Goal: Task Accomplishment & Management: Complete application form

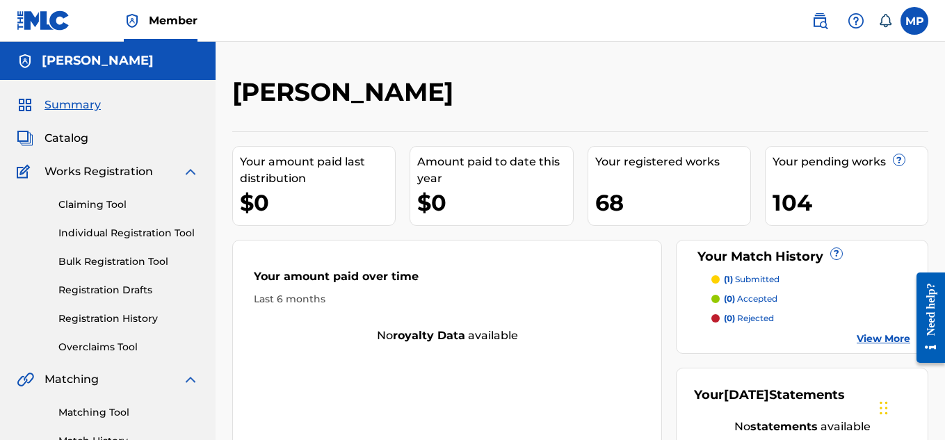
click at [108, 234] on link "Individual Registration Tool" at bounding box center [128, 233] width 140 height 15
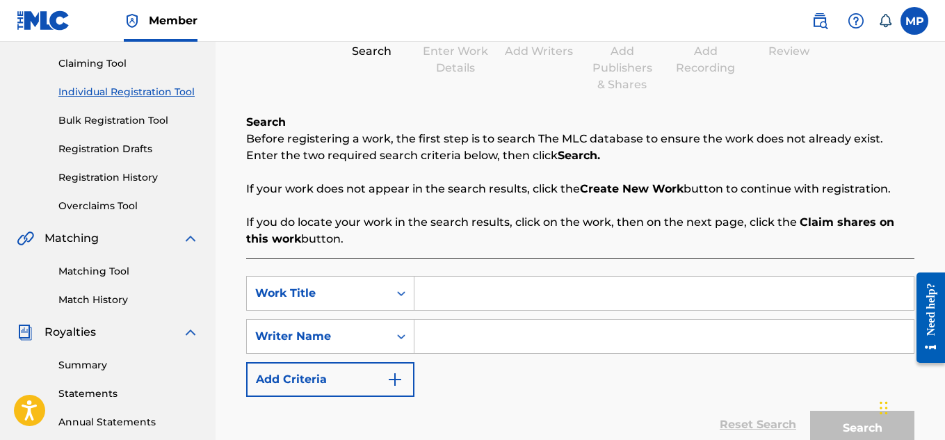
scroll to position [151, 0]
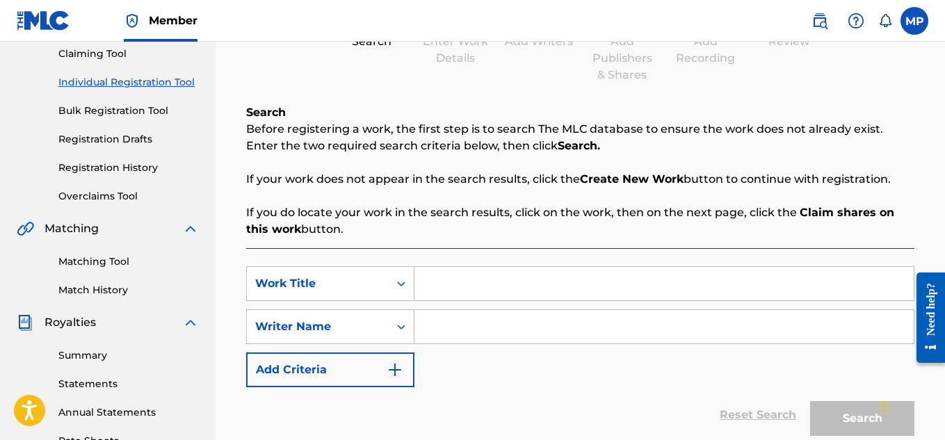
click at [513, 281] on input "Search Form" at bounding box center [663, 283] width 499 height 33
paste input "PORCH MONKEY"
type input "PORCH MONKEY"
click at [513, 307] on div "SearchWithCriteria44ab5116-186f-4e1b-83dc-d62be0eecda1 Work Title PORCH MONKEY …" at bounding box center [580, 326] width 668 height 121
click at [518, 318] on input "Search Form" at bounding box center [663, 326] width 499 height 33
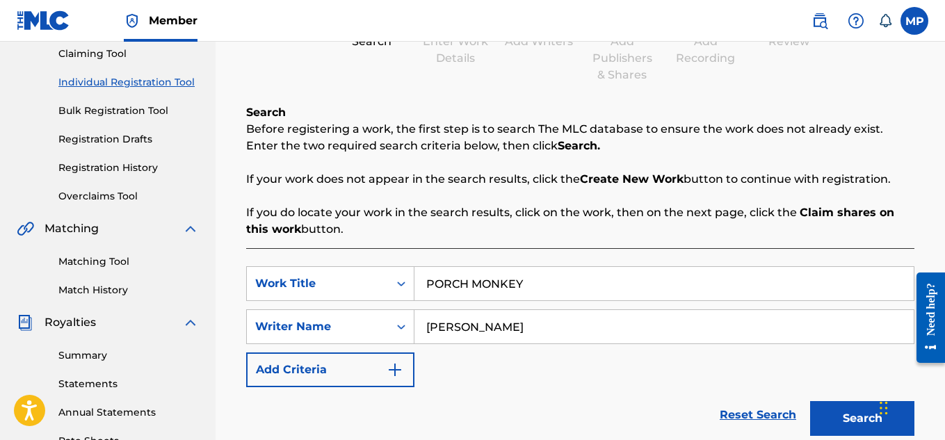
type input "[PERSON_NAME]"
click at [850, 416] on button "Search" at bounding box center [862, 418] width 104 height 35
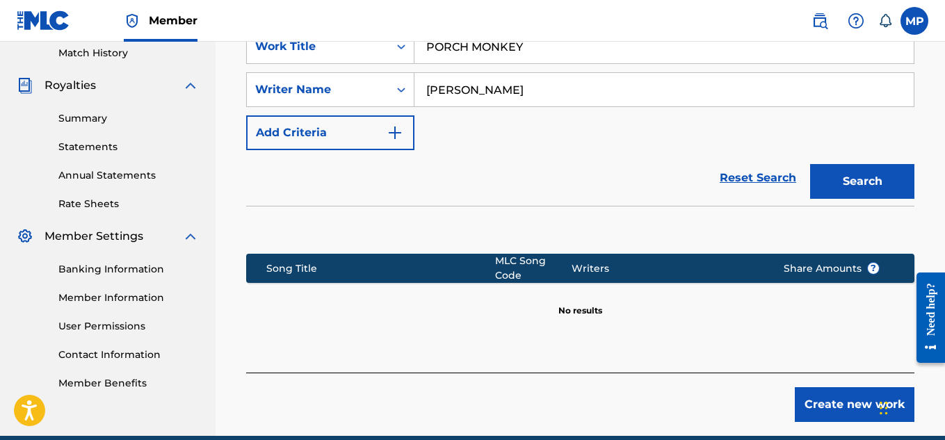
scroll to position [391, 0]
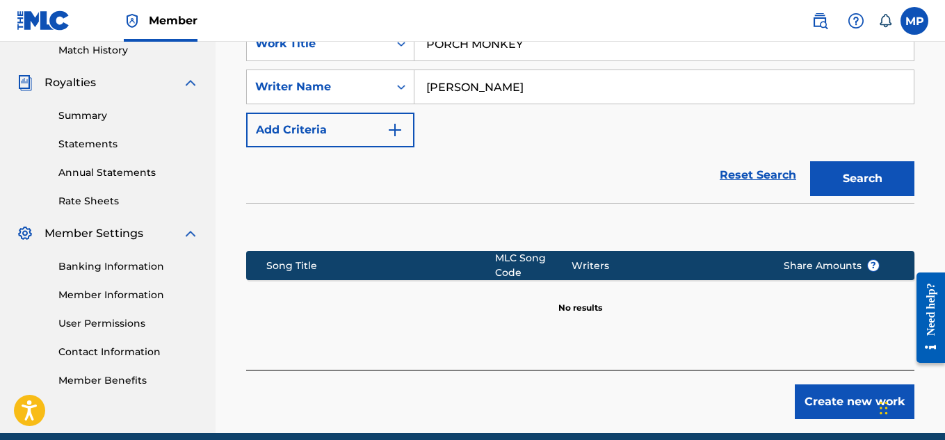
click at [817, 402] on button "Create new work" at bounding box center [854, 401] width 120 height 35
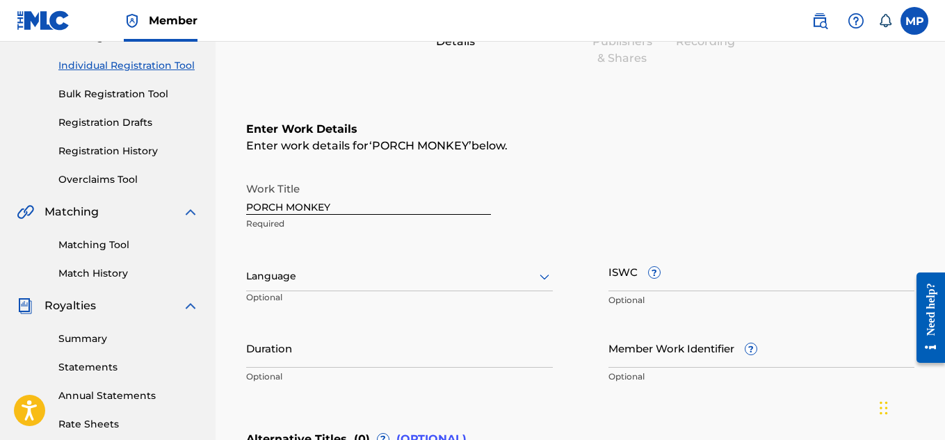
scroll to position [163, 0]
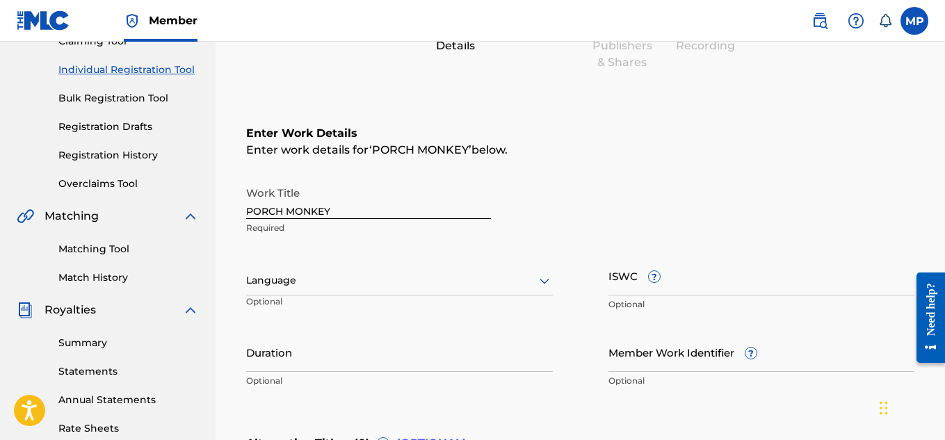
click at [116, 151] on link "Registration History" at bounding box center [128, 155] width 140 height 15
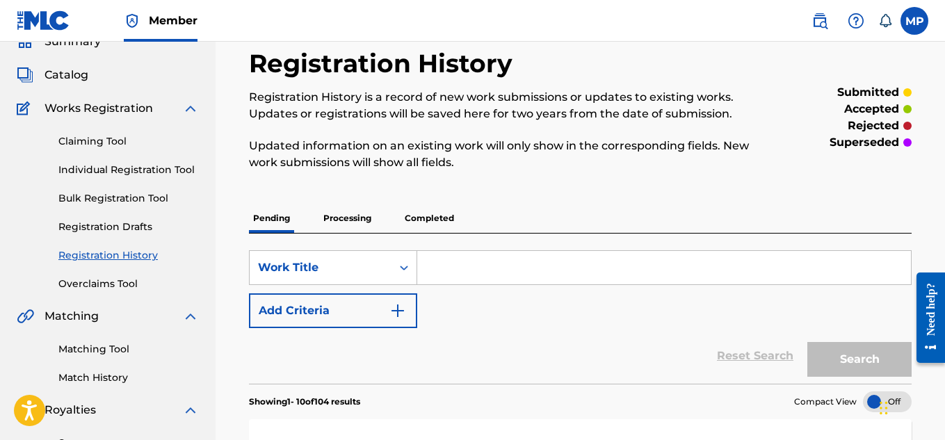
scroll to position [62, 0]
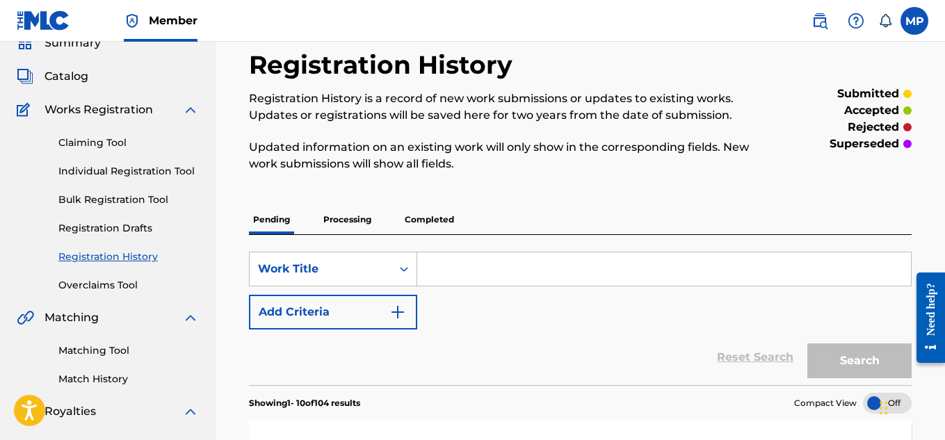
click at [124, 172] on link "Individual Registration Tool" at bounding box center [128, 171] width 140 height 15
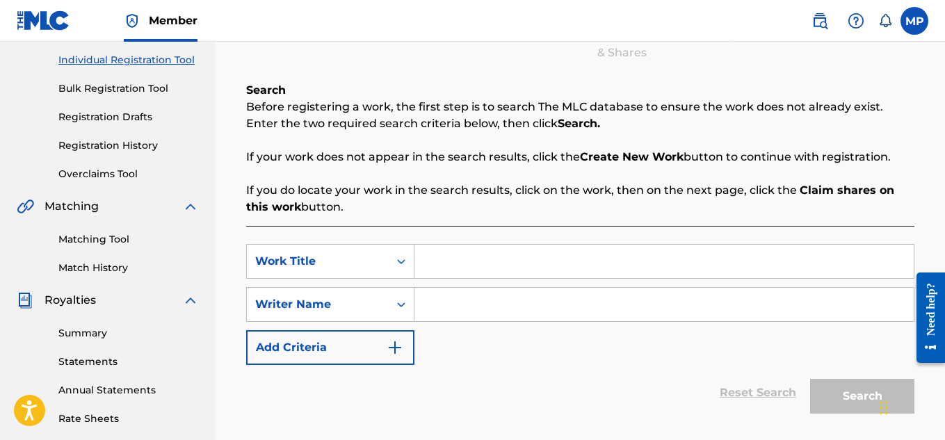
scroll to position [174, 0]
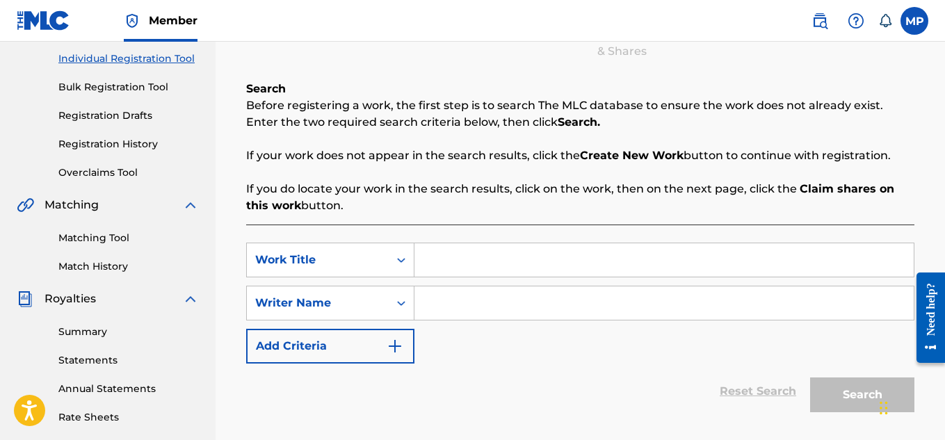
click at [482, 256] on input "Search Form" at bounding box center [663, 259] width 499 height 33
paste input "PORCH MONKEY"
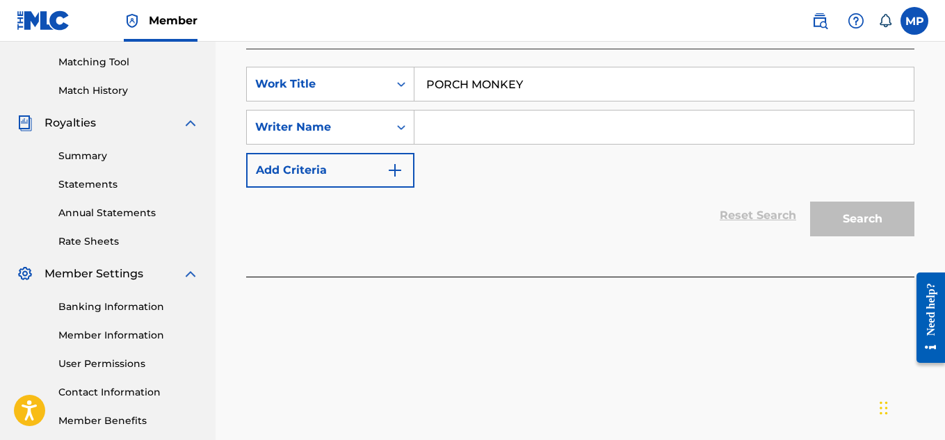
scroll to position [341, 0]
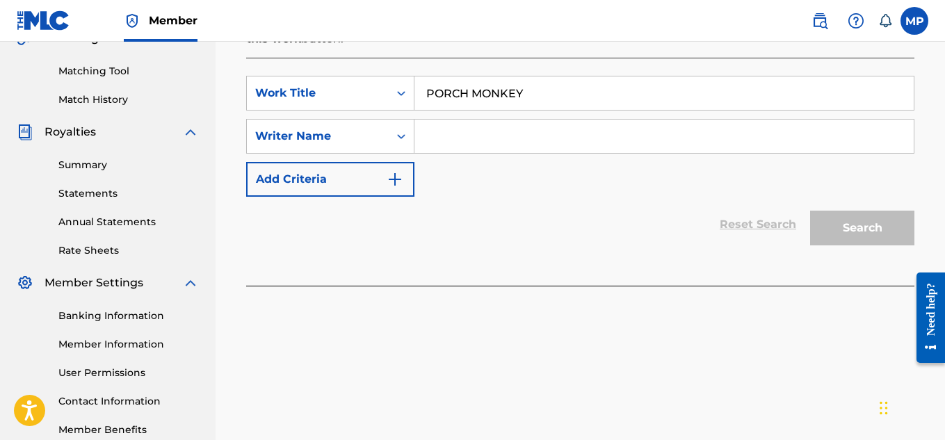
type input "PORCH MONKEY"
click at [503, 141] on input "Search Form" at bounding box center [663, 136] width 499 height 33
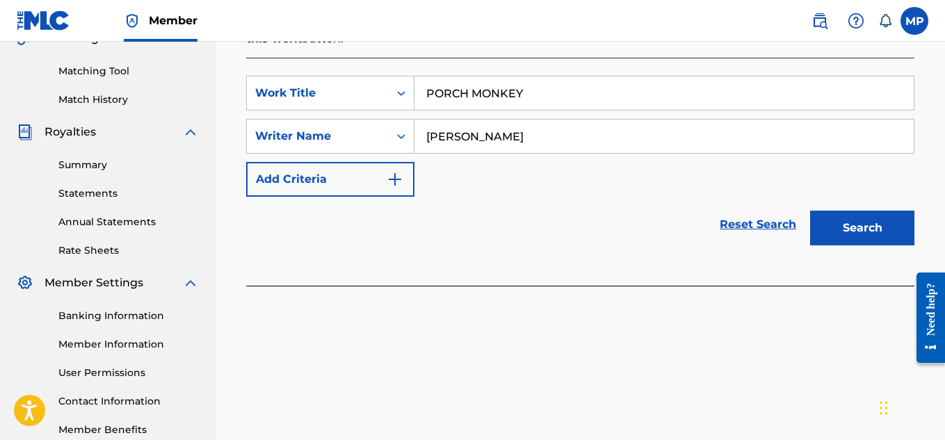
type input "[PERSON_NAME]"
click at [823, 216] on button "Search" at bounding box center [862, 228] width 104 height 35
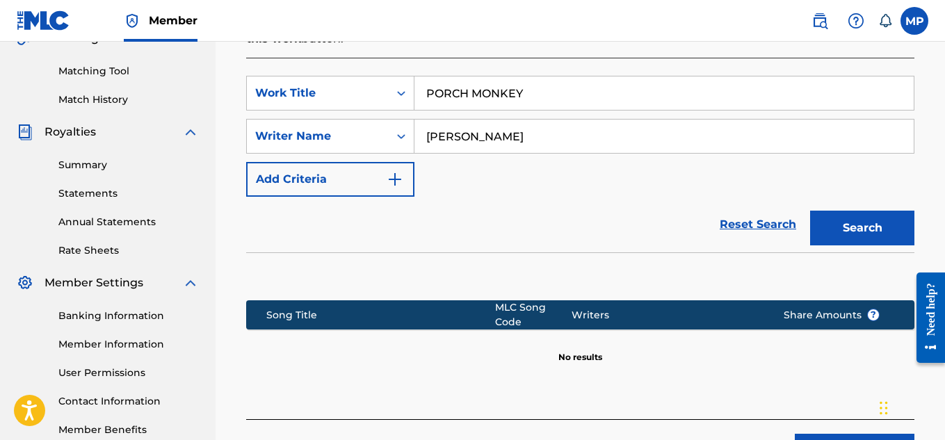
scroll to position [450, 0]
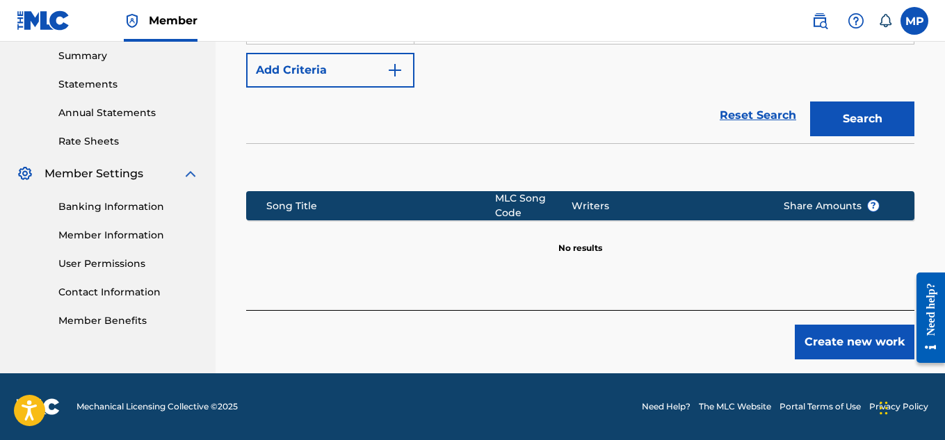
click at [821, 346] on button "Create new work" at bounding box center [854, 342] width 120 height 35
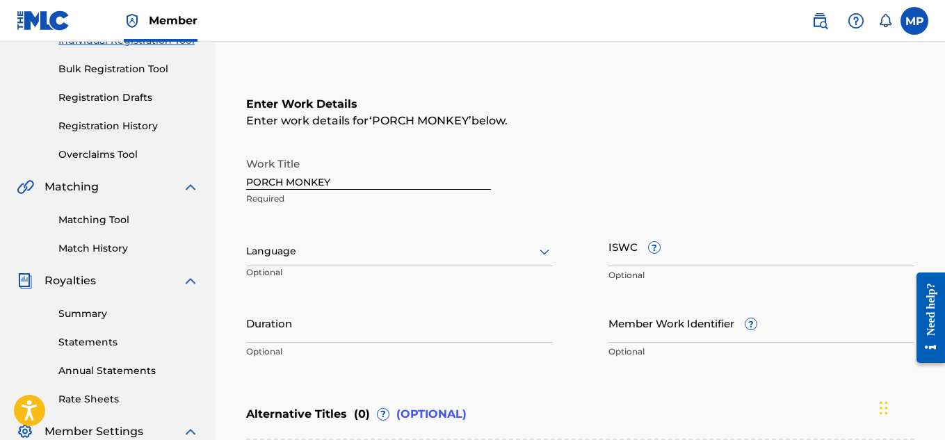
scroll to position [188, 0]
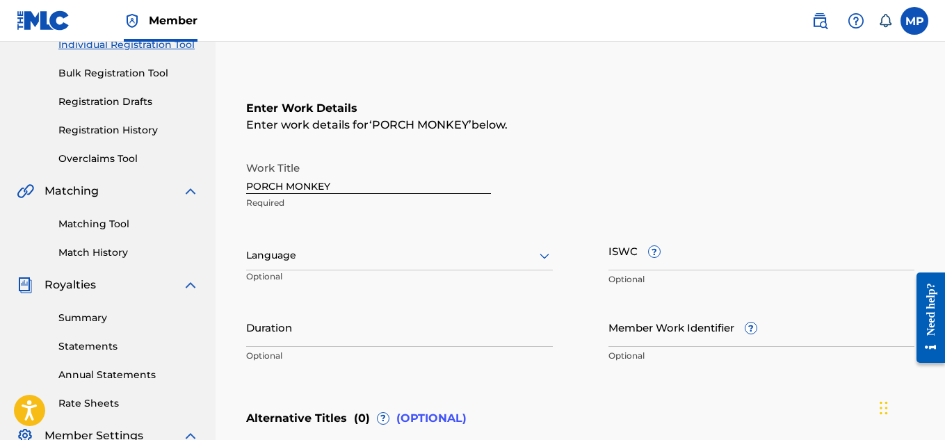
click at [516, 247] on div at bounding box center [399, 255] width 307 height 17
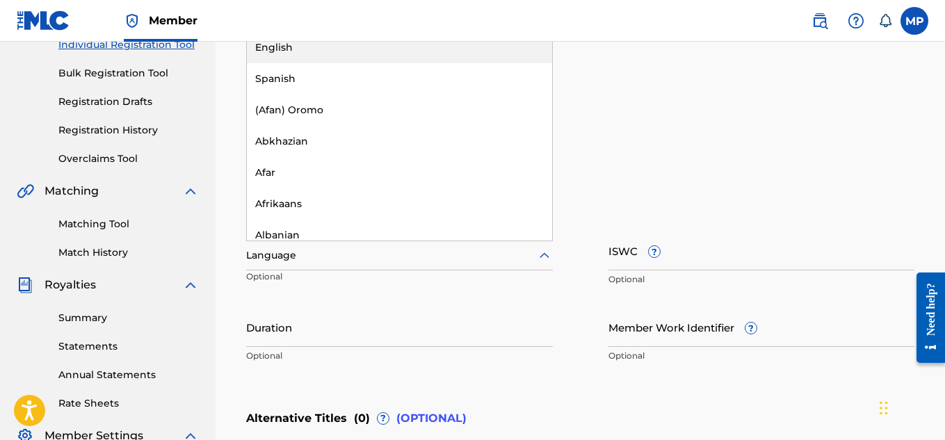
click at [372, 50] on div "English" at bounding box center [399, 47] width 305 height 31
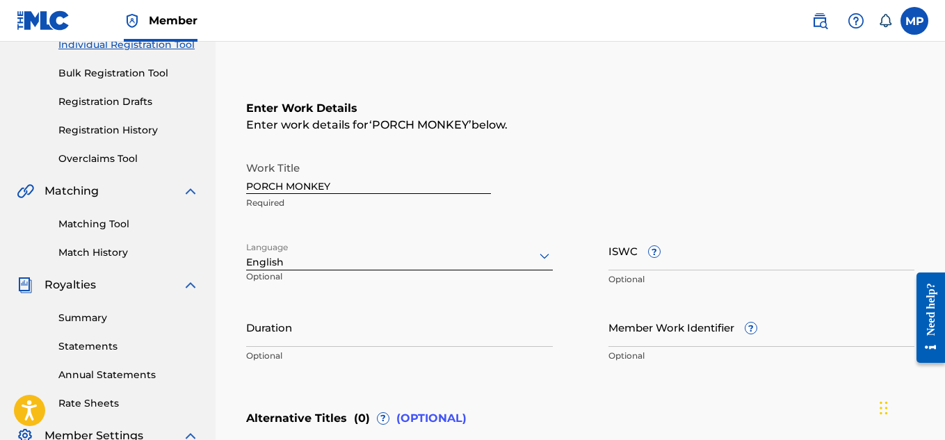
click at [714, 254] on input "ISWC ?" at bounding box center [761, 251] width 307 height 40
paste input "T9229742874"
type input "T9229742874"
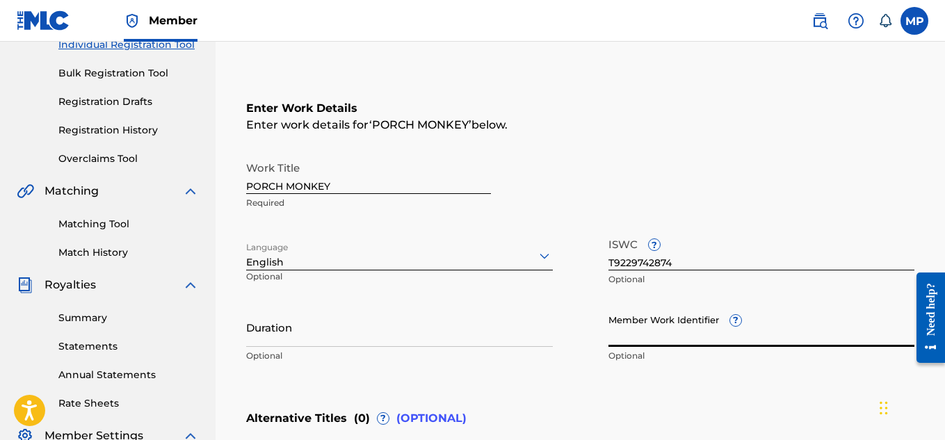
click at [632, 345] on input "Member Work Identifier ?" at bounding box center [761, 327] width 307 height 40
paste input "893487658"
type input "893487658"
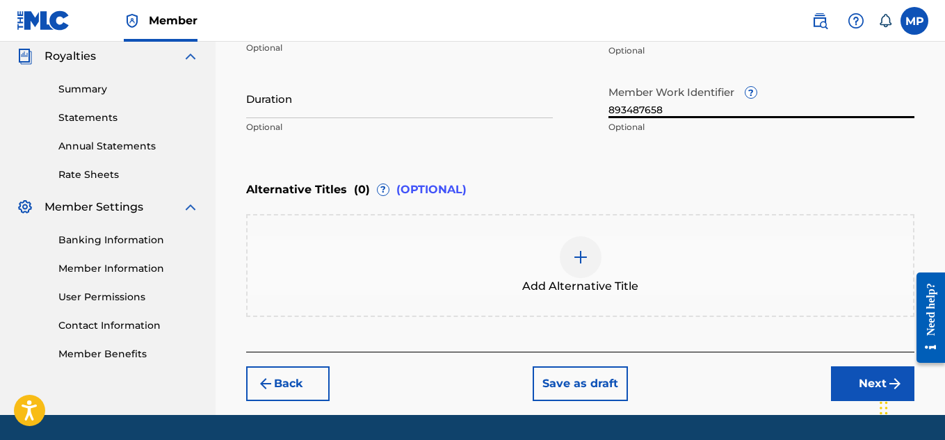
click at [868, 381] on button "Next" at bounding box center [872, 383] width 83 height 35
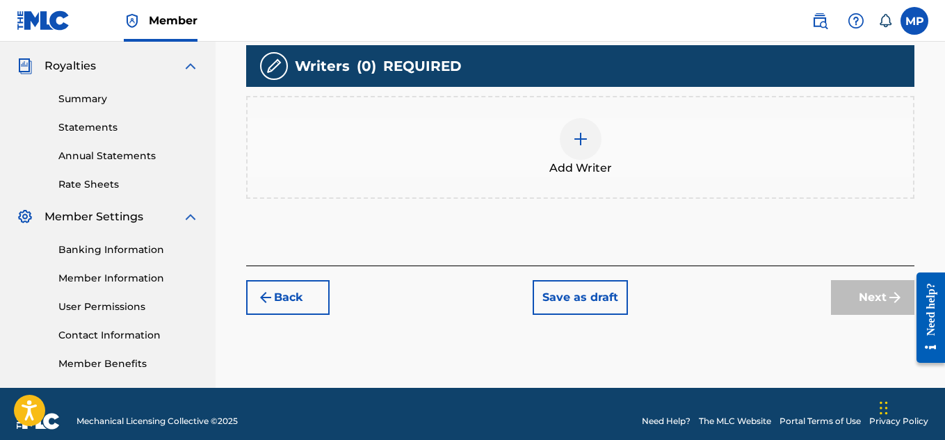
scroll to position [413, 0]
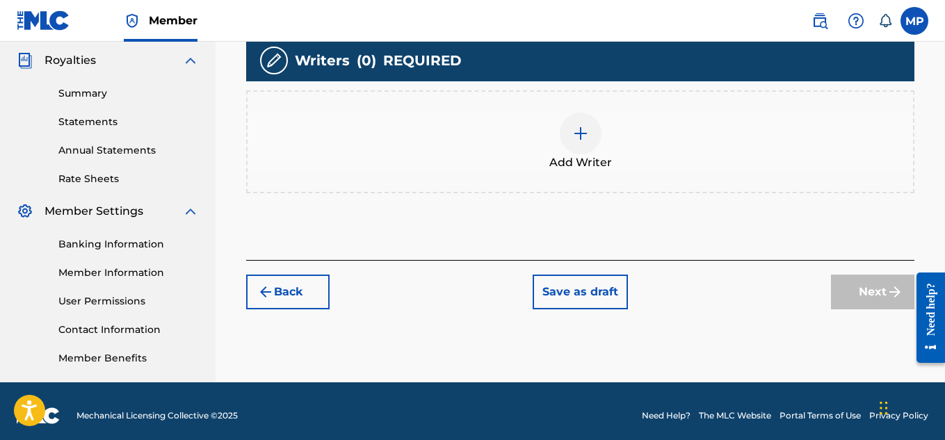
click at [572, 122] on div at bounding box center [580, 134] width 42 height 42
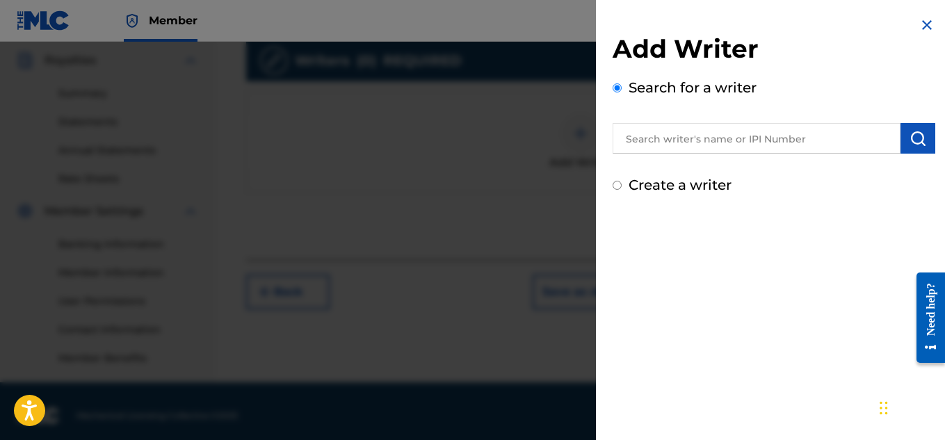
click at [746, 136] on input "text" at bounding box center [756, 138] width 288 height 31
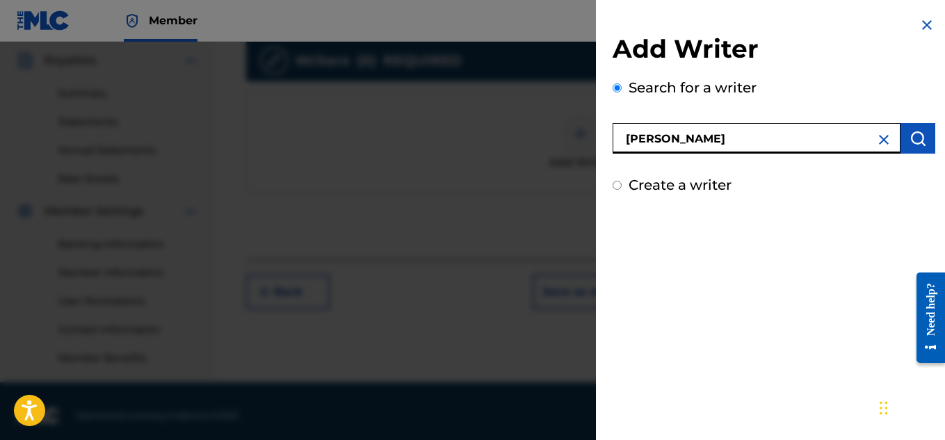
type input "[PERSON_NAME]"
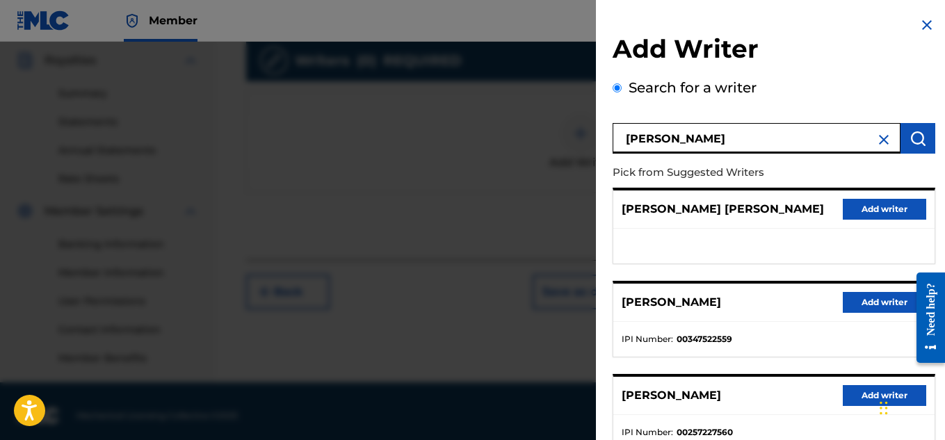
click at [861, 300] on button "Add writer" at bounding box center [883, 302] width 83 height 21
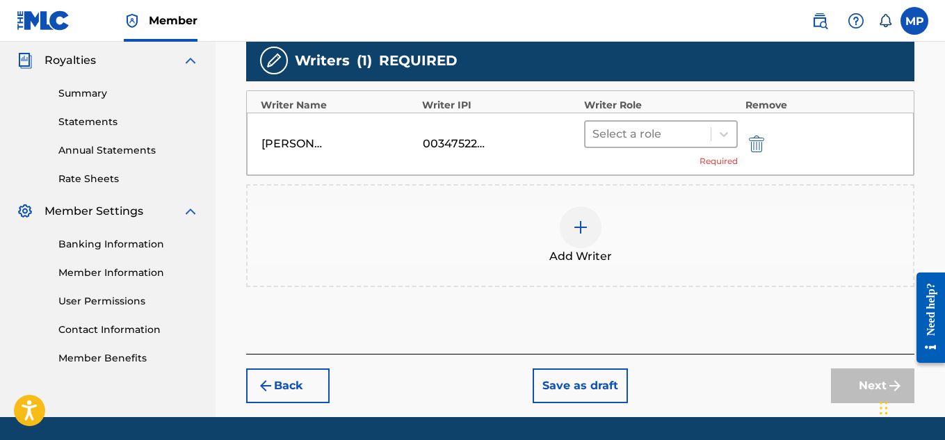
click at [668, 140] on div at bounding box center [648, 133] width 112 height 19
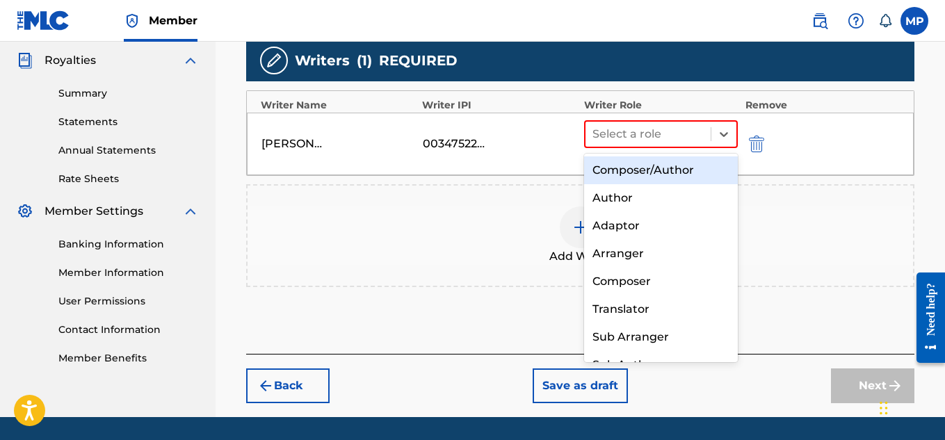
click at [660, 168] on div "Composer/Author" at bounding box center [661, 170] width 154 height 28
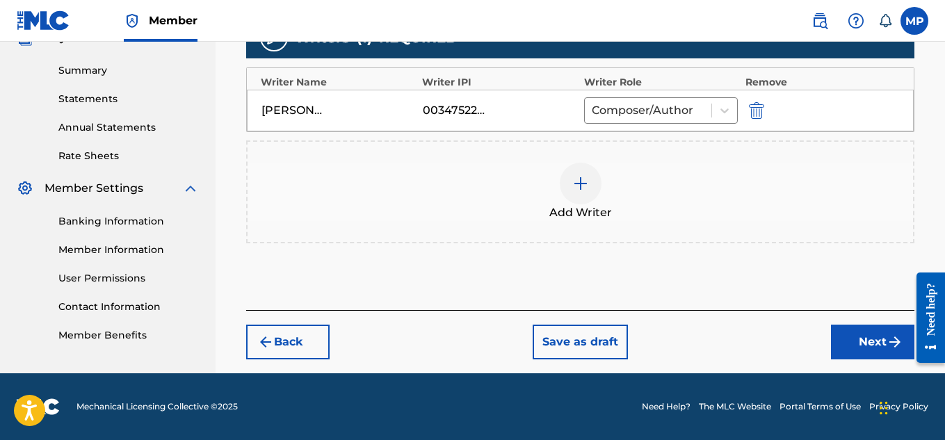
click at [871, 334] on button "Next" at bounding box center [872, 342] width 83 height 35
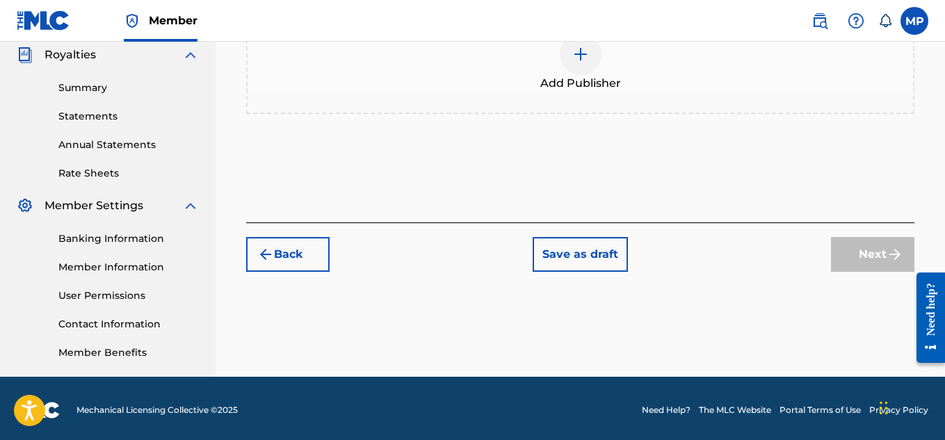
scroll to position [419, 0]
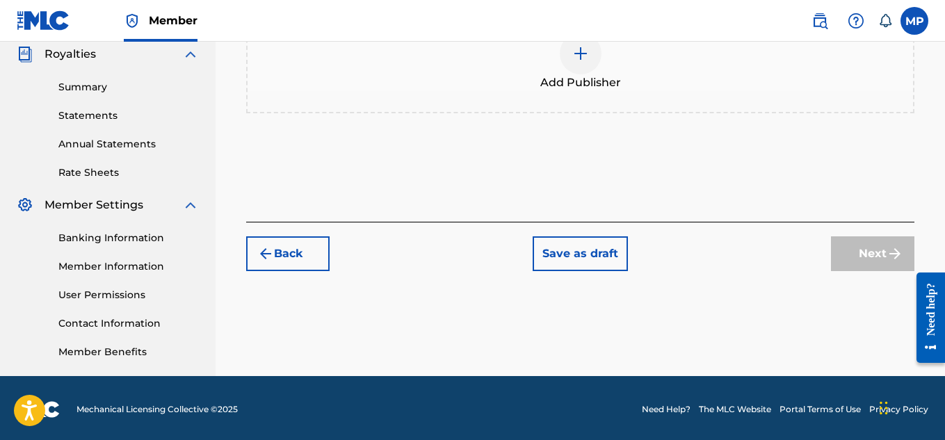
click at [585, 89] on span "Add Publisher" at bounding box center [580, 82] width 81 height 17
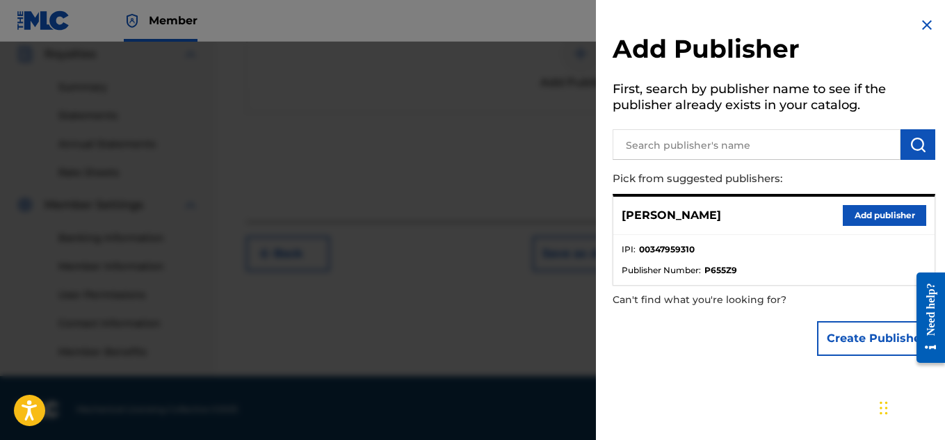
click at [855, 217] on button "Add publisher" at bounding box center [883, 215] width 83 height 21
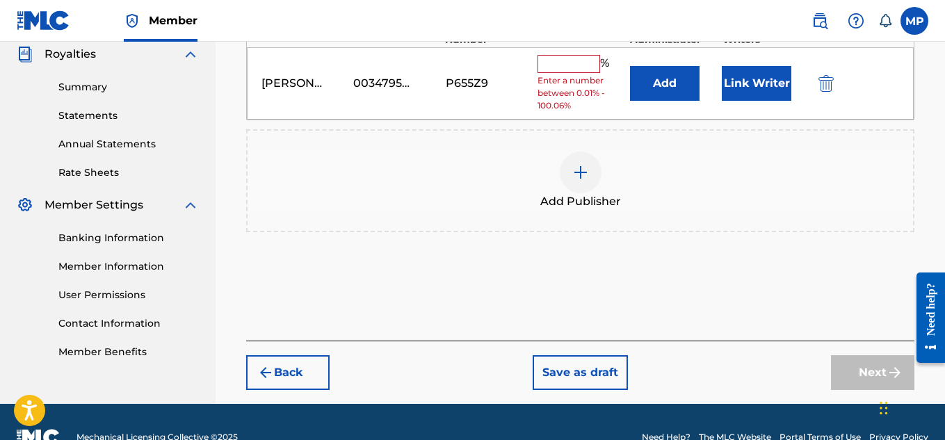
click at [582, 72] on div "% Enter a number between 0.01% - 100.06%" at bounding box center [579, 84] width 85 height 58
click at [585, 70] on input "text" at bounding box center [568, 64] width 63 height 18
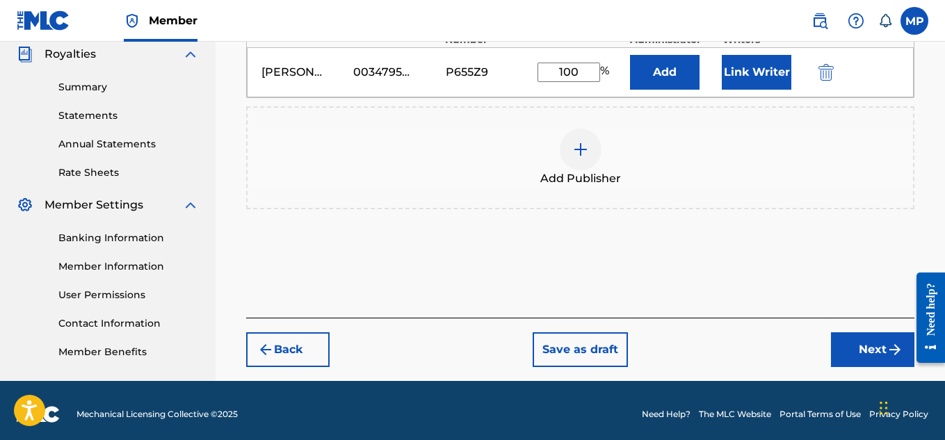
type input "100"
click at [762, 76] on button "Link Writer" at bounding box center [756, 72] width 70 height 35
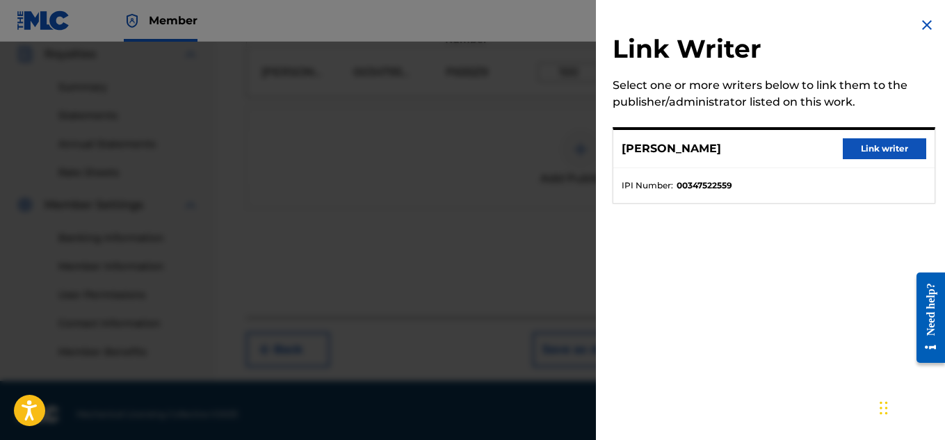
click at [867, 148] on button "Link writer" at bounding box center [883, 148] width 83 height 21
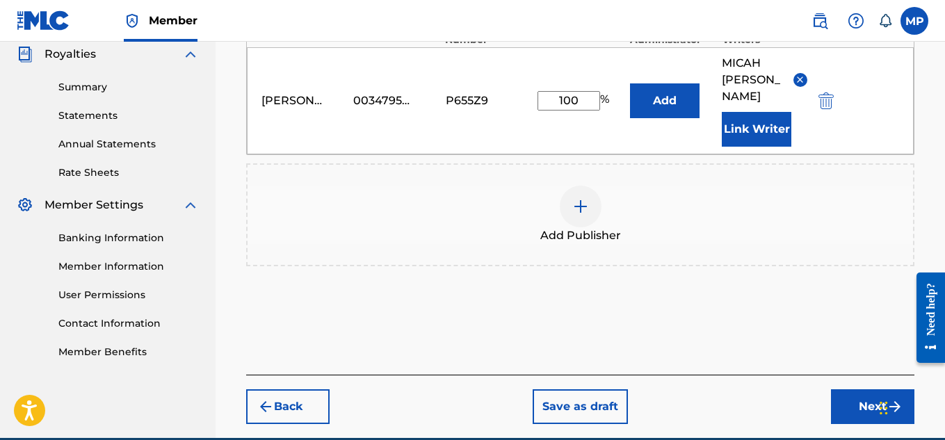
scroll to position [467, 0]
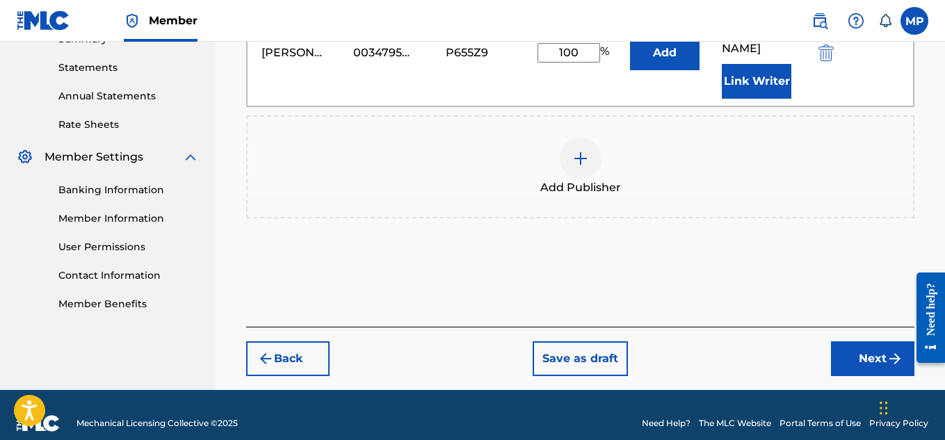
click at [888, 341] on button "Next" at bounding box center [872, 358] width 83 height 35
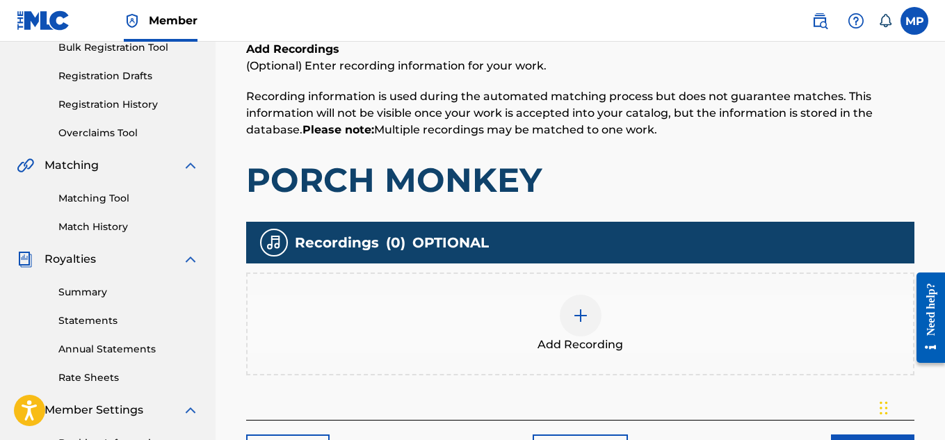
scroll to position [216, 0]
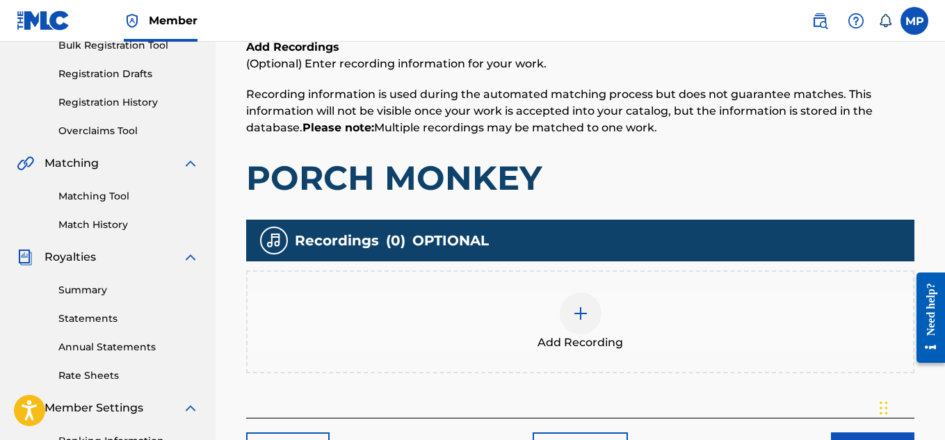
click at [587, 318] on img at bounding box center [580, 313] width 17 height 17
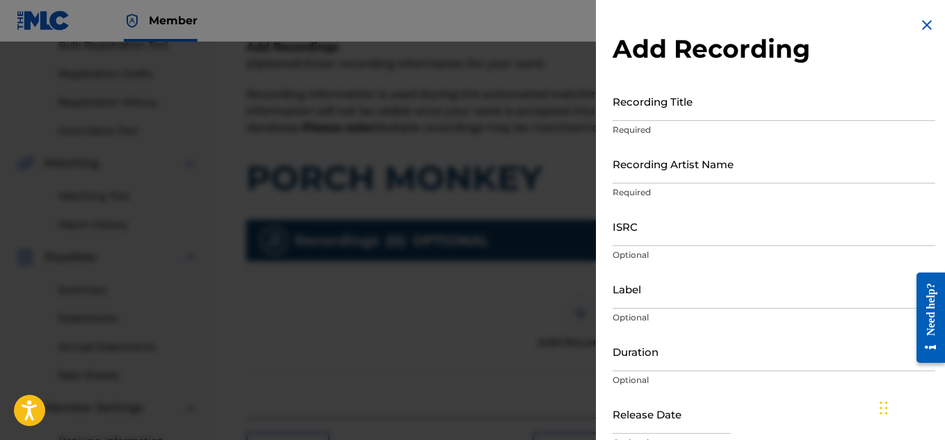
click at [728, 117] on input "Recording Title" at bounding box center [773, 101] width 322 height 40
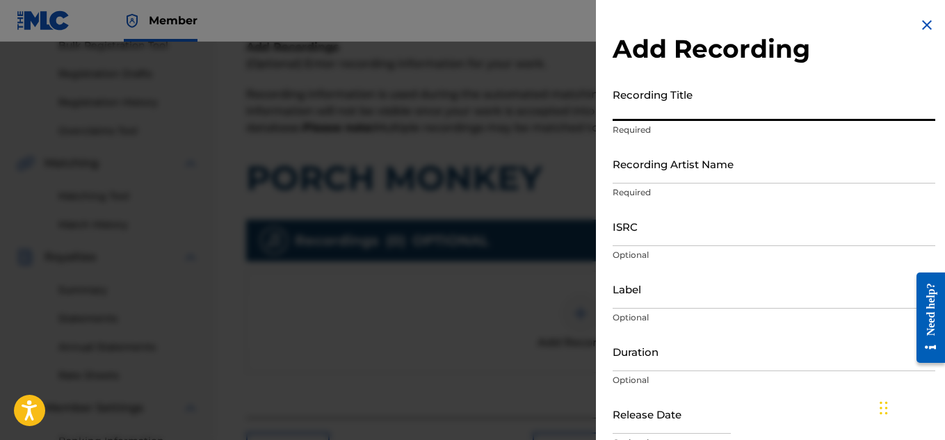
paste input "PORCH MONKEY"
type input "PORCH MONKEY"
click at [696, 158] on input "Recording Artist Name" at bounding box center [773, 164] width 322 height 40
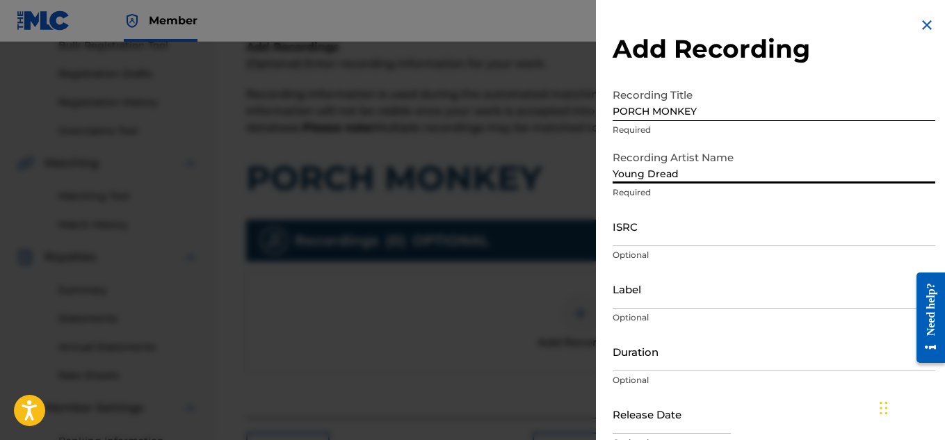
type input "Young Dread"
click at [653, 225] on input "ISRC" at bounding box center [773, 226] width 322 height 40
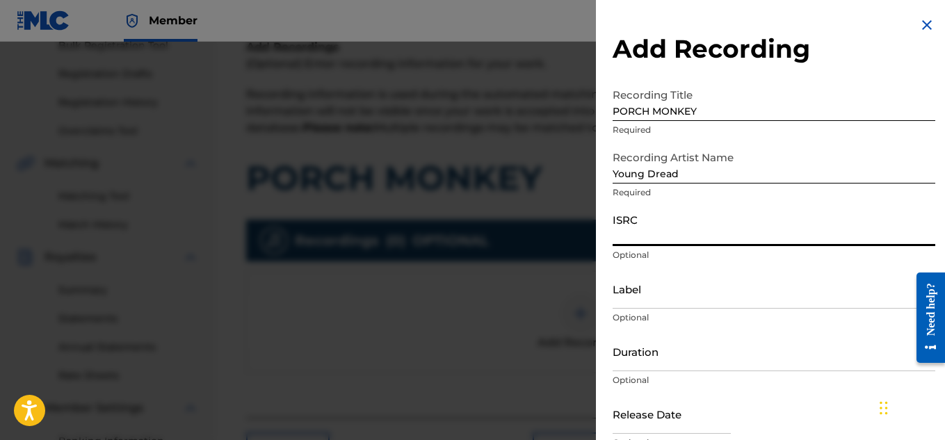
paste input "US7DA1739991"
type input "US7DA1739991"
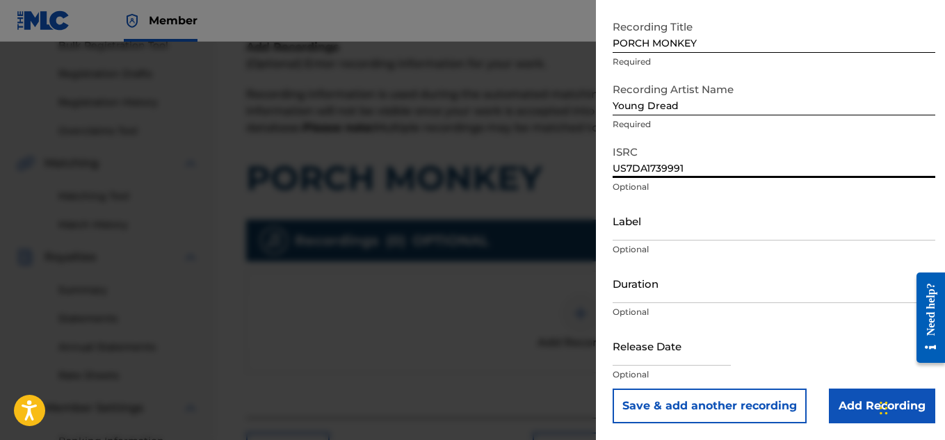
click at [849, 400] on input "Add Recording" at bounding box center [881, 406] width 106 height 35
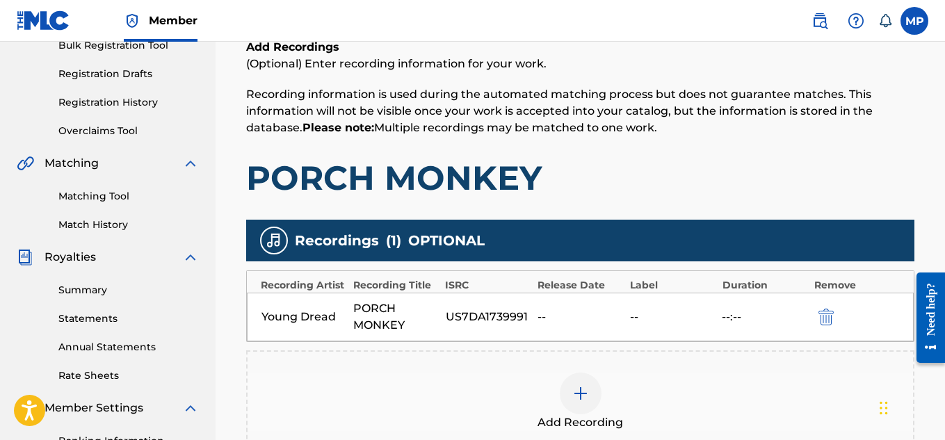
scroll to position [422, 0]
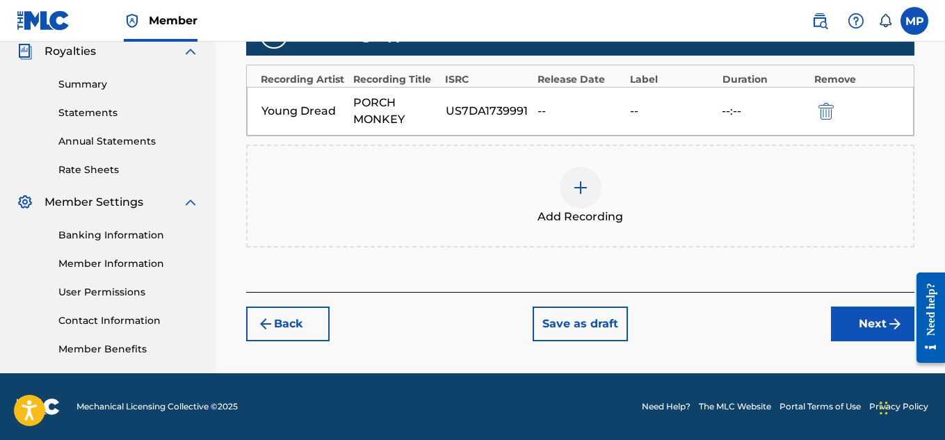
click at [868, 322] on button "Next" at bounding box center [872, 324] width 83 height 35
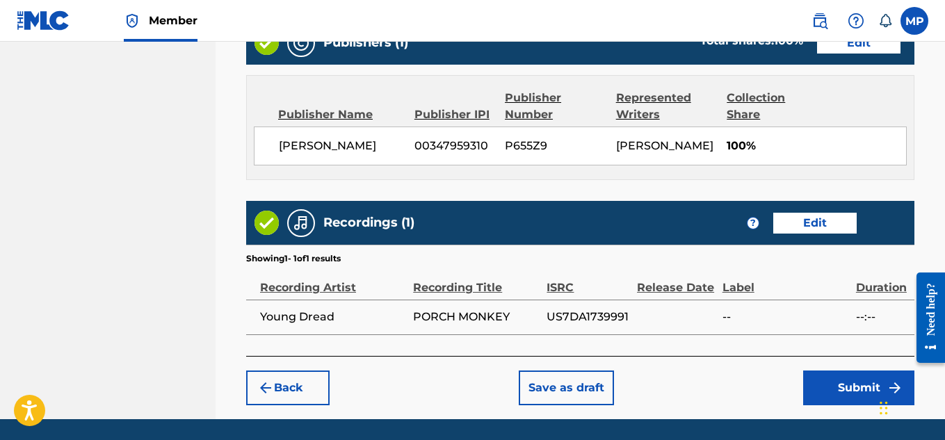
scroll to position [780, 0]
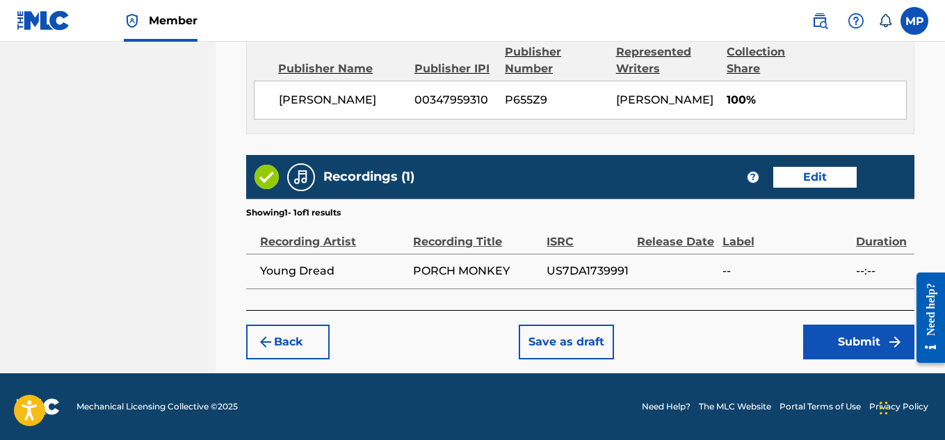
click at [843, 334] on button "Submit" at bounding box center [858, 342] width 111 height 35
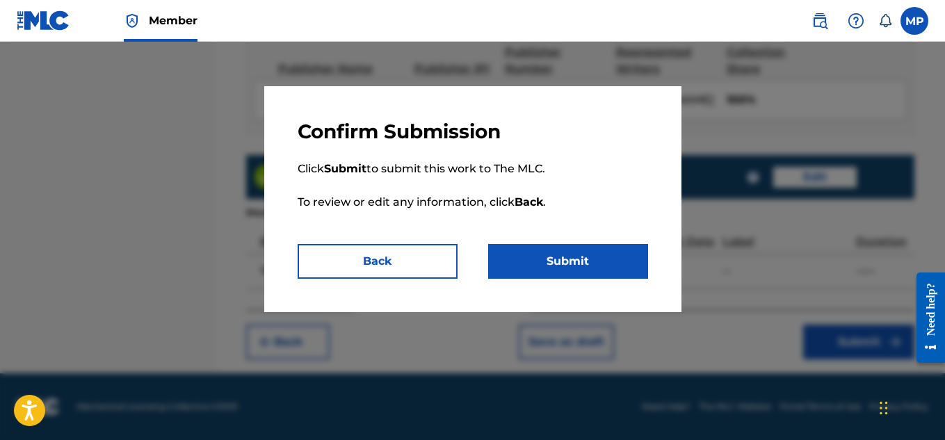
click at [613, 252] on button "Submit" at bounding box center [568, 261] width 160 height 35
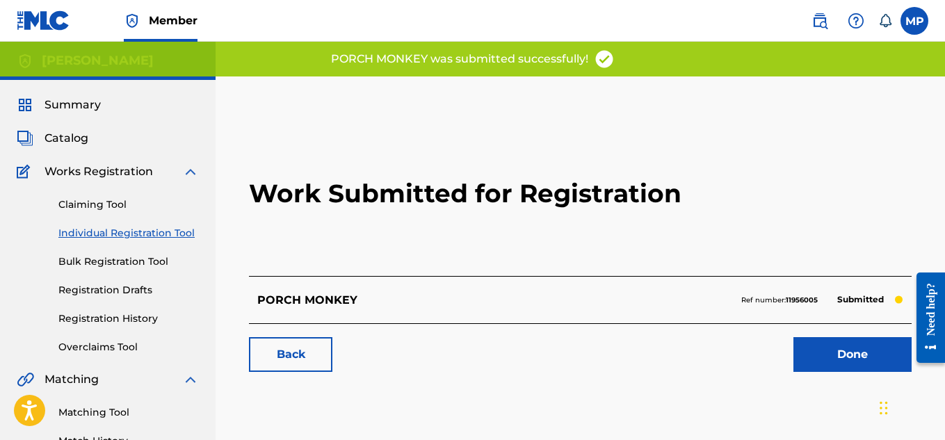
click at [281, 354] on link "Back" at bounding box center [290, 354] width 83 height 35
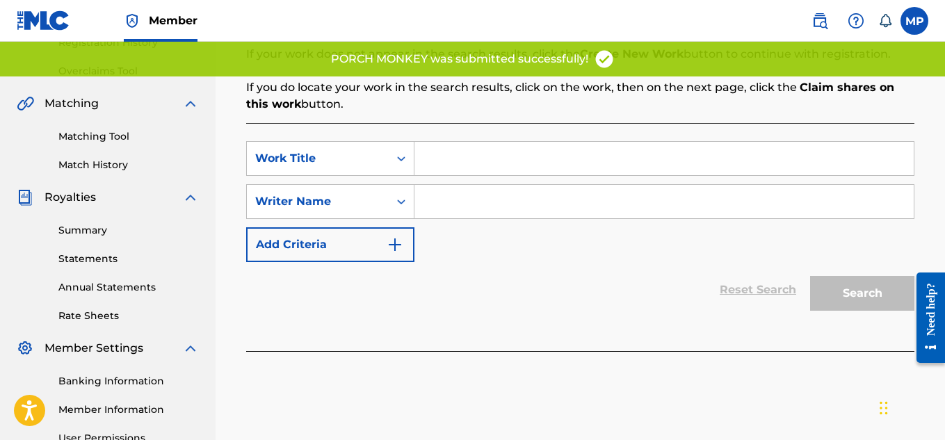
scroll to position [281, 0]
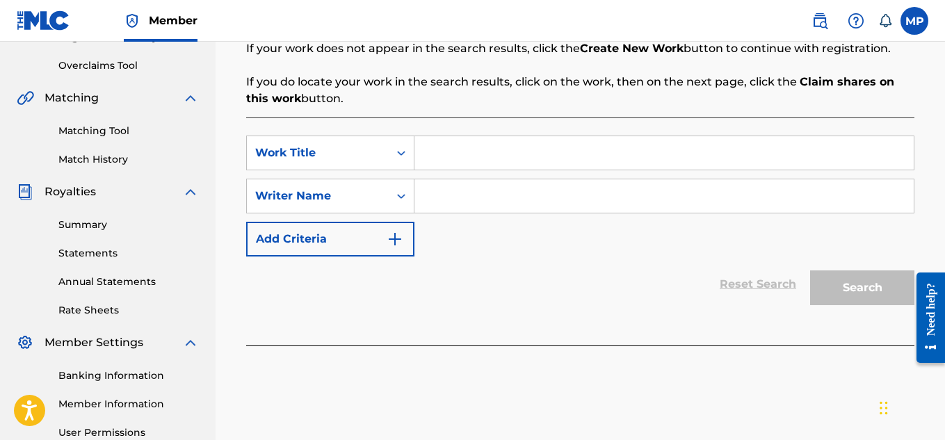
click at [514, 141] on input "Search Form" at bounding box center [663, 152] width 499 height 33
paste input "POPPET AT"
type input "POPPET AT"
click at [516, 185] on input "Search Form" at bounding box center [663, 195] width 499 height 33
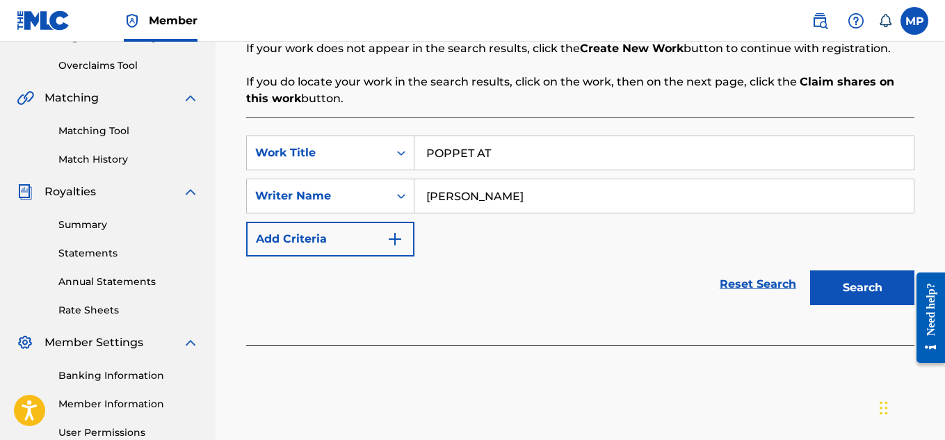
type input "[PERSON_NAME]"
click at [851, 281] on button "Search" at bounding box center [862, 287] width 104 height 35
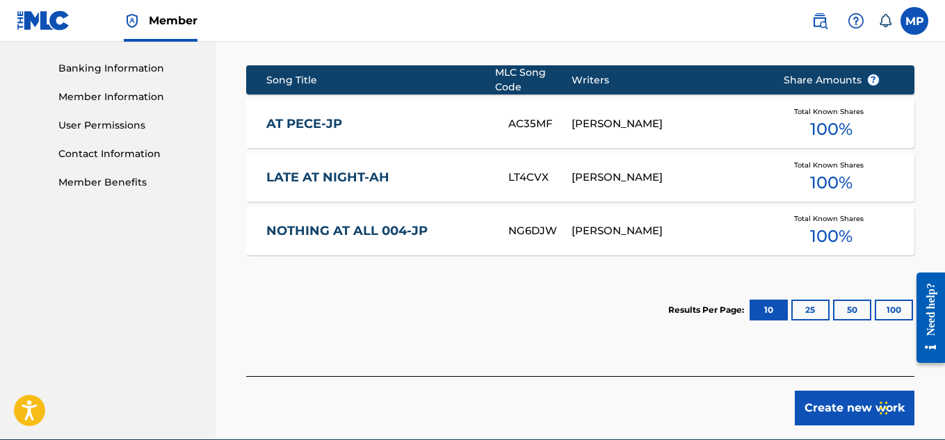
scroll to position [591, 0]
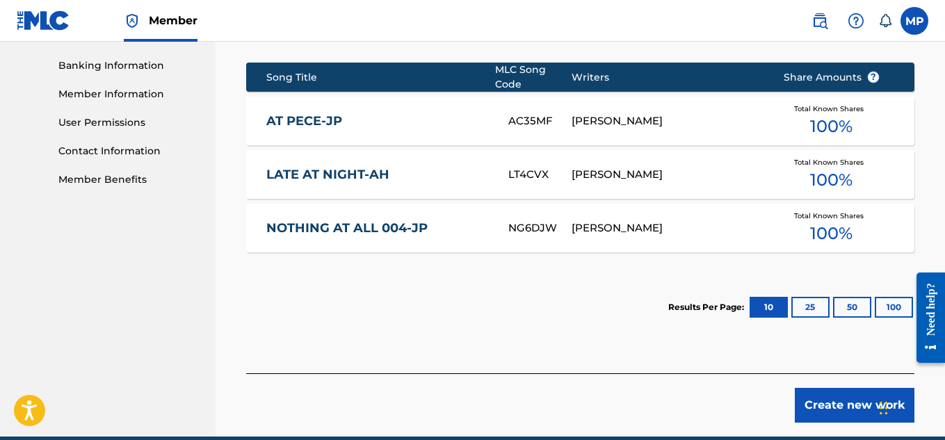
click at [858, 404] on button "Create new work" at bounding box center [854, 405] width 120 height 35
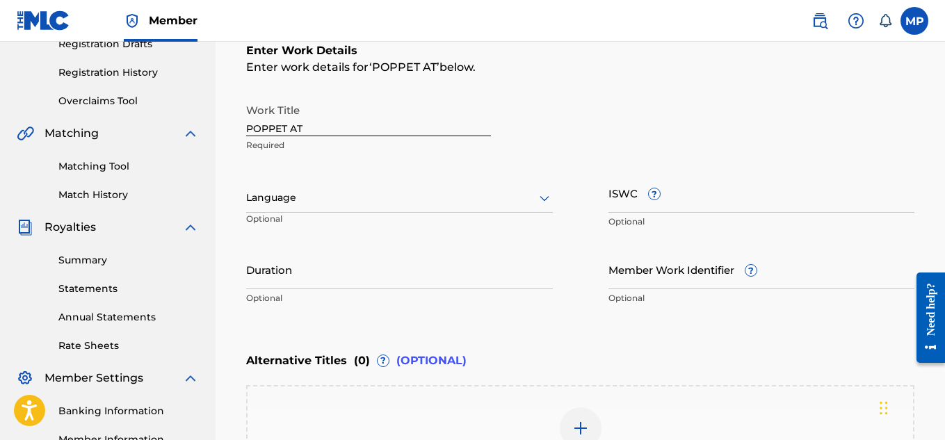
scroll to position [241, 0]
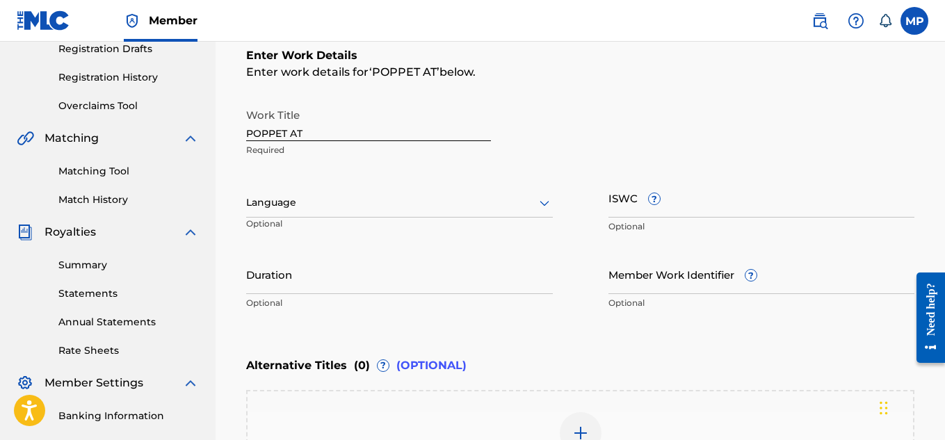
click at [489, 199] on div at bounding box center [399, 202] width 307 height 17
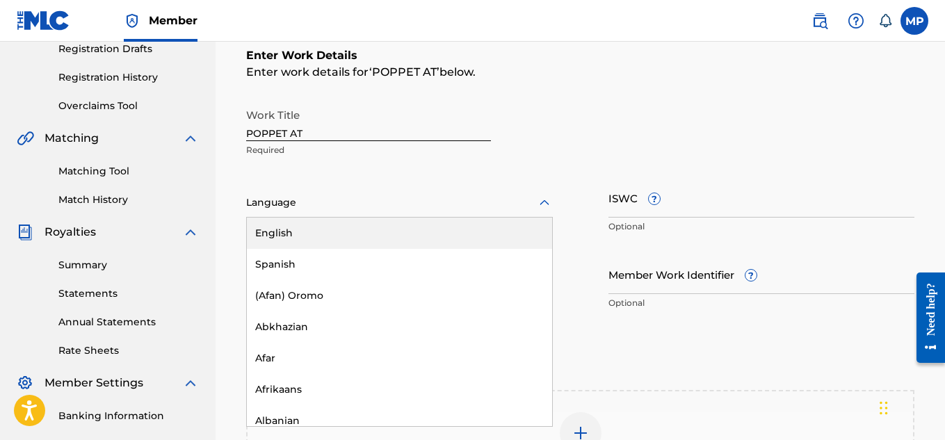
click at [442, 224] on div "English" at bounding box center [399, 233] width 305 height 31
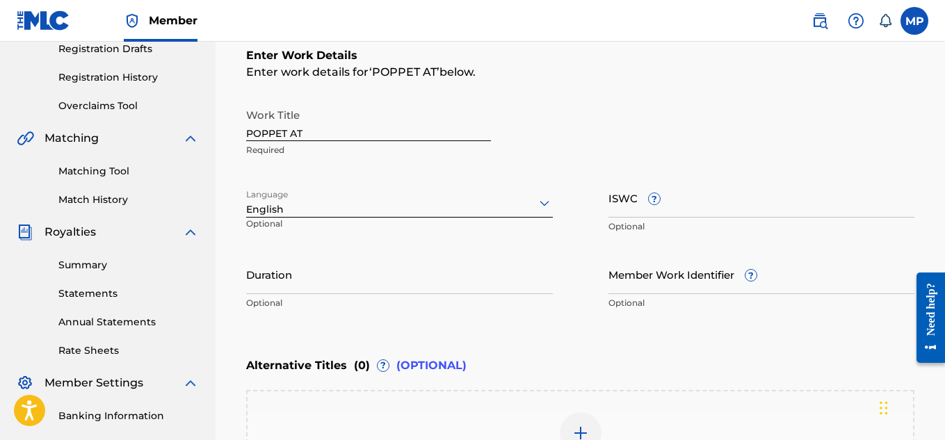
click at [661, 286] on input "Member Work Identifier ?" at bounding box center [761, 274] width 307 height 40
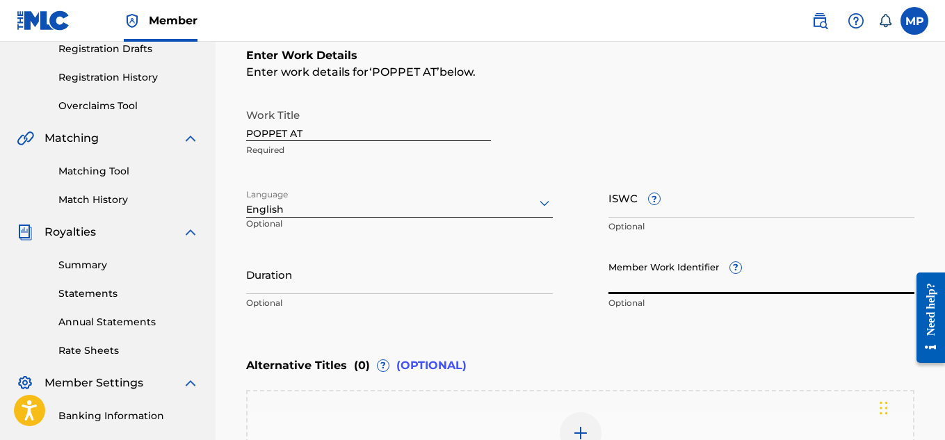
click at [623, 213] on input "ISWC ?" at bounding box center [761, 198] width 307 height 40
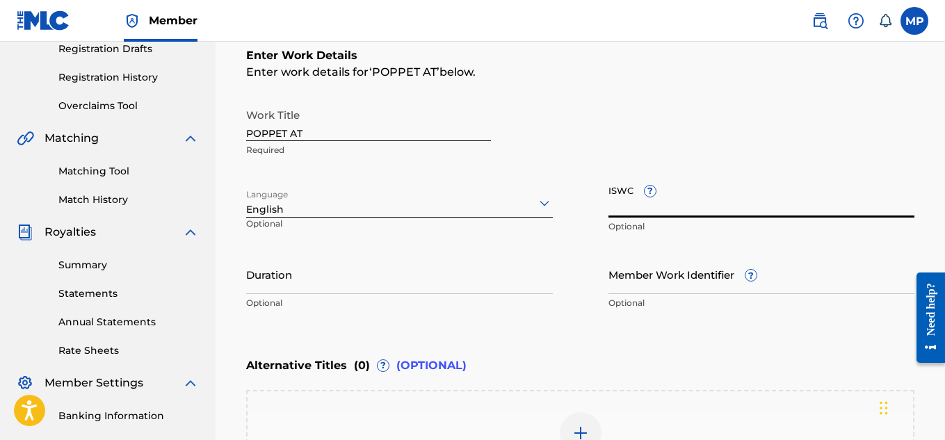
paste input "T9229745840"
type input "T9229745840"
click at [661, 284] on input "Member Work Identifier ?" at bounding box center [761, 274] width 307 height 40
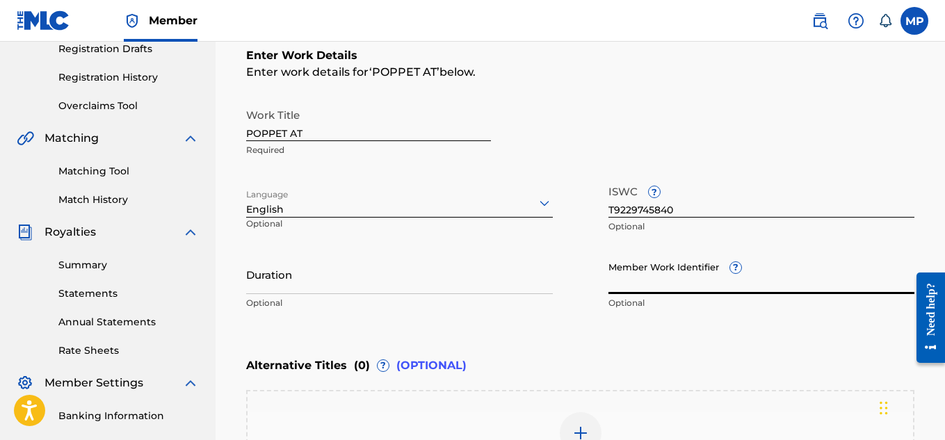
paste input "893487570"
type input "893487570"
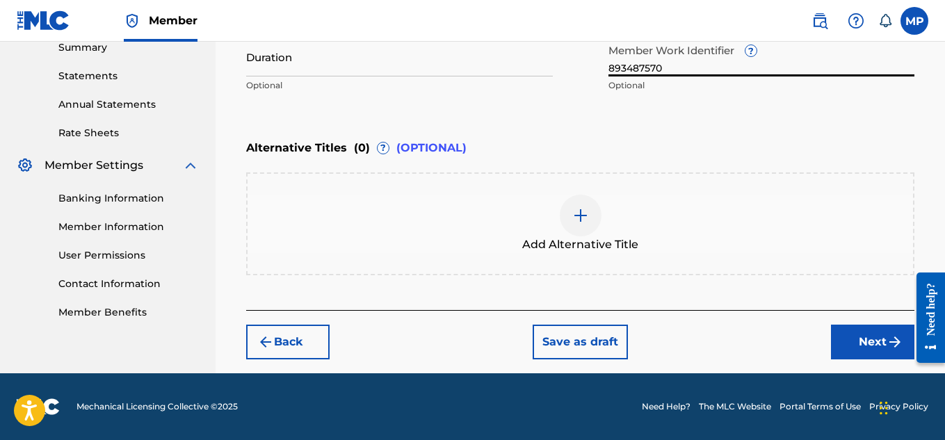
click at [842, 336] on button "Next" at bounding box center [872, 342] width 83 height 35
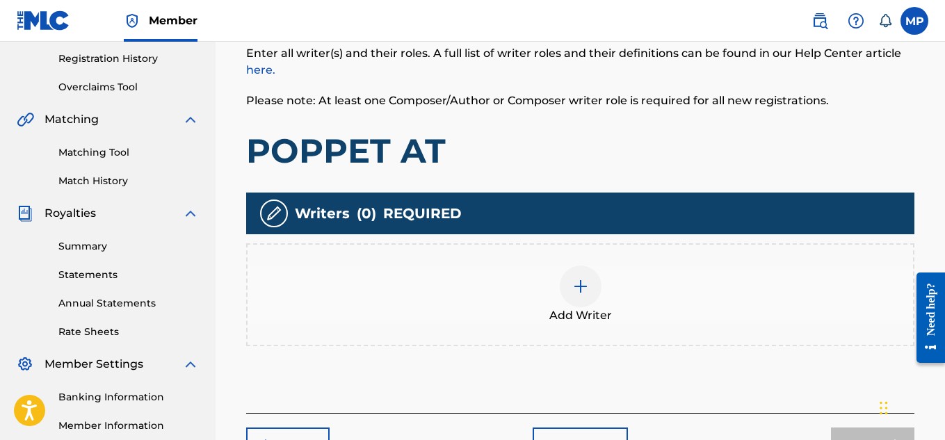
scroll to position [269, 0]
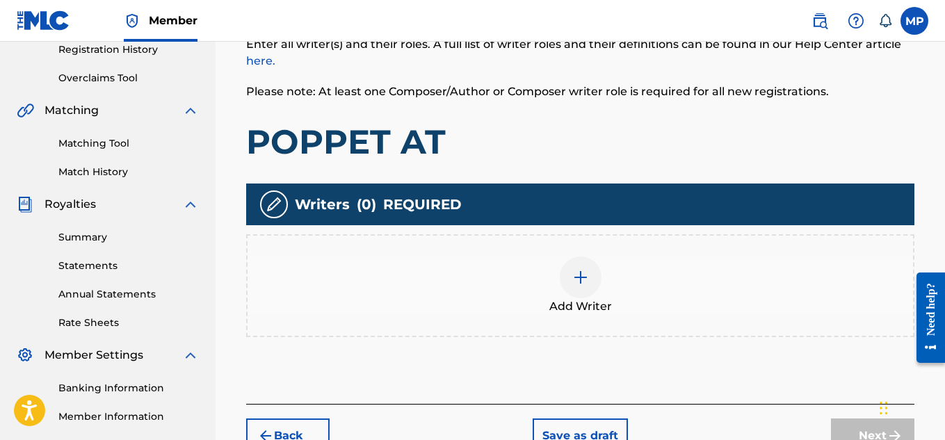
click at [595, 279] on div at bounding box center [580, 277] width 42 height 42
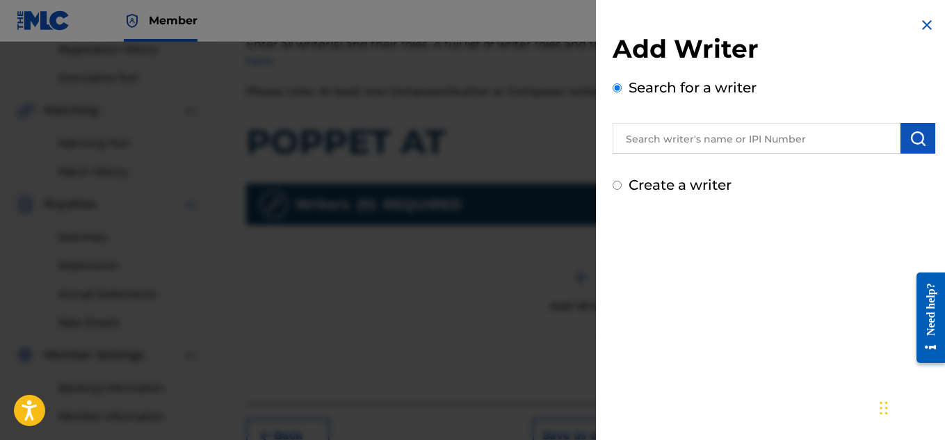
click at [651, 142] on input "text" at bounding box center [756, 138] width 288 height 31
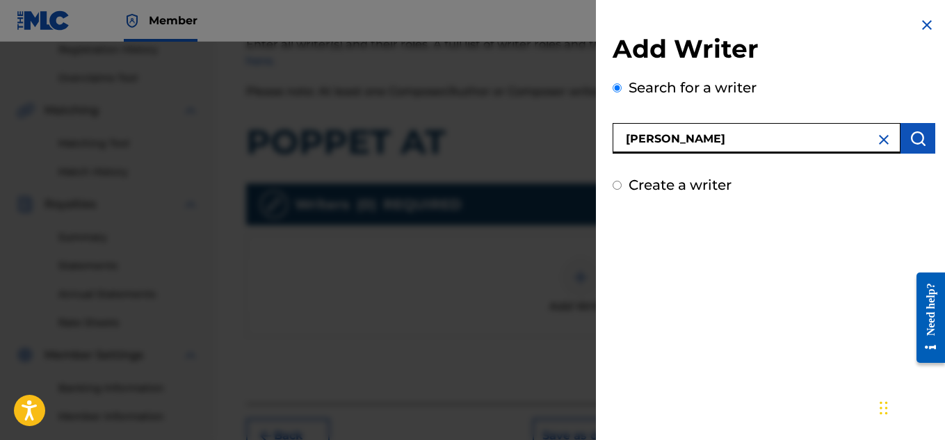
type input "[PERSON_NAME]"
click at [911, 130] on img "submit" at bounding box center [917, 138] width 17 height 17
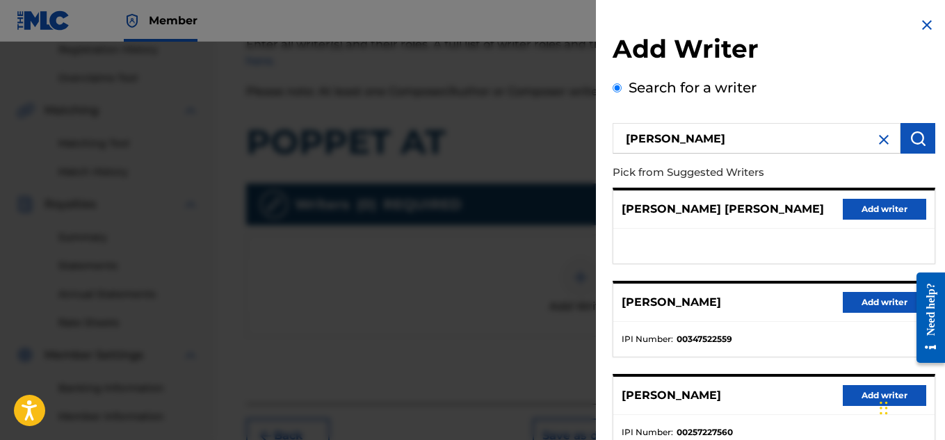
click at [890, 297] on button "Add writer" at bounding box center [883, 302] width 83 height 21
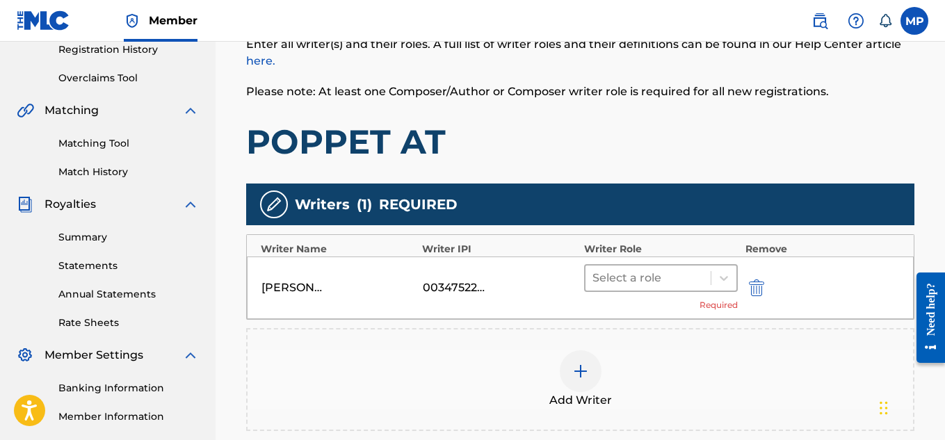
click at [667, 271] on div at bounding box center [648, 277] width 112 height 19
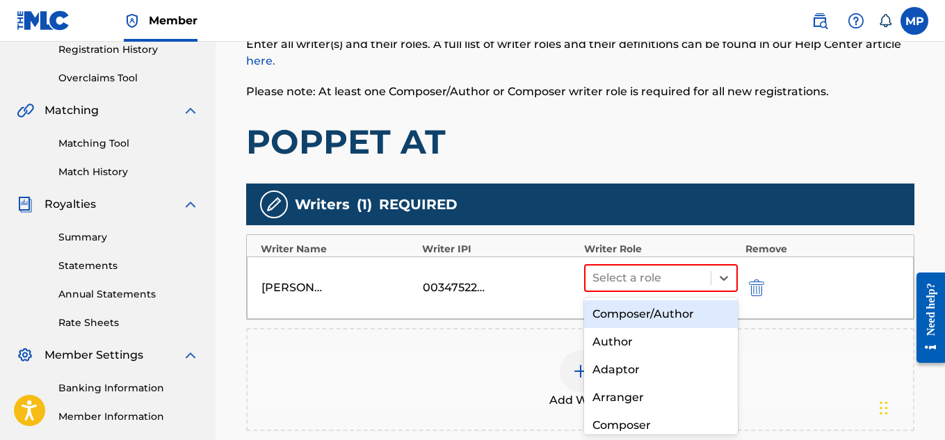
click at [631, 308] on div "Composer/Author" at bounding box center [661, 314] width 154 height 28
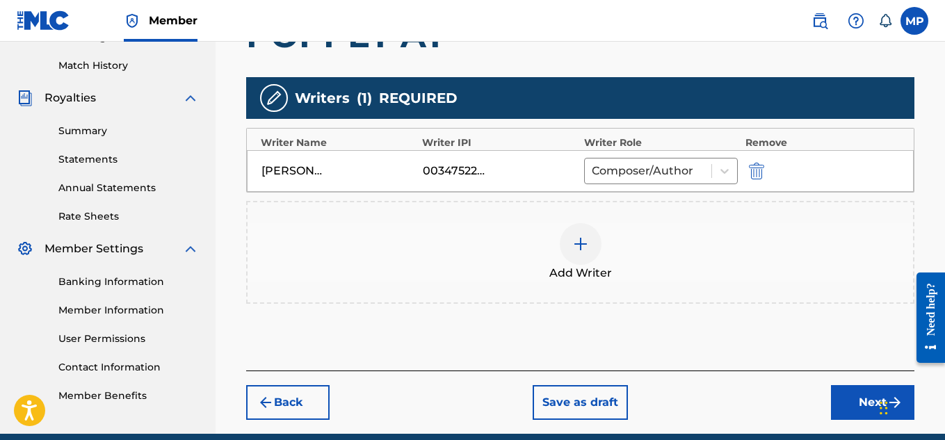
click at [844, 400] on button "Next" at bounding box center [872, 402] width 83 height 35
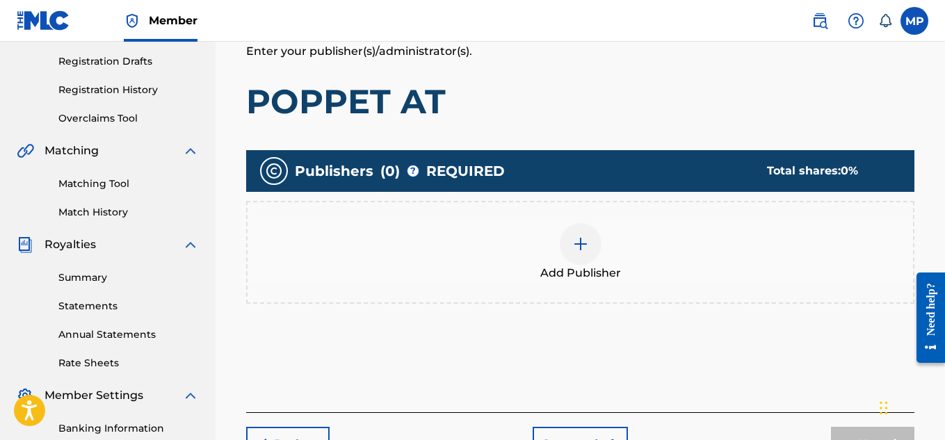
scroll to position [247, 0]
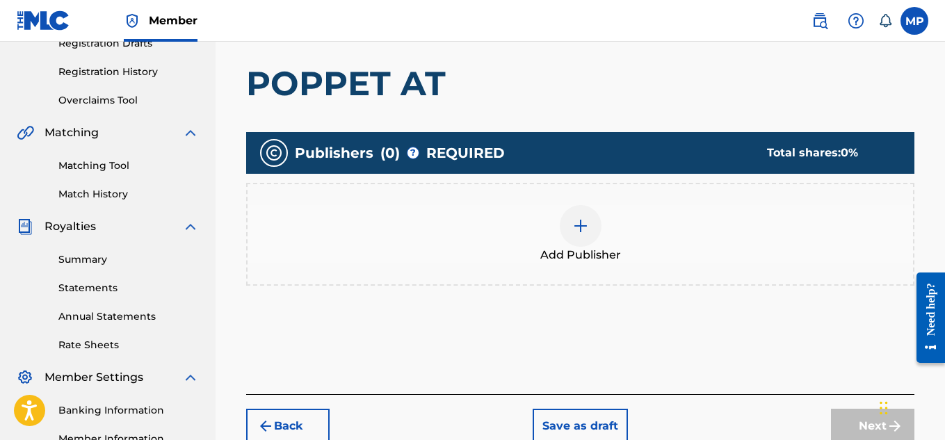
click at [598, 232] on div at bounding box center [580, 226] width 42 height 42
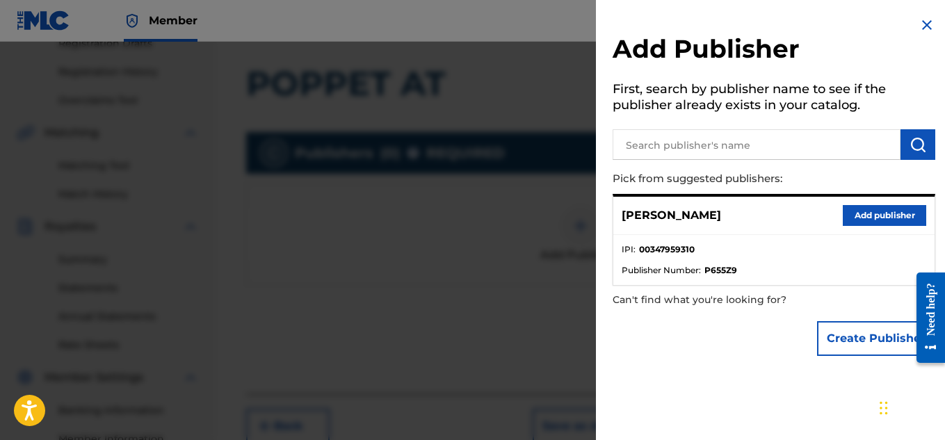
click at [869, 220] on button "Add publisher" at bounding box center [883, 215] width 83 height 21
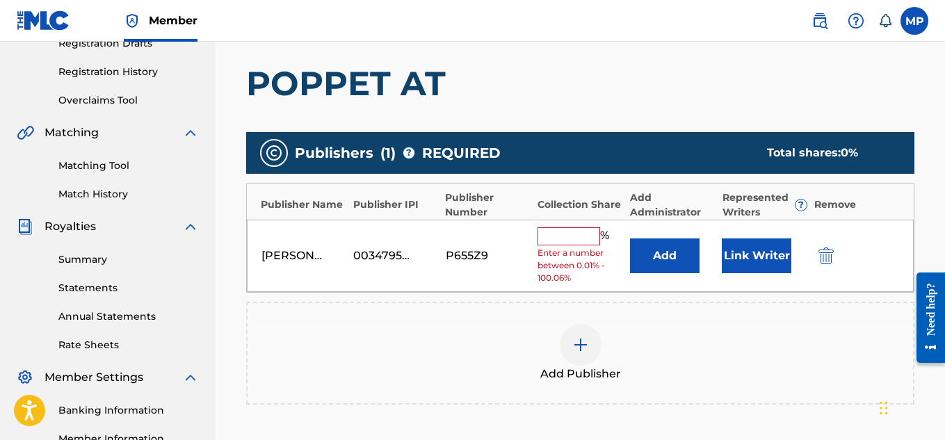
click at [561, 244] on input "text" at bounding box center [568, 236] width 63 height 18
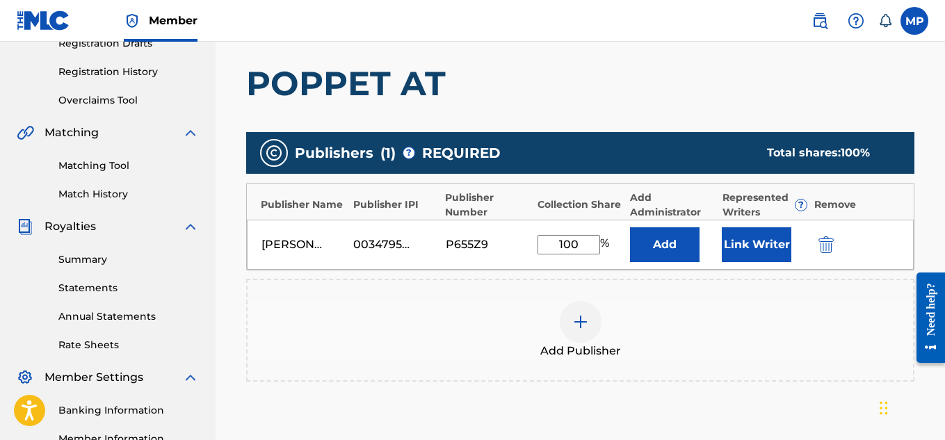
type input "100"
click at [772, 235] on button "Link Writer" at bounding box center [756, 244] width 70 height 35
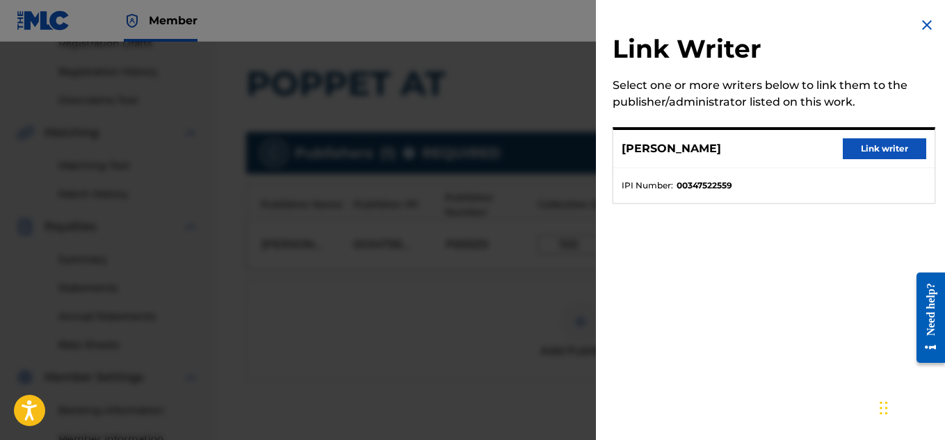
click at [858, 138] on button "Link writer" at bounding box center [883, 148] width 83 height 21
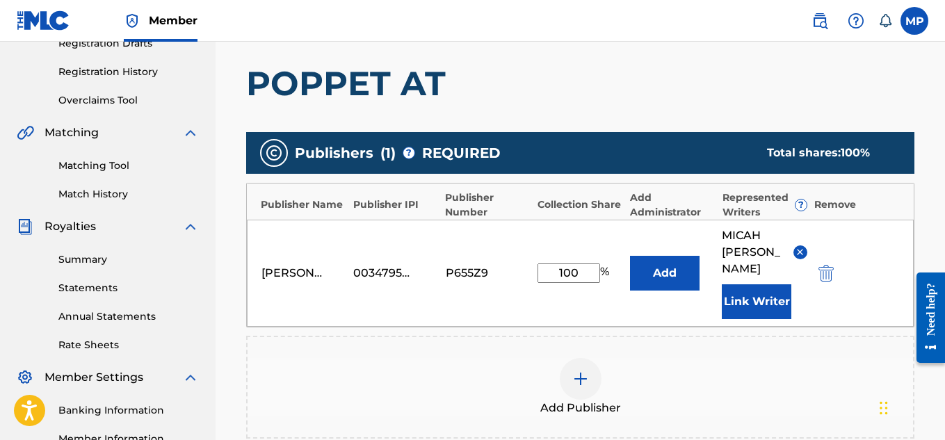
scroll to position [467, 0]
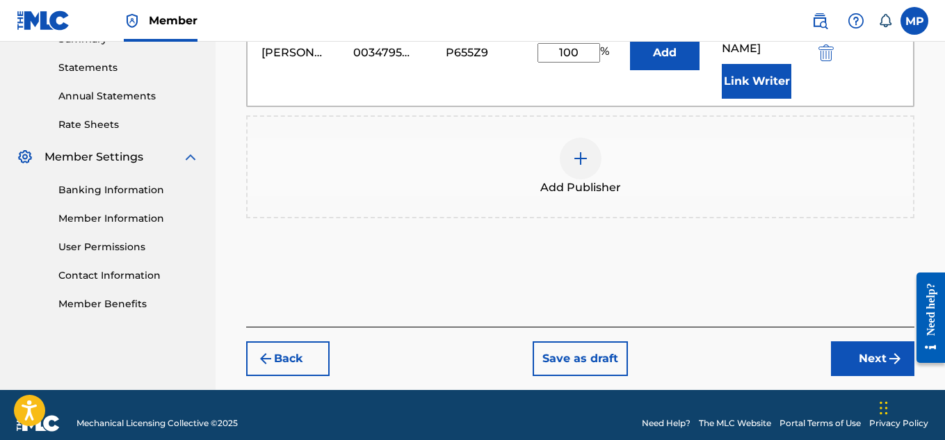
click at [868, 343] on button "Next" at bounding box center [872, 358] width 83 height 35
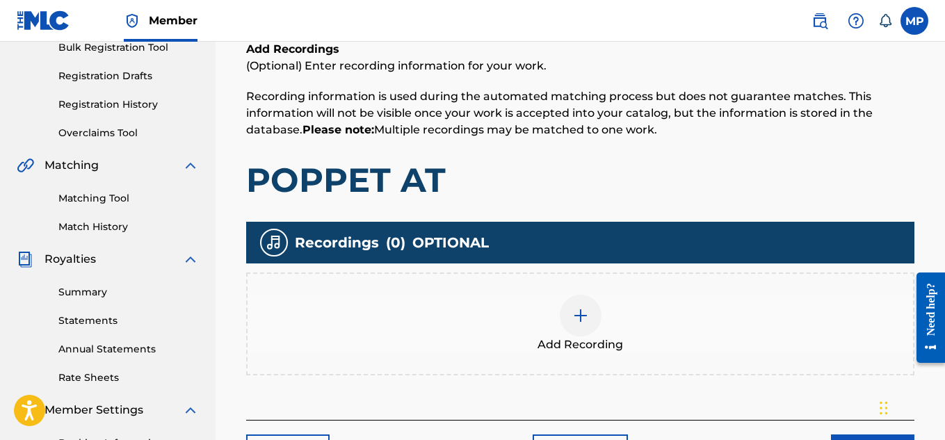
scroll to position [215, 0]
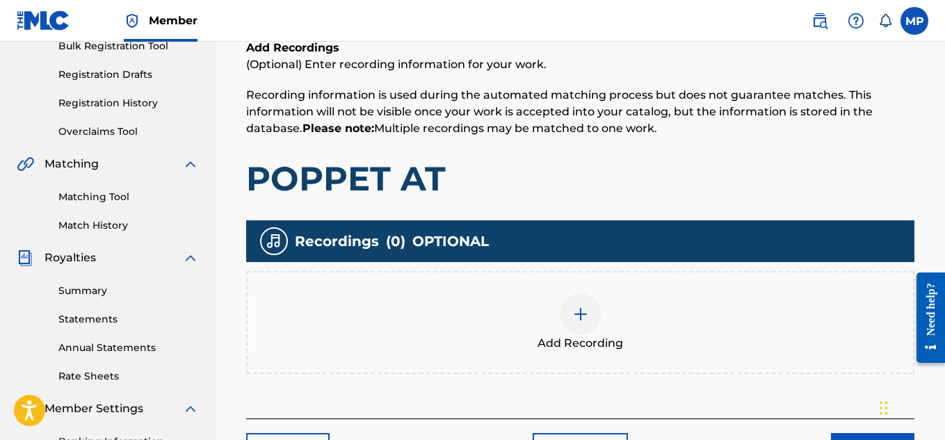
click at [614, 310] on div "Add Recording" at bounding box center [579, 322] width 665 height 58
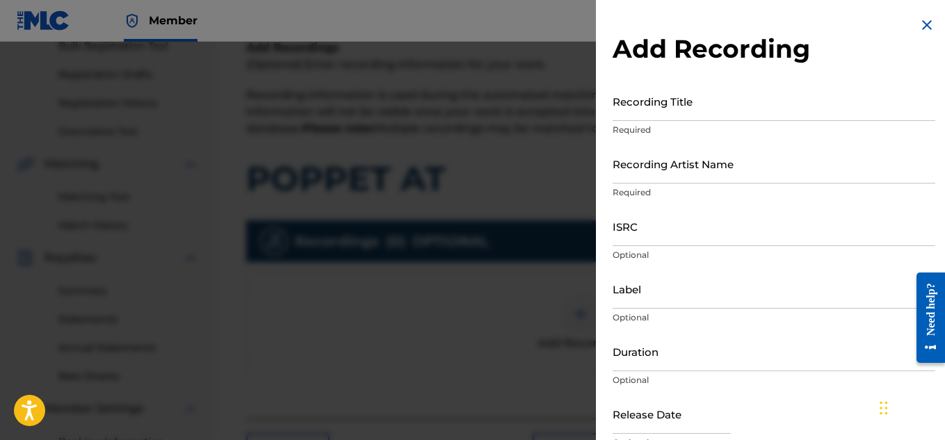
click at [655, 108] on input "Recording Title" at bounding box center [773, 101] width 322 height 40
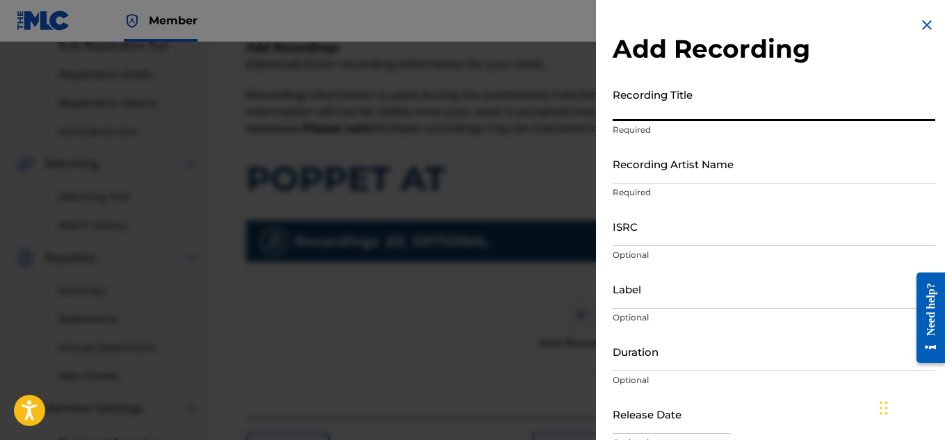
paste input "POPPET AT"
type input "POPPET AT"
click at [657, 162] on input "Recording Artist Name" at bounding box center [773, 164] width 322 height 40
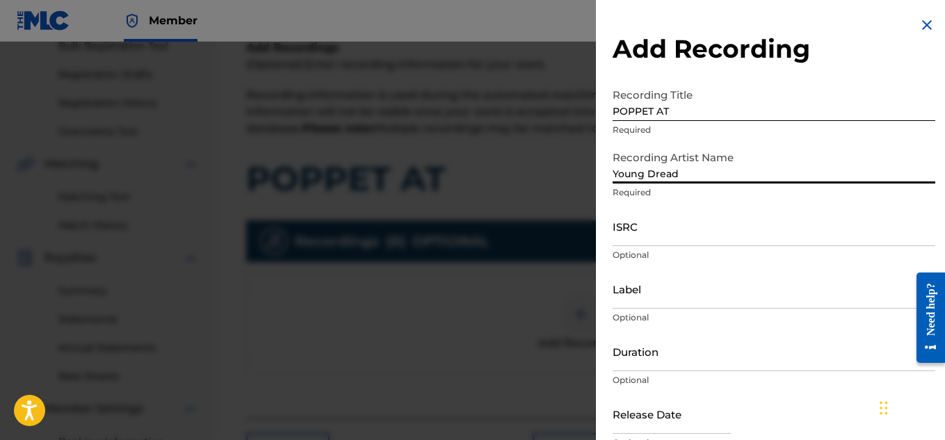
scroll to position [68, 0]
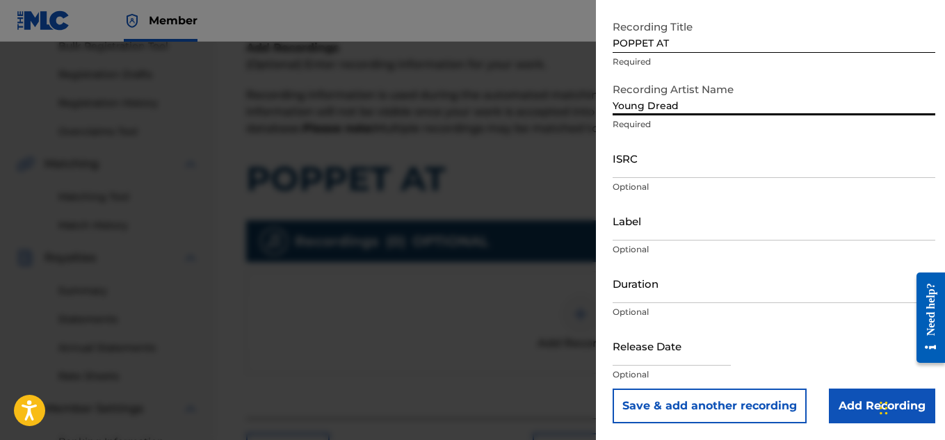
type input "Young Dread"
click at [842, 391] on input "Add Recording" at bounding box center [881, 406] width 106 height 35
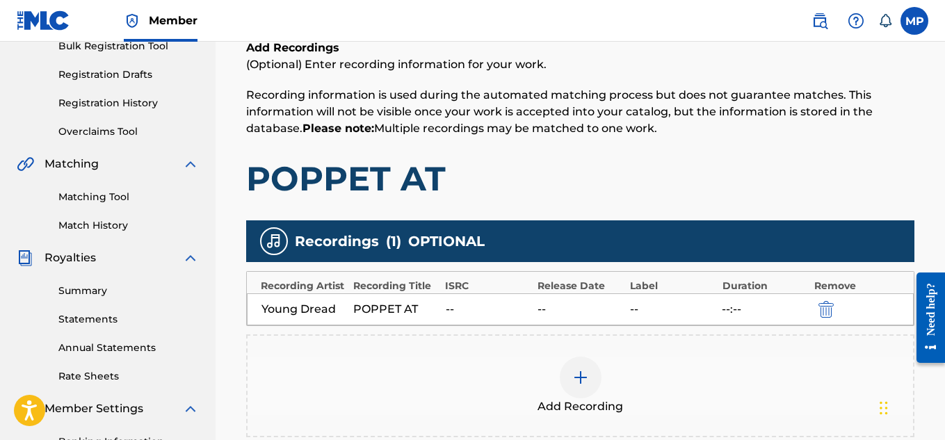
scroll to position [422, 0]
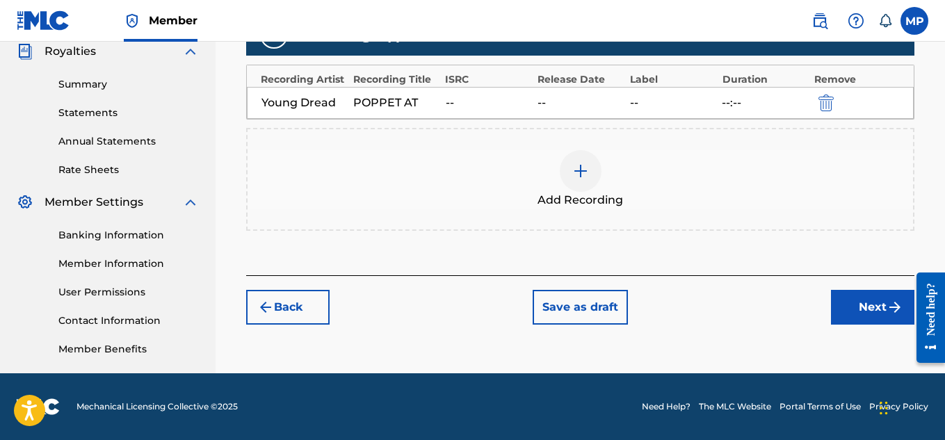
click at [853, 304] on button "Next" at bounding box center [872, 307] width 83 height 35
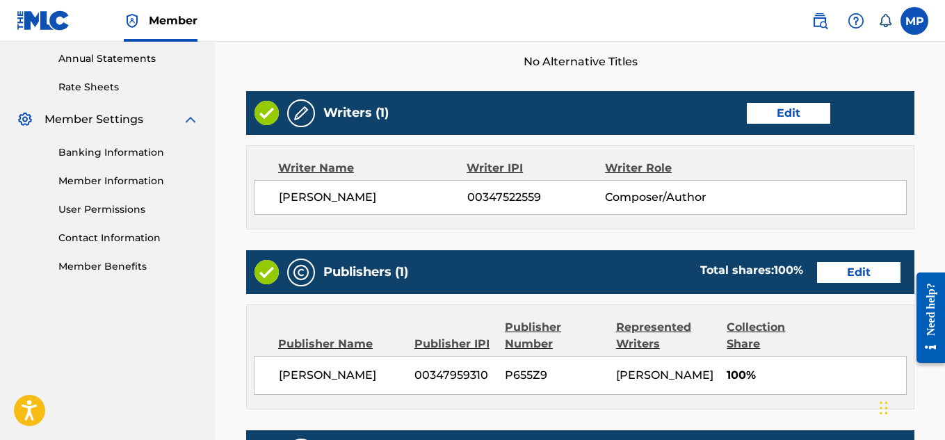
scroll to position [780, 0]
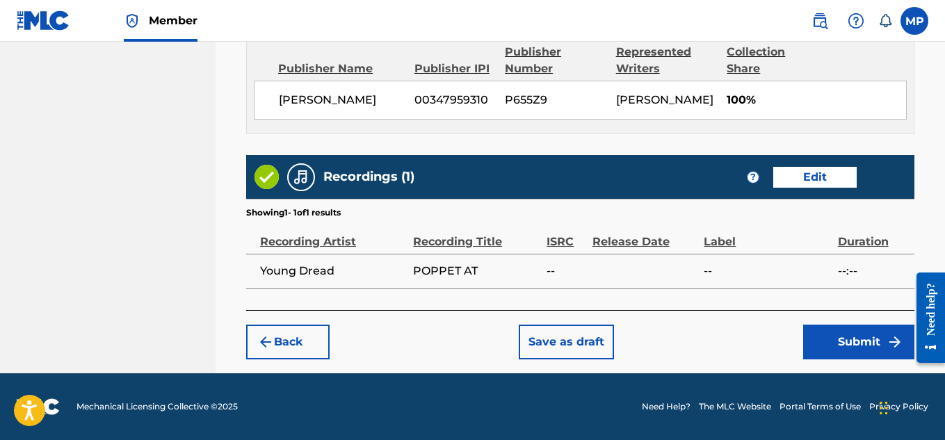
click at [828, 332] on button "Submit" at bounding box center [858, 342] width 111 height 35
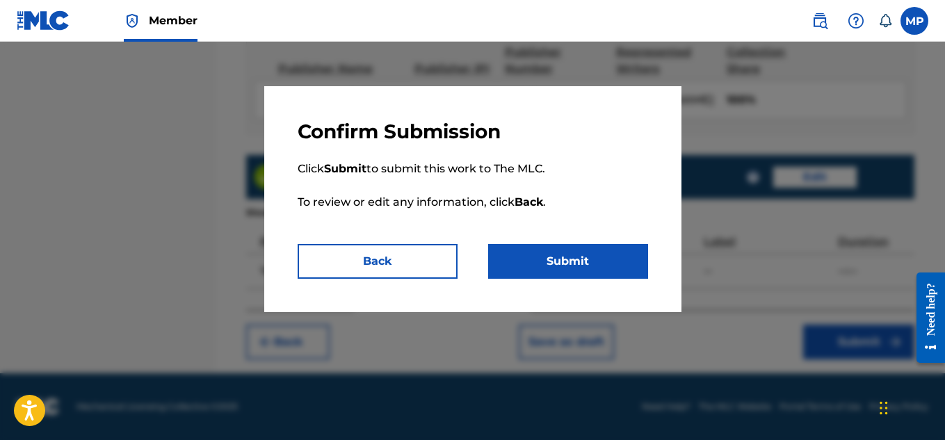
click at [558, 264] on button "Submit" at bounding box center [568, 261] width 160 height 35
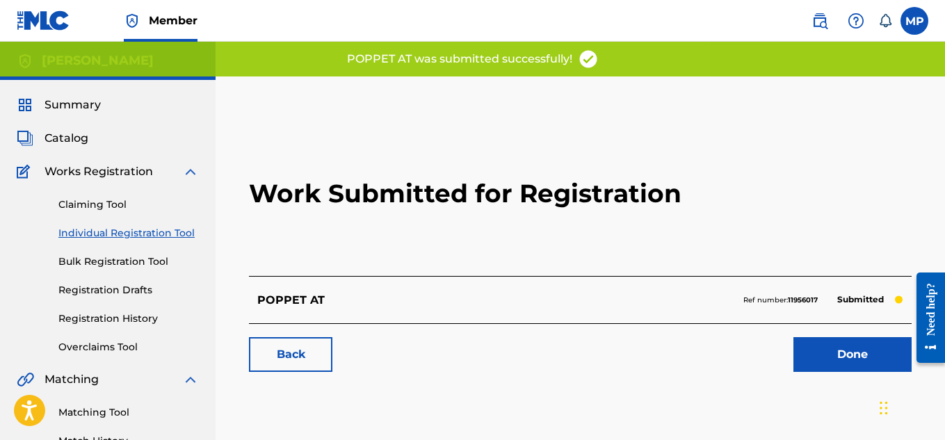
click at [320, 351] on link "Back" at bounding box center [290, 354] width 83 height 35
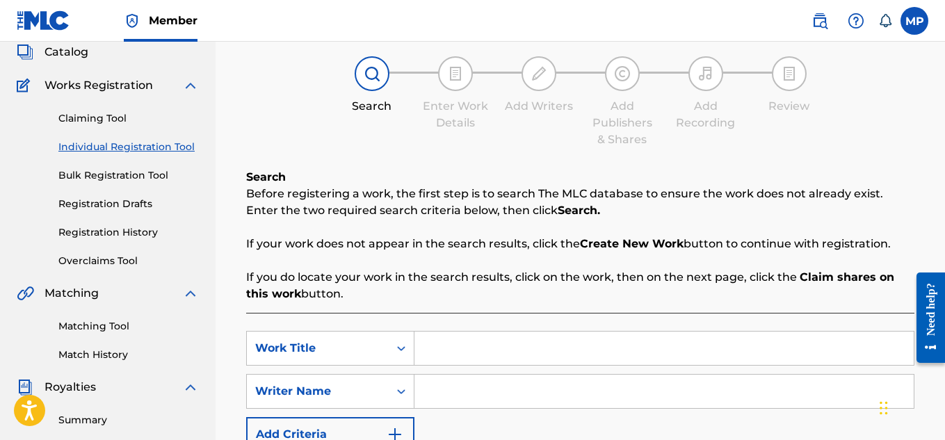
scroll to position [87, 0]
click at [489, 334] on input "Search Form" at bounding box center [663, 347] width 499 height 33
paste input "PLENTY"
type input "PLENTY"
click at [488, 382] on input "Search Form" at bounding box center [663, 390] width 499 height 33
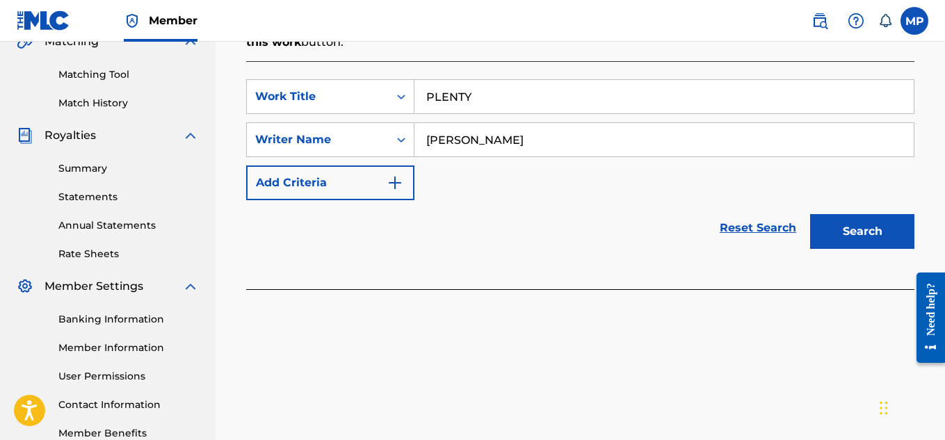
scroll to position [422, 0]
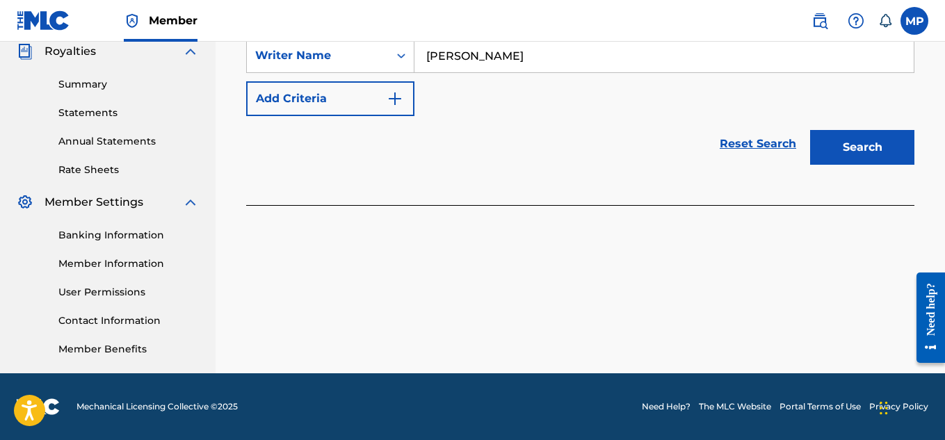
type input "[PERSON_NAME]"
click at [842, 156] on button "Search" at bounding box center [862, 147] width 104 height 35
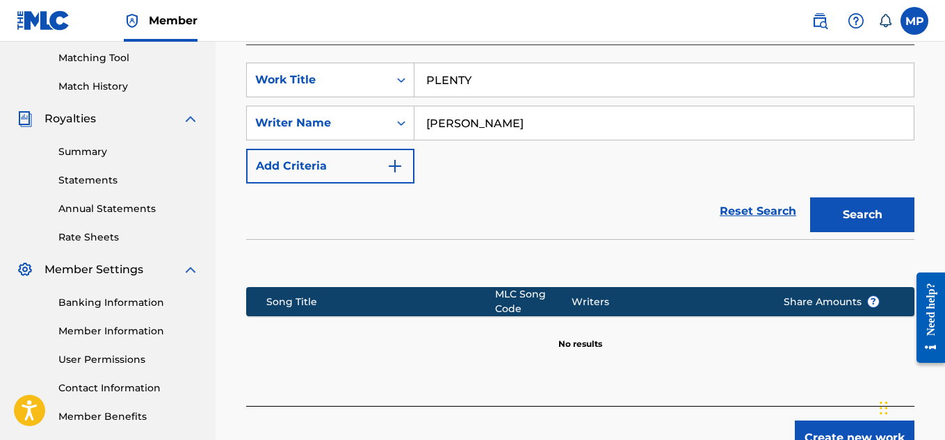
scroll to position [368, 0]
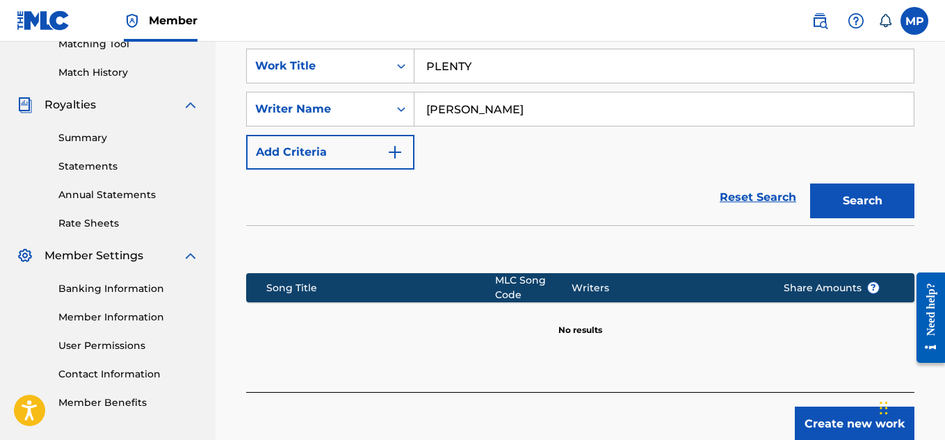
click at [848, 192] on button "Search" at bounding box center [862, 200] width 104 height 35
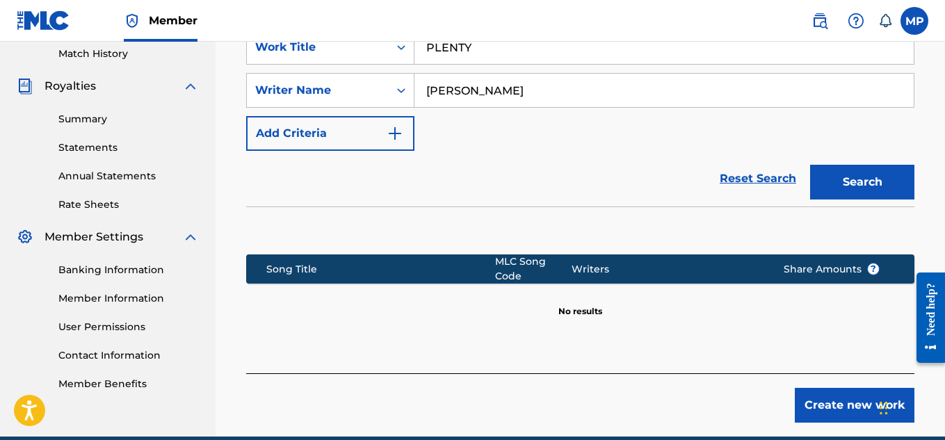
scroll to position [450, 0]
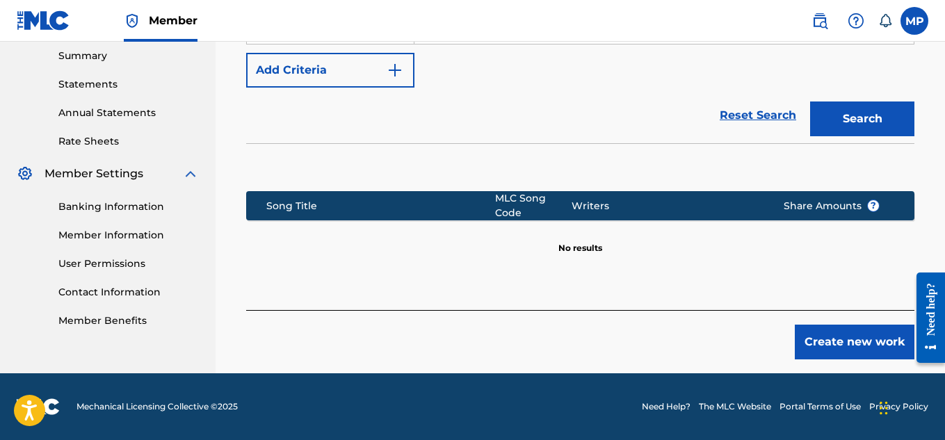
click at [832, 344] on button "Create new work" at bounding box center [854, 342] width 120 height 35
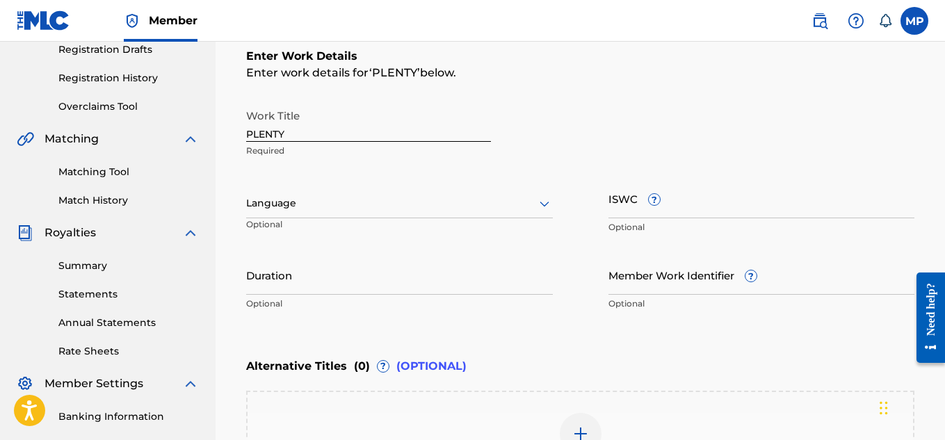
scroll to position [250, 0]
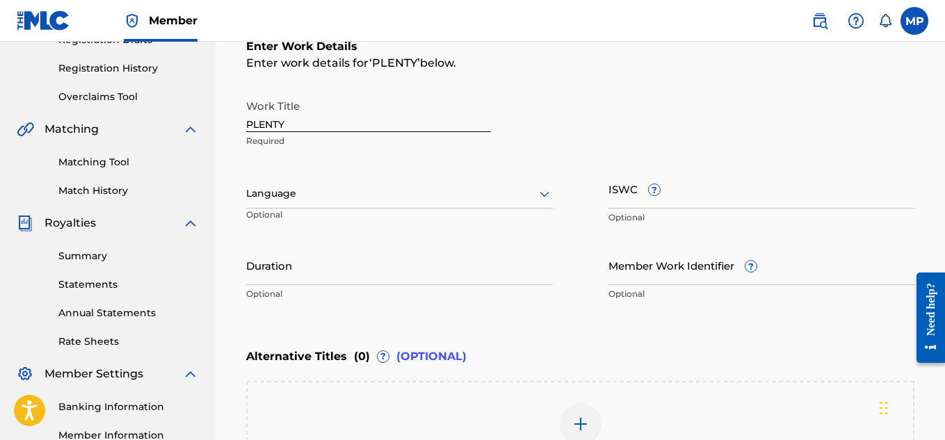
click at [400, 202] on div at bounding box center [399, 193] width 307 height 17
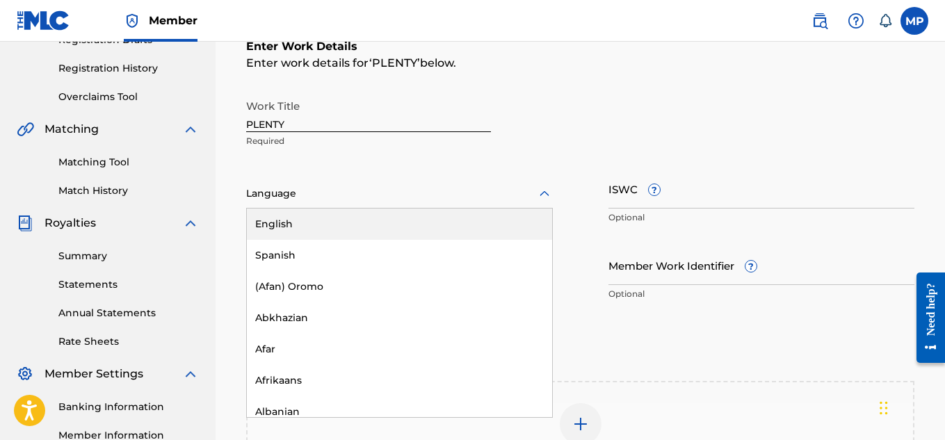
click at [344, 220] on div "English" at bounding box center [399, 224] width 305 height 31
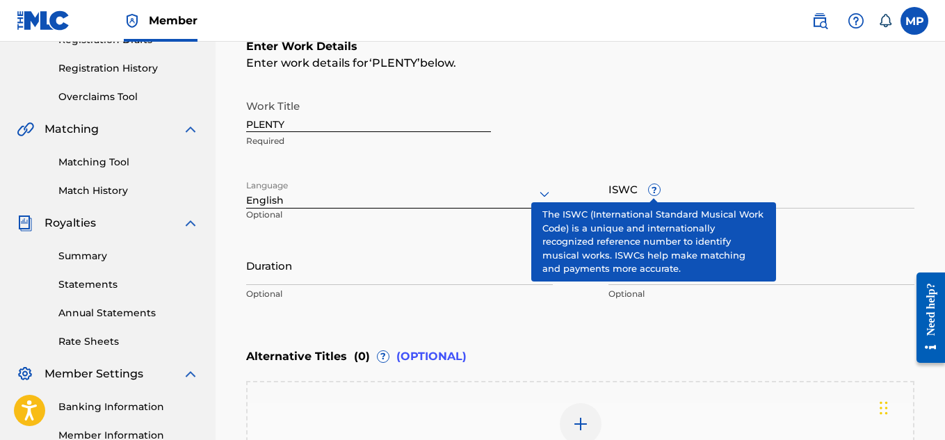
click at [694, 189] on input "ISWC ?" at bounding box center [761, 189] width 307 height 40
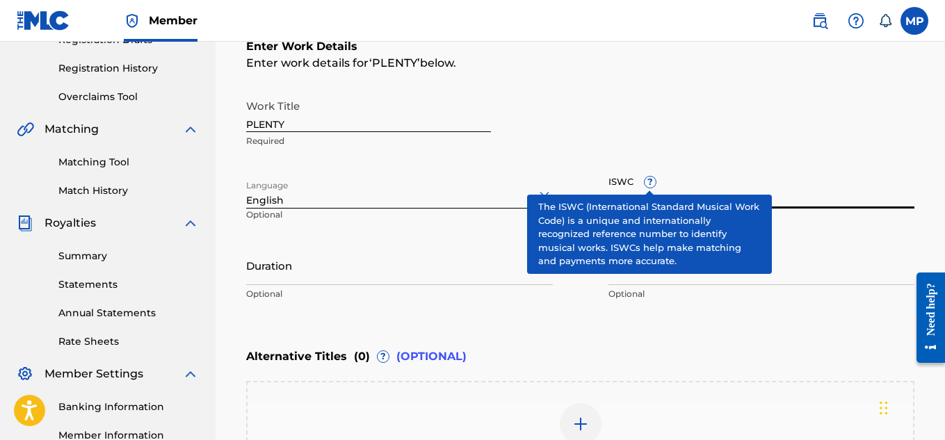
paste input "T9229746003"
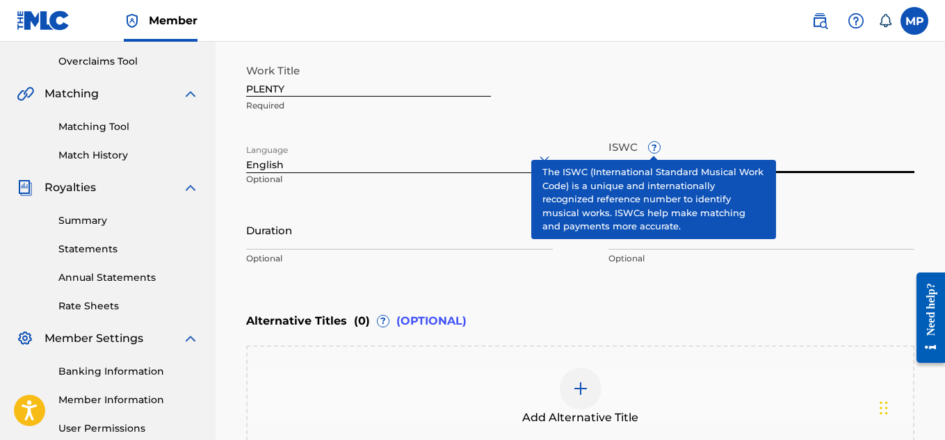
scroll to position [295, 0]
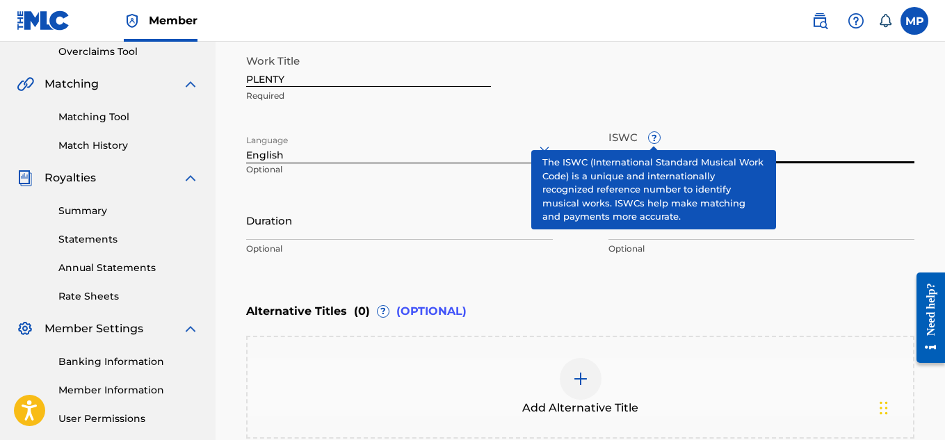
type input "T9229746003"
click at [808, 224] on input "Member Work Identifier ?" at bounding box center [761, 220] width 307 height 40
paste input "893488036"
type input "893488036"
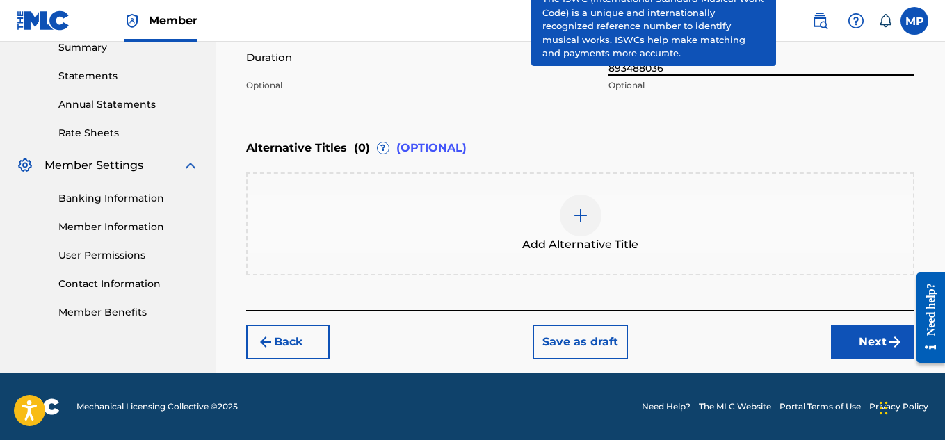
click at [857, 331] on button "Next" at bounding box center [872, 342] width 83 height 35
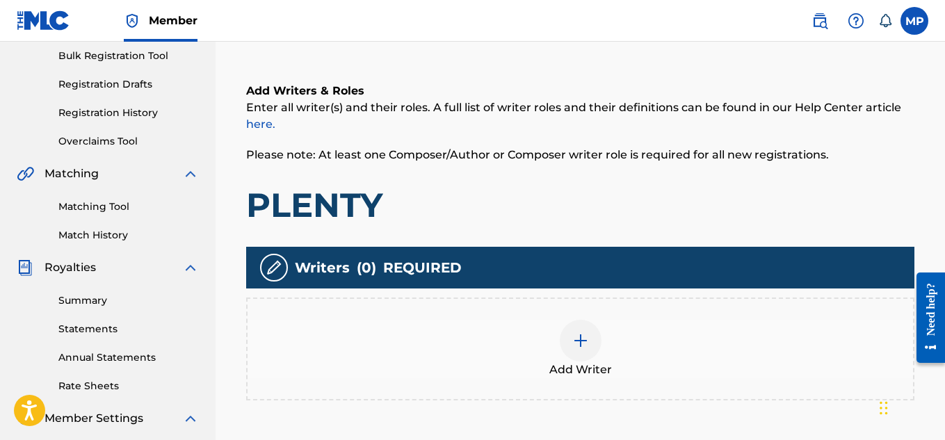
scroll to position [219, 0]
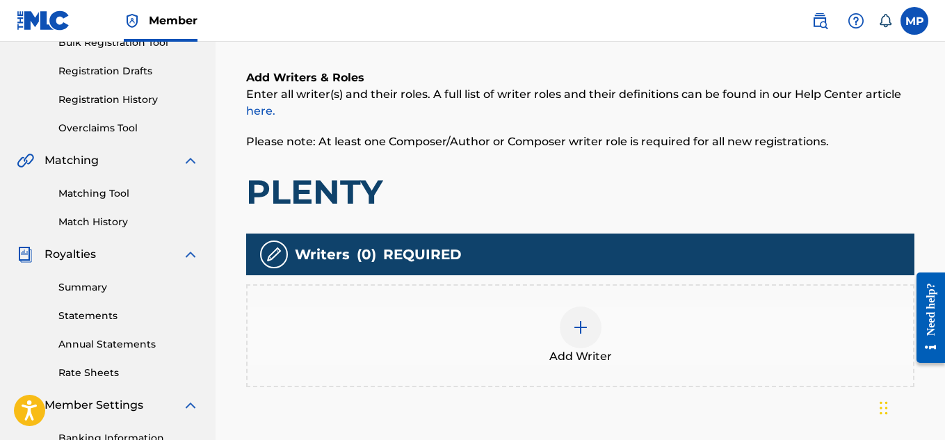
click at [595, 329] on div at bounding box center [580, 328] width 42 height 42
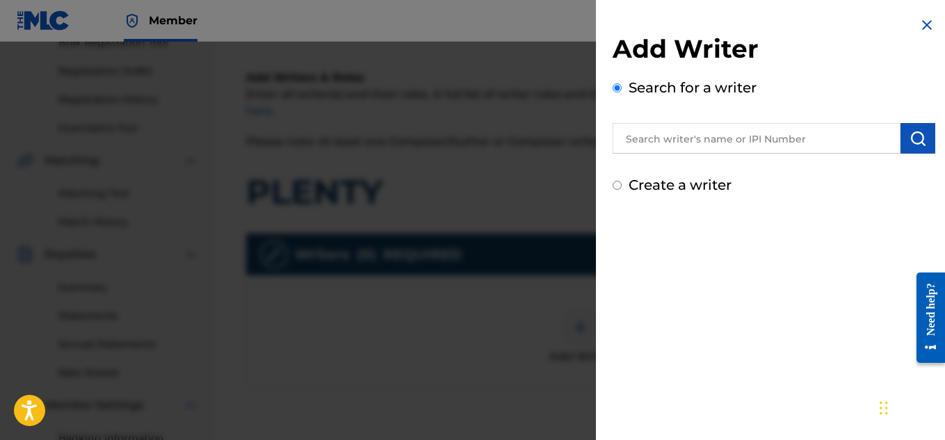
click at [744, 130] on input "text" at bounding box center [756, 138] width 288 height 31
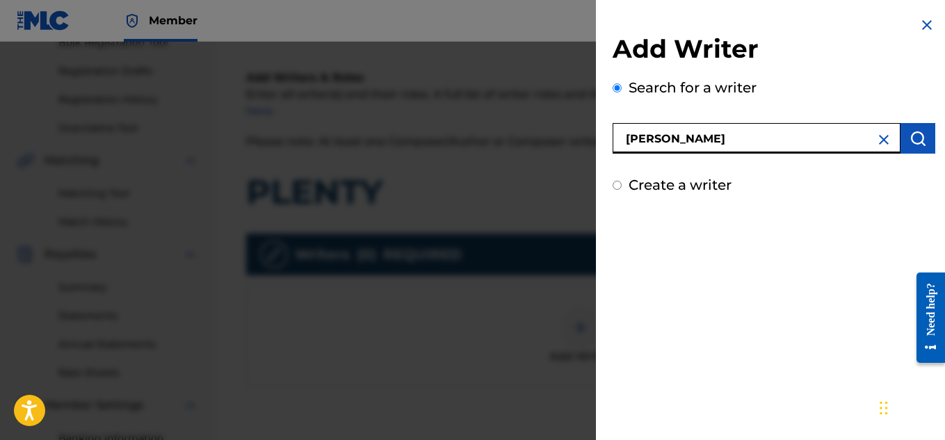
type input "[PERSON_NAME]"
click at [923, 142] on button "submit" at bounding box center [917, 138] width 35 height 31
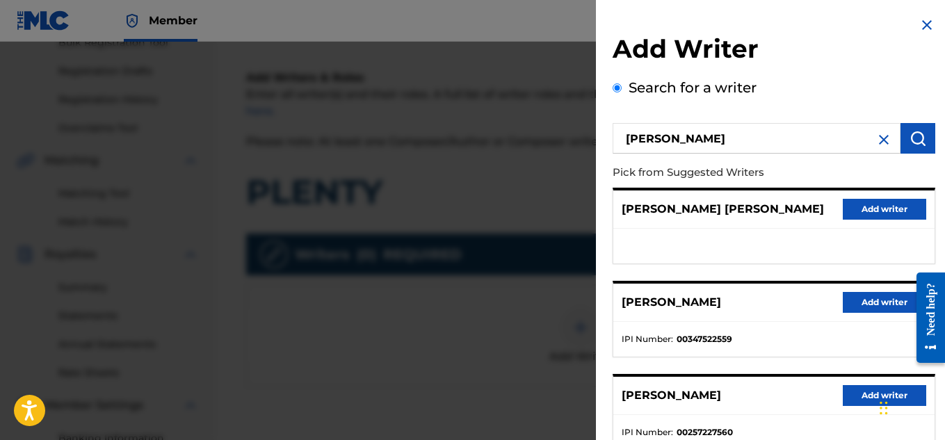
click at [894, 292] on button "Add writer" at bounding box center [883, 302] width 83 height 21
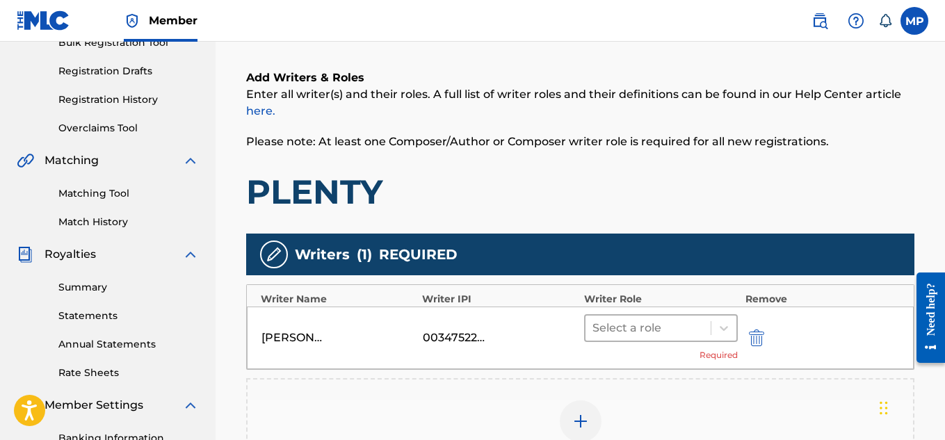
click at [643, 329] on div at bounding box center [648, 327] width 112 height 19
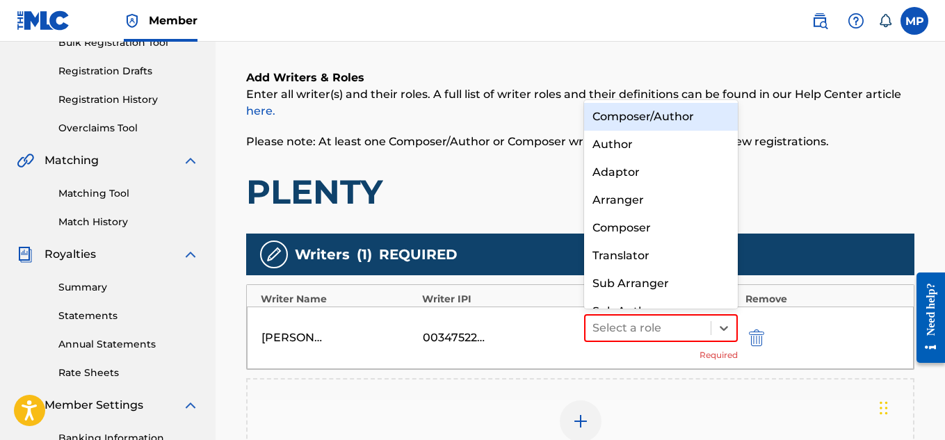
click at [668, 119] on div "Composer/Author" at bounding box center [661, 117] width 154 height 28
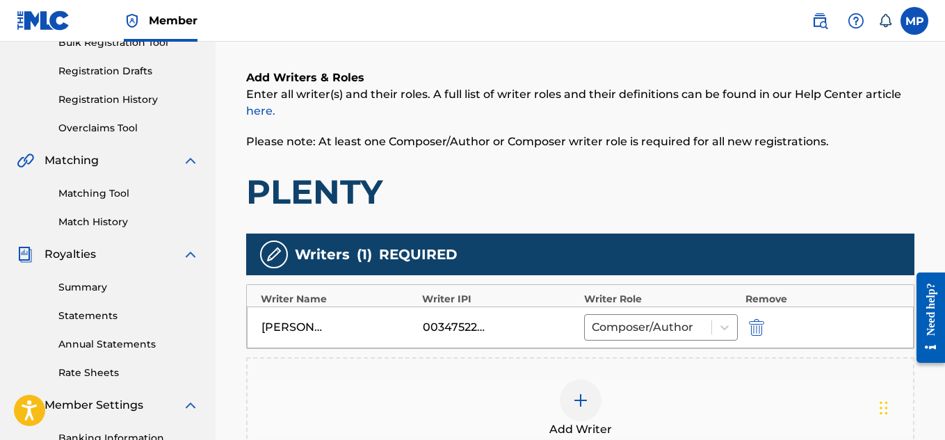
scroll to position [436, 0]
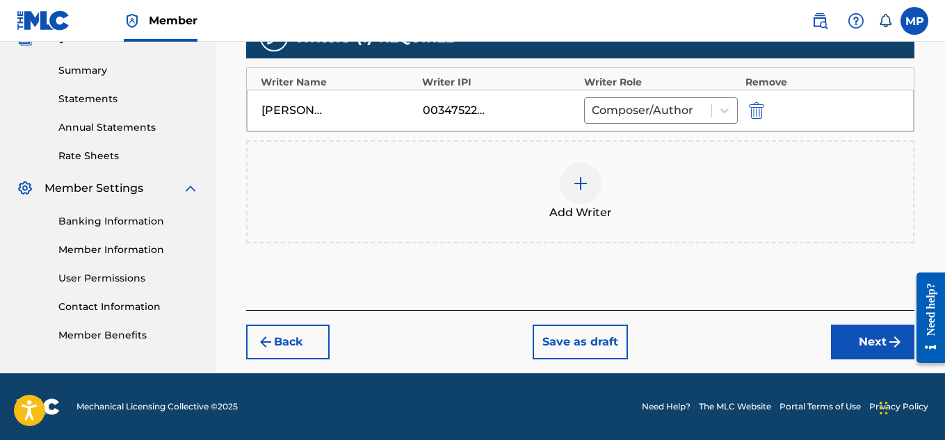
click at [840, 336] on button "Next" at bounding box center [872, 342] width 83 height 35
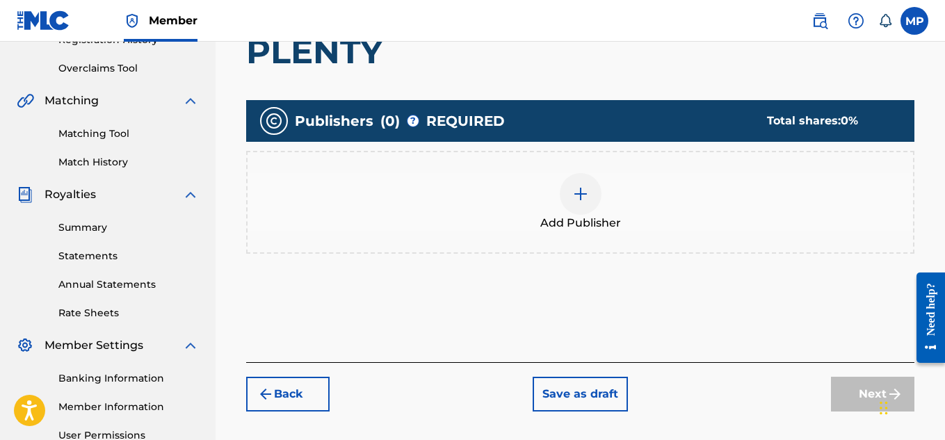
scroll to position [296, 0]
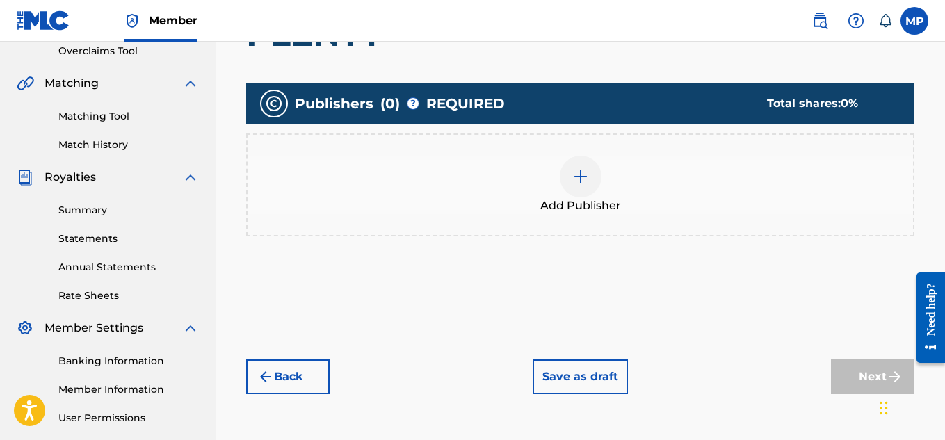
click at [571, 178] on div at bounding box center [580, 177] width 42 height 42
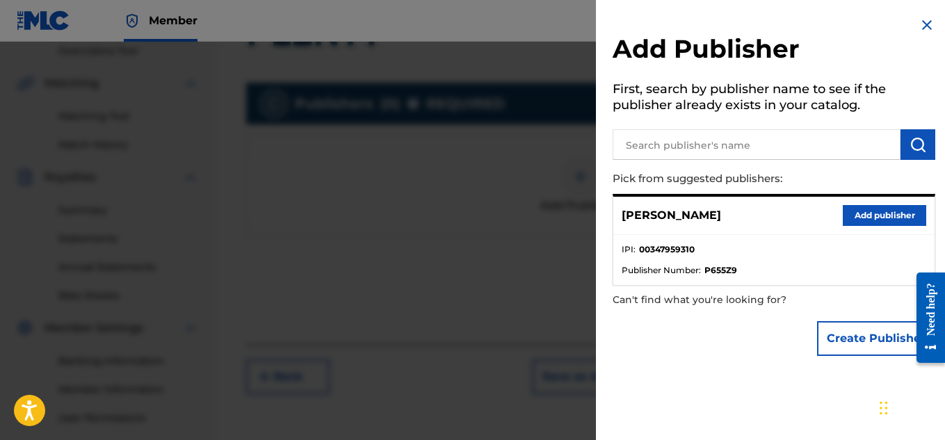
click at [867, 211] on button "Add publisher" at bounding box center [883, 215] width 83 height 21
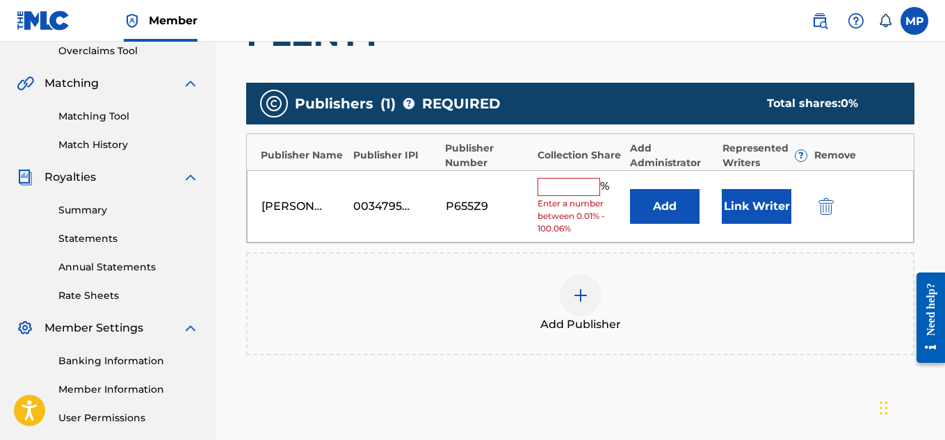
click at [591, 181] on input "text" at bounding box center [568, 187] width 63 height 18
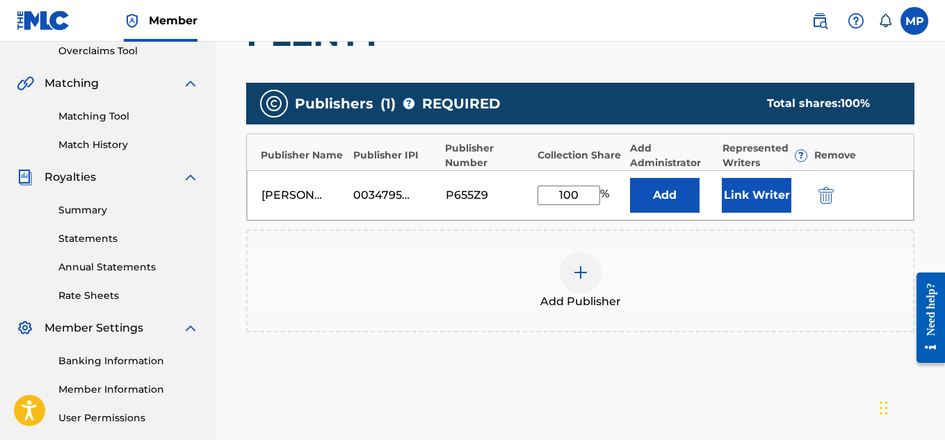
type input "100"
click at [760, 198] on button "Link Writer" at bounding box center [756, 195] width 70 height 35
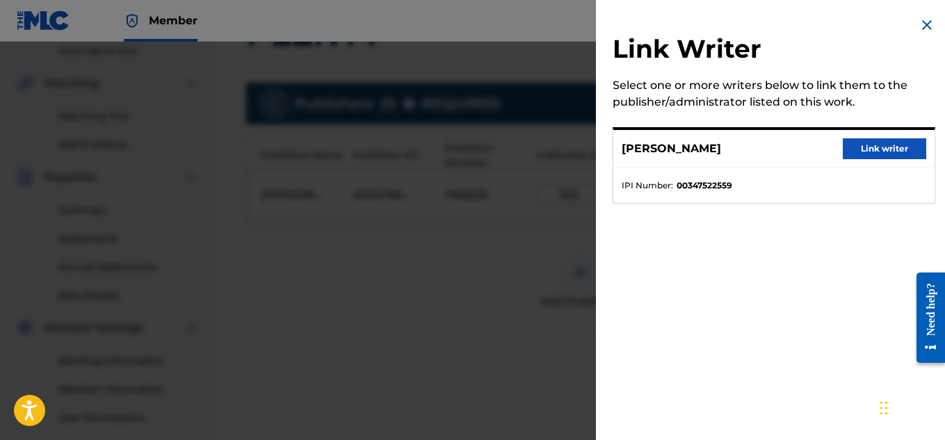
click at [856, 155] on button "Link writer" at bounding box center [883, 148] width 83 height 21
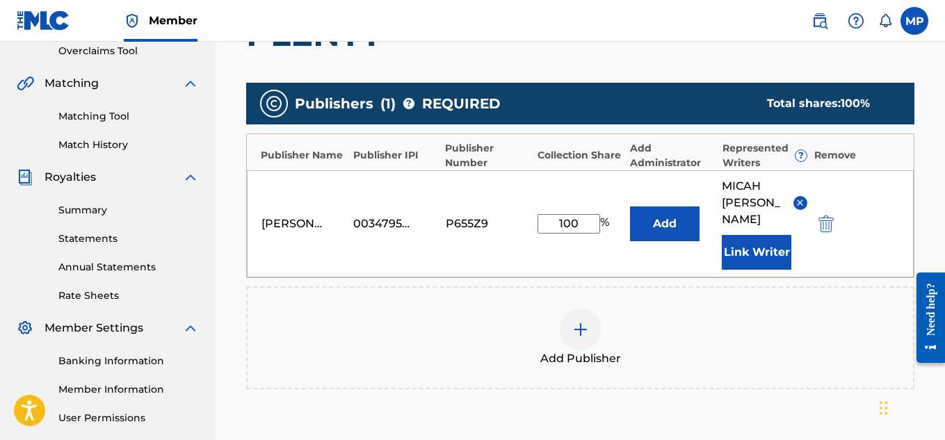
scroll to position [467, 0]
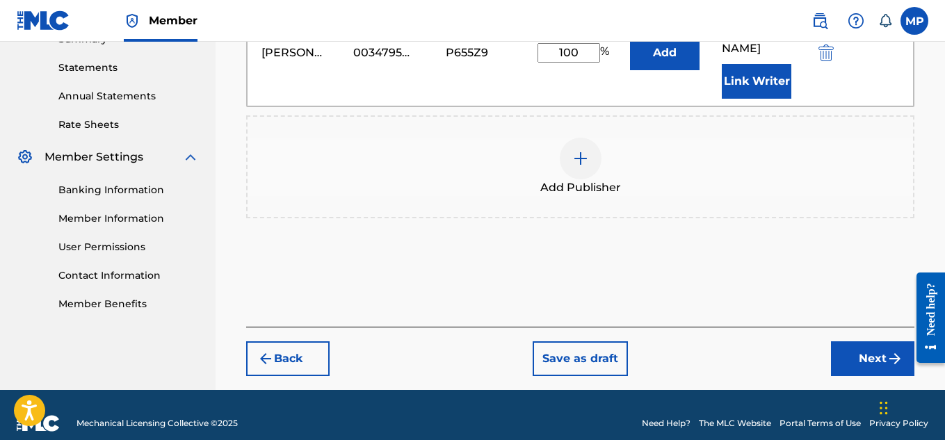
click at [837, 346] on button "Next" at bounding box center [872, 358] width 83 height 35
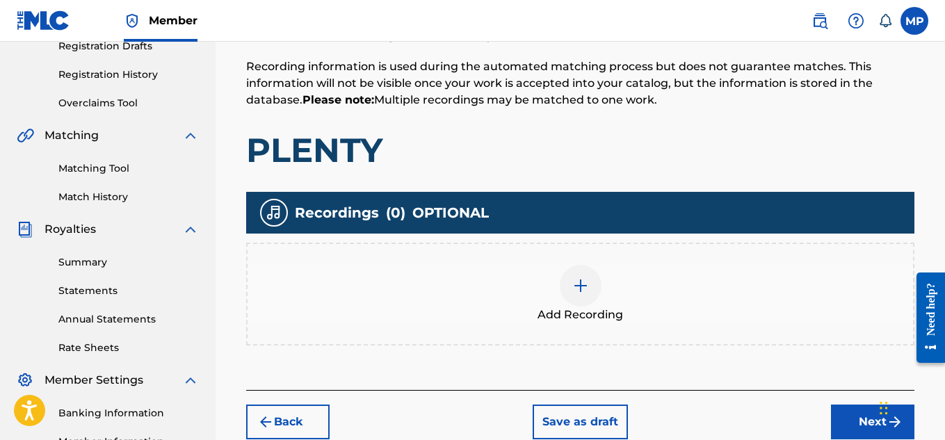
scroll to position [296, 0]
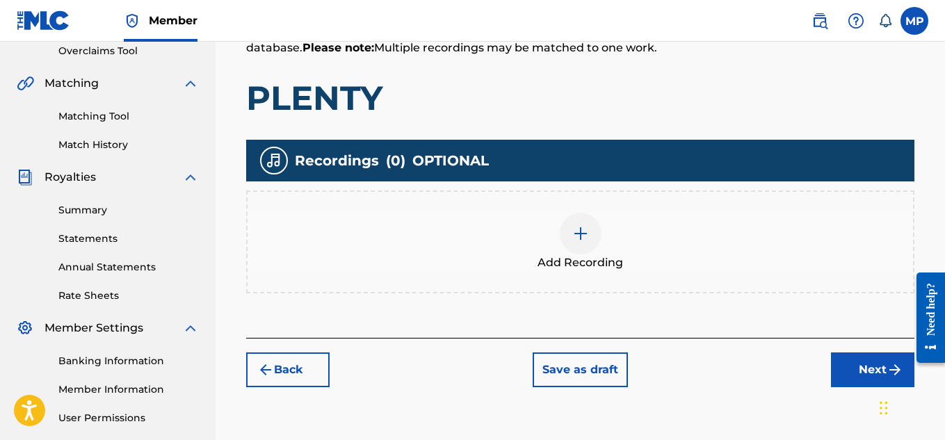
click at [594, 230] on div at bounding box center [580, 234] width 42 height 42
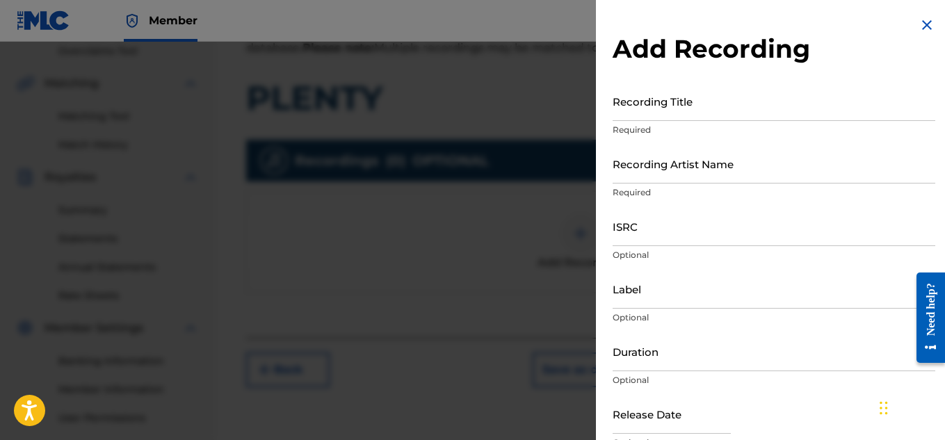
click at [725, 110] on input "Recording Title" at bounding box center [773, 101] width 322 height 40
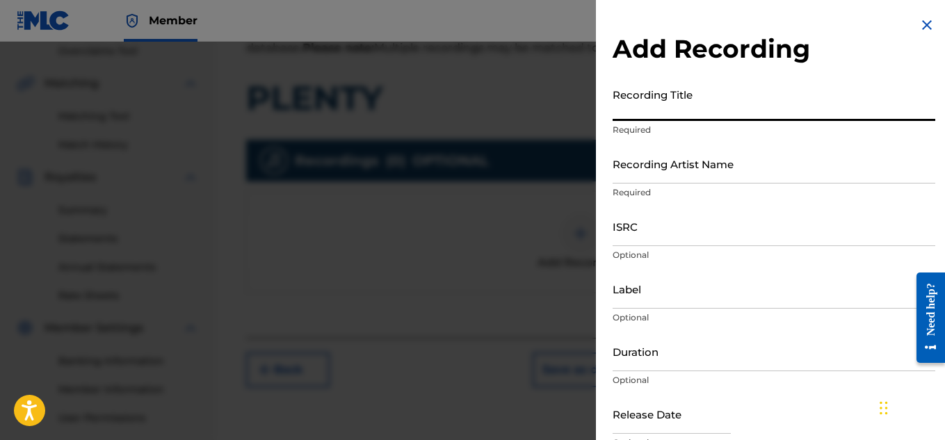
paste input "PLENTY"
type input "PLENTY"
click at [712, 180] on input "Recording Artist Name" at bounding box center [773, 164] width 322 height 40
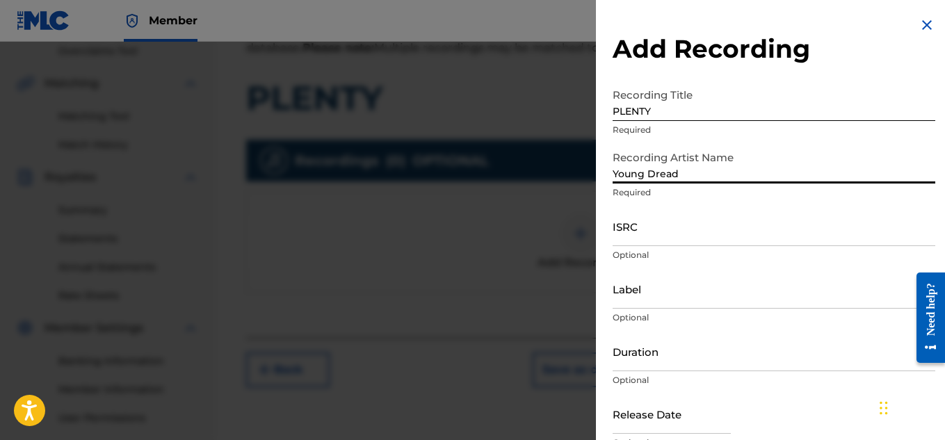
type input "Young Dread"
click at [680, 239] on input "ISRC" at bounding box center [773, 226] width 322 height 40
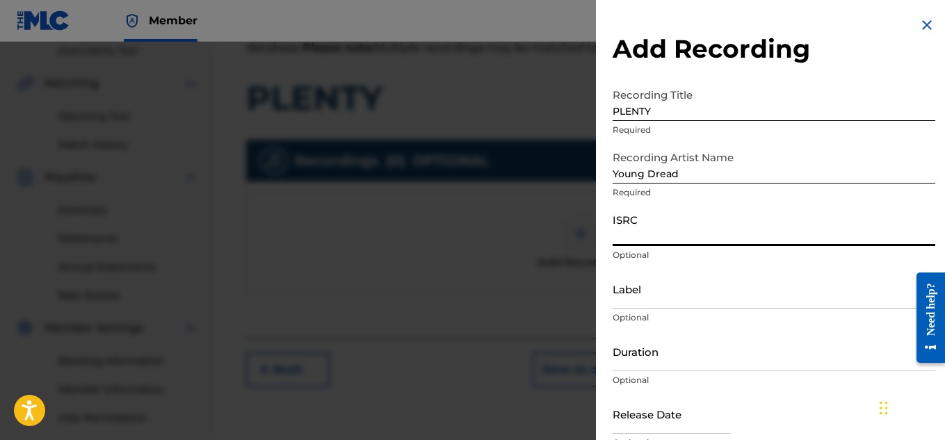
paste input "QZDA41865048"
type input "QZDA41865048"
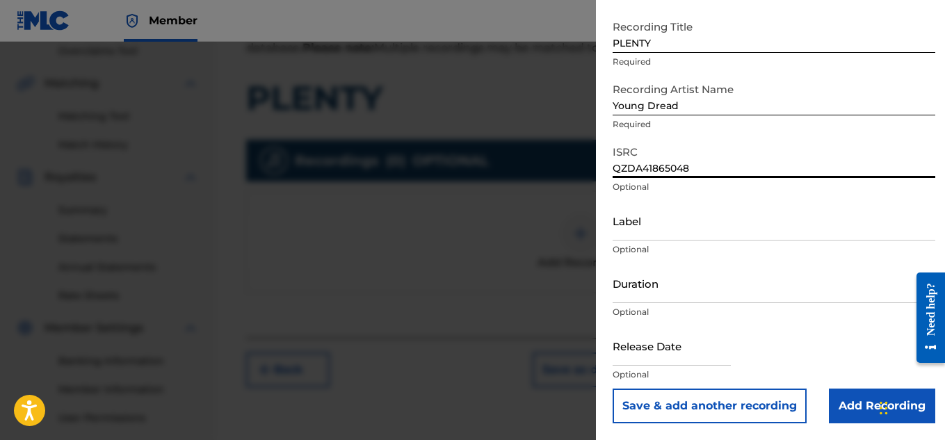
click at [849, 403] on input "Add Recording" at bounding box center [881, 406] width 106 height 35
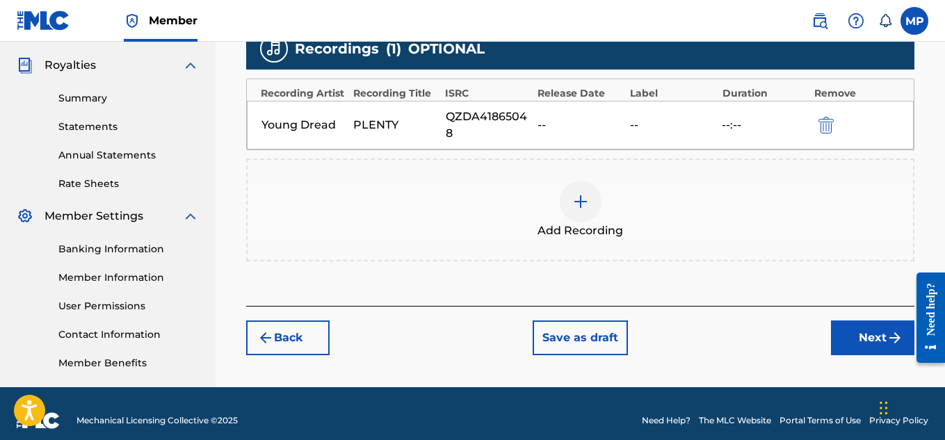
scroll to position [420, 0]
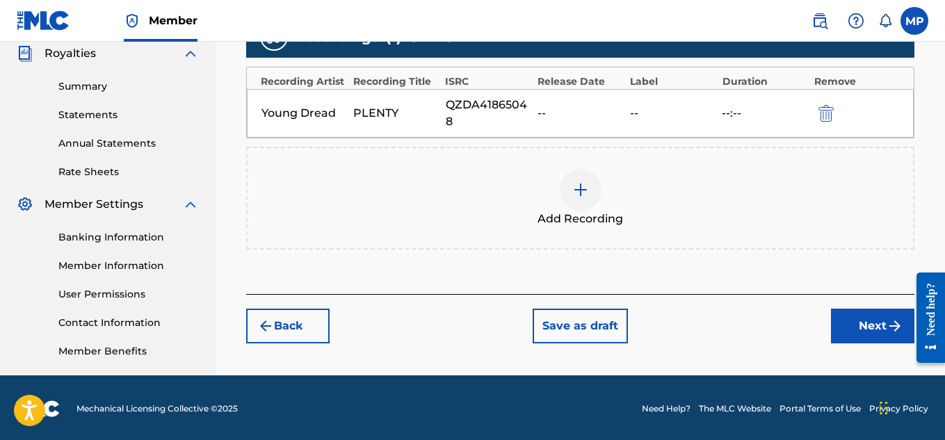
click at [857, 316] on button "Next" at bounding box center [872, 326] width 83 height 35
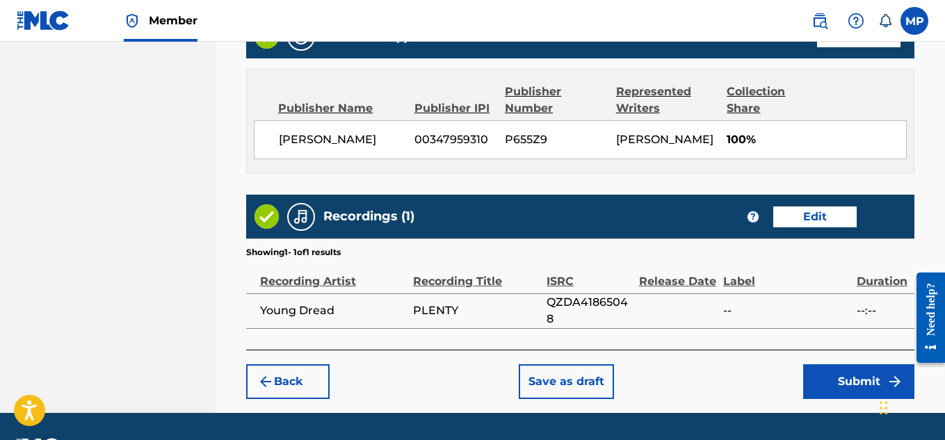
scroll to position [780, 0]
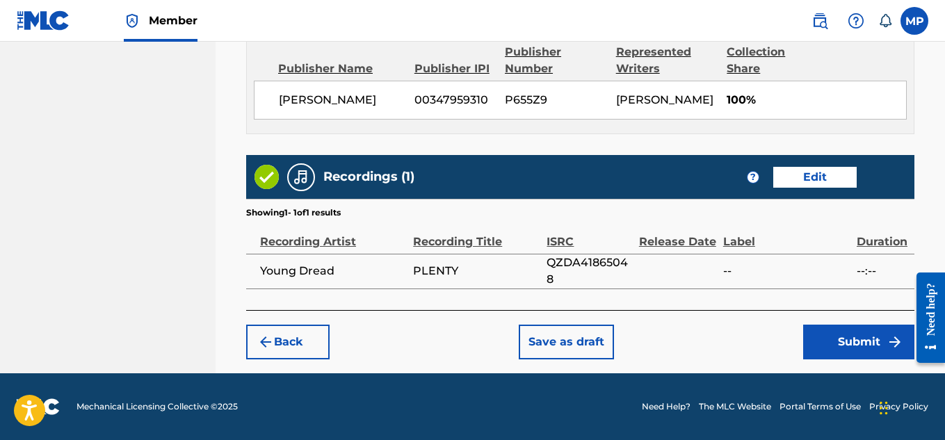
click at [856, 331] on button "Submit" at bounding box center [858, 342] width 111 height 35
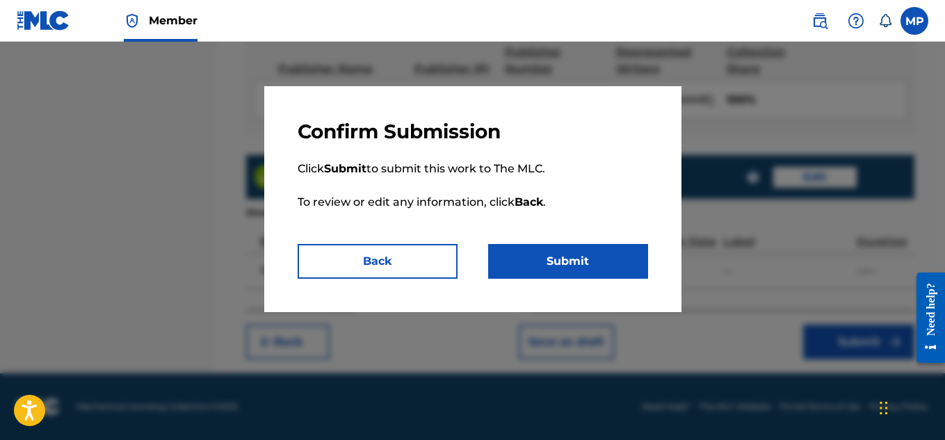
click at [623, 266] on button "Submit" at bounding box center [568, 261] width 160 height 35
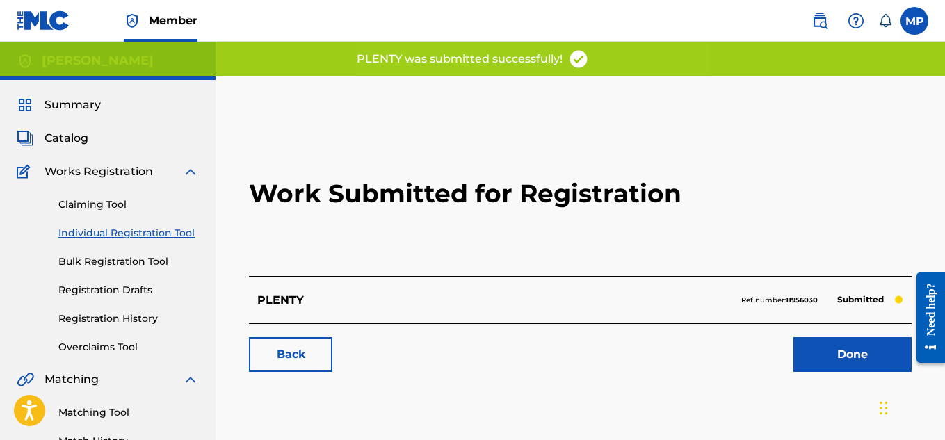
click at [307, 349] on link "Back" at bounding box center [290, 354] width 83 height 35
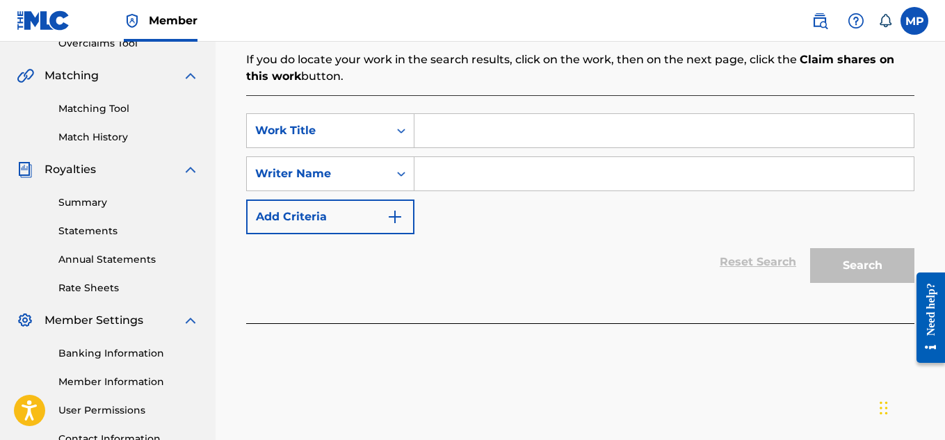
scroll to position [286, 0]
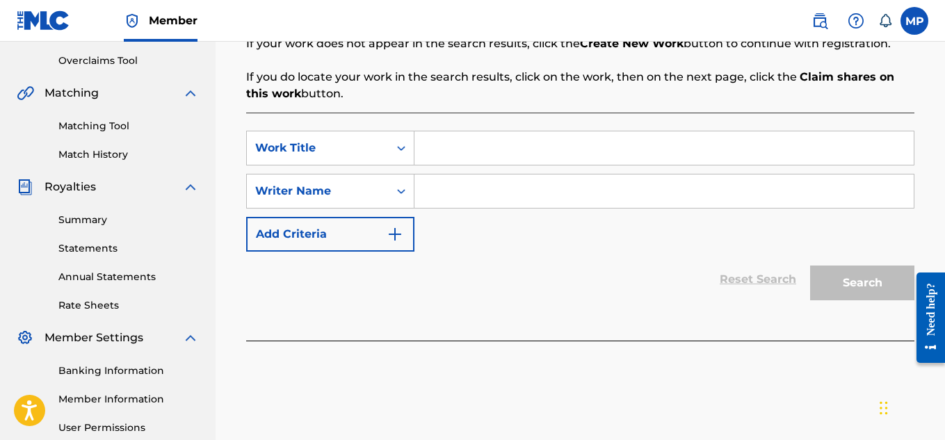
click at [459, 147] on input "Search Form" at bounding box center [663, 147] width 499 height 33
paste input "PICKANINNY"
type input "PICKANINNY"
click at [586, 193] on input "Search Form" at bounding box center [663, 190] width 499 height 33
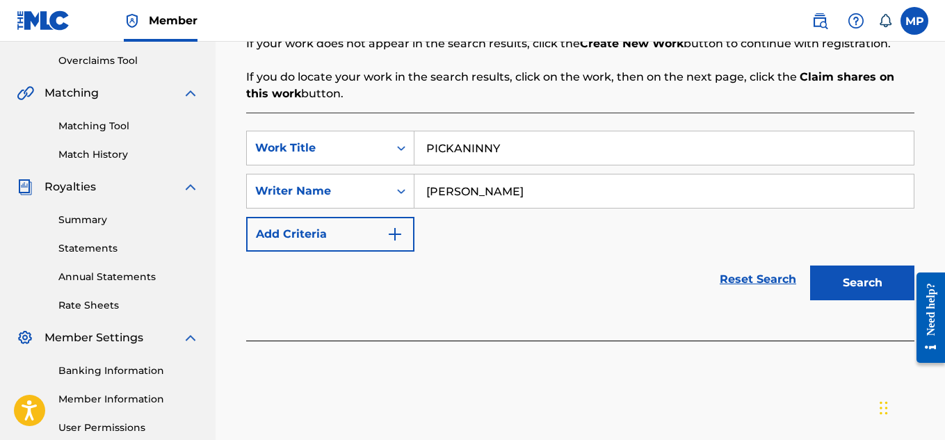
type input "[PERSON_NAME]"
click at [844, 277] on button "Search" at bounding box center [862, 282] width 104 height 35
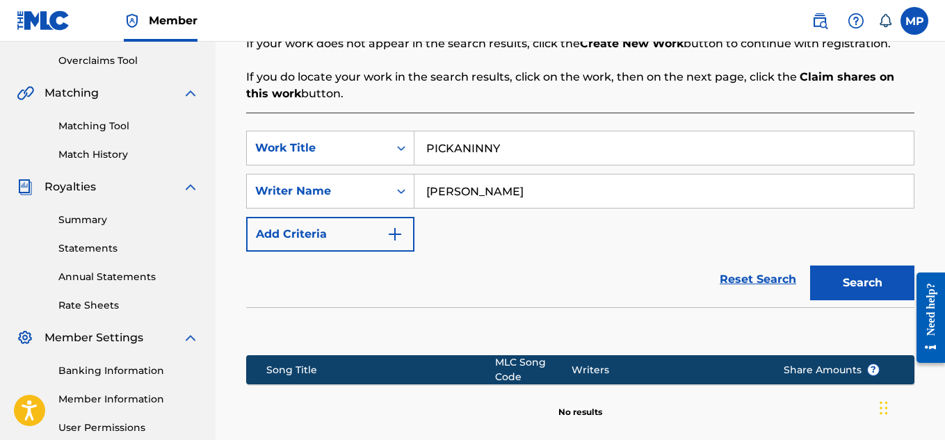
scroll to position [450, 0]
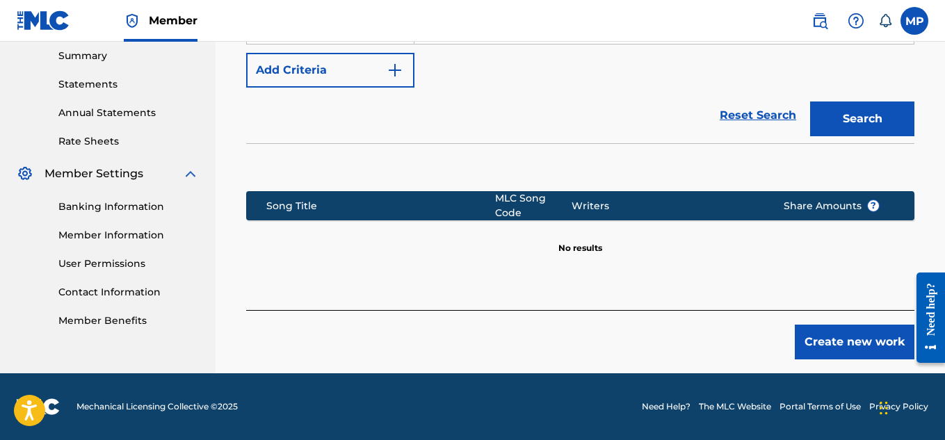
click at [846, 325] on button "Create new work" at bounding box center [854, 342] width 120 height 35
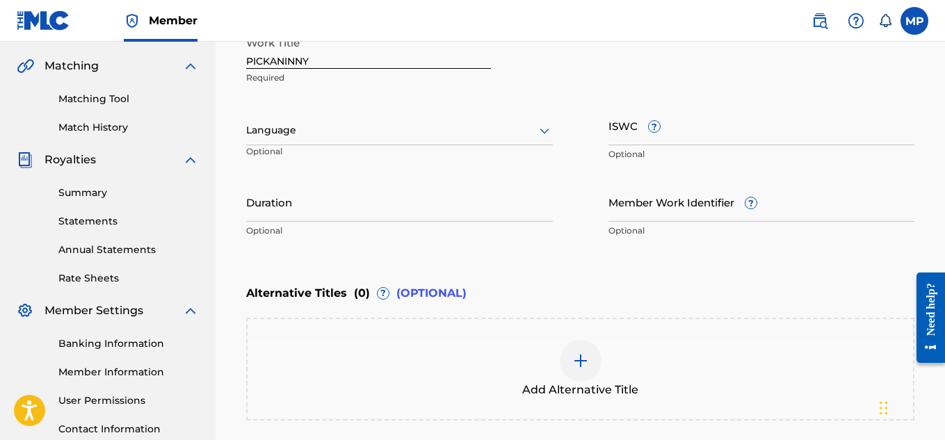
scroll to position [313, 0]
click at [546, 134] on icon at bounding box center [544, 131] width 17 height 17
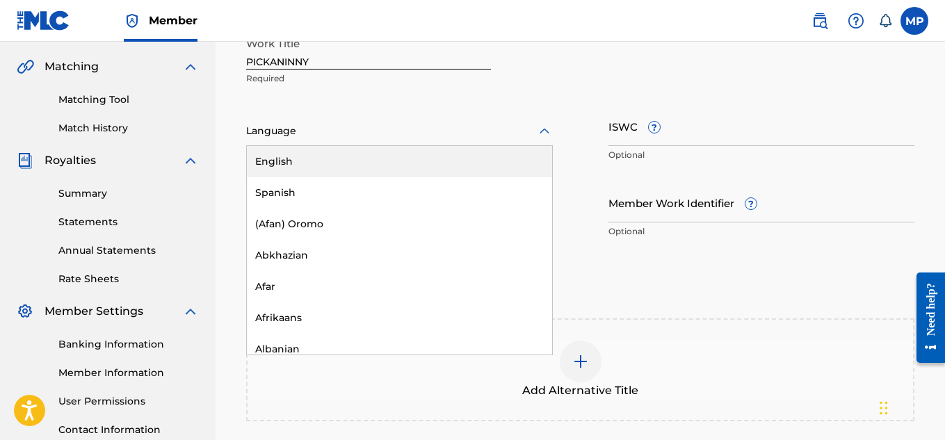
click at [448, 170] on div "English" at bounding box center [399, 161] width 305 height 31
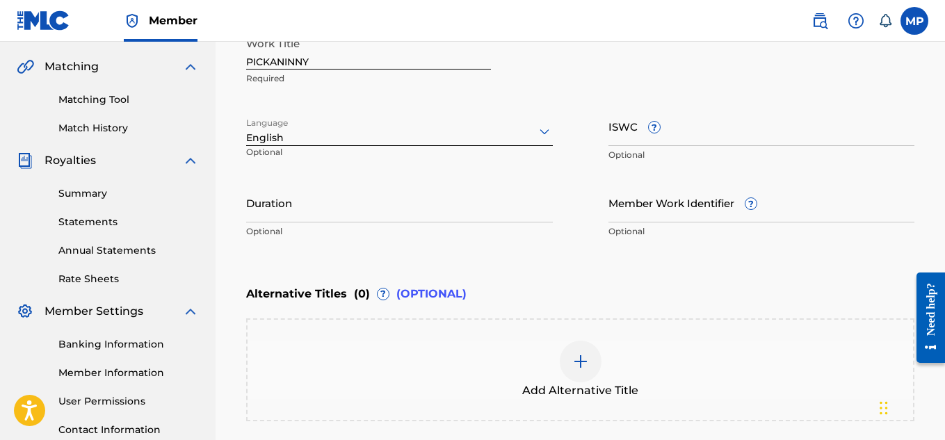
click at [807, 129] on input "ISWC ?" at bounding box center [761, 126] width 307 height 40
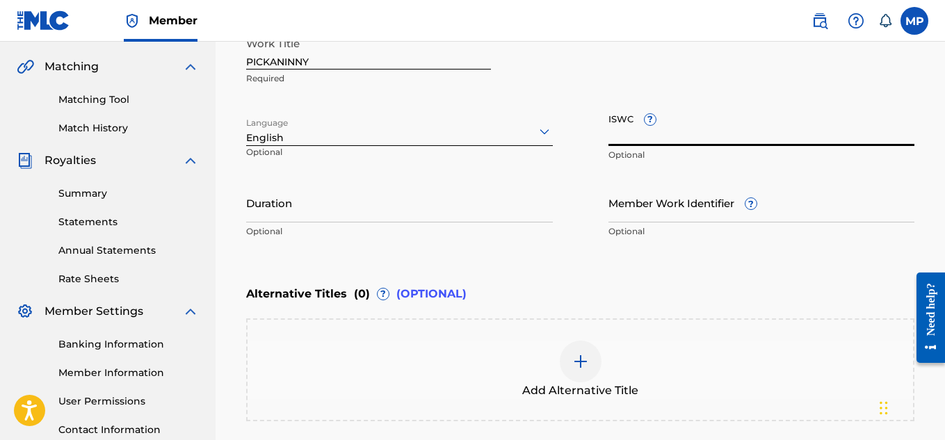
paste input "T9229745179"
type input "T9229745179"
click at [662, 226] on p "Optional" at bounding box center [761, 231] width 307 height 13
click at [655, 222] on div "Member Work Identifier ? Optional" at bounding box center [761, 214] width 307 height 63
click at [653, 221] on input "Member Work Identifier ?" at bounding box center [761, 203] width 307 height 40
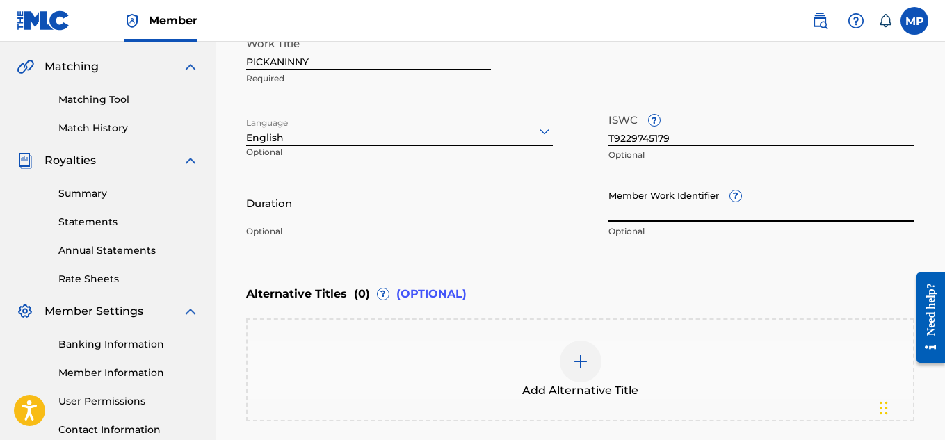
paste input "893487746"
type input "893487746"
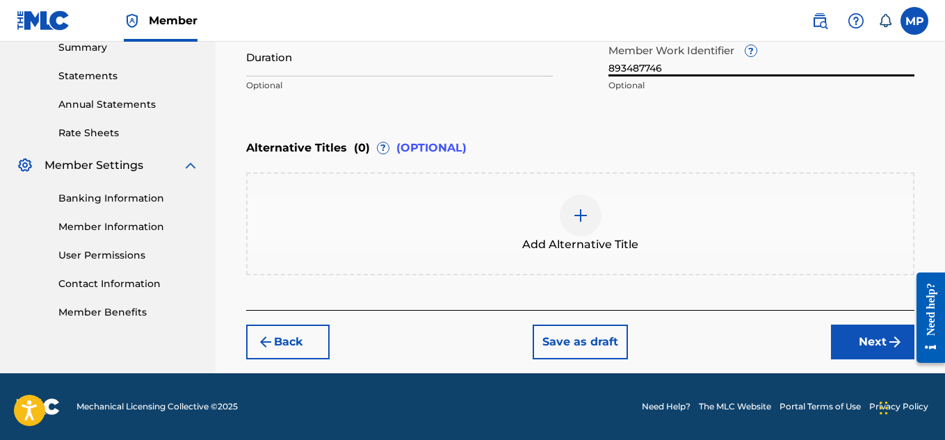
click at [844, 333] on button "Next" at bounding box center [872, 342] width 83 height 35
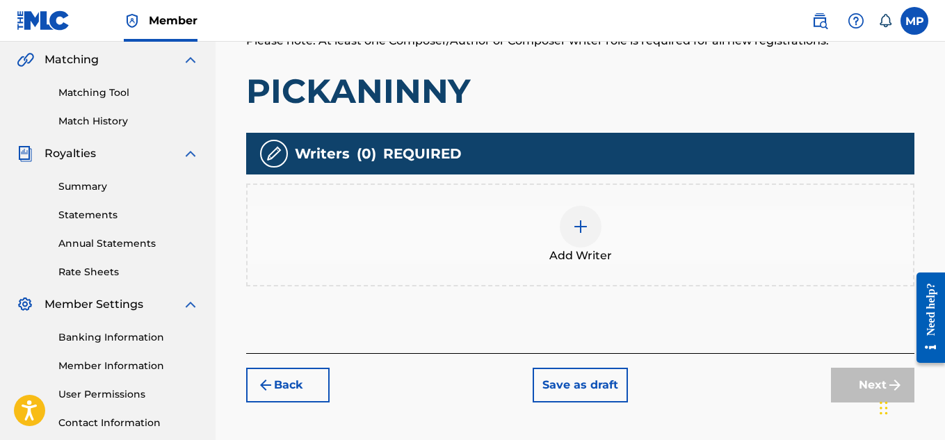
scroll to position [372, 0]
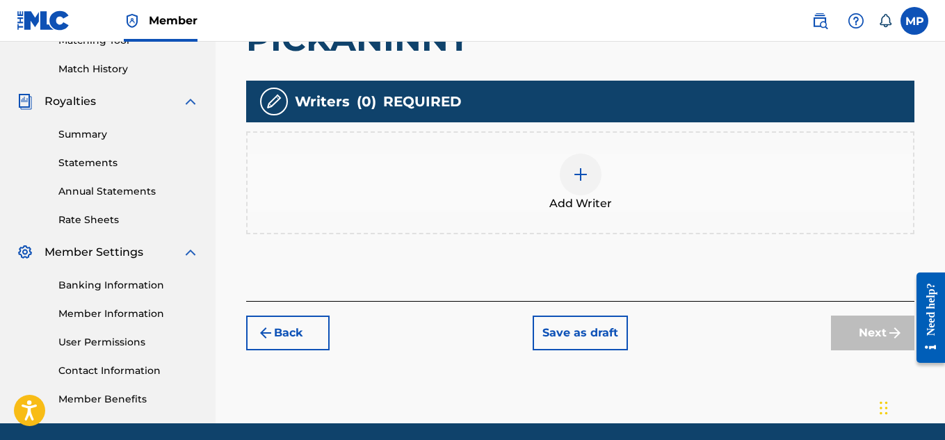
click at [582, 181] on img at bounding box center [580, 174] width 17 height 17
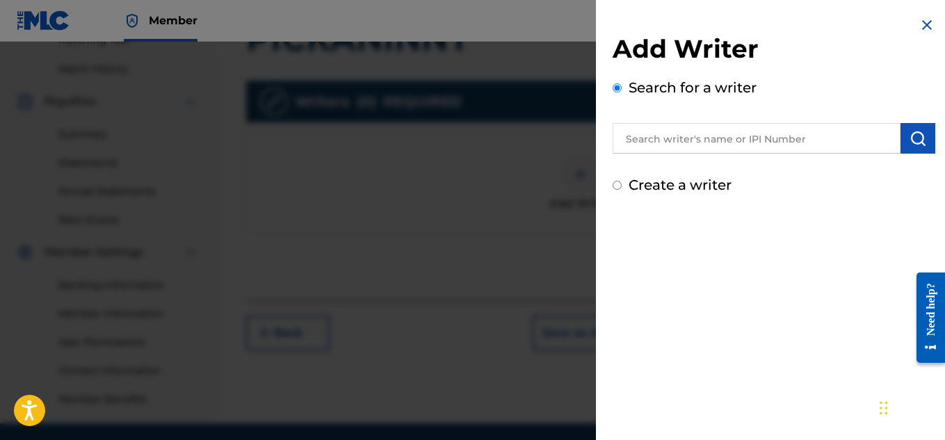
click at [792, 140] on input "text" at bounding box center [756, 138] width 288 height 31
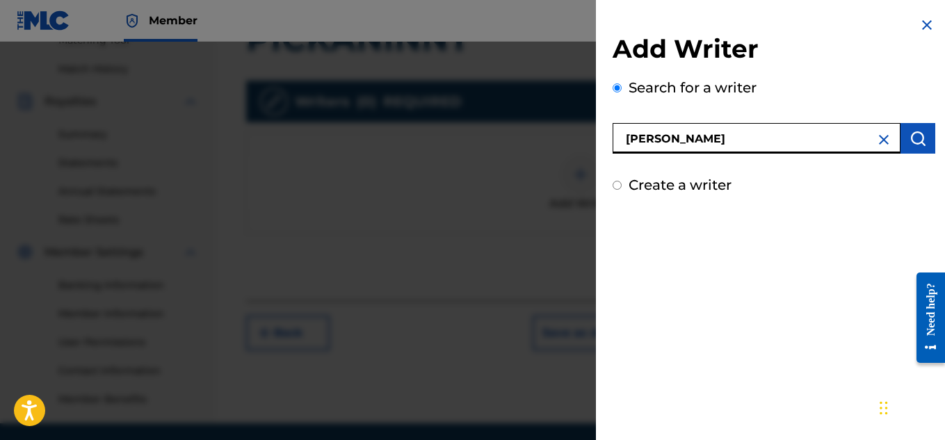
type input "[PERSON_NAME]"
click at [909, 142] on img "submit" at bounding box center [917, 138] width 17 height 17
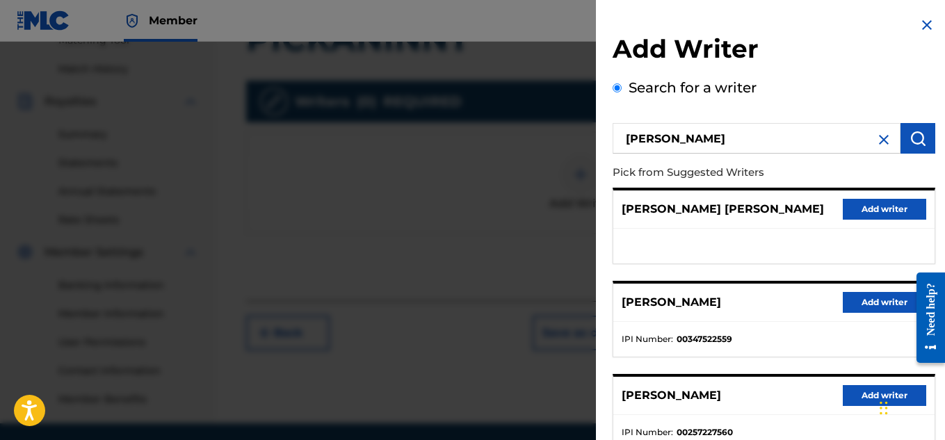
click at [852, 300] on button "Add writer" at bounding box center [883, 302] width 83 height 21
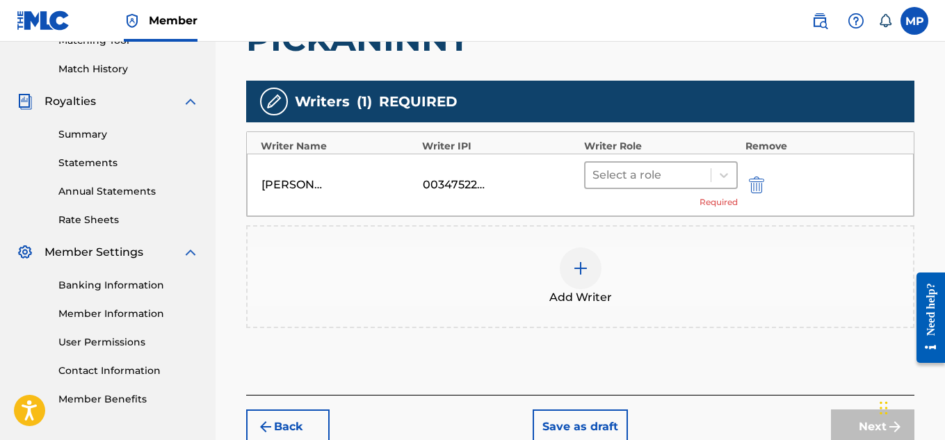
click at [678, 174] on div at bounding box center [648, 174] width 112 height 19
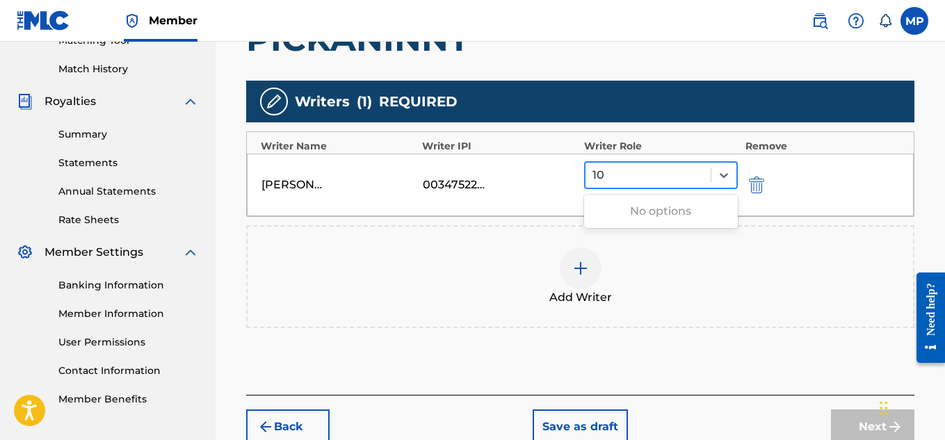
type input "100"
click at [688, 165] on div at bounding box center [648, 174] width 112 height 19
click at [705, 173] on div "Select a role" at bounding box center [648, 175] width 126 height 25
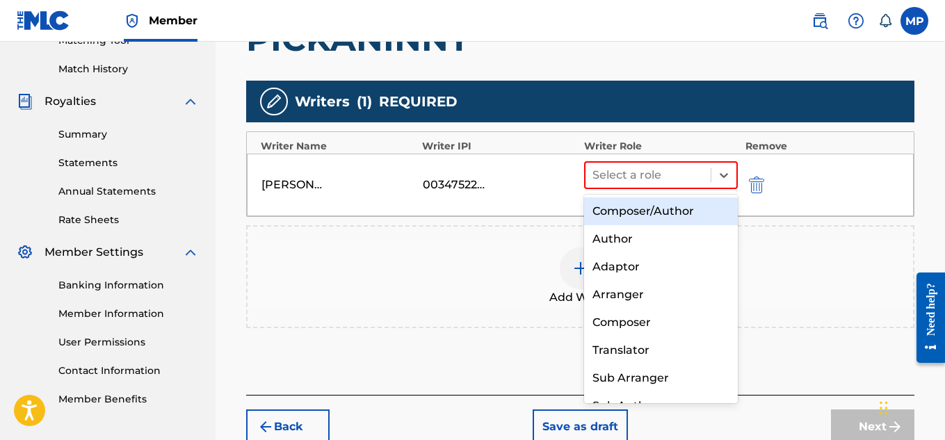
click at [672, 205] on div "Composer/Author" at bounding box center [661, 211] width 154 height 28
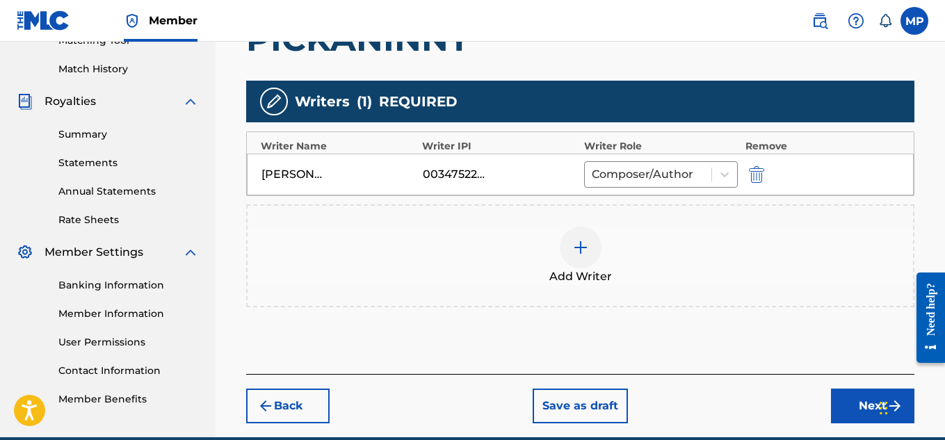
click at [846, 395] on button "Next" at bounding box center [872, 406] width 83 height 35
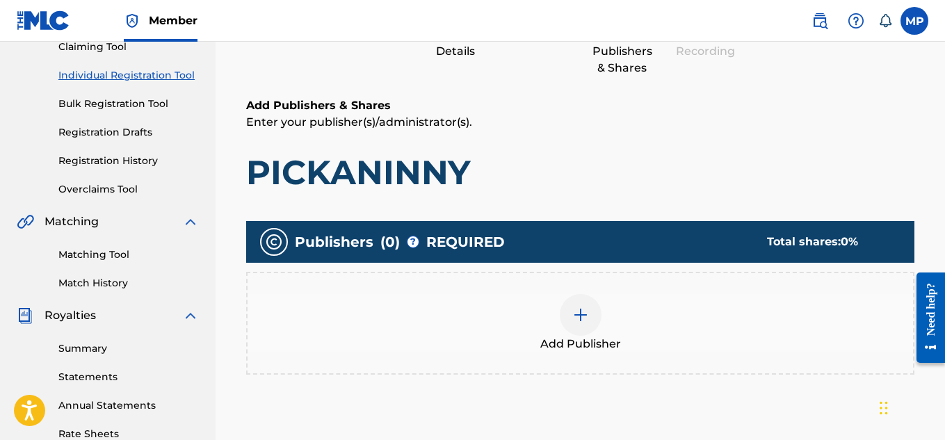
scroll to position [177, 0]
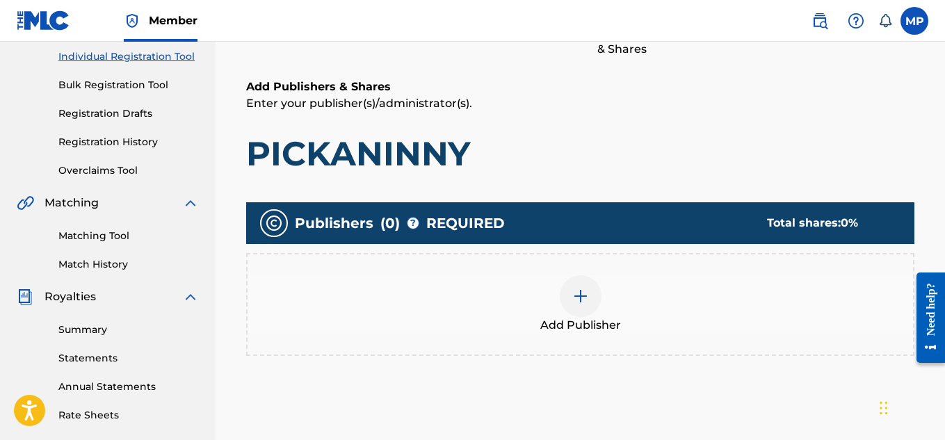
click at [597, 301] on div at bounding box center [580, 296] width 42 height 42
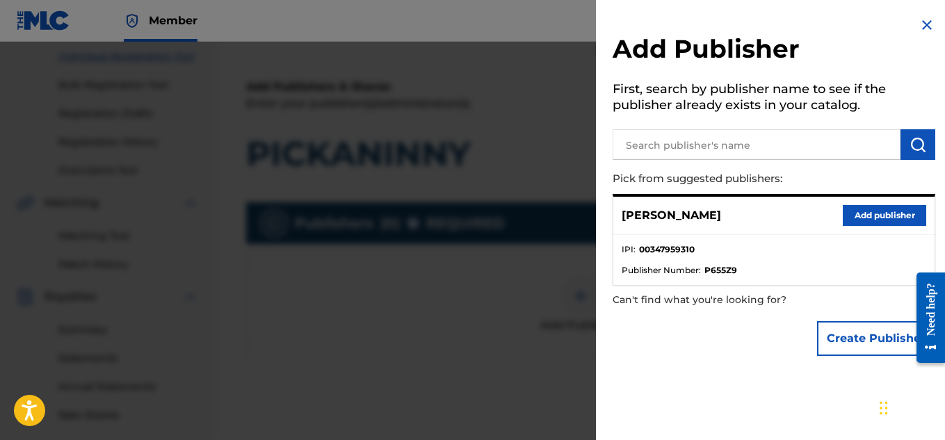
click at [859, 221] on button "Add publisher" at bounding box center [883, 215] width 83 height 21
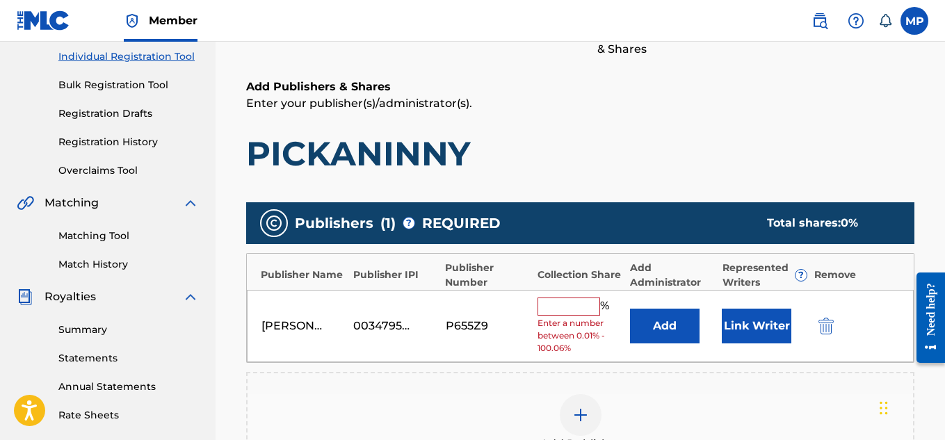
click at [568, 297] on input "text" at bounding box center [568, 306] width 63 height 18
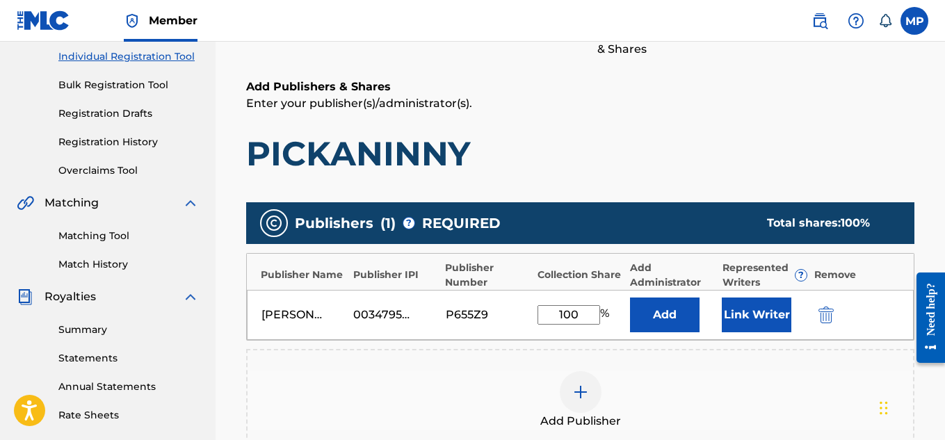
type input "100"
click at [764, 302] on button "Link Writer" at bounding box center [756, 314] width 70 height 35
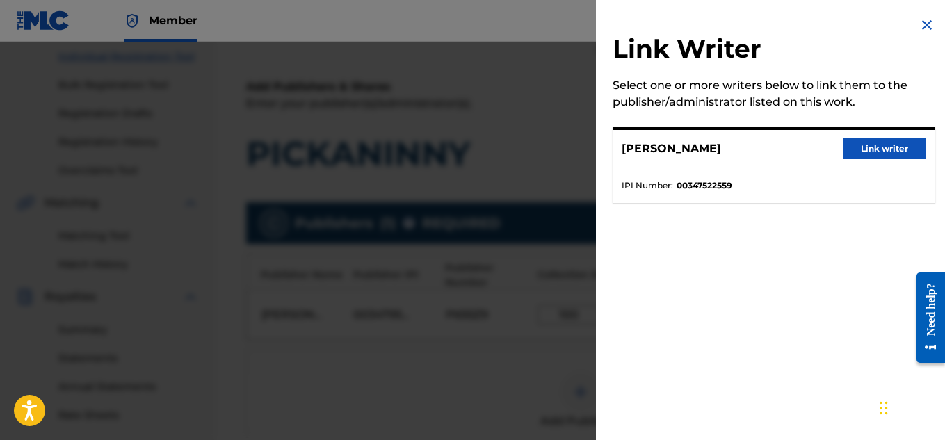
click at [862, 147] on button "Link writer" at bounding box center [883, 148] width 83 height 21
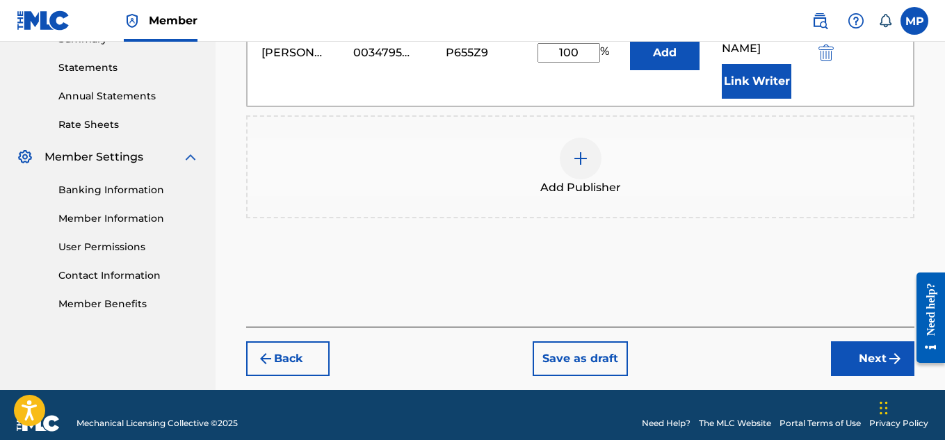
click at [861, 341] on button "Next" at bounding box center [872, 358] width 83 height 35
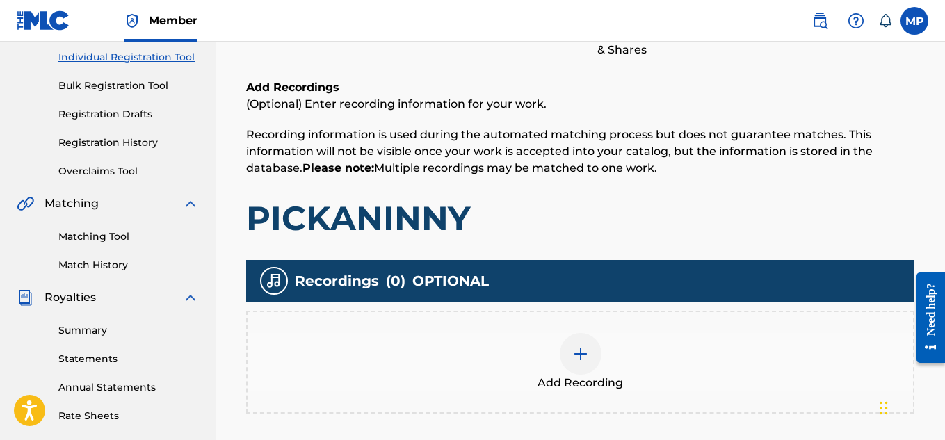
scroll to position [245, 0]
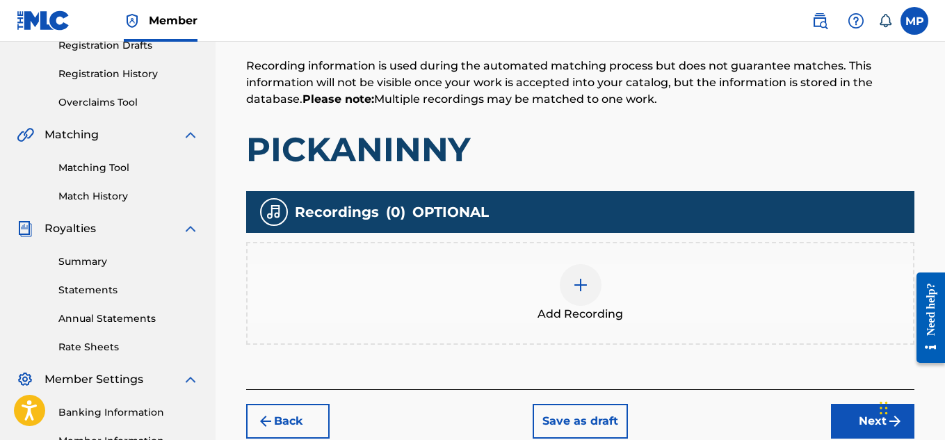
click at [587, 285] on img at bounding box center [580, 285] width 17 height 17
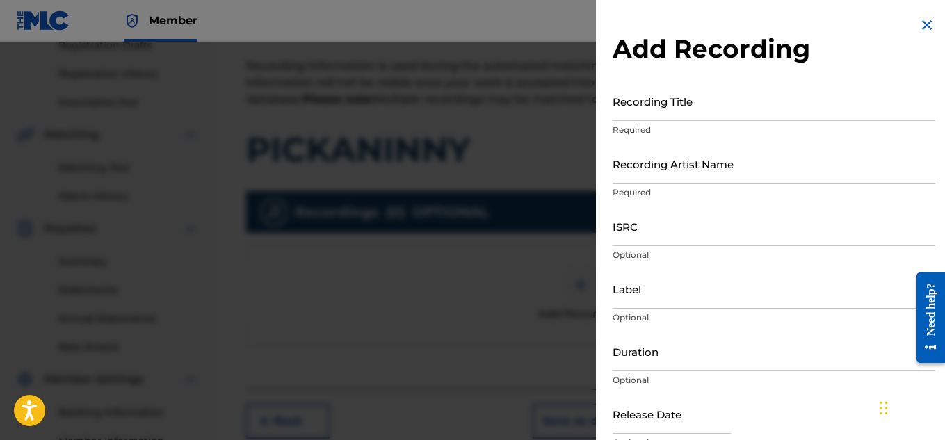
click at [659, 240] on input "ISRC" at bounding box center [773, 226] width 322 height 40
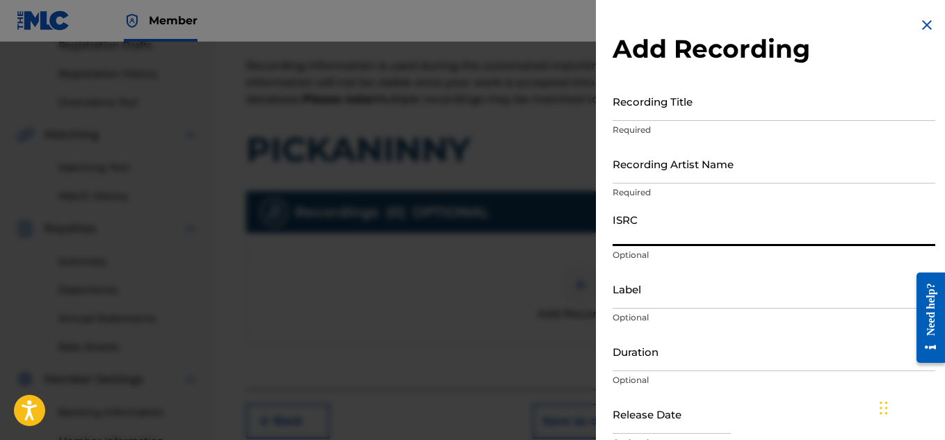
paste input "US7DA1739211"
type input "US7DA1739211"
click at [668, 107] on input "Recording Title" at bounding box center [773, 101] width 322 height 40
paste input "PICKANINNY"
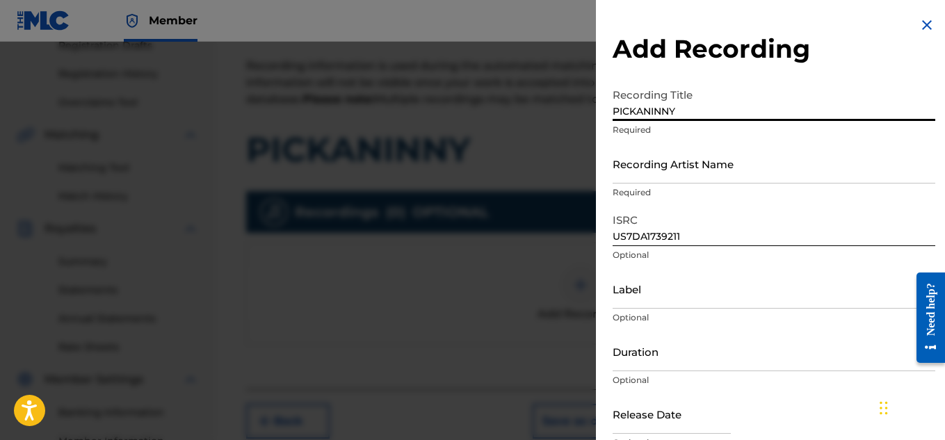
type input "PICKANINNY"
click at [676, 168] on input "Recording Artist Name" at bounding box center [773, 164] width 322 height 40
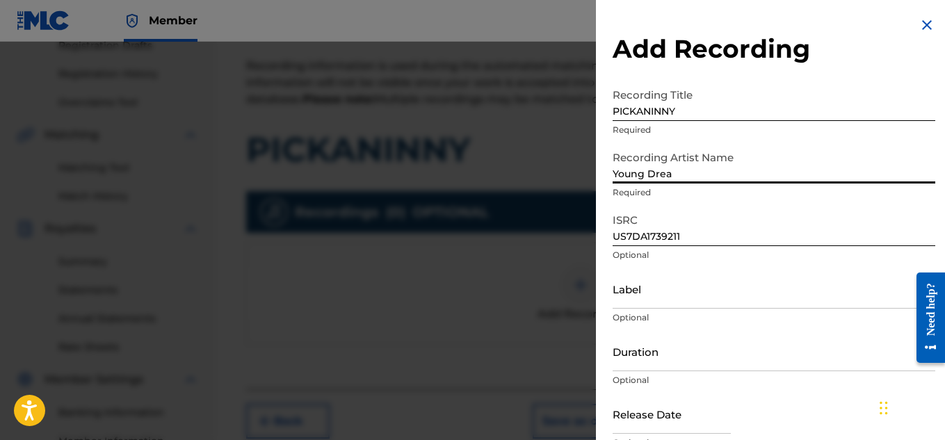
type input "Young Dread"
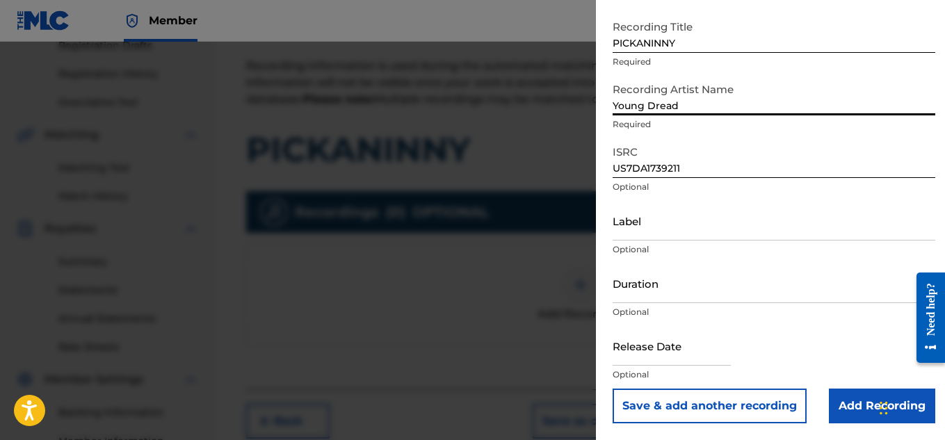
click at [839, 397] on input "Add Recording" at bounding box center [881, 406] width 106 height 35
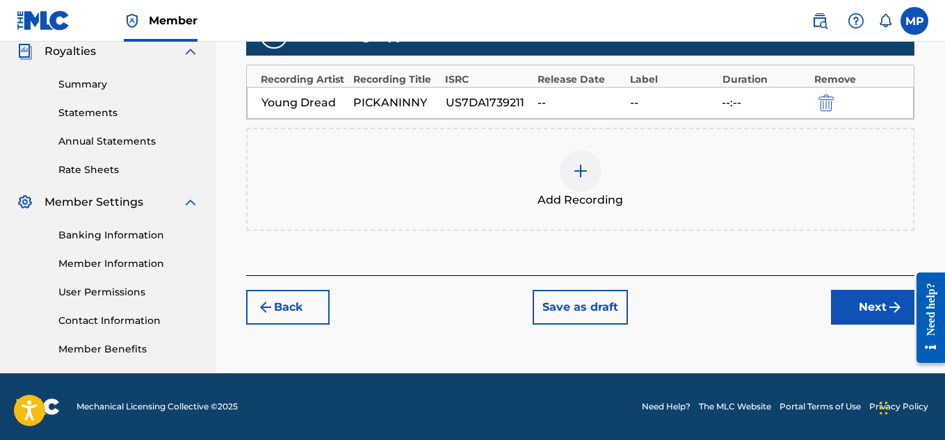
click at [841, 318] on button "Next" at bounding box center [872, 307] width 83 height 35
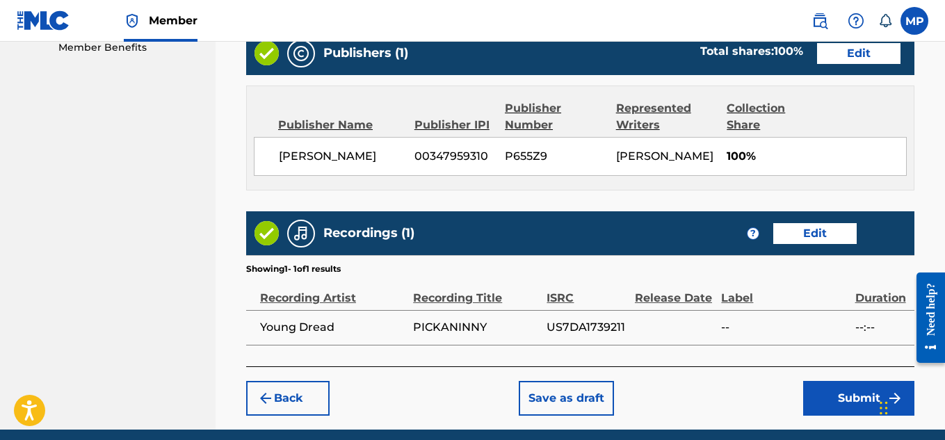
scroll to position [780, 0]
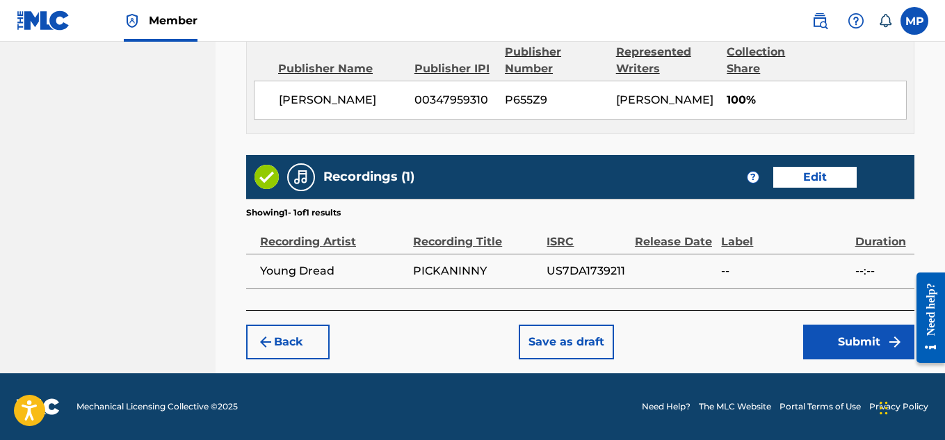
click at [837, 325] on button "Submit" at bounding box center [858, 342] width 111 height 35
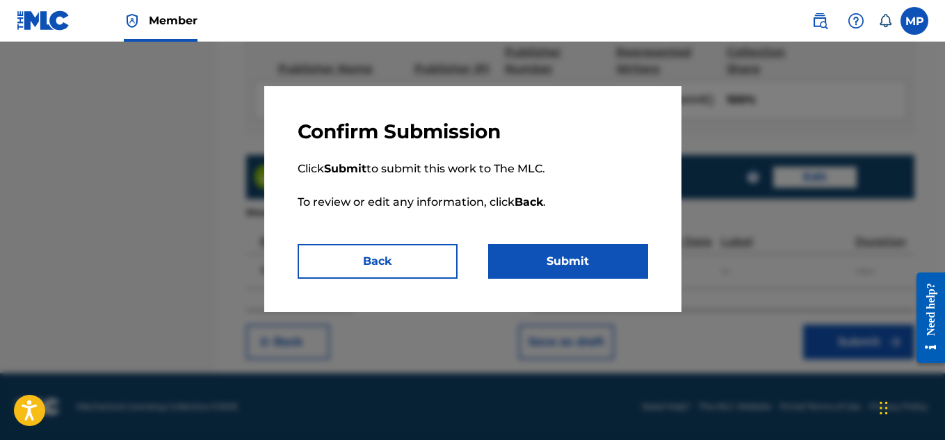
click at [548, 257] on button "Submit" at bounding box center [568, 261] width 160 height 35
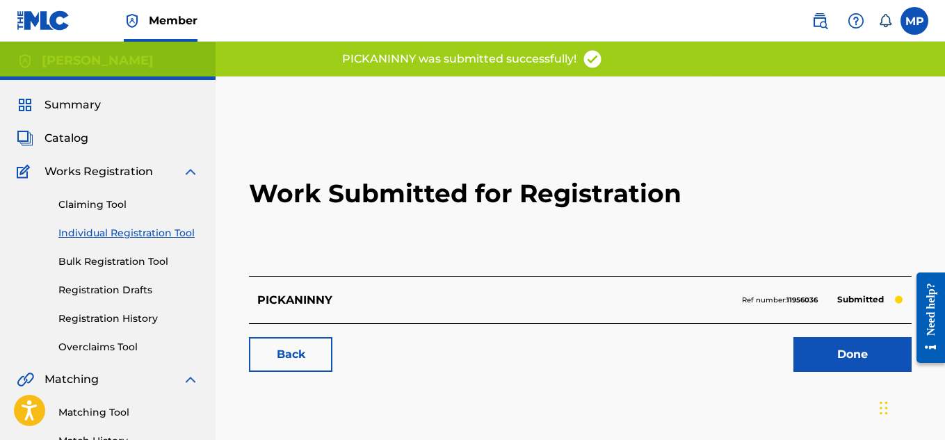
click at [290, 361] on link "Back" at bounding box center [290, 354] width 83 height 35
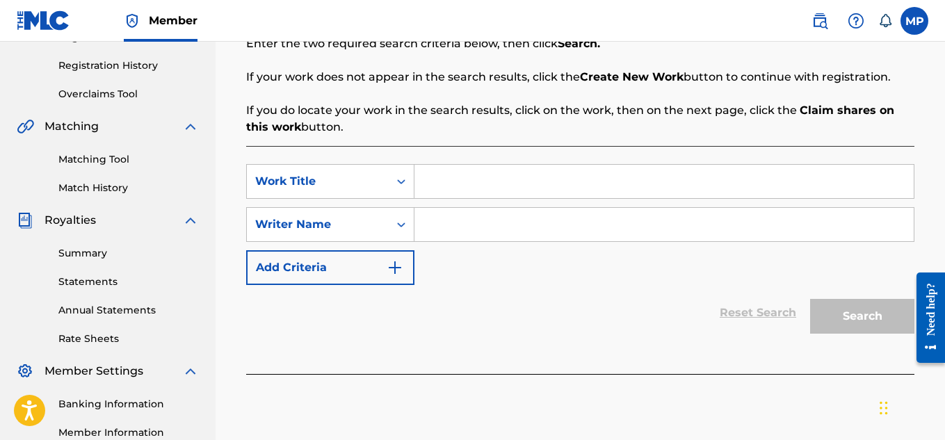
scroll to position [268, 0]
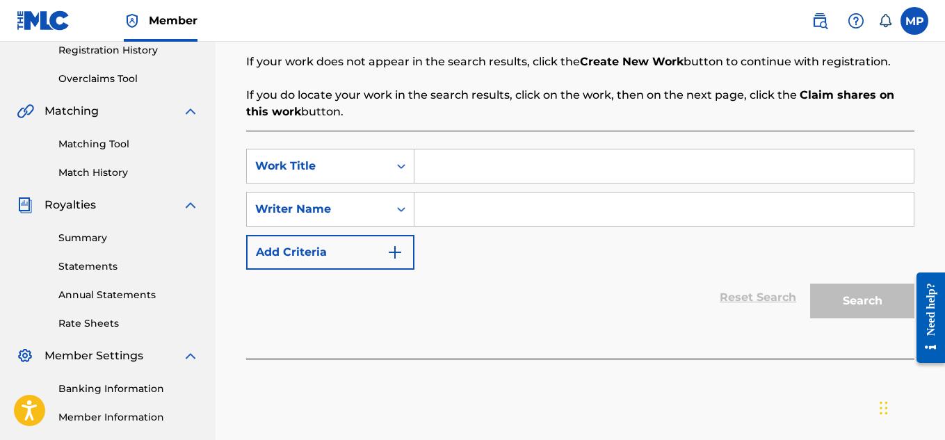
click at [507, 172] on input "Search Form" at bounding box center [663, 165] width 499 height 33
paste input "PASSION"
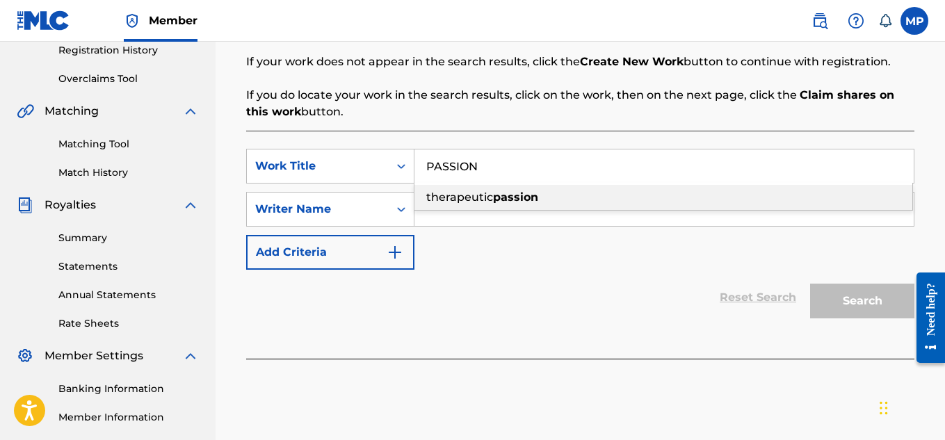
click at [497, 206] on div "therapeutic passion" at bounding box center [663, 197] width 498 height 25
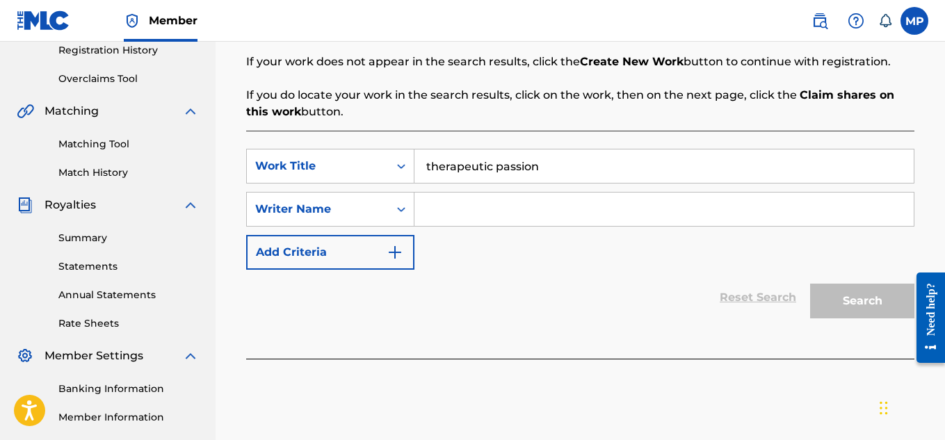
click at [494, 167] on input "therapeutic passion" at bounding box center [663, 165] width 499 height 33
paste input "PASSION"
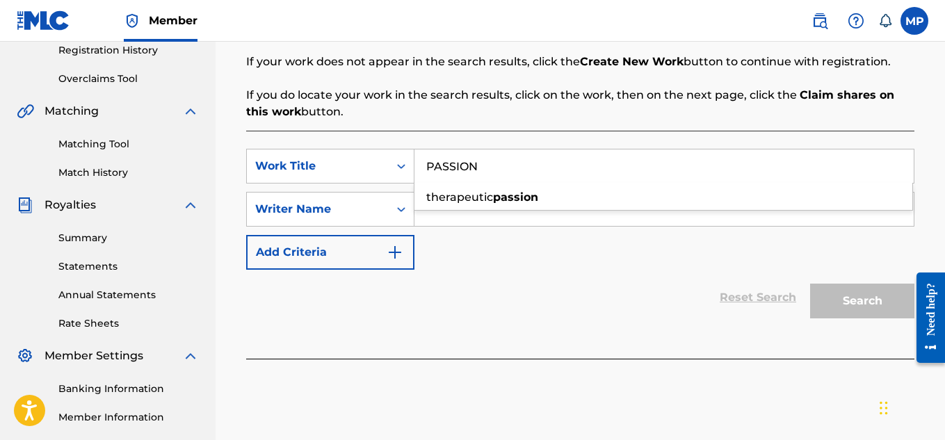
type input "PASSION"
click at [460, 243] on div "SearchWithCriteria44ab5116-186f-4e1b-83dc-d62be0eecda1 Work Title PASSION thera…" at bounding box center [580, 209] width 668 height 121
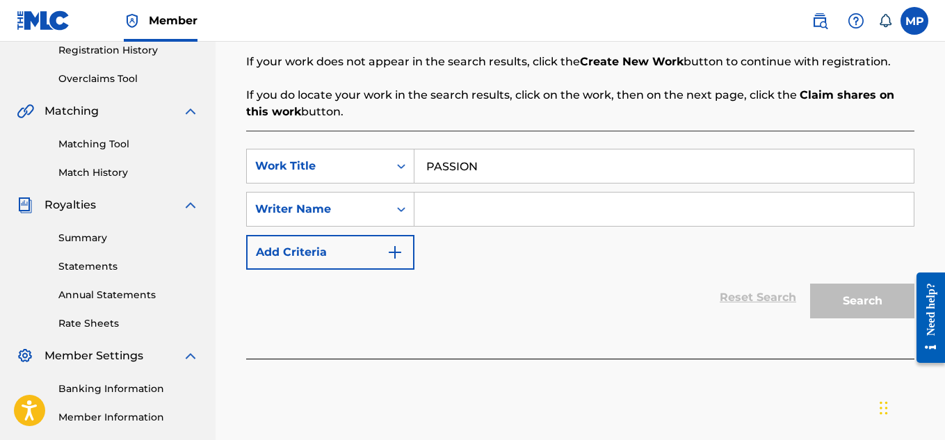
click at [469, 211] on input "Search Form" at bounding box center [663, 209] width 499 height 33
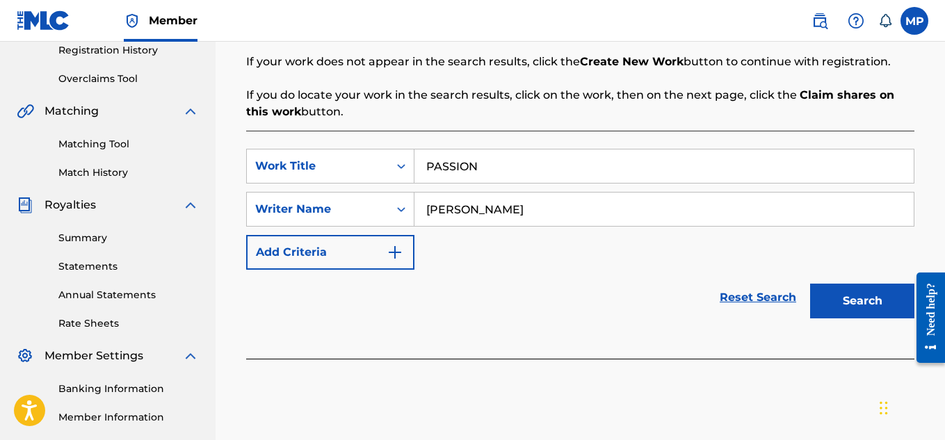
type input "[PERSON_NAME]"
click at [844, 300] on button "Search" at bounding box center [862, 301] width 104 height 35
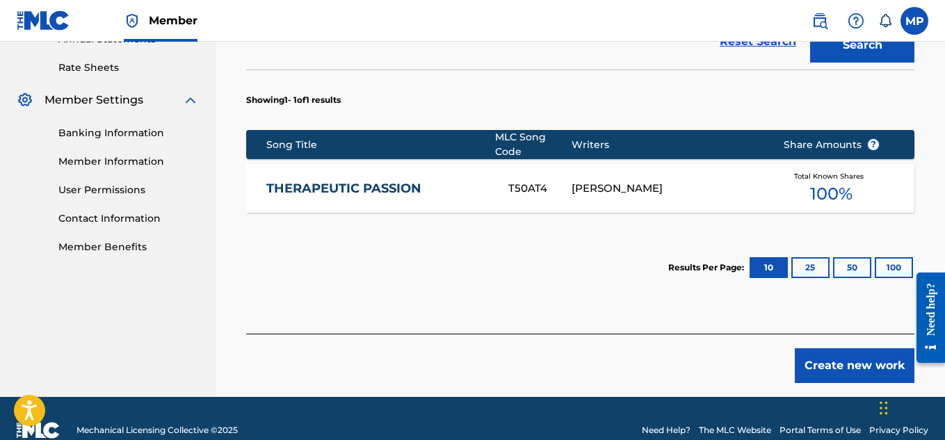
scroll to position [548, 0]
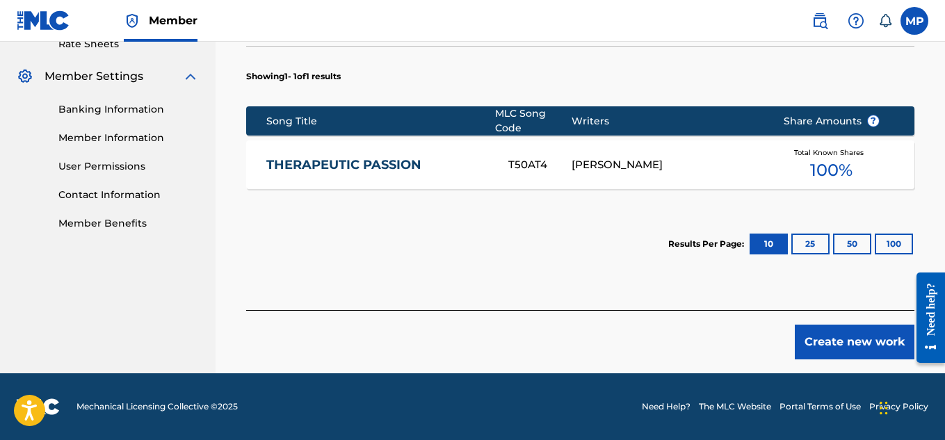
click at [829, 342] on button "Create new work" at bounding box center [854, 342] width 120 height 35
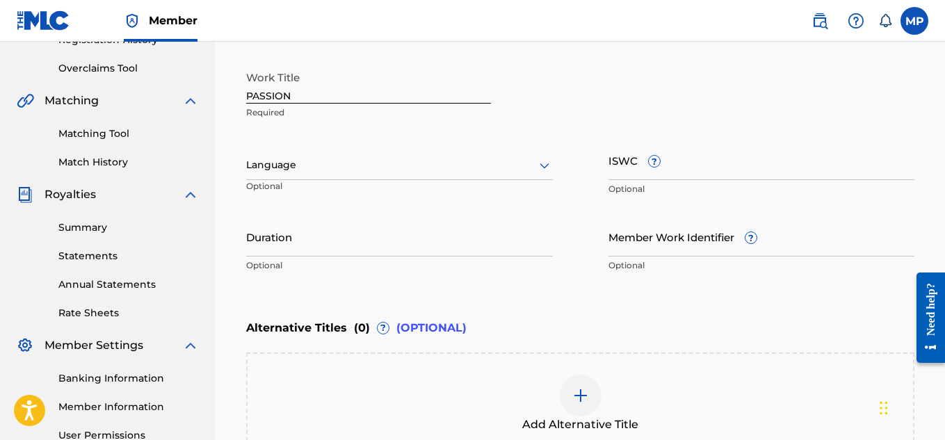
scroll to position [269, 0]
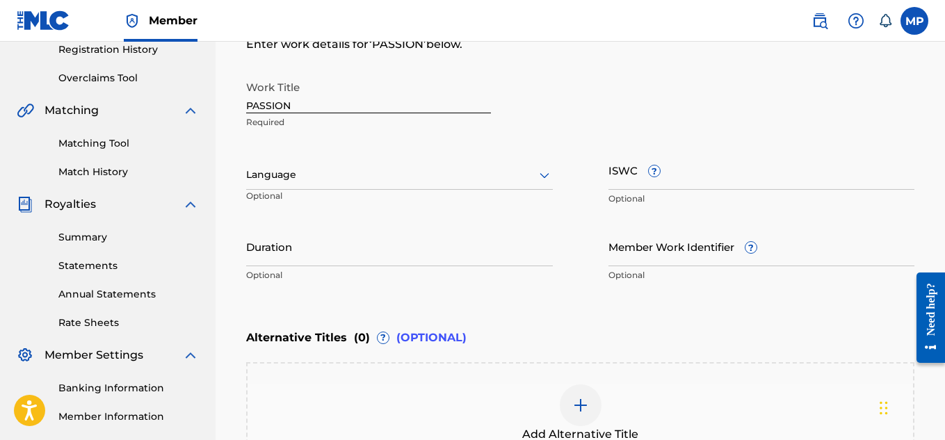
click at [386, 168] on div at bounding box center [399, 174] width 307 height 17
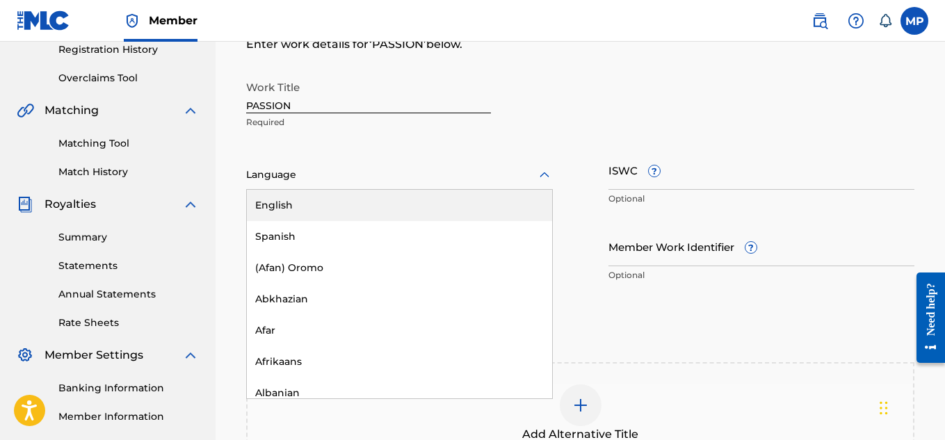
click at [410, 202] on div "English" at bounding box center [399, 205] width 305 height 31
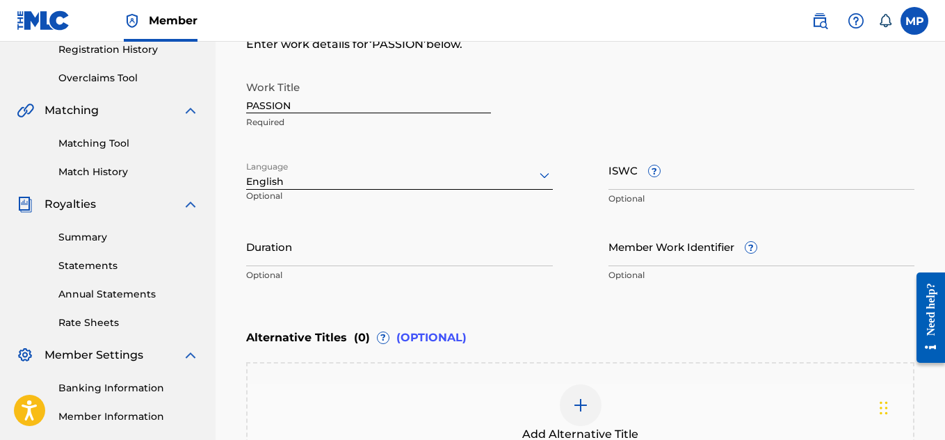
click at [719, 179] on input "ISWC ?" at bounding box center [761, 170] width 307 height 40
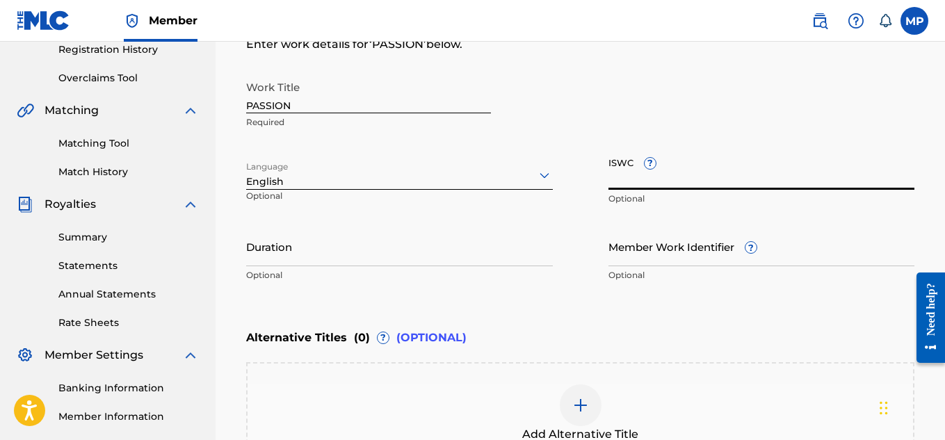
paste input "T9229747528"
type input "T9229747528"
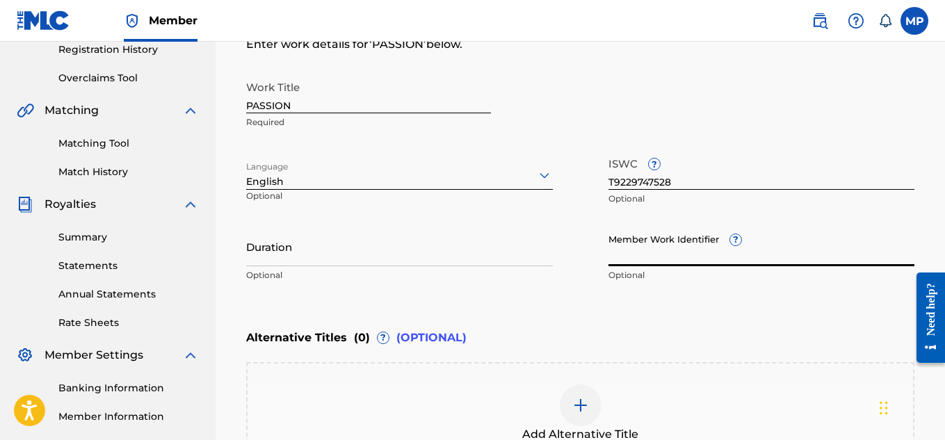
click at [639, 246] on input "Member Work Identifier ?" at bounding box center [761, 247] width 307 height 40
paste input "893488327"
type input "893488327"
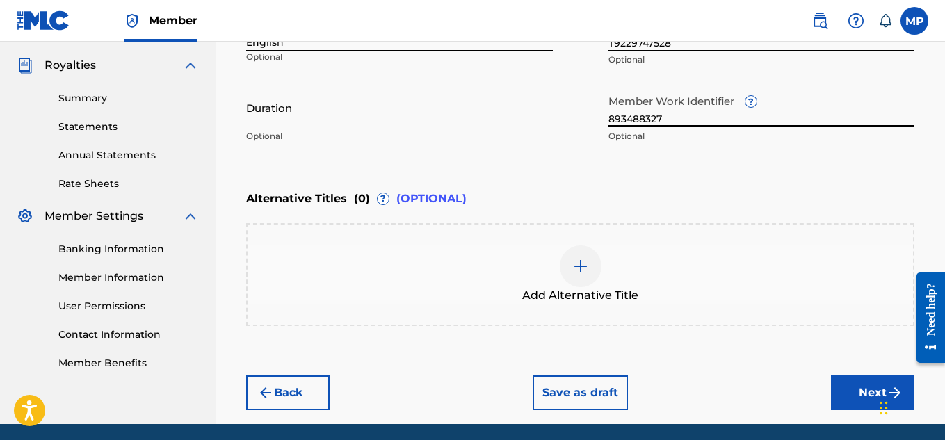
scroll to position [459, 0]
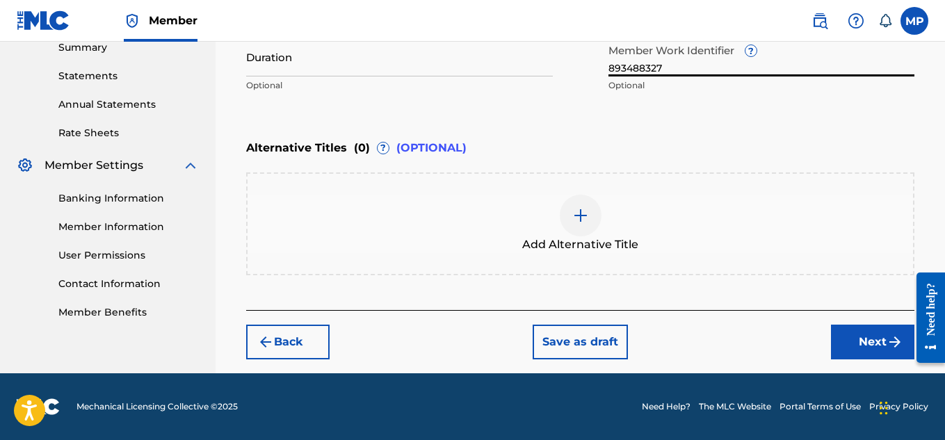
click at [873, 332] on button "Next" at bounding box center [872, 342] width 83 height 35
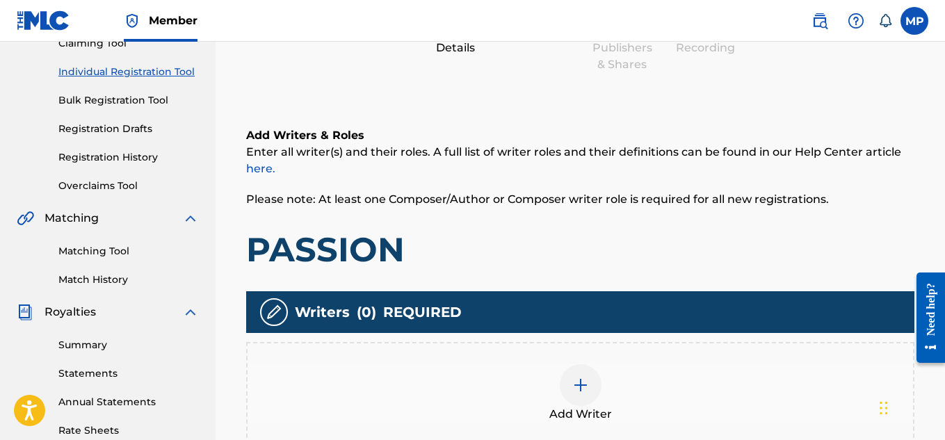
scroll to position [422, 0]
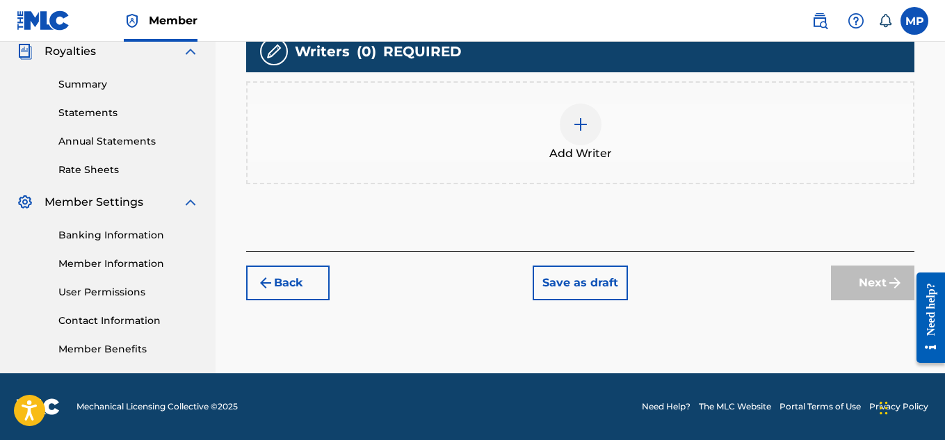
click at [571, 140] on div at bounding box center [580, 125] width 42 height 42
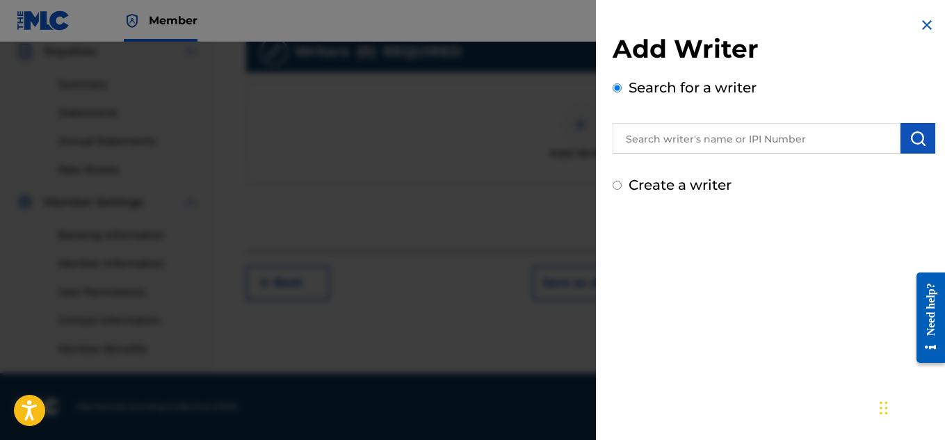
click at [671, 141] on input "text" at bounding box center [756, 138] width 288 height 31
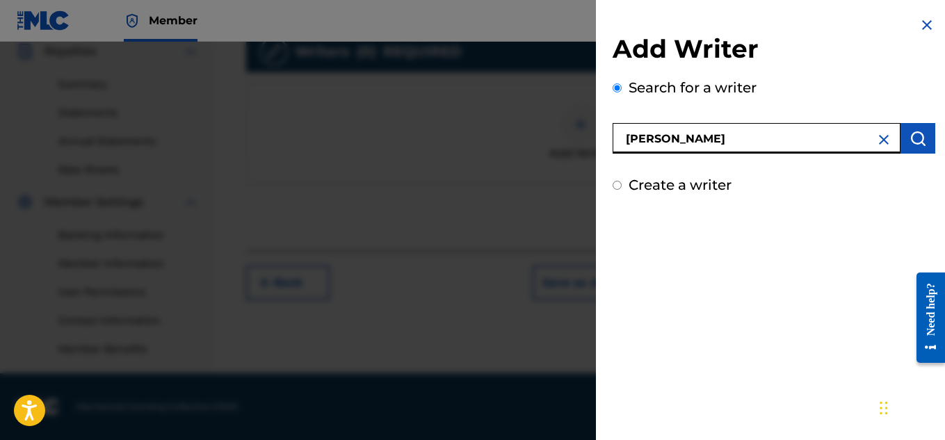
type input "[PERSON_NAME]"
click at [915, 140] on img "submit" at bounding box center [917, 138] width 17 height 17
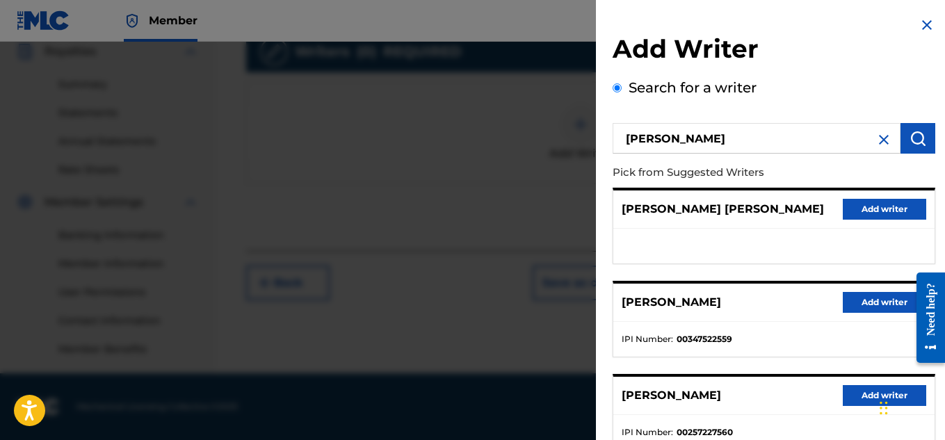
click at [863, 302] on button "Add writer" at bounding box center [883, 302] width 83 height 21
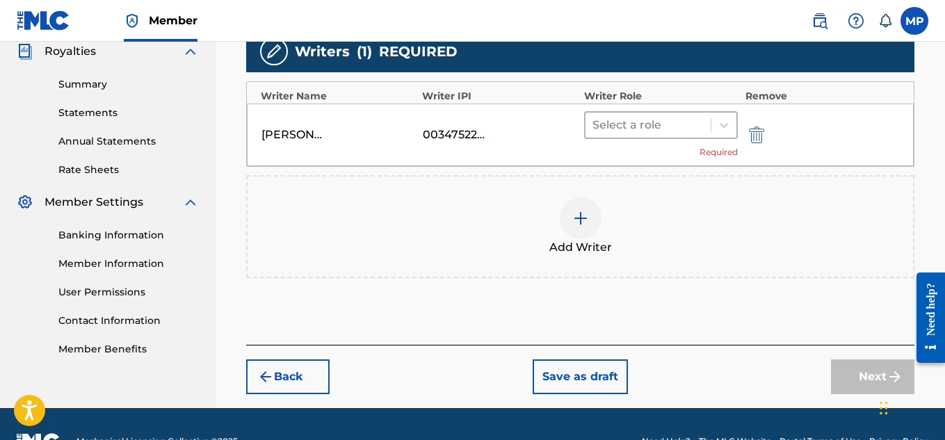
click at [670, 126] on div at bounding box center [648, 124] width 112 height 19
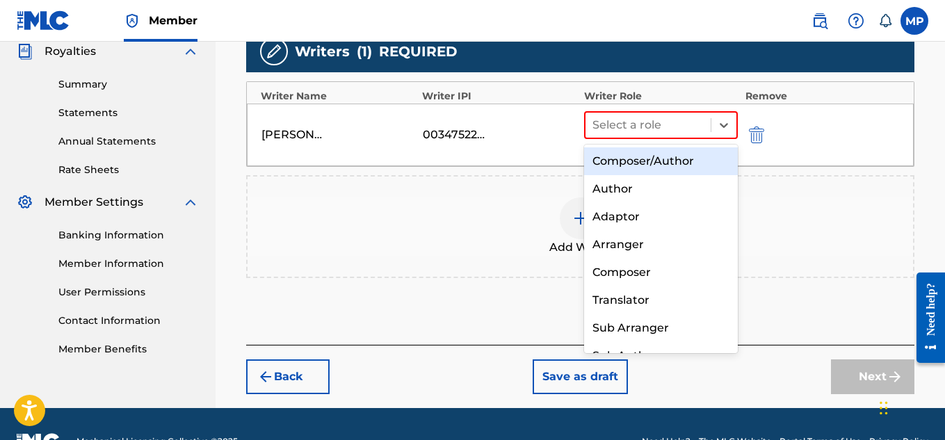
click at [660, 158] on div "Composer/Author" at bounding box center [661, 161] width 154 height 28
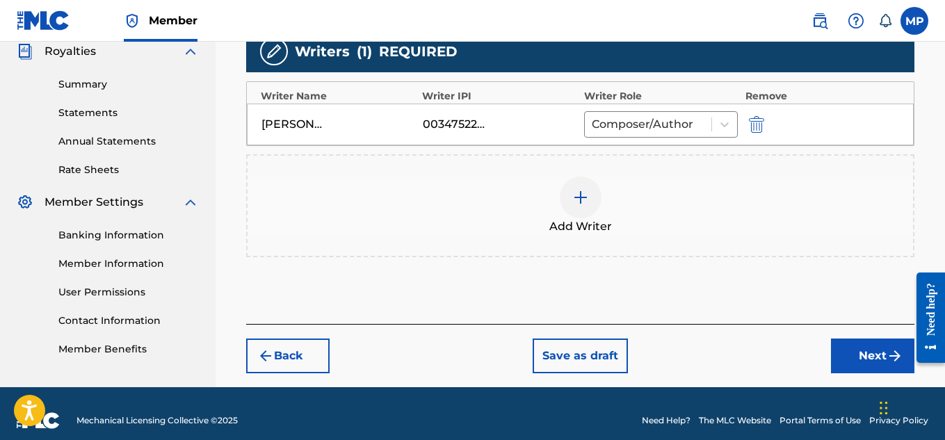
click at [862, 346] on button "Next" at bounding box center [872, 355] width 83 height 35
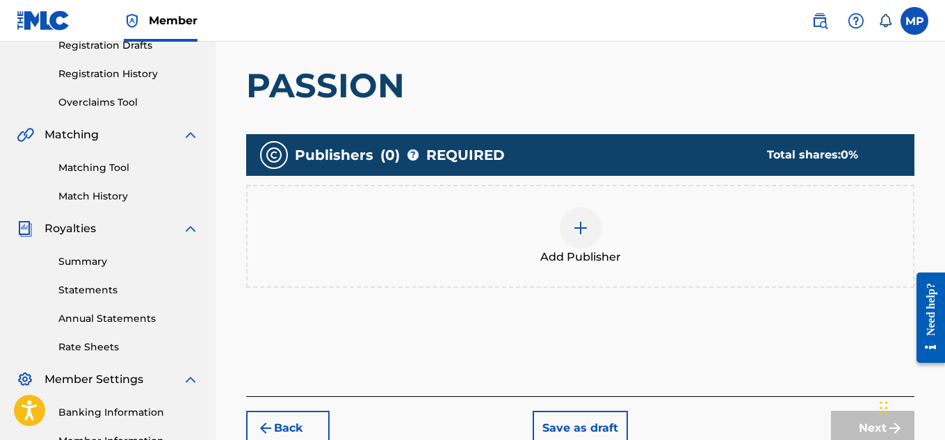
scroll to position [302, 0]
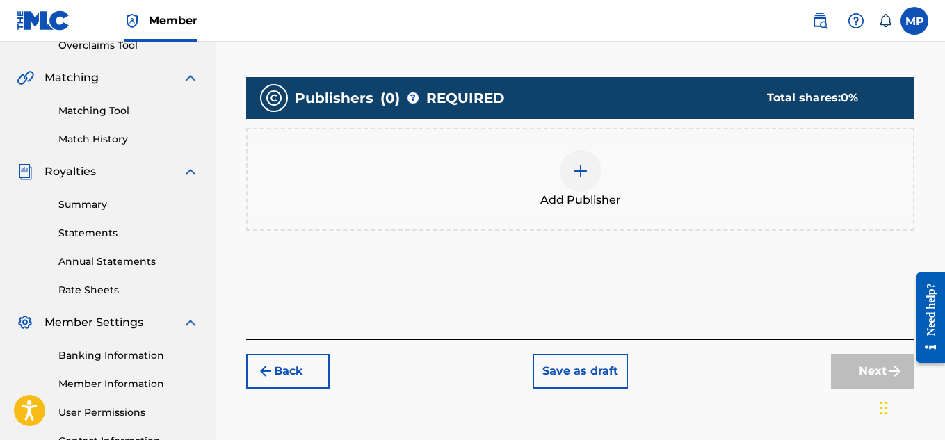
click at [580, 183] on div at bounding box center [580, 171] width 42 height 42
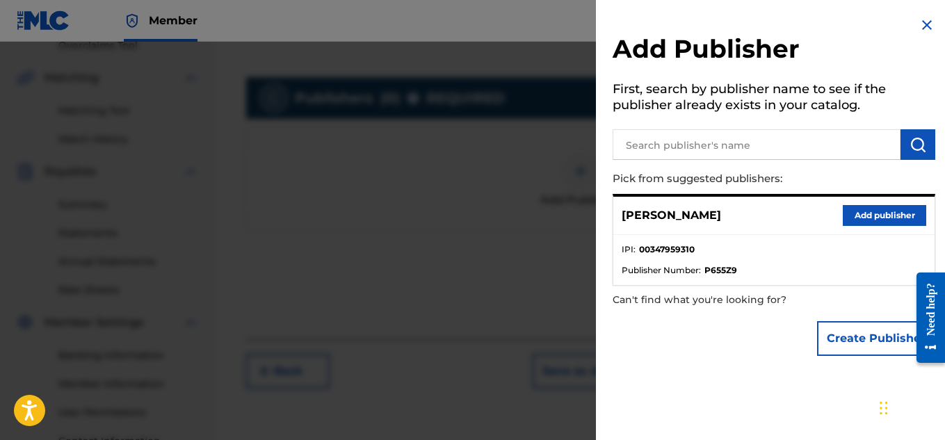
click at [881, 224] on button "Add publisher" at bounding box center [883, 215] width 83 height 21
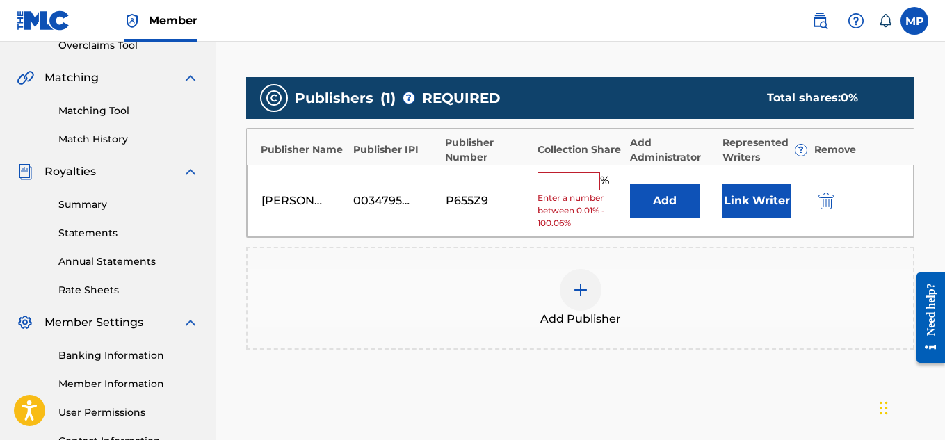
click at [578, 183] on input "text" at bounding box center [568, 181] width 63 height 18
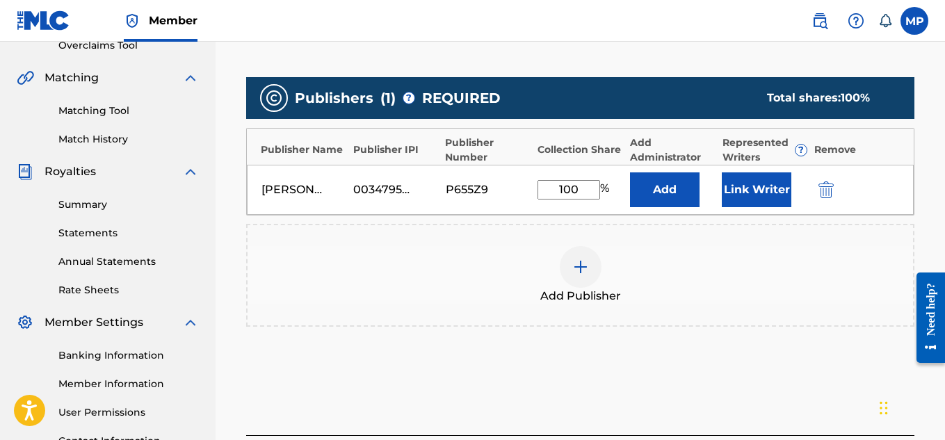
type input "100"
click at [765, 185] on button "Link Writer" at bounding box center [756, 189] width 70 height 35
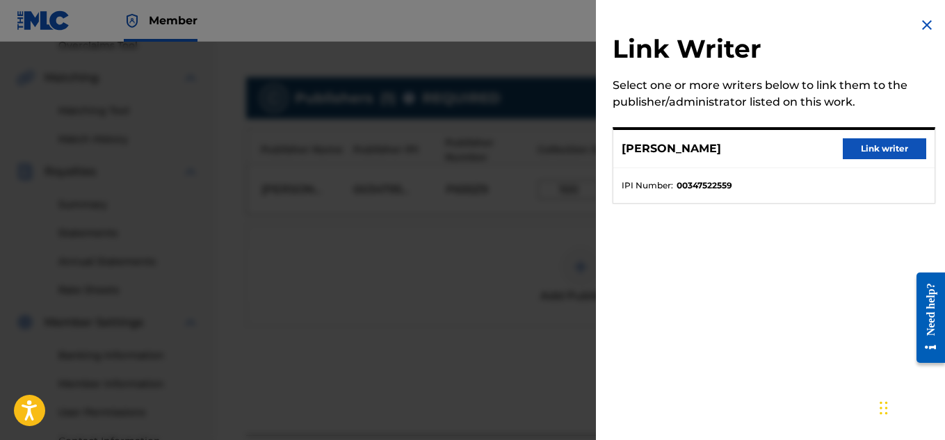
click at [866, 156] on button "Link writer" at bounding box center [883, 148] width 83 height 21
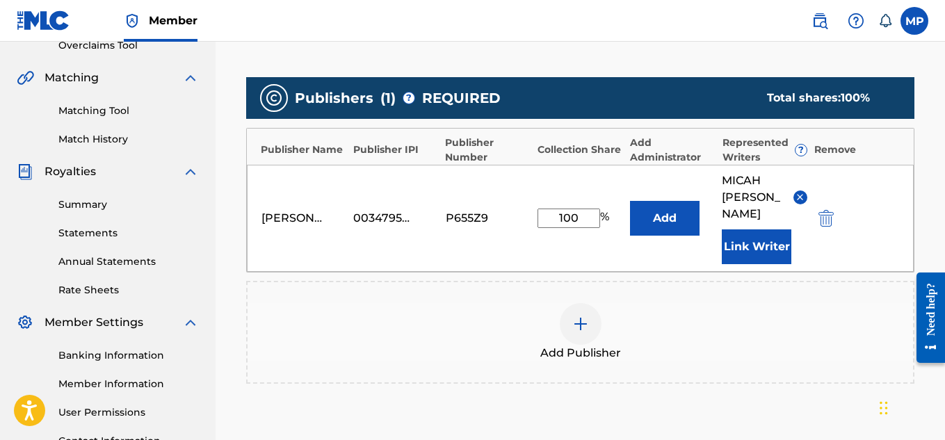
scroll to position [467, 0]
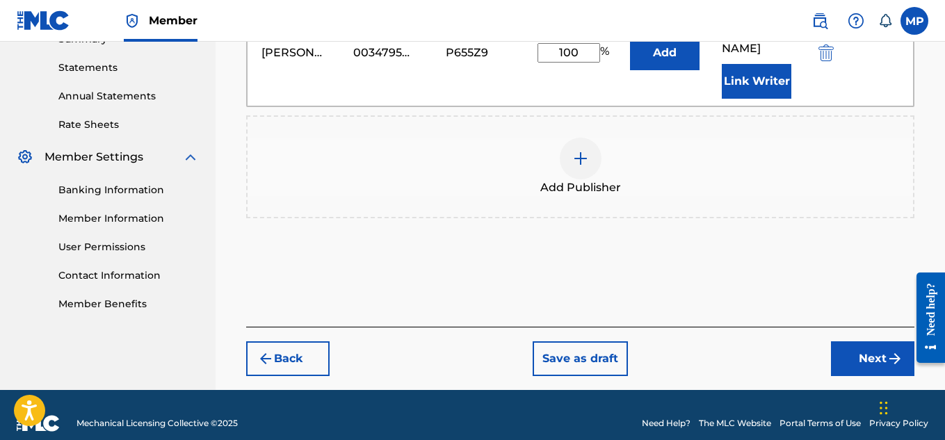
click at [860, 341] on button "Next" at bounding box center [872, 358] width 83 height 35
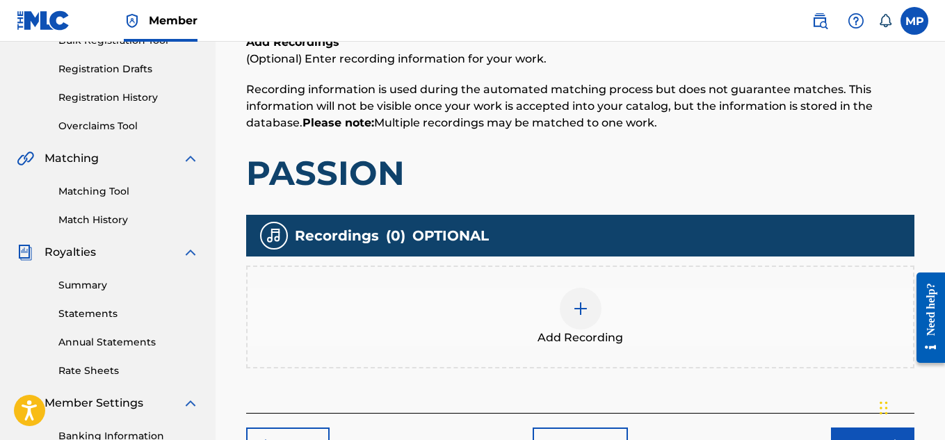
scroll to position [223, 0]
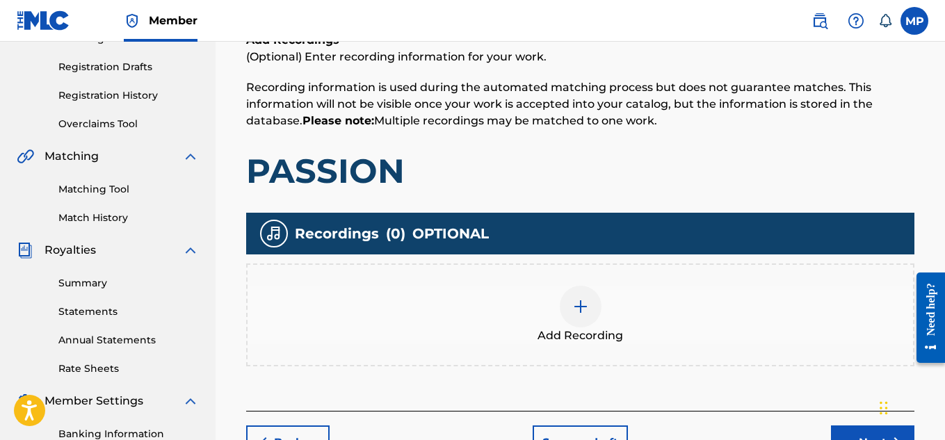
click at [593, 307] on div at bounding box center [580, 307] width 42 height 42
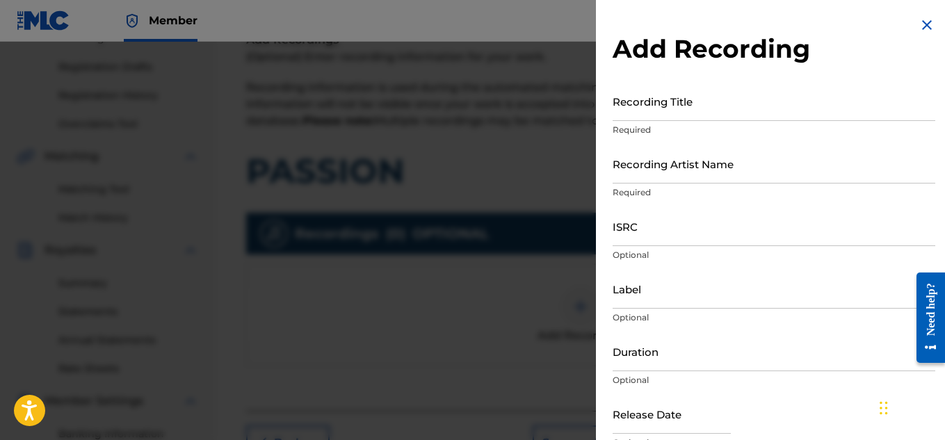
click at [667, 245] on input "ISRC" at bounding box center [773, 226] width 322 height 40
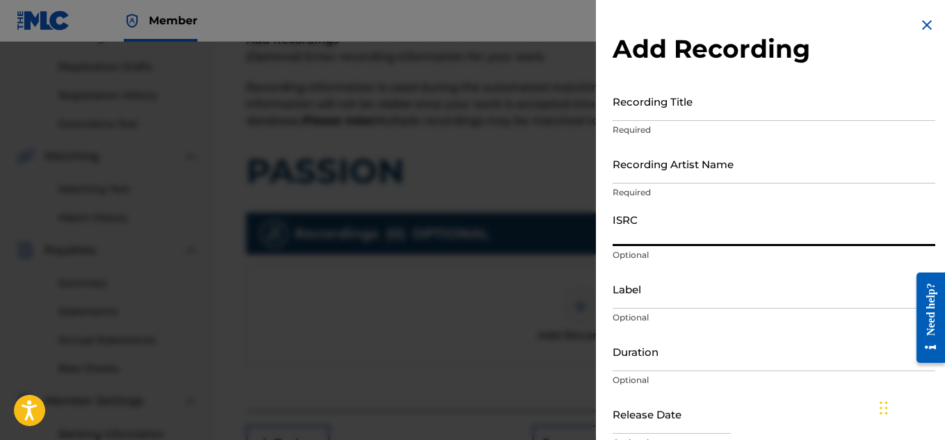
paste input "USYBL1500909"
type input "USYBL1500909"
click at [674, 107] on input "Recording Title" at bounding box center [773, 101] width 322 height 40
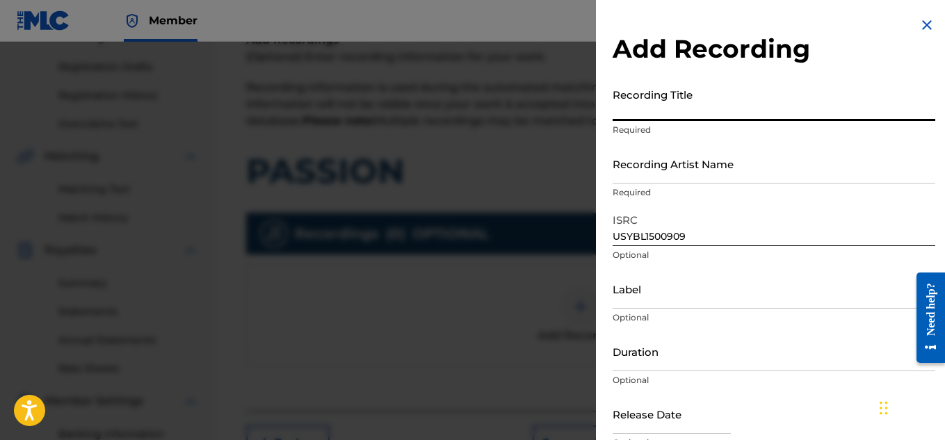
paste input "PASSION"
type input "PASSION"
click at [676, 168] on input "Recording Artist Name" at bounding box center [773, 164] width 322 height 40
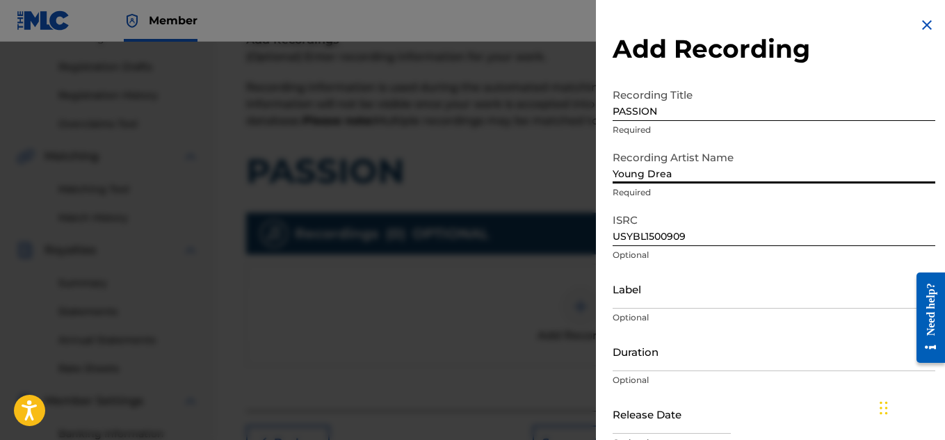
type input "Young Dread"
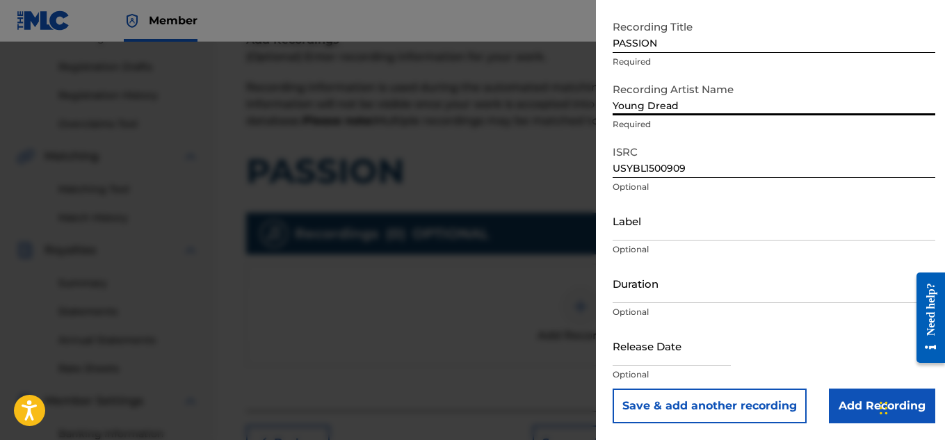
click at [851, 402] on input "Add Recording" at bounding box center [881, 406] width 106 height 35
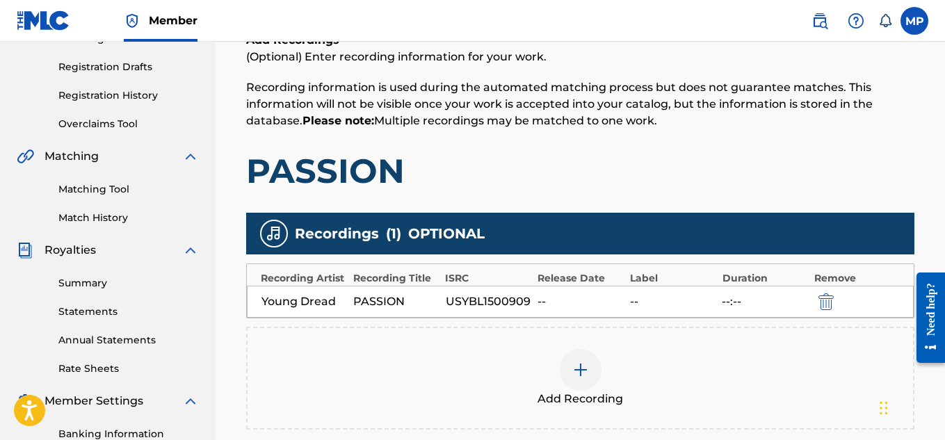
scroll to position [422, 0]
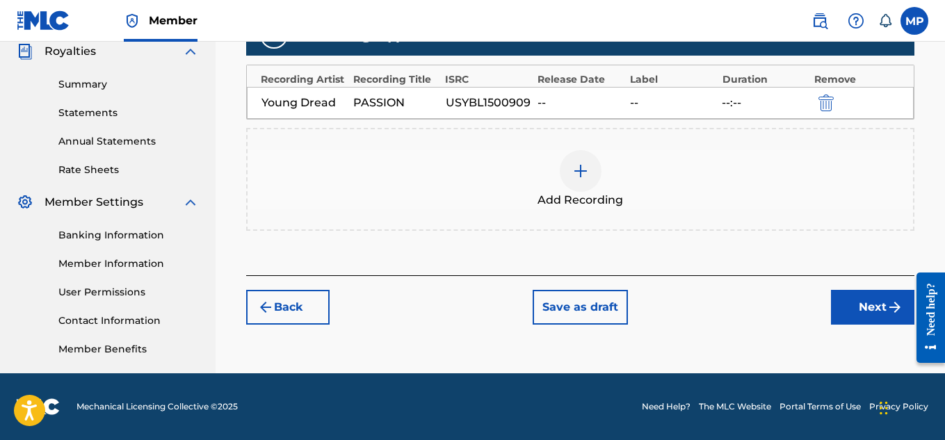
click at [588, 177] on div at bounding box center [580, 171] width 42 height 42
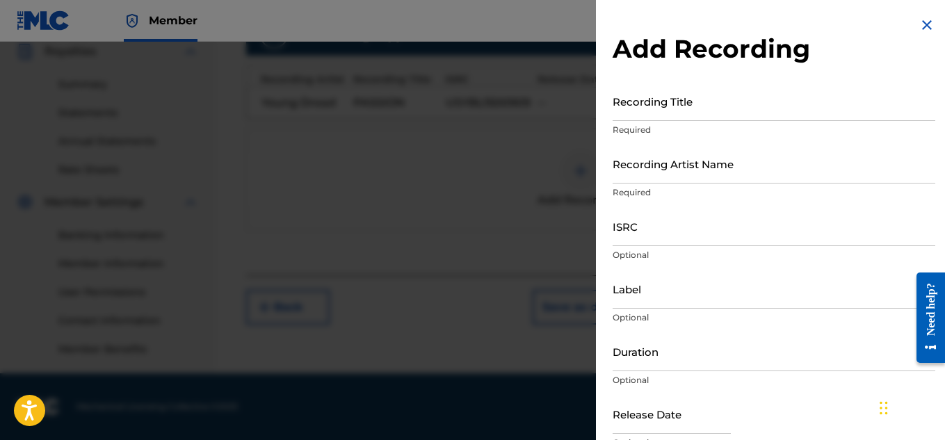
click at [672, 160] on input "Recording Artist Name" at bounding box center [773, 164] width 322 height 40
type input "Young Dread"
click at [650, 121] on div "Recording Title Required" at bounding box center [773, 112] width 322 height 63
click at [643, 112] on input "Recording Title" at bounding box center [773, 101] width 322 height 40
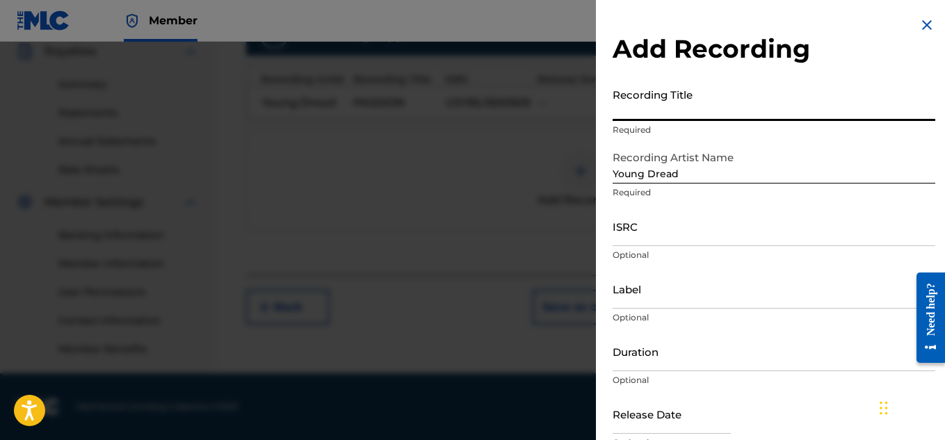
paste input "ES71G1749697"
type input "ES71G1749697"
click at [655, 235] on input "ISRC" at bounding box center [773, 226] width 322 height 40
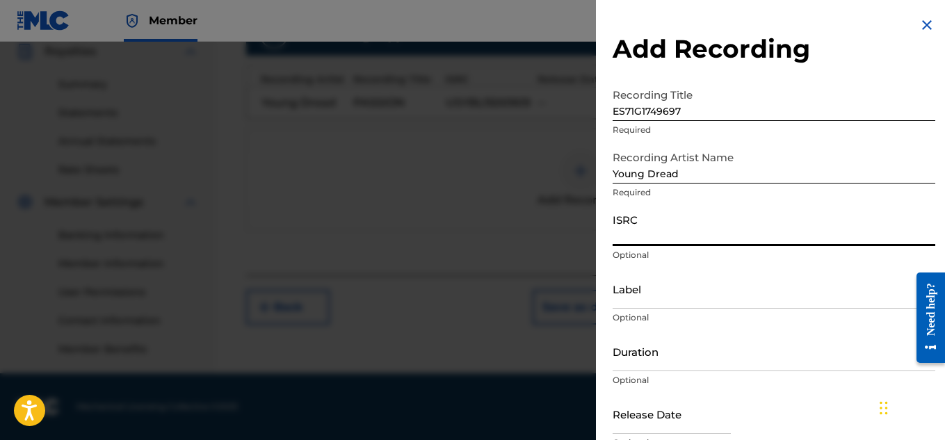
paste input "T9229747528"
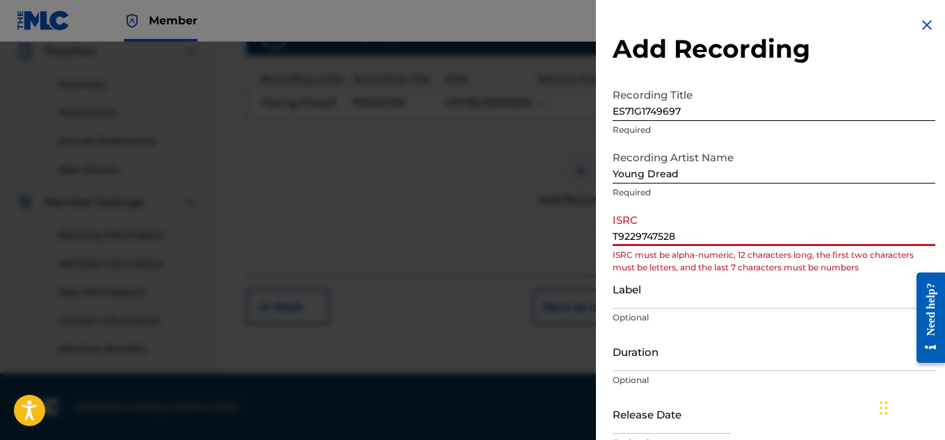
scroll to position [68, 0]
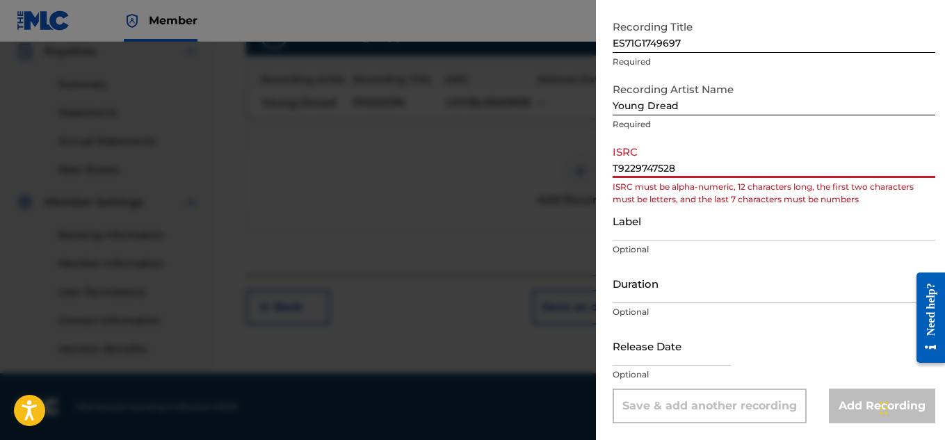
click at [671, 159] on input "T9229747528" at bounding box center [773, 158] width 322 height 40
paste input "ES71G1749697"
type input "ES71G1749697"
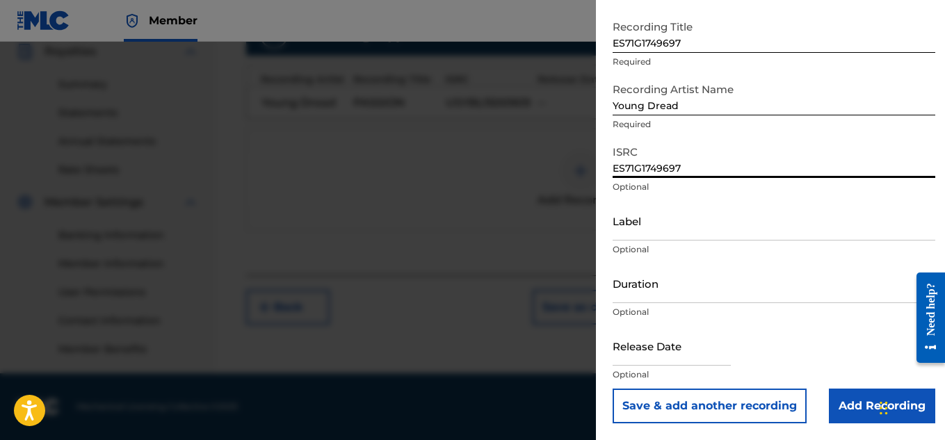
click at [851, 409] on input "Add Recording" at bounding box center [881, 406] width 106 height 35
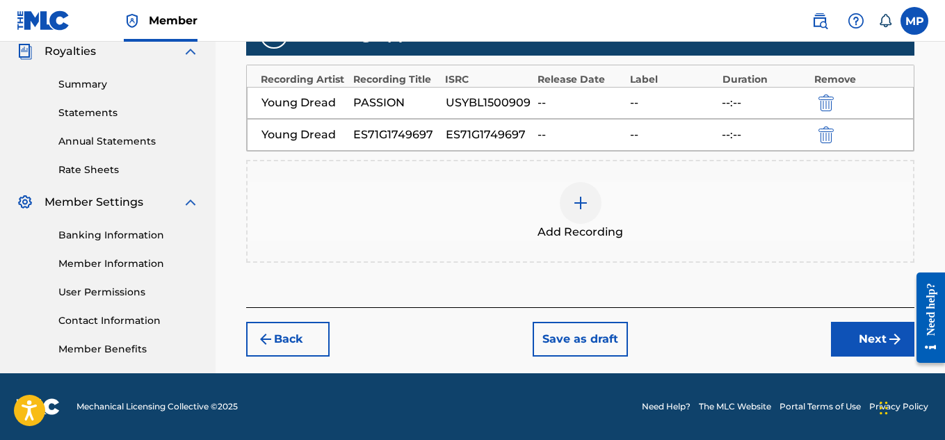
click at [869, 329] on button "Next" at bounding box center [872, 339] width 83 height 35
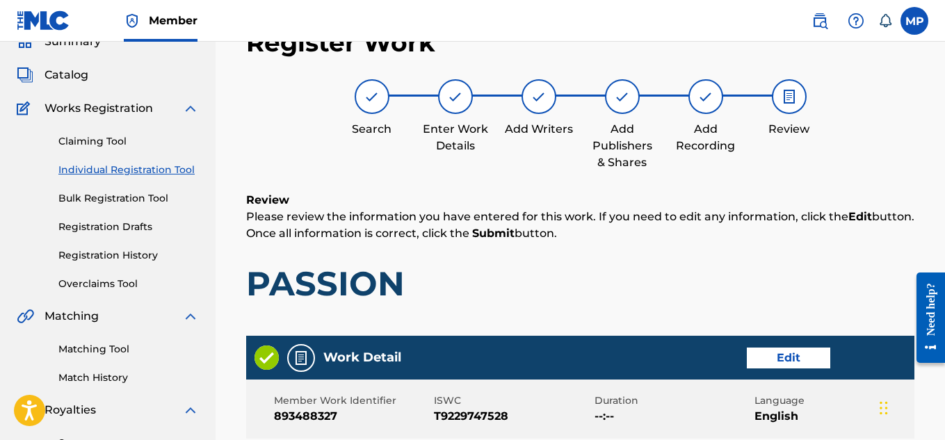
scroll to position [815, 0]
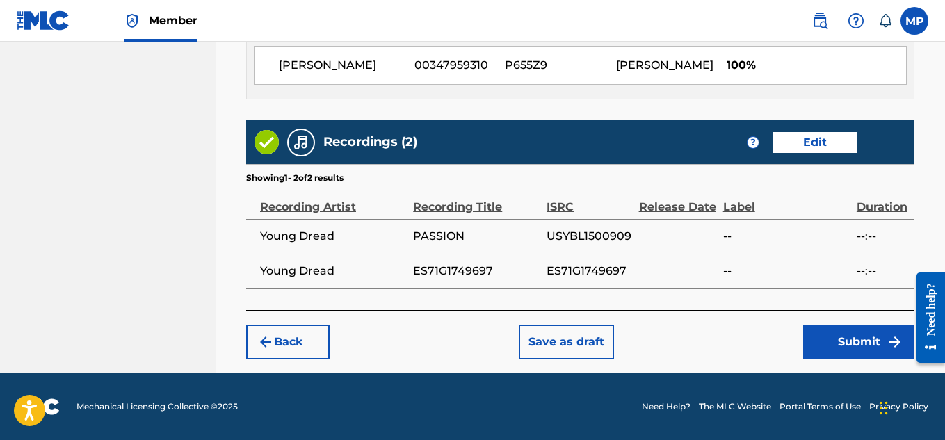
click at [810, 329] on button "Submit" at bounding box center [858, 342] width 111 height 35
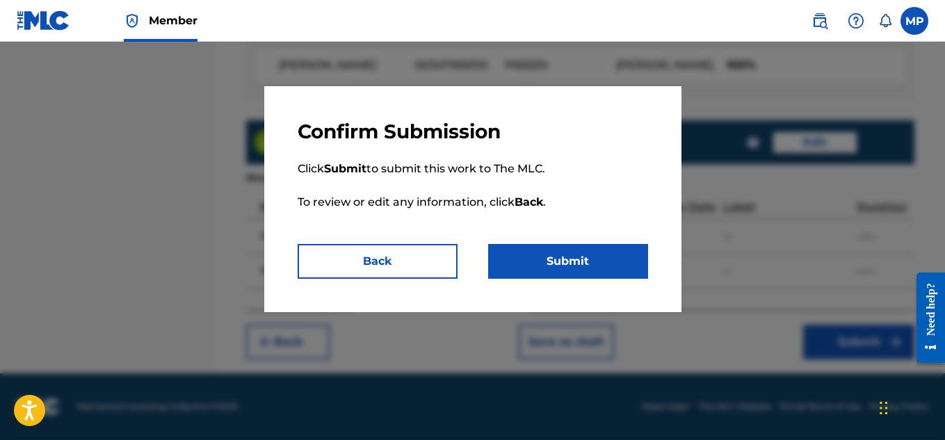
click at [589, 277] on button "Submit" at bounding box center [568, 261] width 160 height 35
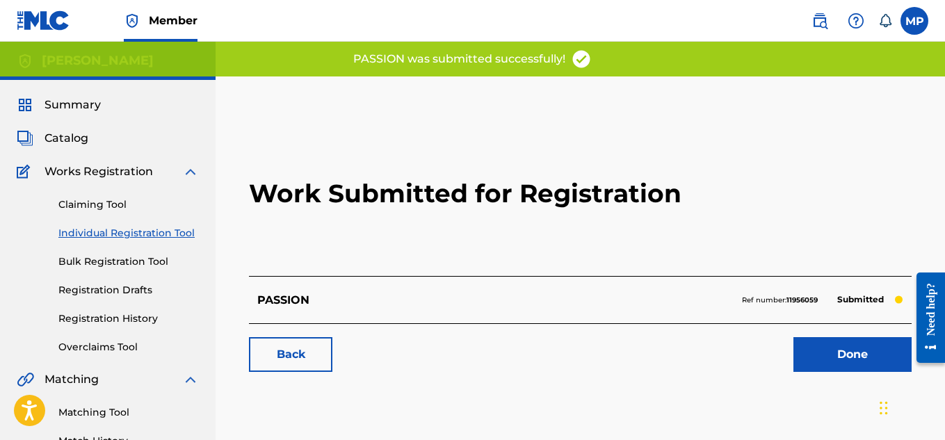
click at [316, 348] on link "Back" at bounding box center [290, 354] width 83 height 35
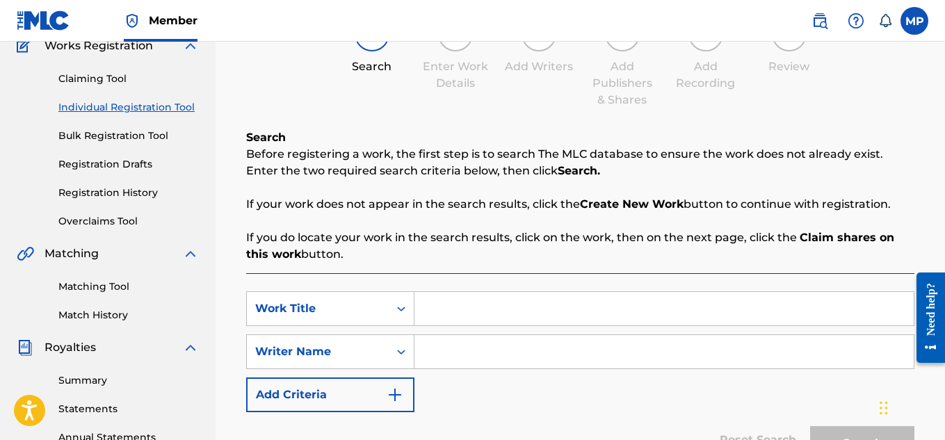
scroll to position [139, 0]
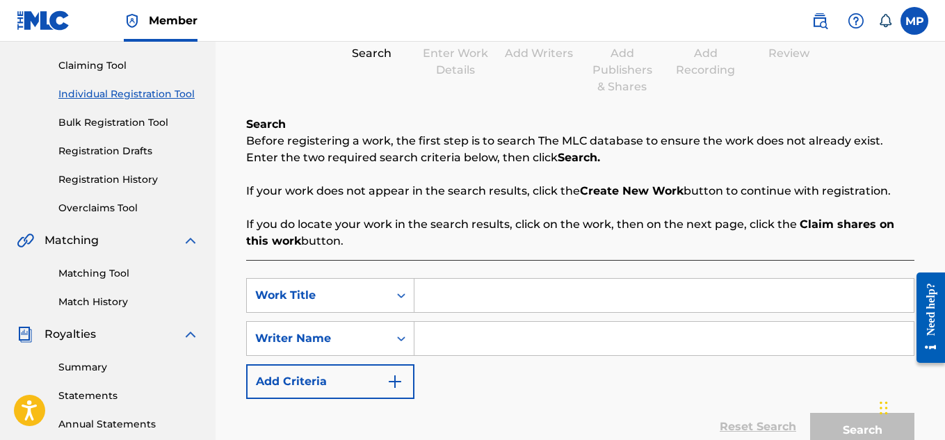
click at [510, 291] on input "Search Form" at bounding box center [663, 295] width 499 height 33
paste input "ONE OF A KIND"
type input "ONE OF A KIND"
click at [515, 329] on input "Search Form" at bounding box center [663, 338] width 499 height 33
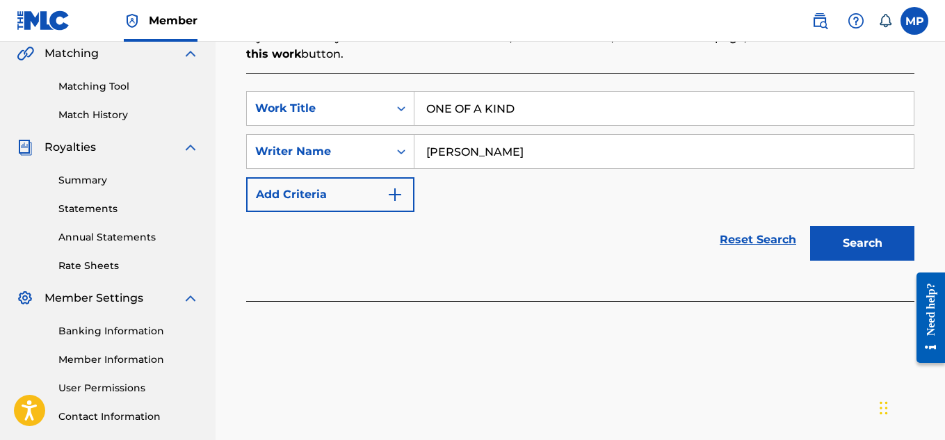
scroll to position [422, 0]
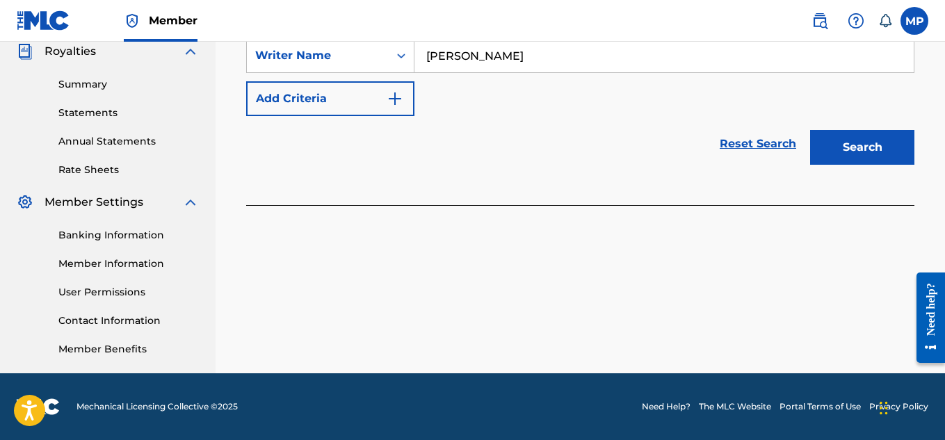
type input "[PERSON_NAME]"
click at [851, 152] on button "Search" at bounding box center [862, 147] width 104 height 35
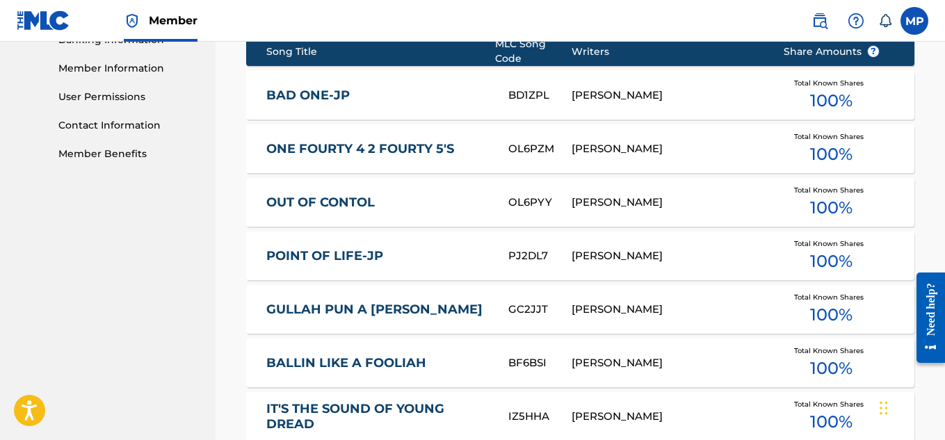
scroll to position [922, 0]
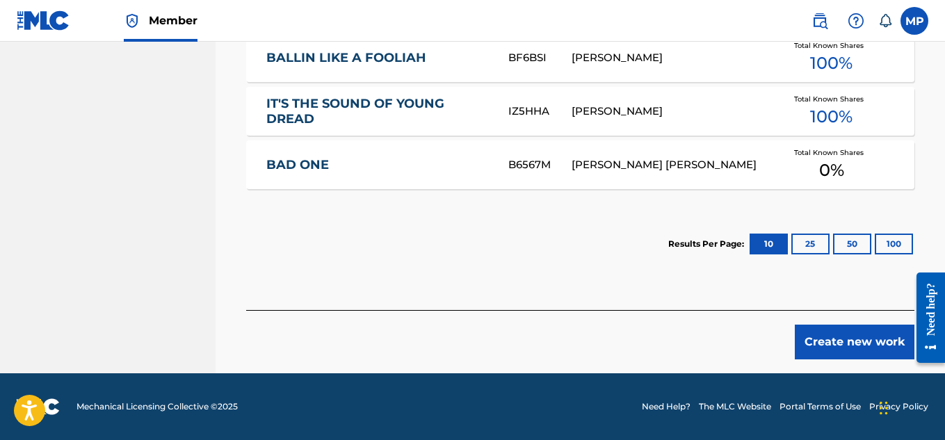
click at [883, 336] on button "Create new work" at bounding box center [854, 342] width 120 height 35
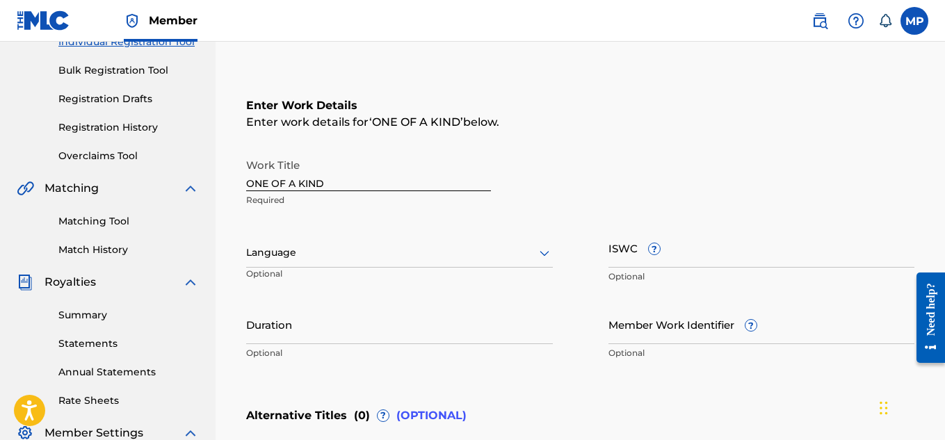
scroll to position [188, 0]
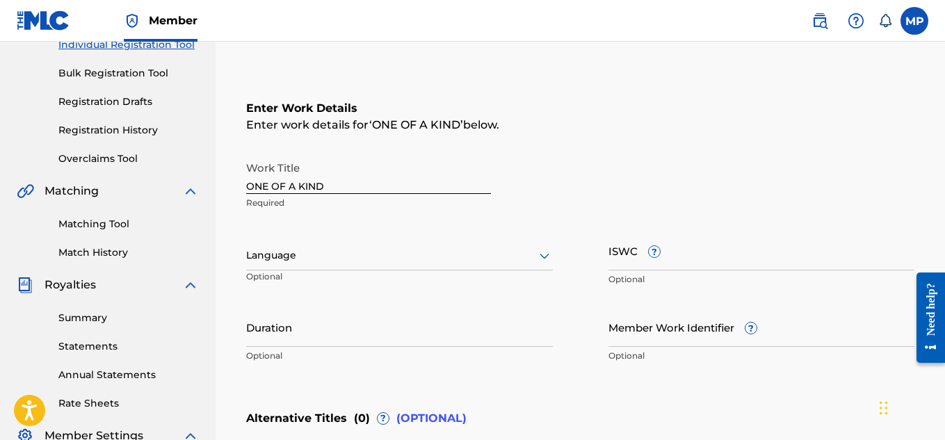
click at [700, 252] on input "ISWC ?" at bounding box center [761, 251] width 307 height 40
paste input "T9229747379"
type input "T9229747379"
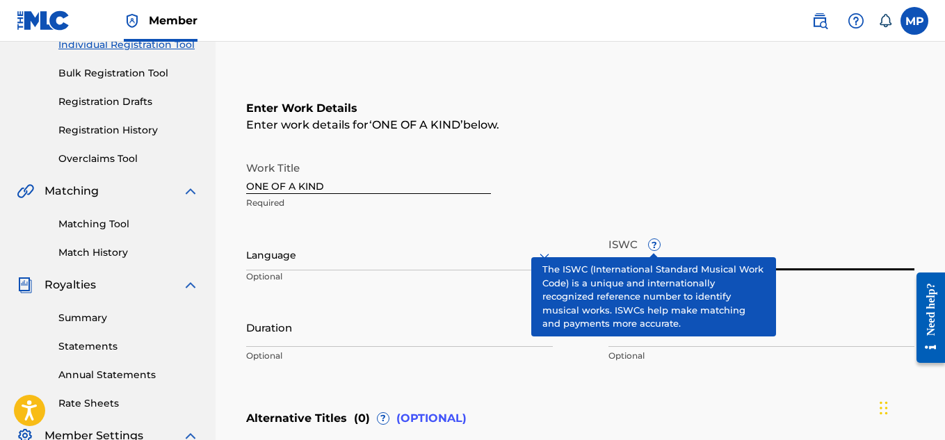
click at [648, 341] on input "Member Work Identifier ?" at bounding box center [761, 327] width 307 height 40
paste input "893488102"
type input "893488102"
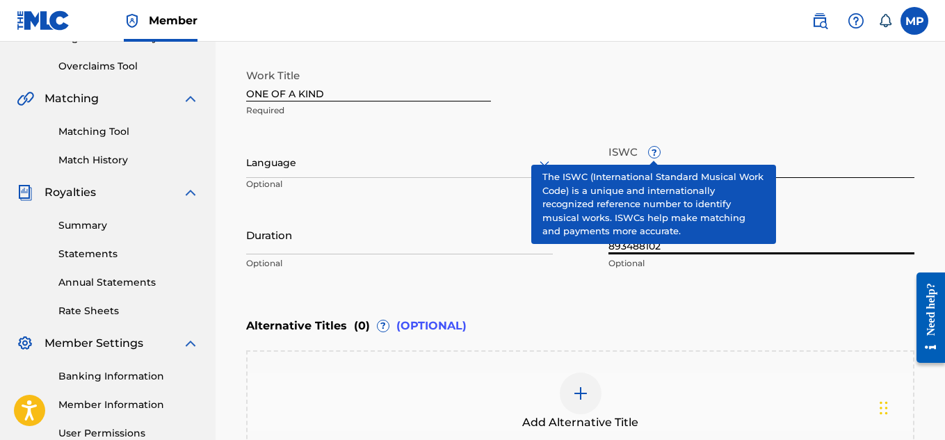
scroll to position [459, 0]
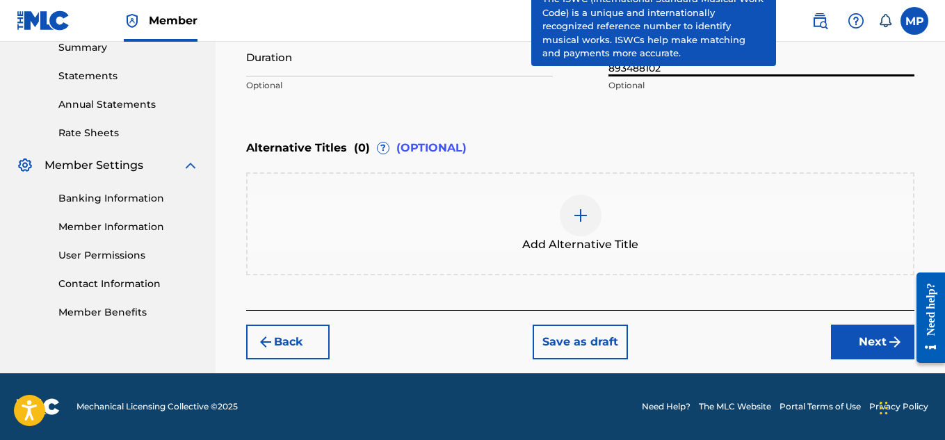
click at [854, 327] on button "Next" at bounding box center [872, 342] width 83 height 35
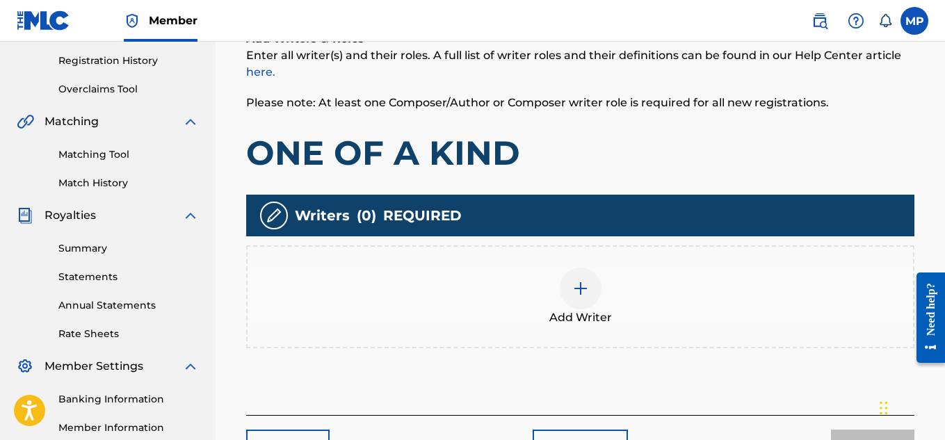
scroll to position [278, 0]
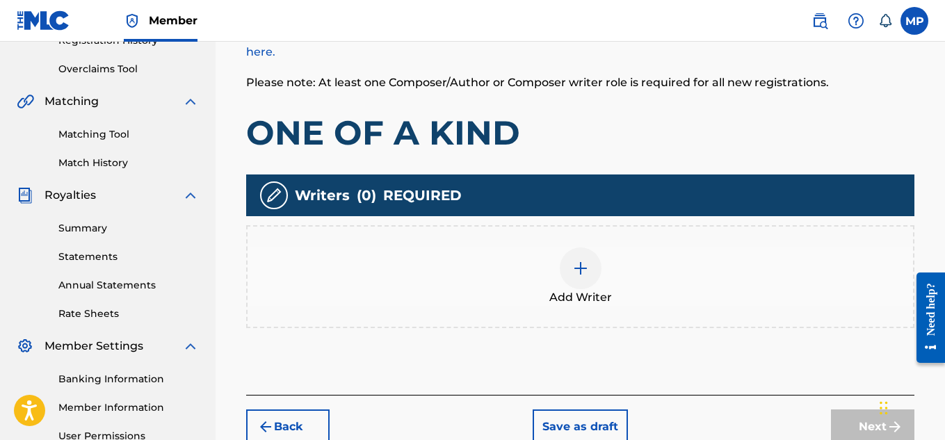
click at [586, 258] on div at bounding box center [580, 268] width 42 height 42
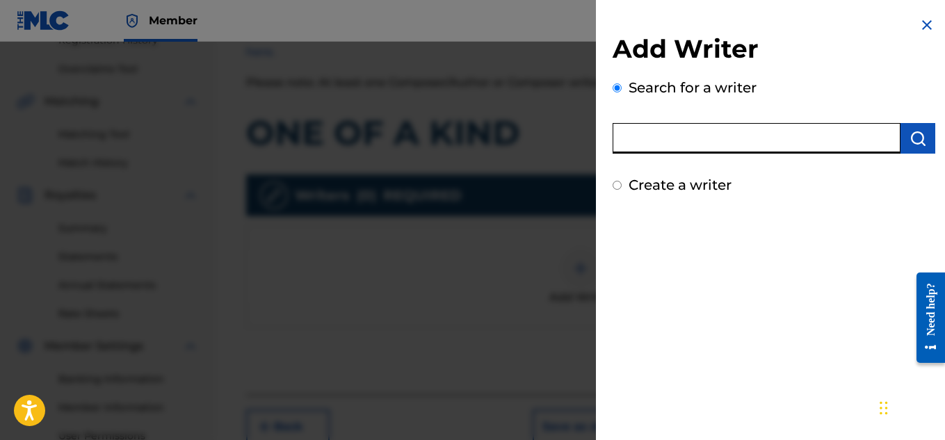
click at [679, 129] on input "text" at bounding box center [756, 138] width 288 height 31
type input "[PERSON_NAME]"
click at [909, 130] on img "submit" at bounding box center [917, 138] width 17 height 17
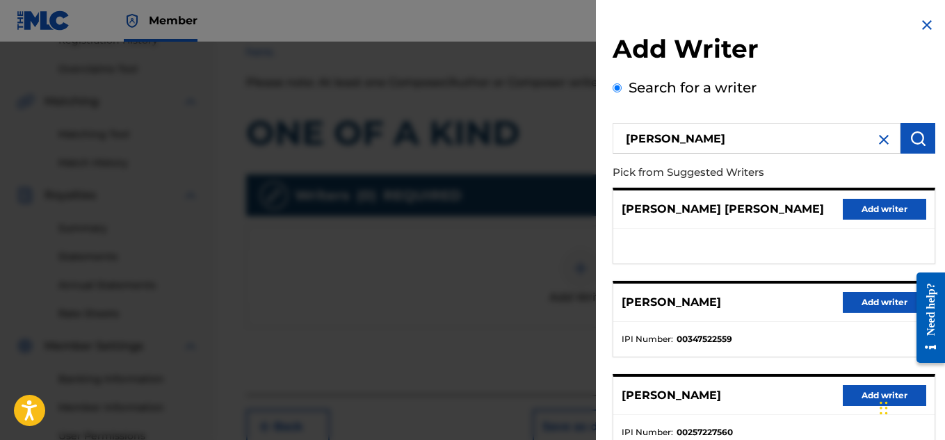
click at [859, 304] on button "Add writer" at bounding box center [883, 302] width 83 height 21
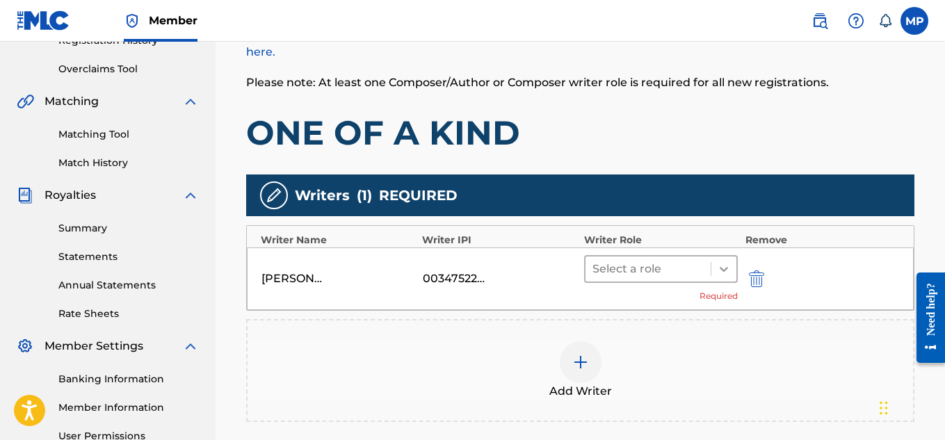
click at [718, 273] on icon at bounding box center [724, 269] width 14 height 14
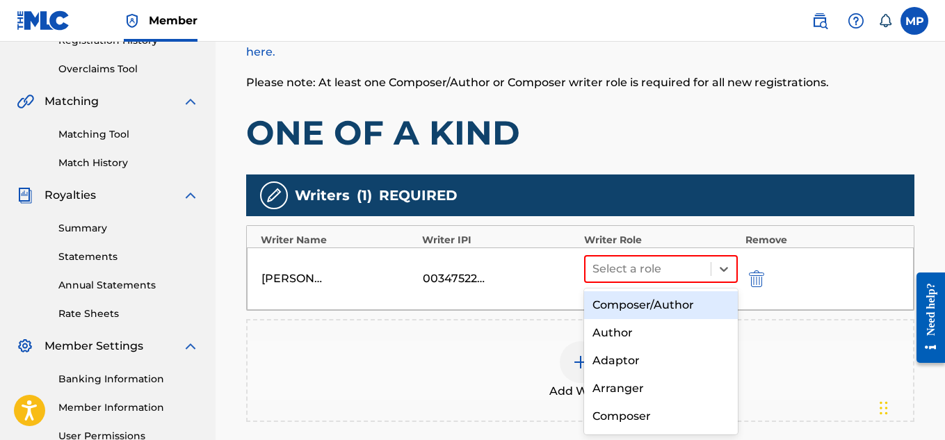
click at [666, 307] on div "Composer/Author" at bounding box center [661, 305] width 154 height 28
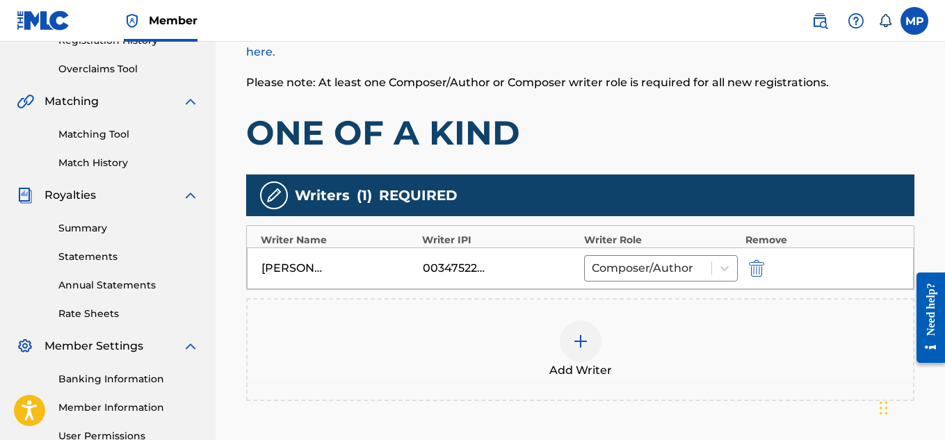
scroll to position [436, 0]
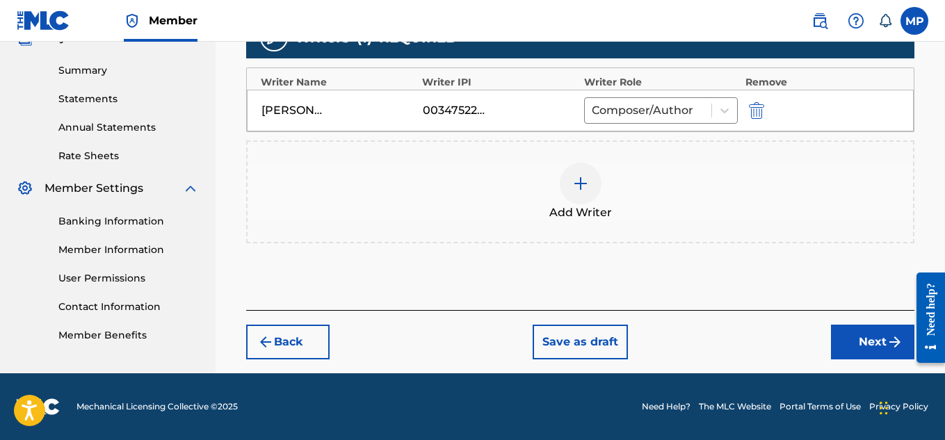
click at [843, 339] on button "Next" at bounding box center [872, 342] width 83 height 35
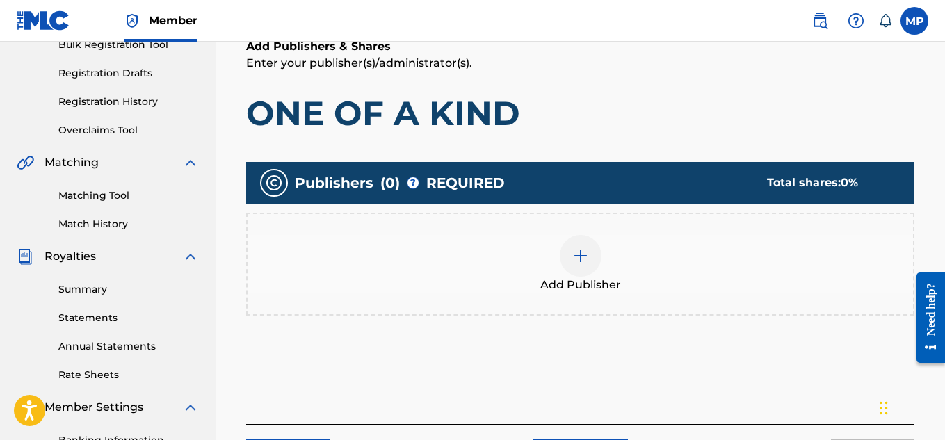
scroll to position [268, 0]
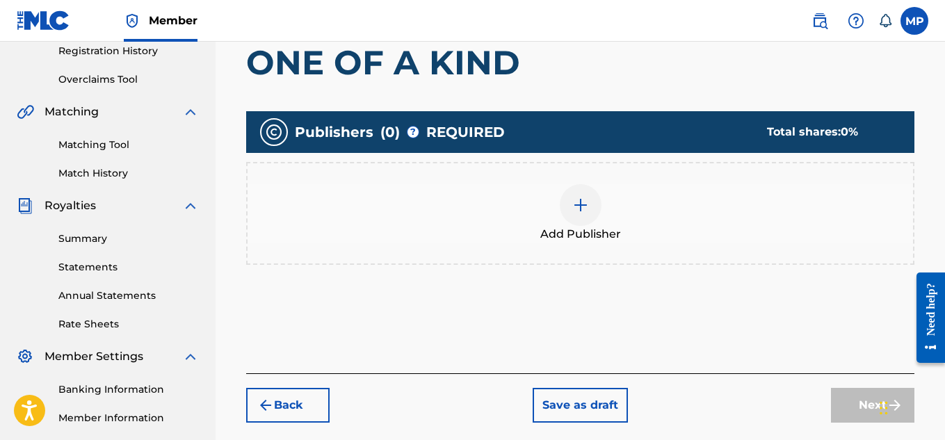
click at [574, 220] on div at bounding box center [580, 205] width 42 height 42
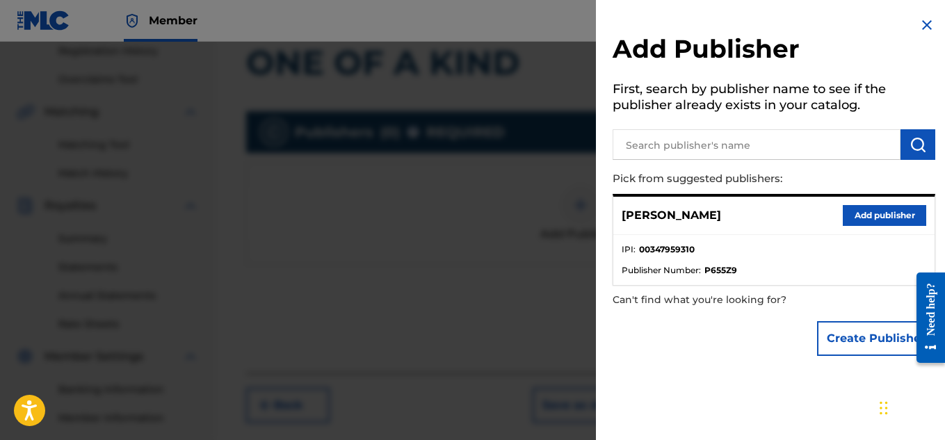
click at [888, 206] on button "Add publisher" at bounding box center [883, 215] width 83 height 21
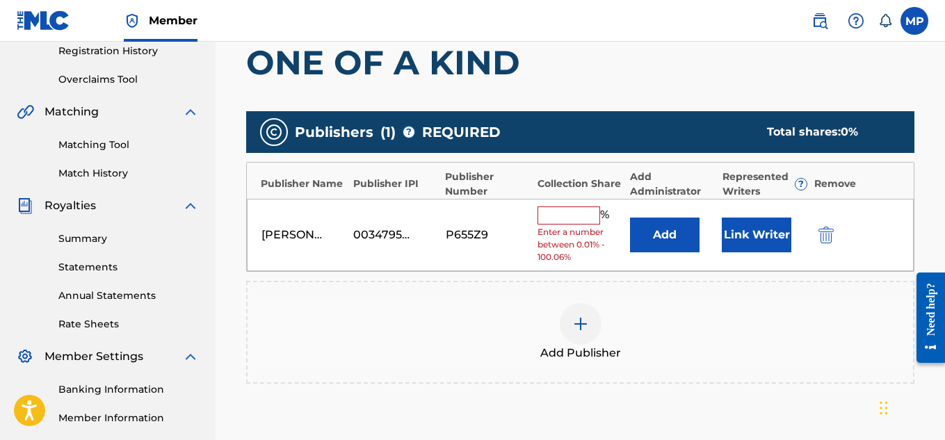
click at [578, 215] on input "text" at bounding box center [568, 215] width 63 height 18
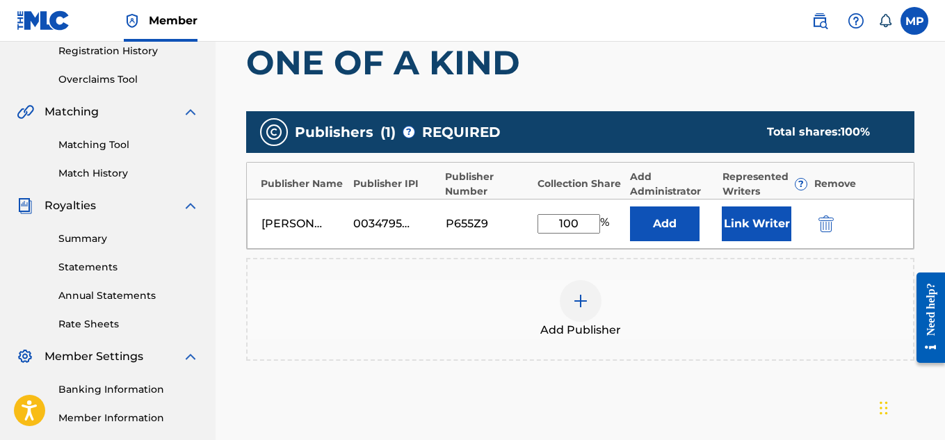
type input "100"
click at [753, 221] on button "Link Writer" at bounding box center [756, 223] width 70 height 35
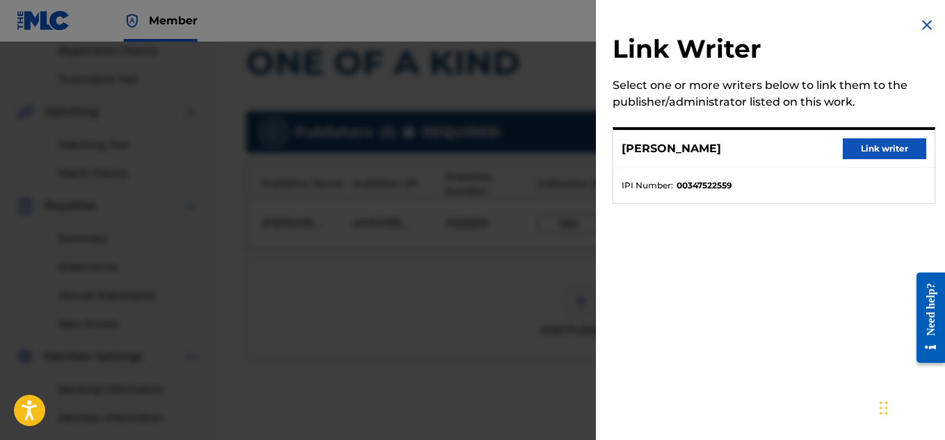
click at [871, 157] on button "Link writer" at bounding box center [883, 148] width 83 height 21
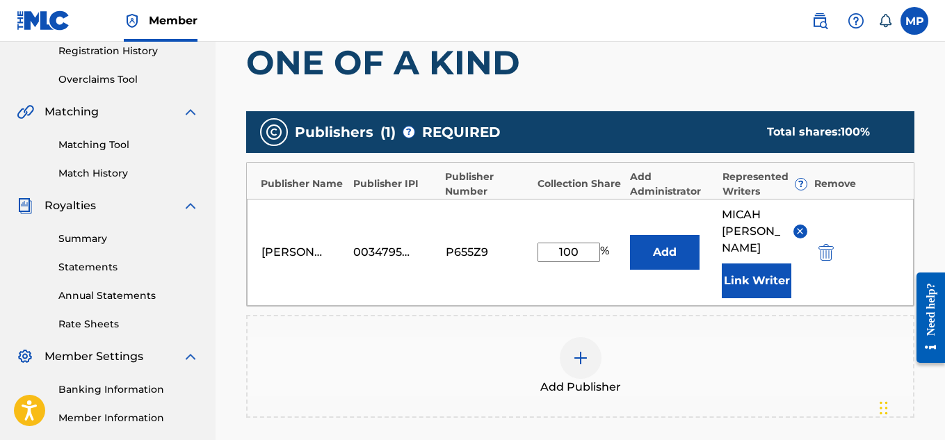
scroll to position [467, 0]
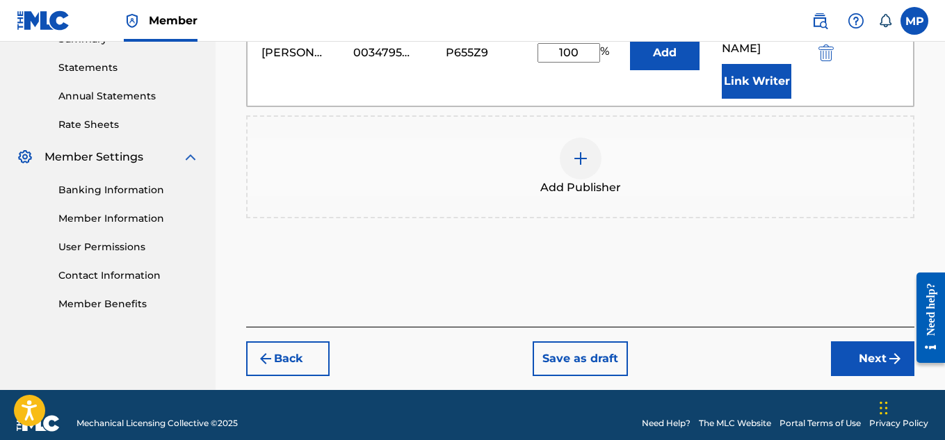
click at [839, 341] on button "Next" at bounding box center [872, 358] width 83 height 35
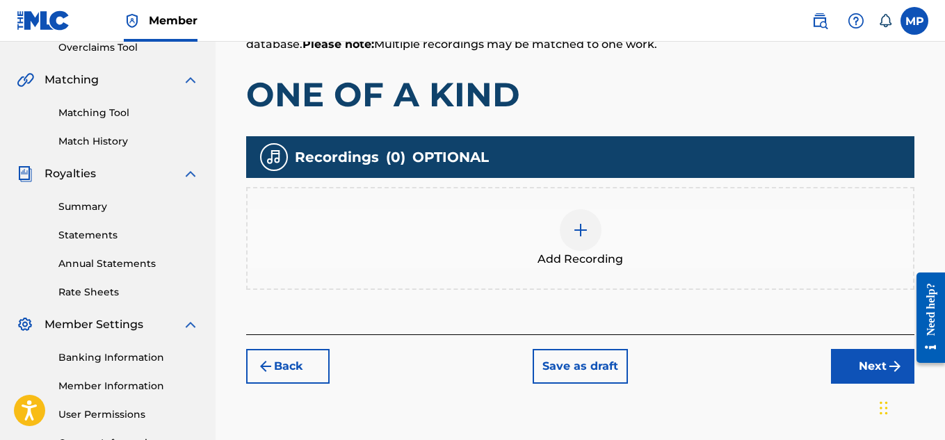
scroll to position [327, 0]
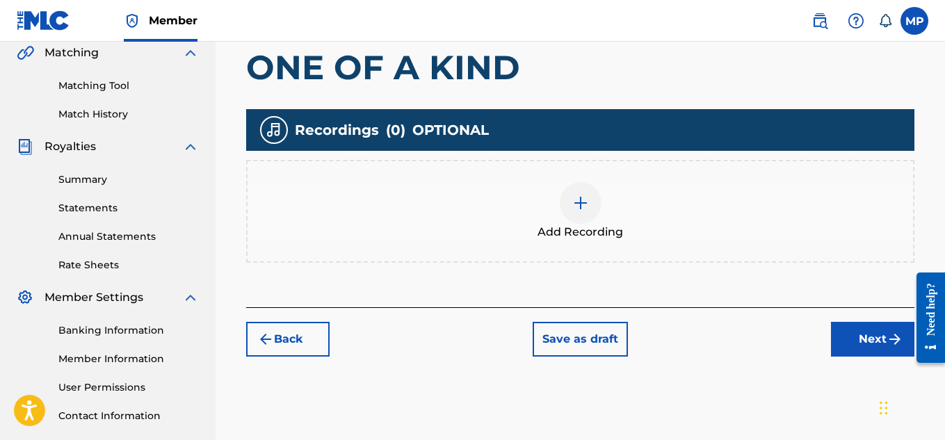
click at [605, 211] on div "Add Recording" at bounding box center [579, 211] width 665 height 58
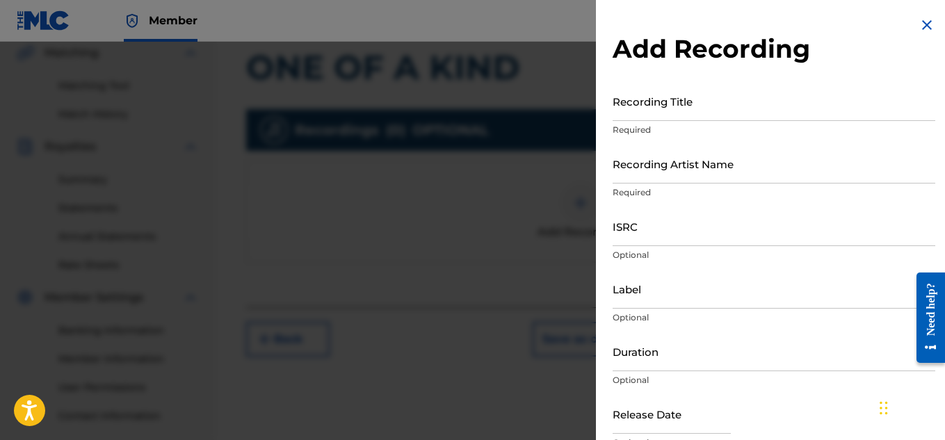
click at [647, 118] on input "Recording Title" at bounding box center [773, 101] width 322 height 40
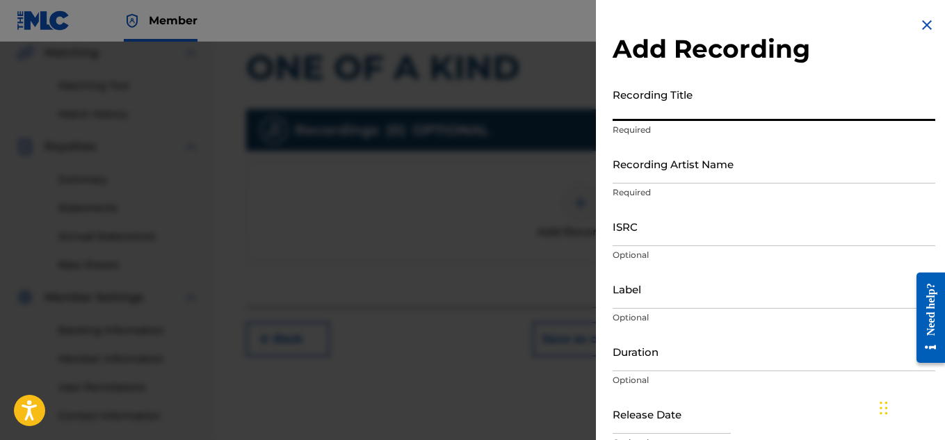
paste input "ONE OF A KIND"
type input "ONE OF A KIND"
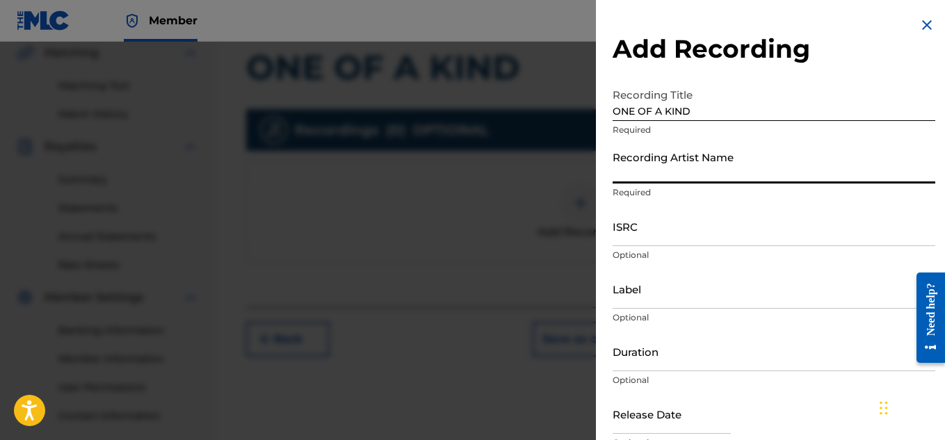
click at [673, 169] on input "Recording Artist Name" at bounding box center [773, 164] width 322 height 40
type input "Young Dread"
click at [652, 236] on input "ISRC" at bounding box center [773, 226] width 322 height 40
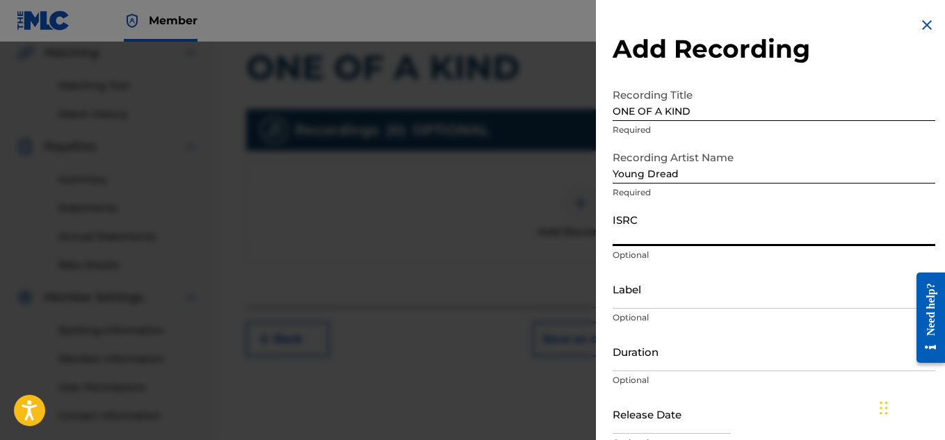
paste input "QM2KE1600965"
type input "QM2KE1600965"
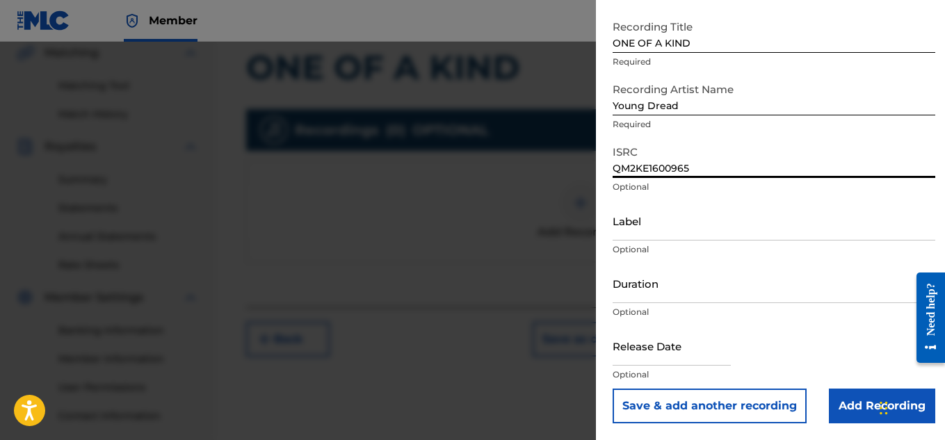
click at [836, 390] on input "Add Recording" at bounding box center [881, 406] width 106 height 35
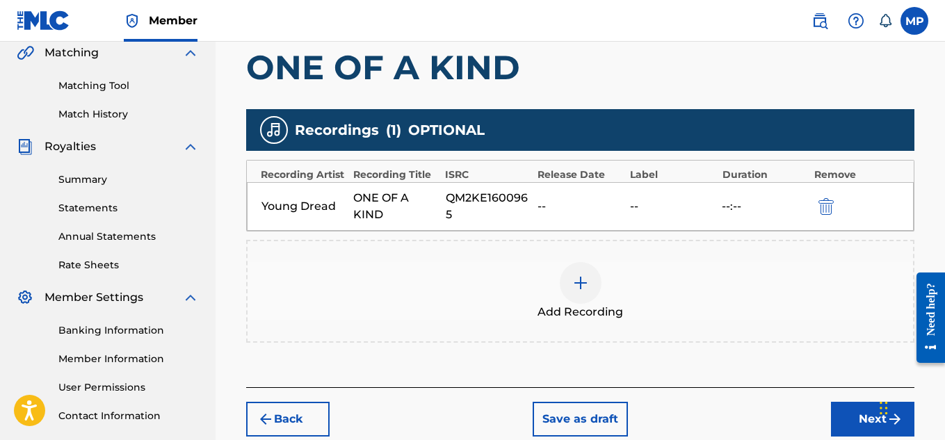
click at [593, 268] on div at bounding box center [580, 283] width 42 height 42
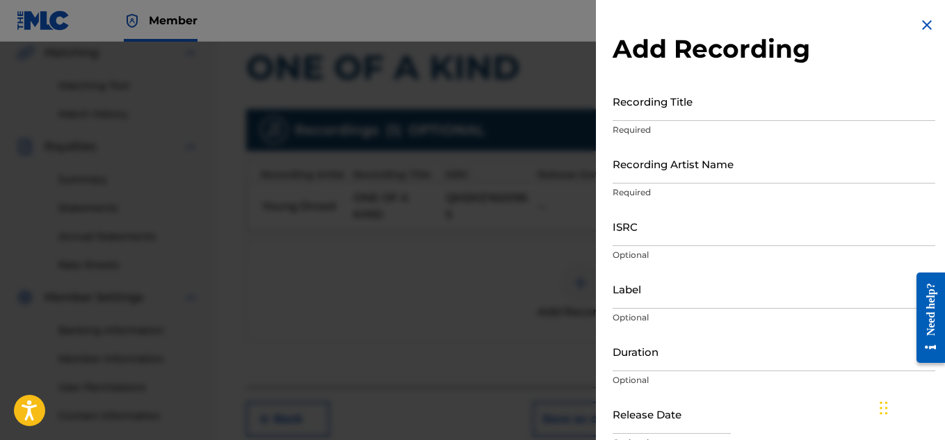
click at [784, 226] on input "ISRC" at bounding box center [773, 226] width 322 height 40
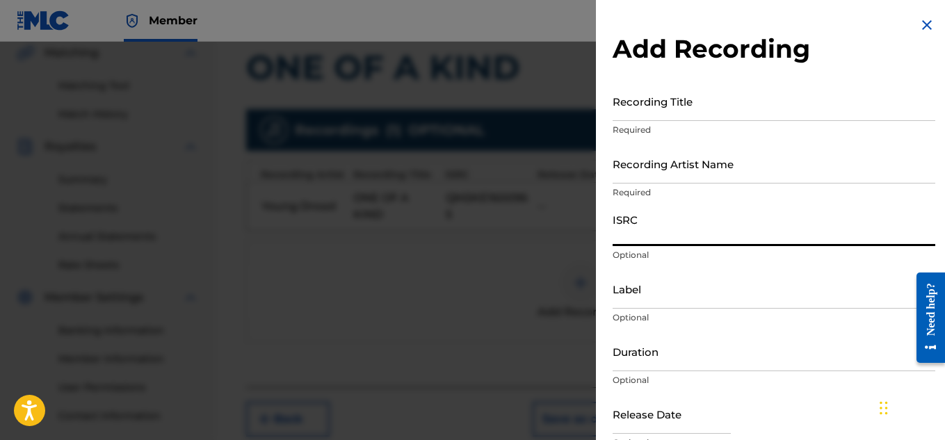
paste input "QM2KE1600966"
type input "QM2KE1600966"
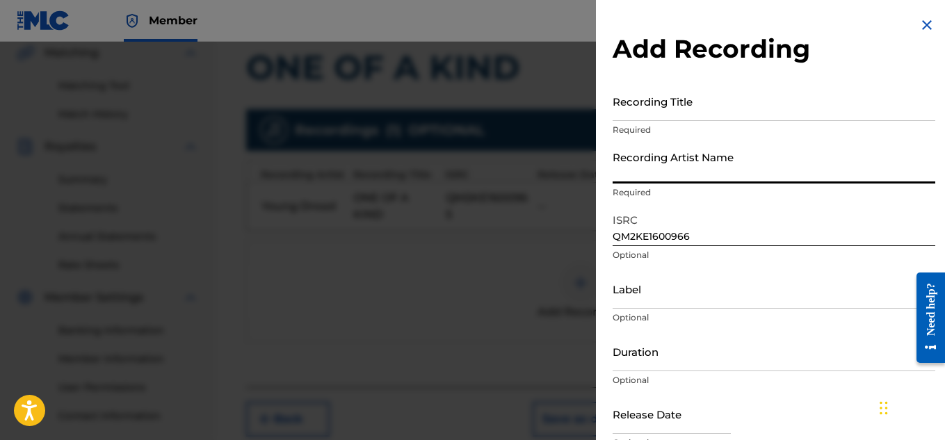
click at [761, 179] on input "Recording Artist Name" at bounding box center [773, 164] width 322 height 40
type input "Young Dread"
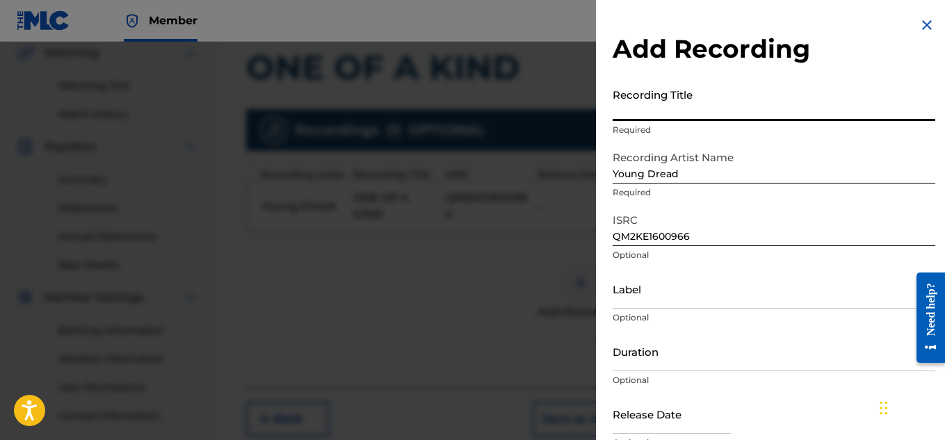
click at [651, 100] on input "Recording Title" at bounding box center [773, 101] width 322 height 40
paste input "ONE OF A KIND"
type input "ONE OF A KIND"
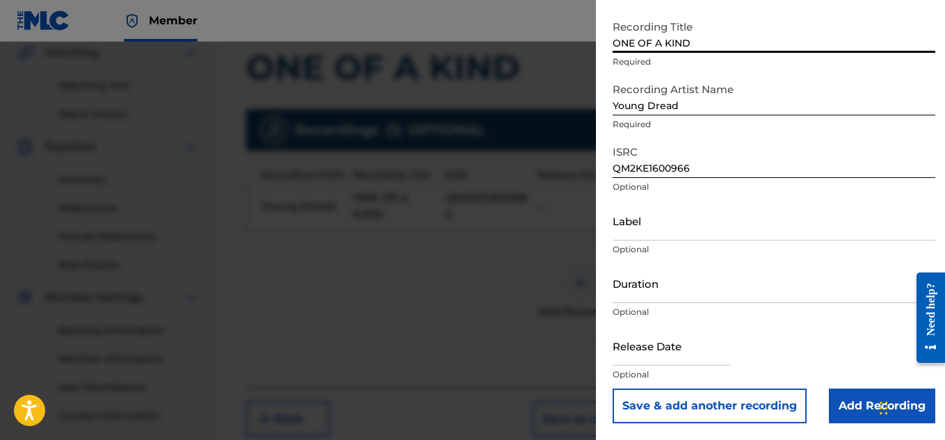
click at [839, 393] on input "Add Recording" at bounding box center [881, 406] width 106 height 35
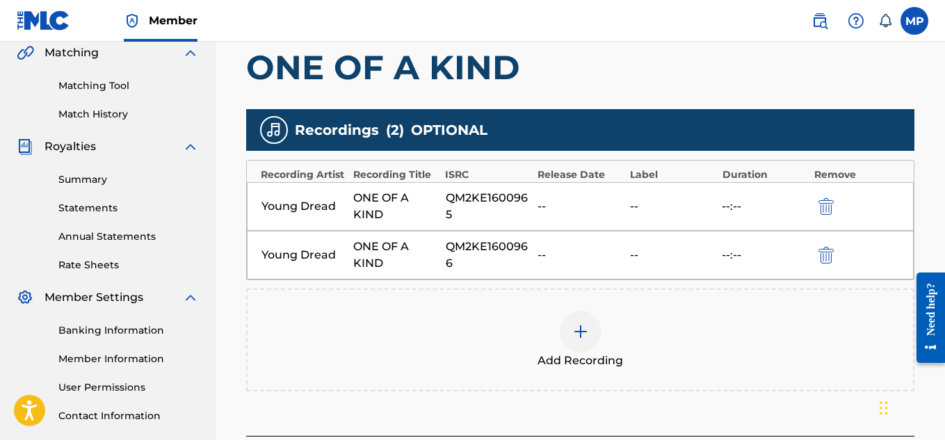
click at [581, 331] on img at bounding box center [580, 331] width 17 height 17
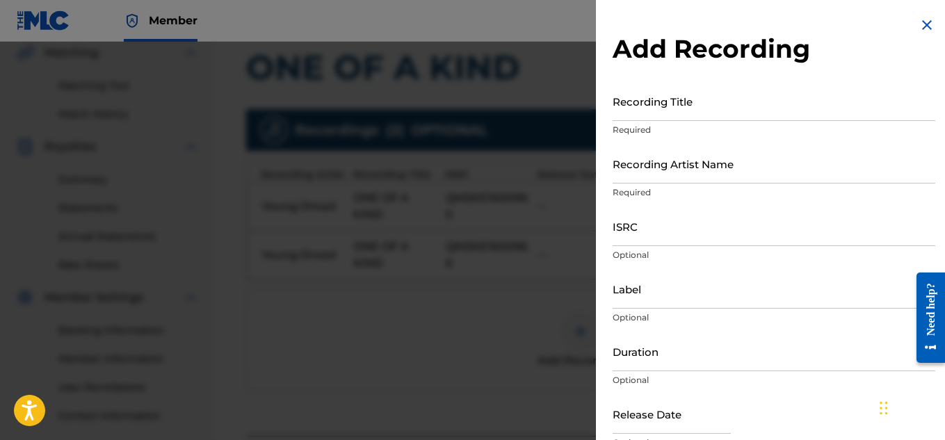
click at [687, 164] on input "Recording Artist Name" at bounding box center [773, 164] width 322 height 40
type input "T"
type input "Young Dread"
click at [631, 122] on div "Recording Title Required" at bounding box center [773, 112] width 322 height 63
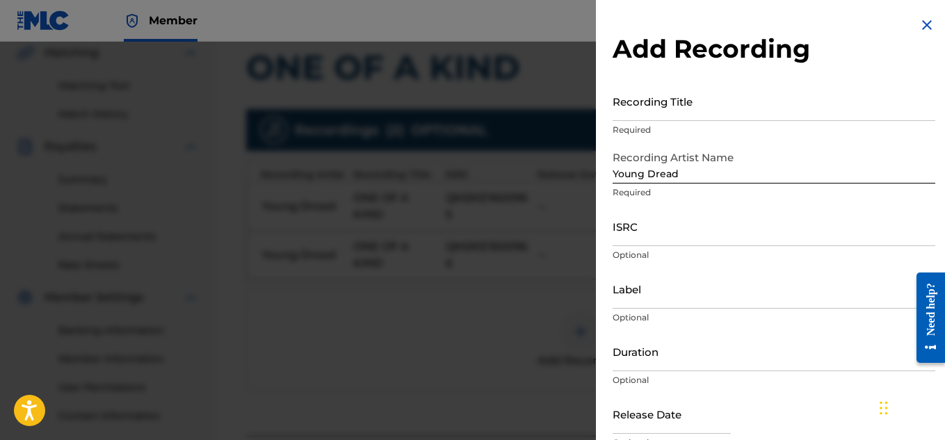
click at [642, 114] on input "Recording Title" at bounding box center [773, 101] width 322 height 40
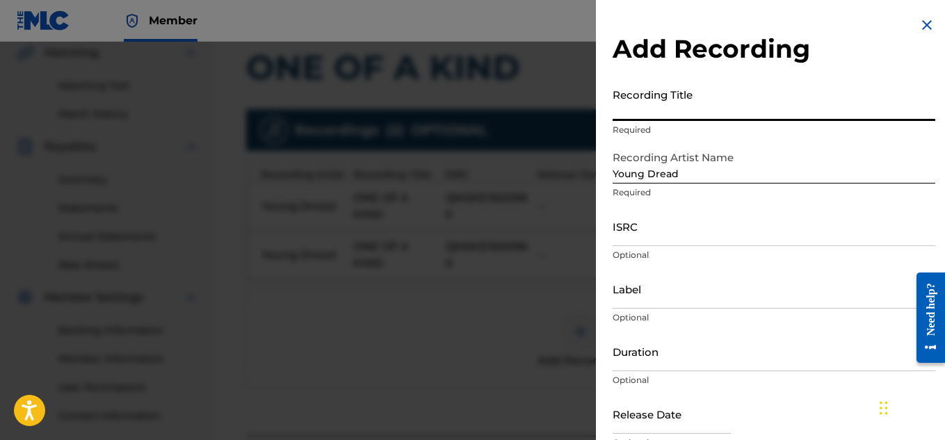
paste input "ONE OF A KIND"
type input "ONE OF A KIND"
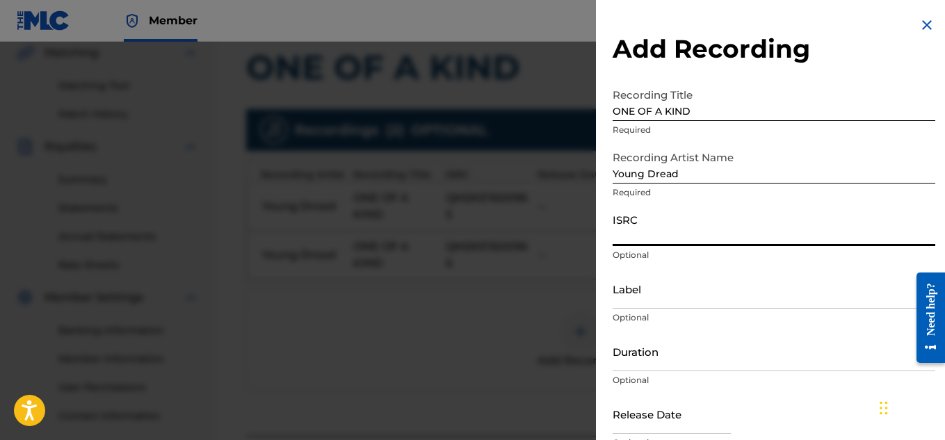
click at [676, 227] on input "ISRC" at bounding box center [773, 226] width 322 height 40
paste input "QZBRF1851098"
type input "QZBRF1851098"
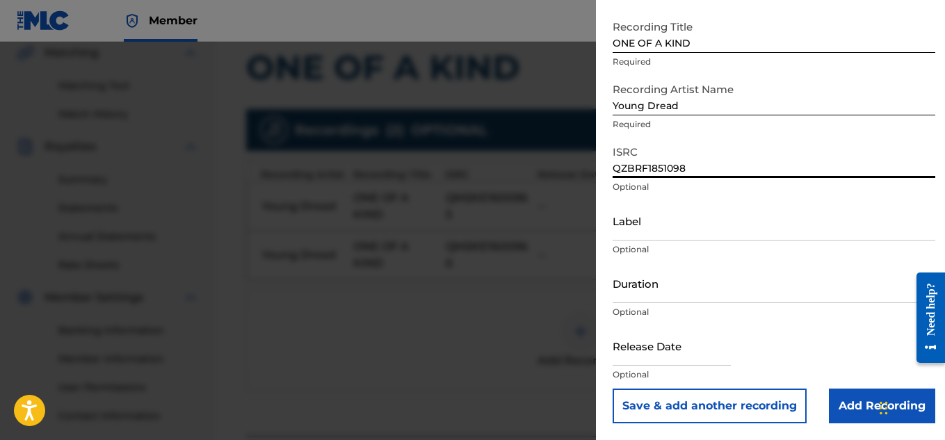
click at [840, 404] on input "Add Recording" at bounding box center [881, 406] width 106 height 35
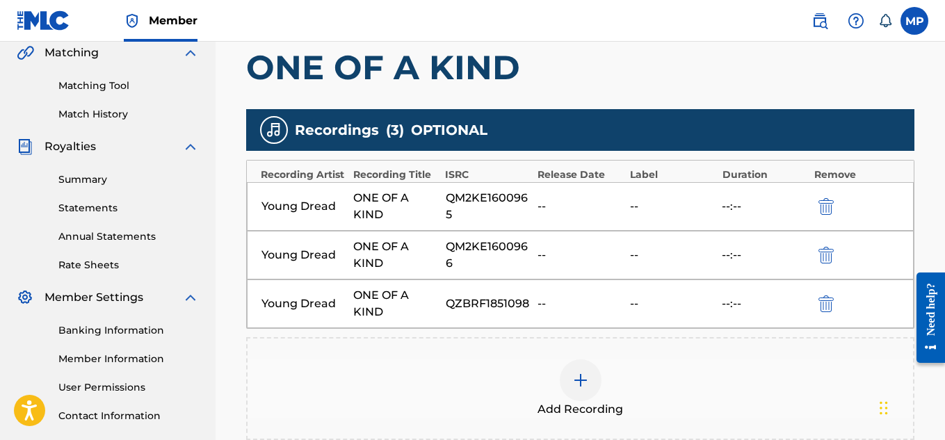
click at [586, 370] on div at bounding box center [580, 380] width 42 height 42
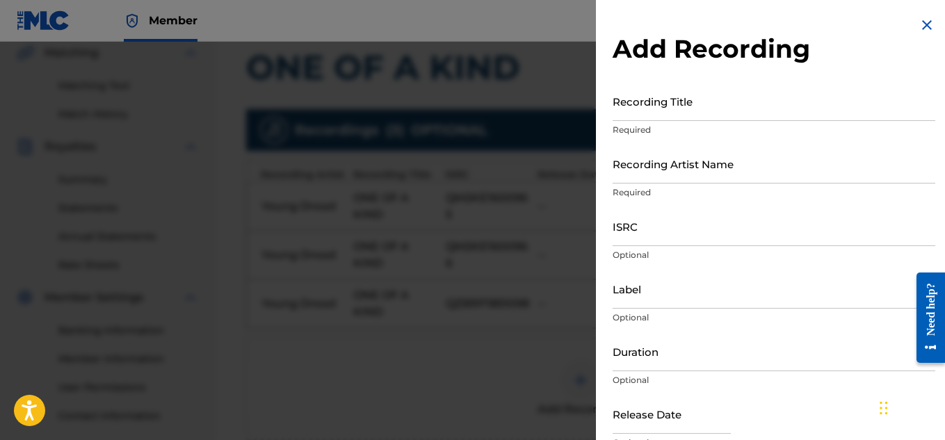
click at [729, 240] on input "ISRC" at bounding box center [773, 226] width 322 height 40
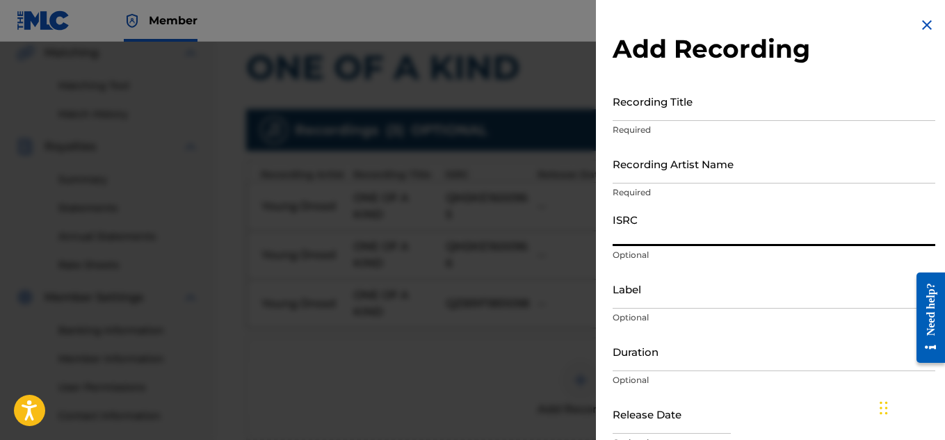
paste input "QZBRF1810076"
type input "QZBRF1810076"
click at [675, 174] on input "Recording Artist Name" at bounding box center [773, 164] width 322 height 40
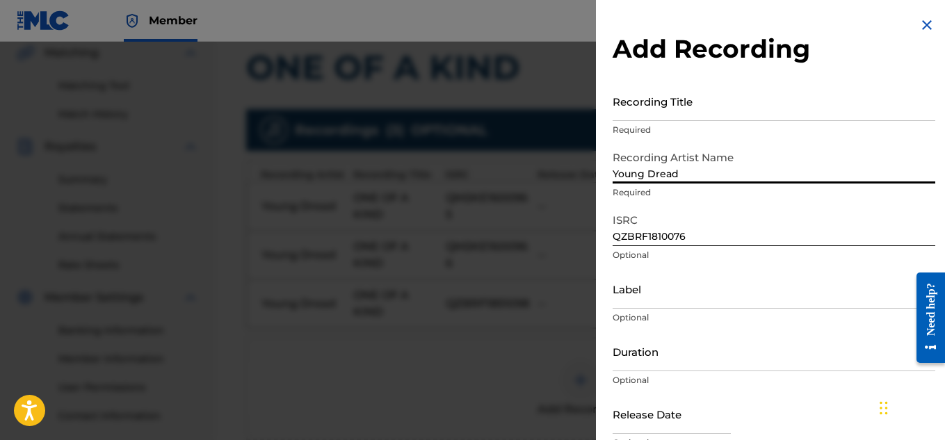
type input "Young Dread"
click at [753, 115] on input "Recording Title" at bounding box center [773, 101] width 322 height 40
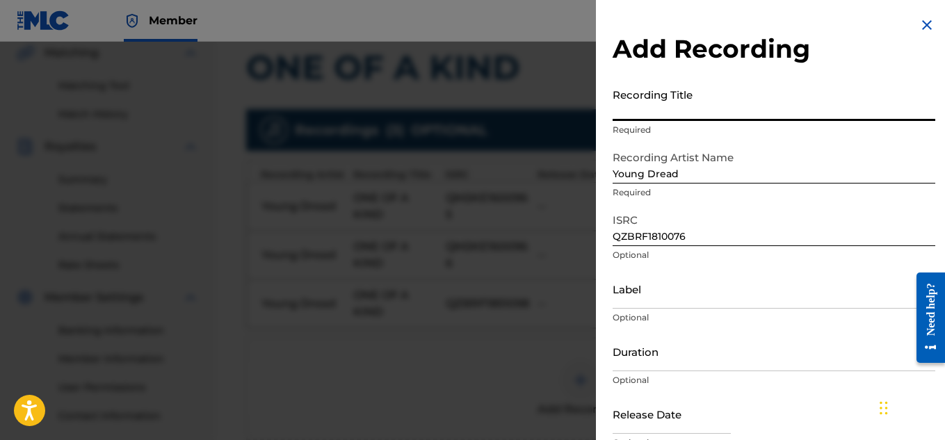
paste input "ONE OF A KIND"
type input "ONE OF A KIND"
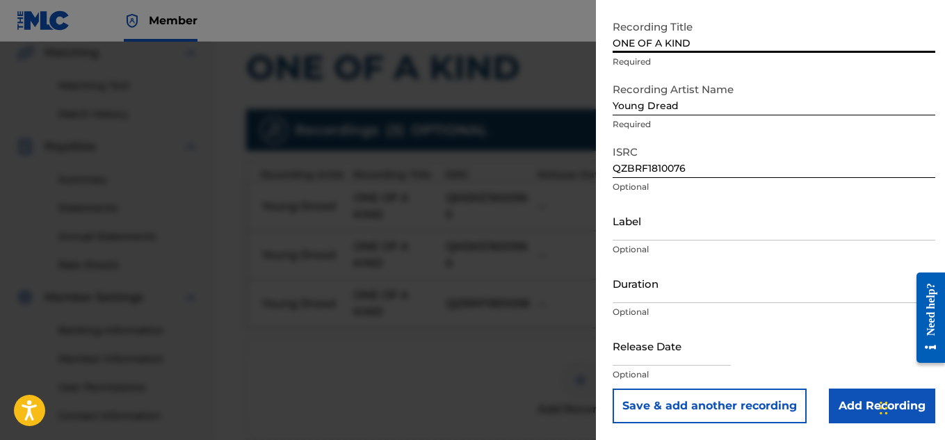
click at [850, 402] on input "Add Recording" at bounding box center [881, 406] width 106 height 35
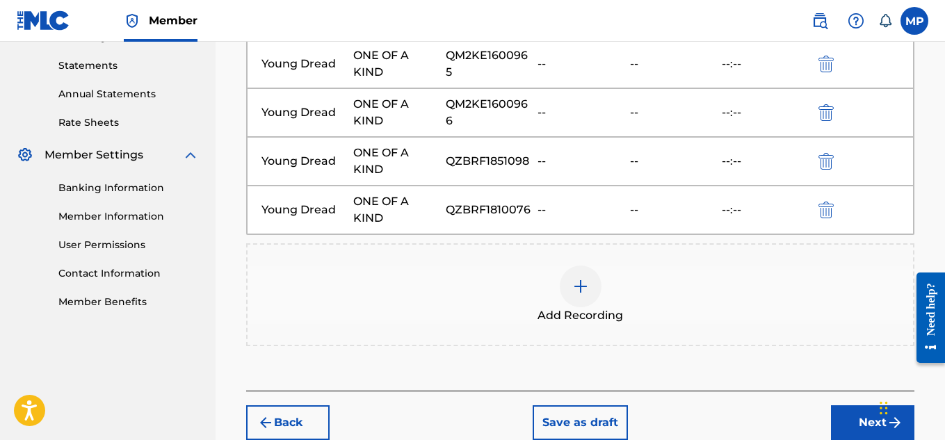
scroll to position [550, 0]
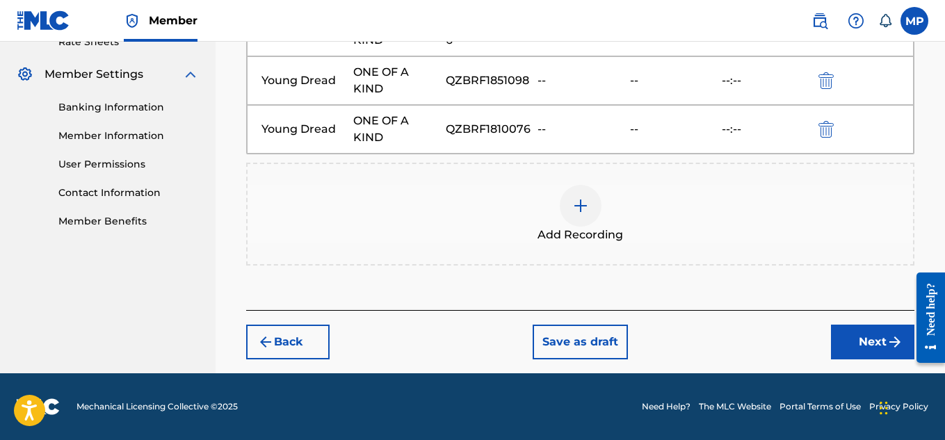
click at [844, 331] on button "Next" at bounding box center [872, 342] width 83 height 35
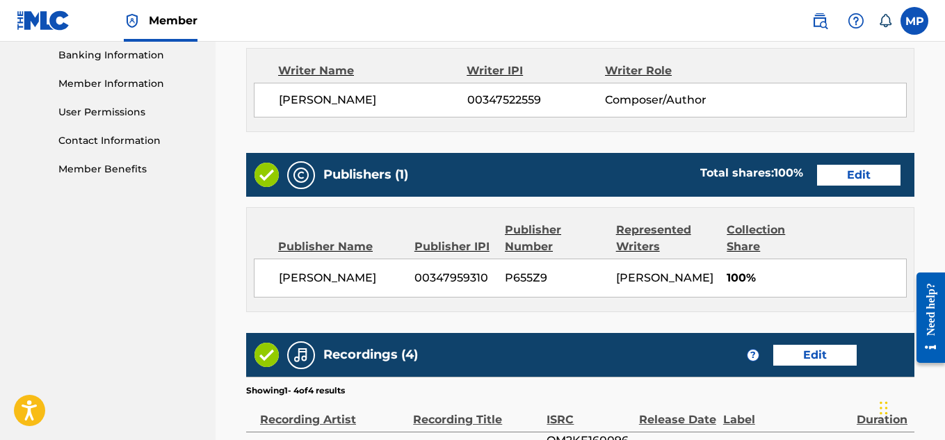
scroll to position [884, 0]
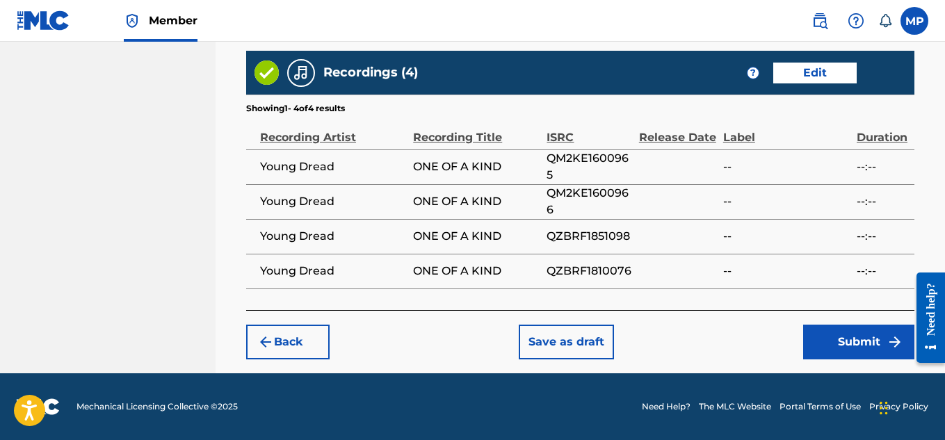
click at [836, 336] on button "Submit" at bounding box center [858, 342] width 111 height 35
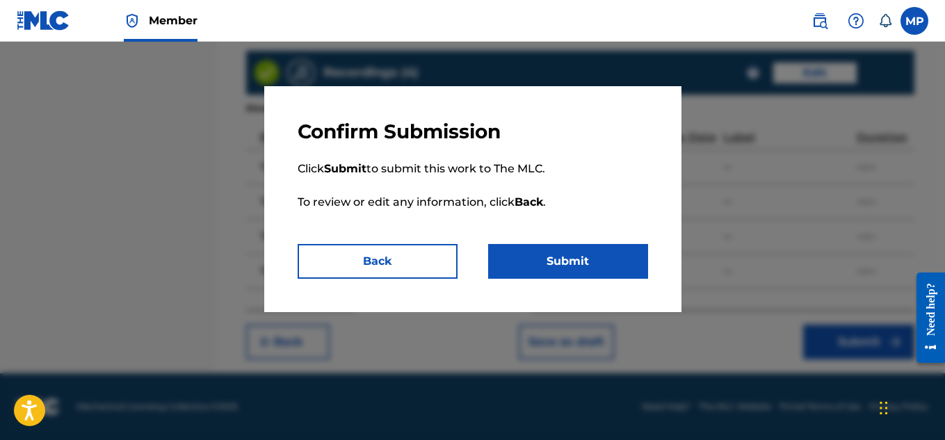
click at [623, 263] on button "Submit" at bounding box center [568, 261] width 160 height 35
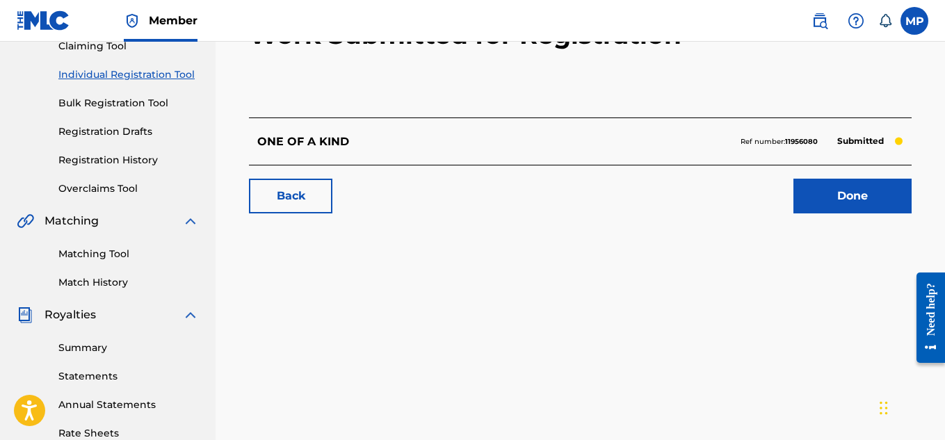
scroll to position [161, 0]
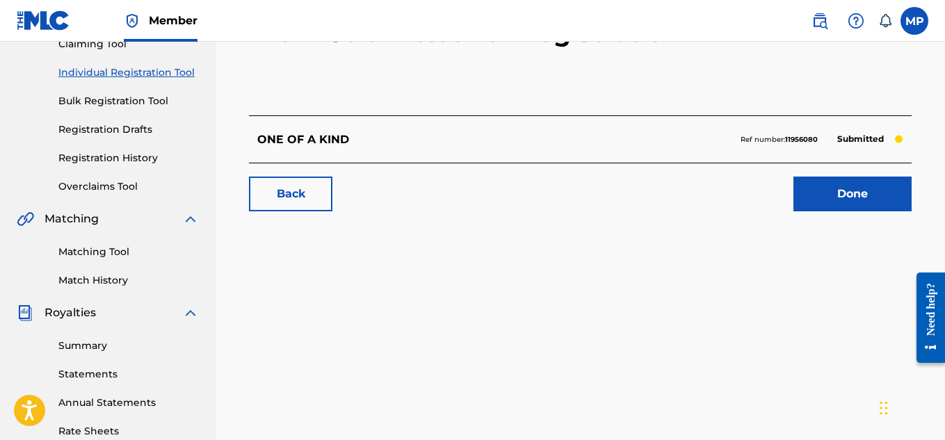
click at [311, 194] on link "Back" at bounding box center [290, 194] width 83 height 35
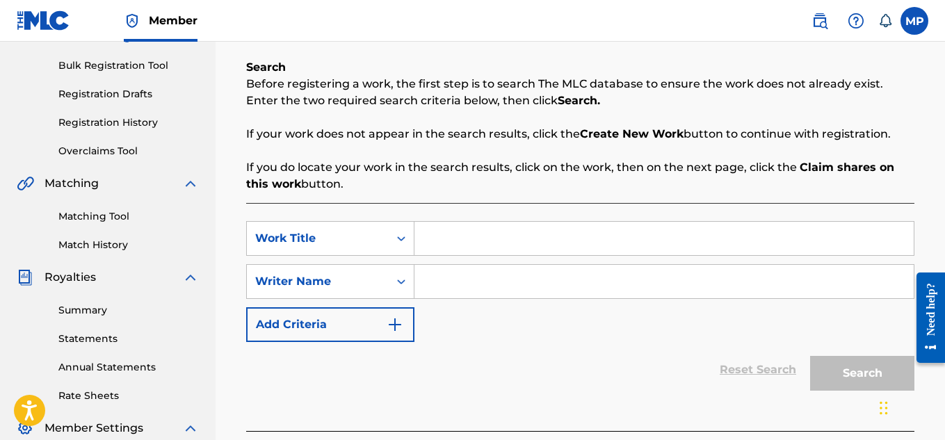
scroll to position [207, 0]
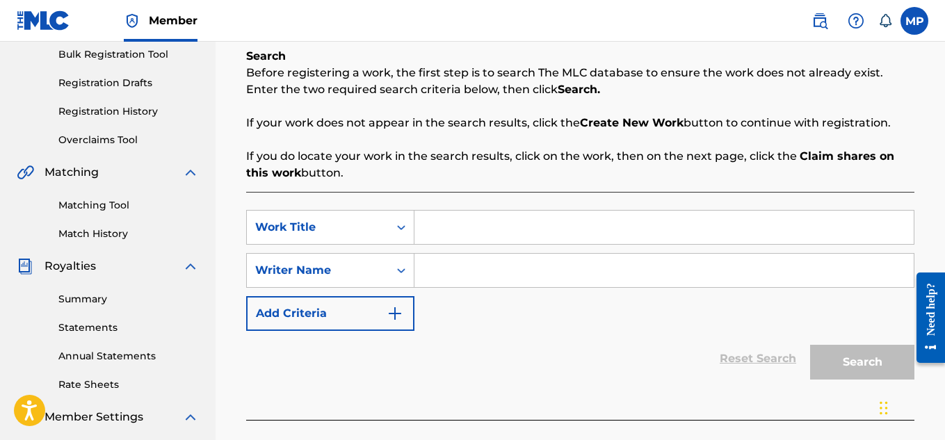
click at [555, 230] on input "Search Form" at bounding box center [663, 227] width 499 height 33
paste input "OH WHY"
type input "OH WHY"
click at [508, 271] on input "Search Form" at bounding box center [663, 270] width 499 height 33
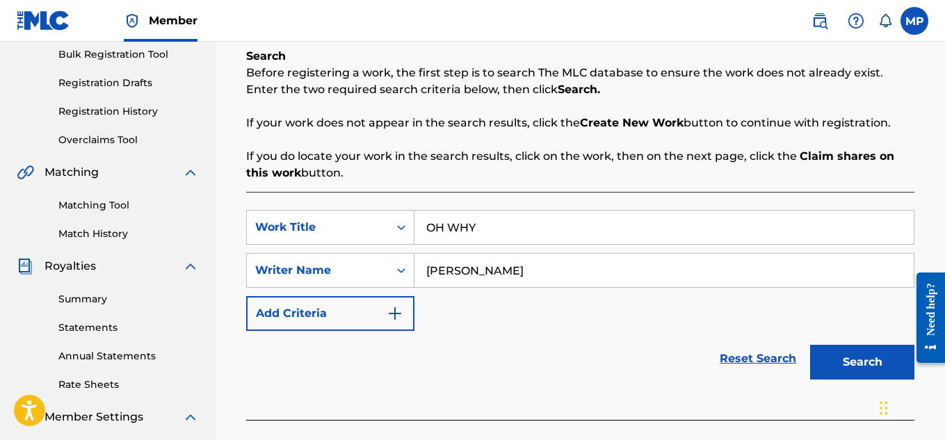
type input "[PERSON_NAME]"
click at [869, 370] on button "Search" at bounding box center [862, 362] width 104 height 35
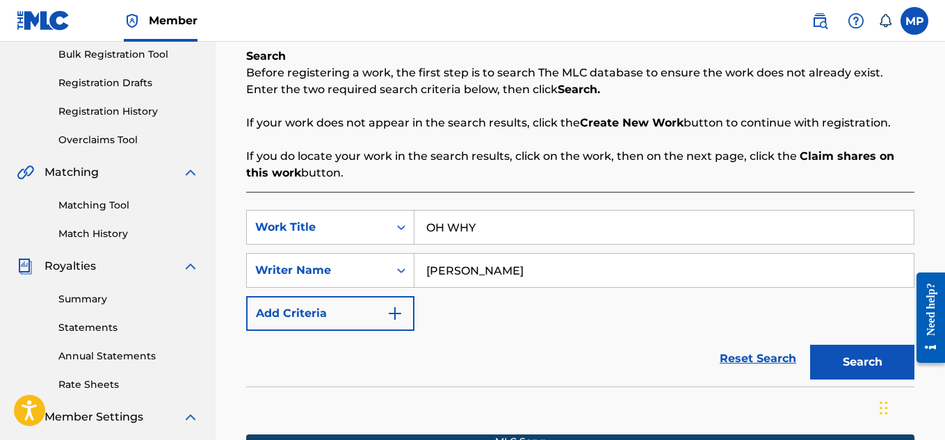
scroll to position [450, 0]
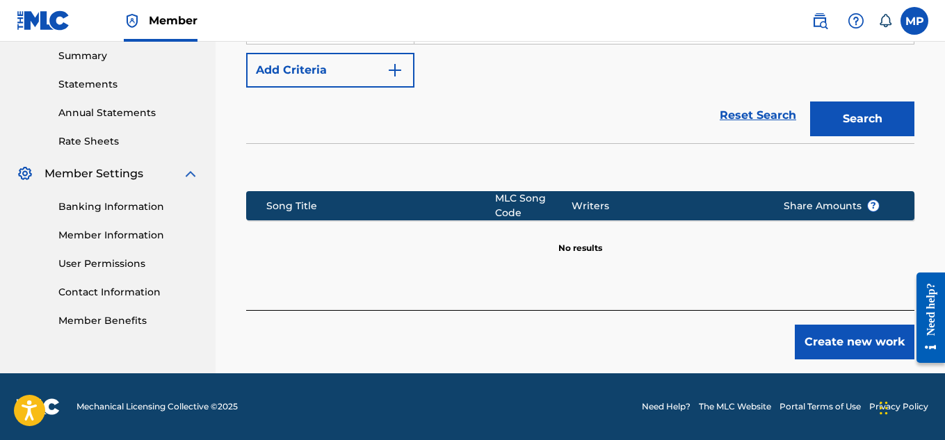
click at [828, 339] on button "Create new work" at bounding box center [854, 342] width 120 height 35
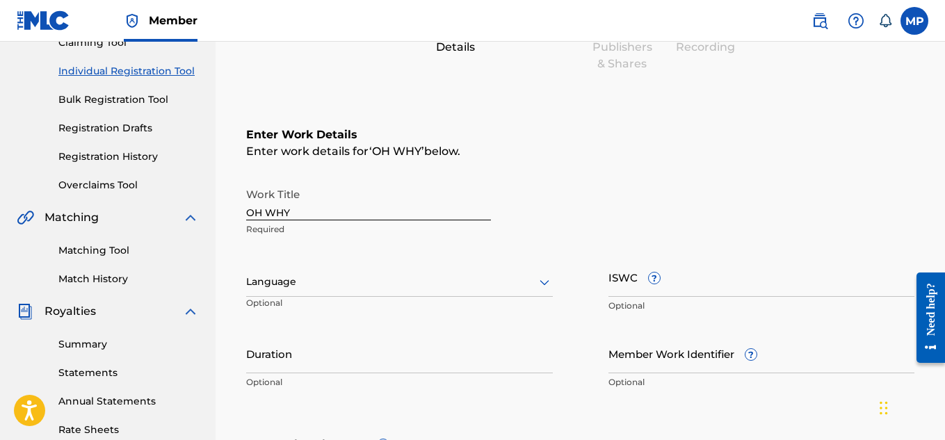
scroll to position [165, 0]
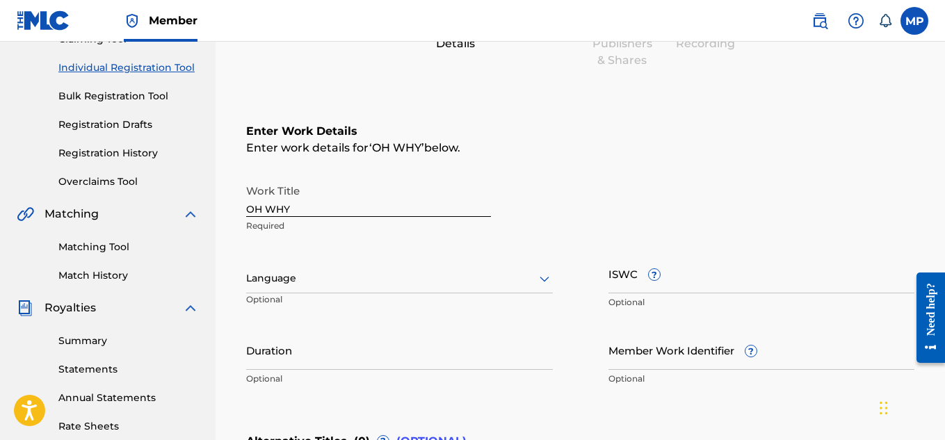
click at [531, 275] on div at bounding box center [399, 278] width 307 height 17
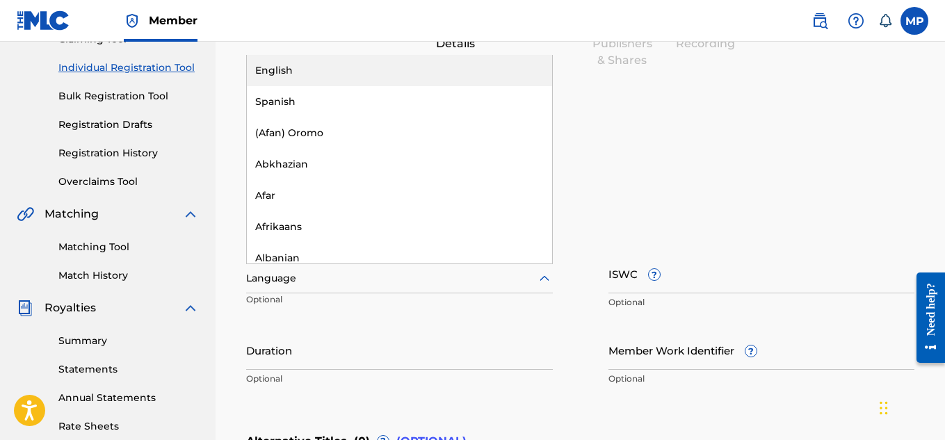
click at [428, 66] on div "English" at bounding box center [399, 70] width 305 height 31
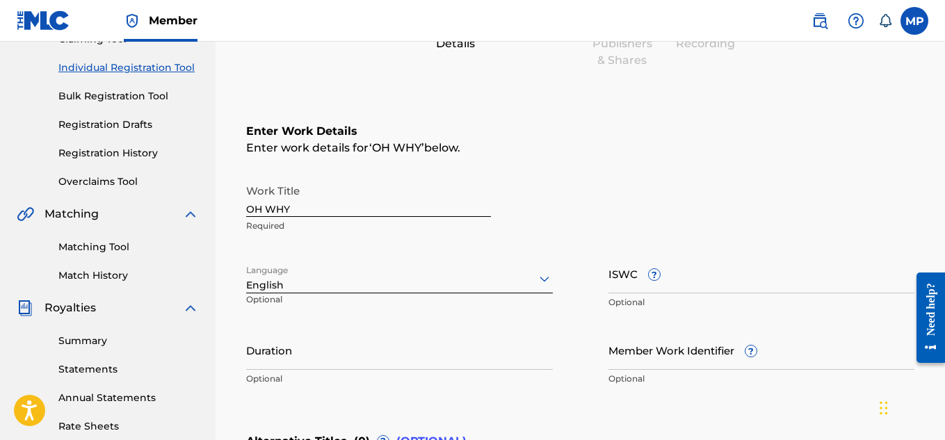
click at [733, 279] on input "ISWC ?" at bounding box center [761, 274] width 307 height 40
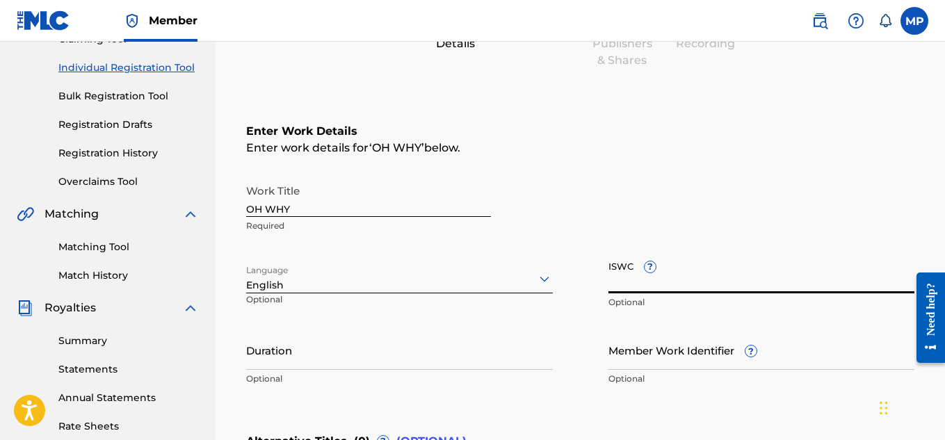
paste input "T9229747186"
type input "T9229747186"
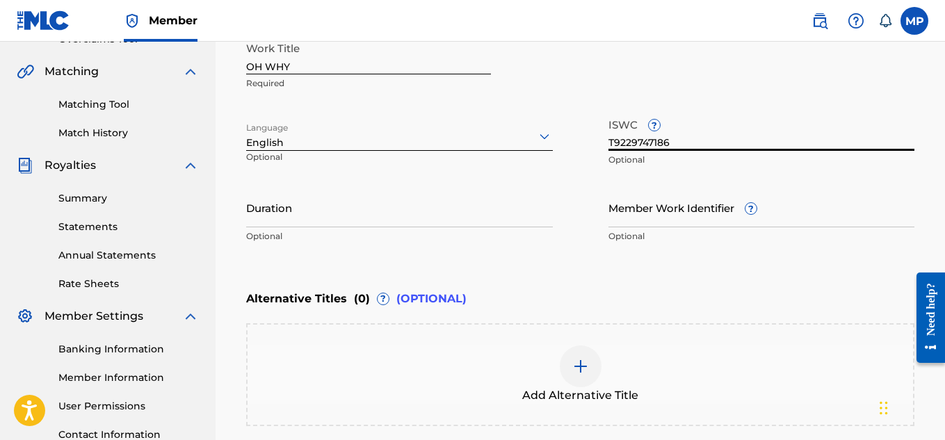
scroll to position [396, 0]
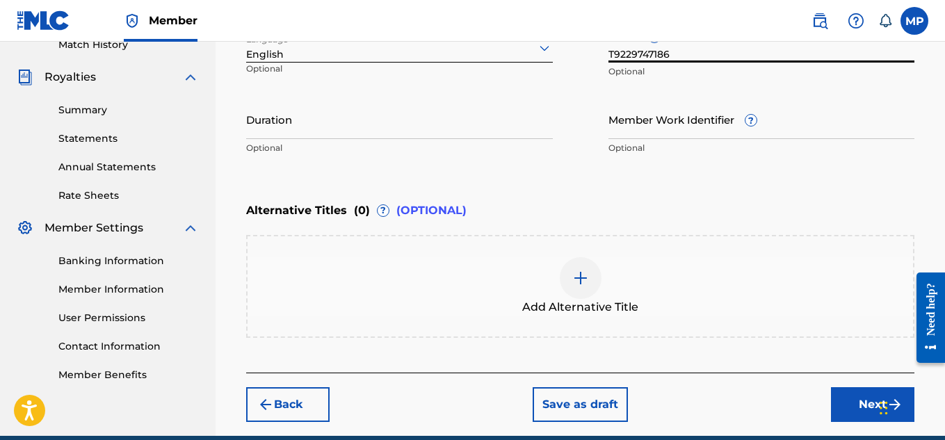
click at [664, 132] on input "Member Work Identifier ?" at bounding box center [761, 119] width 307 height 40
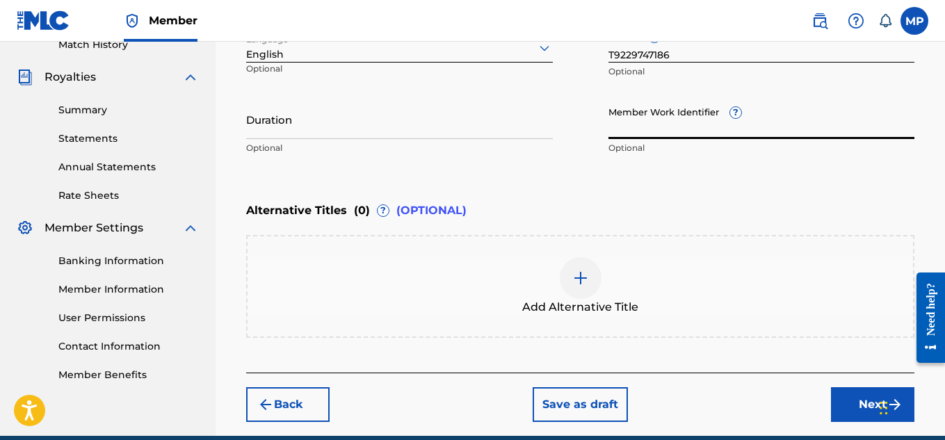
paste input "893487830"
type input "893487830"
click at [846, 407] on button "Next" at bounding box center [872, 404] width 83 height 35
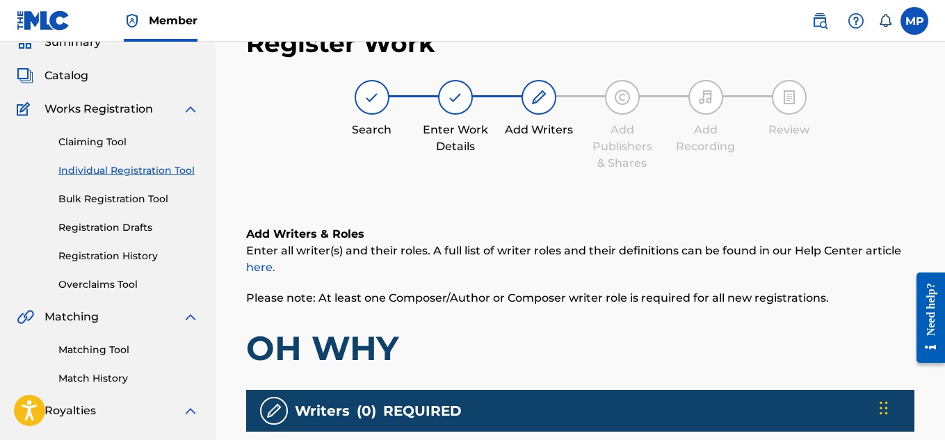
scroll to position [268, 0]
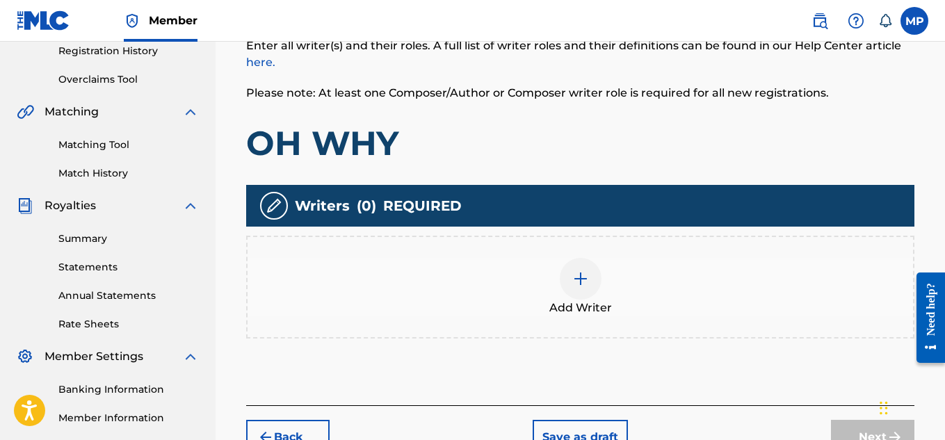
click at [573, 285] on img at bounding box center [580, 278] width 17 height 17
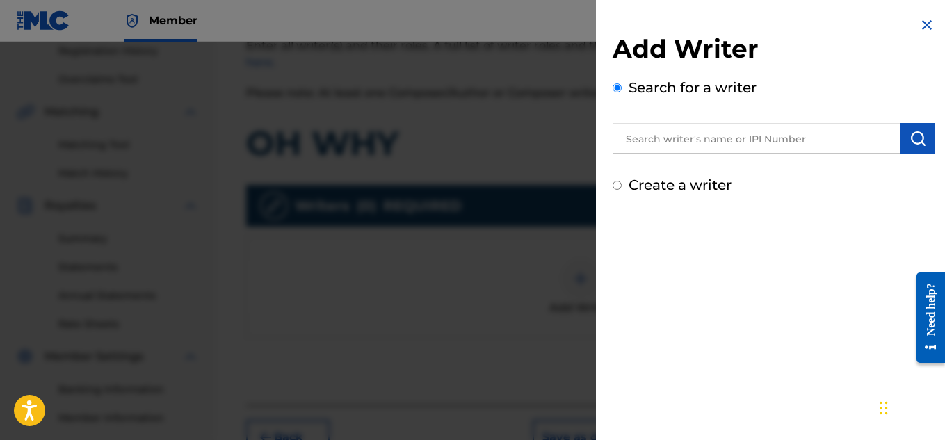
click at [753, 142] on input "text" at bounding box center [756, 138] width 288 height 31
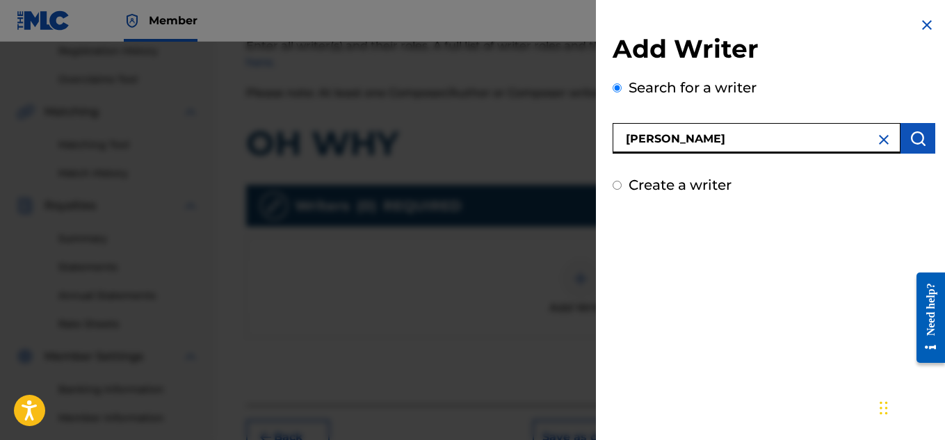
type input "[PERSON_NAME]"
click at [921, 142] on button "submit" at bounding box center [917, 138] width 35 height 31
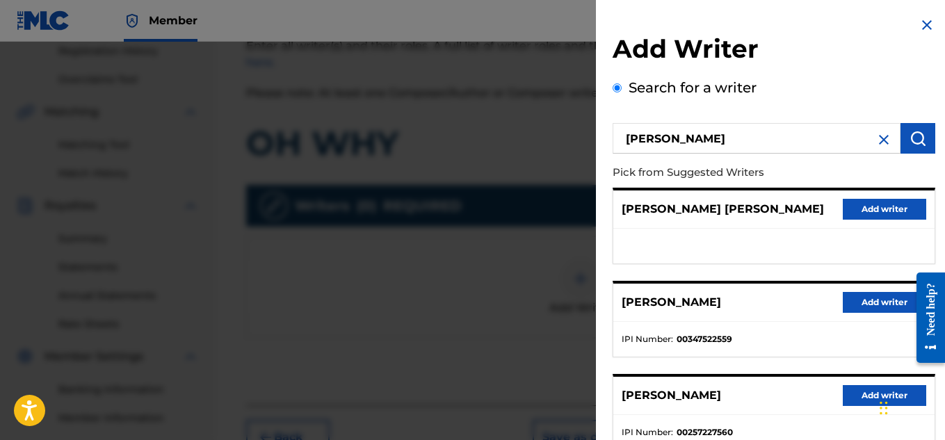
click at [856, 297] on button "Add writer" at bounding box center [883, 302] width 83 height 21
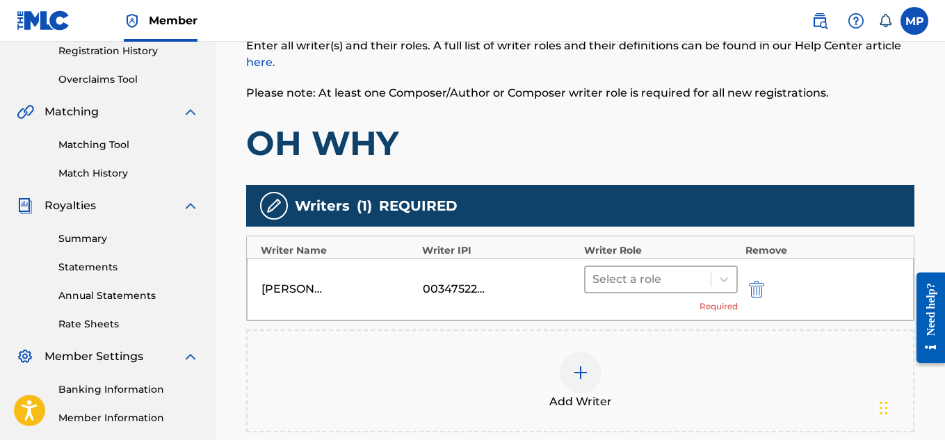
click at [692, 273] on div at bounding box center [648, 279] width 112 height 19
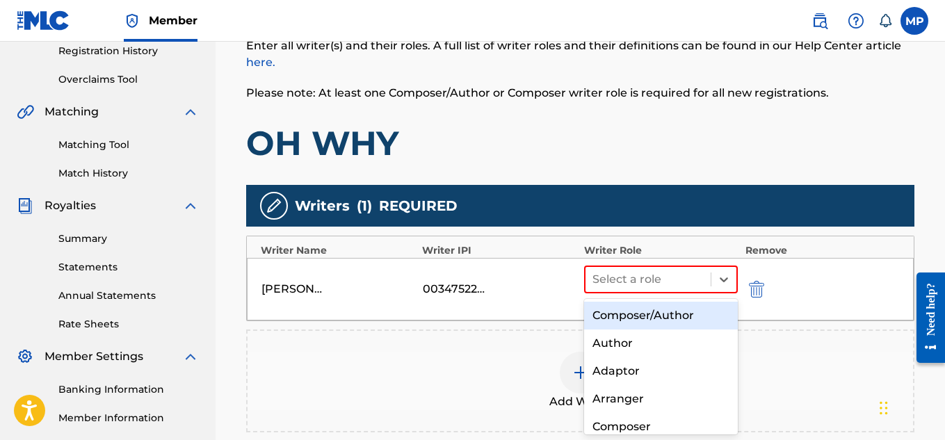
click at [639, 318] on div "Composer/Author" at bounding box center [661, 316] width 154 height 28
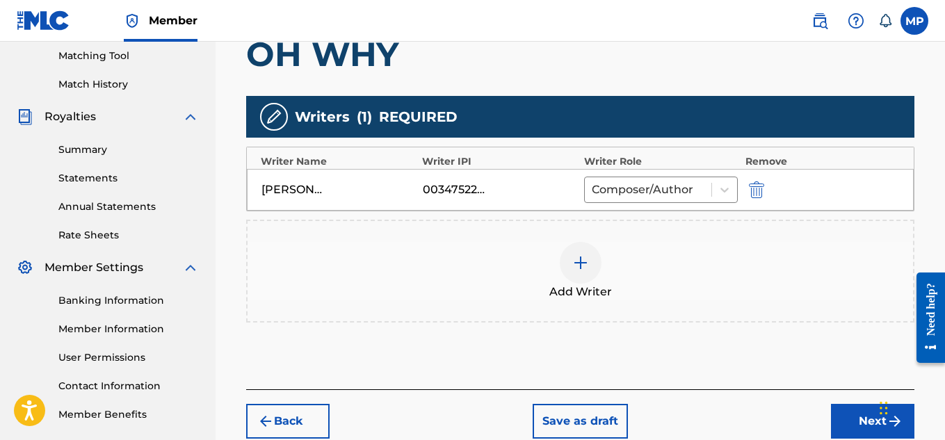
scroll to position [436, 0]
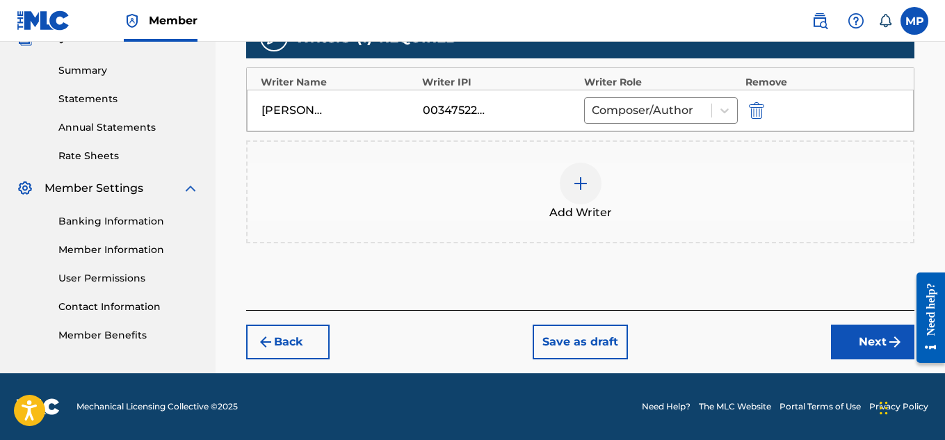
click at [847, 336] on button "Next" at bounding box center [872, 342] width 83 height 35
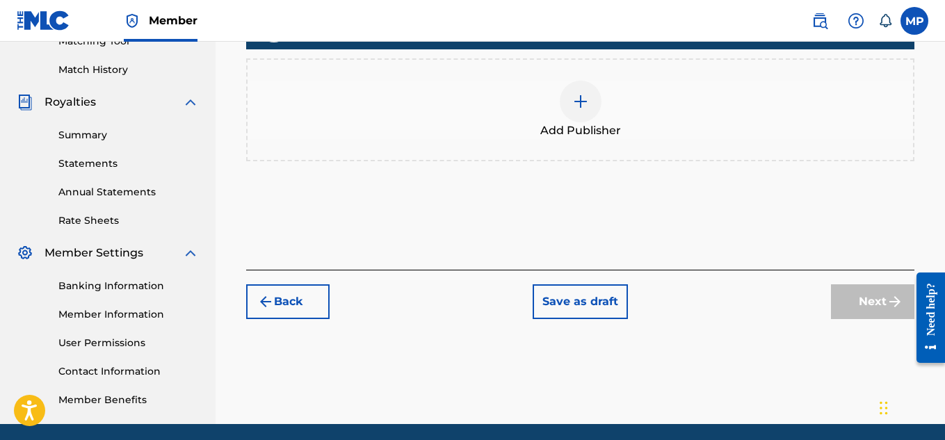
scroll to position [381, 0]
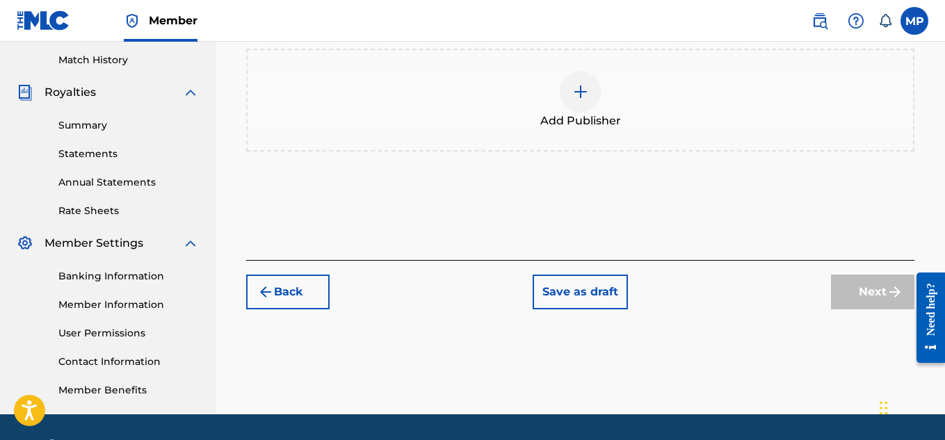
click at [590, 79] on div at bounding box center [580, 92] width 42 height 42
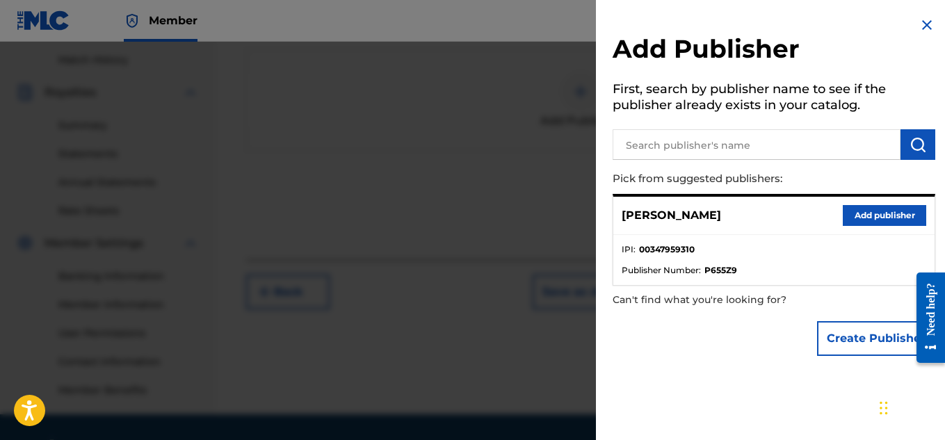
click at [854, 214] on button "Add publisher" at bounding box center [883, 215] width 83 height 21
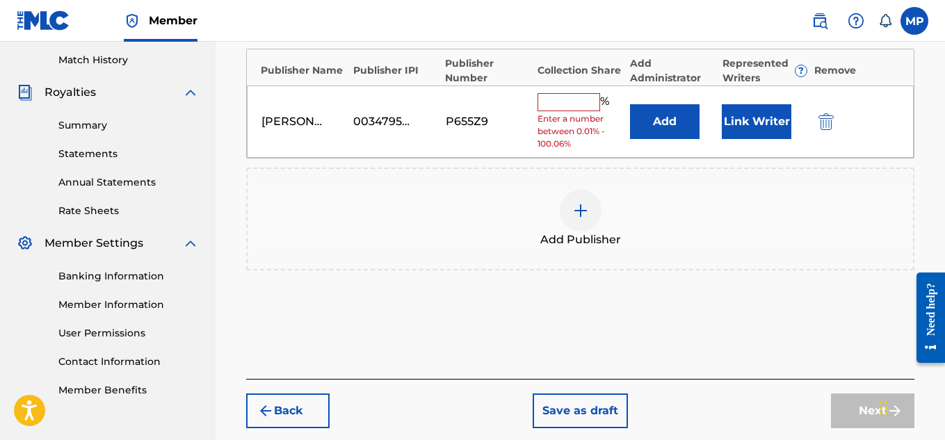
click at [588, 108] on input "text" at bounding box center [568, 102] width 63 height 18
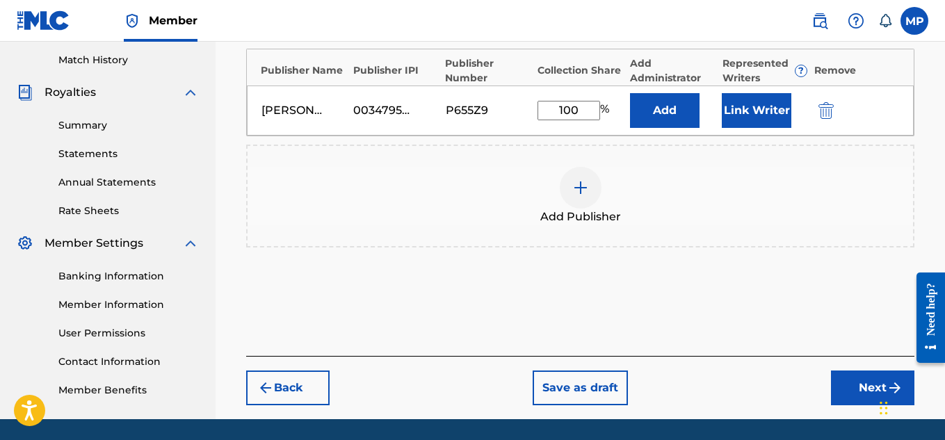
type input "100"
click at [759, 115] on button "Link Writer" at bounding box center [756, 110] width 70 height 35
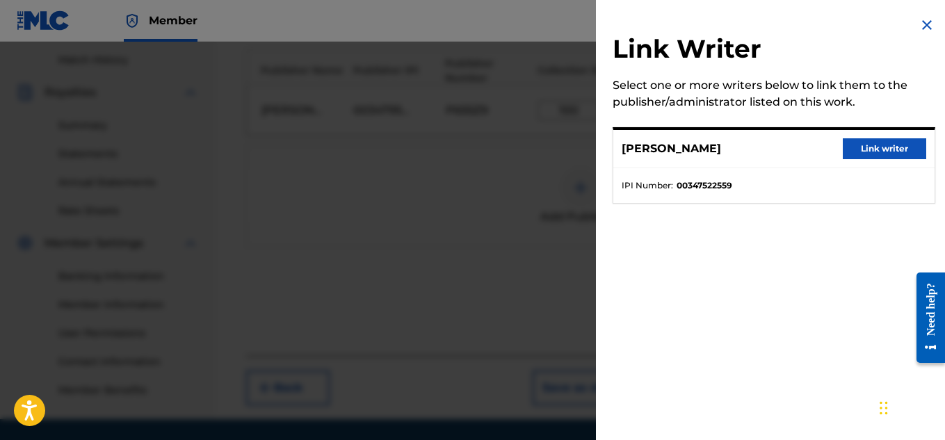
click at [862, 155] on button "Link writer" at bounding box center [883, 148] width 83 height 21
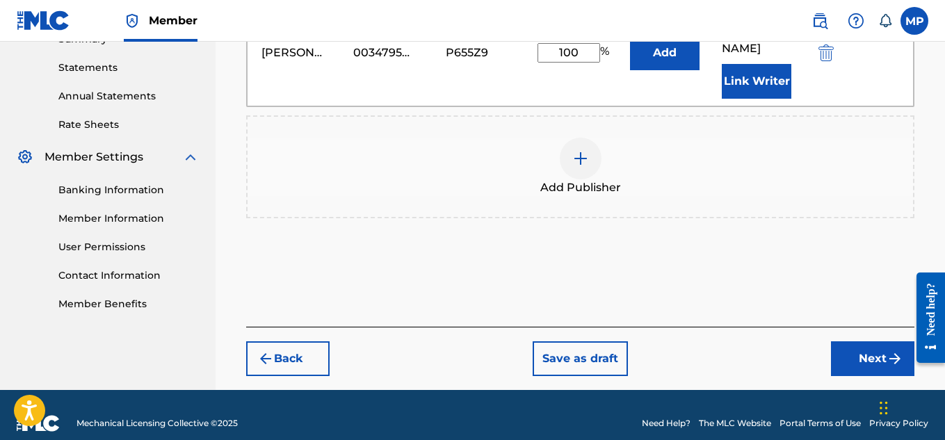
click at [839, 341] on button "Next" at bounding box center [872, 358] width 83 height 35
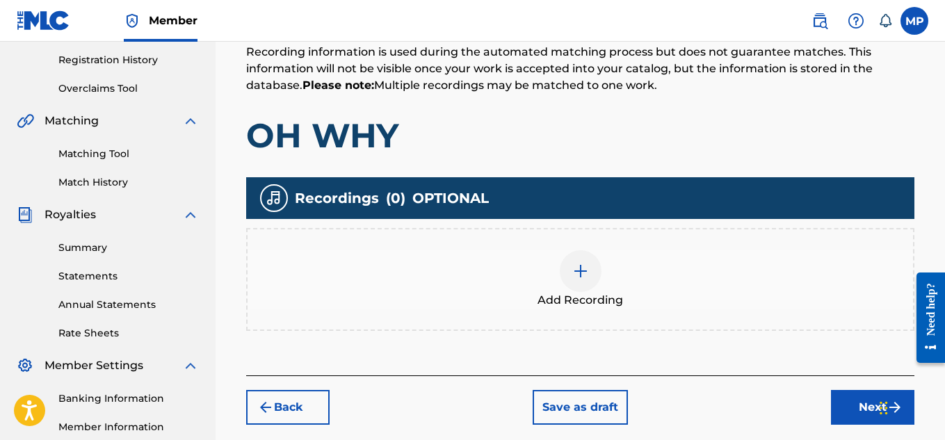
scroll to position [257, 0]
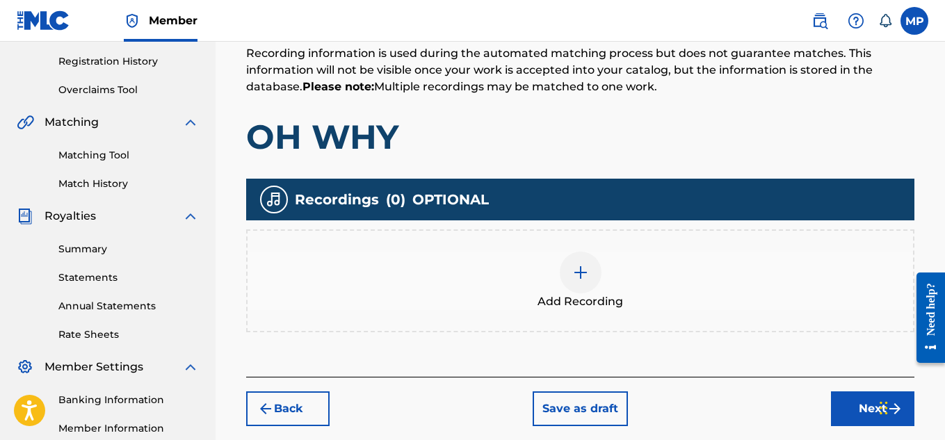
click at [580, 285] on div at bounding box center [580, 273] width 42 height 42
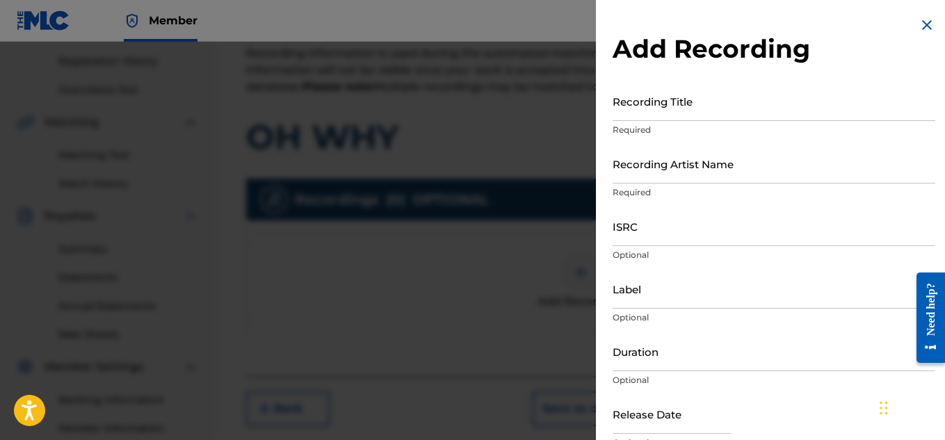
click at [715, 110] on input "Recording Title" at bounding box center [773, 101] width 322 height 40
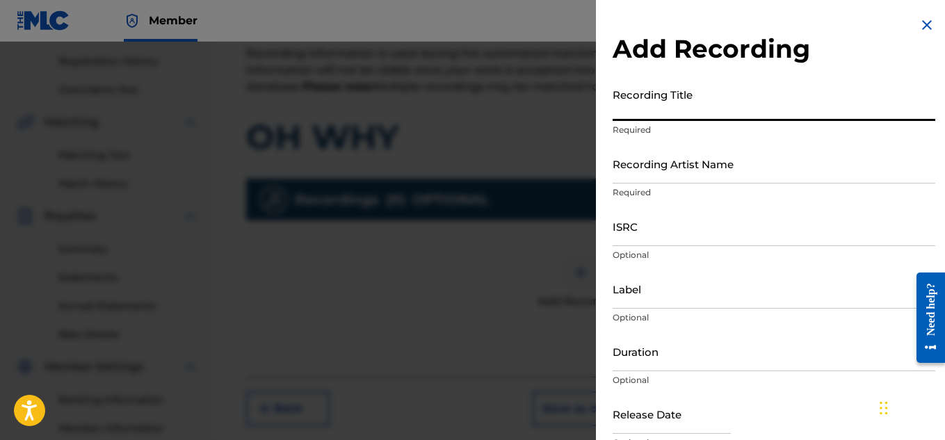
paste input "OH WHY"
type input "OH WHY"
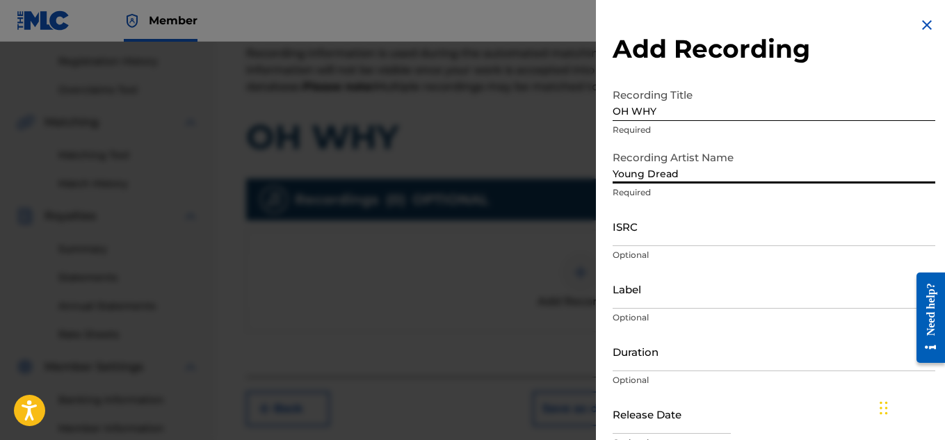
scroll to position [68, 0]
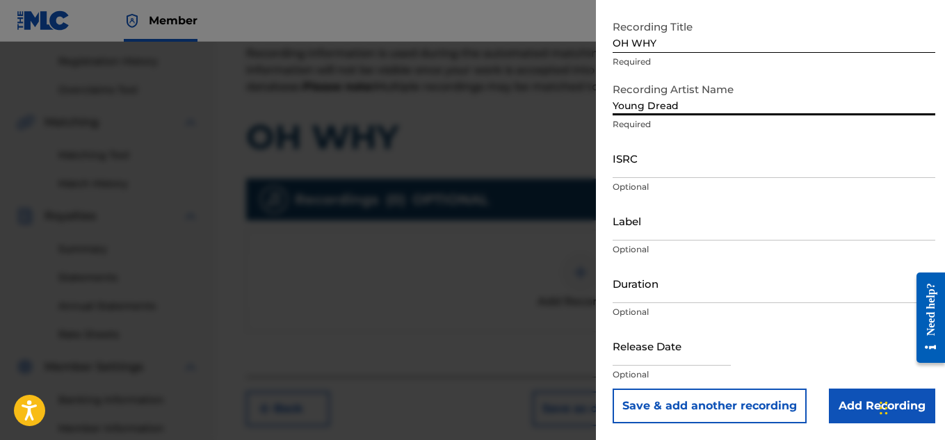
type input "Young Dread"
click at [840, 400] on input "Add Recording" at bounding box center [881, 406] width 106 height 35
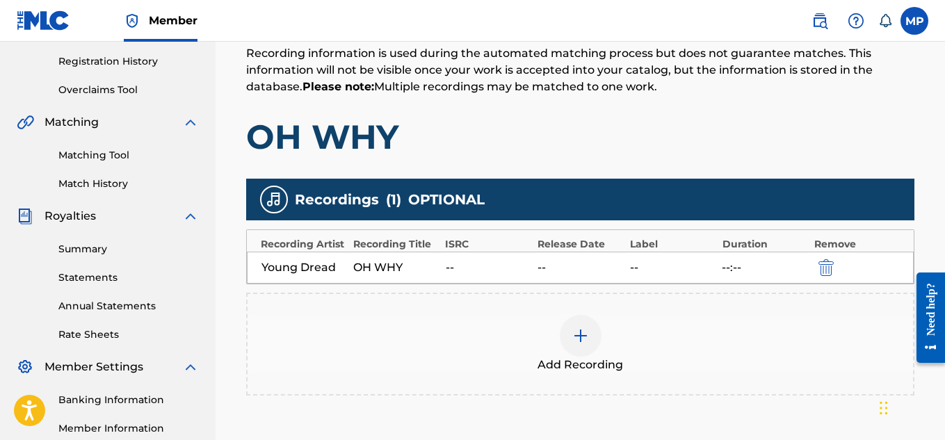
scroll to position [422, 0]
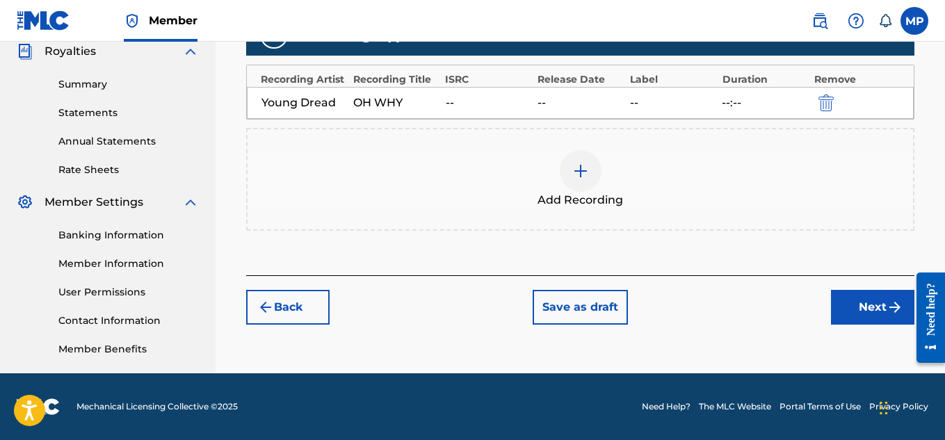
click at [843, 307] on button "Next" at bounding box center [872, 307] width 83 height 35
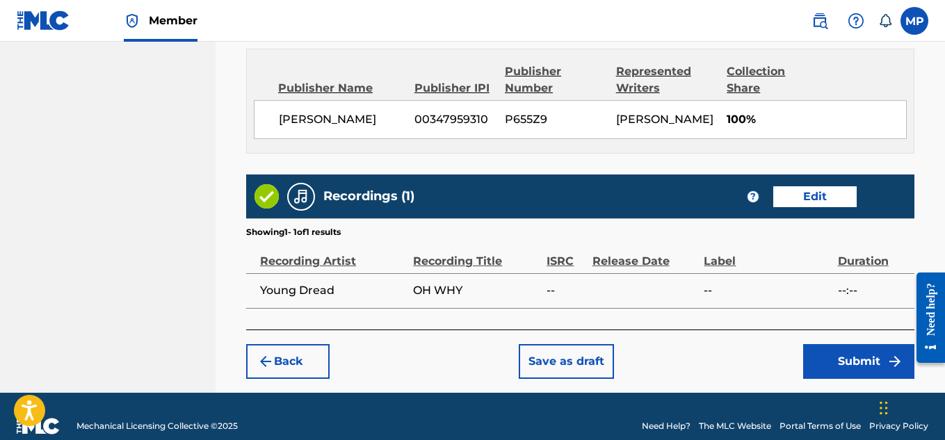
scroll to position [780, 0]
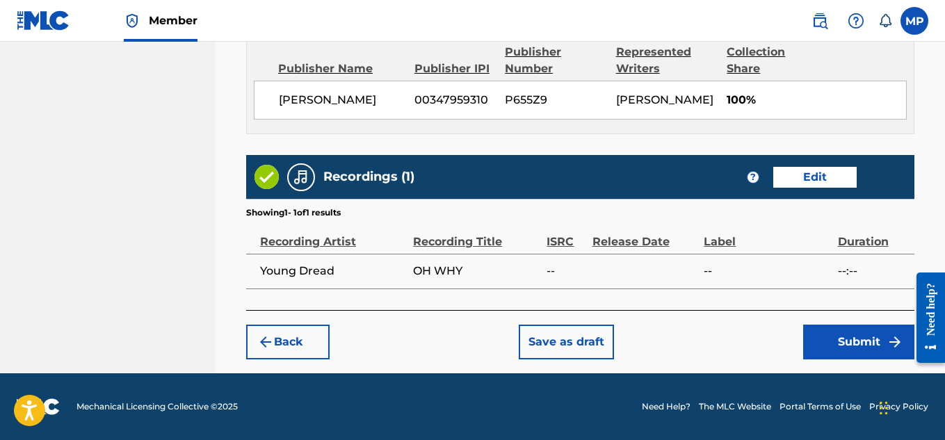
click at [851, 347] on button "Submit" at bounding box center [858, 342] width 111 height 35
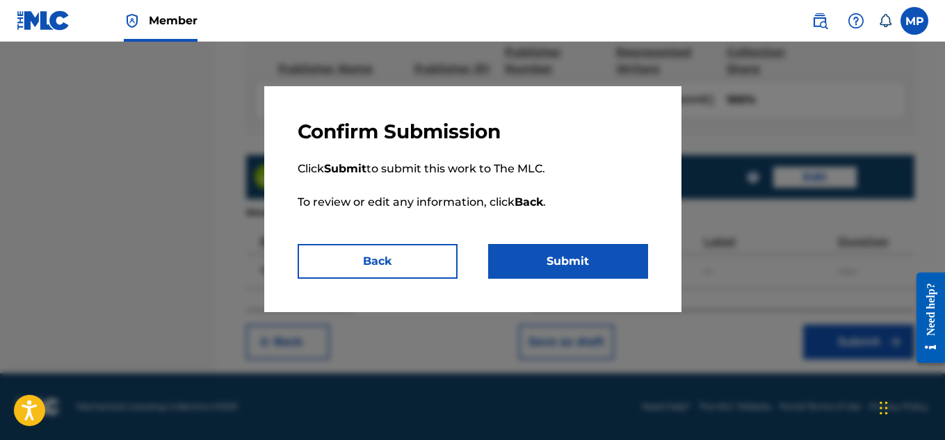
click at [588, 248] on button "Submit" at bounding box center [568, 261] width 160 height 35
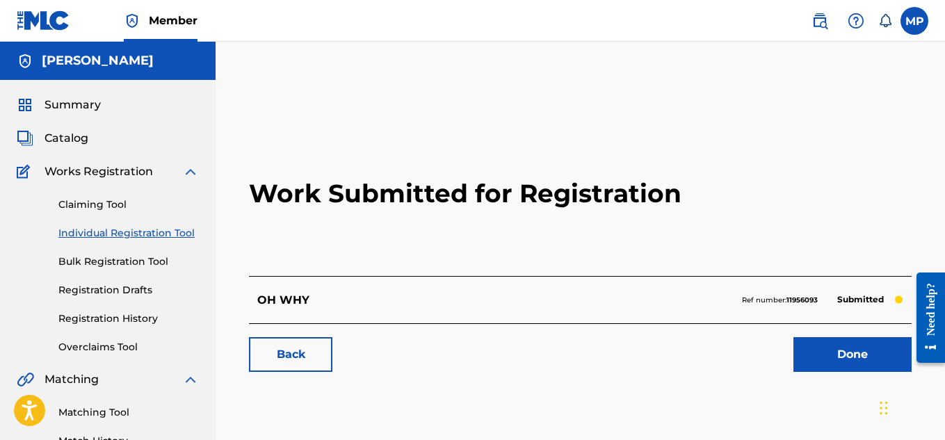
click at [293, 368] on link "Back" at bounding box center [290, 354] width 83 height 35
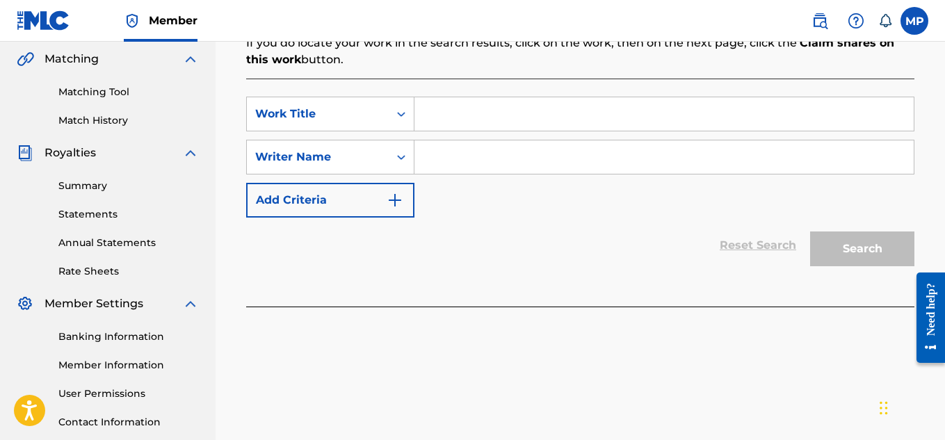
scroll to position [322, 0]
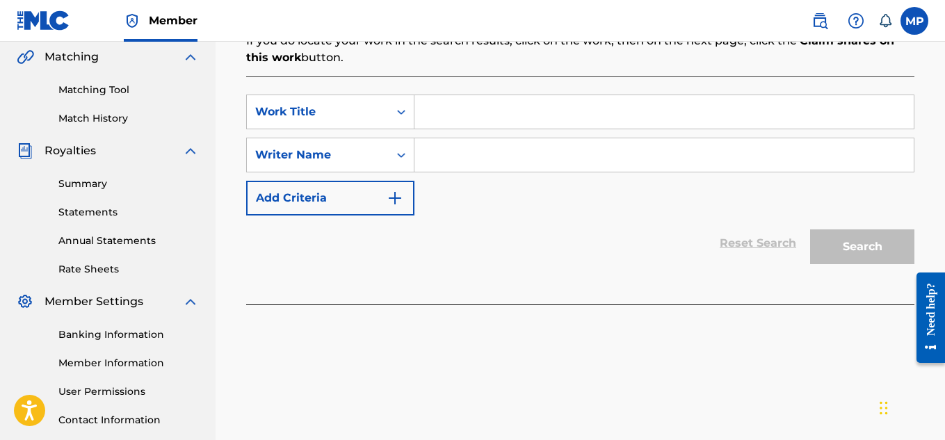
click at [547, 147] on input "Search Form" at bounding box center [663, 154] width 499 height 33
click at [450, 119] on input "Search Form" at bounding box center [663, 111] width 499 height 33
paste input "OFF THE HEAD"
type input "OFF THE HEAD"
click at [484, 164] on input "Search Form" at bounding box center [663, 154] width 499 height 33
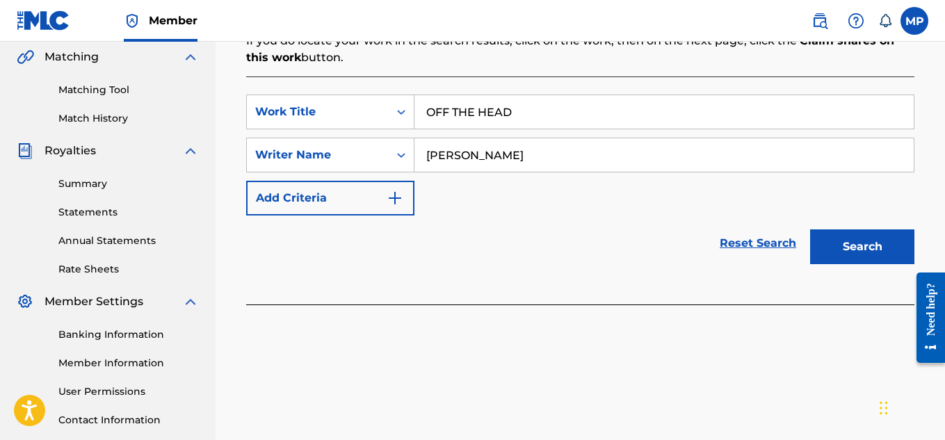
type input "[PERSON_NAME]"
click at [836, 247] on button "Search" at bounding box center [862, 246] width 104 height 35
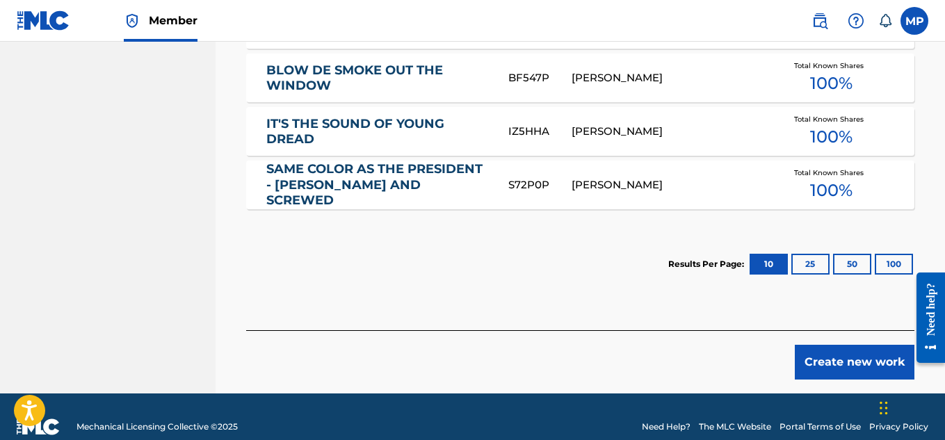
scroll to position [922, 0]
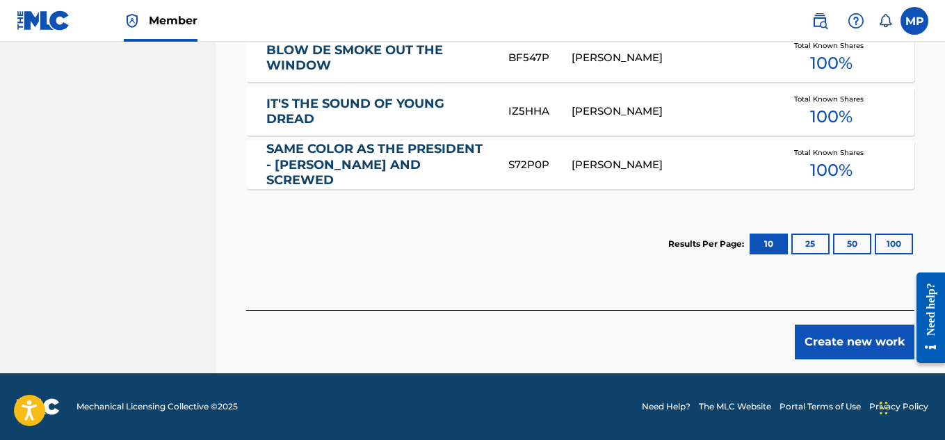
click at [860, 348] on button "Create new work" at bounding box center [854, 342] width 120 height 35
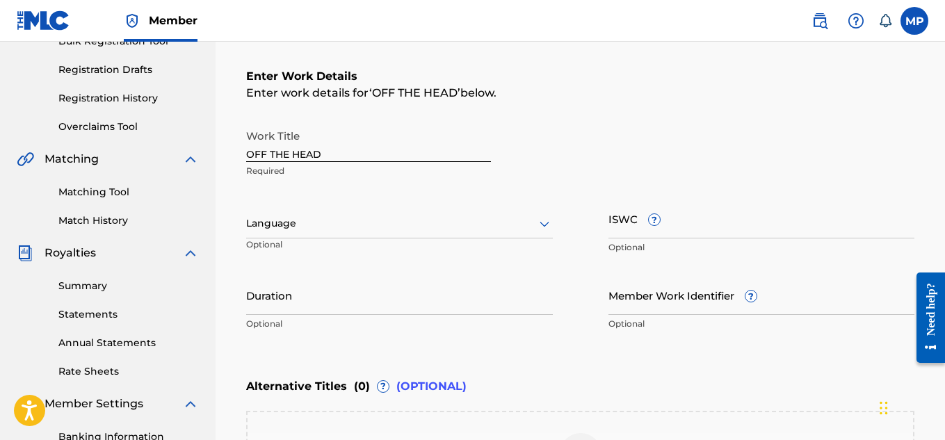
scroll to position [216, 0]
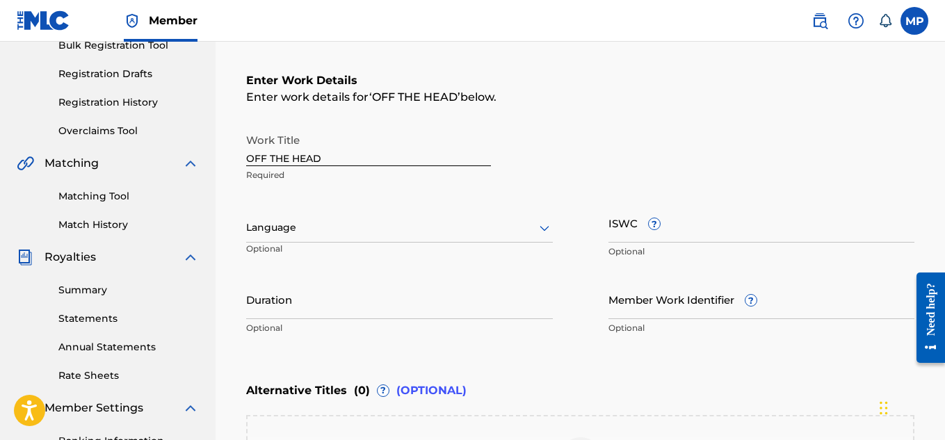
click at [492, 236] on div at bounding box center [399, 227] width 307 height 17
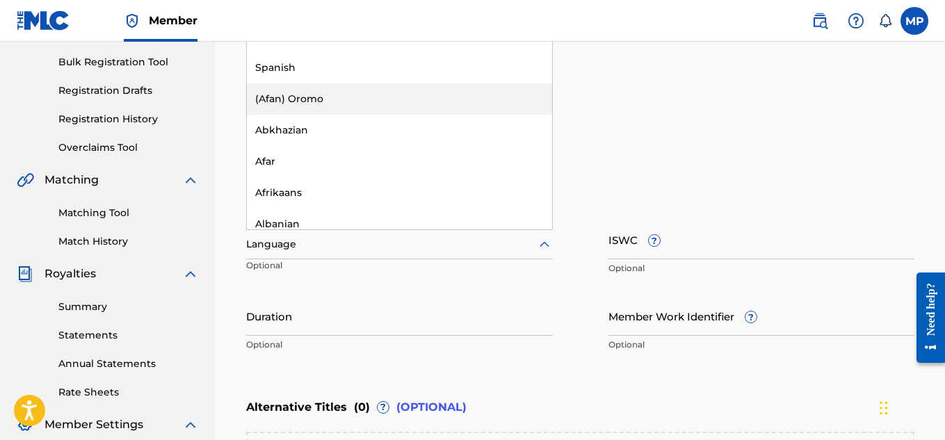
scroll to position [194, 0]
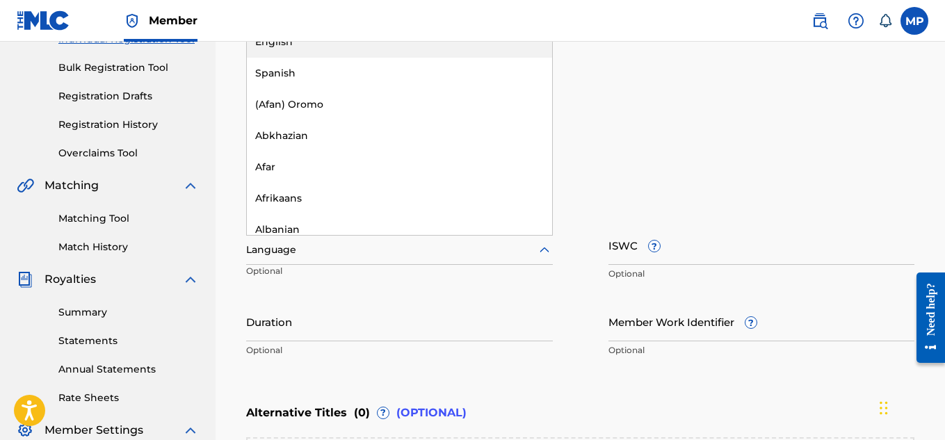
click at [474, 49] on div "English" at bounding box center [399, 41] width 305 height 31
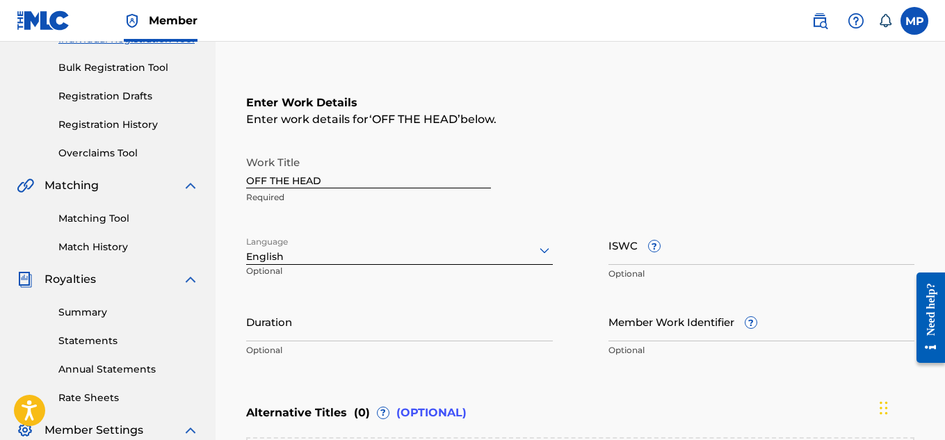
click at [787, 255] on input "ISWC ?" at bounding box center [761, 245] width 307 height 40
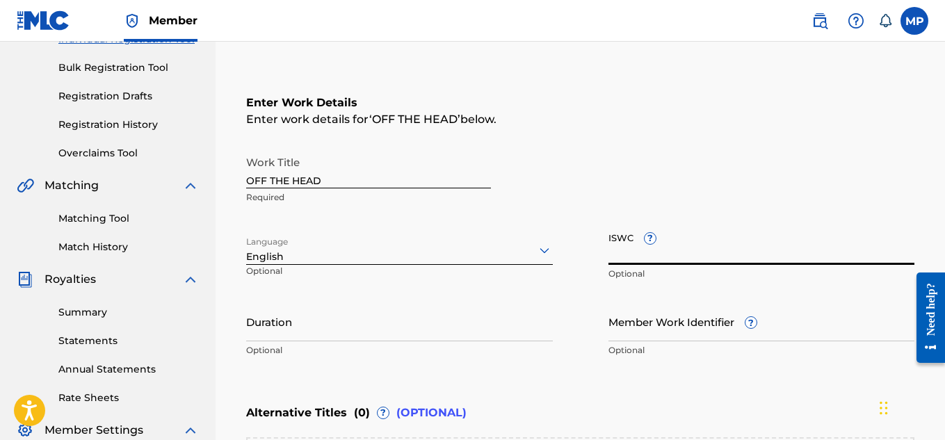
paste input "T9229748952"
type input "T9229748952"
click at [690, 326] on input "Member Work Identifier ?" at bounding box center [761, 322] width 307 height 40
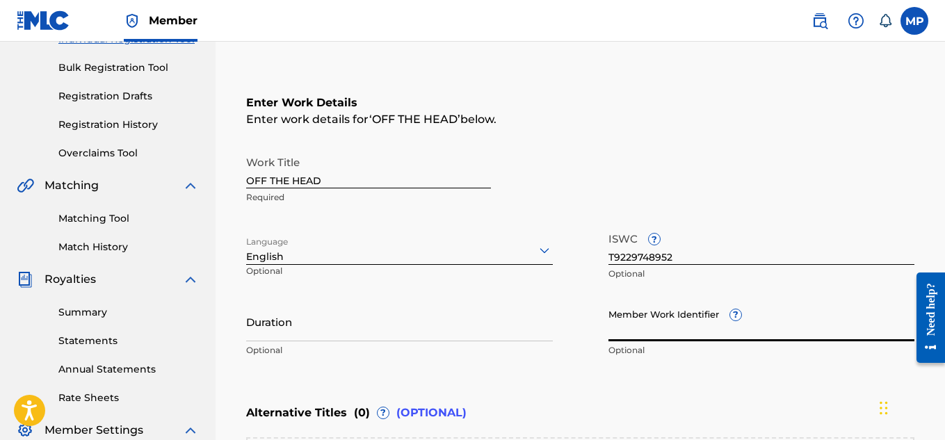
paste input "893488379"
type input "893488379"
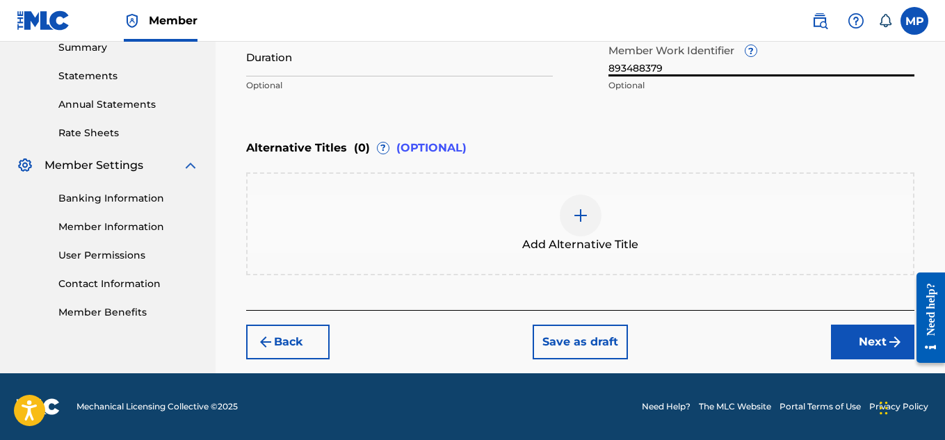
click at [832, 338] on button "Next" at bounding box center [872, 342] width 83 height 35
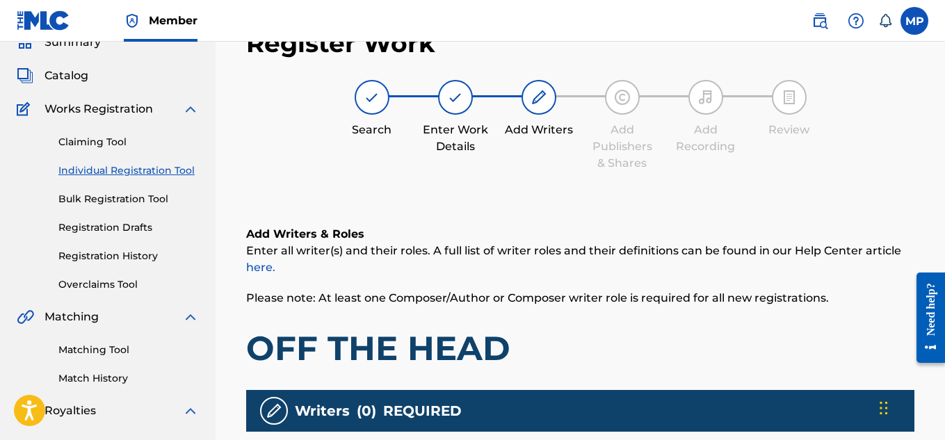
scroll to position [422, 0]
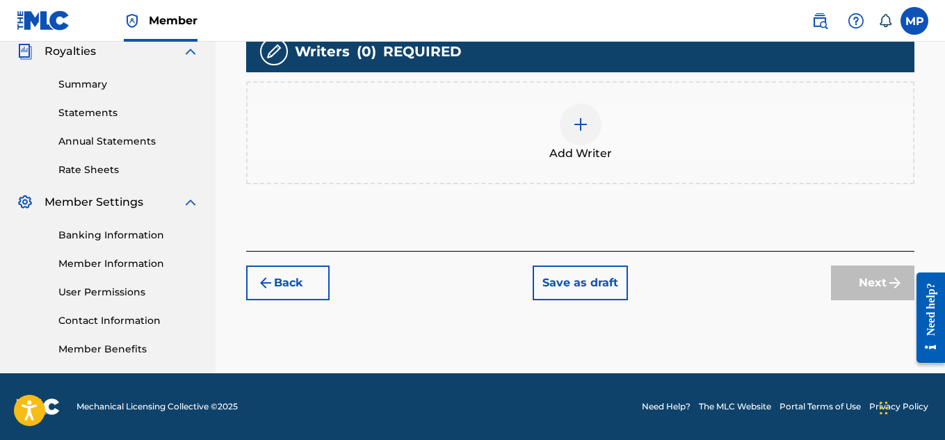
click at [580, 124] on img at bounding box center [580, 124] width 17 height 17
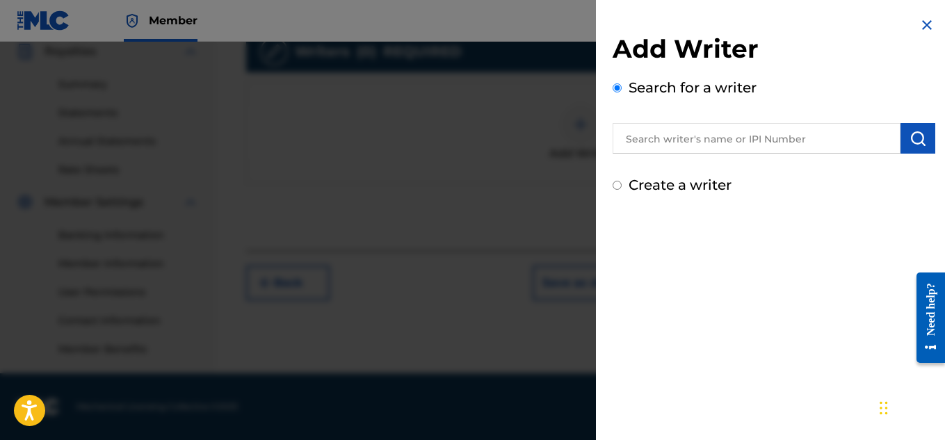
click at [730, 132] on input "text" at bounding box center [756, 138] width 288 height 31
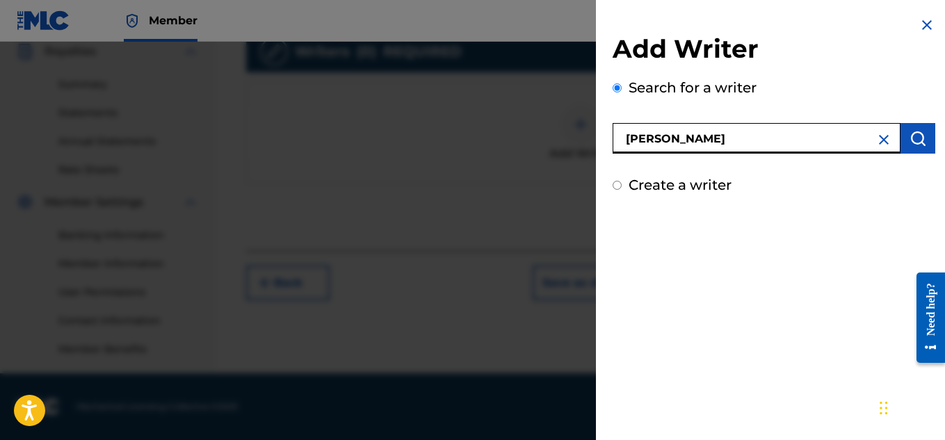
type input "[PERSON_NAME]"
click at [900, 136] on button "submit" at bounding box center [917, 138] width 35 height 31
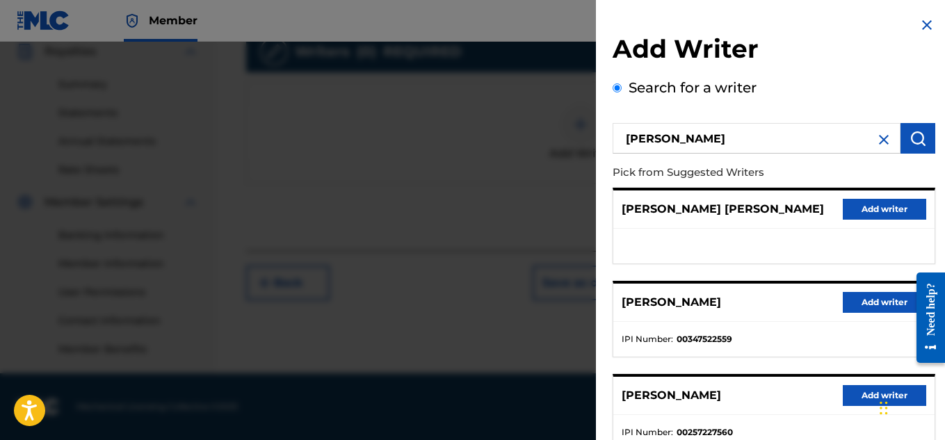
click at [883, 304] on button "Add writer" at bounding box center [883, 302] width 83 height 21
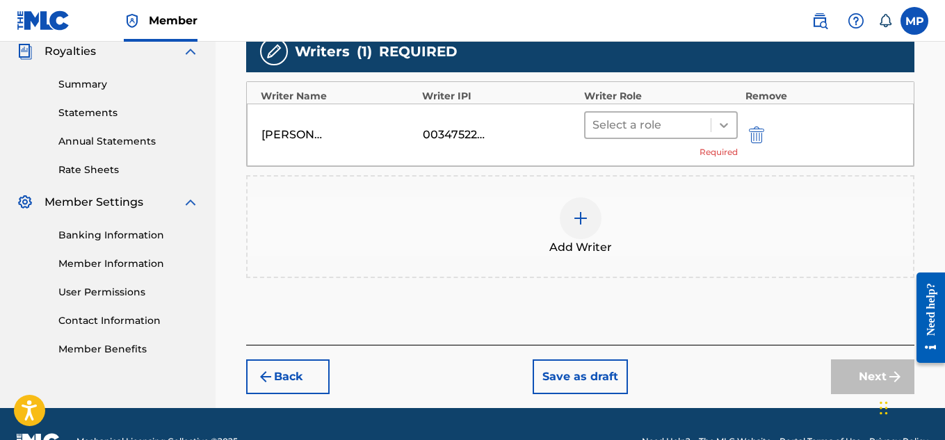
click at [727, 120] on icon at bounding box center [724, 125] width 14 height 14
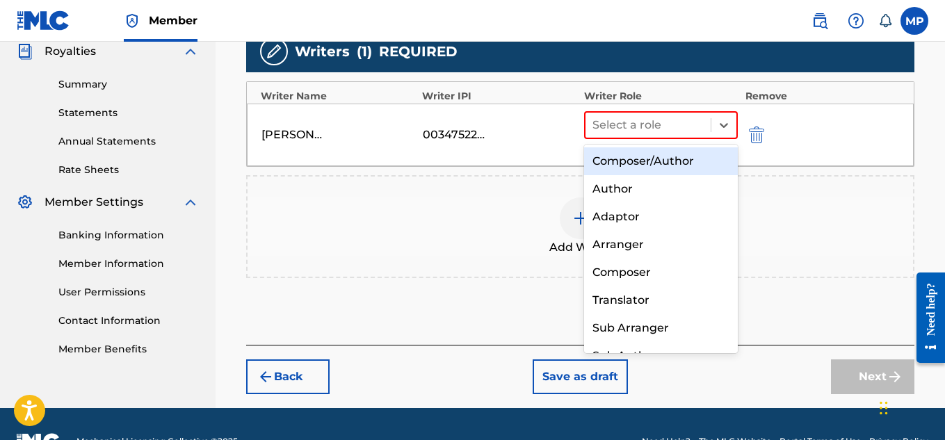
click at [702, 156] on div "Composer/Author" at bounding box center [661, 161] width 154 height 28
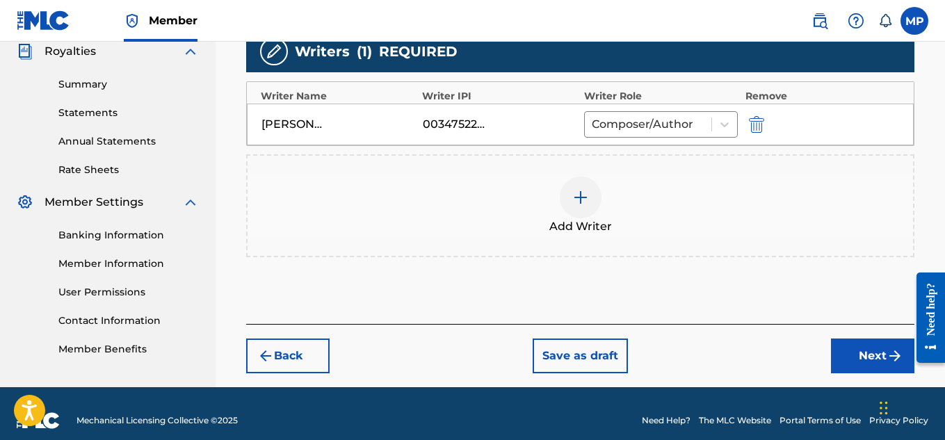
click at [876, 355] on button "Next" at bounding box center [872, 355] width 83 height 35
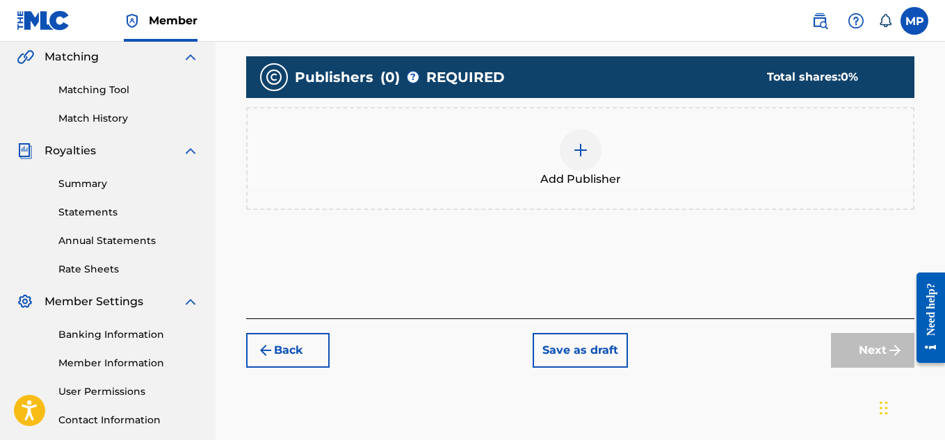
scroll to position [323, 0]
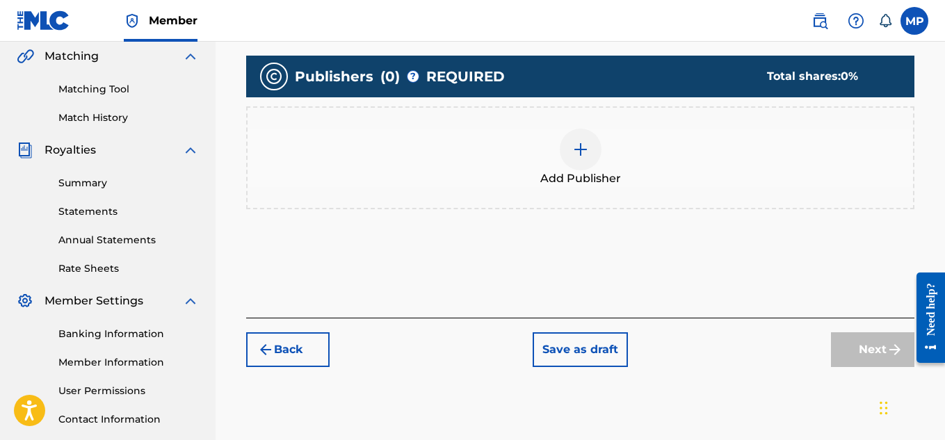
click at [578, 153] on img at bounding box center [580, 149] width 17 height 17
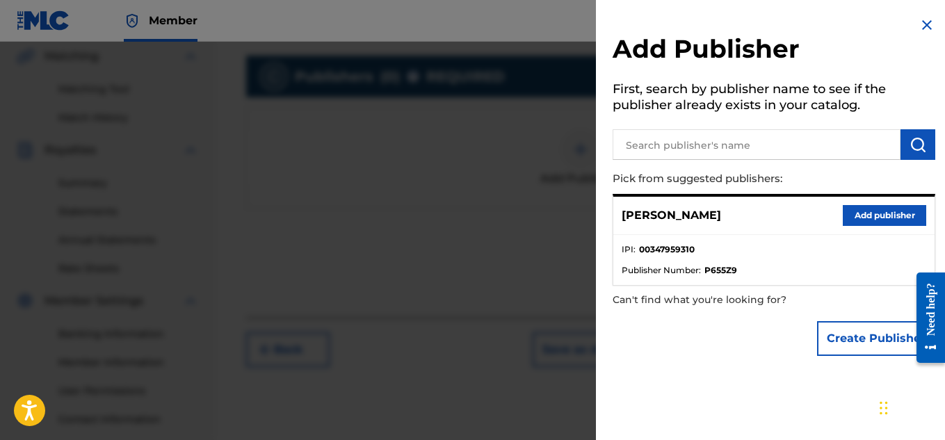
click at [836, 217] on div "Micah Penny Add publisher" at bounding box center [773, 216] width 321 height 38
click at [863, 213] on button "Add publisher" at bounding box center [883, 215] width 83 height 21
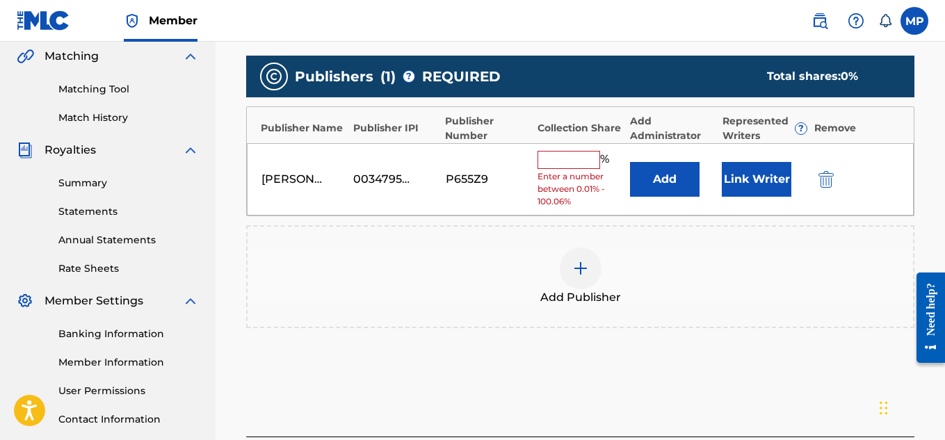
click at [600, 160] on span "%" at bounding box center [606, 160] width 13 height 18
click at [593, 158] on input "text" at bounding box center [568, 160] width 63 height 18
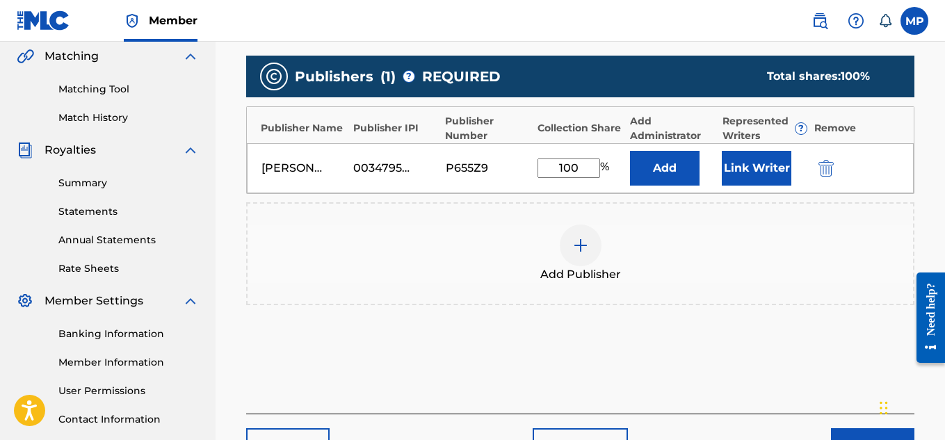
type input "100"
click at [774, 165] on button "Link Writer" at bounding box center [756, 168] width 70 height 35
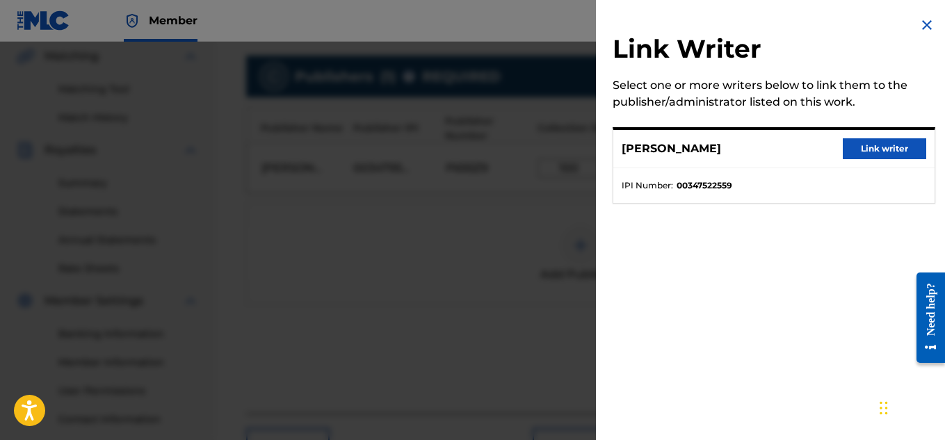
click at [862, 154] on button "Link writer" at bounding box center [883, 148] width 83 height 21
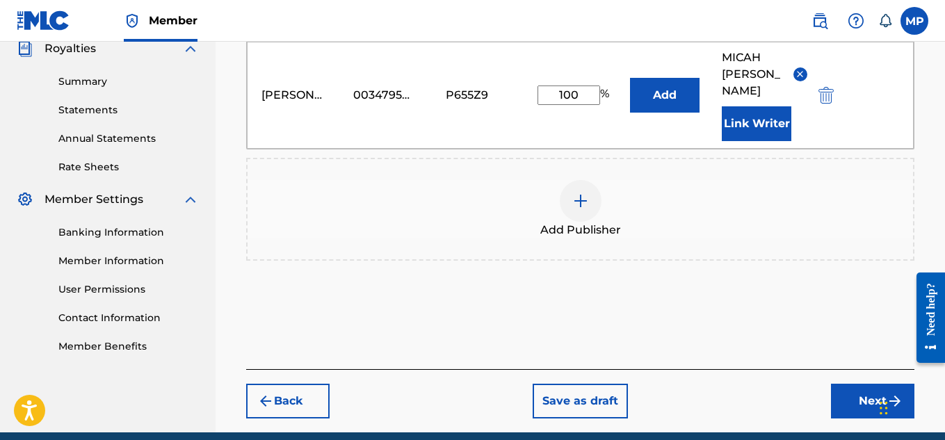
scroll to position [467, 0]
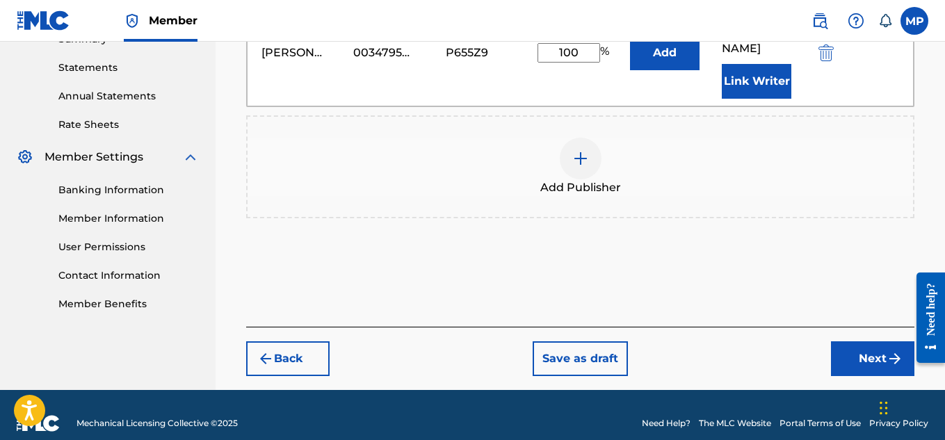
click at [858, 341] on button "Next" at bounding box center [872, 358] width 83 height 35
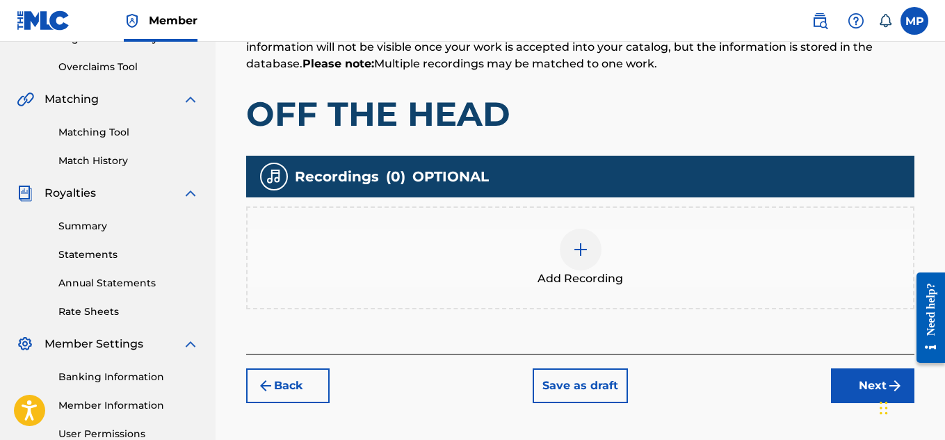
scroll to position [288, 0]
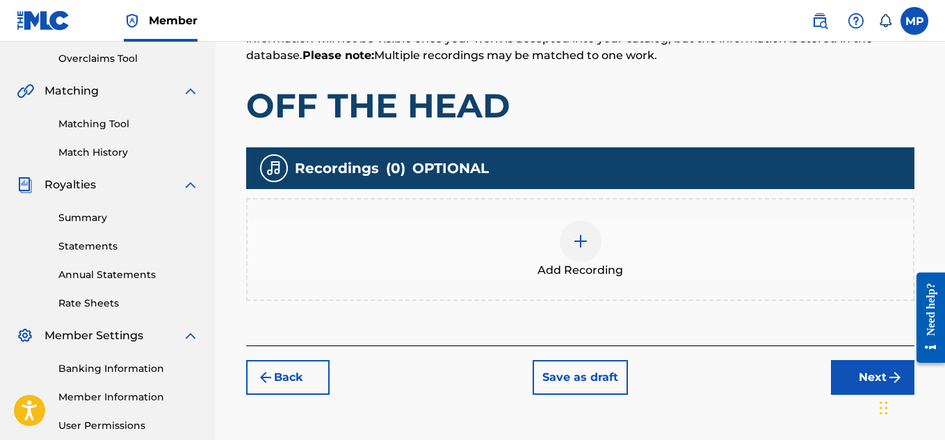
click at [590, 240] on div at bounding box center [580, 241] width 42 height 42
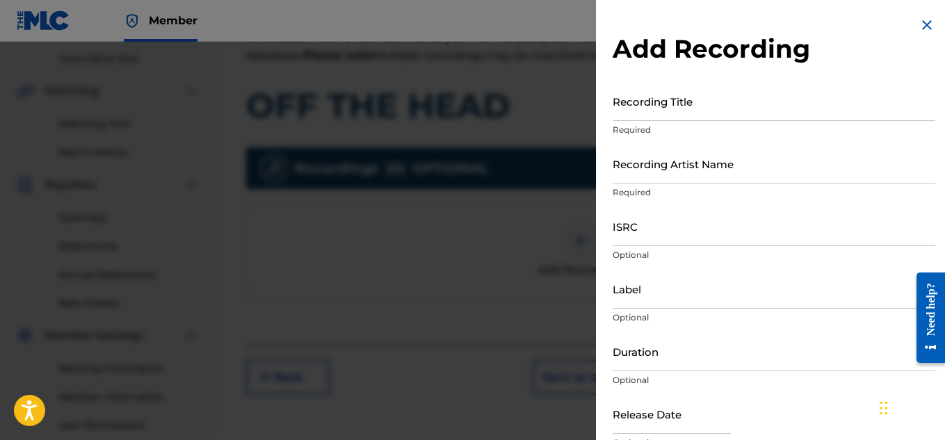
click at [728, 108] on input "Recording Title" at bounding box center [773, 101] width 322 height 40
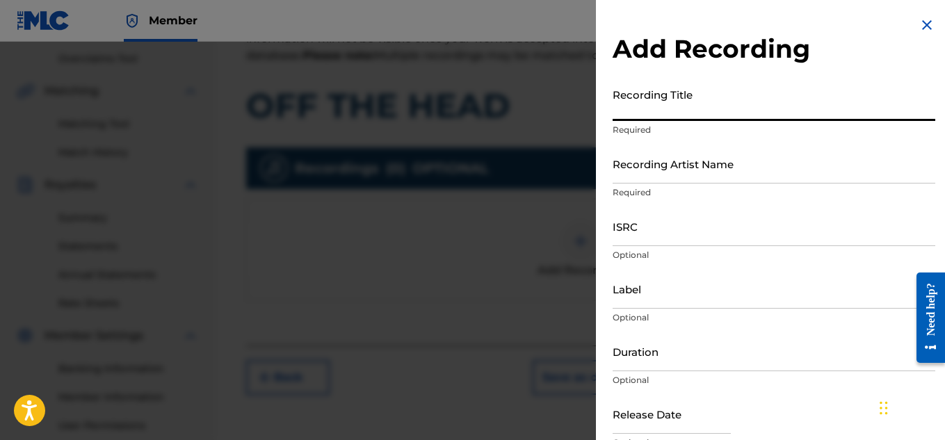
paste input "OFF THE HEAD"
type input "OFF THE HEAD"
click at [642, 163] on input "Recording Artist Name" at bounding box center [773, 164] width 322 height 40
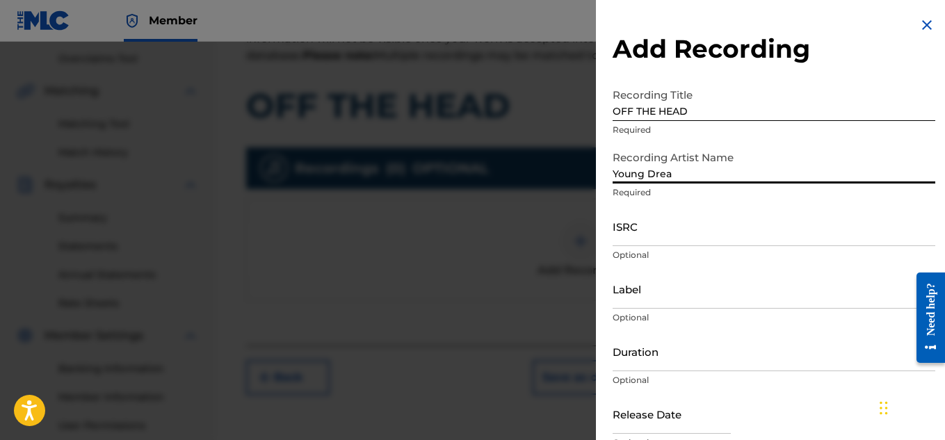
type input "Young Dread"
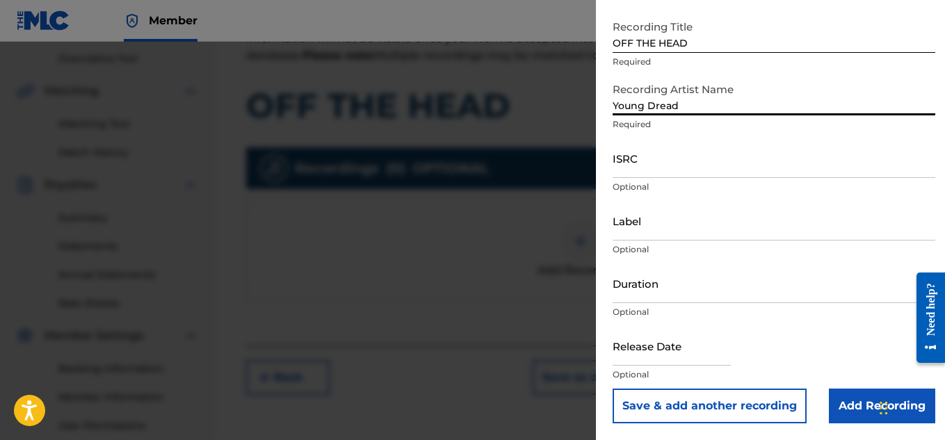
click at [841, 389] on input "Add Recording" at bounding box center [881, 406] width 106 height 35
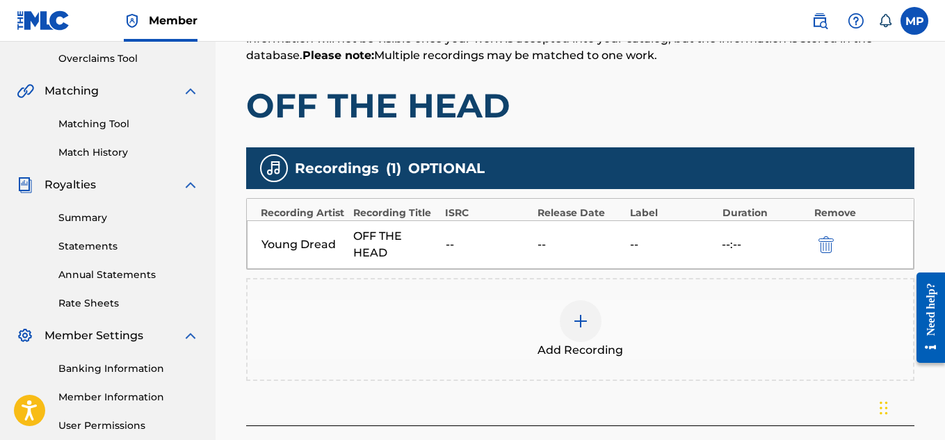
scroll to position [422, 0]
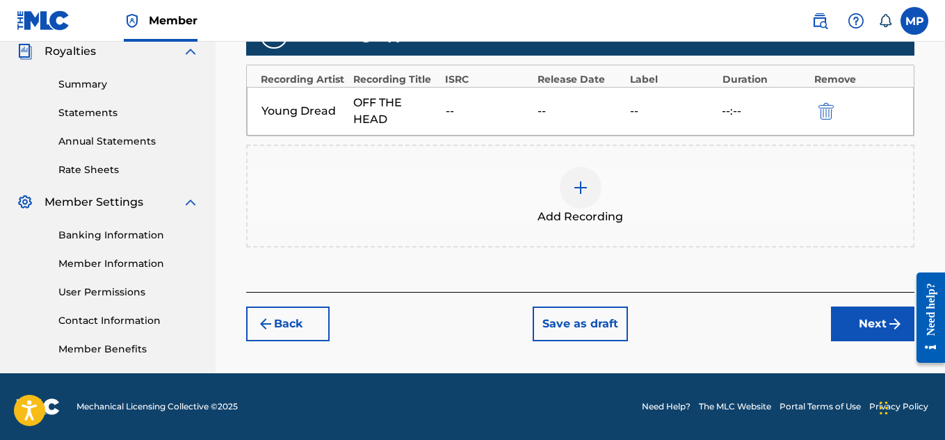
click at [873, 333] on button "Next" at bounding box center [872, 324] width 83 height 35
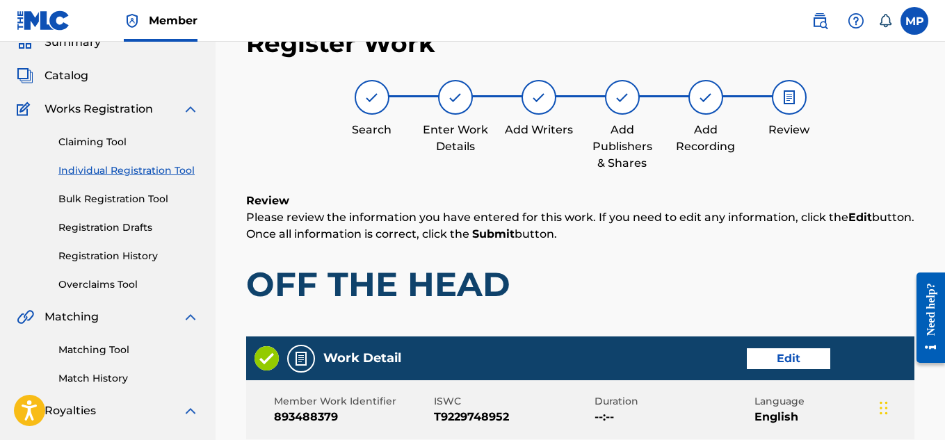
scroll to position [780, 0]
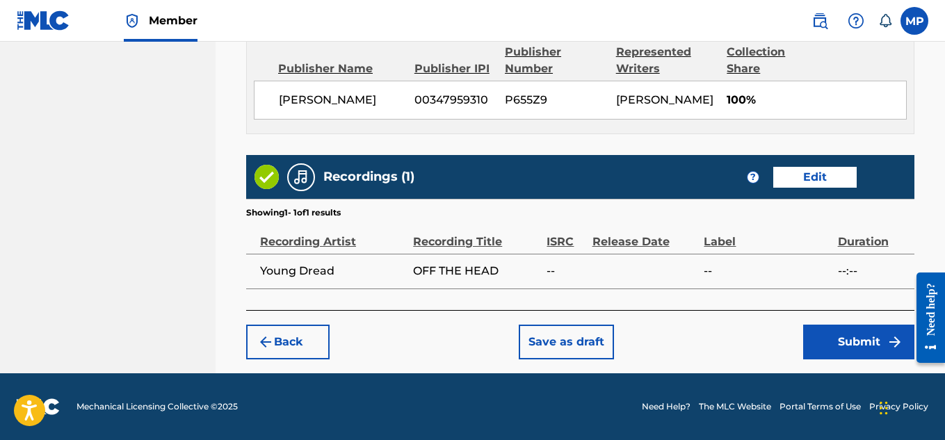
click at [824, 342] on button "Submit" at bounding box center [858, 342] width 111 height 35
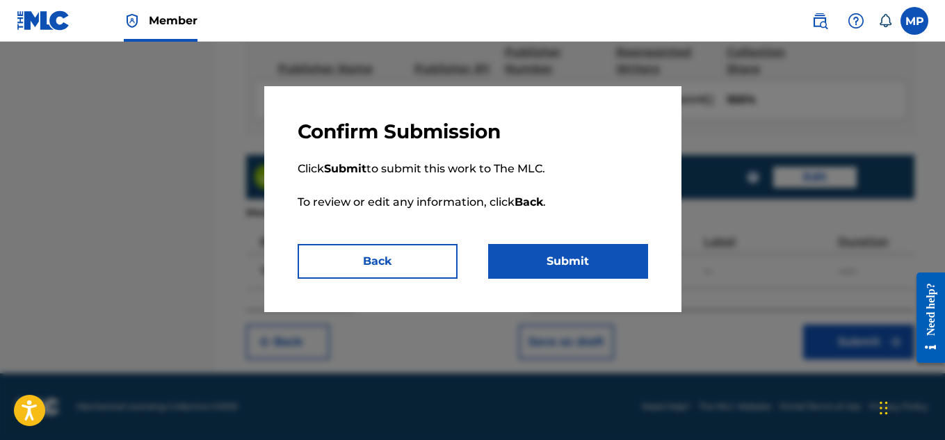
click at [581, 257] on button "Submit" at bounding box center [568, 261] width 160 height 35
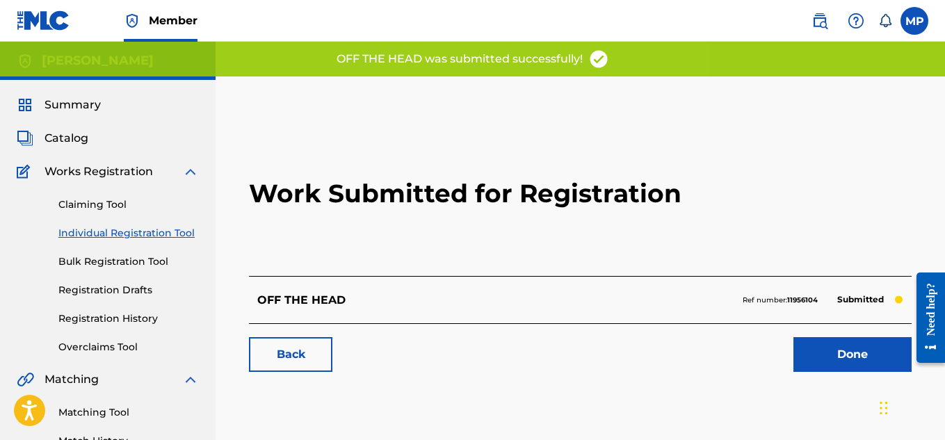
click at [288, 352] on link "Back" at bounding box center [290, 354] width 83 height 35
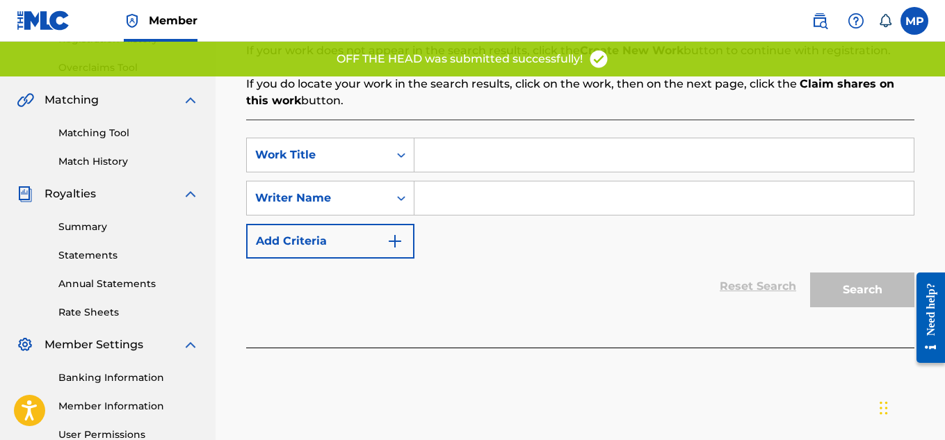
scroll to position [303, 0]
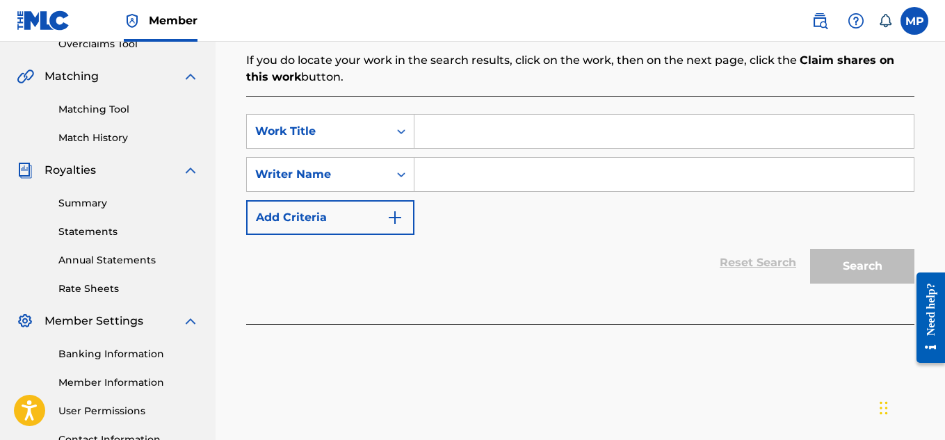
click at [531, 129] on input "Search Form" at bounding box center [663, 131] width 499 height 33
paste input "NUMBER ONE"
type input "NUMBER ONE"
click at [503, 181] on input "Search Form" at bounding box center [663, 174] width 499 height 33
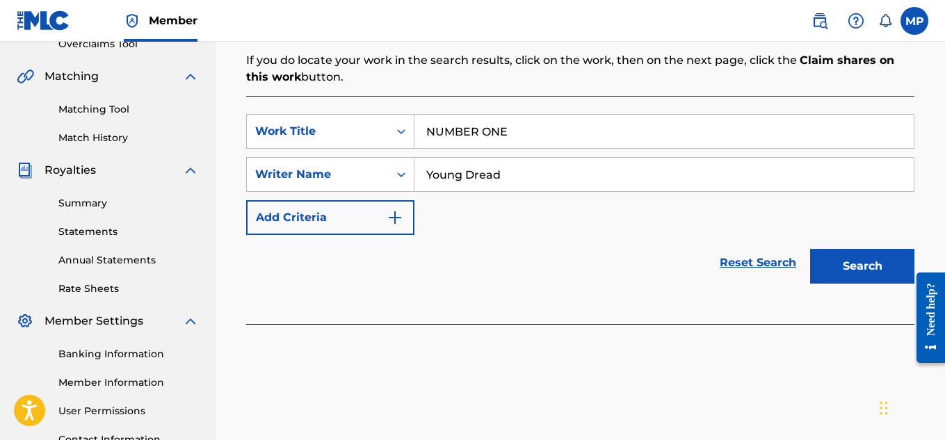
type input "Young Dread"
click at [843, 265] on button "Search" at bounding box center [862, 266] width 104 height 35
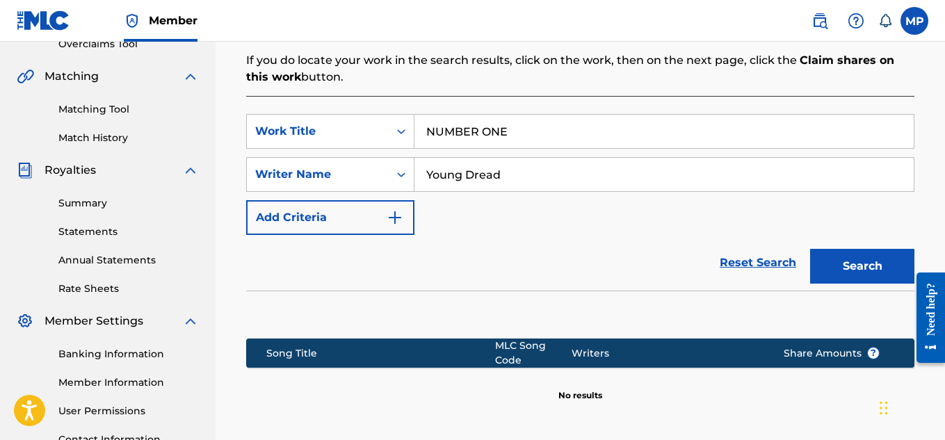
scroll to position [450, 0]
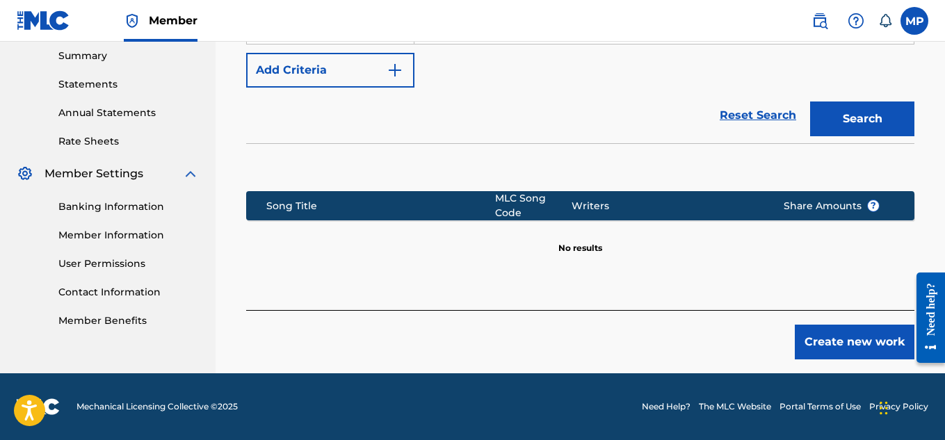
click at [826, 338] on button "Create new work" at bounding box center [854, 342] width 120 height 35
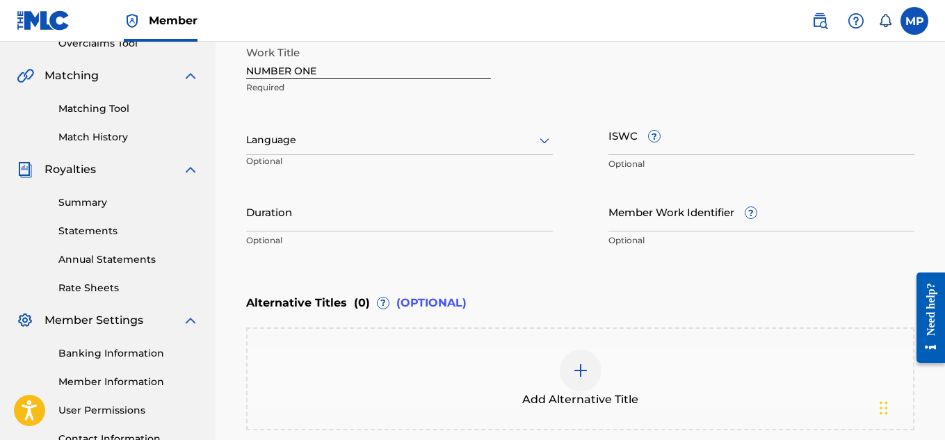
scroll to position [278, 0]
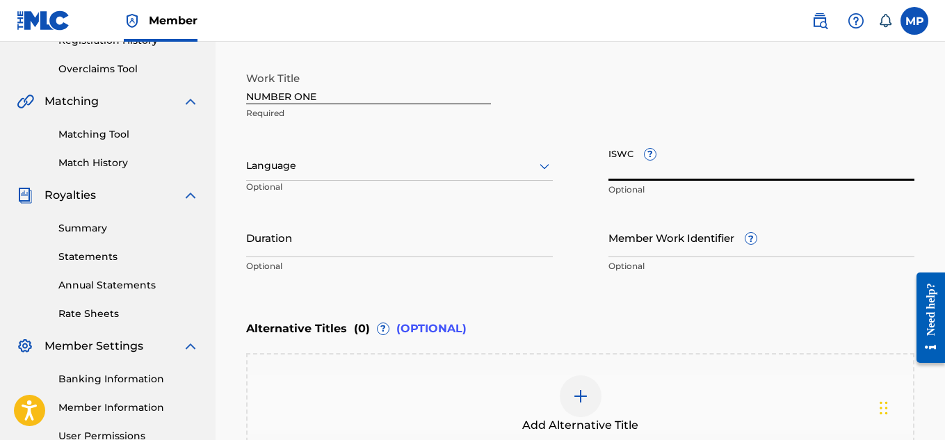
click at [749, 155] on input "ISWC ?" at bounding box center [761, 161] width 307 height 40
paste input "T9229748769"
type input "T9229748769"
click at [397, 165] on div at bounding box center [399, 165] width 307 height 17
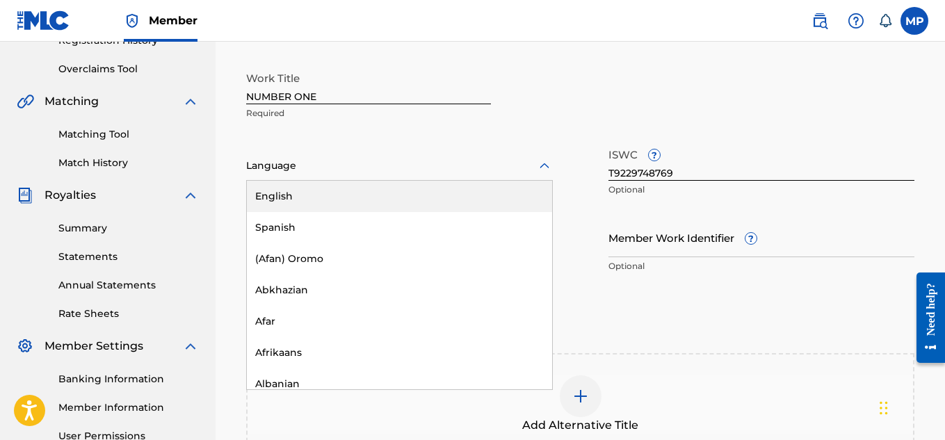
click at [335, 194] on div "English" at bounding box center [399, 196] width 305 height 31
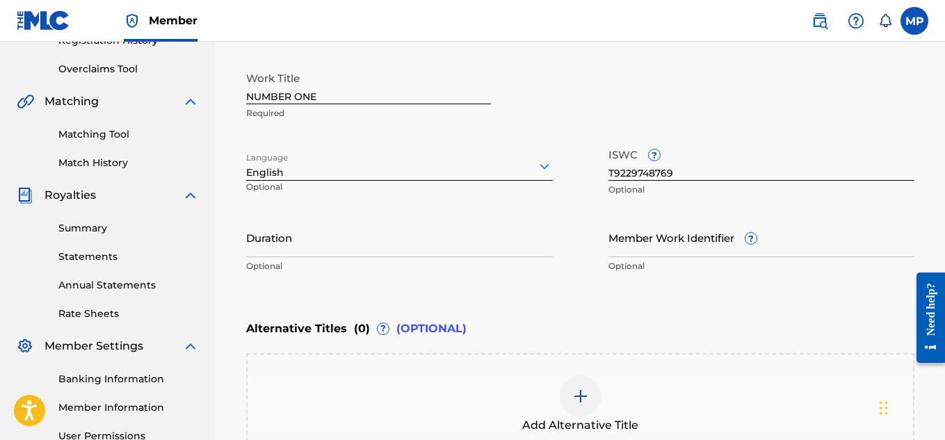
click at [619, 244] on input "Member Work Identifier ?" at bounding box center [761, 238] width 307 height 40
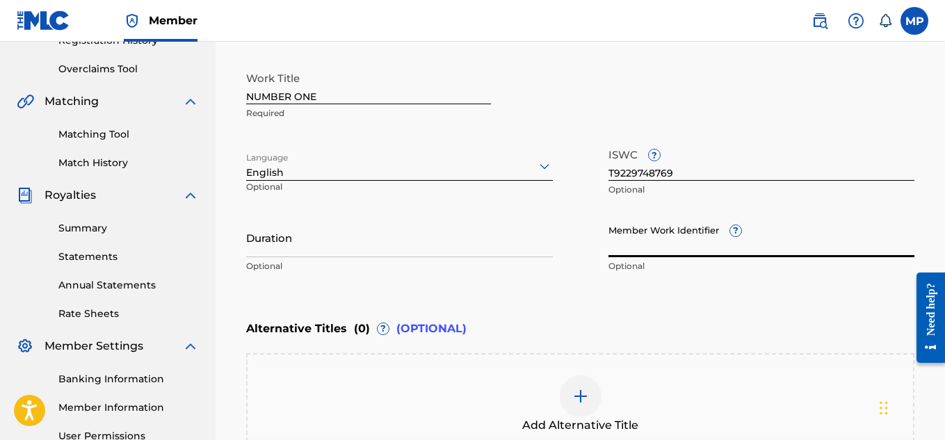
paste input "893488163"
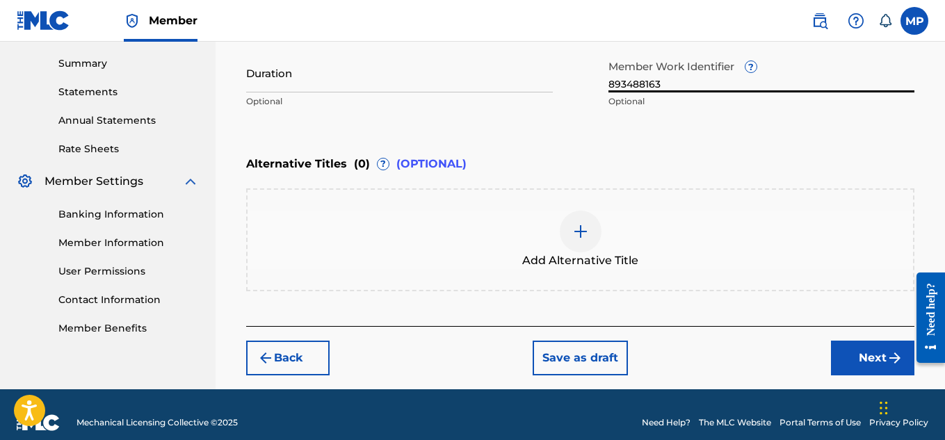
scroll to position [459, 0]
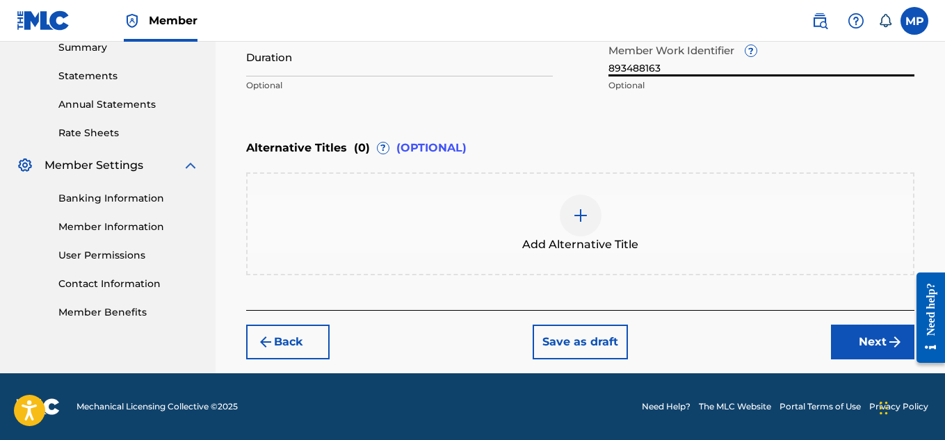
type input "893488163"
click at [863, 343] on button "Next" at bounding box center [872, 342] width 83 height 35
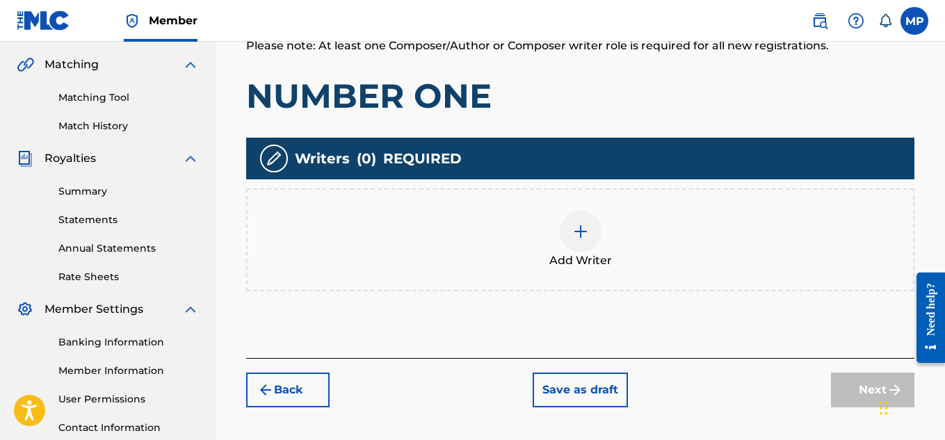
scroll to position [323, 0]
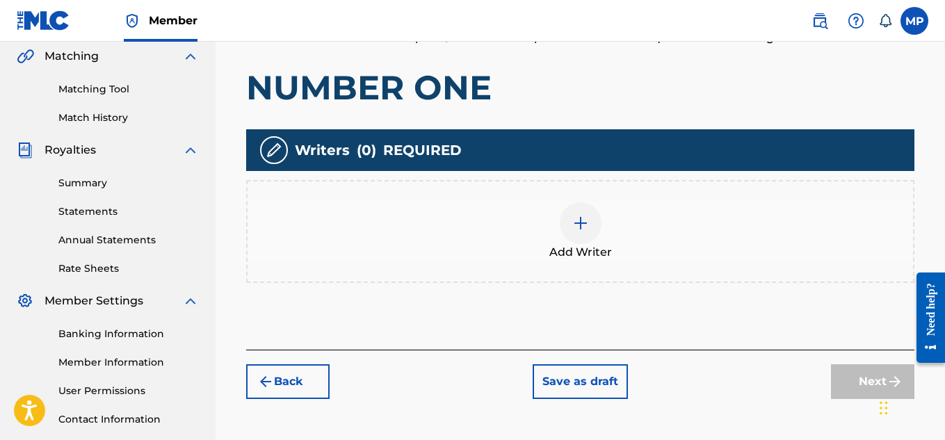
click at [584, 224] on img at bounding box center [580, 223] width 17 height 17
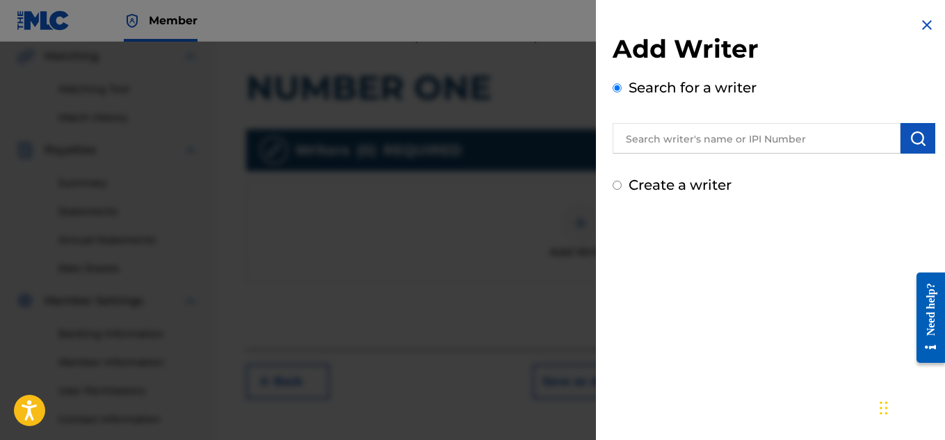
click at [703, 142] on input "text" at bounding box center [756, 138] width 288 height 31
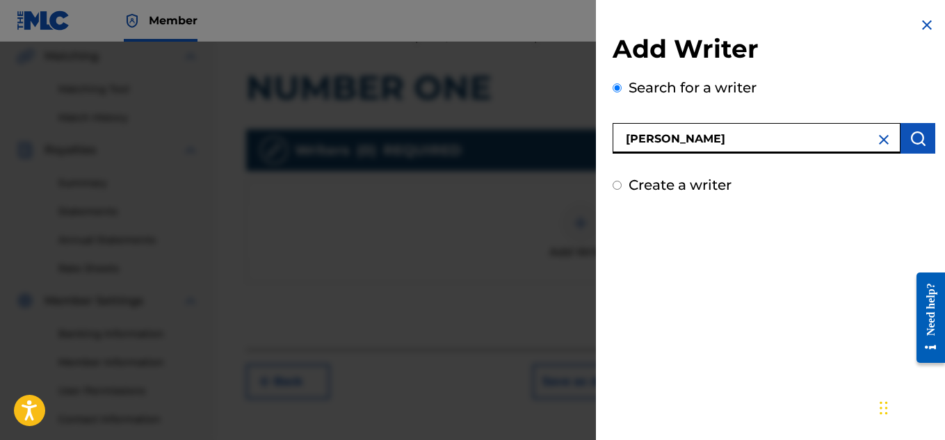
type input "[PERSON_NAME]"
click at [923, 140] on button "submit" at bounding box center [917, 138] width 35 height 31
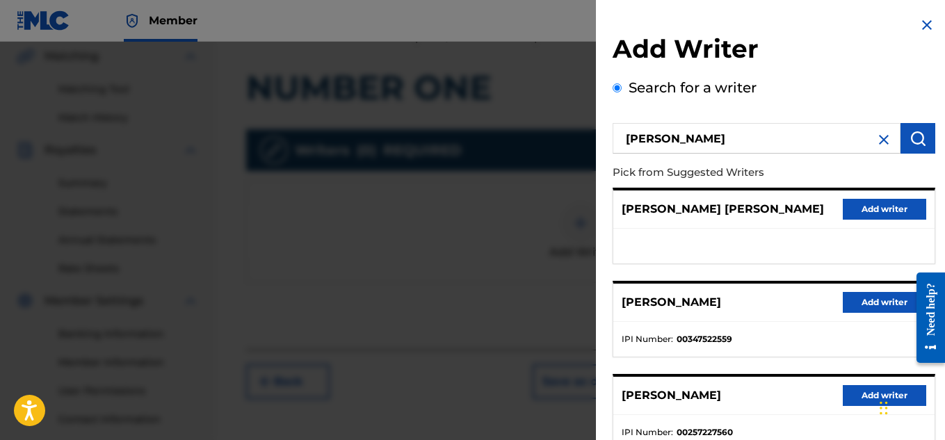
click at [851, 295] on button "Add writer" at bounding box center [883, 302] width 83 height 21
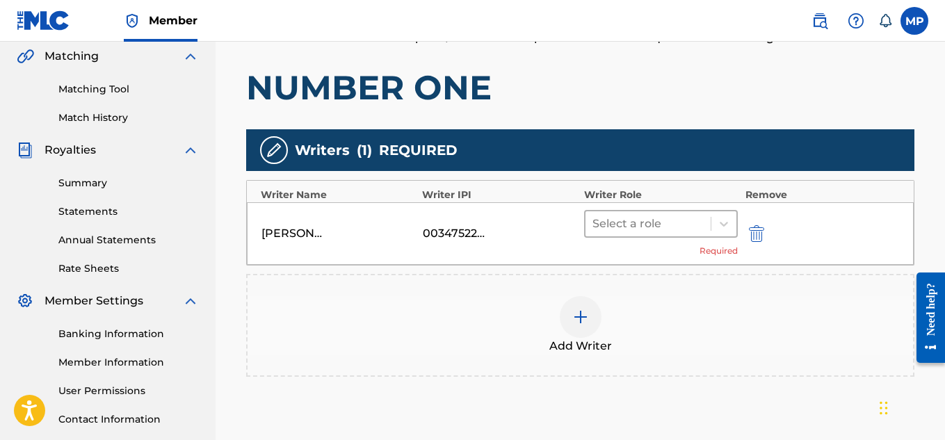
click at [696, 214] on div at bounding box center [648, 223] width 112 height 19
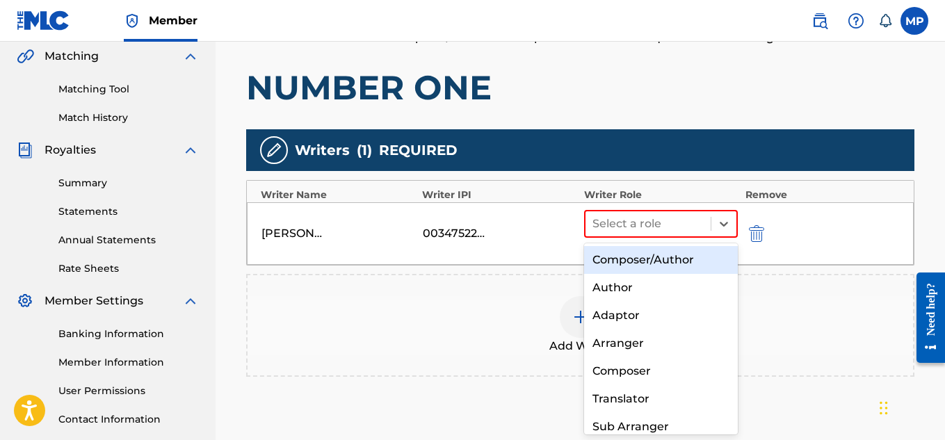
click at [647, 258] on div "Composer/Author" at bounding box center [661, 260] width 154 height 28
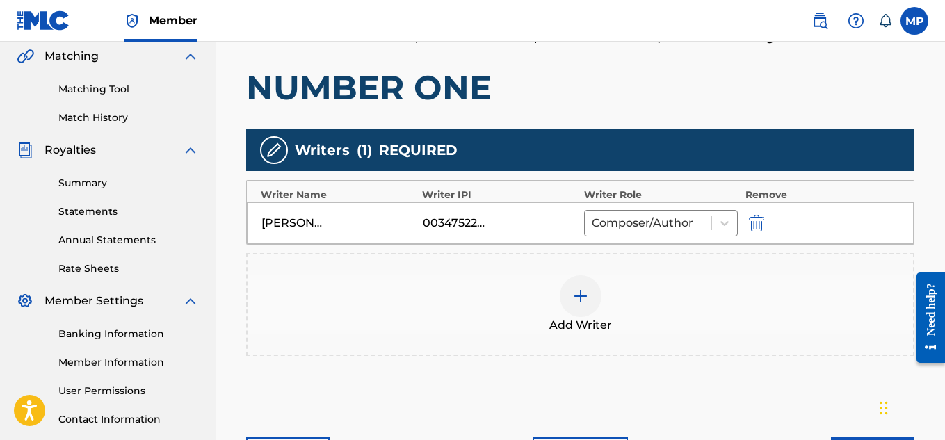
scroll to position [436, 0]
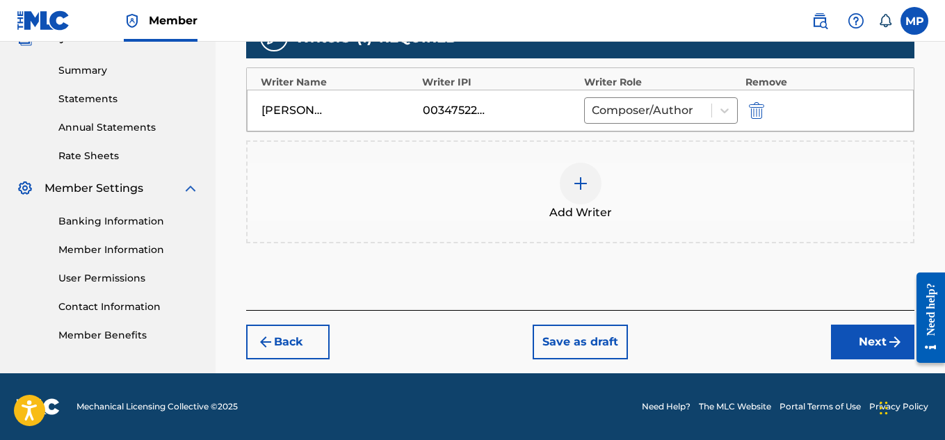
click at [850, 345] on button "Next" at bounding box center [872, 342] width 83 height 35
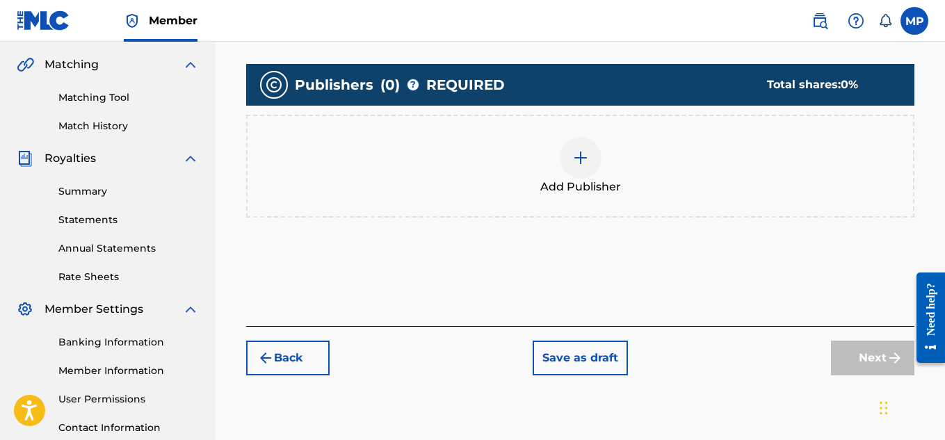
scroll to position [261, 0]
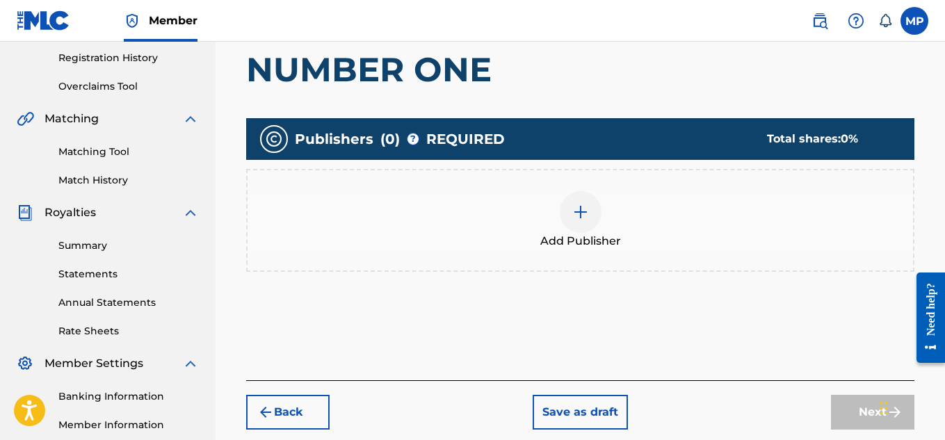
click at [592, 201] on div at bounding box center [580, 212] width 42 height 42
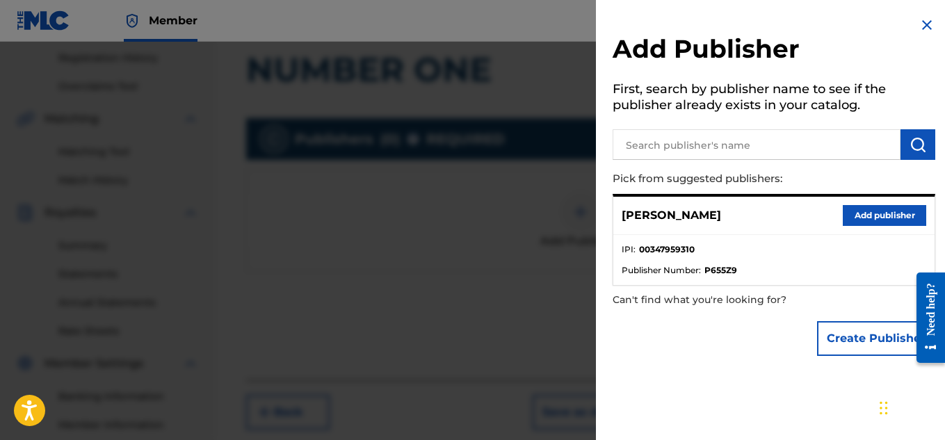
click at [873, 215] on button "Add publisher" at bounding box center [883, 215] width 83 height 21
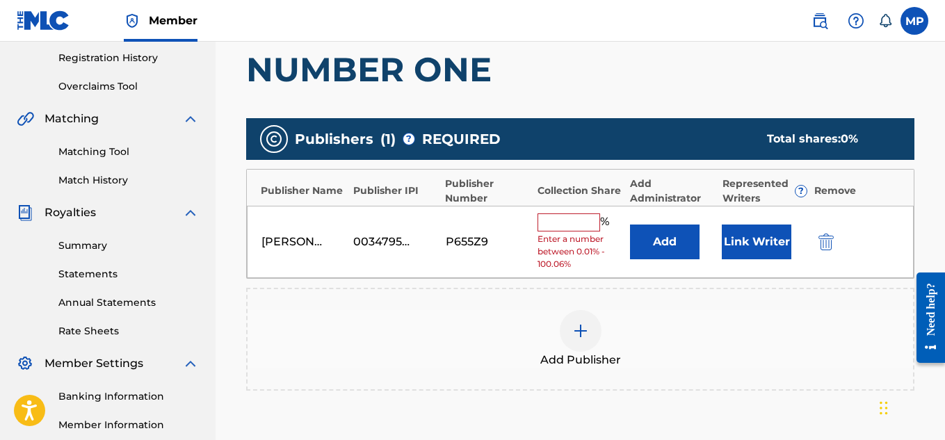
click at [576, 222] on input "text" at bounding box center [568, 222] width 63 height 18
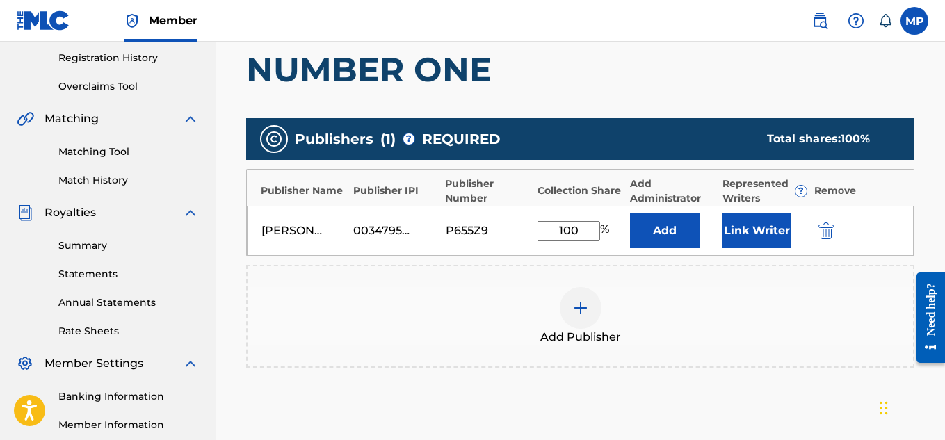
type input "100"
click at [782, 227] on button "Link Writer" at bounding box center [756, 230] width 70 height 35
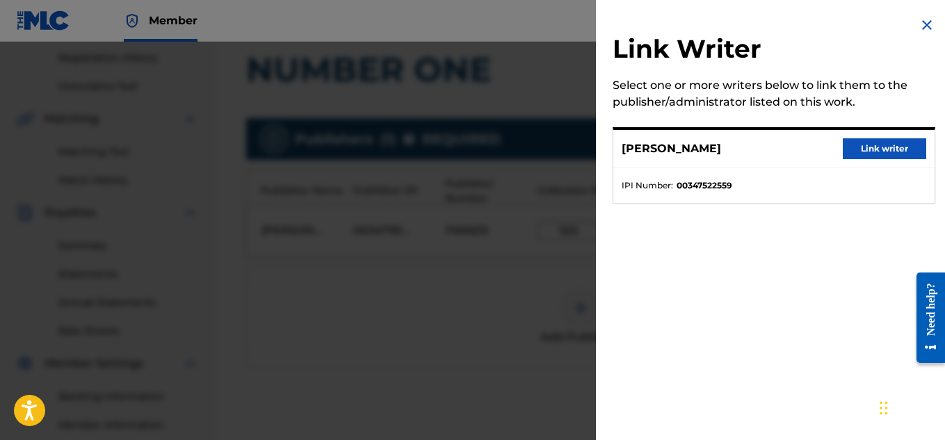
click at [879, 149] on button "Link writer" at bounding box center [883, 148] width 83 height 21
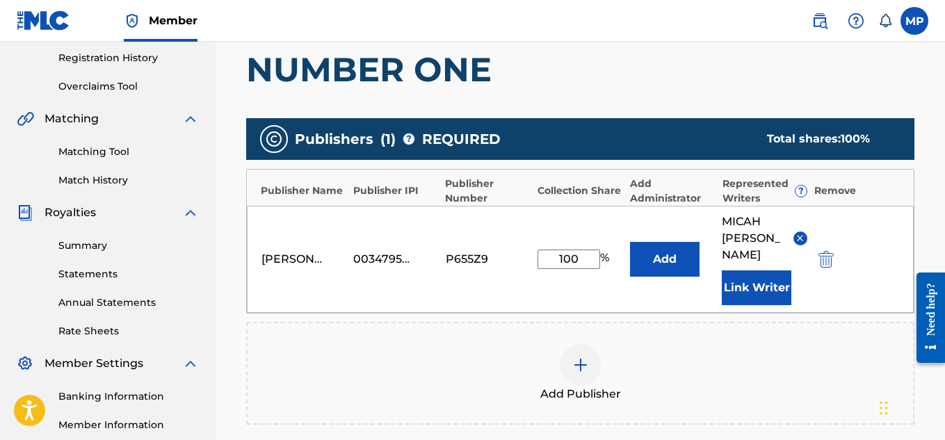
scroll to position [467, 0]
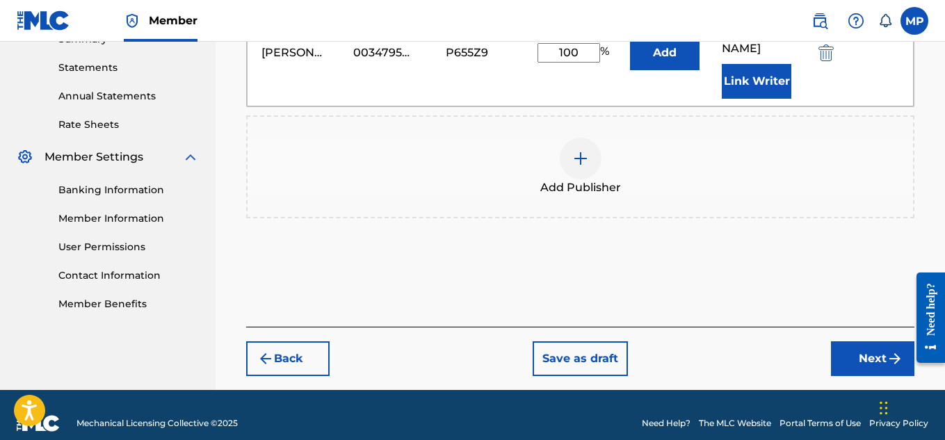
click at [870, 353] on button "Next" at bounding box center [872, 358] width 83 height 35
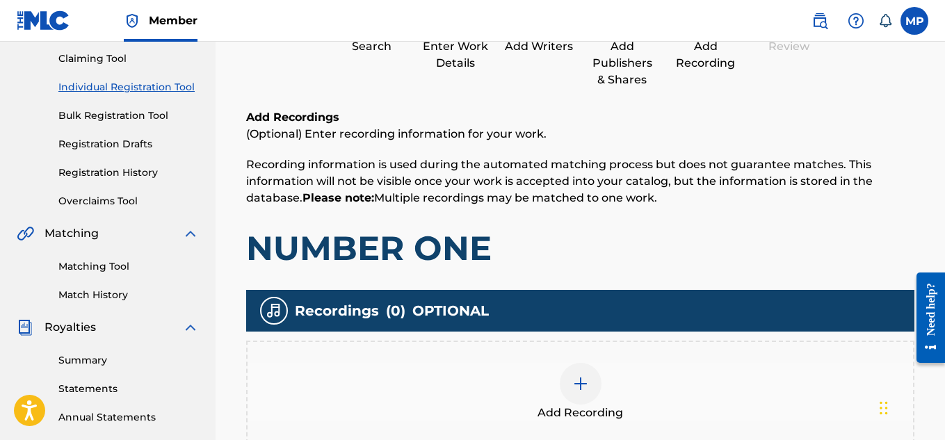
scroll to position [202, 0]
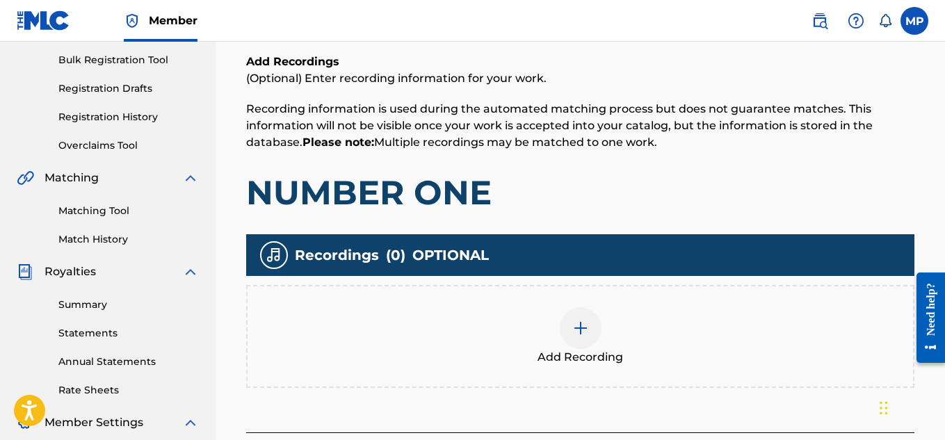
click at [570, 336] on div at bounding box center [580, 328] width 42 height 42
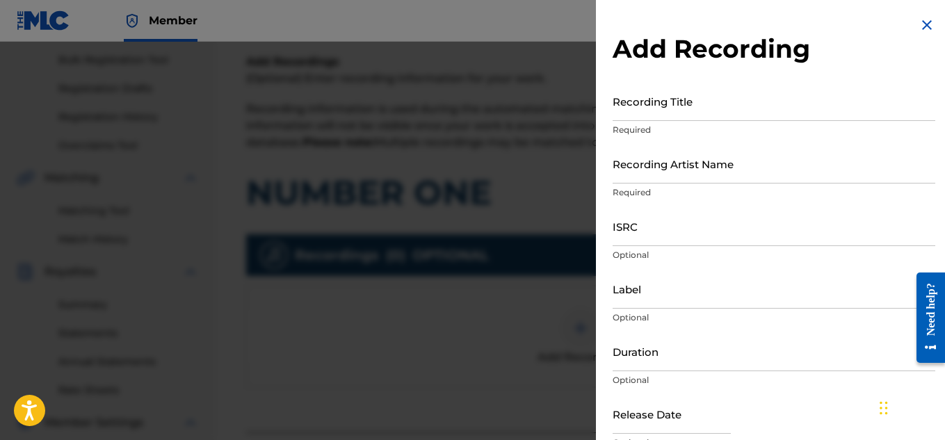
click at [644, 120] on input "Recording Title" at bounding box center [773, 101] width 322 height 40
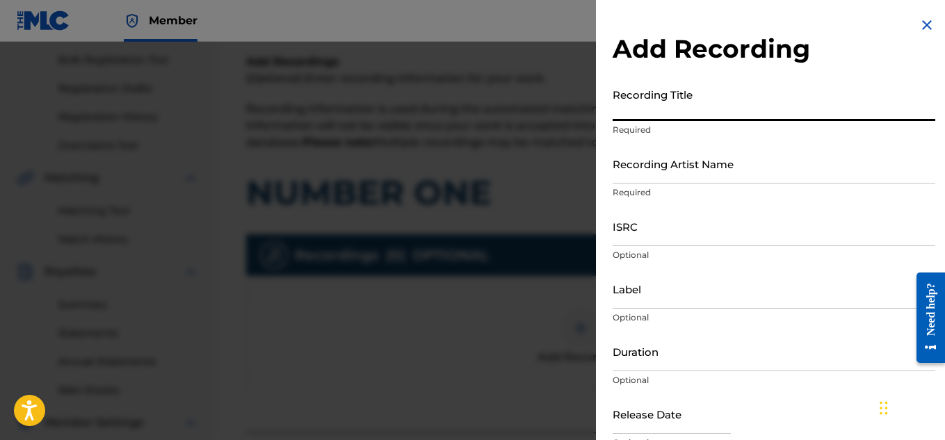
click at [644, 116] on input "Recording Title" at bounding box center [773, 101] width 322 height 40
paste input "NUMBER ONE"
type input "NUMBER ONE"
click at [636, 166] on input "Recording Artist Name" at bounding box center [773, 164] width 322 height 40
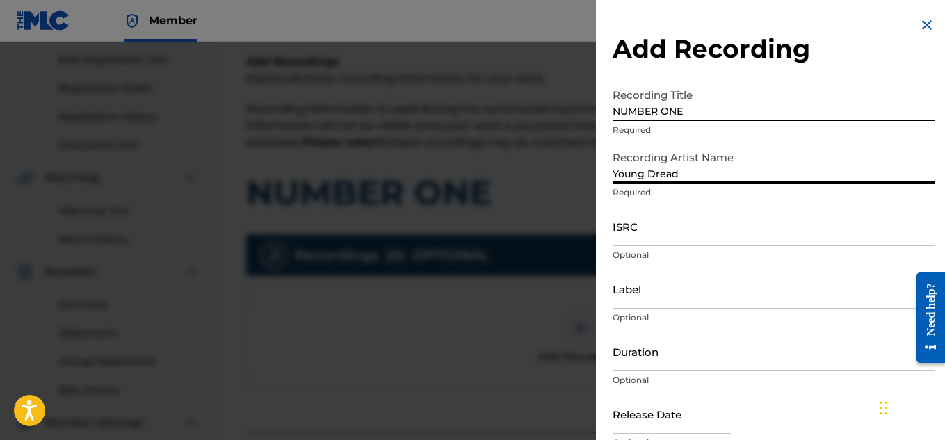
type input "Young Dread"
click at [687, 244] on input "ISRC" at bounding box center [773, 226] width 322 height 40
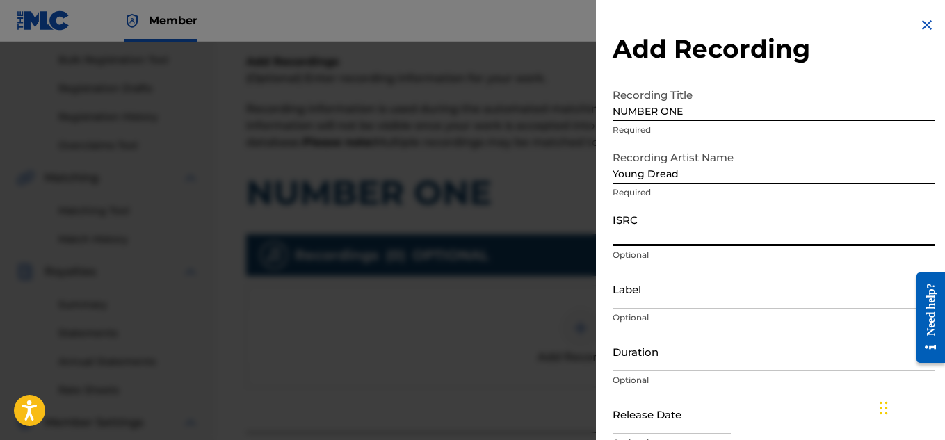
paste input "QZ2GW1700468"
type input "QZ2GW1700468"
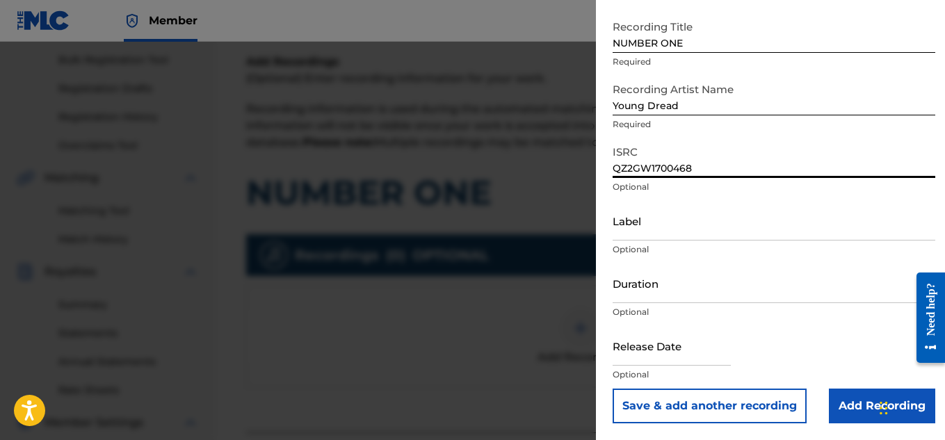
click at [844, 399] on input "Add Recording" at bounding box center [881, 406] width 106 height 35
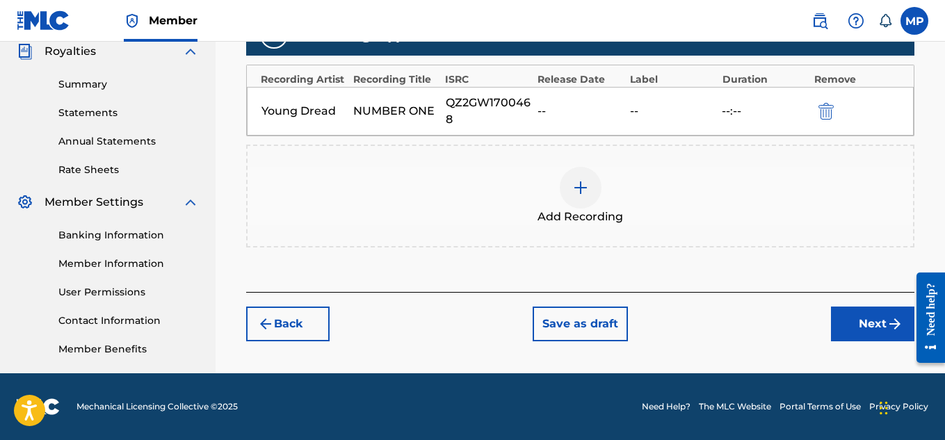
click at [858, 315] on button "Next" at bounding box center [872, 324] width 83 height 35
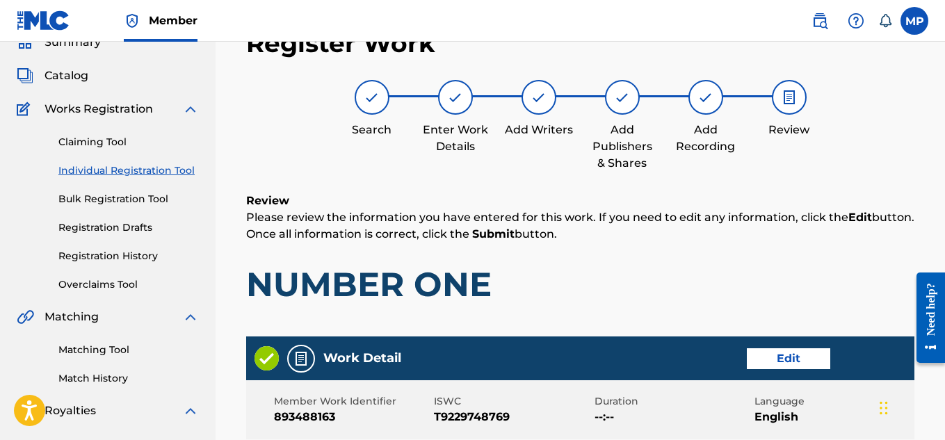
scroll to position [780, 0]
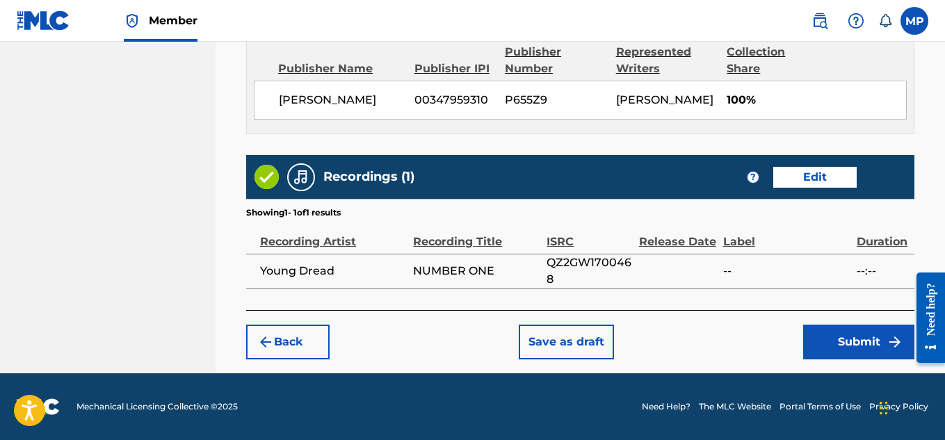
click at [845, 349] on button "Submit" at bounding box center [858, 342] width 111 height 35
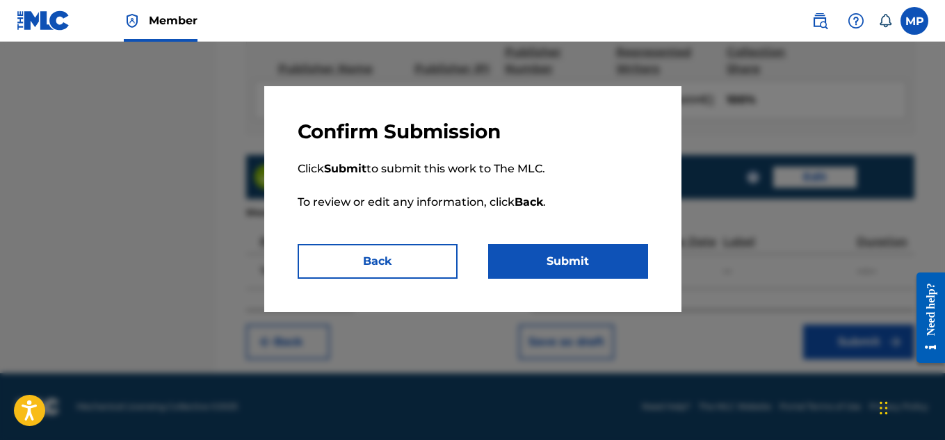
click at [570, 260] on button "Submit" at bounding box center [568, 261] width 160 height 35
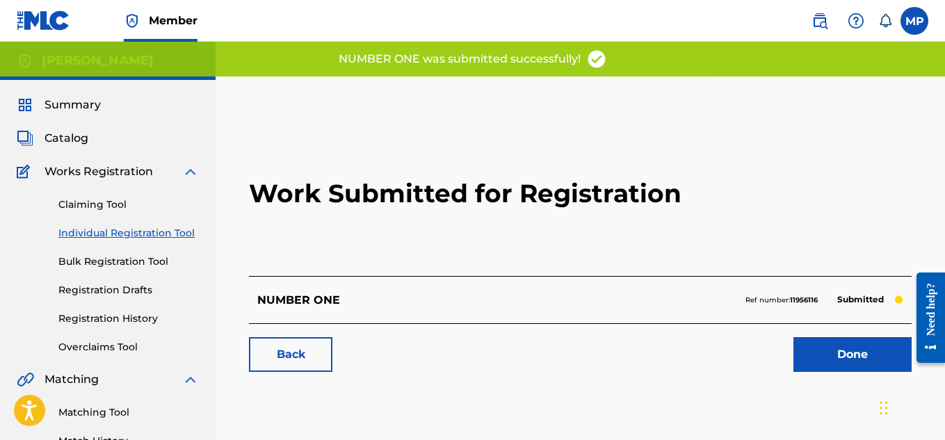
click at [288, 375] on div "Work Submitted for Registration NUMBER ONE Ref number: 11956116 Submitted Back …" at bounding box center [580, 248] width 696 height 275
click at [282, 355] on link "Back" at bounding box center [290, 354] width 83 height 35
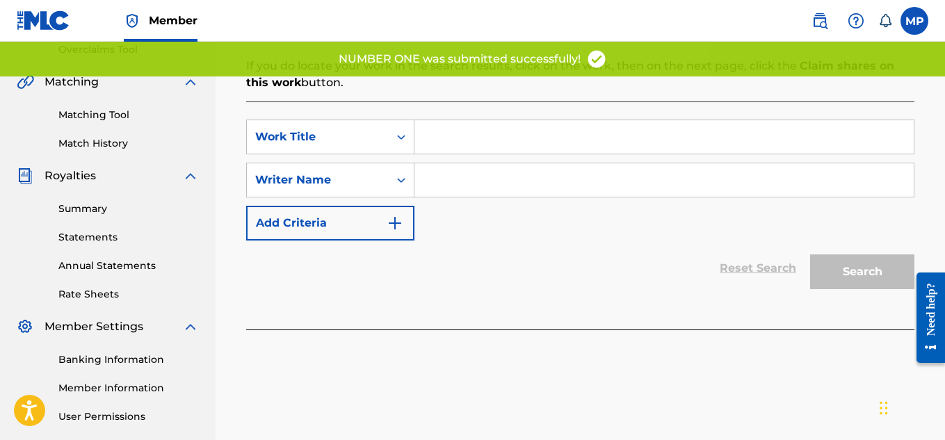
scroll to position [300, 0]
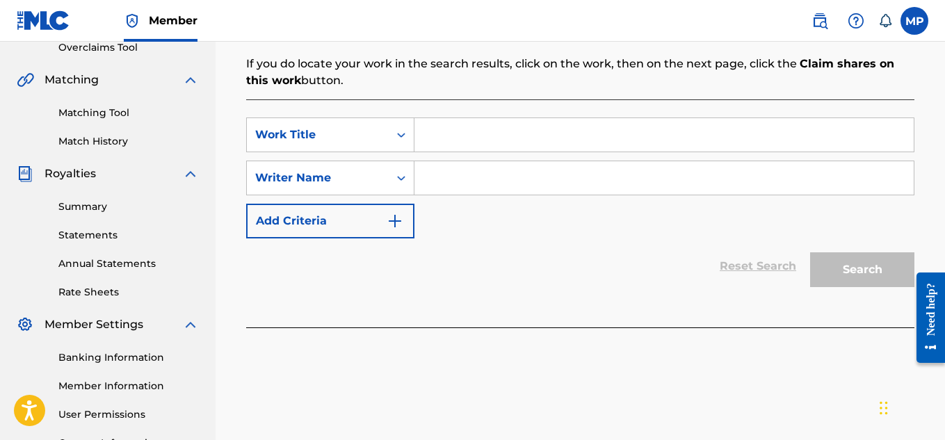
click at [555, 135] on input "Search Form" at bounding box center [663, 134] width 499 height 33
paste input "NOT EYE"
type input "NOT EYE"
click at [516, 183] on input "Search Form" at bounding box center [663, 177] width 499 height 33
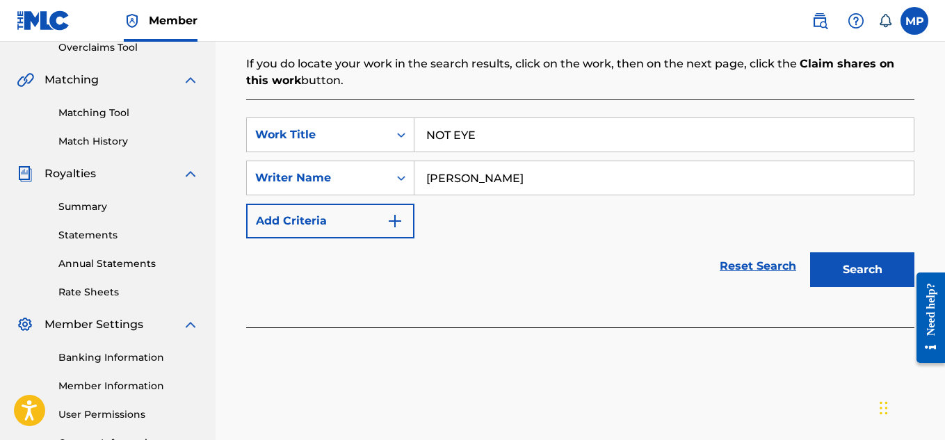
type input "[PERSON_NAME]"
click at [850, 265] on button "Search" at bounding box center [862, 269] width 104 height 35
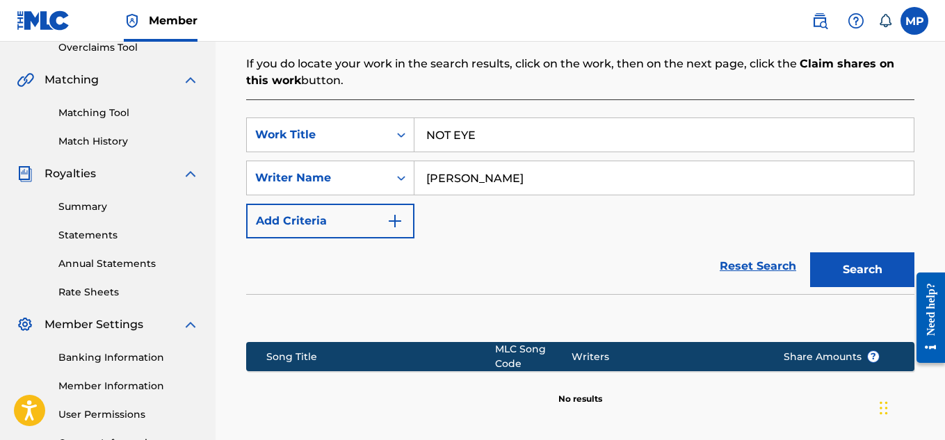
scroll to position [450, 0]
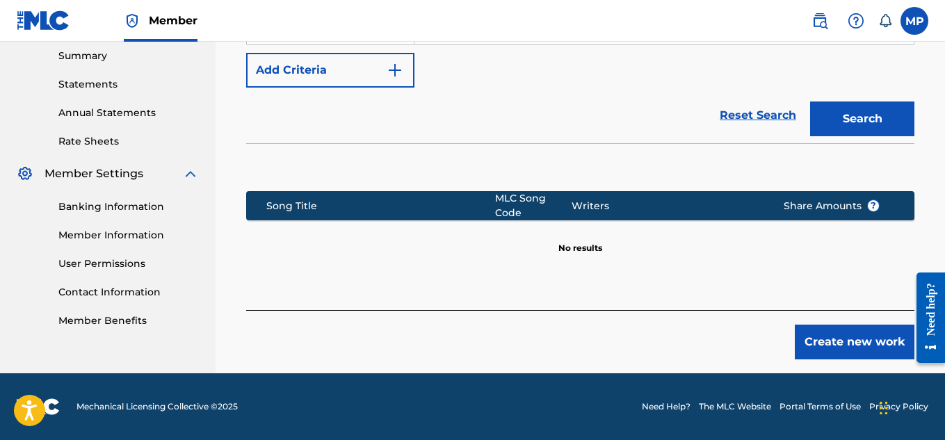
click at [819, 332] on button "Create new work" at bounding box center [854, 342] width 120 height 35
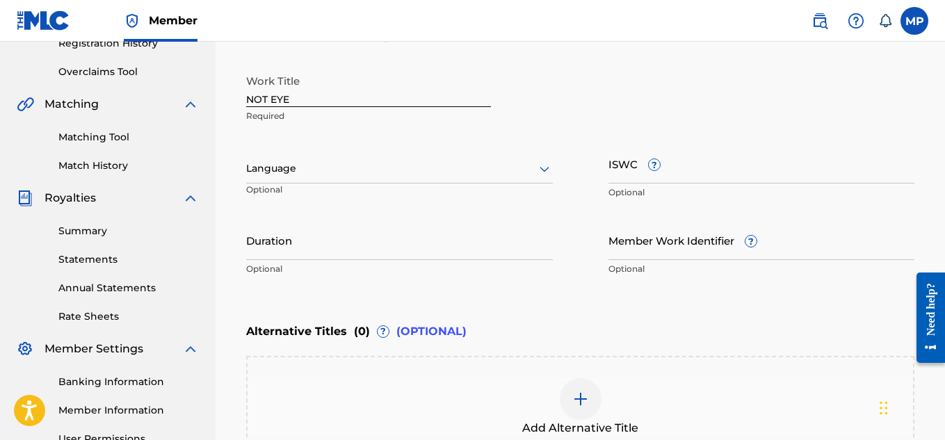
scroll to position [274, 0]
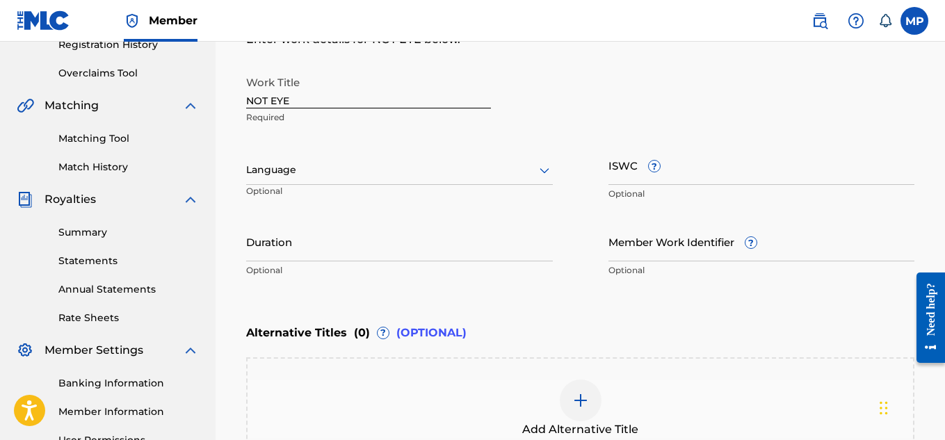
click at [559, 172] on div "Work Title NOT EYE Required Language Optional ISWC ? Optional Duration Optional…" at bounding box center [580, 176] width 668 height 215
click at [556, 172] on div "Work Title NOT EYE Required Language Optional ISWC ? Optional Duration Optional…" at bounding box center [580, 176] width 668 height 215
click at [539, 174] on icon at bounding box center [544, 170] width 17 height 17
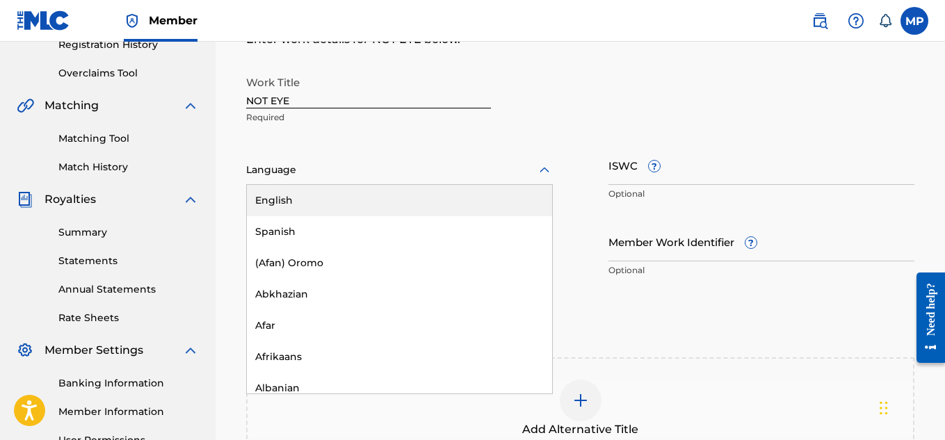
click at [468, 189] on div "English" at bounding box center [399, 200] width 305 height 31
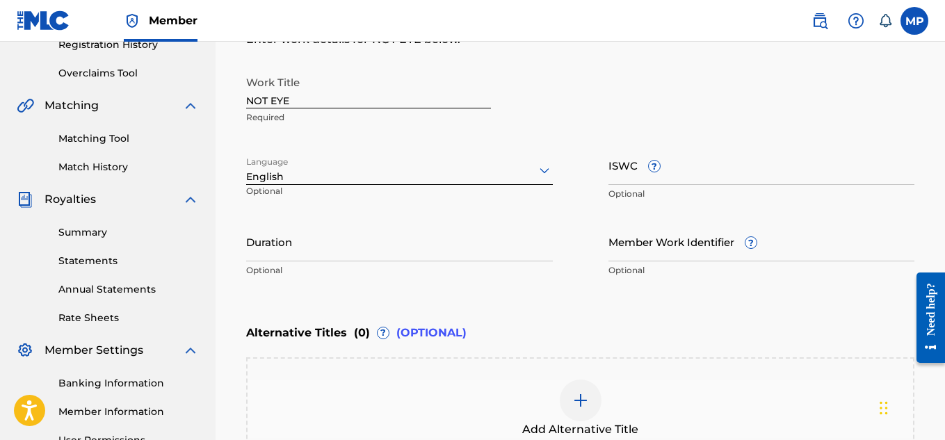
click at [689, 172] on input "ISWC ?" at bounding box center [761, 165] width 307 height 40
paste input "T9229746070"
type input "T9229746070"
click at [646, 254] on input "Member Work Identifier ?" at bounding box center [761, 242] width 307 height 40
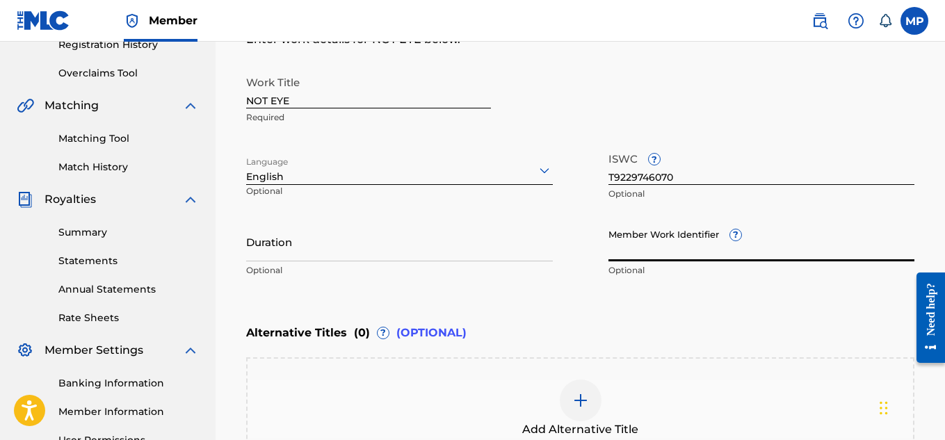
paste input "893488041"
type input "893488041"
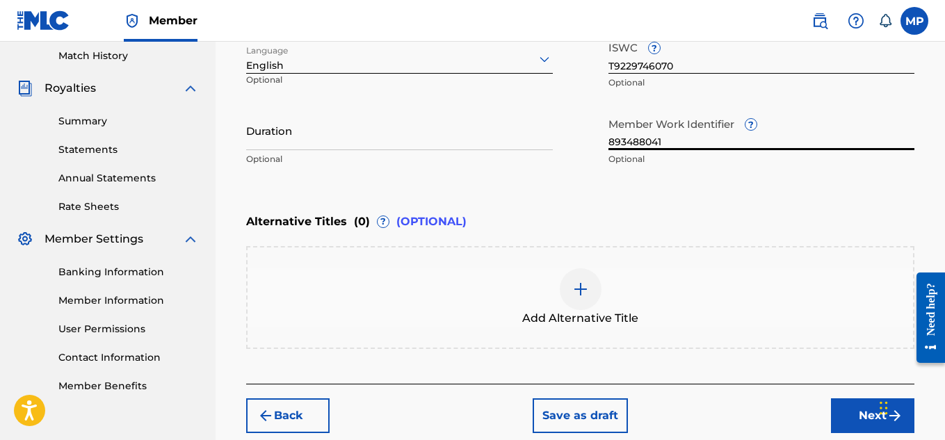
scroll to position [415, 0]
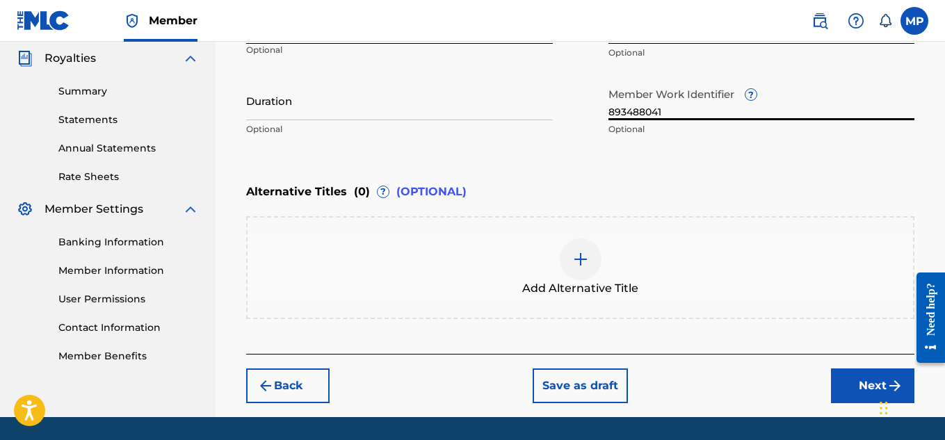
click at [844, 376] on button "Next" at bounding box center [872, 385] width 83 height 35
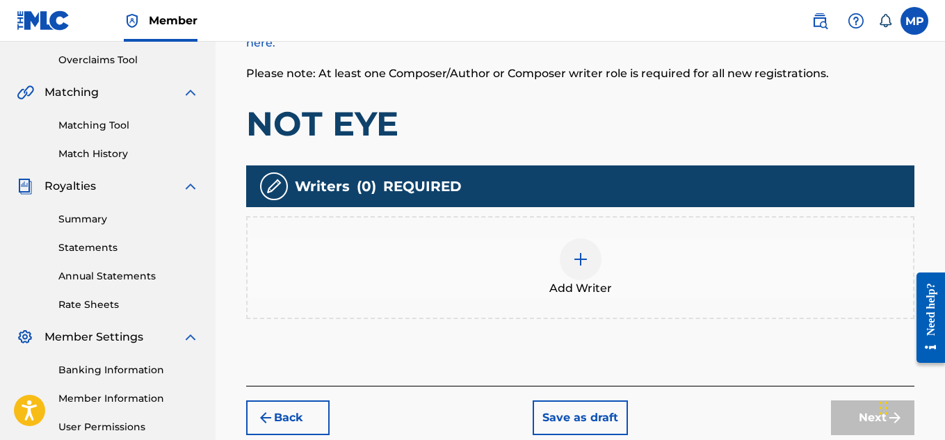
scroll to position [289, 0]
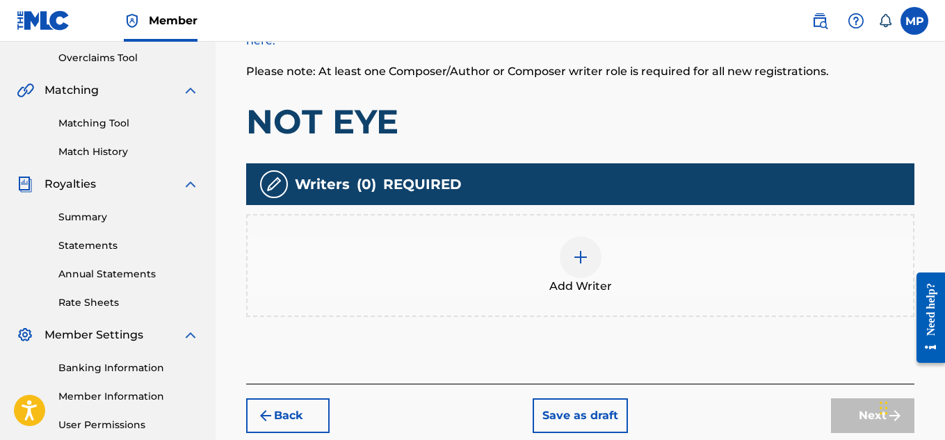
click at [575, 254] on img at bounding box center [580, 257] width 17 height 17
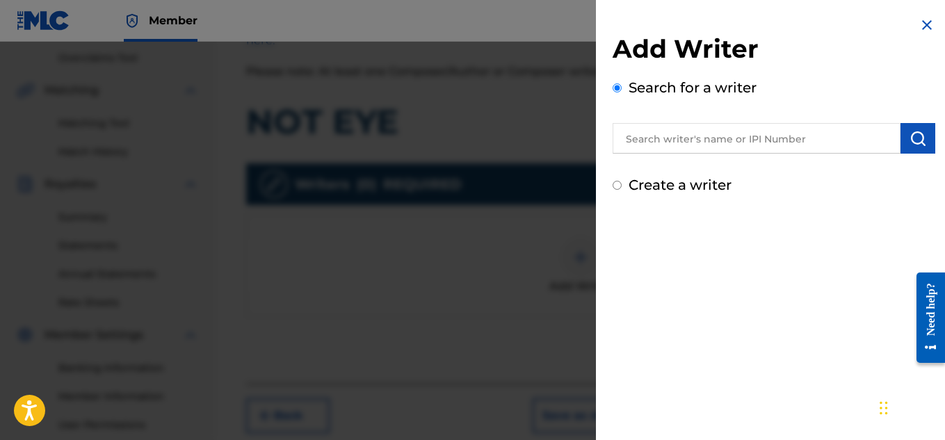
click at [712, 135] on input "text" at bounding box center [756, 138] width 288 height 31
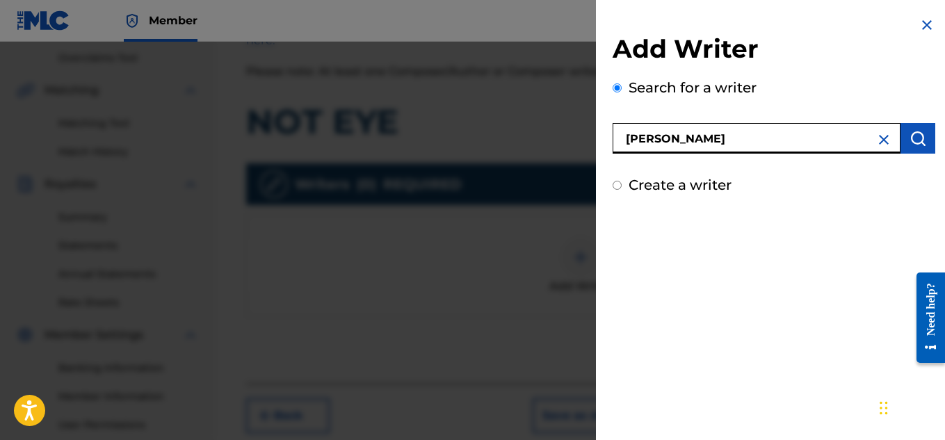
type input "[PERSON_NAME]"
click at [909, 133] on img "submit" at bounding box center [917, 138] width 17 height 17
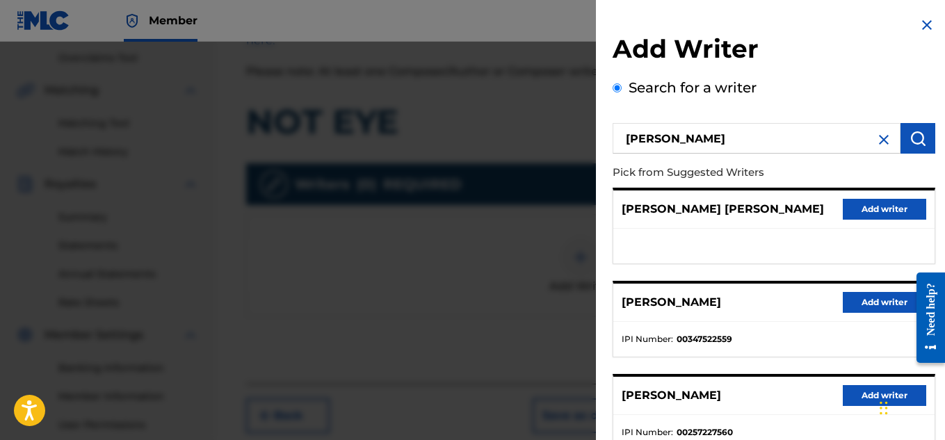
click at [867, 310] on button "Add writer" at bounding box center [883, 302] width 83 height 21
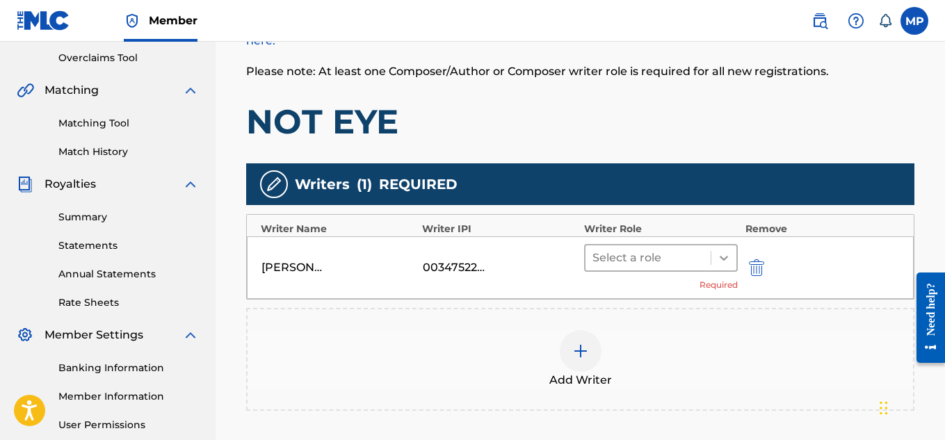
click at [730, 254] on div at bounding box center [723, 257] width 25 height 25
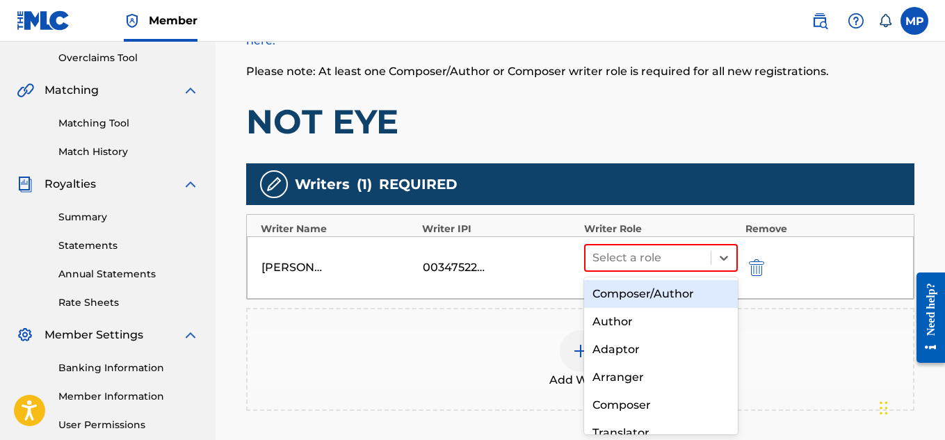
click at [654, 286] on div "Composer/Author" at bounding box center [661, 294] width 154 height 28
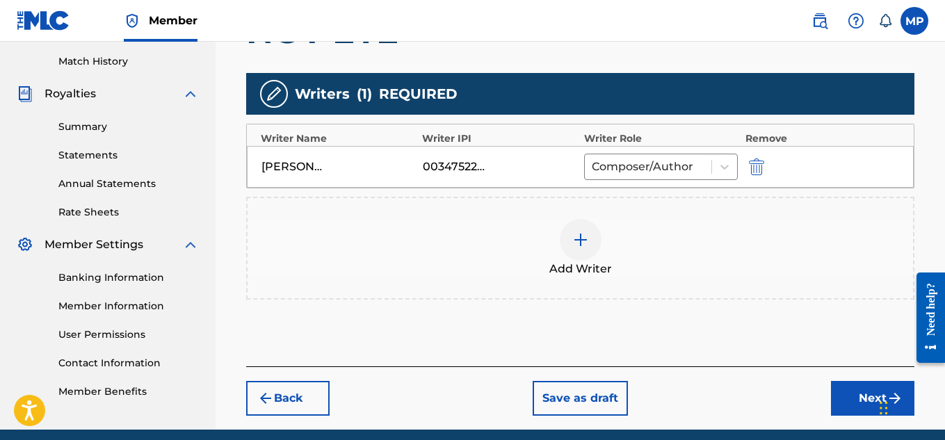
click at [841, 383] on button "Next" at bounding box center [872, 398] width 83 height 35
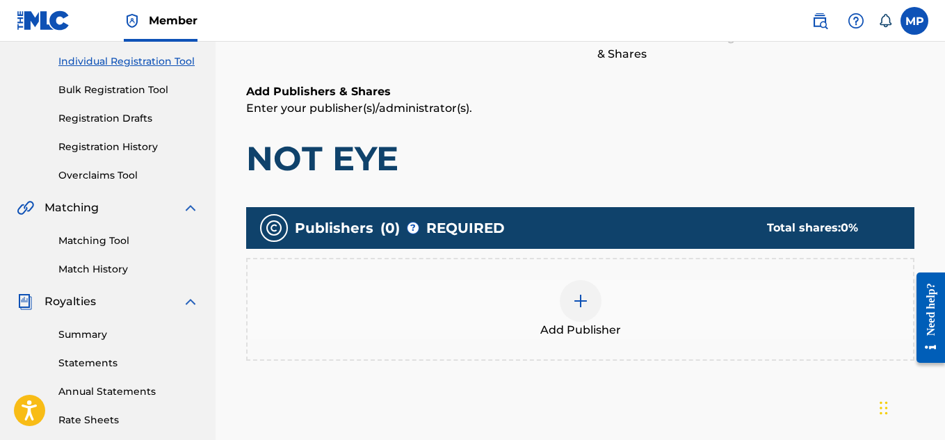
scroll to position [197, 0]
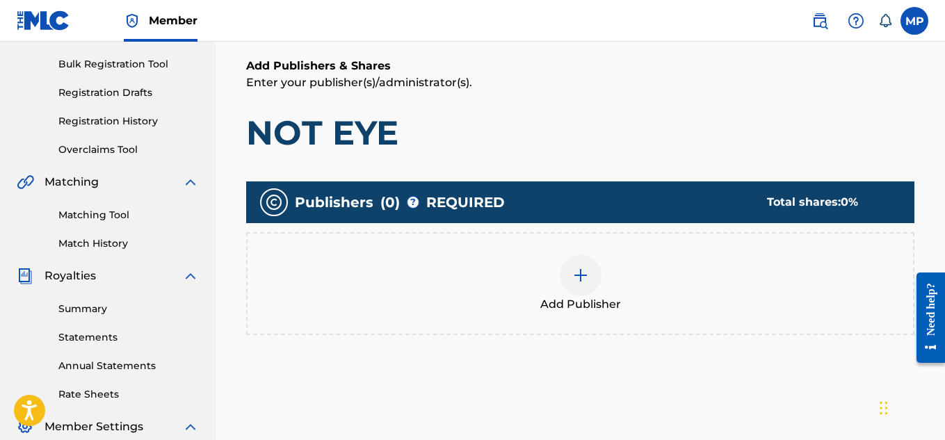
click at [576, 252] on div "Add Publisher" at bounding box center [580, 283] width 668 height 103
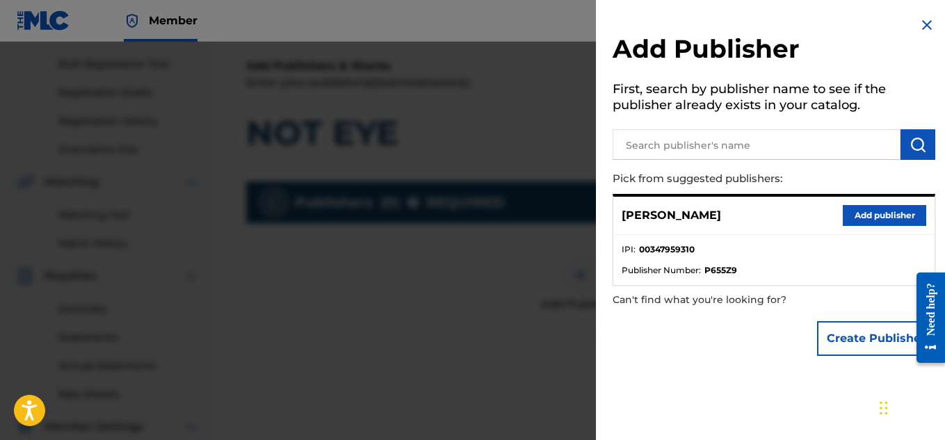
click at [856, 217] on button "Add publisher" at bounding box center [883, 215] width 83 height 21
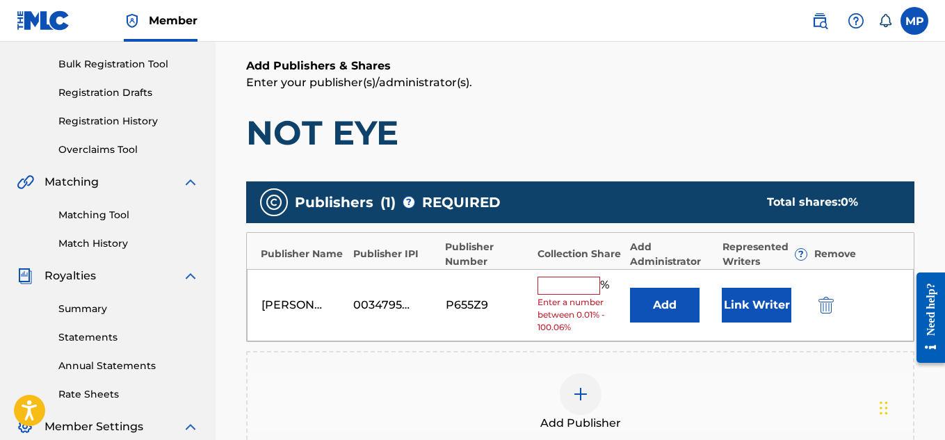
click at [580, 286] on input "text" at bounding box center [568, 286] width 63 height 18
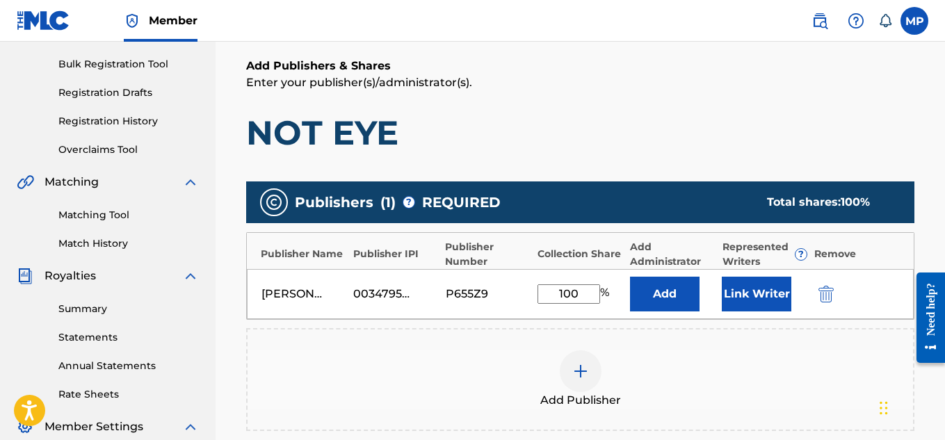
type input "100"
click at [766, 284] on button "Link Writer" at bounding box center [756, 294] width 70 height 35
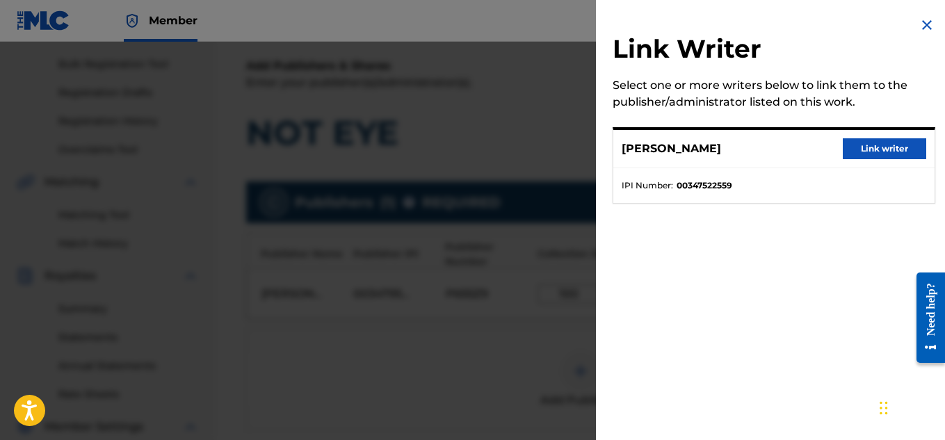
click at [856, 154] on button "Link writer" at bounding box center [883, 148] width 83 height 21
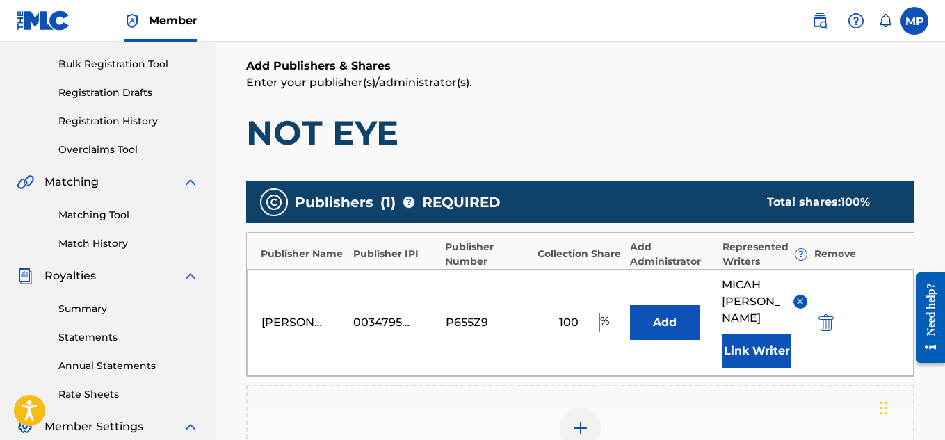
scroll to position [467, 0]
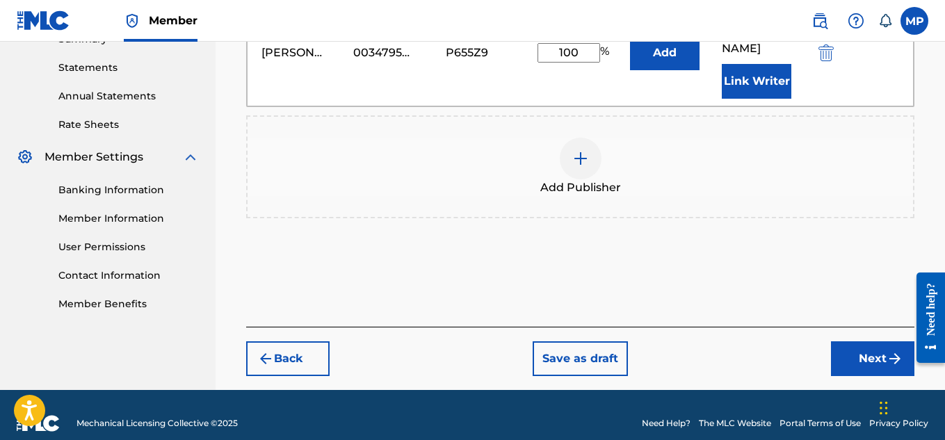
click at [846, 343] on button "Next" at bounding box center [872, 358] width 83 height 35
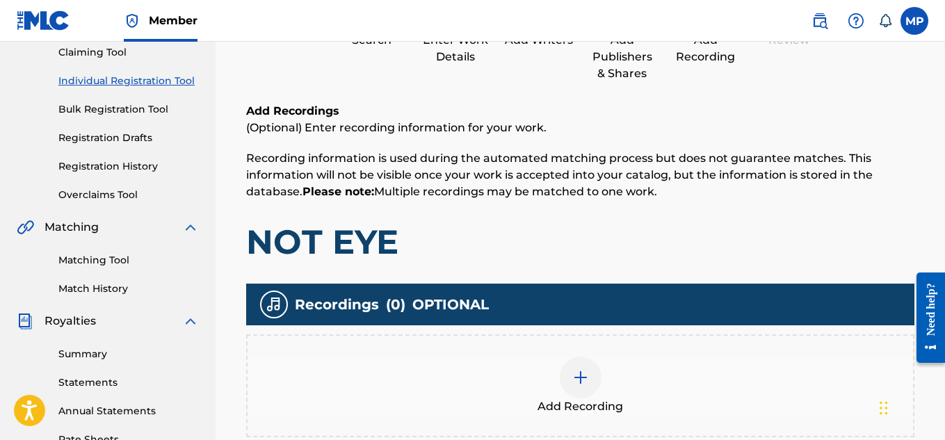
scroll to position [169, 0]
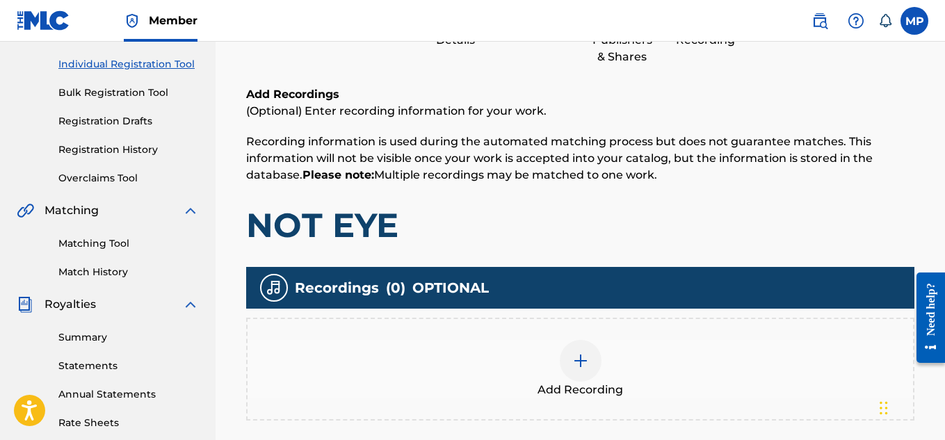
click at [350, 214] on h1 "NOT EYE" at bounding box center [580, 225] width 668 height 42
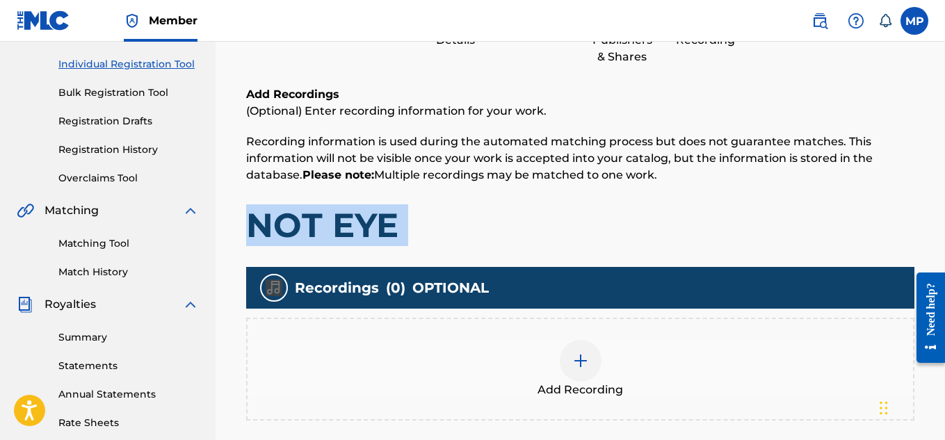
copy h1 "NOT EYE"
click at [569, 354] on div at bounding box center [580, 361] width 42 height 42
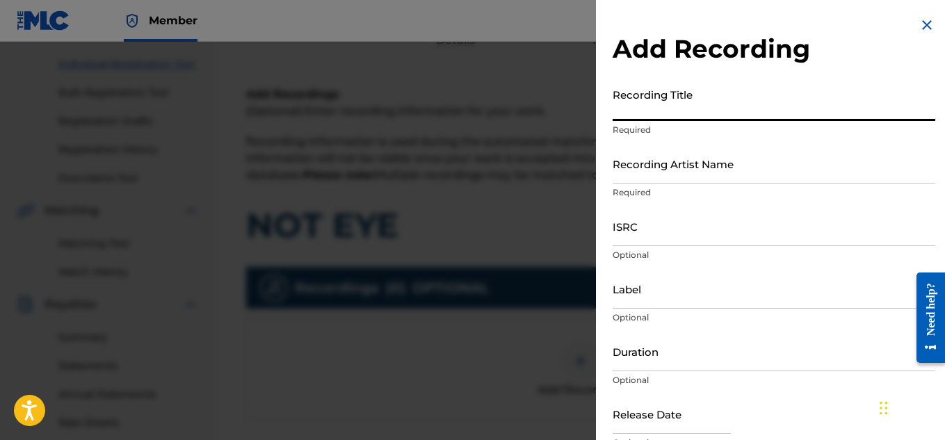
click at [690, 107] on input "Recording Title" at bounding box center [773, 101] width 322 height 40
paste input "NOT EYE"
type input "NOT EYE"
click at [678, 152] on input "Recording Artist Name" at bounding box center [773, 164] width 322 height 40
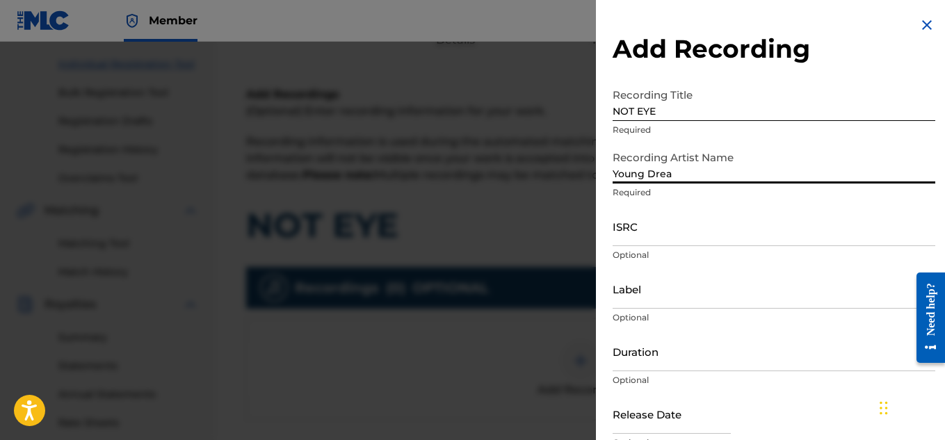
type input "Young Dread"
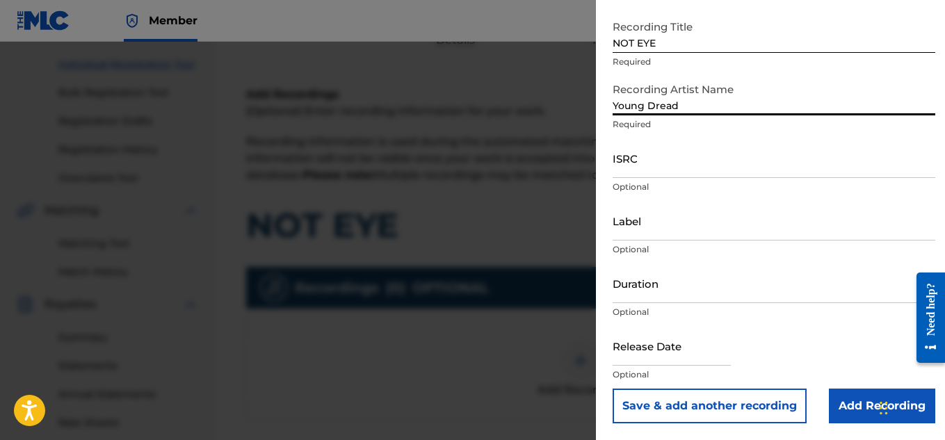
click at [848, 418] on input "Add Recording" at bounding box center [881, 406] width 106 height 35
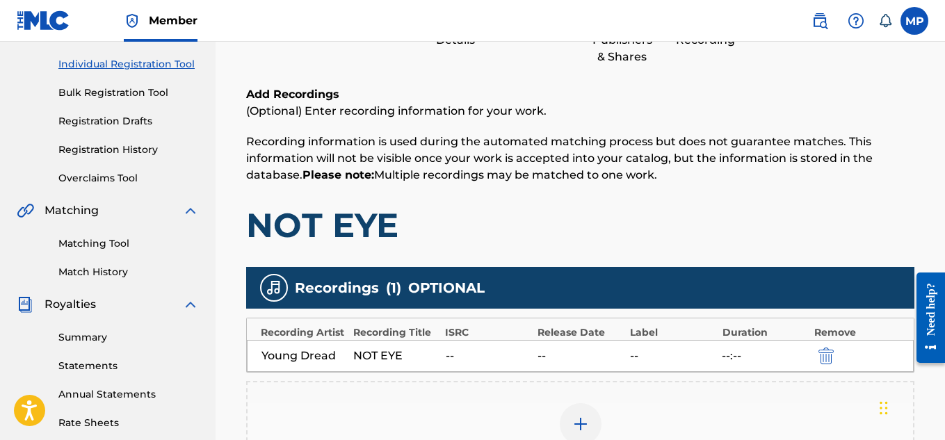
scroll to position [422, 0]
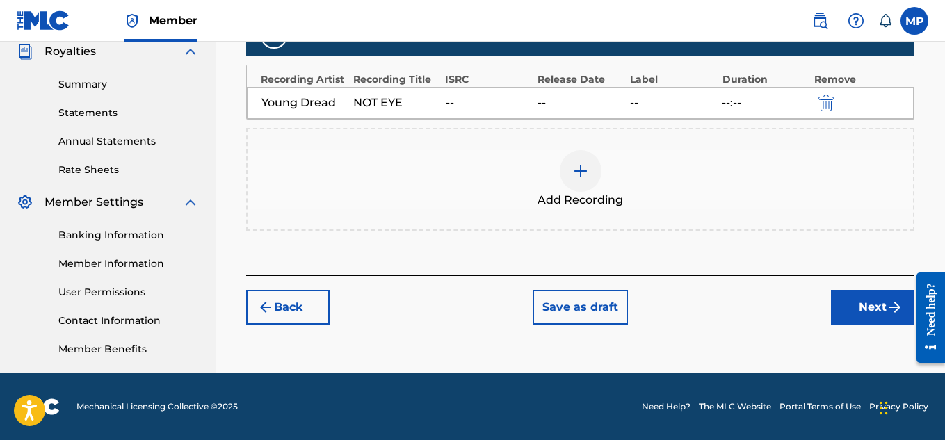
click at [855, 302] on button "Next" at bounding box center [872, 307] width 83 height 35
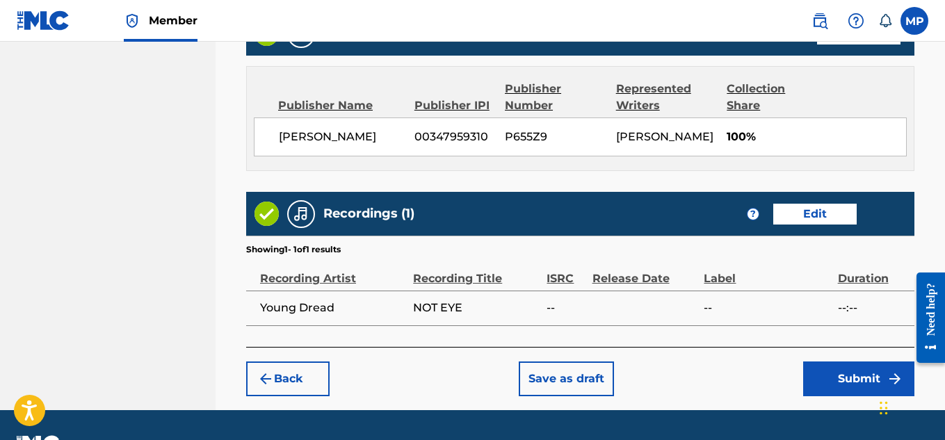
scroll to position [780, 0]
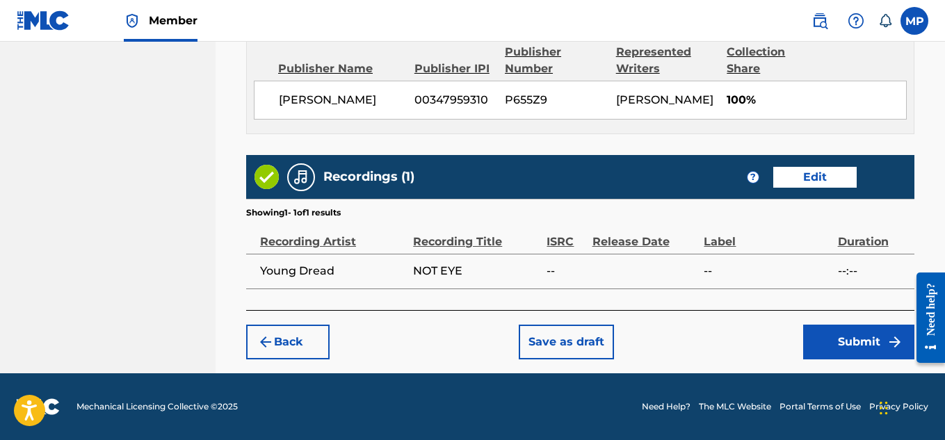
click at [841, 343] on button "Submit" at bounding box center [858, 342] width 111 height 35
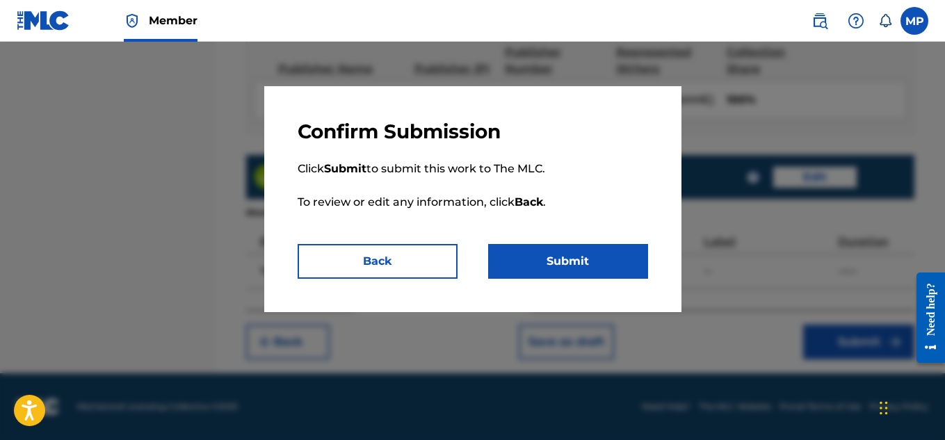
click at [587, 261] on button "Submit" at bounding box center [568, 261] width 160 height 35
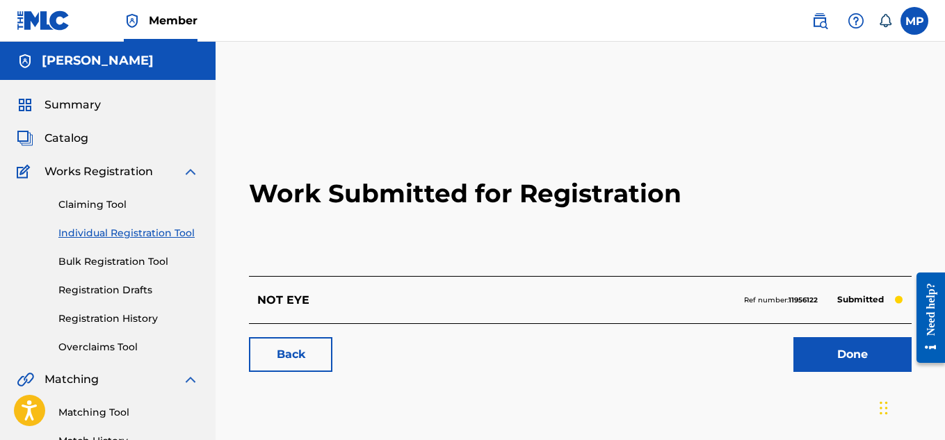
click at [304, 339] on link "Back" at bounding box center [290, 354] width 83 height 35
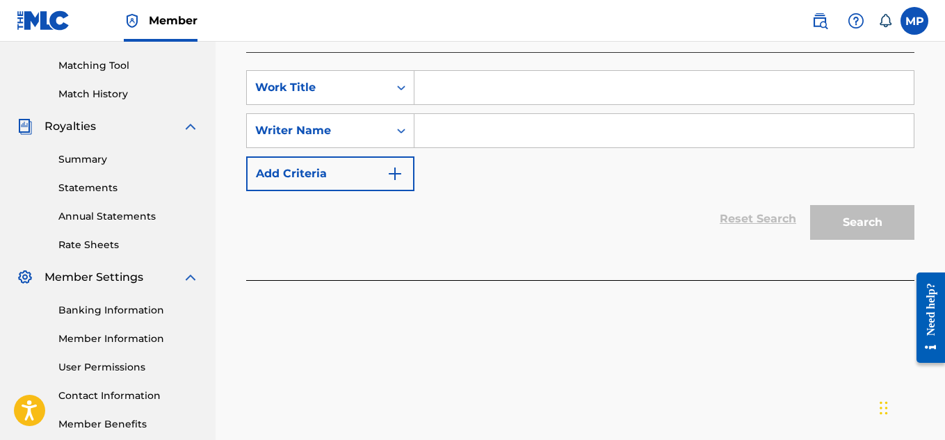
scroll to position [344, 0]
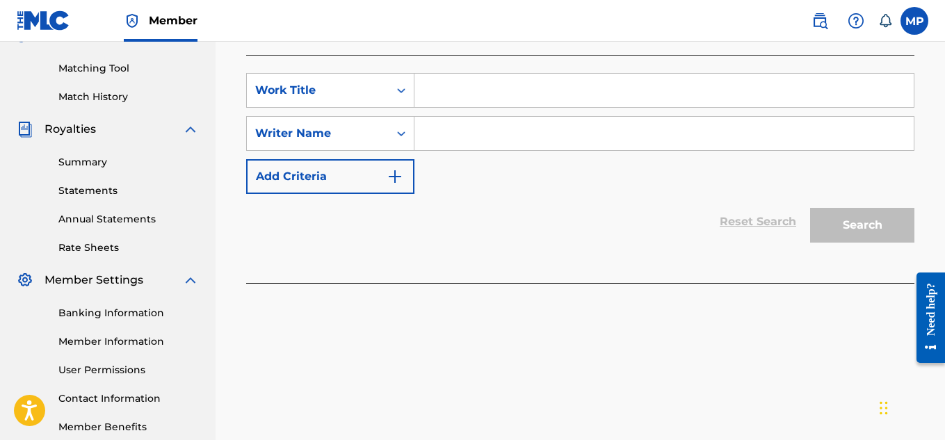
click at [493, 88] on input "Search Form" at bounding box center [663, 90] width 499 height 33
paste input "NOT BASIC"
type input "NOT BASIC"
click at [493, 130] on input "Search Form" at bounding box center [663, 133] width 499 height 33
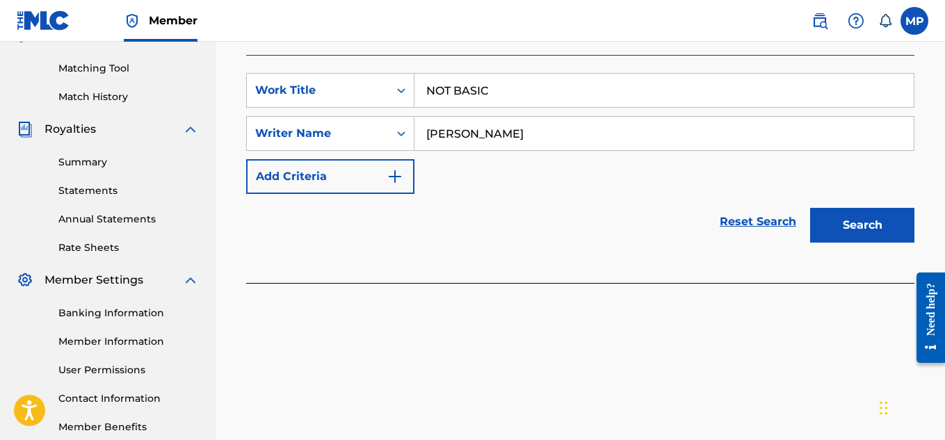
type input "[PERSON_NAME]"
click at [847, 230] on button "Search" at bounding box center [862, 225] width 104 height 35
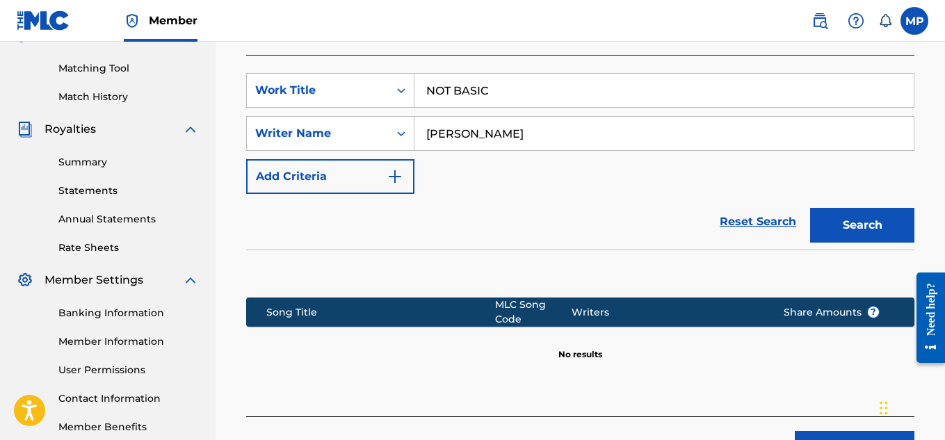
scroll to position [450, 0]
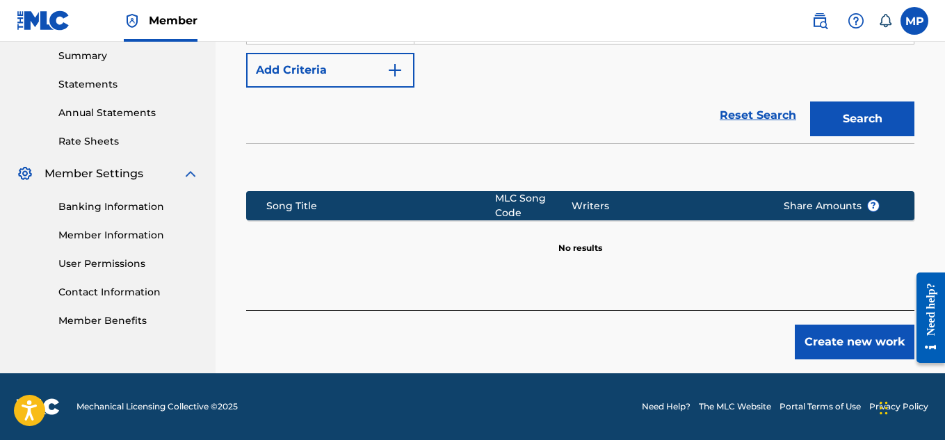
click at [843, 347] on button "Create new work" at bounding box center [854, 342] width 120 height 35
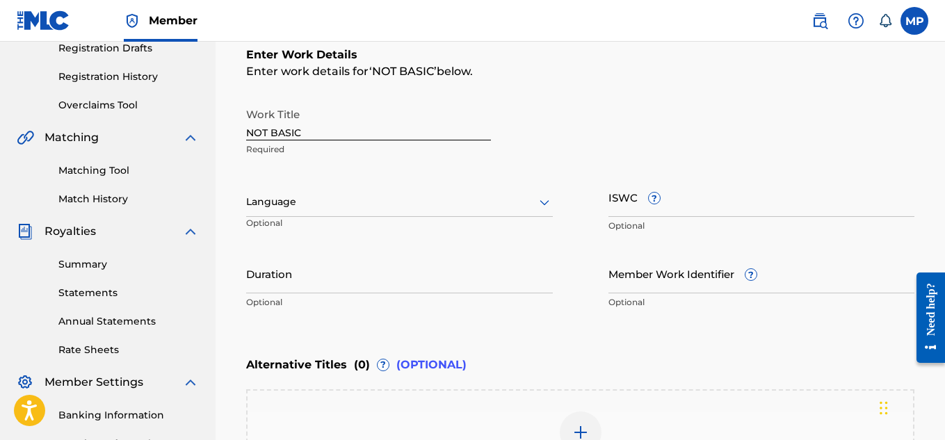
scroll to position [231, 0]
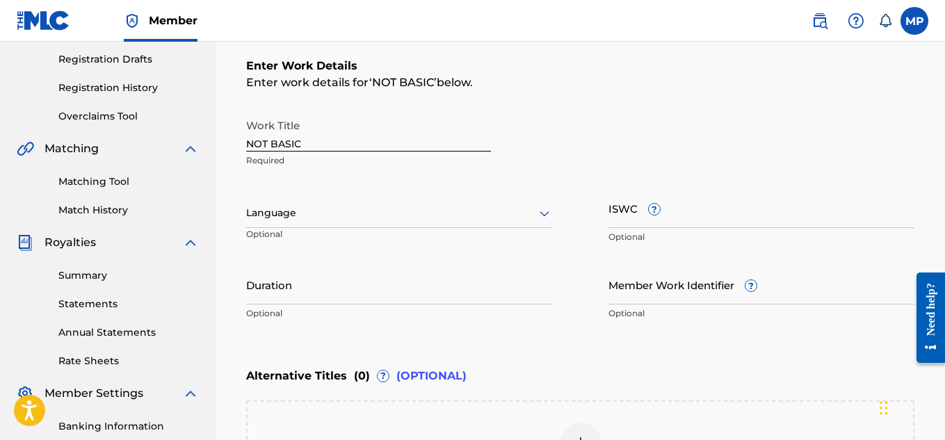
click at [450, 203] on div "Language" at bounding box center [399, 213] width 307 height 29
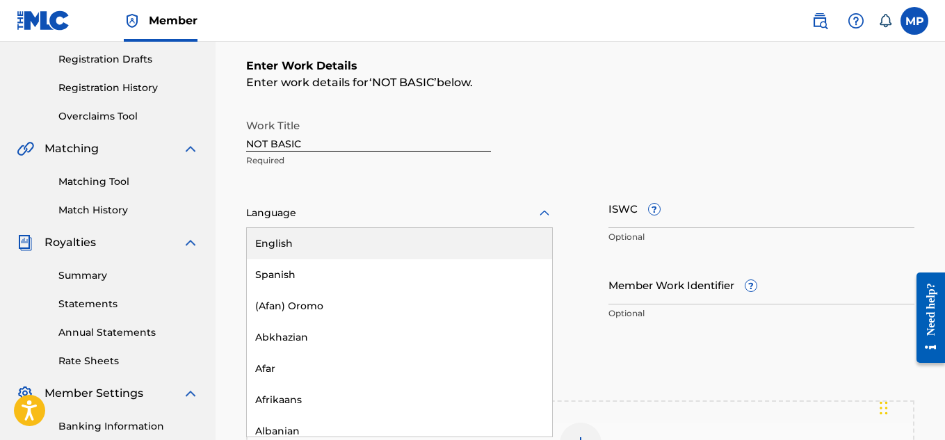
click at [320, 240] on div "English" at bounding box center [399, 243] width 305 height 31
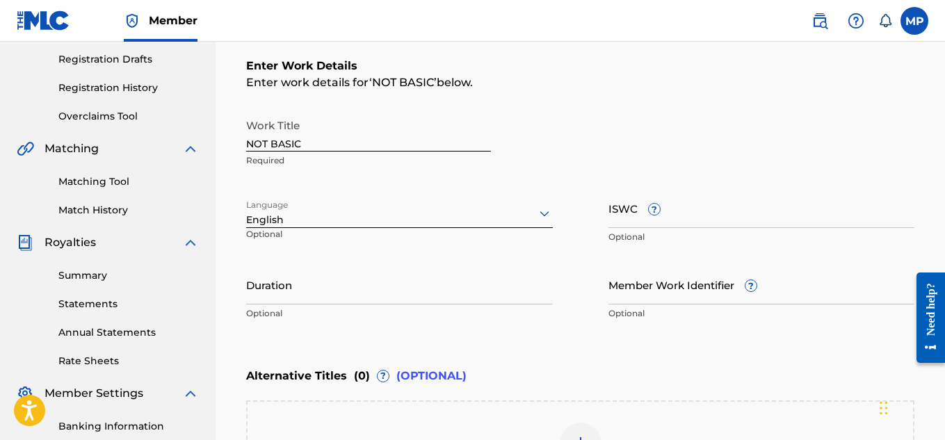
click at [725, 208] on input "ISWC ?" at bounding box center [761, 208] width 307 height 40
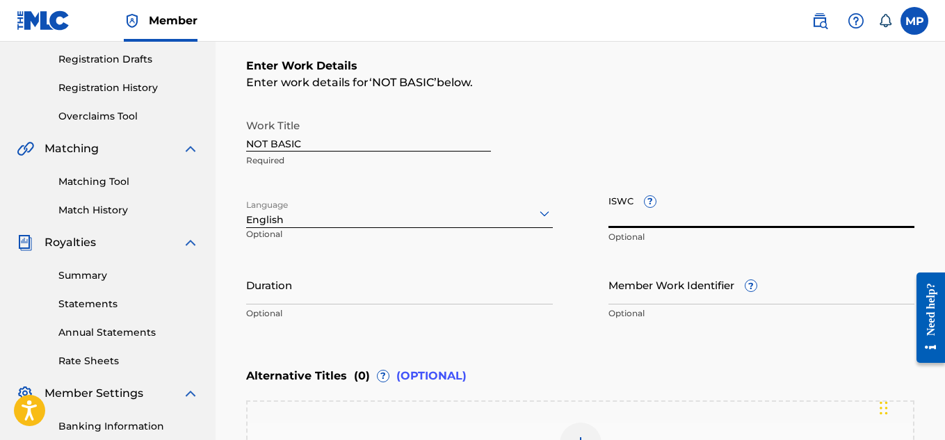
paste input "T9229748269"
type input "T9229748269"
click at [622, 304] on input "Member Work Identifier ?" at bounding box center [761, 285] width 307 height 40
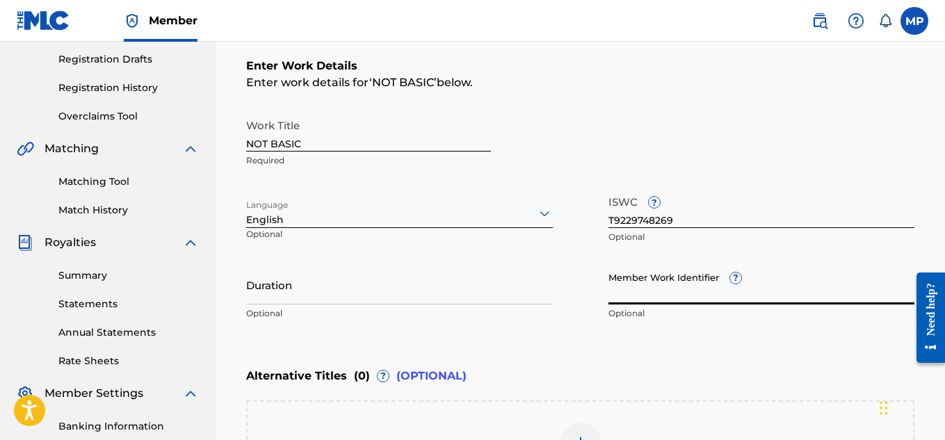
paste input "893487901"
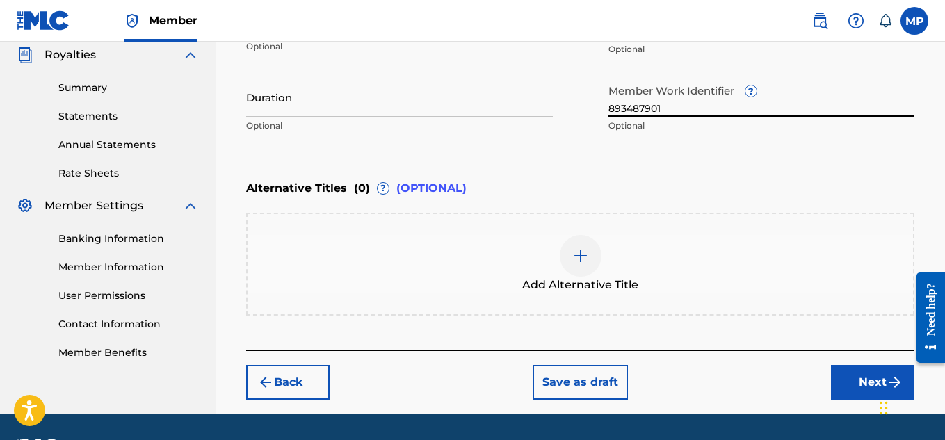
scroll to position [459, 0]
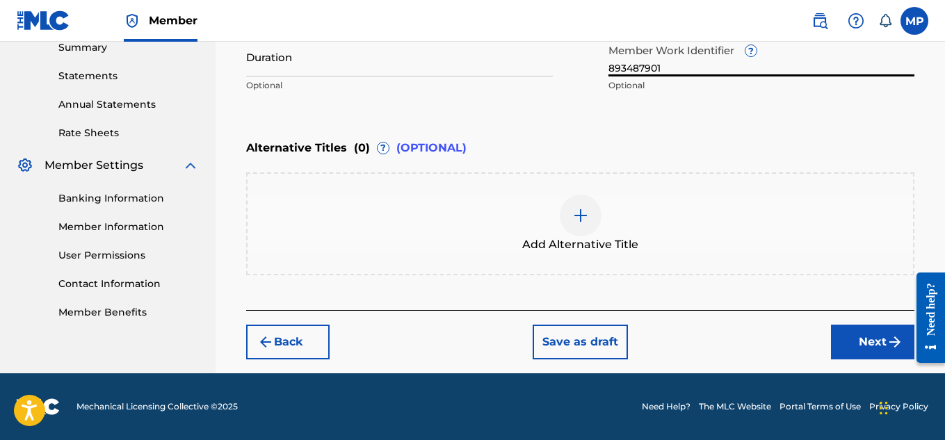
type input "893487901"
click at [860, 347] on button "Next" at bounding box center [872, 342] width 83 height 35
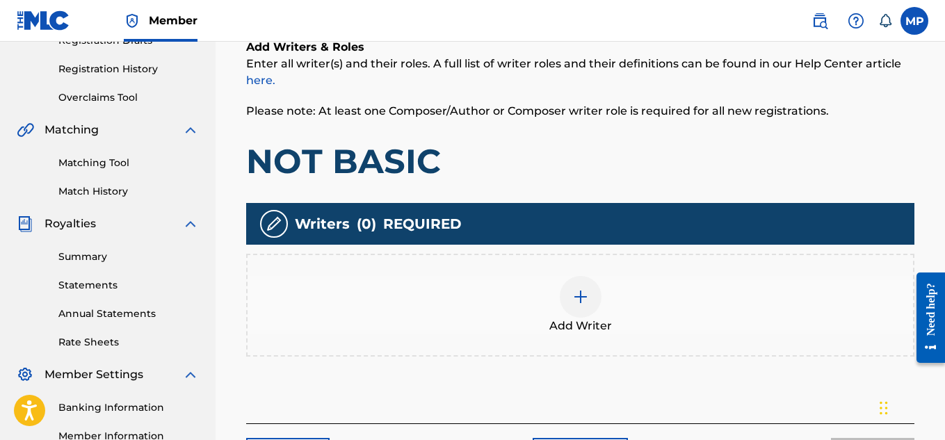
scroll to position [270, 0]
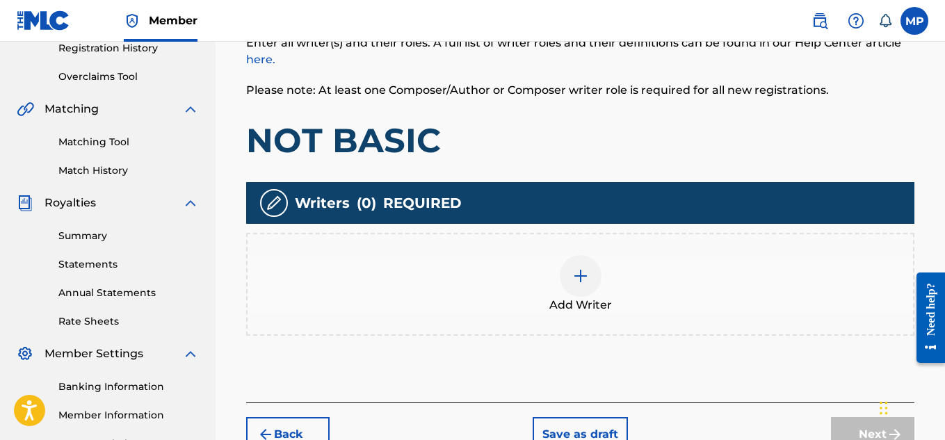
click at [589, 274] on div at bounding box center [580, 276] width 42 height 42
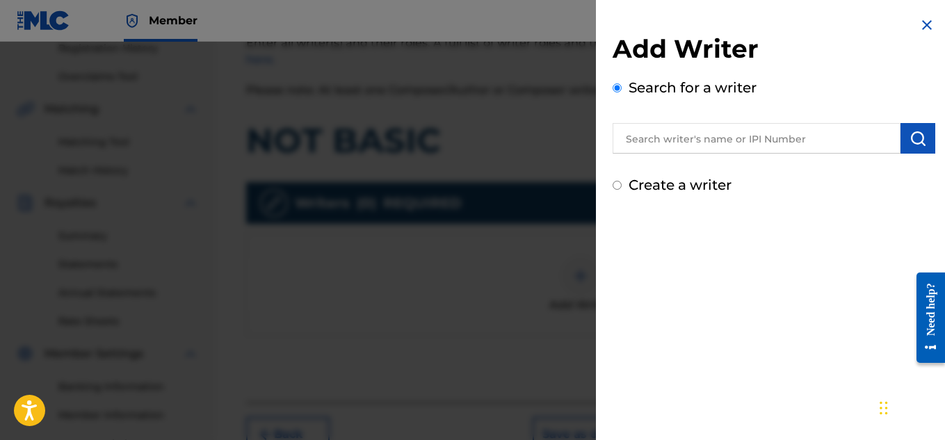
click at [683, 146] on input "text" at bounding box center [756, 138] width 288 height 31
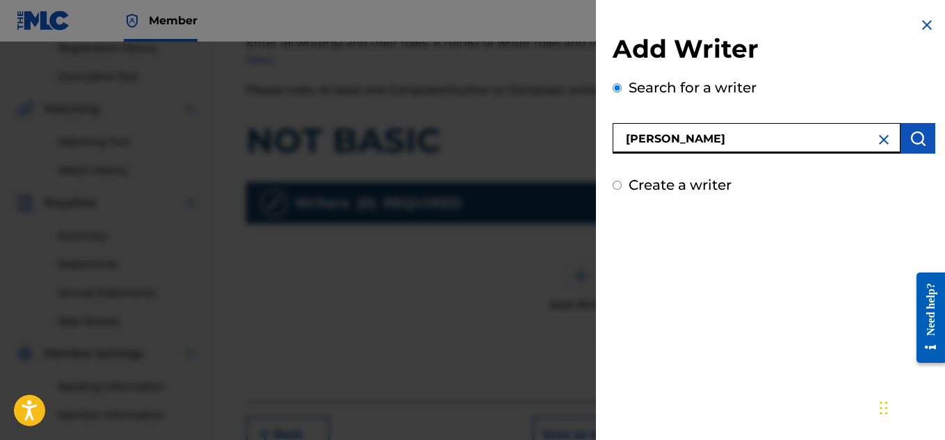
type input "[PERSON_NAME]"
click at [909, 144] on img "submit" at bounding box center [917, 138] width 17 height 17
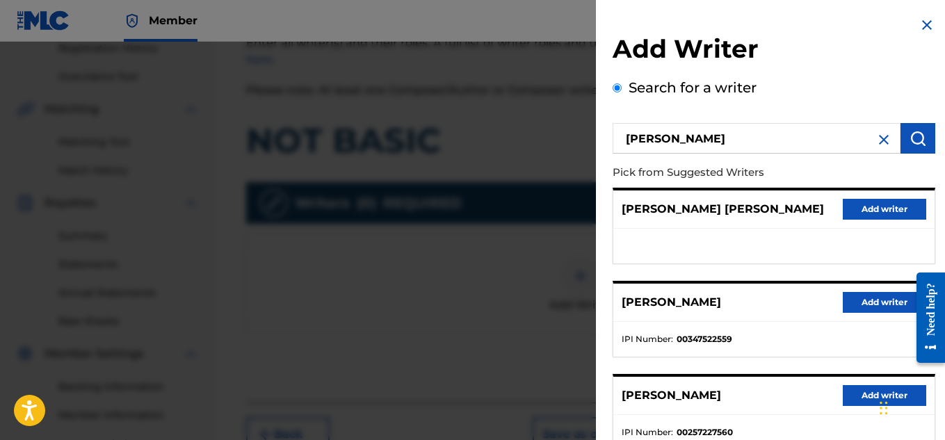
click at [844, 299] on button "Add writer" at bounding box center [883, 302] width 83 height 21
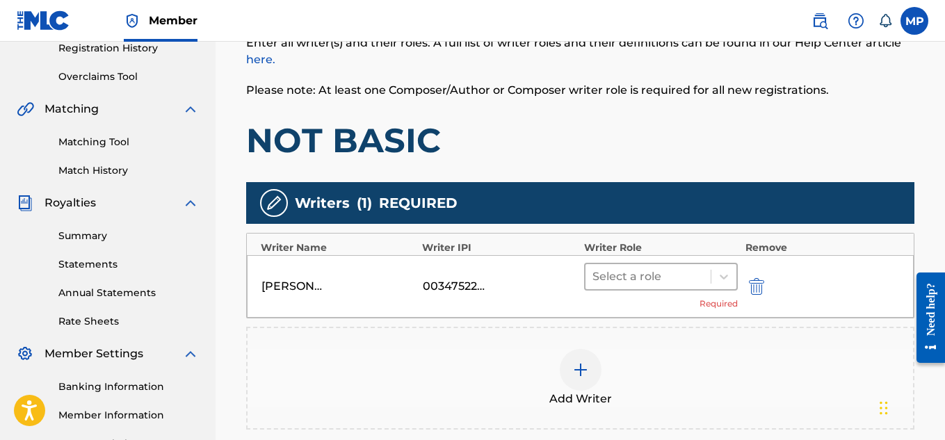
click at [683, 270] on div at bounding box center [648, 276] width 112 height 19
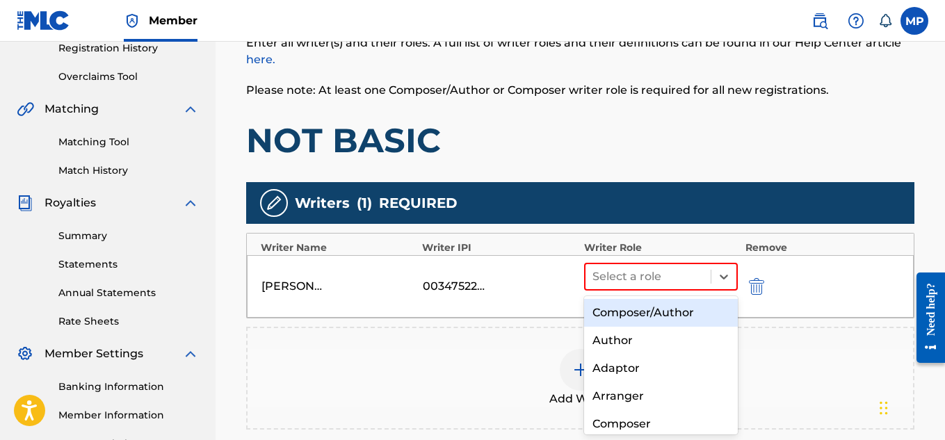
click at [655, 311] on div "Composer/Author" at bounding box center [661, 313] width 154 height 28
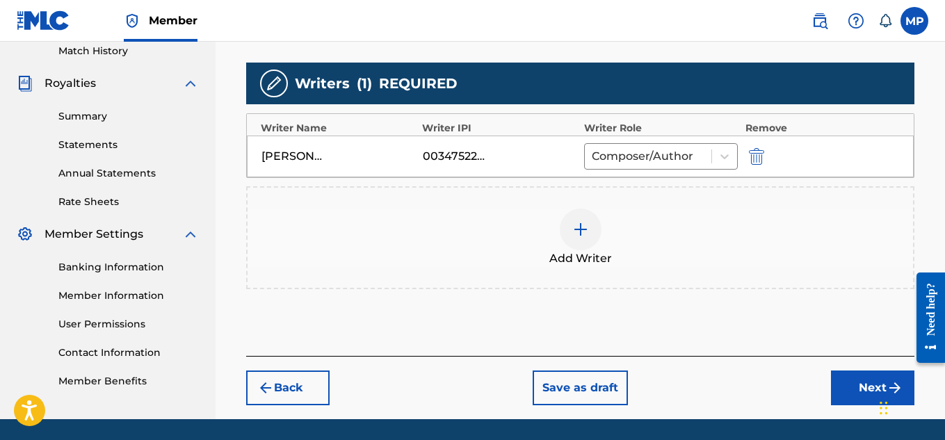
scroll to position [418, 0]
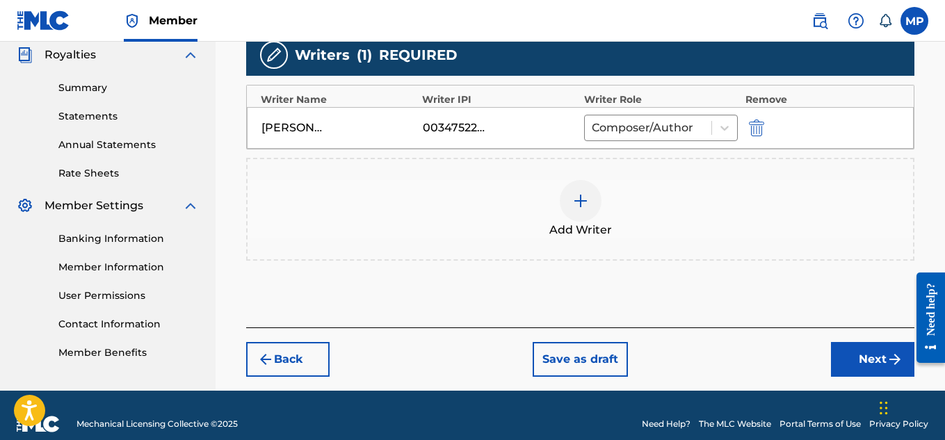
click at [850, 357] on button "Next" at bounding box center [872, 359] width 83 height 35
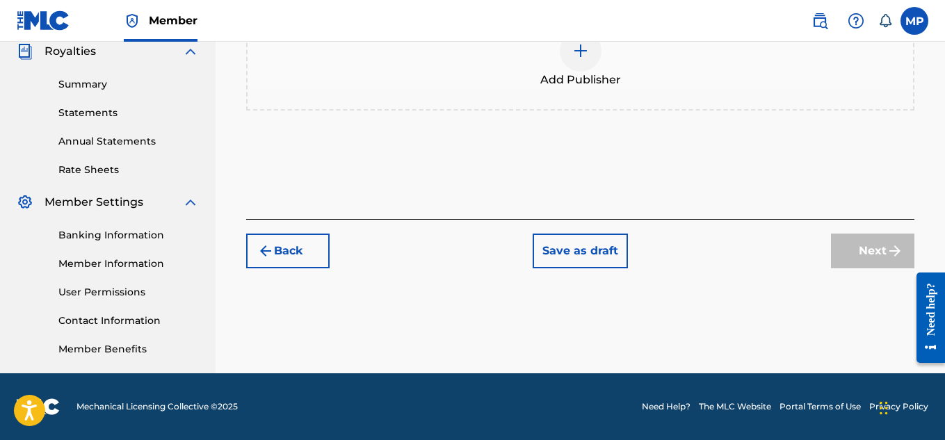
scroll to position [277, 0]
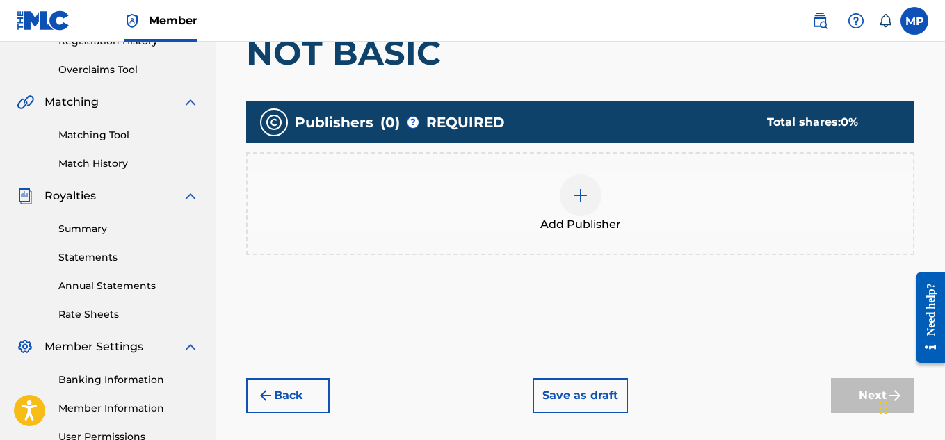
click at [594, 199] on div at bounding box center [580, 195] width 42 height 42
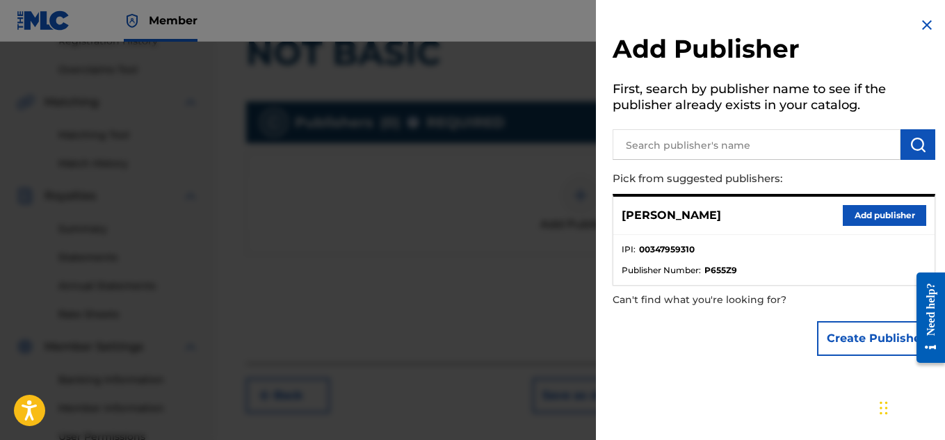
click at [894, 207] on button "Add publisher" at bounding box center [883, 215] width 83 height 21
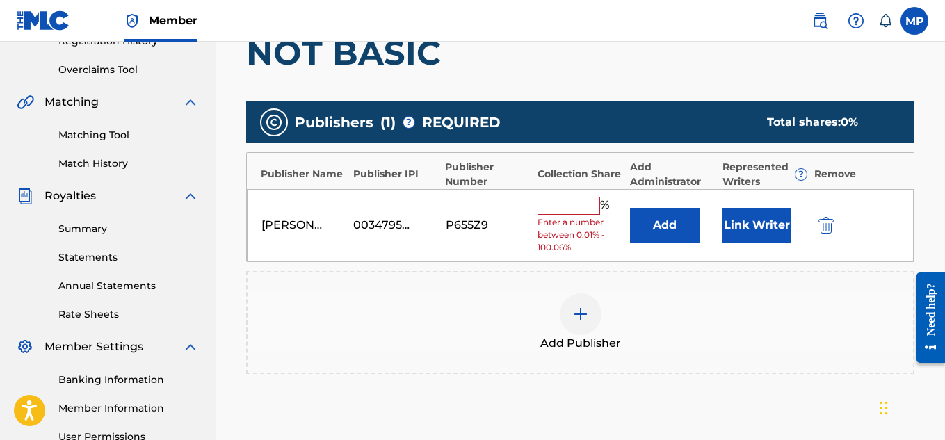
click at [554, 213] on input "text" at bounding box center [568, 206] width 63 height 18
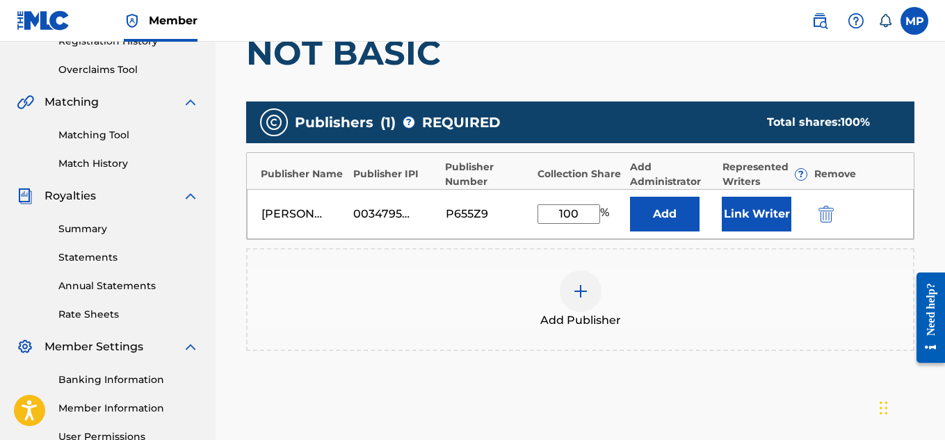
type input "100"
click at [743, 218] on button "Link Writer" at bounding box center [756, 214] width 70 height 35
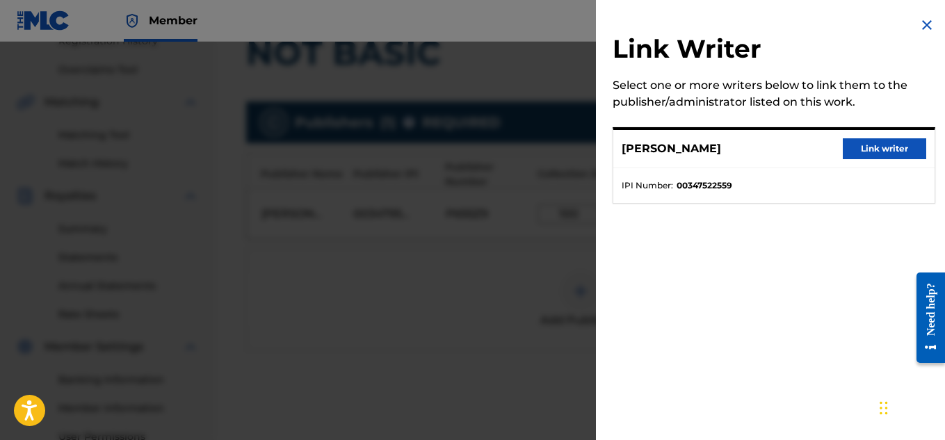
click at [856, 161] on div "MICAH PENNY Link writer" at bounding box center [773, 149] width 321 height 38
click at [868, 154] on button "Link writer" at bounding box center [883, 148] width 83 height 21
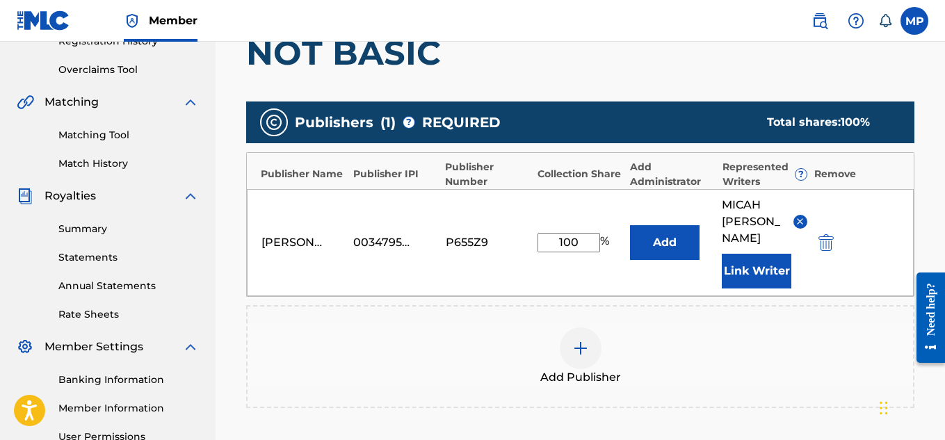
scroll to position [467, 0]
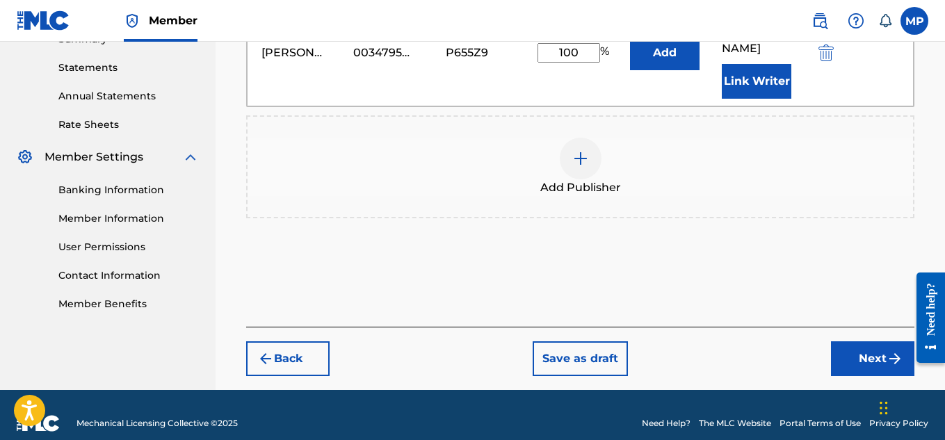
click at [851, 350] on button "Next" at bounding box center [872, 358] width 83 height 35
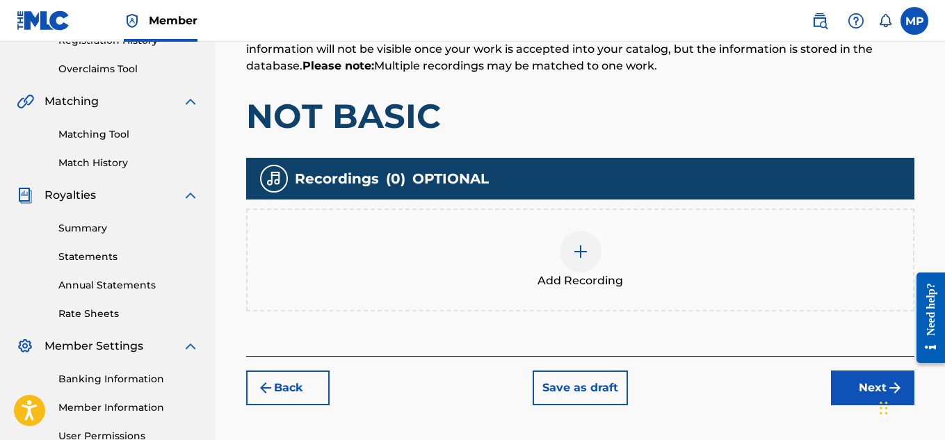
scroll to position [292, 0]
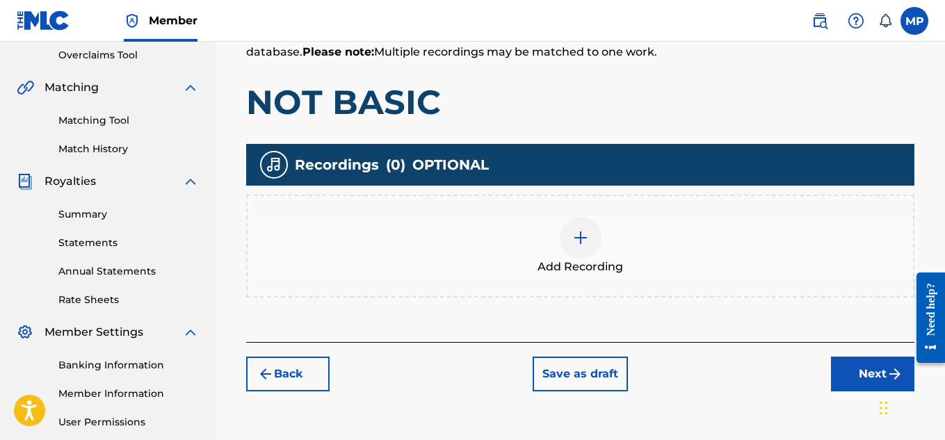
click at [585, 242] on img at bounding box center [580, 237] width 17 height 17
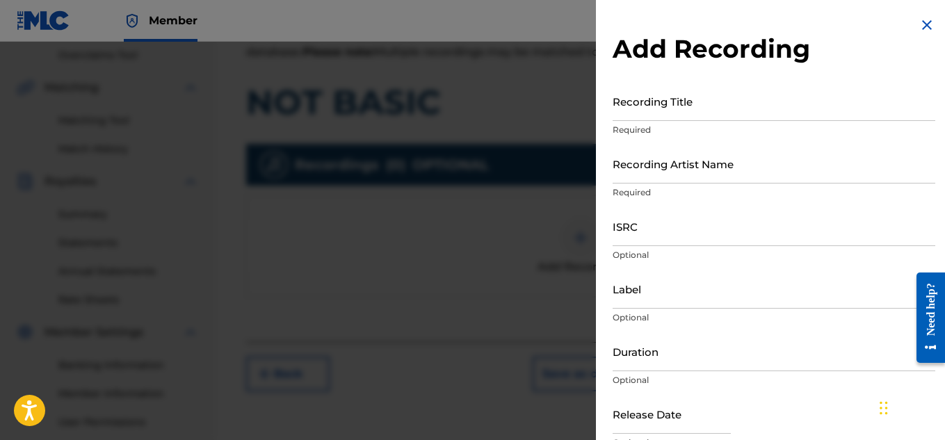
click at [678, 120] on input "Recording Title" at bounding box center [773, 101] width 322 height 40
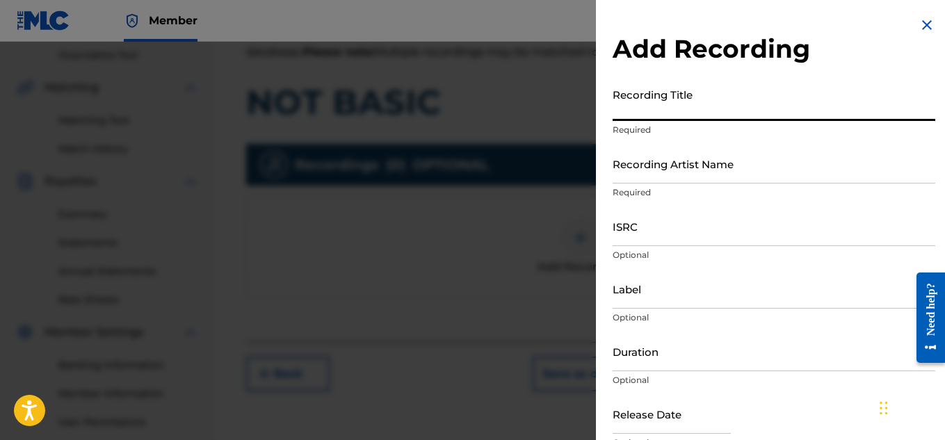
paste input "NOT BASIC"
type input "NOT BASIC"
click at [667, 177] on input "Recording Artist Name" at bounding box center [773, 164] width 322 height 40
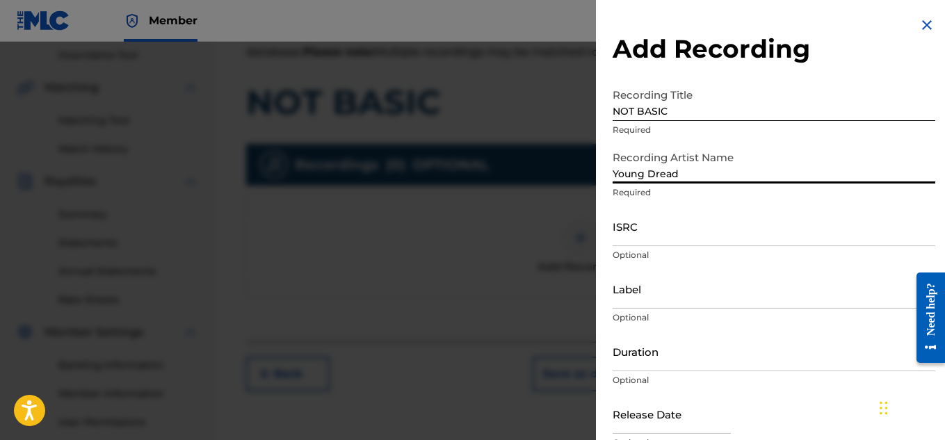
type input "Young Dread"
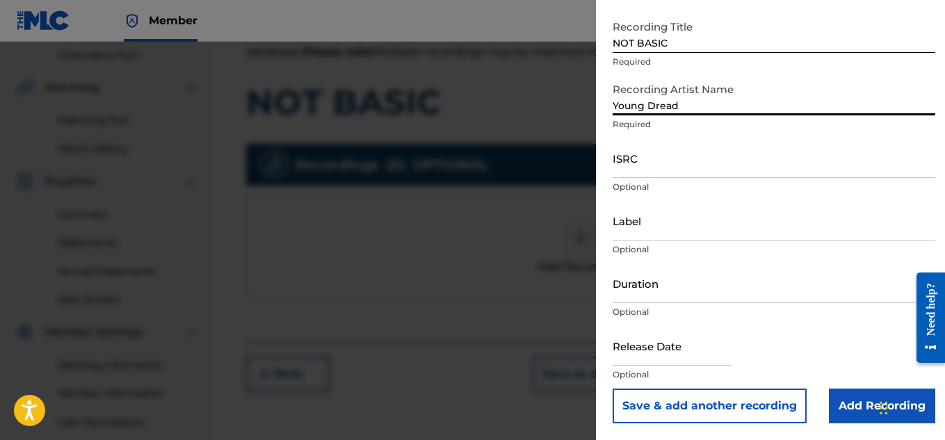
click at [857, 418] on input "Add Recording" at bounding box center [881, 406] width 106 height 35
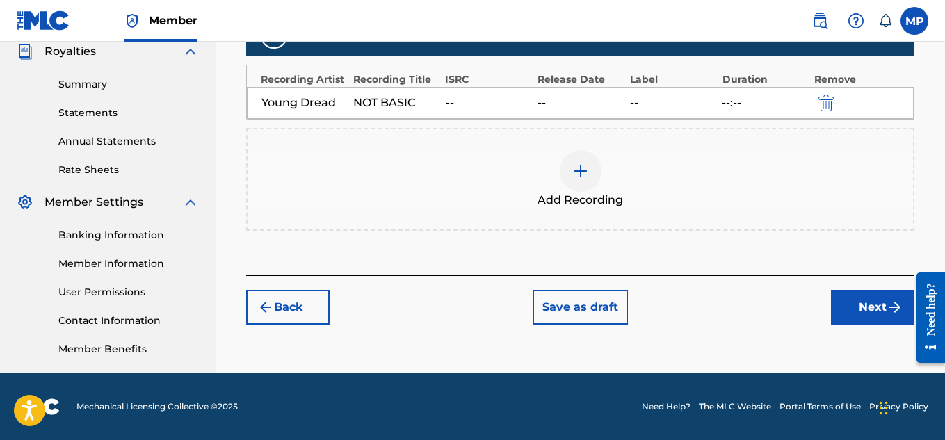
click at [851, 316] on button "Next" at bounding box center [872, 307] width 83 height 35
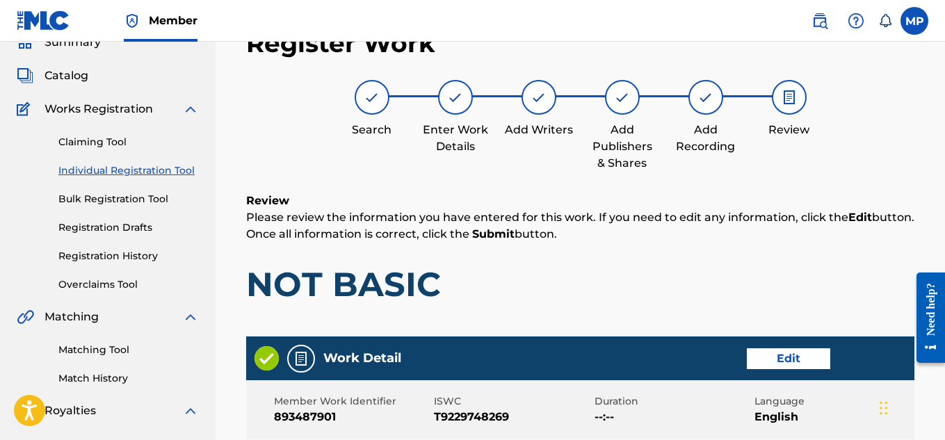
scroll to position [780, 0]
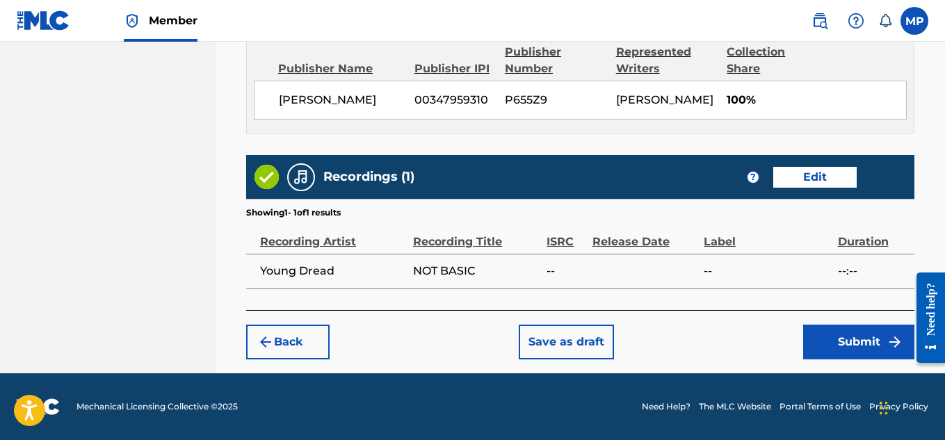
click at [850, 334] on button "Submit" at bounding box center [858, 342] width 111 height 35
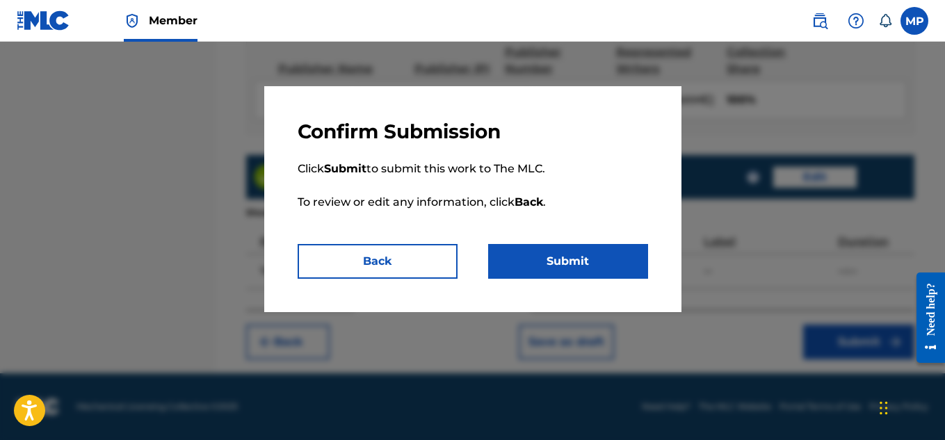
click at [544, 259] on button "Submit" at bounding box center [568, 261] width 160 height 35
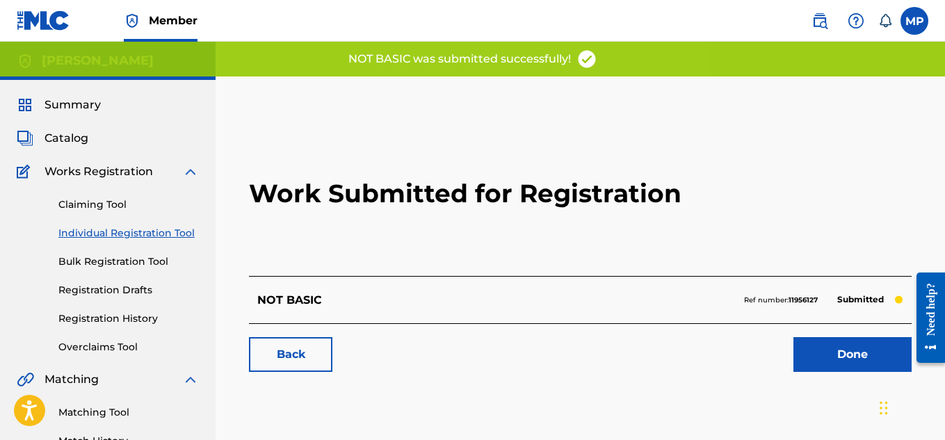
click at [320, 347] on link "Back" at bounding box center [290, 354] width 83 height 35
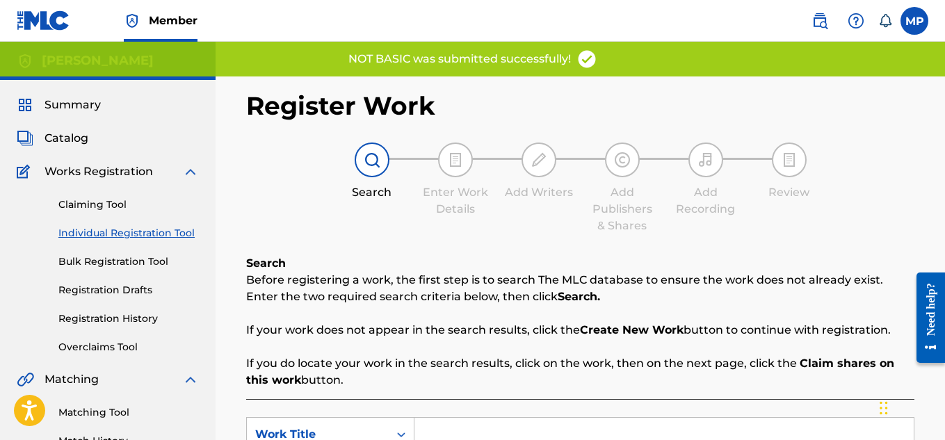
scroll to position [282, 0]
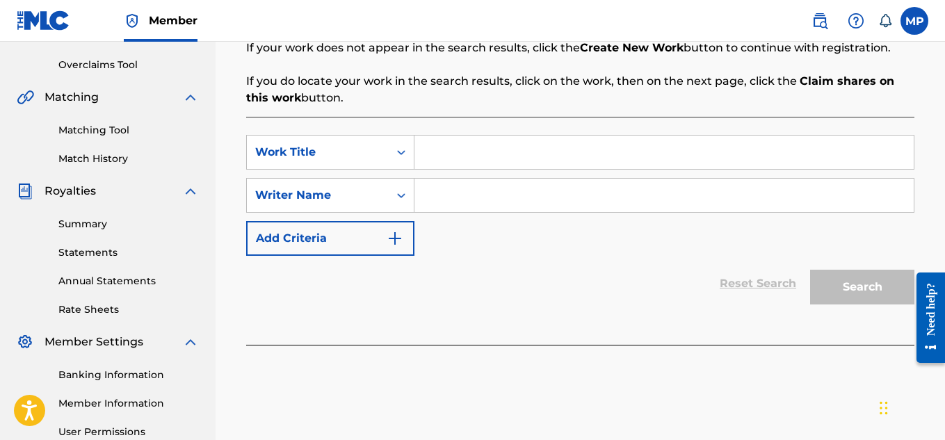
click at [458, 154] on input "Search Form" at bounding box center [663, 152] width 499 height 33
paste input "NO LOVE"
type input "NO LOVE"
click at [468, 188] on input "Search Form" at bounding box center [663, 195] width 499 height 33
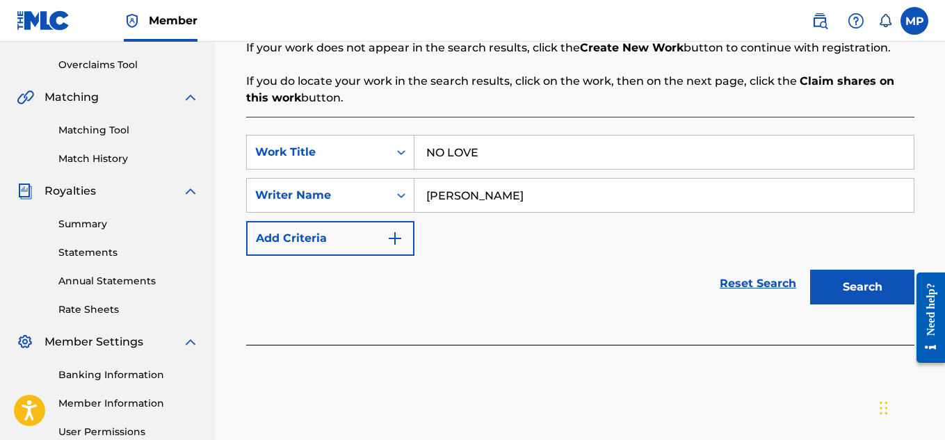
type input "[PERSON_NAME]"
click at [847, 274] on button "Search" at bounding box center [862, 287] width 104 height 35
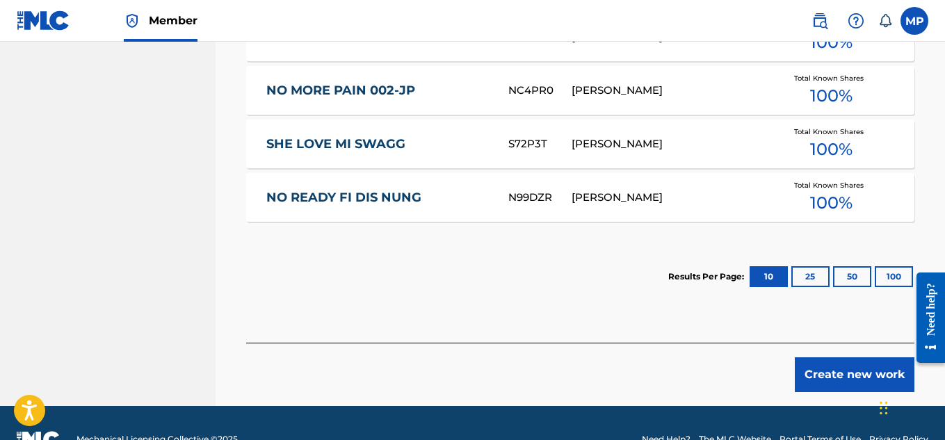
scroll to position [805, 0]
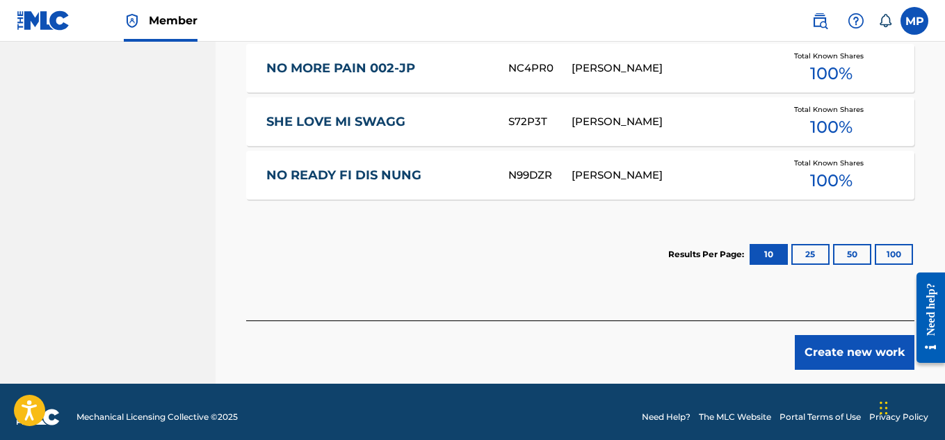
click at [868, 349] on button "Create new work" at bounding box center [854, 352] width 120 height 35
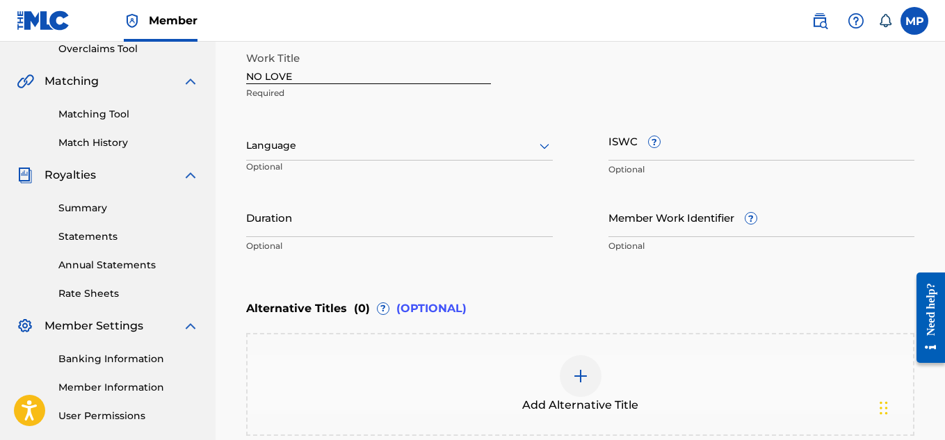
scroll to position [281, 0]
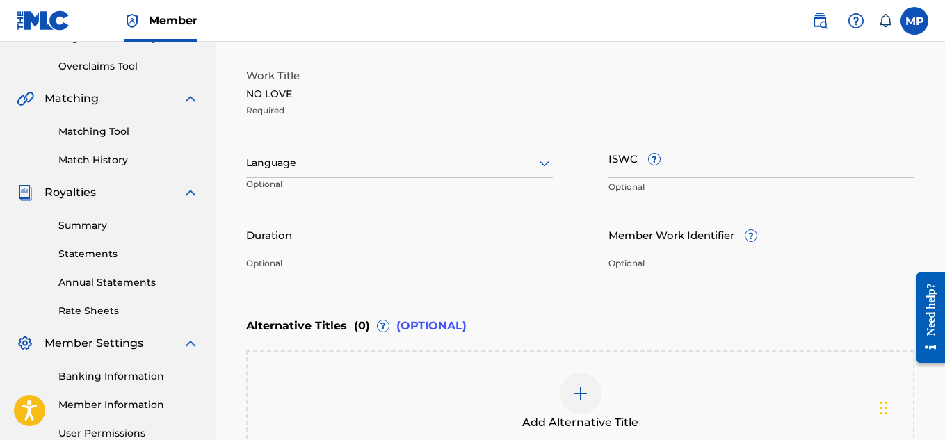
click at [547, 160] on icon at bounding box center [544, 163] width 17 height 17
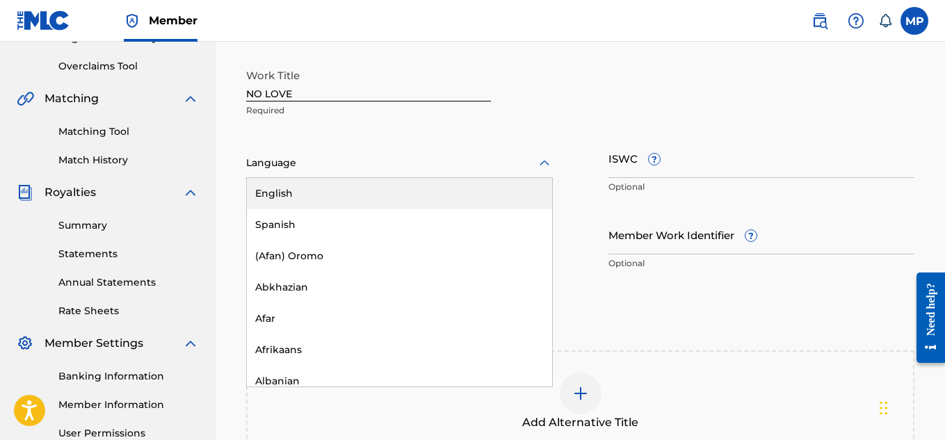
click at [448, 196] on div "English" at bounding box center [399, 193] width 305 height 31
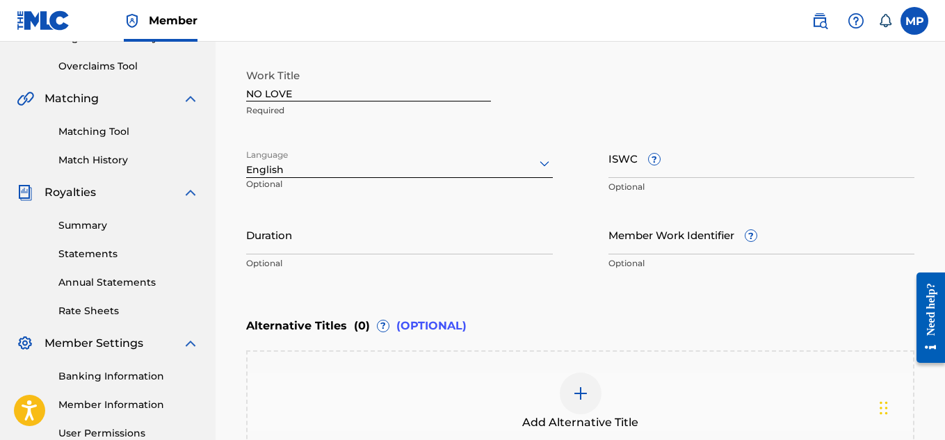
click at [665, 166] on input "ISWC ?" at bounding box center [761, 158] width 307 height 40
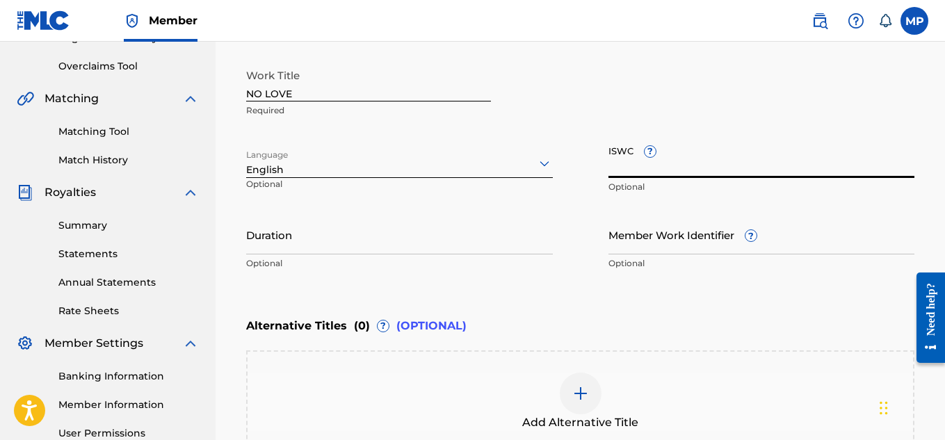
paste input "T9229750123"
type input "T9229750123"
click at [629, 240] on input "Member Work Identifier ?" at bounding box center [761, 235] width 307 height 40
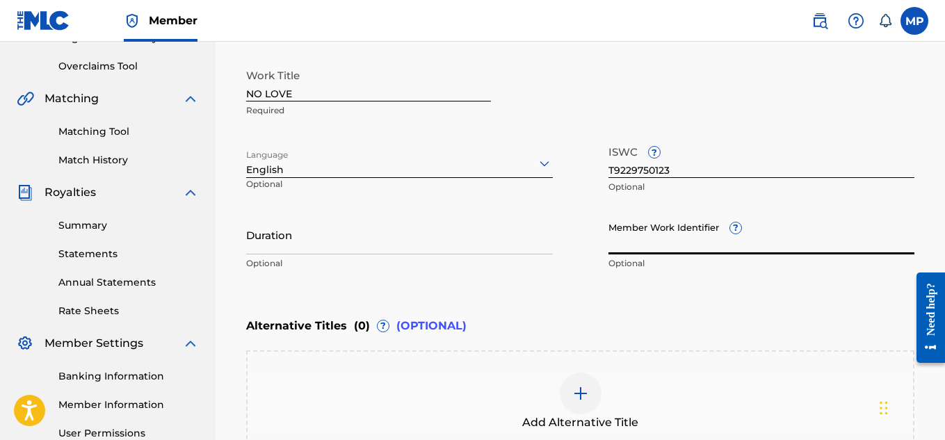
paste input "893488213"
type input "893488213"
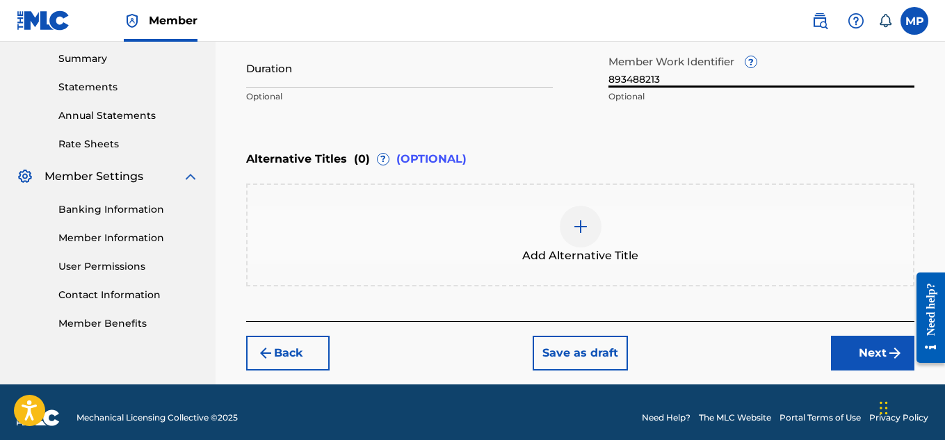
scroll to position [450, 0]
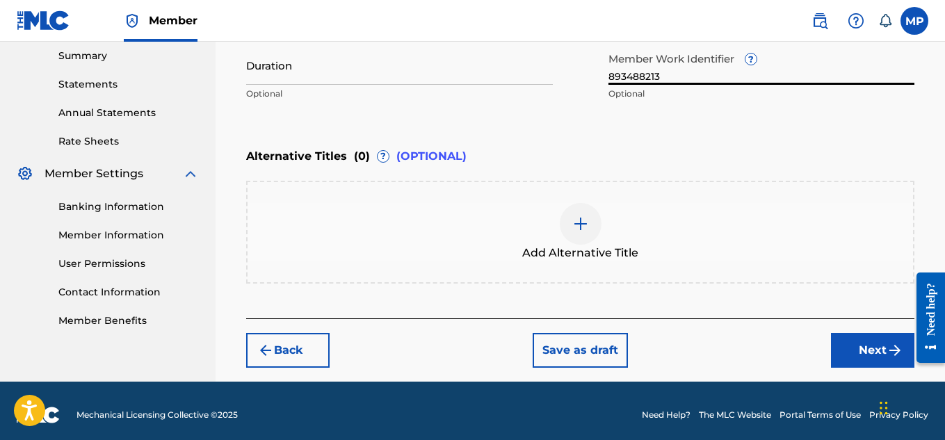
click at [849, 343] on button "Next" at bounding box center [872, 350] width 83 height 35
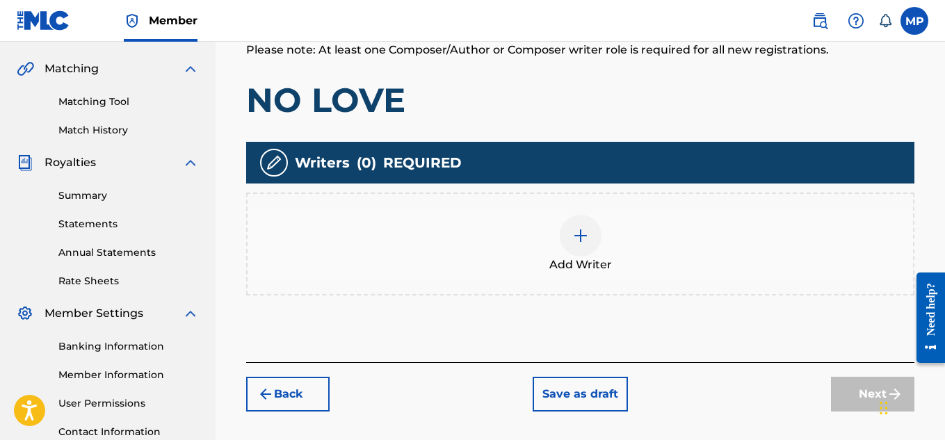
scroll to position [313, 0]
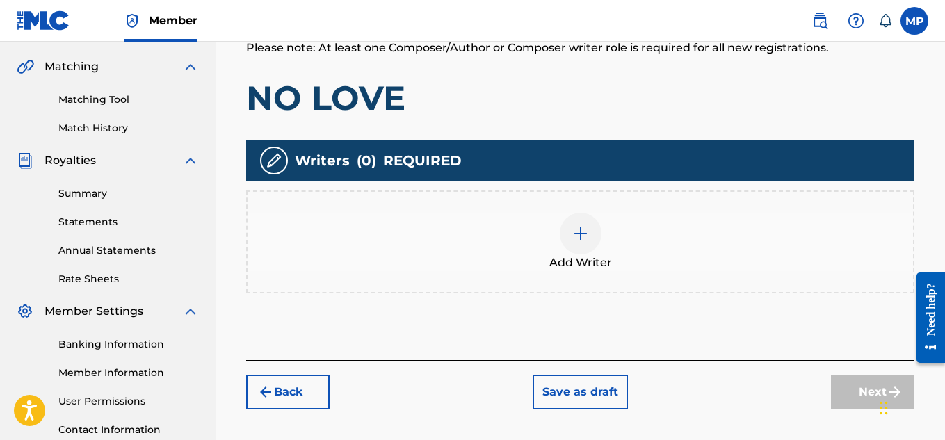
click at [587, 234] on img at bounding box center [580, 233] width 17 height 17
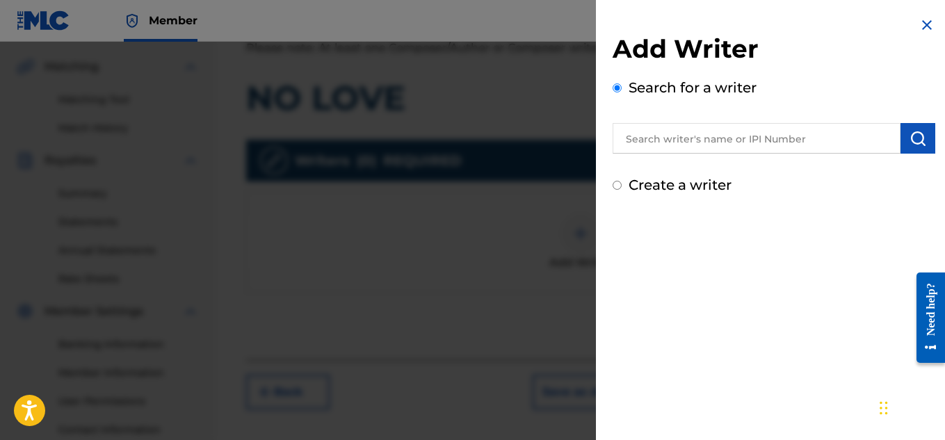
click at [767, 135] on input "text" at bounding box center [756, 138] width 288 height 31
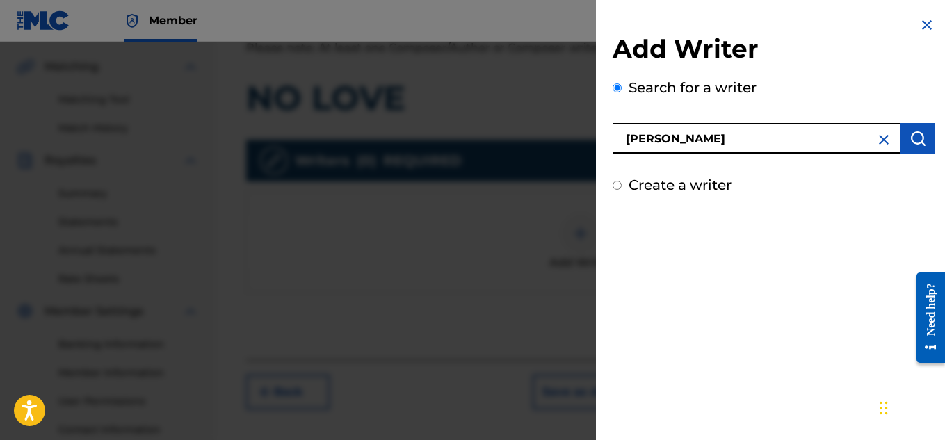
type input "[PERSON_NAME]"
click at [920, 133] on img "submit" at bounding box center [917, 138] width 17 height 17
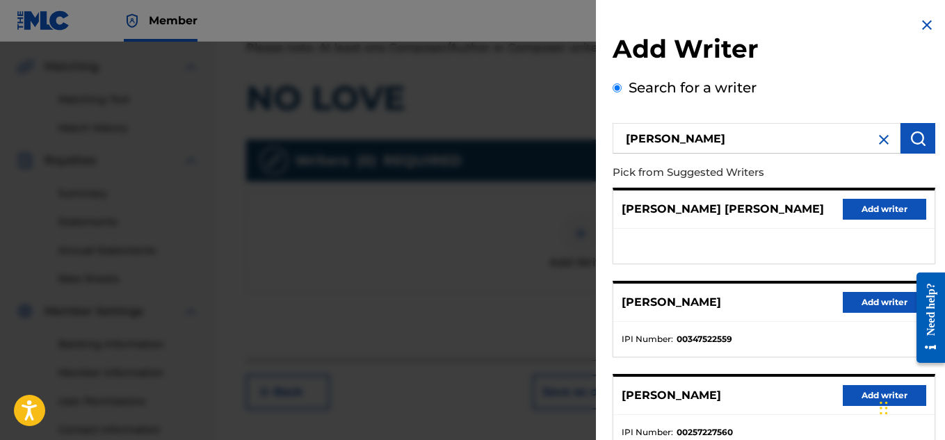
click at [860, 294] on button "Add writer" at bounding box center [883, 302] width 83 height 21
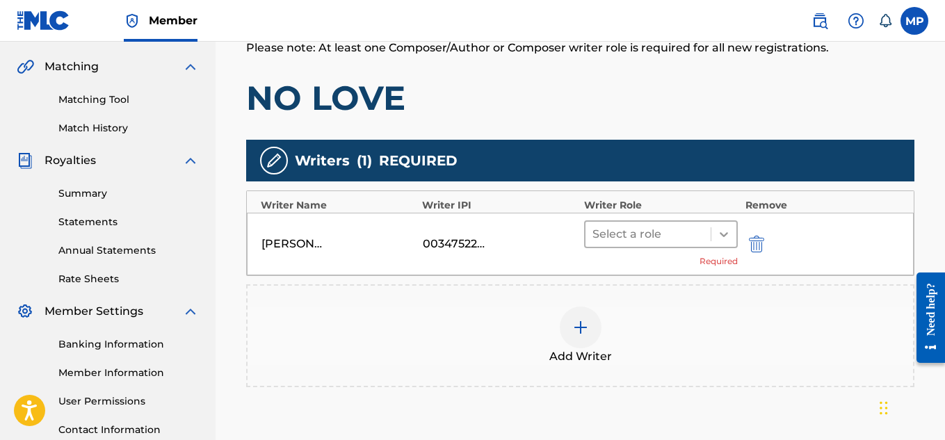
click at [721, 238] on icon at bounding box center [724, 234] width 14 height 14
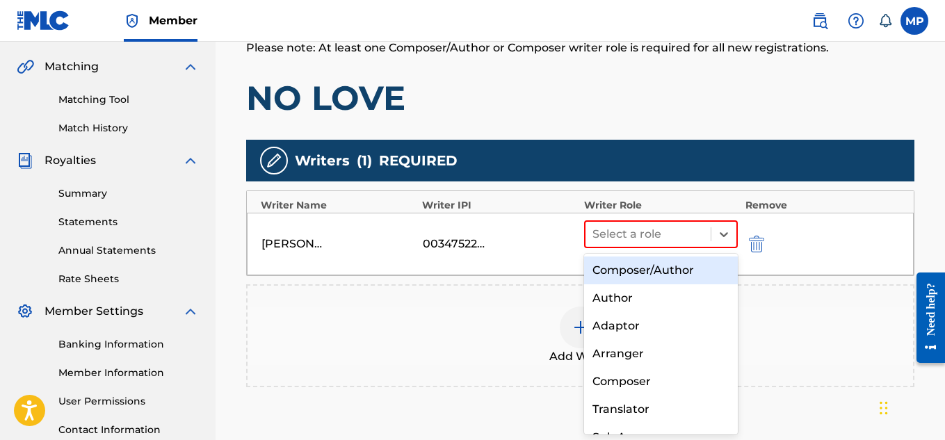
click at [675, 261] on div "Composer/Author" at bounding box center [661, 270] width 154 height 28
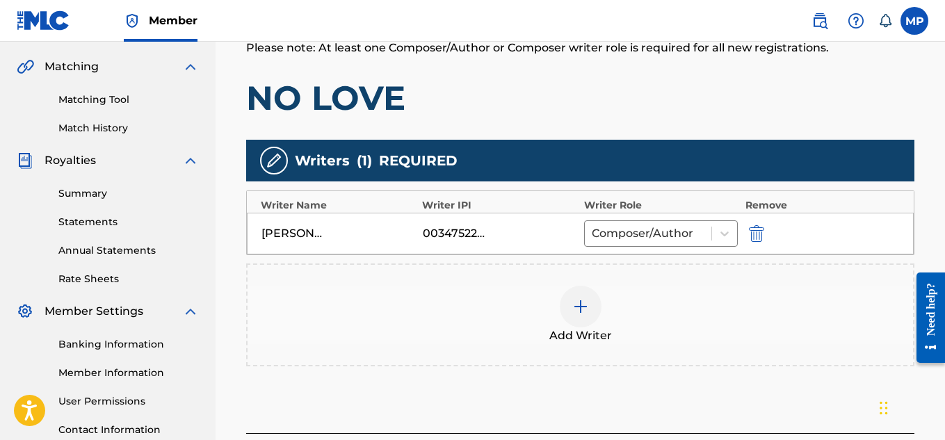
scroll to position [436, 0]
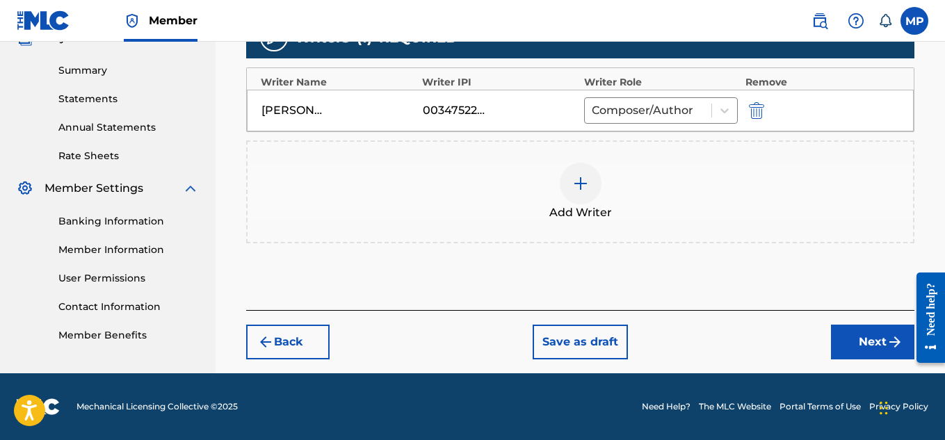
click at [842, 333] on button "Next" at bounding box center [872, 342] width 83 height 35
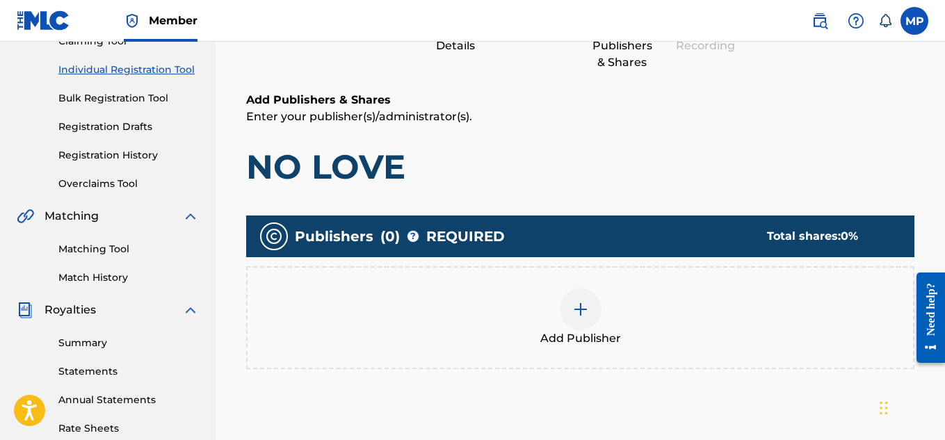
scroll to position [159, 0]
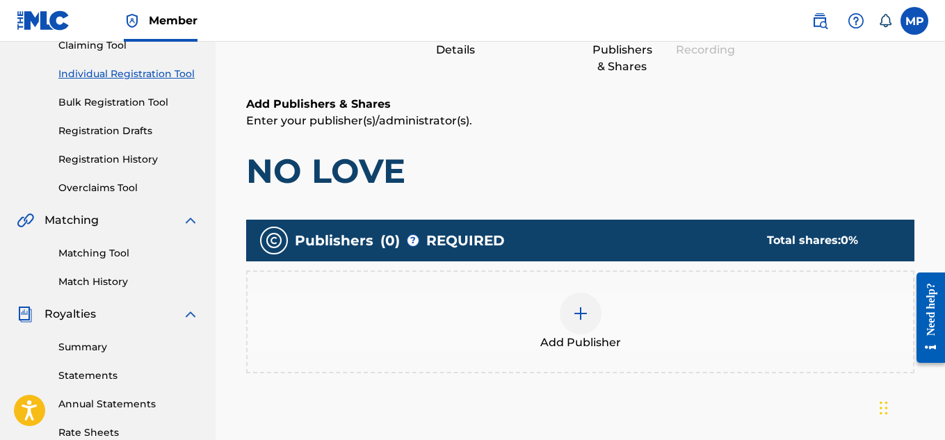
click at [575, 308] on img at bounding box center [580, 313] width 17 height 17
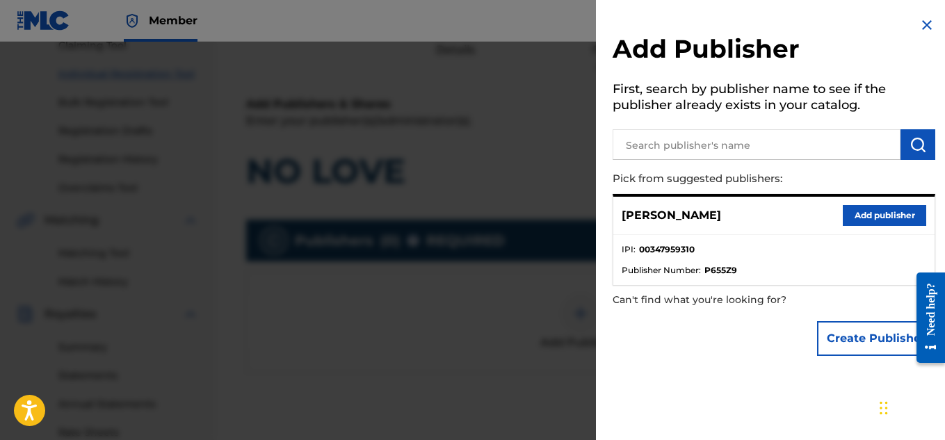
click at [869, 216] on button "Add publisher" at bounding box center [883, 215] width 83 height 21
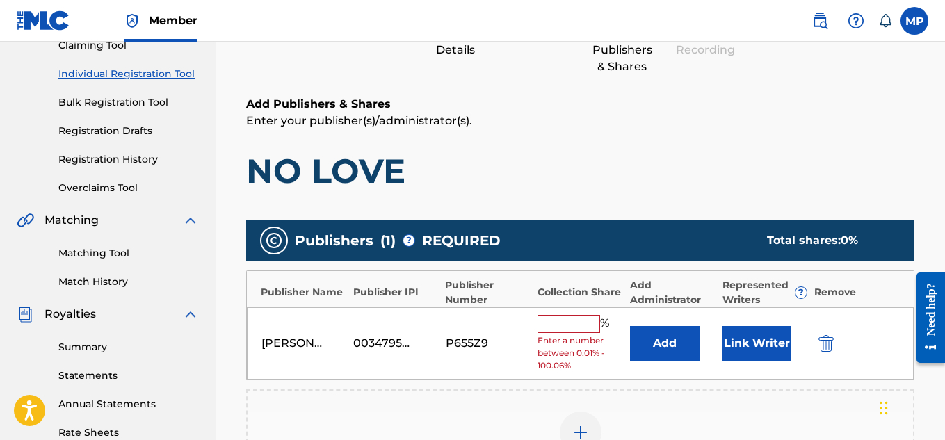
click at [570, 331] on input "text" at bounding box center [568, 324] width 63 height 18
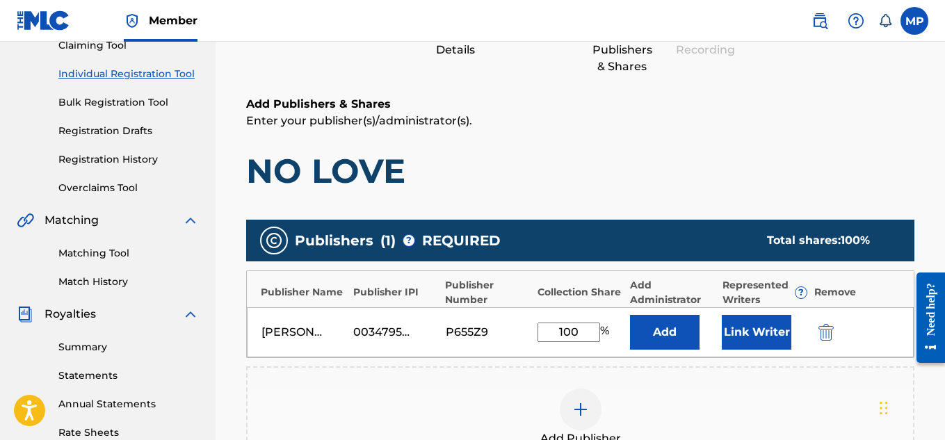
type input "100"
click at [735, 319] on button "Link Writer" at bounding box center [756, 332] width 70 height 35
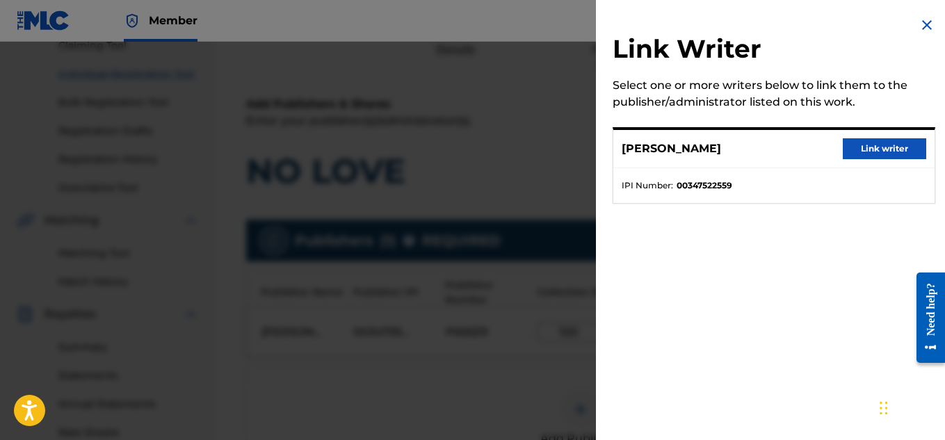
click at [875, 144] on button "Link writer" at bounding box center [883, 148] width 83 height 21
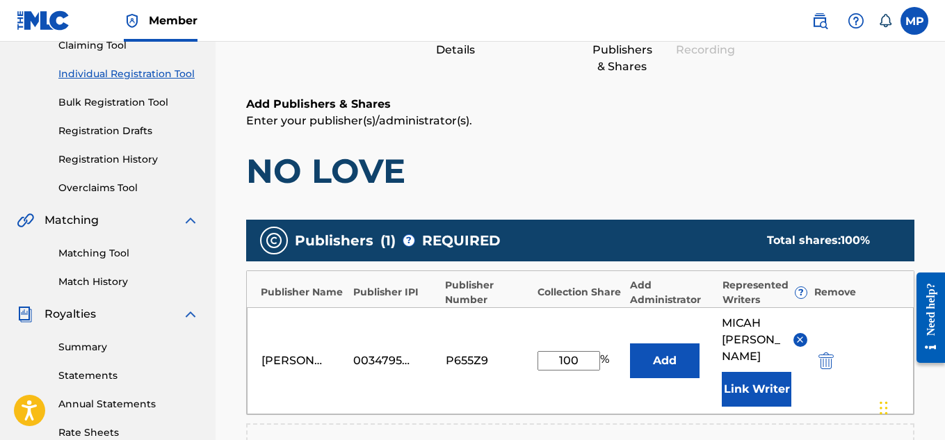
scroll to position [467, 0]
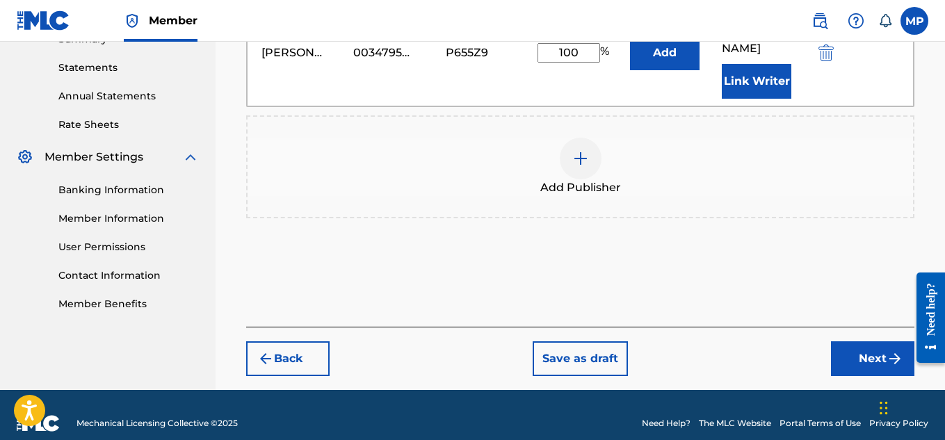
click at [876, 343] on button "Next" at bounding box center [872, 358] width 83 height 35
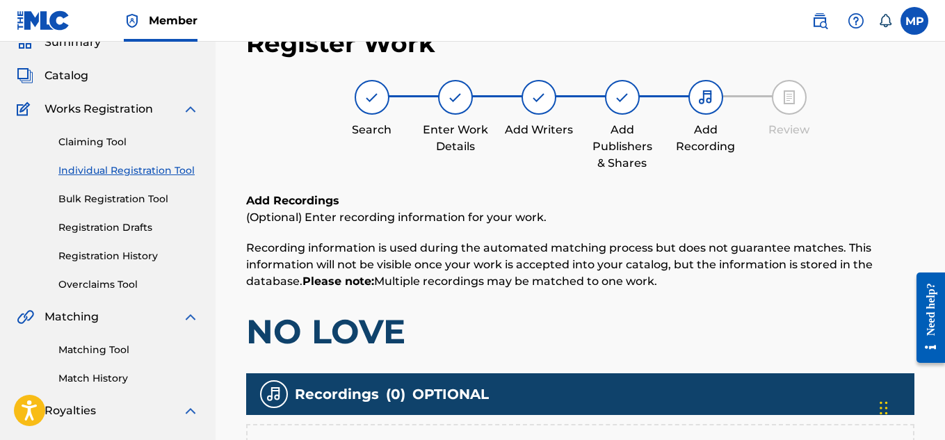
scroll to position [422, 0]
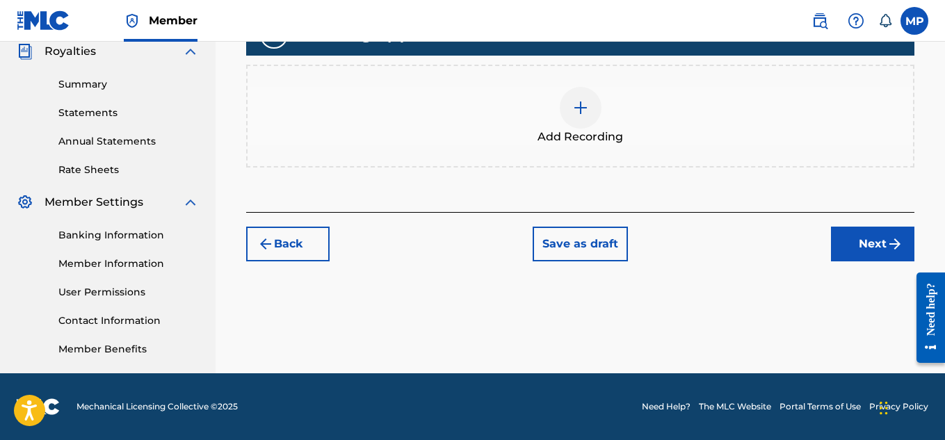
click at [586, 119] on div at bounding box center [580, 108] width 42 height 42
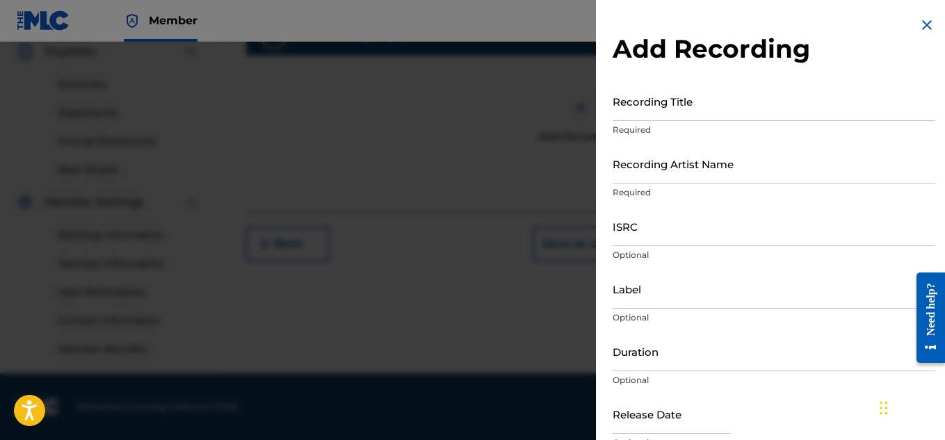
click at [701, 167] on input "Recording Artist Name" at bounding box center [773, 164] width 322 height 40
paste input "YOUNG DREAD"
type input "YOUNG DREAD"
click at [642, 115] on input "Recording Title" at bounding box center [773, 101] width 322 height 40
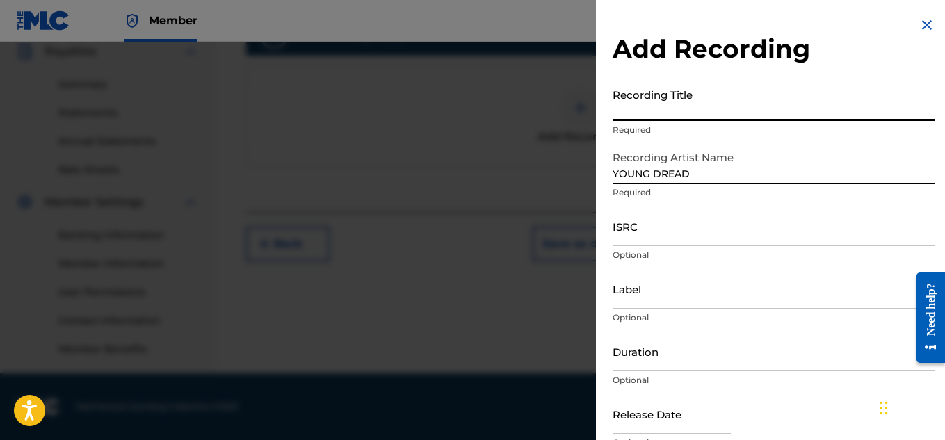
paste input "NO LOVE"
type input "NO LOVE"
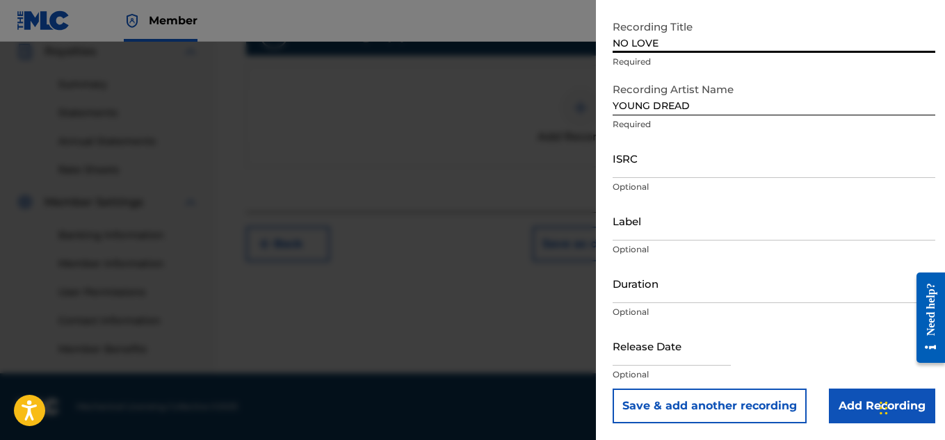
click at [836, 392] on input "Add Recording" at bounding box center [881, 406] width 106 height 35
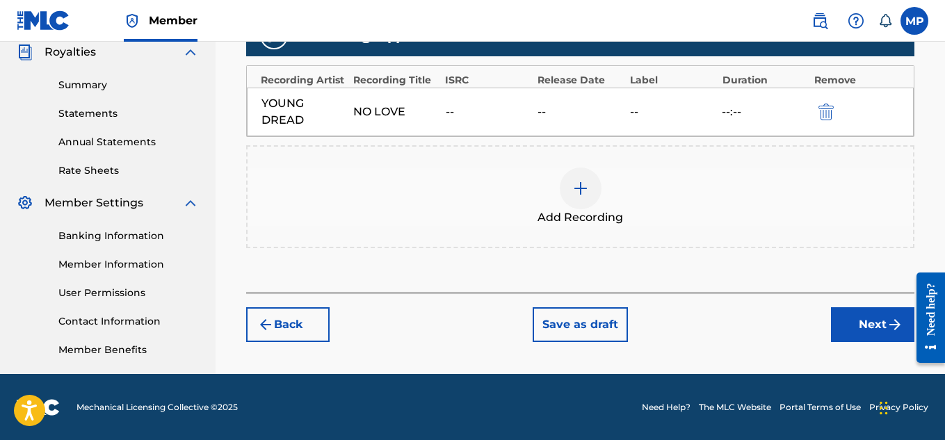
click at [858, 317] on button "Next" at bounding box center [872, 324] width 83 height 35
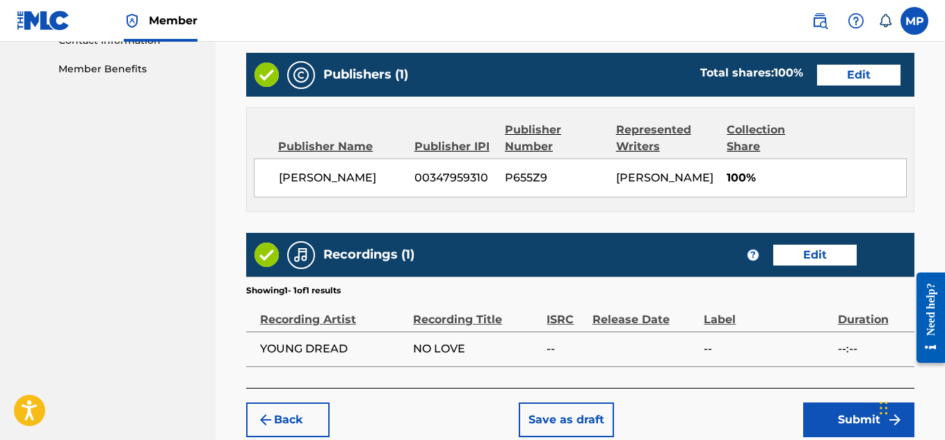
scroll to position [780, 0]
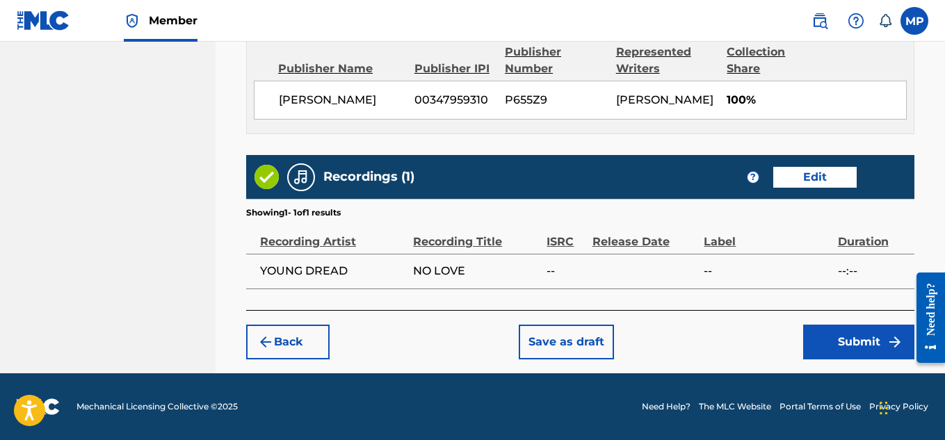
click at [851, 332] on button "Submit" at bounding box center [858, 342] width 111 height 35
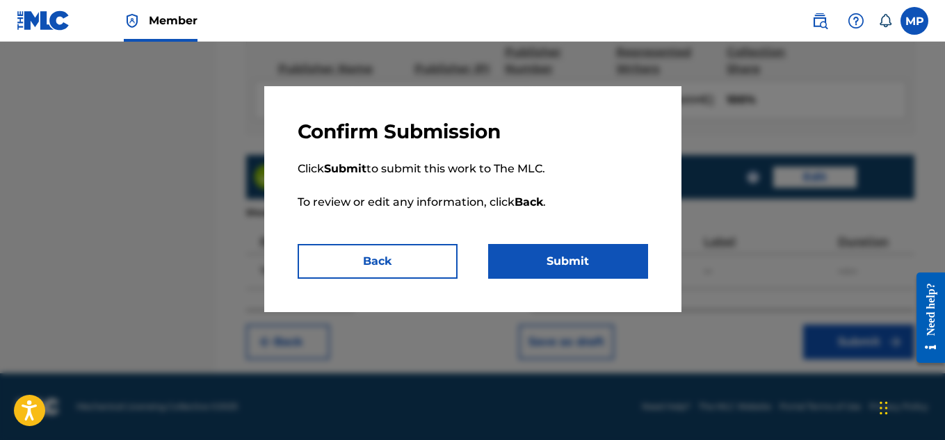
click at [569, 255] on button "Submit" at bounding box center [568, 261] width 160 height 35
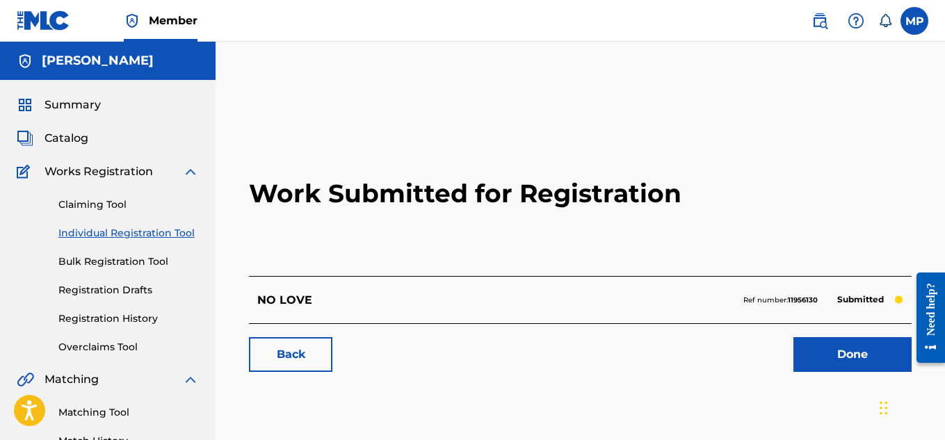
click at [295, 345] on link "Back" at bounding box center [290, 354] width 83 height 35
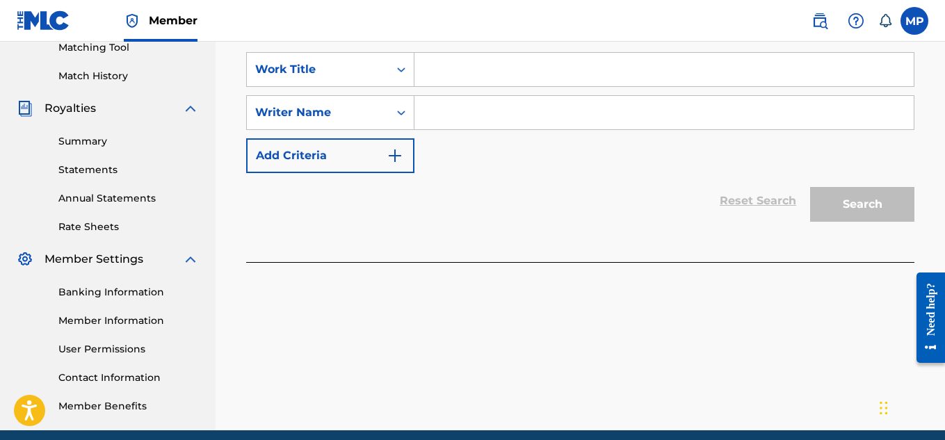
scroll to position [368, 0]
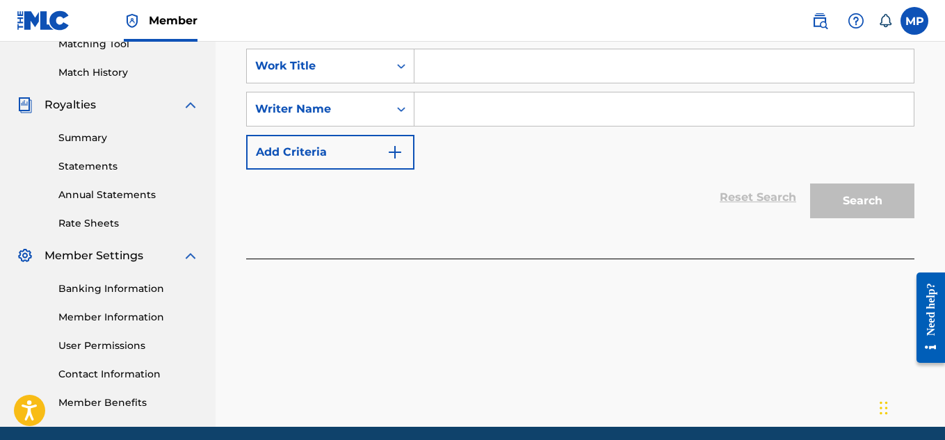
click at [525, 69] on input "Search Form" at bounding box center [663, 65] width 499 height 33
paste input "NO GRAVITY"
type input "NO GRAVITY"
click at [512, 108] on input "Search Form" at bounding box center [663, 108] width 499 height 33
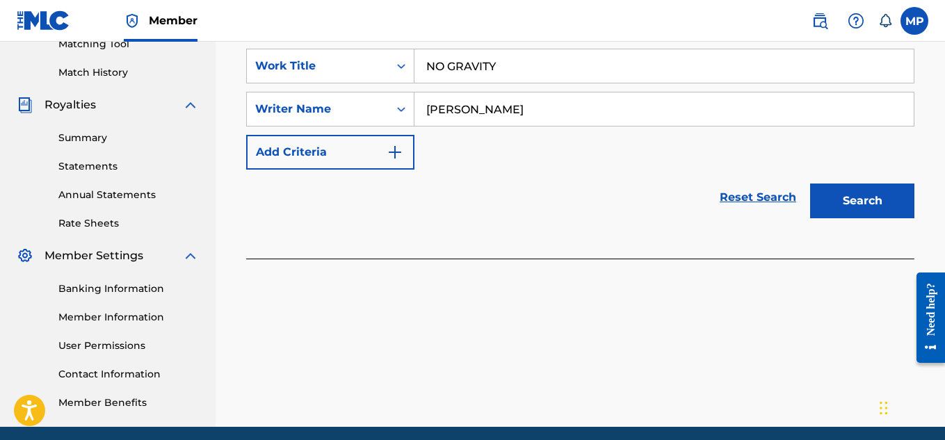
type input "[PERSON_NAME]"
click at [837, 209] on button "Search" at bounding box center [862, 200] width 104 height 35
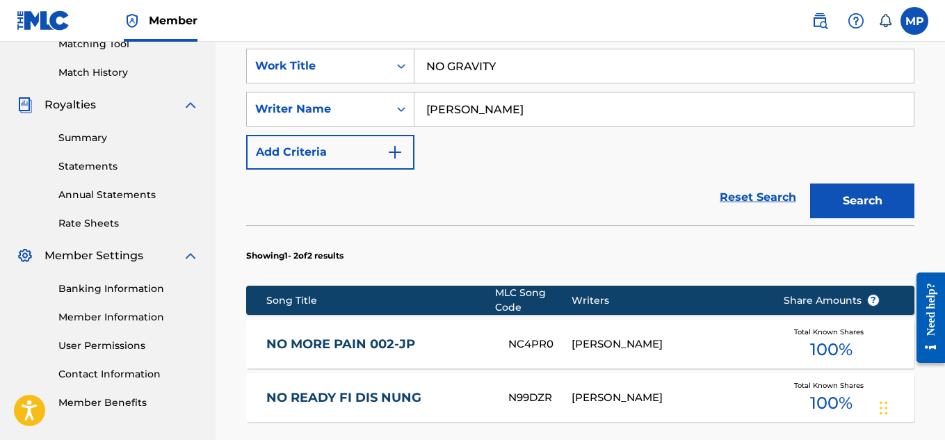
scroll to position [601, 0]
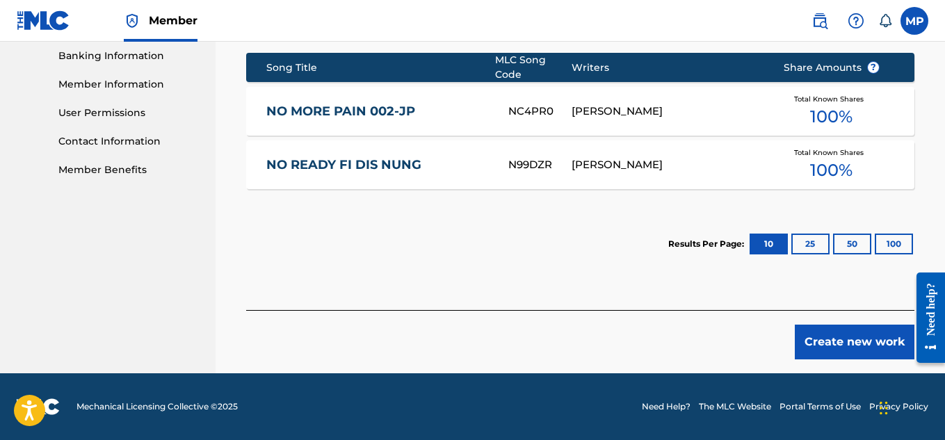
click at [860, 337] on button "Create new work" at bounding box center [854, 342] width 120 height 35
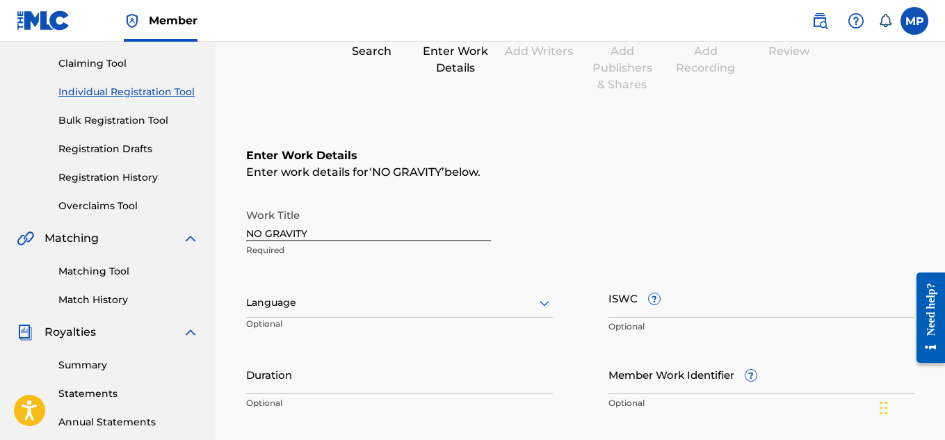
scroll to position [140, 0]
click at [514, 302] on div at bounding box center [399, 303] width 307 height 17
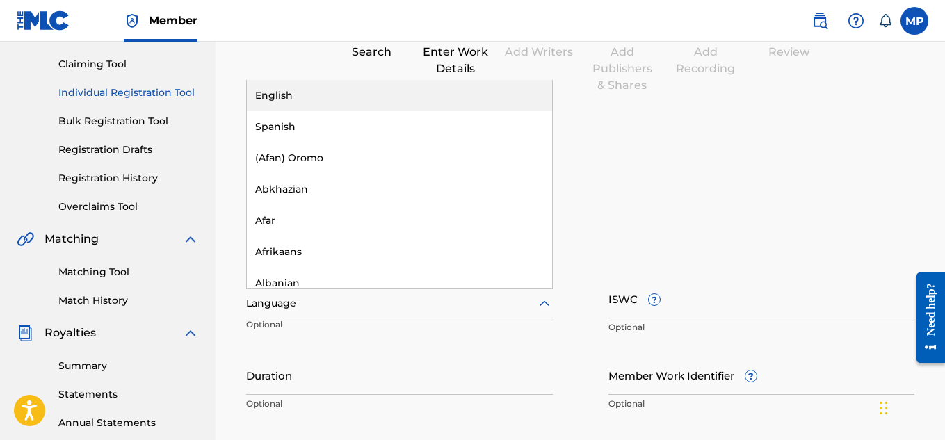
click at [424, 92] on div "English" at bounding box center [399, 95] width 305 height 31
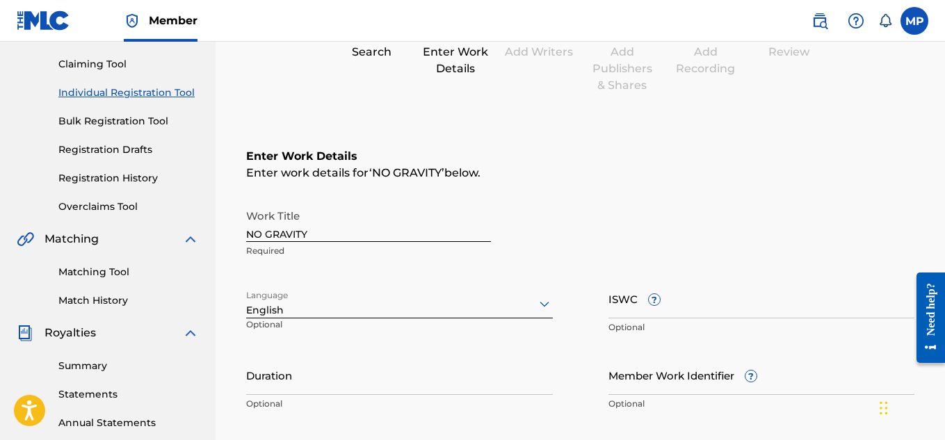
click at [753, 307] on input "ISWC ?" at bounding box center [761, 299] width 307 height 40
paste input "T9229742421"
type input "T9229742421"
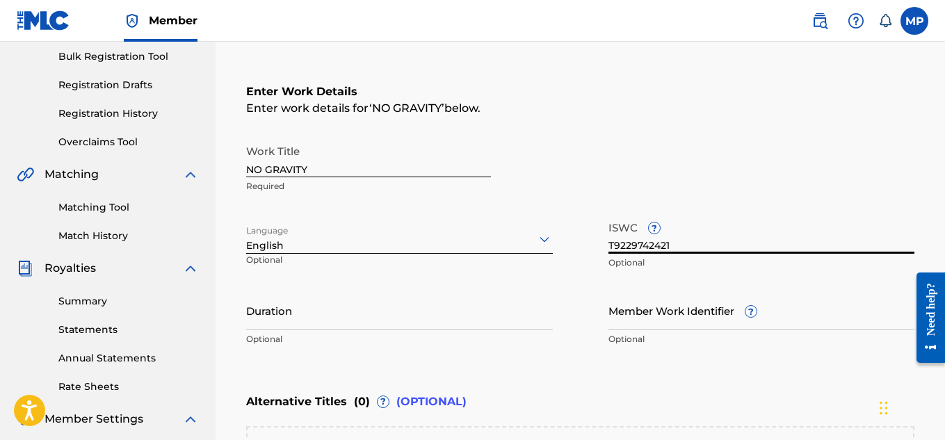
scroll to position [228, 0]
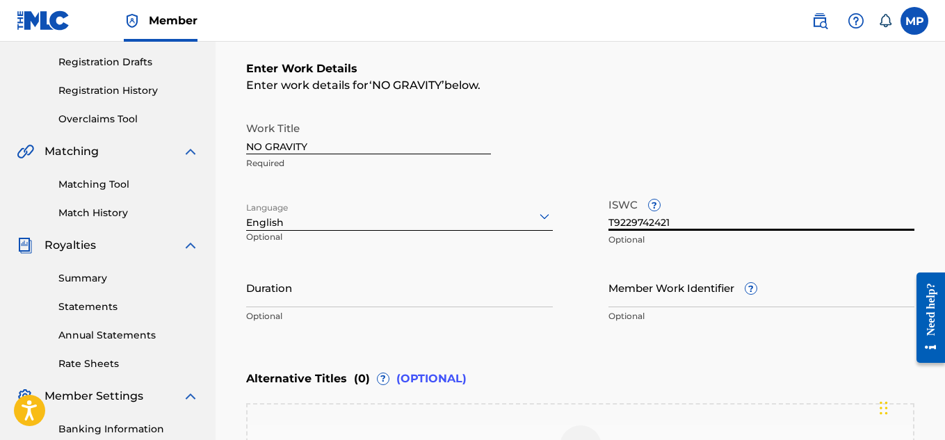
click at [639, 307] on input "Member Work Identifier ?" at bounding box center [761, 288] width 307 height 40
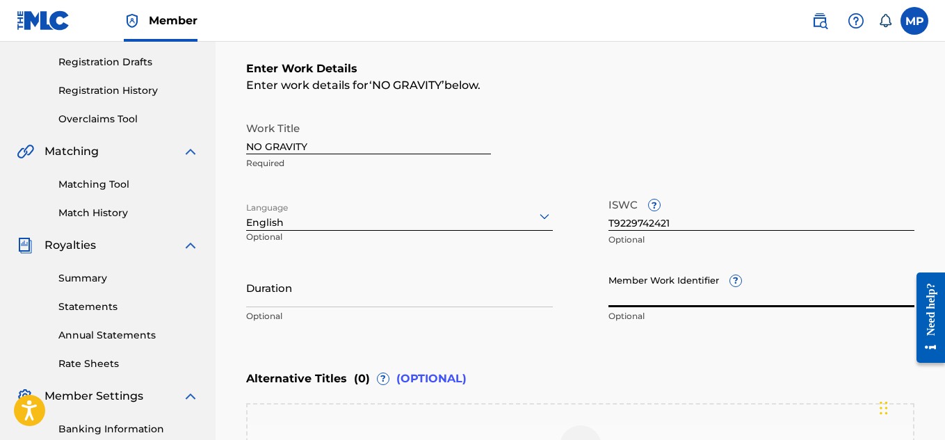
paste input "893487370"
type input "893487370"
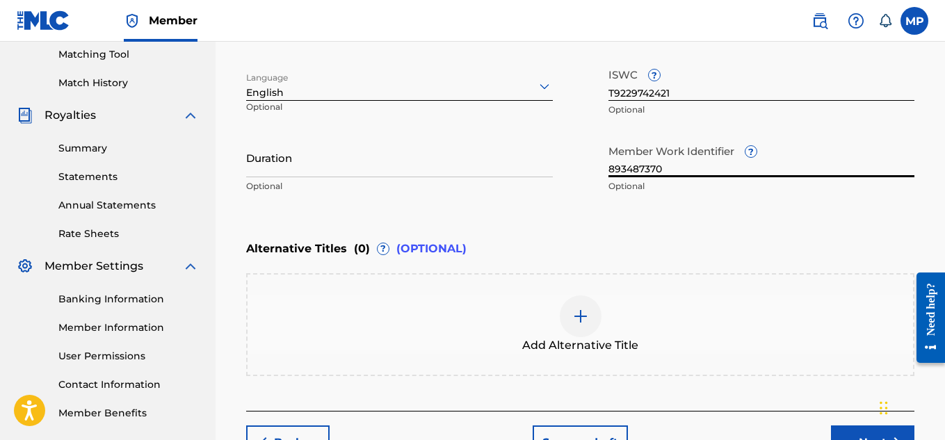
scroll to position [420, 0]
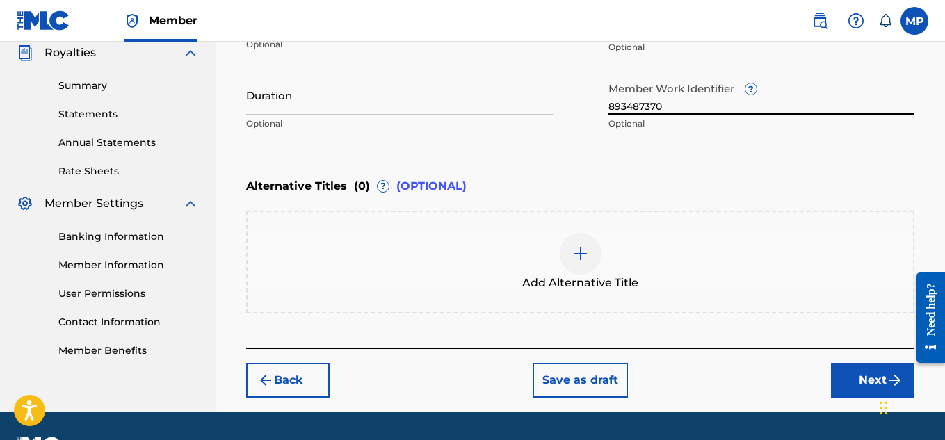
click at [846, 390] on button "Next" at bounding box center [872, 380] width 83 height 35
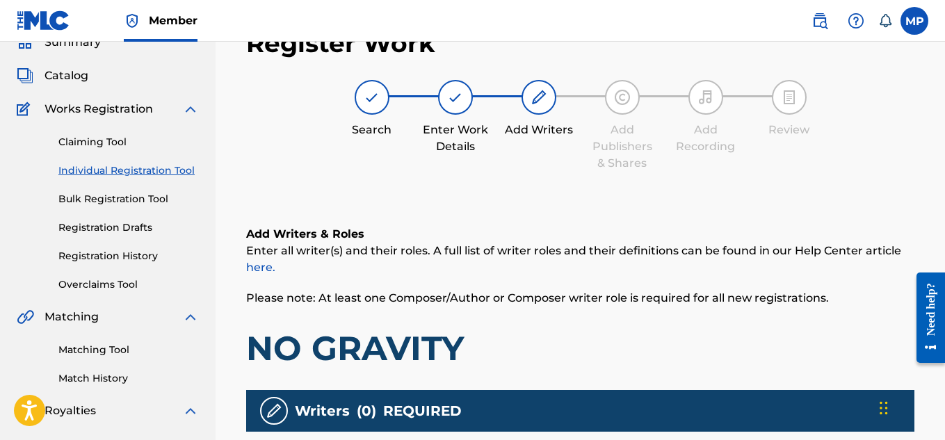
scroll to position [247, 0]
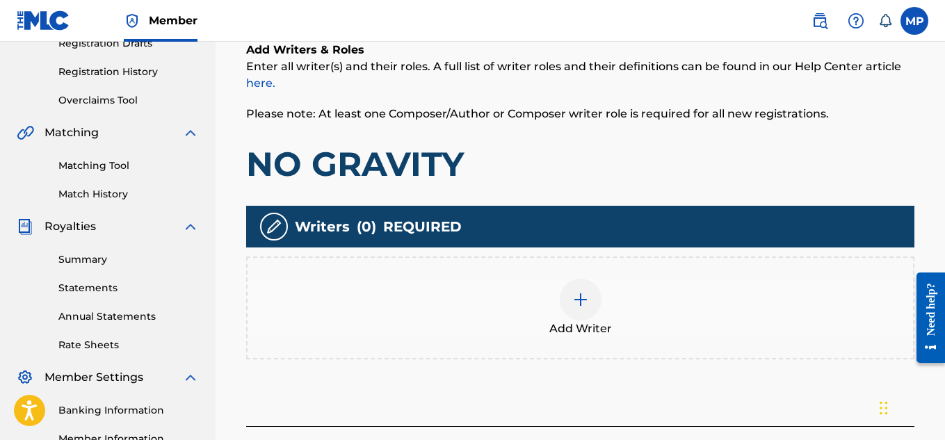
click at [579, 293] on img at bounding box center [580, 299] width 17 height 17
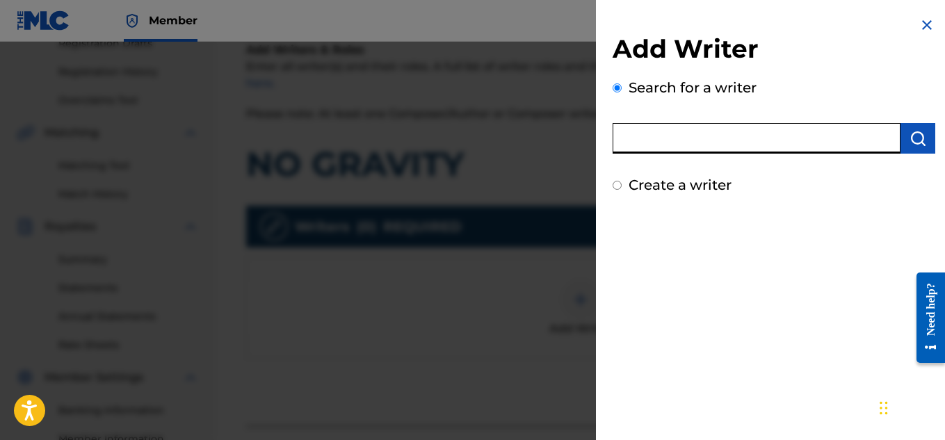
click at [687, 151] on input "text" at bounding box center [756, 138] width 288 height 31
type input "[PERSON_NAME]"
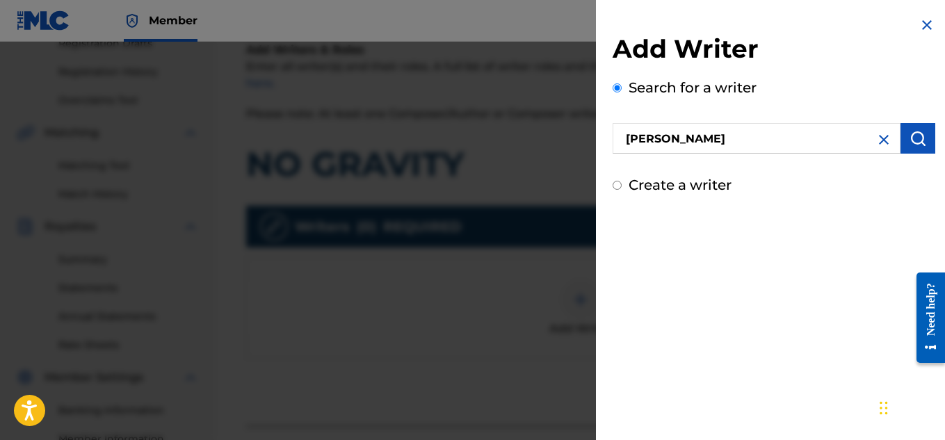
click at [911, 142] on img "submit" at bounding box center [917, 138] width 17 height 17
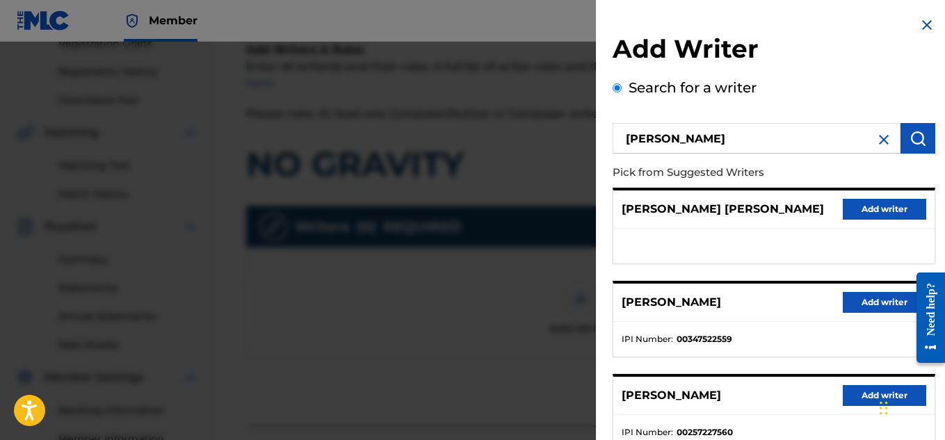
click at [874, 299] on button "Add writer" at bounding box center [883, 302] width 83 height 21
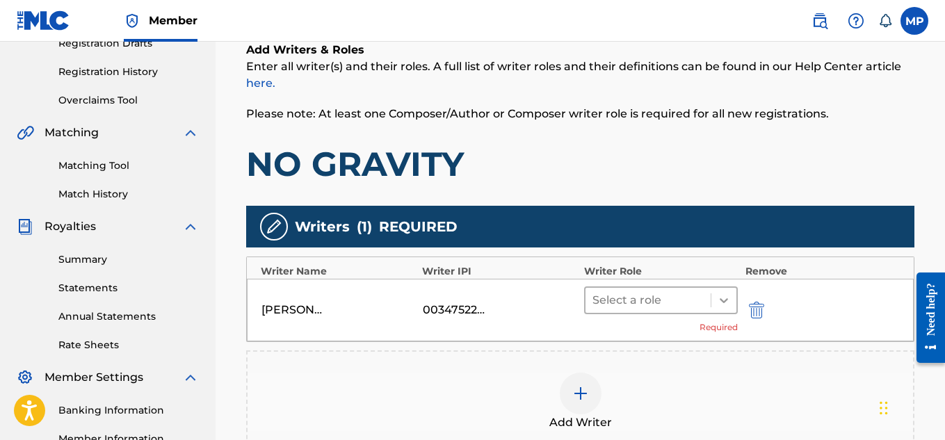
click at [723, 296] on icon at bounding box center [724, 300] width 14 height 14
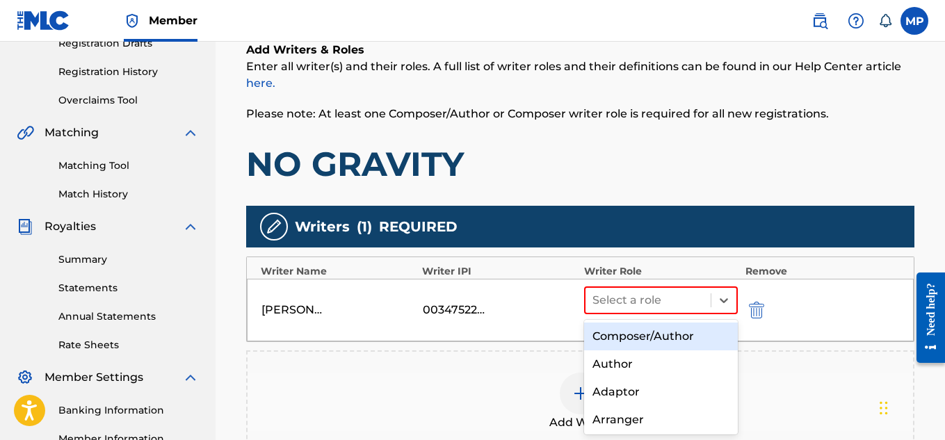
click at [663, 325] on div "Composer/Author" at bounding box center [661, 336] width 154 height 28
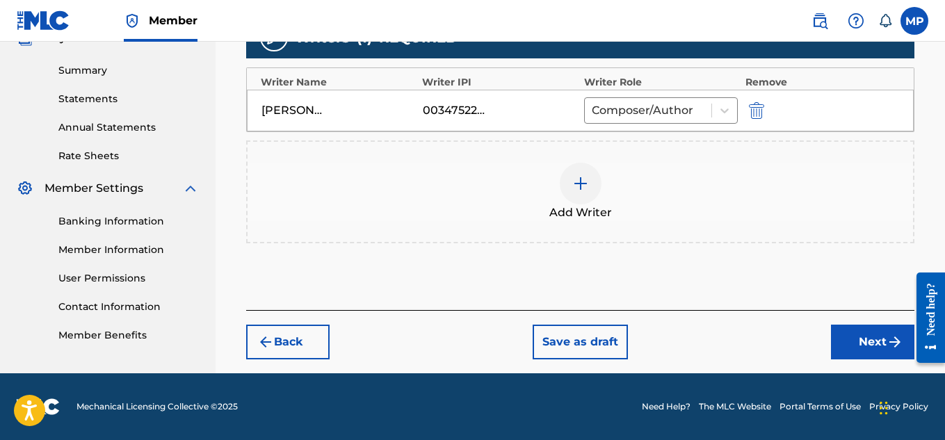
click at [849, 335] on button "Next" at bounding box center [872, 342] width 83 height 35
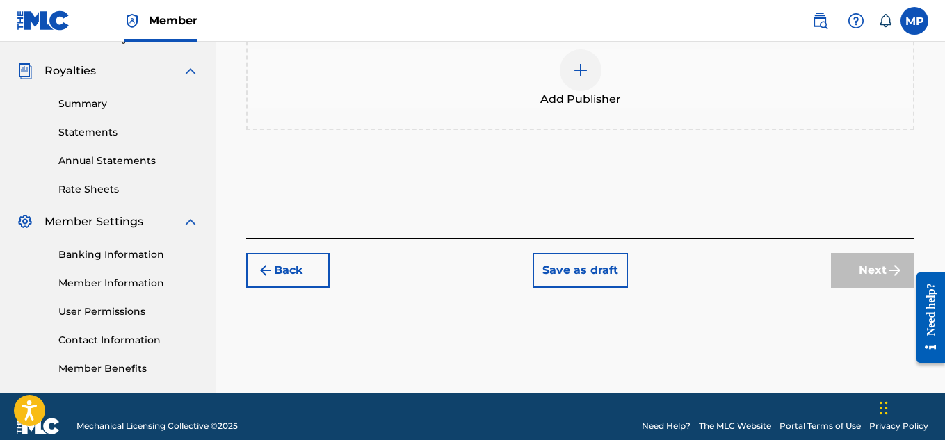
scroll to position [422, 0]
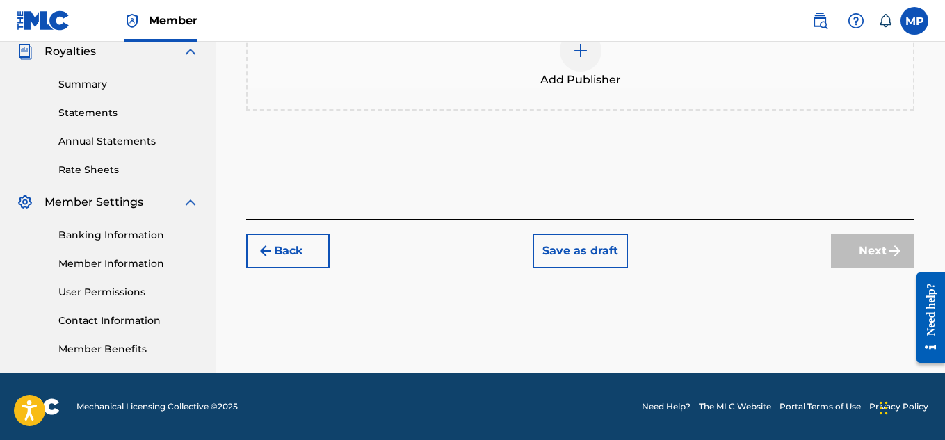
click at [581, 92] on div "Add Publisher" at bounding box center [580, 59] width 668 height 103
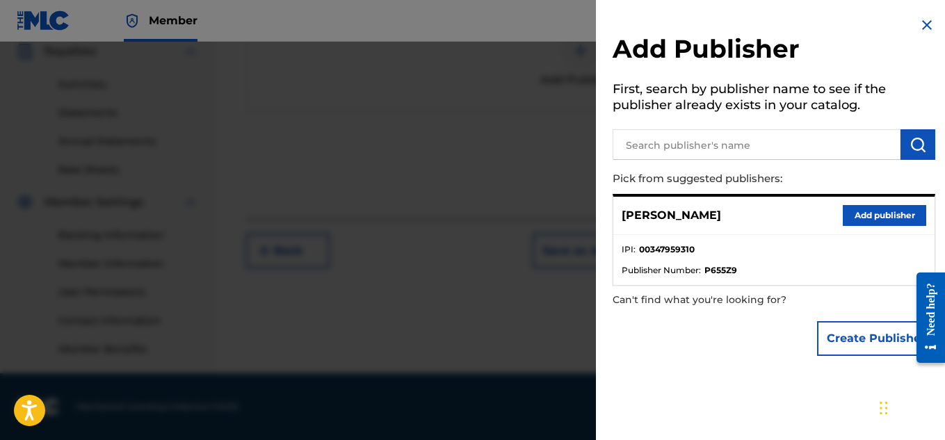
click at [858, 213] on button "Add publisher" at bounding box center [883, 215] width 83 height 21
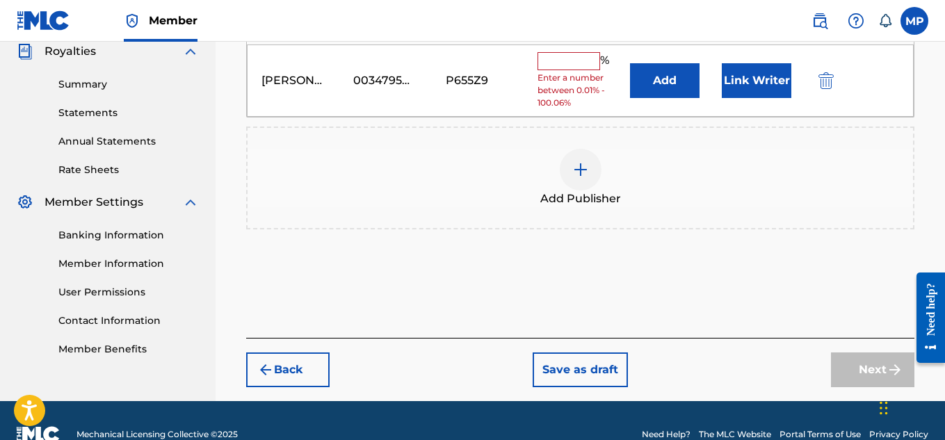
click at [593, 70] on input "text" at bounding box center [568, 61] width 63 height 18
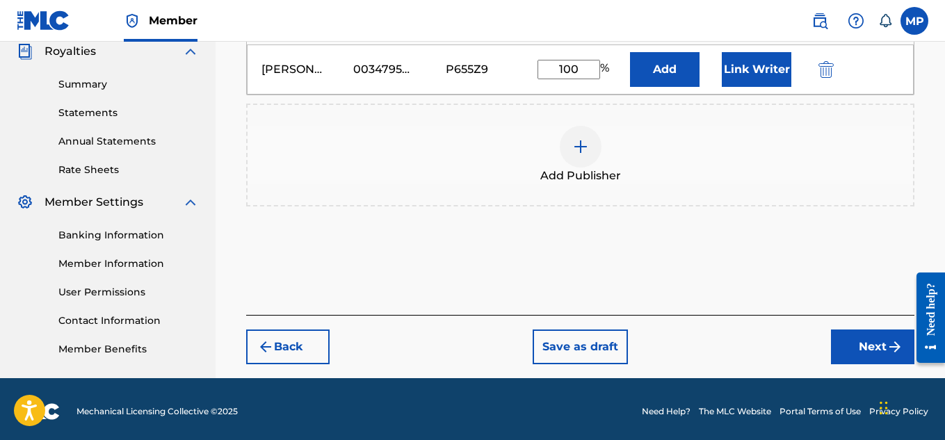
type input "100"
click at [768, 61] on button "Link Writer" at bounding box center [756, 69] width 70 height 35
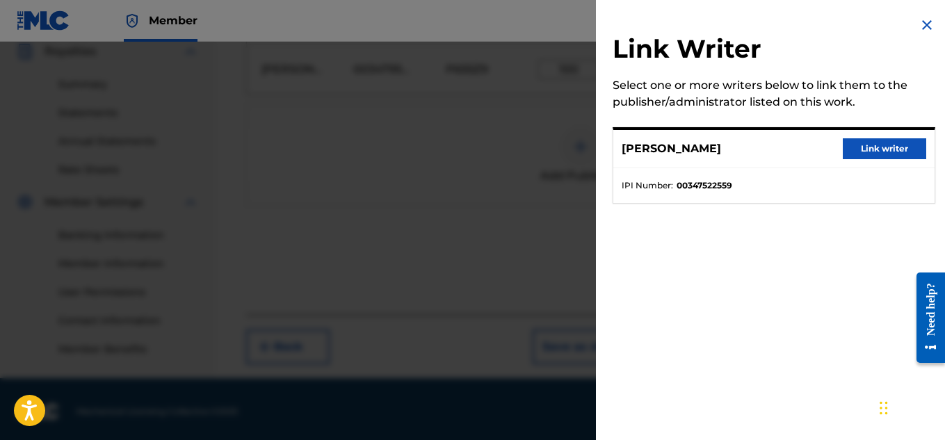
click at [885, 156] on button "Link writer" at bounding box center [883, 148] width 83 height 21
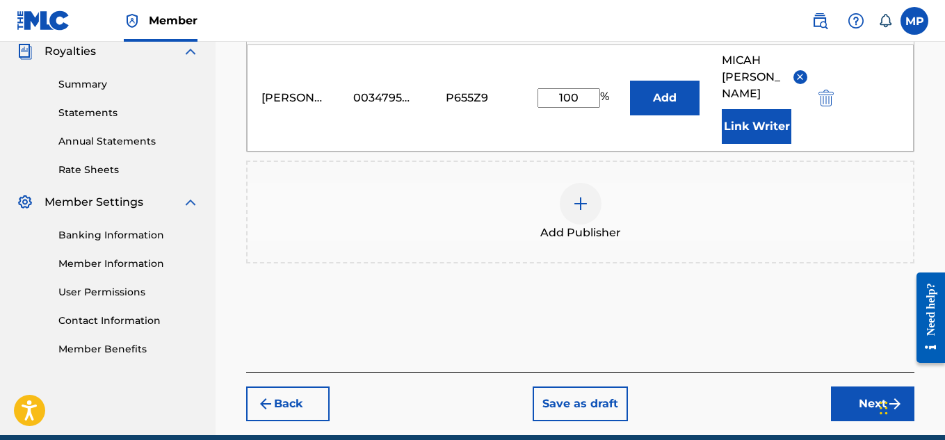
click at [831, 386] on button "Next" at bounding box center [872, 403] width 83 height 35
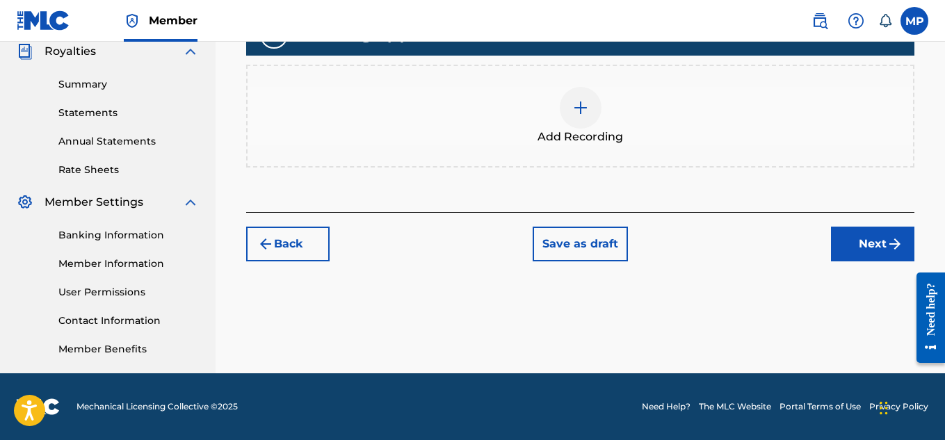
click at [570, 112] on div at bounding box center [580, 108] width 42 height 42
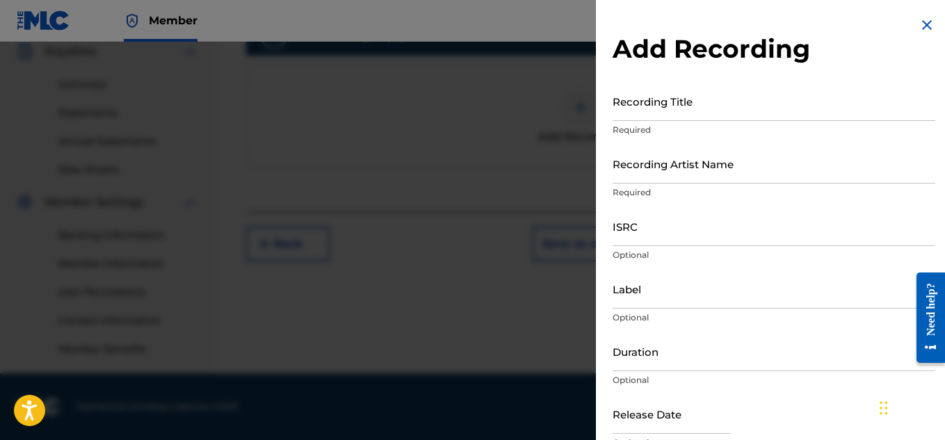
click at [680, 111] on input "Recording Title" at bounding box center [773, 101] width 322 height 40
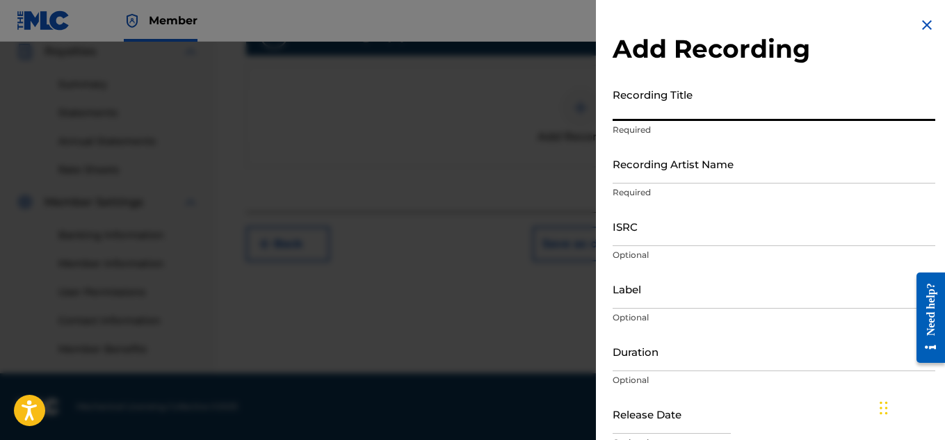
paste input "NO GRAVITY"
type input "NO GRAVITY"
click at [673, 171] on input "Recording Artist Name" at bounding box center [773, 164] width 322 height 40
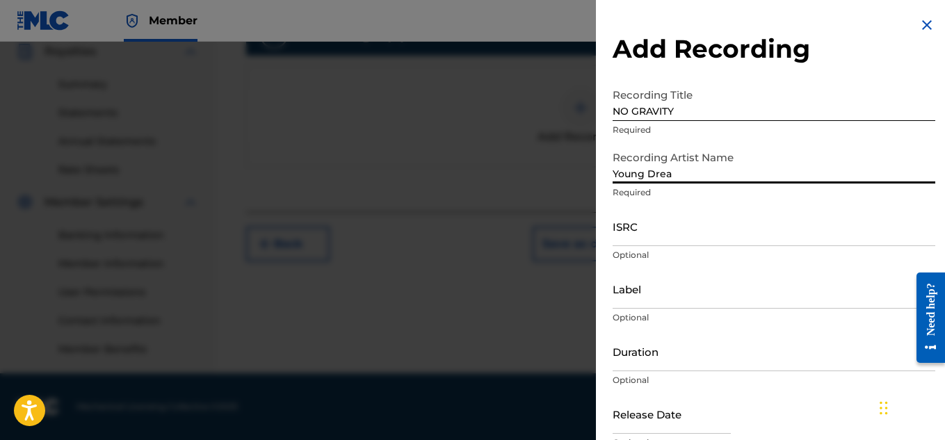
type input "Young Dread"
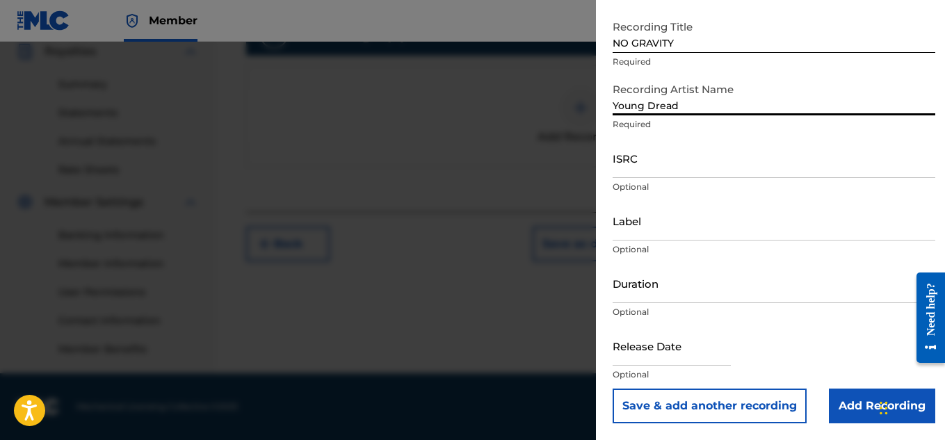
click at [872, 401] on input "Add Recording" at bounding box center [881, 406] width 106 height 35
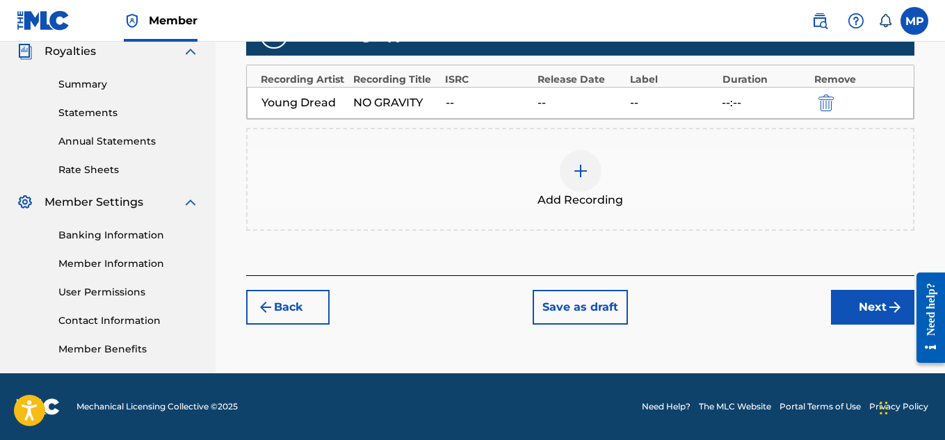
click at [860, 310] on button "Next" at bounding box center [872, 307] width 83 height 35
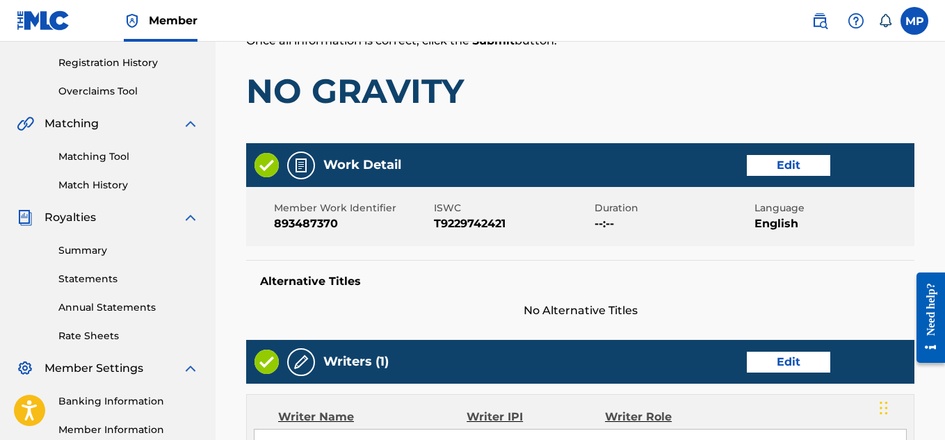
scroll to position [780, 0]
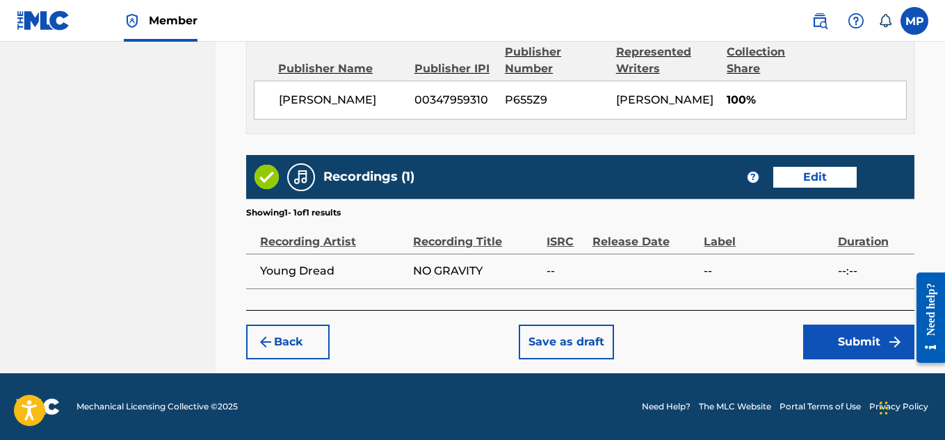
click at [823, 329] on button "Submit" at bounding box center [858, 342] width 111 height 35
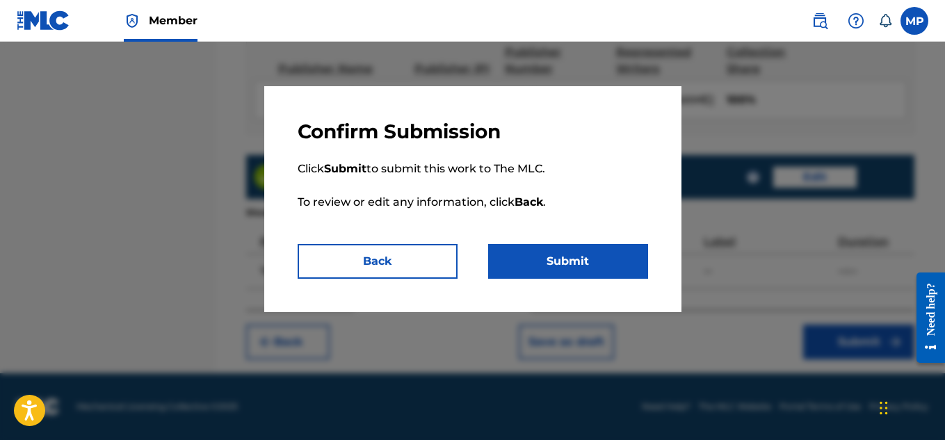
click at [580, 265] on button "Submit" at bounding box center [568, 261] width 160 height 35
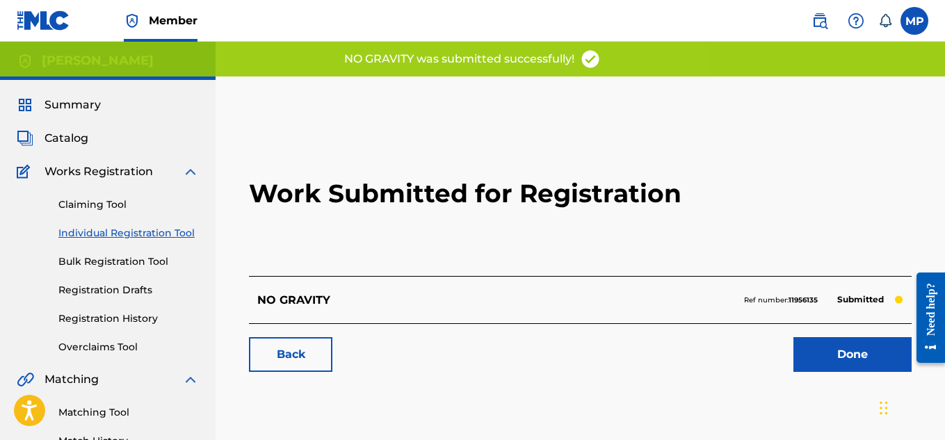
click at [273, 362] on link "Back" at bounding box center [290, 354] width 83 height 35
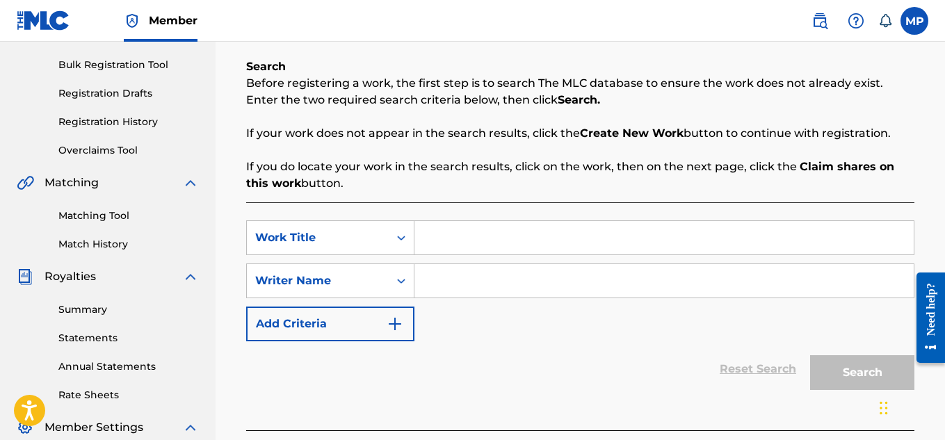
scroll to position [223, 0]
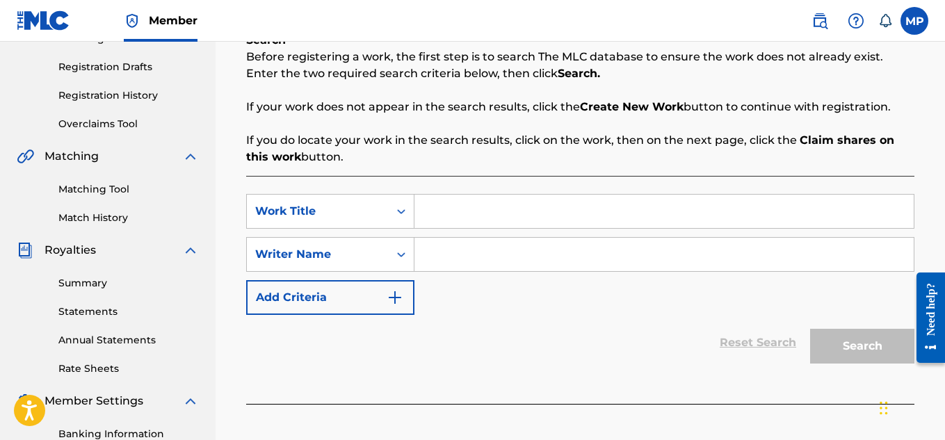
click at [498, 215] on input "Search Form" at bounding box center [663, 211] width 499 height 33
paste input "NO BRAINERVILLE"
type input "NO BRAINERVILLE"
click at [499, 252] on input "Search Form" at bounding box center [663, 254] width 499 height 33
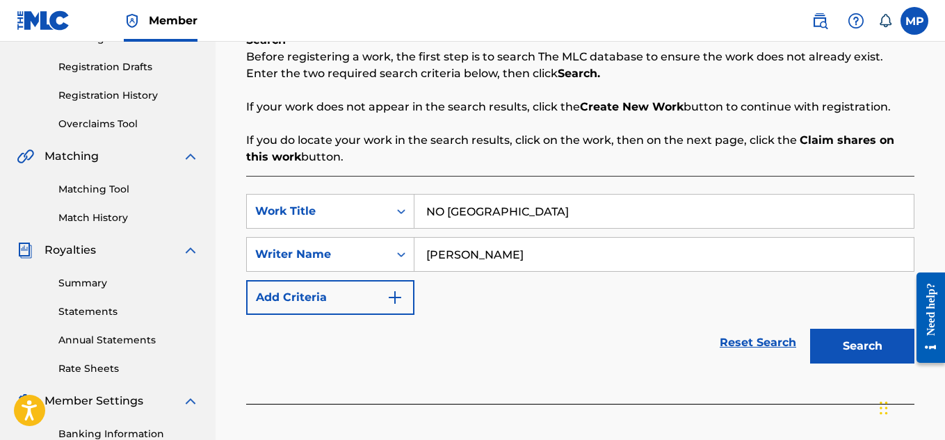
type input "[PERSON_NAME]"
click at [826, 348] on button "Search" at bounding box center [862, 346] width 104 height 35
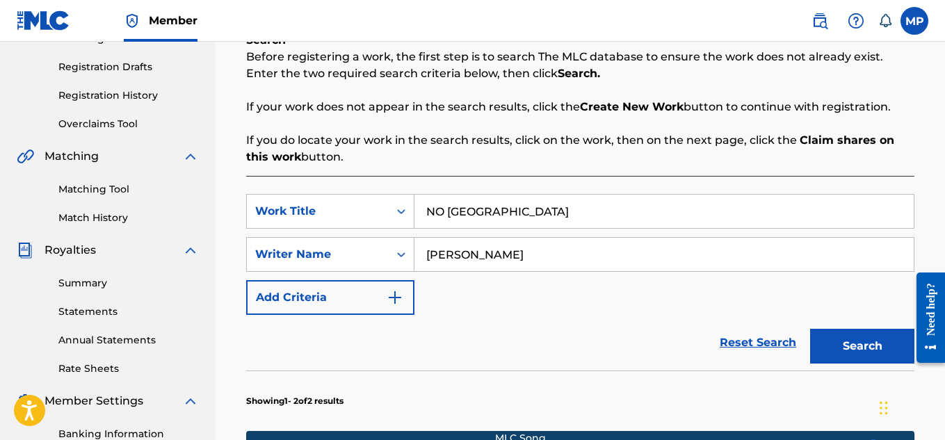
scroll to position [601, 0]
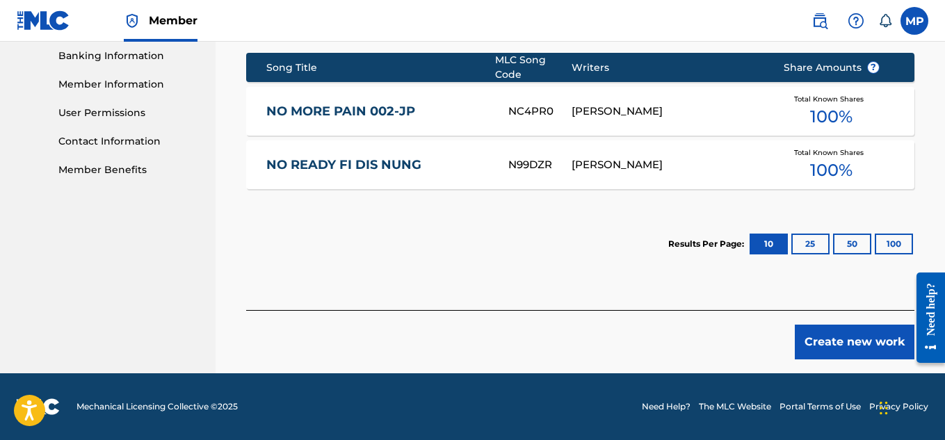
click at [840, 336] on button "Create new work" at bounding box center [854, 342] width 120 height 35
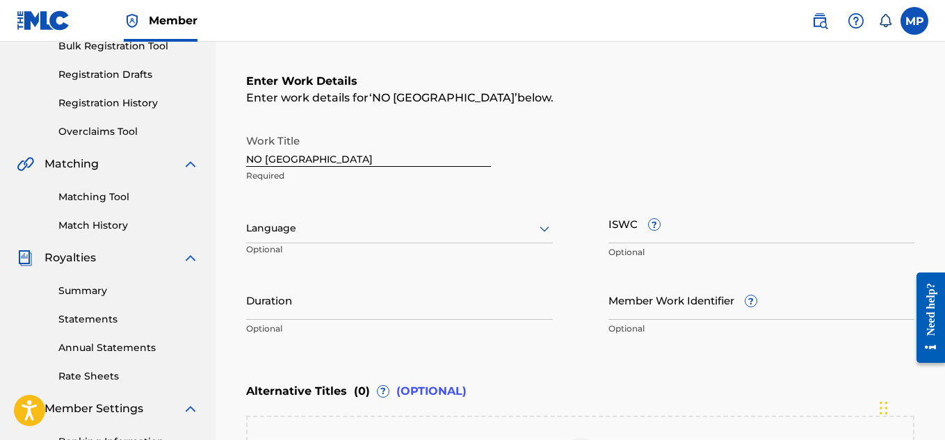
scroll to position [208, 0]
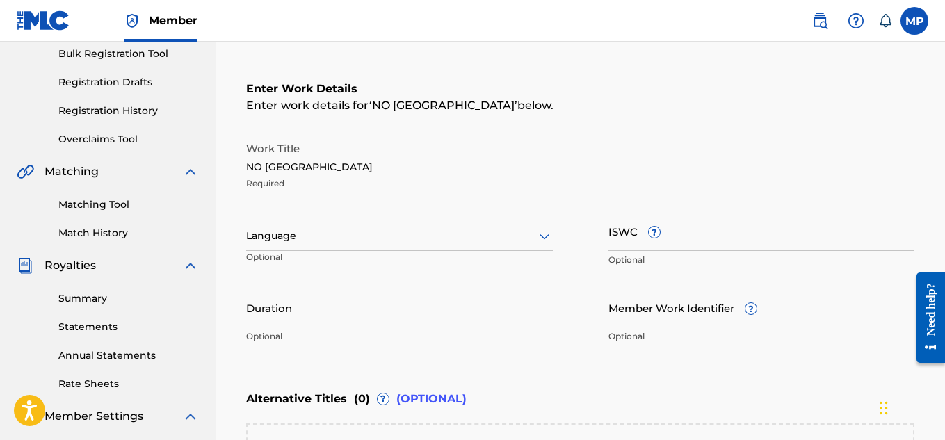
click at [341, 229] on div at bounding box center [399, 235] width 307 height 17
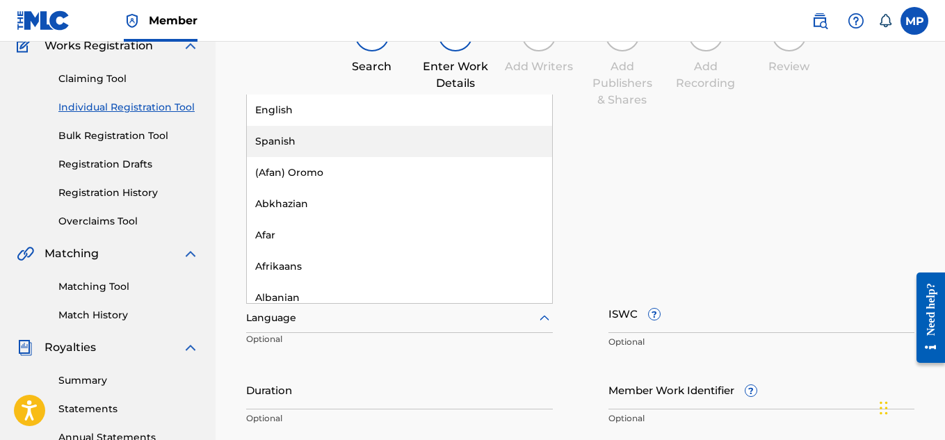
scroll to position [122, 0]
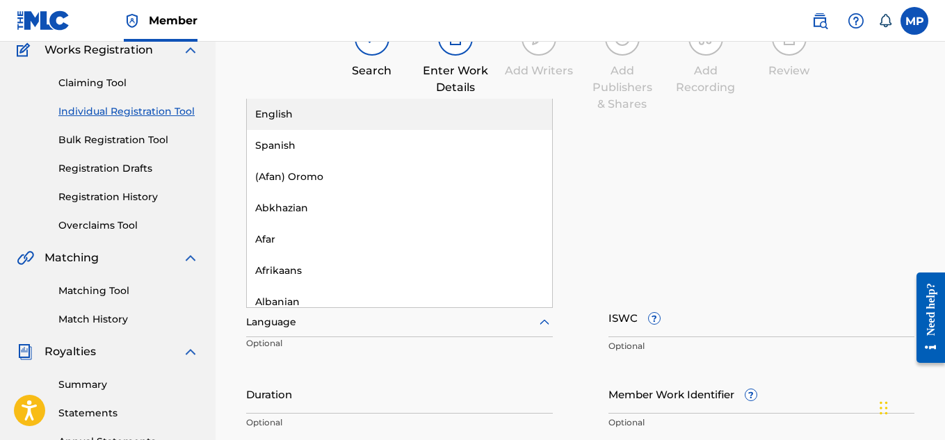
click at [521, 115] on div "English" at bounding box center [399, 114] width 305 height 31
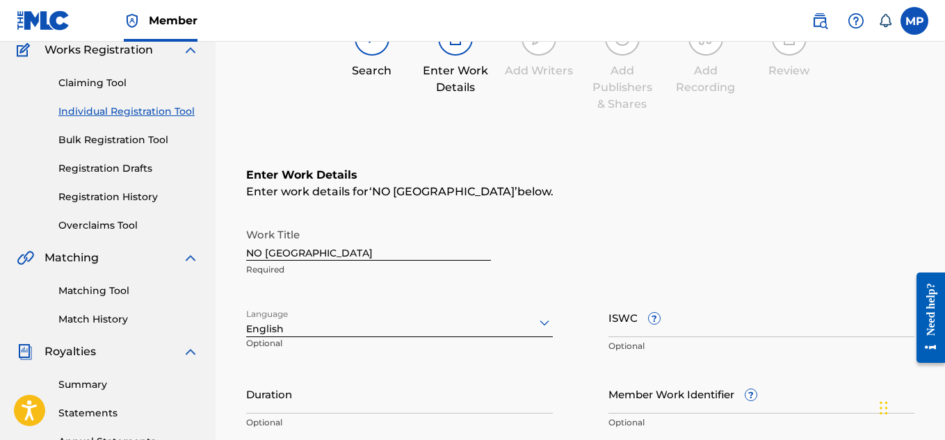
click at [634, 396] on input "Member Work Identifier ?" at bounding box center [761, 394] width 307 height 40
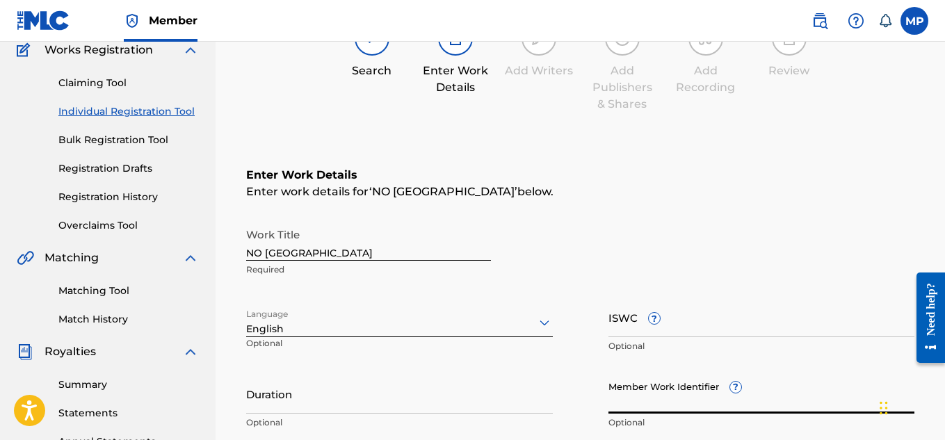
paste input "893487748"
type input "893487748"
click at [739, 309] on input "ISWC ?" at bounding box center [761, 317] width 307 height 40
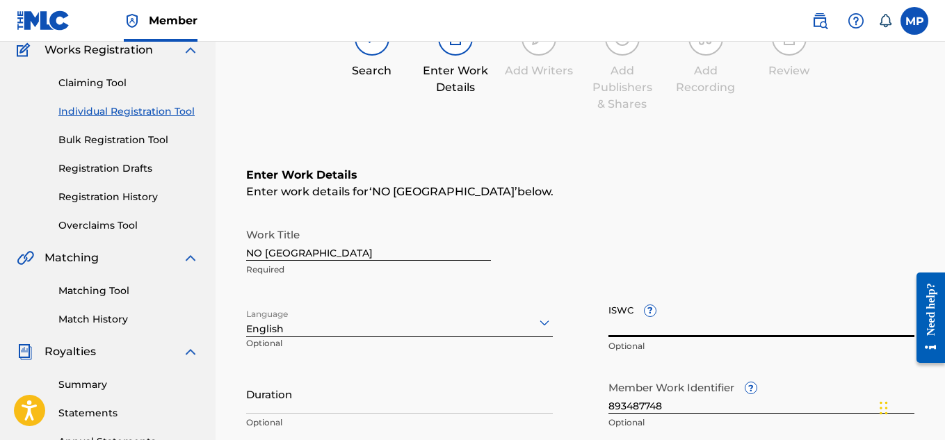
paste input "T9229745248"
type input "T9229745248"
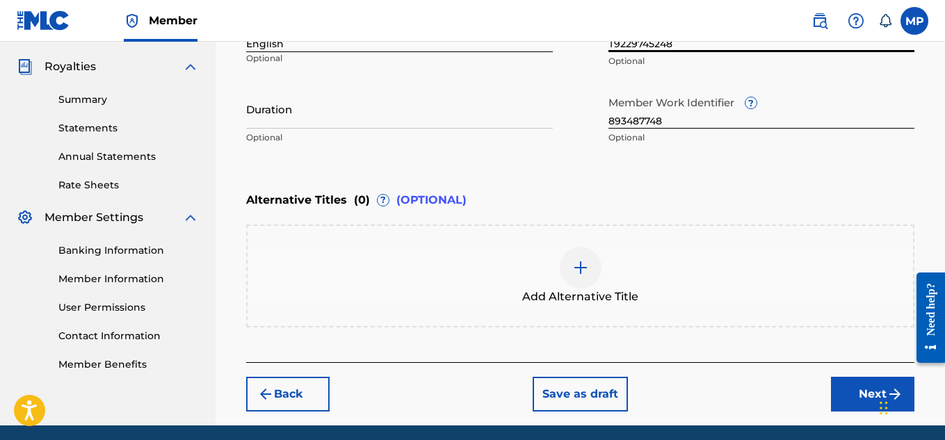
scroll to position [459, 0]
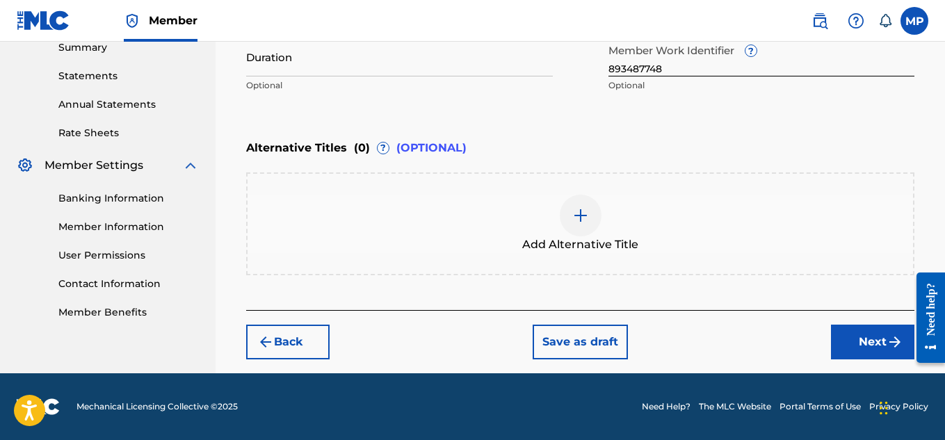
click at [831, 341] on button "Next" at bounding box center [872, 342] width 83 height 35
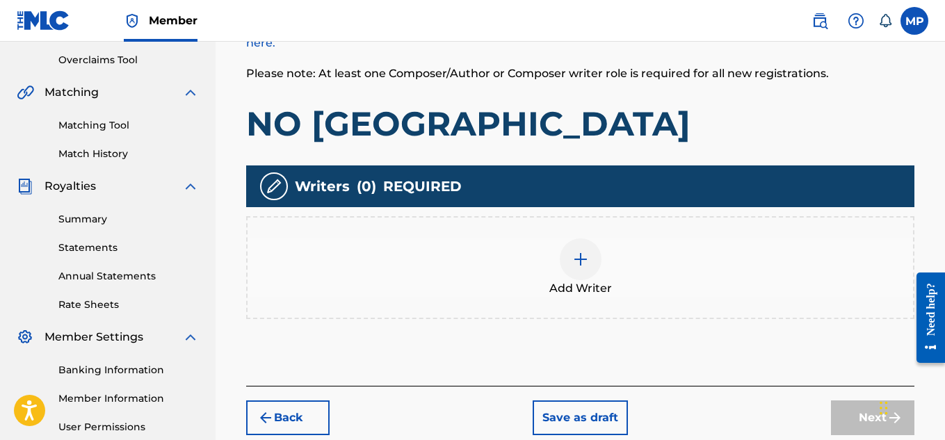
scroll to position [319, 0]
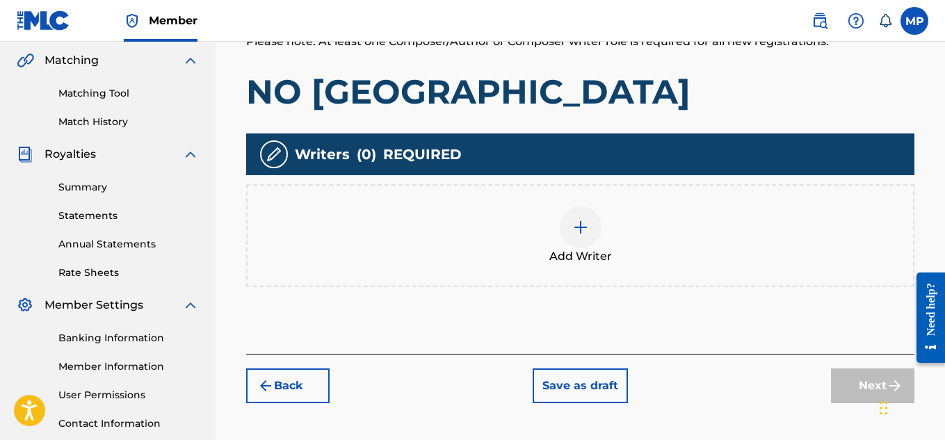
click at [585, 227] on img at bounding box center [580, 227] width 17 height 17
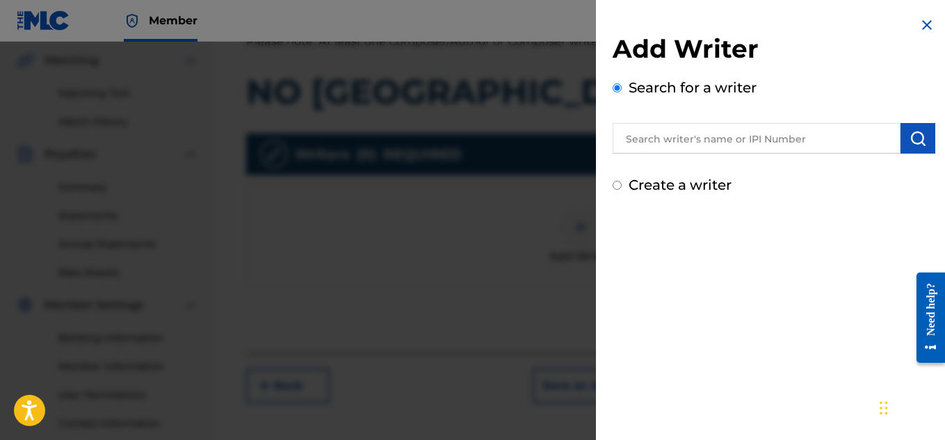
click at [676, 126] on input "text" at bounding box center [756, 138] width 288 height 31
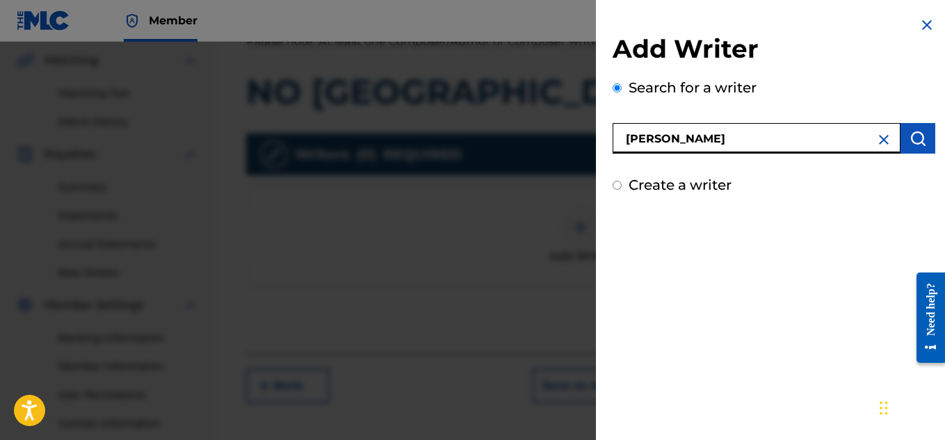
type input "[PERSON_NAME]"
click at [909, 131] on img "submit" at bounding box center [917, 138] width 17 height 17
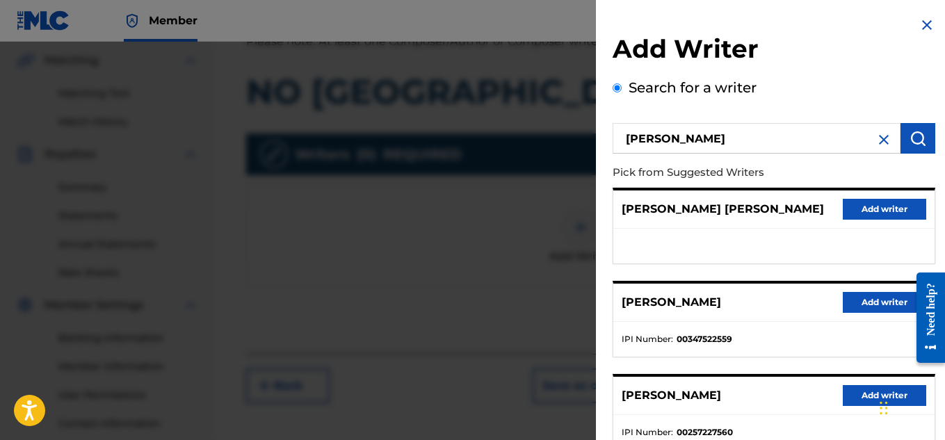
click at [871, 297] on button "Add writer" at bounding box center [883, 302] width 83 height 21
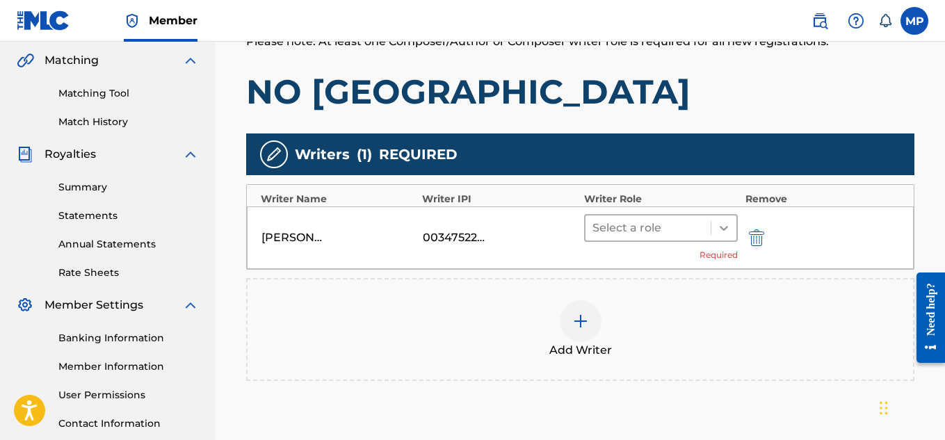
click at [729, 233] on icon at bounding box center [724, 228] width 14 height 14
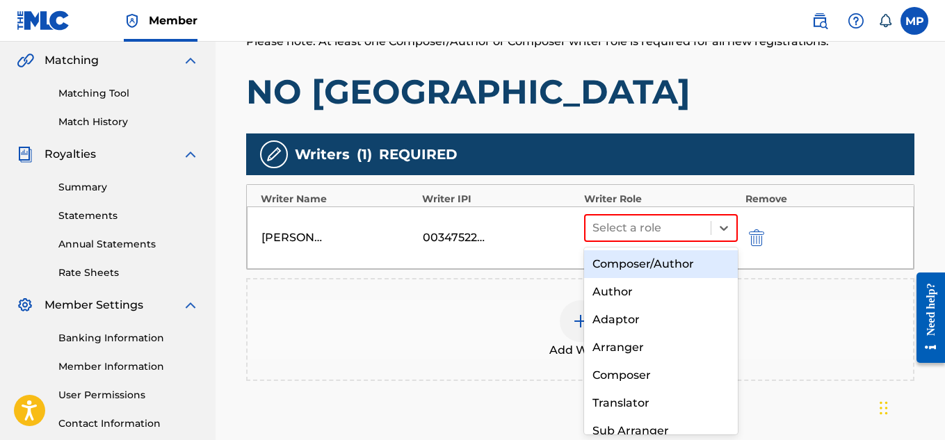
click at [688, 262] on div "Composer/Author" at bounding box center [661, 264] width 154 height 28
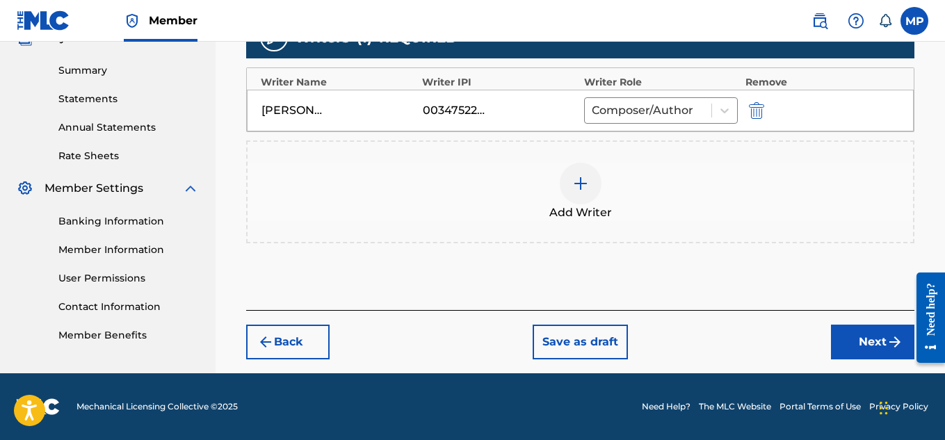
click at [863, 334] on button "Next" at bounding box center [872, 342] width 83 height 35
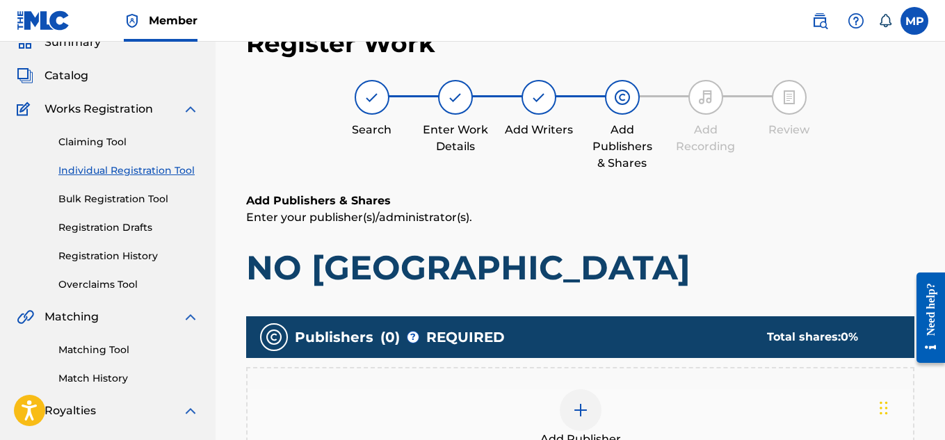
scroll to position [172, 0]
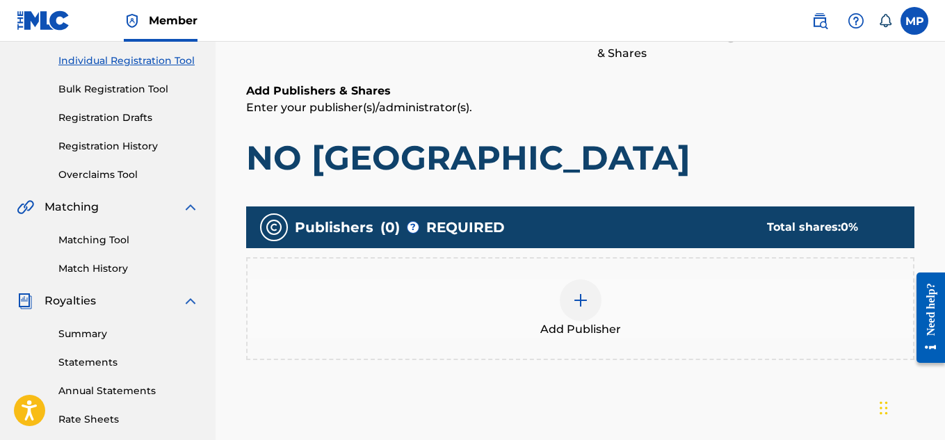
click at [584, 292] on img at bounding box center [580, 300] width 17 height 17
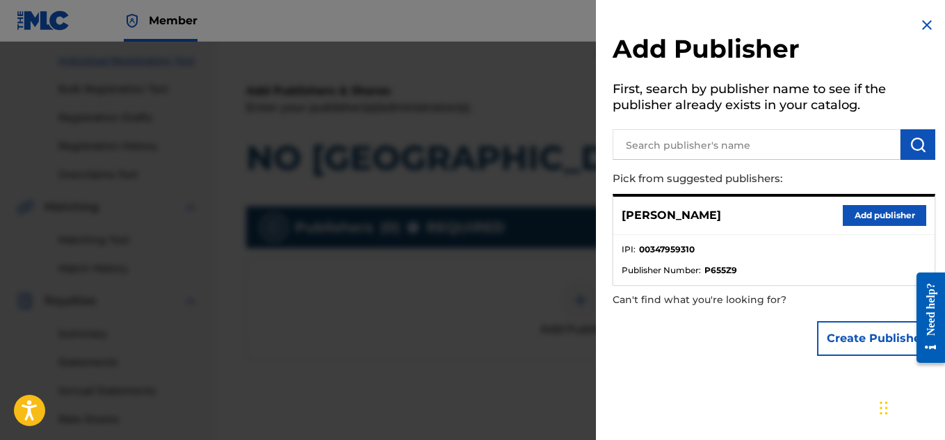
click at [853, 213] on button "Add publisher" at bounding box center [883, 215] width 83 height 21
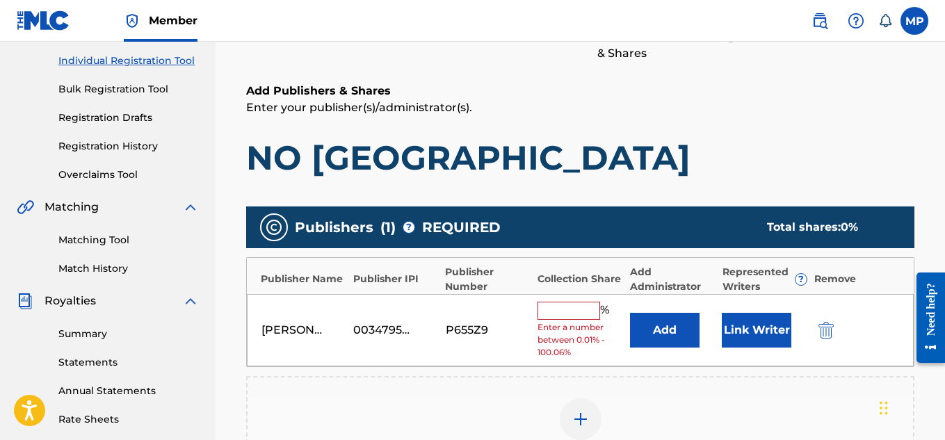
click at [562, 308] on input "text" at bounding box center [568, 311] width 63 height 18
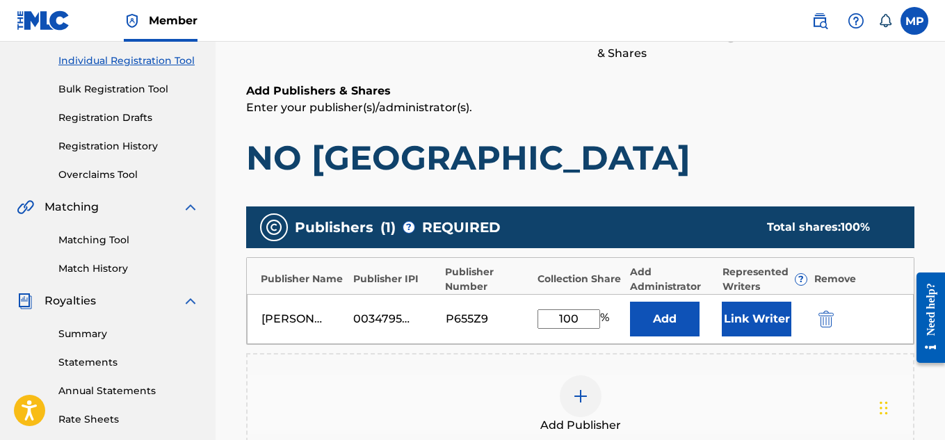
type input "100"
click at [770, 316] on button "Link Writer" at bounding box center [756, 319] width 70 height 35
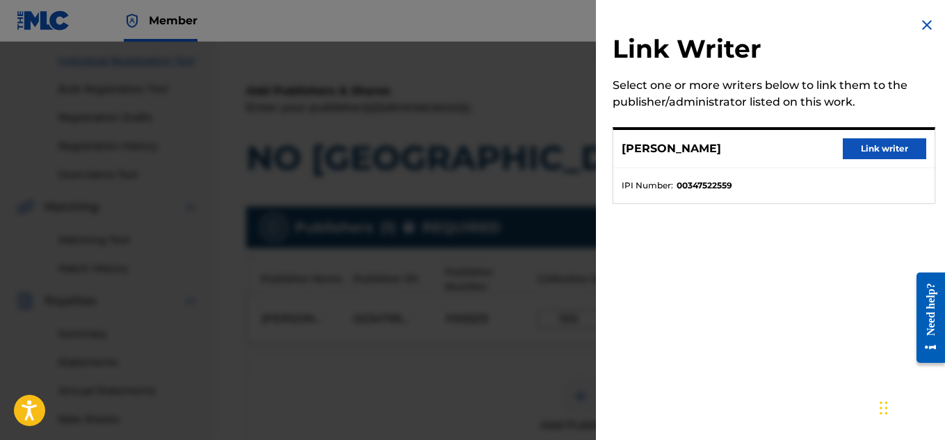
click at [855, 161] on div "MICAH PENNY Link writer" at bounding box center [773, 149] width 321 height 38
click at [856, 158] on button "Link writer" at bounding box center [883, 148] width 83 height 21
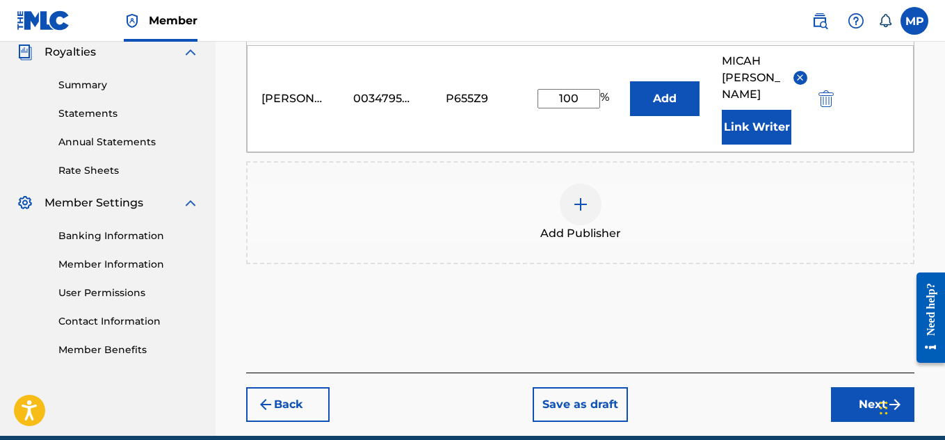
scroll to position [467, 0]
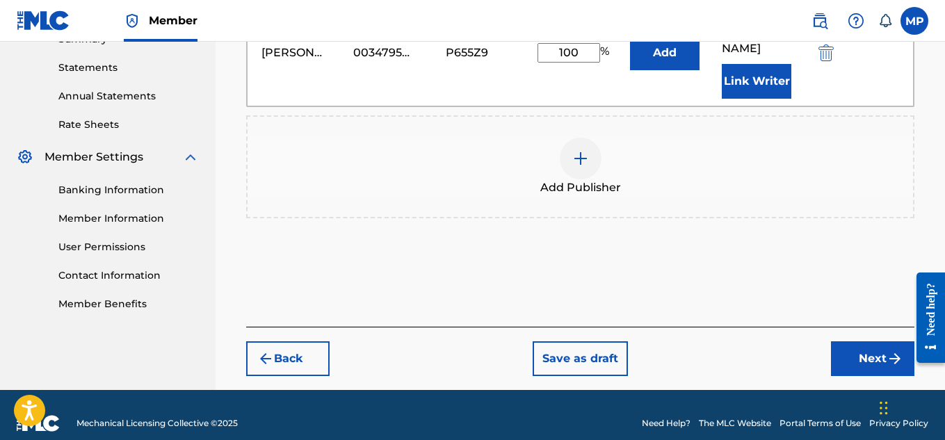
click at [855, 341] on button "Next" at bounding box center [872, 358] width 83 height 35
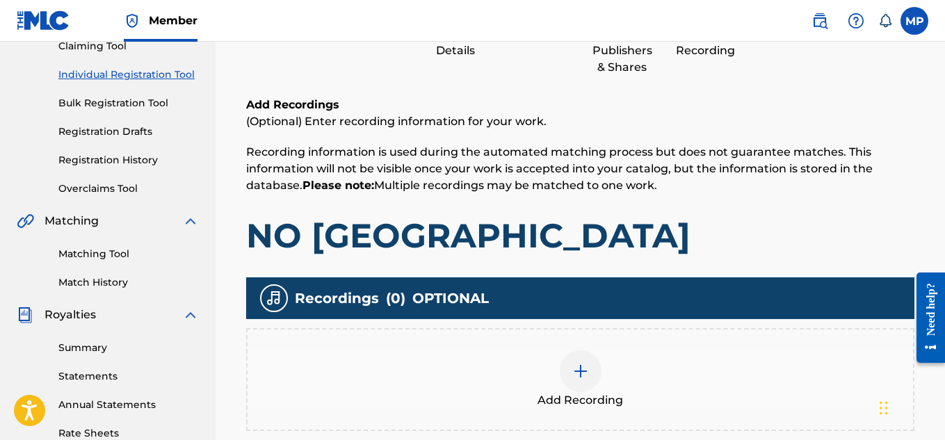
scroll to position [422, 0]
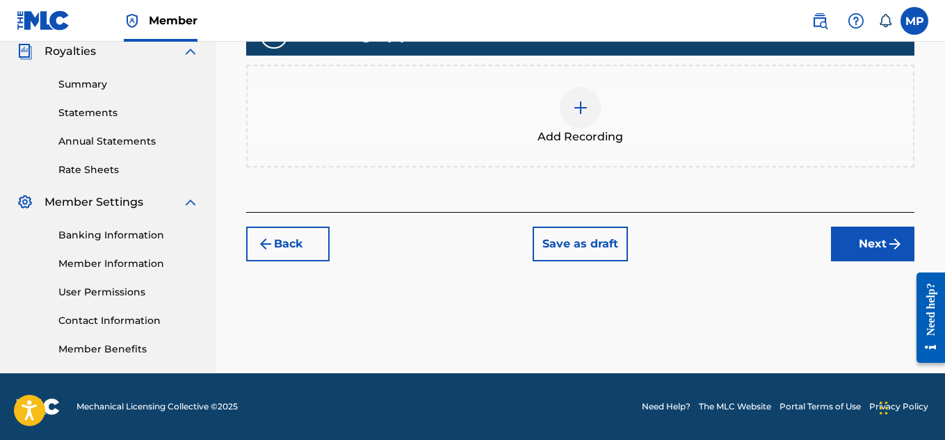
click at [584, 118] on div at bounding box center [580, 108] width 42 height 42
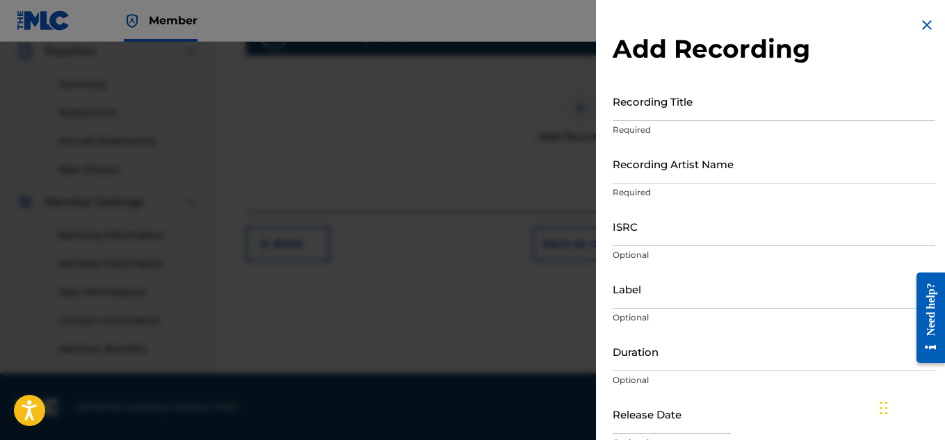
click at [635, 113] on input "Recording Title" at bounding box center [773, 101] width 322 height 40
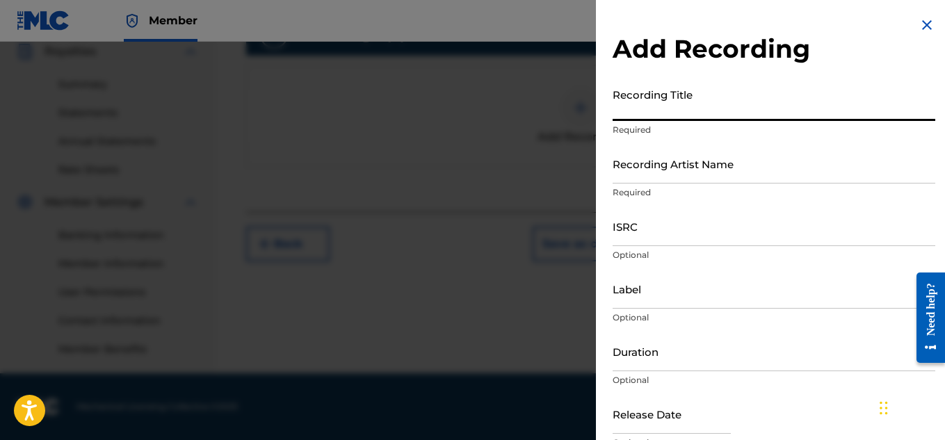
paste input "NO BRAINERVILLE"
type input "NO BRAINERVILLE"
click at [667, 190] on p "Required" at bounding box center [773, 192] width 322 height 13
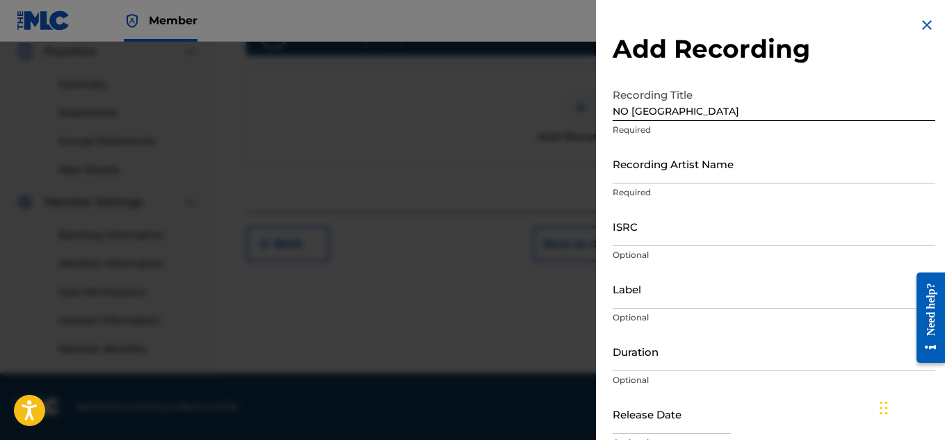
click at [664, 189] on p "Required" at bounding box center [773, 192] width 322 height 13
click at [660, 186] on p "Required" at bounding box center [773, 192] width 322 height 13
click at [653, 181] on input "Recording Artist Name" at bounding box center [773, 164] width 322 height 40
type input "Young Dread"
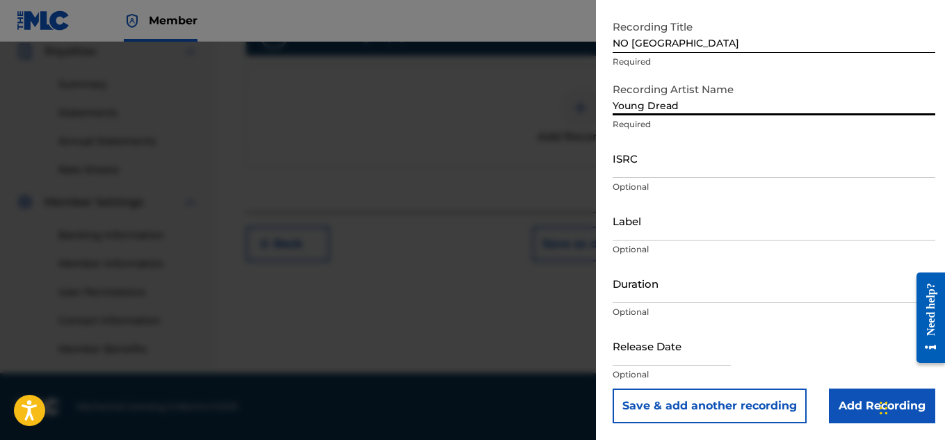
click at [872, 408] on input "Add Recording" at bounding box center [881, 406] width 106 height 35
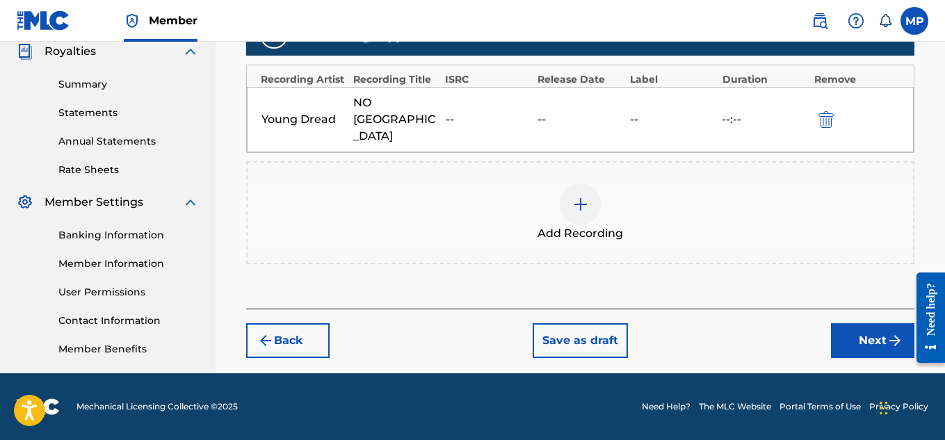
click at [886, 332] on img "submit" at bounding box center [894, 340] width 17 height 17
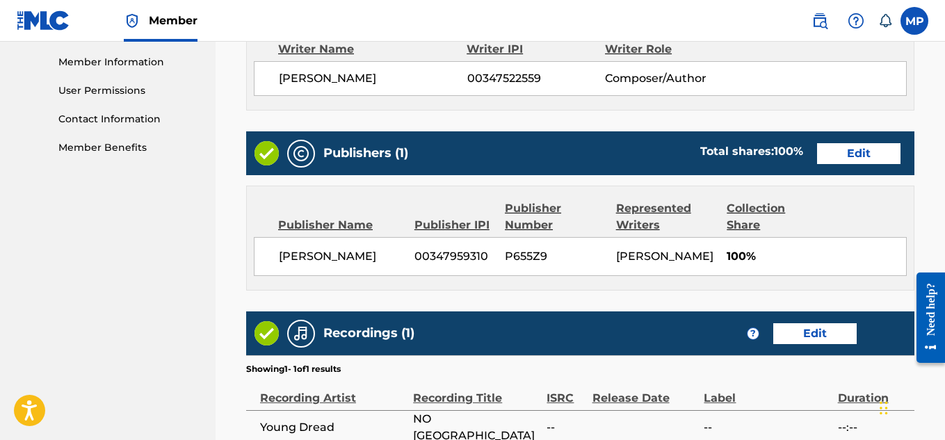
scroll to position [780, 0]
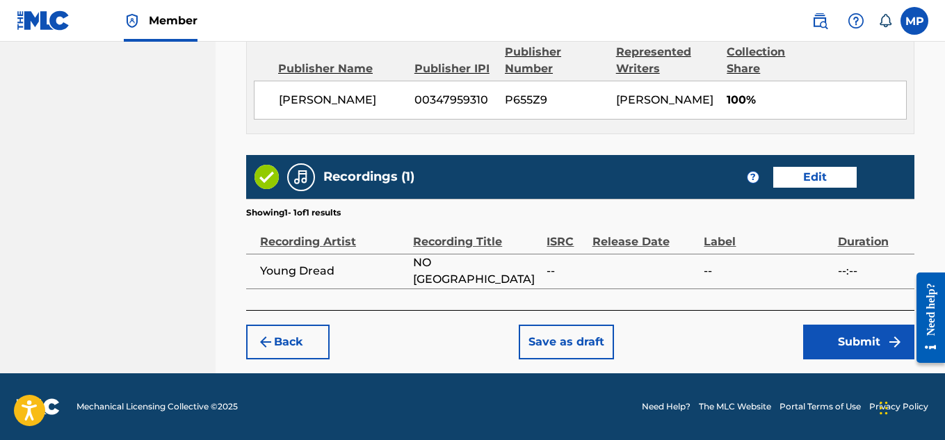
click at [828, 332] on button "Submit" at bounding box center [858, 342] width 111 height 35
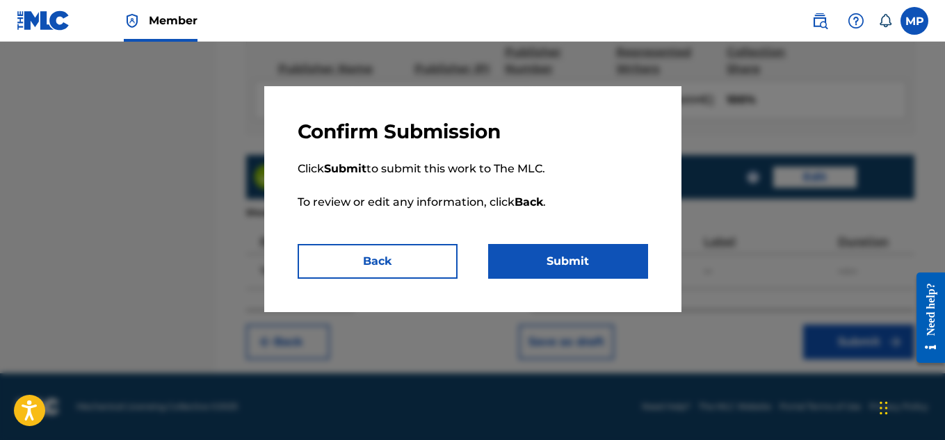
click at [595, 265] on button "Submit" at bounding box center [568, 261] width 160 height 35
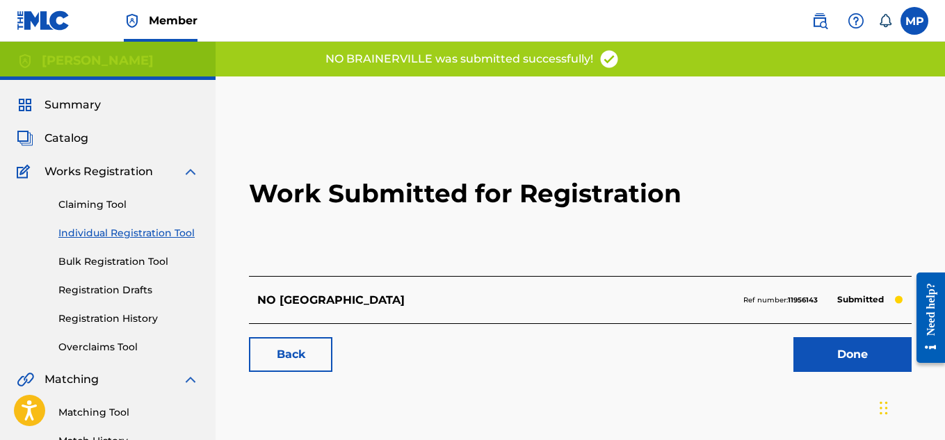
click at [316, 355] on link "Back" at bounding box center [290, 354] width 83 height 35
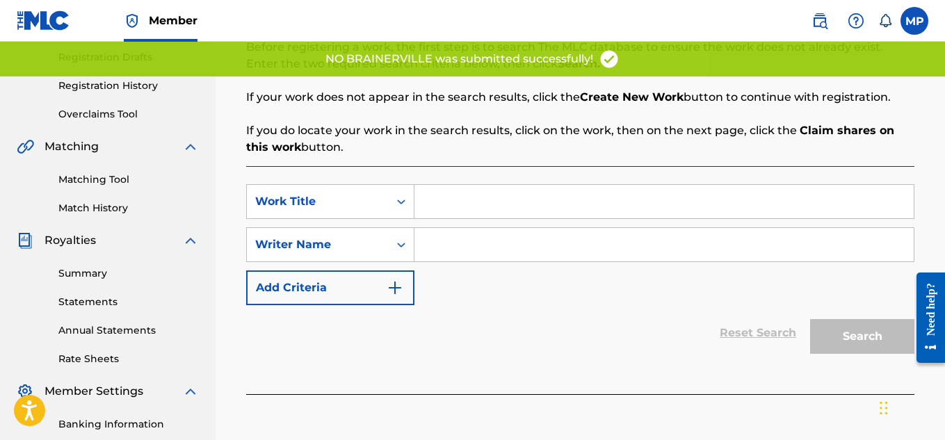
scroll to position [235, 0]
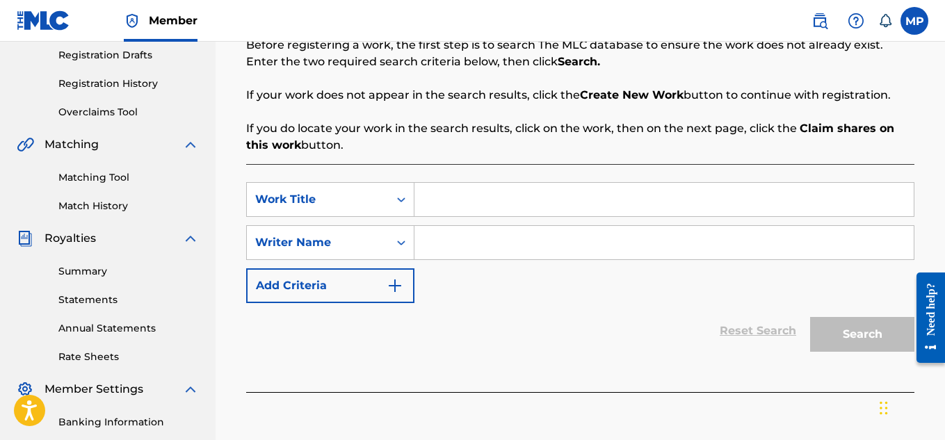
click at [520, 193] on input "Search Form" at bounding box center [663, 199] width 499 height 33
paste input "NO BOUNCE ON TOES"
type input "NO BOUNCE ON TOES"
click at [506, 242] on input "Search Form" at bounding box center [663, 242] width 499 height 33
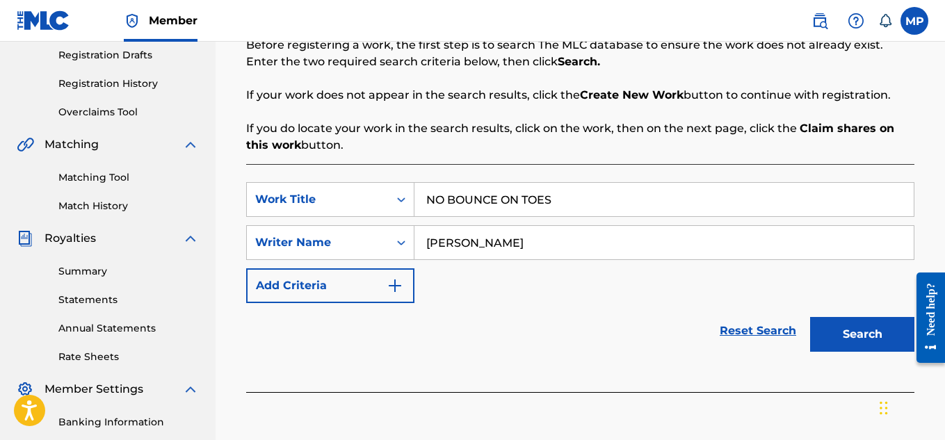
type input "[PERSON_NAME]"
click at [853, 347] on button "Search" at bounding box center [862, 334] width 104 height 35
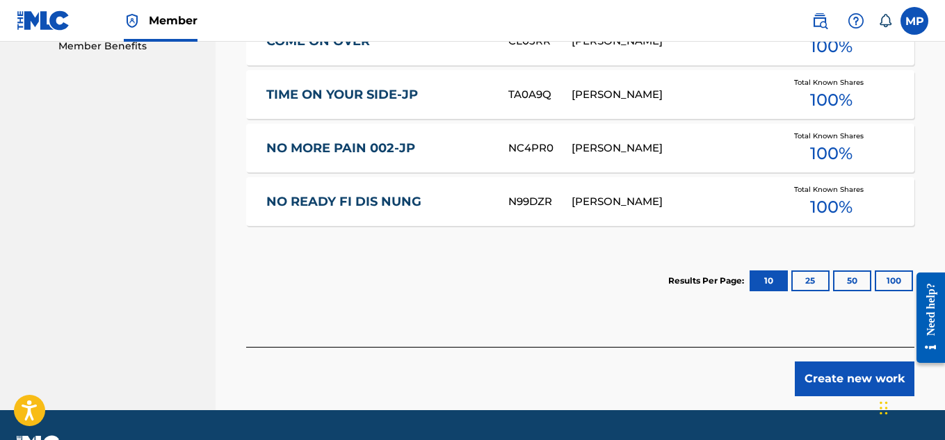
scroll to position [762, 0]
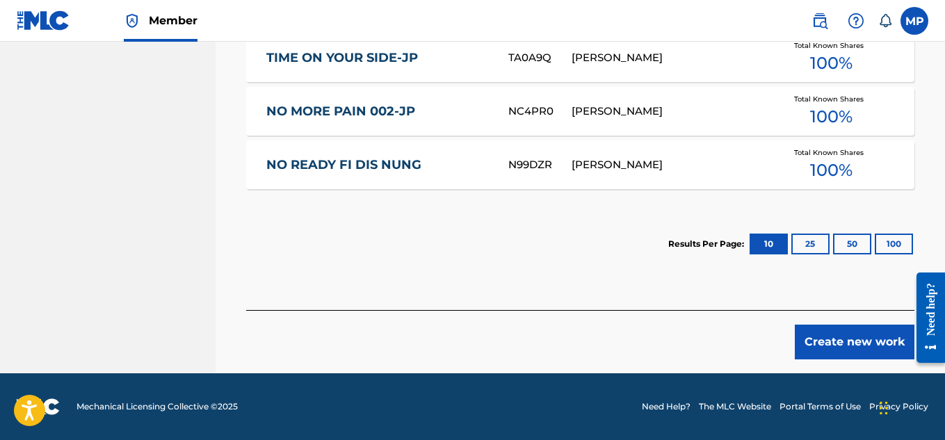
click at [865, 334] on button "Create new work" at bounding box center [854, 342] width 120 height 35
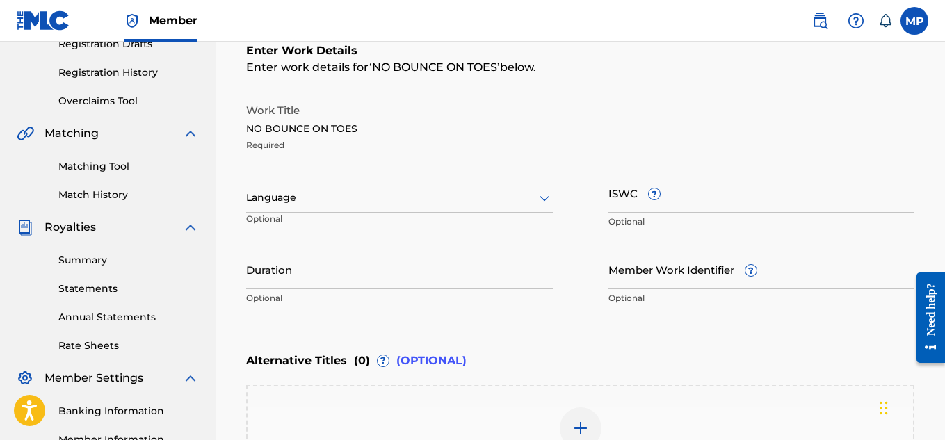
scroll to position [235, 0]
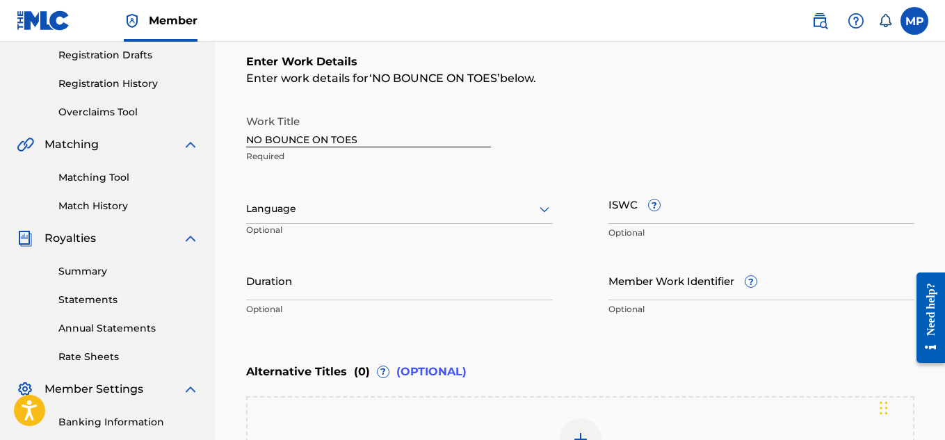
click at [541, 209] on icon at bounding box center [544, 210] width 10 height 6
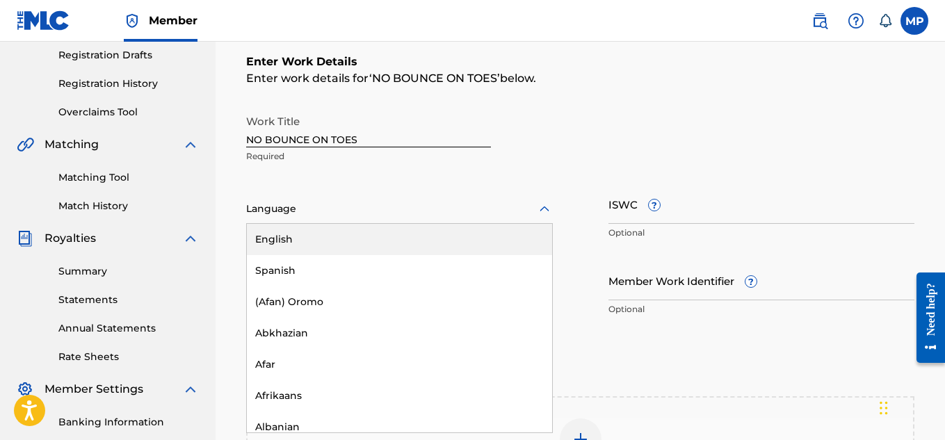
click at [480, 231] on div "English" at bounding box center [399, 239] width 305 height 31
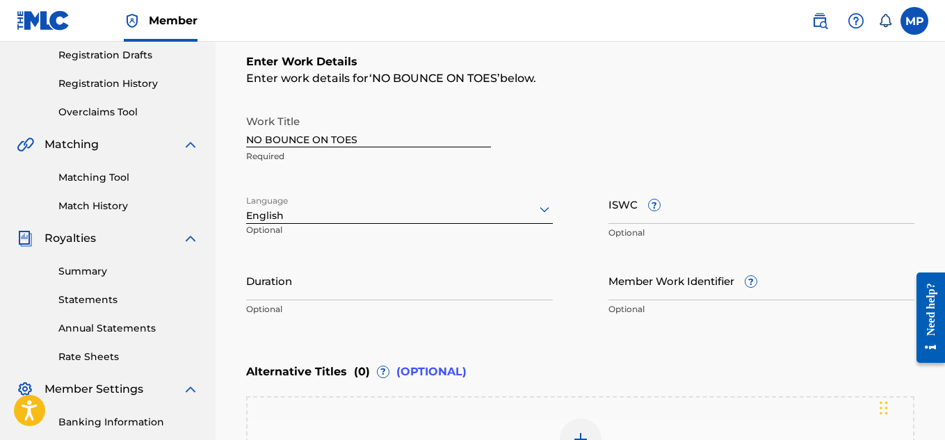
click at [737, 207] on input "ISWC ?" at bounding box center [761, 204] width 307 height 40
paste input "T9229745964"
type input "T9229745964"
click at [647, 286] on input "Member Work Identifier ?" at bounding box center [761, 281] width 307 height 40
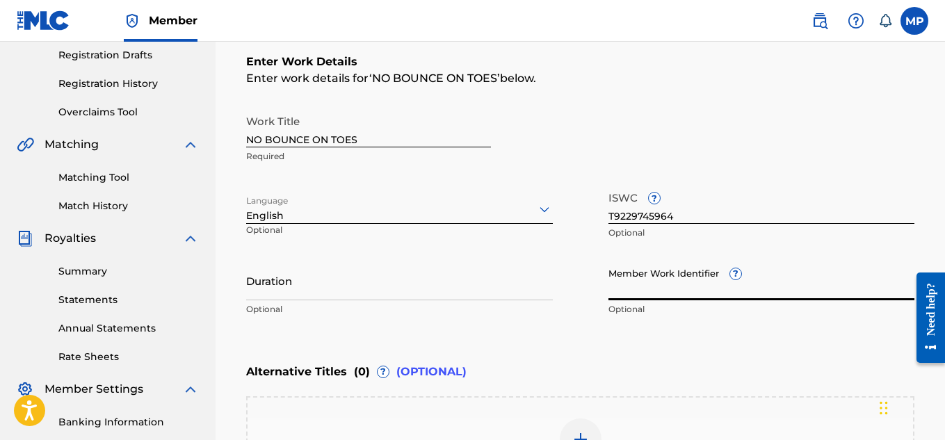
paste input "893488033"
type input "893488033"
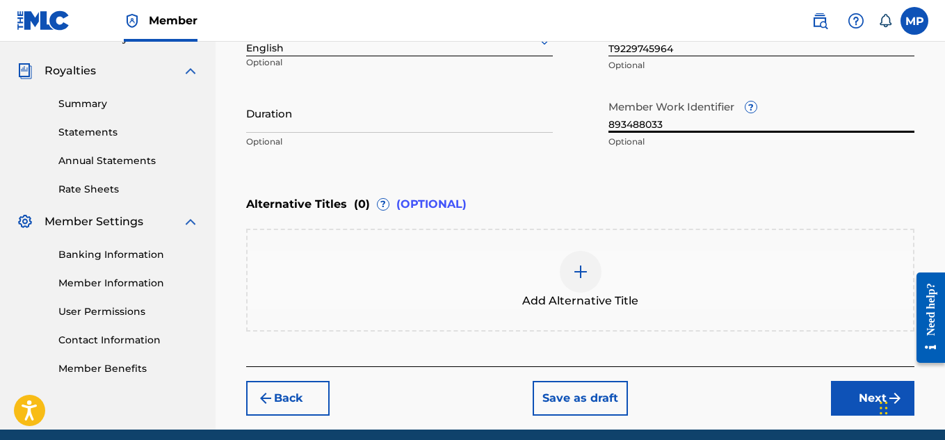
scroll to position [459, 0]
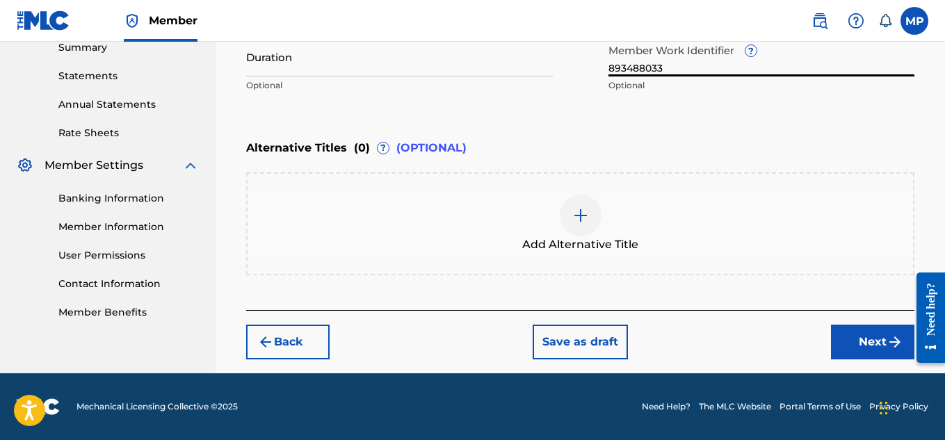
click at [870, 333] on button "Next" at bounding box center [872, 342] width 83 height 35
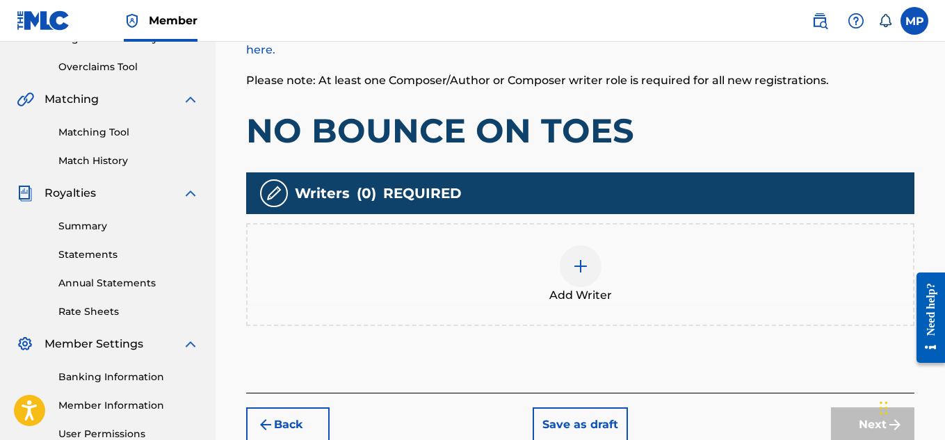
scroll to position [295, 0]
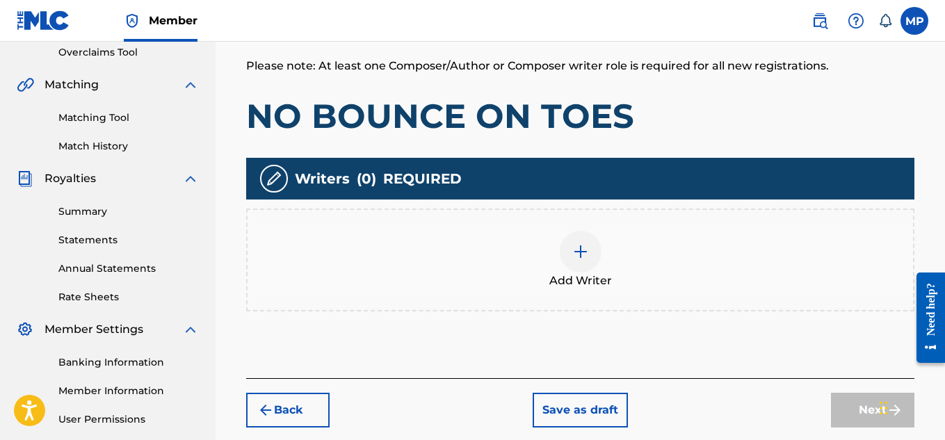
click at [585, 245] on img at bounding box center [580, 251] width 17 height 17
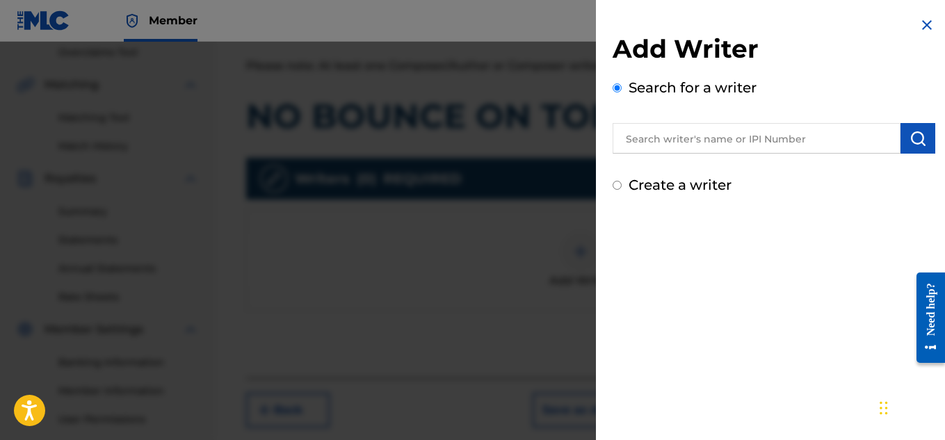
click at [700, 145] on input "text" at bounding box center [756, 138] width 288 height 31
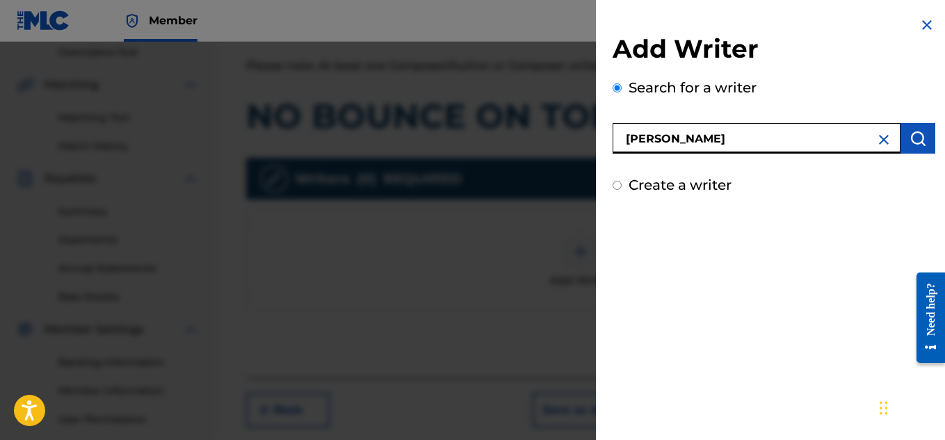
type input "[PERSON_NAME]"
click at [910, 131] on img "submit" at bounding box center [917, 138] width 17 height 17
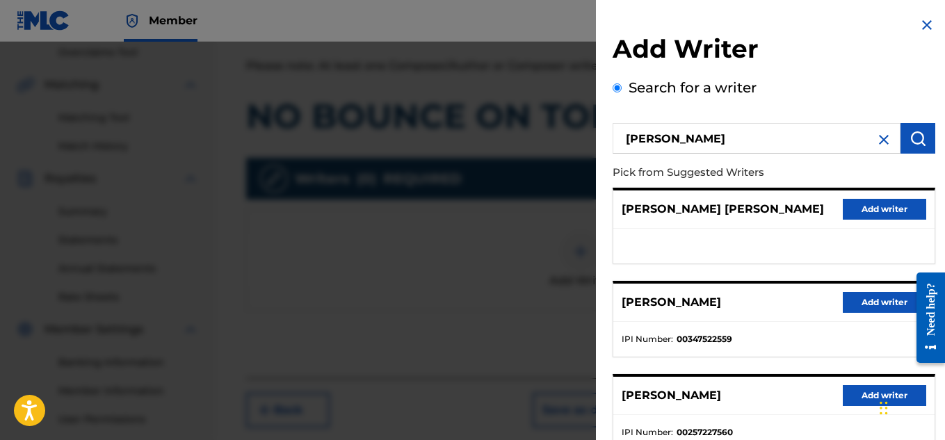
click at [874, 300] on button "Add writer" at bounding box center [883, 302] width 83 height 21
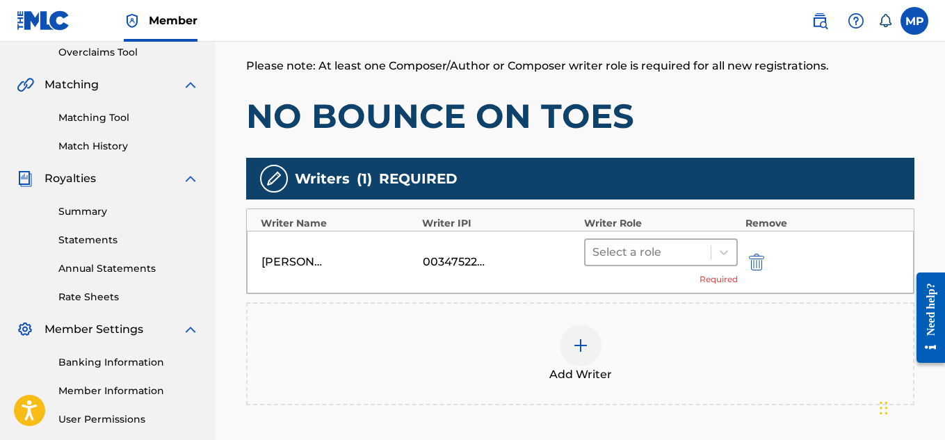
click at [686, 247] on div at bounding box center [648, 252] width 112 height 19
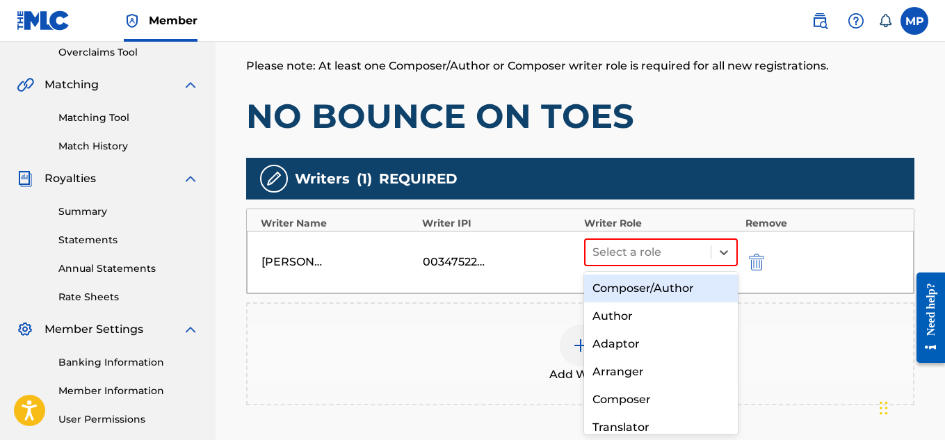
click at [635, 286] on div "Composer/Author" at bounding box center [661, 289] width 154 height 28
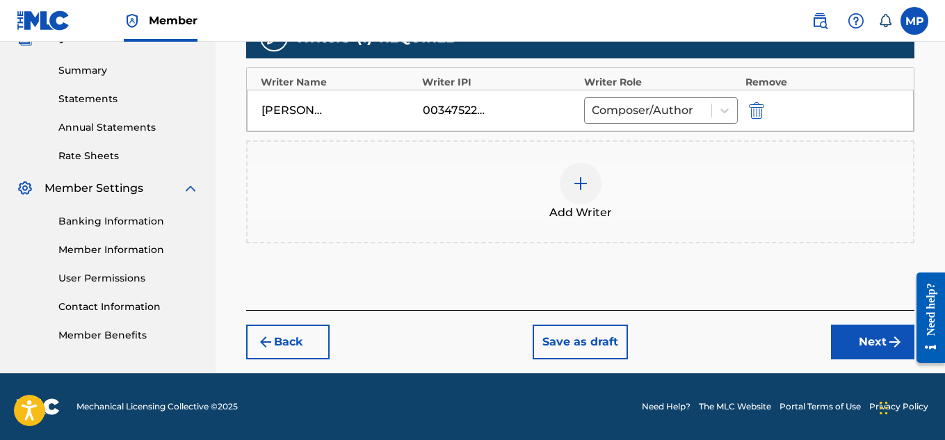
click at [858, 333] on button "Next" at bounding box center [872, 342] width 83 height 35
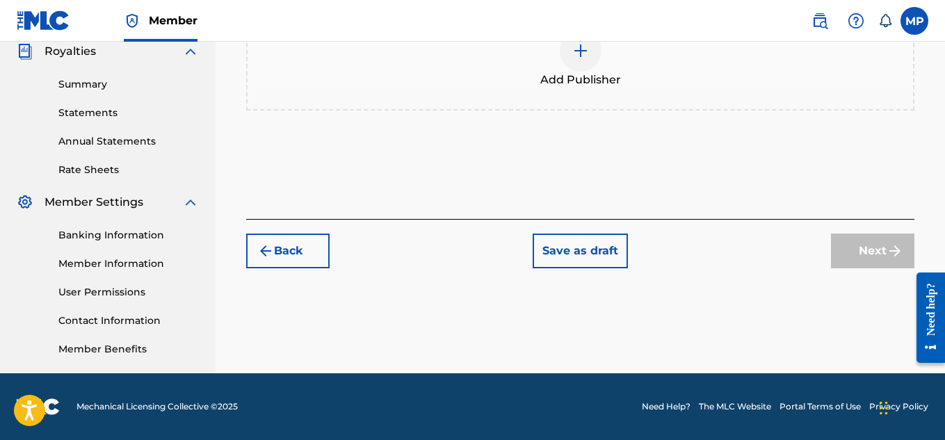
scroll to position [281, 0]
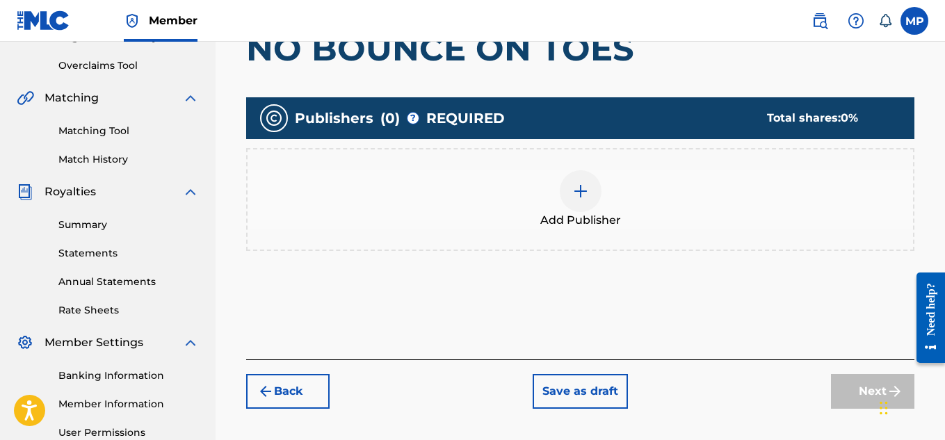
click at [577, 185] on img at bounding box center [580, 191] width 17 height 17
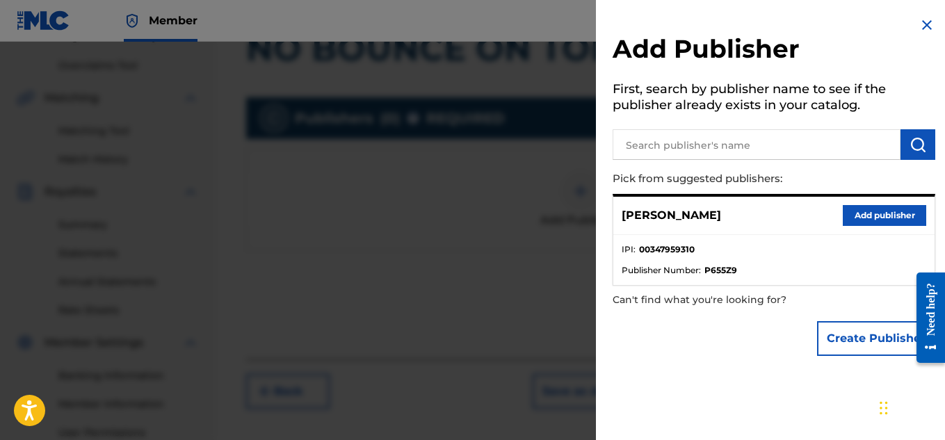
click at [885, 227] on div "Micah Penny Add publisher" at bounding box center [773, 216] width 321 height 38
click at [879, 217] on button "Add publisher" at bounding box center [883, 215] width 83 height 21
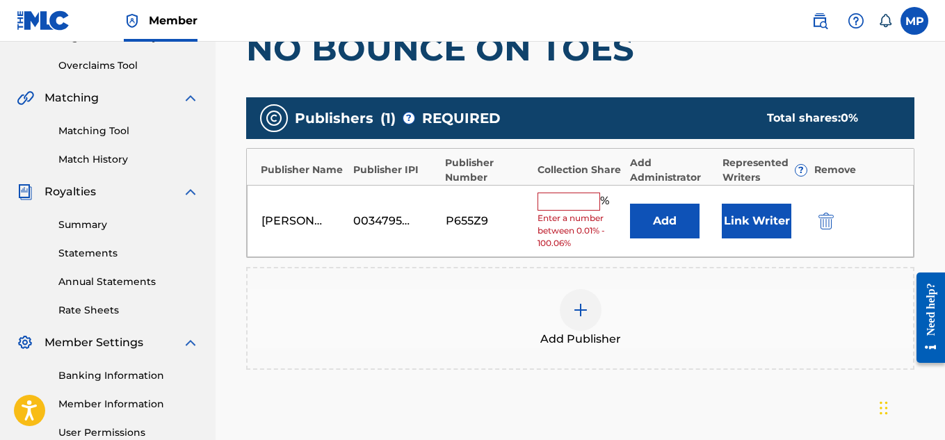
click at [582, 203] on input "text" at bounding box center [568, 202] width 63 height 18
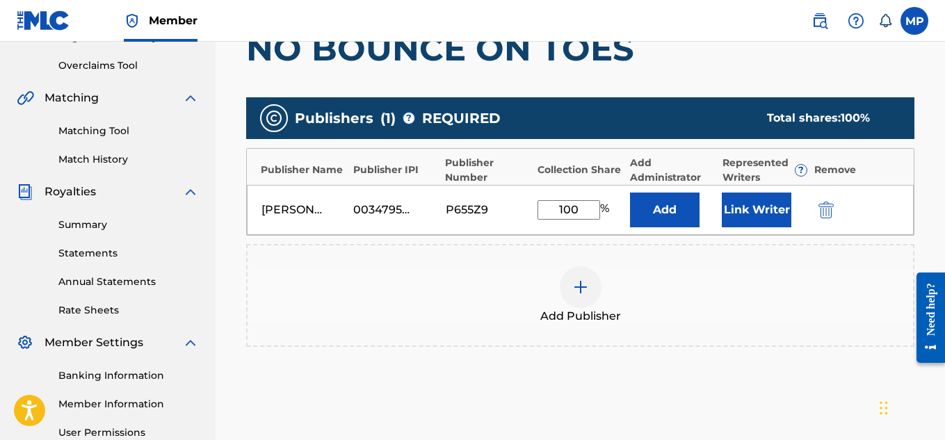
type input "100"
click at [768, 200] on button "Link Writer" at bounding box center [756, 210] width 70 height 35
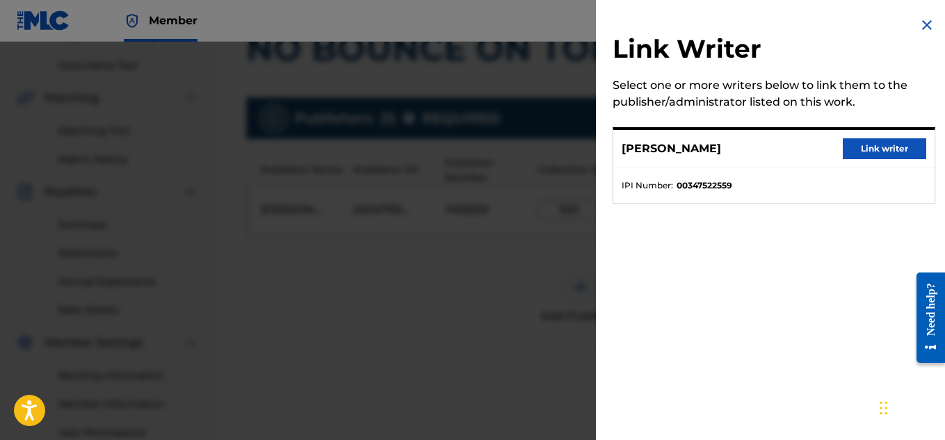
click at [845, 148] on button "Link writer" at bounding box center [883, 148] width 83 height 21
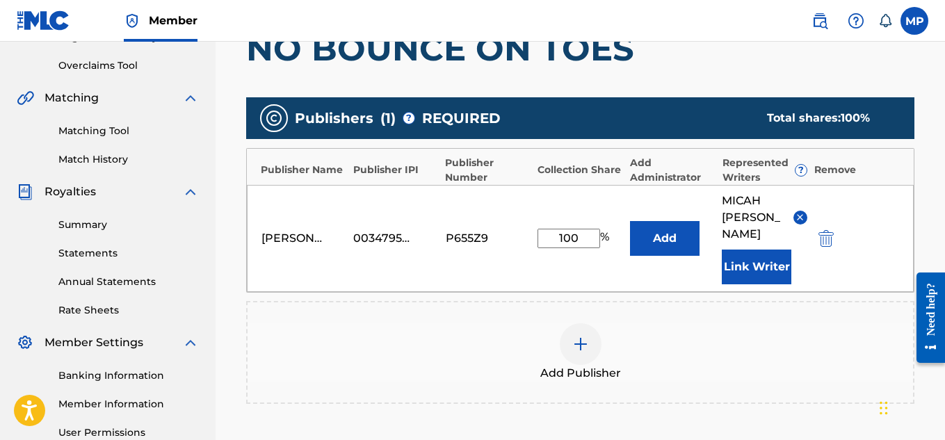
scroll to position [467, 0]
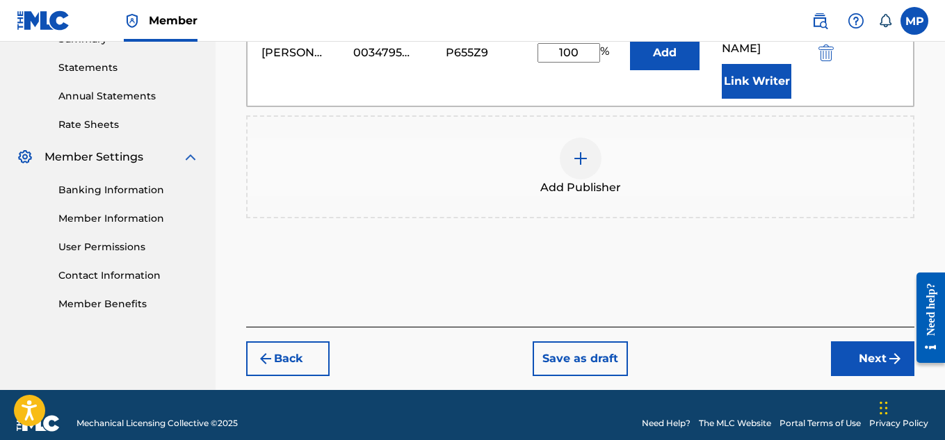
click at [840, 345] on button "Next" at bounding box center [872, 358] width 83 height 35
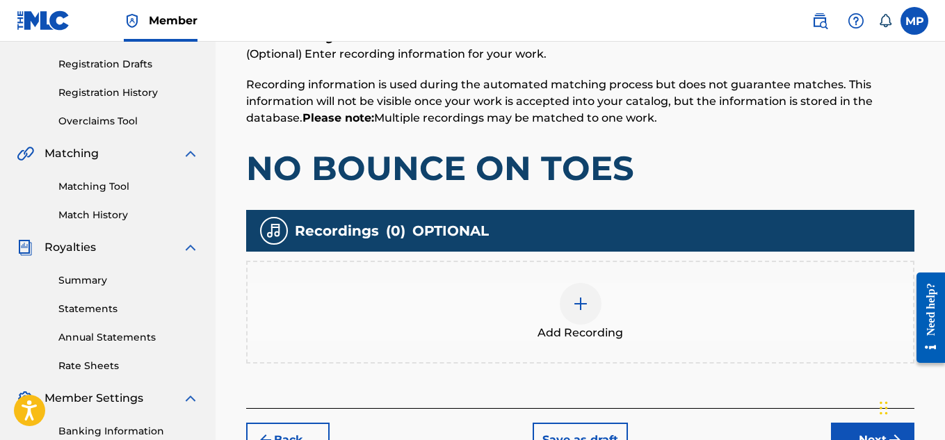
scroll to position [422, 0]
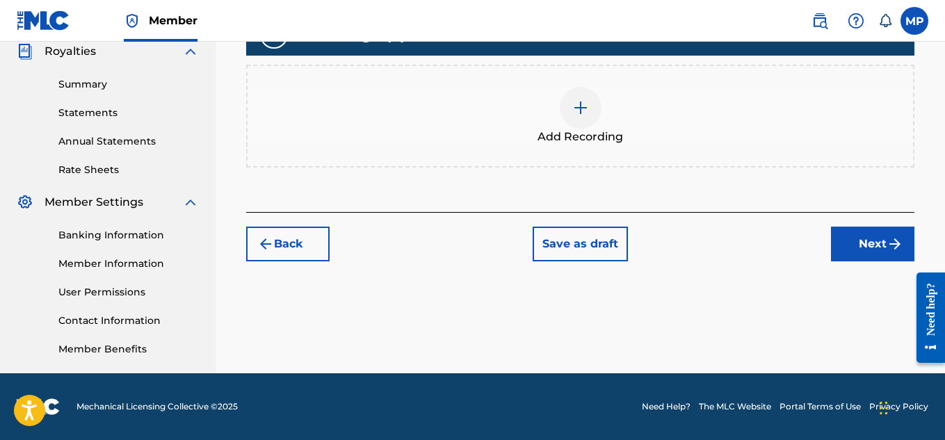
click at [571, 121] on div at bounding box center [580, 108] width 42 height 42
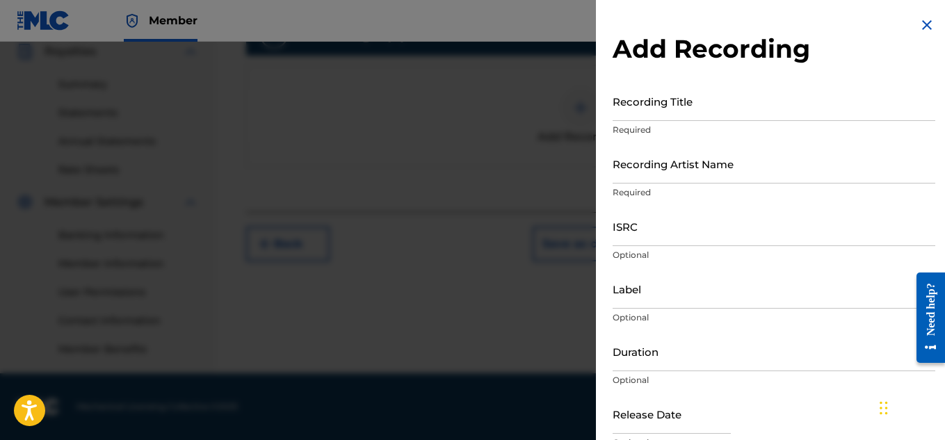
click at [678, 108] on input "Recording Title" at bounding box center [773, 101] width 322 height 40
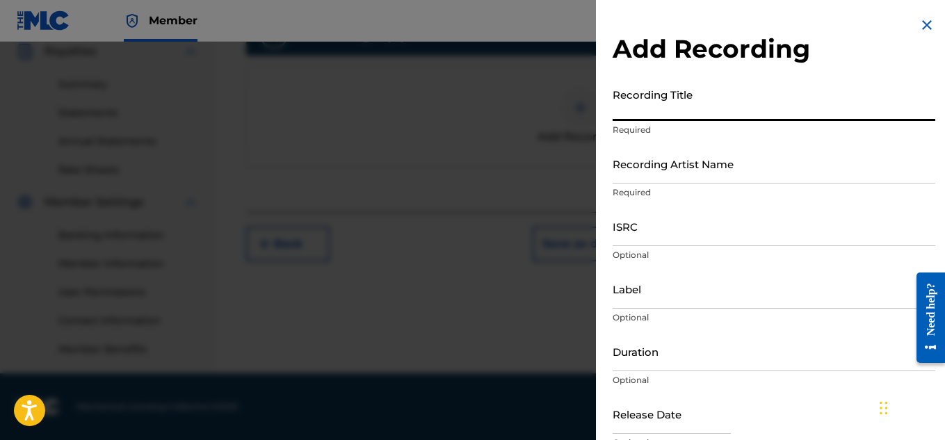
paste input "NO BOUNCE ON TOES"
type input "NO BOUNCE ON TOES"
click at [661, 172] on input "Recording Artist Name" at bounding box center [773, 164] width 322 height 40
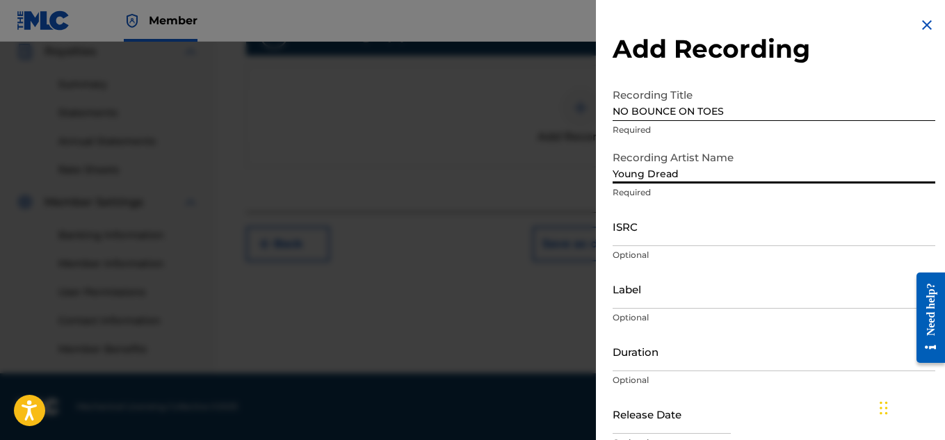
scroll to position [68, 0]
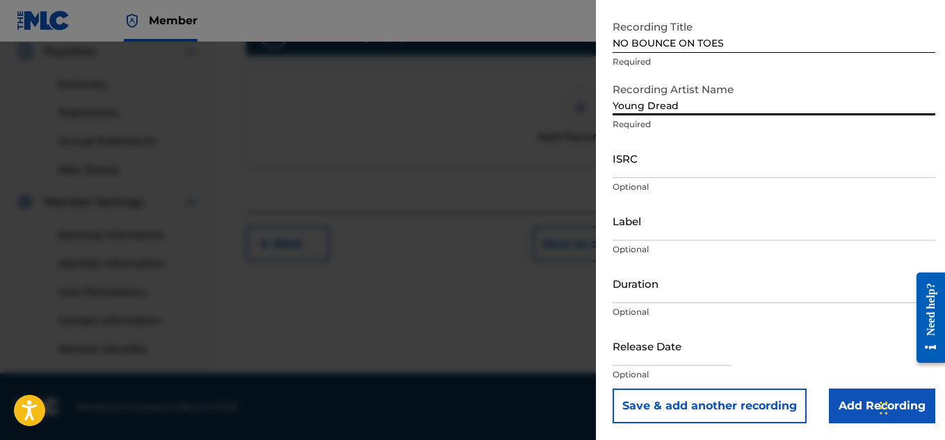
type input "Young Dread"
click at [856, 405] on input "Add Recording" at bounding box center [881, 406] width 106 height 35
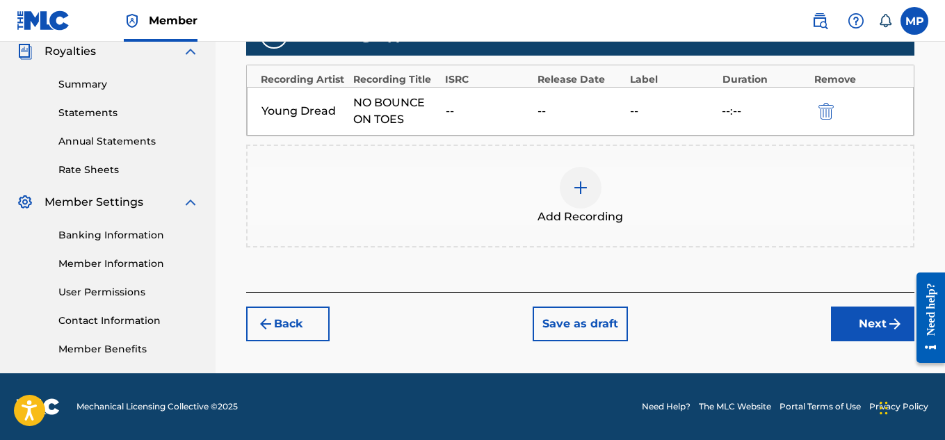
click at [849, 319] on button "Next" at bounding box center [872, 324] width 83 height 35
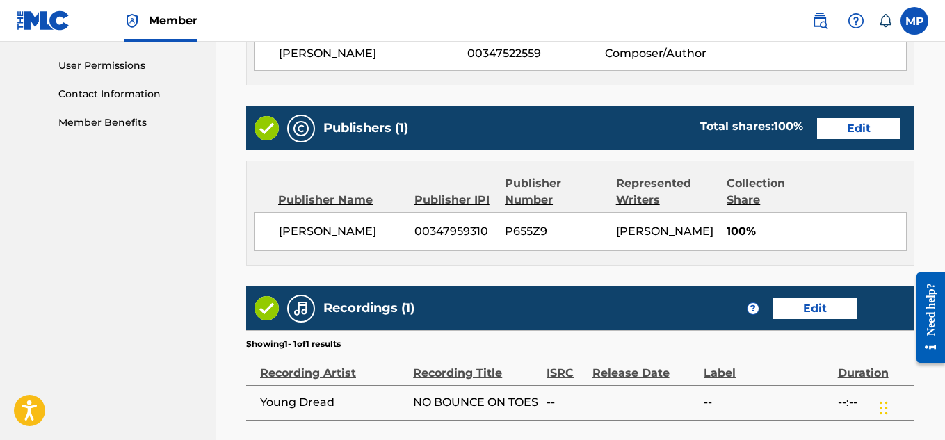
scroll to position [780, 0]
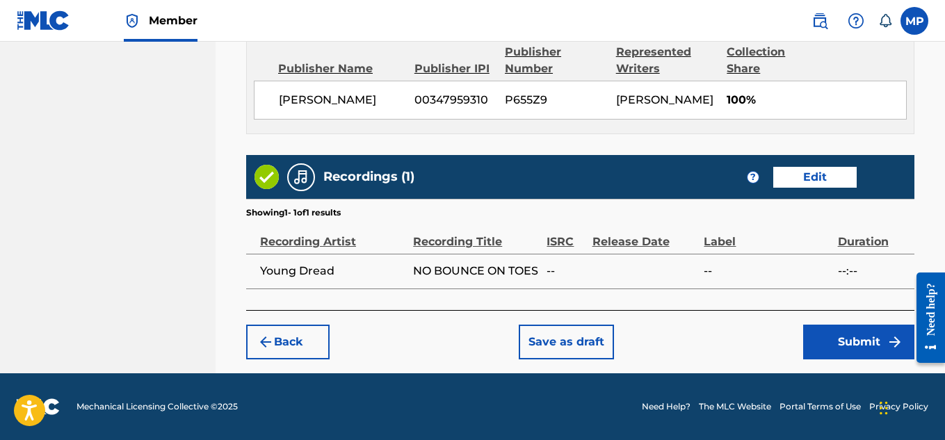
click at [816, 334] on button "Submit" at bounding box center [858, 342] width 111 height 35
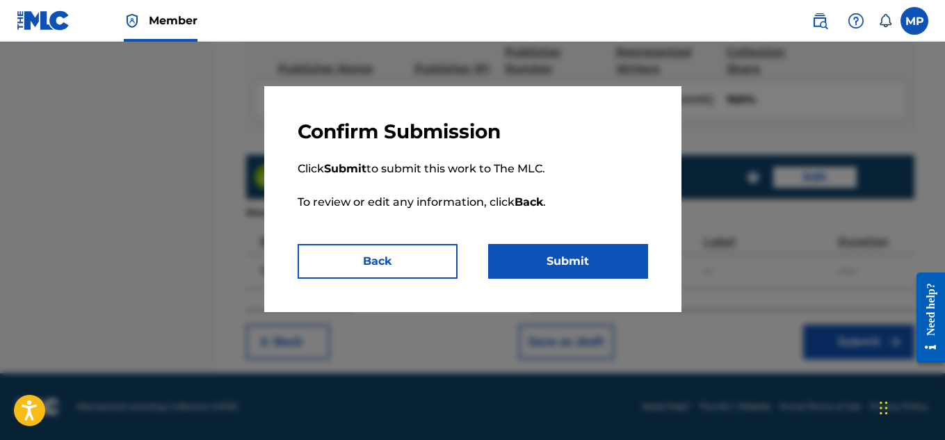
click at [550, 245] on button "Submit" at bounding box center [568, 261] width 160 height 35
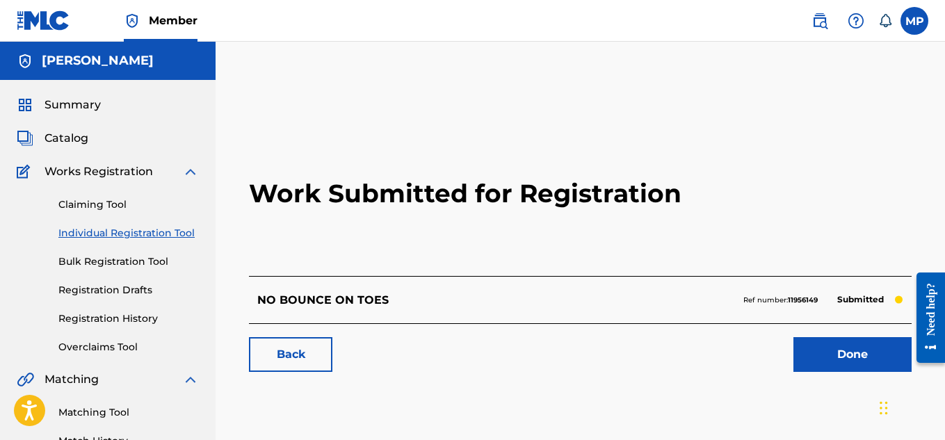
click at [292, 347] on link "Back" at bounding box center [290, 354] width 83 height 35
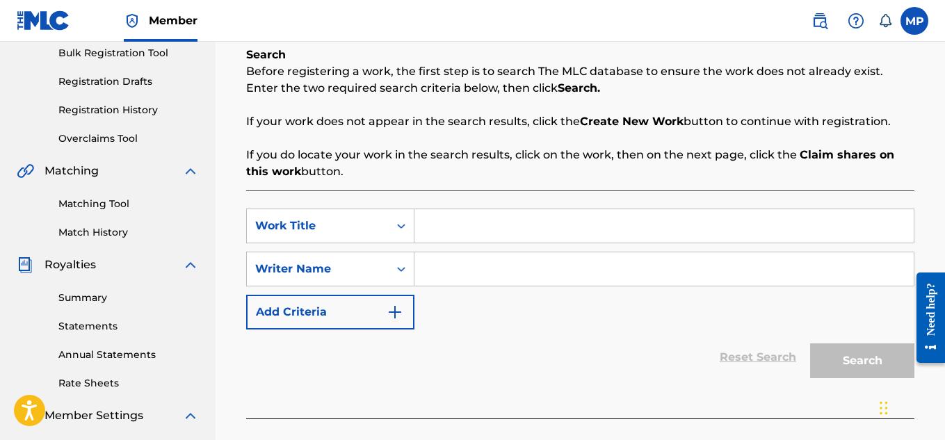
scroll to position [239, 0]
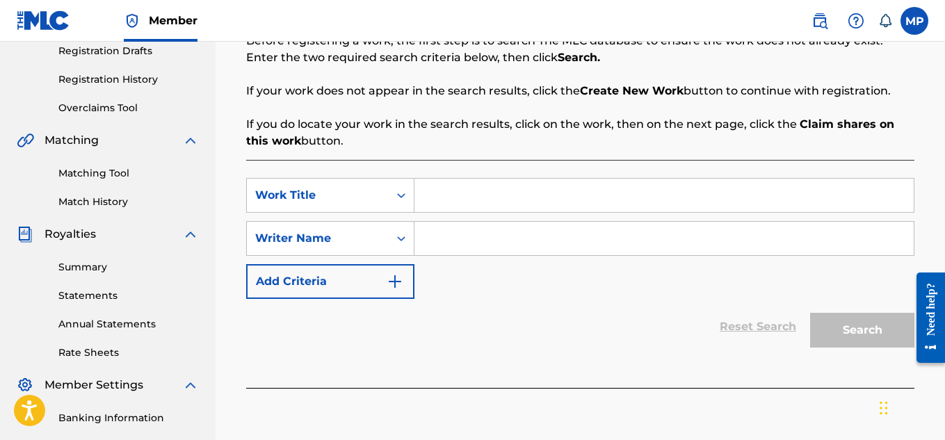
click at [626, 186] on input "Search Form" at bounding box center [663, 195] width 499 height 33
paste input "NEW WORLD"
type input "NEW WORLD"
click at [566, 236] on input "Search Form" at bounding box center [663, 238] width 499 height 33
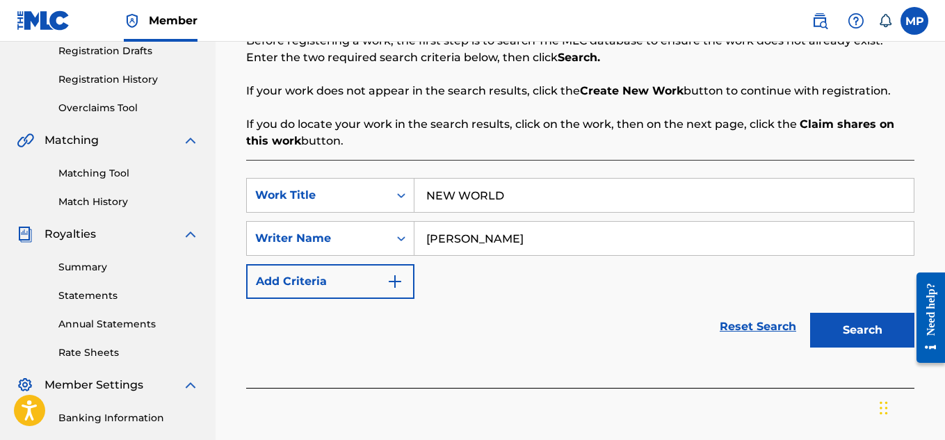
type input "[PERSON_NAME]"
click at [890, 327] on button "Search" at bounding box center [862, 330] width 104 height 35
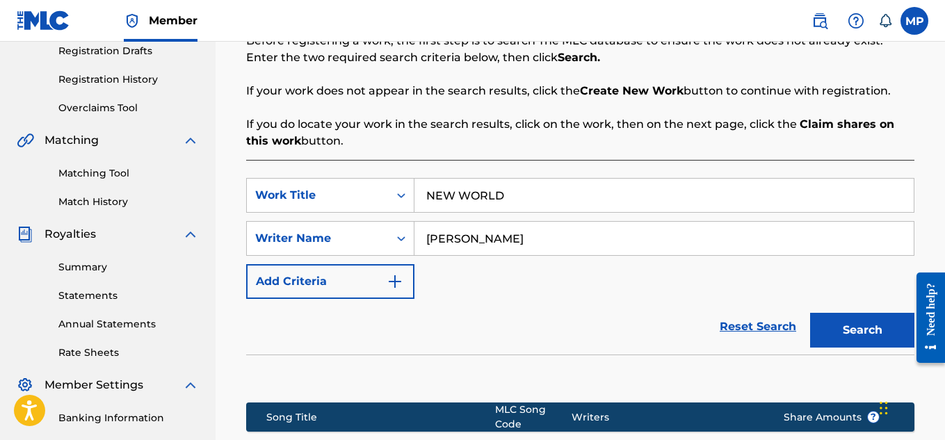
scroll to position [450, 0]
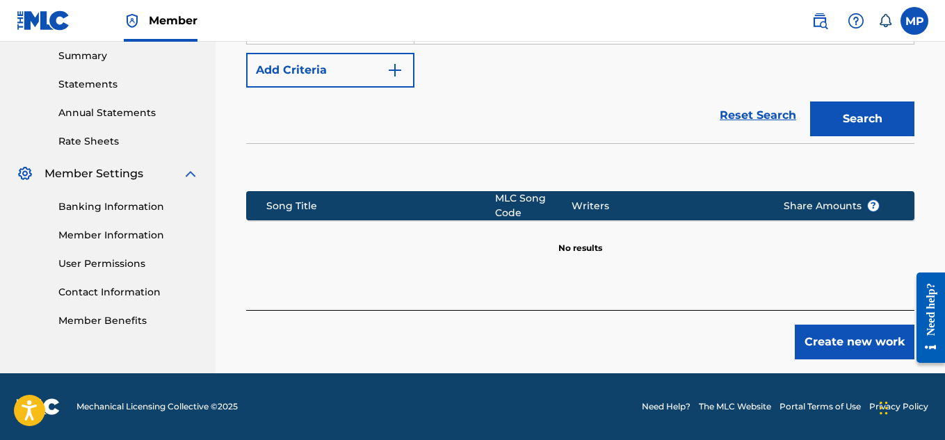
click at [812, 328] on button "Create new work" at bounding box center [854, 342] width 120 height 35
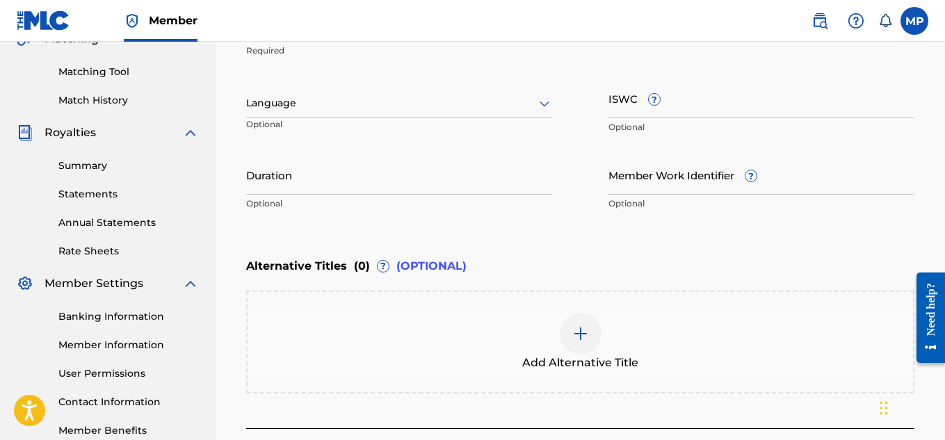
scroll to position [340, 0]
click at [733, 106] on input "ISWC ?" at bounding box center [761, 99] width 307 height 40
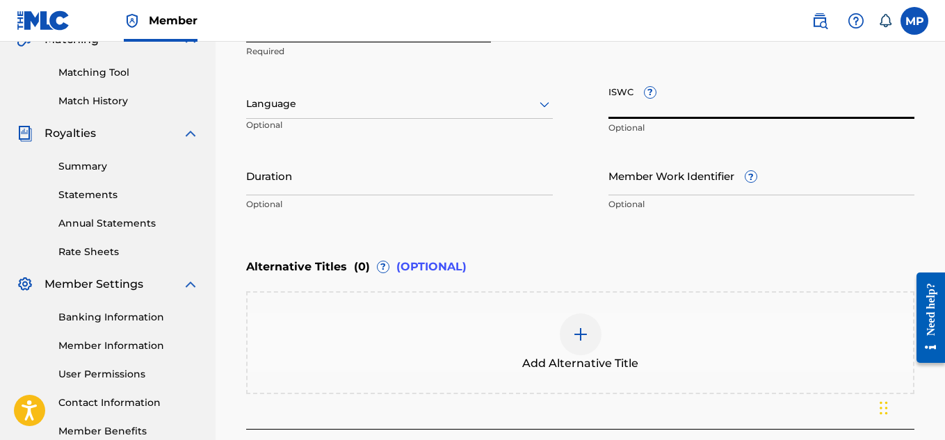
paste input "T9229742409"
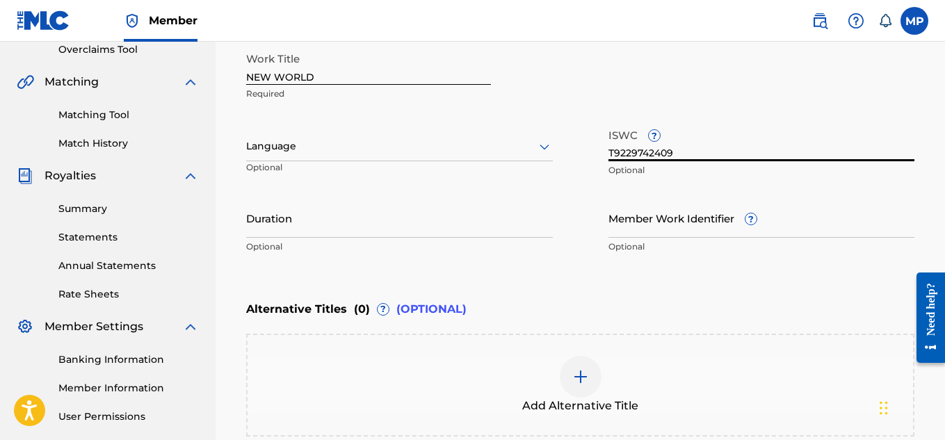
scroll to position [293, 0]
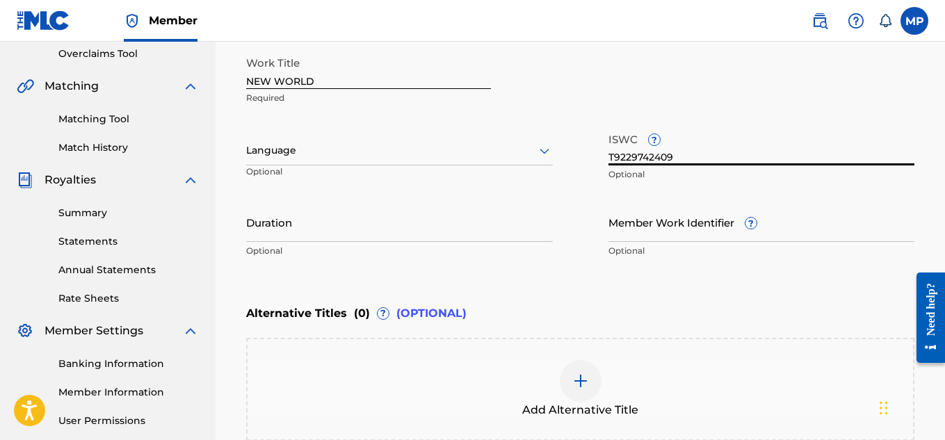
type input "T9229742409"
click at [539, 139] on div "Language" at bounding box center [399, 150] width 307 height 29
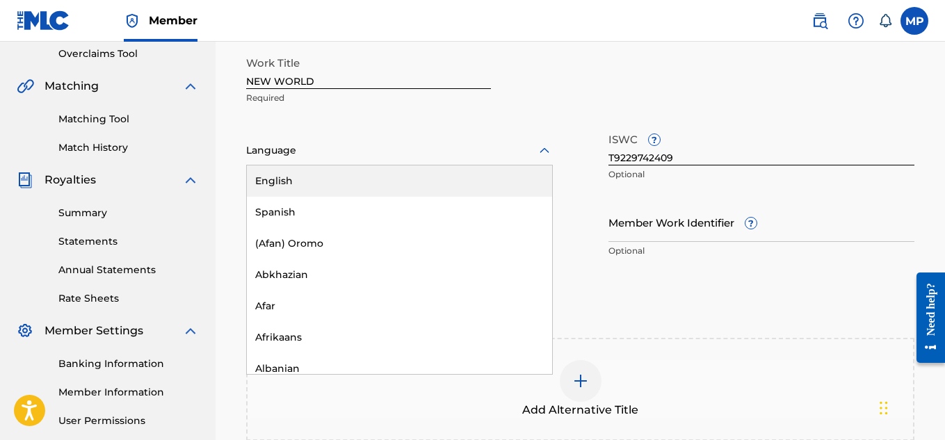
click at [490, 174] on div "English" at bounding box center [399, 180] width 305 height 31
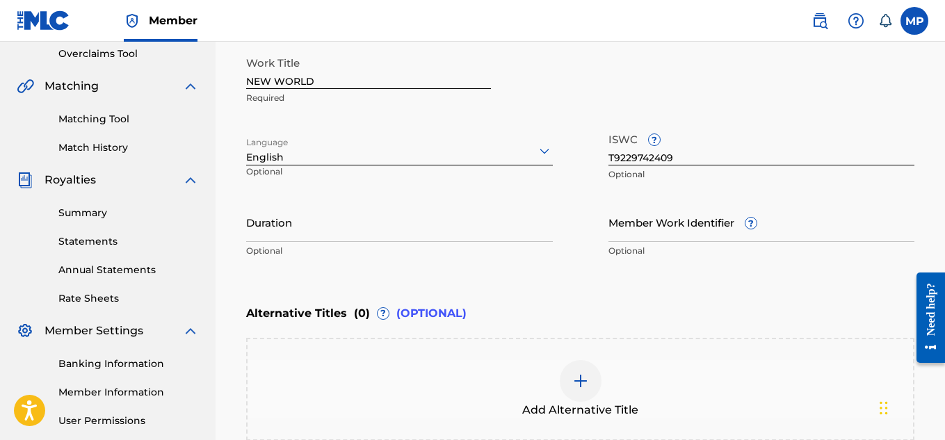
click at [490, 174] on div "Language option English, selected. English Optional" at bounding box center [399, 157] width 307 height 63
click at [714, 235] on input "Member Work Identifier ?" at bounding box center [761, 222] width 307 height 40
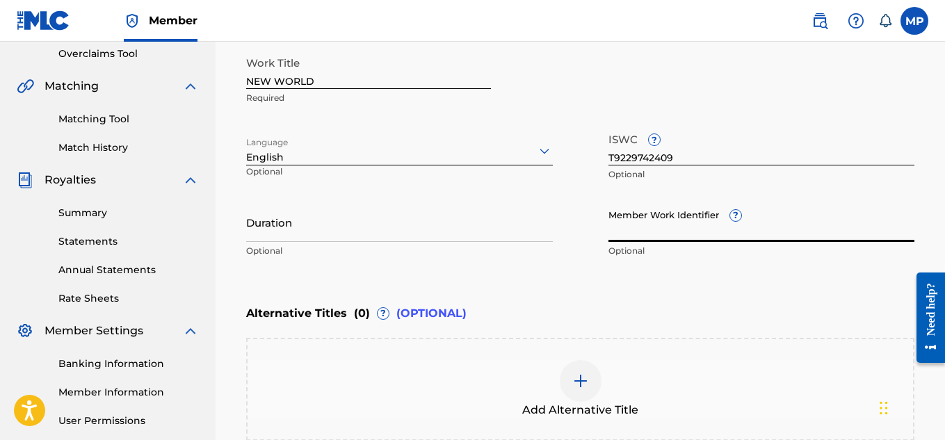
paste input "893487369"
type input "893487369"
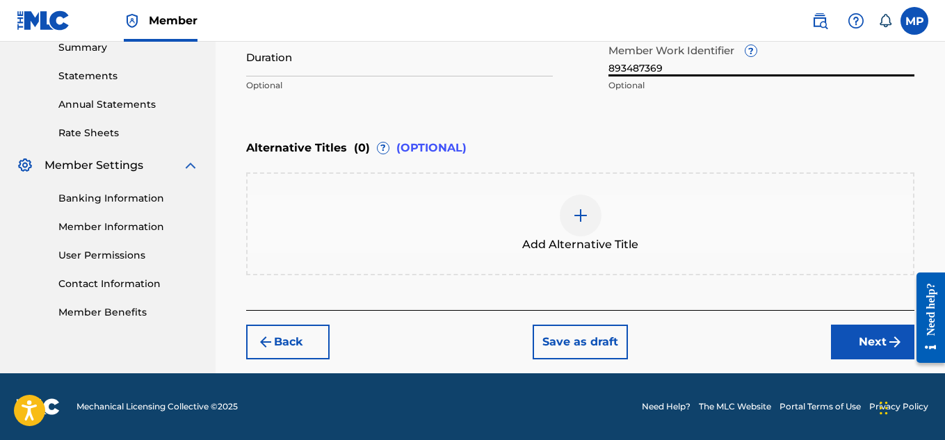
click at [840, 334] on button "Next" at bounding box center [872, 342] width 83 height 35
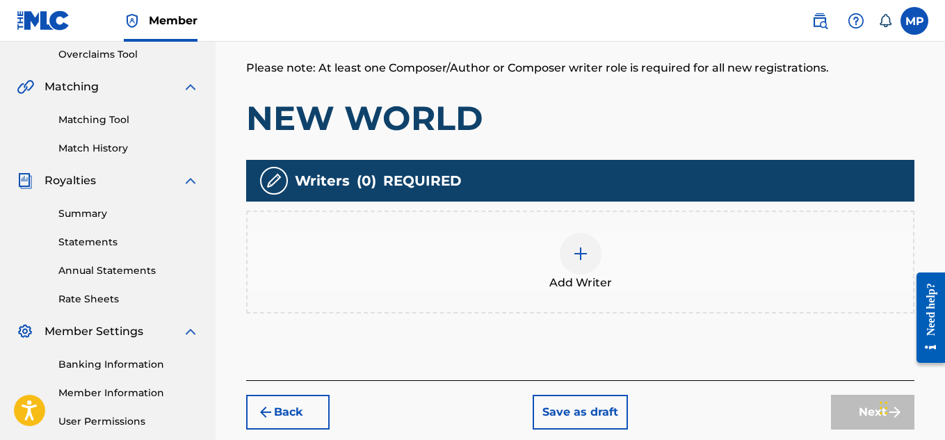
scroll to position [298, 0]
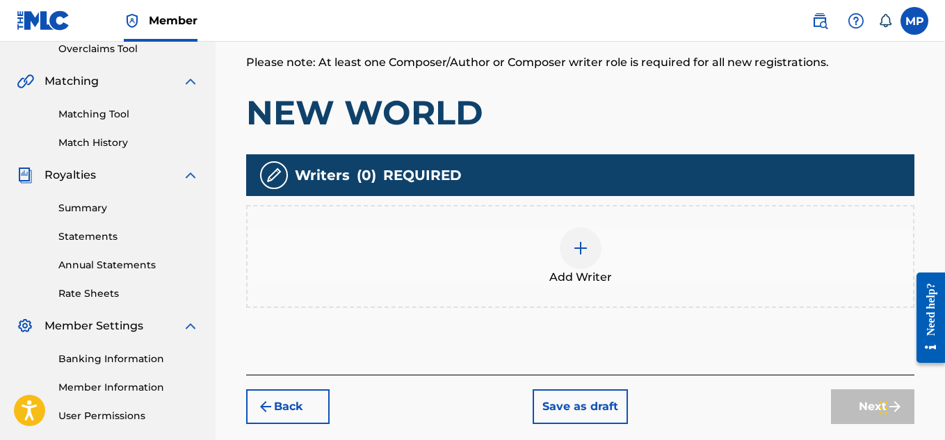
click at [581, 241] on img at bounding box center [580, 248] width 17 height 17
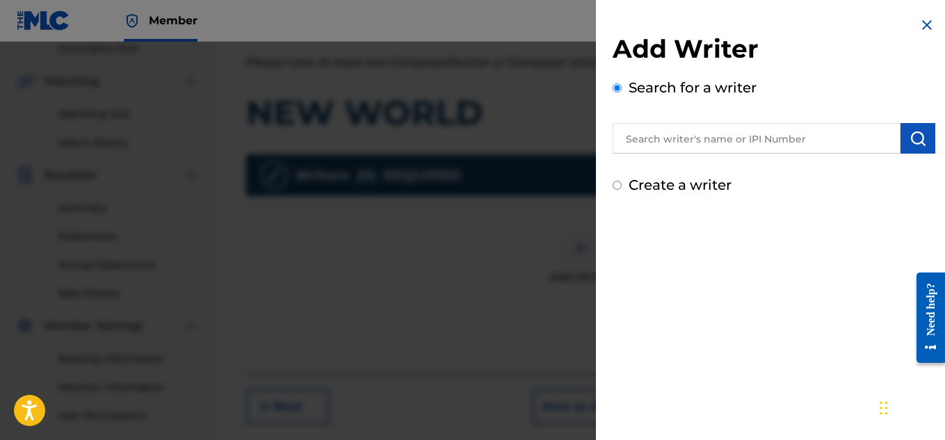
click at [773, 146] on input "text" at bounding box center [756, 138] width 288 height 31
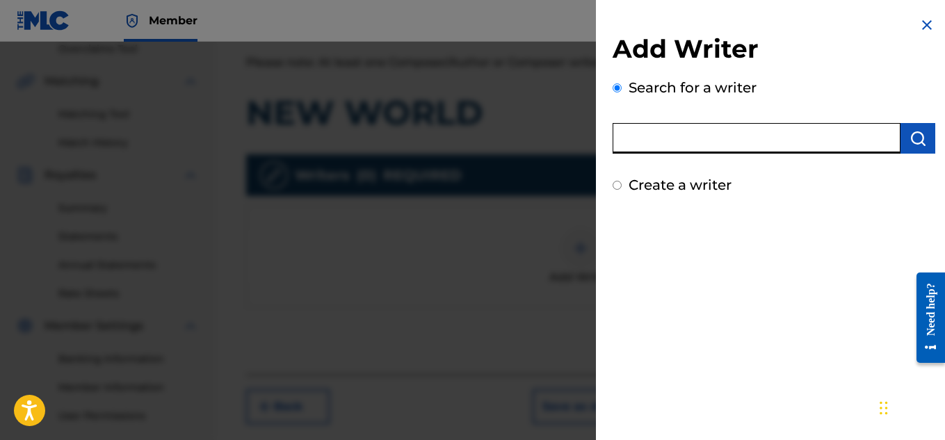
click at [744, 135] on input "text" at bounding box center [756, 138] width 288 height 31
type input "[PERSON_NAME]"
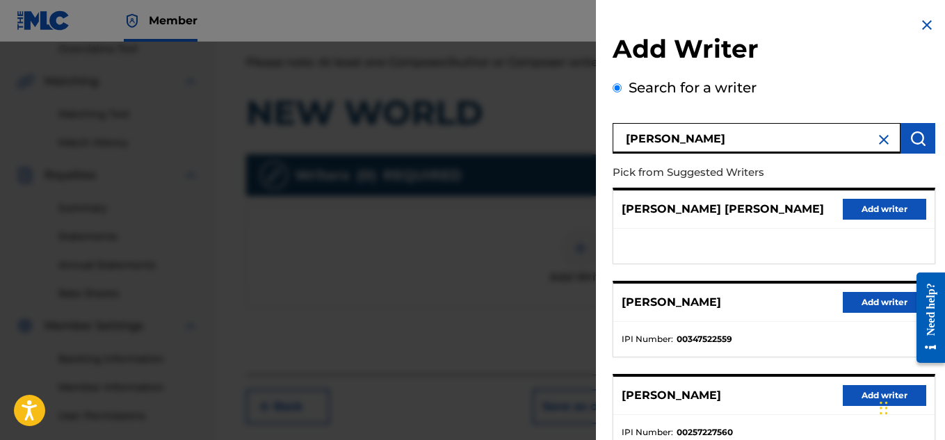
click at [844, 292] on button "Add writer" at bounding box center [883, 302] width 83 height 21
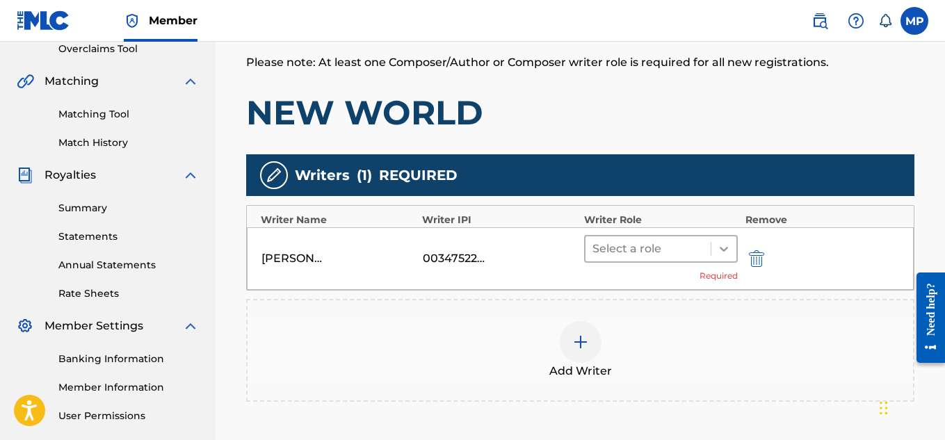
click at [724, 246] on icon at bounding box center [724, 249] width 14 height 14
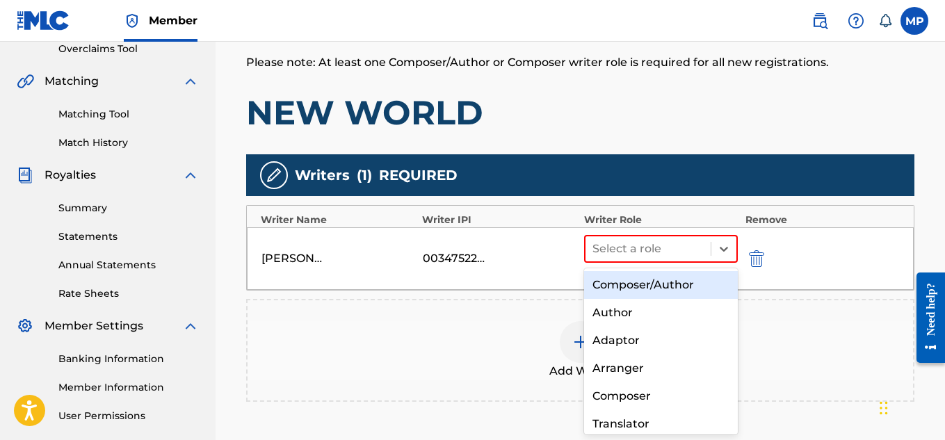
click at [644, 287] on div "Composer/Author" at bounding box center [661, 285] width 154 height 28
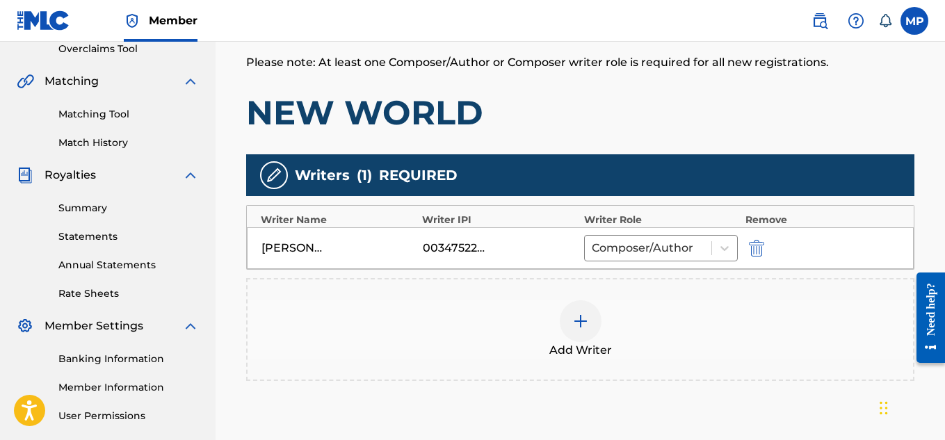
scroll to position [436, 0]
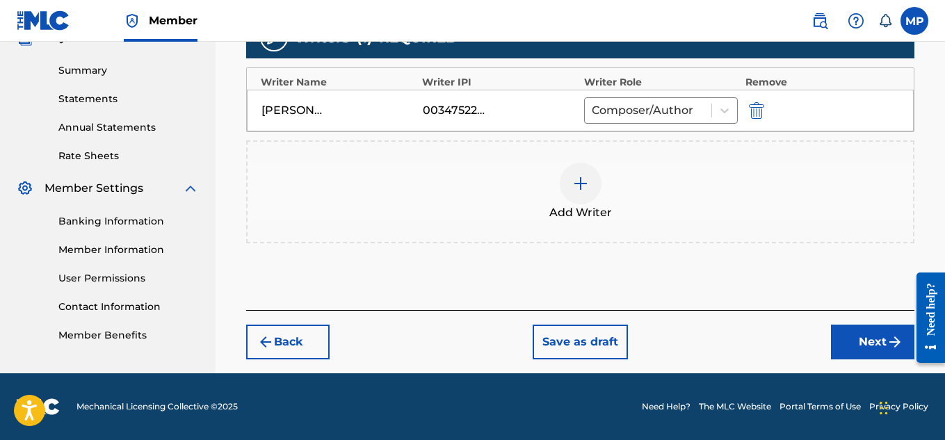
click at [860, 336] on button "Next" at bounding box center [872, 342] width 83 height 35
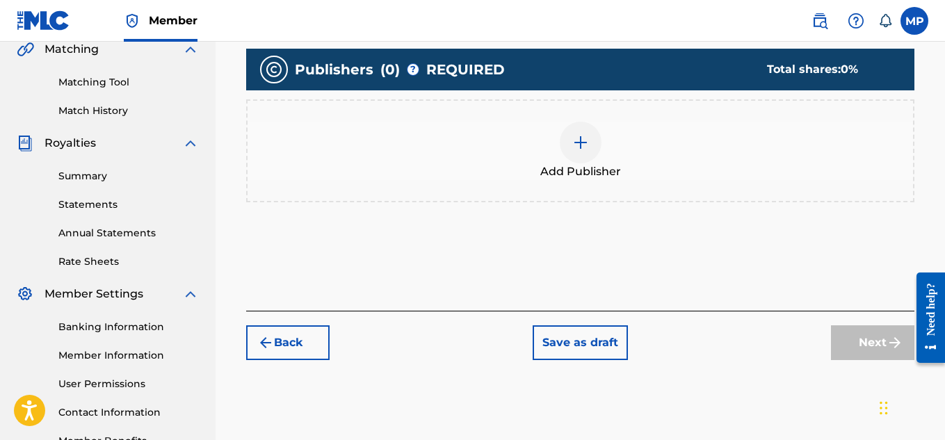
scroll to position [422, 0]
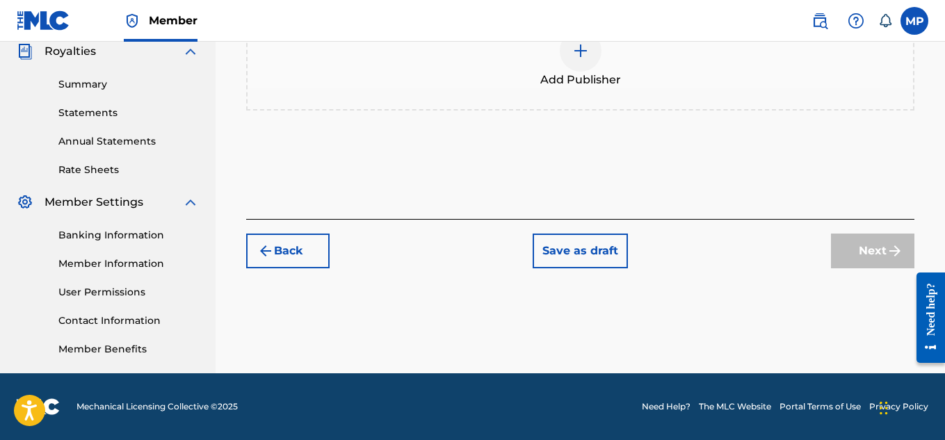
click at [586, 60] on div at bounding box center [580, 51] width 42 height 42
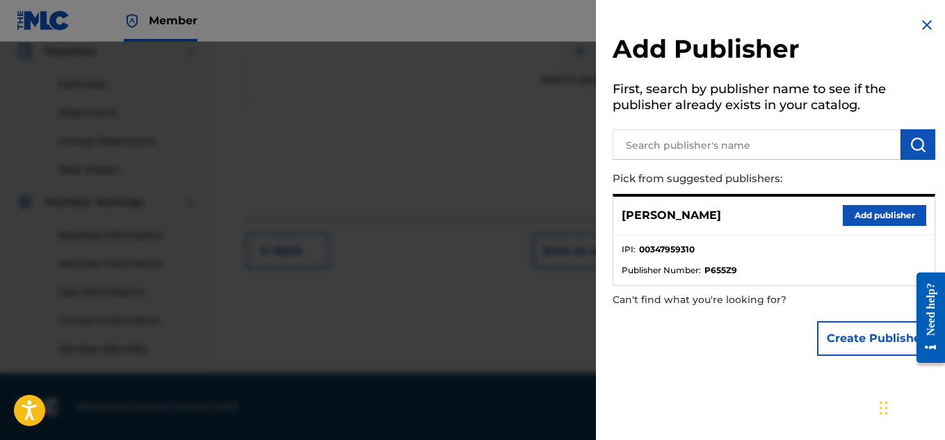
click at [862, 224] on button "Add publisher" at bounding box center [883, 215] width 83 height 21
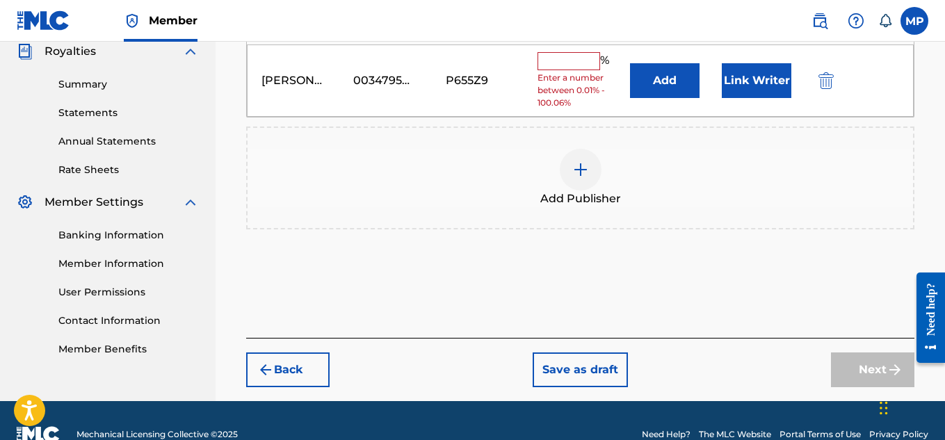
click at [548, 66] on input "text" at bounding box center [568, 61] width 63 height 18
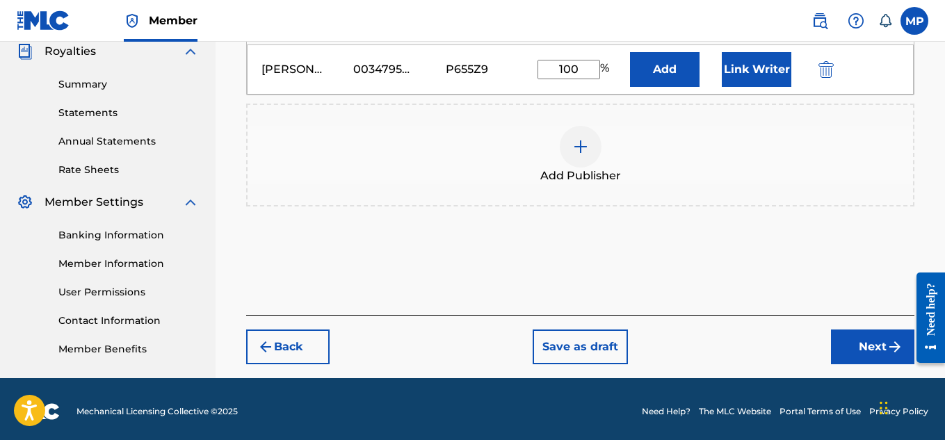
type input "100"
click at [732, 72] on button "Link Writer" at bounding box center [756, 69] width 70 height 35
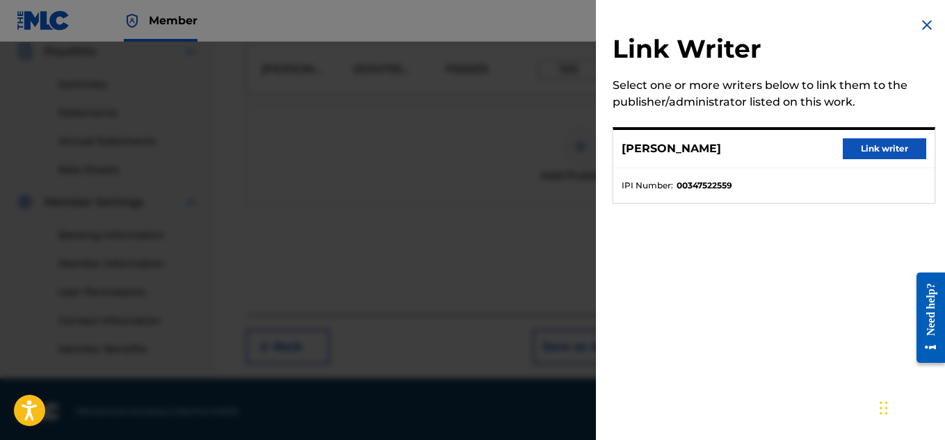
click at [869, 160] on div "MICAH PENNY Link writer" at bounding box center [773, 149] width 321 height 38
click at [869, 143] on button "Link writer" at bounding box center [883, 148] width 83 height 21
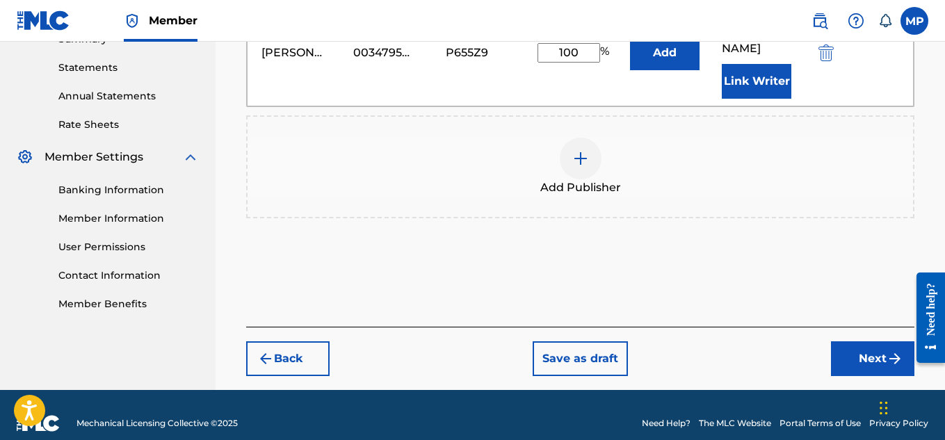
click at [865, 346] on button "Next" at bounding box center [872, 358] width 83 height 35
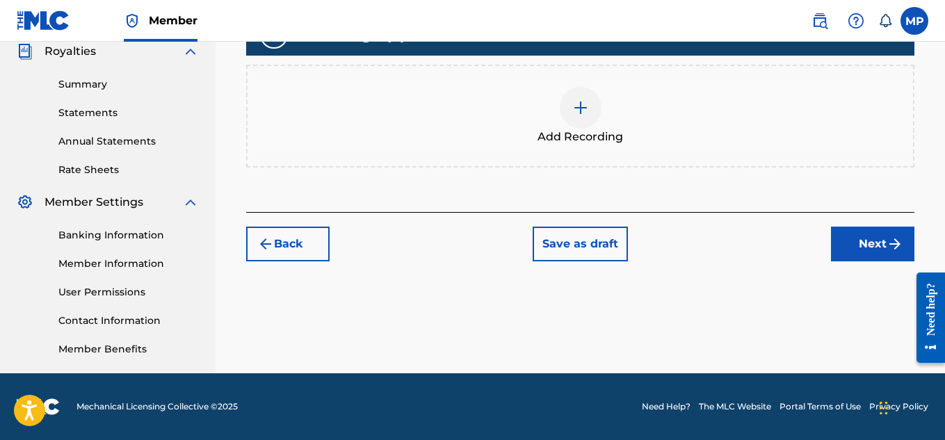
click at [596, 115] on div at bounding box center [580, 108] width 42 height 42
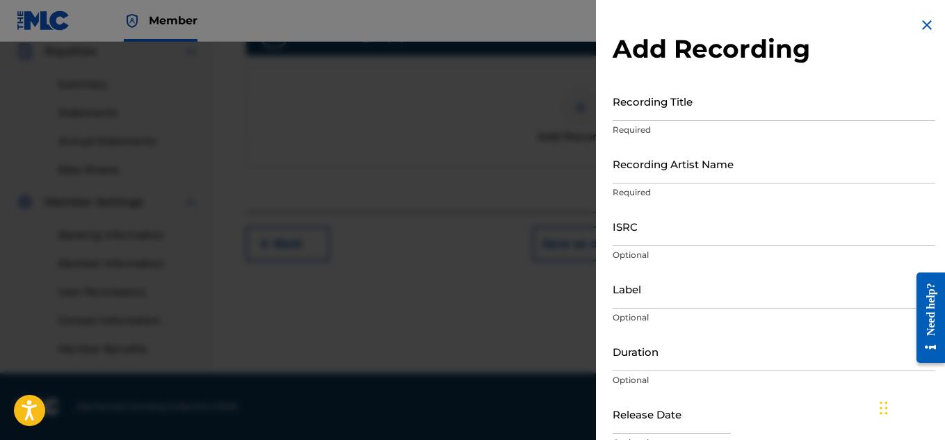
click at [697, 90] on input "Recording Title" at bounding box center [773, 101] width 322 height 40
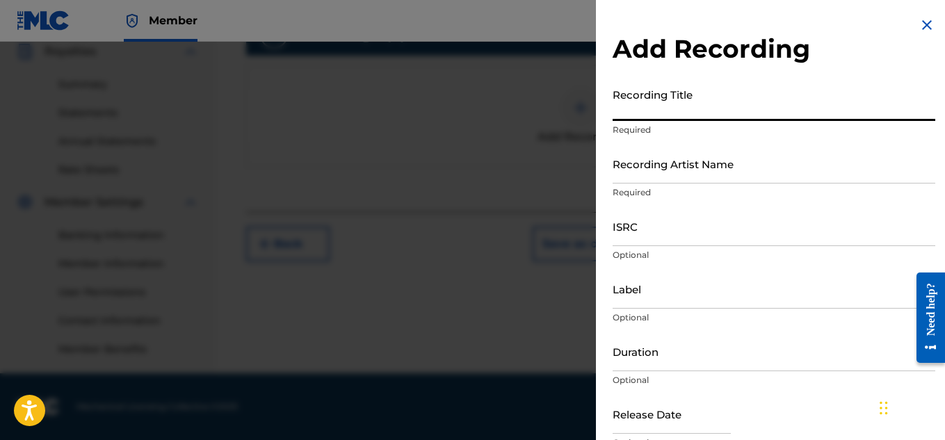
paste input "NEW WORLD"
type input "NEW WORLD"
click at [648, 173] on input "Recording Artist Name" at bounding box center [773, 164] width 322 height 40
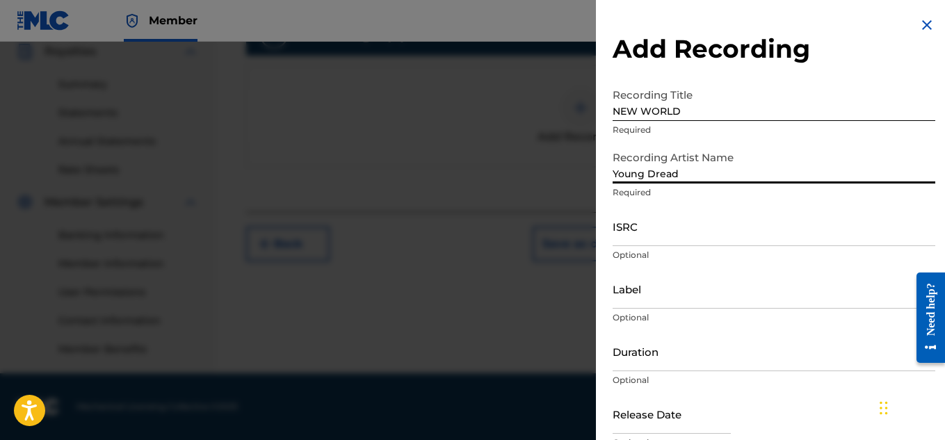
type input "Young Dread"
click at [682, 232] on input "ISRC" at bounding box center [773, 226] width 322 height 40
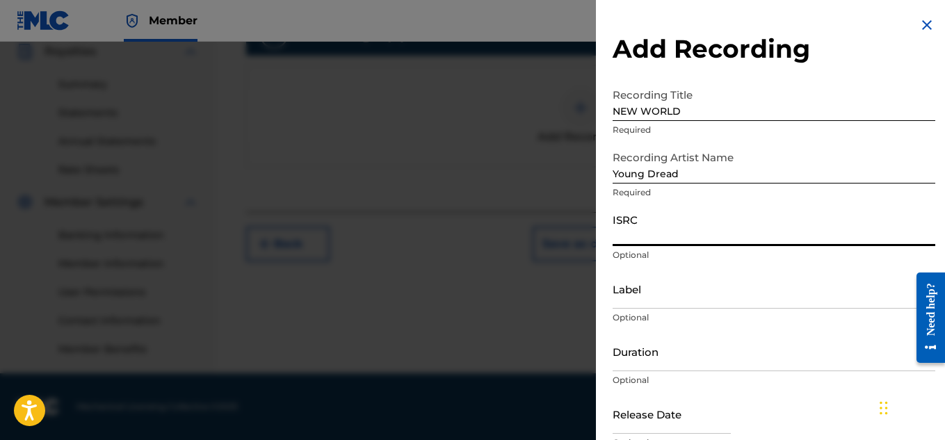
paste input "TCADQ1816169"
type input "TCADQ1816169"
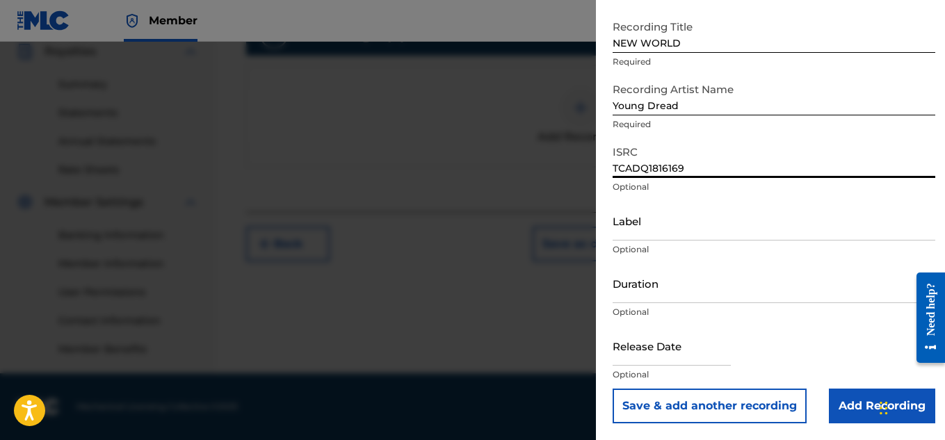
click at [850, 400] on input "Add Recording" at bounding box center [881, 406] width 106 height 35
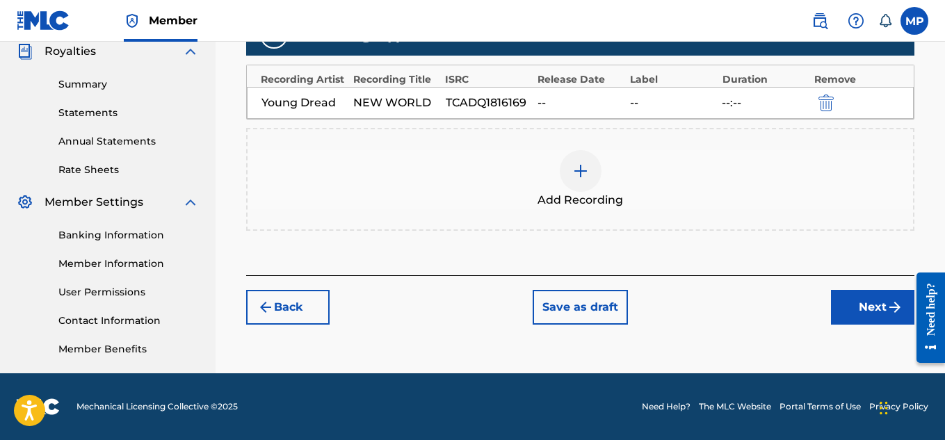
click at [893, 305] on img "submit" at bounding box center [894, 307] width 17 height 17
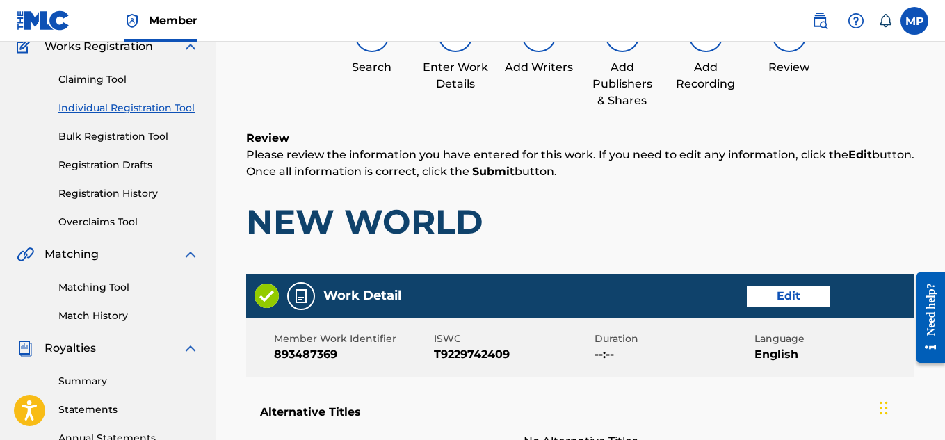
scroll to position [780, 0]
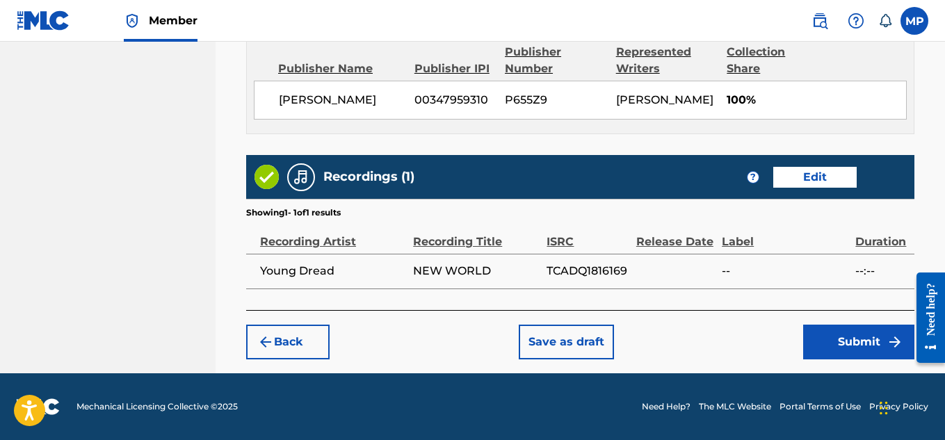
click at [819, 340] on button "Submit" at bounding box center [858, 342] width 111 height 35
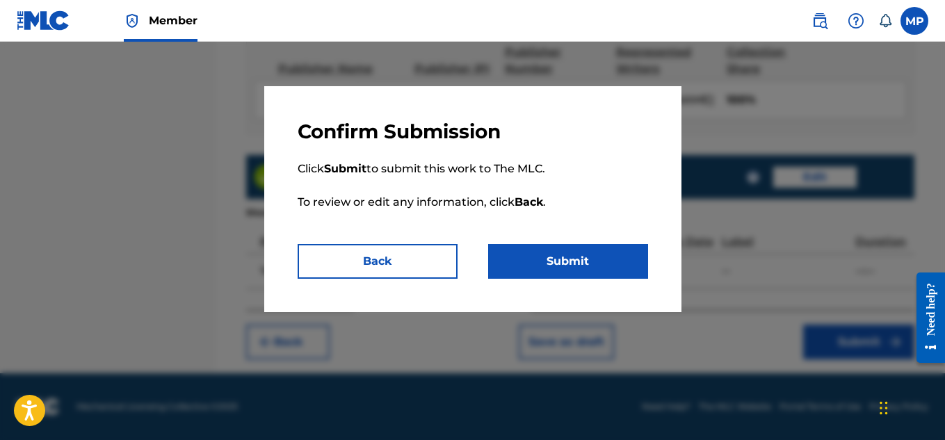
click at [612, 259] on button "Submit" at bounding box center [568, 261] width 160 height 35
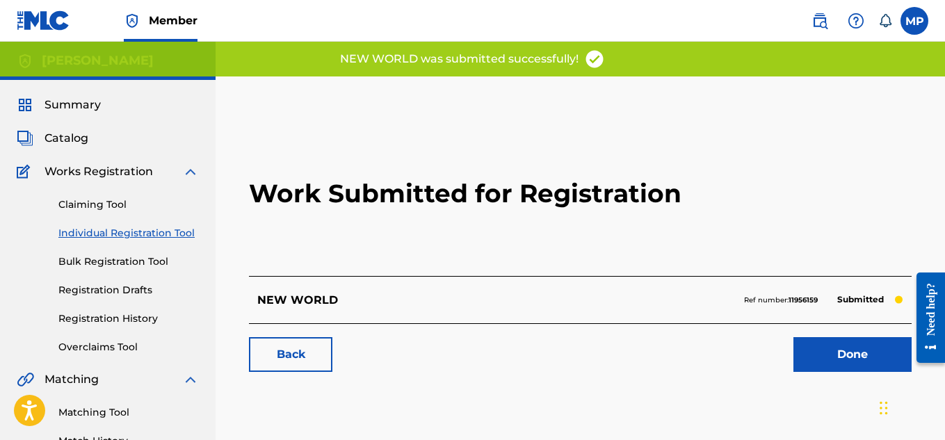
click at [279, 368] on link "Back" at bounding box center [290, 354] width 83 height 35
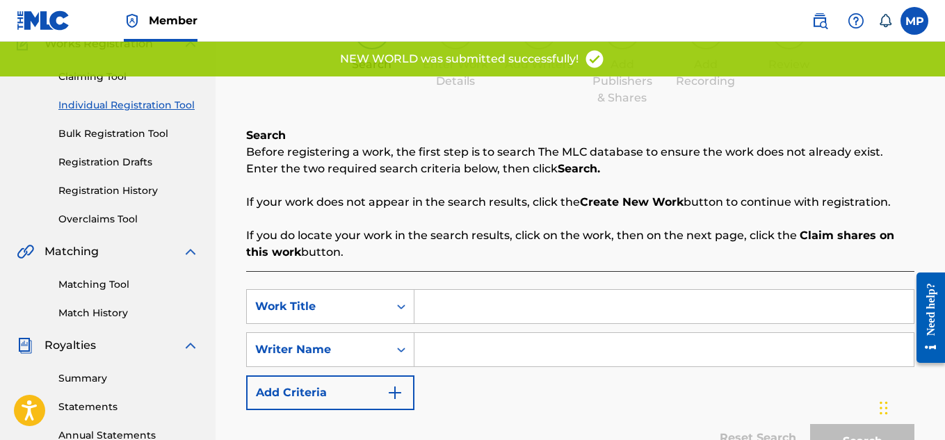
scroll to position [136, 0]
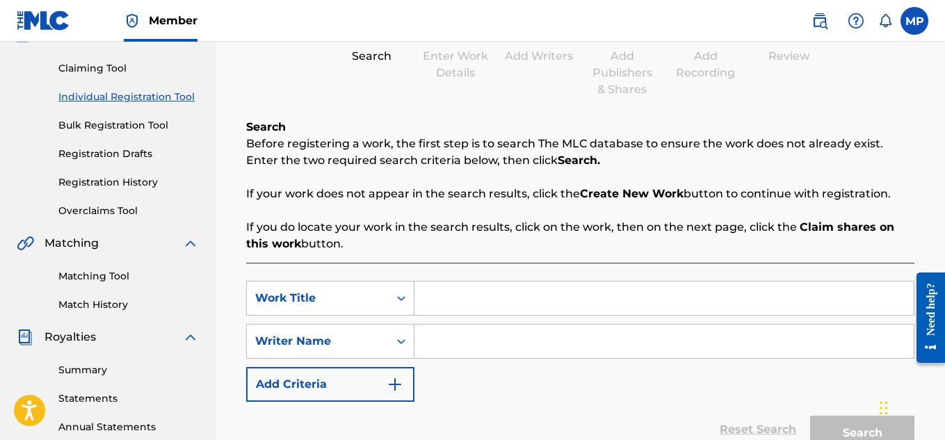
click at [539, 281] on input "Search Form" at bounding box center [663, 297] width 499 height 33
paste input "NEVER LEFT"
type input "NEVER LEFT"
click at [525, 320] on div "SearchWithCriteria44ab5116-186f-4e1b-83dc-d62be0eecda1 Work Title NEVER LEFT Se…" at bounding box center [580, 341] width 668 height 121
click at [535, 329] on input "Search Form" at bounding box center [663, 341] width 499 height 33
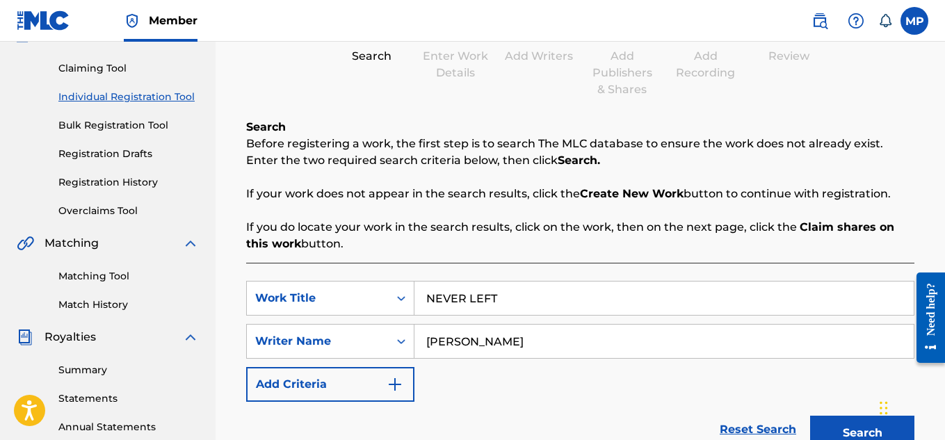
scroll to position [377, 0]
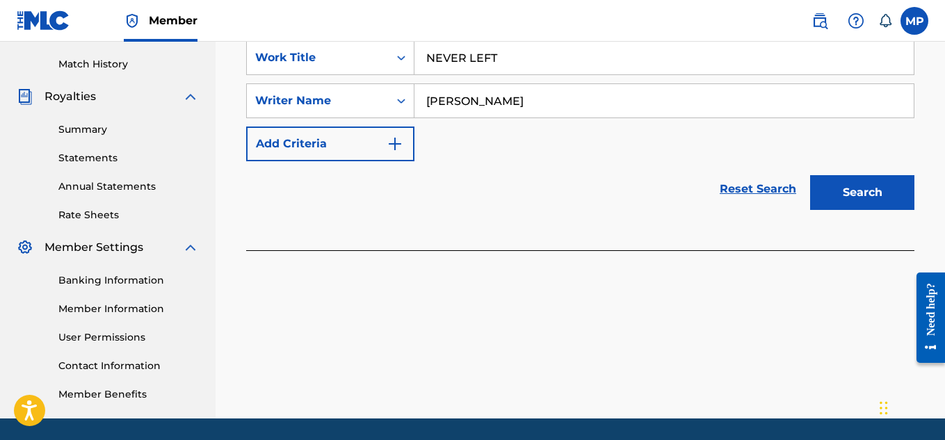
type input "[PERSON_NAME]"
click at [883, 193] on button "Search" at bounding box center [862, 192] width 104 height 35
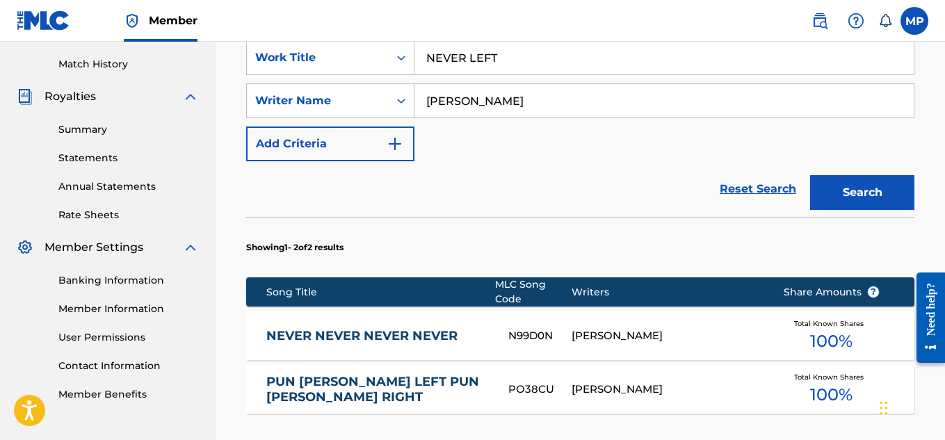
scroll to position [601, 0]
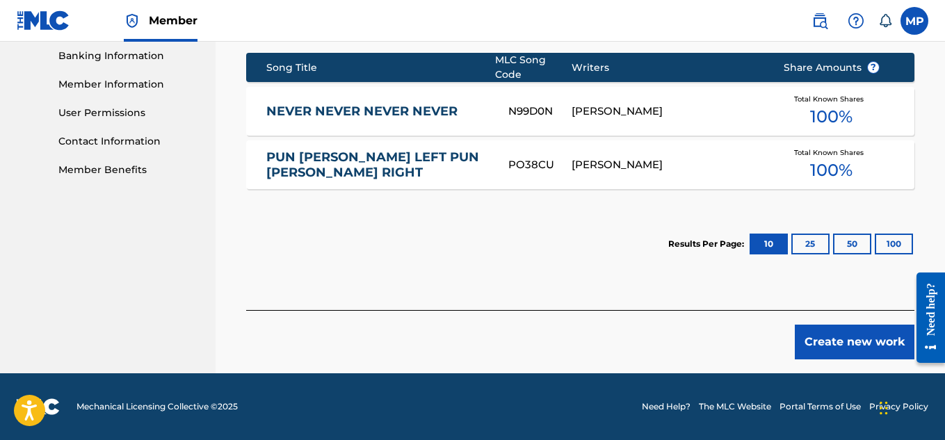
click at [845, 348] on button "Create new work" at bounding box center [854, 342] width 120 height 35
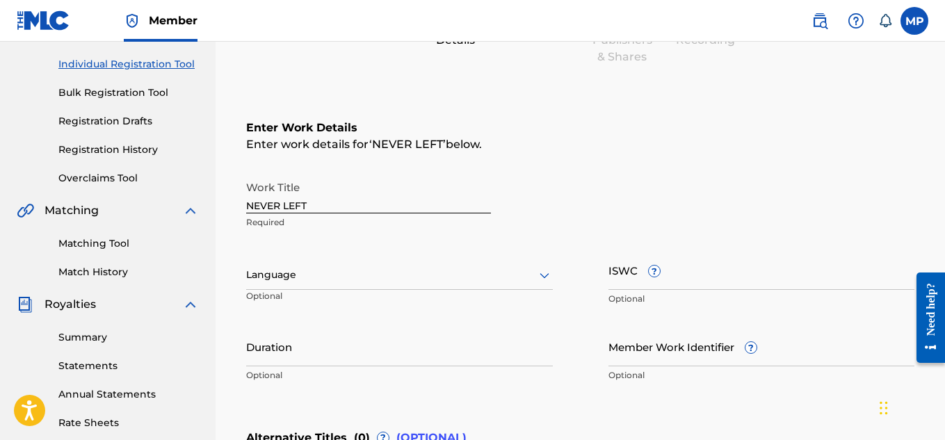
scroll to position [190, 0]
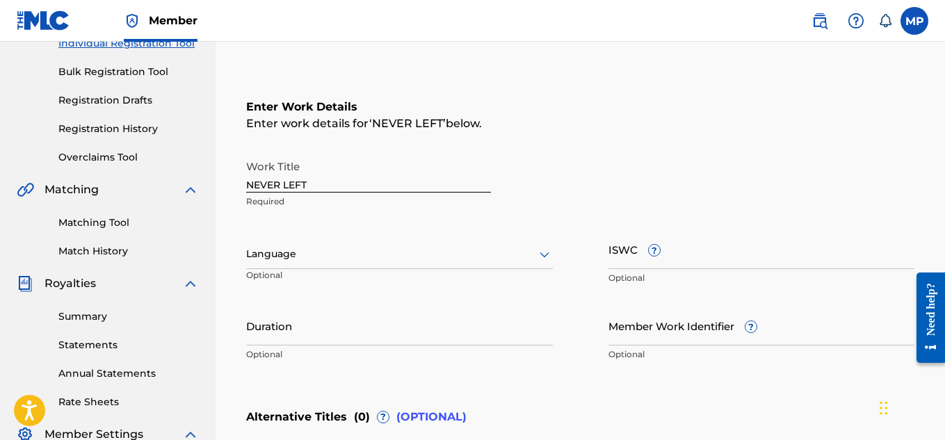
click at [513, 260] on div at bounding box center [399, 253] width 307 height 17
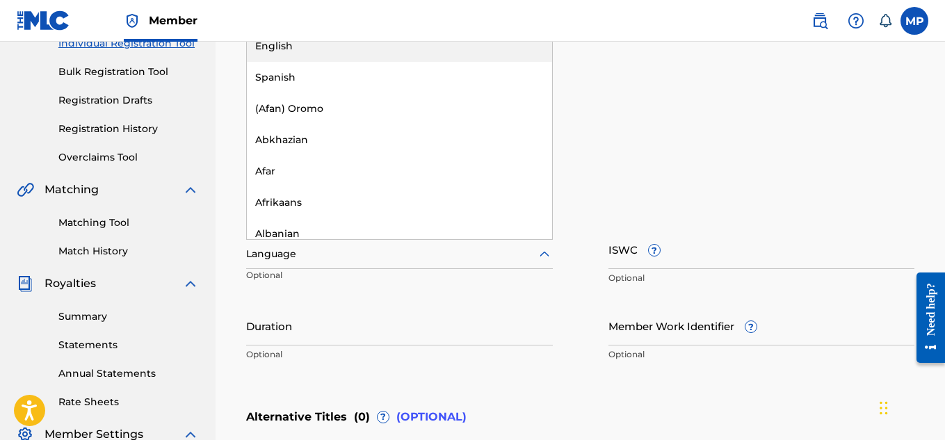
click at [370, 47] on div "English" at bounding box center [399, 46] width 305 height 31
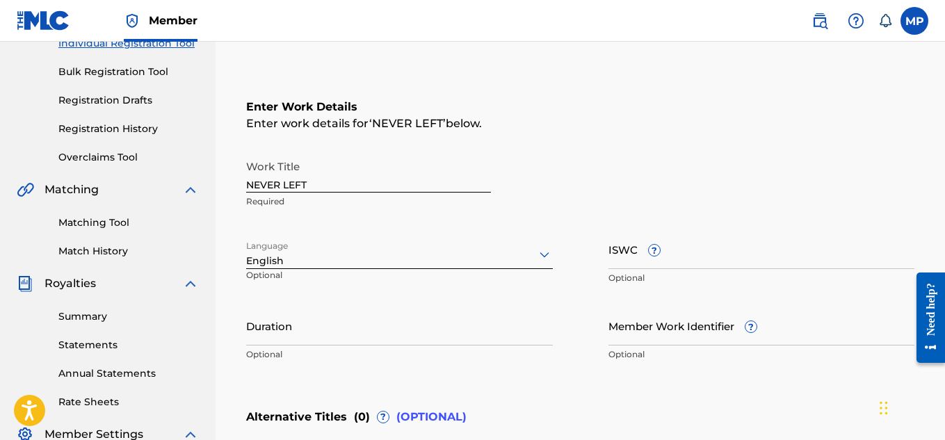
click at [784, 261] on input "ISWC ?" at bounding box center [761, 249] width 307 height 40
paste input "T9229742932"
type input "T9229742932"
click at [696, 325] on input "Member Work Identifier ?" at bounding box center [761, 326] width 307 height 40
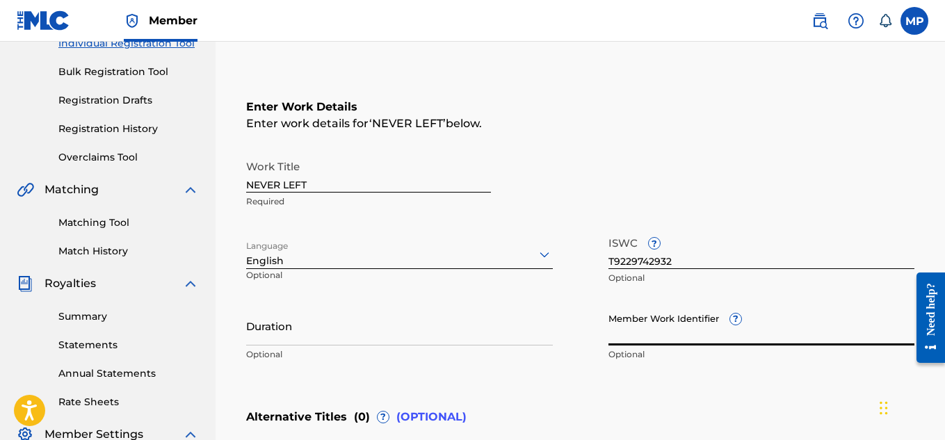
paste input "893487662"
type input "893487662"
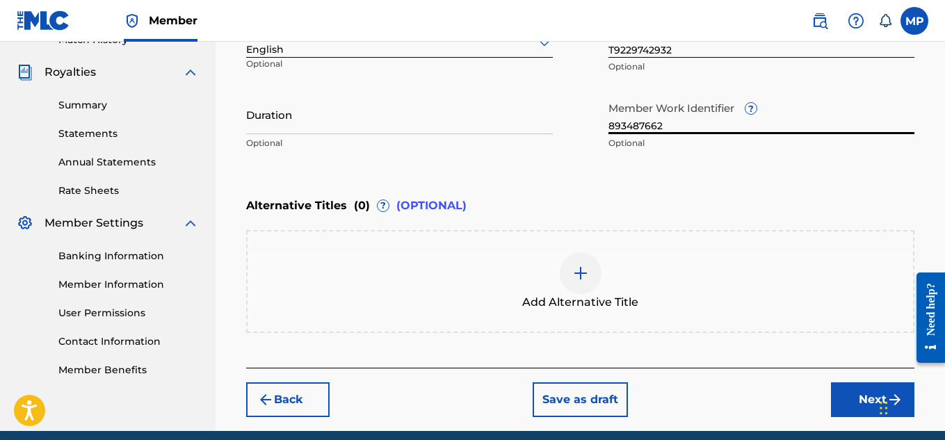
click at [840, 382] on button "Next" at bounding box center [872, 399] width 83 height 35
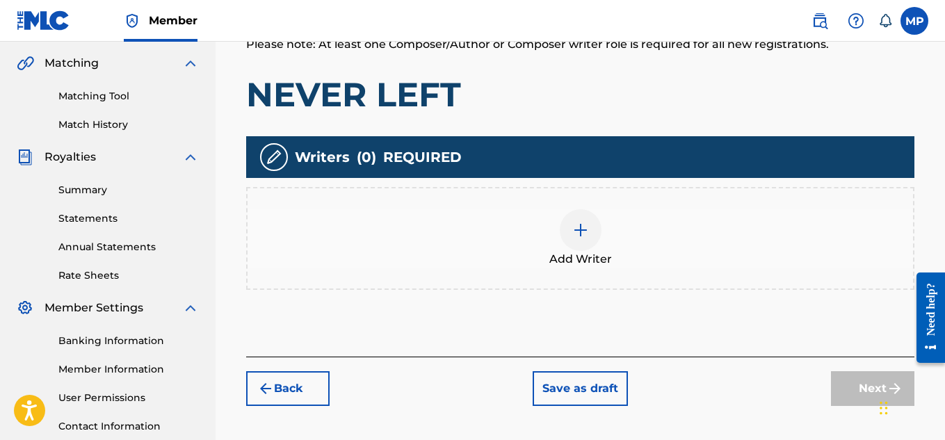
scroll to position [396, 0]
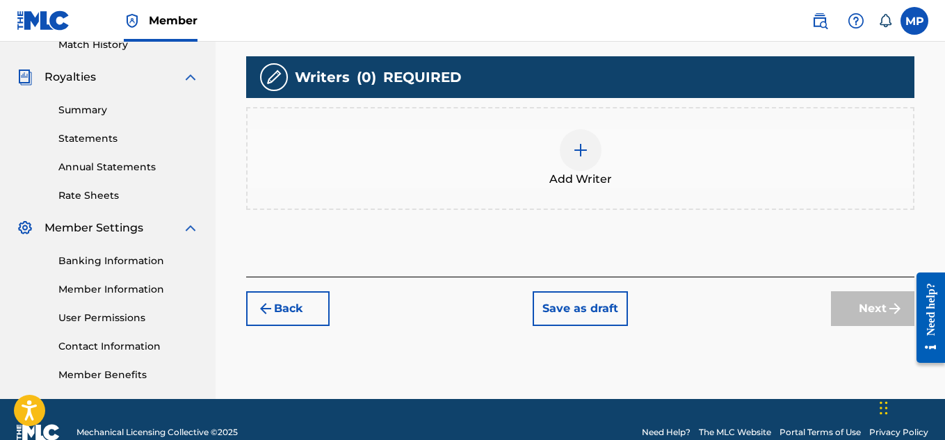
click at [594, 153] on div at bounding box center [580, 150] width 42 height 42
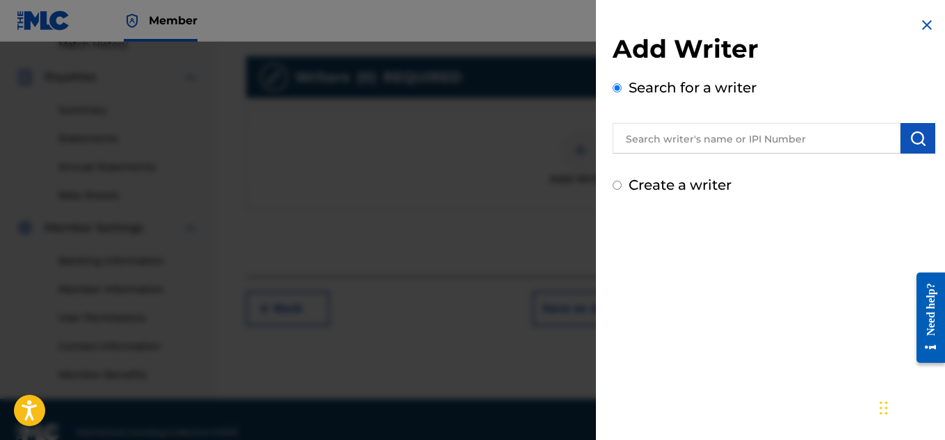
click at [676, 138] on input "text" at bounding box center [756, 138] width 288 height 31
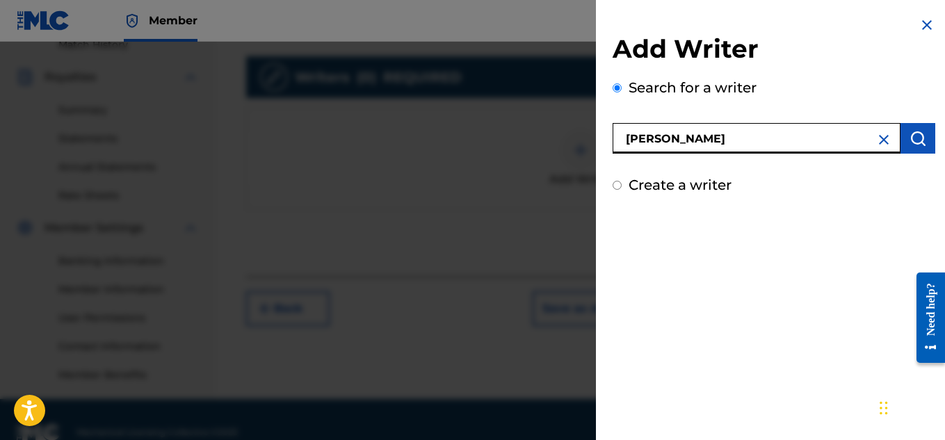
type input "[PERSON_NAME]"
click at [912, 138] on img "submit" at bounding box center [917, 138] width 17 height 17
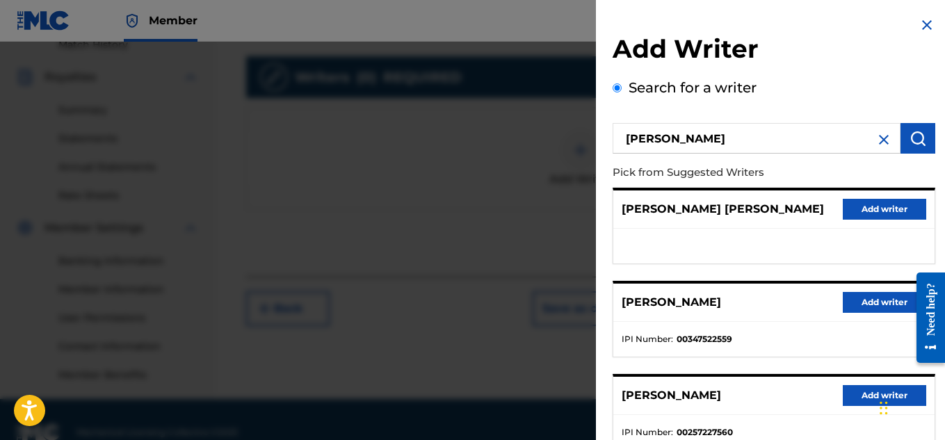
click at [842, 293] on button "Add writer" at bounding box center [883, 302] width 83 height 21
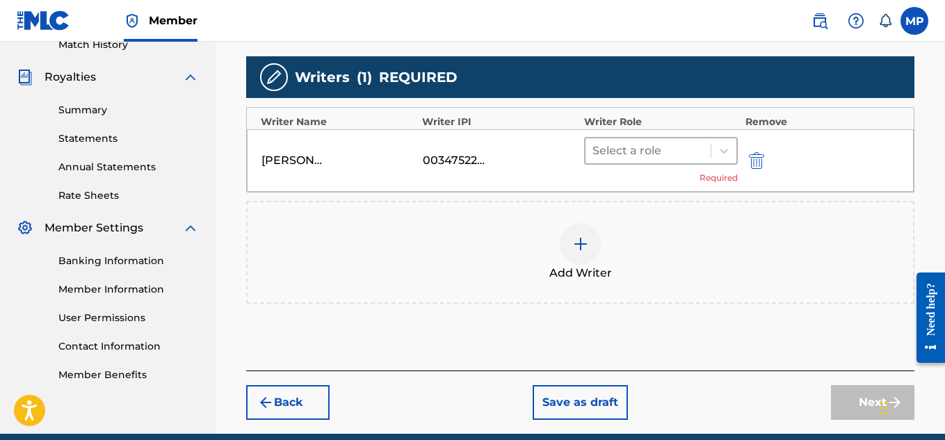
click at [643, 141] on div at bounding box center [648, 150] width 112 height 19
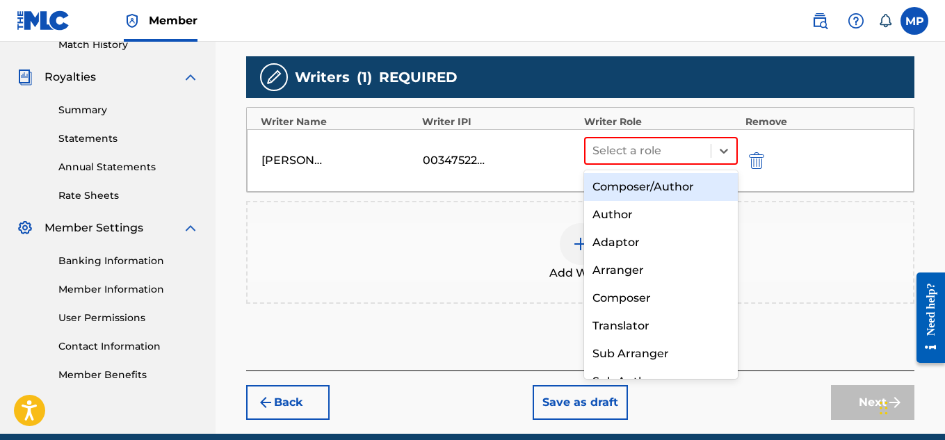
click at [644, 176] on div "Composer/Author" at bounding box center [661, 187] width 154 height 28
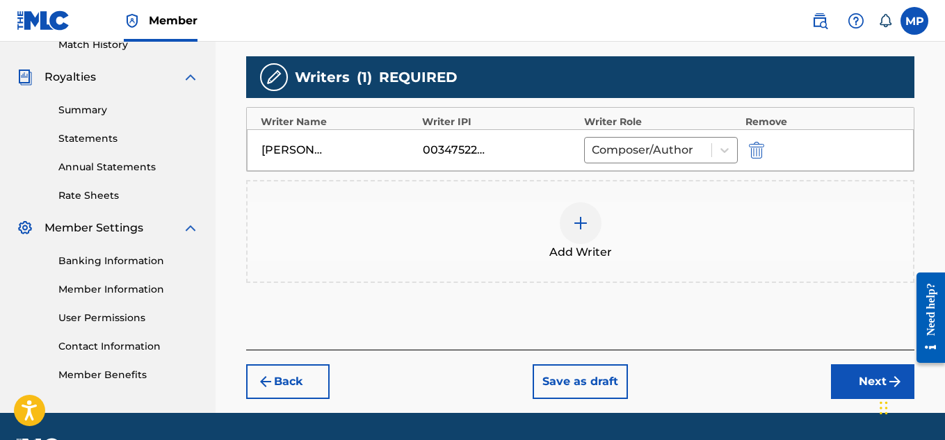
click at [837, 373] on button "Next" at bounding box center [872, 381] width 83 height 35
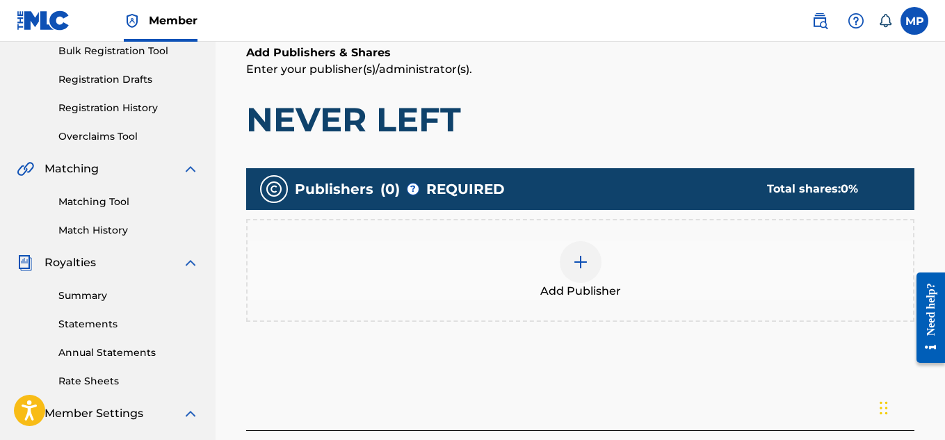
scroll to position [232, 0]
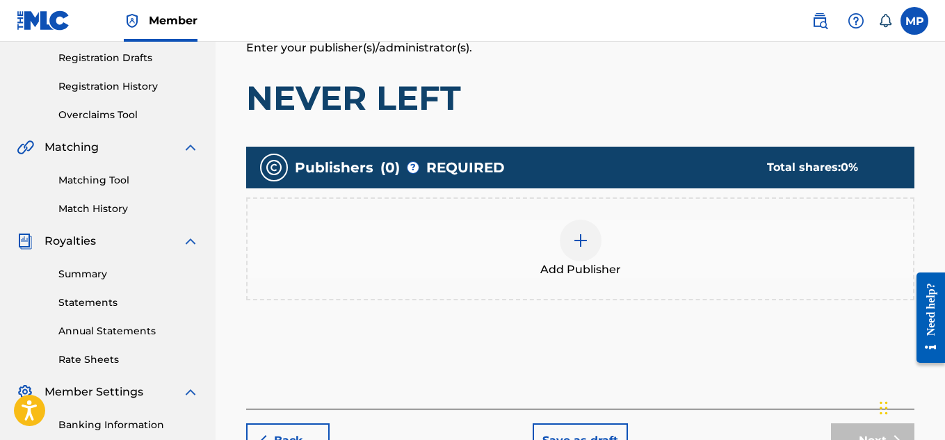
click at [587, 232] on img at bounding box center [580, 240] width 17 height 17
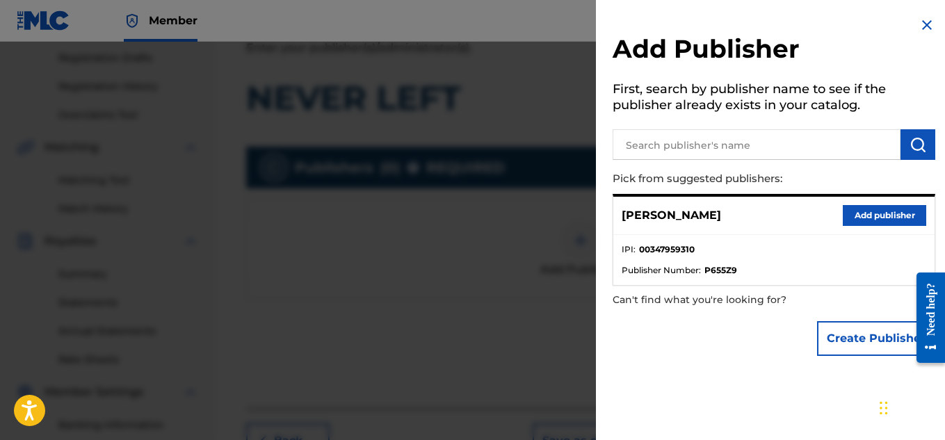
click at [738, 147] on input "text" at bounding box center [756, 144] width 288 height 31
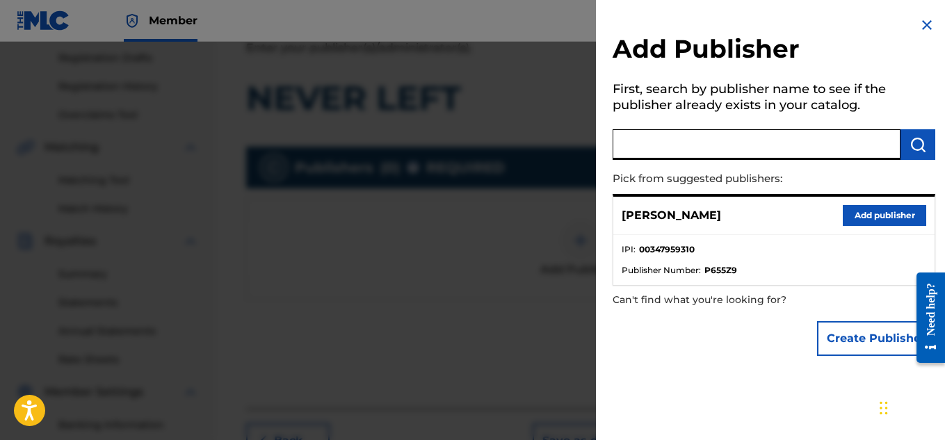
click at [857, 216] on button "Add publisher" at bounding box center [883, 215] width 83 height 21
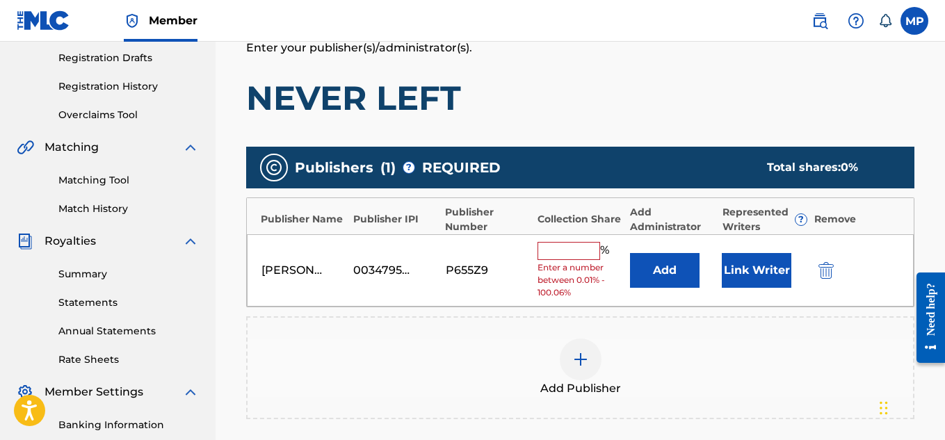
click at [597, 242] on input "text" at bounding box center [568, 251] width 63 height 18
click at [595, 242] on input "text" at bounding box center [568, 251] width 63 height 18
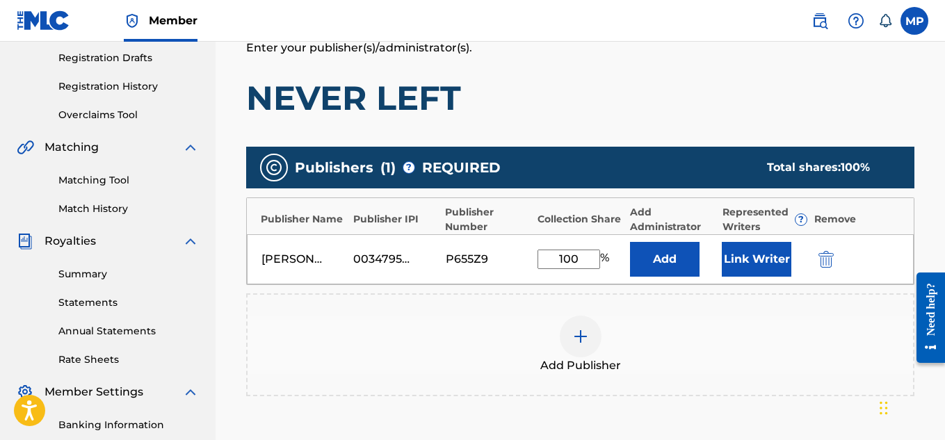
type input "100"
click at [729, 251] on button "Link Writer" at bounding box center [756, 259] width 70 height 35
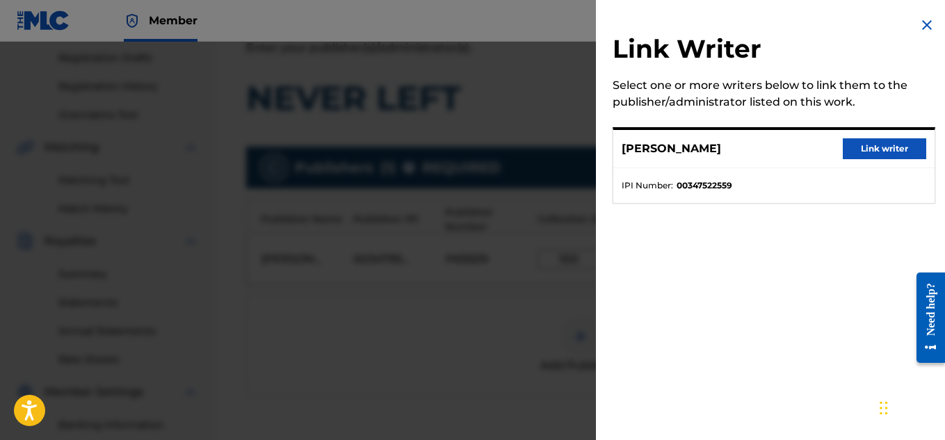
click at [865, 156] on button "Link writer" at bounding box center [883, 148] width 83 height 21
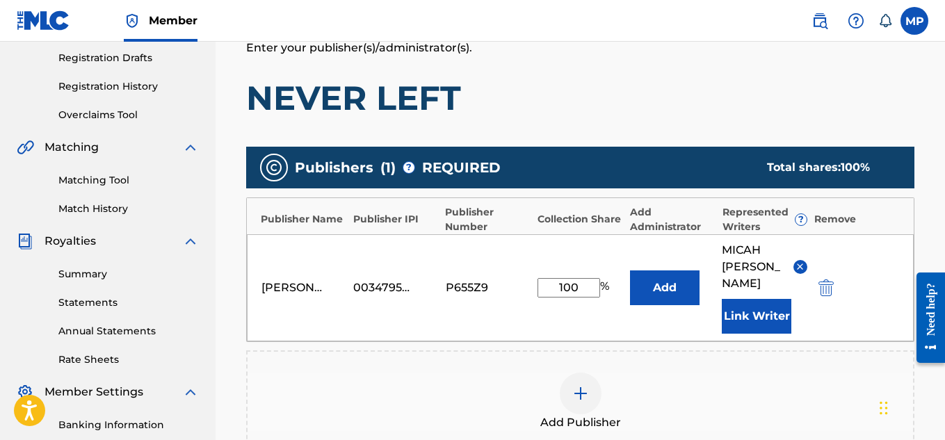
scroll to position [467, 0]
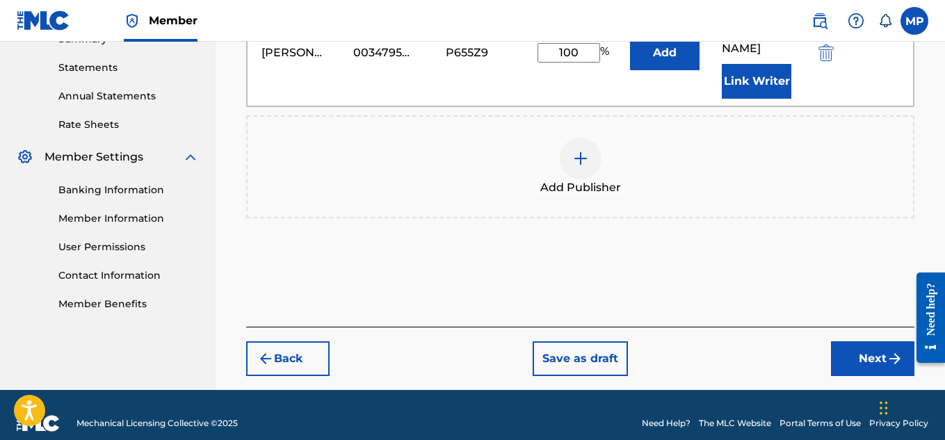
click at [831, 341] on button "Next" at bounding box center [872, 358] width 83 height 35
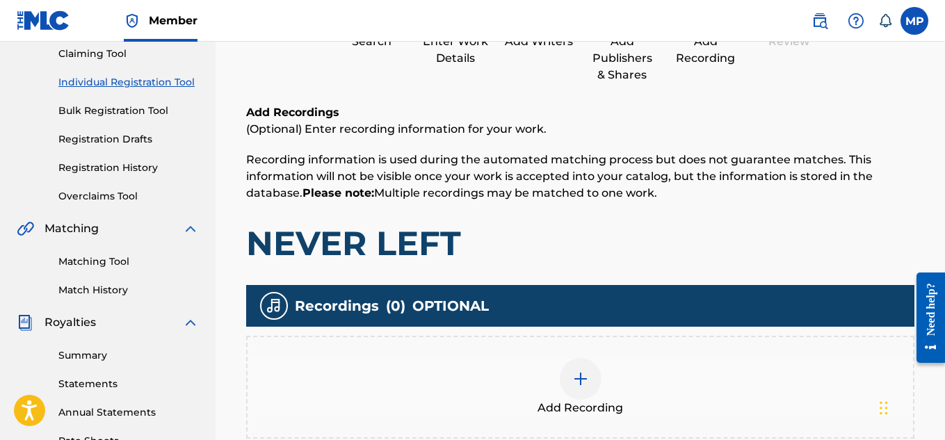
scroll to position [224, 0]
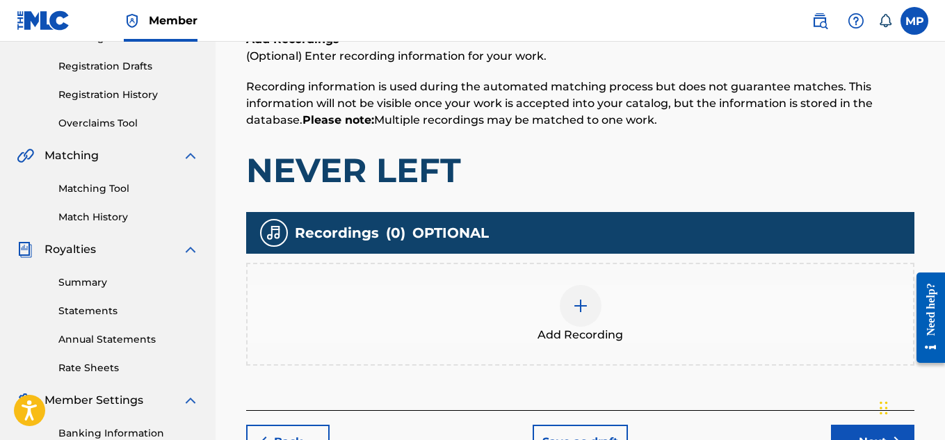
click at [555, 319] on div "Add Recording" at bounding box center [579, 314] width 665 height 58
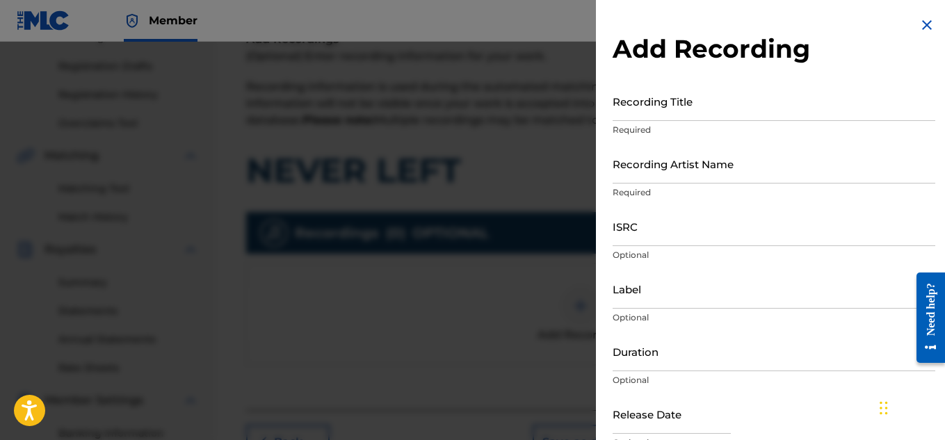
click at [652, 97] on input "Recording Title" at bounding box center [773, 101] width 322 height 40
paste input "NEVER LEFT"
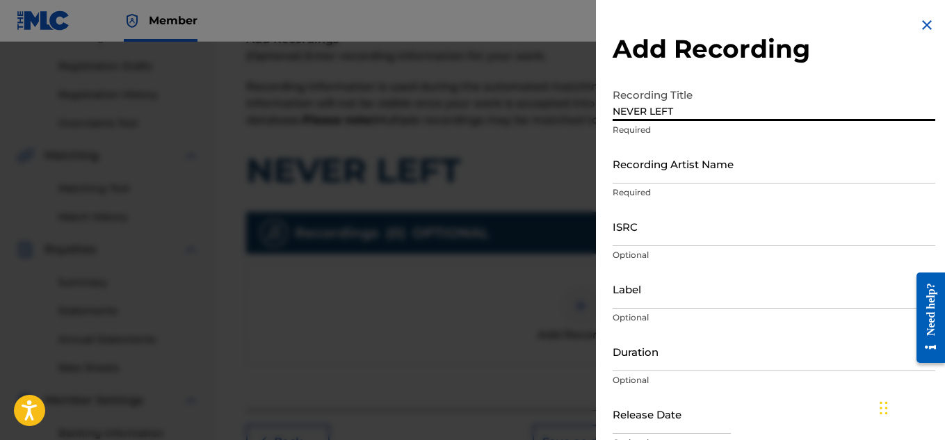
type input "NEVER LEFT"
click at [644, 163] on input "Recording Artist Name" at bounding box center [773, 164] width 322 height 40
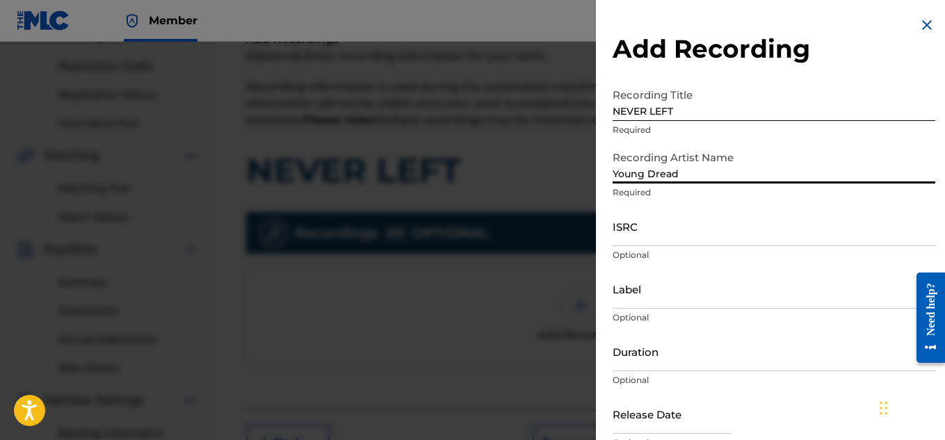
type input "Young Dread"
click at [648, 231] on input "ISRC" at bounding box center [773, 226] width 322 height 40
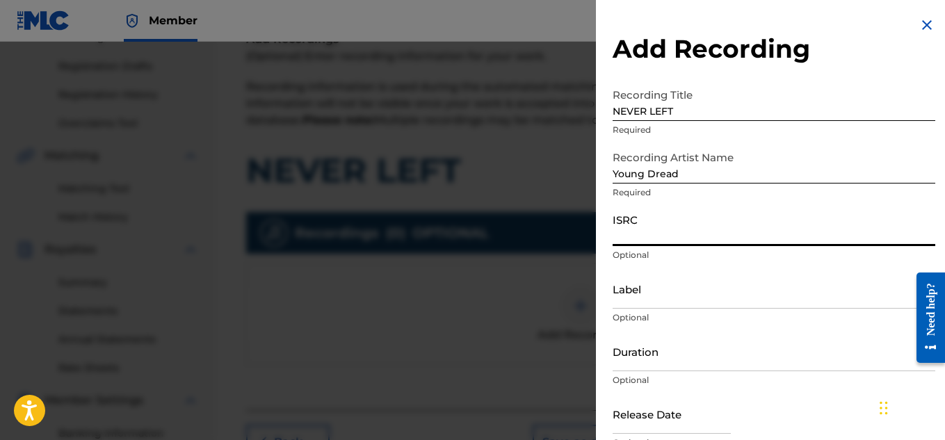
paste input "USMTE1419402"
type input "USMTE1419402"
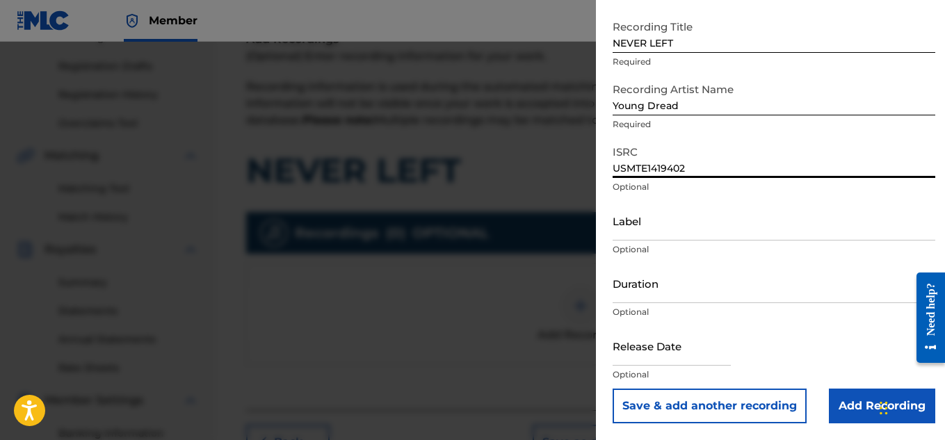
click at [856, 394] on input "Add Recording" at bounding box center [881, 406] width 106 height 35
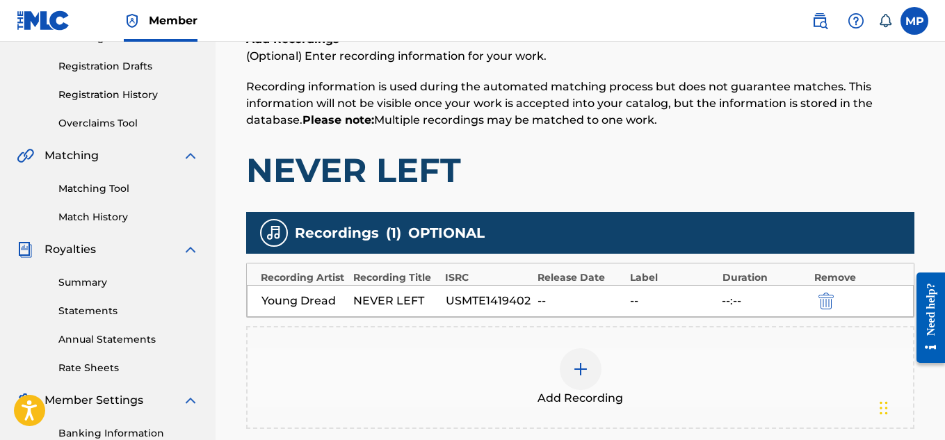
click at [591, 363] on div at bounding box center [580, 369] width 42 height 42
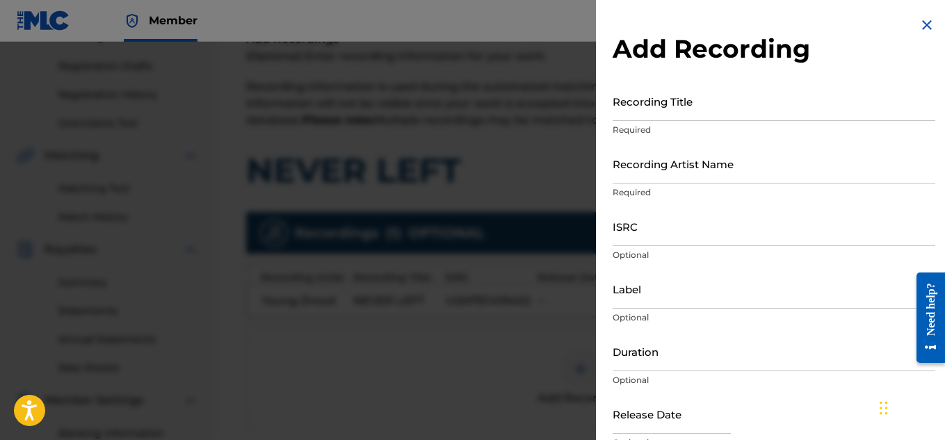
click at [635, 121] on div "Recording Title Required" at bounding box center [773, 112] width 322 height 63
click at [635, 118] on input "Recording Title" at bounding box center [773, 101] width 322 height 40
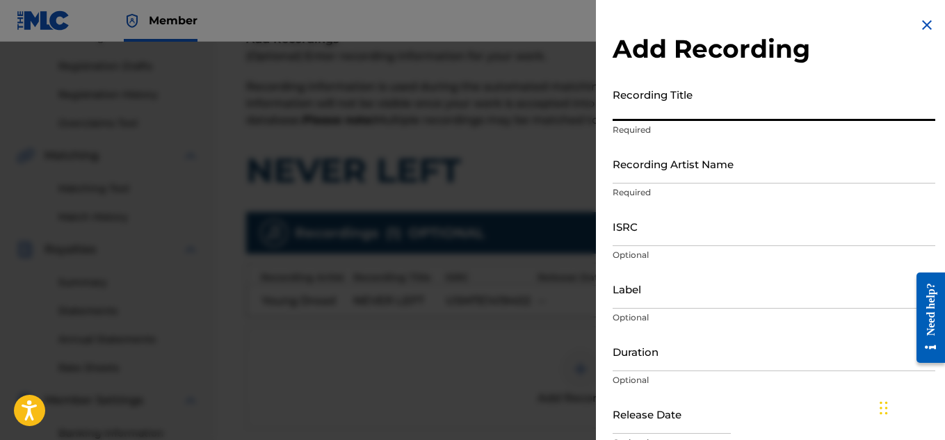
paste input "NEVER LEFT"
type input "NEVER LEFT"
click at [630, 165] on input "Recording Artist Name" at bounding box center [773, 164] width 322 height 40
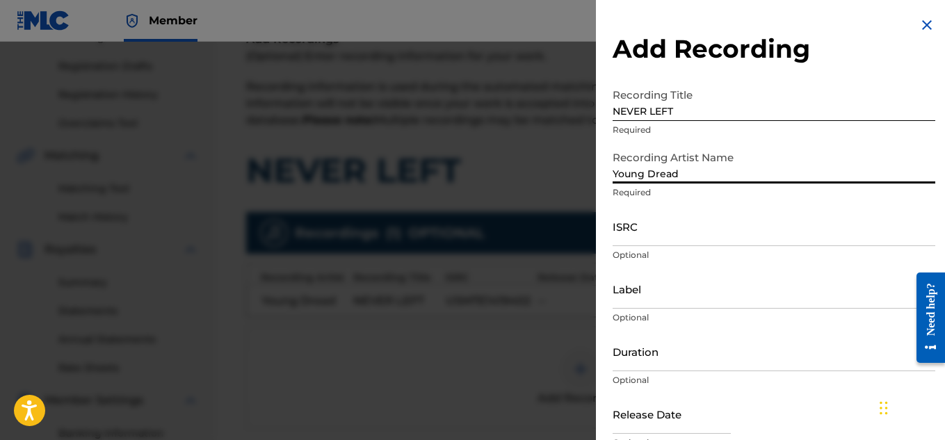
type input "Young Dread"
click at [656, 239] on input "ISRC" at bounding box center [773, 226] width 322 height 40
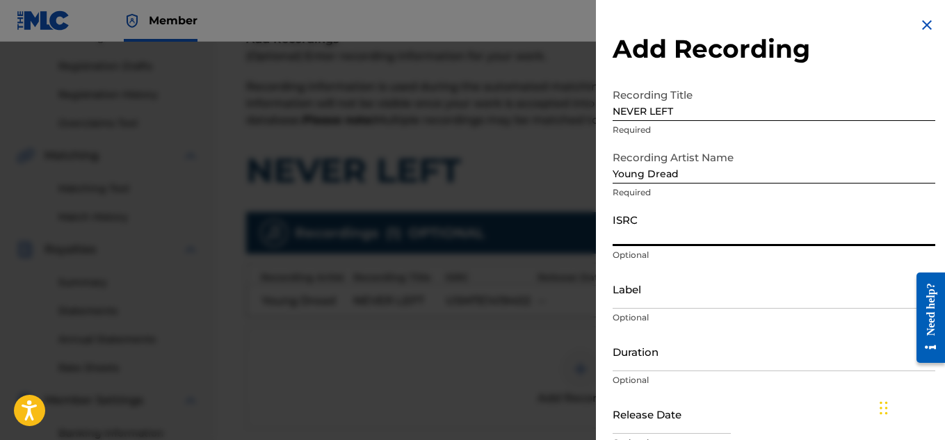
paste input "USUYG1156861"
type input "USUYG1156861"
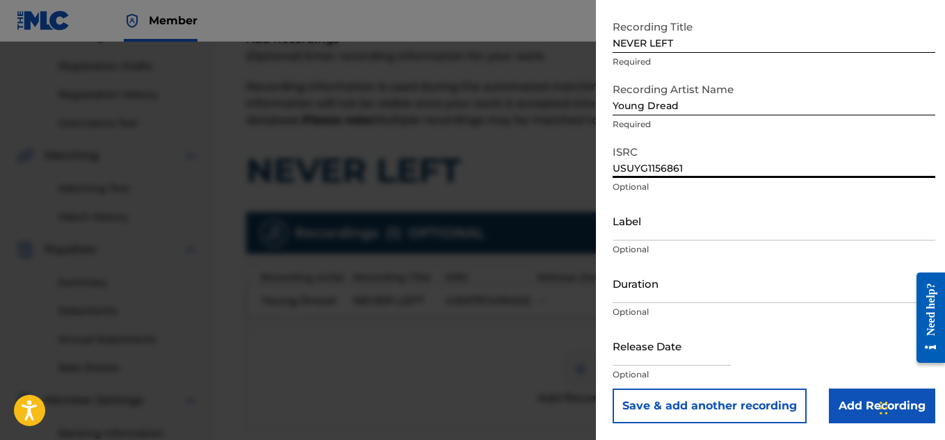
click at [853, 414] on input "Add Recording" at bounding box center [881, 406] width 106 height 35
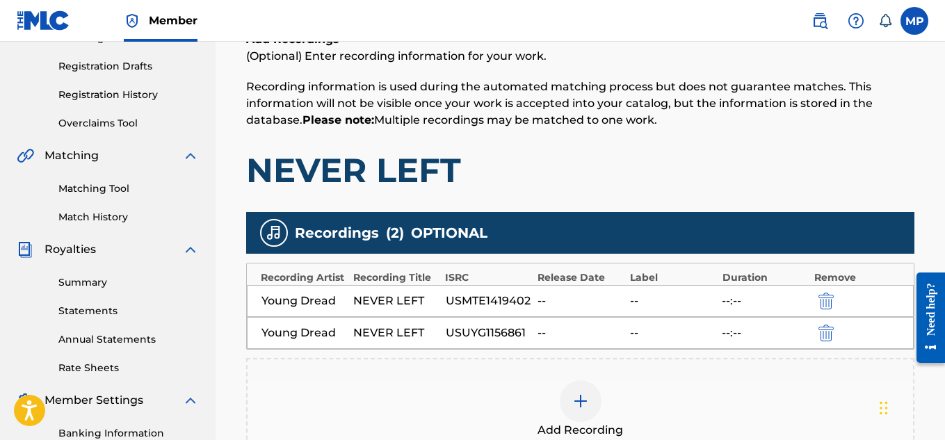
scroll to position [422, 0]
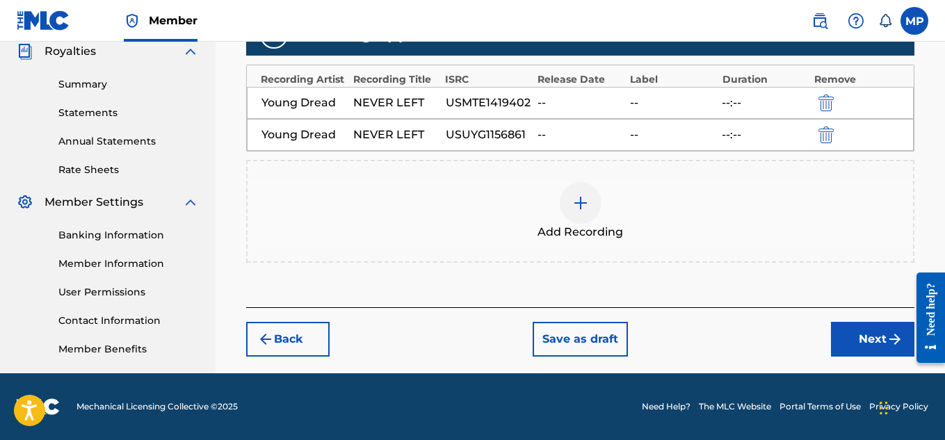
click at [587, 203] on img at bounding box center [580, 203] width 17 height 17
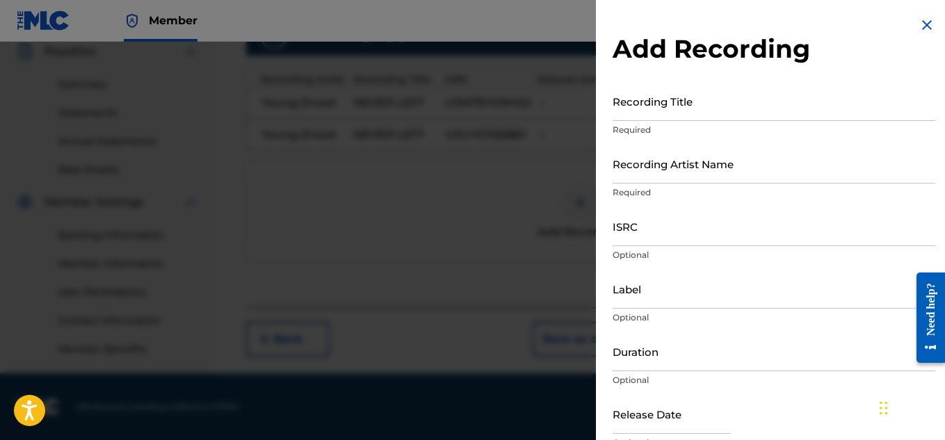
click at [671, 109] on input "Recording Title" at bounding box center [773, 101] width 322 height 40
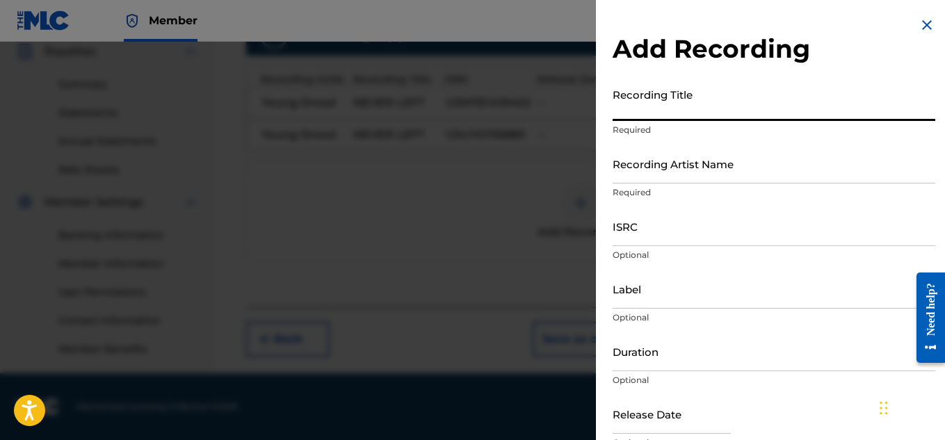
paste input "NEVER LEFT"
type input "NEVER LEFT"
click at [660, 173] on input "Recording Artist Name" at bounding box center [773, 164] width 322 height 40
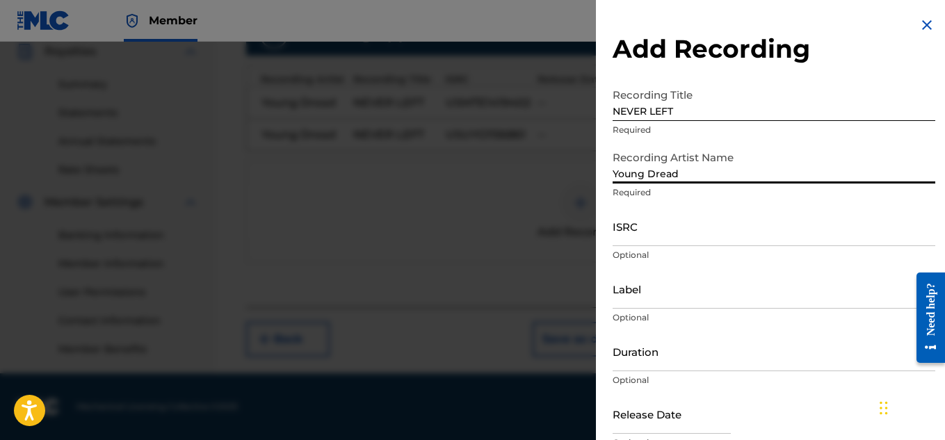
type input "Young Dread"
click at [652, 226] on input "ISRC" at bounding box center [773, 226] width 322 height 40
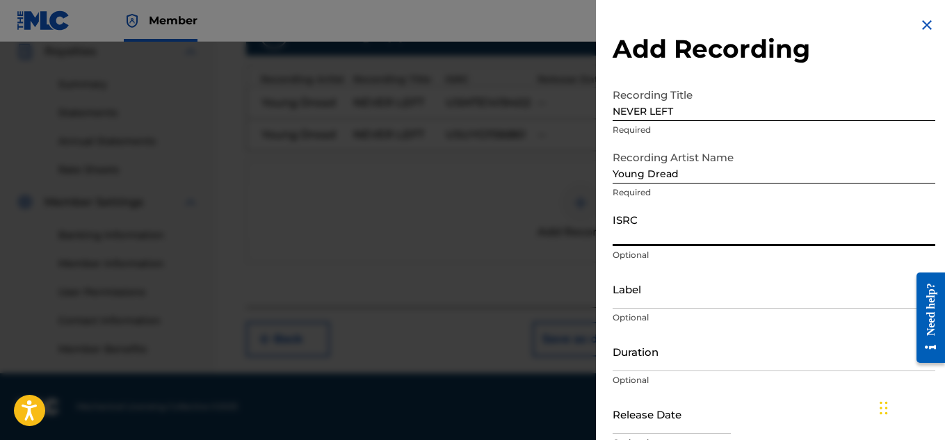
paste input "USUYG1061094"
type input "USUYG1061094"
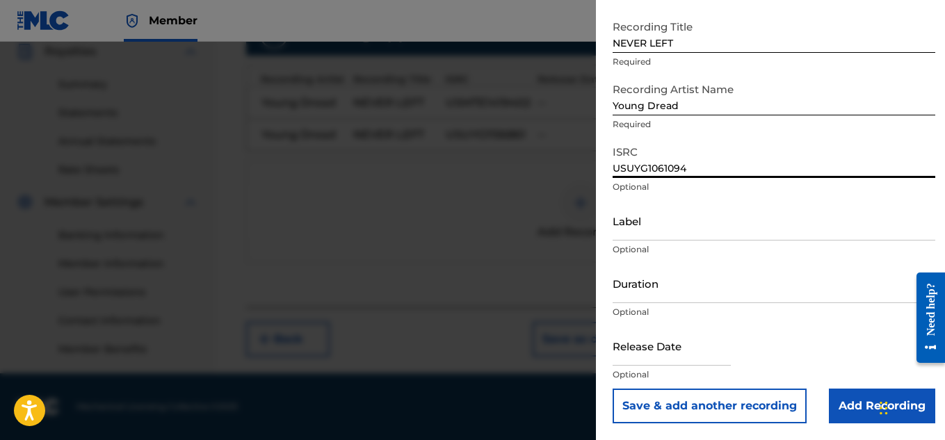
click at [846, 392] on input "Add Recording" at bounding box center [881, 406] width 106 height 35
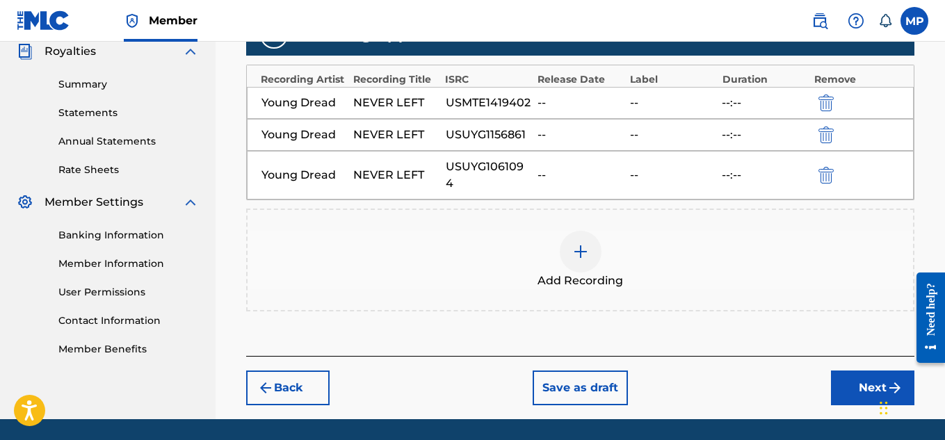
click at [863, 370] on button "Next" at bounding box center [872, 387] width 83 height 35
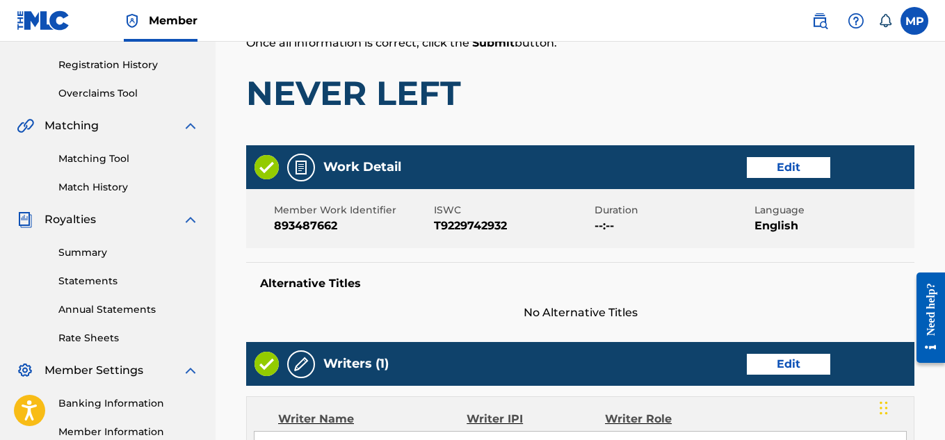
scroll to position [849, 0]
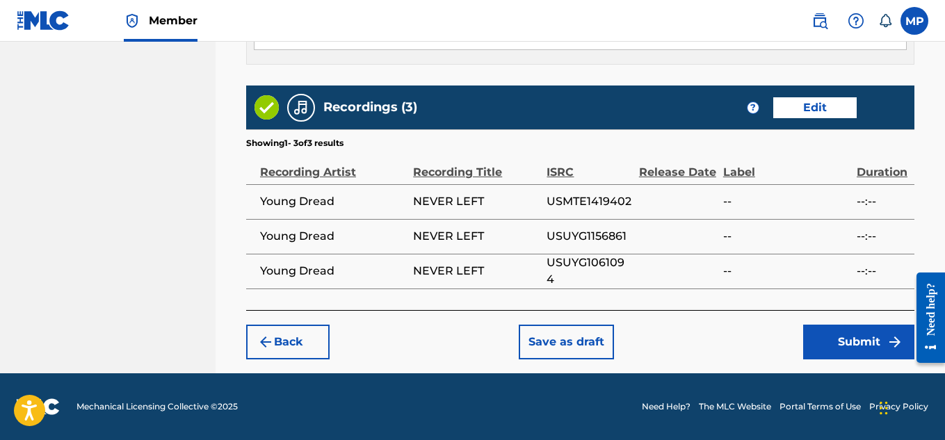
click at [830, 347] on button "Submit" at bounding box center [858, 342] width 111 height 35
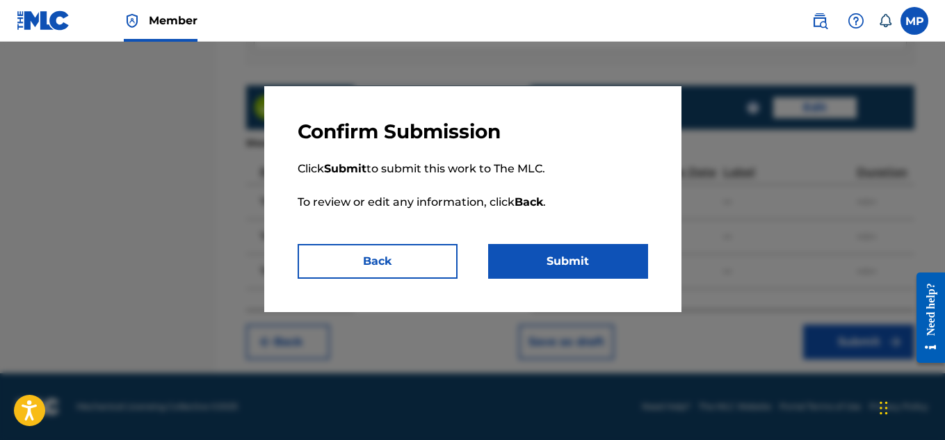
click at [605, 261] on button "Submit" at bounding box center [568, 261] width 160 height 35
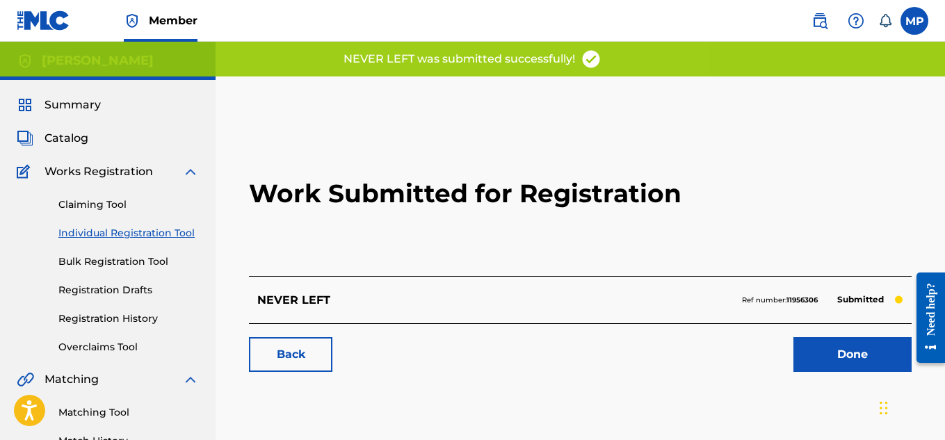
click at [293, 353] on link "Back" at bounding box center [290, 354] width 83 height 35
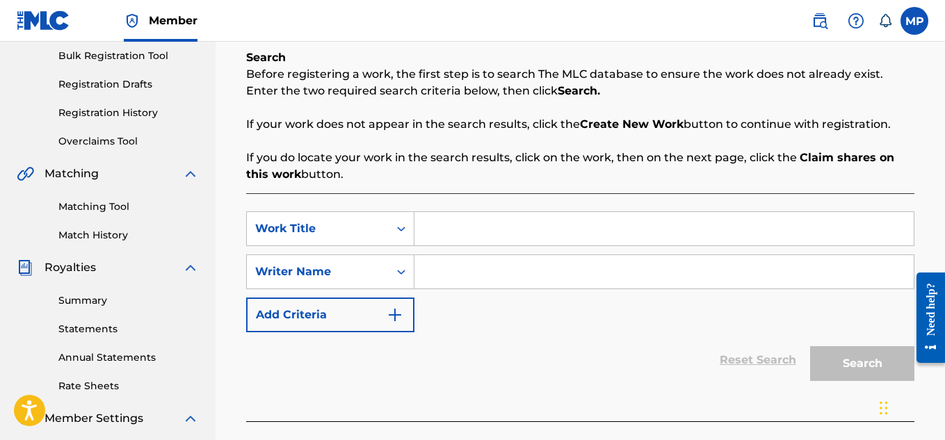
scroll to position [233, 0]
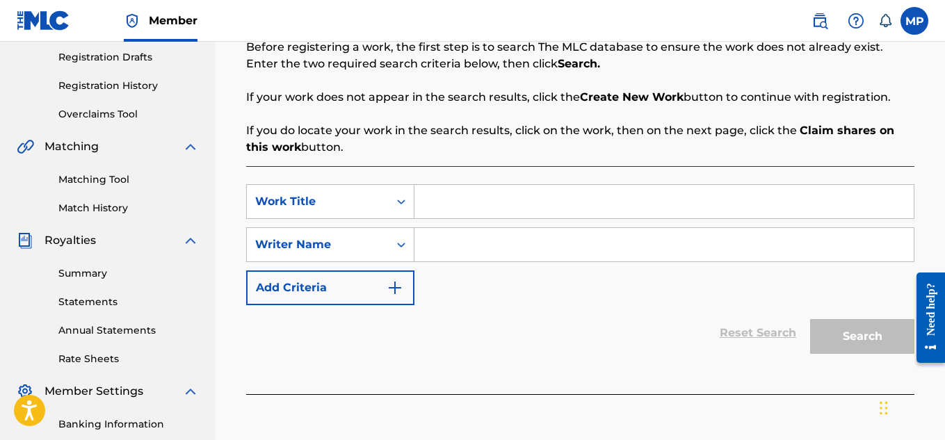
click at [471, 195] on input "Search Form" at bounding box center [663, 201] width 499 height 33
paste input "NERD SWAGG"
type input "NERD SWAGG"
click at [479, 250] on input "Search Form" at bounding box center [663, 244] width 499 height 33
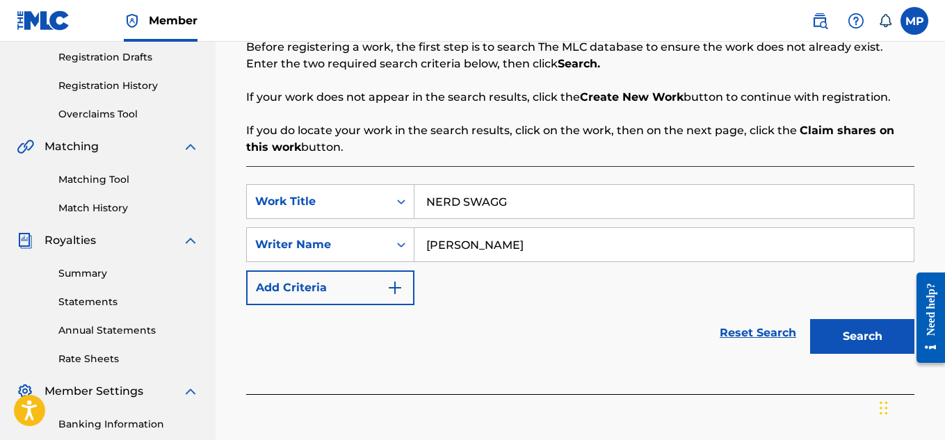
type input "[PERSON_NAME]"
click at [817, 348] on button "Search" at bounding box center [862, 336] width 104 height 35
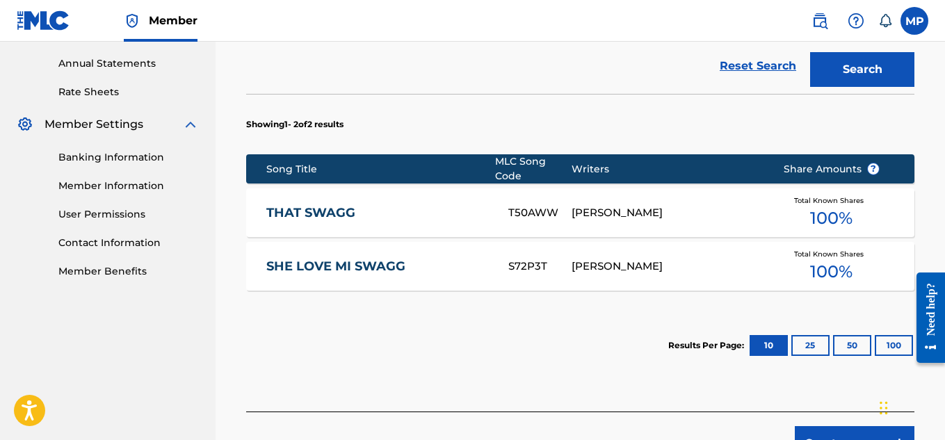
scroll to position [532, 0]
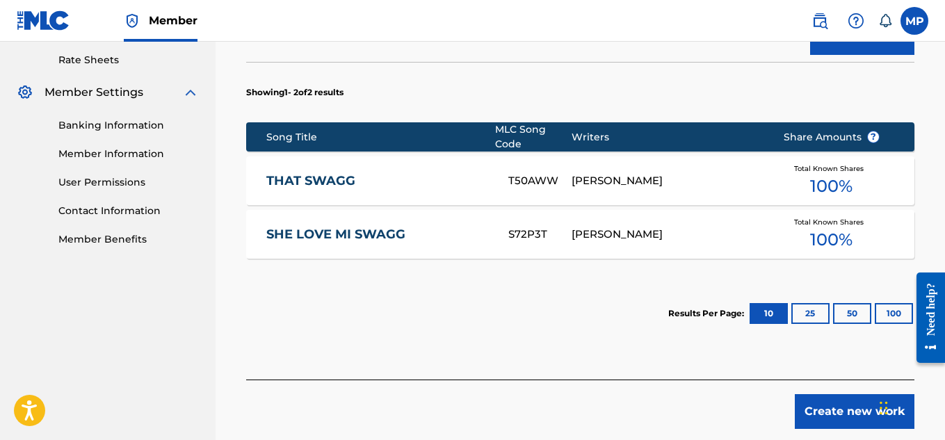
click at [822, 412] on button "Create new work" at bounding box center [854, 411] width 120 height 35
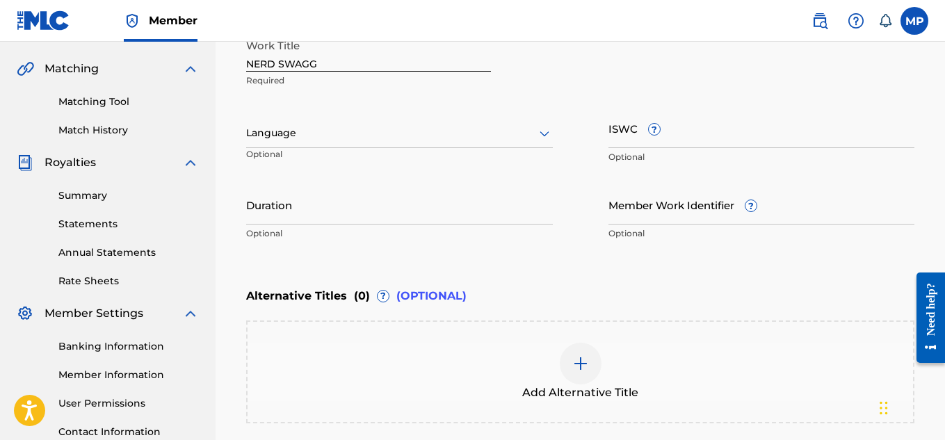
scroll to position [299, 0]
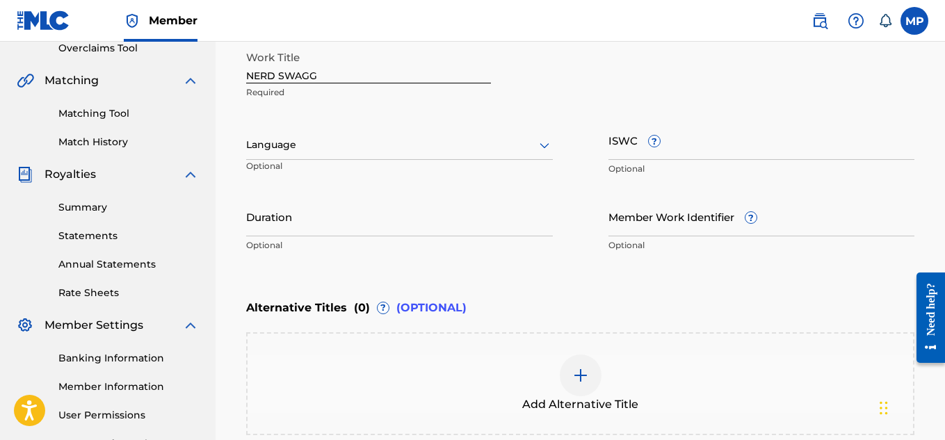
click at [389, 141] on div at bounding box center [399, 144] width 307 height 17
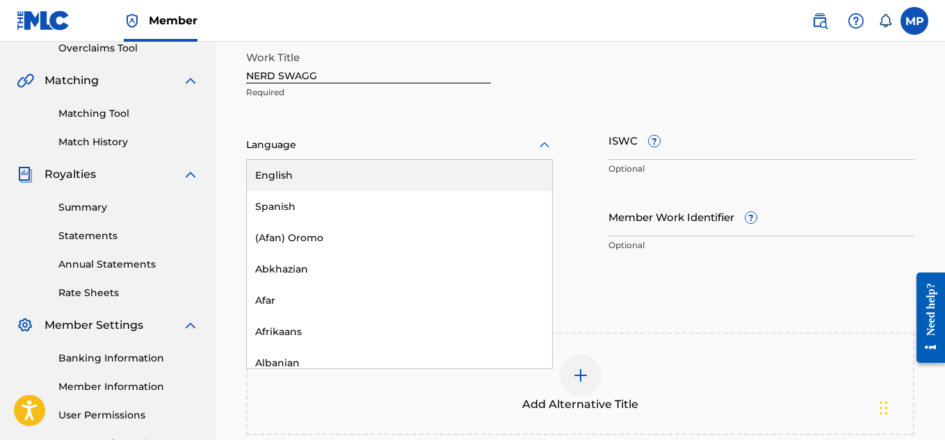
click at [350, 173] on div "English" at bounding box center [399, 175] width 305 height 31
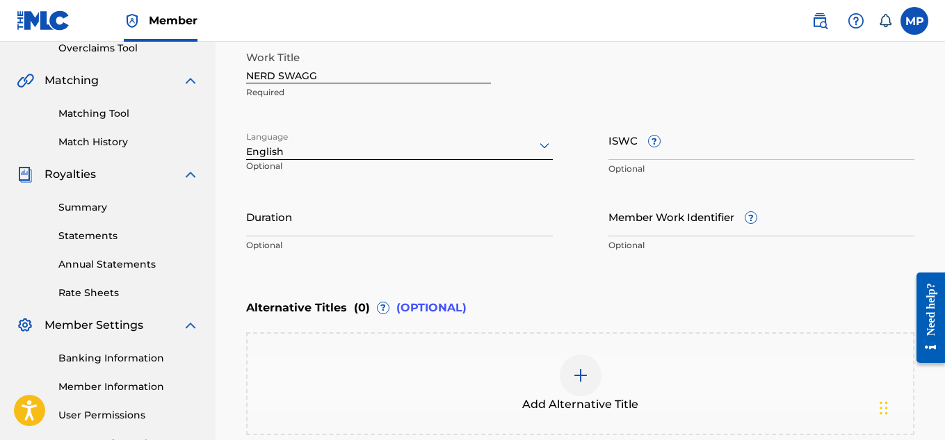
click at [721, 144] on input "ISWC ?" at bounding box center [761, 140] width 307 height 40
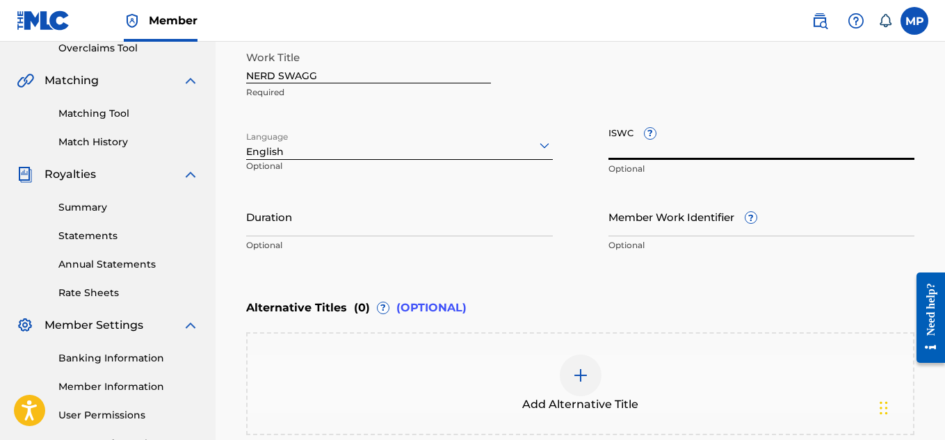
paste input "T9229747335"
type input "T9229747335"
click at [678, 213] on input "Member Work Identifier ?" at bounding box center [761, 217] width 307 height 40
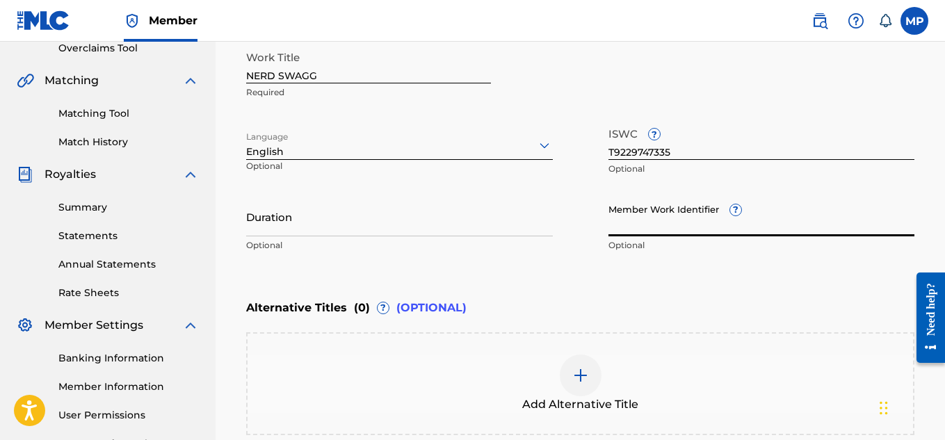
paste input "893488100"
type input "893488100"
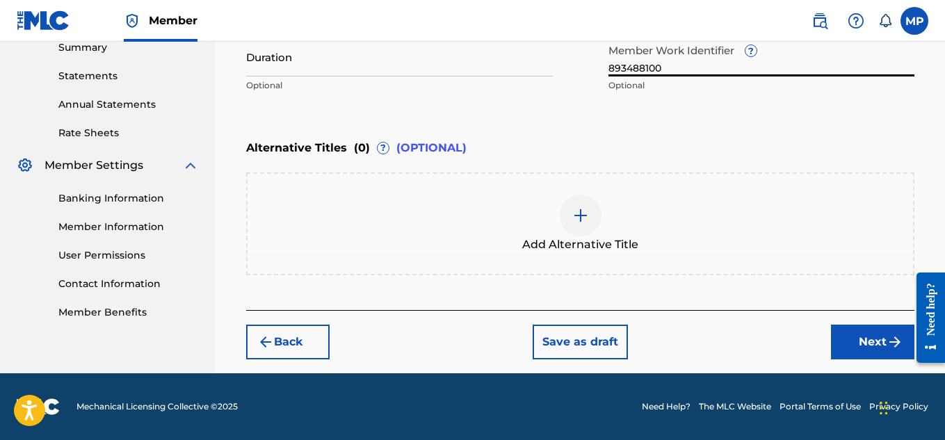
click at [863, 334] on button "Next" at bounding box center [872, 342] width 83 height 35
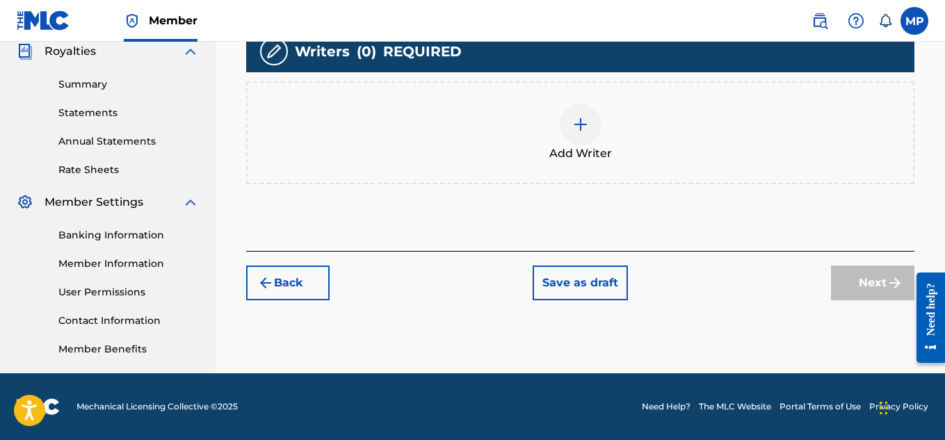
scroll to position [352, 0]
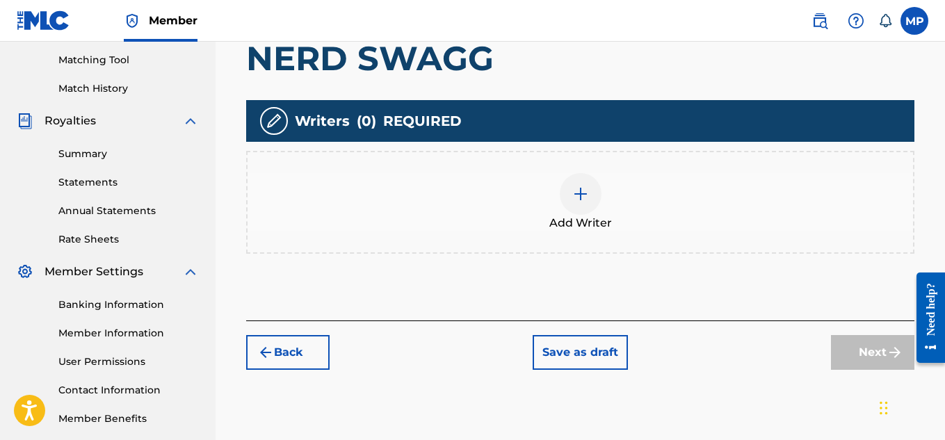
click at [596, 193] on div at bounding box center [580, 194] width 42 height 42
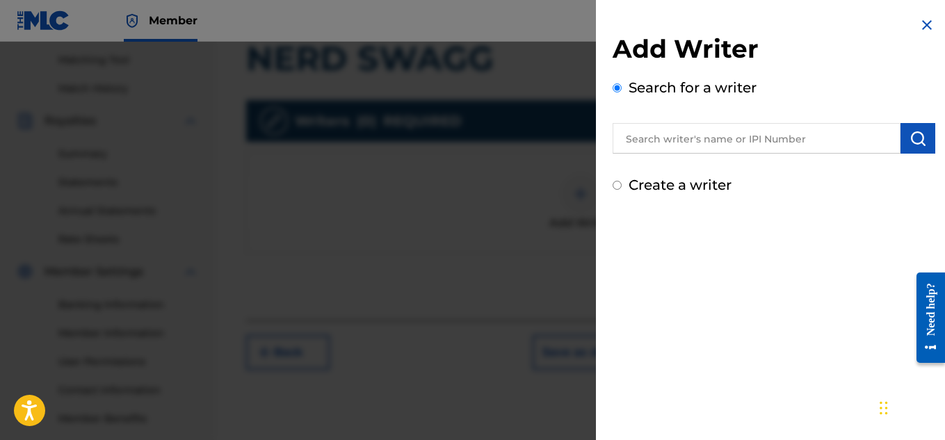
click at [742, 147] on input "text" at bounding box center [756, 138] width 288 height 31
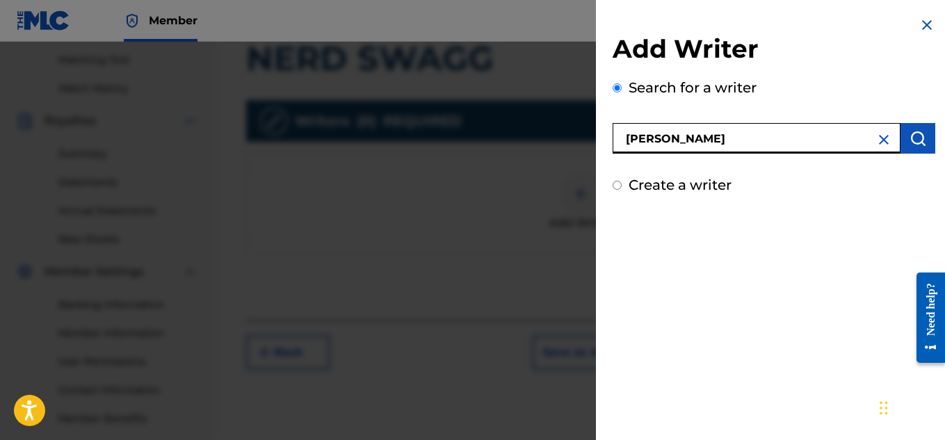
type input "[PERSON_NAME]"
click at [912, 126] on button "submit" at bounding box center [917, 138] width 35 height 31
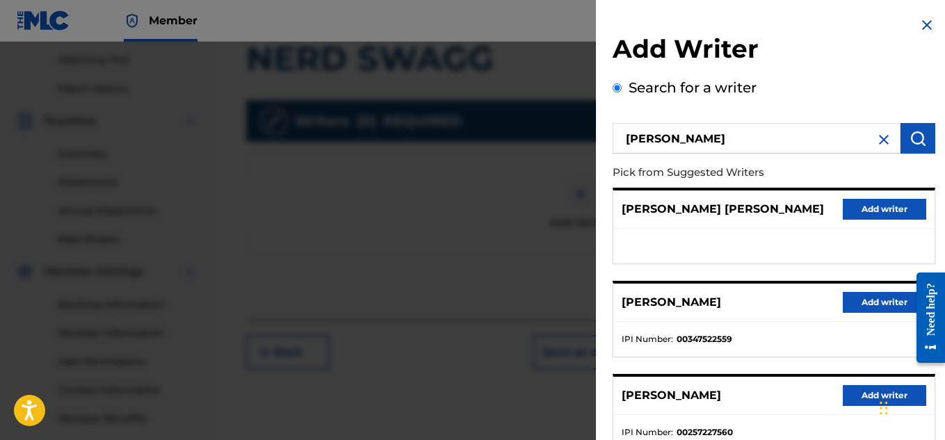
click at [862, 296] on button "Add writer" at bounding box center [883, 302] width 83 height 21
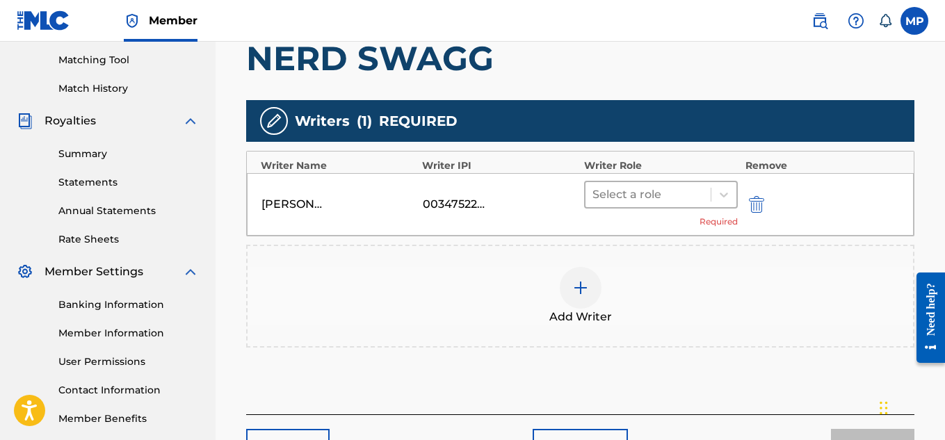
click at [671, 185] on div at bounding box center [648, 194] width 112 height 19
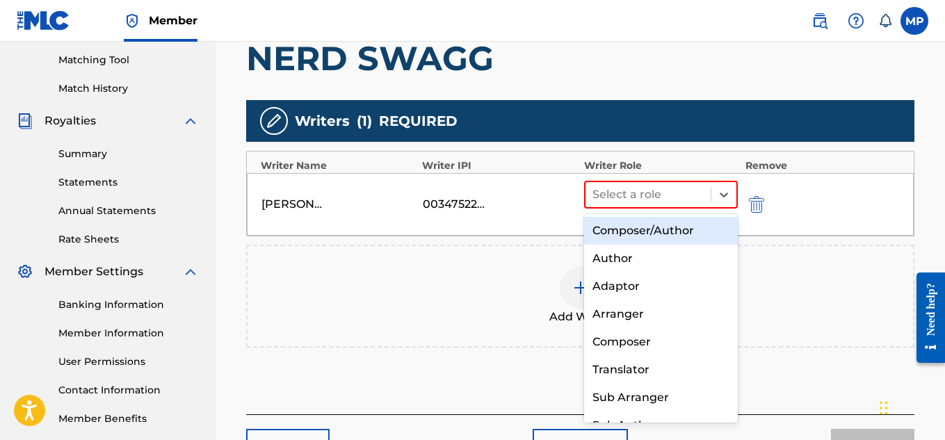
click at [654, 225] on div "Composer/Author" at bounding box center [661, 231] width 154 height 28
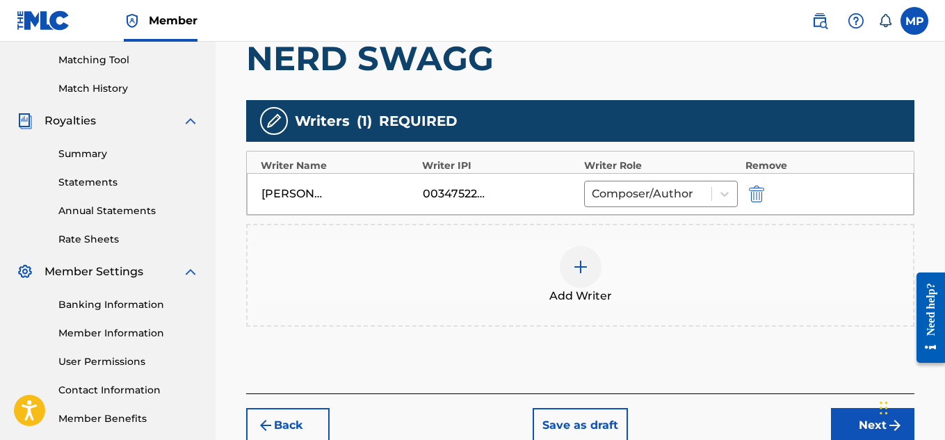
scroll to position [436, 0]
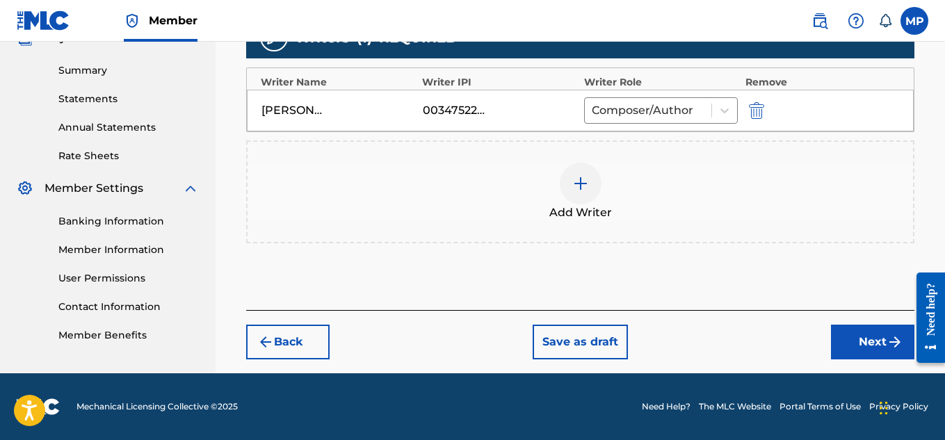
click at [854, 334] on button "Next" at bounding box center [872, 342] width 83 height 35
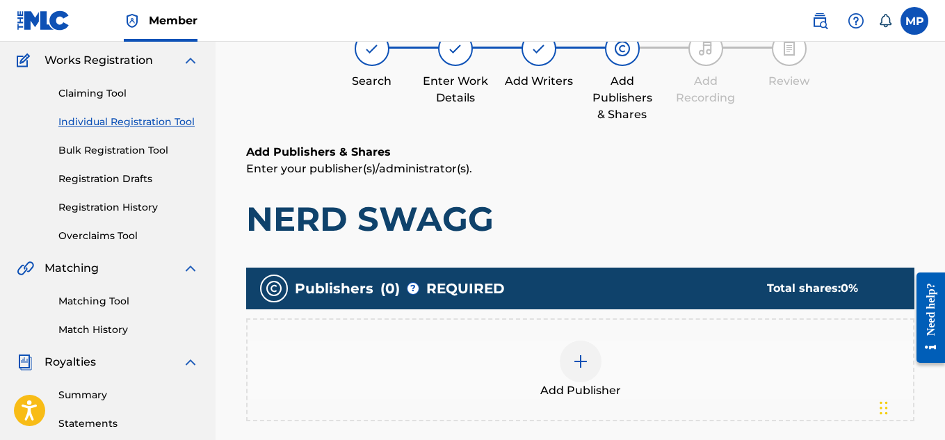
scroll to position [63, 0]
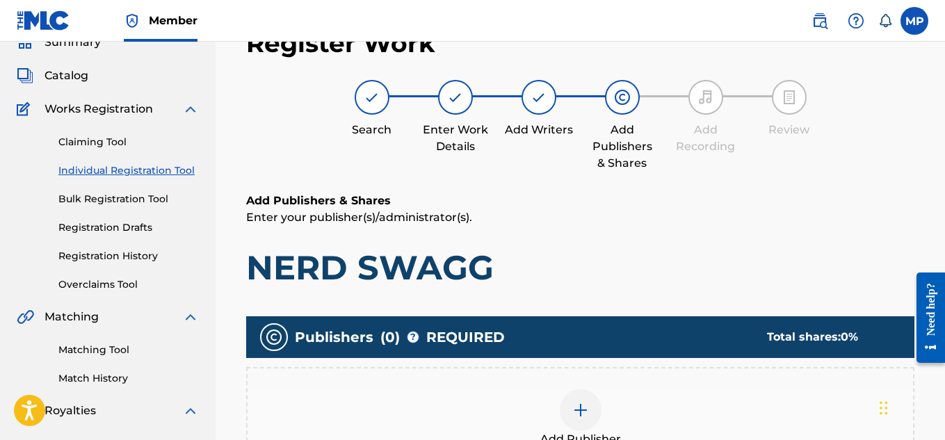
click at [588, 414] on img at bounding box center [580, 410] width 17 height 17
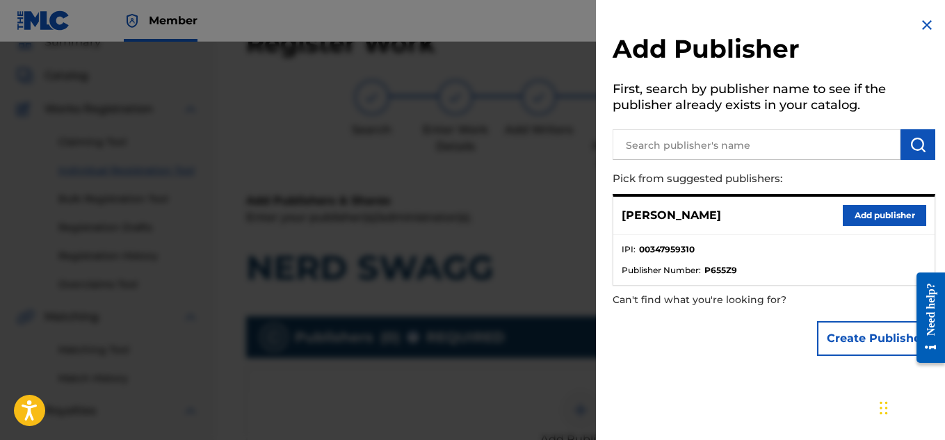
click at [860, 206] on button "Add publisher" at bounding box center [883, 215] width 83 height 21
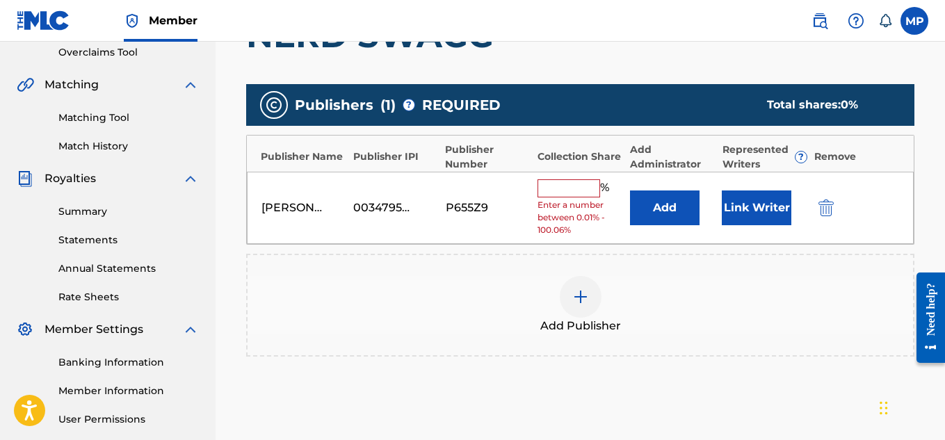
scroll to position [301, 0]
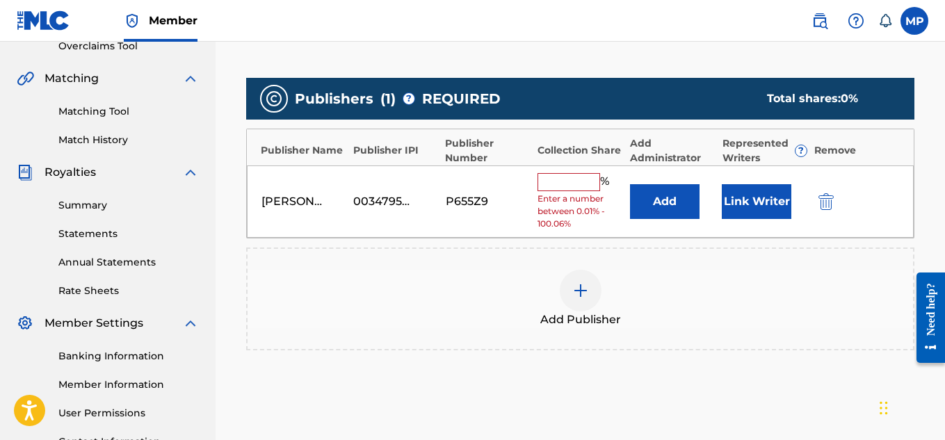
click at [780, 201] on button "Link Writer" at bounding box center [756, 201] width 70 height 35
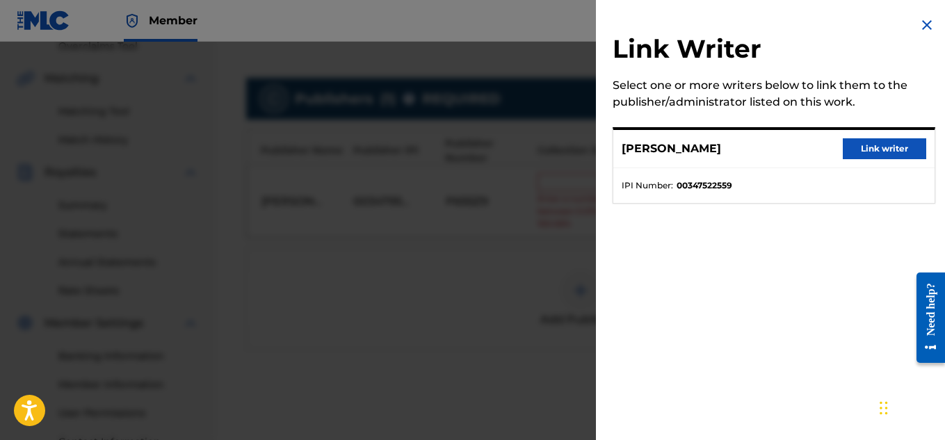
click at [865, 145] on button "Link writer" at bounding box center [883, 148] width 83 height 21
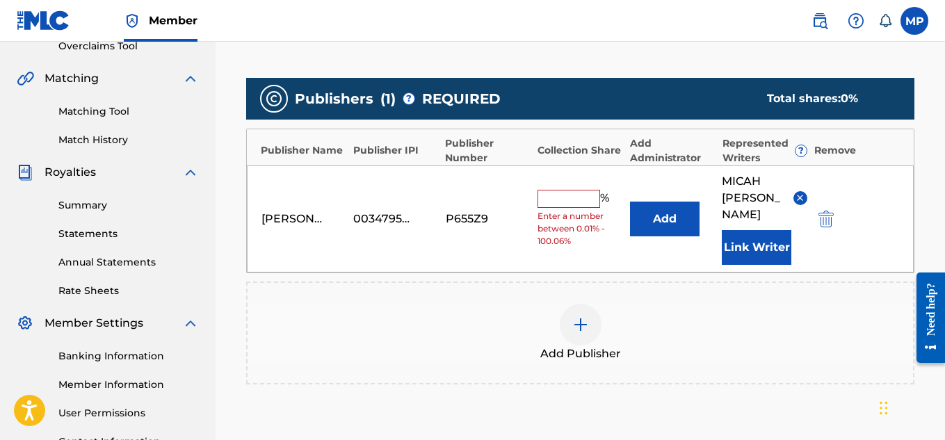
click at [585, 196] on input "text" at bounding box center [568, 199] width 63 height 18
type input "100"
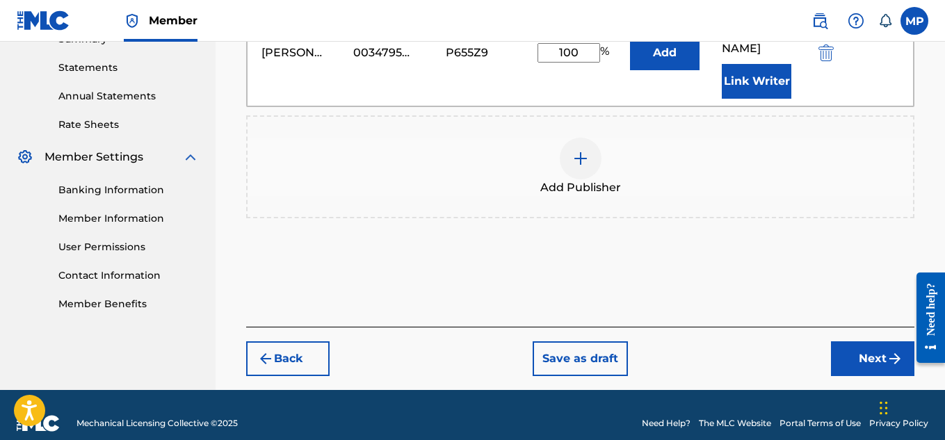
click at [842, 341] on button "Next" at bounding box center [872, 358] width 83 height 35
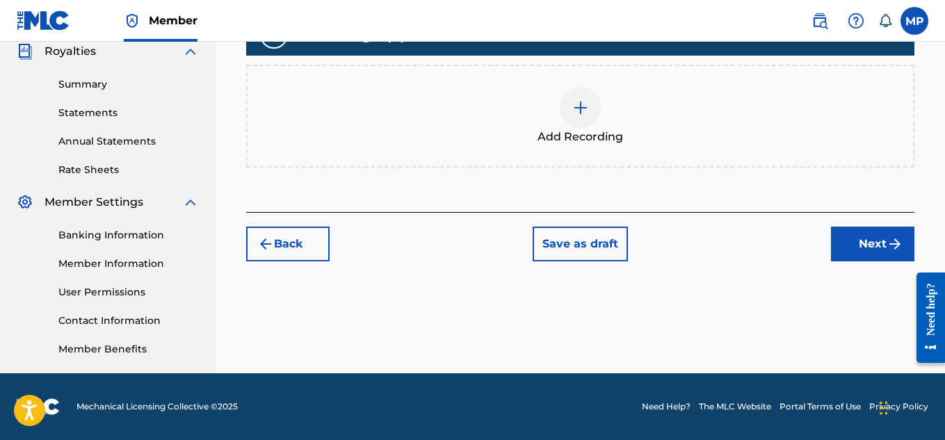
scroll to position [422, 0]
click at [552, 92] on div "Add Recording" at bounding box center [579, 116] width 665 height 58
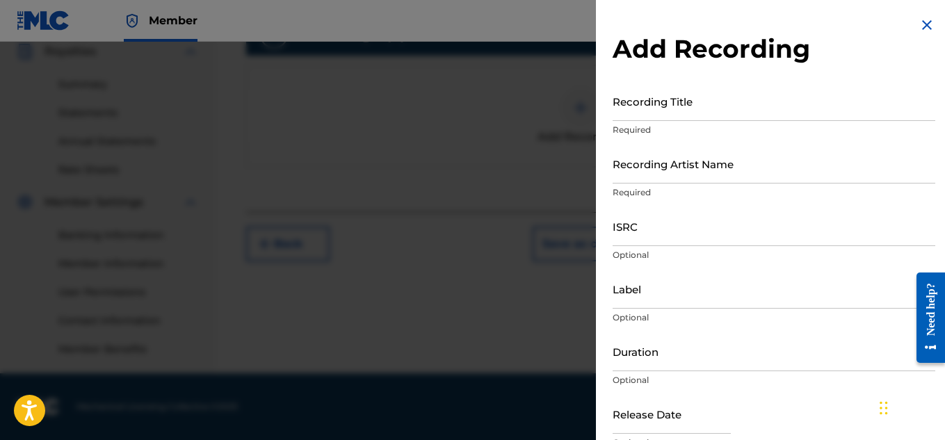
click at [662, 117] on input "Recording Title" at bounding box center [773, 101] width 322 height 40
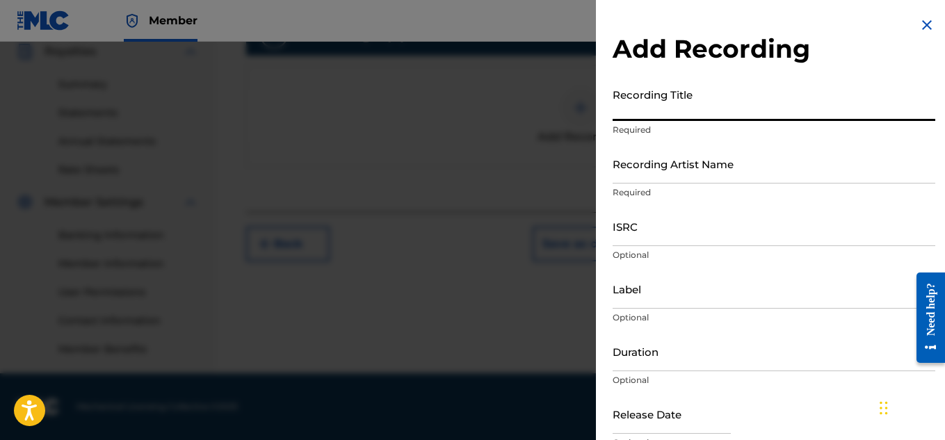
paste input "NERD SWAGG"
type input "NERD SWAGG"
click at [684, 183] on input "Recording Artist Name" at bounding box center [773, 164] width 322 height 40
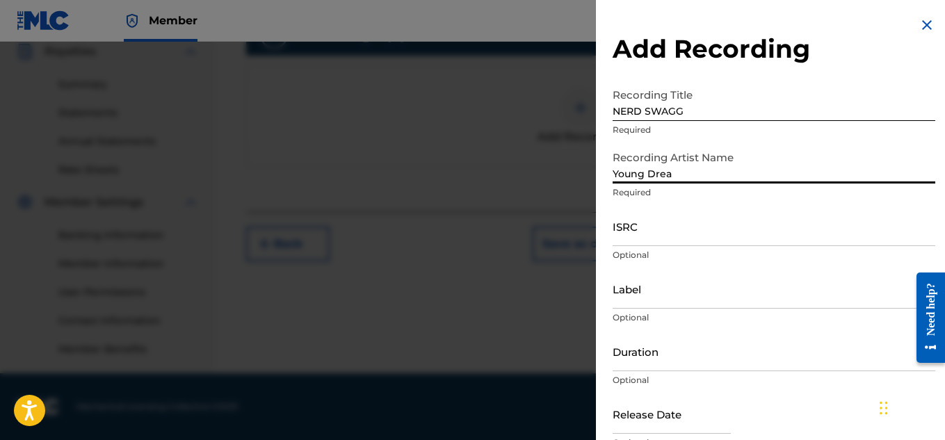
type input "Young Dread"
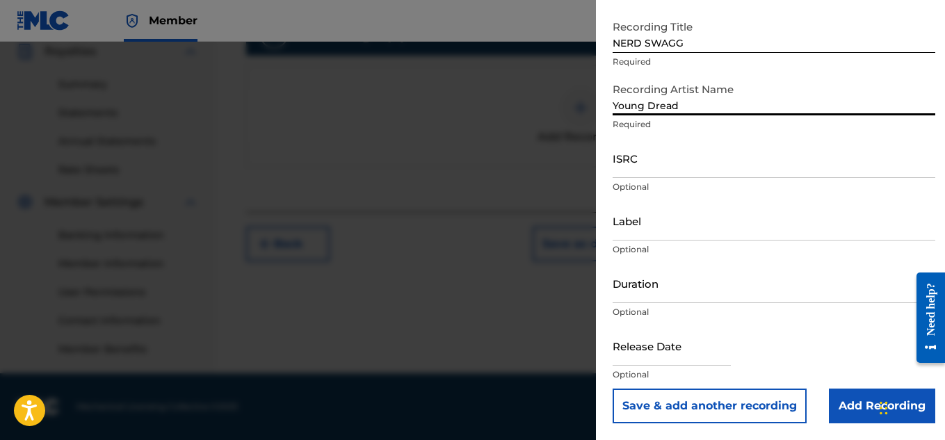
click at [845, 404] on input "Add Recording" at bounding box center [881, 406] width 106 height 35
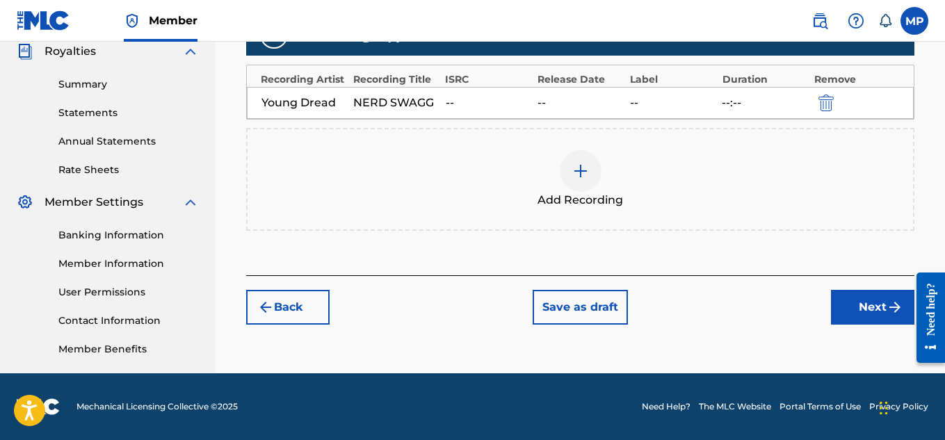
click at [895, 301] on img "submit" at bounding box center [894, 307] width 17 height 17
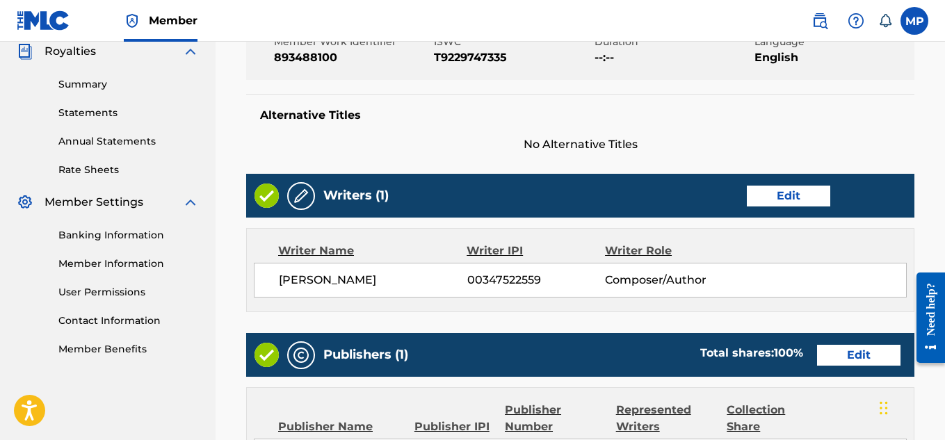
scroll to position [780, 0]
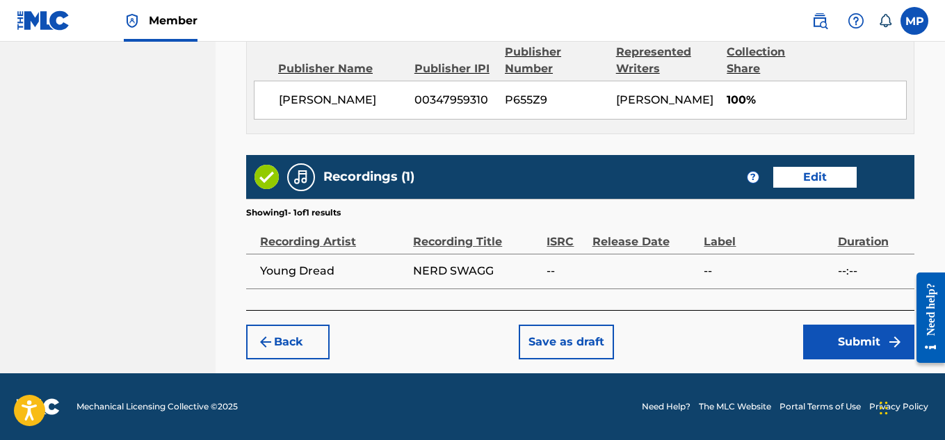
click at [818, 336] on button "Submit" at bounding box center [858, 342] width 111 height 35
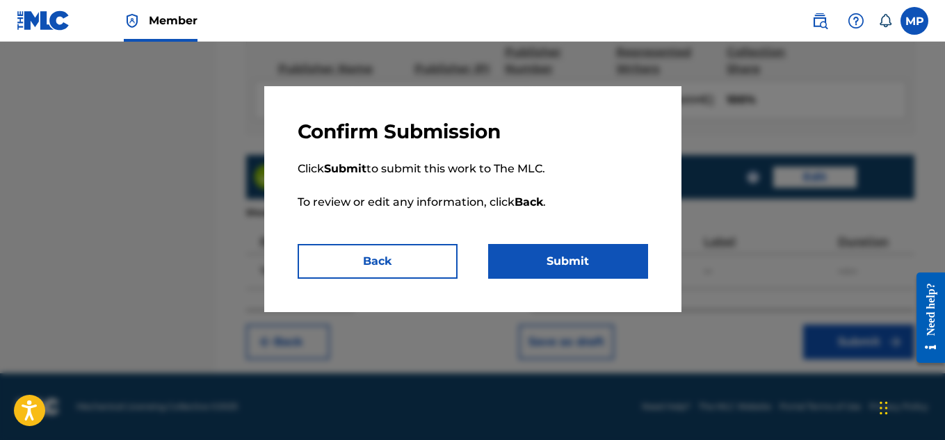
click at [582, 262] on button "Submit" at bounding box center [568, 261] width 160 height 35
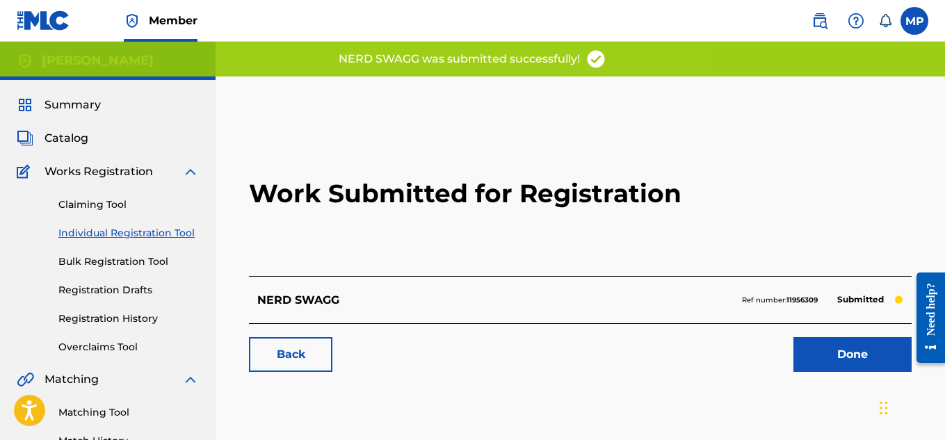
click at [297, 357] on link "Back" at bounding box center [290, 354] width 83 height 35
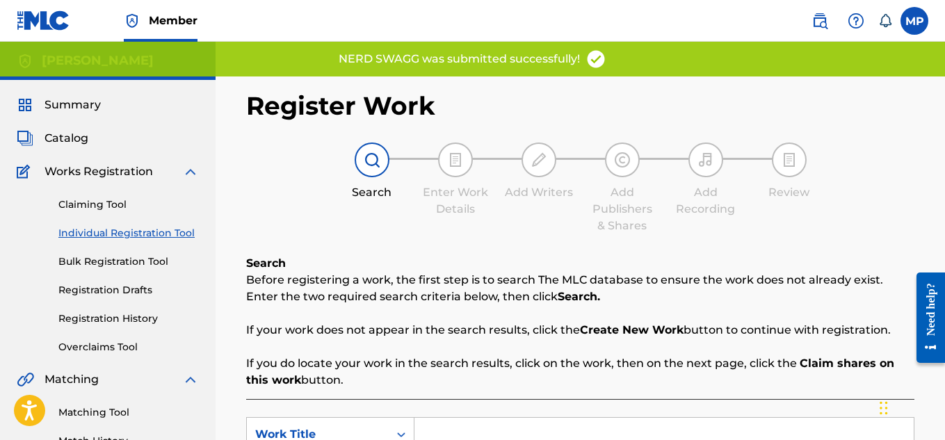
scroll to position [238, 0]
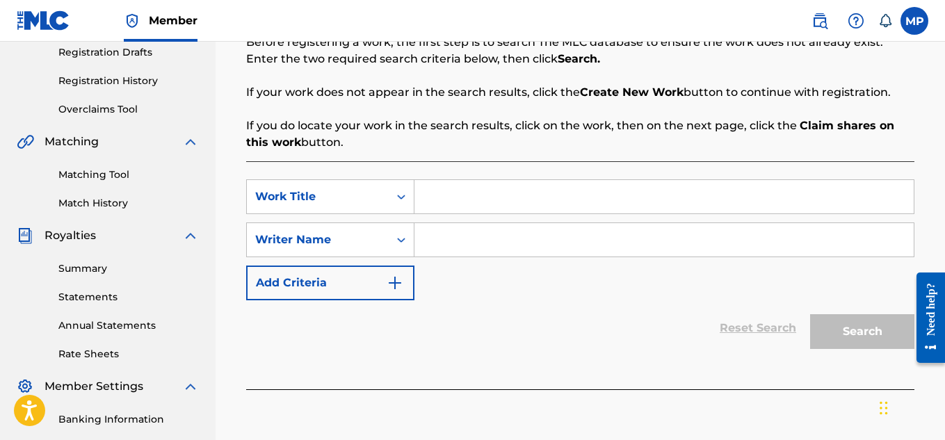
click at [540, 180] on input "Search Form" at bounding box center [663, 196] width 499 height 33
click at [544, 186] on input "Search Form" at bounding box center [663, 196] width 499 height 33
paste input "MY VOICE"
type input "MY VOICE"
click at [549, 241] on input "Search Form" at bounding box center [663, 239] width 499 height 33
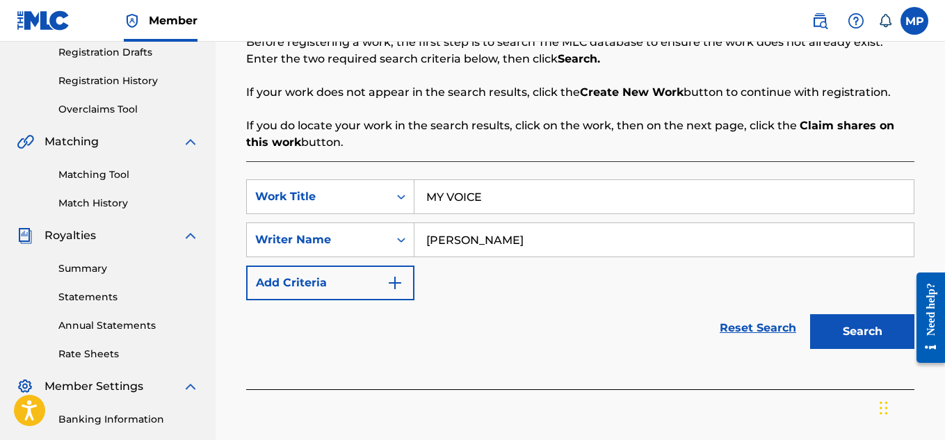
type input "[PERSON_NAME]"
click at [874, 319] on button "Search" at bounding box center [862, 331] width 104 height 35
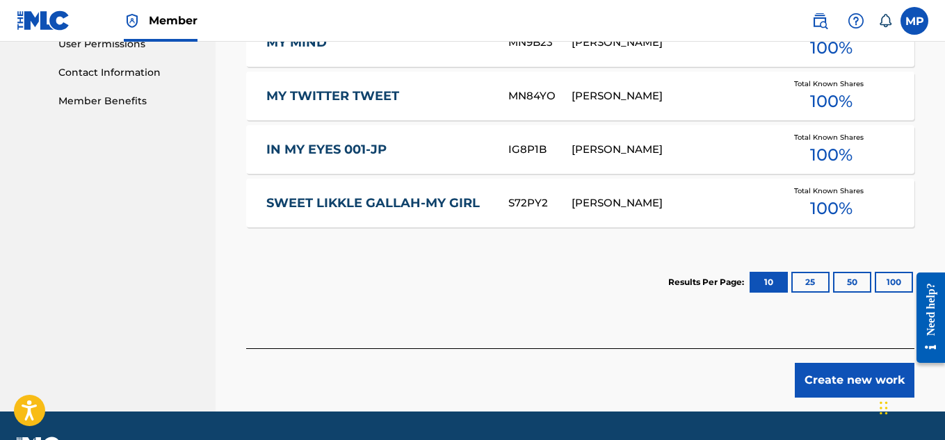
scroll to position [708, 0]
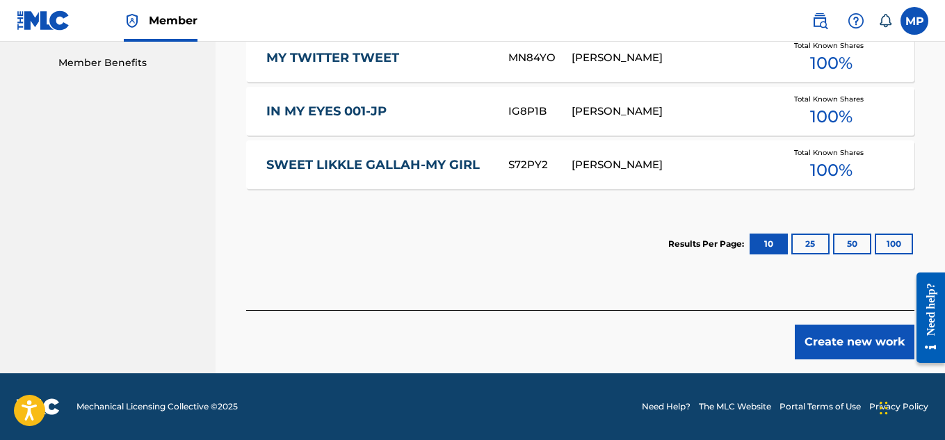
click at [849, 350] on button "Create new work" at bounding box center [854, 342] width 120 height 35
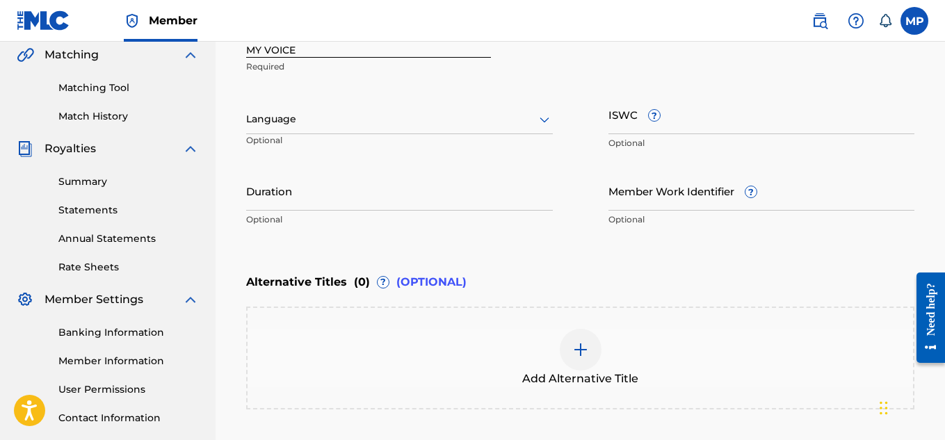
scroll to position [317, 0]
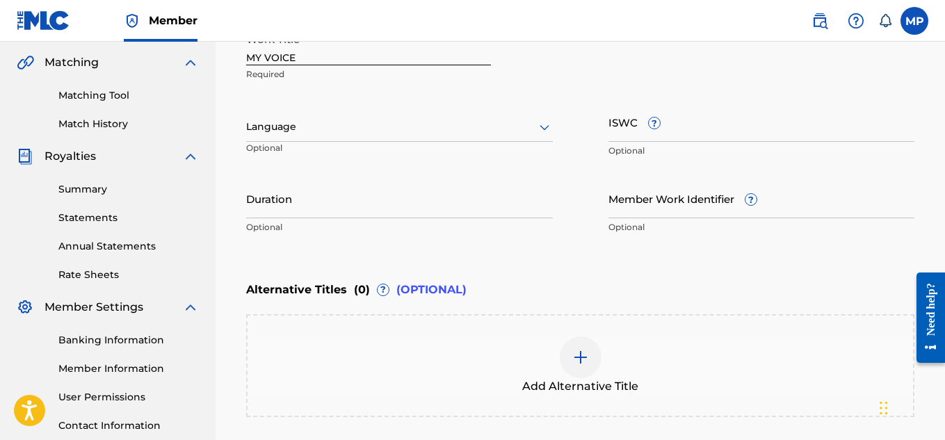
click at [501, 149] on div "Language Optional" at bounding box center [399, 133] width 307 height 63
click at [496, 140] on div "Language" at bounding box center [399, 127] width 307 height 29
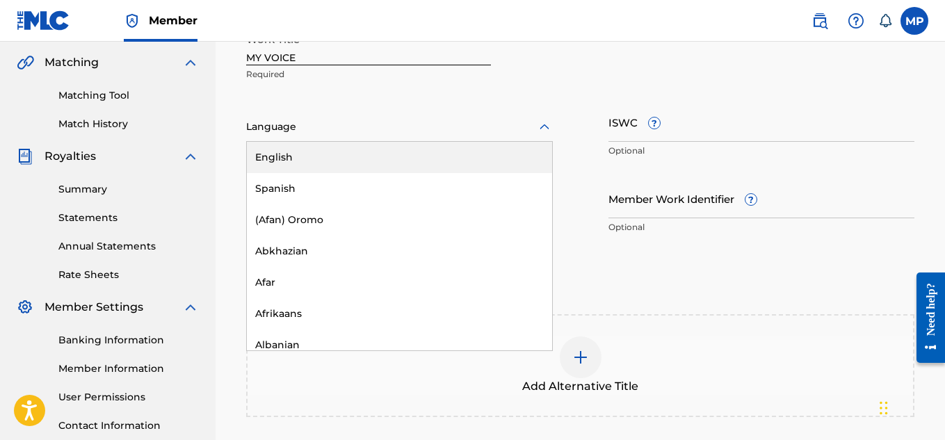
click at [455, 158] on div "English" at bounding box center [399, 157] width 305 height 31
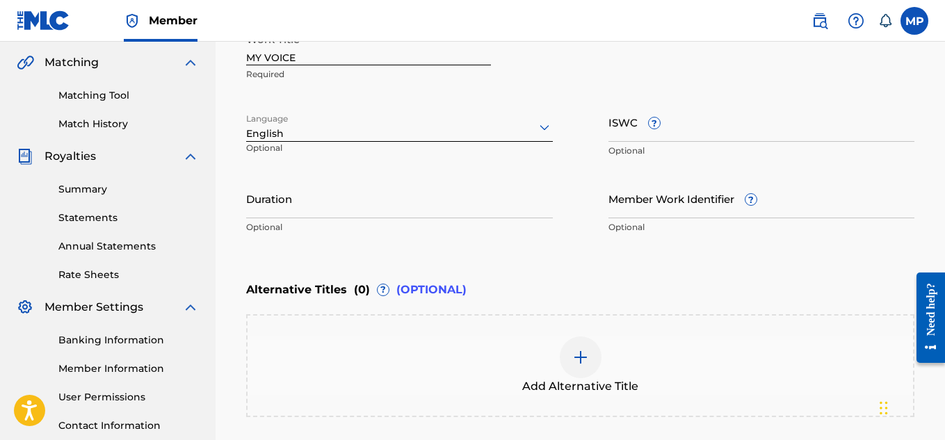
scroll to position [236, 0]
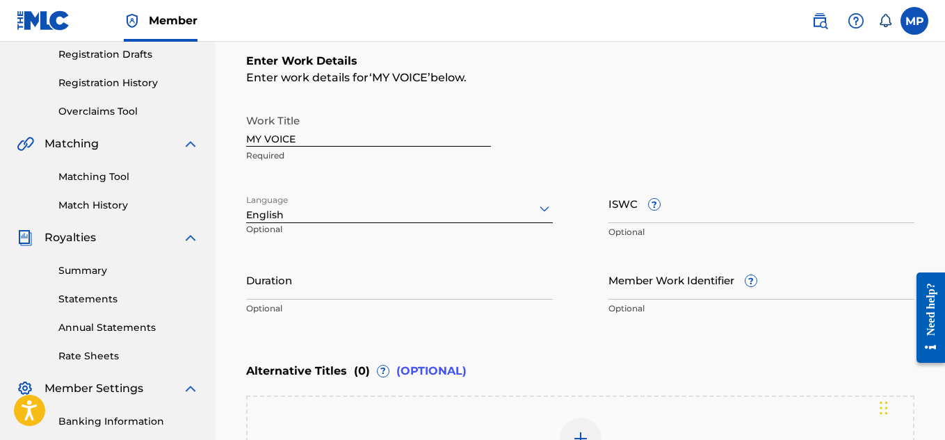
click at [792, 211] on input "ISWC ?" at bounding box center [761, 203] width 307 height 40
paste input "T9229748963"
type input "T9229748963"
click at [629, 275] on input "Member Work Identifier ?" at bounding box center [761, 280] width 307 height 40
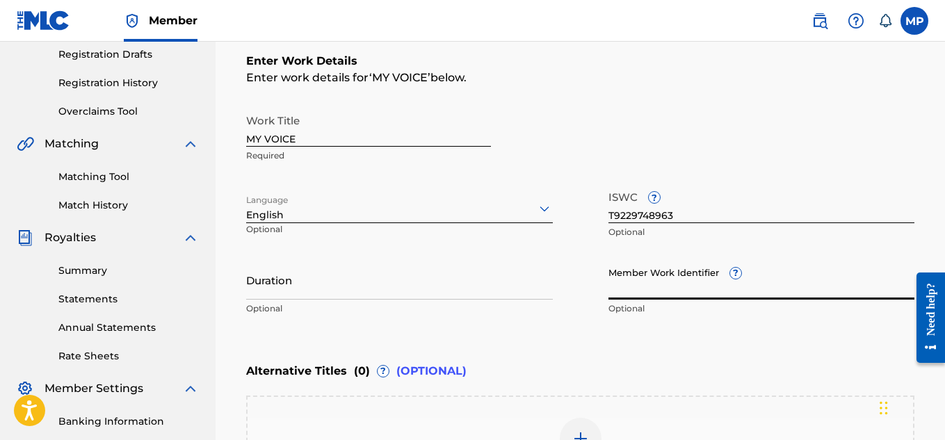
paste input "893488380"
type input "893488380"
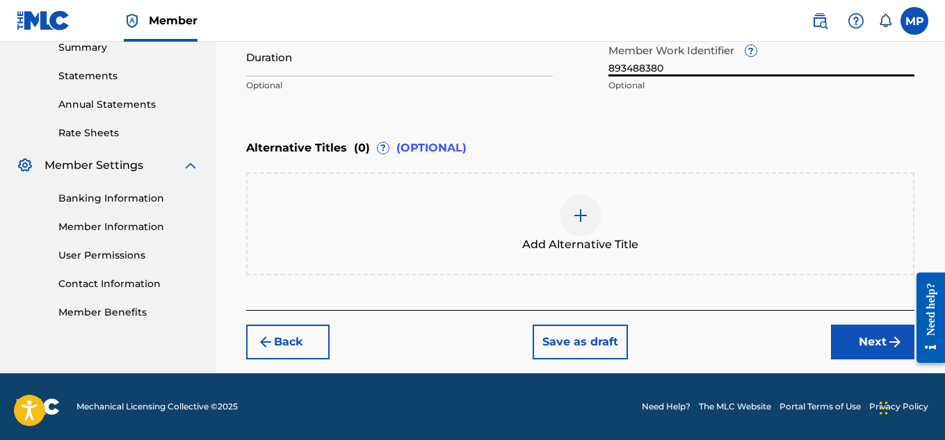
click at [844, 344] on button "Next" at bounding box center [872, 342] width 83 height 35
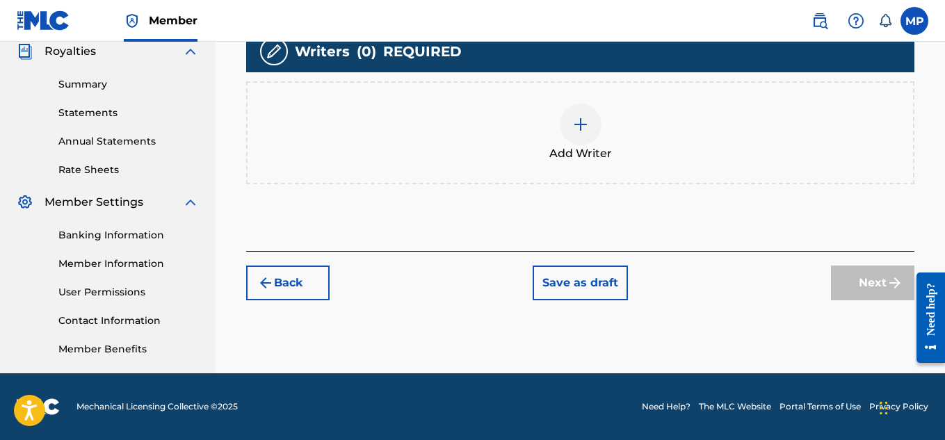
click at [606, 135] on div "Add Writer" at bounding box center [579, 133] width 665 height 58
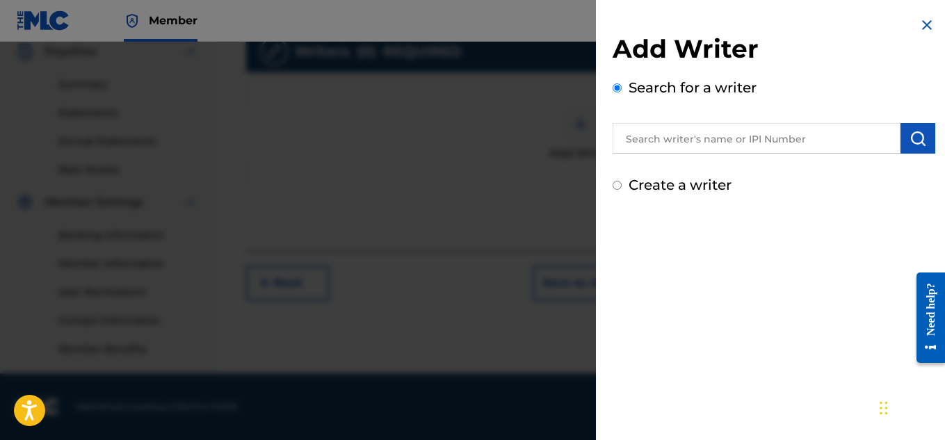
click at [740, 86] on label "Search for a writer" at bounding box center [692, 87] width 128 height 17
click at [621, 86] on input "Search for a writer" at bounding box center [616, 87] width 9 height 9
click at [695, 142] on input "text" at bounding box center [756, 138] width 288 height 31
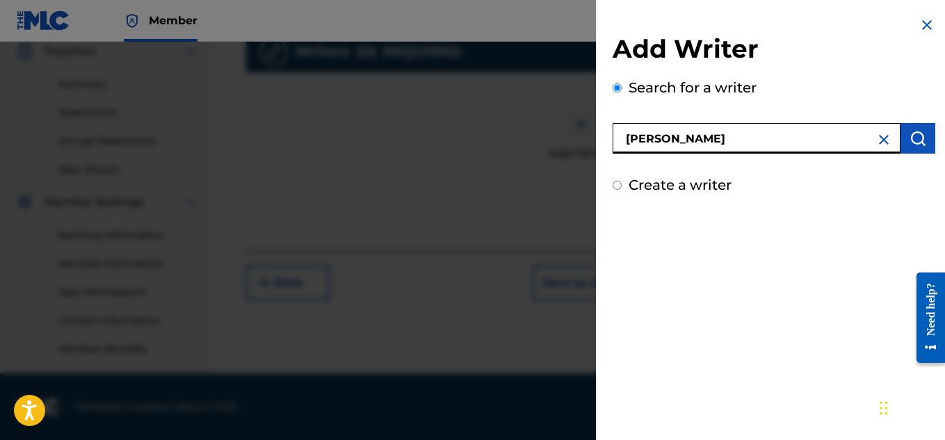
type input "[PERSON_NAME]"
click at [913, 133] on img "submit" at bounding box center [917, 138] width 17 height 17
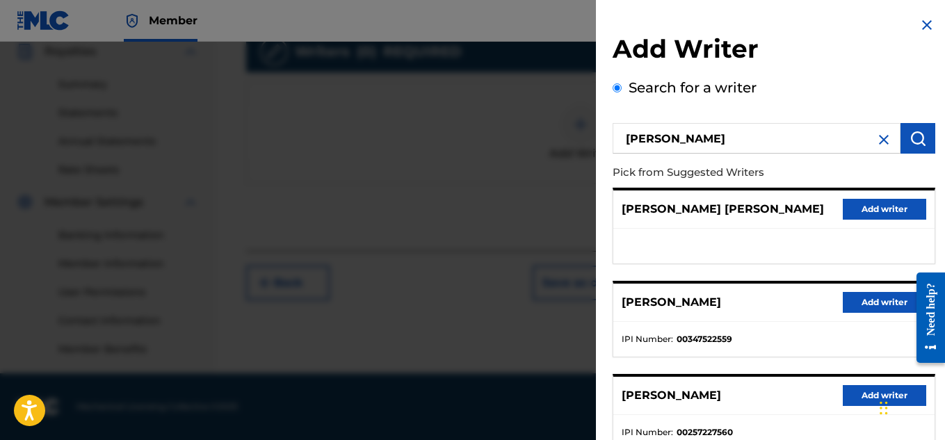
click at [876, 296] on button "Add writer" at bounding box center [883, 302] width 83 height 21
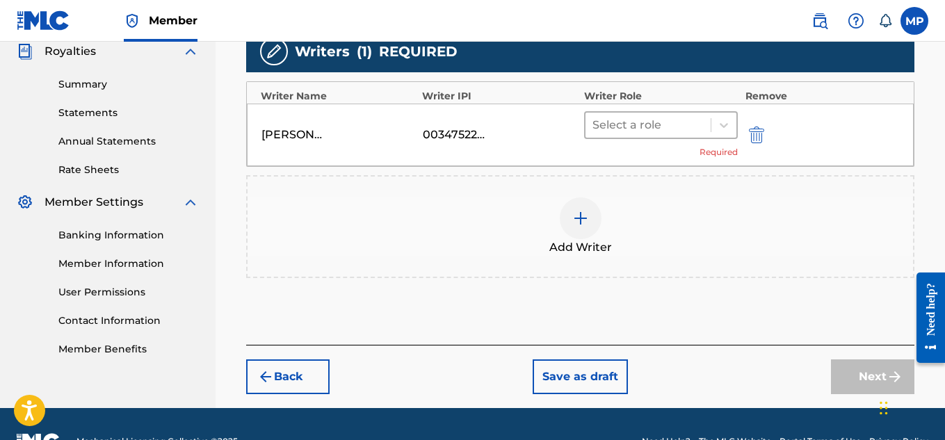
click at [708, 124] on div "Select a role" at bounding box center [648, 125] width 126 height 25
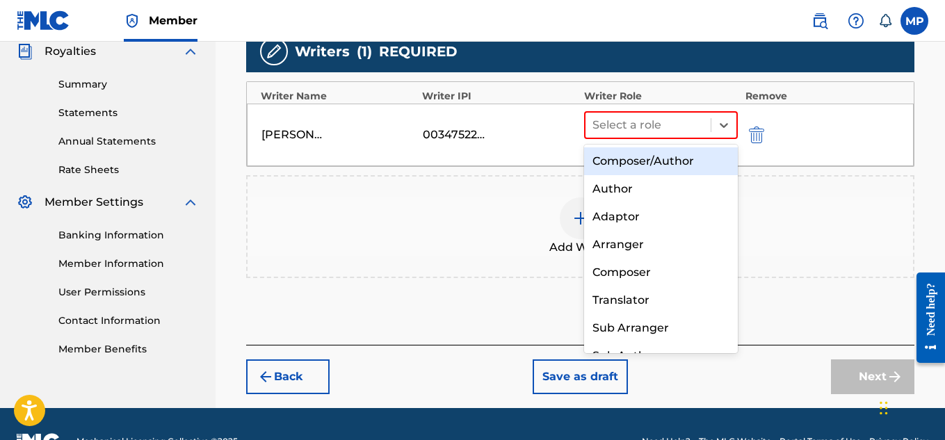
click at [660, 161] on div "Composer/Author" at bounding box center [661, 161] width 154 height 28
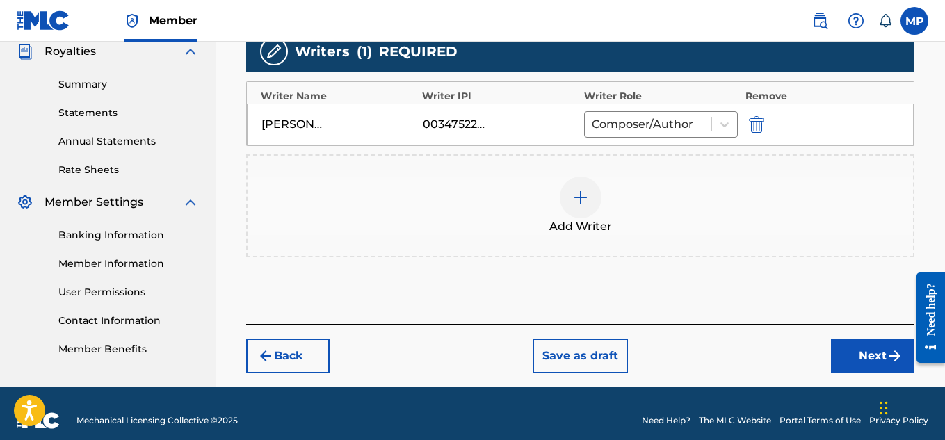
click at [868, 347] on button "Next" at bounding box center [872, 355] width 83 height 35
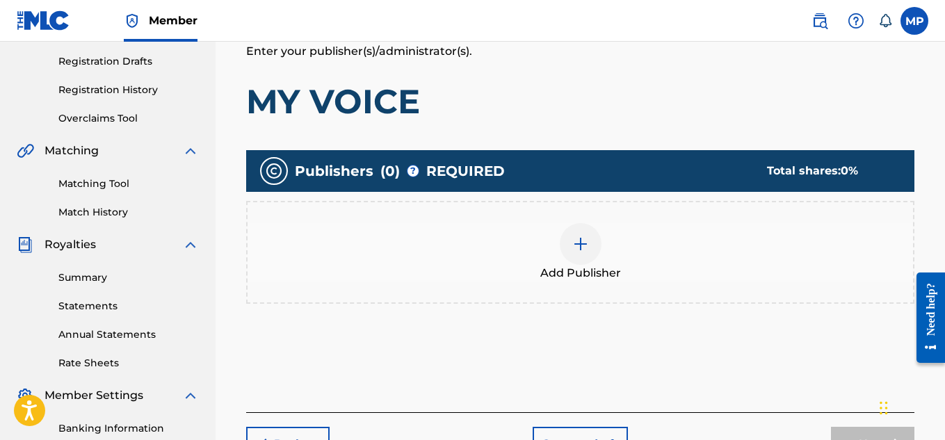
scroll to position [311, 0]
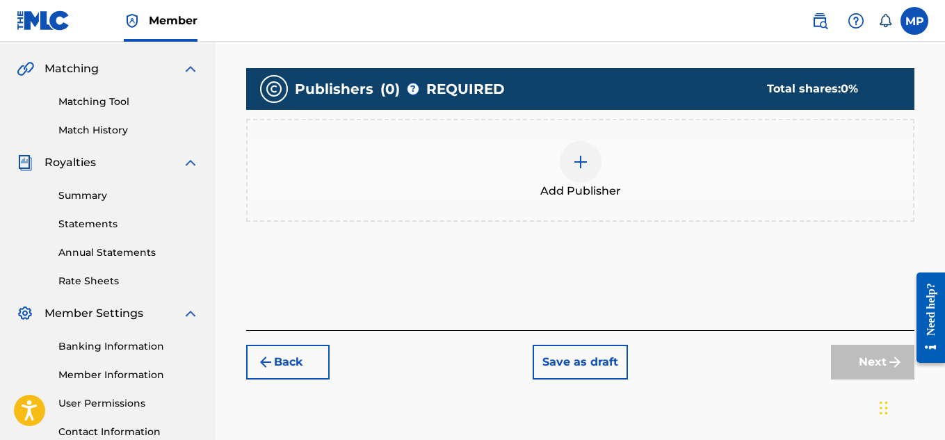
click at [561, 165] on div at bounding box center [580, 162] width 42 height 42
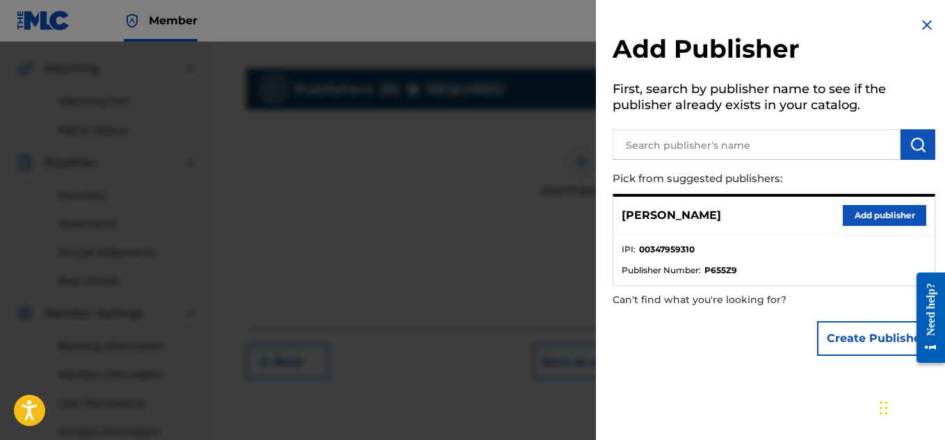
click at [864, 215] on button "Add publisher" at bounding box center [883, 215] width 83 height 21
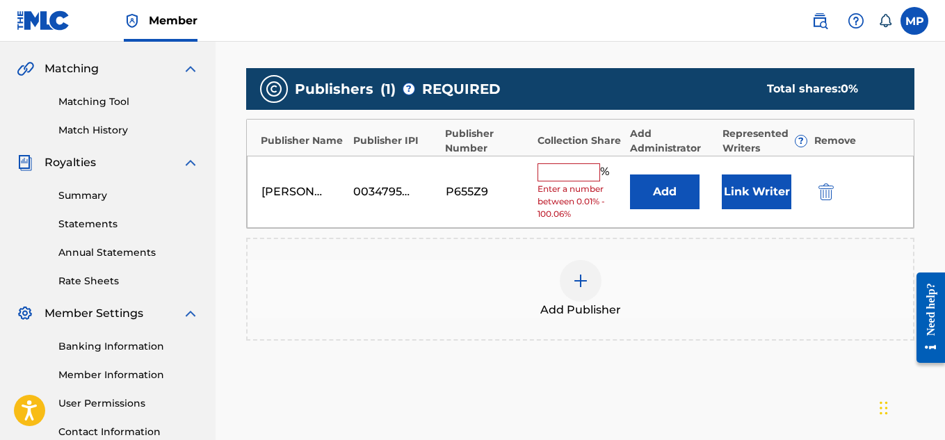
click at [580, 178] on input "text" at bounding box center [568, 172] width 63 height 18
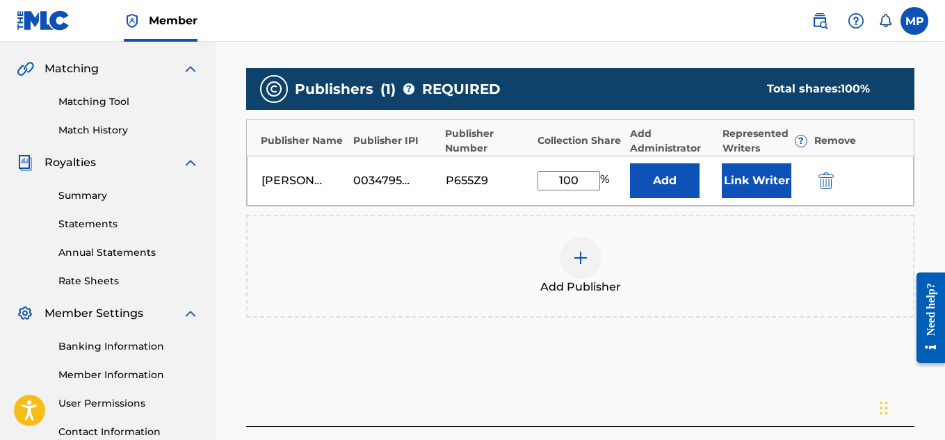
type input "100"
click at [741, 190] on button "Link Writer" at bounding box center [756, 180] width 70 height 35
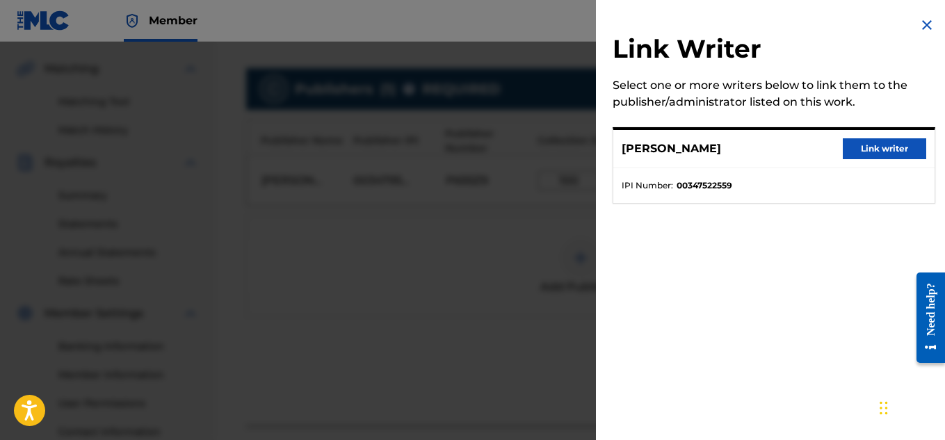
click at [856, 148] on button "Link writer" at bounding box center [883, 148] width 83 height 21
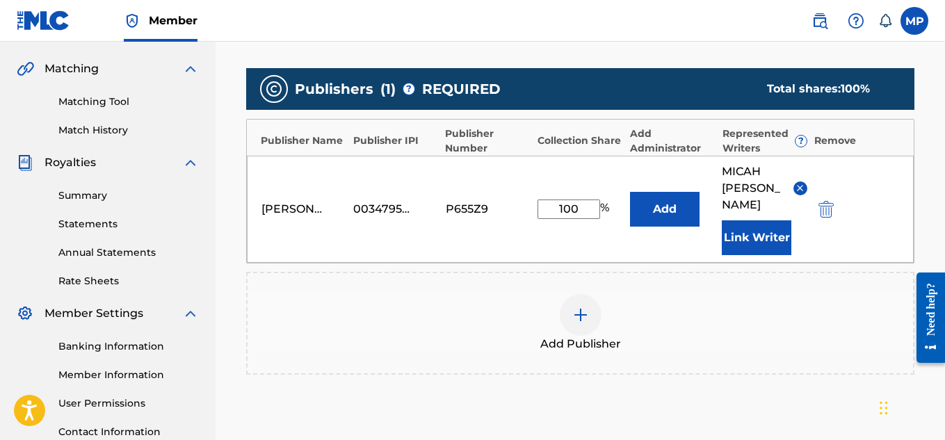
scroll to position [467, 0]
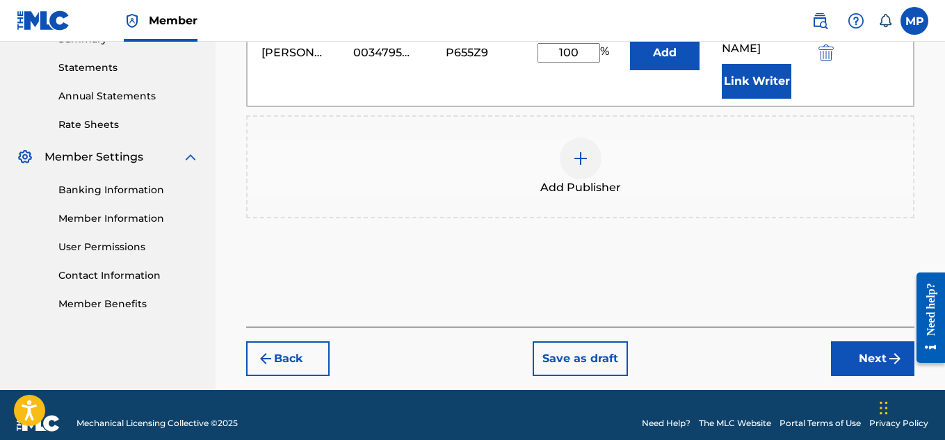
click at [856, 345] on button "Next" at bounding box center [872, 358] width 83 height 35
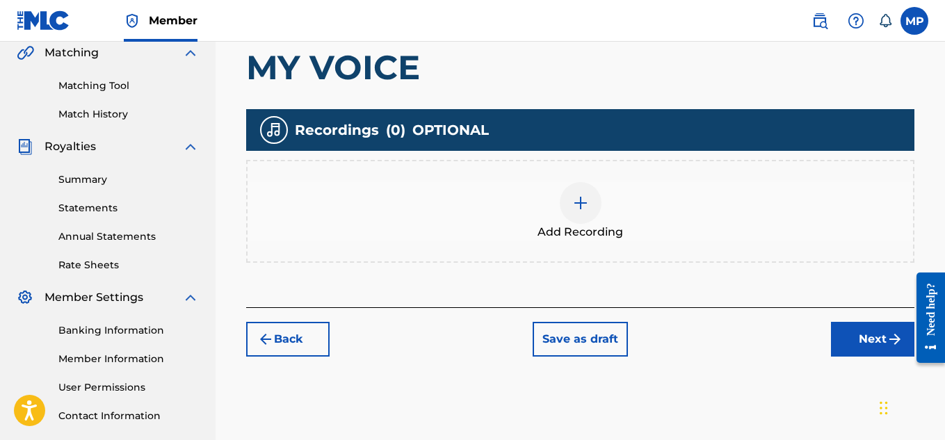
scroll to position [422, 0]
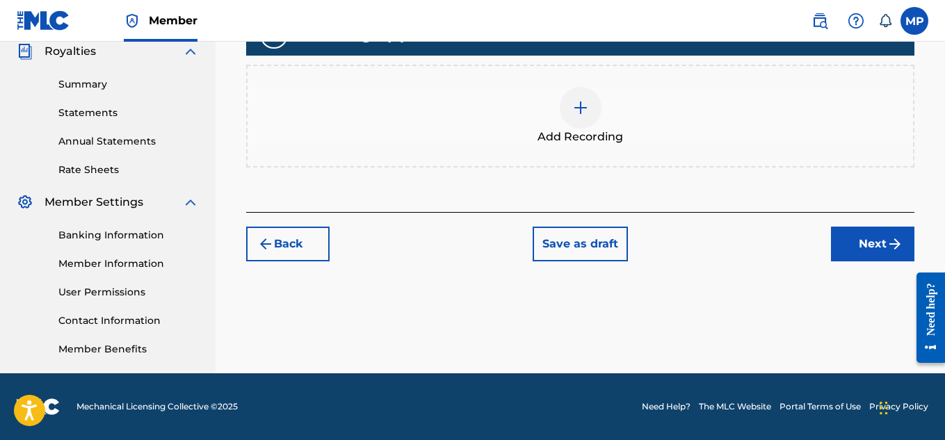
click at [589, 127] on div "Add Recording" at bounding box center [579, 116] width 665 height 58
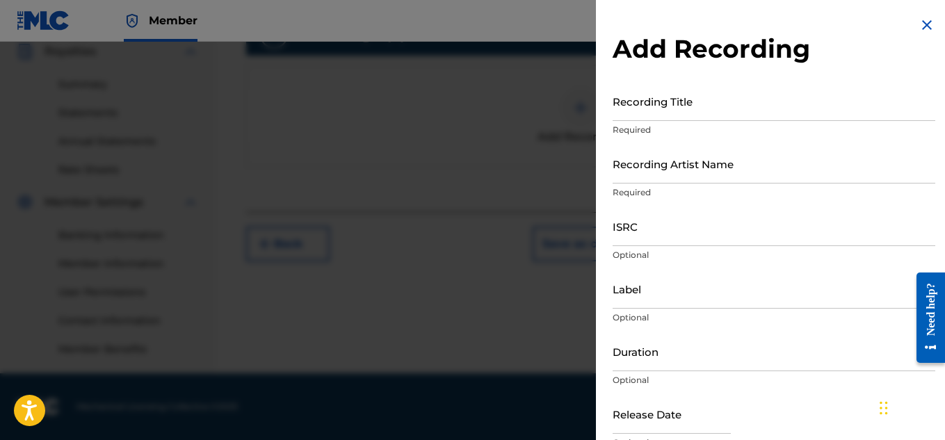
click at [623, 111] on input "Recording Title" at bounding box center [773, 101] width 322 height 40
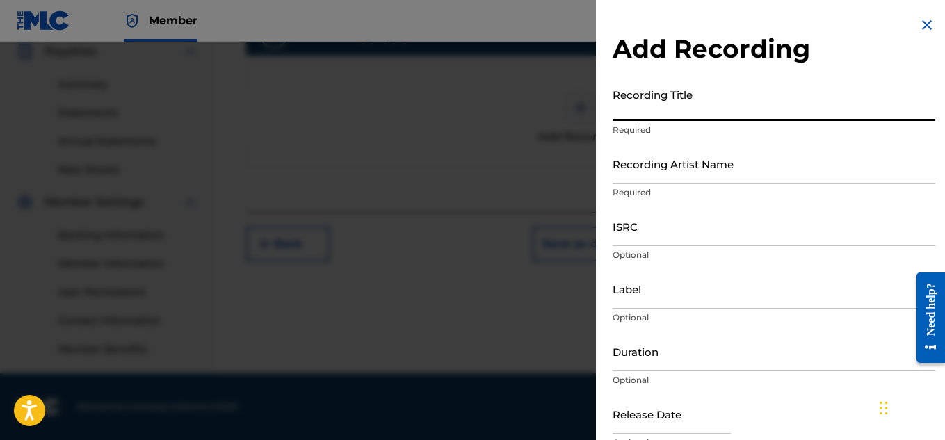
paste input "MY VOICE"
type input "MY VOICE"
click at [671, 168] on input "Recording Artist Name" at bounding box center [773, 164] width 322 height 40
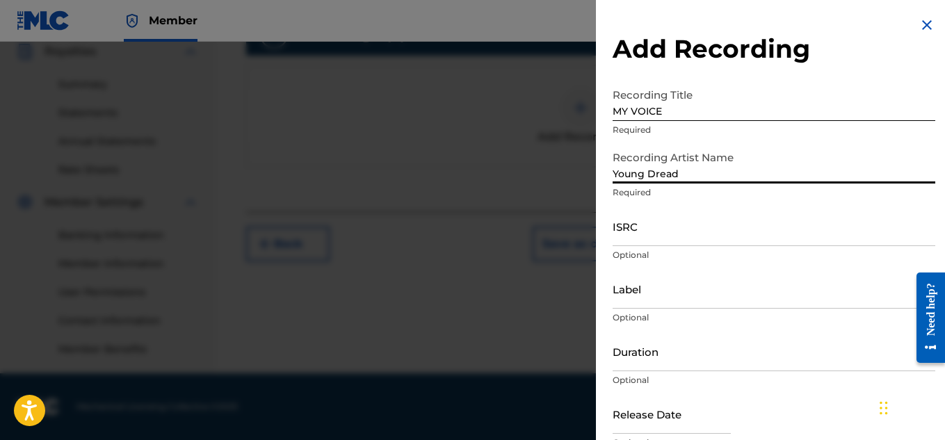
type input "Young Dread"
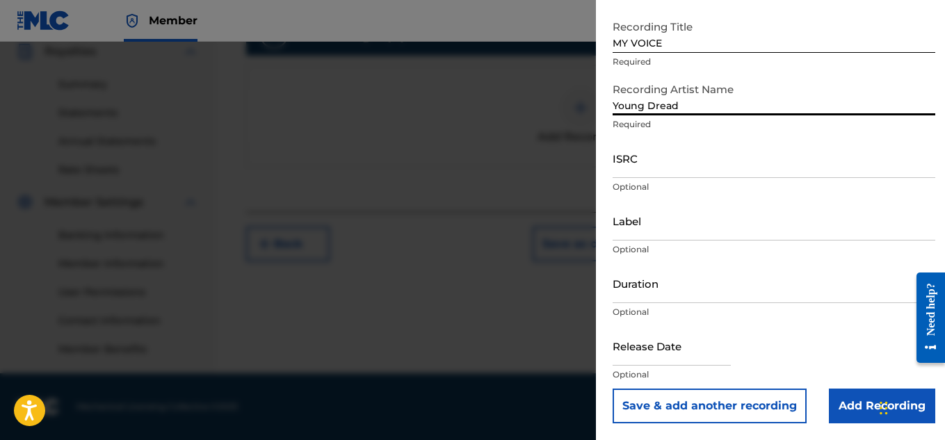
click at [859, 400] on input "Add Recording" at bounding box center [881, 406] width 106 height 35
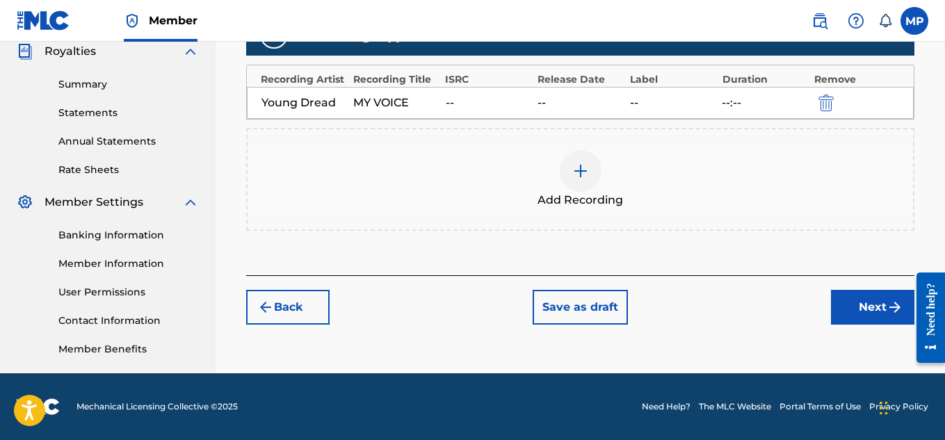
click at [861, 293] on button "Next" at bounding box center [872, 307] width 83 height 35
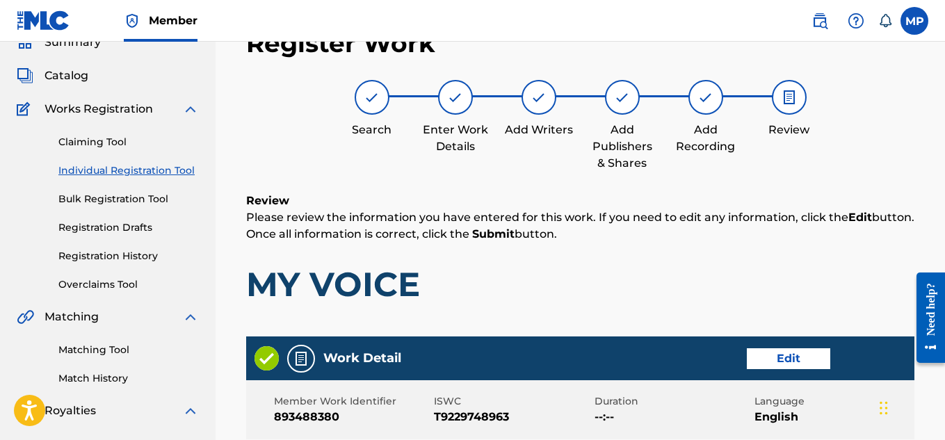
scroll to position [780, 0]
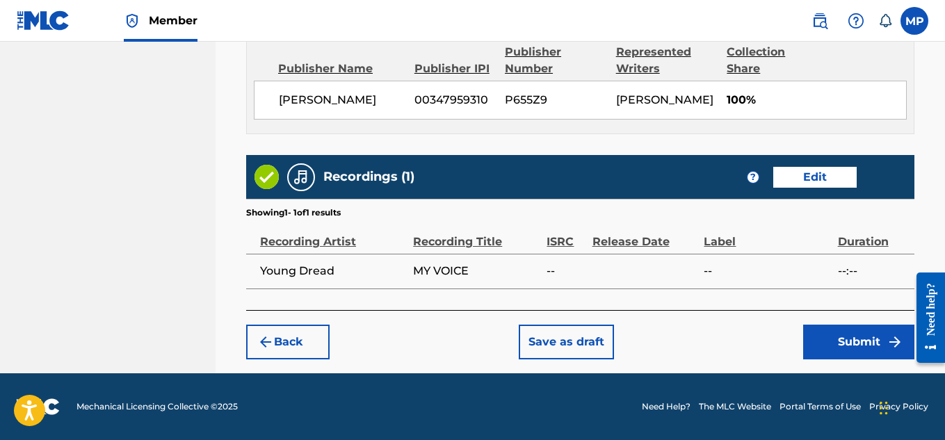
click at [853, 353] on button "Submit" at bounding box center [858, 342] width 111 height 35
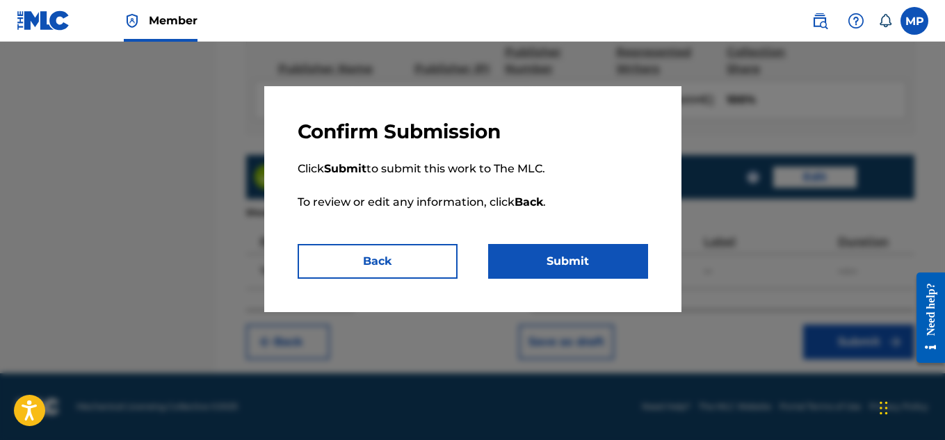
click at [572, 254] on button "Submit" at bounding box center [568, 261] width 160 height 35
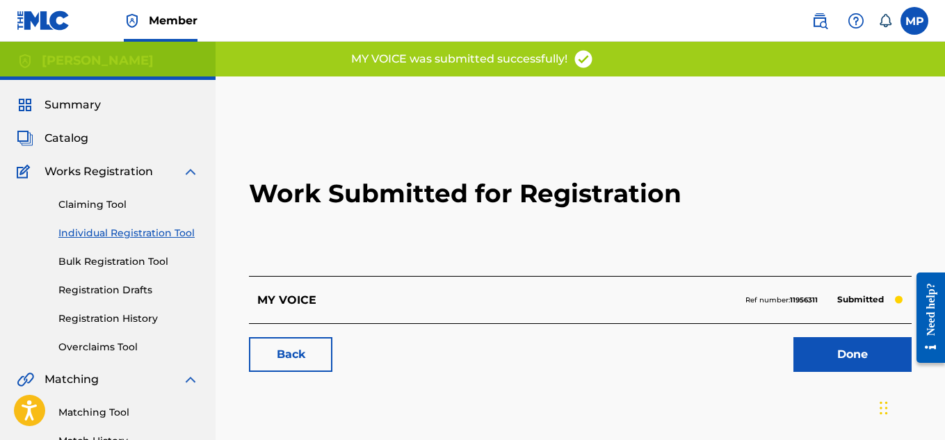
click at [322, 334] on div "Back Done" at bounding box center [580, 347] width 662 height 49
click at [313, 340] on link "Back" at bounding box center [290, 354] width 83 height 35
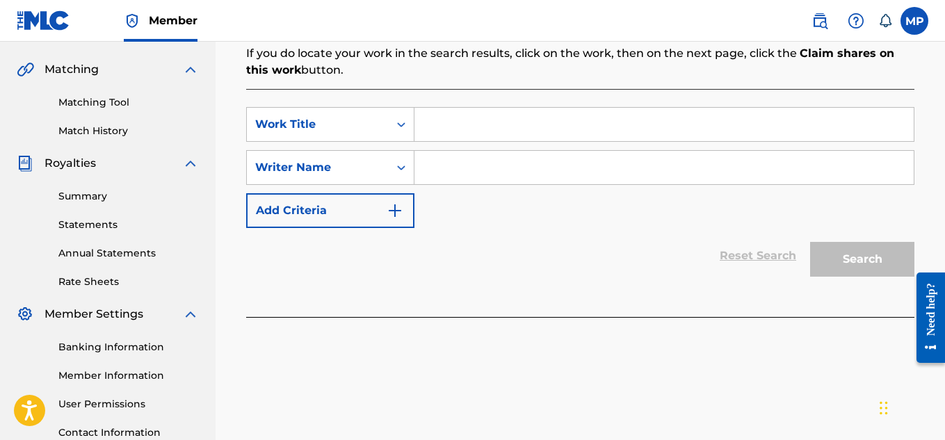
scroll to position [252, 0]
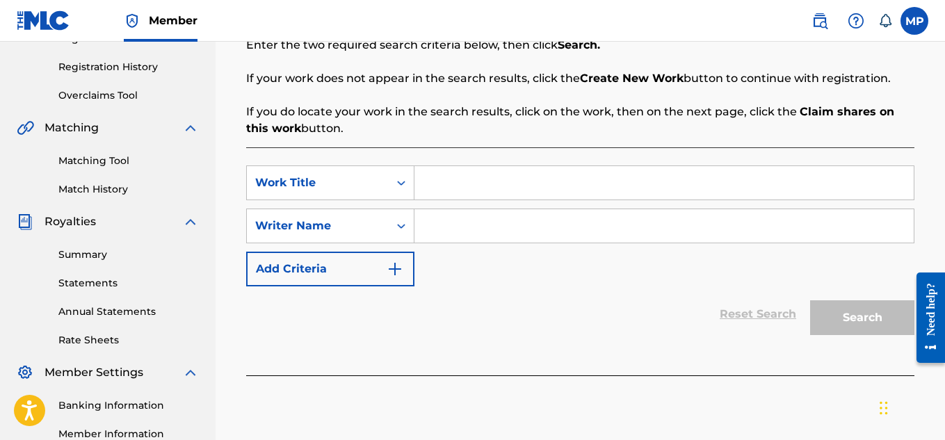
click at [455, 170] on input "Search Form" at bounding box center [663, 182] width 499 height 33
paste
type input "MURDER THEME"
click at [513, 228] on input "Search Form" at bounding box center [663, 225] width 499 height 33
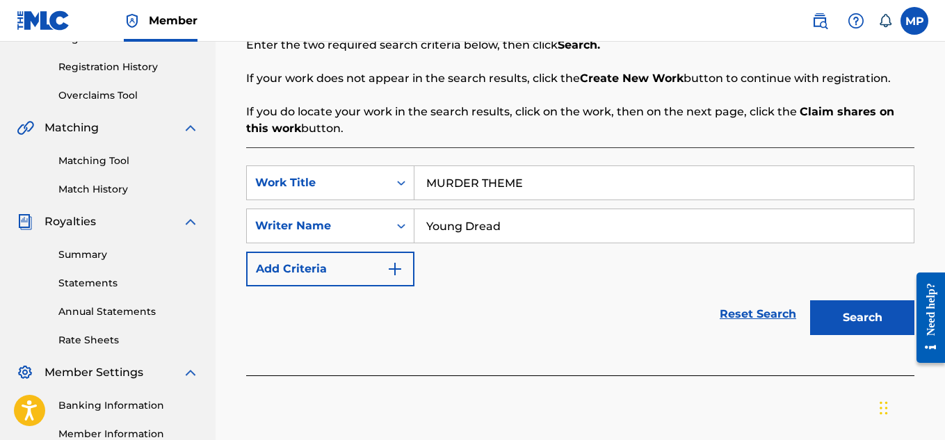
type input "Young Dread"
click at [849, 324] on button "Search" at bounding box center [862, 317] width 104 height 35
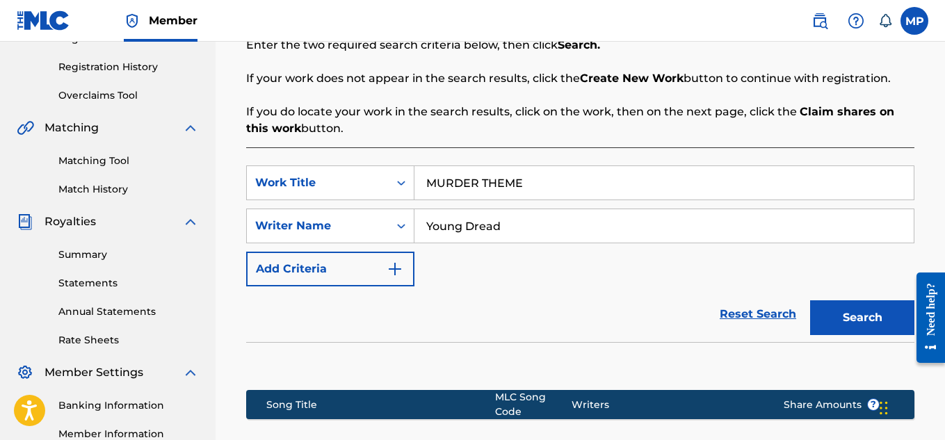
scroll to position [450, 0]
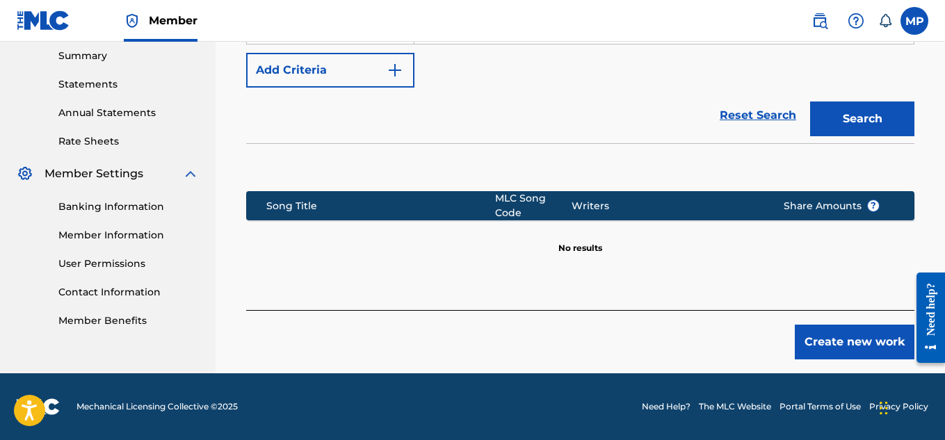
click at [810, 328] on button "Create new work" at bounding box center [854, 342] width 120 height 35
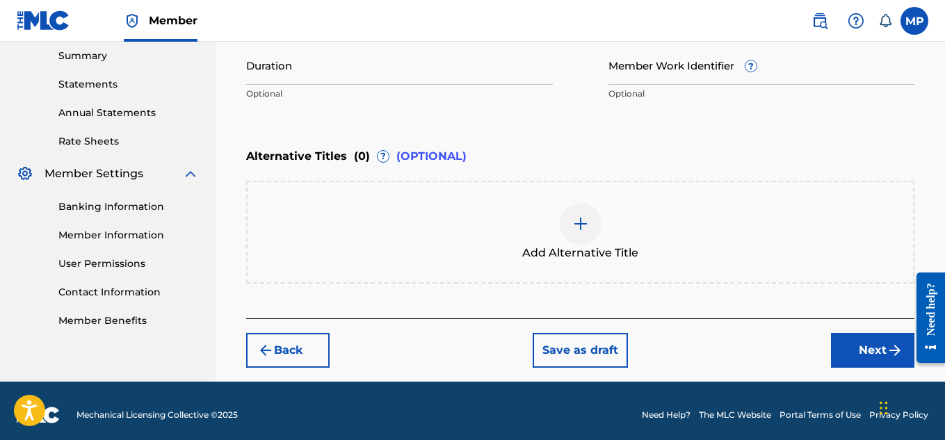
scroll to position [459, 0]
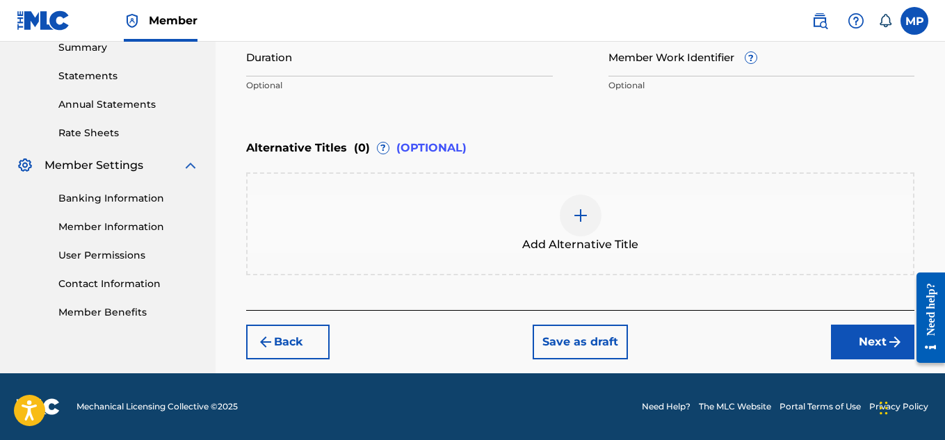
click at [669, 232] on div "Add Alternative Title" at bounding box center [579, 224] width 665 height 58
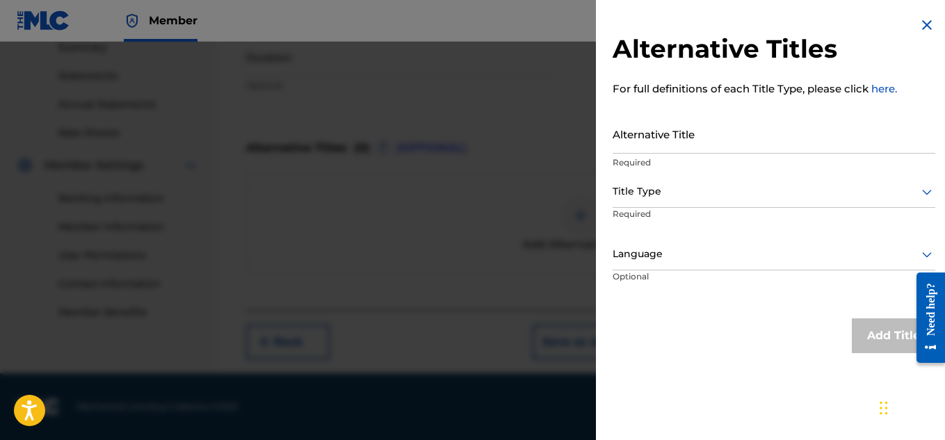
scroll to position [301, 0]
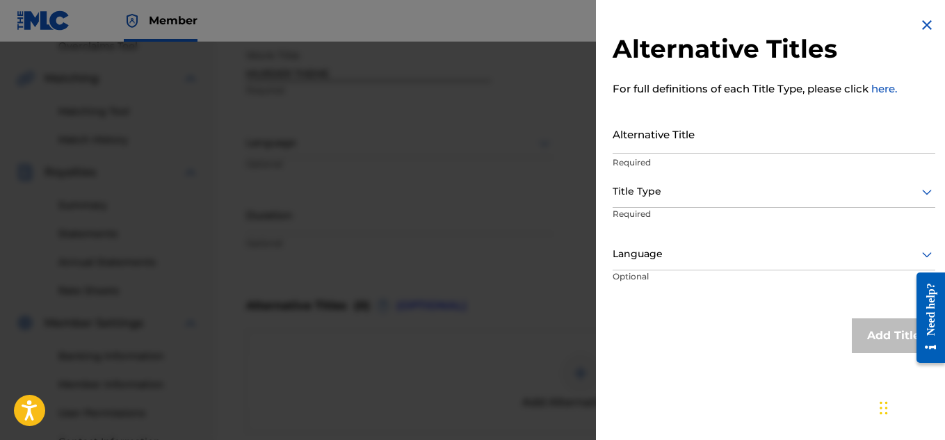
click at [920, 22] on img at bounding box center [926, 25] width 17 height 17
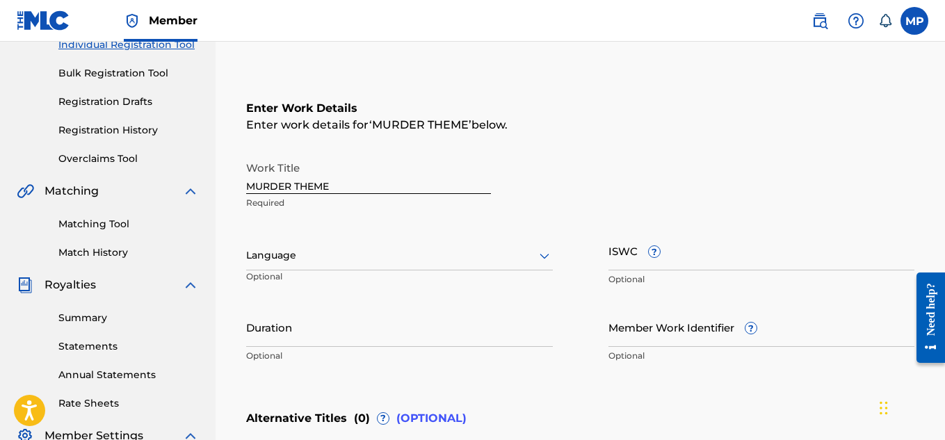
scroll to position [188, 0]
click at [493, 263] on div at bounding box center [399, 255] width 307 height 17
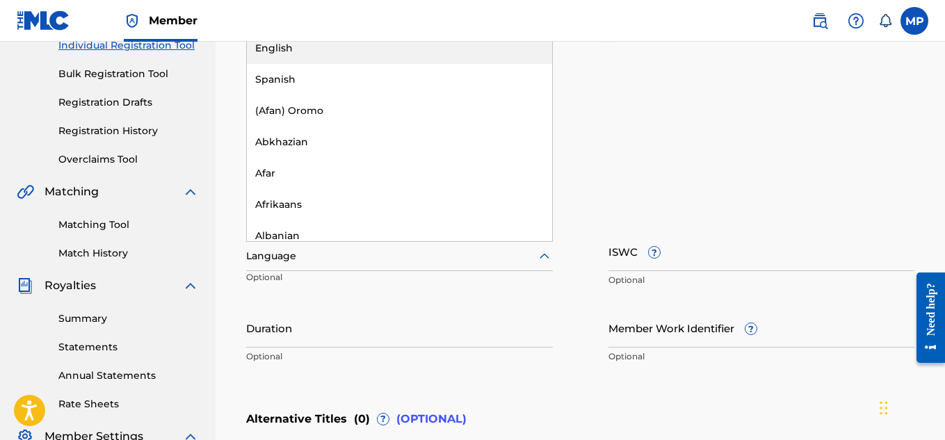
click at [411, 47] on div "English" at bounding box center [399, 48] width 305 height 31
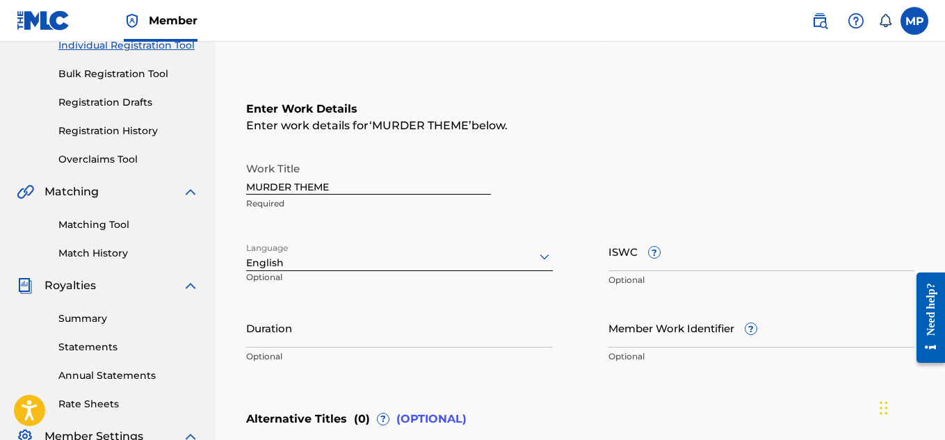
click at [730, 265] on input "ISWC ?" at bounding box center [761, 251] width 307 height 40
type input "T9229740276"
click at [738, 339] on input "Member Work Identifier ?" at bounding box center [761, 328] width 307 height 40
type input "893487257"
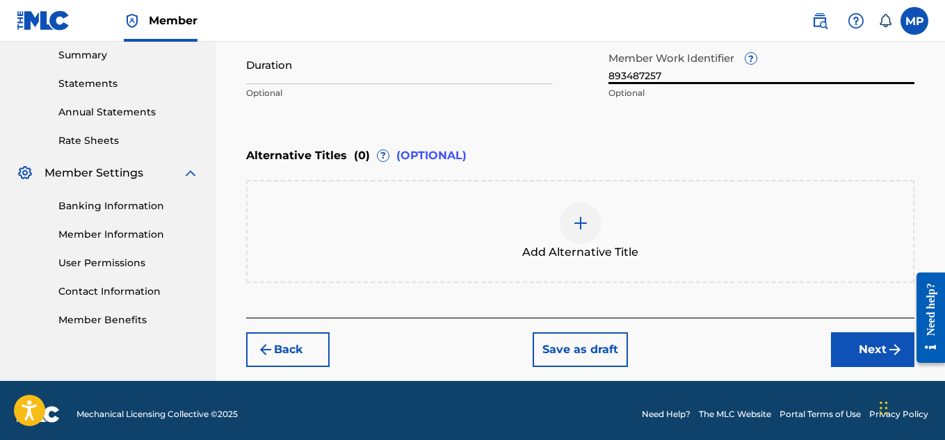
scroll to position [459, 0]
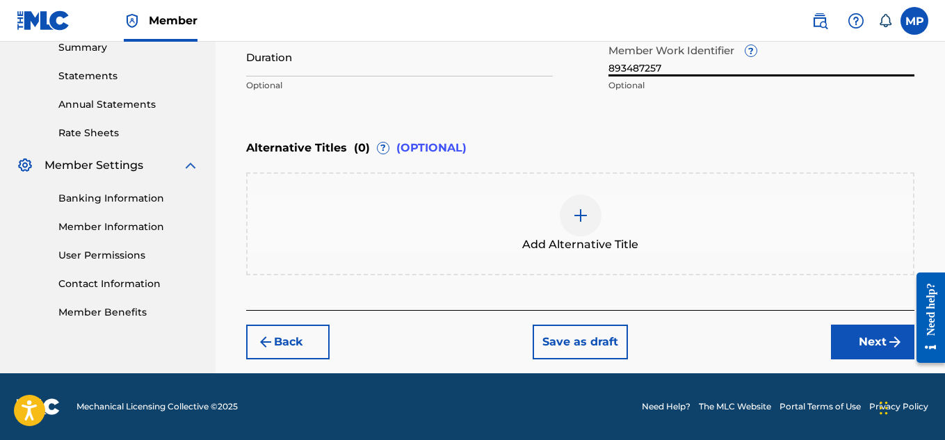
click at [863, 338] on button "Next" at bounding box center [872, 342] width 83 height 35
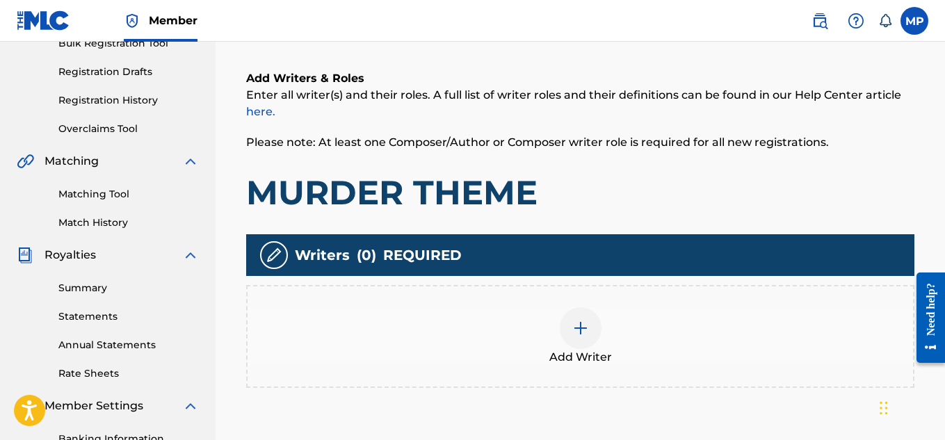
scroll to position [281, 0]
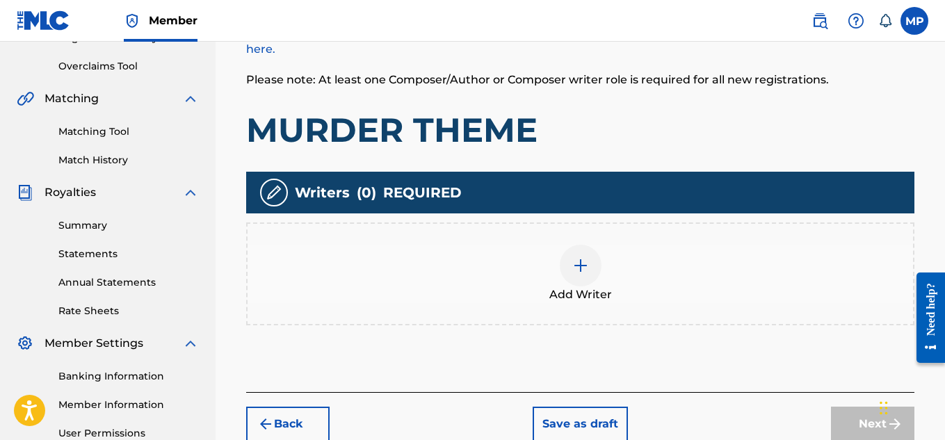
click at [573, 270] on img at bounding box center [580, 265] width 17 height 17
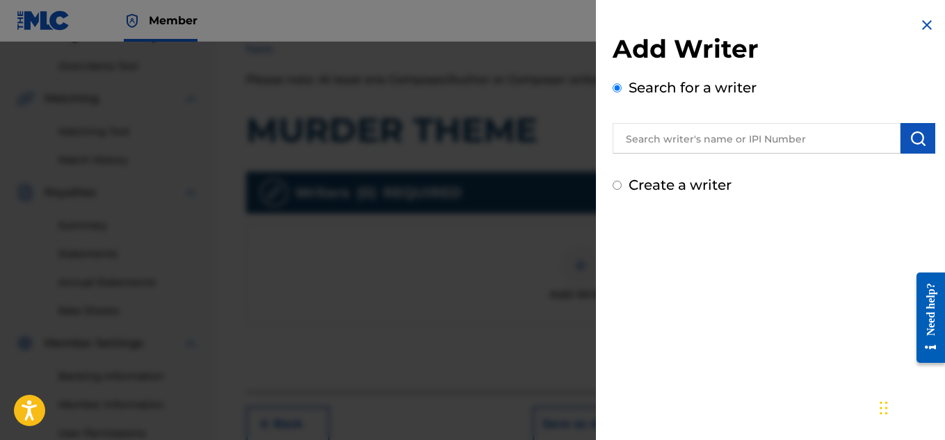
click at [768, 121] on div at bounding box center [773, 136] width 322 height 35
click at [765, 133] on input "text" at bounding box center [756, 138] width 288 height 31
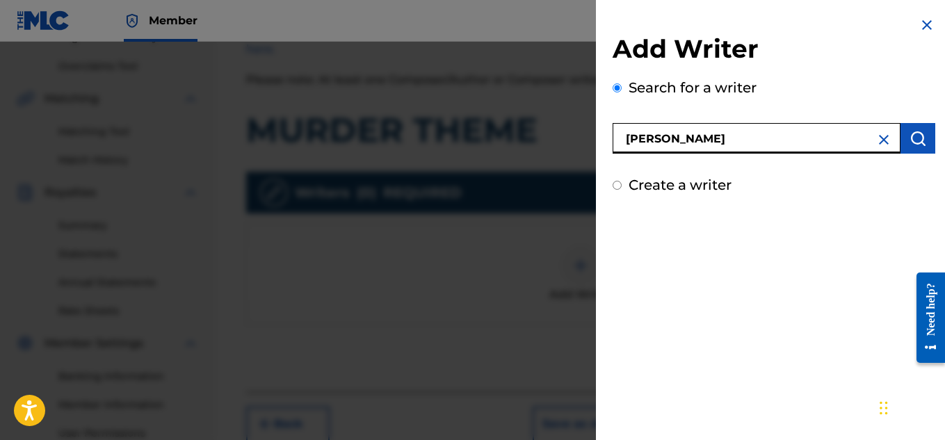
type input "[PERSON_NAME]"
click at [923, 136] on button "submit" at bounding box center [917, 138] width 35 height 31
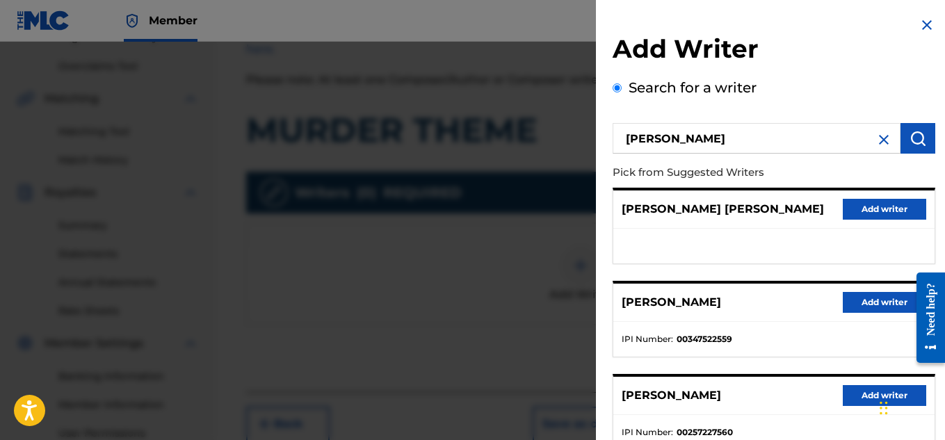
click at [853, 307] on button "Add writer" at bounding box center [883, 302] width 83 height 21
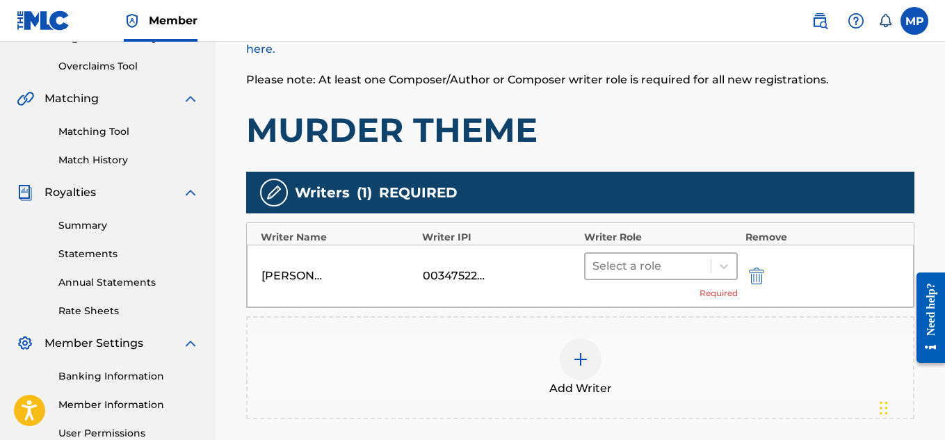
click at [672, 261] on div at bounding box center [648, 265] width 112 height 19
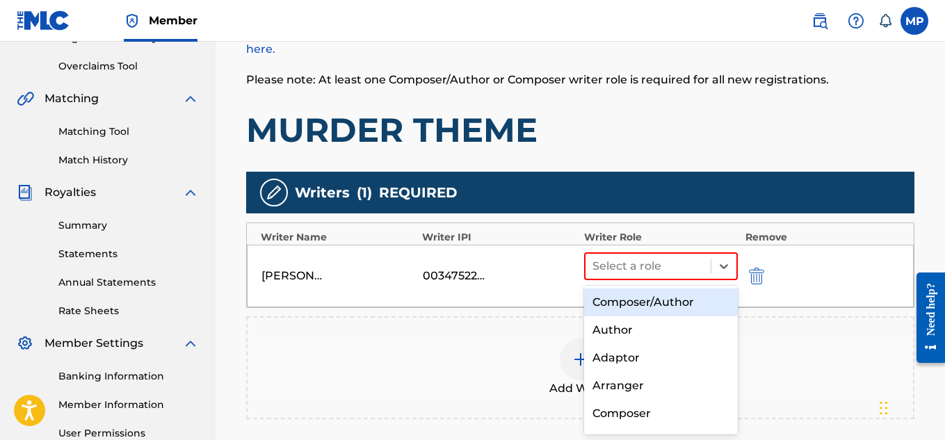
click at [637, 293] on div "Composer/Author" at bounding box center [661, 302] width 154 height 28
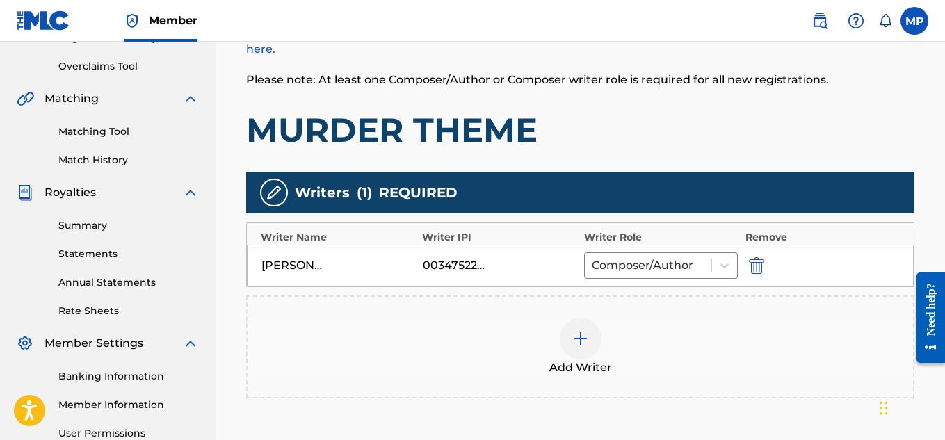
scroll to position [436, 0]
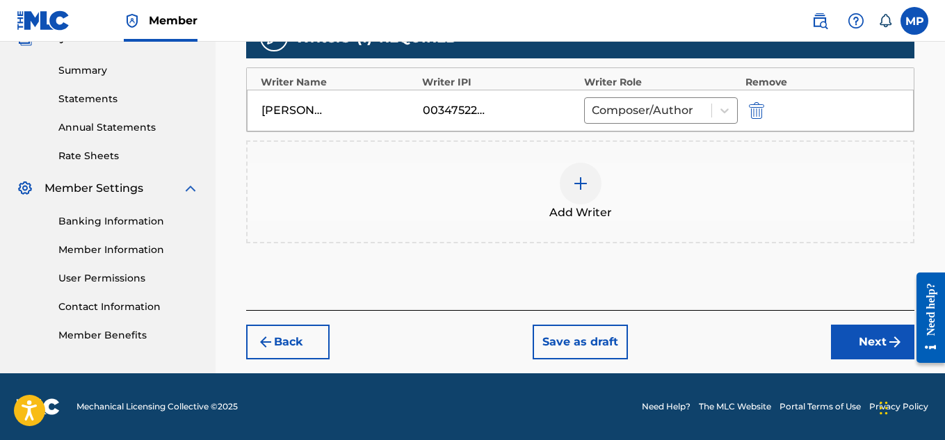
click at [858, 340] on button "Next" at bounding box center [872, 342] width 83 height 35
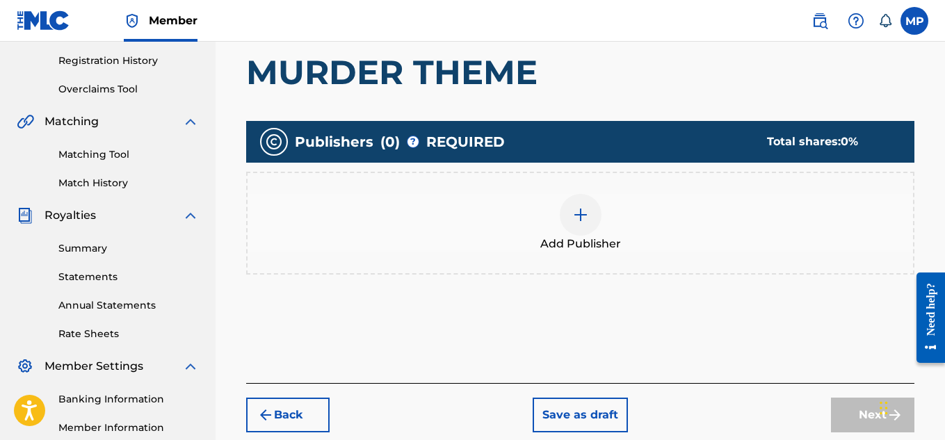
scroll to position [279, 0]
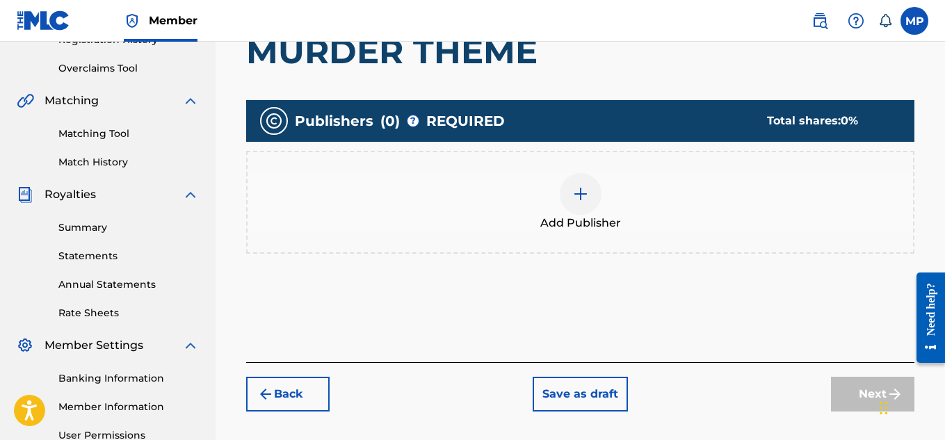
click at [585, 195] on img at bounding box center [580, 194] width 17 height 17
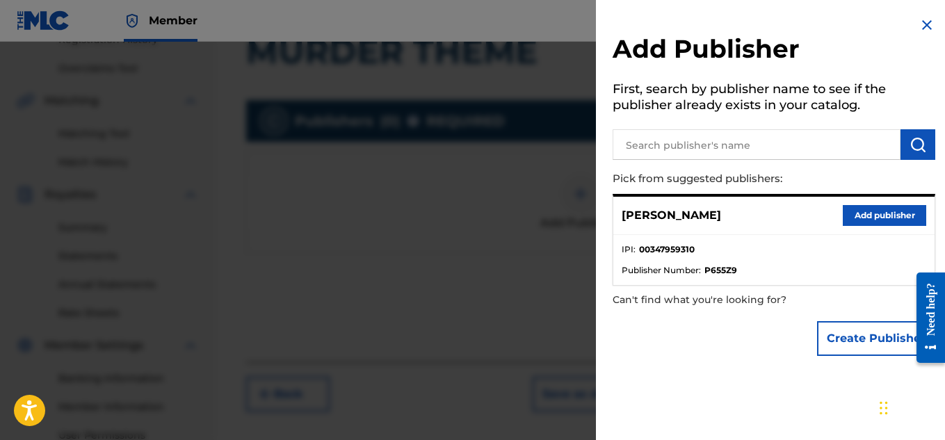
click at [881, 214] on button "Add publisher" at bounding box center [883, 215] width 83 height 21
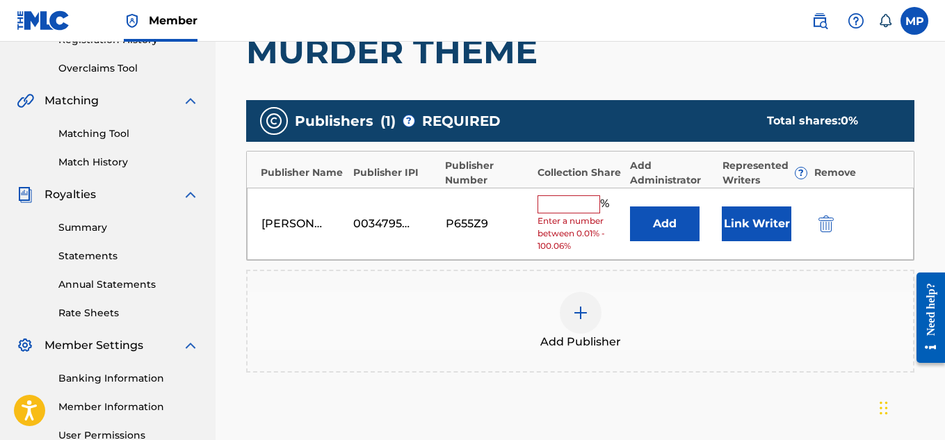
click at [569, 206] on input "text" at bounding box center [568, 204] width 63 height 18
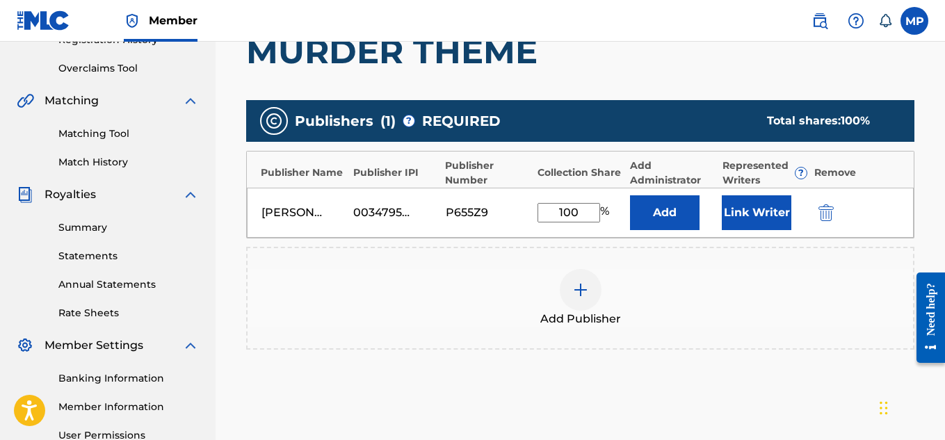
type input "100"
click at [765, 213] on button "Link Writer" at bounding box center [756, 212] width 70 height 35
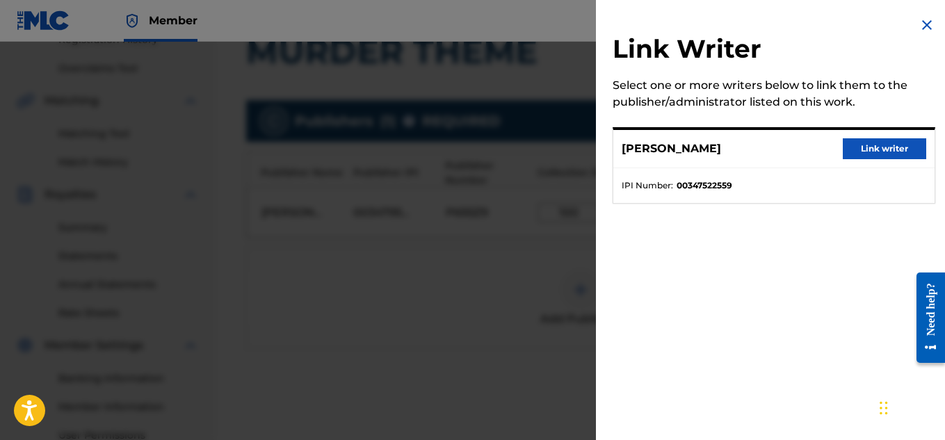
click at [874, 138] on button "Link writer" at bounding box center [883, 148] width 83 height 21
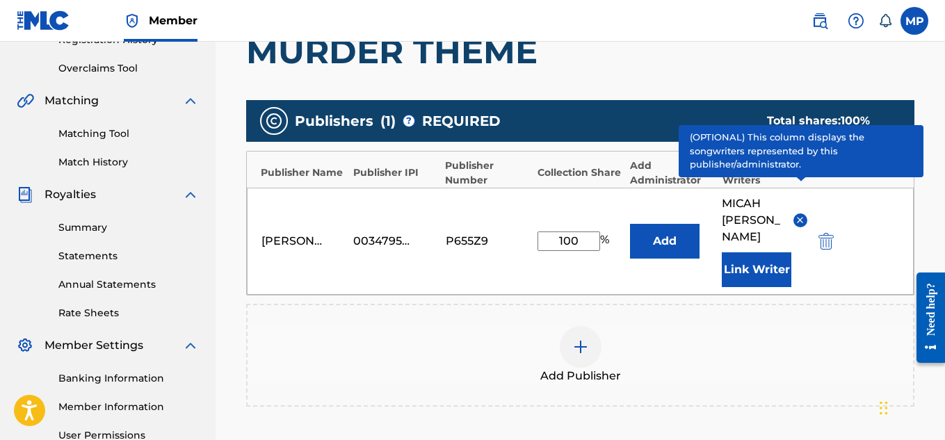
scroll to position [467, 0]
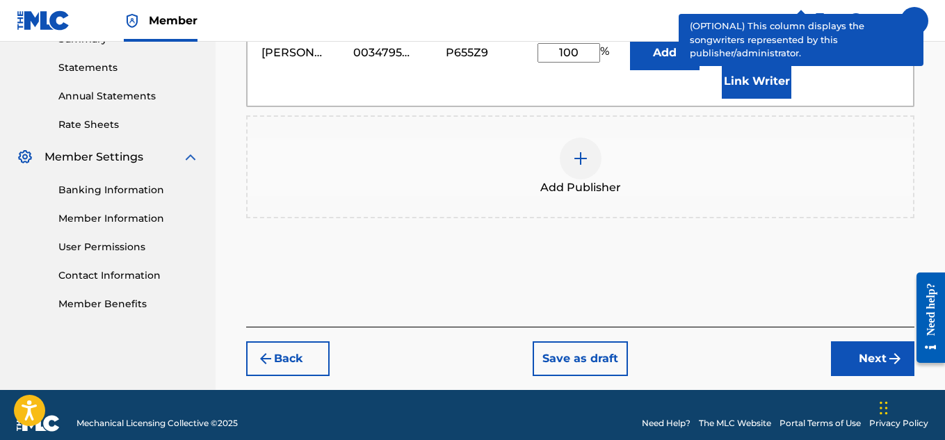
click at [845, 341] on button "Next" at bounding box center [872, 358] width 83 height 35
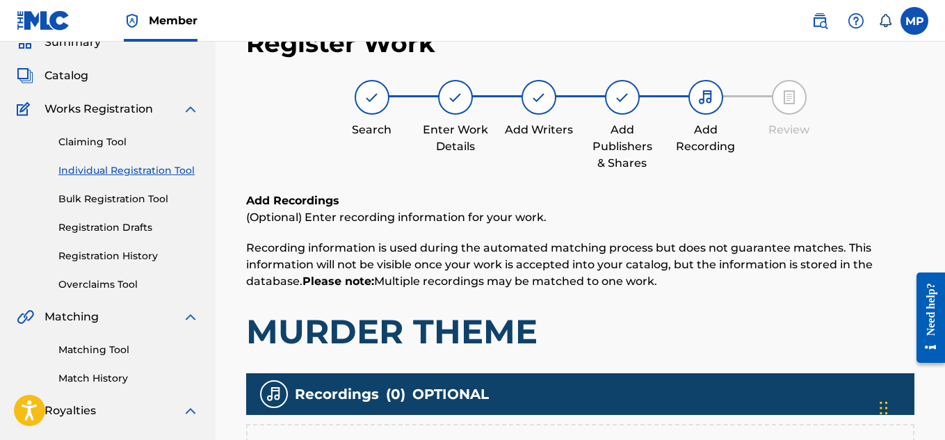
scroll to position [255, 0]
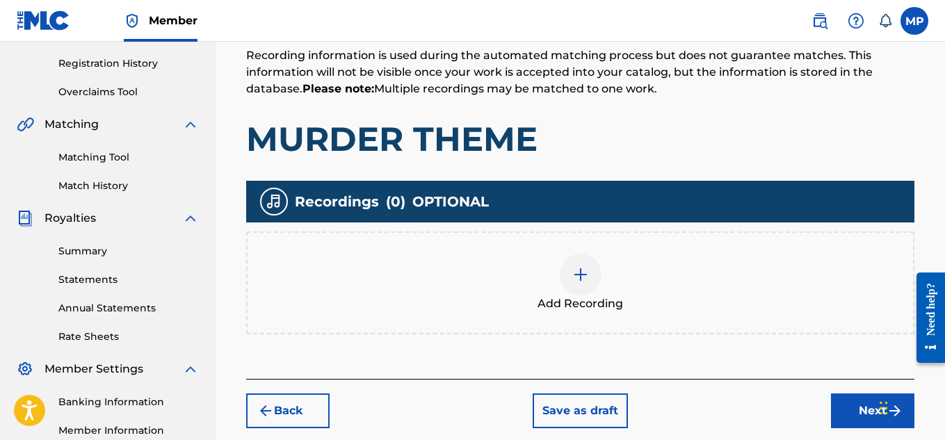
click at [576, 281] on img at bounding box center [580, 274] width 17 height 17
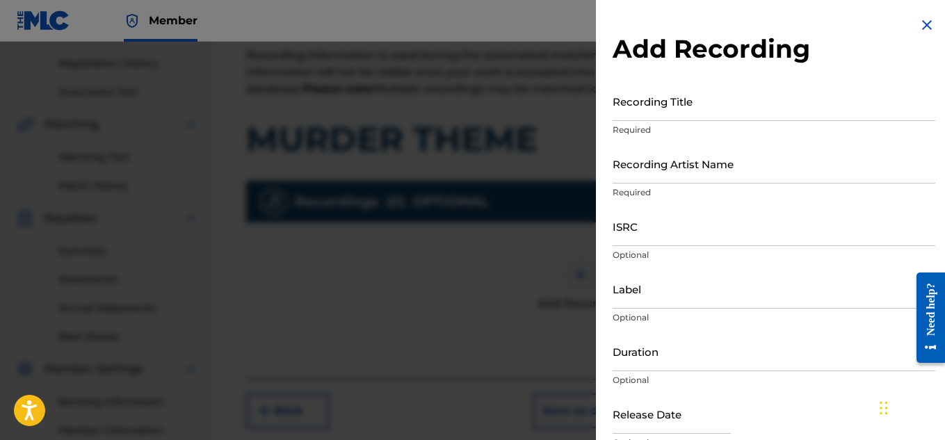
click at [730, 115] on input "Recording Title" at bounding box center [773, 101] width 322 height 40
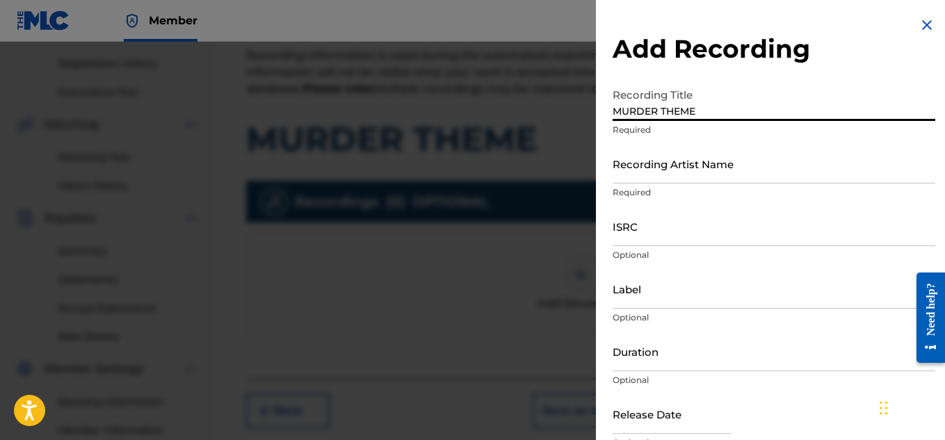
type input "MURDER THEME"
click at [694, 163] on input "Recording Artist Name" at bounding box center [773, 164] width 322 height 40
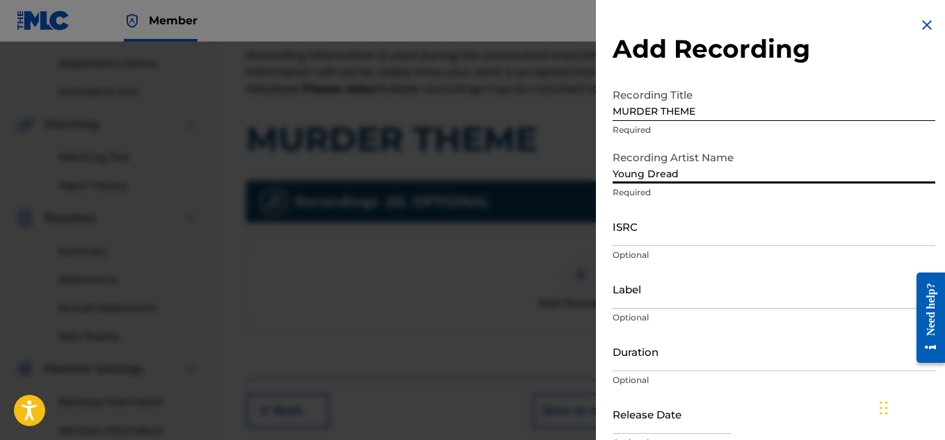
scroll to position [68, 0]
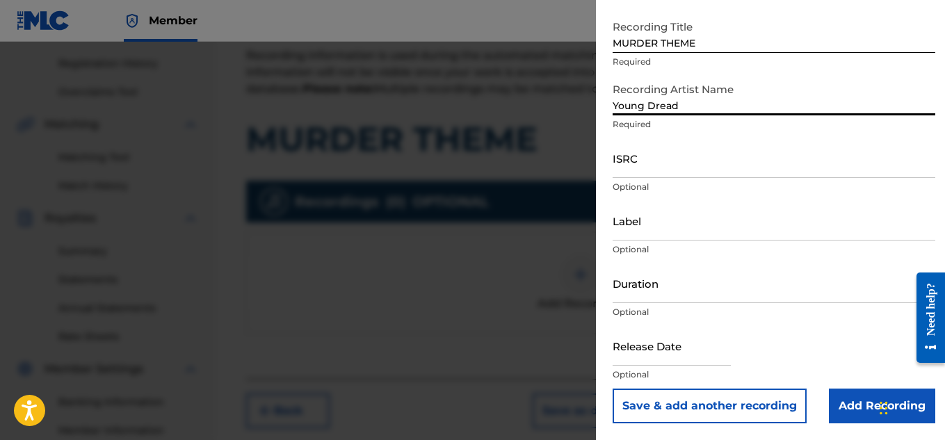
type input "Young Dread"
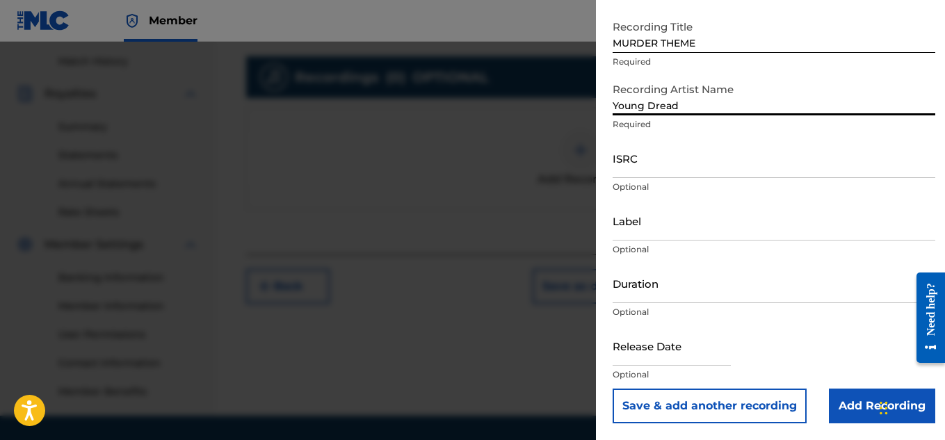
scroll to position [387, 0]
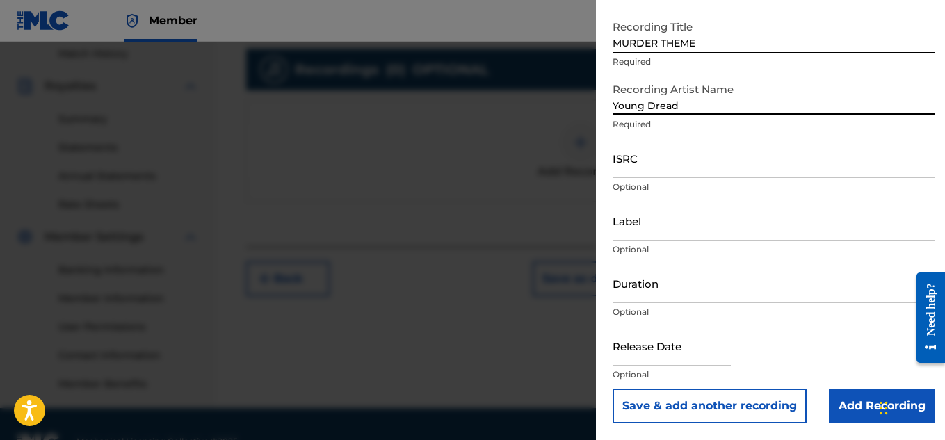
click at [864, 421] on input "Add Recording" at bounding box center [881, 406] width 106 height 35
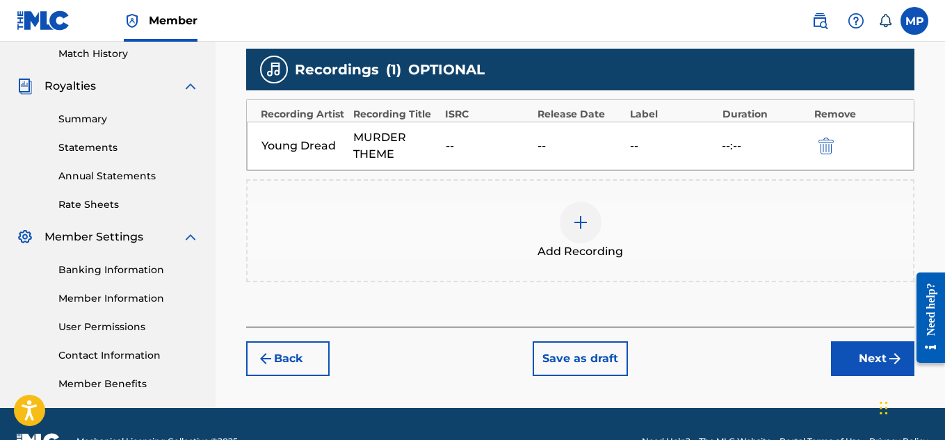
click at [855, 352] on button "Next" at bounding box center [872, 358] width 83 height 35
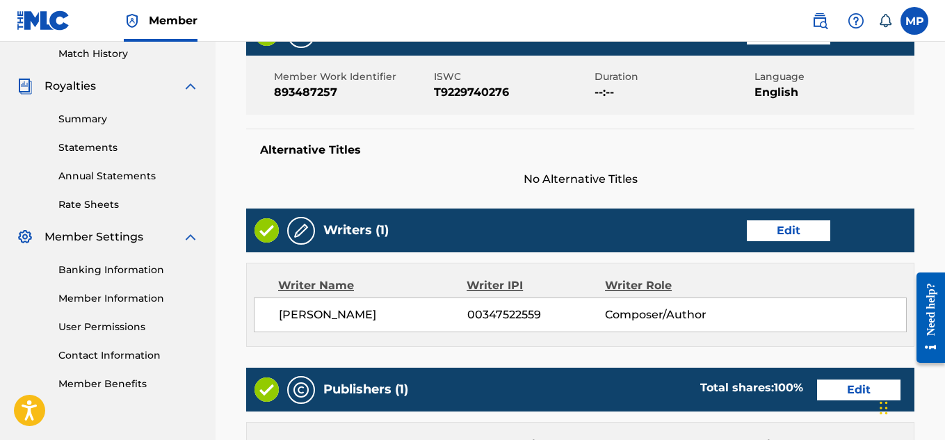
scroll to position [780, 0]
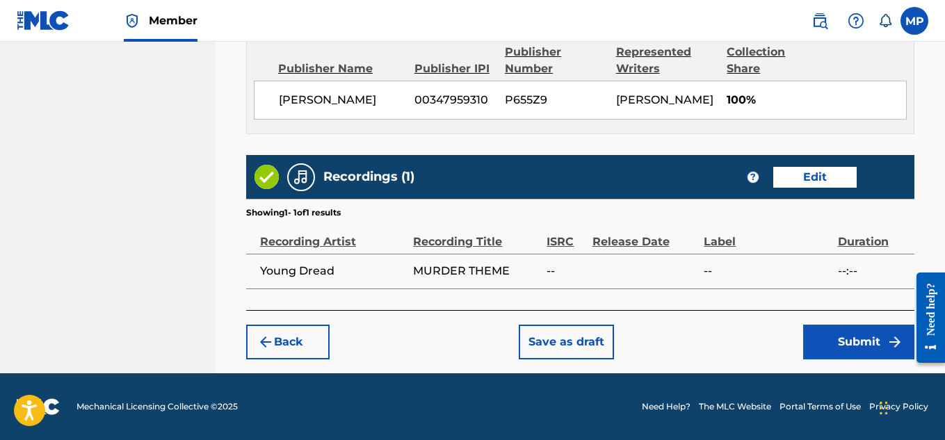
click at [823, 336] on button "Submit" at bounding box center [858, 342] width 111 height 35
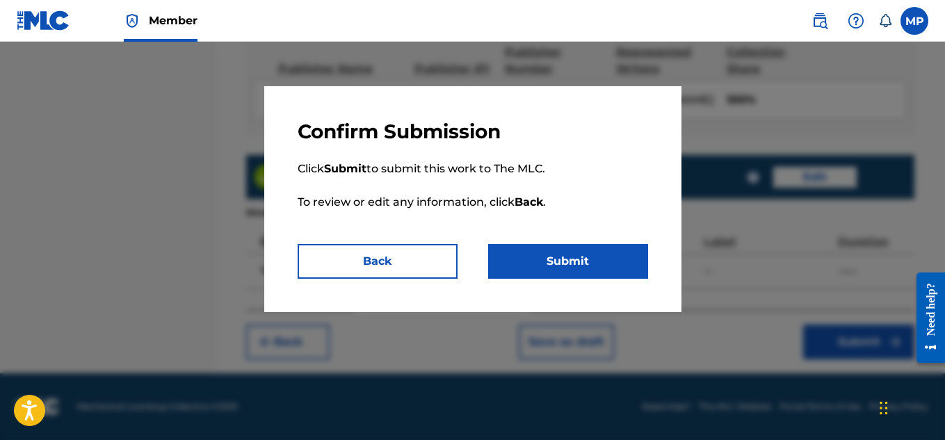
click at [605, 249] on button "Submit" at bounding box center [568, 261] width 160 height 35
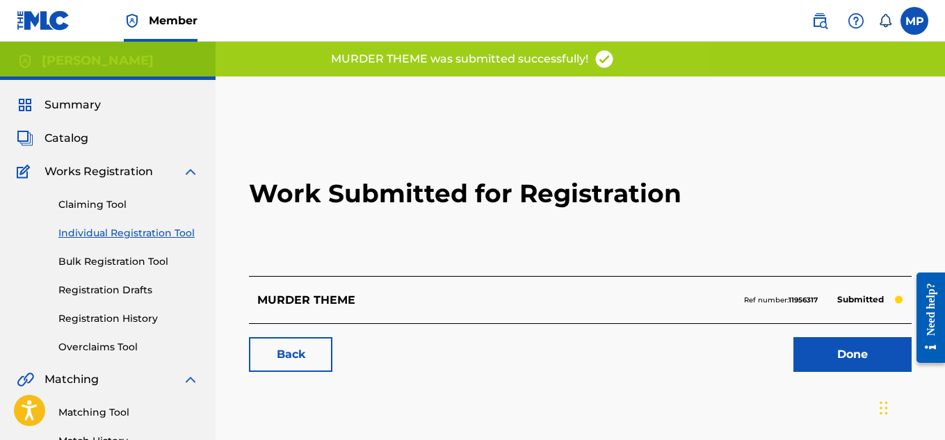
click at [284, 345] on link "Back" at bounding box center [290, 354] width 83 height 35
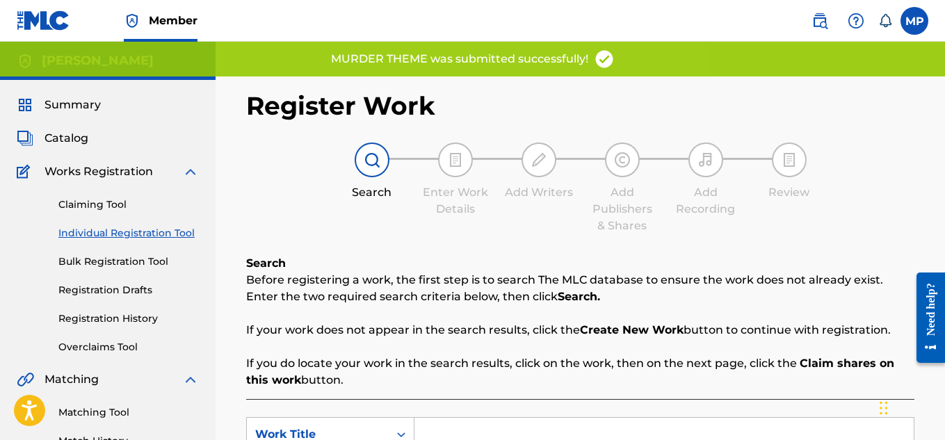
scroll to position [306, 0]
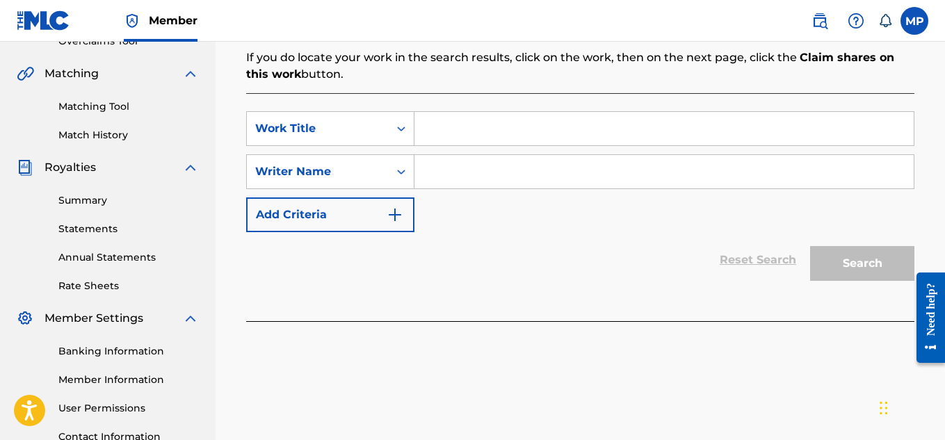
click at [563, 114] on input "Search Form" at bounding box center [663, 128] width 499 height 33
type input "MIGHT SEE"
click at [548, 158] on input "Search Form" at bounding box center [663, 171] width 499 height 33
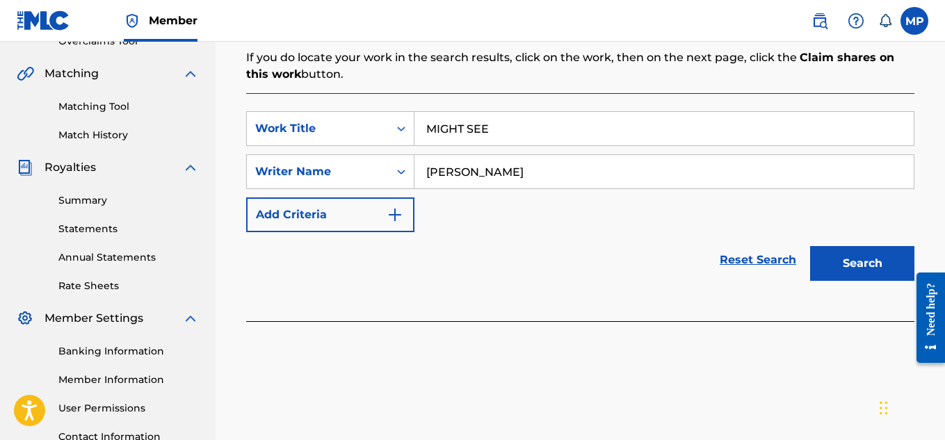
type input "[PERSON_NAME]"
click at [871, 261] on button "Search" at bounding box center [862, 263] width 104 height 35
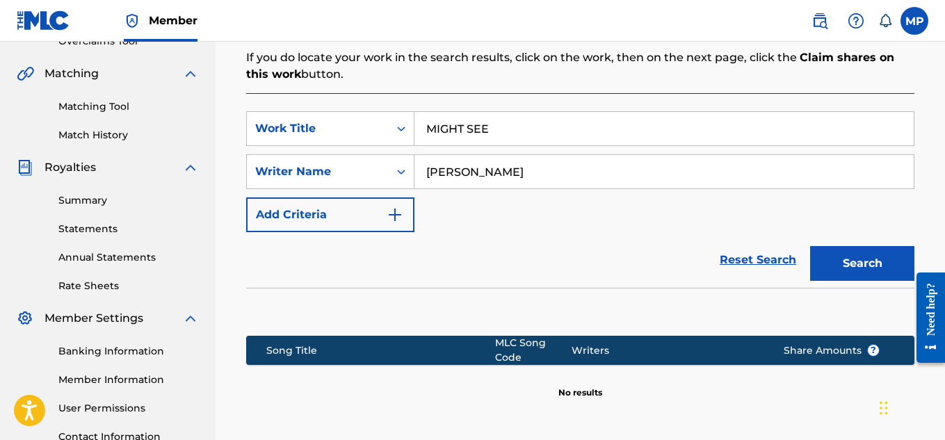
scroll to position [450, 0]
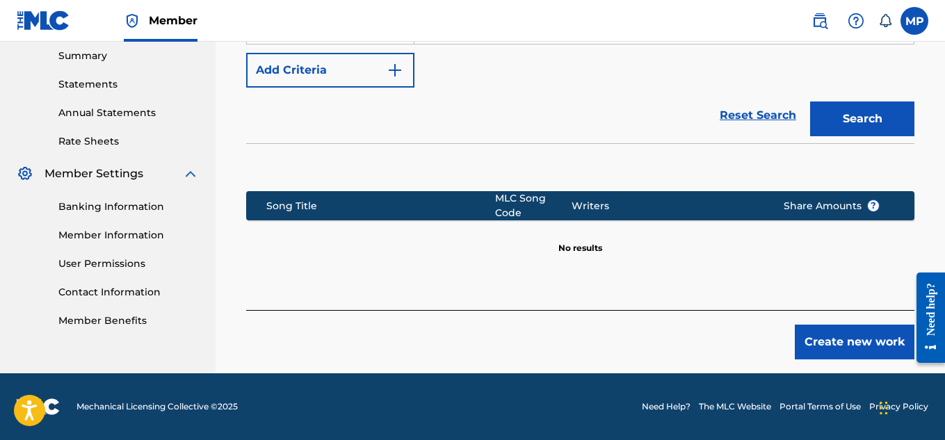
click at [812, 322] on div "Create new work" at bounding box center [580, 334] width 668 height 49
click at [846, 343] on button "Create new work" at bounding box center [854, 342] width 120 height 35
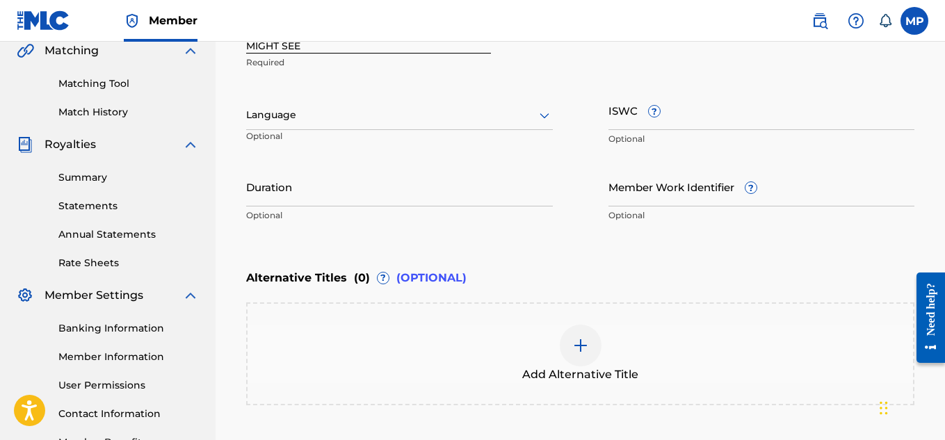
scroll to position [297, 0]
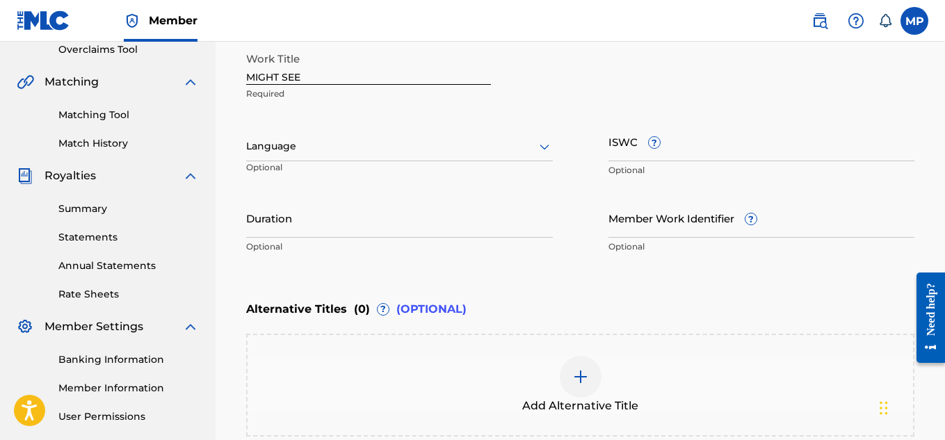
click at [690, 157] on input "ISWC ?" at bounding box center [761, 142] width 307 height 40
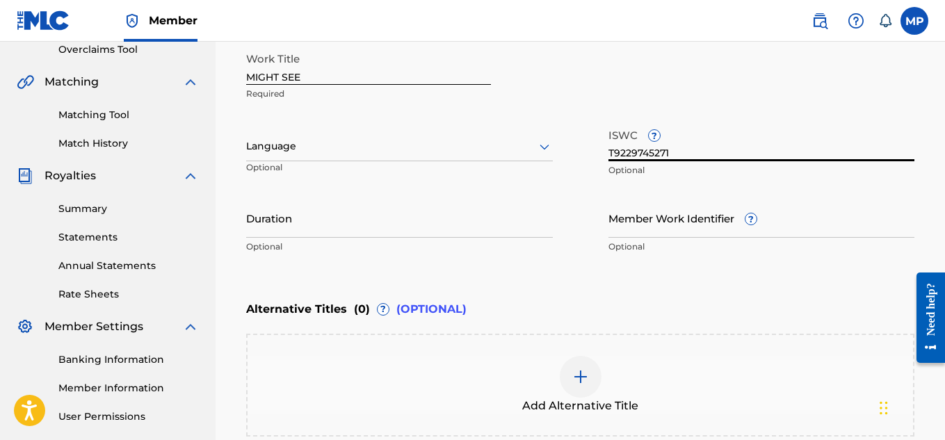
type input "T9229745271"
click at [390, 148] on div at bounding box center [399, 146] width 307 height 17
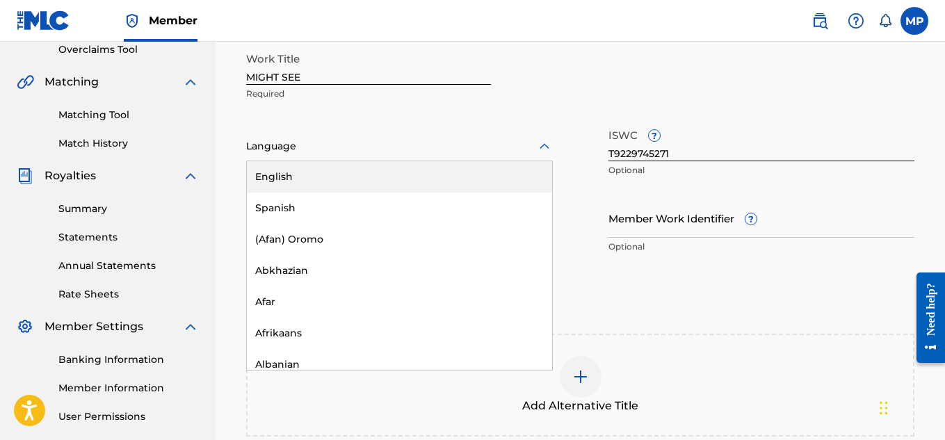
click at [443, 178] on div "English" at bounding box center [399, 176] width 305 height 31
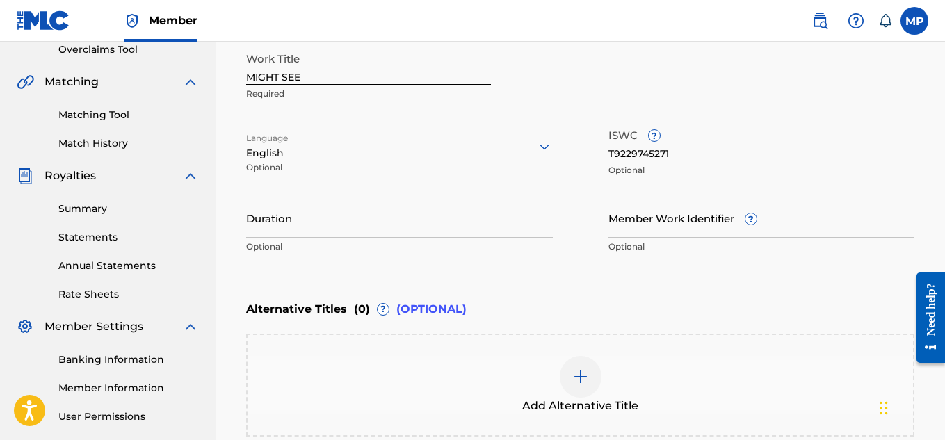
click at [662, 222] on input "Member Work Identifier ?" at bounding box center [761, 218] width 307 height 40
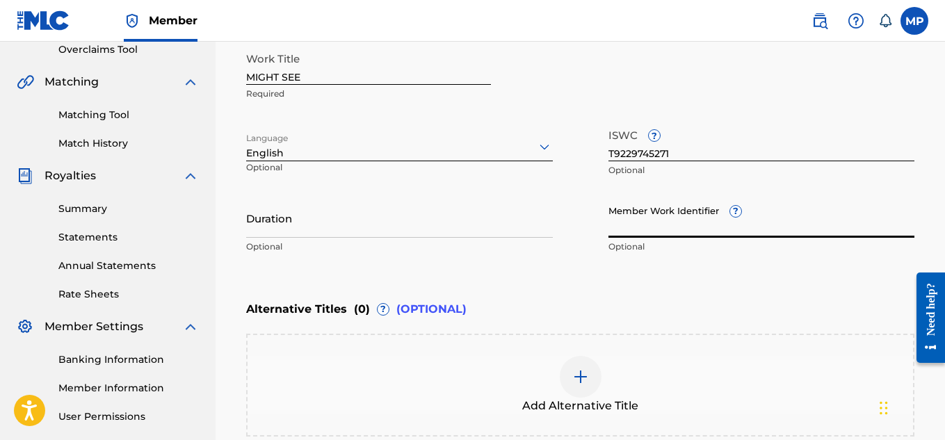
type input "893487749"
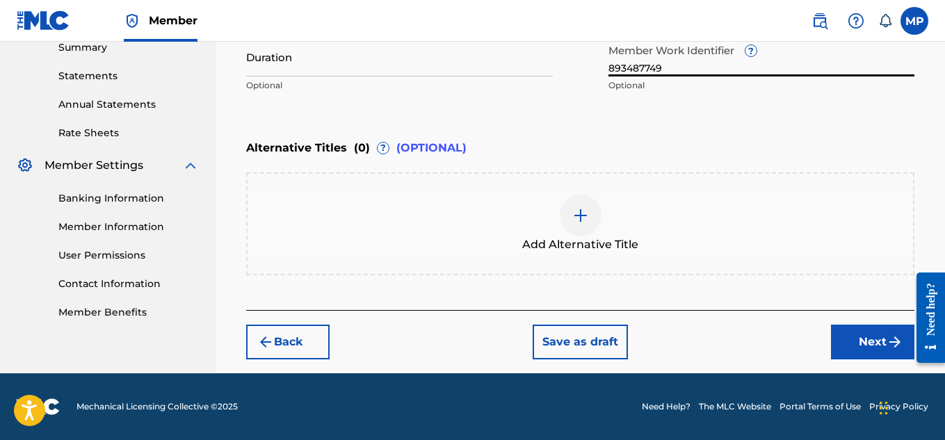
click at [872, 329] on button "Next" at bounding box center [872, 342] width 83 height 35
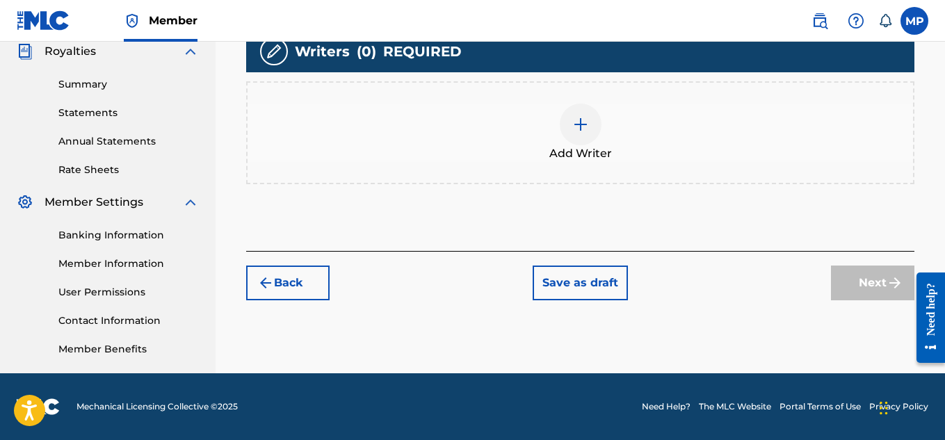
click at [591, 149] on span "Add Writer" at bounding box center [580, 153] width 63 height 17
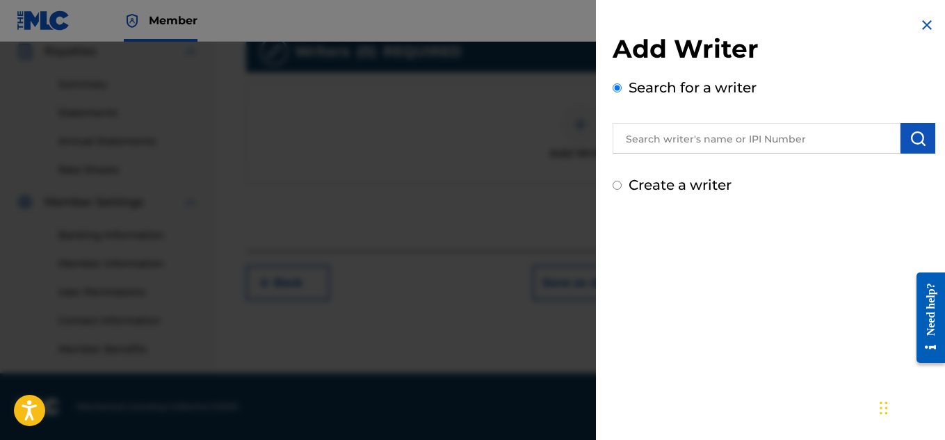
click at [591, 149] on div at bounding box center [472, 262] width 945 height 440
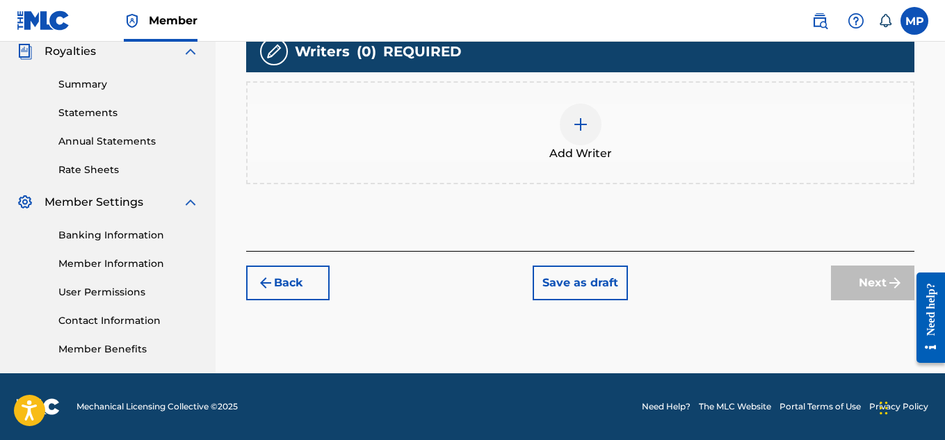
click at [548, 128] on div "Add Writer" at bounding box center [579, 133] width 665 height 58
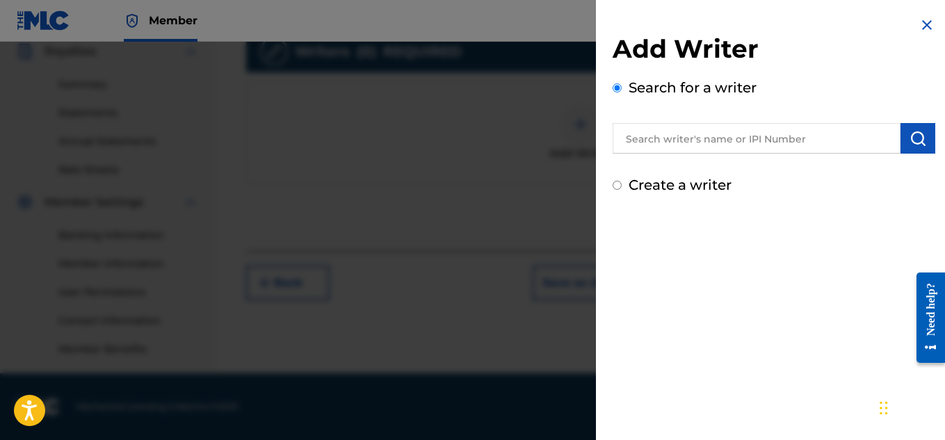
click at [787, 138] on input "text" at bounding box center [756, 138] width 288 height 31
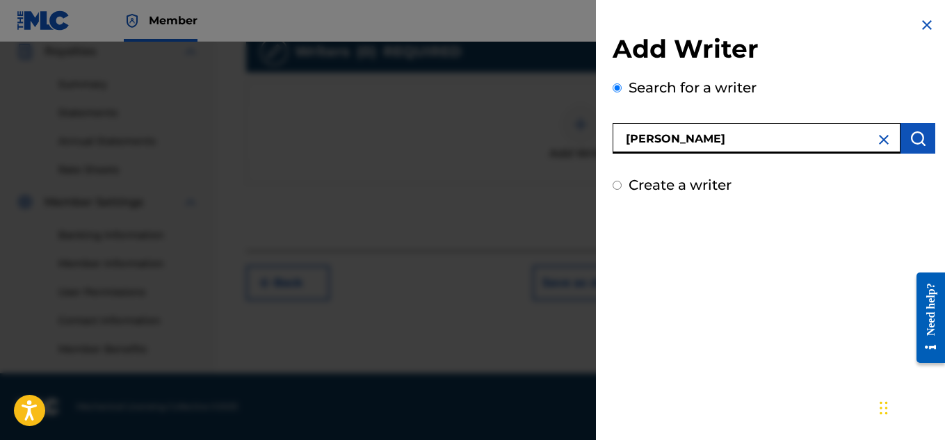
type input "[PERSON_NAME]"
click at [910, 144] on img "submit" at bounding box center [917, 138] width 17 height 17
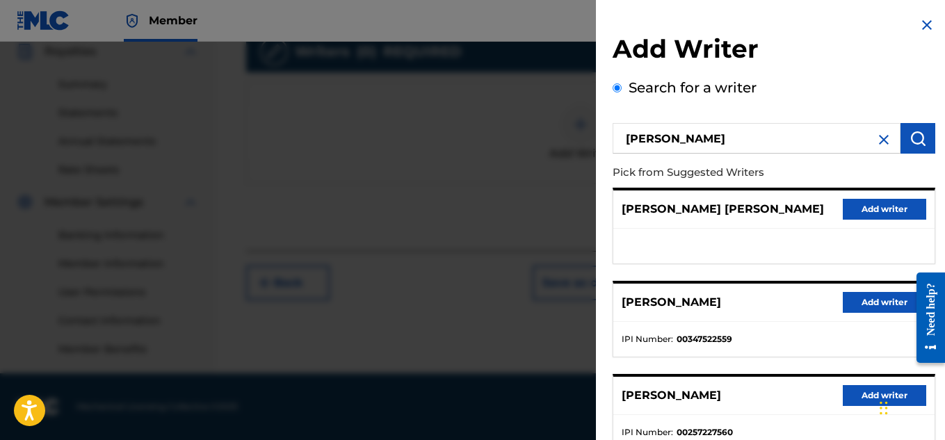
click at [881, 295] on button "Add writer" at bounding box center [883, 302] width 83 height 21
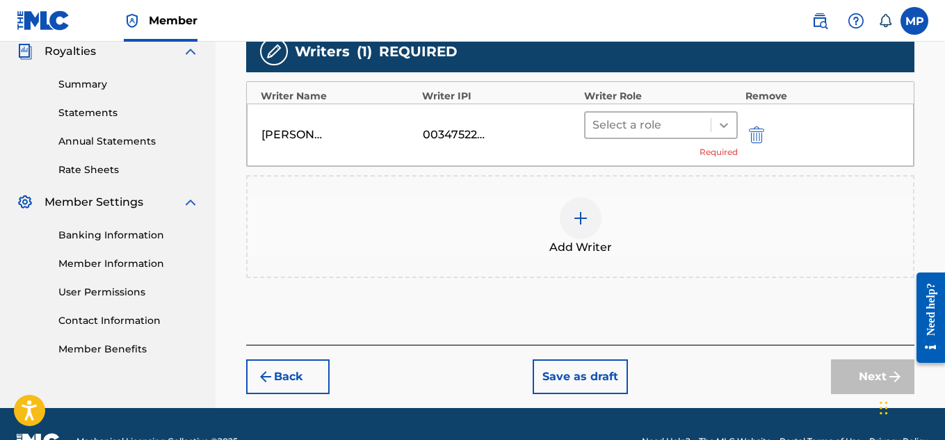
click at [721, 122] on icon at bounding box center [724, 125] width 14 height 14
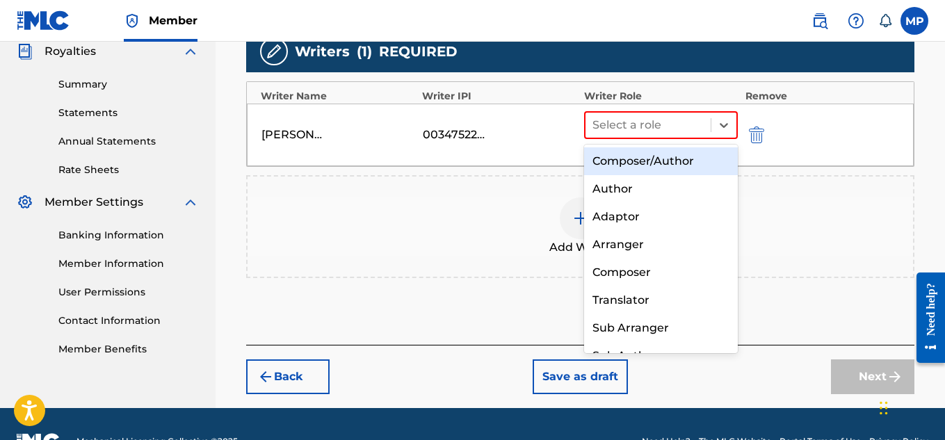
click at [686, 147] on div "Composer/Author" at bounding box center [661, 161] width 154 height 28
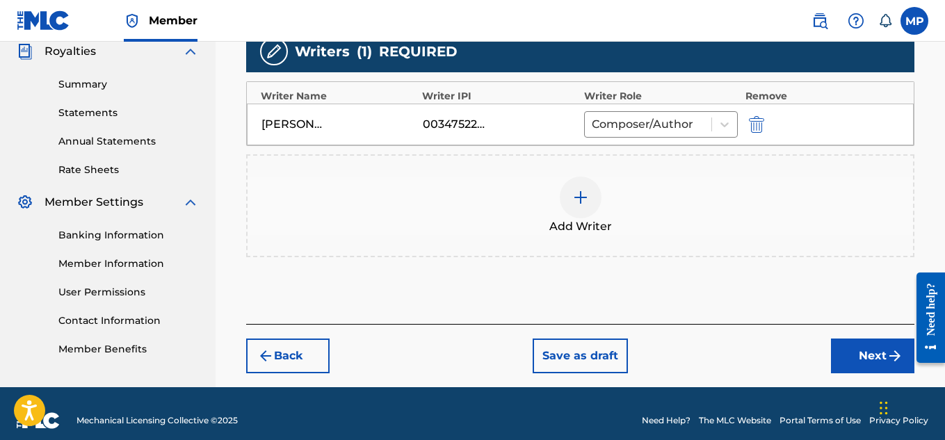
click at [841, 343] on button "Next" at bounding box center [872, 355] width 83 height 35
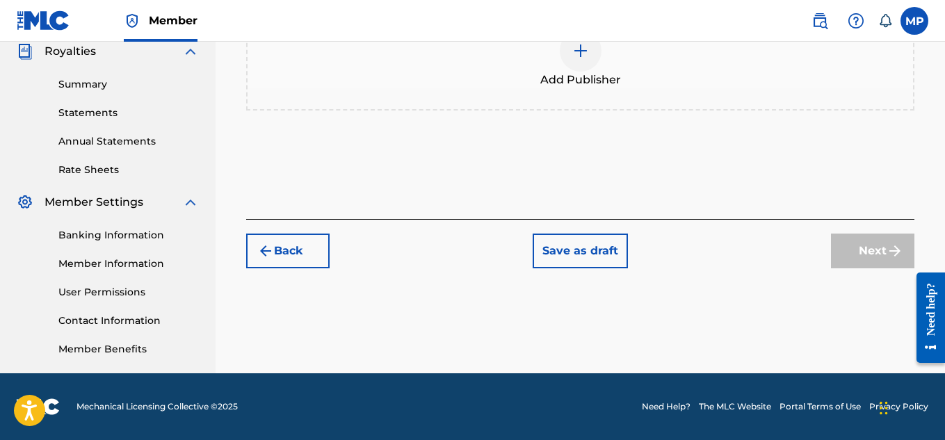
scroll to position [151, 0]
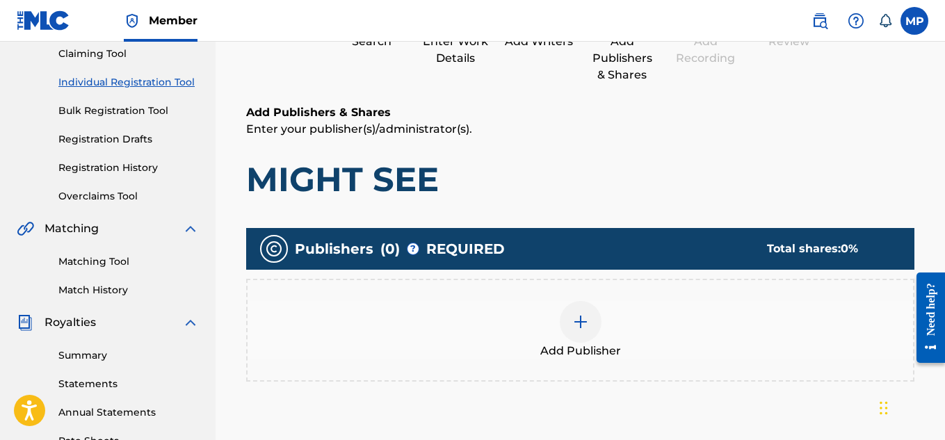
click at [585, 313] on img at bounding box center [580, 321] width 17 height 17
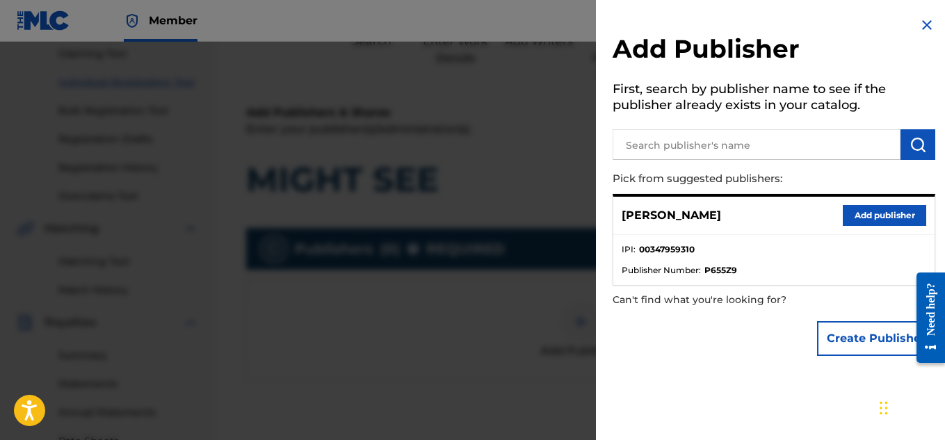
click at [863, 205] on button "Add publisher" at bounding box center [883, 215] width 83 height 21
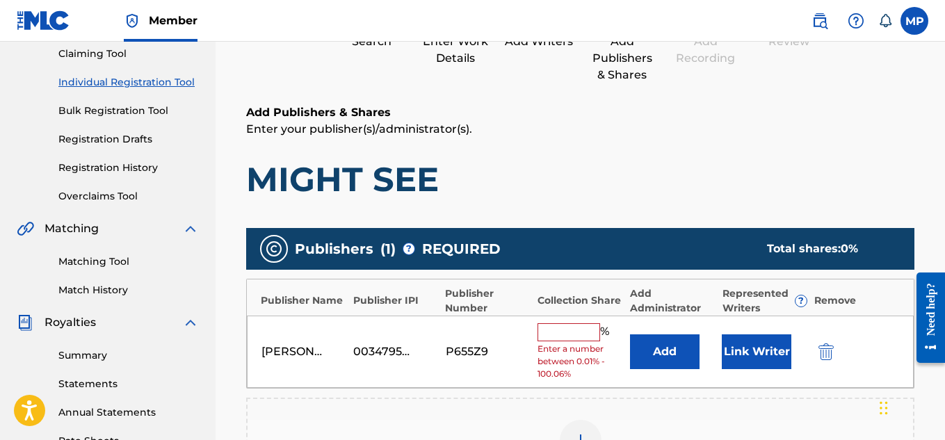
click at [568, 334] on input "text" at bounding box center [568, 332] width 63 height 18
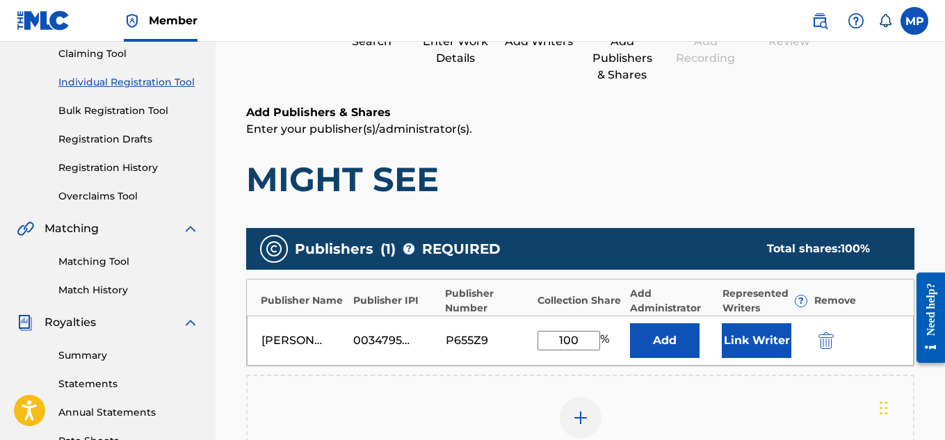
type input "100"
click at [766, 340] on button "Link Writer" at bounding box center [756, 340] width 70 height 35
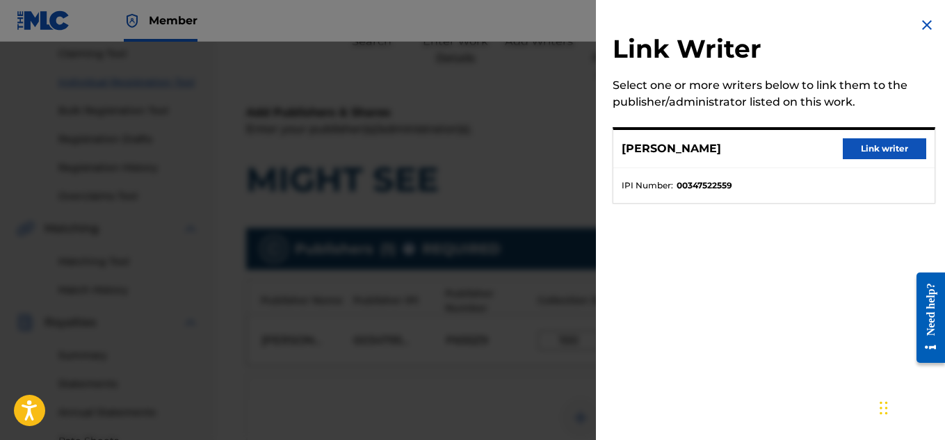
click at [893, 138] on button "Link writer" at bounding box center [883, 148] width 83 height 21
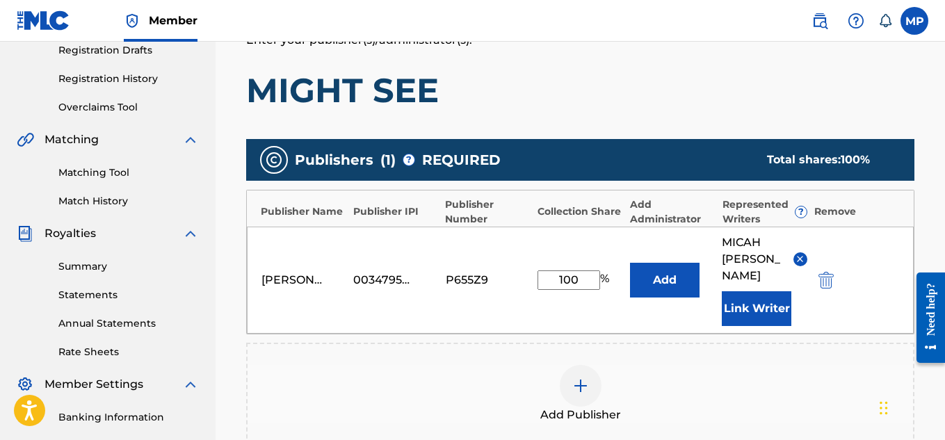
scroll to position [467, 0]
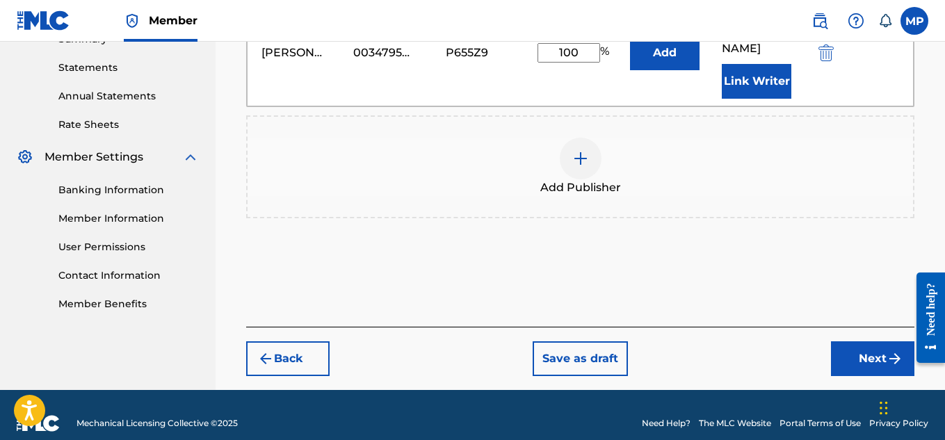
click at [862, 341] on button "Next" at bounding box center [872, 358] width 83 height 35
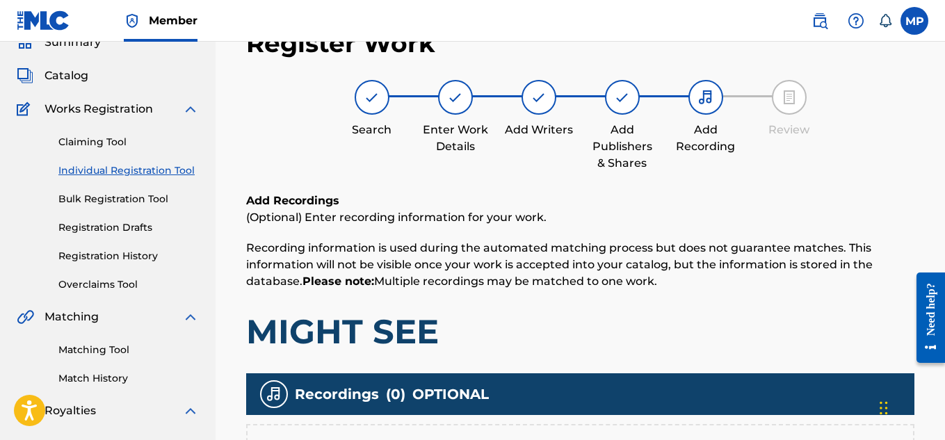
scroll to position [422, 0]
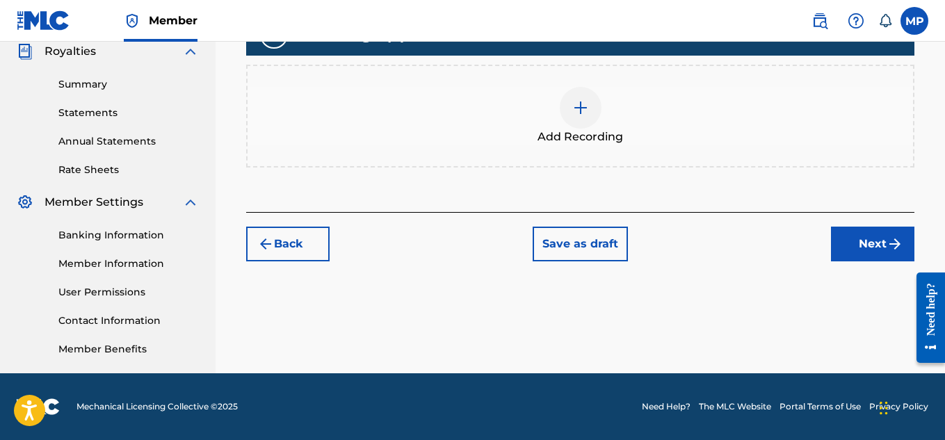
click at [599, 129] on span "Add Recording" at bounding box center [579, 137] width 85 height 17
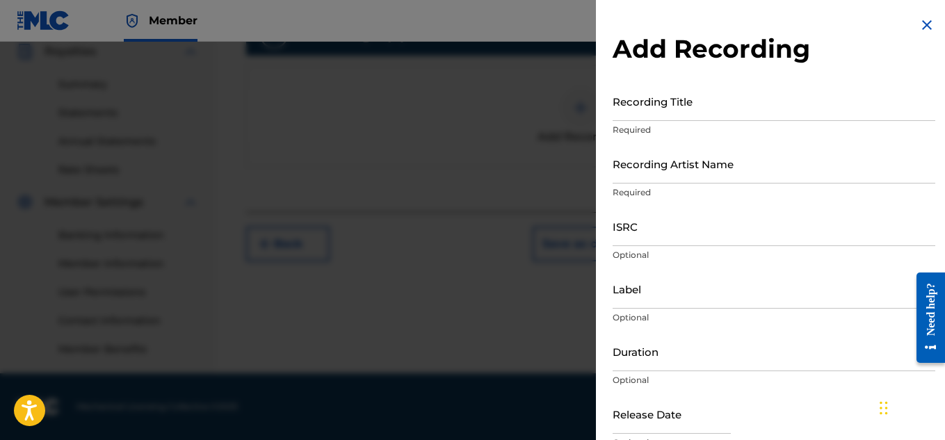
click at [730, 117] on input "Recording Title" at bounding box center [773, 101] width 322 height 40
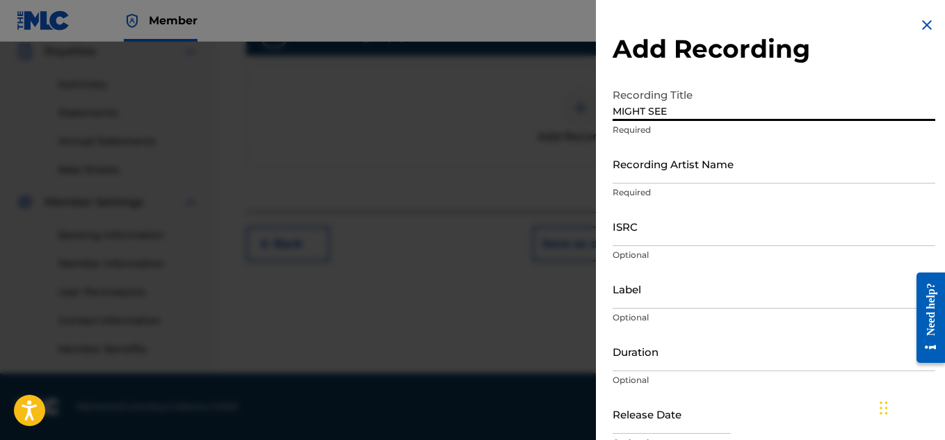
type input "MIGHT SEE"
click at [698, 175] on input "Recording Artist Name" at bounding box center [773, 164] width 322 height 40
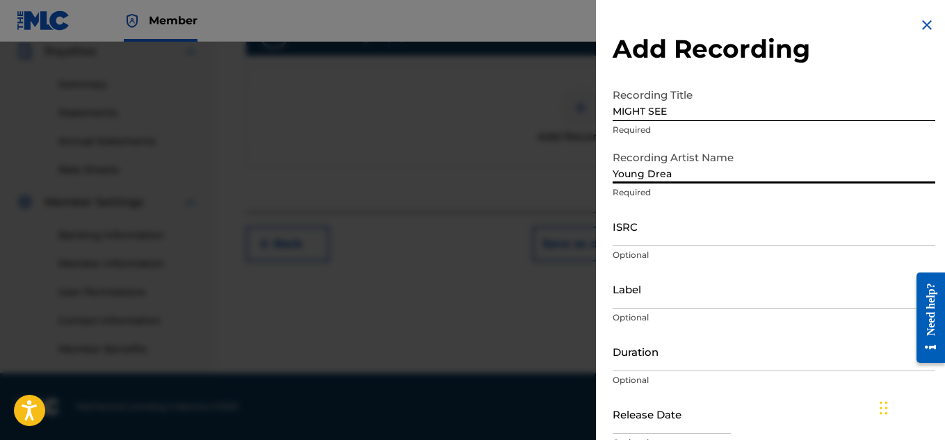
type input "Young Dread"
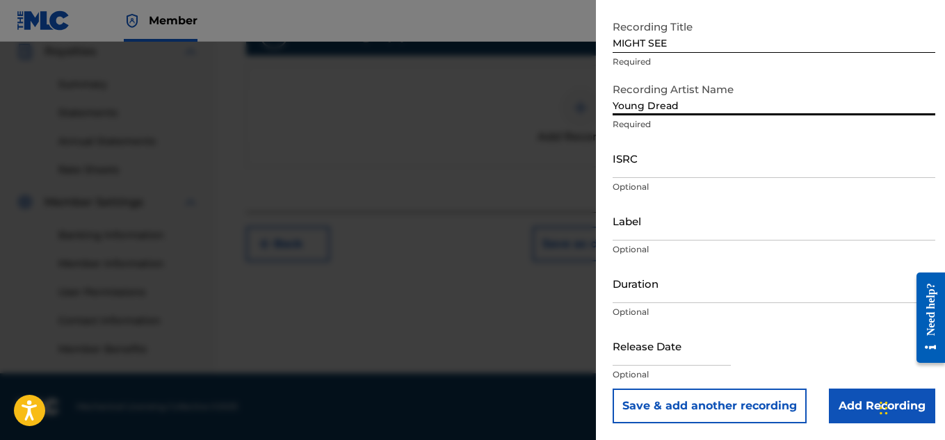
click at [832, 405] on input "Add Recording" at bounding box center [881, 406] width 106 height 35
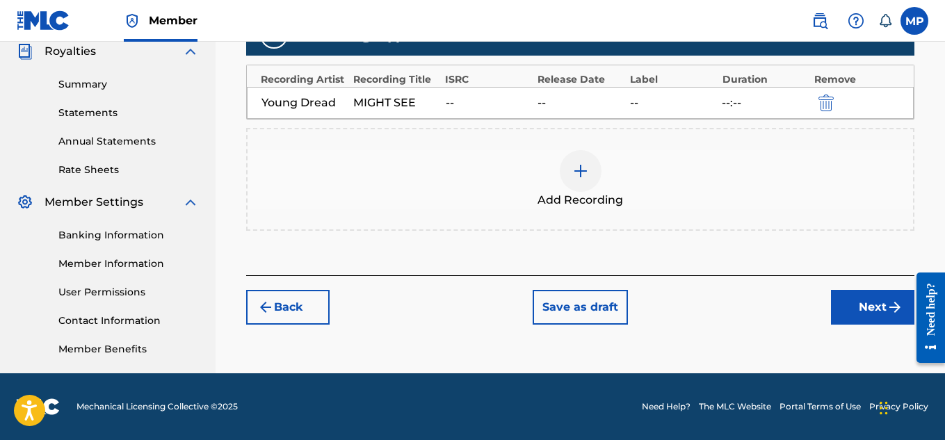
click at [863, 311] on button "Next" at bounding box center [872, 307] width 83 height 35
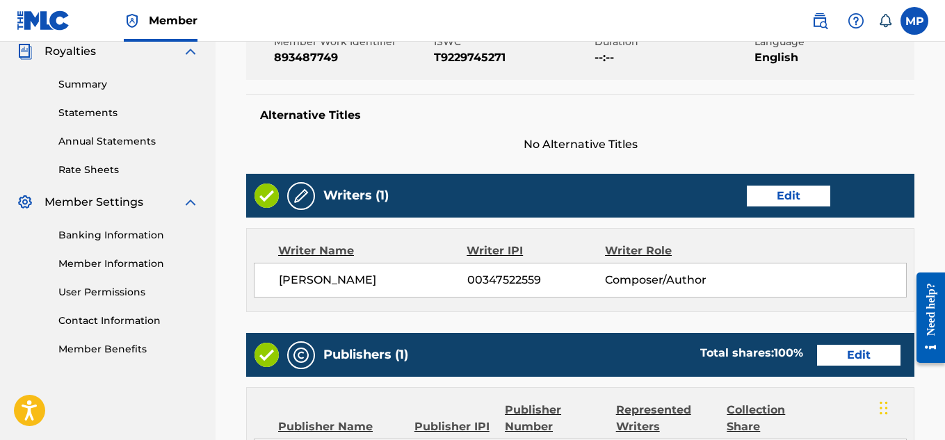
scroll to position [780, 0]
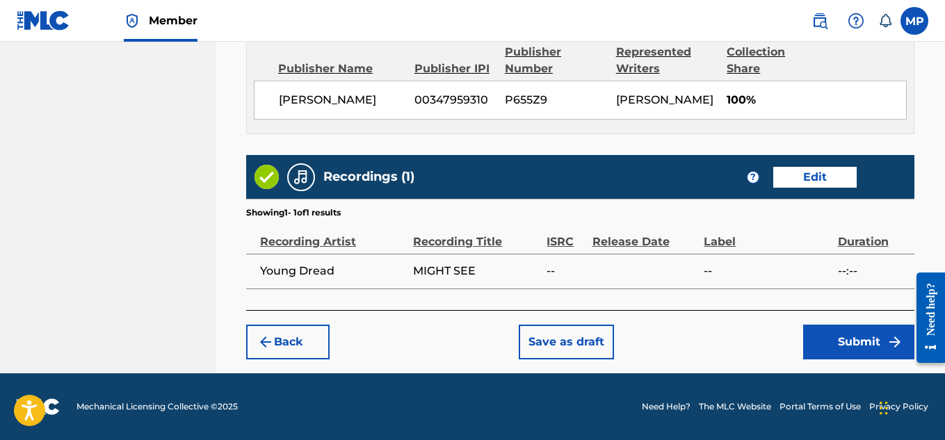
click at [837, 336] on button "Submit" at bounding box center [858, 342] width 111 height 35
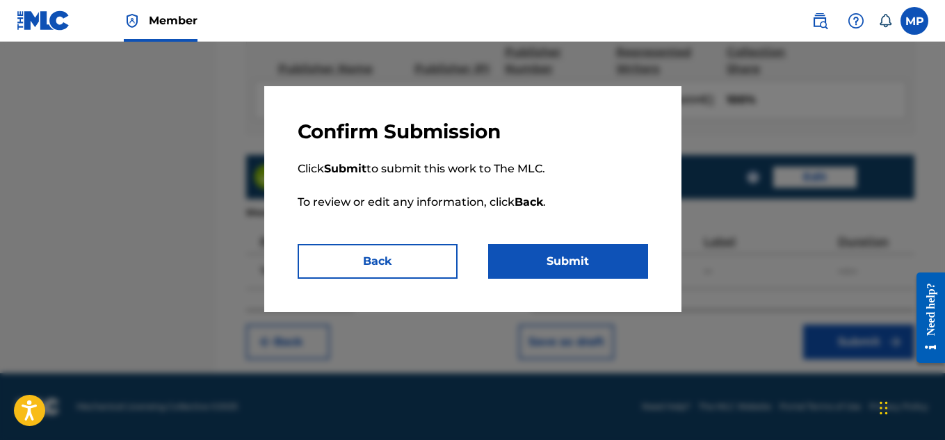
click at [518, 261] on button "Submit" at bounding box center [568, 261] width 160 height 35
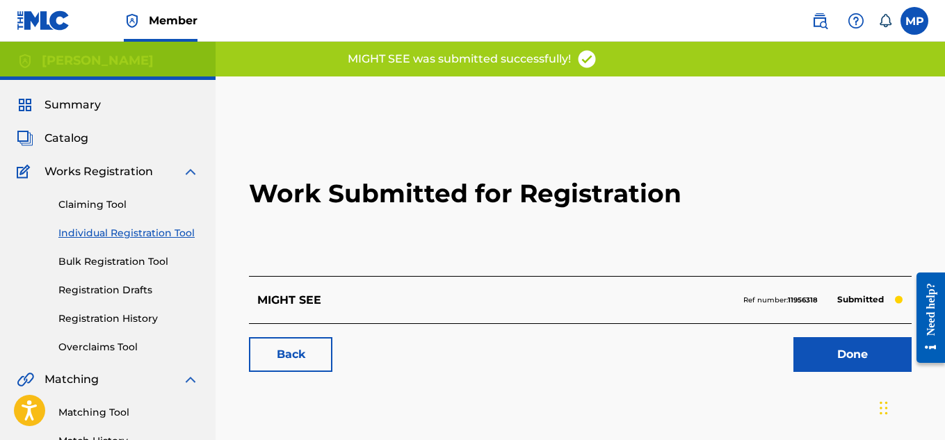
click at [288, 357] on link "Back" at bounding box center [290, 354] width 83 height 35
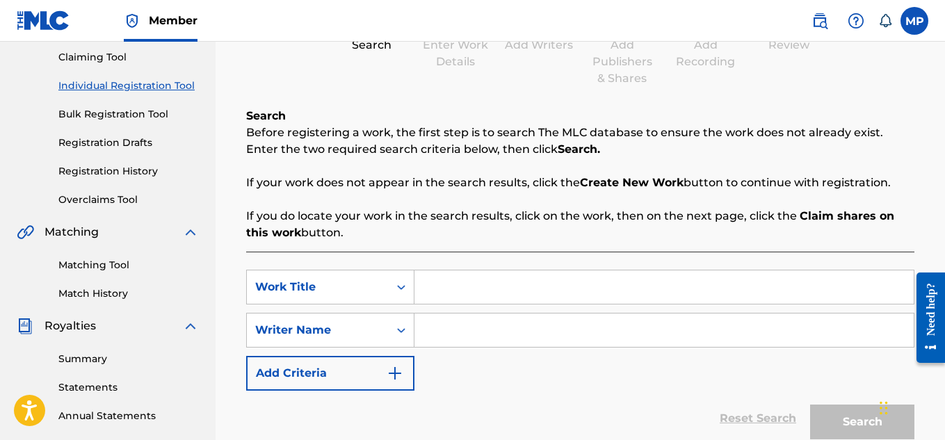
scroll to position [149, 0]
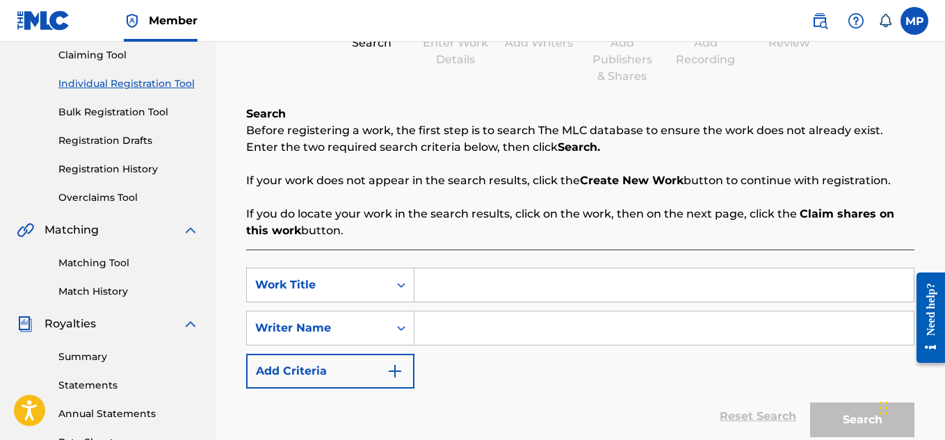
click at [134, 164] on link "Registration History" at bounding box center [128, 169] width 140 height 15
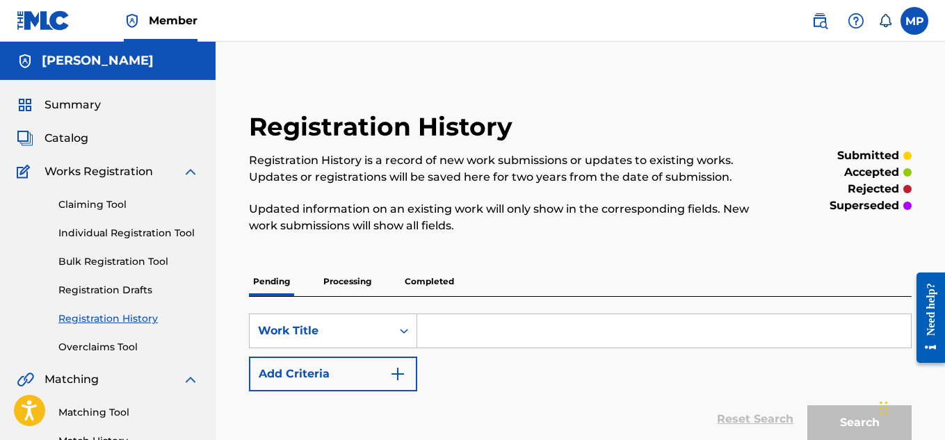
scroll to position [259, 0]
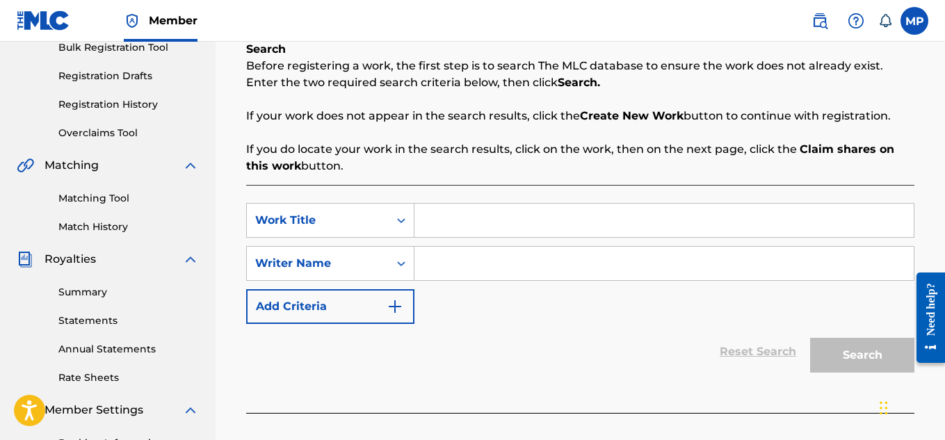
scroll to position [244, 0]
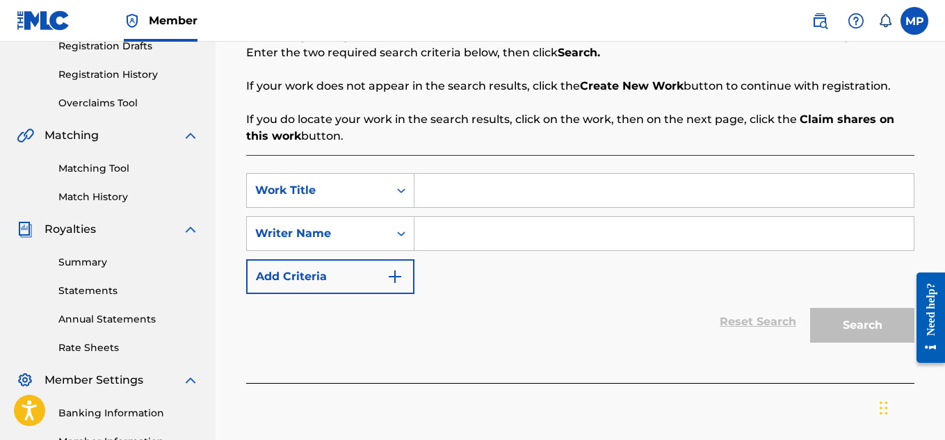
click at [499, 181] on input "Search Form" at bounding box center [663, 190] width 499 height 33
type input "MIDDLE FINGER"
click at [498, 218] on input "Search Form" at bounding box center [663, 233] width 499 height 33
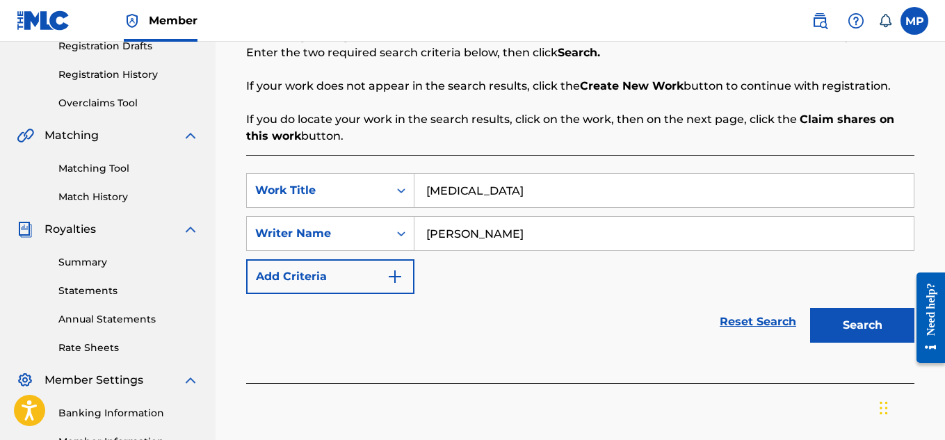
click at [867, 327] on button "Search" at bounding box center [862, 325] width 104 height 35
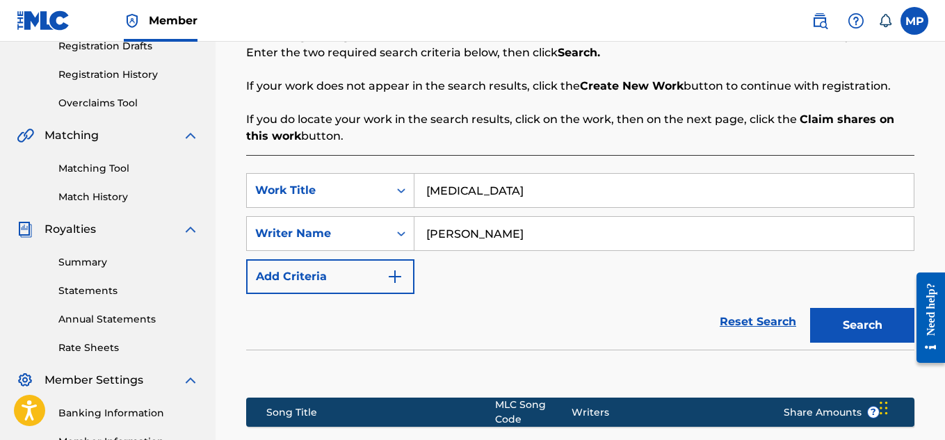
scroll to position [450, 0]
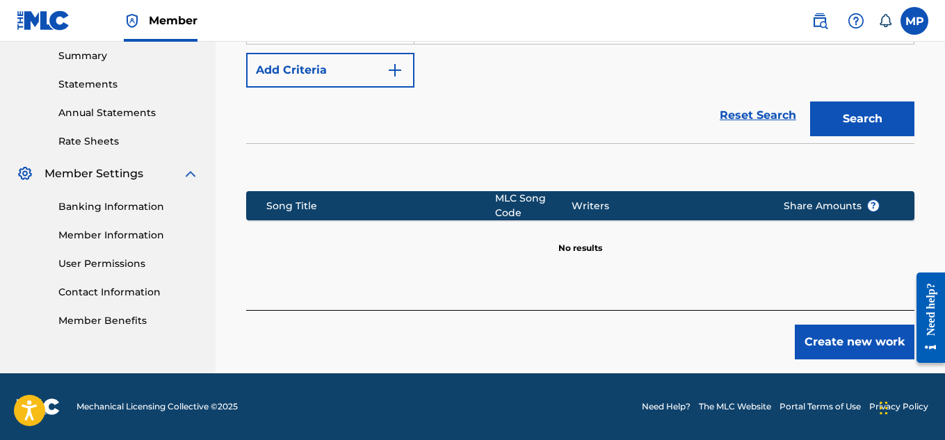
click at [851, 350] on button "Create new work" at bounding box center [854, 342] width 120 height 35
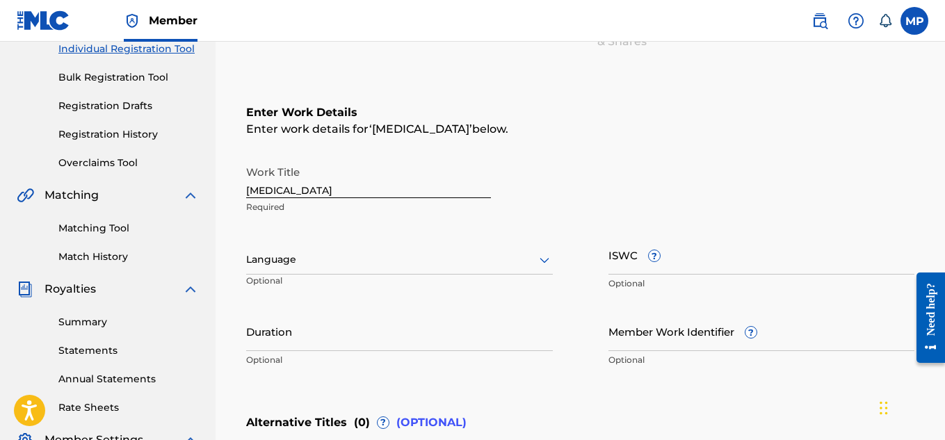
scroll to position [183, 0]
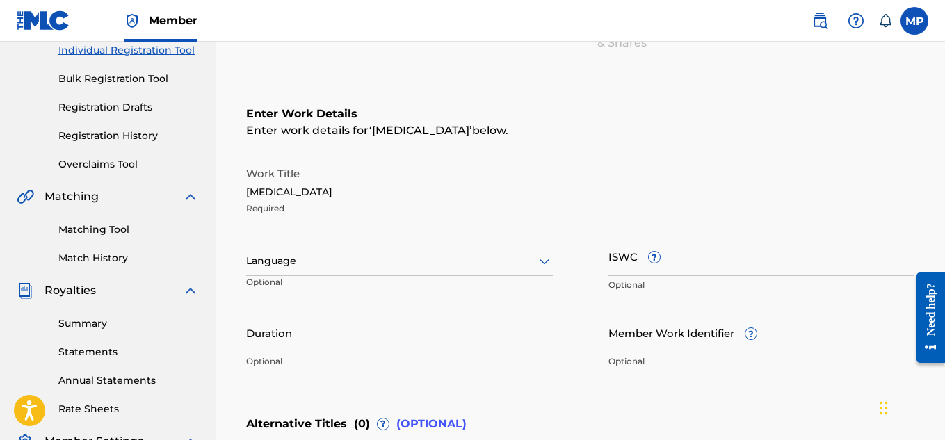
click at [559, 268] on div "Work Title MIDDLE FINGER Required Language Optional ISWC ? Optional Duration Op…" at bounding box center [580, 267] width 668 height 215
click at [549, 266] on icon at bounding box center [544, 261] width 17 height 17
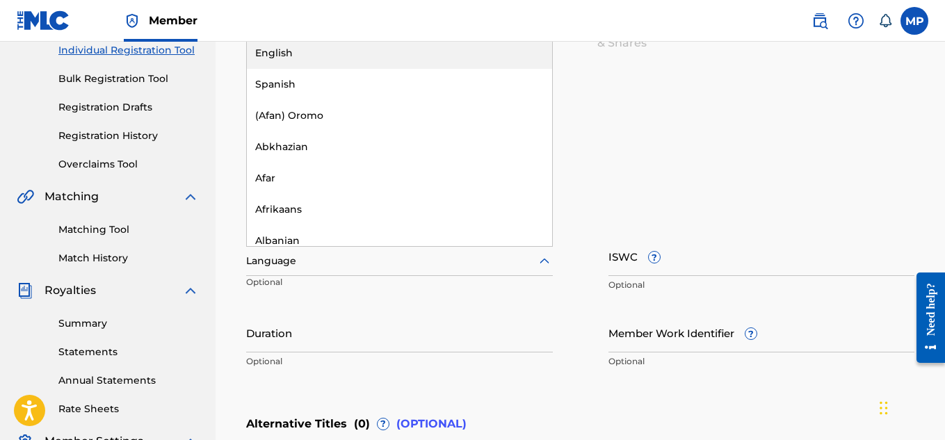
click at [466, 60] on div "English" at bounding box center [399, 53] width 305 height 31
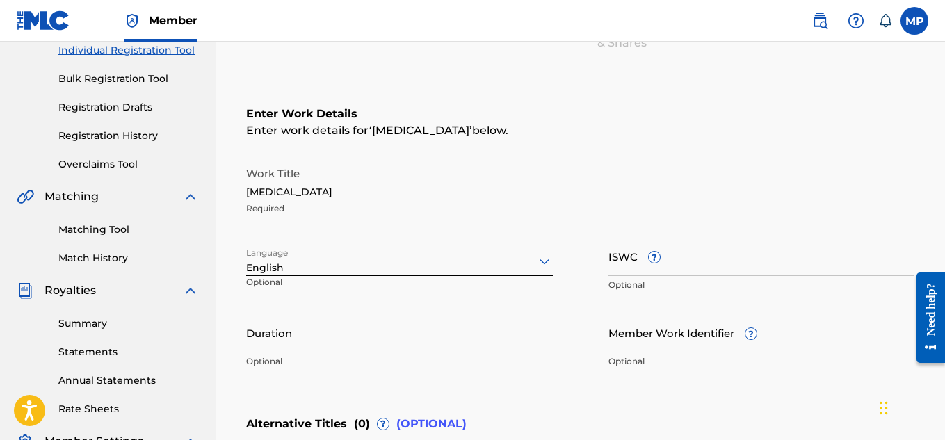
click at [635, 322] on input "Member Work Identifier ?" at bounding box center [761, 333] width 307 height 40
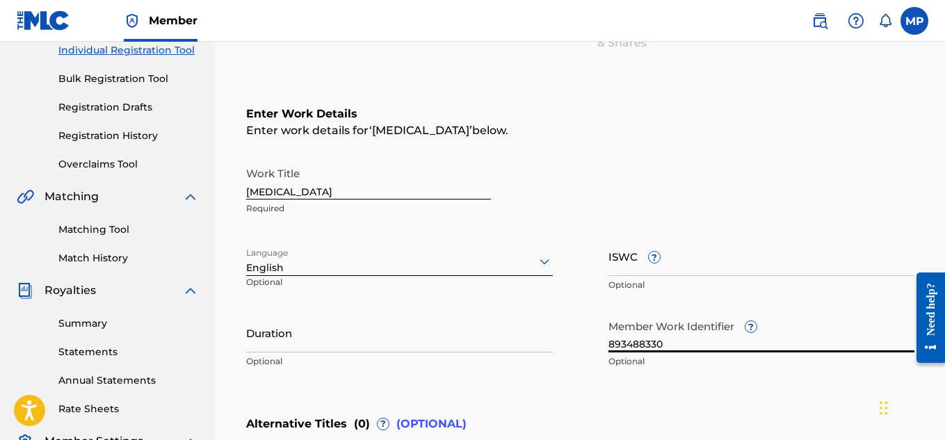
click at [740, 267] on input "ISWC ?" at bounding box center [761, 256] width 307 height 40
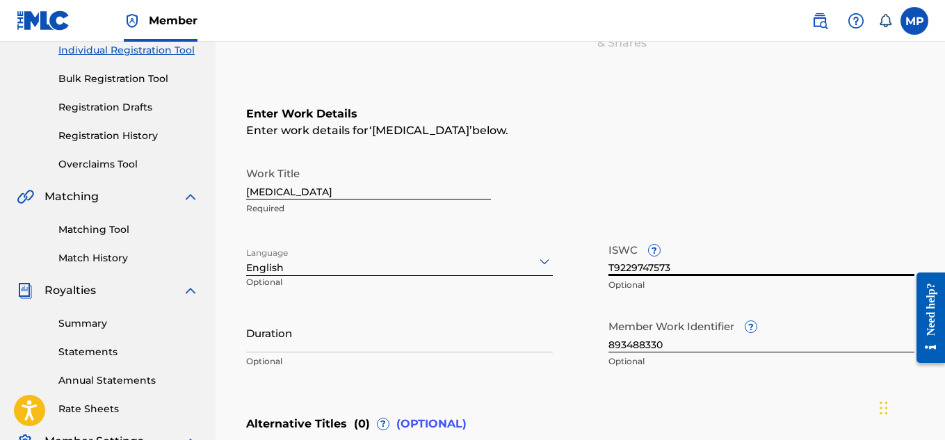
scroll to position [459, 0]
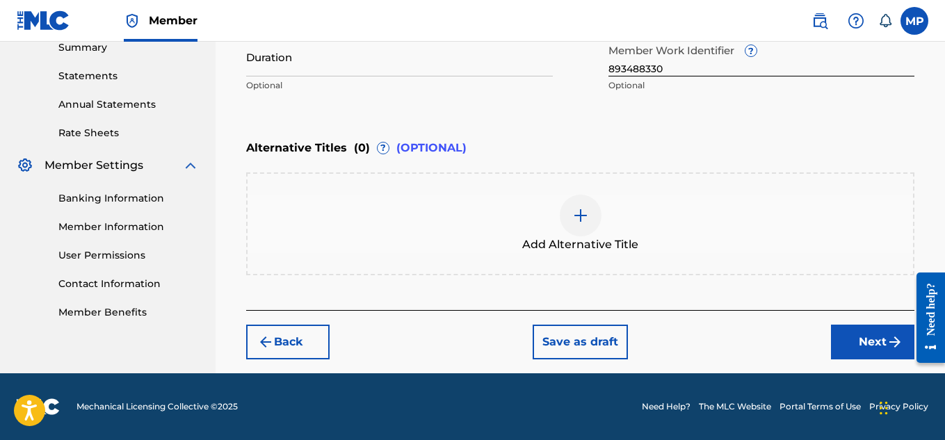
click at [845, 329] on button "Next" at bounding box center [872, 342] width 83 height 35
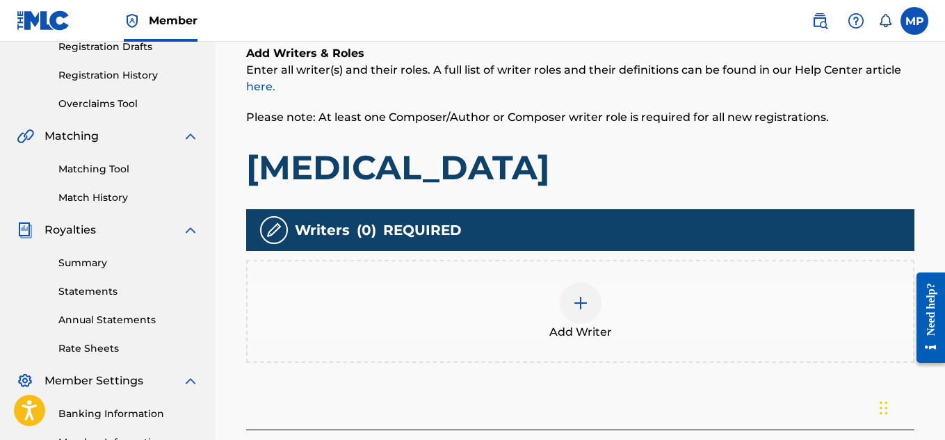
scroll to position [278, 0]
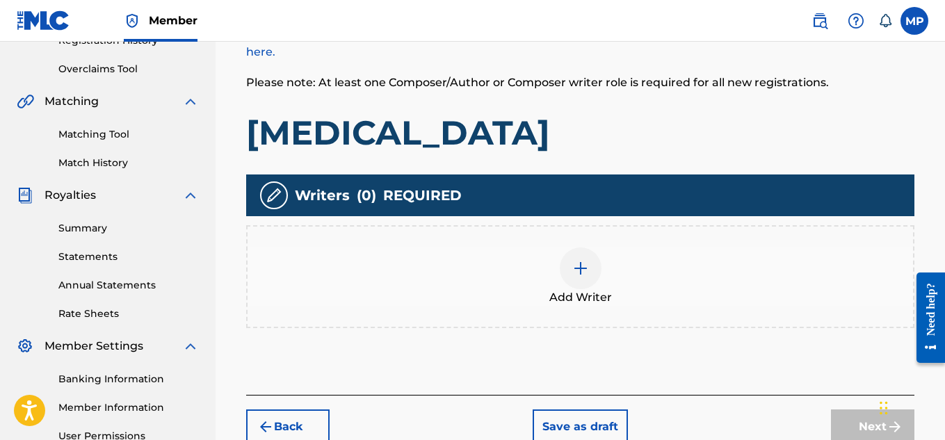
click at [586, 266] on img at bounding box center [580, 268] width 17 height 17
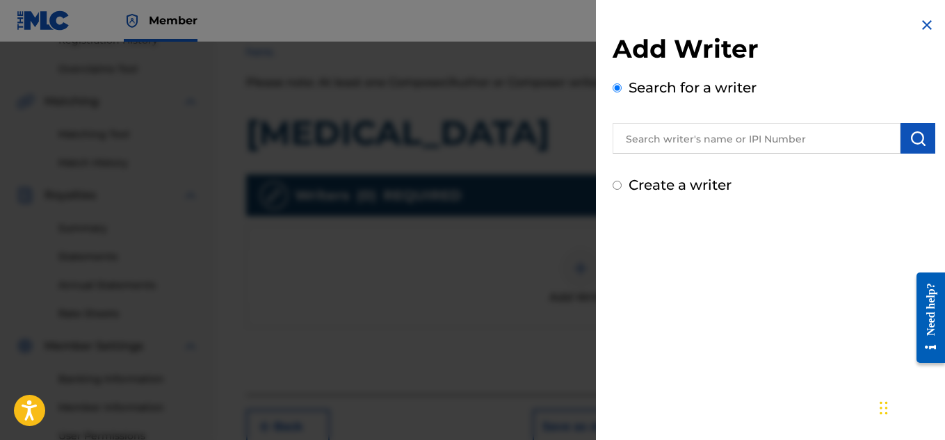
click at [729, 129] on input "text" at bounding box center [756, 138] width 288 height 31
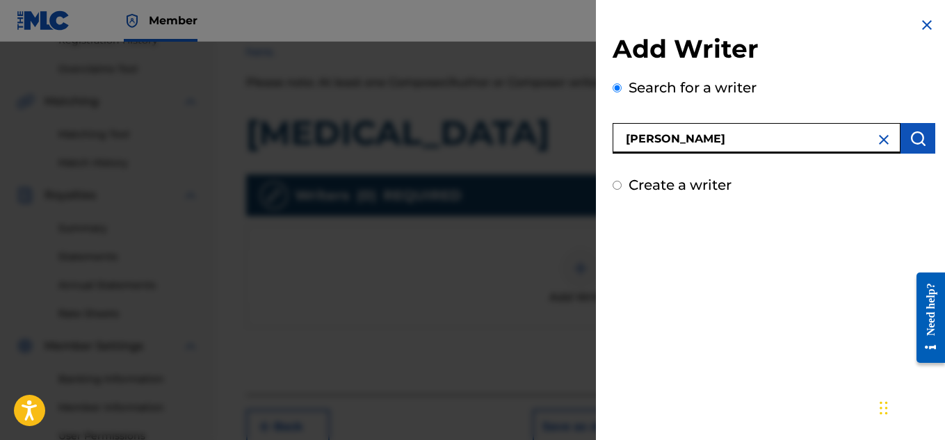
click at [909, 140] on img "submit" at bounding box center [917, 138] width 17 height 17
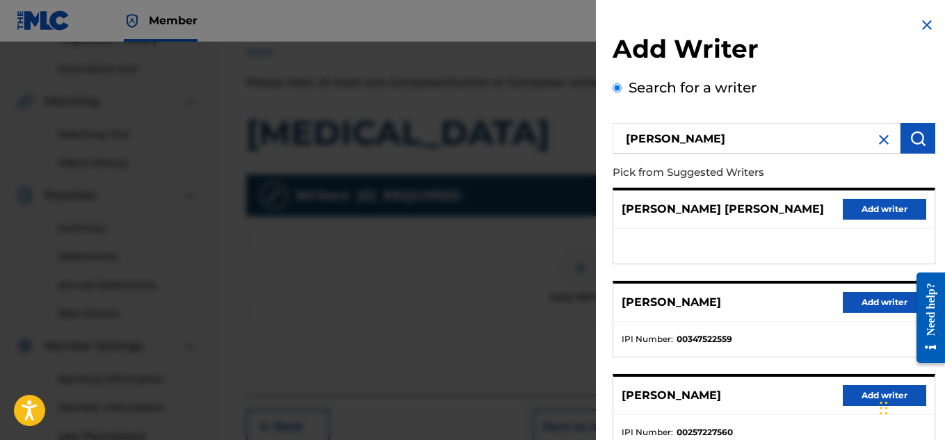
click at [868, 300] on button "Add writer" at bounding box center [883, 302] width 83 height 21
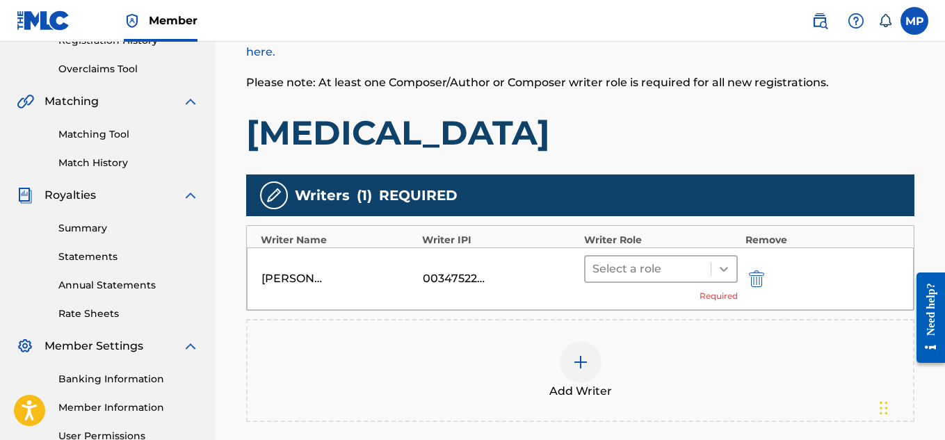
click at [714, 272] on div at bounding box center [723, 268] width 25 height 25
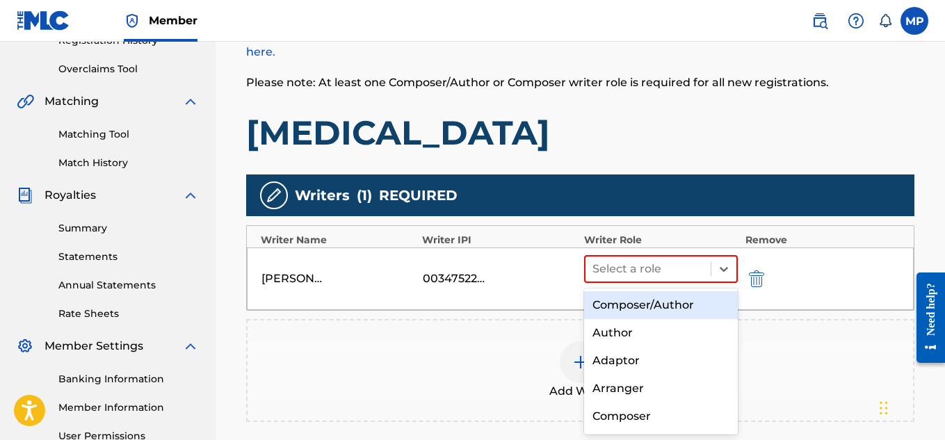
click at [667, 301] on div "Composer/Author" at bounding box center [661, 305] width 154 height 28
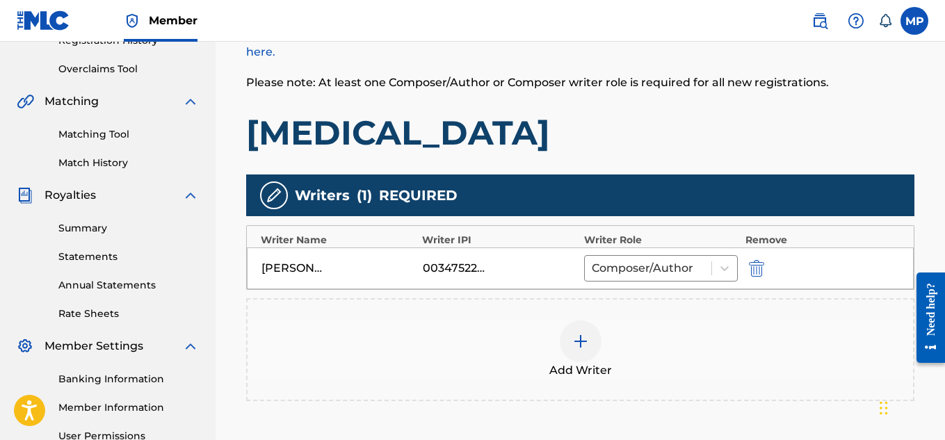
scroll to position [436, 0]
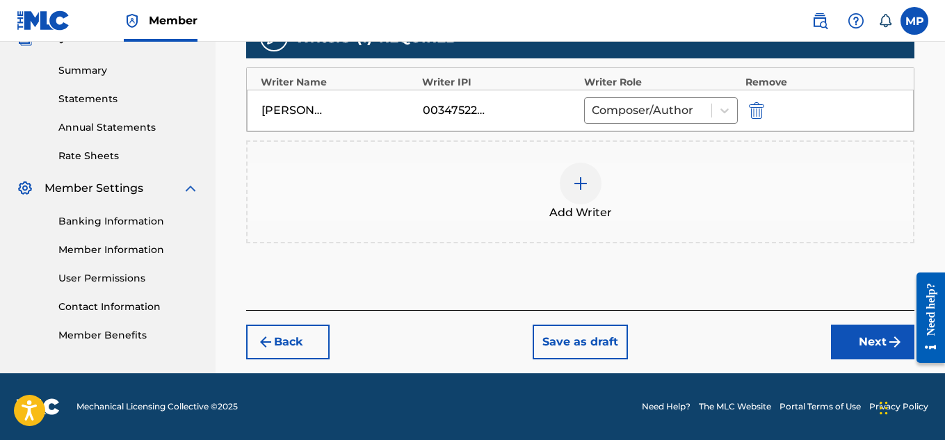
click at [859, 334] on button "Next" at bounding box center [872, 342] width 83 height 35
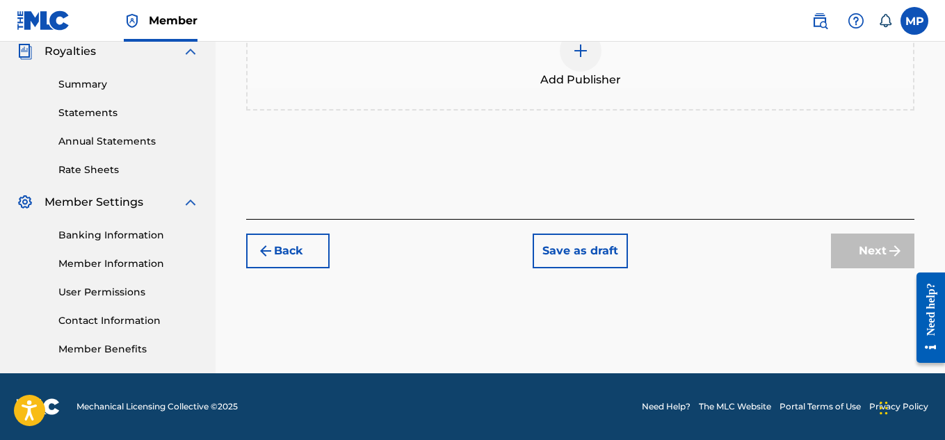
scroll to position [272, 0]
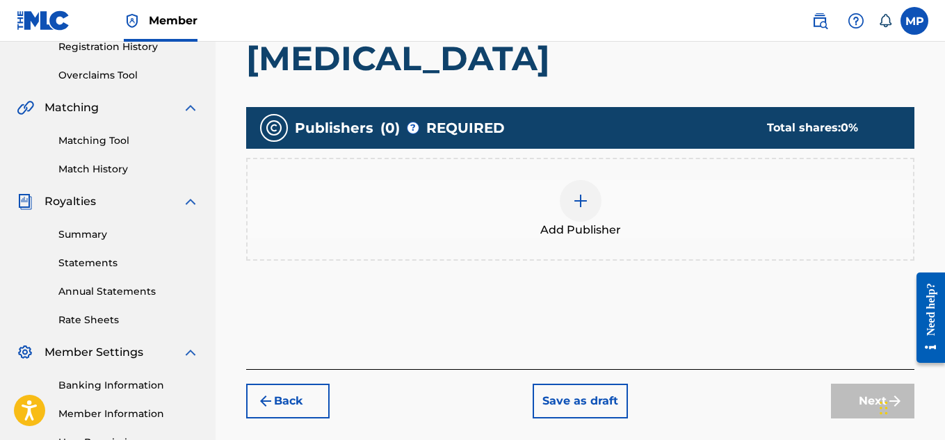
click at [592, 180] on div at bounding box center [580, 201] width 42 height 42
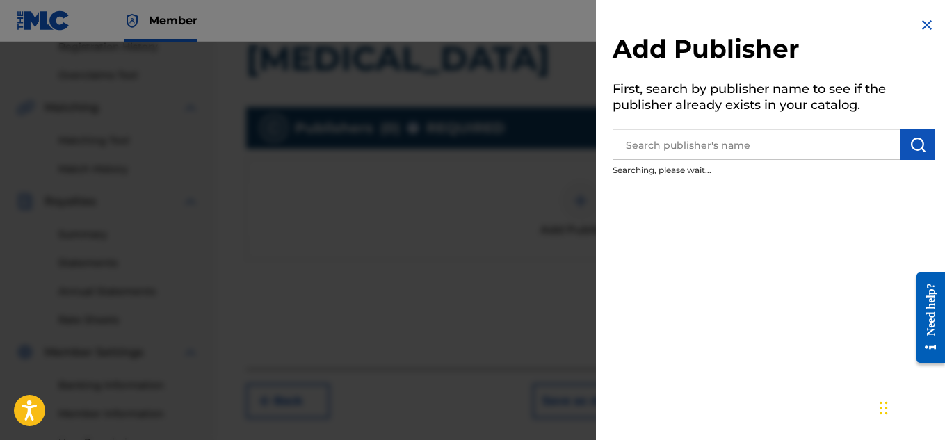
scroll to position [284, 0]
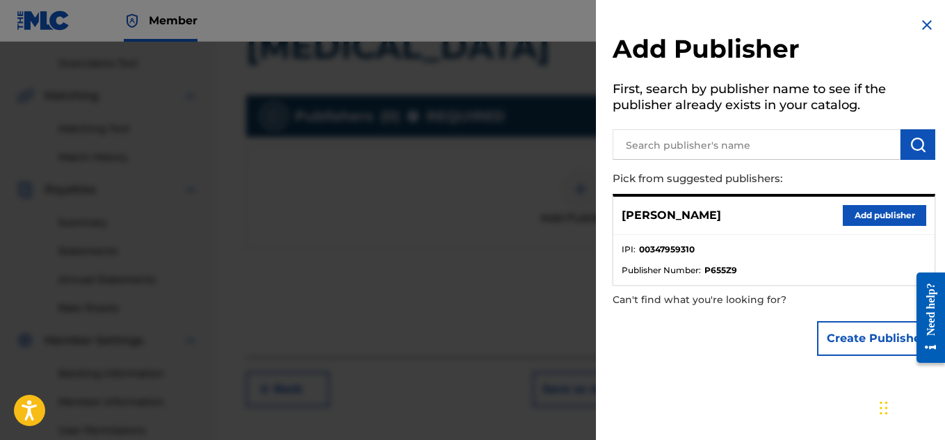
click at [854, 224] on button "Add publisher" at bounding box center [883, 215] width 83 height 21
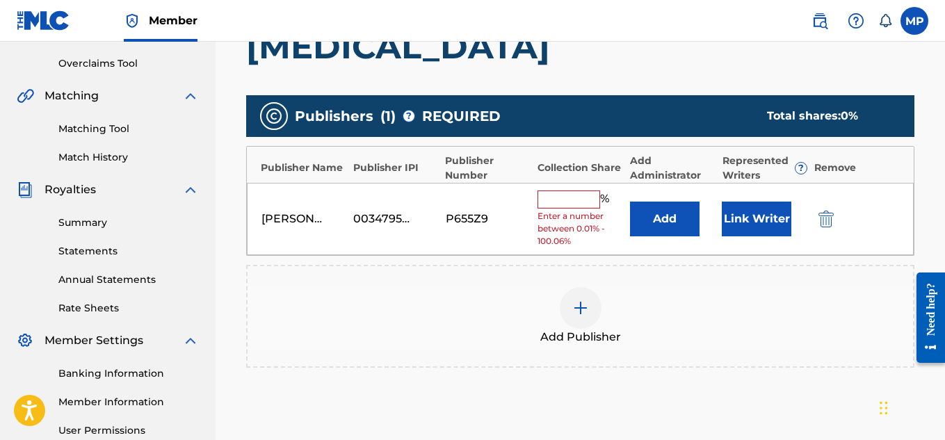
click at [589, 197] on input "text" at bounding box center [568, 199] width 63 height 18
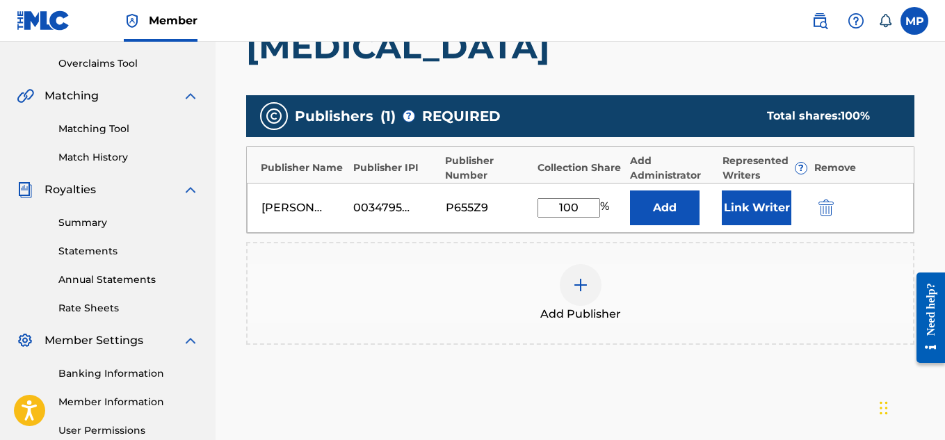
click at [730, 211] on button "Link Writer" at bounding box center [756, 207] width 70 height 35
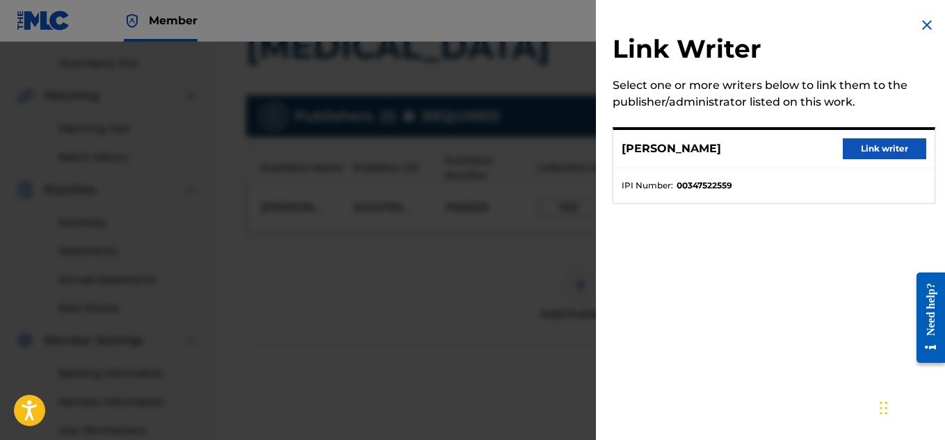
click at [872, 149] on button "Link writer" at bounding box center [883, 148] width 83 height 21
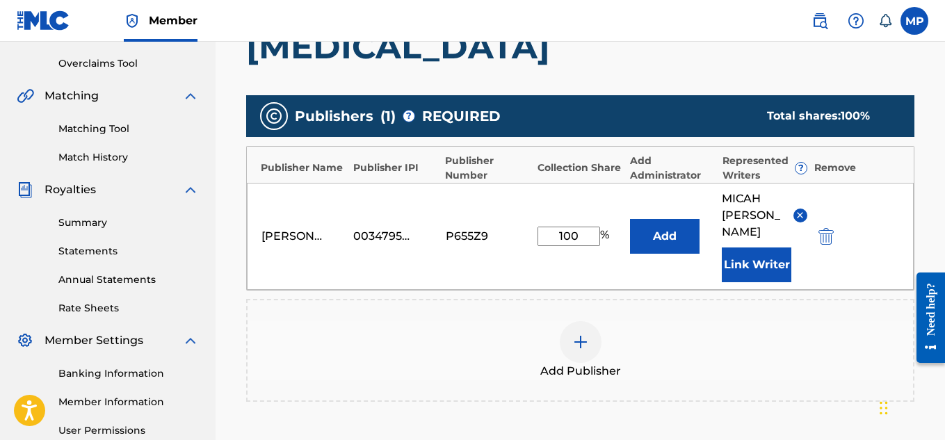
scroll to position [467, 0]
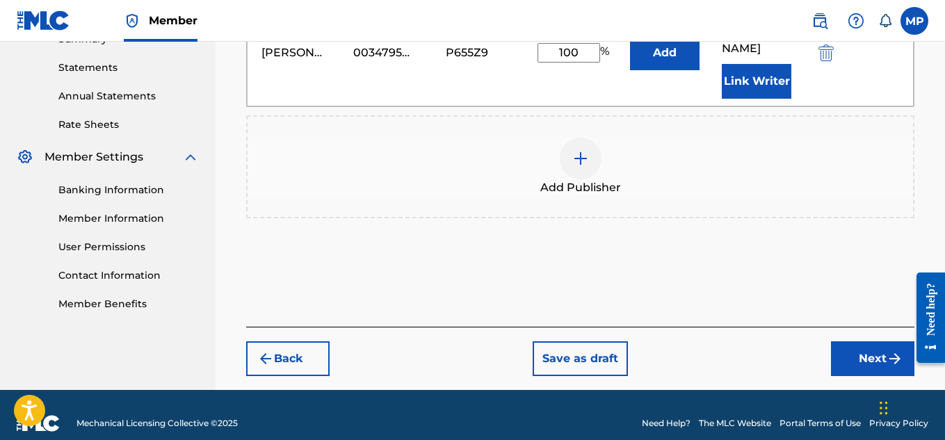
click at [843, 341] on button "Next" at bounding box center [872, 358] width 83 height 35
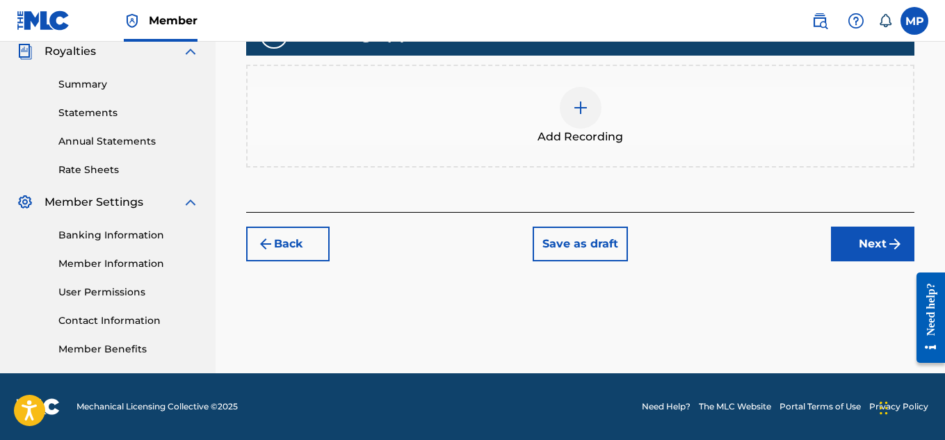
scroll to position [252, 0]
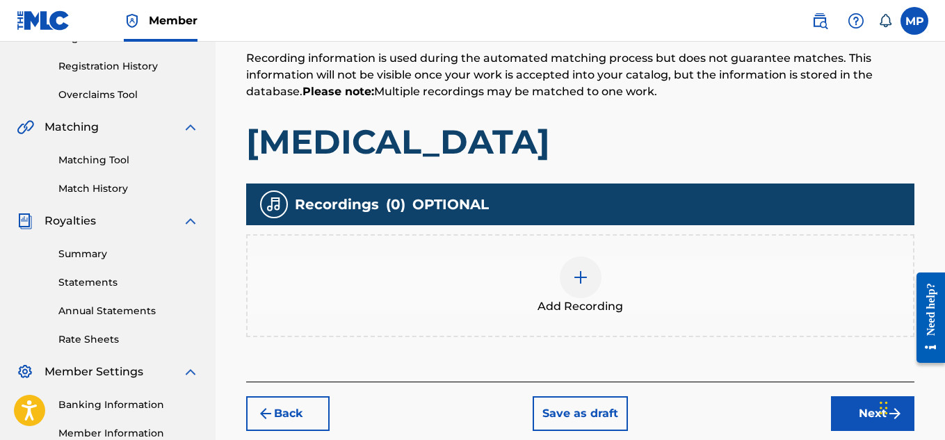
click at [620, 293] on div "Add Recording" at bounding box center [579, 285] width 665 height 58
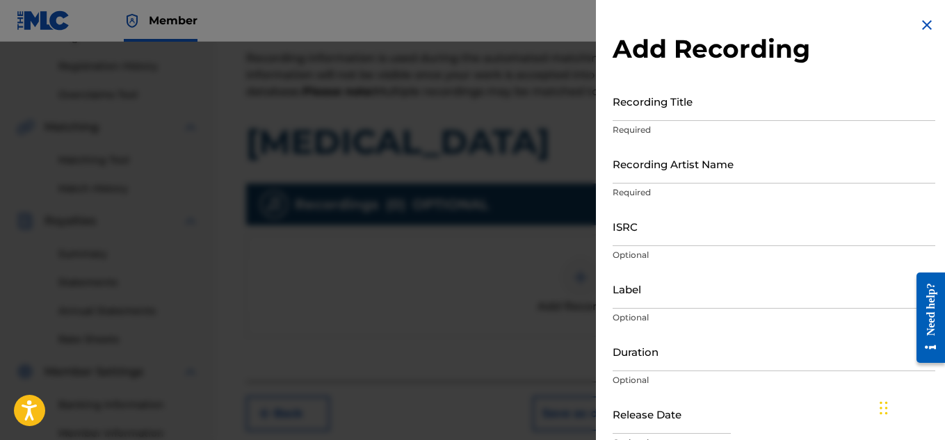
click at [679, 114] on input "Recording Title" at bounding box center [773, 101] width 322 height 40
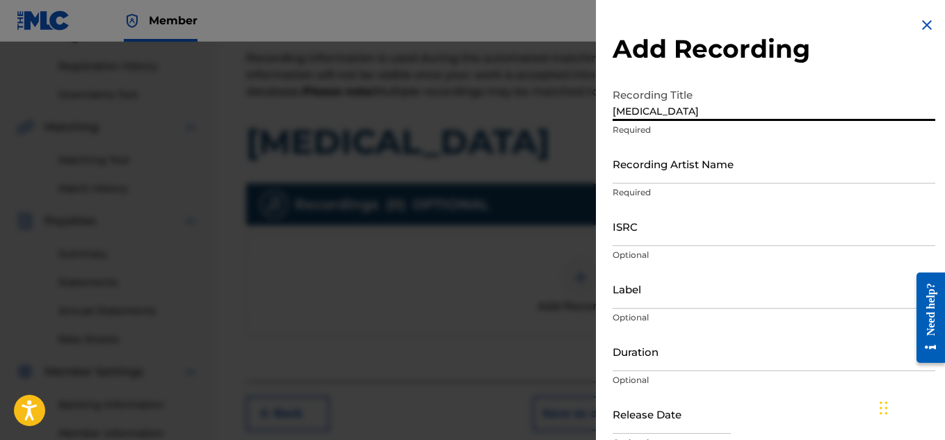
click at [664, 164] on input "Recording Artist Name" at bounding box center [773, 164] width 322 height 40
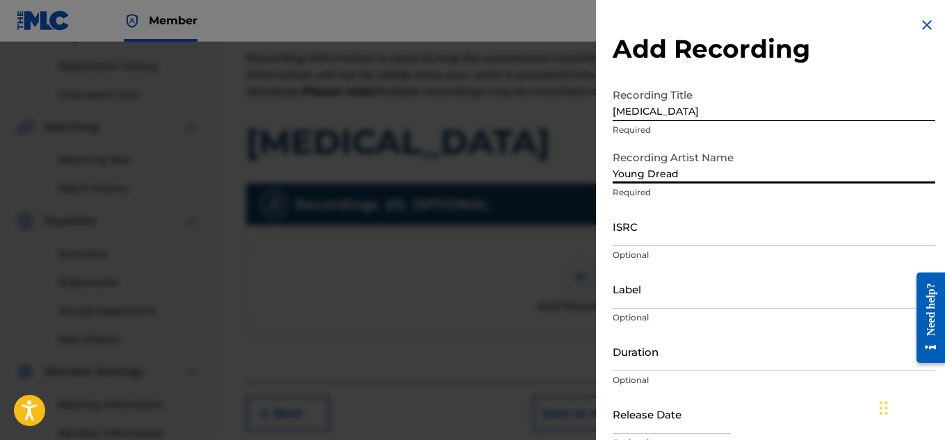
scroll to position [68, 0]
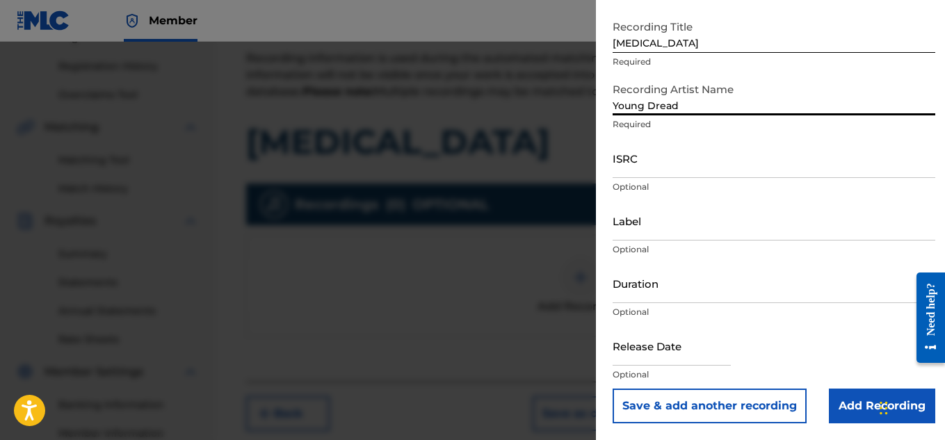
click at [835, 390] on input "Add Recording" at bounding box center [881, 406] width 106 height 35
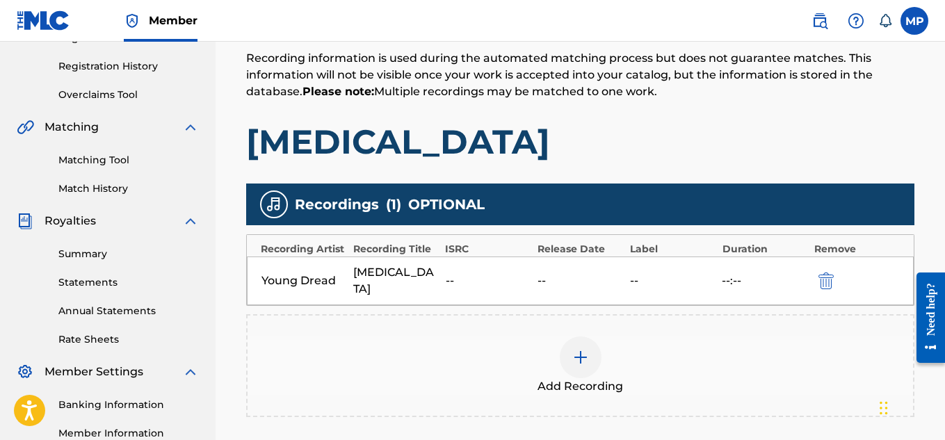
scroll to position [422, 0]
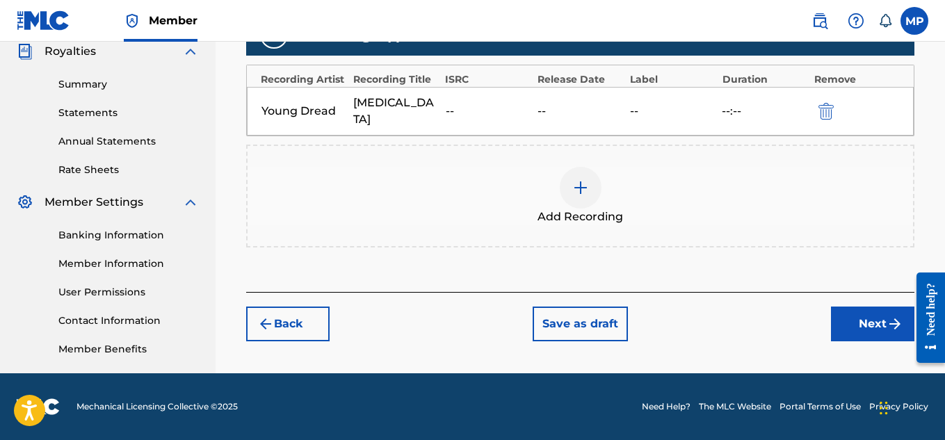
click at [841, 311] on button "Next" at bounding box center [872, 324] width 83 height 35
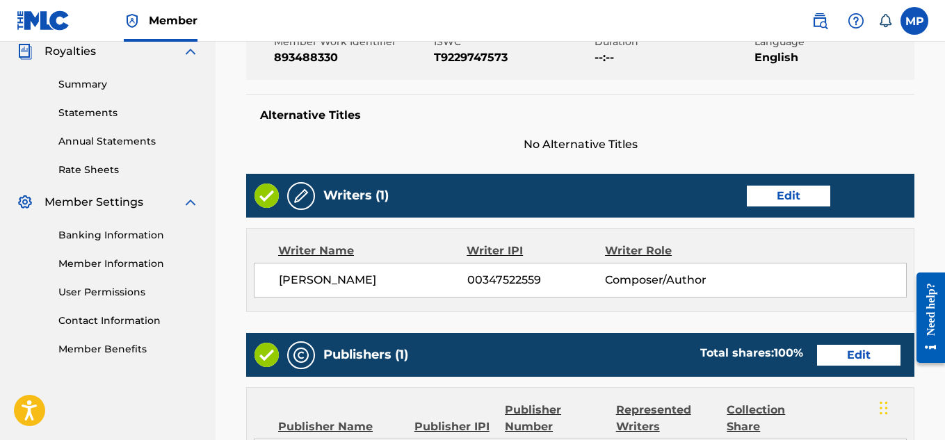
scroll to position [780, 0]
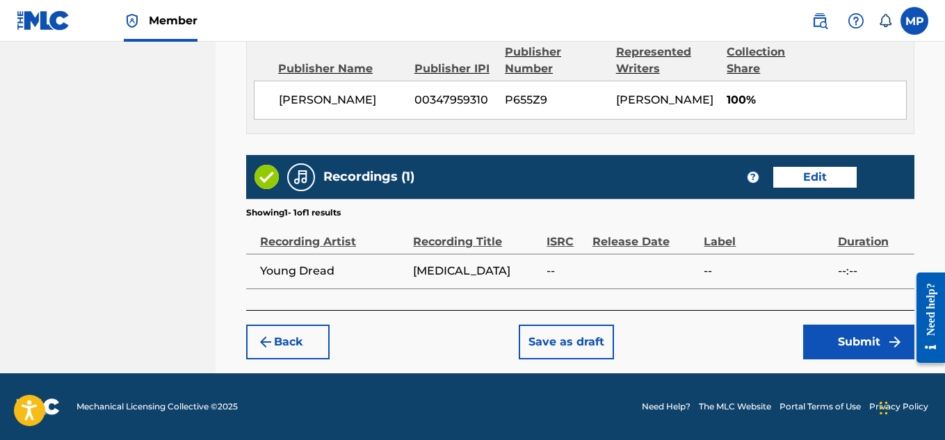
click at [849, 325] on button "Submit" at bounding box center [858, 342] width 111 height 35
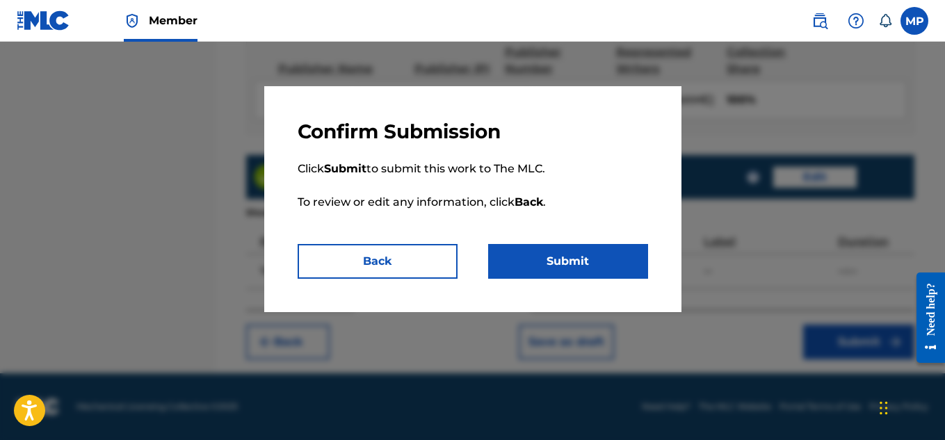
click at [563, 256] on button "Submit" at bounding box center [568, 261] width 160 height 35
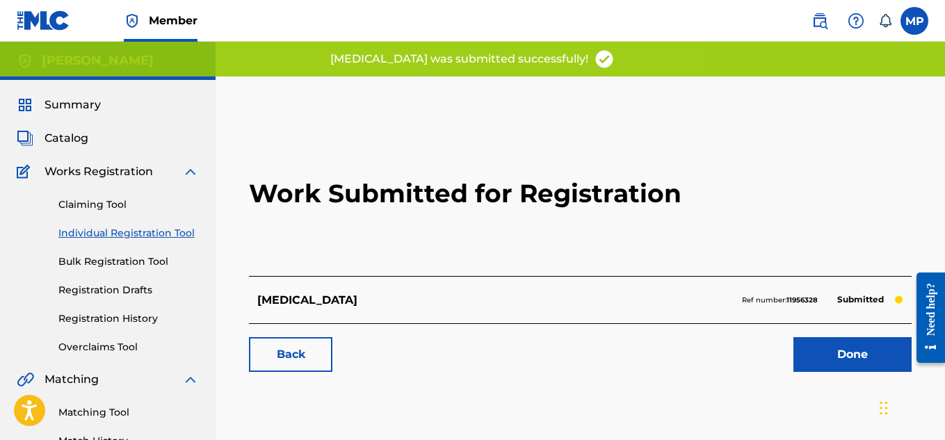
click at [298, 375] on div "Work Submitted for Registration MIDDLE FINGER Ref number: 11956328 Submitted Ba…" at bounding box center [580, 248] width 696 height 275
click at [286, 359] on link "Back" at bounding box center [290, 354] width 83 height 35
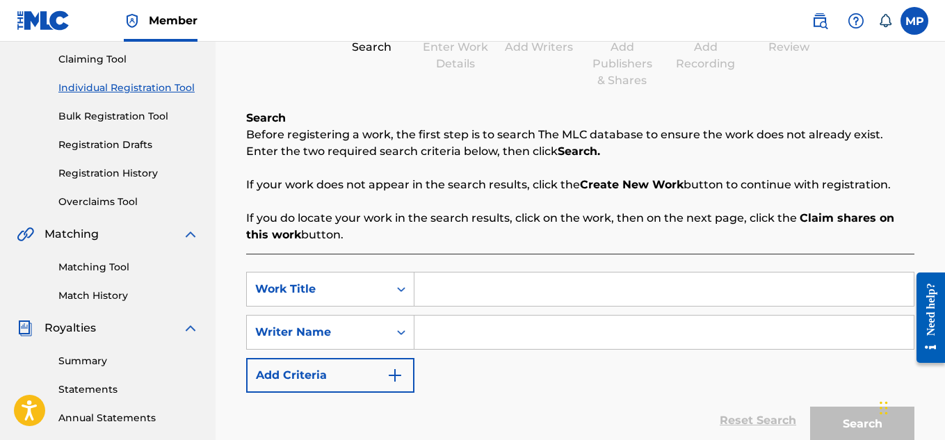
scroll to position [154, 0]
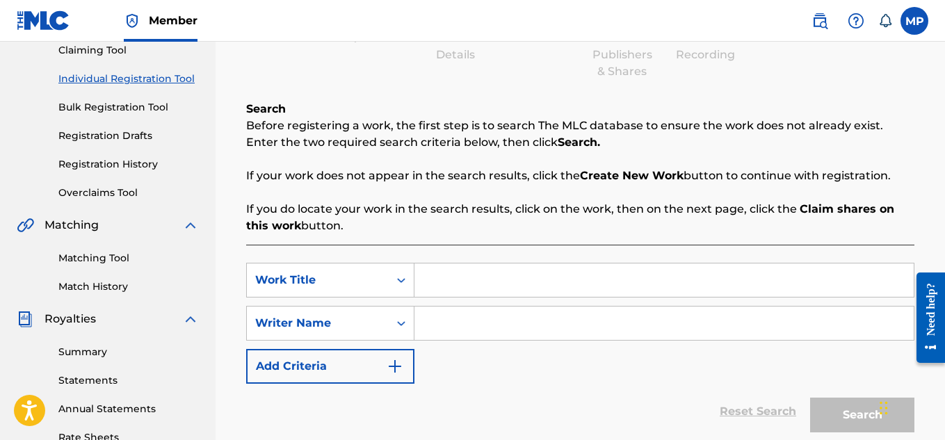
click at [480, 274] on input "Search Form" at bounding box center [663, 279] width 499 height 33
click at [468, 316] on input "Search Form" at bounding box center [663, 323] width 499 height 33
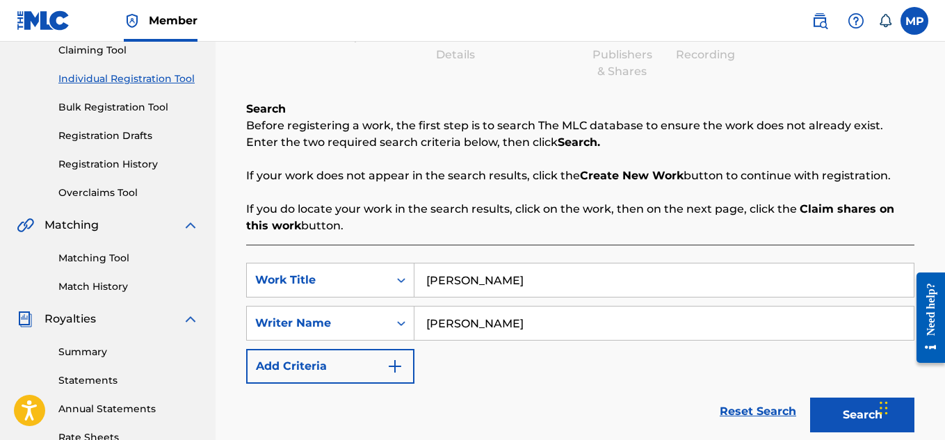
click at [840, 426] on button "Search" at bounding box center [862, 415] width 104 height 35
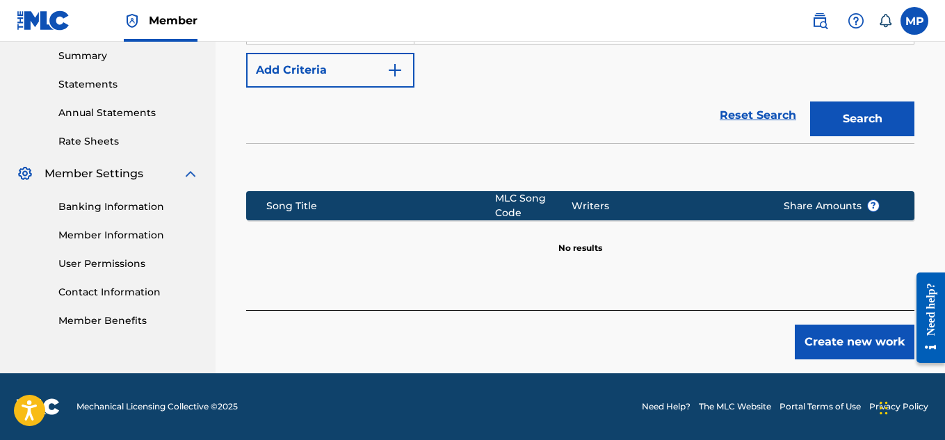
click at [827, 339] on button "Create new work" at bounding box center [854, 342] width 120 height 35
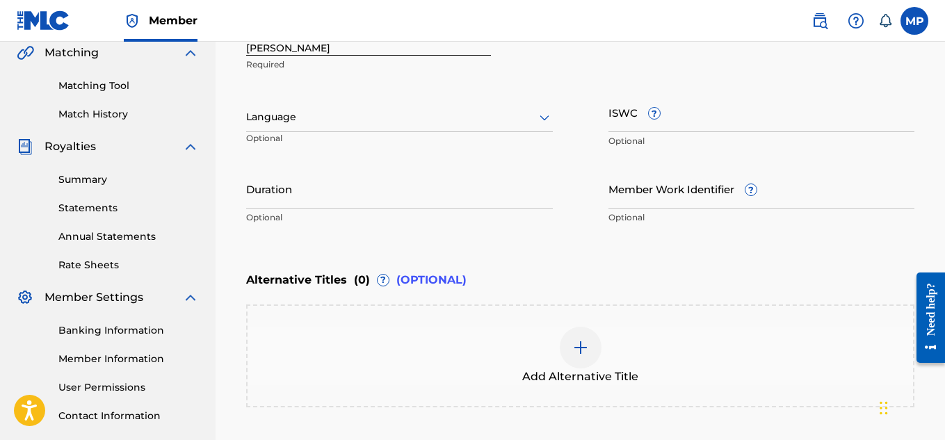
scroll to position [311, 0]
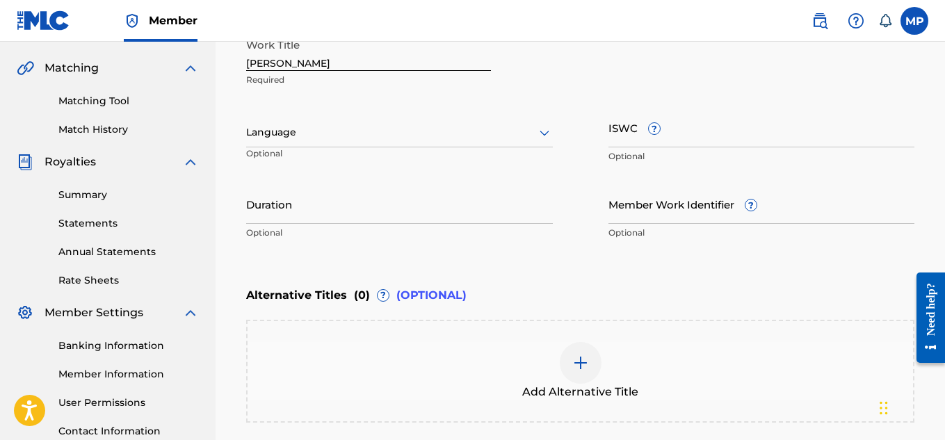
click at [544, 140] on icon at bounding box center [544, 132] width 17 height 17
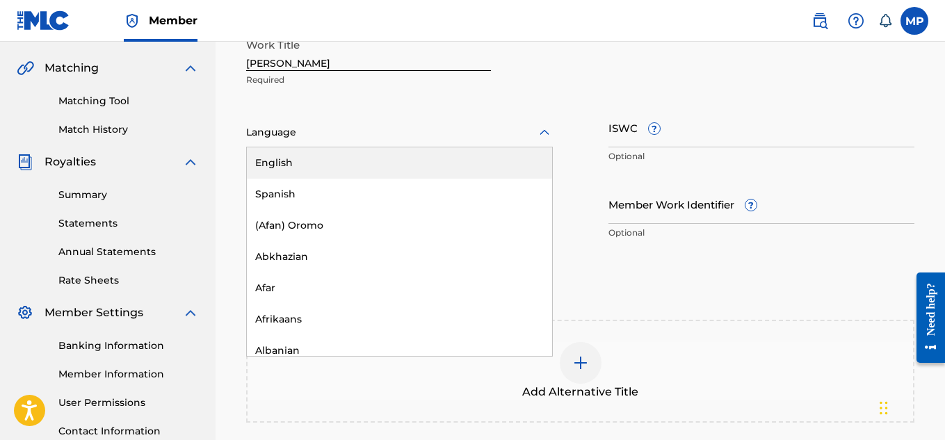
click at [512, 158] on div "English" at bounding box center [399, 162] width 305 height 31
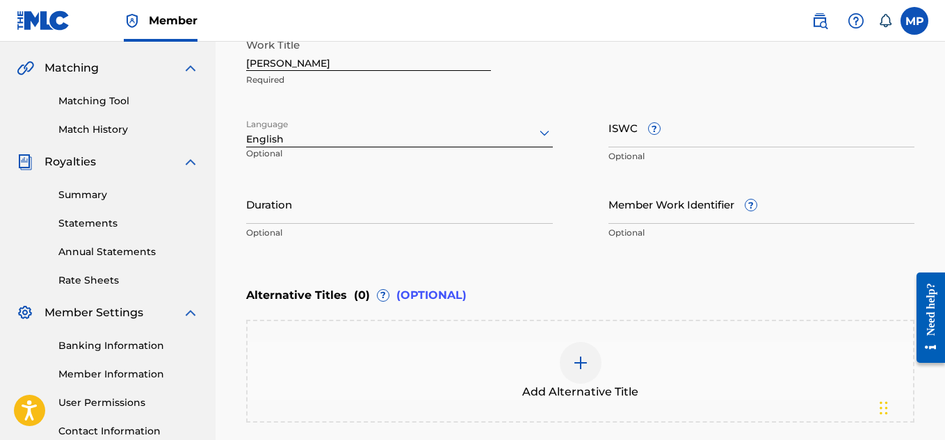
click at [691, 135] on input "ISWC ?" at bounding box center [761, 128] width 307 height 40
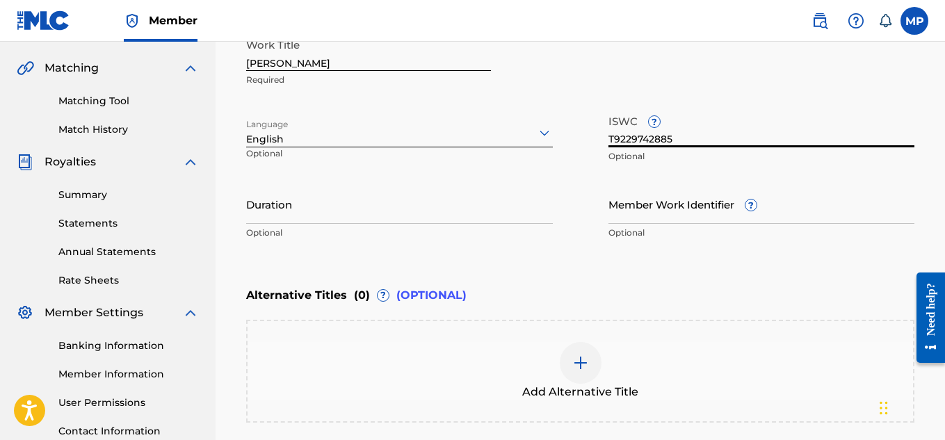
click at [671, 211] on input "Member Work Identifier ?" at bounding box center [761, 204] width 307 height 40
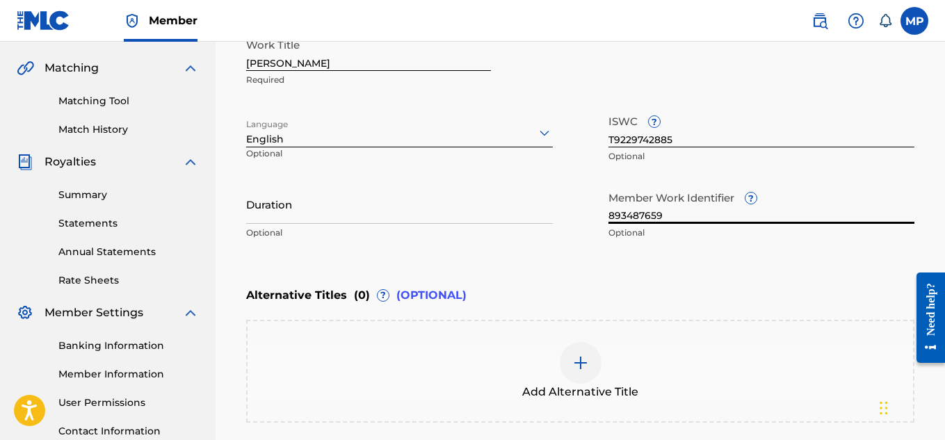
scroll to position [459, 0]
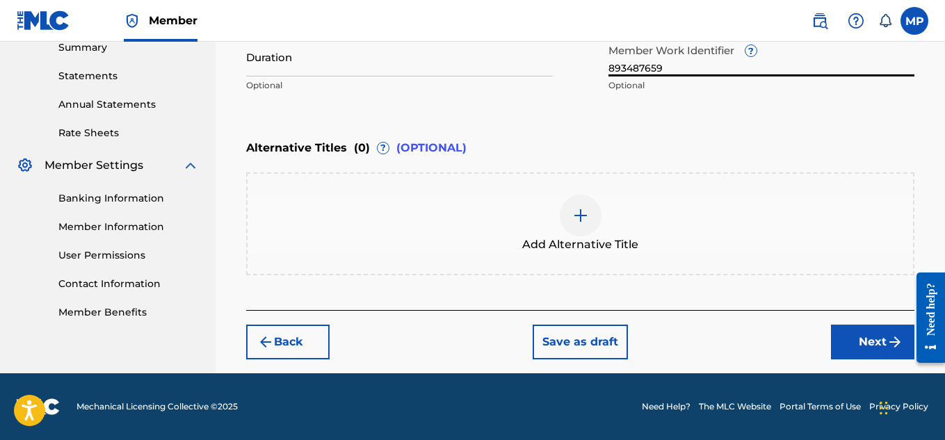
click at [842, 350] on button "Next" at bounding box center [872, 342] width 83 height 35
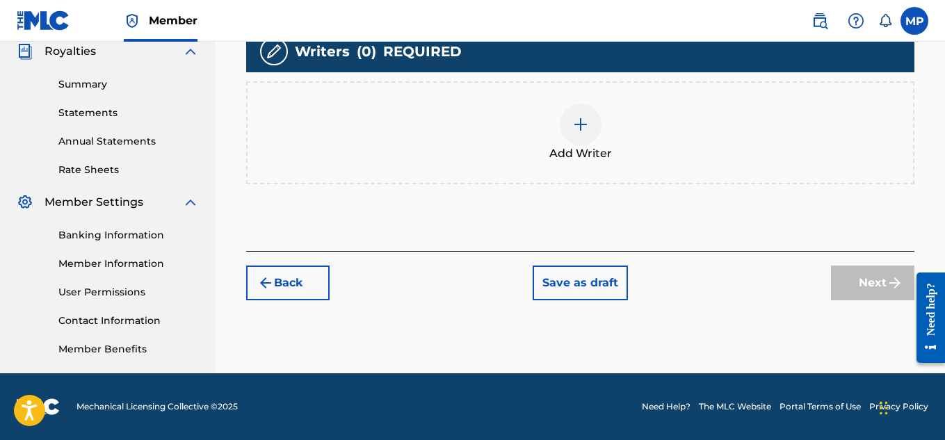
click at [594, 120] on div at bounding box center [580, 125] width 42 height 42
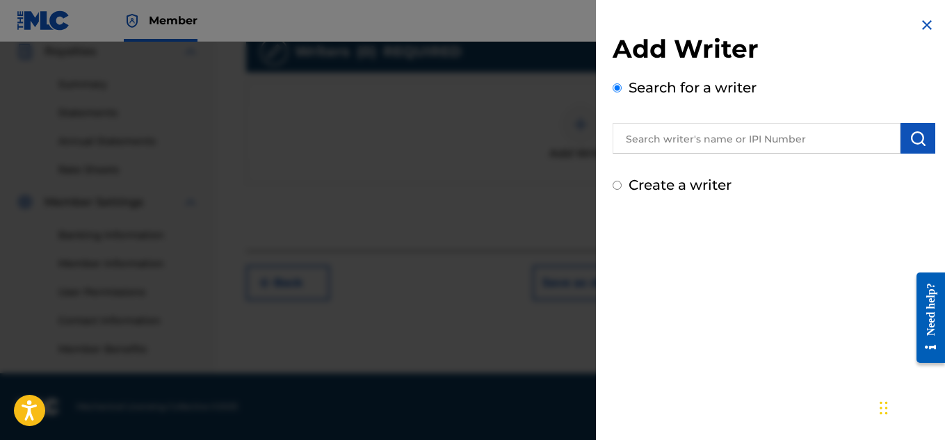
click at [795, 126] on input "text" at bounding box center [756, 138] width 288 height 31
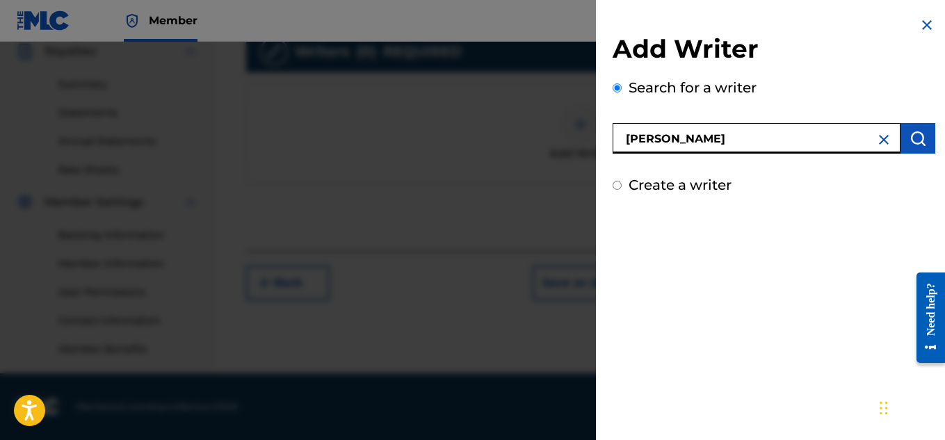
click at [920, 138] on img "submit" at bounding box center [917, 138] width 17 height 17
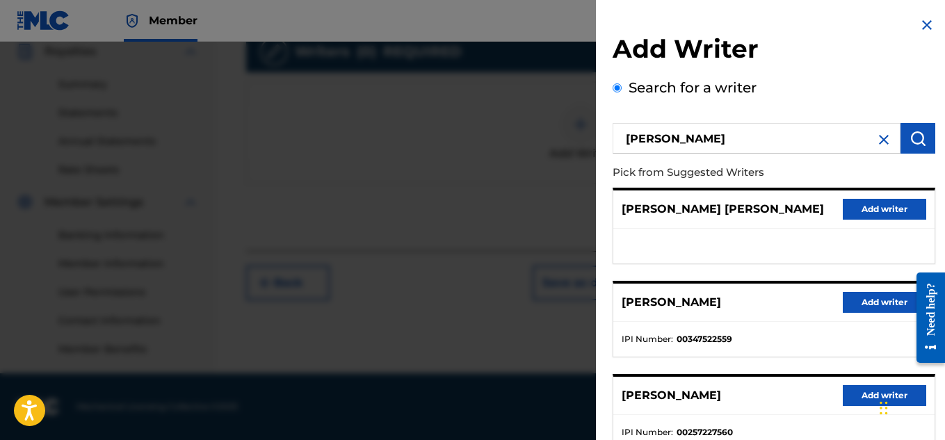
click at [847, 300] on button "Add writer" at bounding box center [883, 302] width 83 height 21
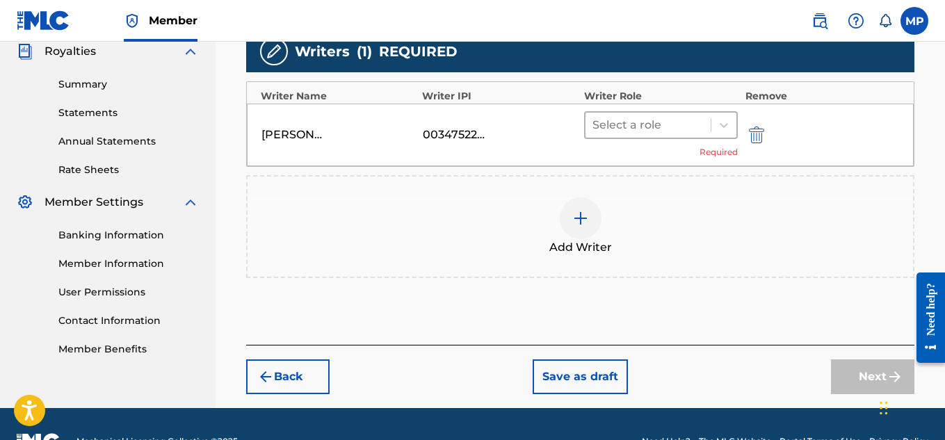
click at [715, 137] on div "Select a role" at bounding box center [661, 125] width 154 height 28
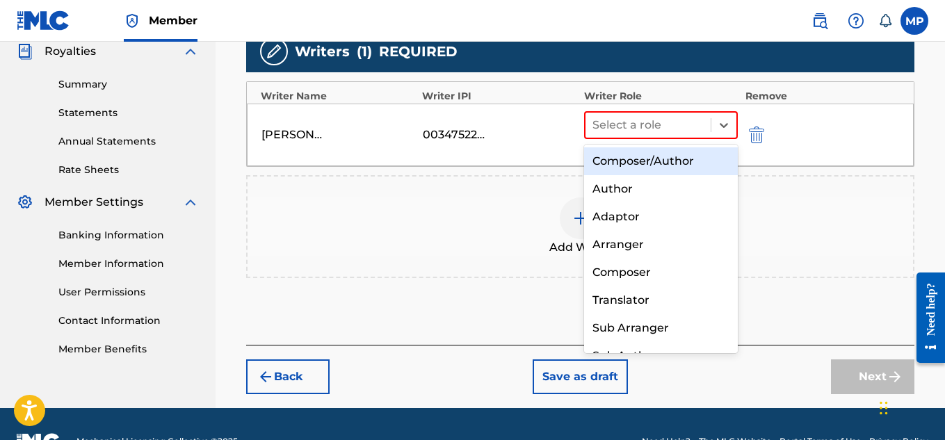
click at [677, 156] on div "Composer/Author" at bounding box center [661, 161] width 154 height 28
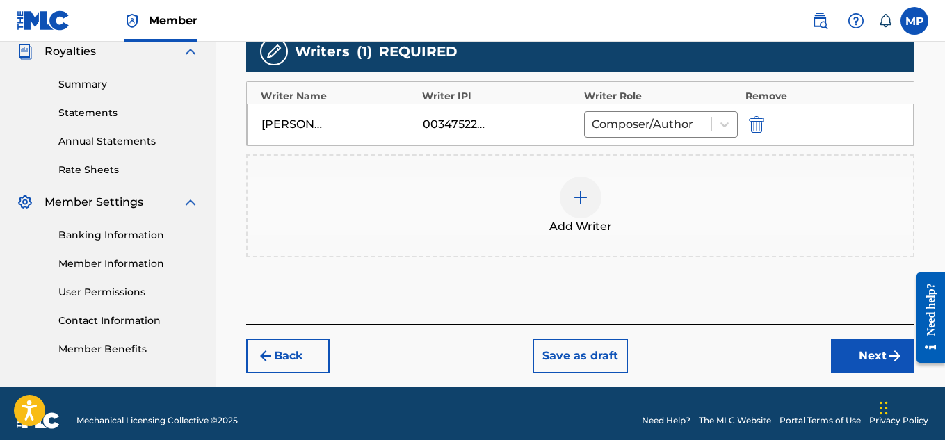
click at [847, 350] on button "Next" at bounding box center [872, 355] width 83 height 35
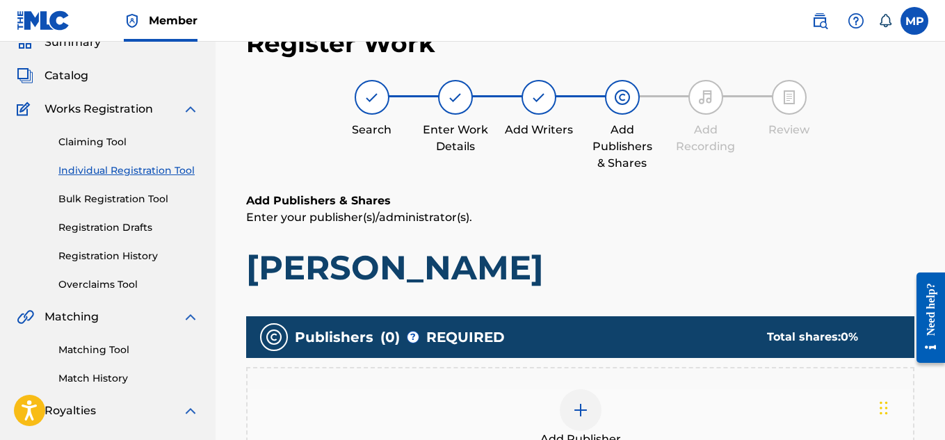
scroll to position [201, 0]
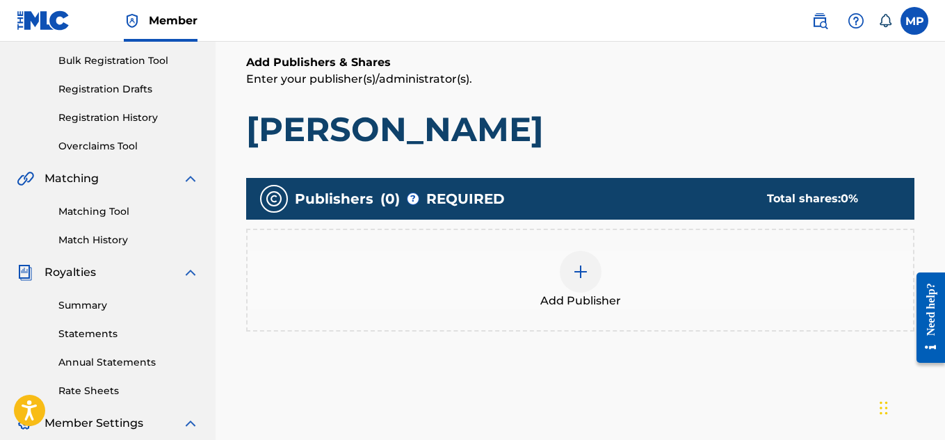
click at [575, 263] on img at bounding box center [580, 271] width 17 height 17
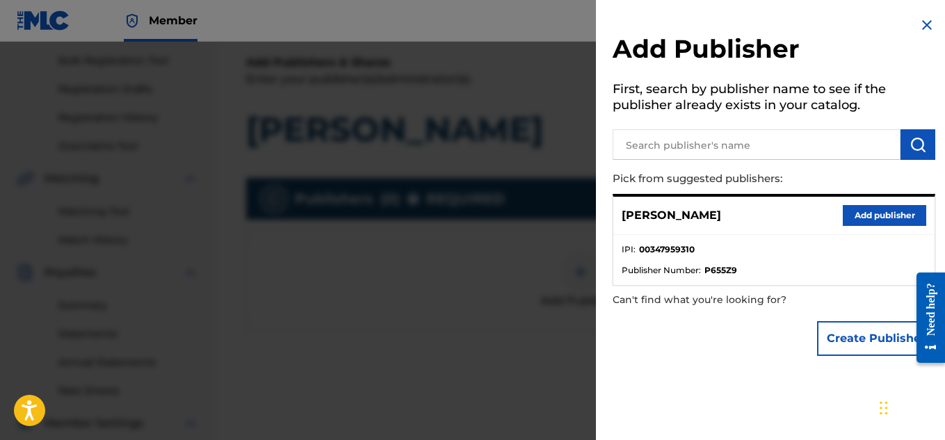
click at [853, 220] on button "Add publisher" at bounding box center [883, 215] width 83 height 21
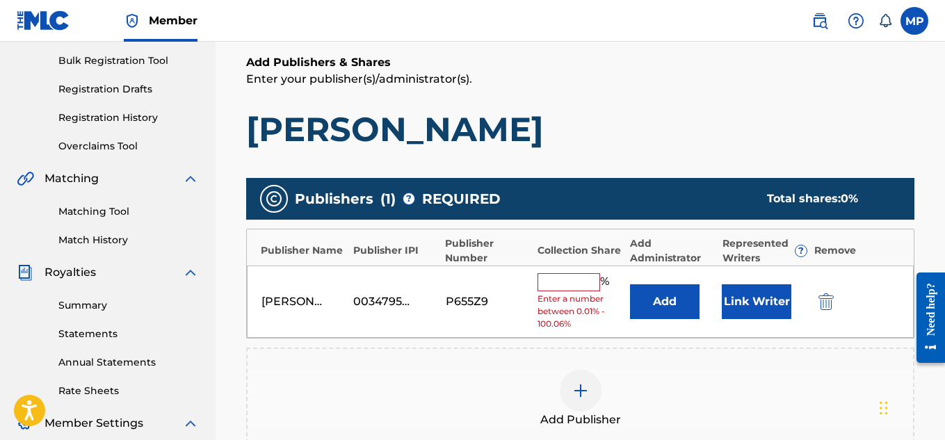
click at [548, 276] on input "text" at bounding box center [568, 282] width 63 height 18
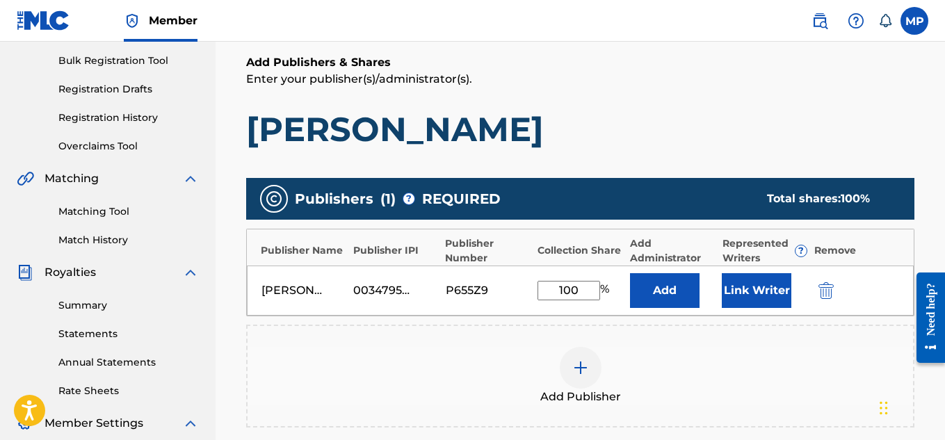
click at [758, 291] on button "Link Writer" at bounding box center [756, 290] width 70 height 35
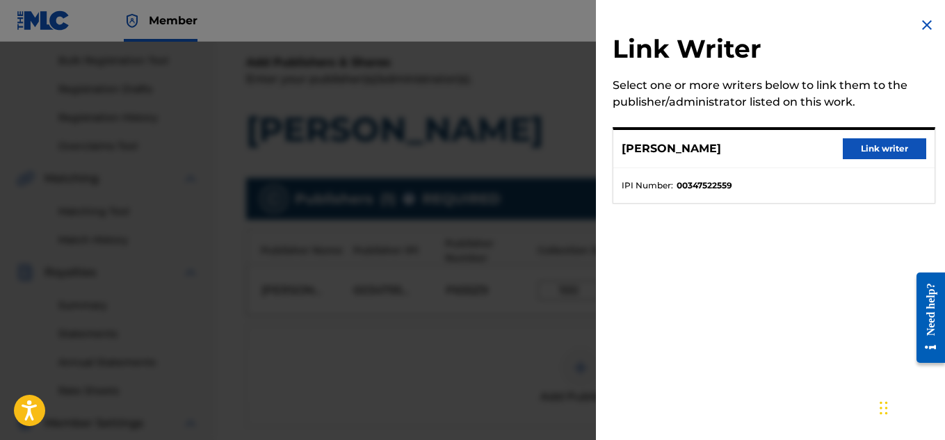
click at [853, 157] on button "Link writer" at bounding box center [883, 148] width 83 height 21
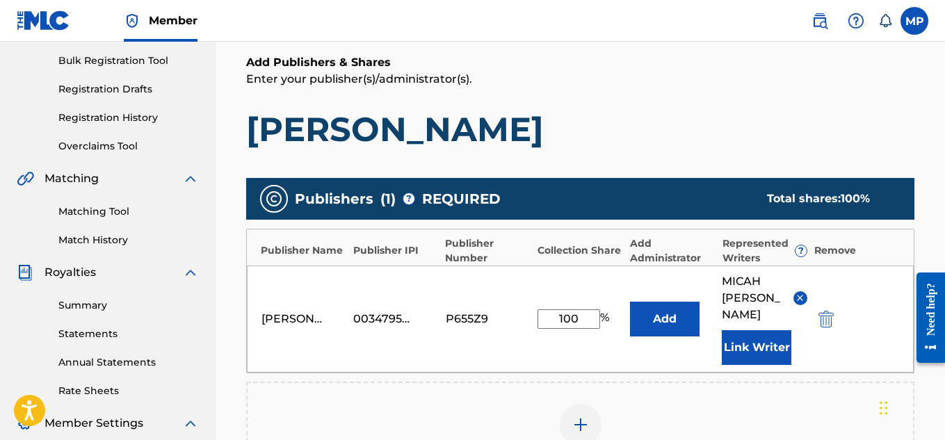
scroll to position [467, 0]
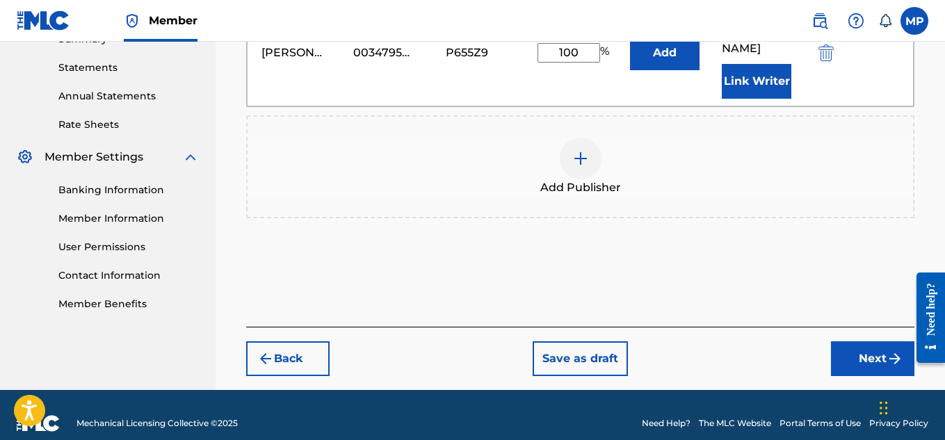
click at [864, 341] on button "Next" at bounding box center [872, 358] width 83 height 35
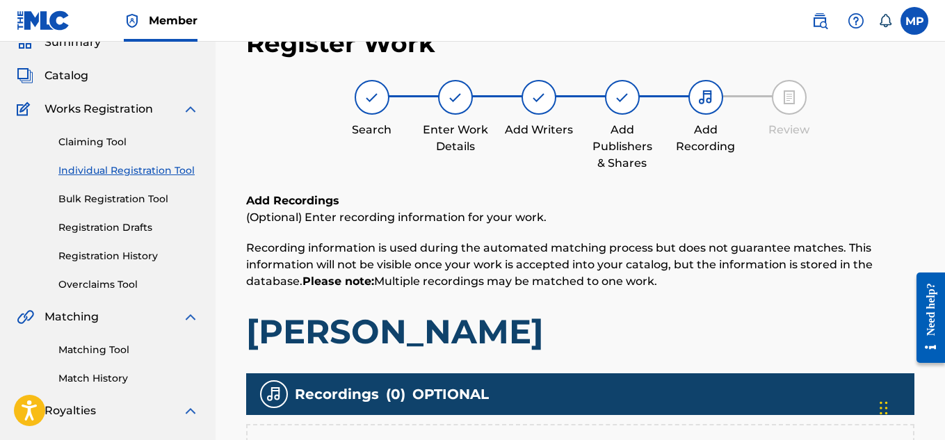
scroll to position [267, 0]
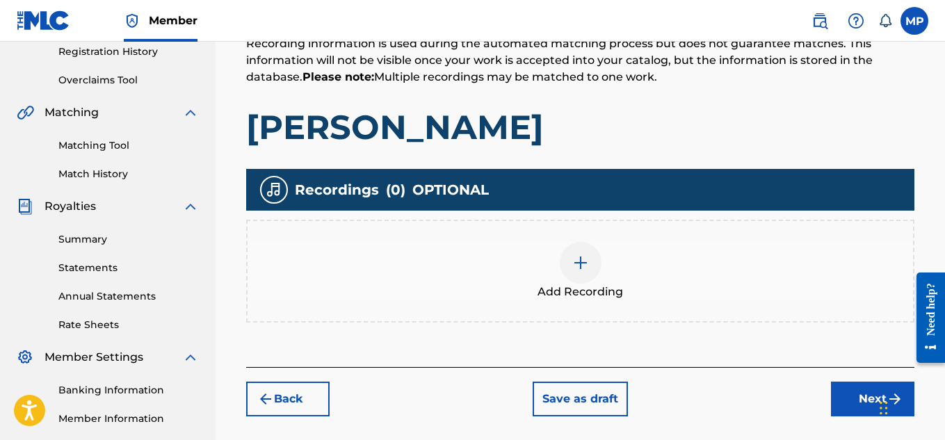
click at [579, 253] on div at bounding box center [580, 263] width 42 height 42
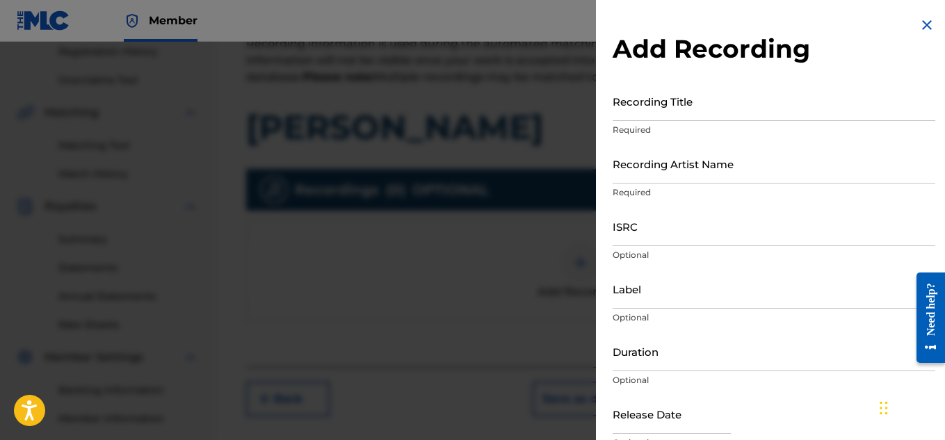
click at [671, 115] on input "Recording Title" at bounding box center [773, 101] width 322 height 40
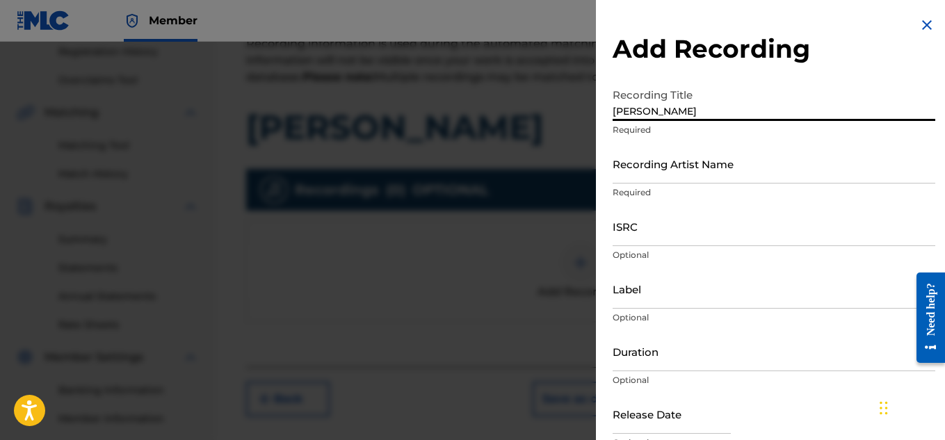
click at [652, 160] on input "Recording Artist Name" at bounding box center [773, 164] width 322 height 40
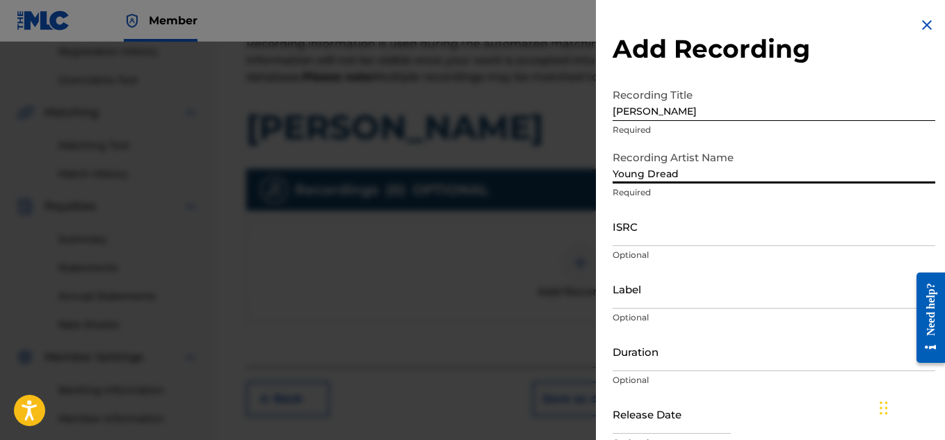
click at [648, 241] on input "ISRC" at bounding box center [773, 226] width 322 height 40
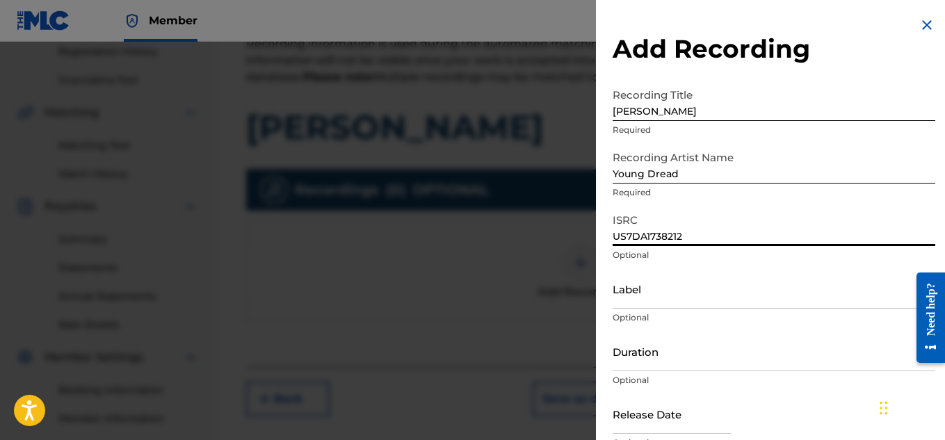
scroll to position [68, 0]
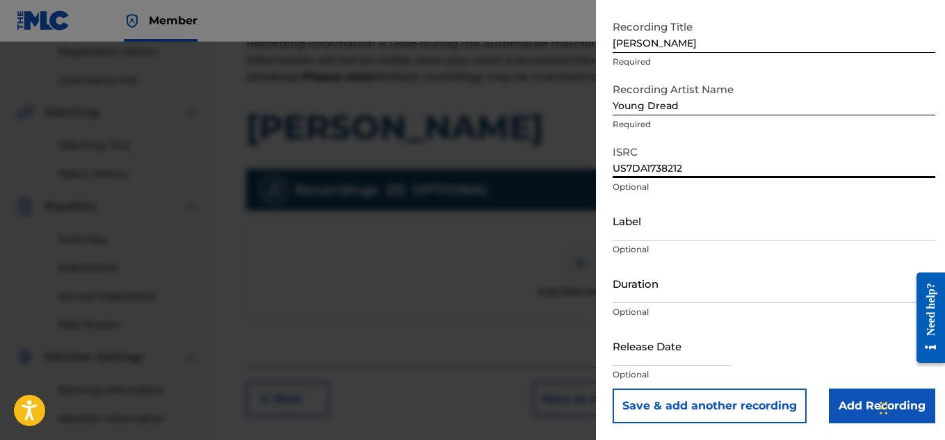
click at [829, 391] on input "Add Recording" at bounding box center [881, 406] width 106 height 35
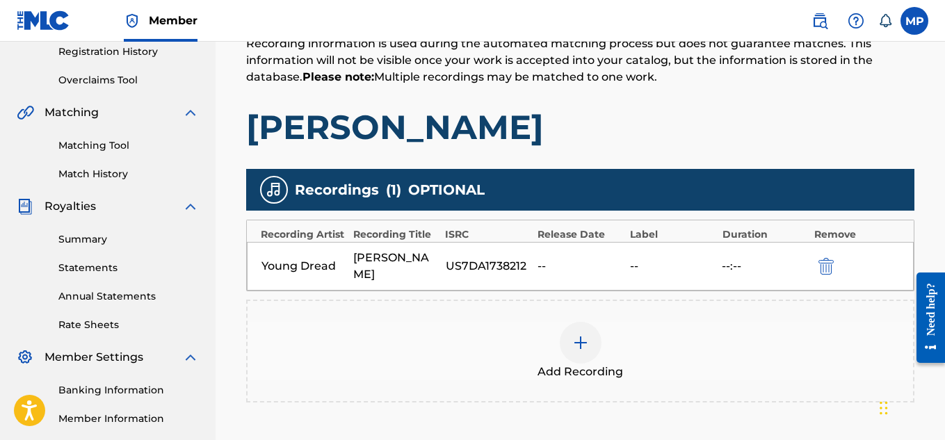
scroll to position [422, 0]
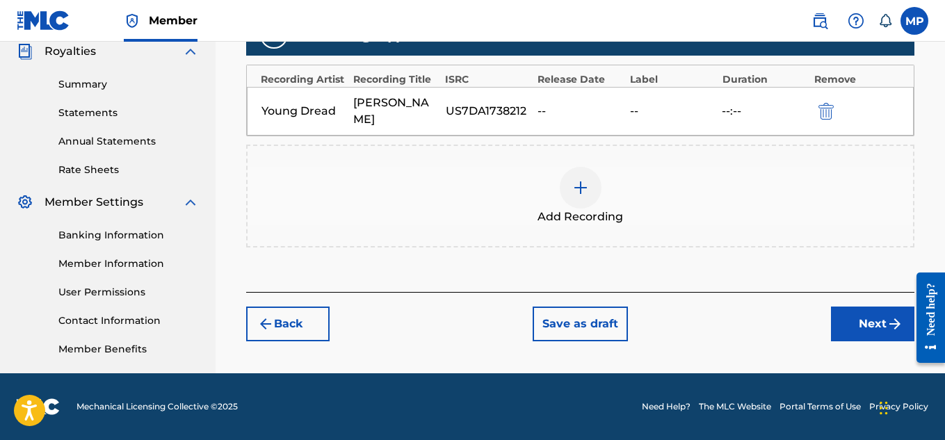
click at [864, 337] on button "Next" at bounding box center [872, 324] width 83 height 35
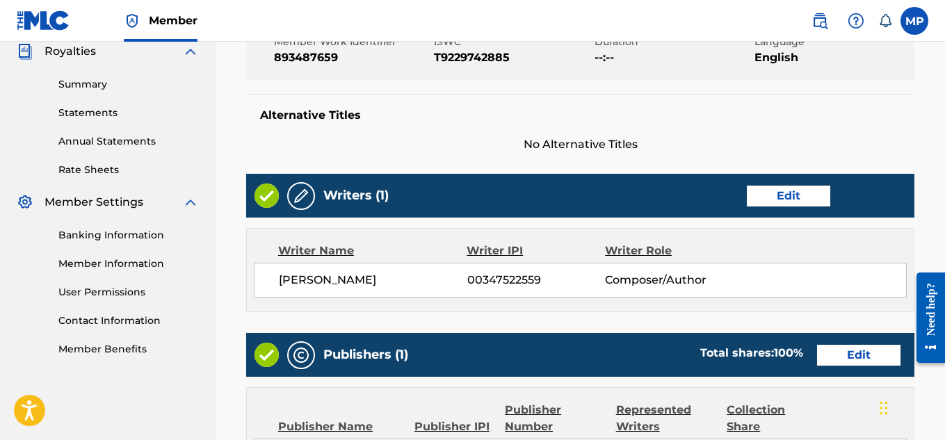
scroll to position [366, 0]
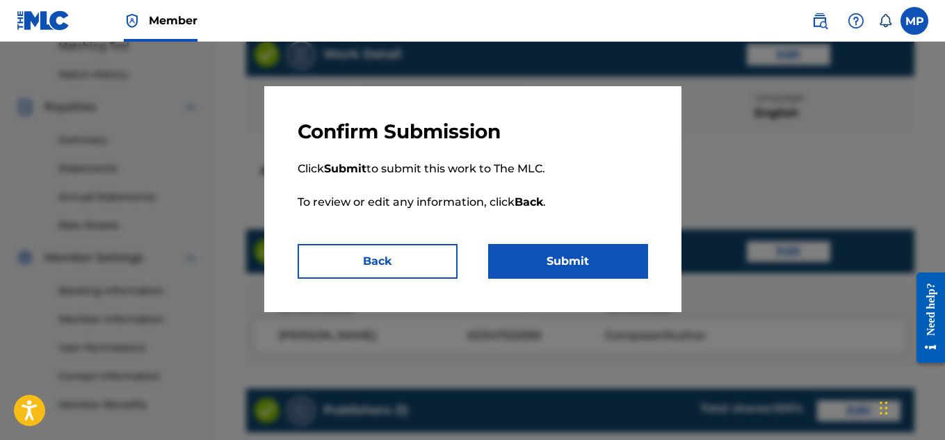
scroll to position [780, 0]
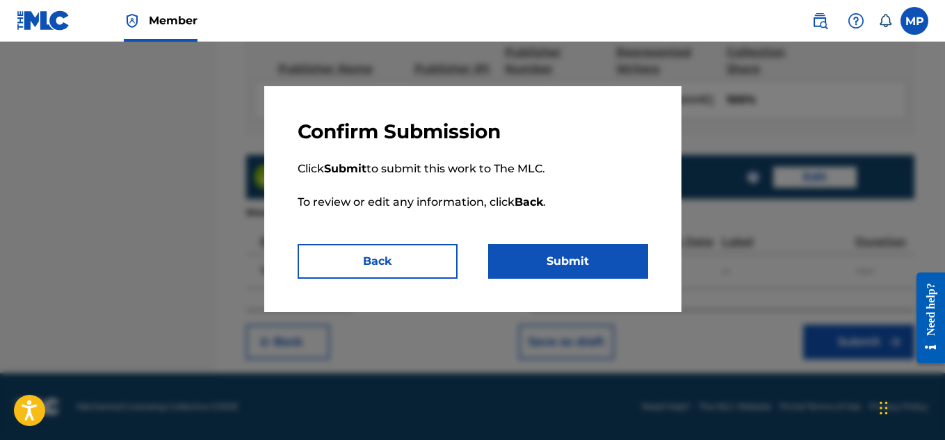
click at [595, 258] on button "Submit" at bounding box center [568, 261] width 160 height 35
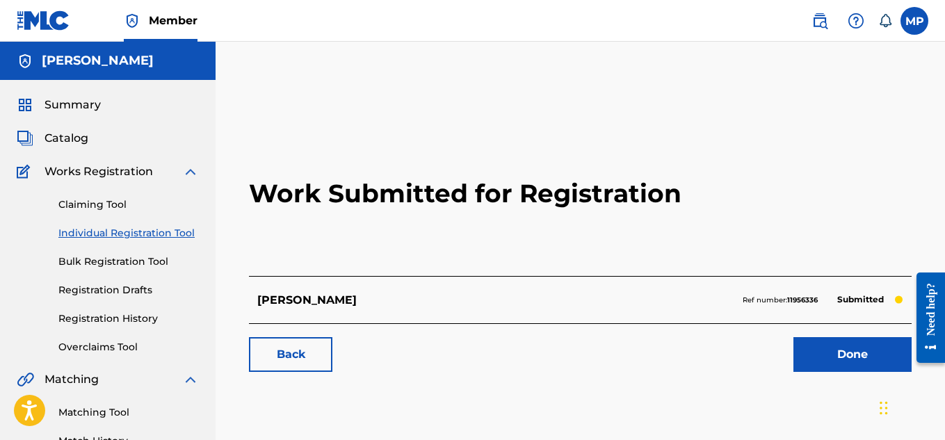
click at [844, 362] on link "Done" at bounding box center [852, 354] width 118 height 35
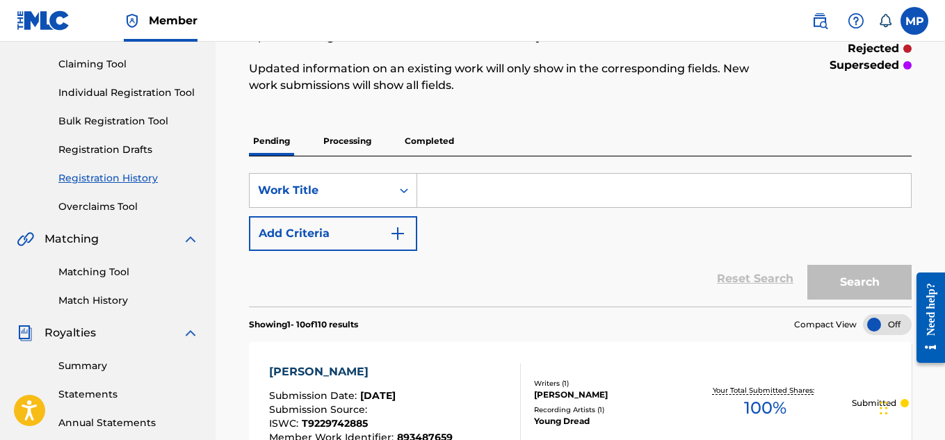
scroll to position [115, 0]
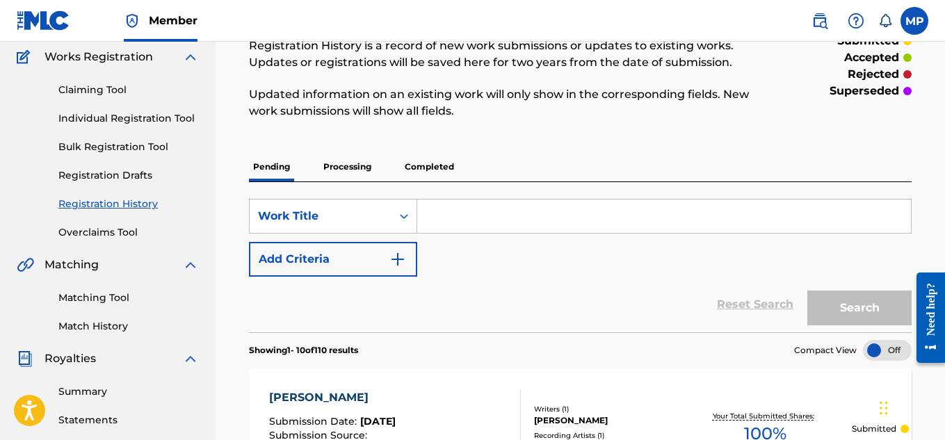
click at [181, 120] on link "Individual Registration Tool" at bounding box center [128, 118] width 140 height 15
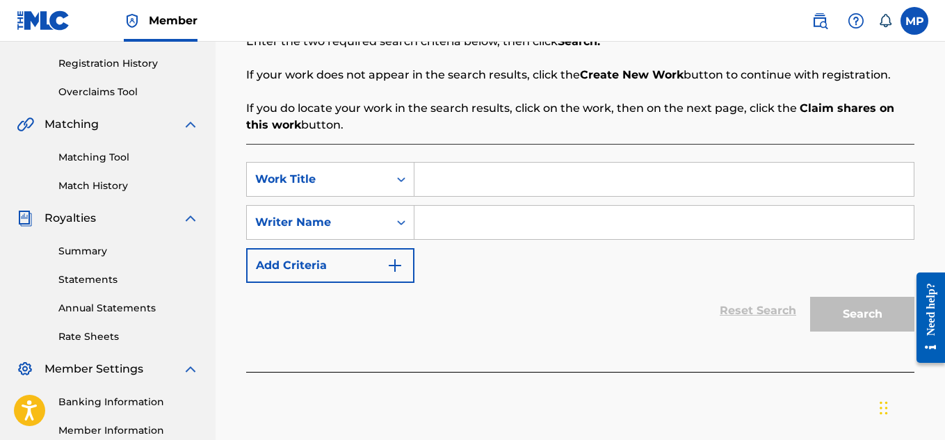
scroll to position [256, 0]
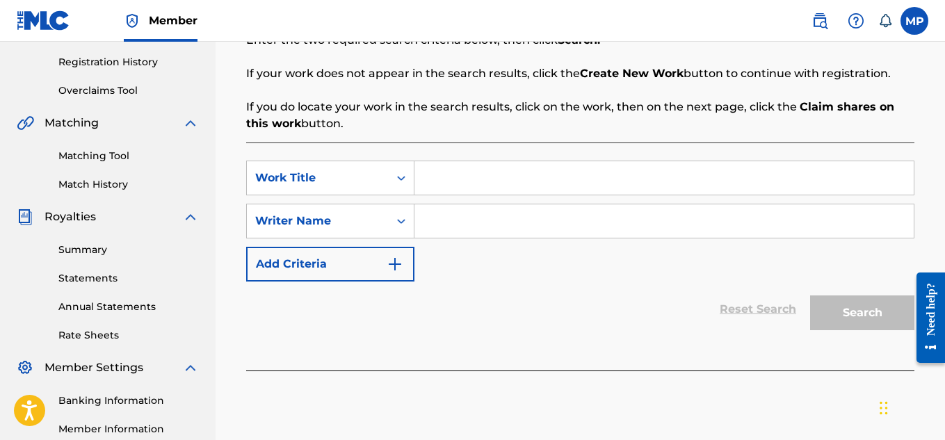
click at [505, 167] on input "Search Form" at bounding box center [663, 177] width 499 height 33
click at [527, 219] on input "Search Form" at bounding box center [663, 220] width 499 height 33
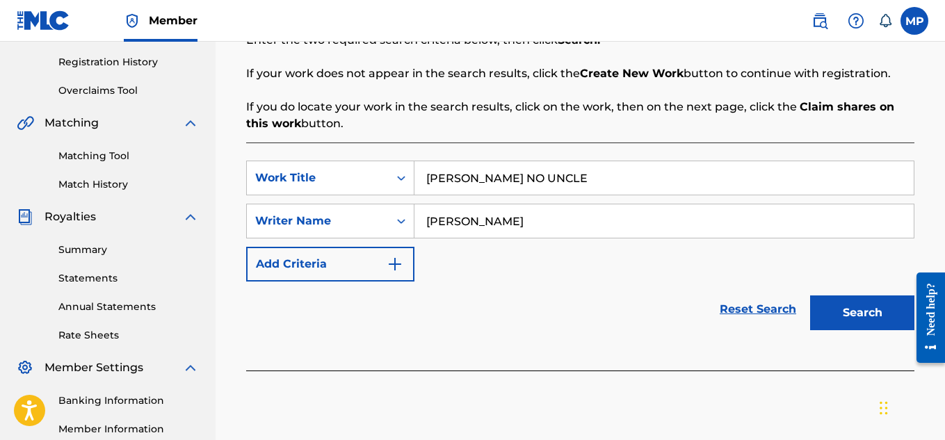
click at [859, 302] on button "Search" at bounding box center [862, 312] width 104 height 35
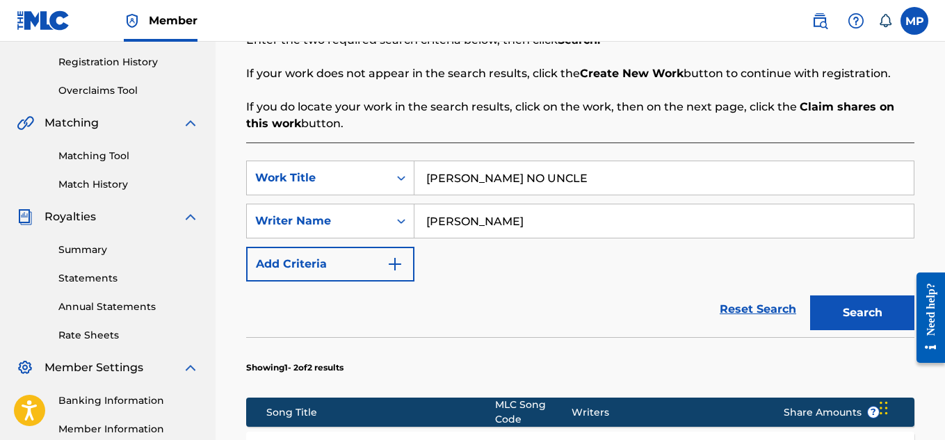
scroll to position [601, 0]
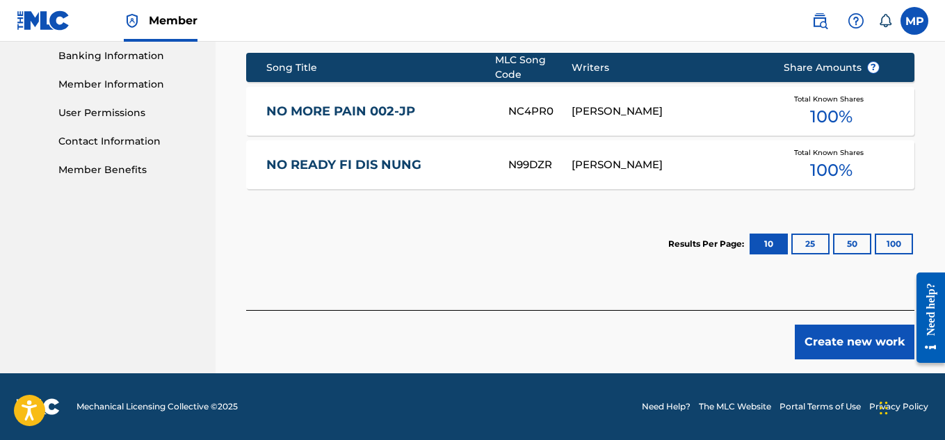
click at [863, 338] on button "Create new work" at bounding box center [854, 342] width 120 height 35
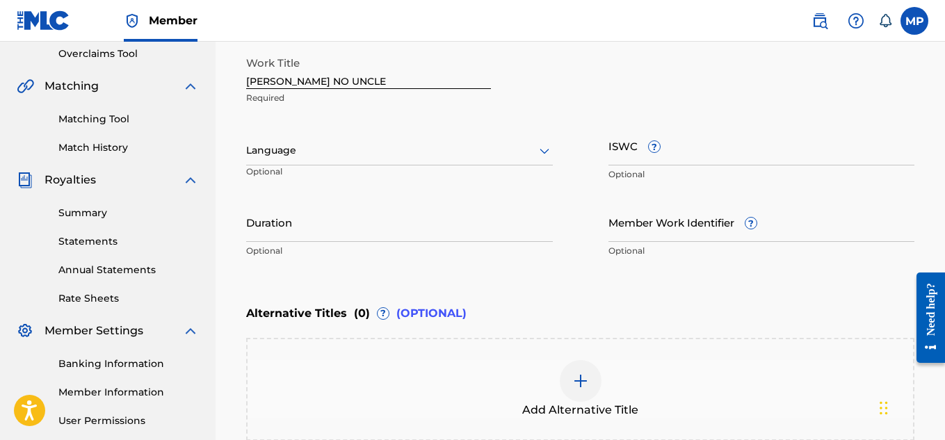
scroll to position [261, 0]
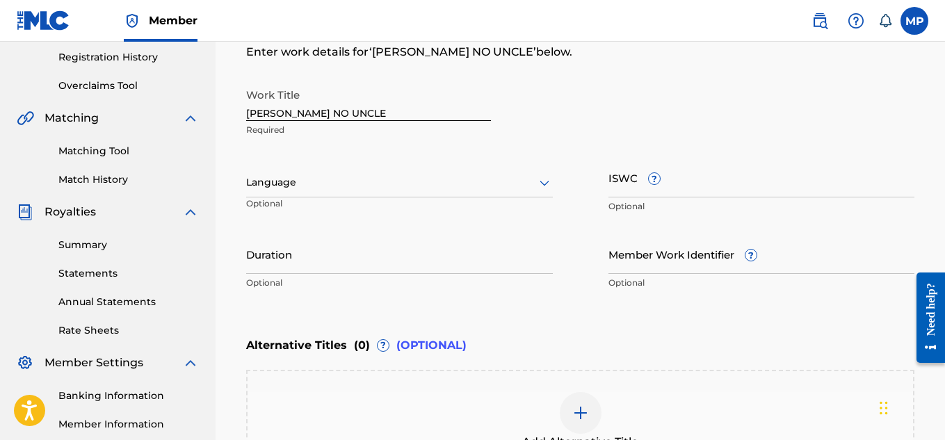
click at [510, 187] on div at bounding box center [399, 182] width 307 height 17
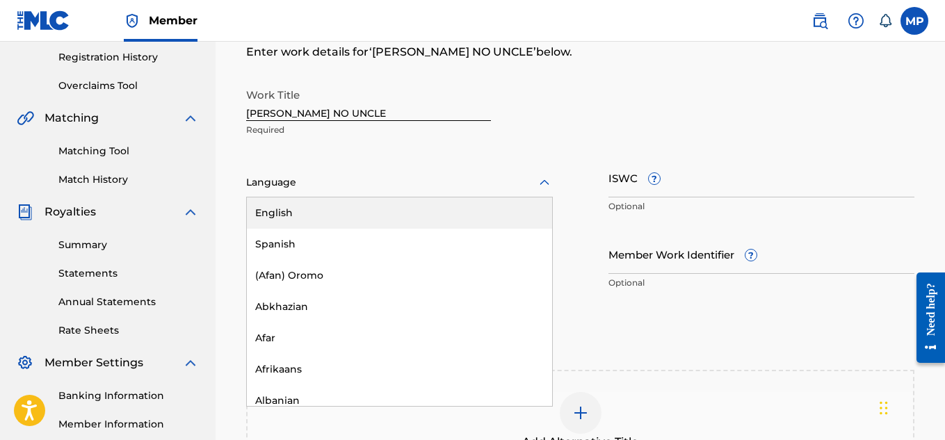
click at [394, 205] on div "English" at bounding box center [399, 212] width 305 height 31
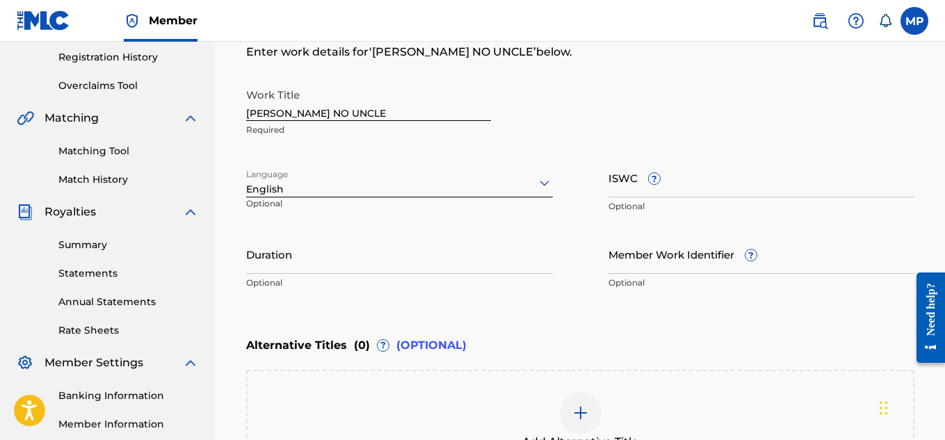
click at [718, 183] on input "ISWC ?" at bounding box center [761, 178] width 307 height 40
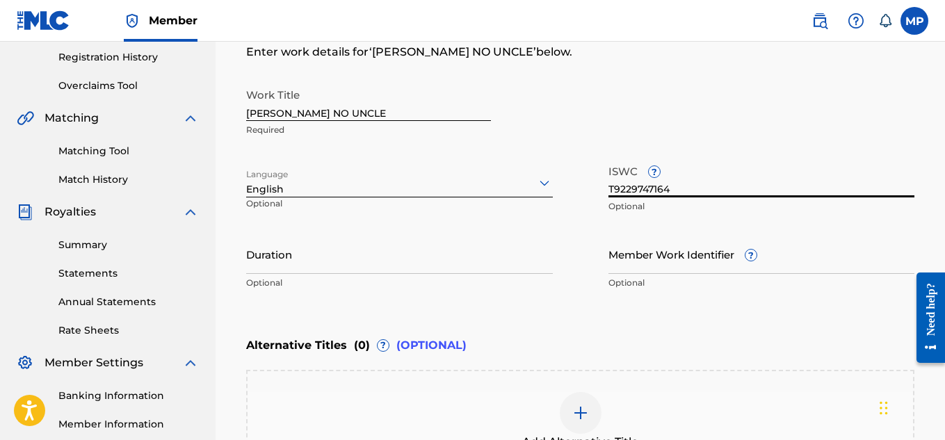
click at [646, 263] on input "Member Work Identifier ?" at bounding box center [761, 254] width 307 height 40
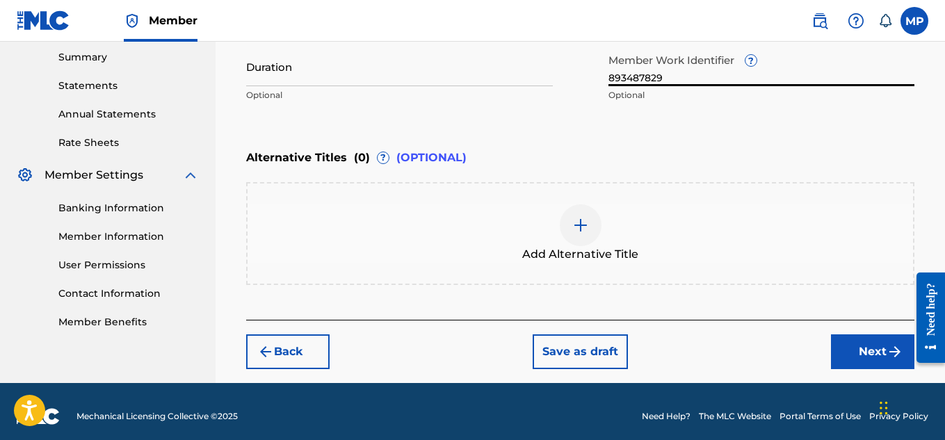
scroll to position [459, 0]
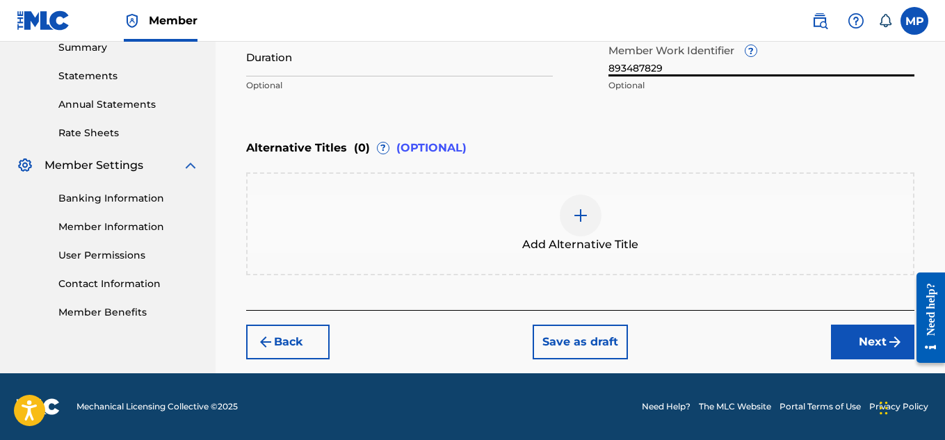
click at [873, 329] on button "Next" at bounding box center [872, 342] width 83 height 35
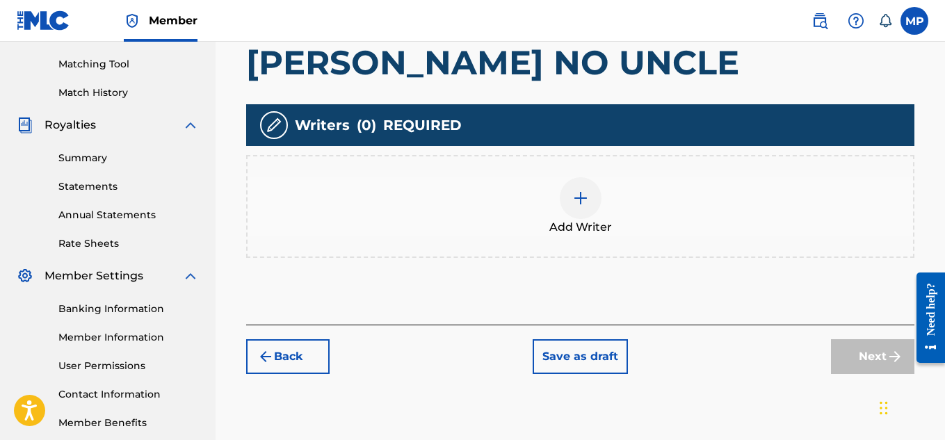
scroll to position [422, 0]
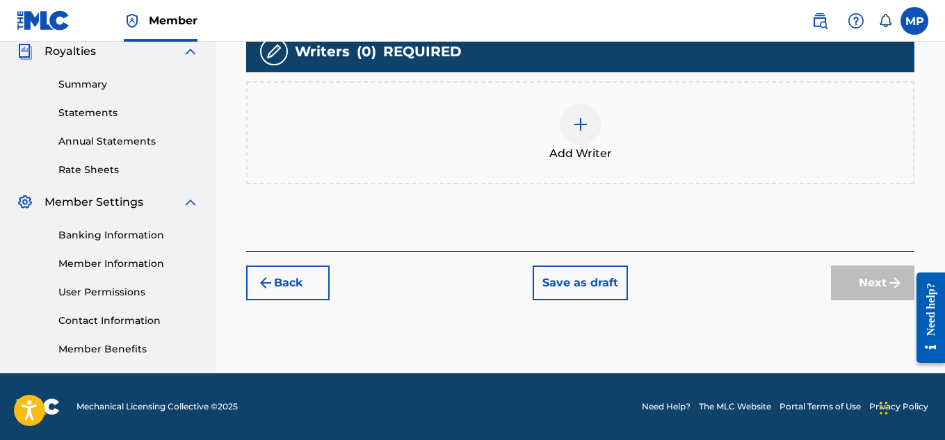
click at [580, 137] on div at bounding box center [580, 125] width 42 height 42
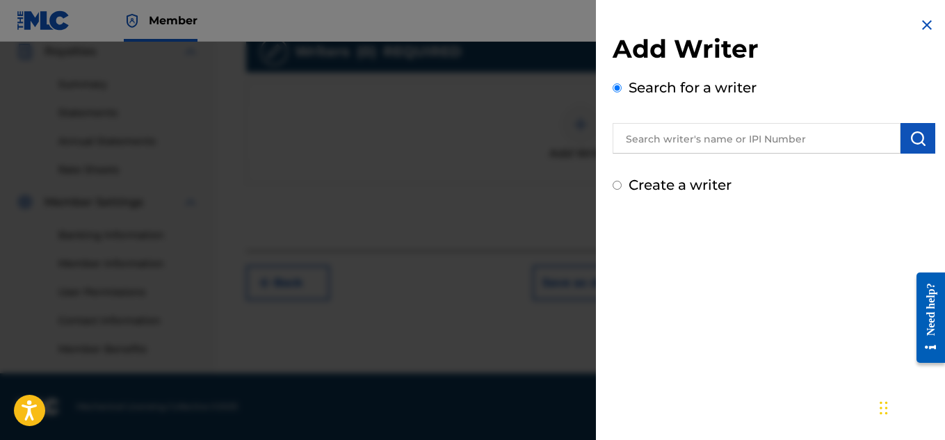
click at [740, 143] on input "text" at bounding box center [756, 138] width 288 height 31
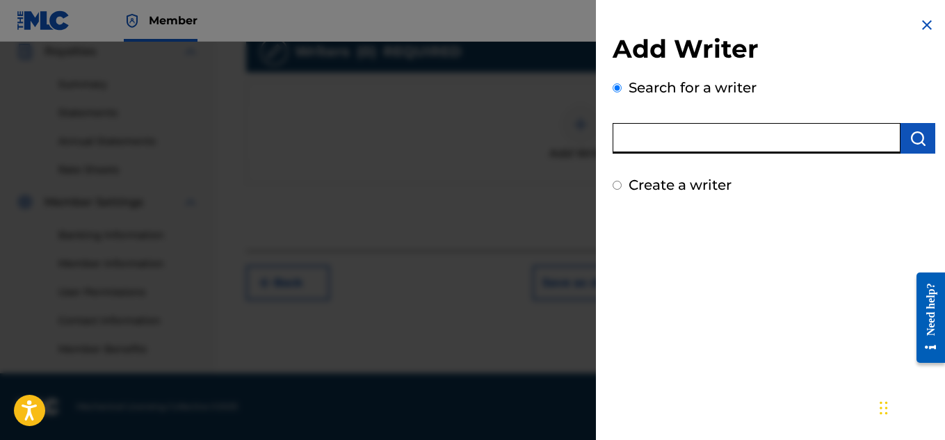
click at [729, 144] on input "text" at bounding box center [756, 138] width 288 height 31
click at [915, 139] on img "submit" at bounding box center [917, 138] width 17 height 17
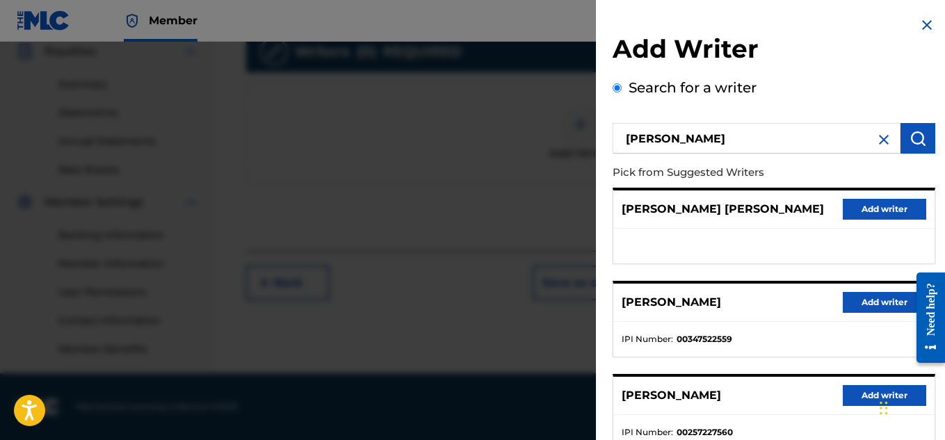
click at [858, 309] on button "Add writer" at bounding box center [883, 302] width 83 height 21
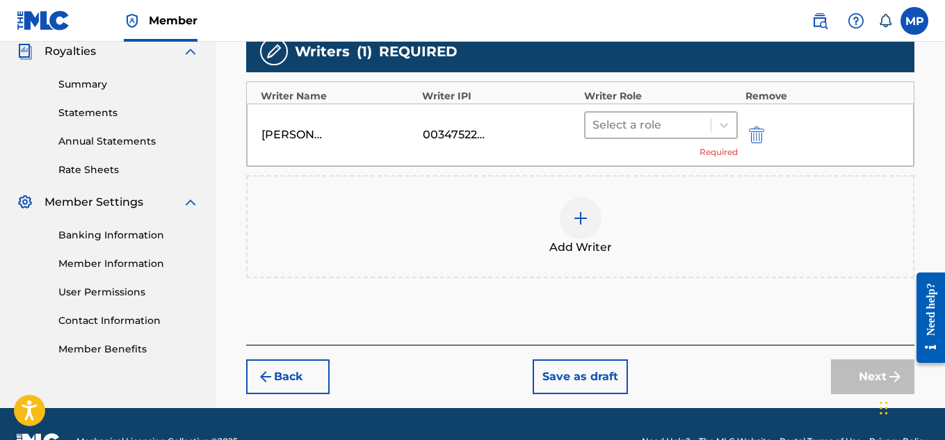
click at [635, 123] on div at bounding box center [648, 124] width 112 height 19
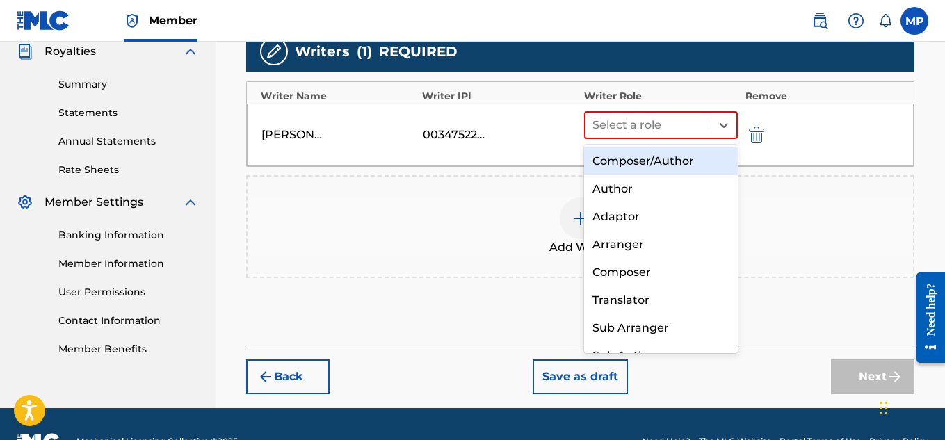
click at [635, 152] on div "Composer/Author" at bounding box center [661, 161] width 154 height 28
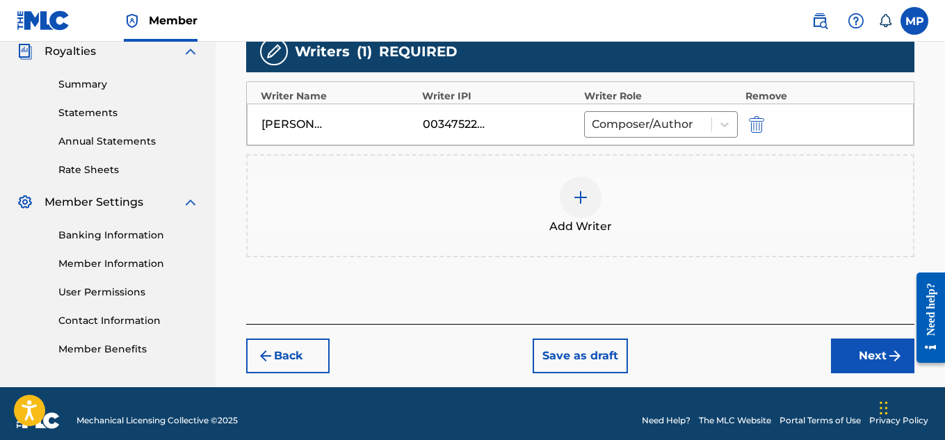
click at [862, 361] on button "Next" at bounding box center [872, 355] width 83 height 35
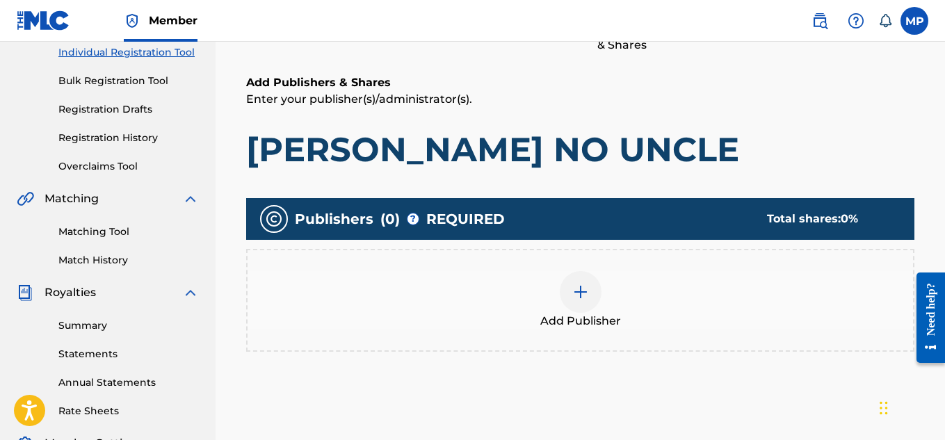
click at [555, 279] on div "Add Publisher" at bounding box center [579, 300] width 665 height 58
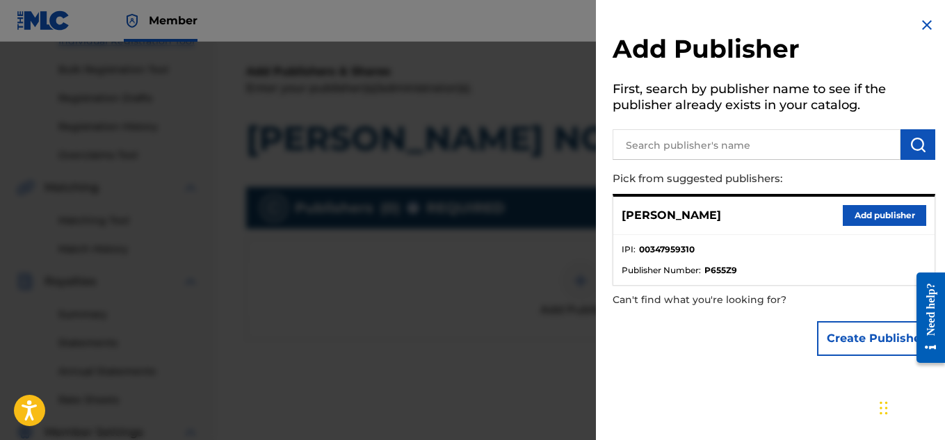
click at [867, 218] on button "Add publisher" at bounding box center [883, 215] width 83 height 21
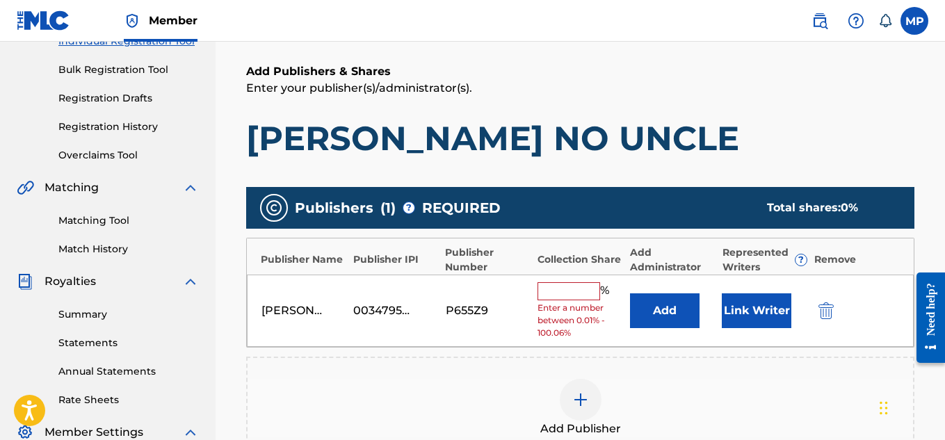
click at [573, 284] on input "text" at bounding box center [568, 291] width 63 height 18
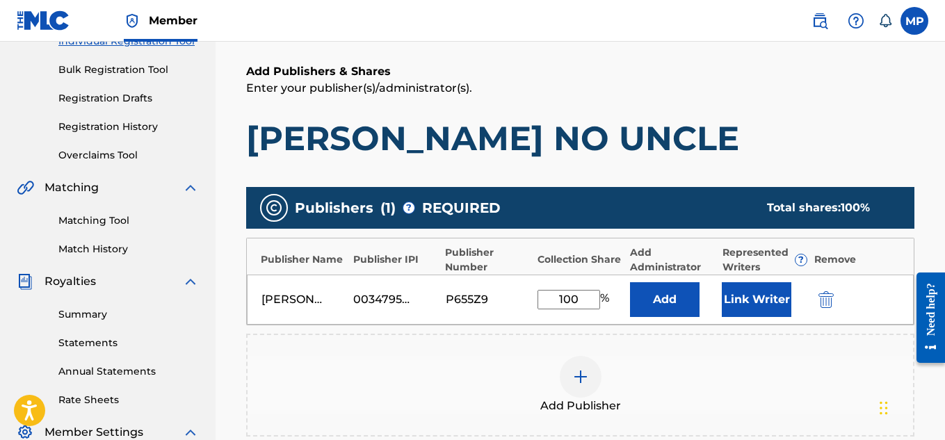
click at [740, 300] on button "Link Writer" at bounding box center [756, 299] width 70 height 35
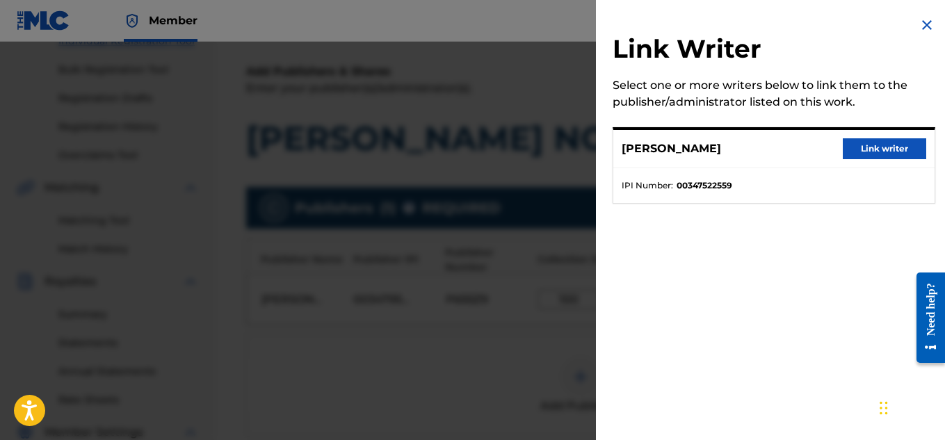
click at [856, 138] on button "Link writer" at bounding box center [883, 148] width 83 height 21
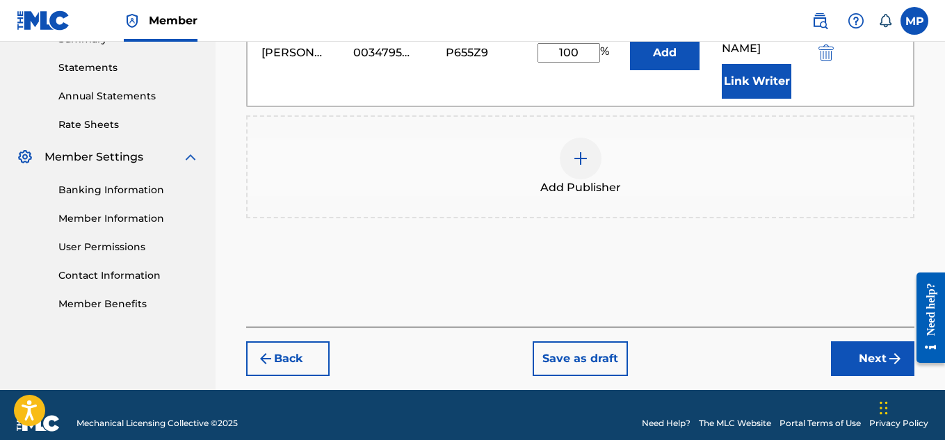
click at [843, 343] on button "Next" at bounding box center [872, 358] width 83 height 35
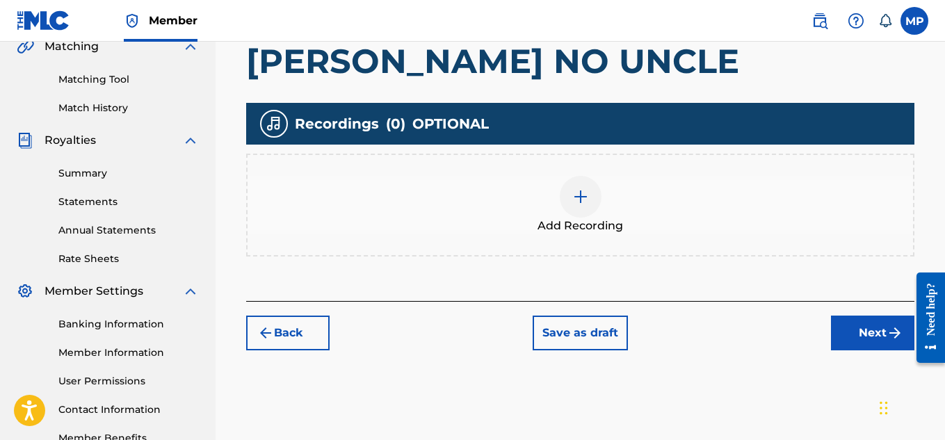
scroll to position [334, 0]
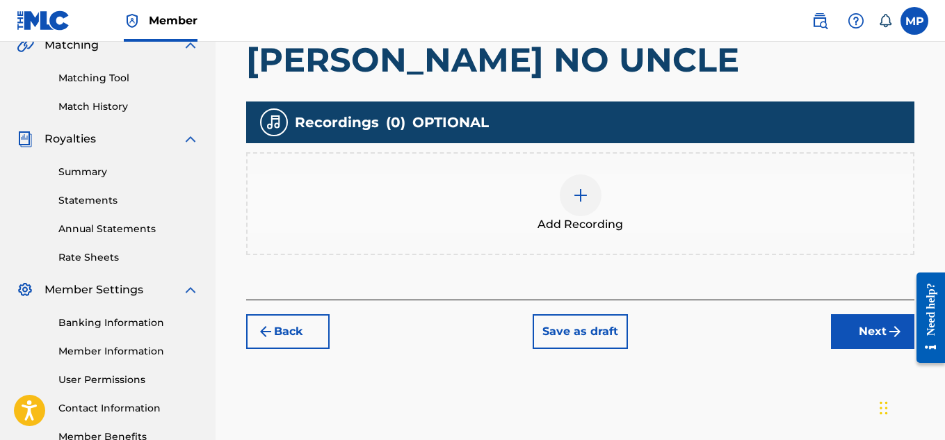
click at [574, 177] on div at bounding box center [580, 195] width 42 height 42
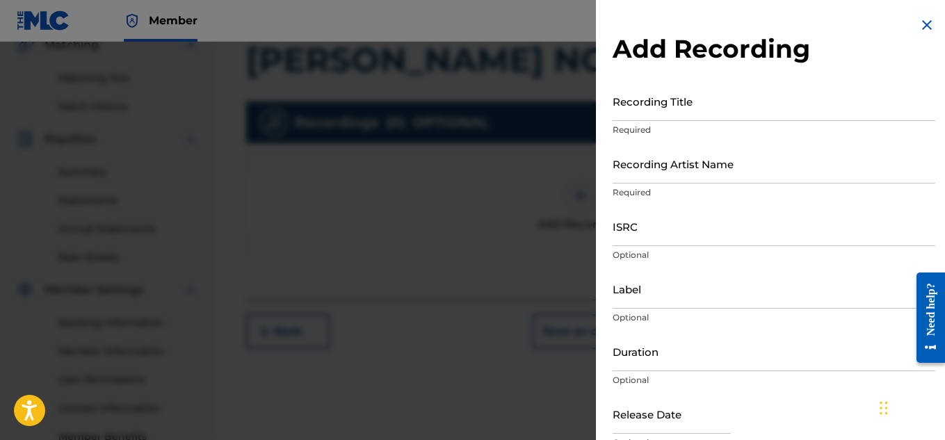
click at [642, 110] on input "Recording Title" at bounding box center [773, 101] width 322 height 40
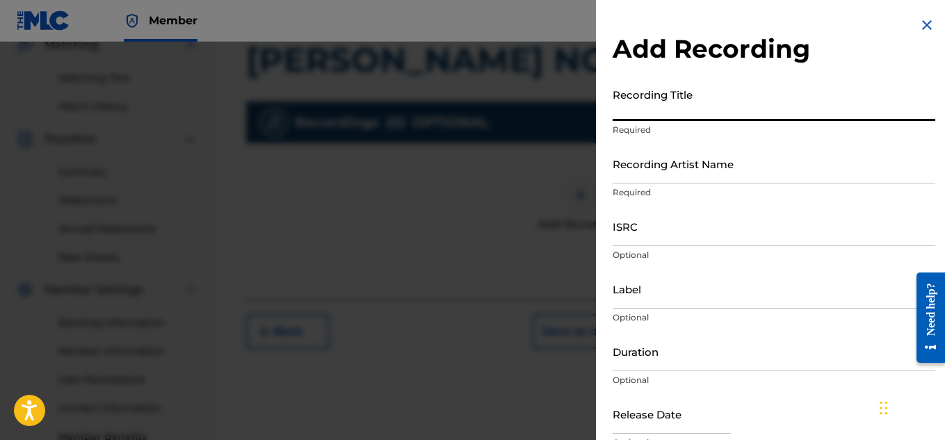
click at [673, 104] on input "Recording Title" at bounding box center [773, 101] width 322 height 40
click at [656, 190] on p "Required" at bounding box center [773, 192] width 322 height 13
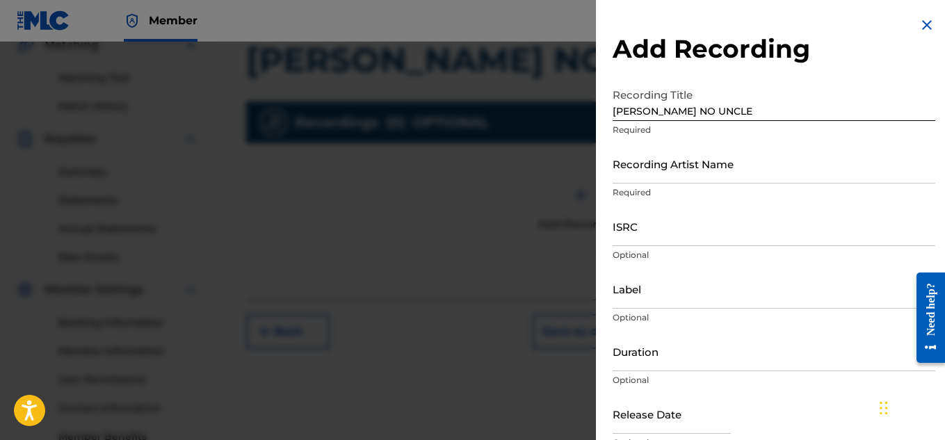
click at [644, 175] on input "Recording Artist Name" at bounding box center [773, 164] width 322 height 40
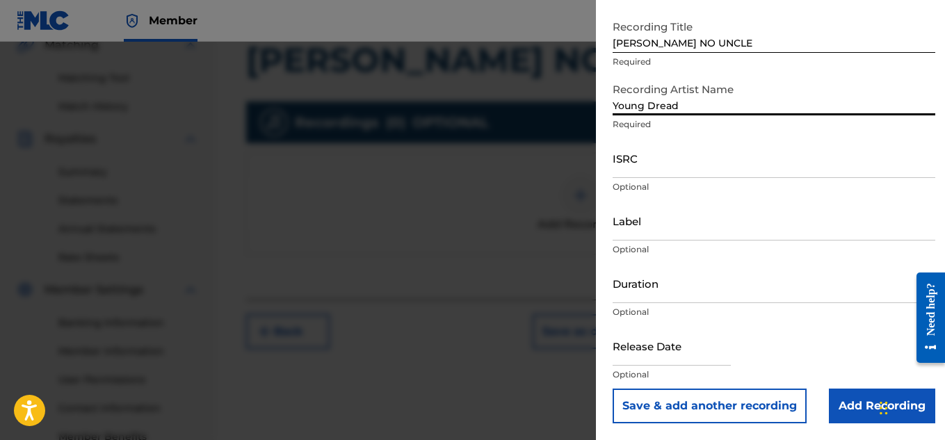
click at [846, 398] on input "Add Recording" at bounding box center [881, 406] width 106 height 35
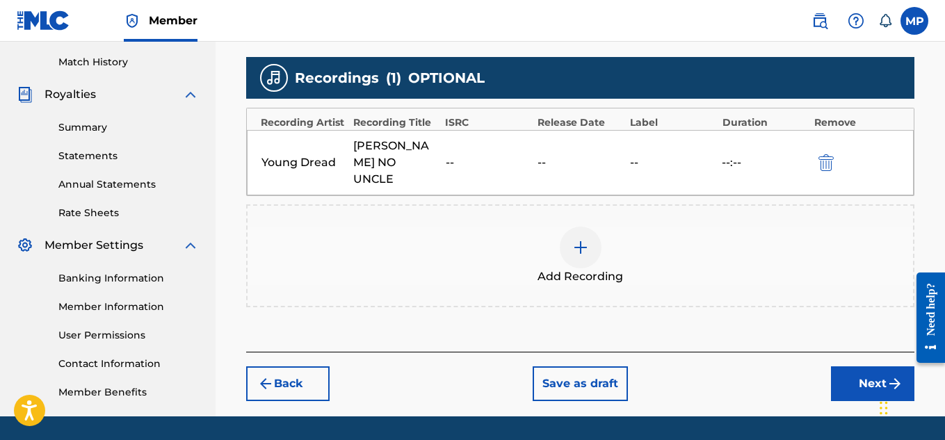
scroll to position [381, 0]
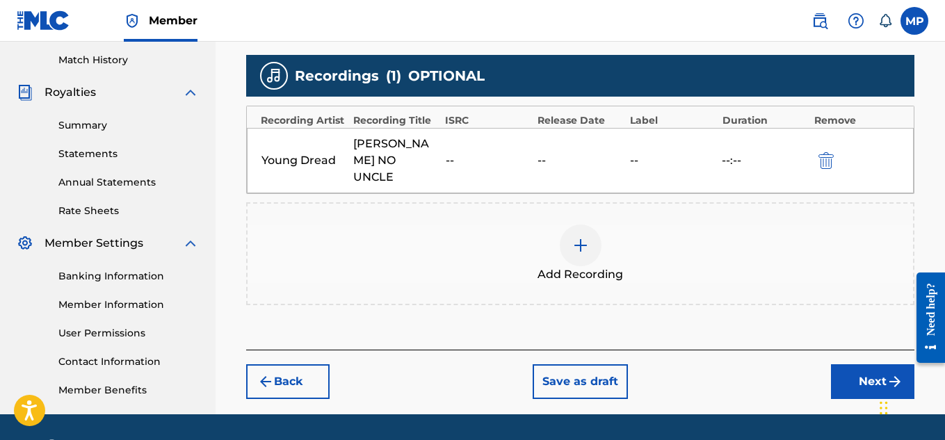
click at [849, 369] on button "Next" at bounding box center [872, 381] width 83 height 35
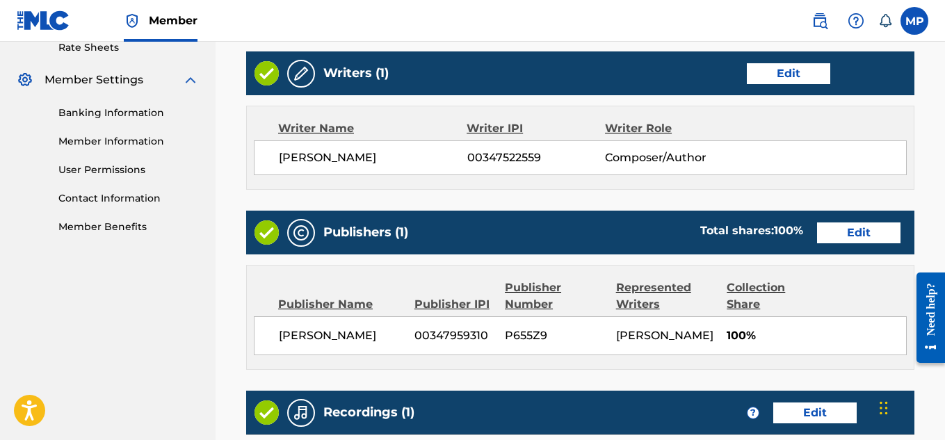
scroll to position [780, 0]
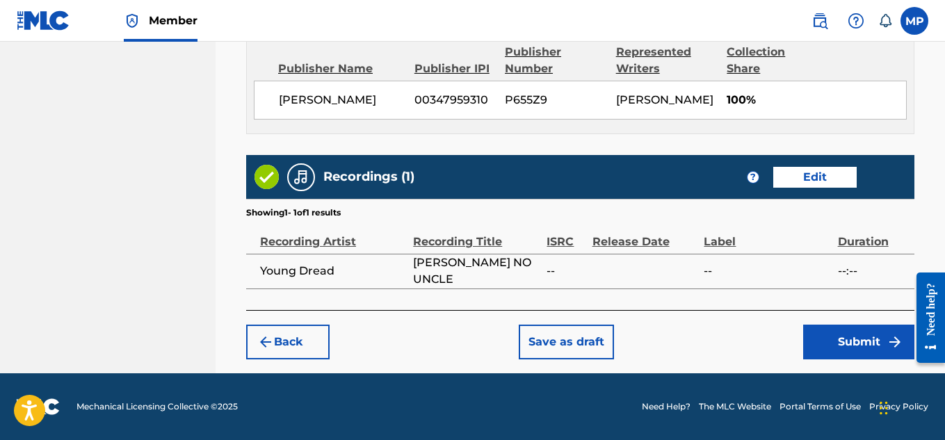
click at [844, 347] on button "Submit" at bounding box center [858, 342] width 111 height 35
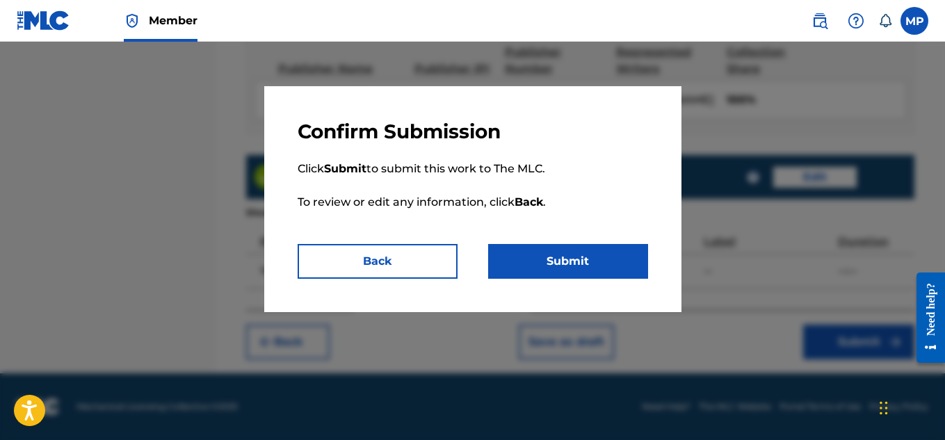
click at [606, 268] on button "Submit" at bounding box center [568, 261] width 160 height 35
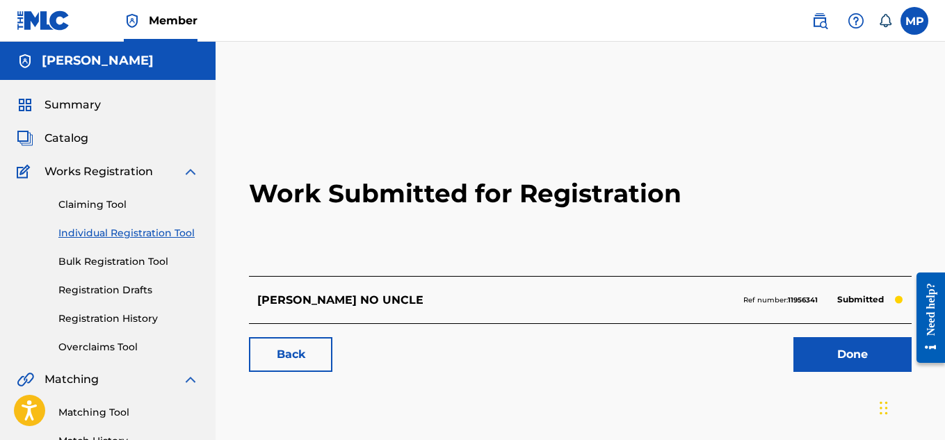
click at [303, 359] on link "Back" at bounding box center [290, 354] width 83 height 35
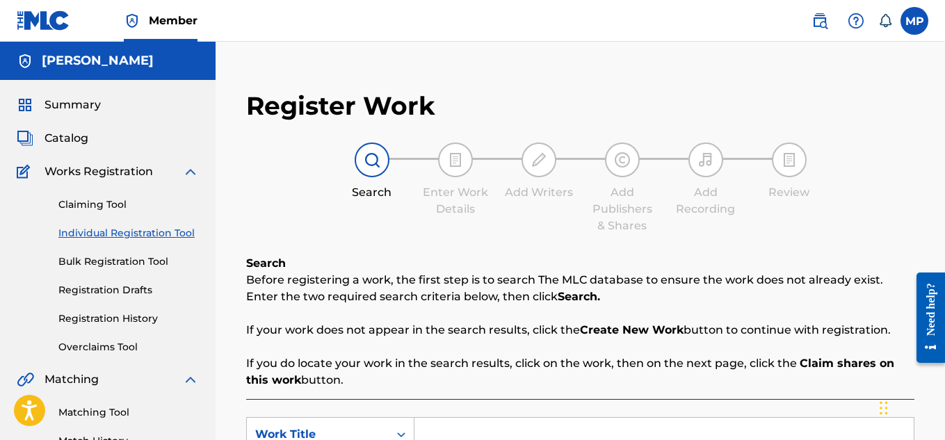
scroll to position [223, 0]
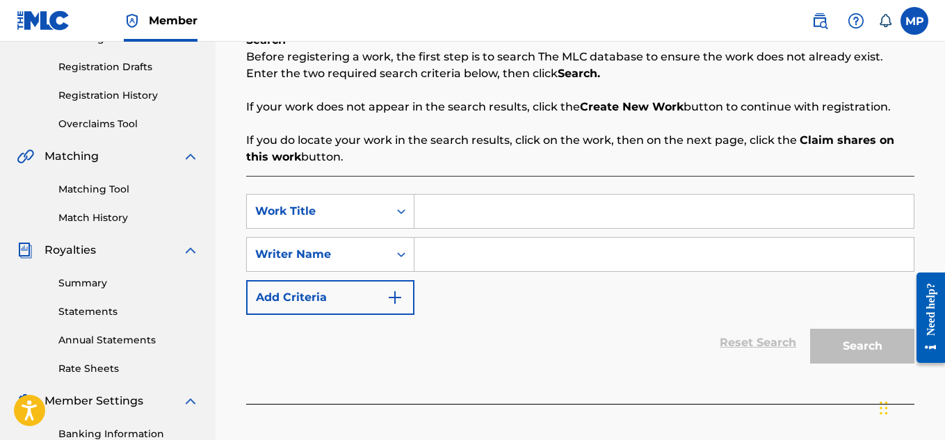
click at [498, 209] on input "Search Form" at bounding box center [663, 211] width 499 height 33
click at [590, 370] on div "Reset Search Search" at bounding box center [580, 343] width 668 height 56
click at [485, 259] on input "Search Form" at bounding box center [663, 254] width 499 height 33
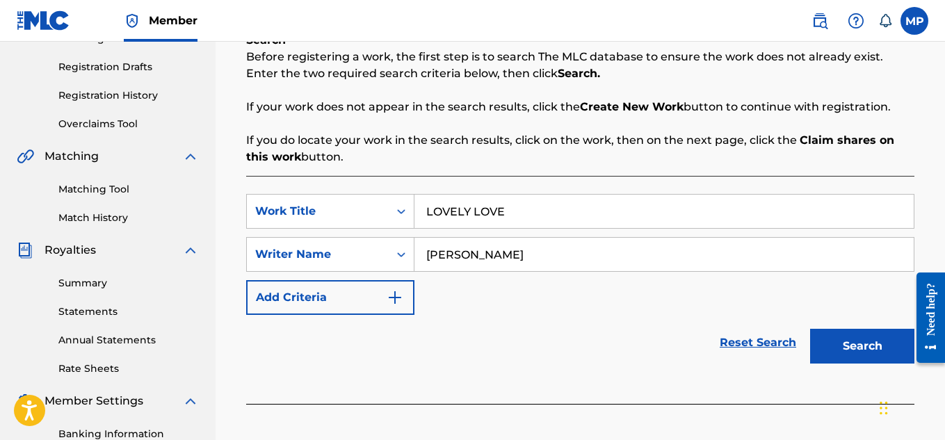
click at [874, 345] on button "Search" at bounding box center [862, 346] width 104 height 35
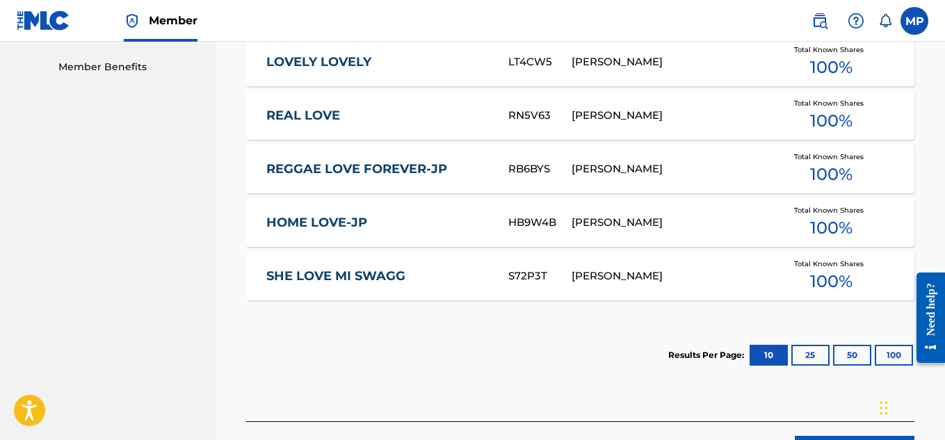
scroll to position [815, 0]
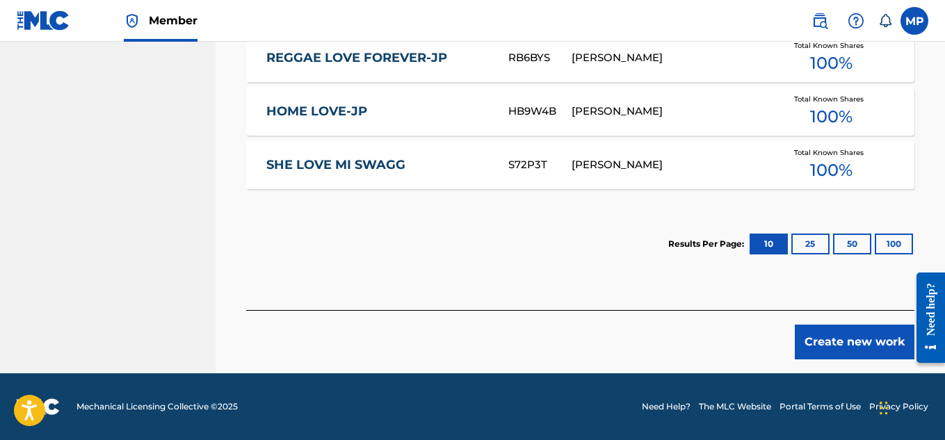
click at [862, 343] on button "Create new work" at bounding box center [854, 342] width 120 height 35
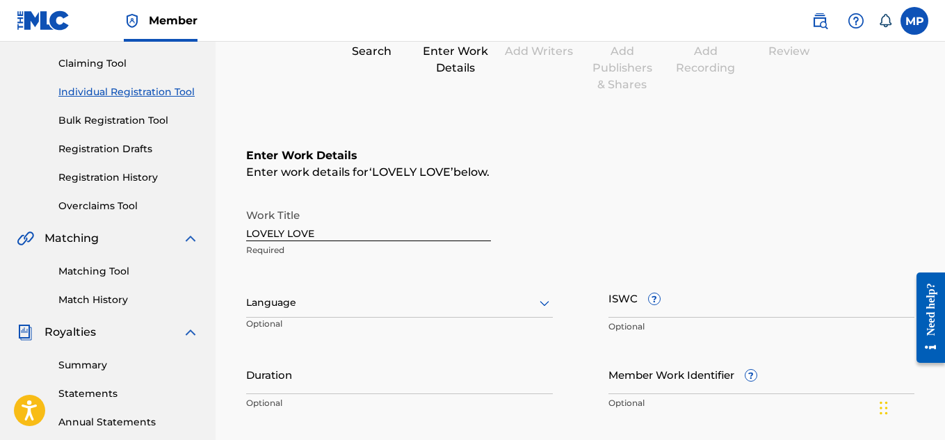
scroll to position [145, 0]
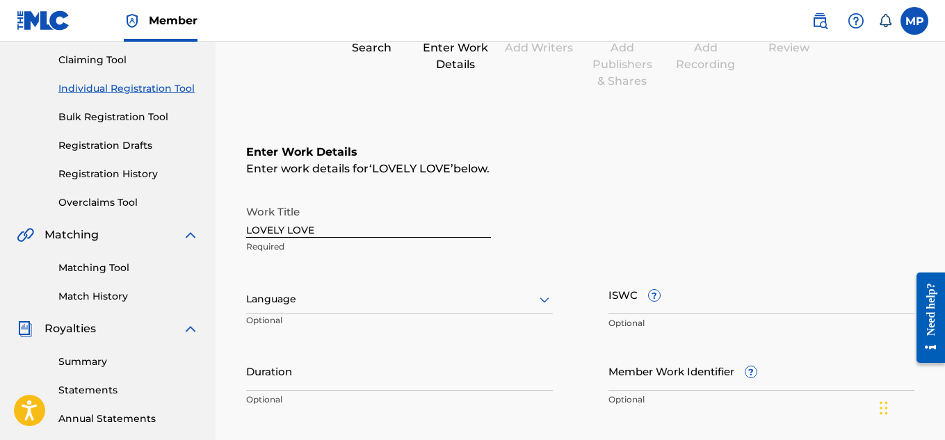
click at [676, 310] on input "ISWC ?" at bounding box center [761, 295] width 307 height 40
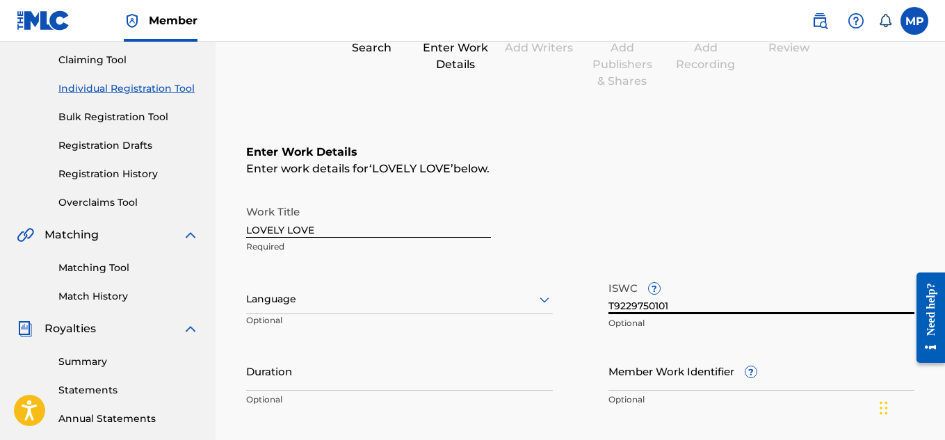
click at [621, 372] on input "Member Work Identifier ?" at bounding box center [761, 371] width 307 height 40
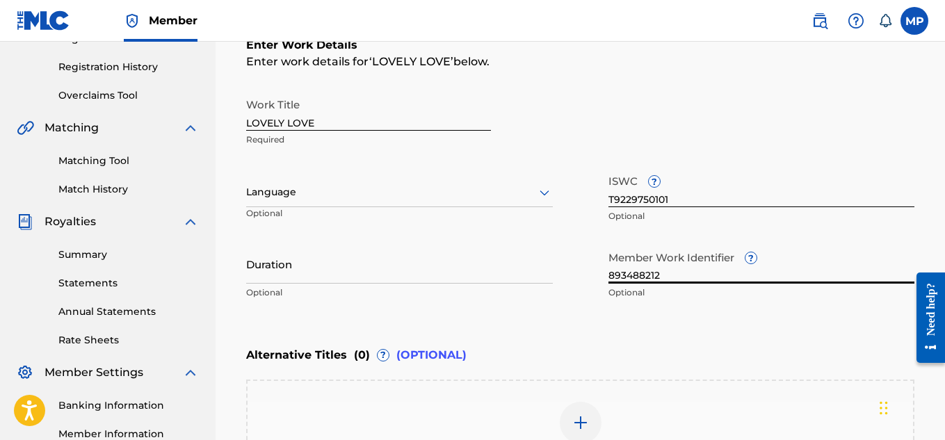
scroll to position [459, 0]
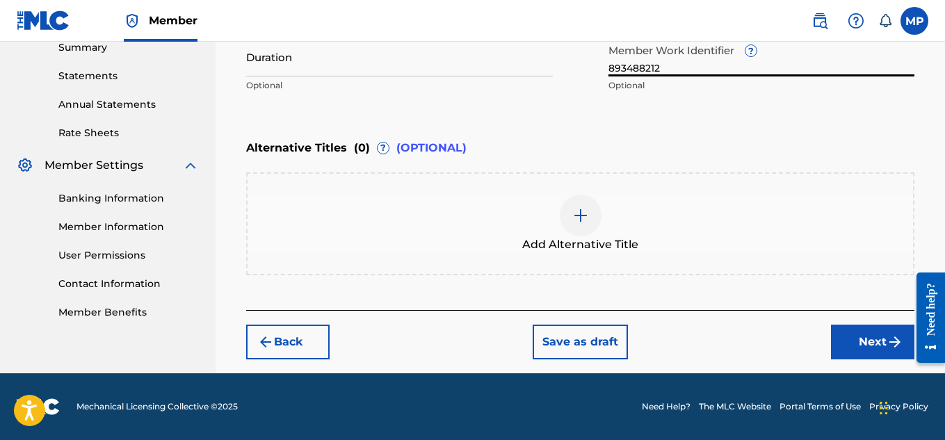
click at [850, 329] on button "Next" at bounding box center [872, 342] width 83 height 35
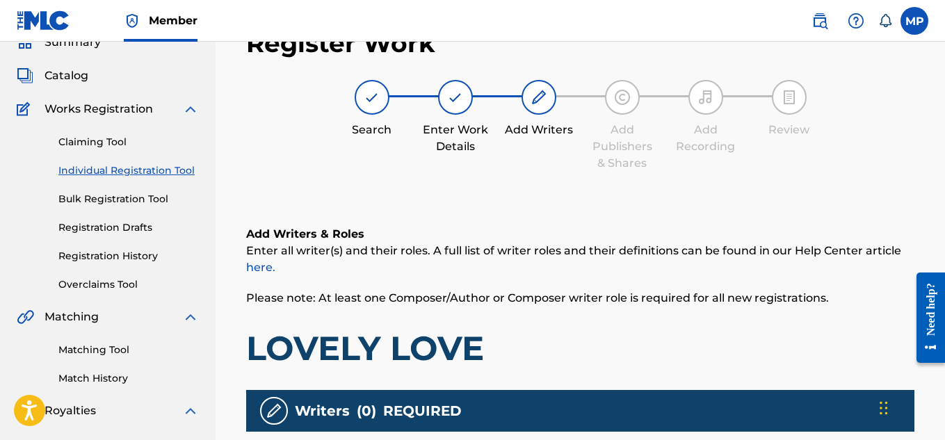
scroll to position [336, 0]
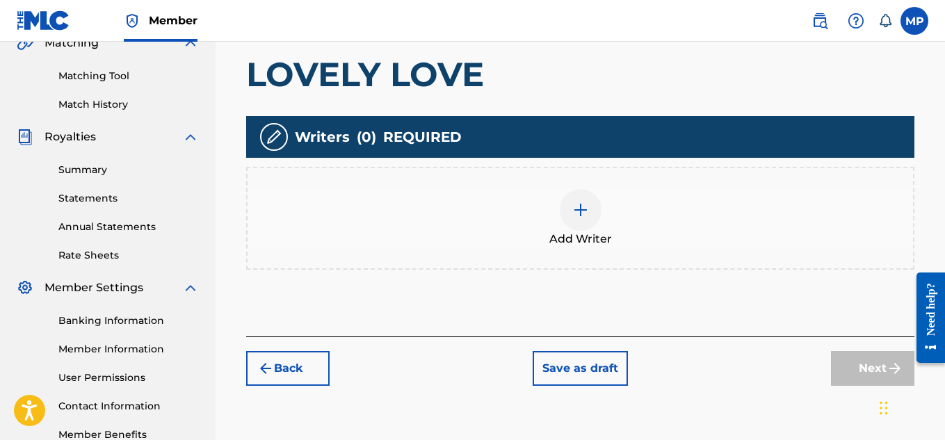
click at [601, 213] on div "Add Writer" at bounding box center [579, 218] width 665 height 58
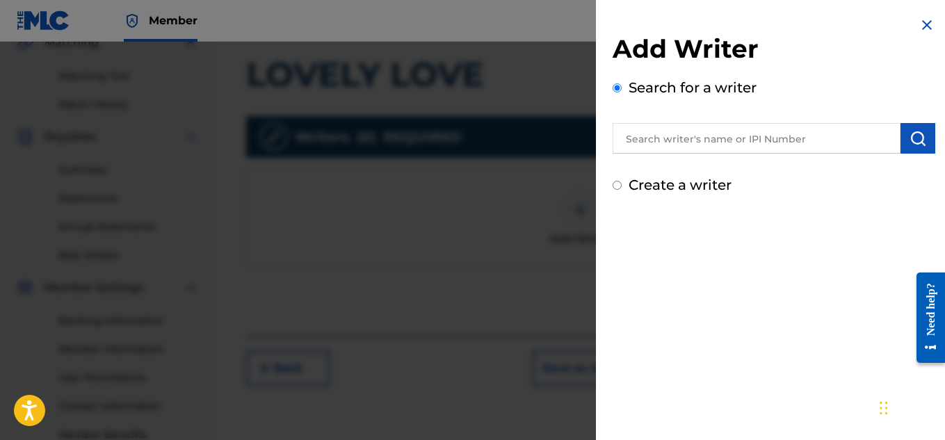
click at [727, 149] on input "text" at bounding box center [756, 138] width 288 height 31
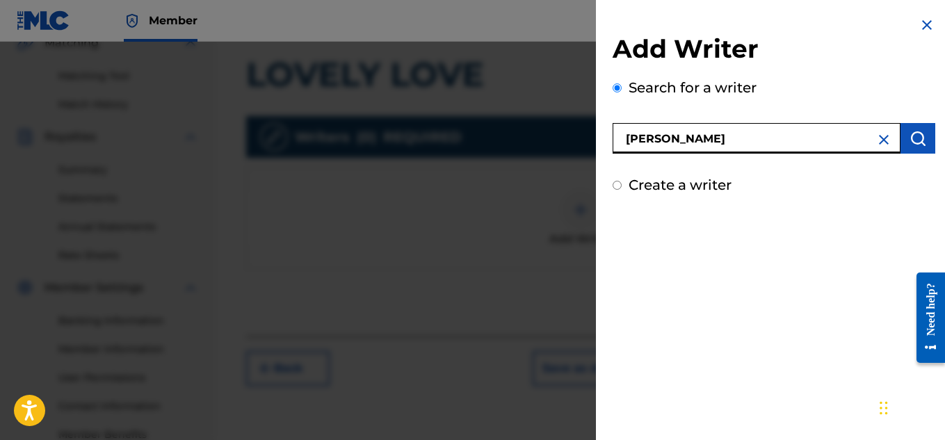
click at [910, 150] on button "submit" at bounding box center [917, 138] width 35 height 31
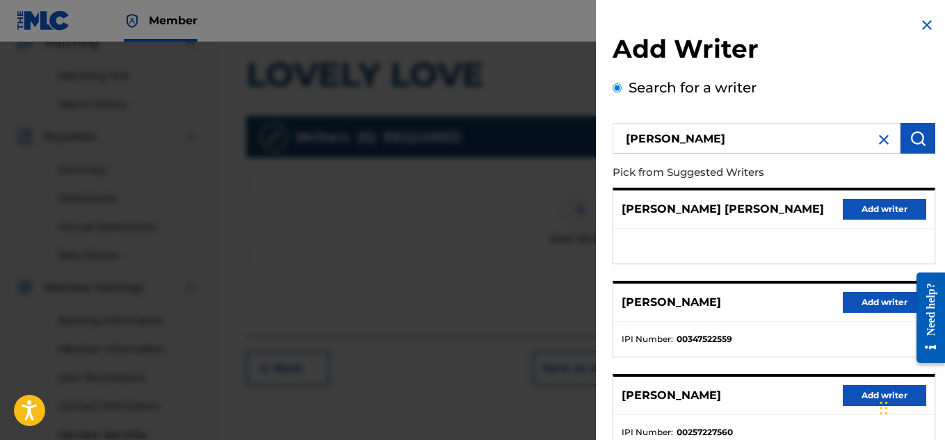
click at [873, 298] on button "Add writer" at bounding box center [883, 302] width 83 height 21
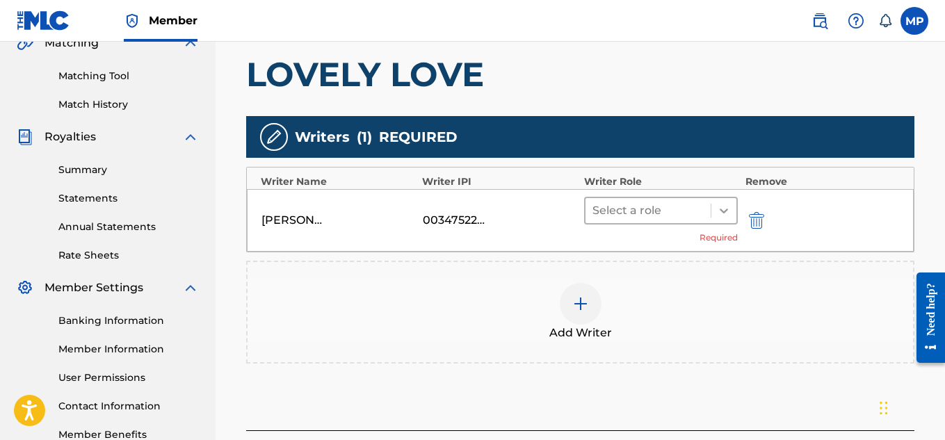
click at [727, 211] on icon at bounding box center [724, 211] width 14 height 14
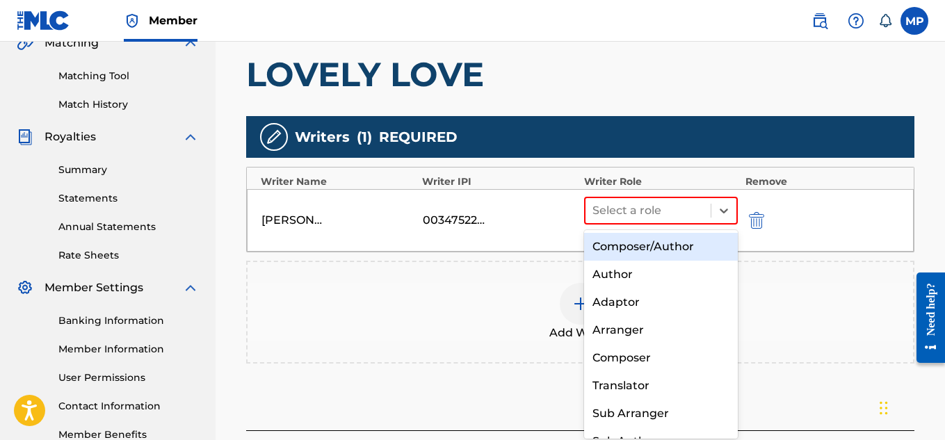
click at [678, 245] on div "Composer/Author" at bounding box center [661, 247] width 154 height 28
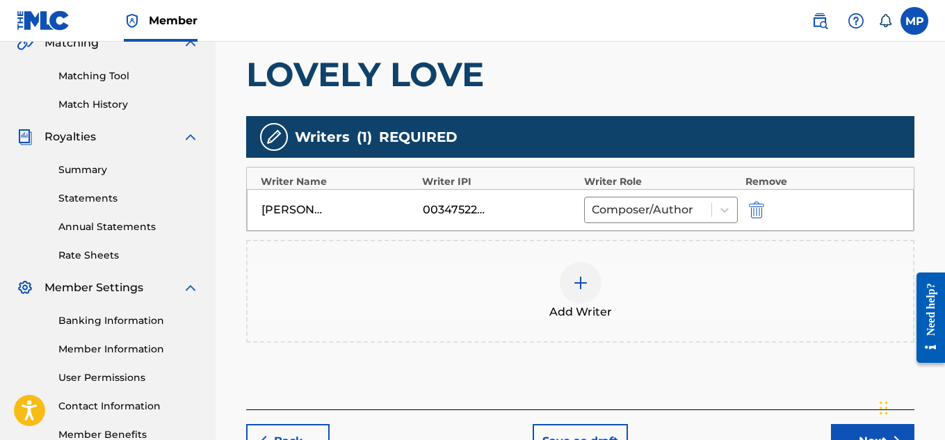
scroll to position [436, 0]
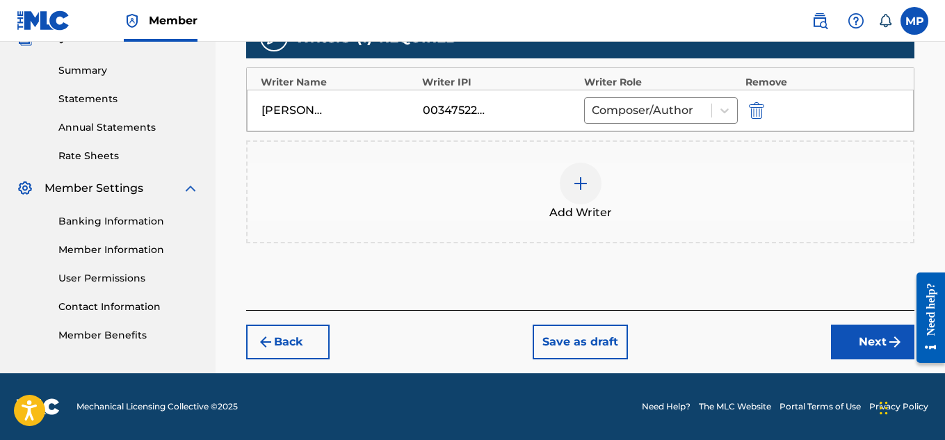
click at [847, 344] on button "Next" at bounding box center [872, 342] width 83 height 35
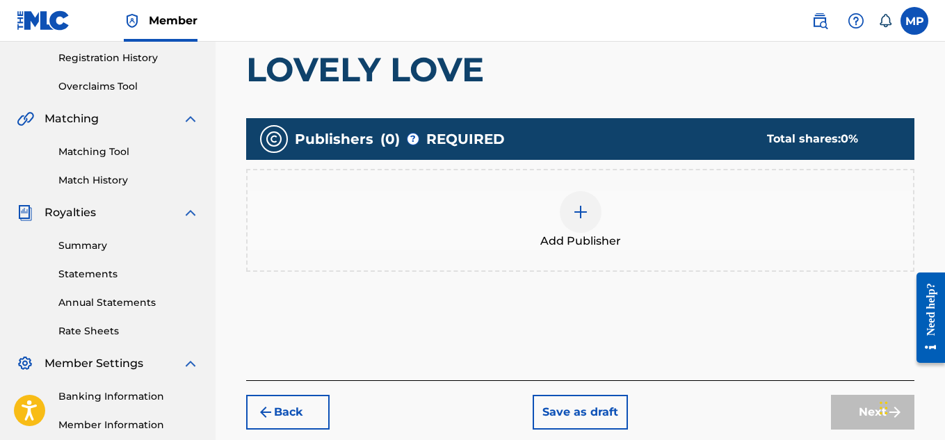
scroll to position [422, 0]
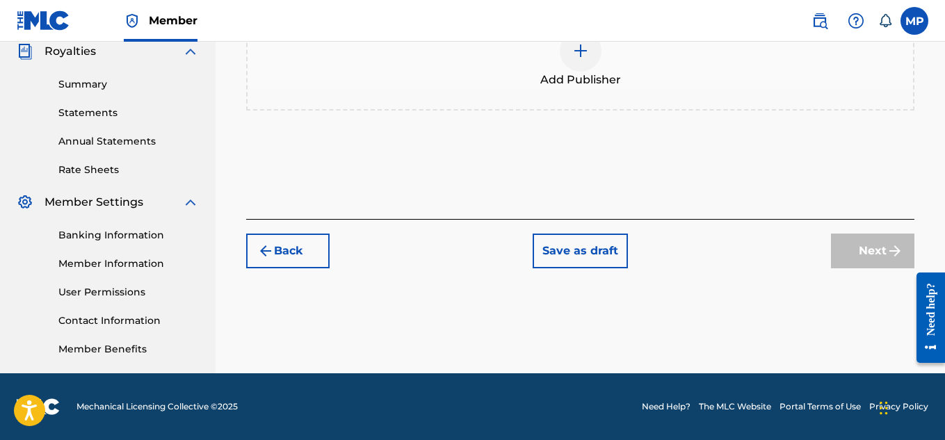
click at [601, 83] on span "Add Publisher" at bounding box center [580, 80] width 81 height 17
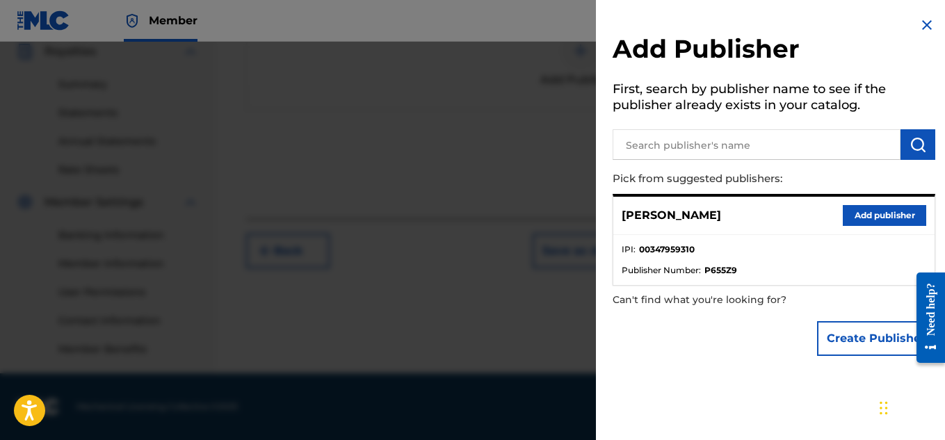
click at [701, 136] on input "text" at bounding box center [756, 144] width 288 height 31
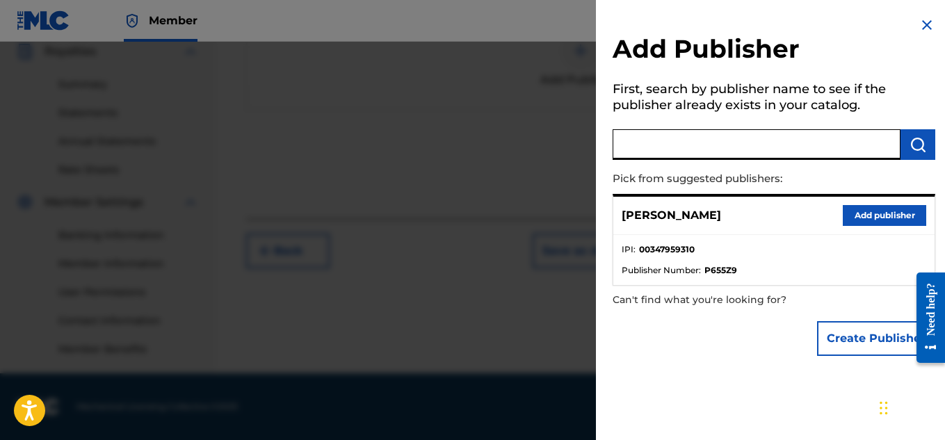
click at [856, 208] on button "Add publisher" at bounding box center [883, 215] width 83 height 21
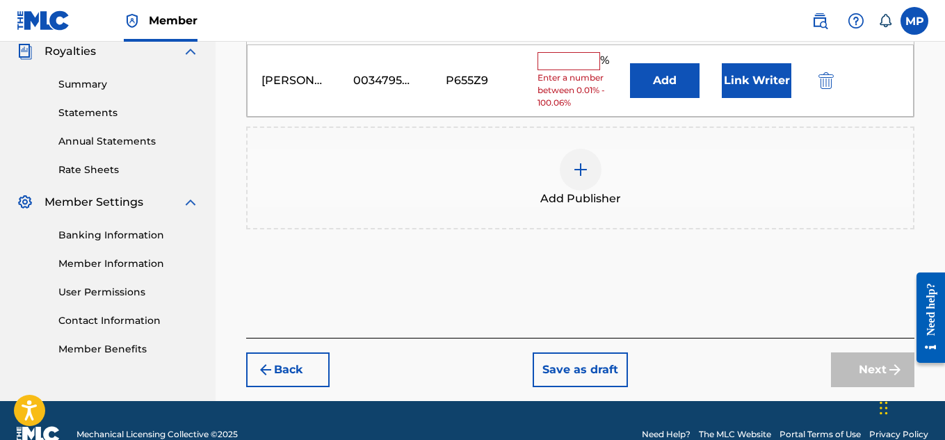
click at [585, 56] on input "text" at bounding box center [568, 61] width 63 height 18
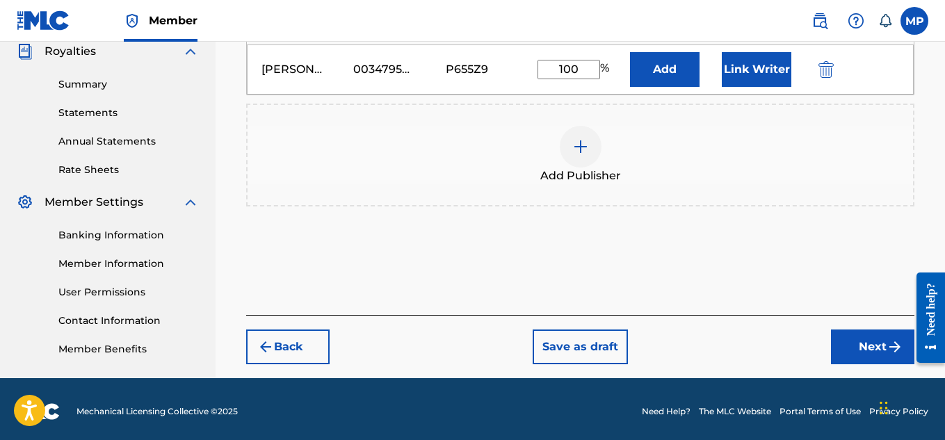
click at [740, 65] on button "Link Writer" at bounding box center [756, 69] width 70 height 35
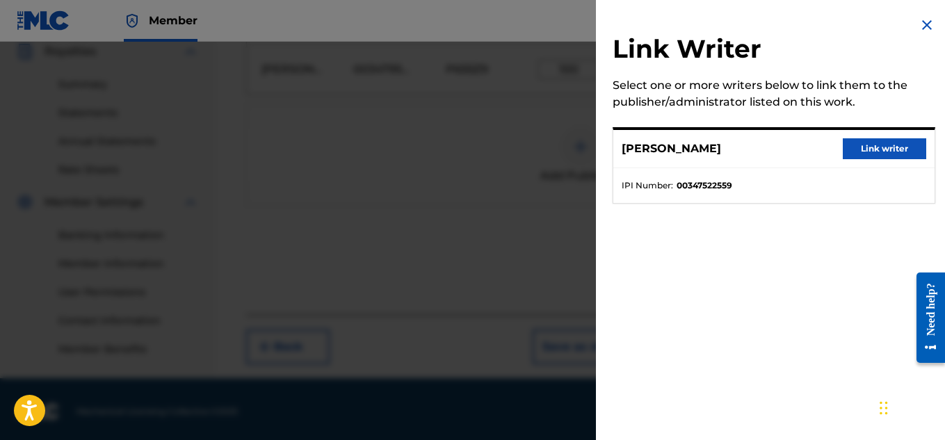
click at [868, 152] on button "Link writer" at bounding box center [883, 148] width 83 height 21
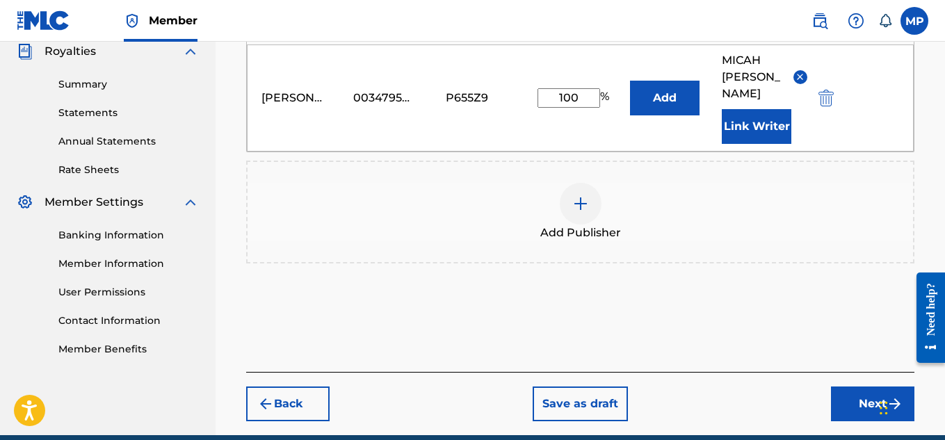
click at [859, 386] on button "Next" at bounding box center [872, 403] width 83 height 35
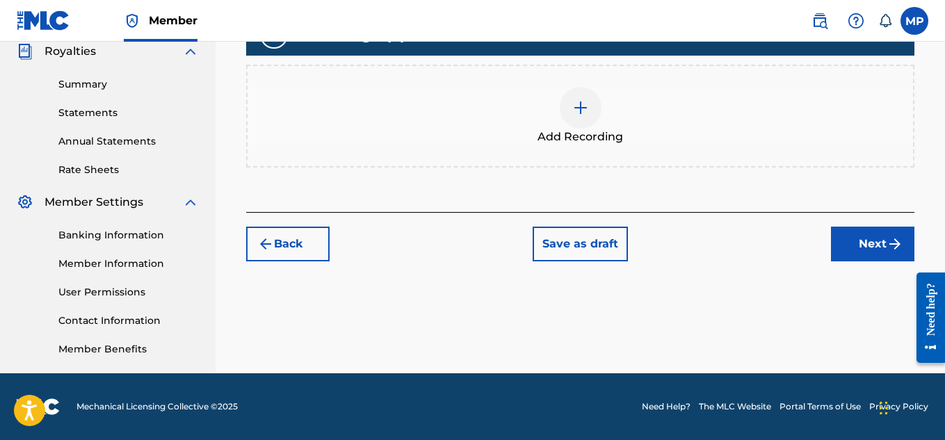
scroll to position [269, 0]
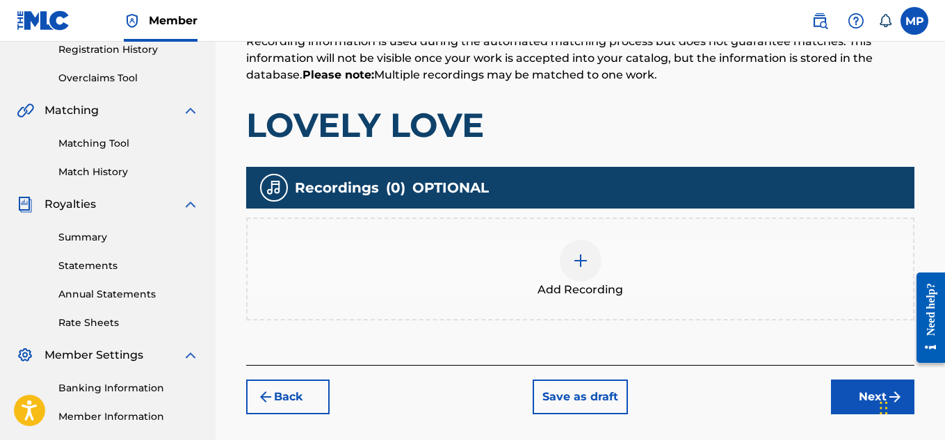
click at [579, 263] on img at bounding box center [580, 260] width 17 height 17
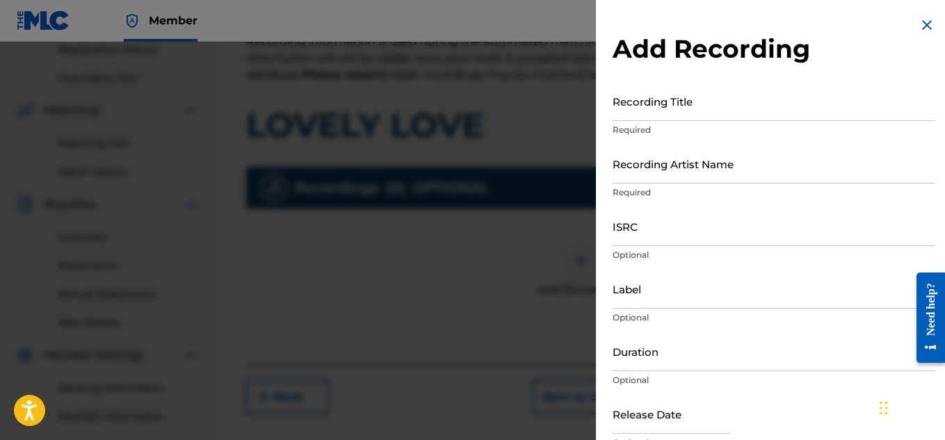
click at [751, 118] on input "Recording Title" at bounding box center [773, 101] width 322 height 40
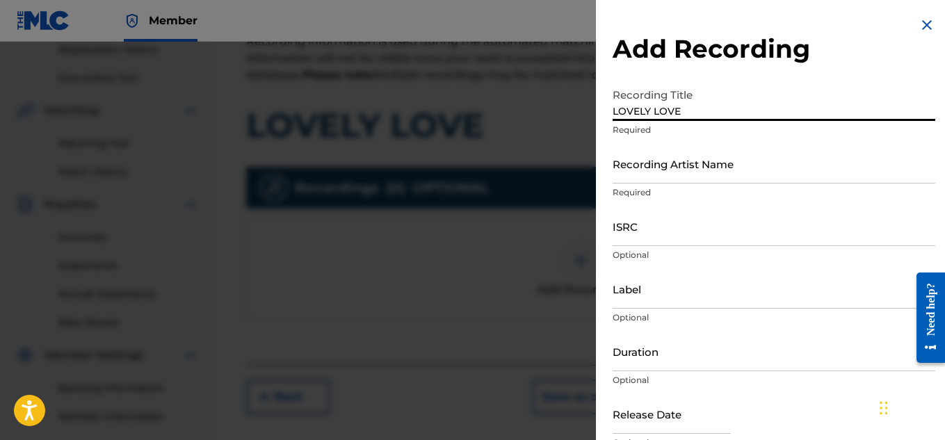
click at [699, 168] on input "Recording Artist Name" at bounding box center [773, 164] width 322 height 40
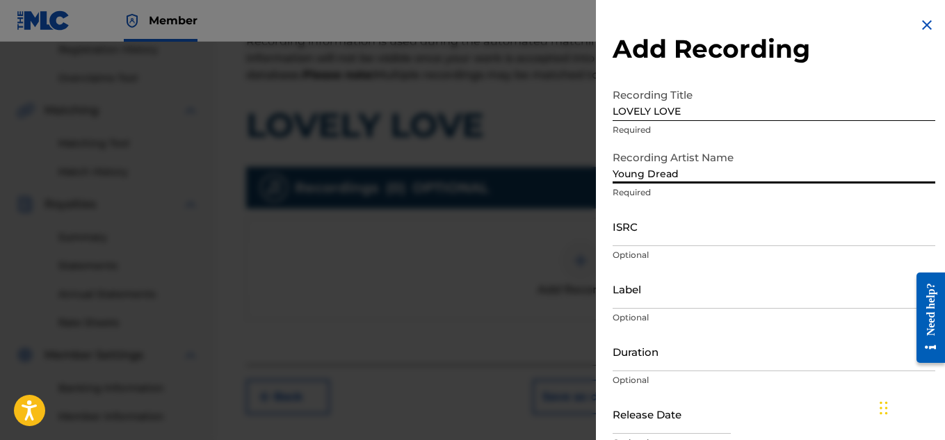
scroll to position [68, 0]
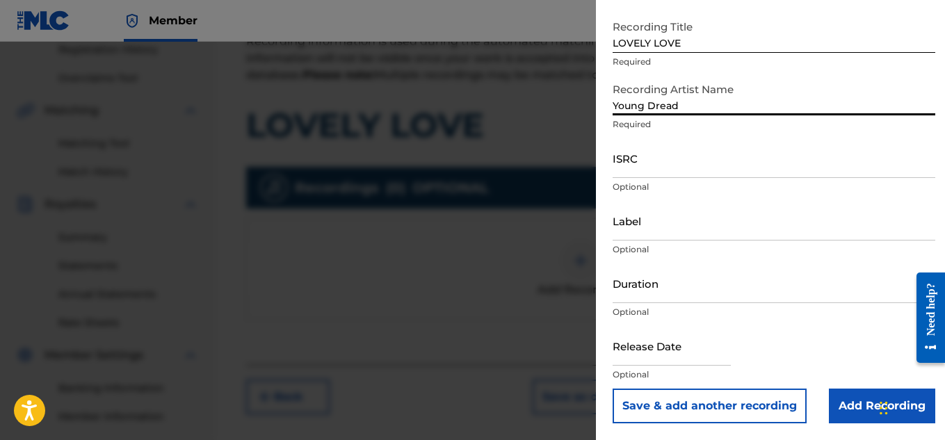
click at [834, 410] on input "Add Recording" at bounding box center [881, 406] width 106 height 35
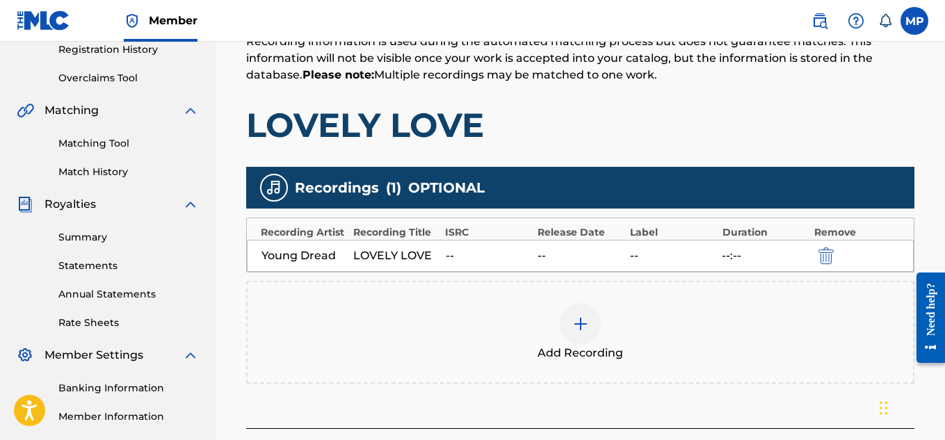
scroll to position [422, 0]
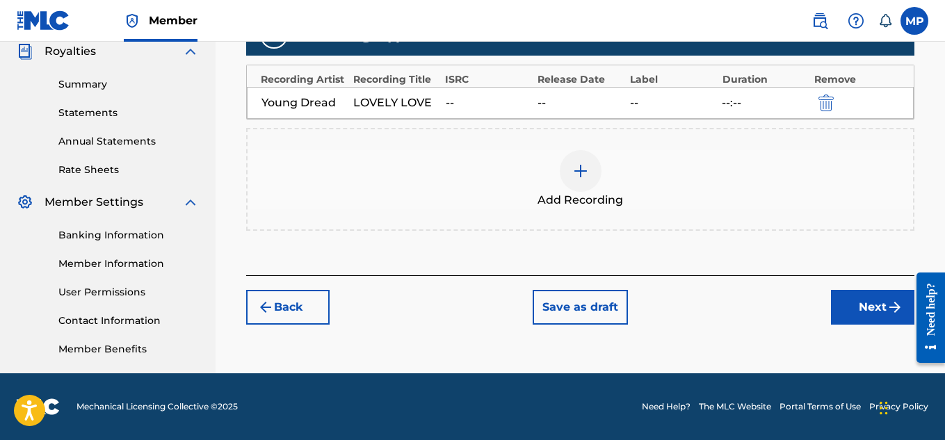
click at [840, 295] on button "Next" at bounding box center [872, 307] width 83 height 35
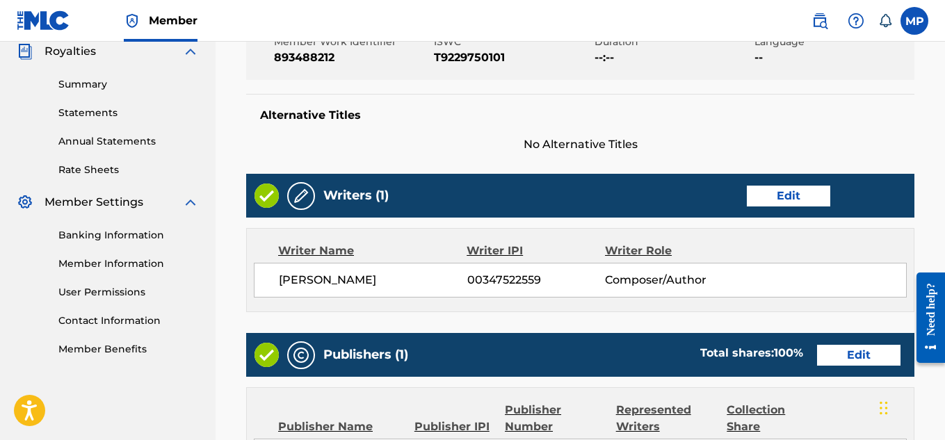
scroll to position [780, 0]
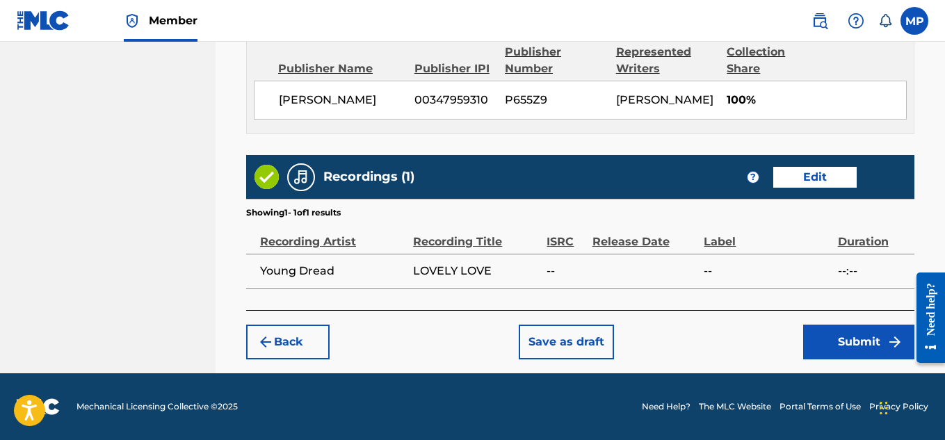
click at [854, 343] on button "Submit" at bounding box center [858, 342] width 111 height 35
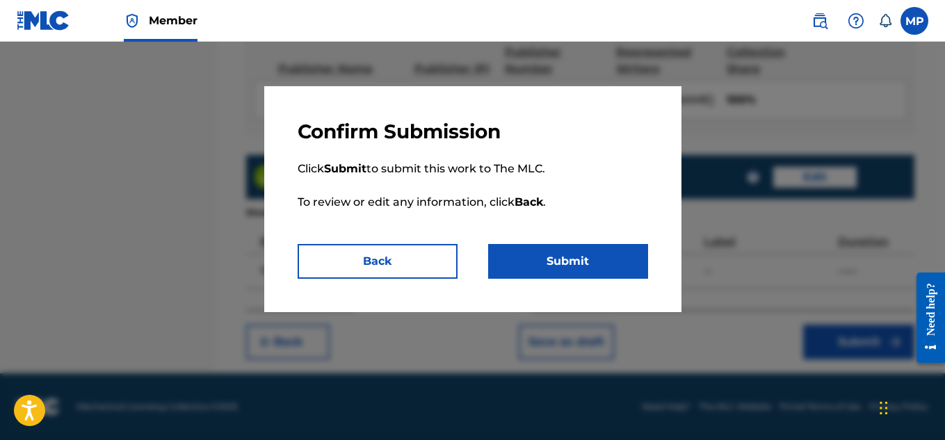
click at [562, 270] on button "Submit" at bounding box center [568, 261] width 160 height 35
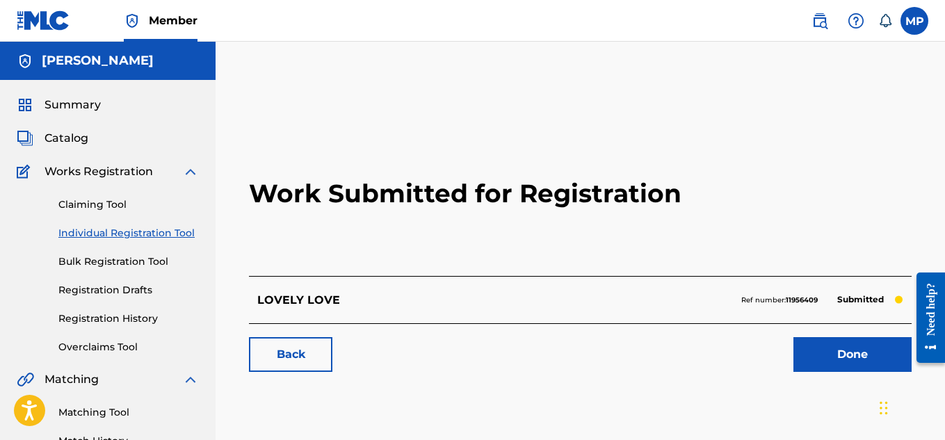
click at [286, 365] on link "Back" at bounding box center [290, 354] width 83 height 35
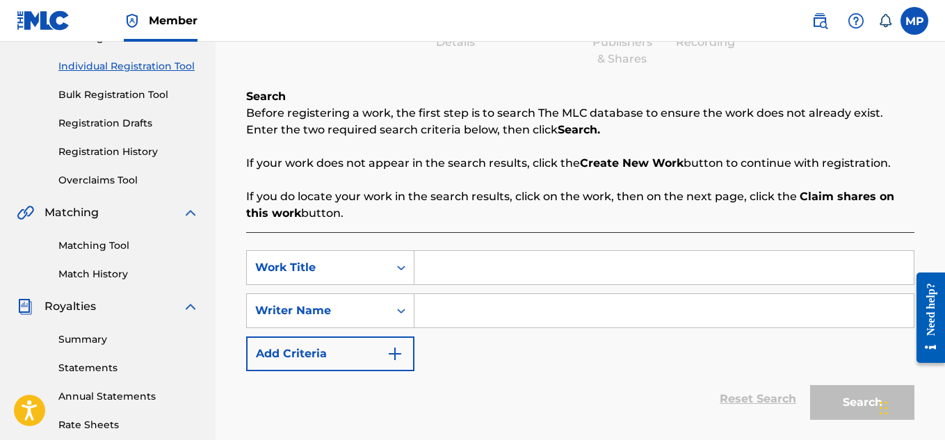
scroll to position [189, 0]
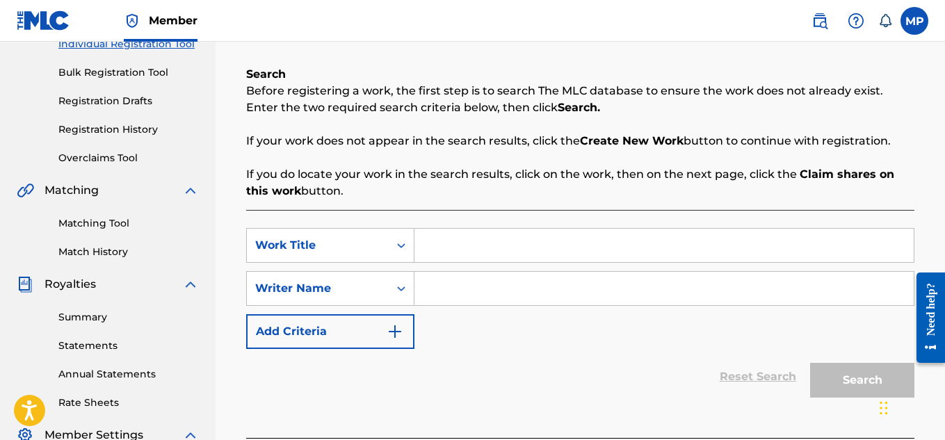
click at [540, 247] on input "Search Form" at bounding box center [663, 245] width 499 height 33
click at [525, 291] on input "Search Form" at bounding box center [663, 288] width 499 height 33
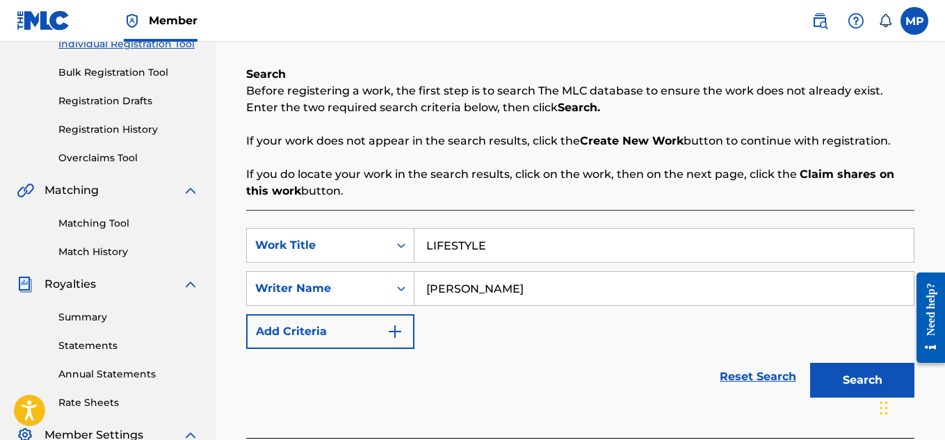
scroll to position [422, 0]
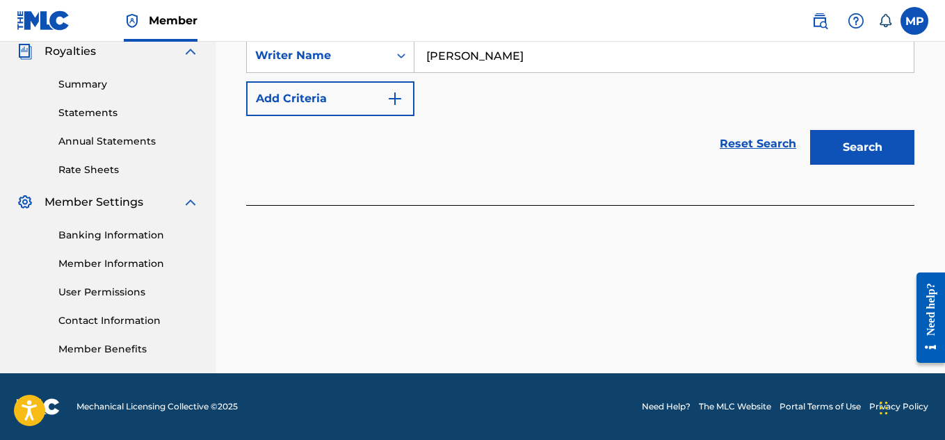
click at [857, 140] on button "Search" at bounding box center [862, 147] width 104 height 35
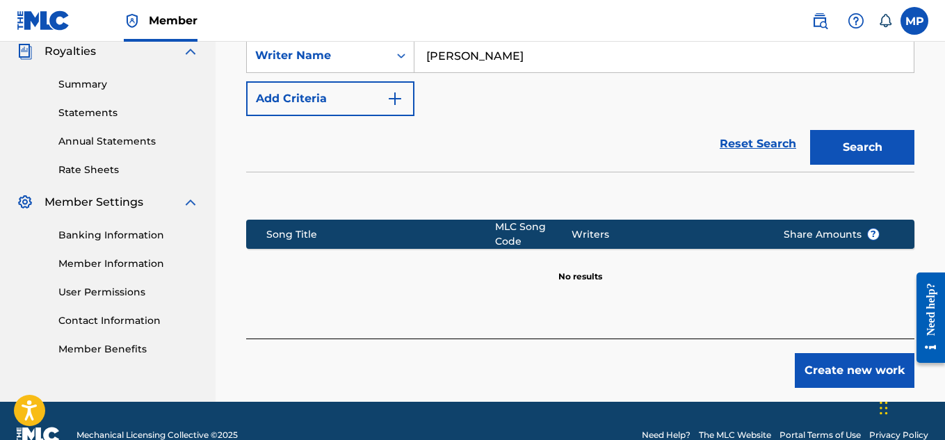
scroll to position [450, 0]
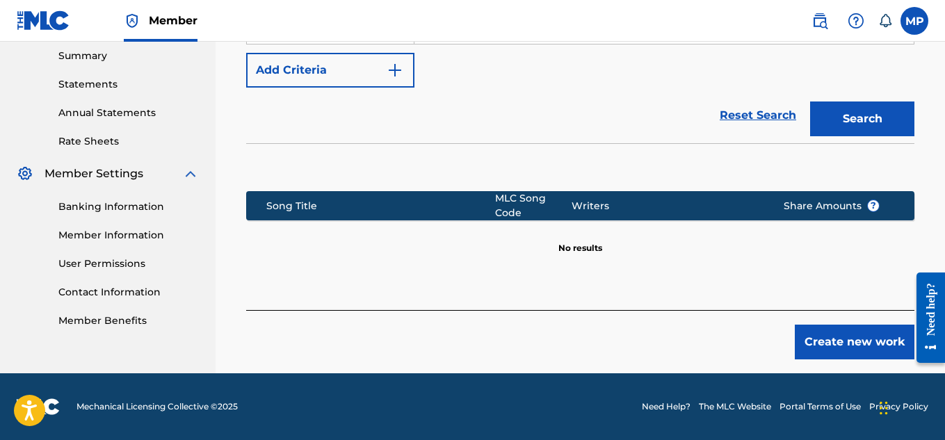
click at [842, 338] on button "Create new work" at bounding box center [854, 342] width 120 height 35
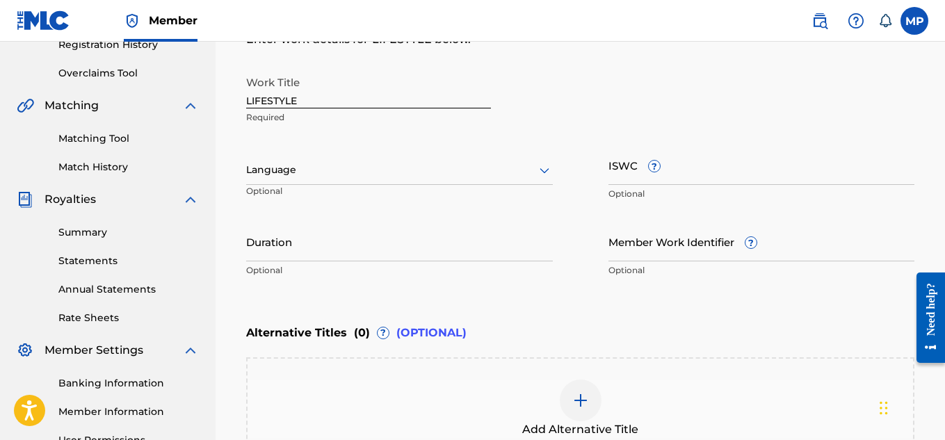
scroll to position [261, 0]
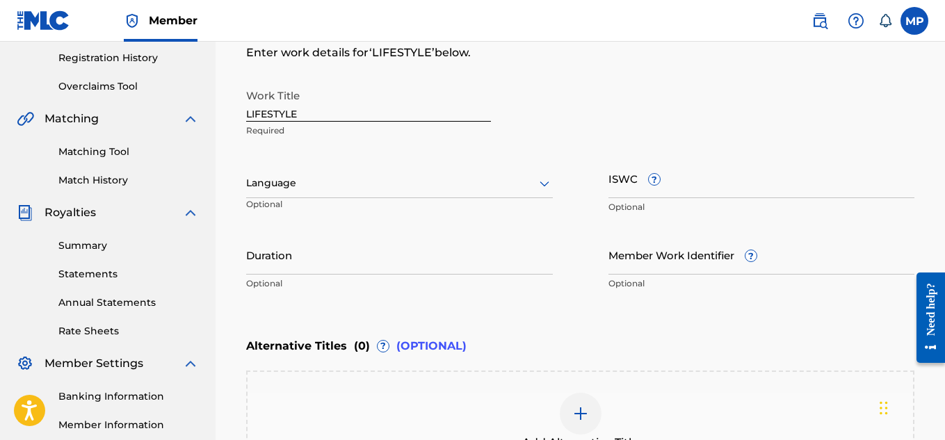
click at [547, 183] on icon at bounding box center [544, 184] width 10 height 6
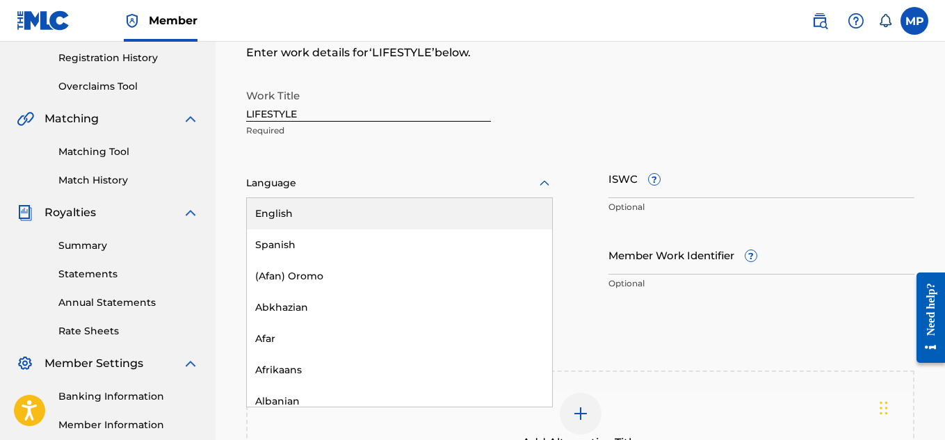
click at [490, 205] on div "English" at bounding box center [399, 213] width 305 height 31
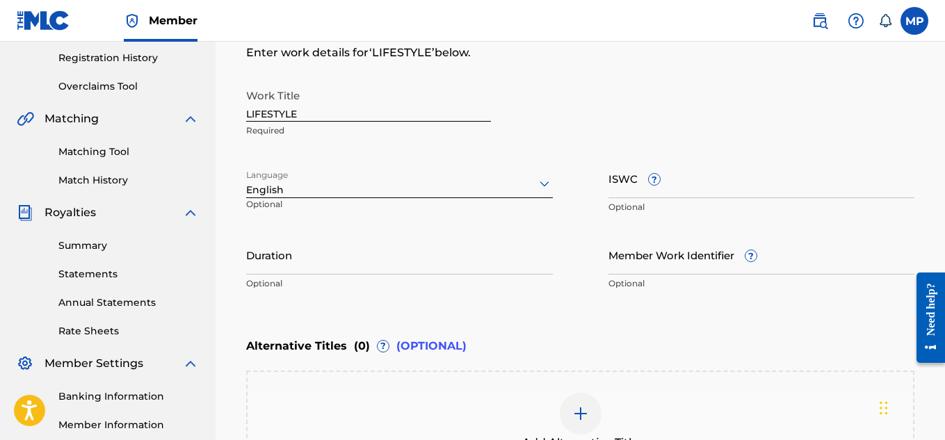
click at [685, 186] on input "ISWC ?" at bounding box center [761, 178] width 307 height 40
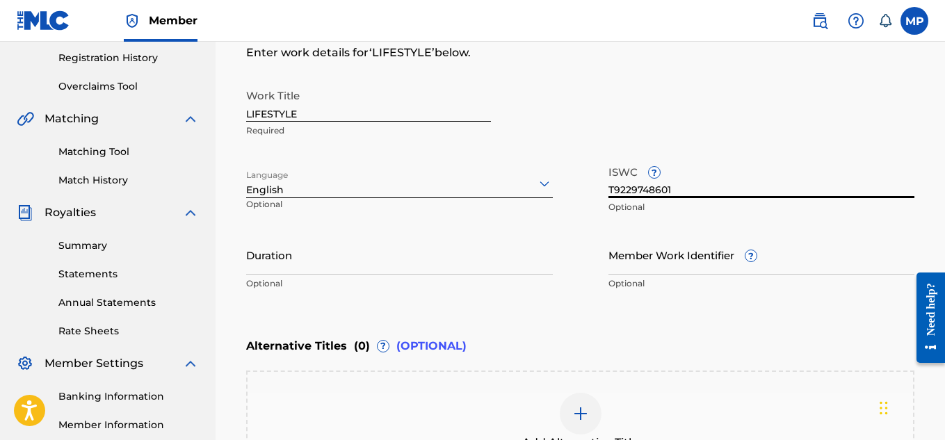
click at [685, 264] on input "Member Work Identifier ?" at bounding box center [761, 255] width 307 height 40
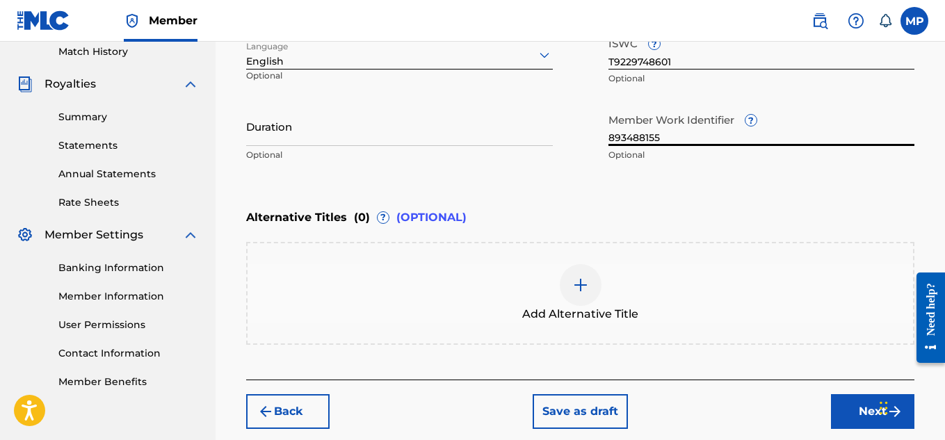
scroll to position [390, 0]
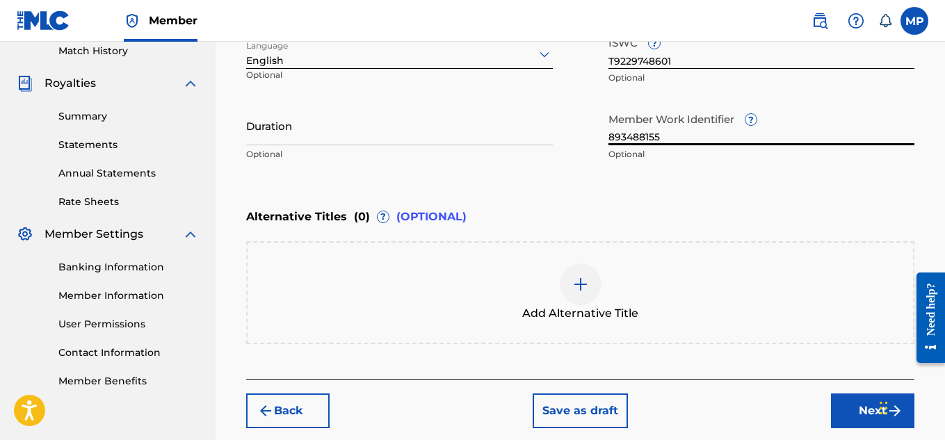
click at [858, 414] on button "Next" at bounding box center [872, 410] width 83 height 35
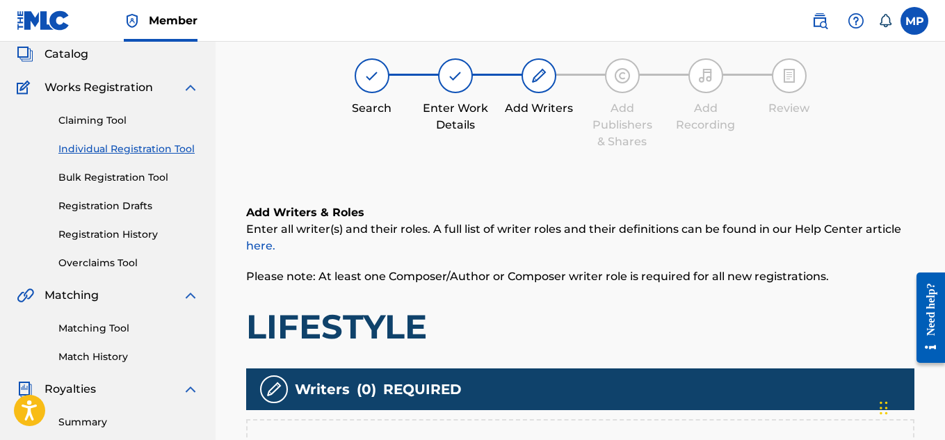
scroll to position [422, 0]
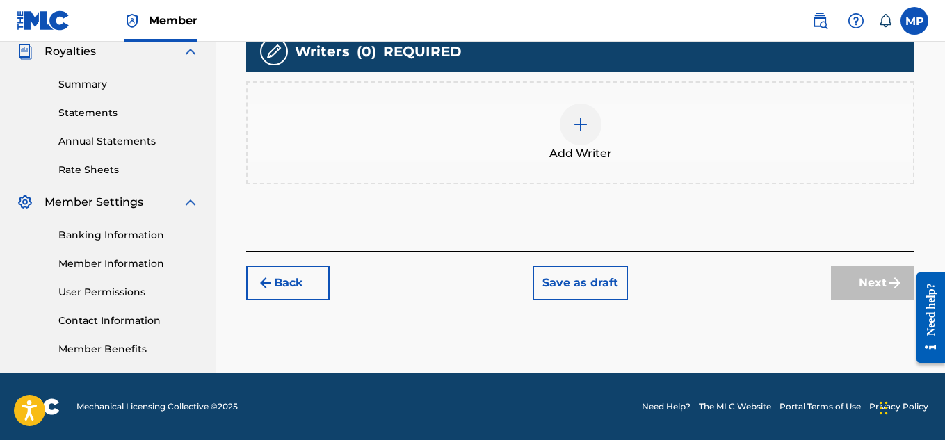
click at [584, 133] on div at bounding box center [580, 125] width 42 height 42
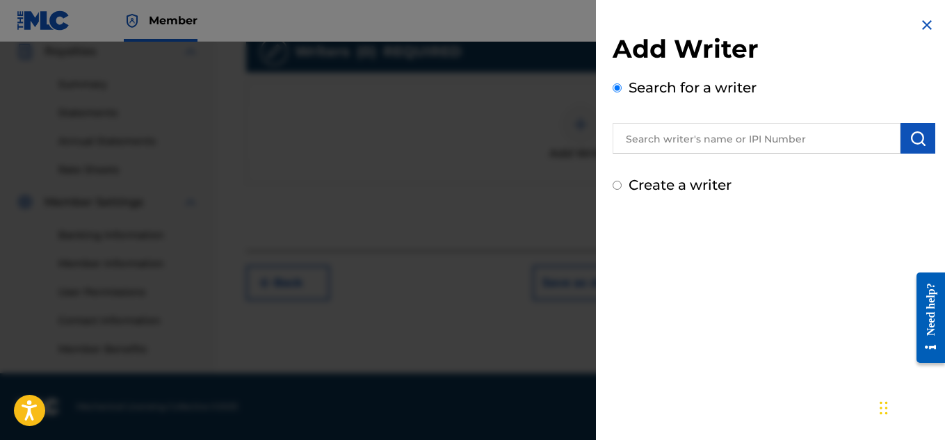
click at [672, 138] on input "text" at bounding box center [756, 138] width 288 height 31
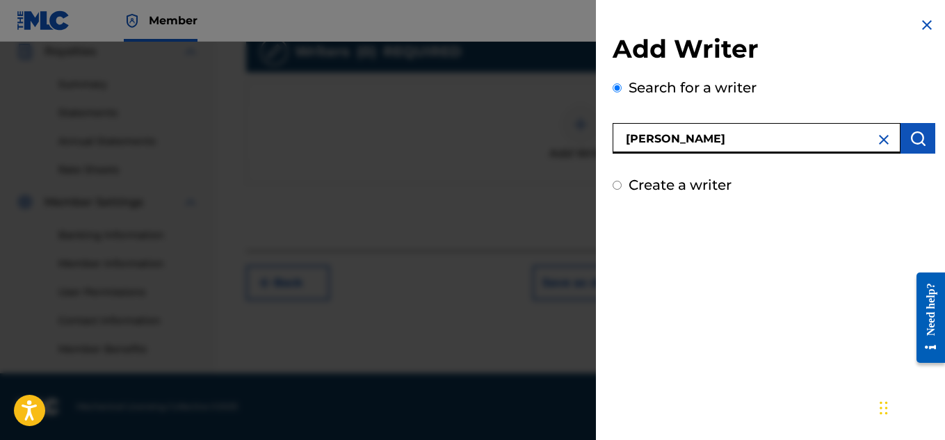
click at [906, 128] on button "submit" at bounding box center [917, 138] width 35 height 31
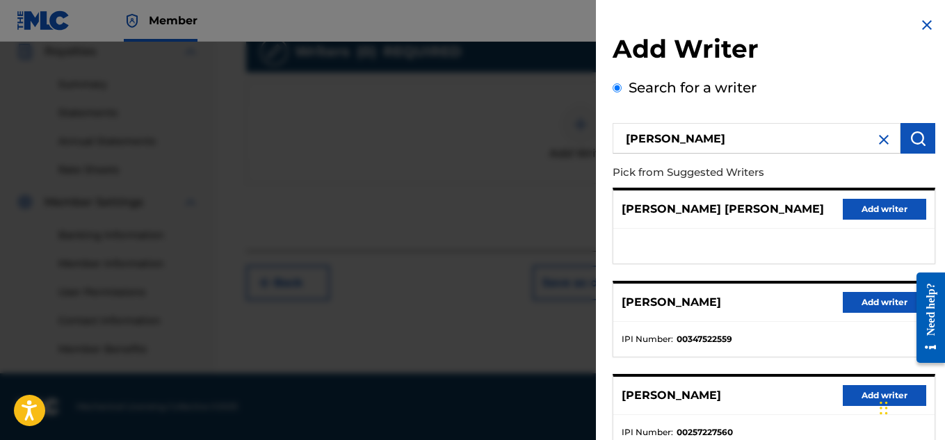
click at [856, 307] on button "Add writer" at bounding box center [883, 302] width 83 height 21
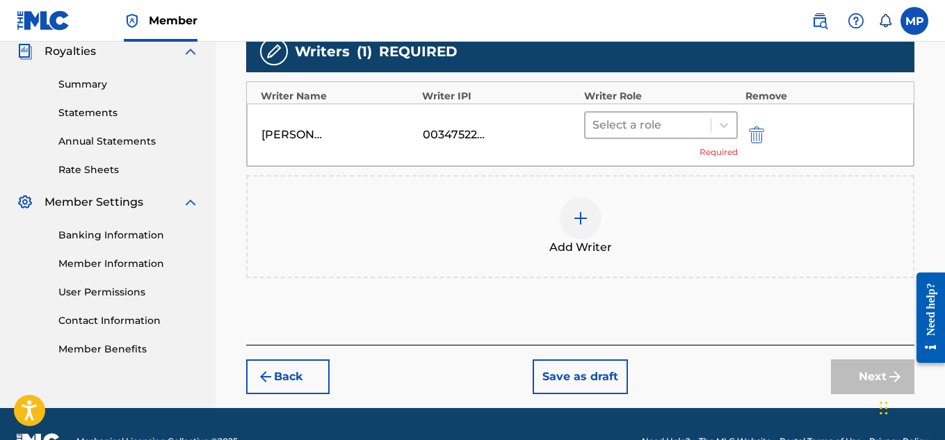
click at [651, 126] on div at bounding box center [648, 124] width 112 height 19
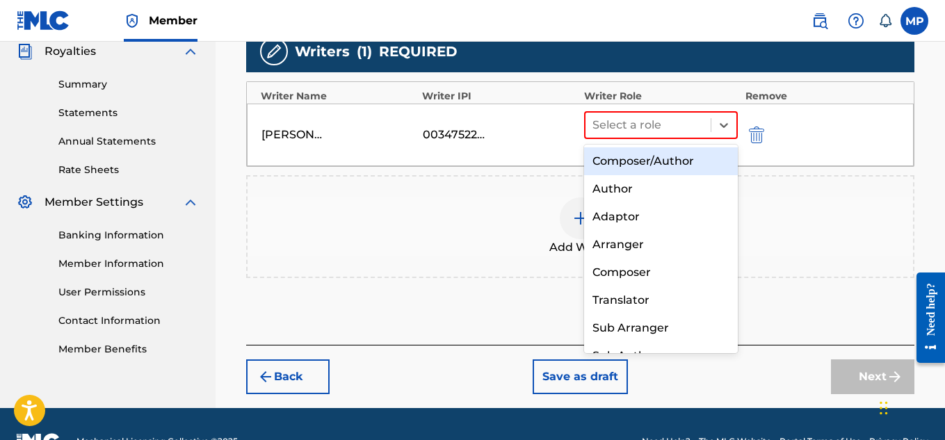
click at [647, 160] on div "Composer/Author" at bounding box center [661, 161] width 154 height 28
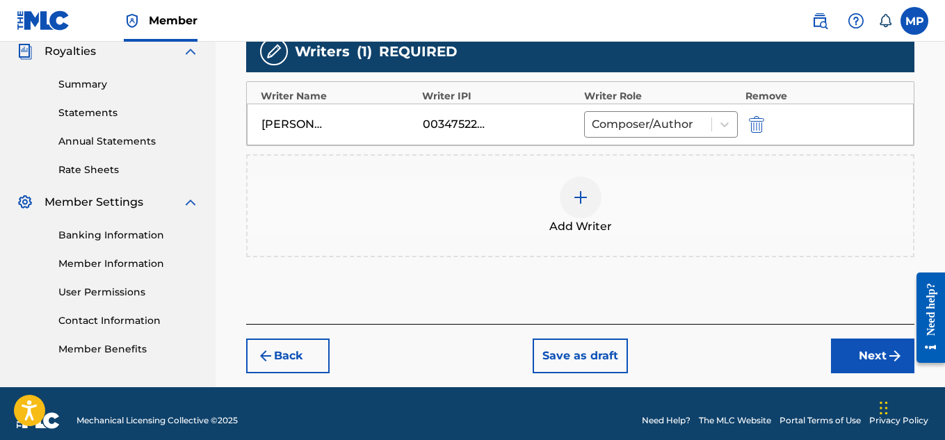
click at [861, 353] on button "Next" at bounding box center [872, 355] width 83 height 35
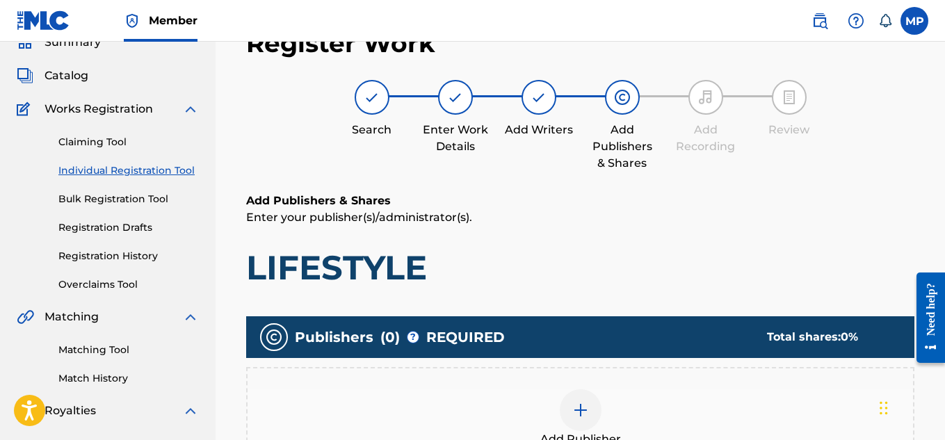
scroll to position [281, 0]
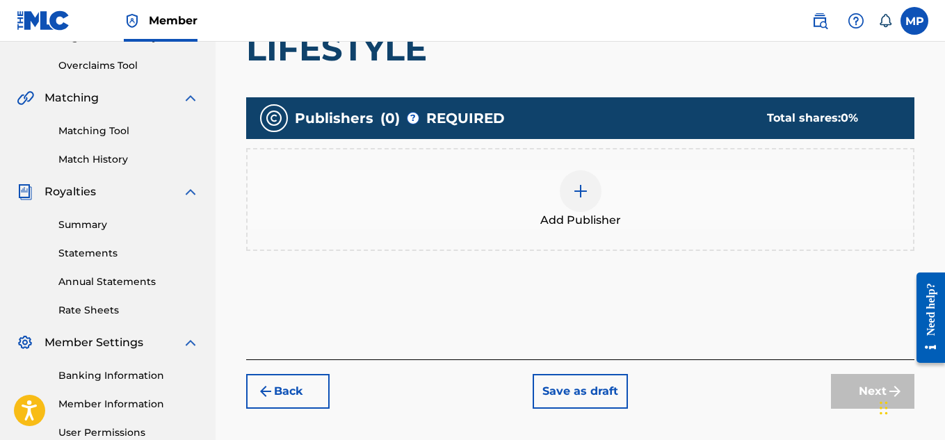
click at [585, 183] on img at bounding box center [580, 191] width 17 height 17
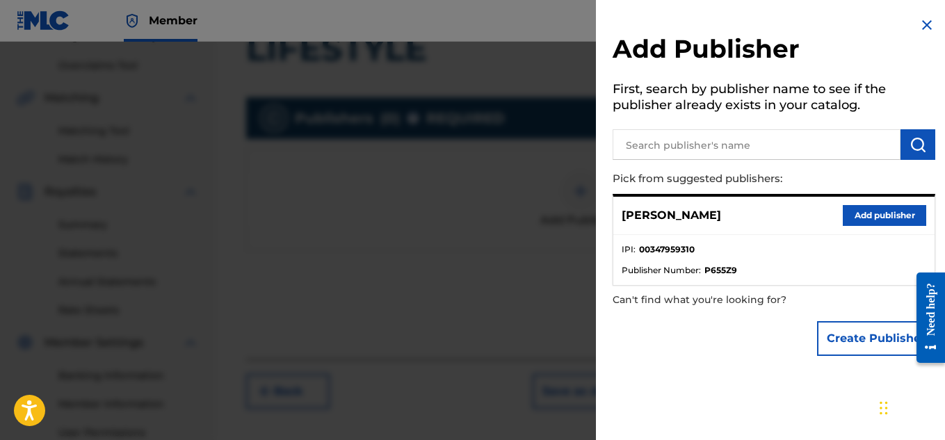
click at [860, 209] on button "Add publisher" at bounding box center [883, 215] width 83 height 21
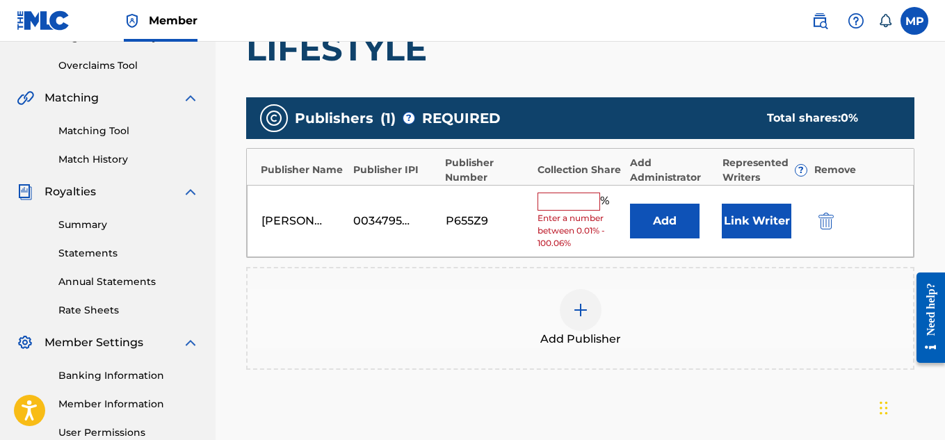
click at [569, 203] on input "text" at bounding box center [568, 202] width 63 height 18
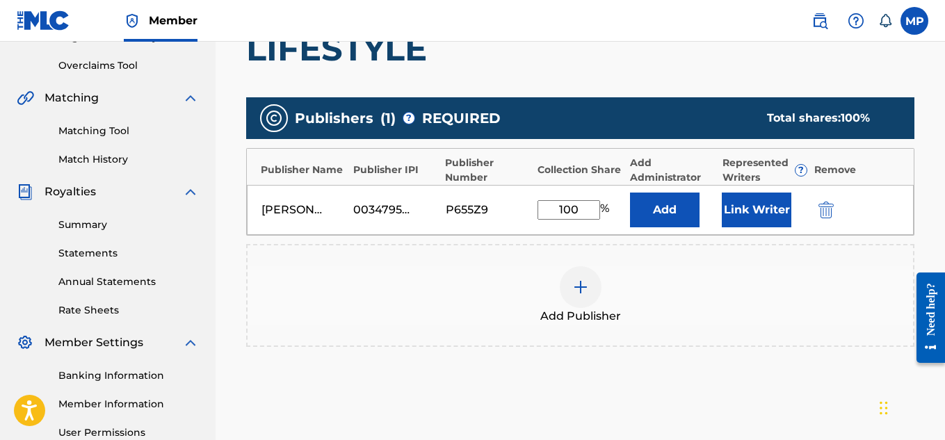
click at [737, 207] on button "Link Writer" at bounding box center [756, 210] width 70 height 35
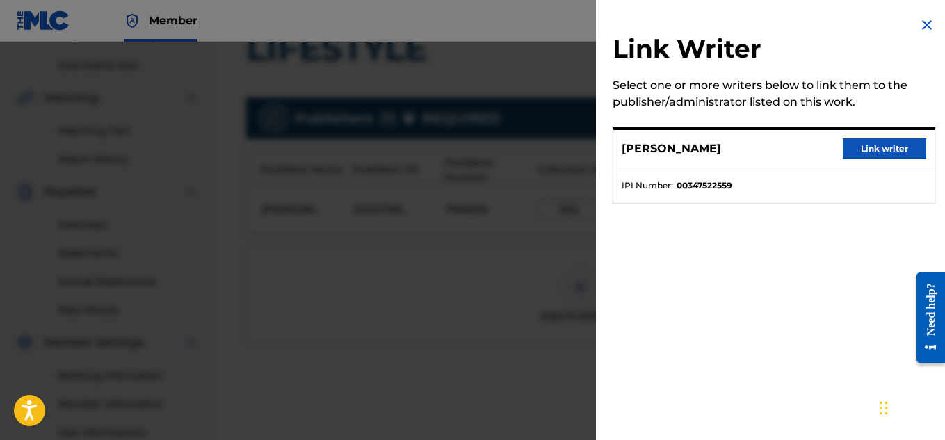
click at [862, 149] on button "Link writer" at bounding box center [883, 148] width 83 height 21
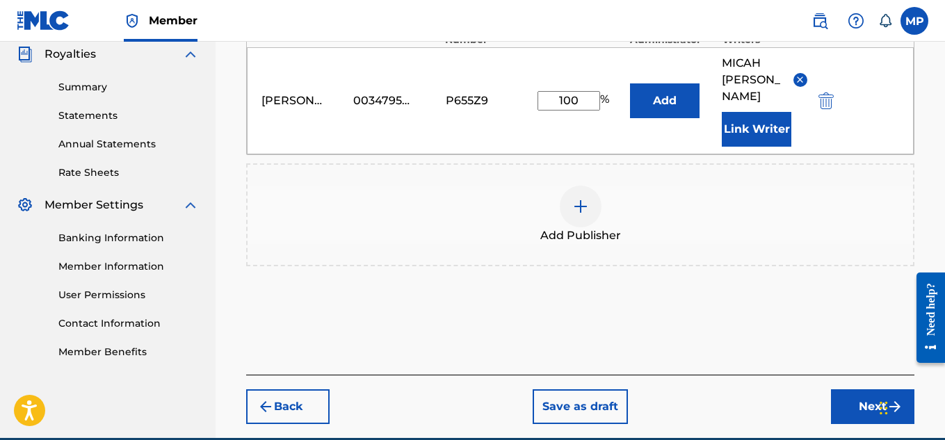
scroll to position [467, 0]
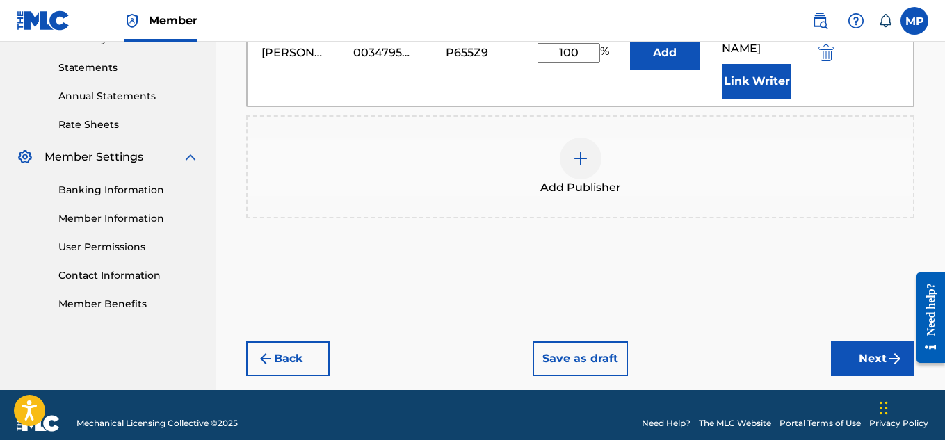
click at [843, 346] on button "Next" at bounding box center [872, 358] width 83 height 35
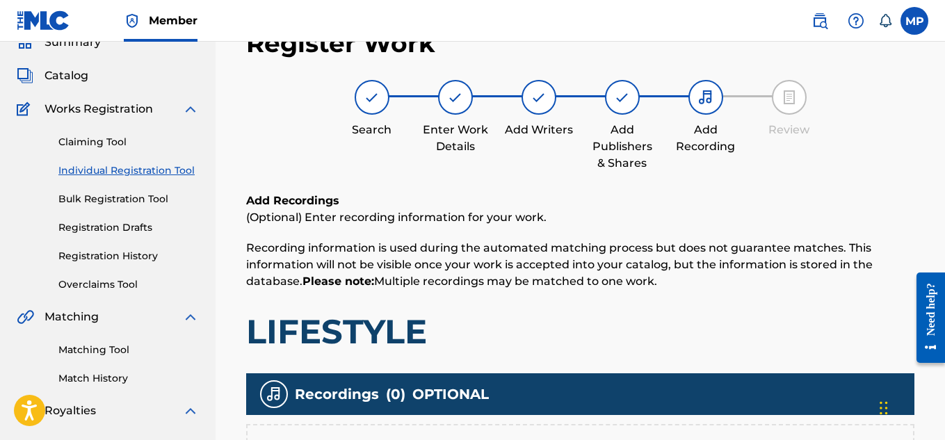
scroll to position [215, 0]
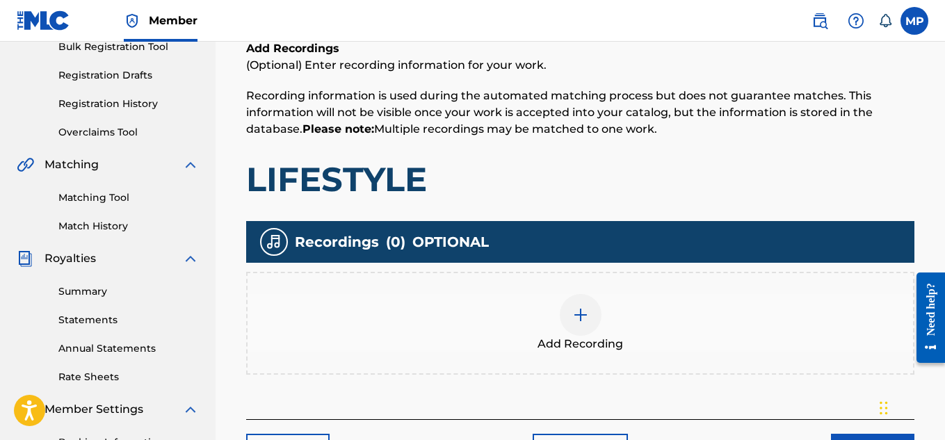
click at [587, 313] on img at bounding box center [580, 315] width 17 height 17
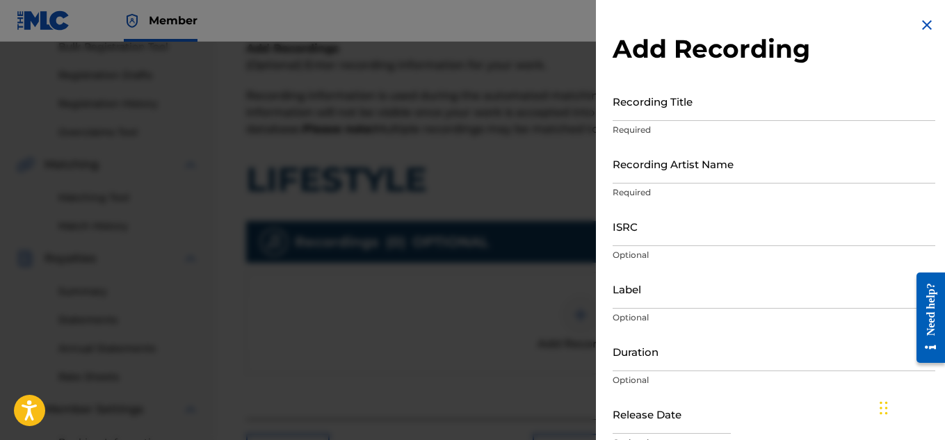
click at [688, 111] on input "Recording Title" at bounding box center [773, 101] width 322 height 40
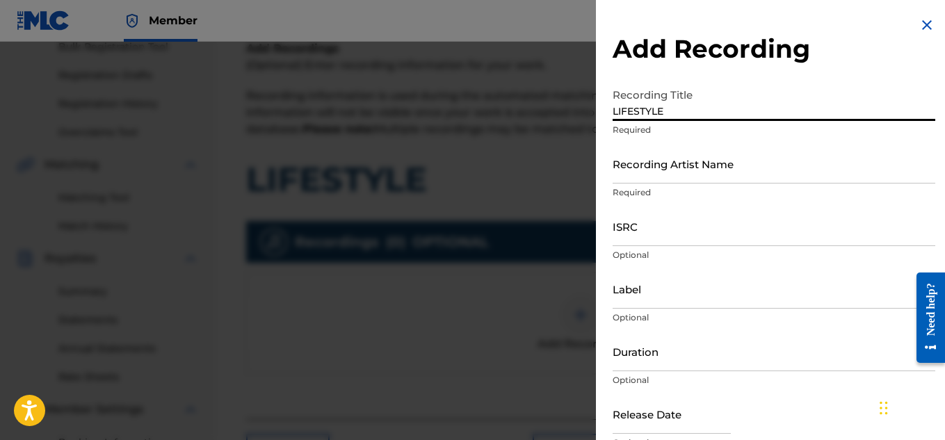
click at [663, 172] on input "Recording Artist Name" at bounding box center [773, 164] width 322 height 40
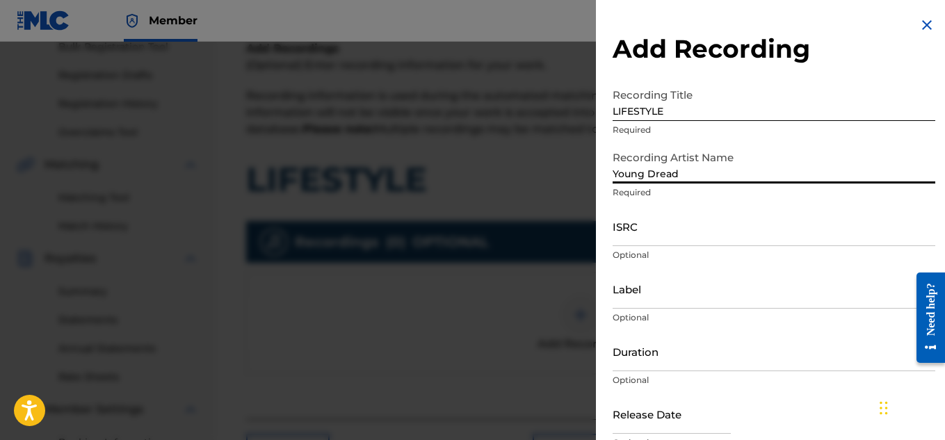
click at [635, 222] on input "ISRC" at bounding box center [773, 226] width 322 height 40
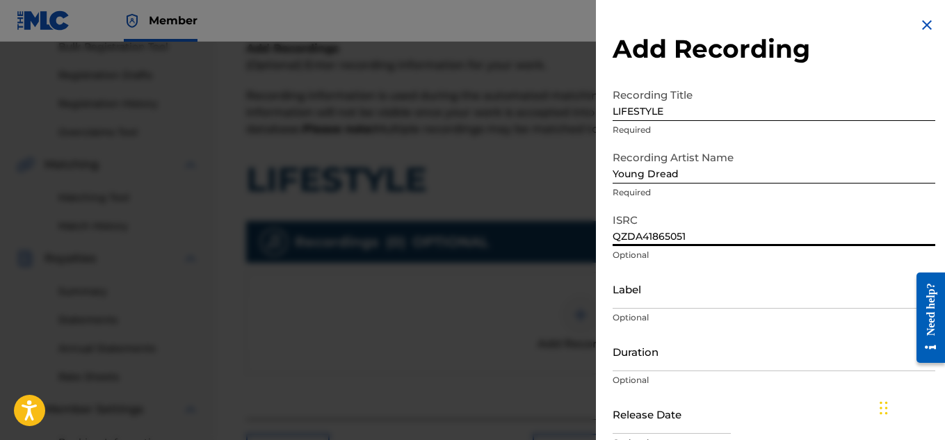
scroll to position [68, 0]
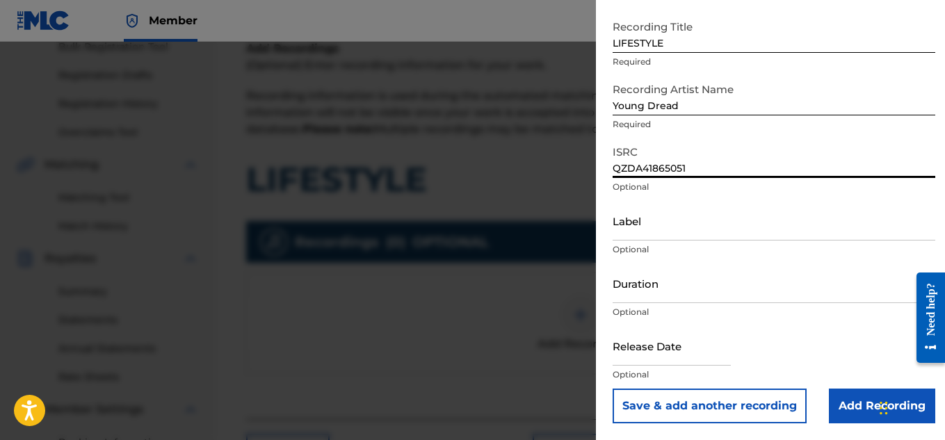
click at [853, 393] on input "Add Recording" at bounding box center [881, 406] width 106 height 35
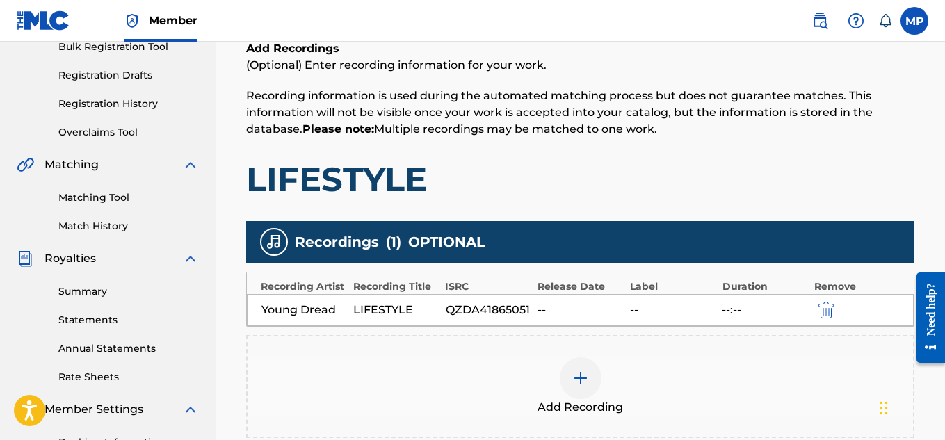
scroll to position [300, 0]
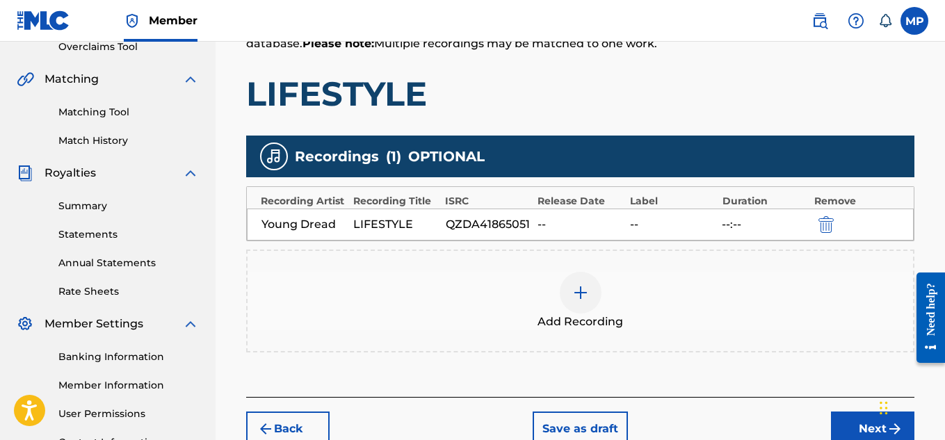
click at [844, 412] on button "Next" at bounding box center [872, 428] width 83 height 35
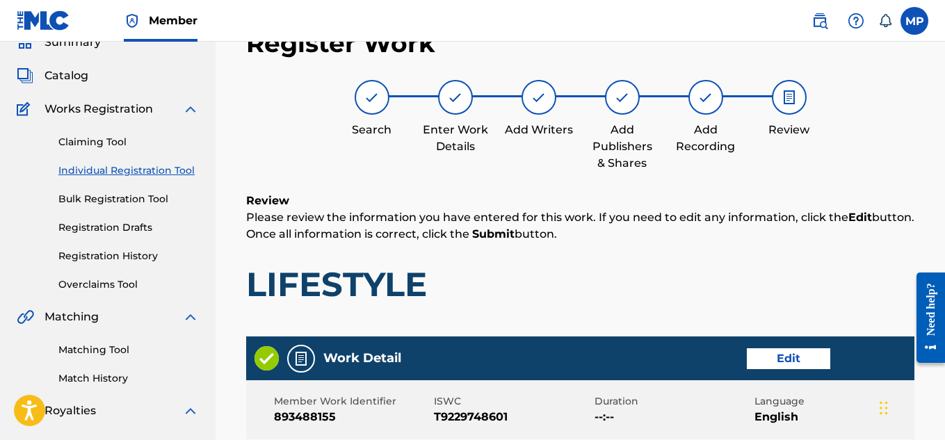
scroll to position [780, 0]
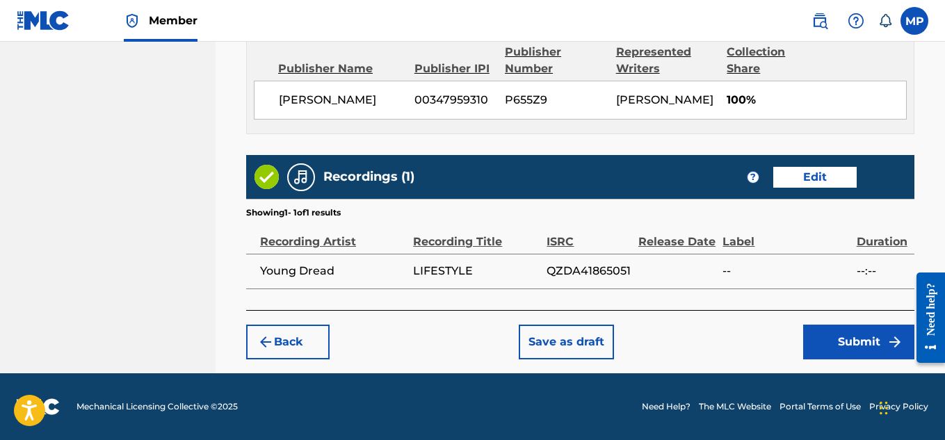
click at [820, 349] on button "Submit" at bounding box center [858, 342] width 111 height 35
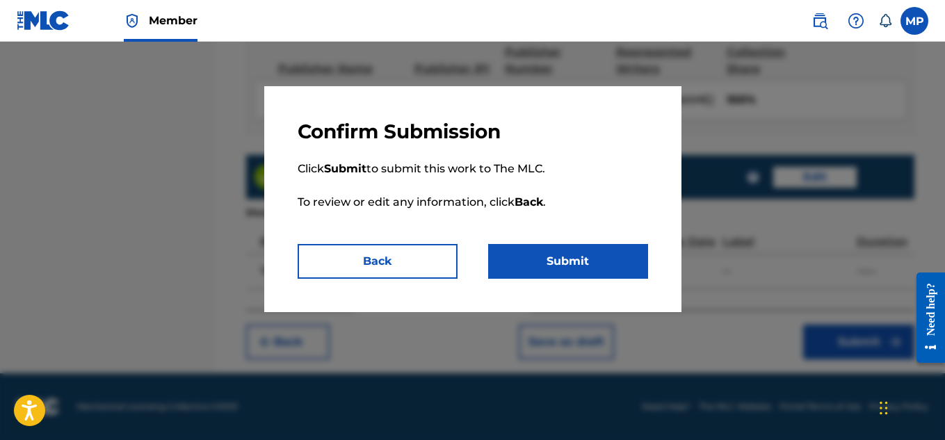
click at [612, 261] on button "Submit" at bounding box center [568, 261] width 160 height 35
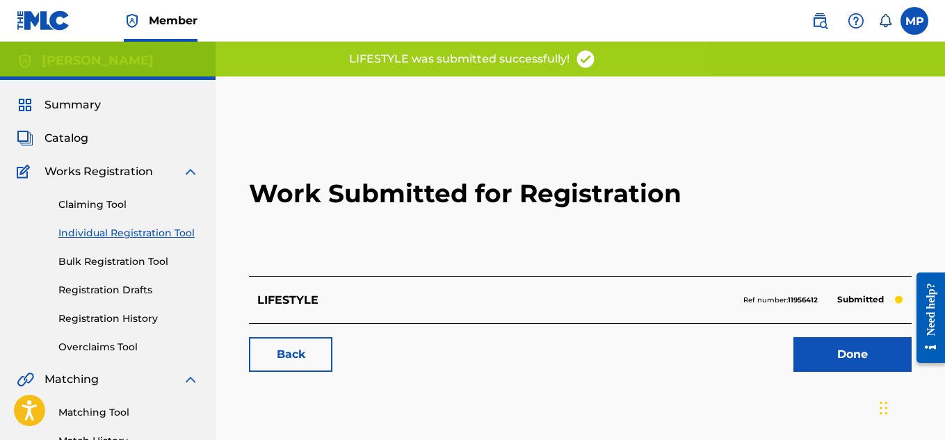
click at [277, 355] on link "Back" at bounding box center [290, 354] width 83 height 35
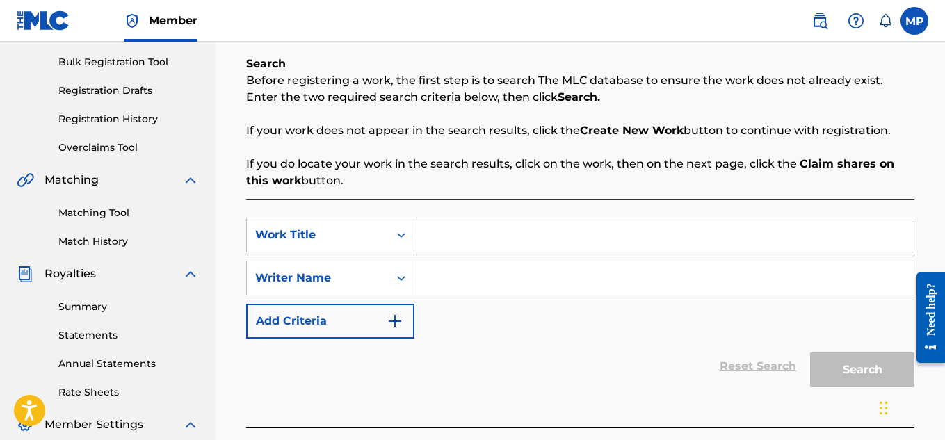
scroll to position [202, 0]
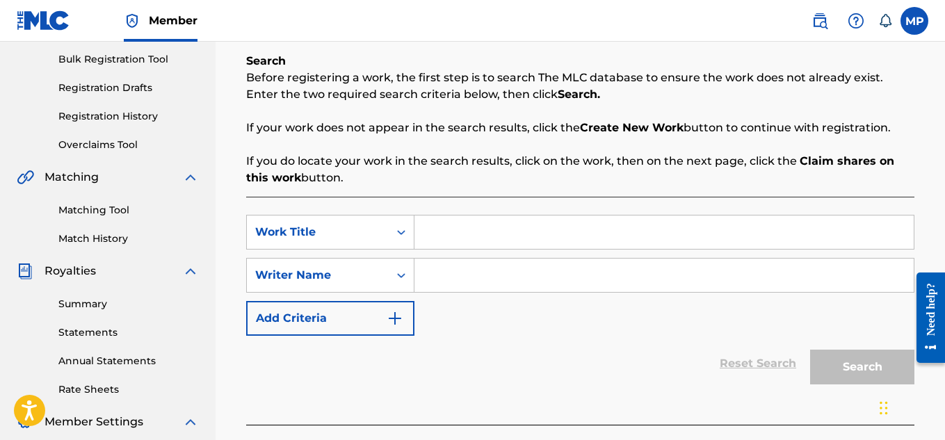
click at [548, 228] on input "Search Form" at bounding box center [663, 231] width 499 height 33
click at [519, 266] on input "Search Form" at bounding box center [663, 275] width 499 height 33
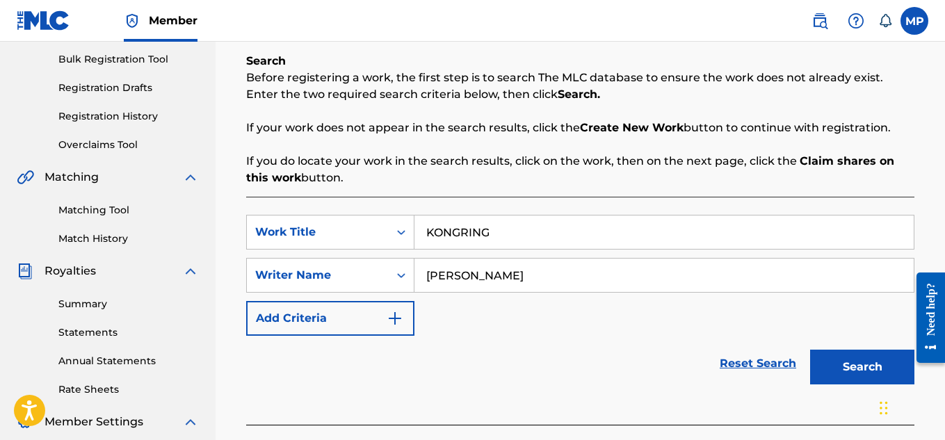
click at [836, 365] on button "Search" at bounding box center [862, 367] width 104 height 35
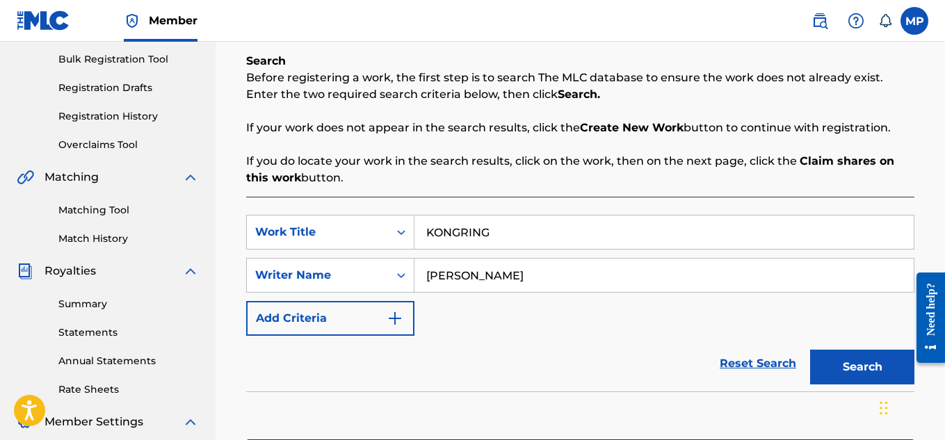
scroll to position [450, 0]
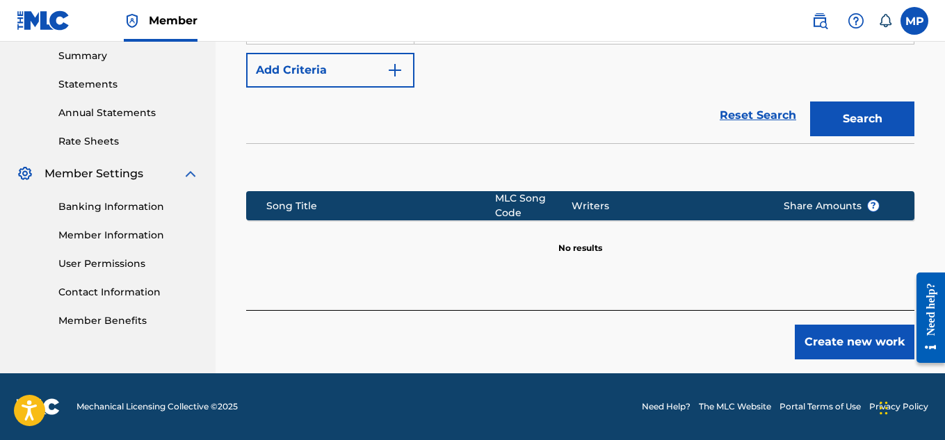
click at [828, 336] on button "Create new work" at bounding box center [854, 342] width 120 height 35
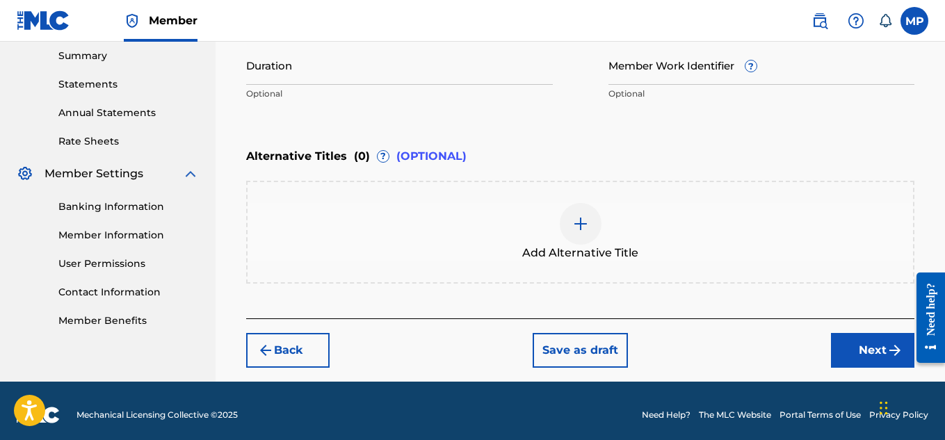
scroll to position [308, 0]
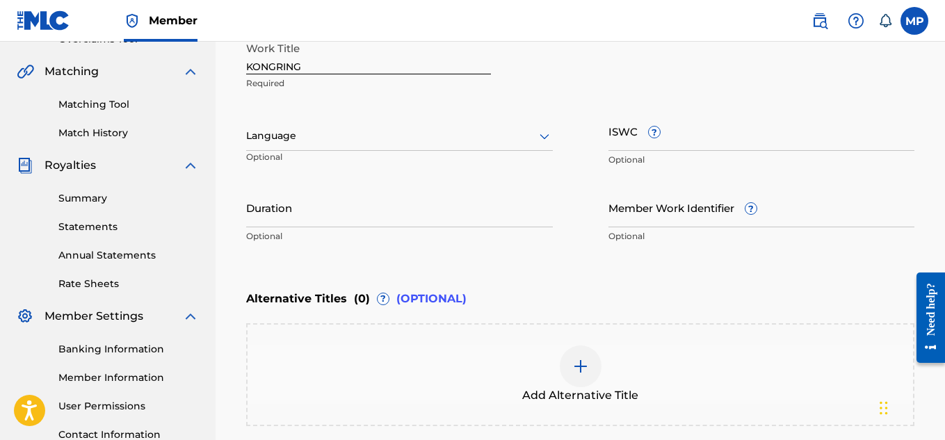
click at [514, 144] on div at bounding box center [399, 135] width 307 height 17
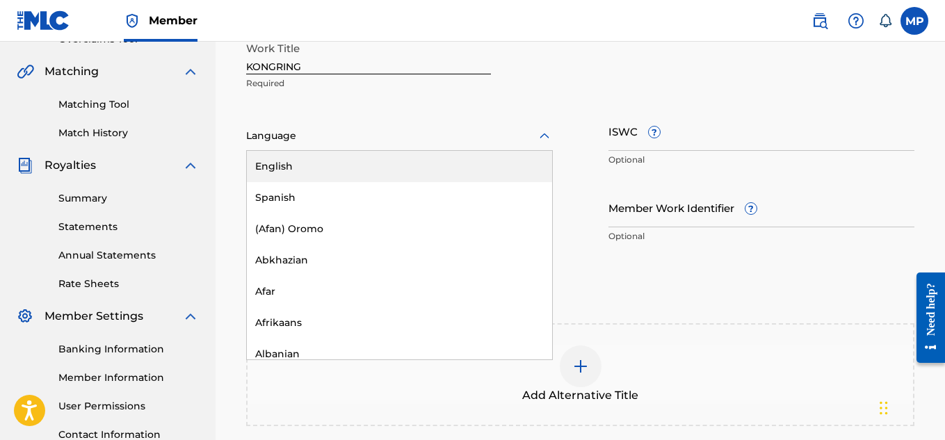
click at [489, 161] on div "English" at bounding box center [399, 166] width 305 height 31
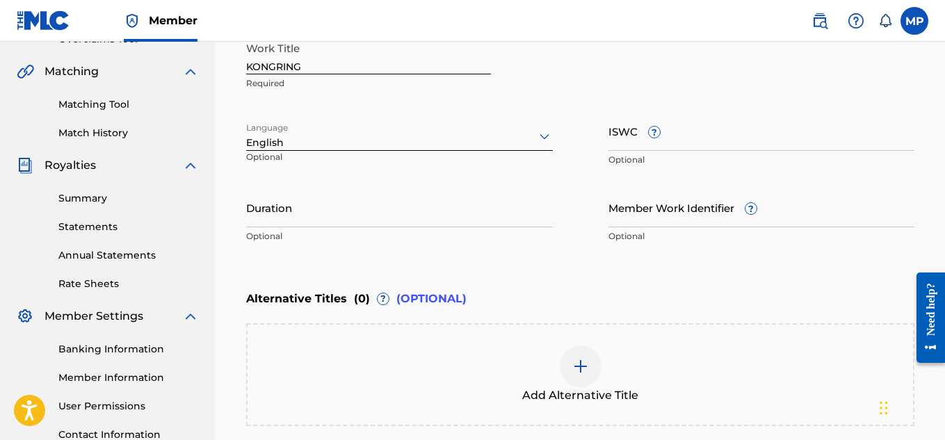
click at [792, 142] on input "ISWC ?" at bounding box center [761, 131] width 307 height 40
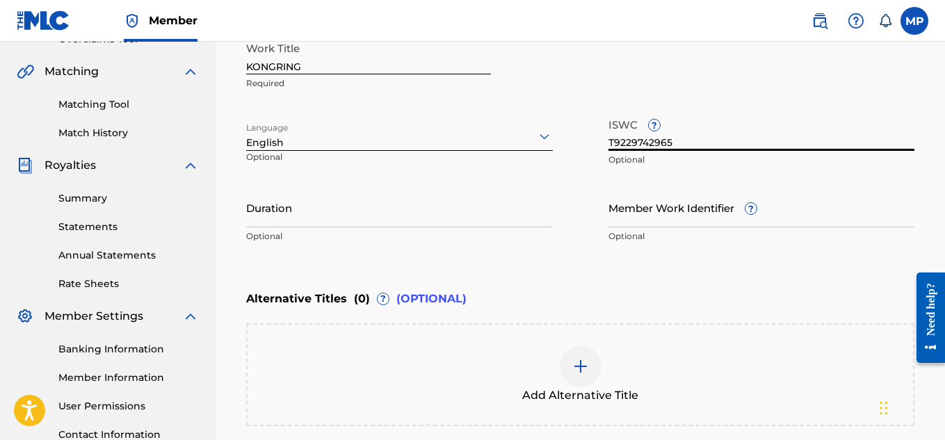
click at [660, 218] on input "Member Work Identifier ?" at bounding box center [761, 208] width 307 height 40
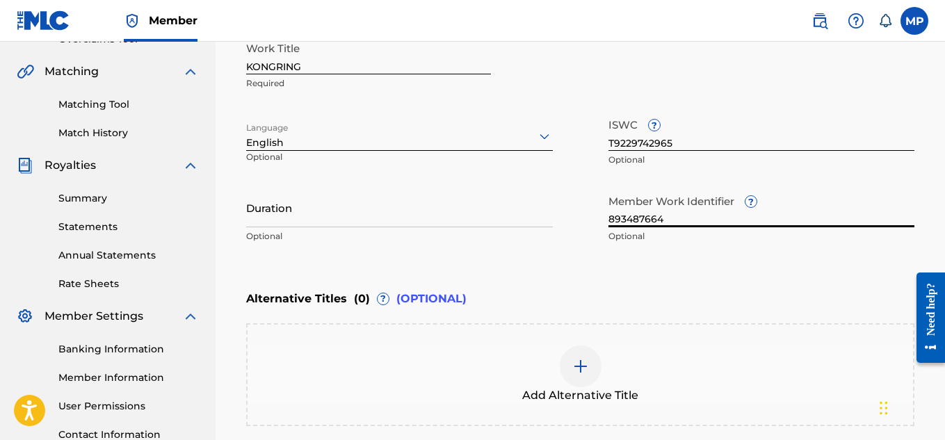
scroll to position [459, 0]
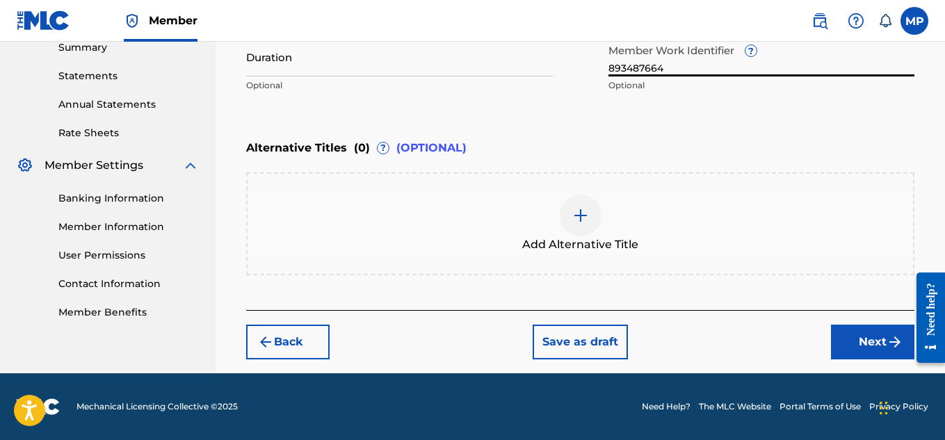
click at [848, 330] on button "Next" at bounding box center [872, 342] width 83 height 35
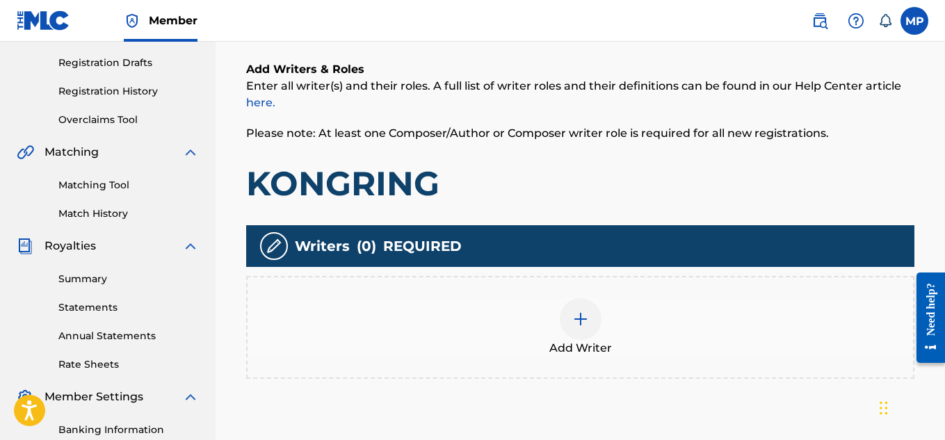
scroll to position [321, 0]
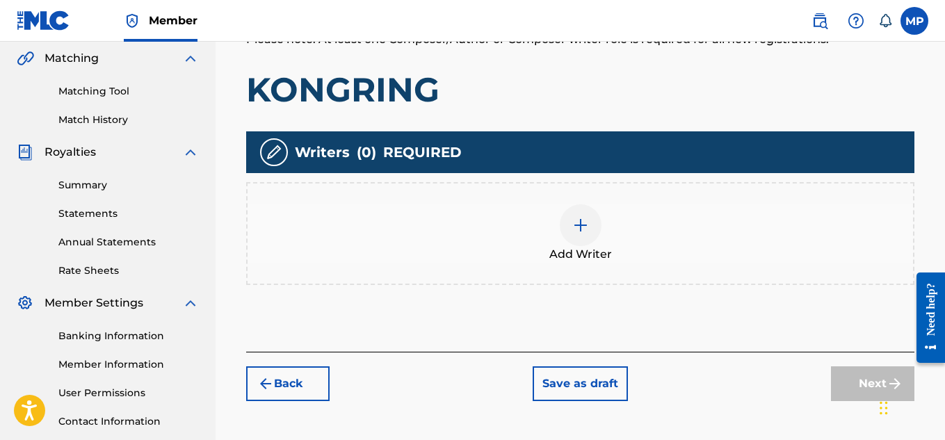
click at [595, 217] on div at bounding box center [580, 225] width 42 height 42
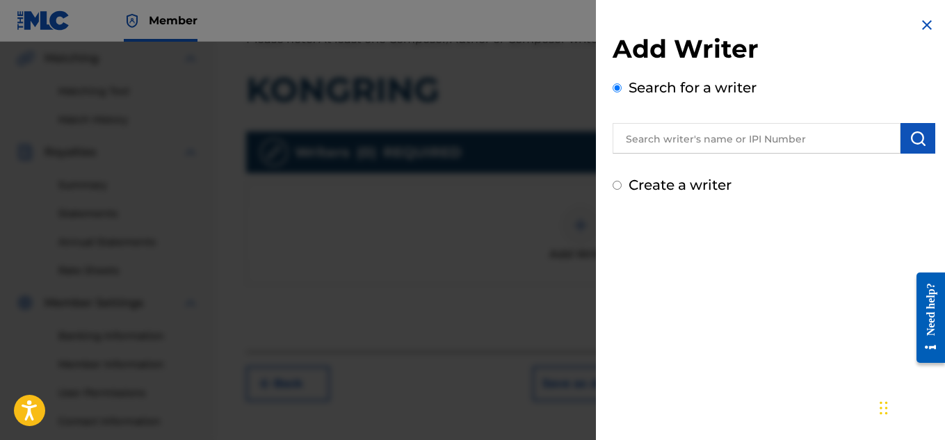
click at [723, 129] on input "text" at bounding box center [756, 138] width 288 height 31
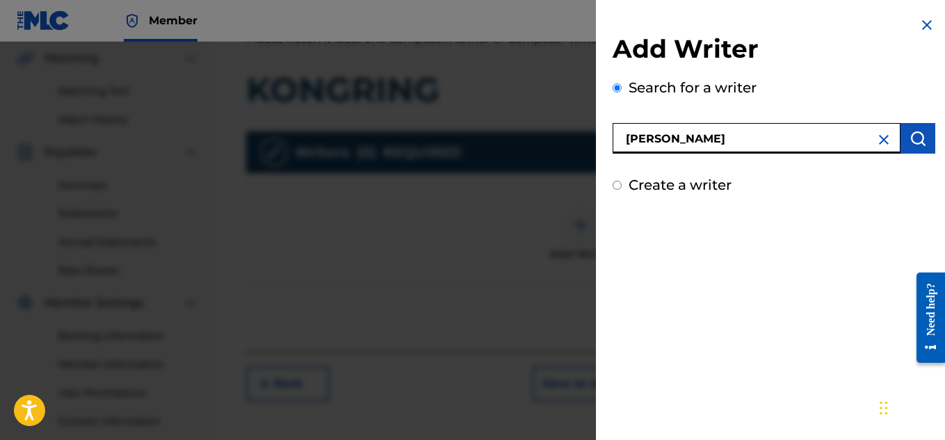
click at [909, 137] on img "submit" at bounding box center [917, 138] width 17 height 17
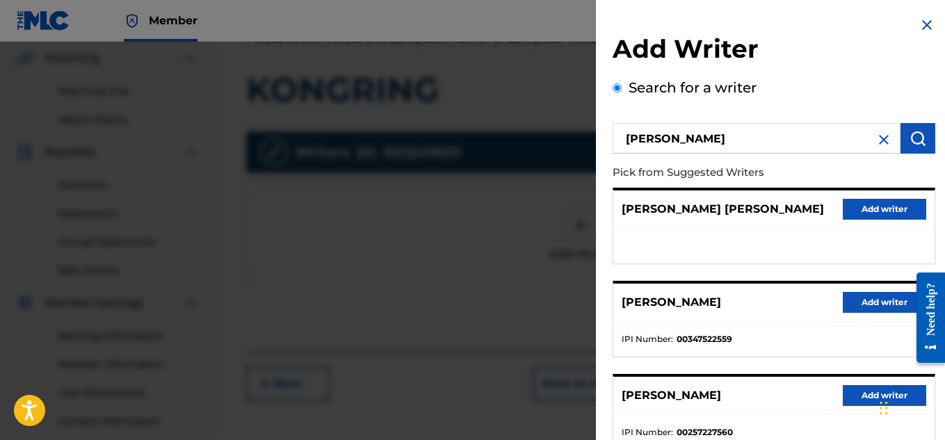
click at [857, 307] on button "Add writer" at bounding box center [883, 302] width 83 height 21
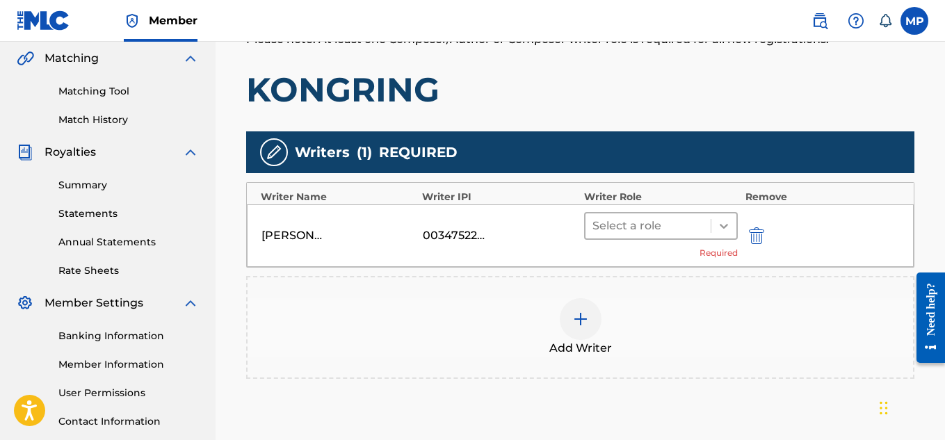
click at [711, 227] on div at bounding box center [723, 225] width 25 height 25
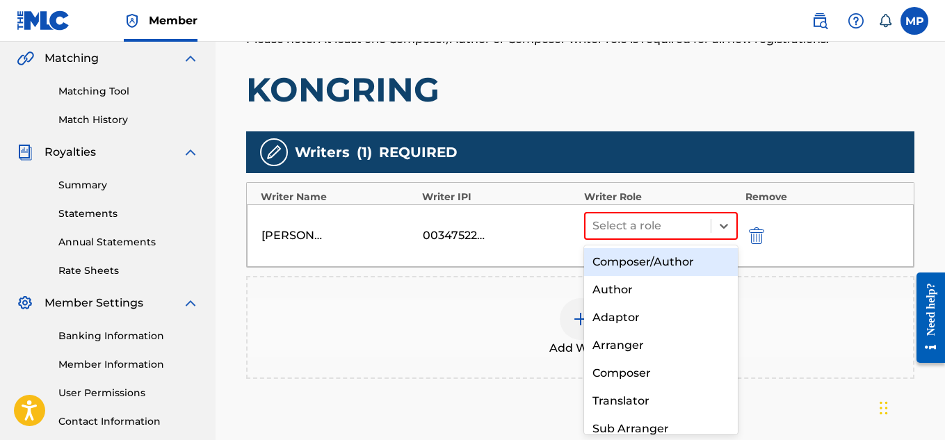
click at [667, 261] on div "Composer/Author" at bounding box center [661, 262] width 154 height 28
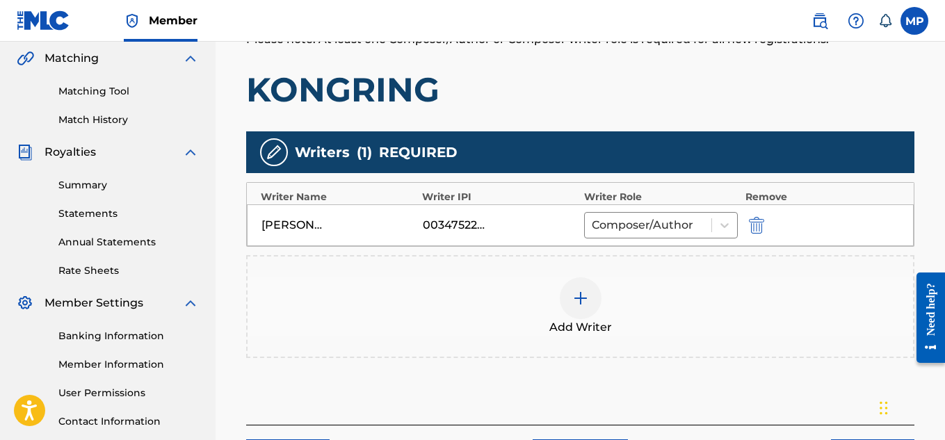
scroll to position [436, 0]
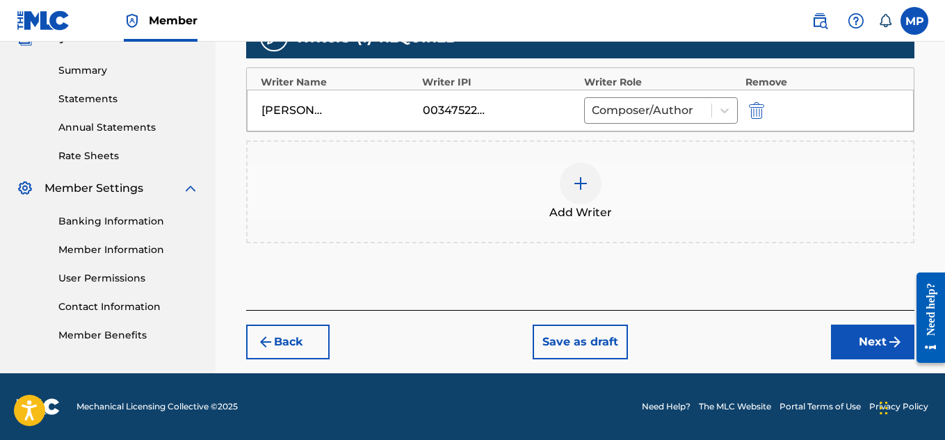
click at [867, 341] on button "Next" at bounding box center [872, 342] width 83 height 35
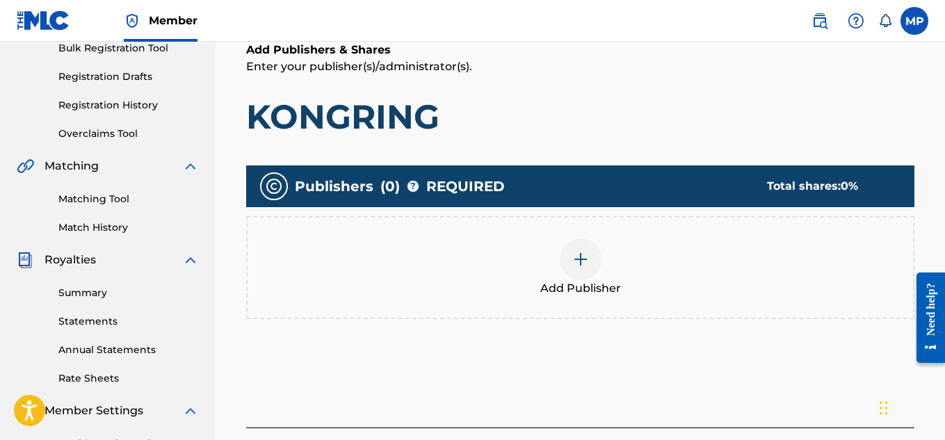
scroll to position [216, 0]
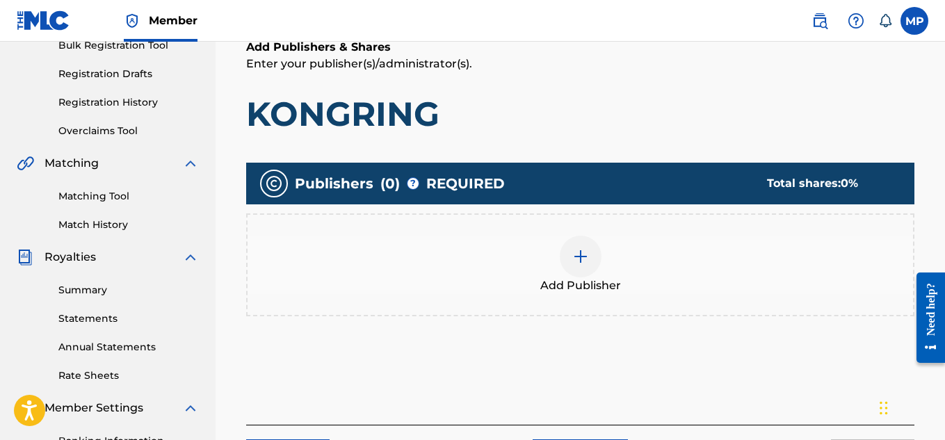
click at [589, 259] on div at bounding box center [580, 257] width 42 height 42
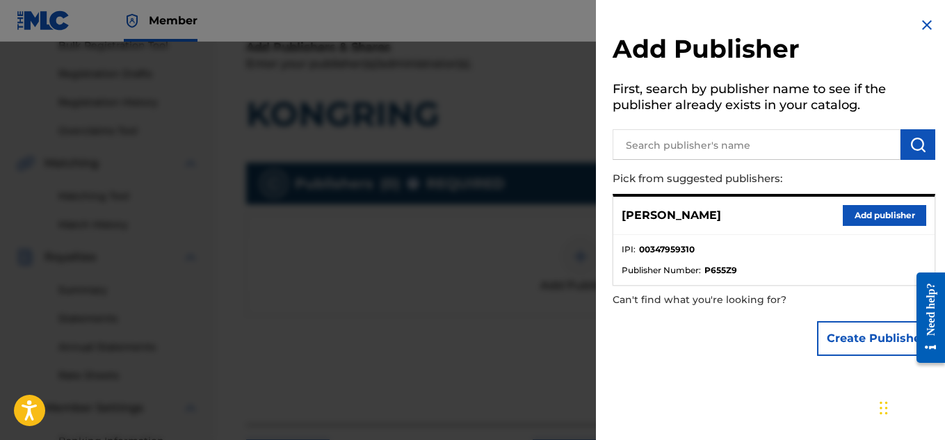
click at [867, 211] on button "Add publisher" at bounding box center [883, 215] width 83 height 21
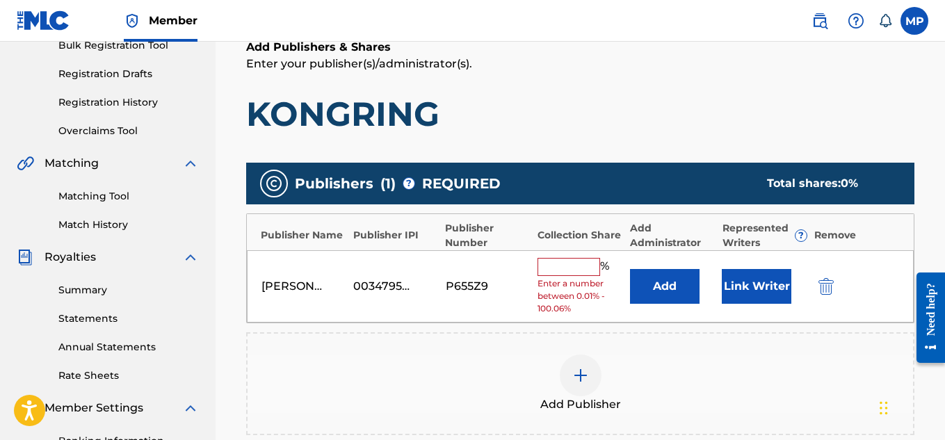
click at [559, 265] on input "text" at bounding box center [568, 267] width 63 height 18
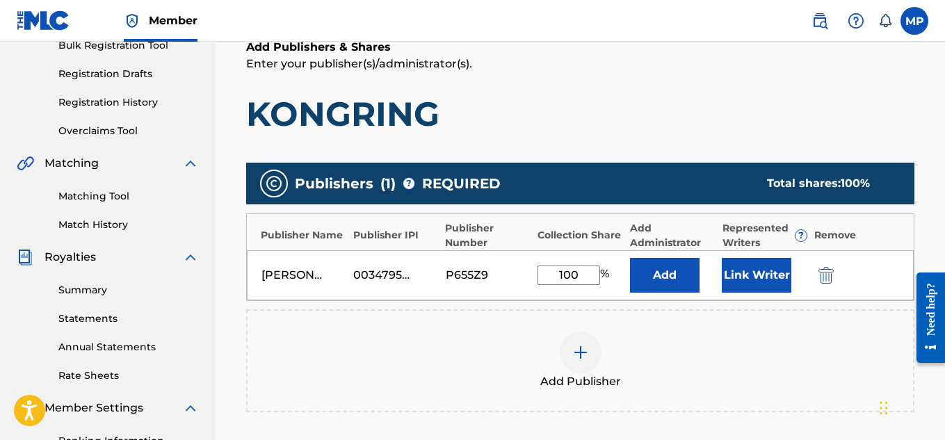
click at [736, 272] on button "Link Writer" at bounding box center [756, 275] width 70 height 35
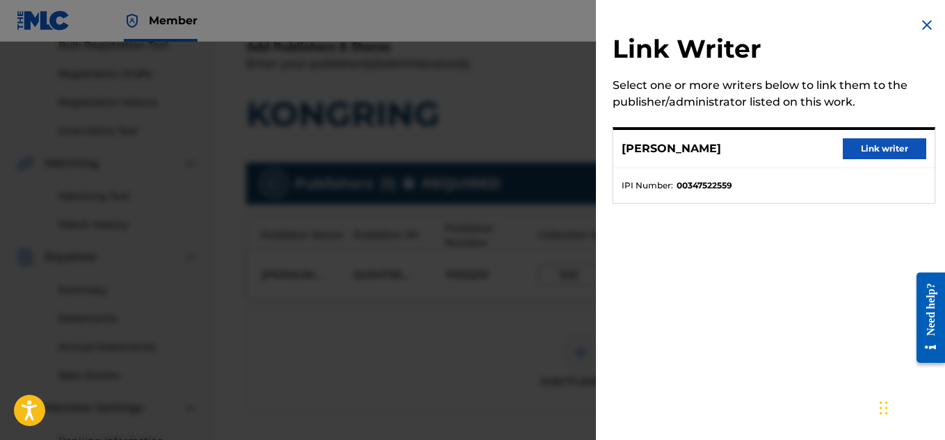
click at [872, 141] on button "Link writer" at bounding box center [883, 148] width 83 height 21
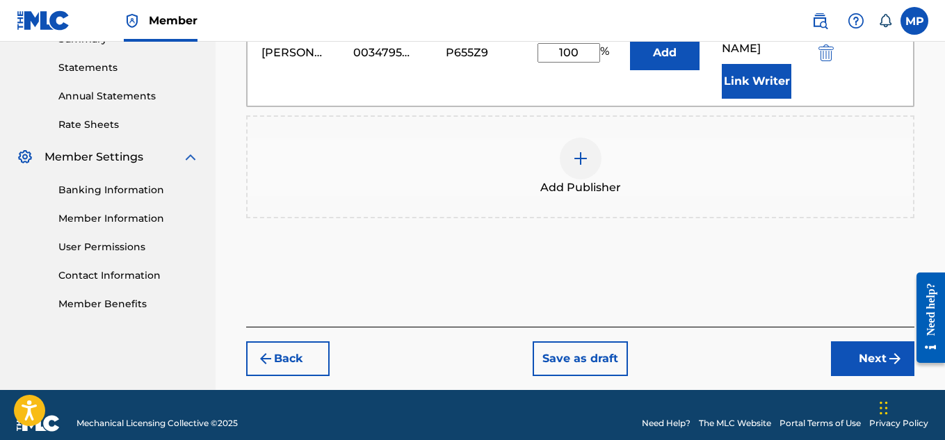
click at [849, 341] on button "Next" at bounding box center [872, 358] width 83 height 35
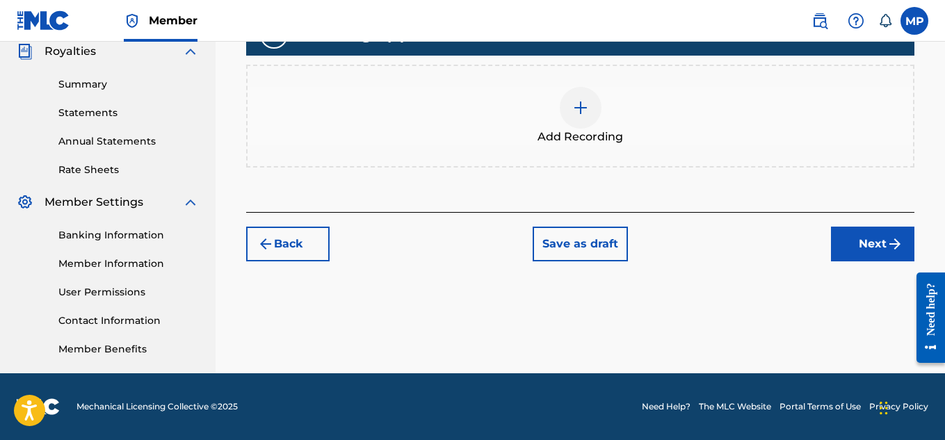
click at [580, 111] on img at bounding box center [580, 107] width 17 height 17
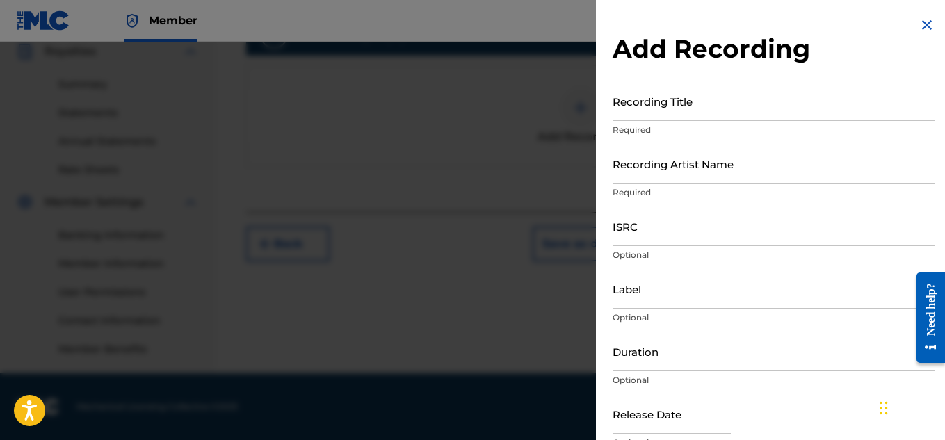
click at [695, 110] on input "Recording Title" at bounding box center [773, 101] width 322 height 40
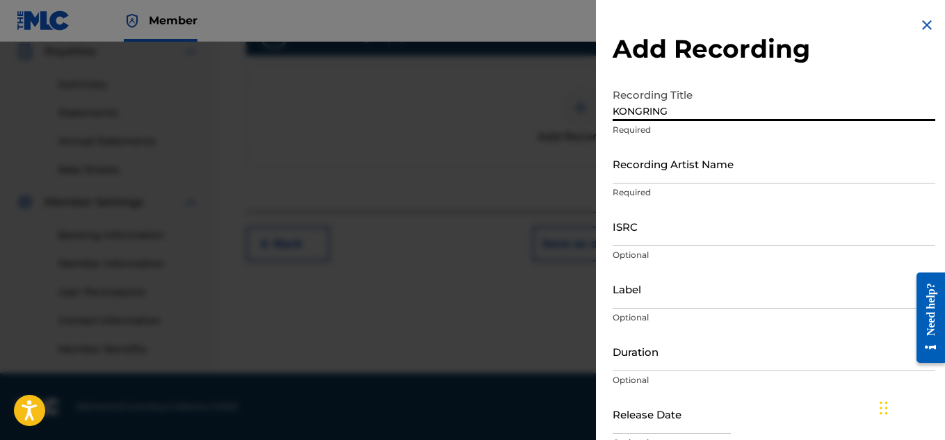
click at [667, 168] on input "Recording Artist Name" at bounding box center [773, 164] width 322 height 40
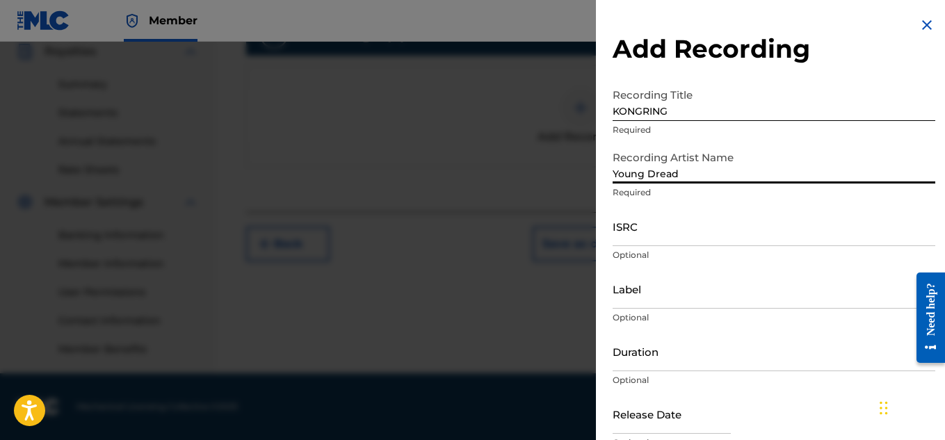
scroll to position [68, 0]
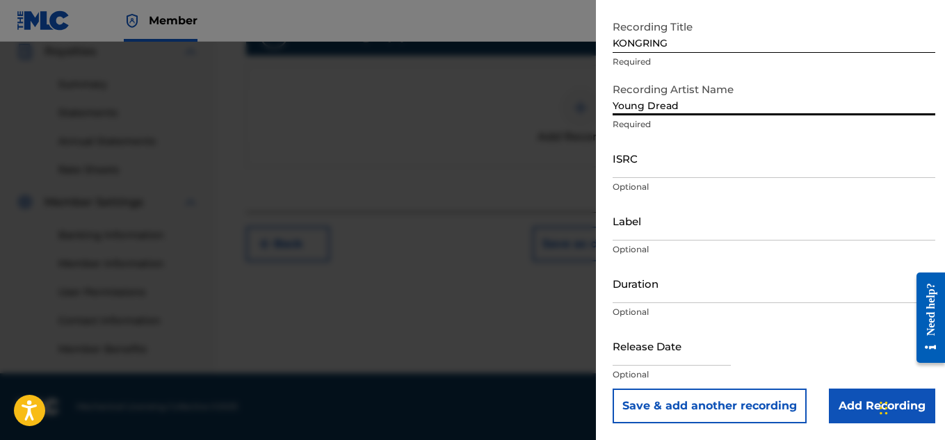
click at [836, 401] on input "Add Recording" at bounding box center [881, 406] width 106 height 35
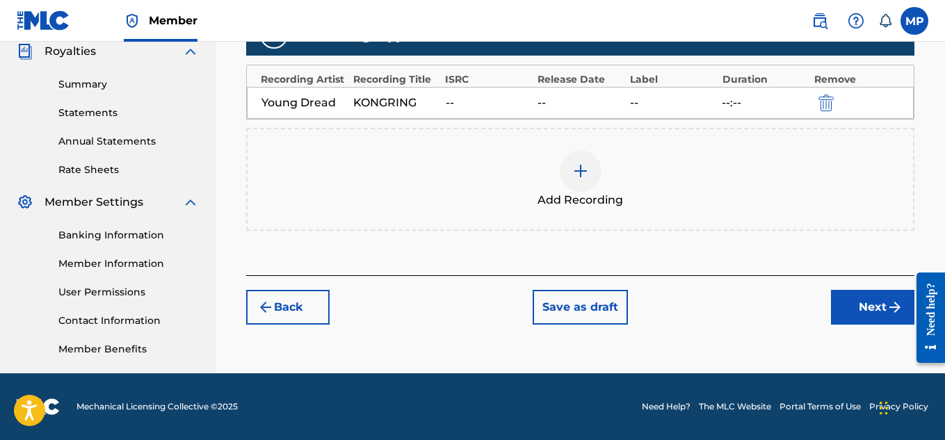
click at [861, 311] on button "Next" at bounding box center [872, 307] width 83 height 35
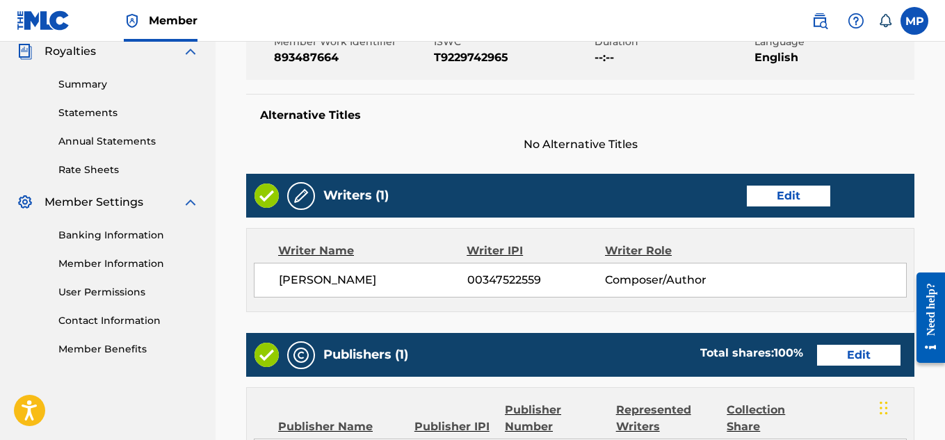
scroll to position [780, 0]
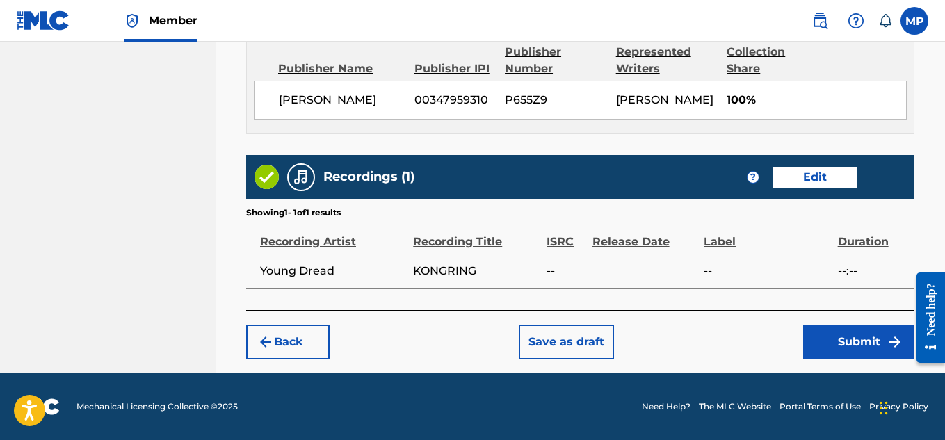
click at [853, 338] on button "Submit" at bounding box center [858, 342] width 111 height 35
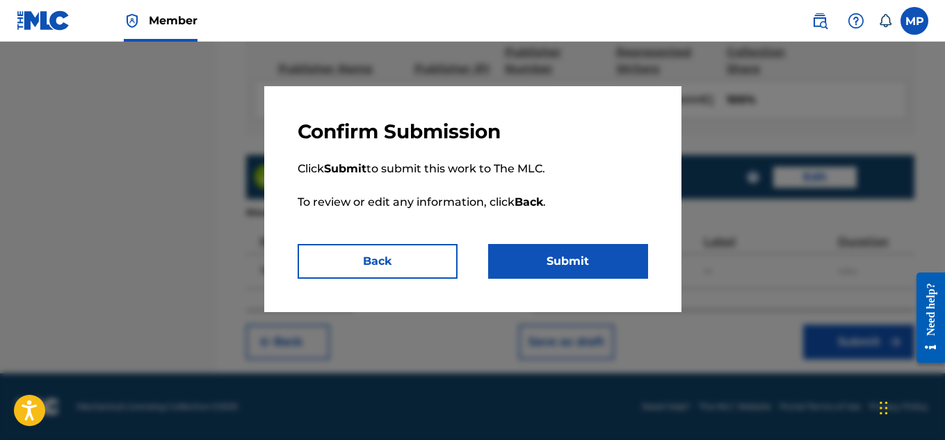
click at [598, 252] on button "Submit" at bounding box center [568, 261] width 160 height 35
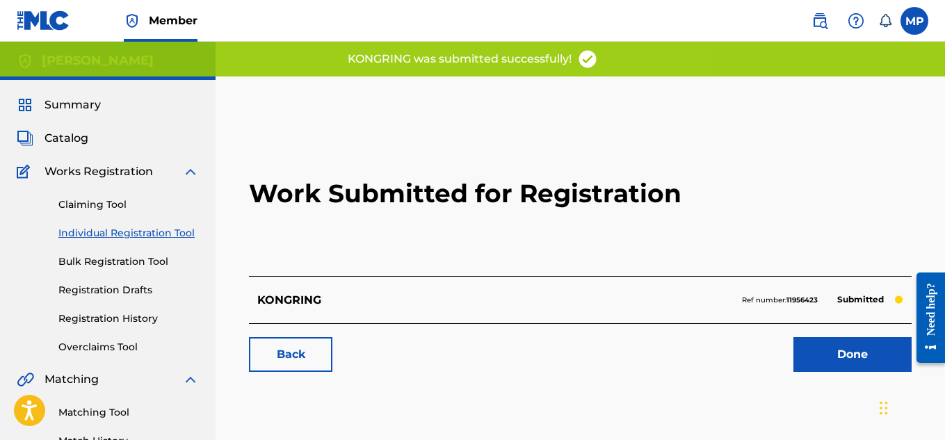
click at [272, 354] on link "Back" at bounding box center [290, 354] width 83 height 35
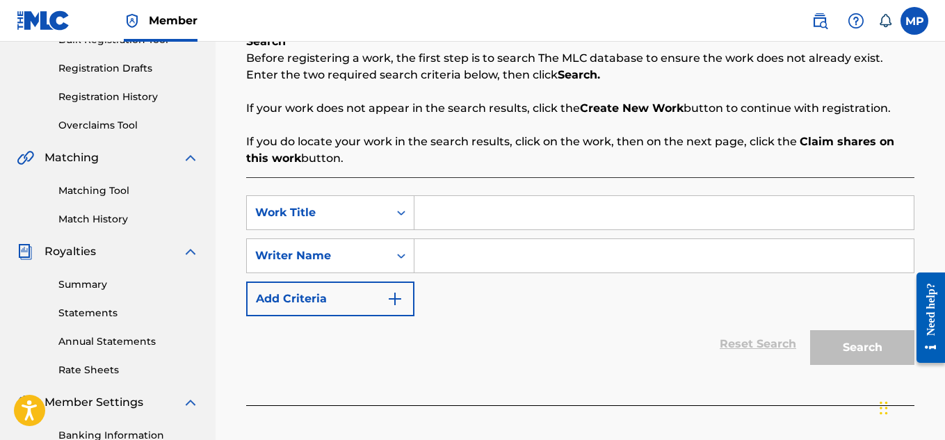
scroll to position [221, 0]
click at [121, 94] on link "Registration History" at bounding box center [128, 97] width 140 height 15
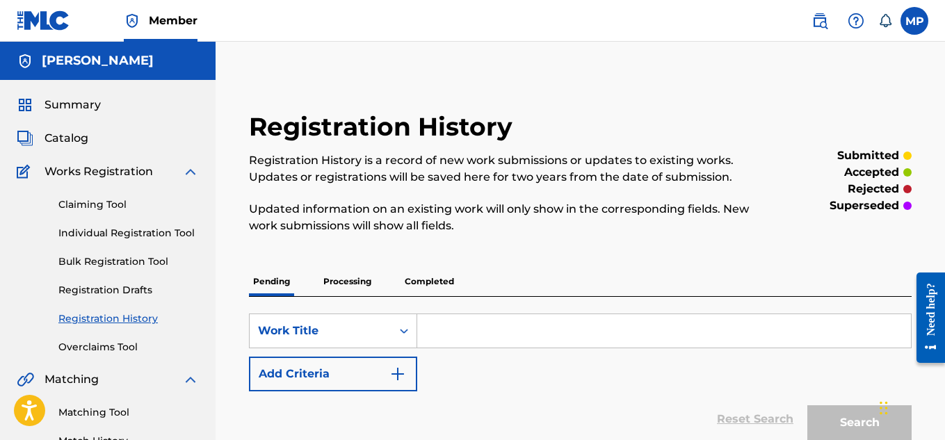
click at [127, 231] on link "Individual Registration Tool" at bounding box center [128, 233] width 140 height 15
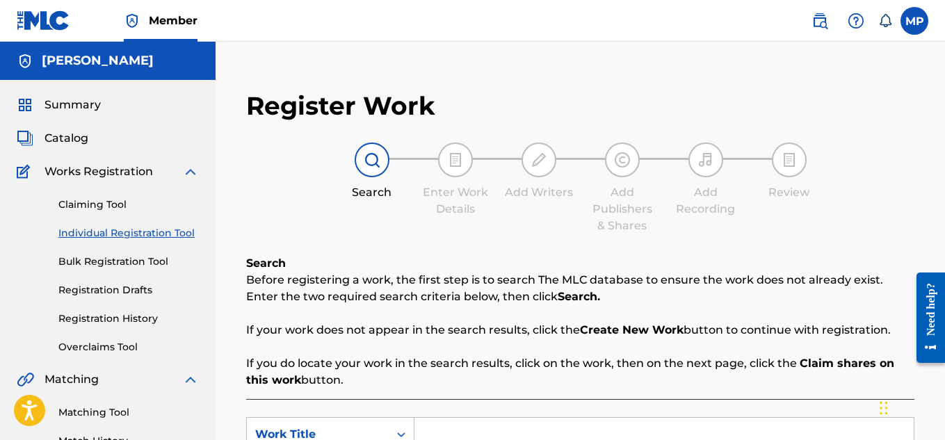
scroll to position [208, 0]
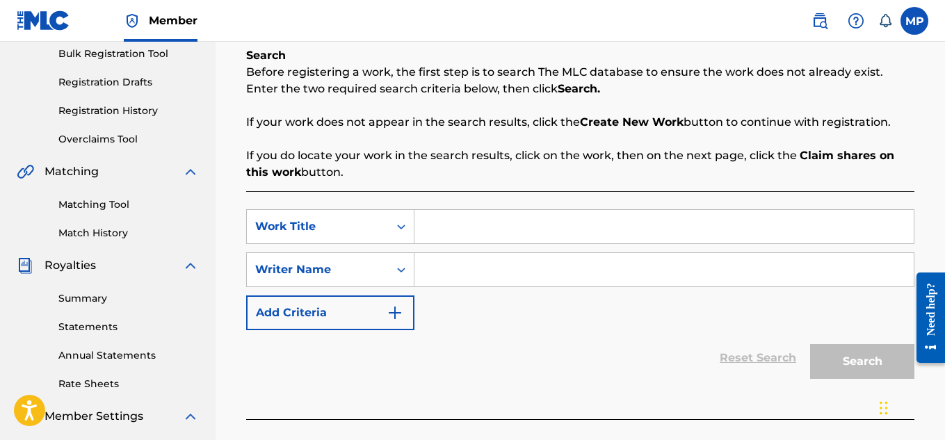
click at [459, 222] on input "Search Form" at bounding box center [663, 226] width 499 height 33
click at [477, 261] on input "Search Form" at bounding box center [663, 269] width 499 height 33
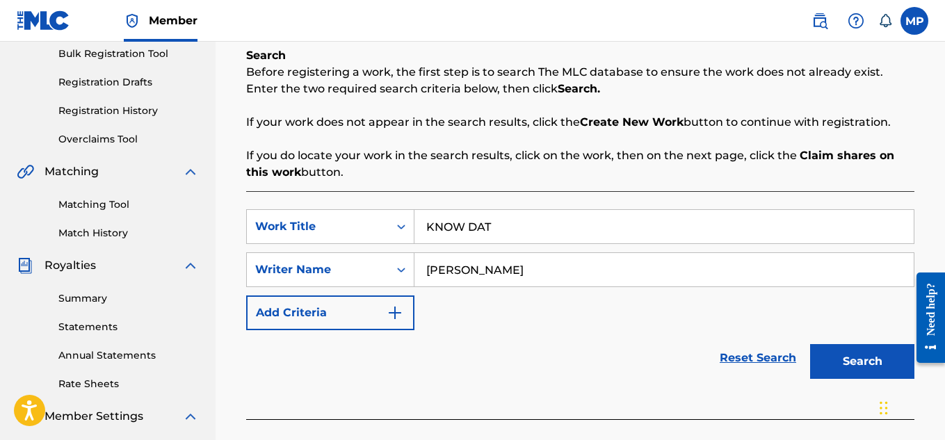
click at [832, 352] on button "Search" at bounding box center [862, 361] width 104 height 35
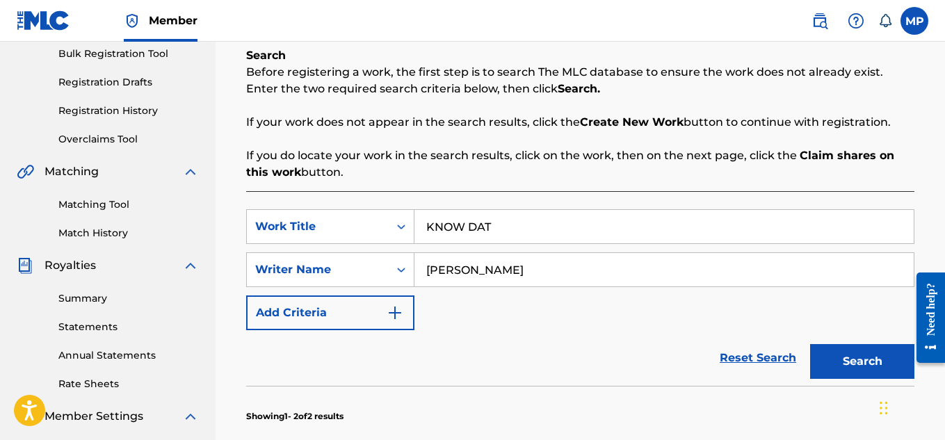
scroll to position [601, 0]
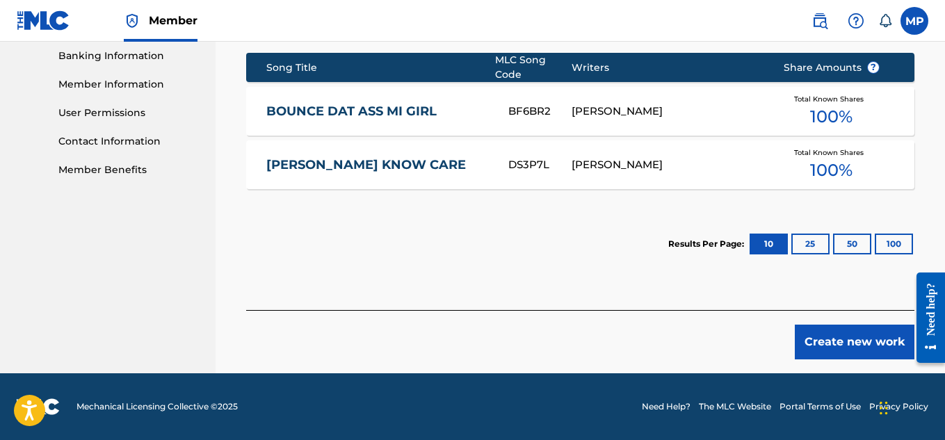
click at [838, 330] on button "Create new work" at bounding box center [854, 342] width 120 height 35
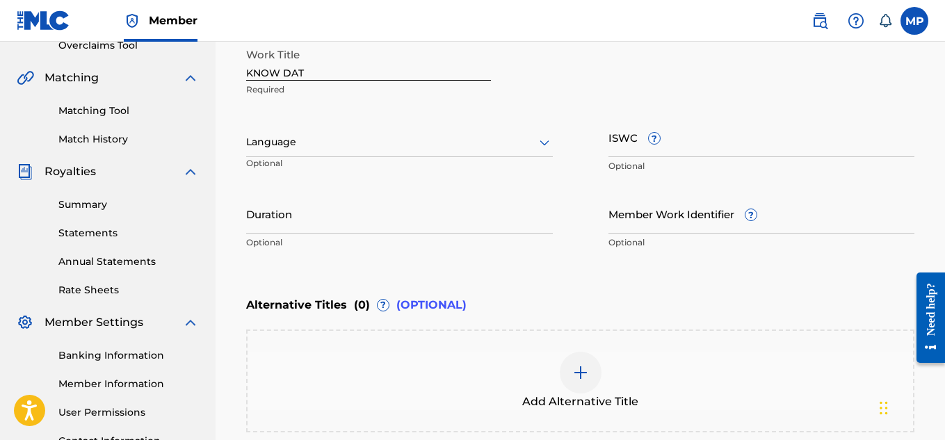
scroll to position [222, 0]
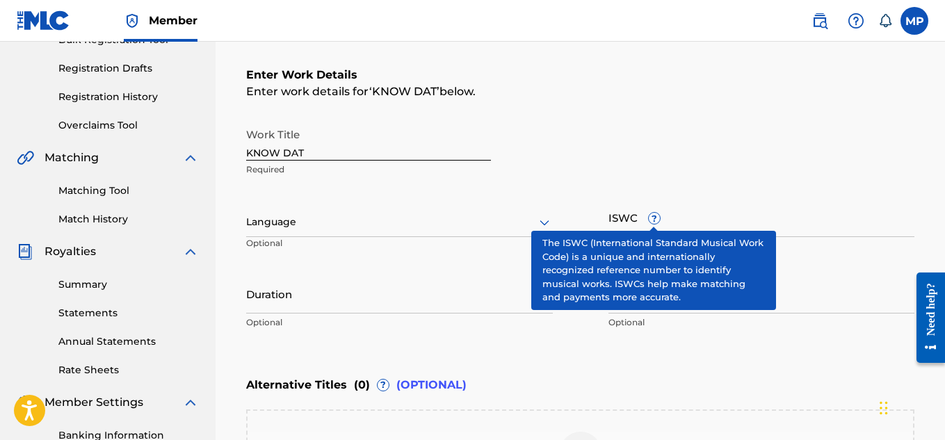
click at [740, 226] on input "ISWC ?" at bounding box center [761, 217] width 307 height 40
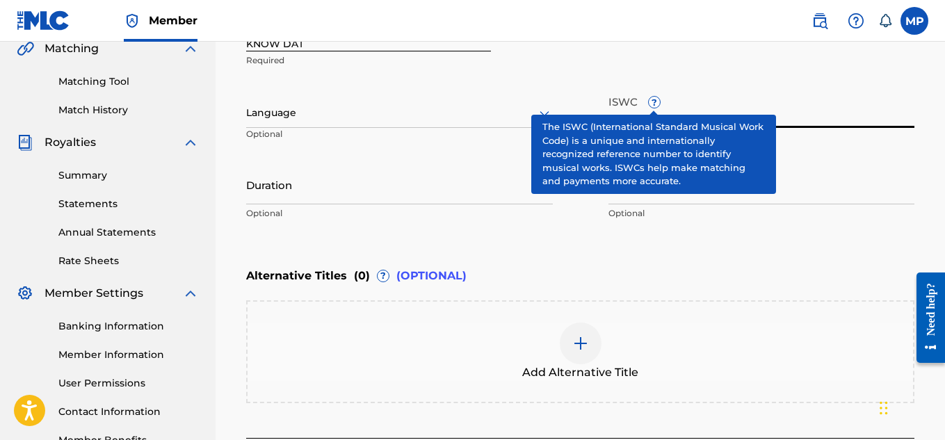
scroll to position [332, 0]
click at [661, 214] on p "Optional" at bounding box center [761, 212] width 307 height 13
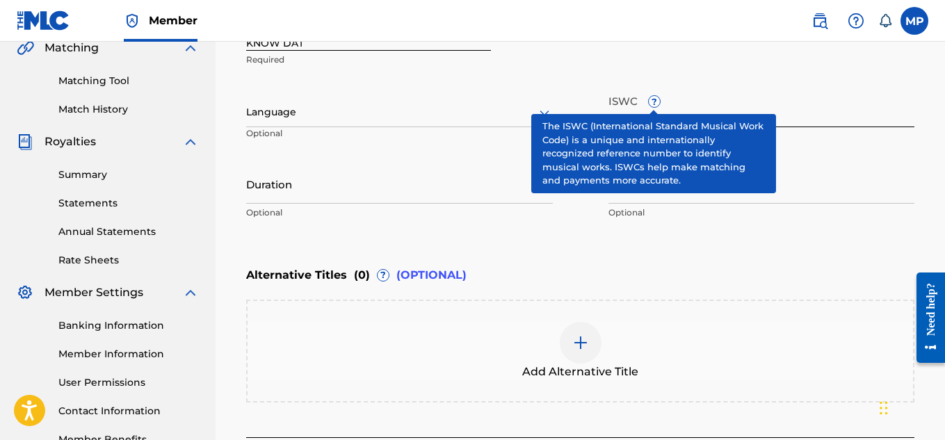
click at [304, 123] on div "Language" at bounding box center [399, 112] width 307 height 29
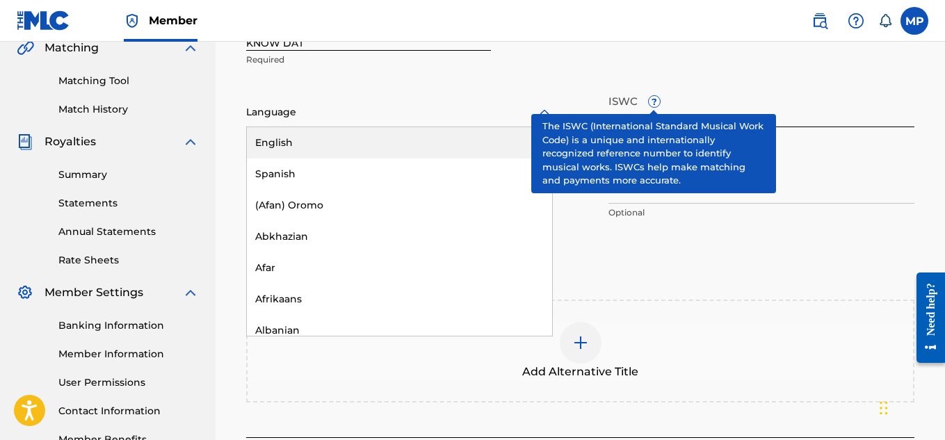
click at [295, 142] on div "English" at bounding box center [399, 142] width 305 height 31
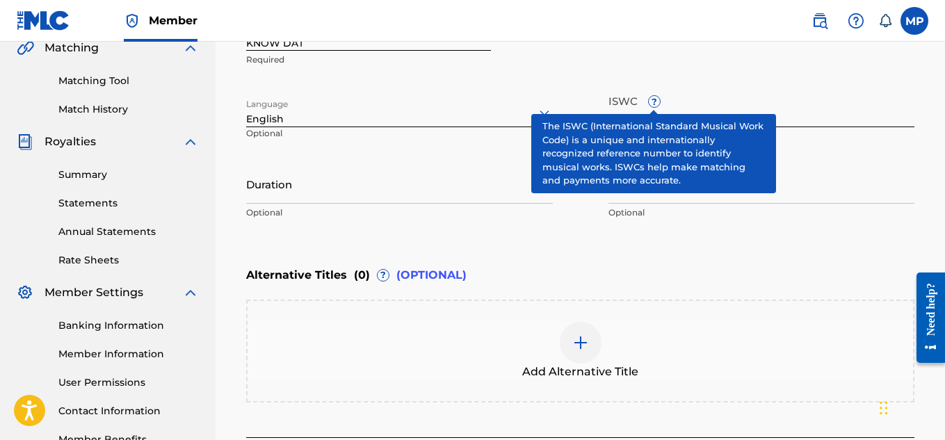
click at [758, 111] on input "T9229748203" at bounding box center [761, 108] width 307 height 40
click at [812, 108] on input "T9229T9229748203T9229748203" at bounding box center [761, 108] width 307 height 40
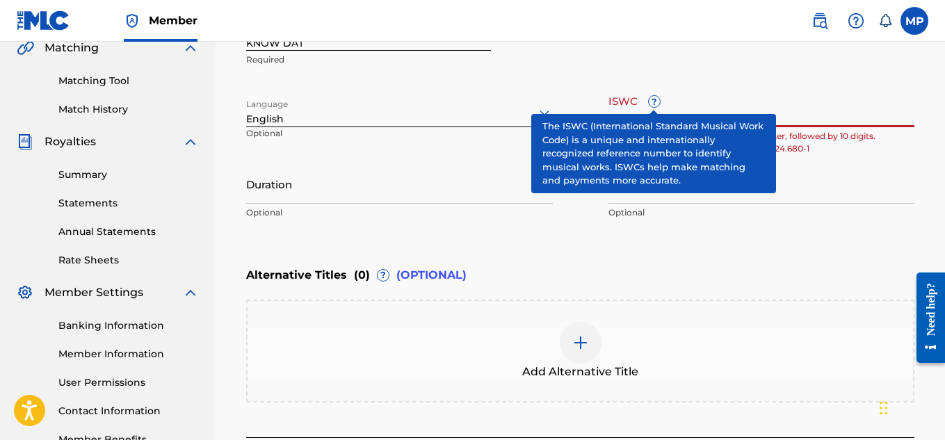
click at [812, 108] on input "T9229T9229748203T9229748203" at bounding box center [761, 108] width 307 height 40
click at [764, 195] on input "Member Work Identifier ?" at bounding box center [761, 184] width 307 height 40
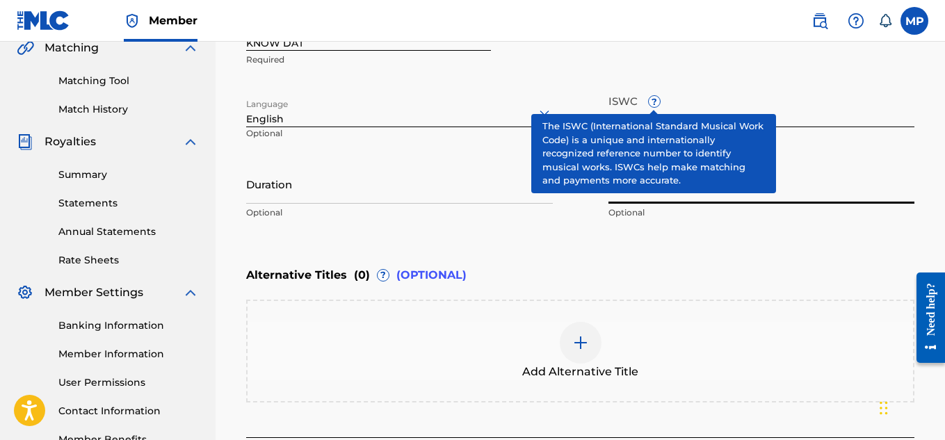
click at [815, 193] on input "Member Work Identifier ?" at bounding box center [761, 184] width 307 height 40
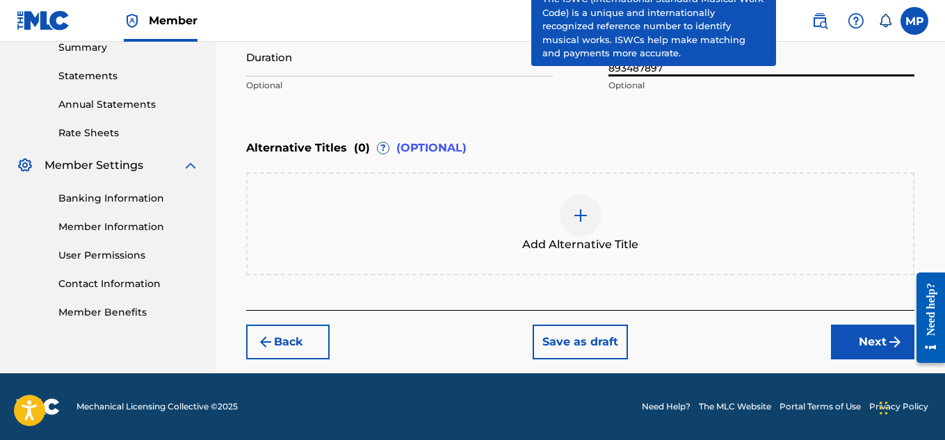
click at [872, 332] on button "Next" at bounding box center [872, 342] width 83 height 35
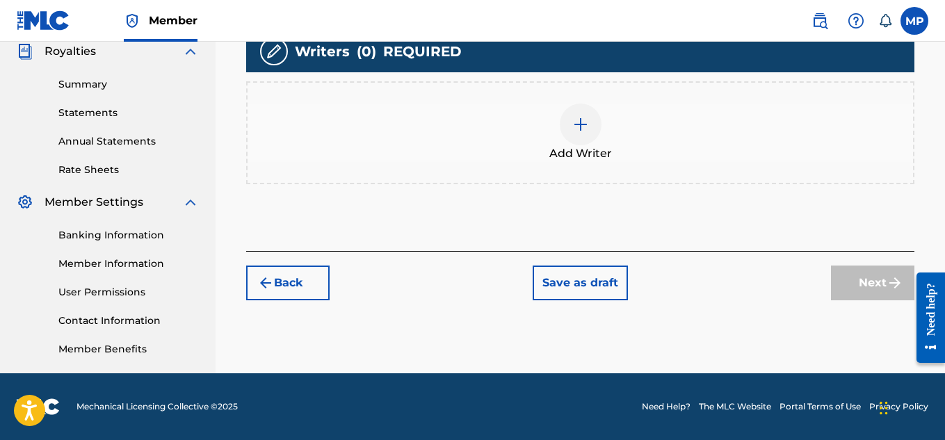
scroll to position [272, 0]
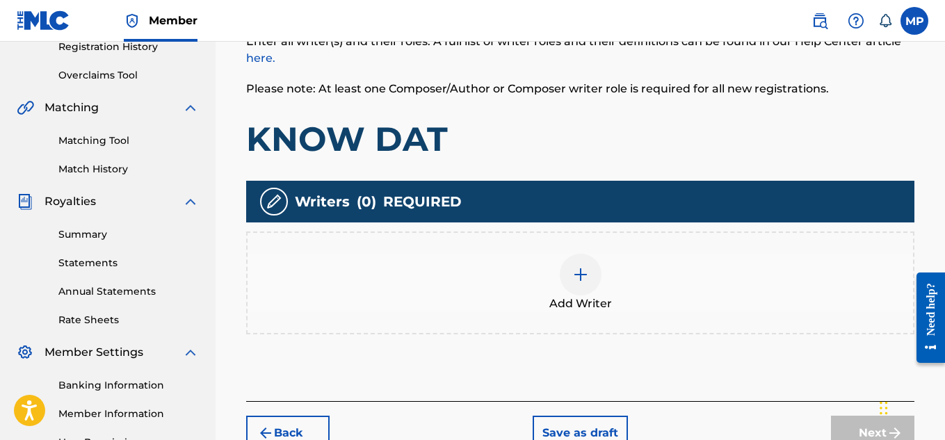
click at [579, 280] on img at bounding box center [580, 274] width 17 height 17
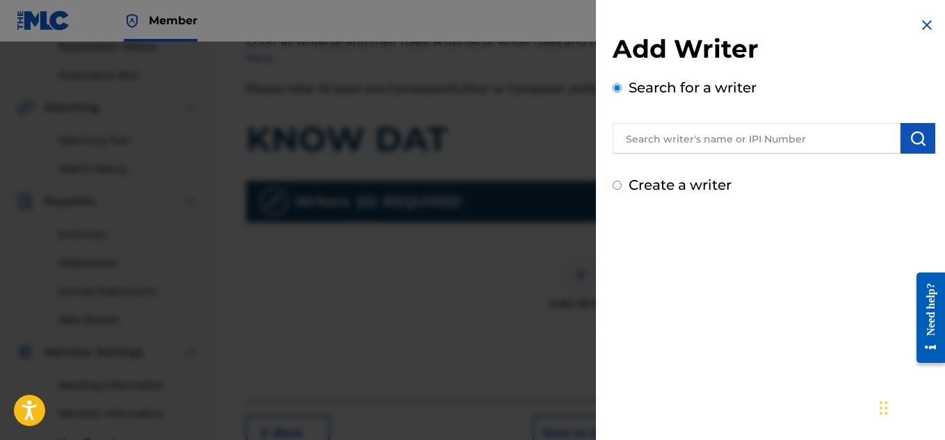
scroll to position [328, 0]
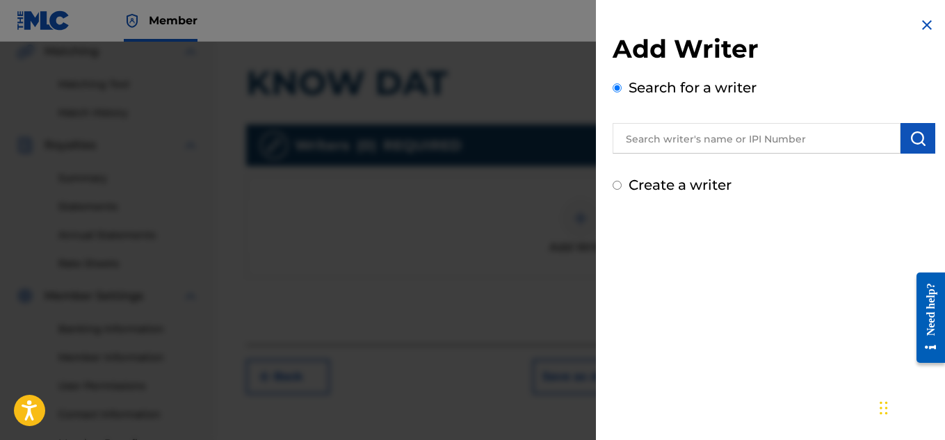
click at [744, 147] on input "text" at bounding box center [756, 138] width 288 height 31
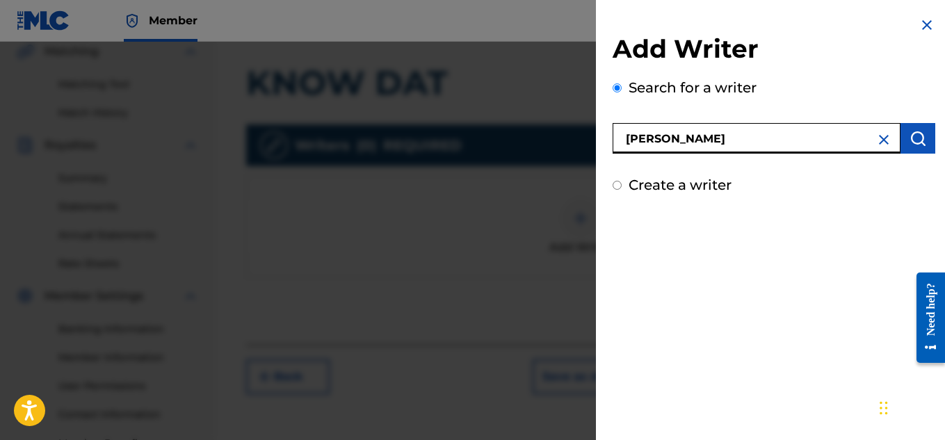
click at [910, 152] on button "submit" at bounding box center [917, 138] width 35 height 31
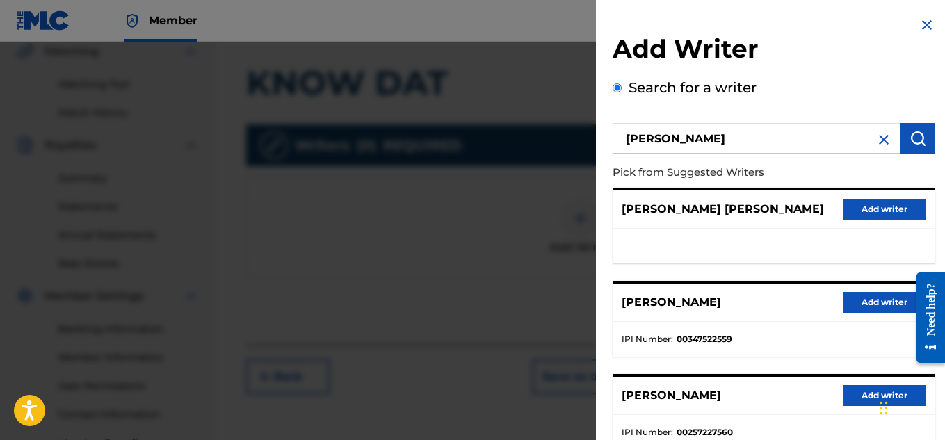
click at [865, 295] on button "Add writer" at bounding box center [883, 302] width 83 height 21
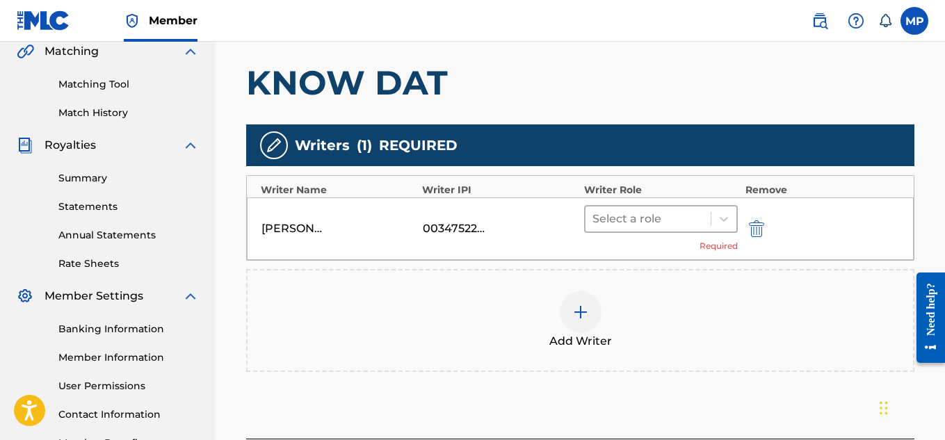
click at [663, 227] on div at bounding box center [648, 218] width 112 height 19
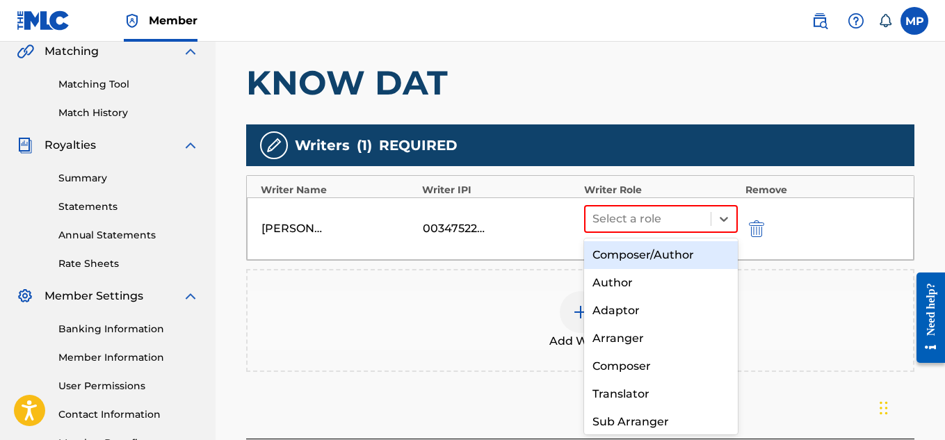
click at [661, 261] on div "Composer/Author" at bounding box center [661, 255] width 154 height 28
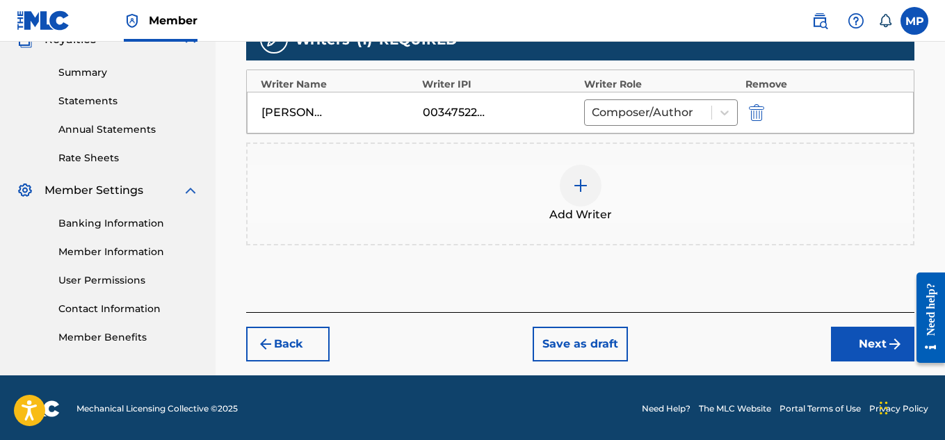
click at [844, 342] on button "Next" at bounding box center [872, 344] width 83 height 35
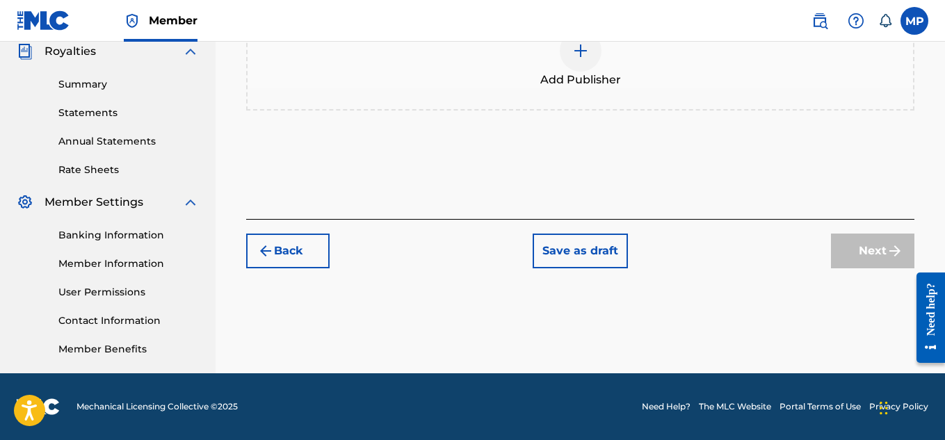
click at [568, 72] on div at bounding box center [580, 51] width 42 height 42
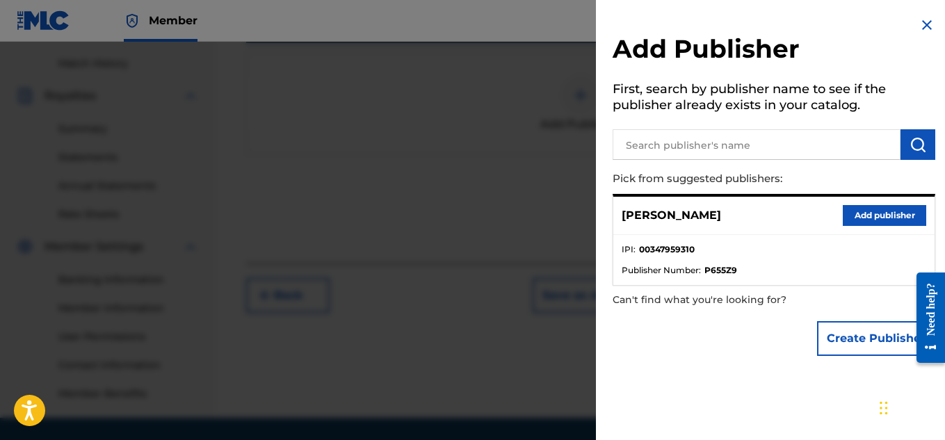
click at [842, 216] on button "Add publisher" at bounding box center [883, 215] width 83 height 21
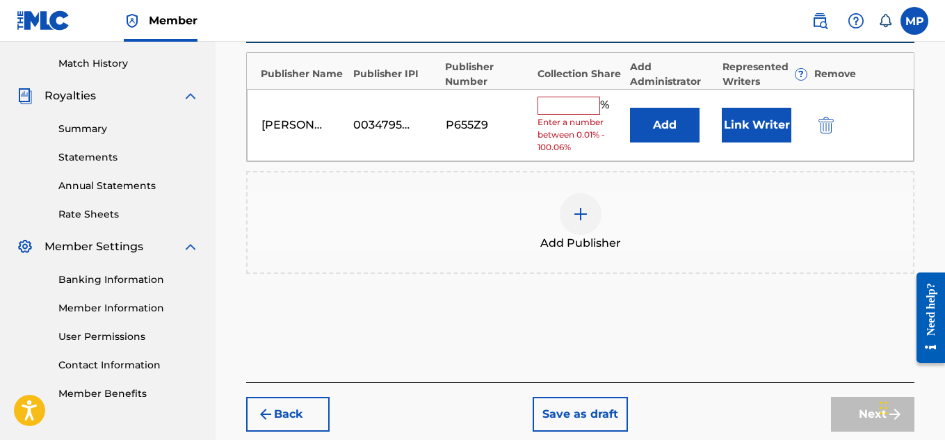
click at [578, 113] on input "text" at bounding box center [568, 106] width 63 height 18
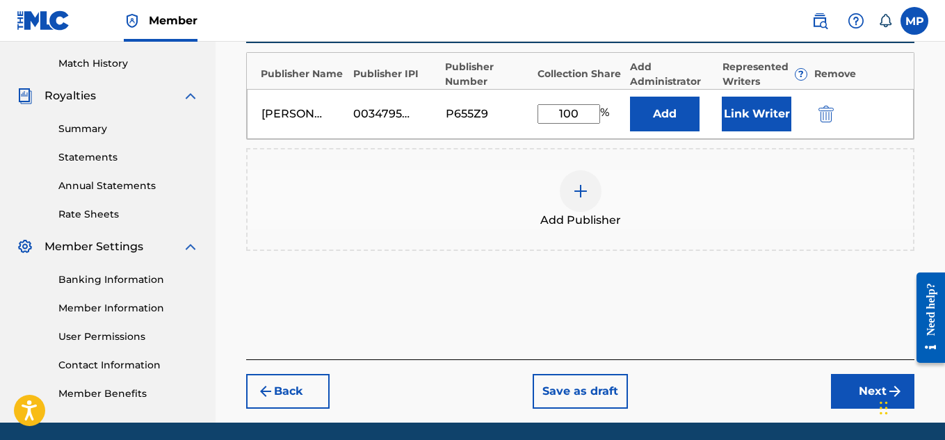
click at [732, 116] on button "Link Writer" at bounding box center [756, 114] width 70 height 35
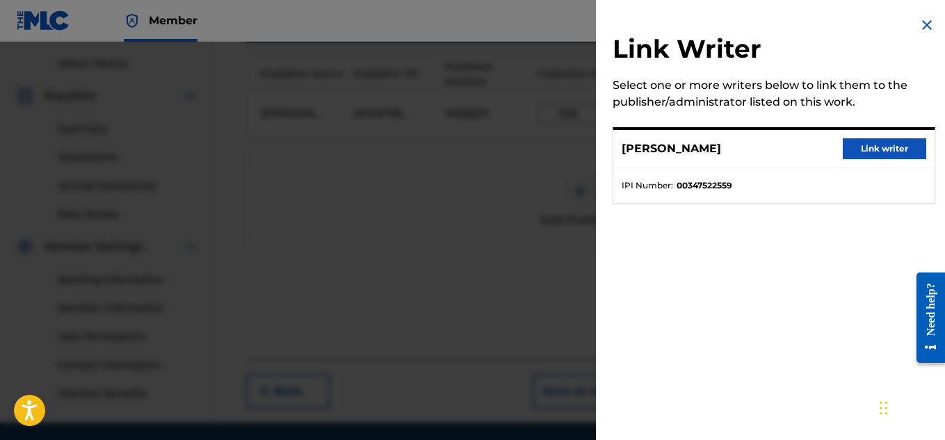
click at [847, 149] on button "Link writer" at bounding box center [883, 148] width 83 height 21
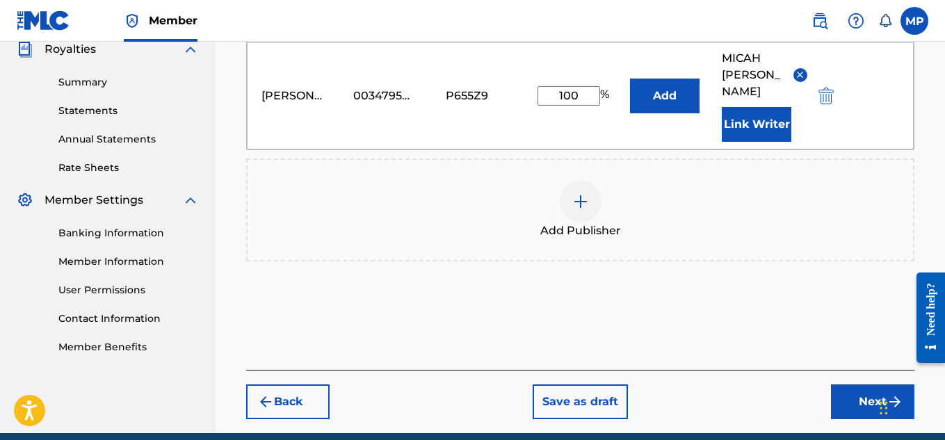
scroll to position [453, 0]
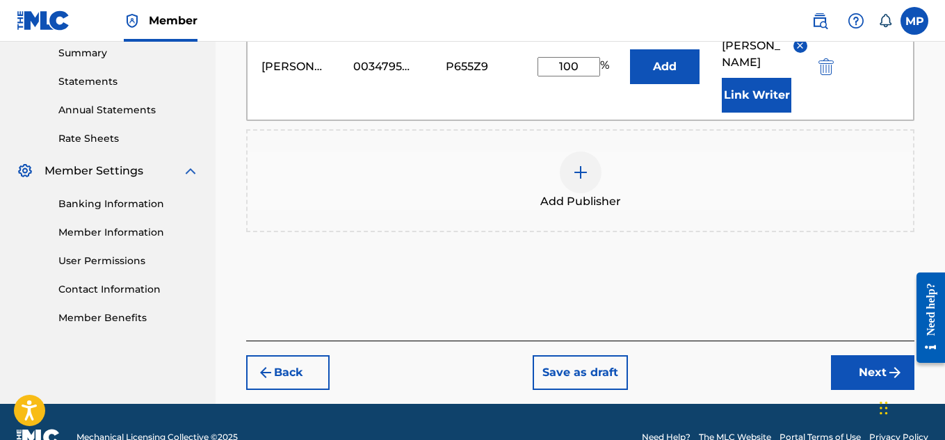
click at [876, 355] on button "Next" at bounding box center [872, 372] width 83 height 35
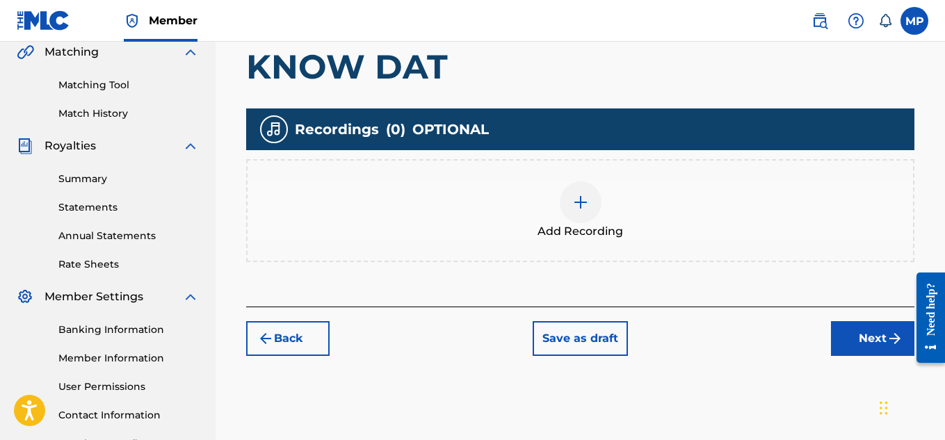
scroll to position [329, 0]
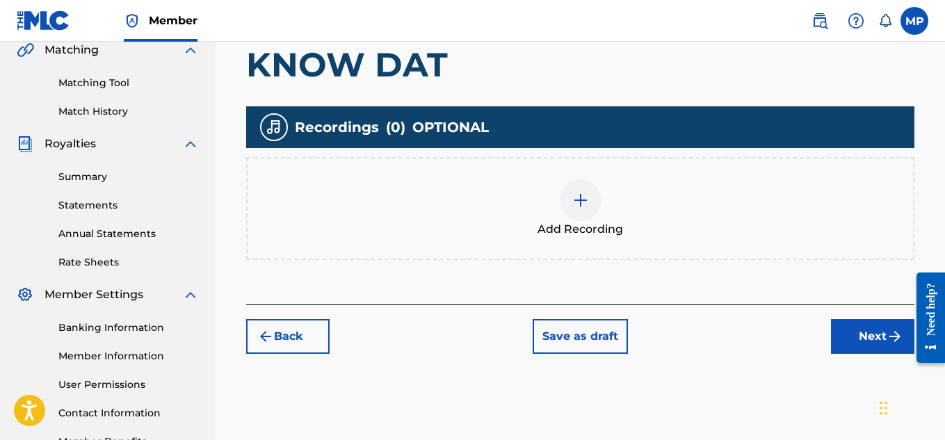
click at [580, 194] on img at bounding box center [580, 200] width 17 height 17
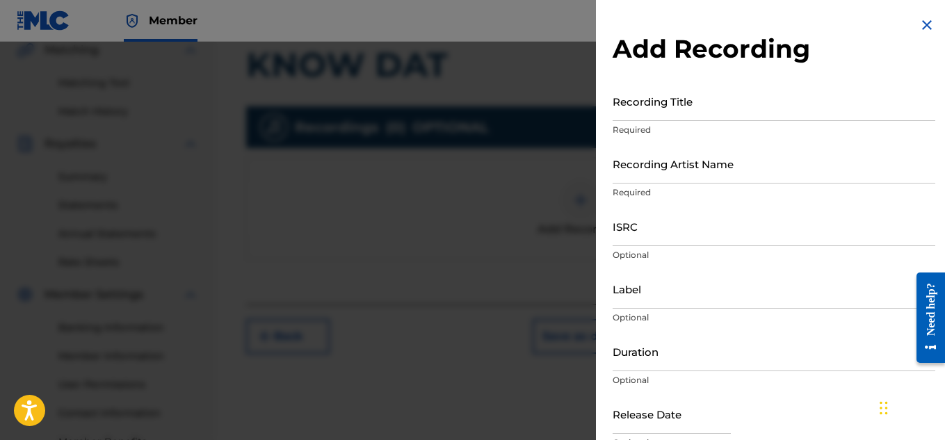
click at [726, 110] on input "Recording Title" at bounding box center [773, 101] width 322 height 40
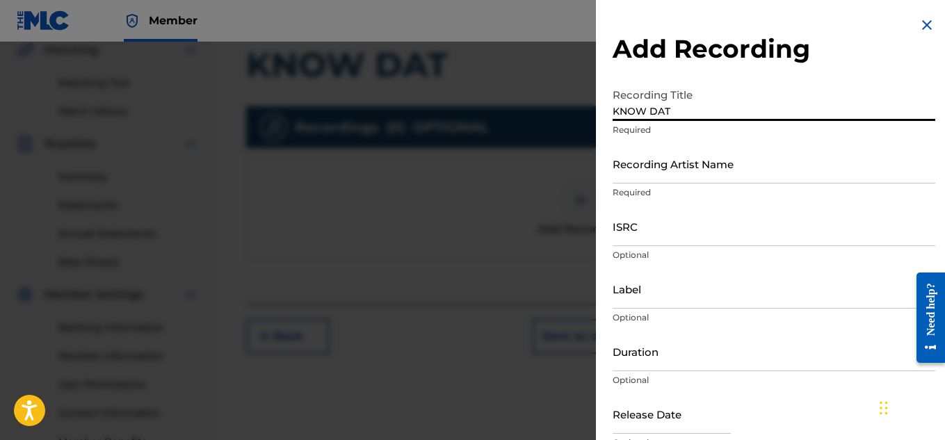
click at [680, 184] on div "Recording Artist Name Required" at bounding box center [773, 175] width 322 height 63
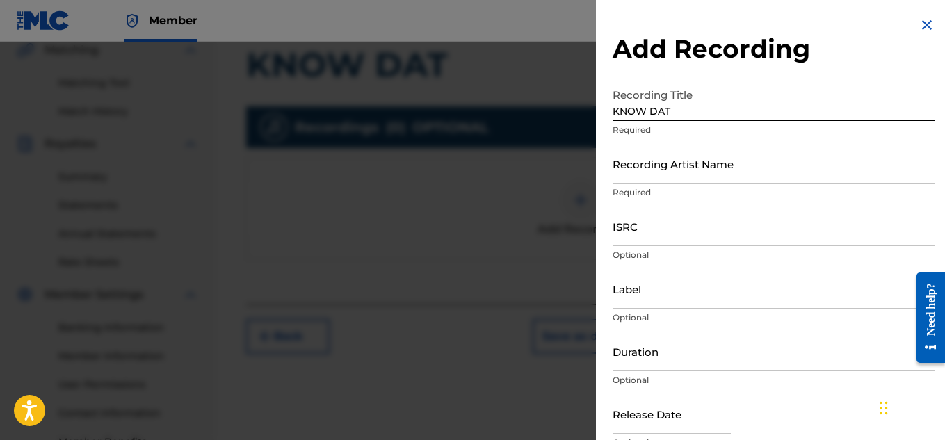
click at [662, 163] on input "Recording Artist Name" at bounding box center [773, 164] width 322 height 40
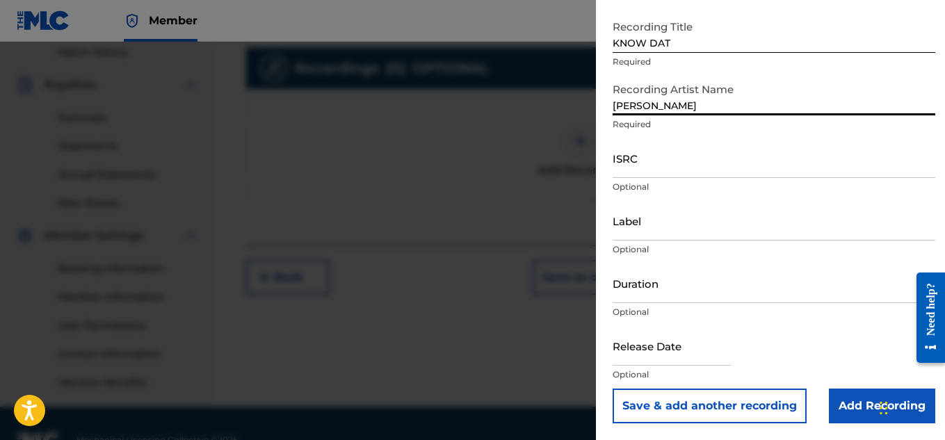
scroll to position [400, 0]
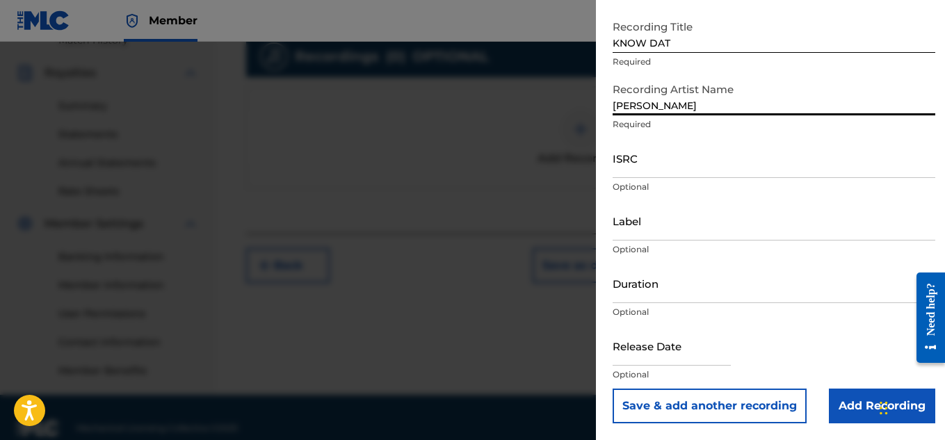
click at [856, 404] on input "Add Recording" at bounding box center [881, 406] width 106 height 35
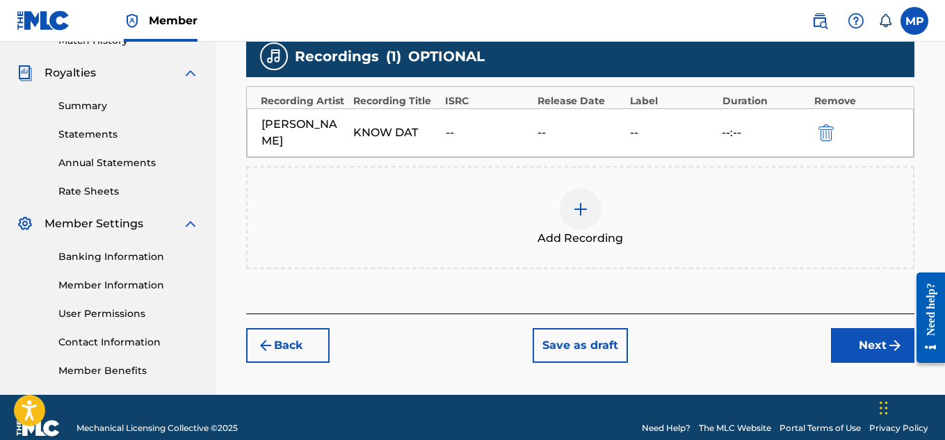
click at [845, 332] on button "Next" at bounding box center [872, 345] width 83 height 35
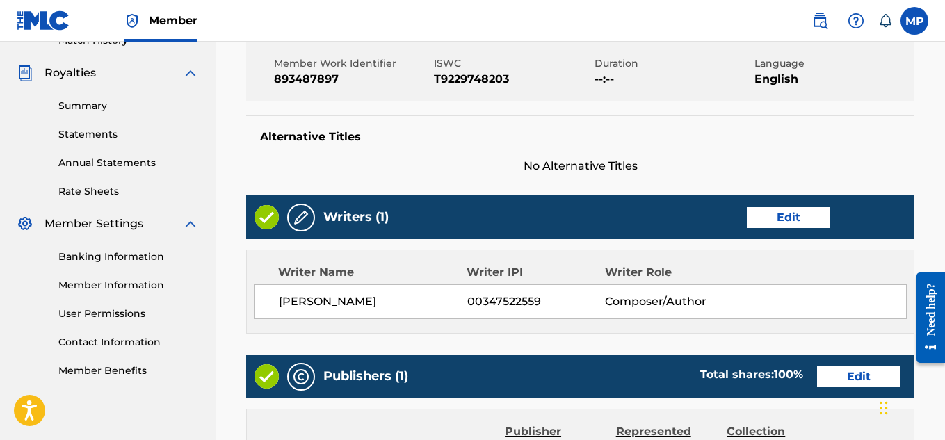
scroll to position [780, 0]
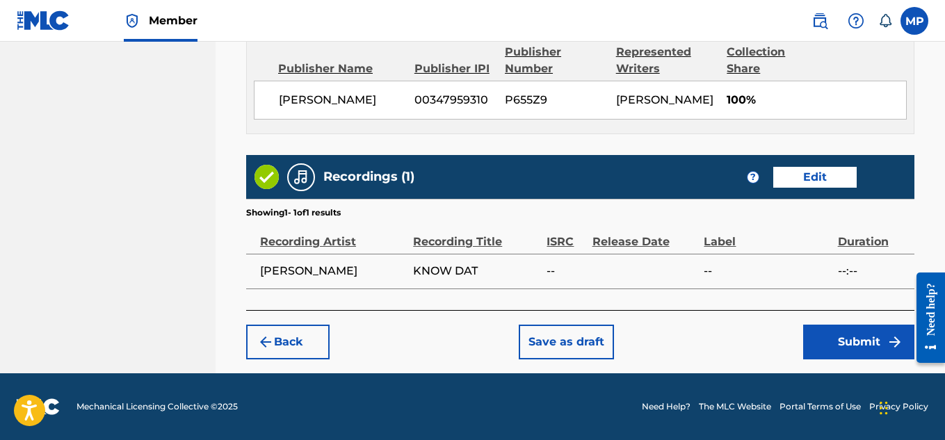
click at [823, 334] on button "Submit" at bounding box center [858, 342] width 111 height 35
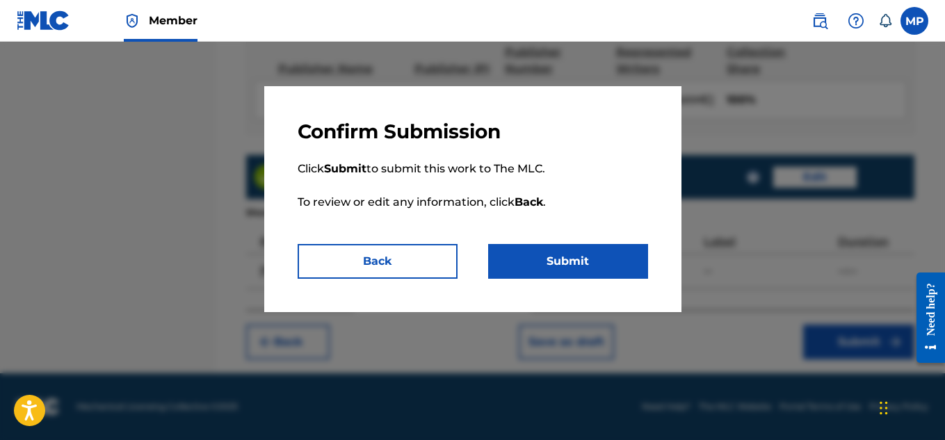
click at [570, 256] on button "Submit" at bounding box center [568, 261] width 160 height 35
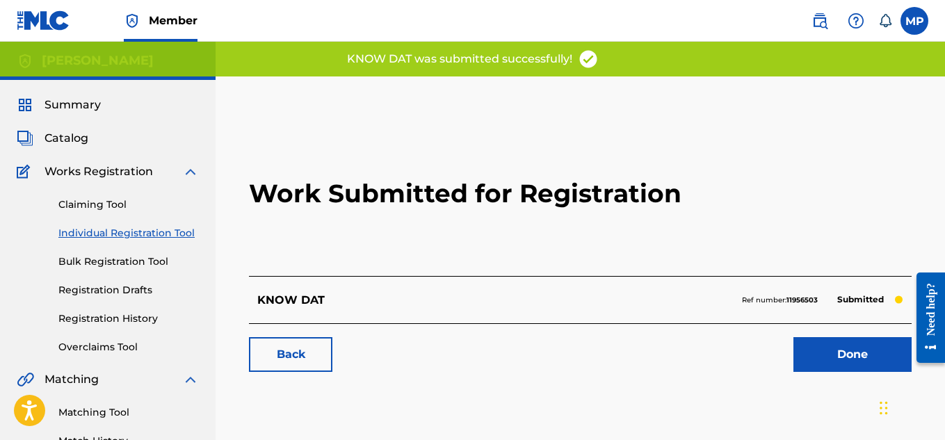
click at [305, 363] on link "Back" at bounding box center [290, 354] width 83 height 35
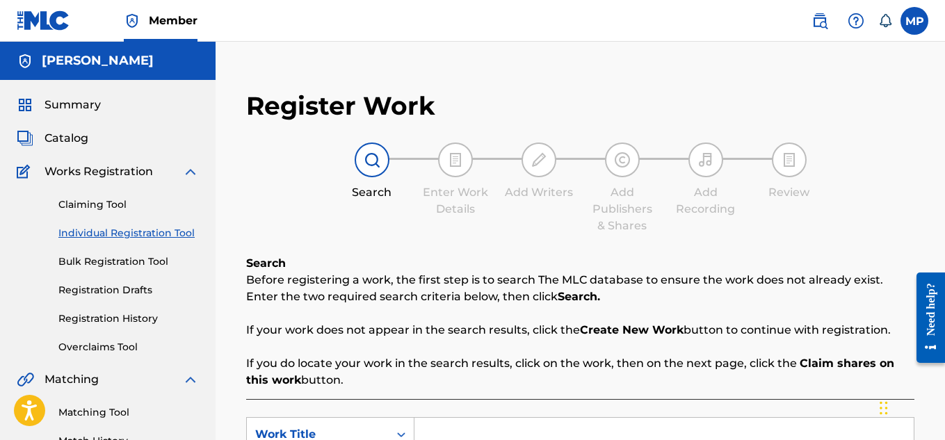
scroll to position [172, 0]
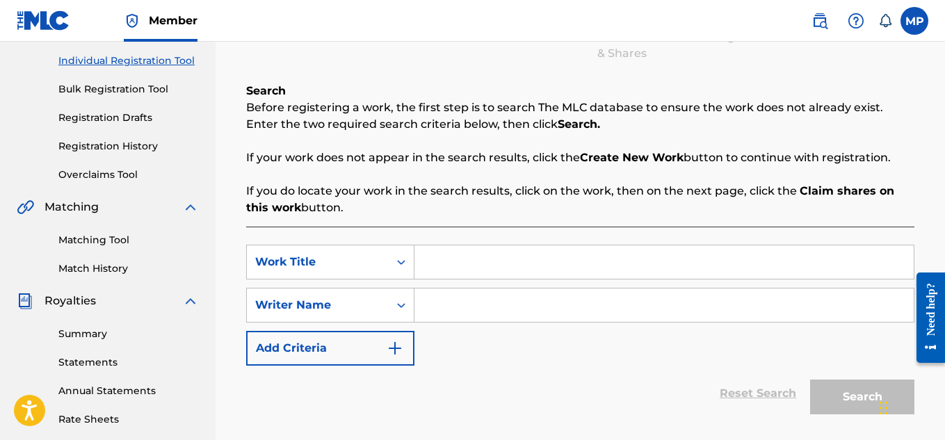
click at [525, 250] on input "Search Form" at bounding box center [663, 261] width 499 height 33
click at [547, 313] on input "Search Form" at bounding box center [663, 304] width 499 height 33
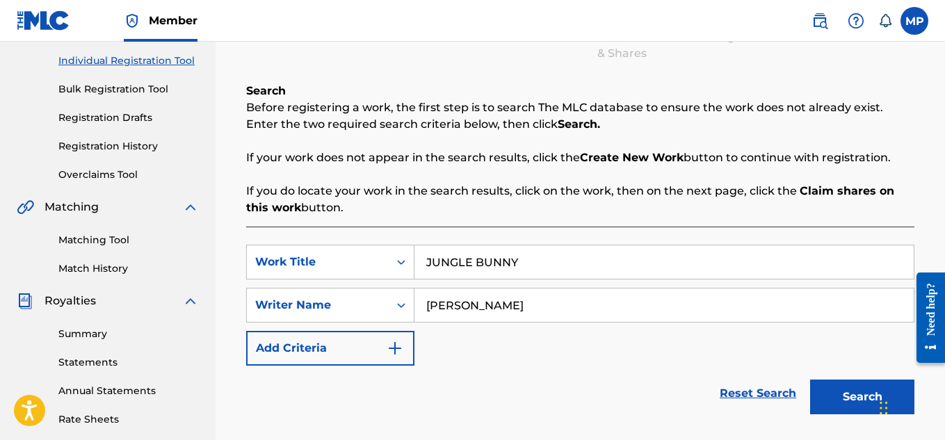
click at [856, 386] on button "Search" at bounding box center [862, 396] width 104 height 35
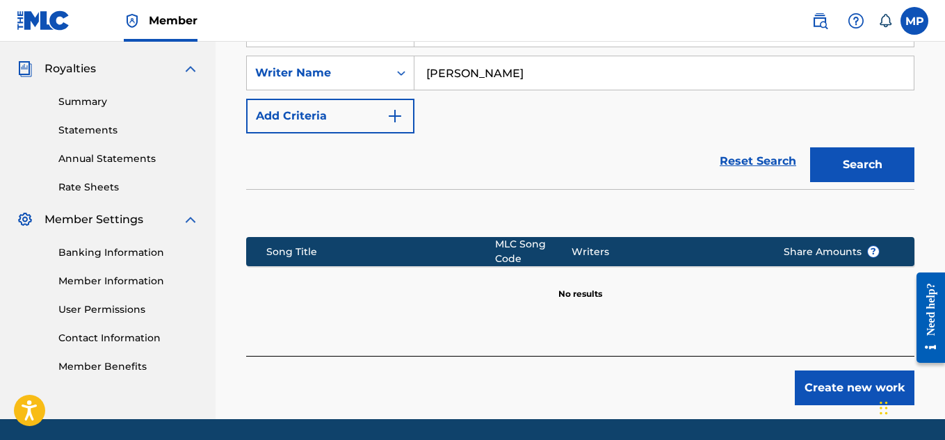
click at [835, 386] on button "Create new work" at bounding box center [854, 387] width 120 height 35
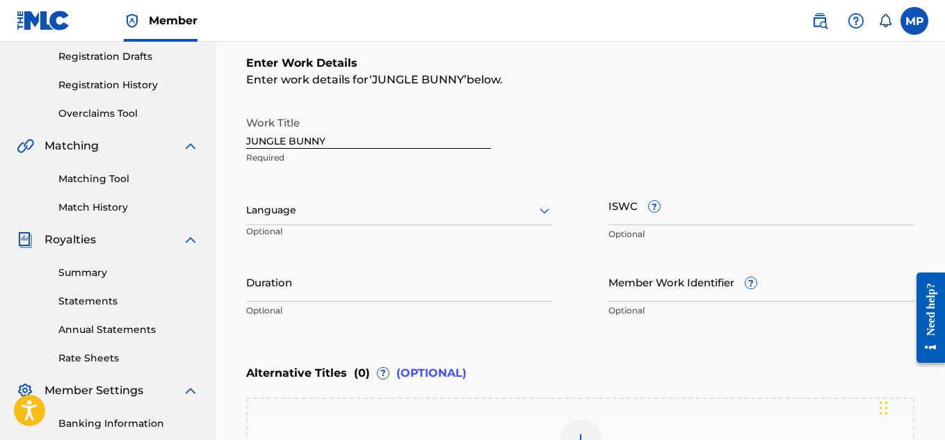
scroll to position [214, 0]
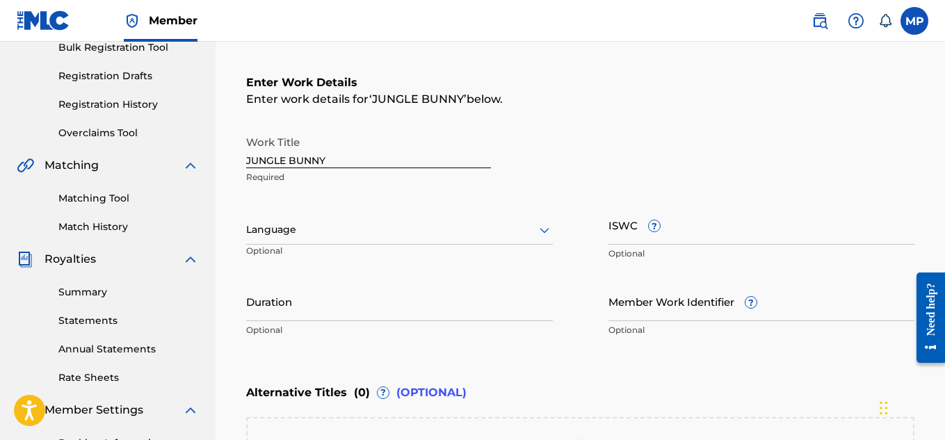
click at [364, 222] on div at bounding box center [399, 229] width 307 height 17
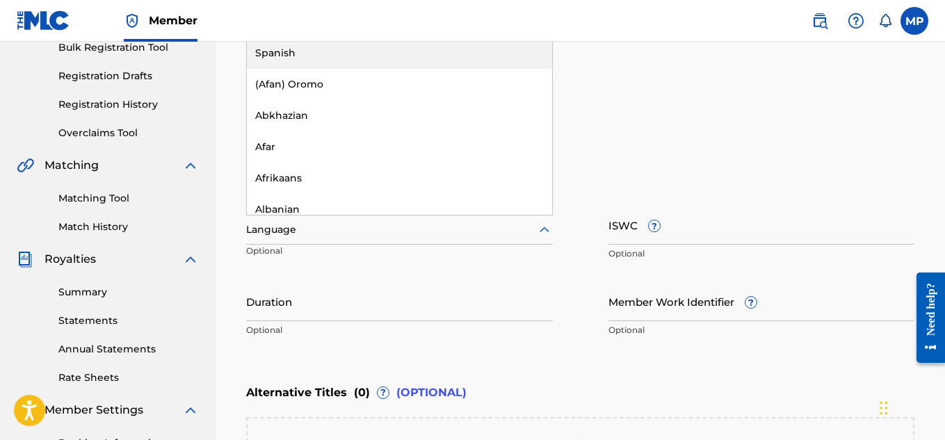
scroll to position [138, 0]
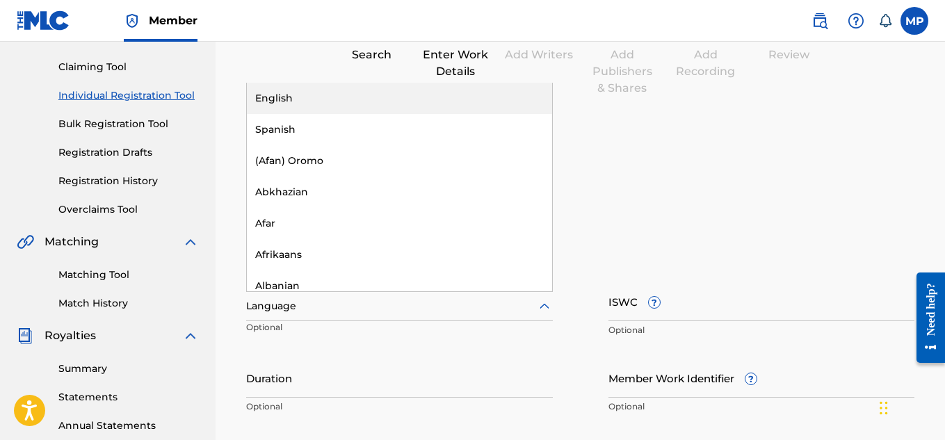
click at [521, 92] on div "English" at bounding box center [399, 98] width 305 height 31
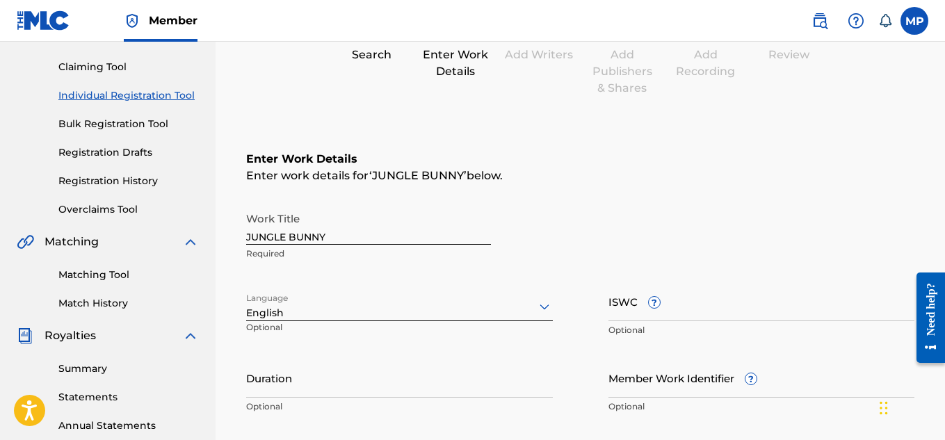
click at [778, 316] on input "ISWC ?" at bounding box center [761, 301] width 307 height 40
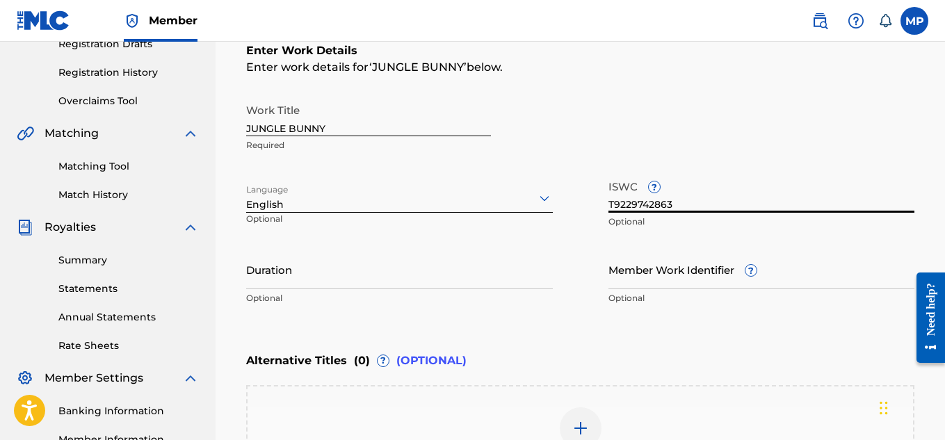
click at [798, 279] on input "Member Work Identifier ?" at bounding box center [761, 270] width 307 height 40
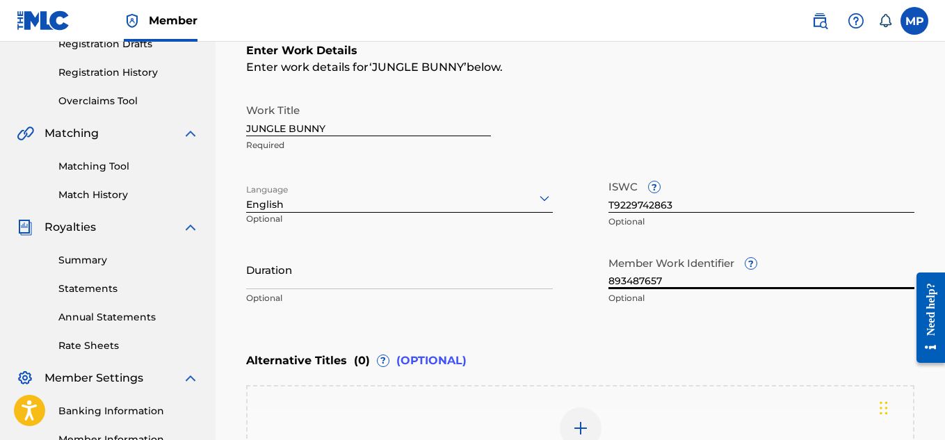
scroll to position [451, 0]
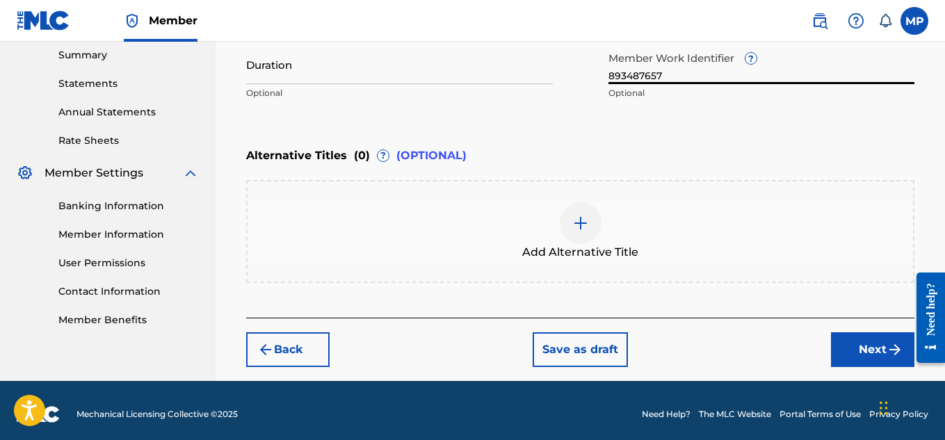
click at [847, 359] on button "Next" at bounding box center [872, 349] width 83 height 35
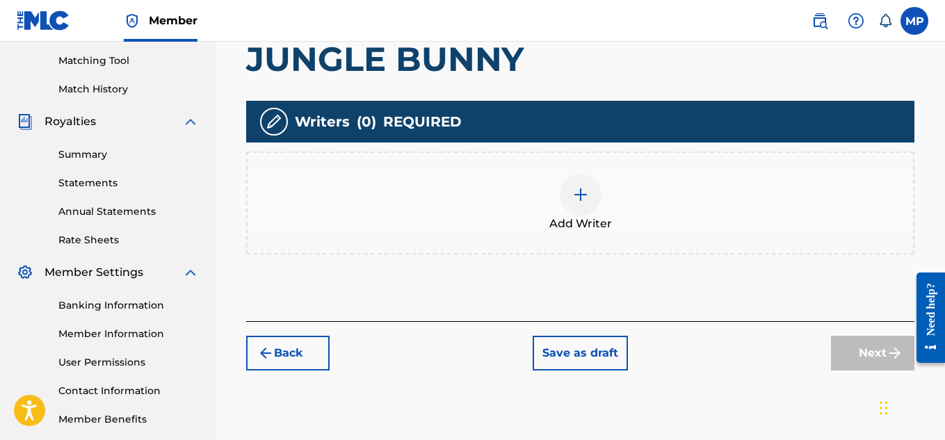
scroll to position [213, 0]
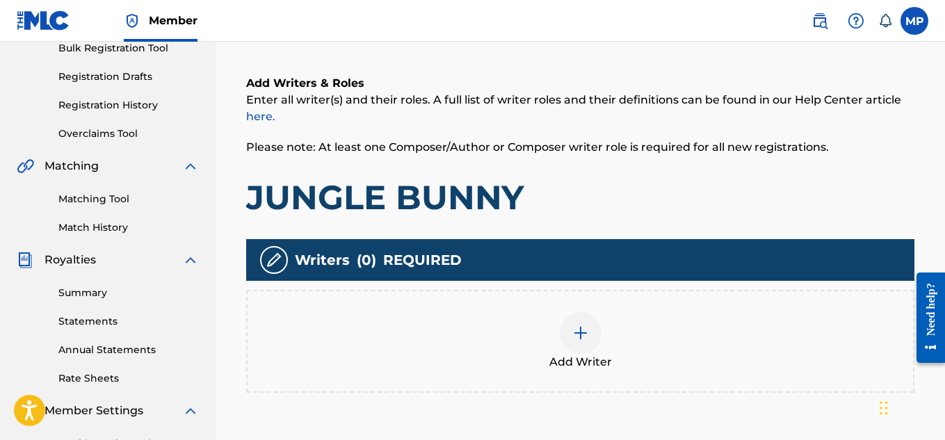
click at [589, 320] on div at bounding box center [580, 333] width 42 height 42
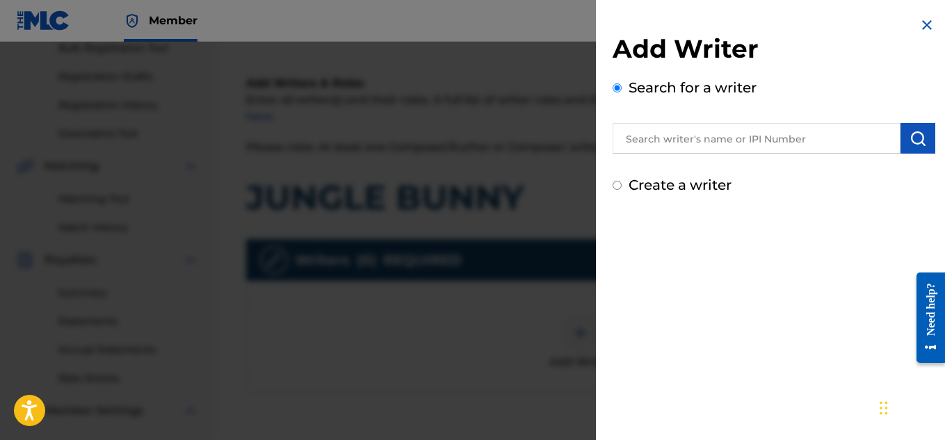
click at [703, 132] on input "text" at bounding box center [756, 138] width 288 height 31
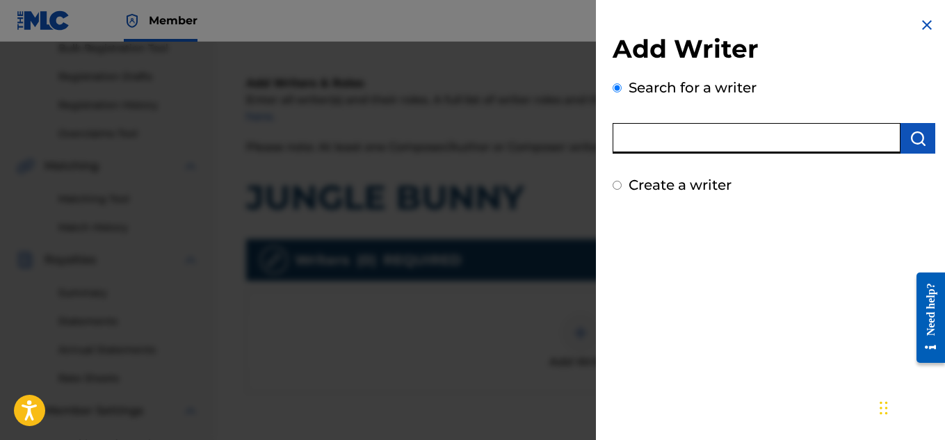
click at [786, 137] on input "text" at bounding box center [756, 138] width 288 height 31
click at [919, 139] on img "submit" at bounding box center [917, 138] width 17 height 17
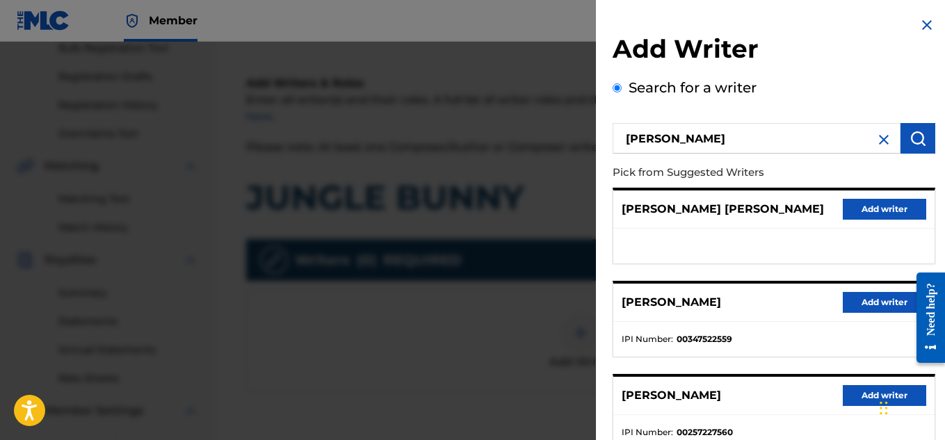
click at [876, 303] on button "Add writer" at bounding box center [883, 302] width 83 height 21
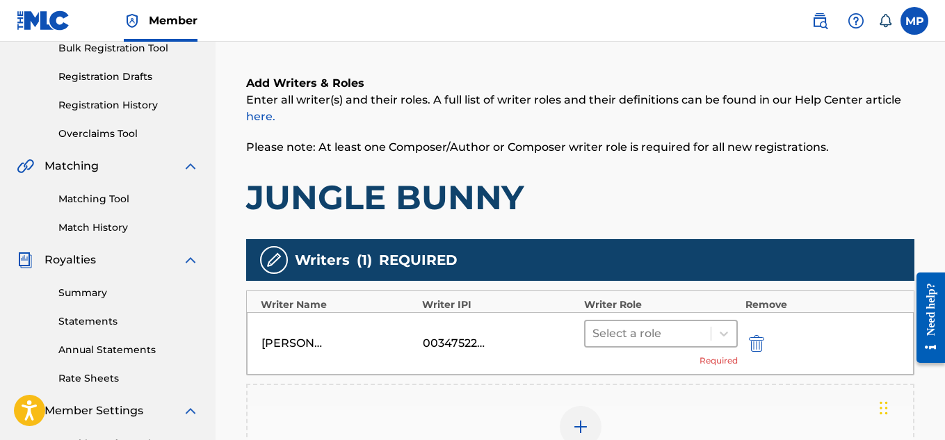
click at [685, 328] on div at bounding box center [648, 333] width 112 height 19
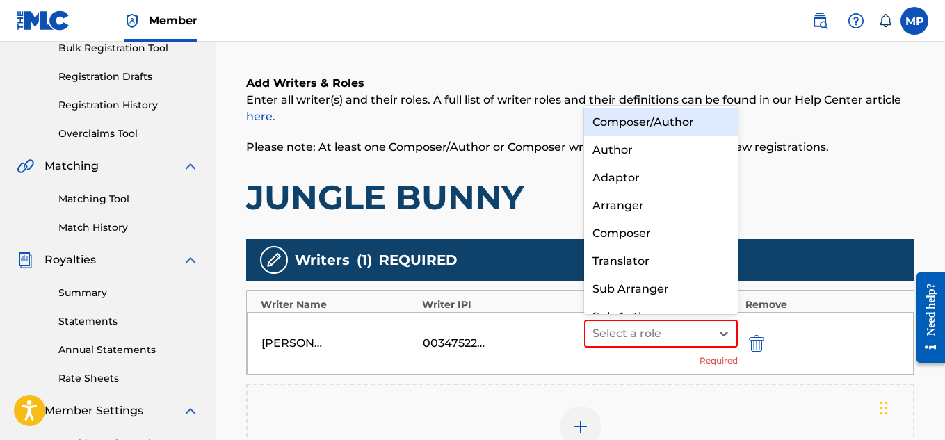
click at [641, 129] on div "Composer/Author" at bounding box center [661, 122] width 154 height 28
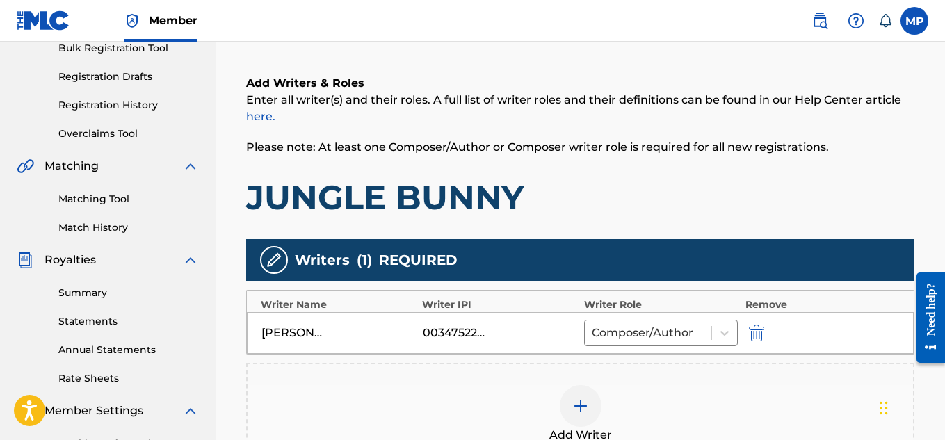
scroll to position [435, 0]
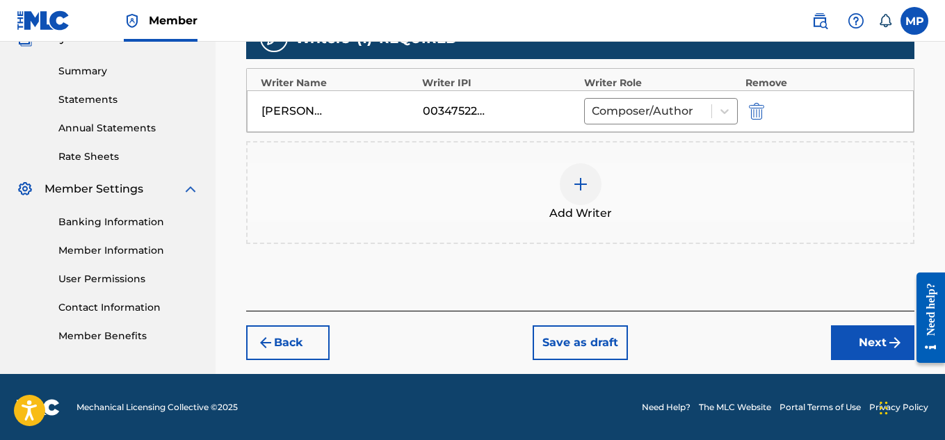
click at [855, 336] on button "Next" at bounding box center [872, 342] width 83 height 35
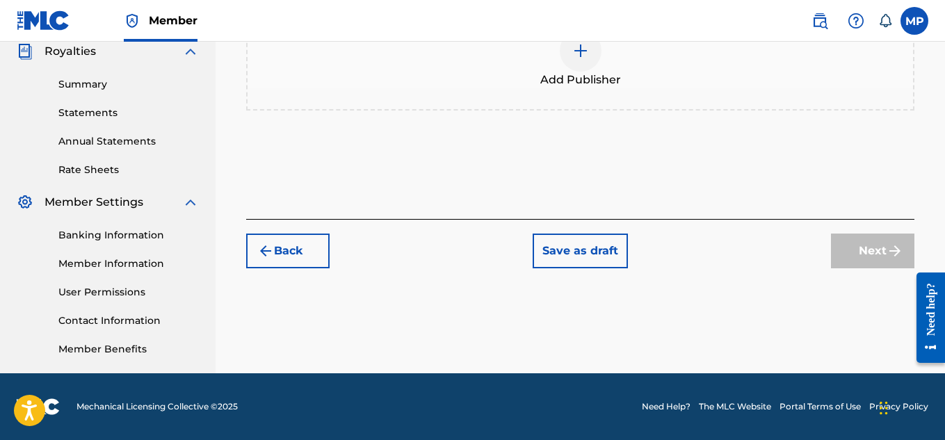
scroll to position [272, 0]
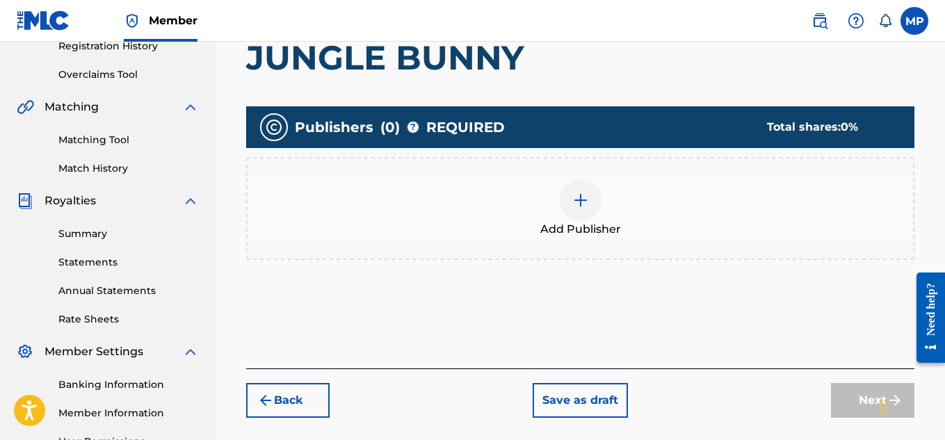
click at [594, 214] on div at bounding box center [580, 200] width 42 height 42
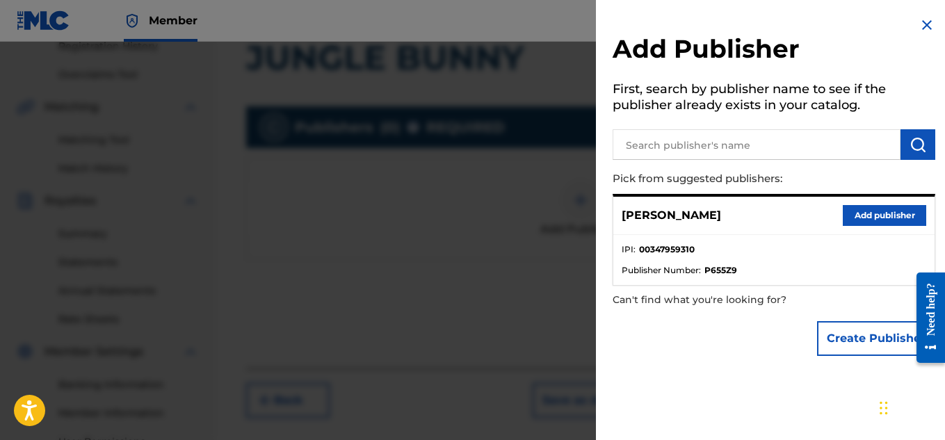
click at [848, 220] on button "Add publisher" at bounding box center [883, 215] width 83 height 21
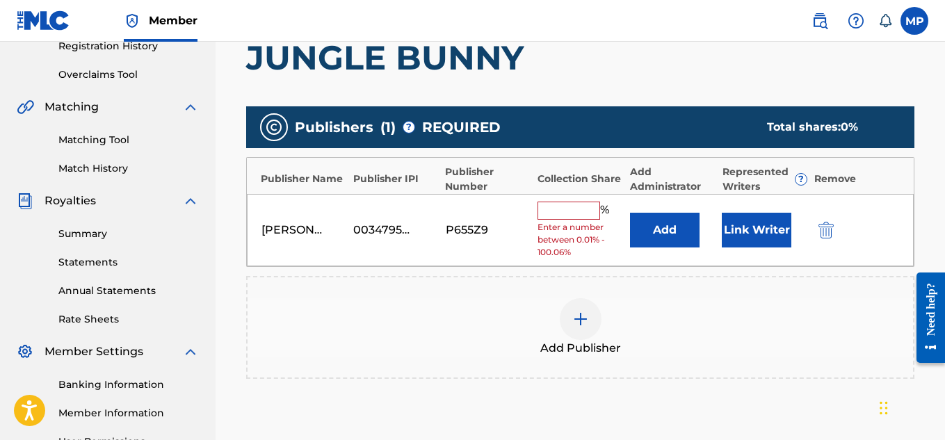
click at [591, 210] on input "text" at bounding box center [568, 211] width 63 height 18
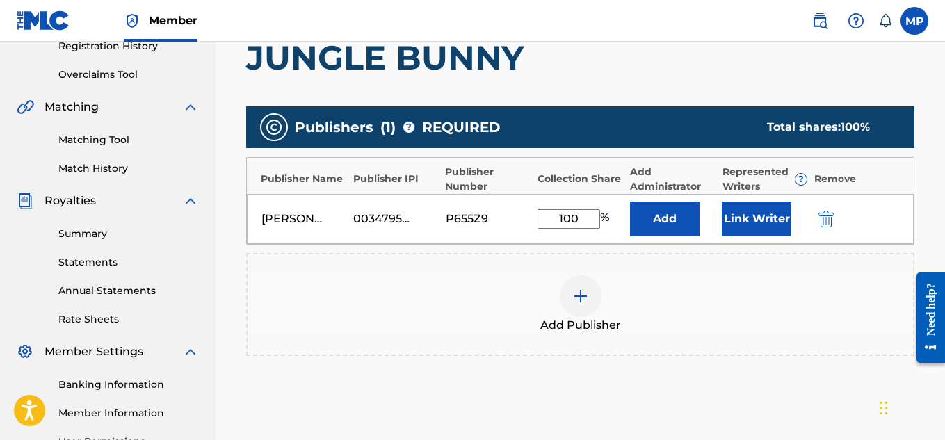
click at [782, 232] on button "Link Writer" at bounding box center [756, 219] width 70 height 35
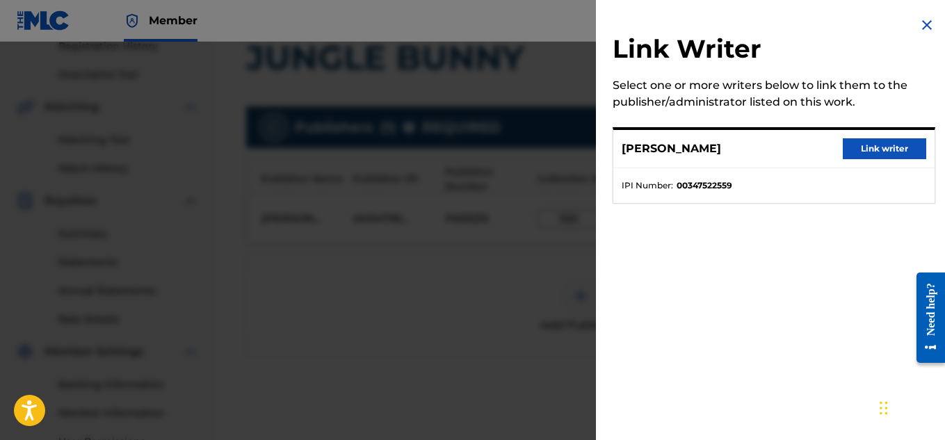
click at [888, 147] on button "Link writer" at bounding box center [883, 148] width 83 height 21
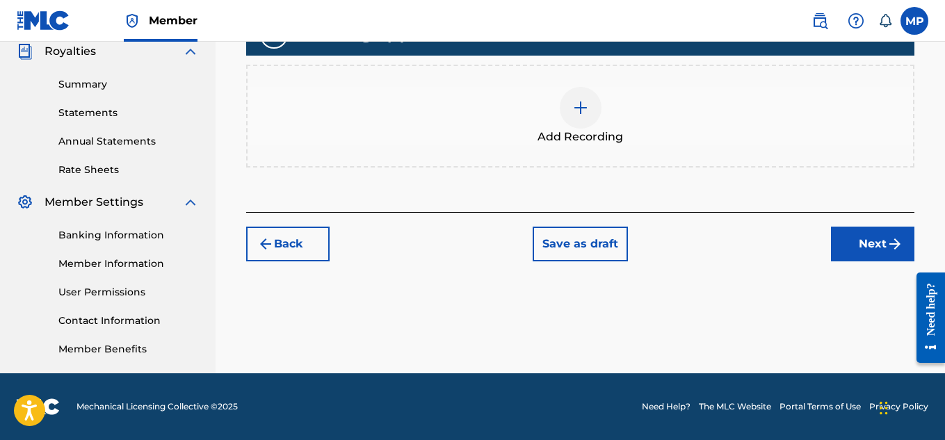
scroll to position [375, 0]
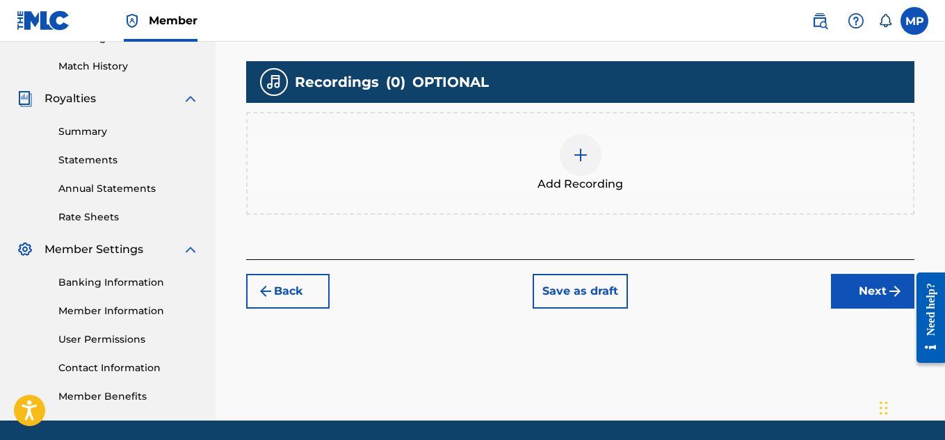
click at [572, 161] on img at bounding box center [580, 155] width 17 height 17
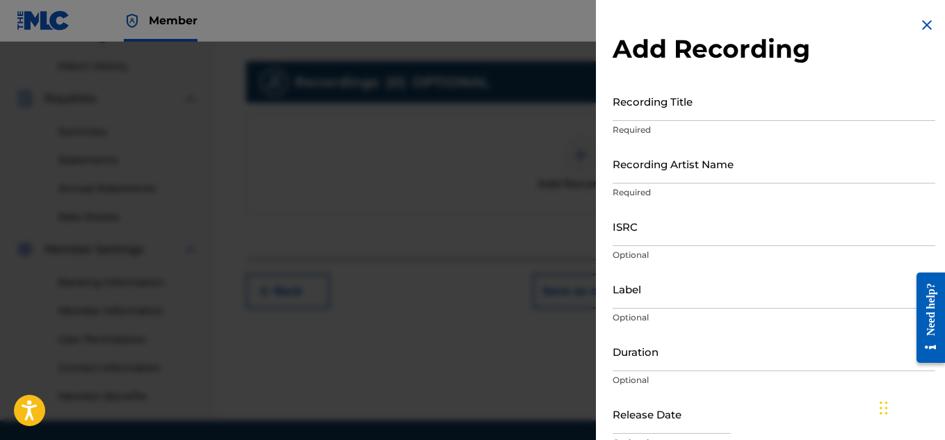
click at [680, 99] on input "Recording Title" at bounding box center [773, 101] width 322 height 40
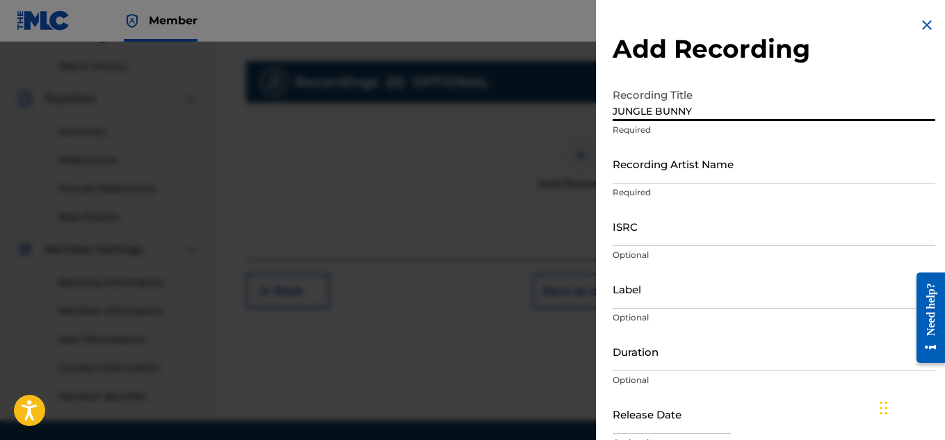
click at [664, 183] on input "Recording Artist Name" at bounding box center [773, 164] width 322 height 40
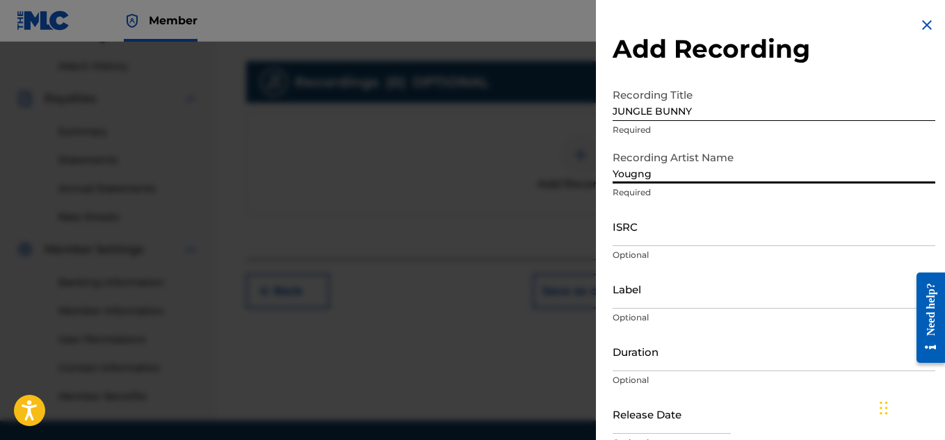
click at [667, 170] on input "Yougng" at bounding box center [773, 164] width 322 height 40
click at [660, 237] on input "ISRC" at bounding box center [773, 226] width 322 height 40
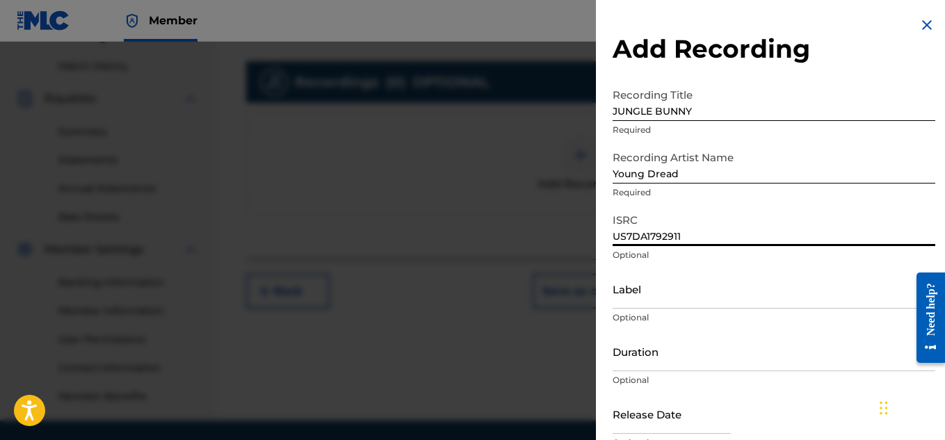
scroll to position [68, 0]
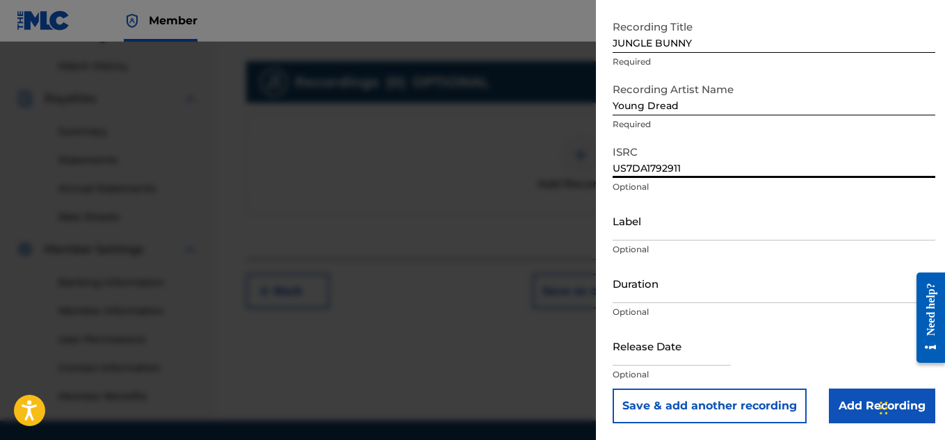
click at [867, 408] on input "Add Recording" at bounding box center [881, 406] width 106 height 35
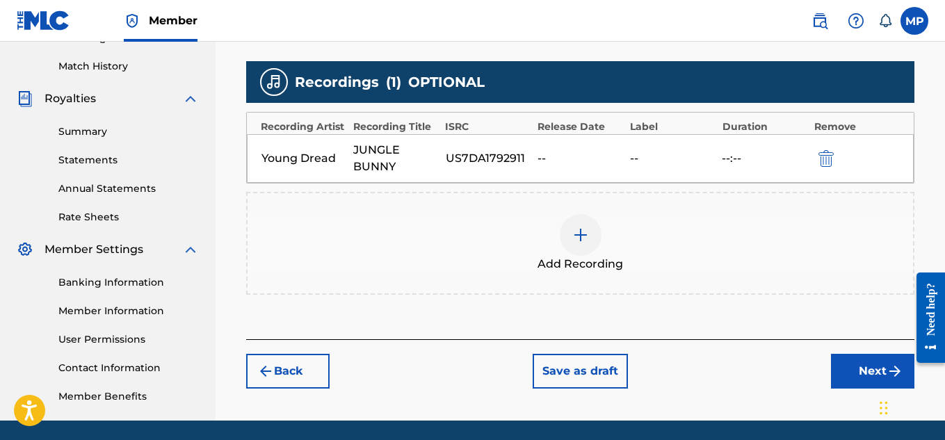
click at [852, 359] on button "Next" at bounding box center [872, 371] width 83 height 35
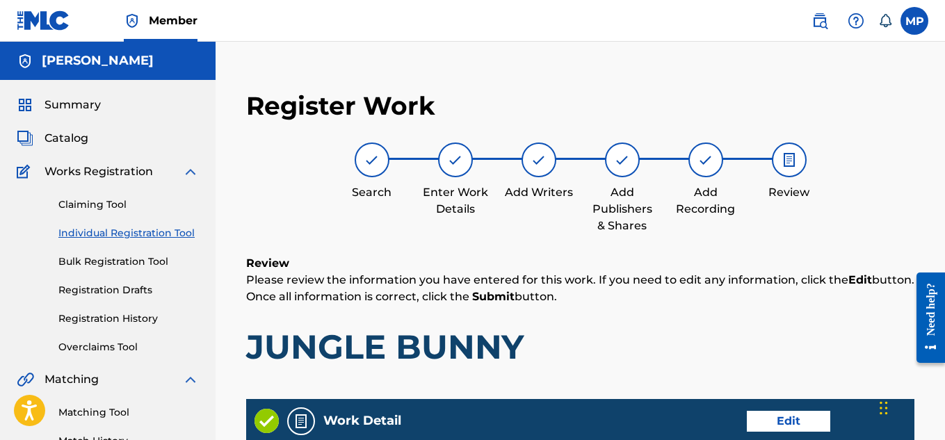
scroll to position [780, 0]
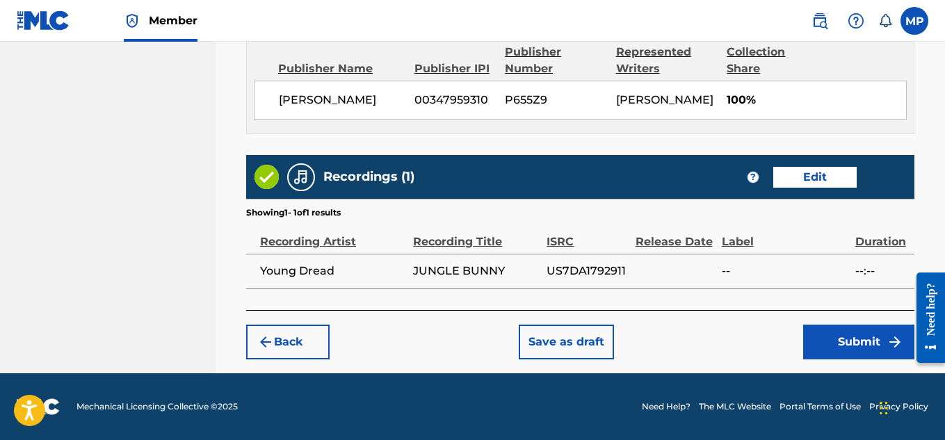
click at [828, 332] on button "Submit" at bounding box center [858, 342] width 111 height 35
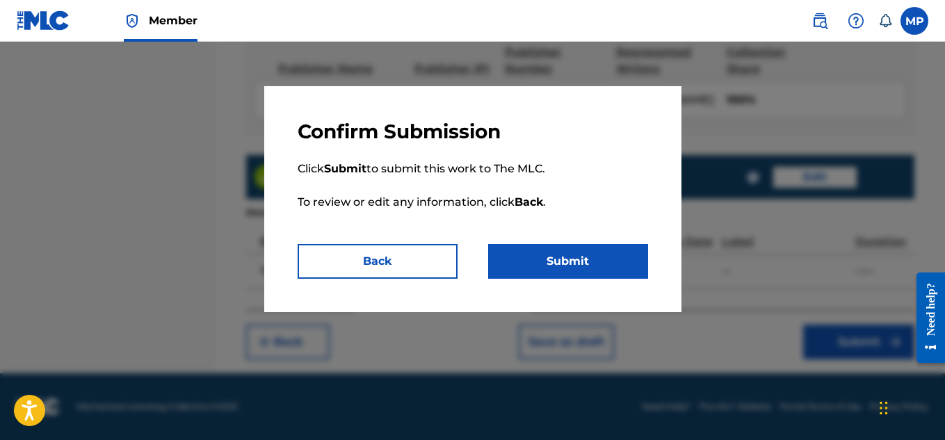
click at [630, 261] on button "Submit" at bounding box center [568, 261] width 160 height 35
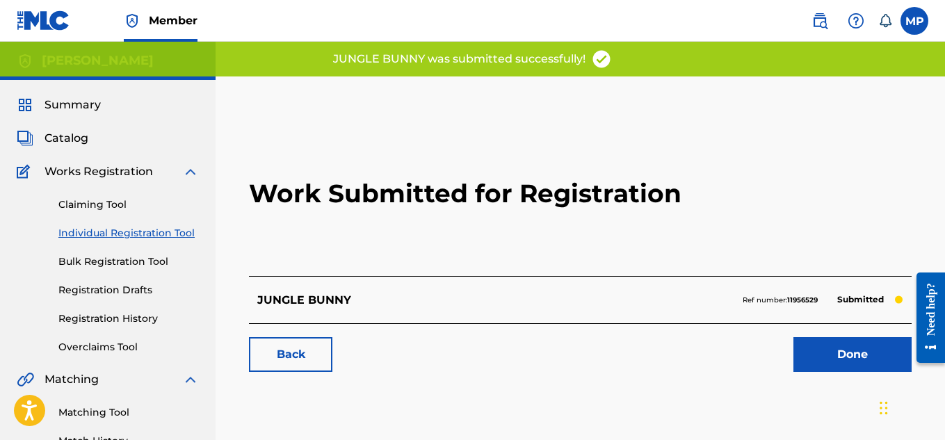
click at [320, 357] on link "Back" at bounding box center [290, 354] width 83 height 35
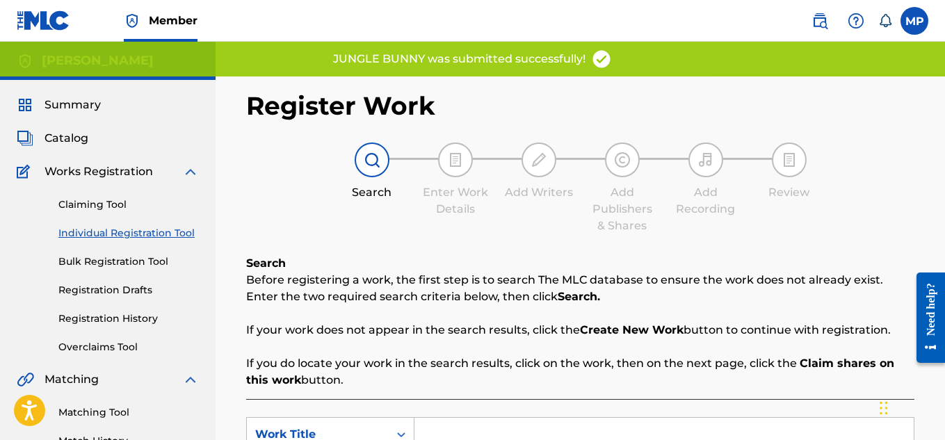
click at [466, 418] on input "Search Form" at bounding box center [663, 434] width 499 height 33
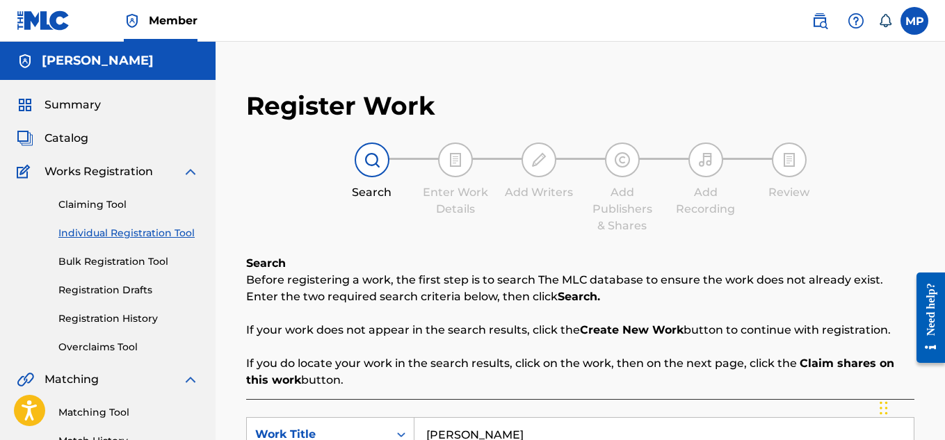
scroll to position [211, 0]
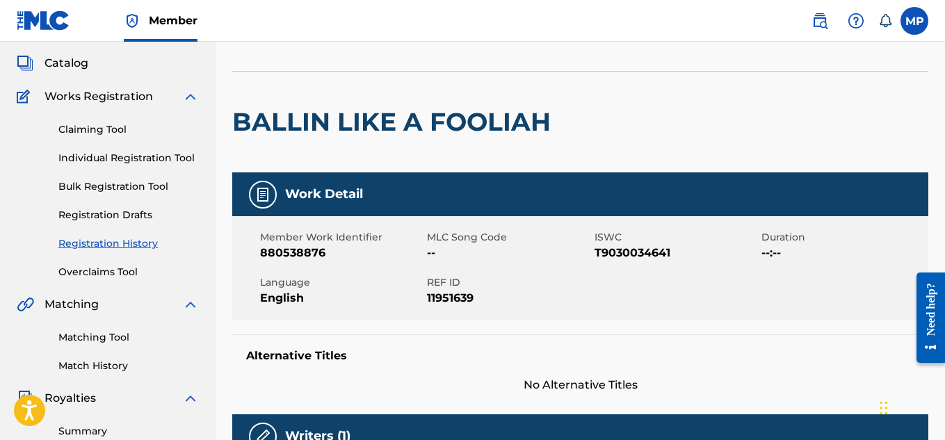
scroll to position [51, 0]
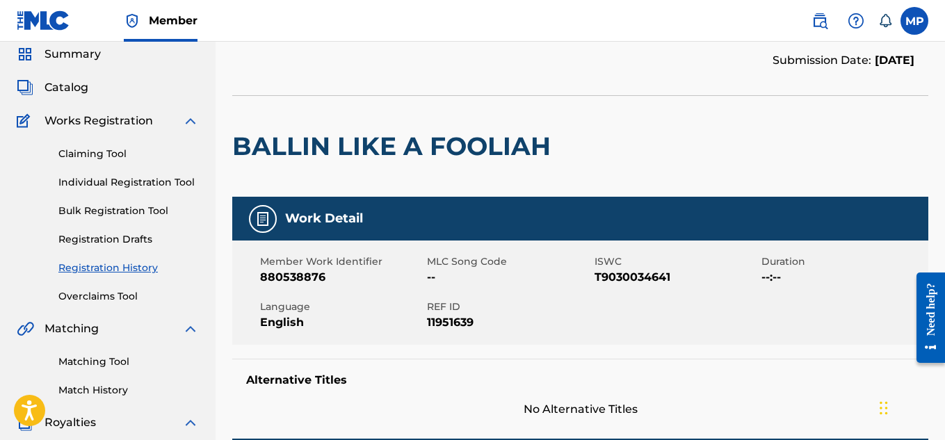
click at [115, 265] on link "Registration History" at bounding box center [128, 268] width 140 height 15
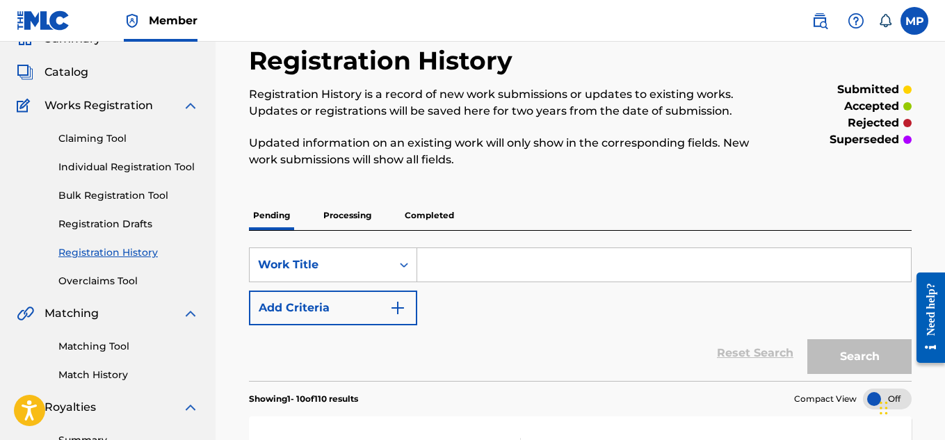
scroll to position [61, 0]
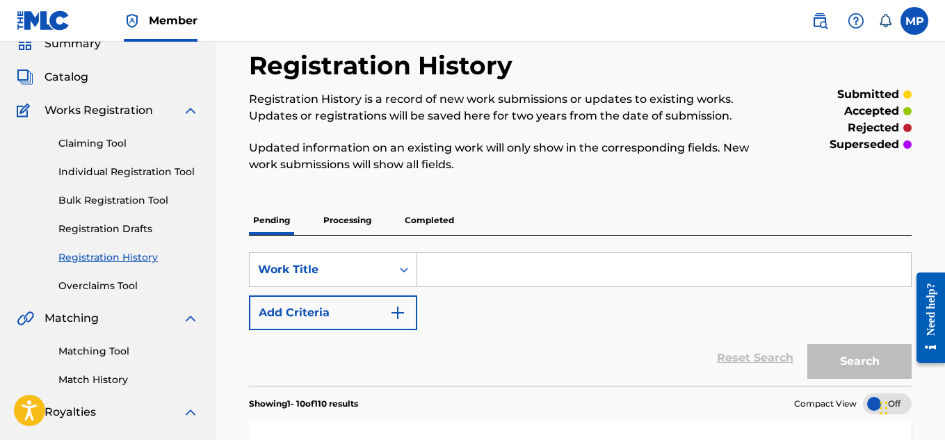
click at [172, 165] on link "Individual Registration Tool" at bounding box center [128, 172] width 140 height 15
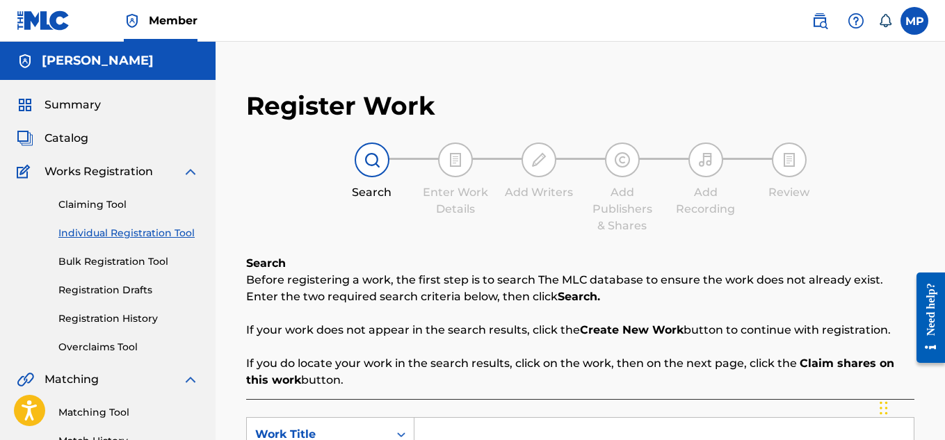
click at [134, 285] on link "Registration Drafts" at bounding box center [128, 290] width 140 height 15
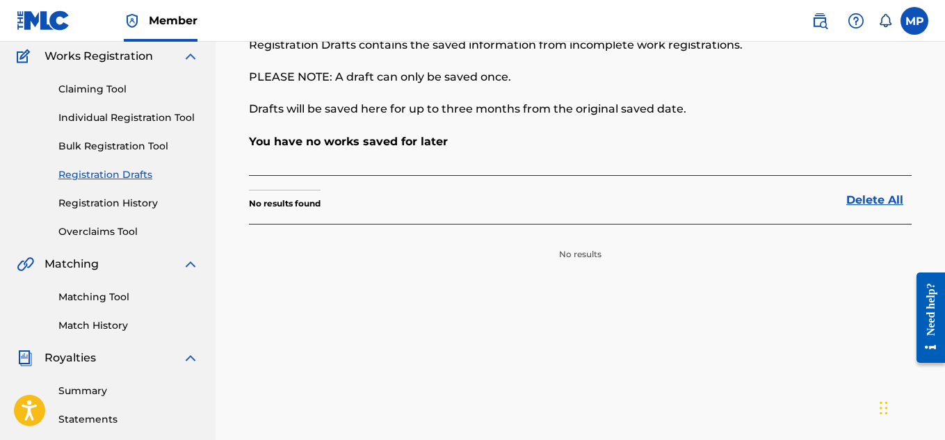
scroll to position [117, 0]
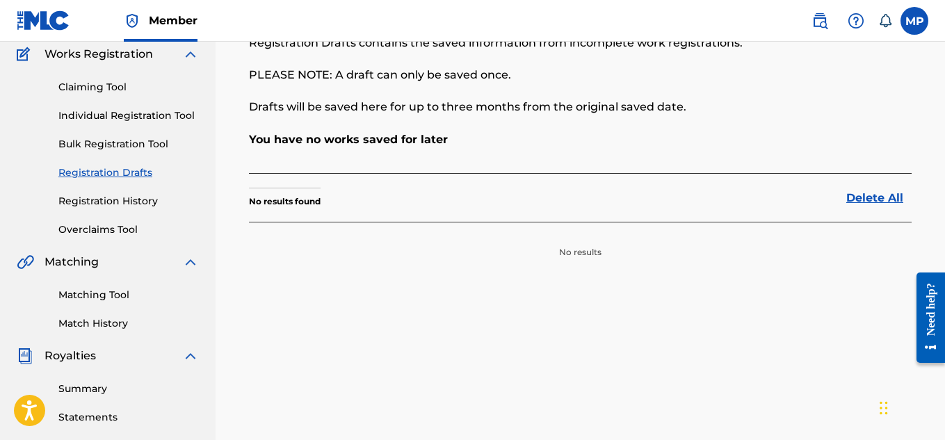
click at [126, 204] on link "Registration History" at bounding box center [128, 201] width 140 height 15
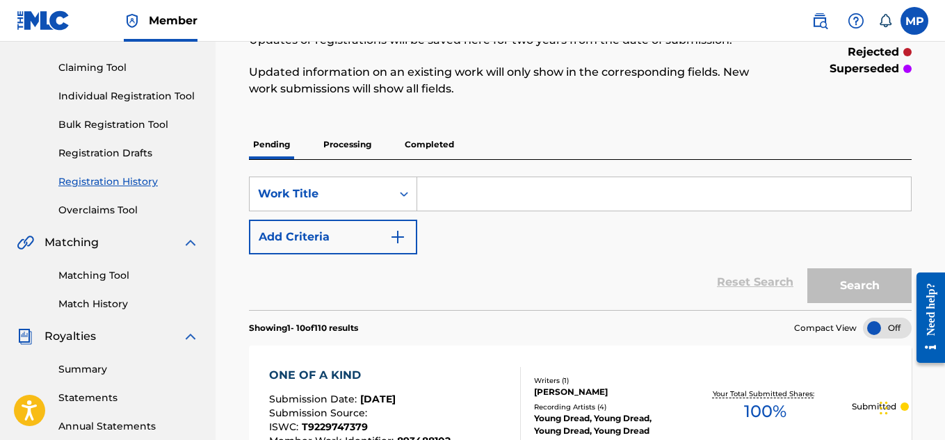
scroll to position [145, 0]
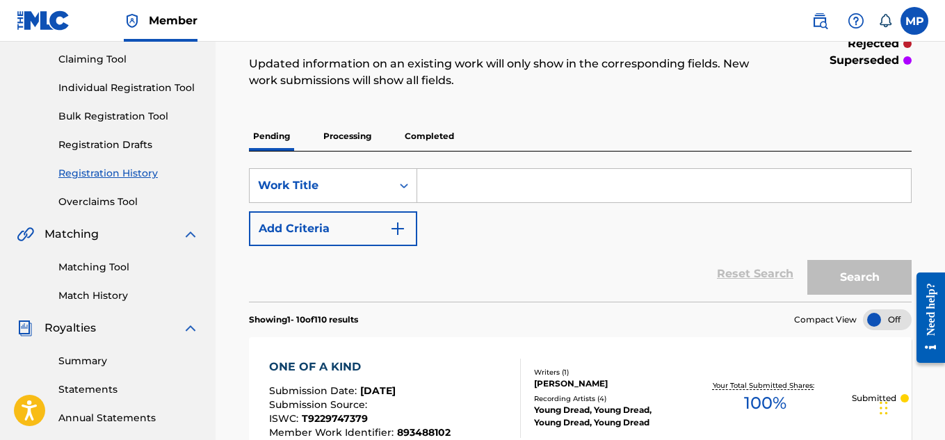
click at [112, 177] on link "Registration History" at bounding box center [128, 173] width 140 height 15
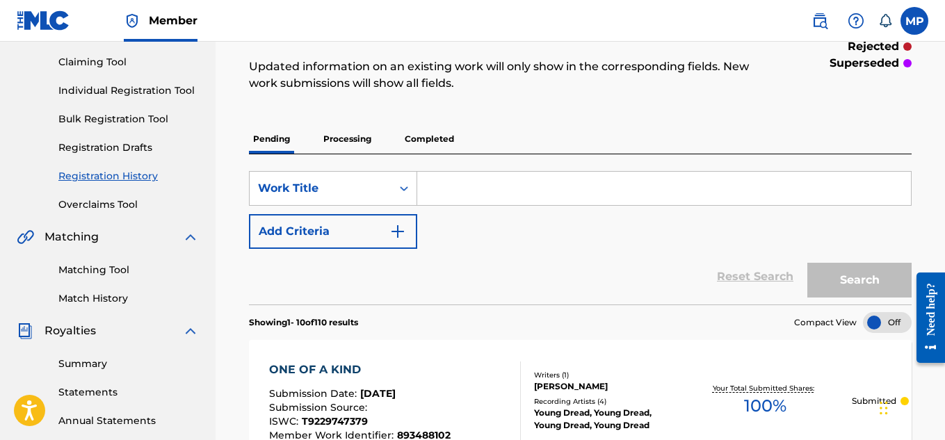
scroll to position [57, 0]
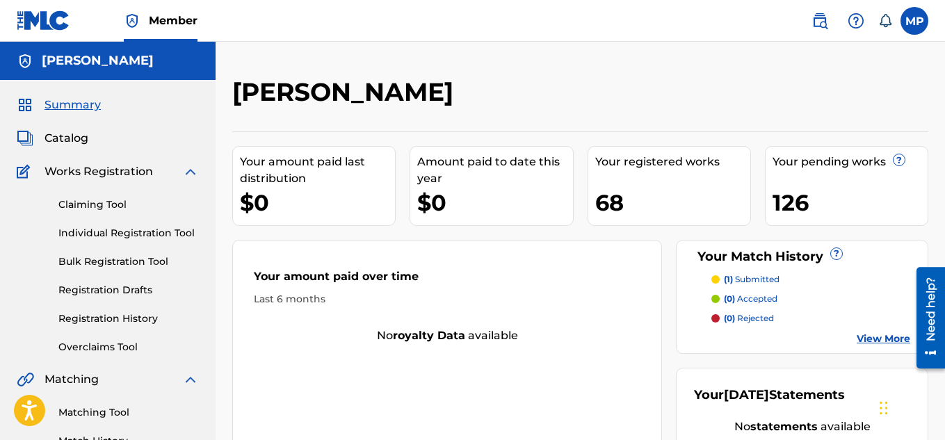
click at [124, 312] on link "Registration History" at bounding box center [128, 318] width 140 height 15
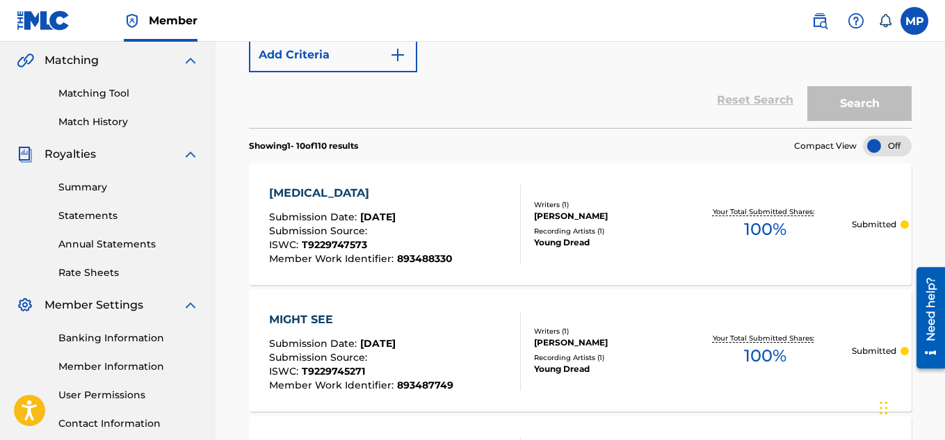
scroll to position [330, 0]
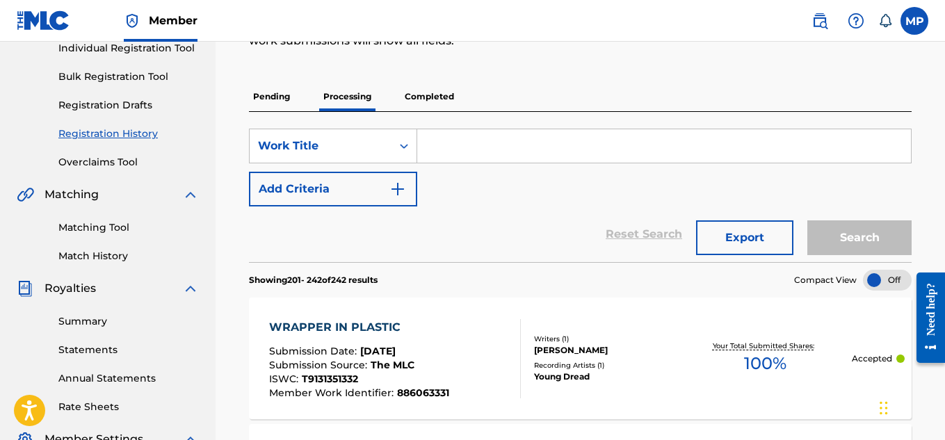
scroll to position [131, 0]
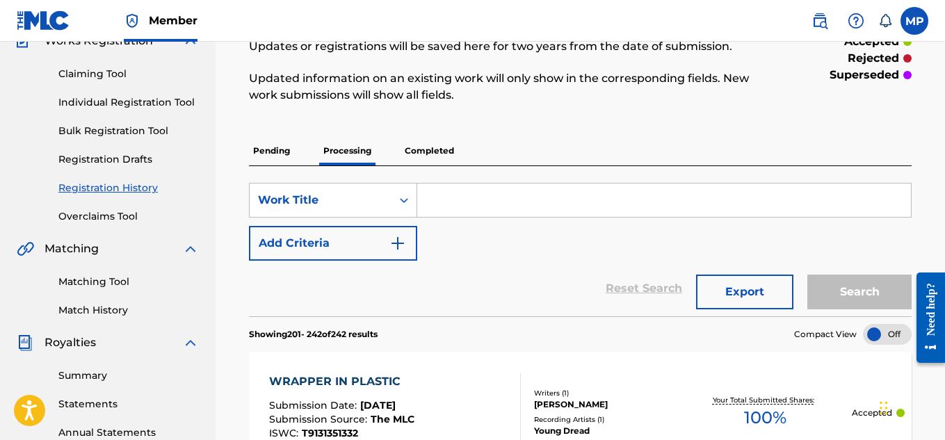
click at [266, 142] on p "Pending" at bounding box center [271, 150] width 45 height 29
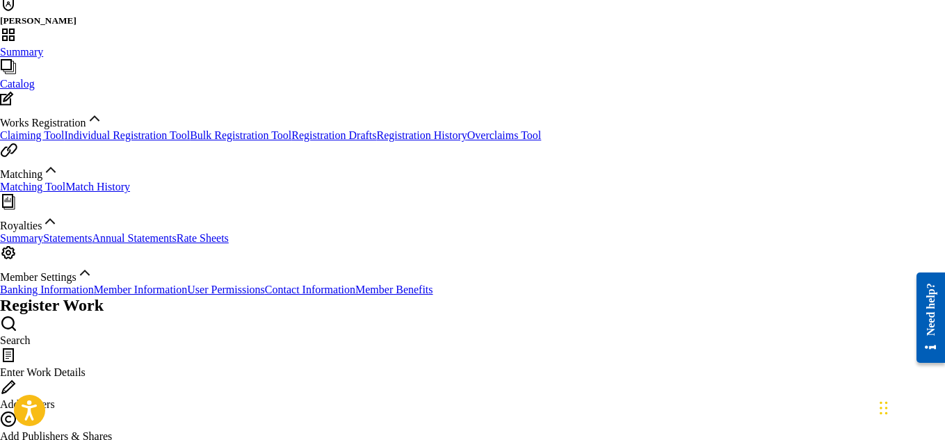
scroll to position [211, 0]
type input "[PERSON_NAME]"
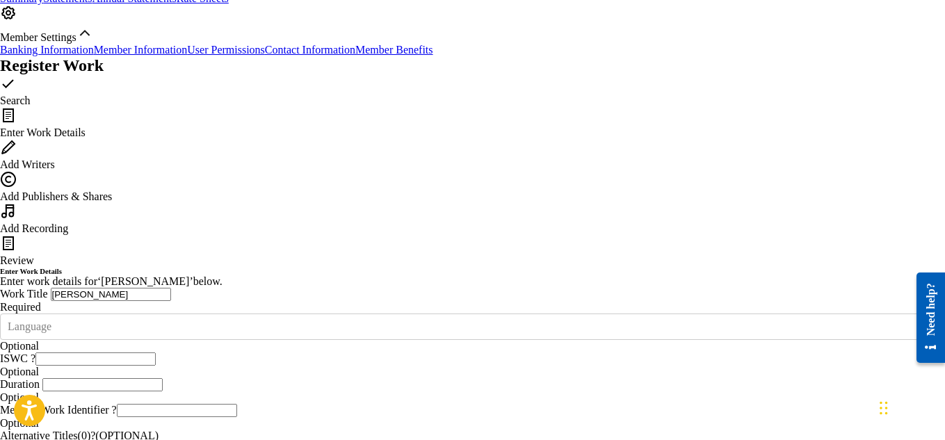
scroll to position [297, 0]
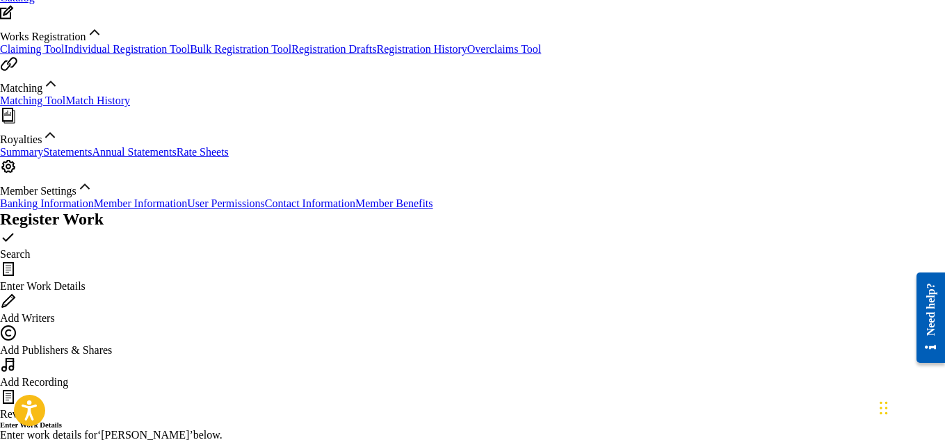
paste input "T9229745215"
type input "T9229745215"
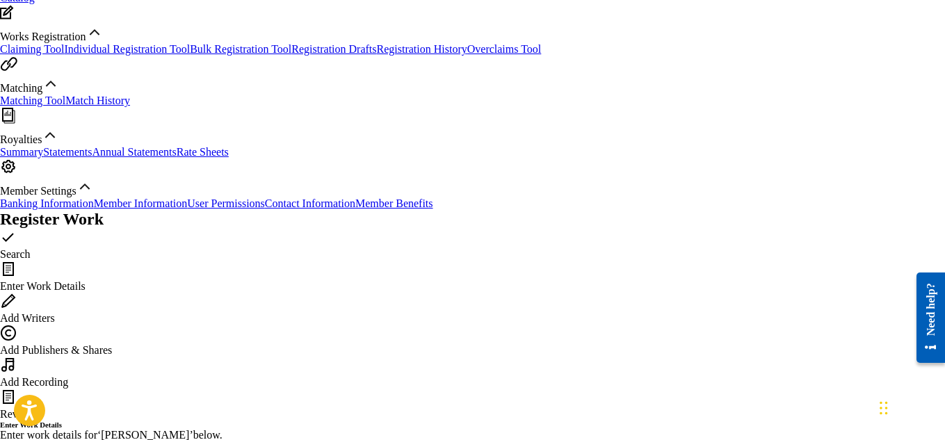
paste input "893487747"
type input "893487747"
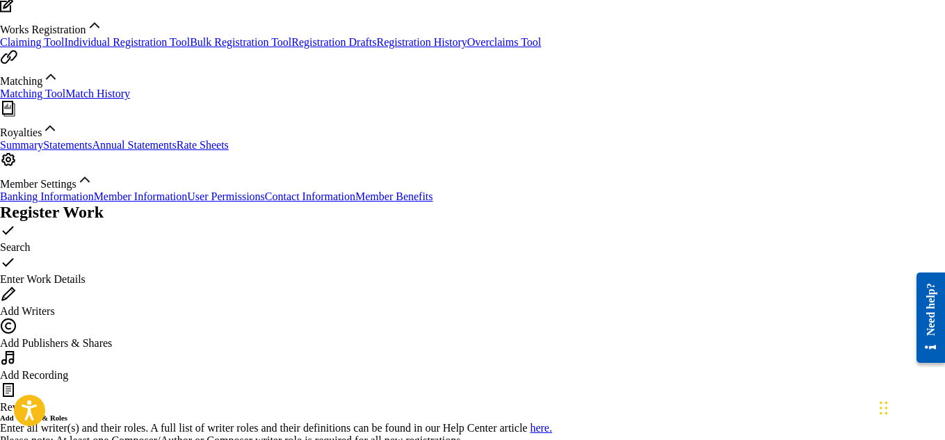
scroll to position [372, 0]
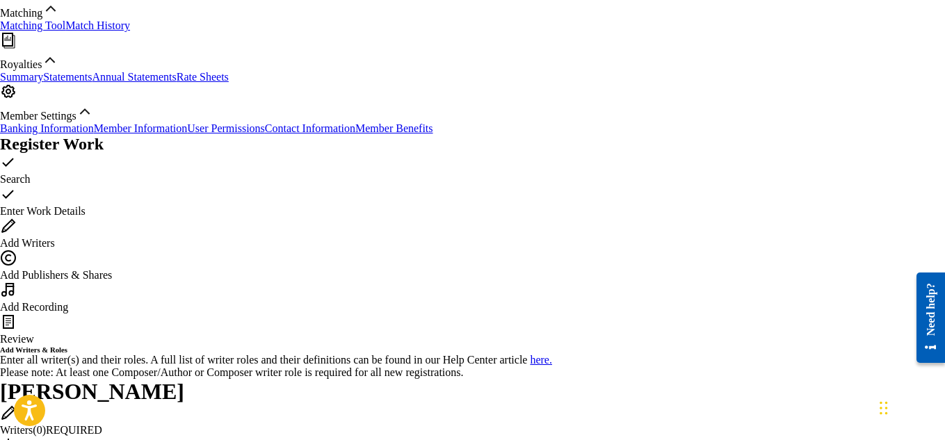
click at [574, 436] on div at bounding box center [472, 445] width 945 height 19
type input "[PERSON_NAME]"
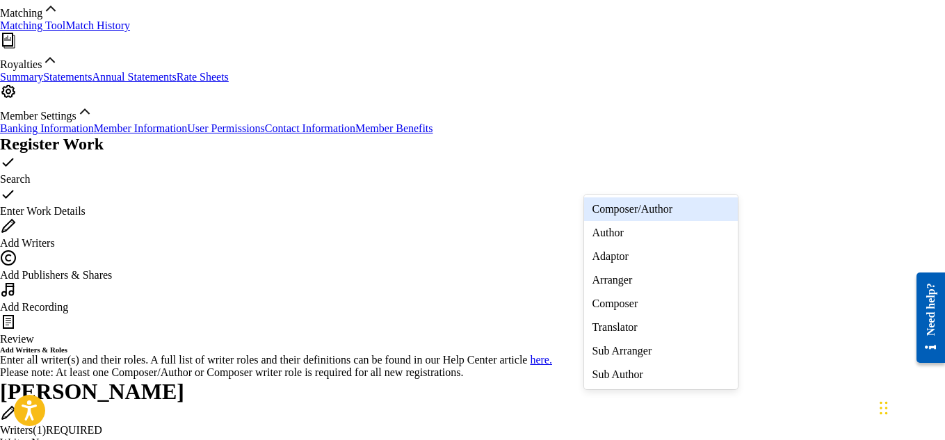
click at [641, 218] on div "Composer/Author" at bounding box center [661, 209] width 154 height 24
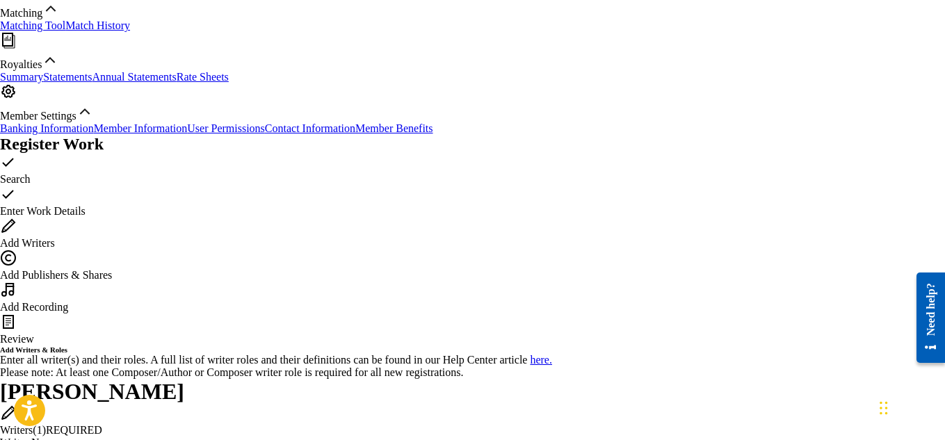
scroll to position [436, 0]
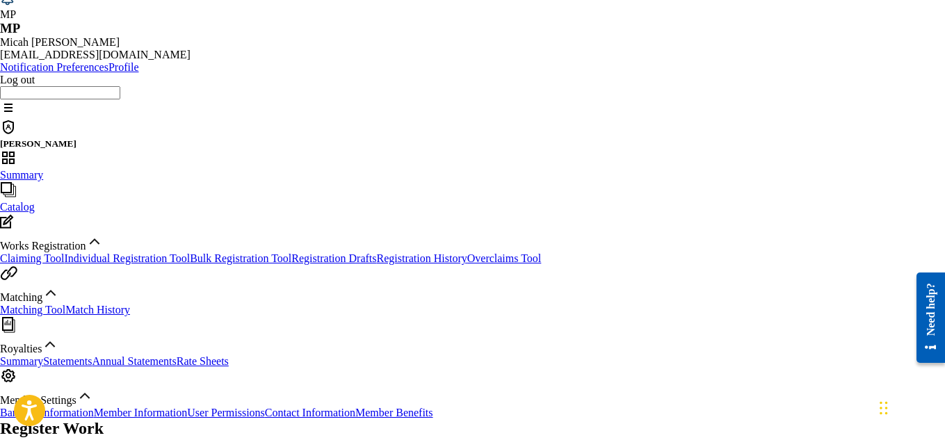
scroll to position [416, 0]
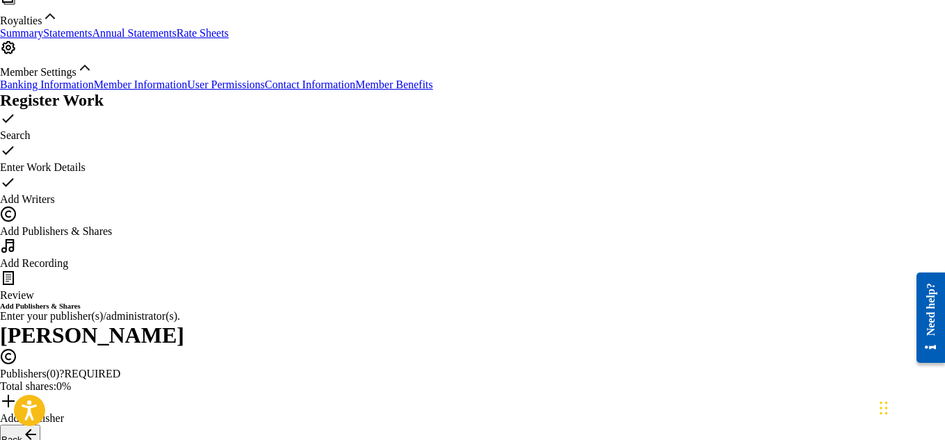
click at [64, 412] on span "Add Publisher" at bounding box center [32, 418] width 64 height 12
type input "100"
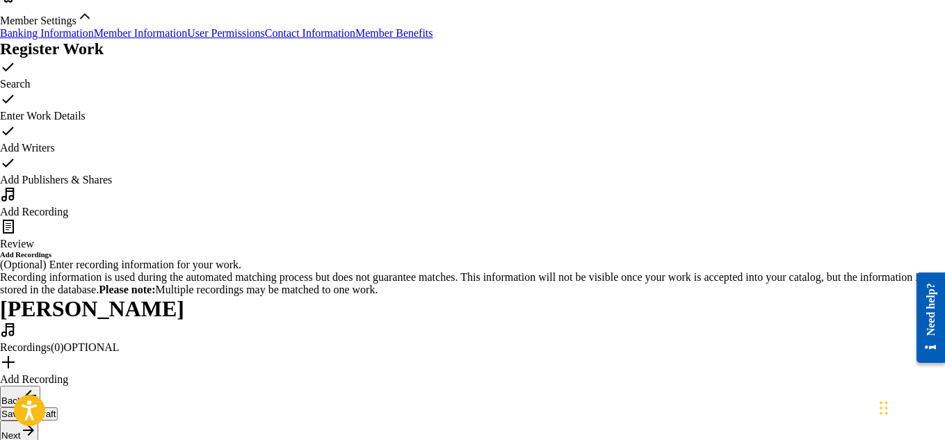
scroll to position [300, 0]
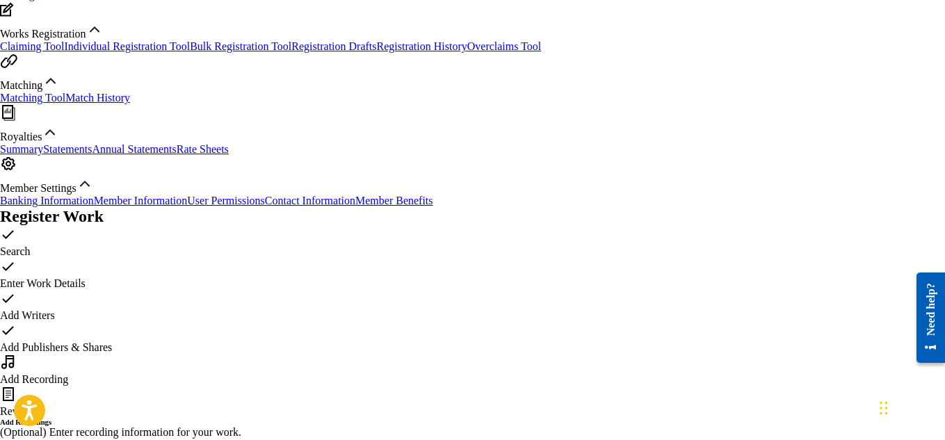
type input "[PERSON_NAME]"
type input "Young Dread"
paste input "US7DA1702019"
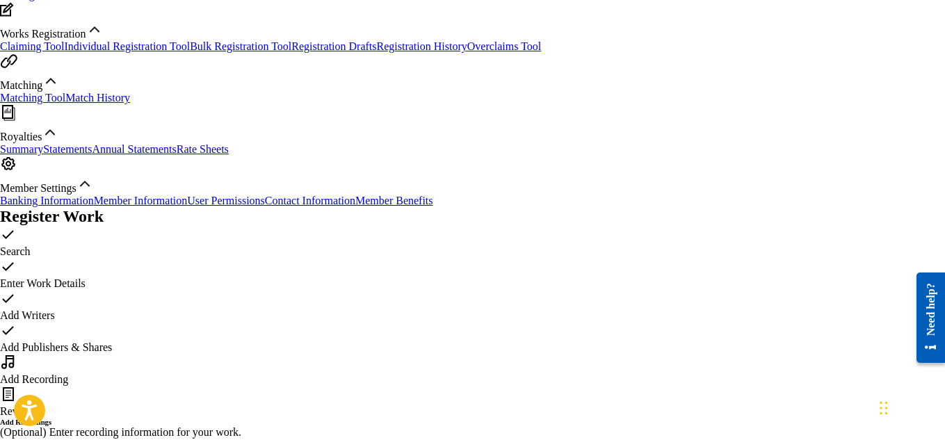
type input "US7DA1702019"
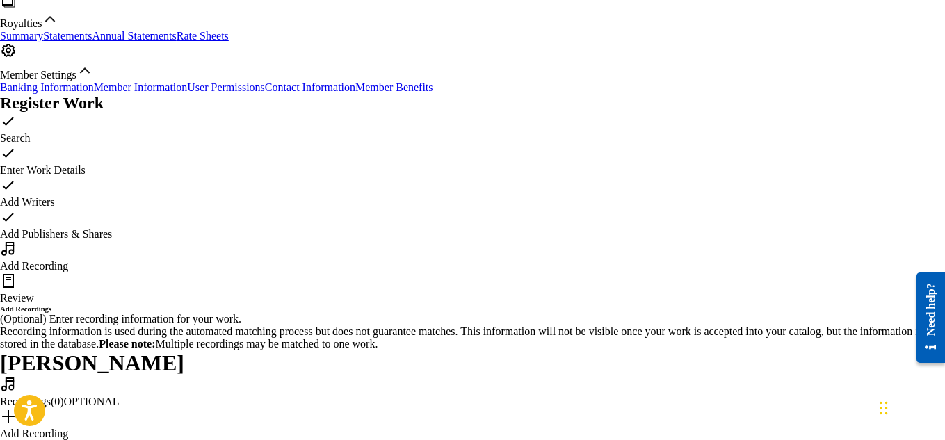
scroll to position [418, 0]
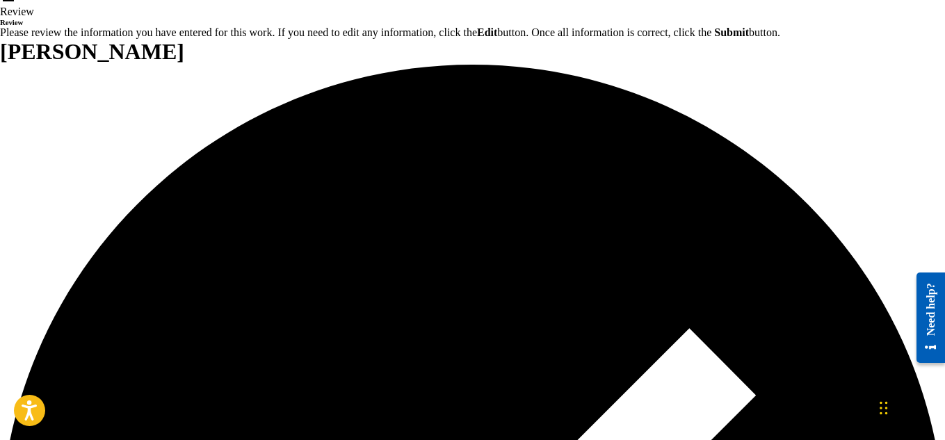
scroll to position [780, 0]
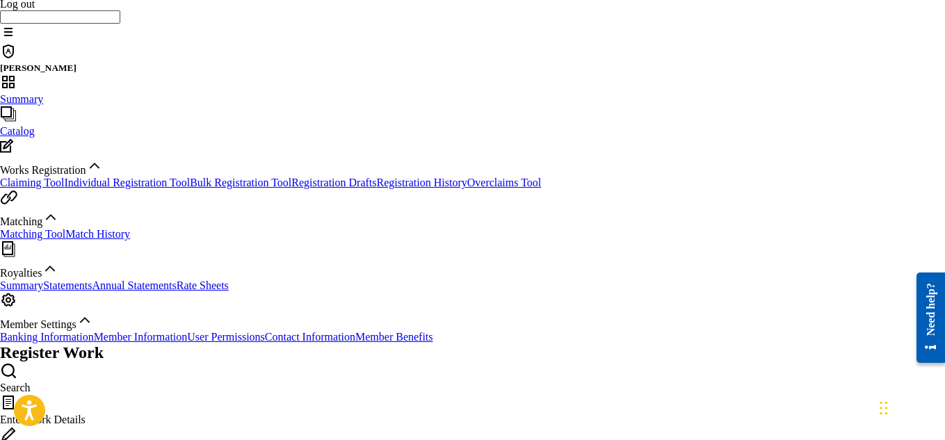
scroll to position [164, 0]
paste input "INTERMISSION"
type input "INTERMISSION"
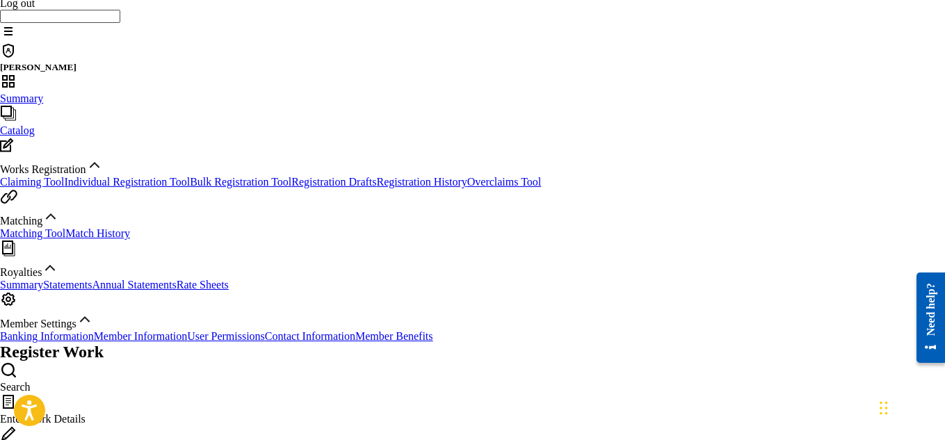
type input "[PERSON_NAME]"
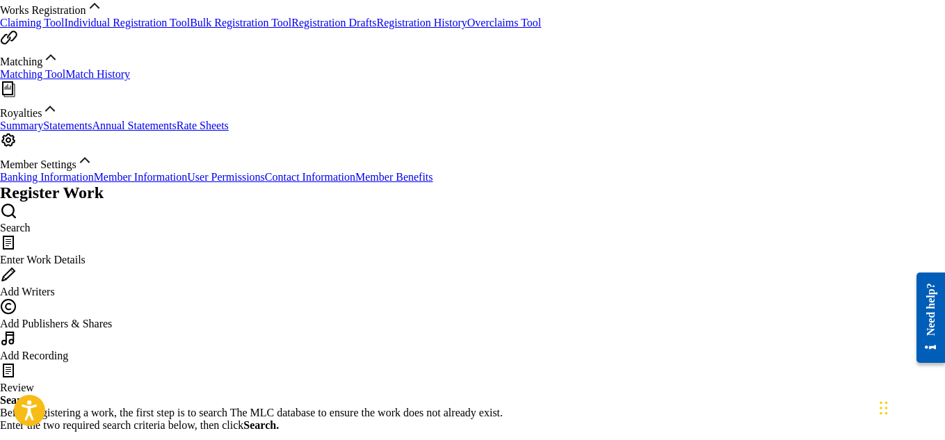
scroll to position [450, 0]
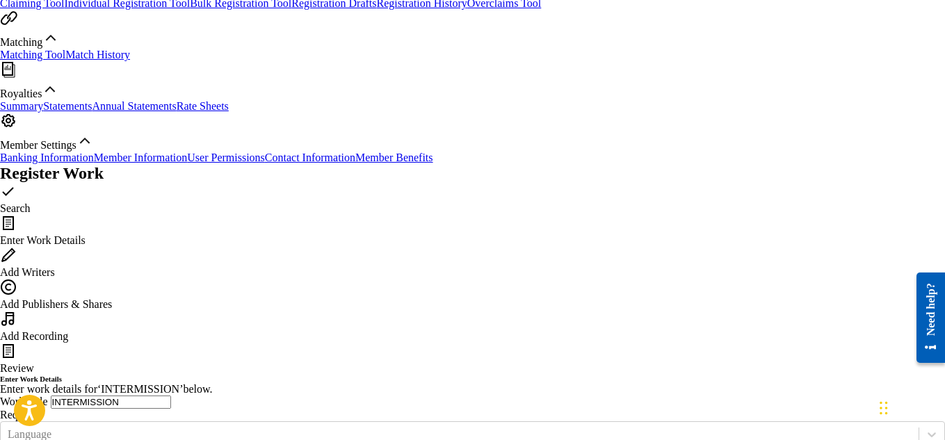
scroll to position [153, 0]
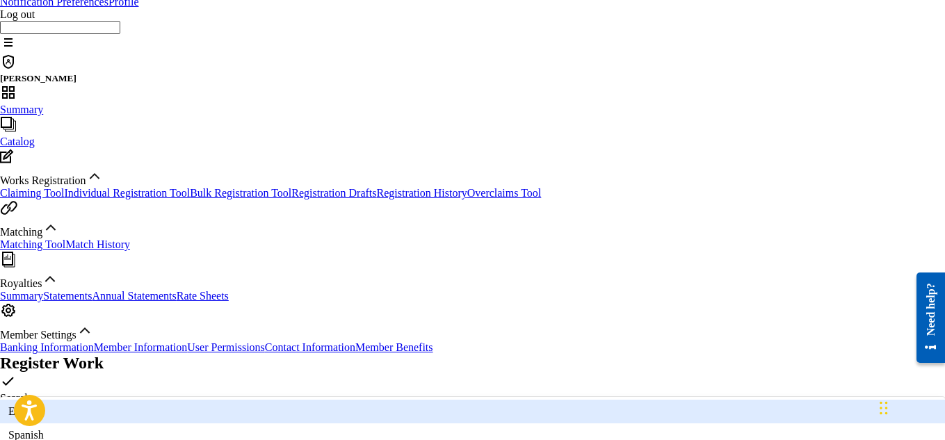
click at [391, 400] on div "English" at bounding box center [472, 412] width 945 height 24
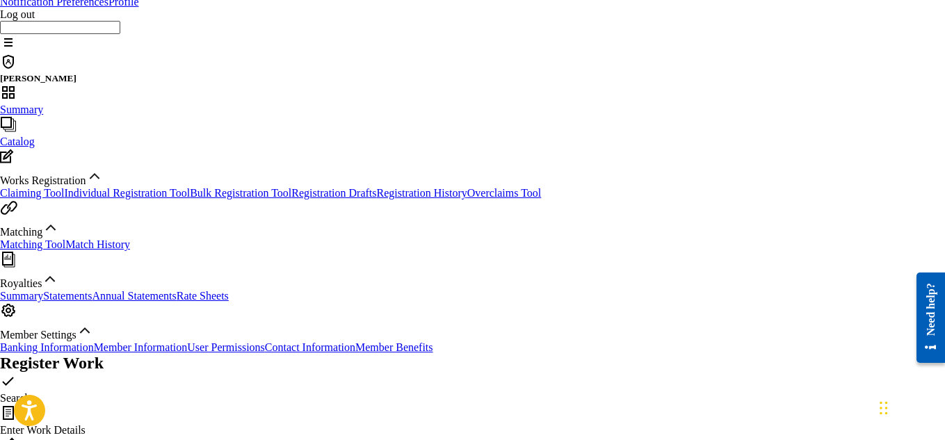
paste input "T9229745759"
type input "T9229745759"
paste input "893487565"
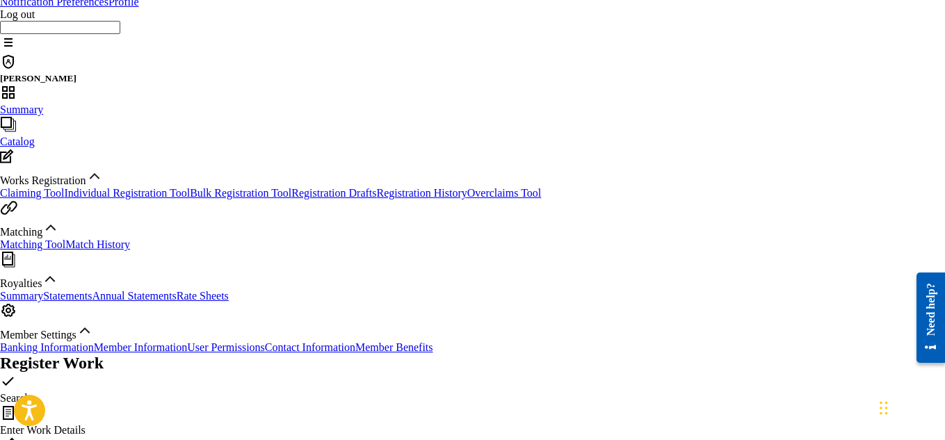
type input "893487565"
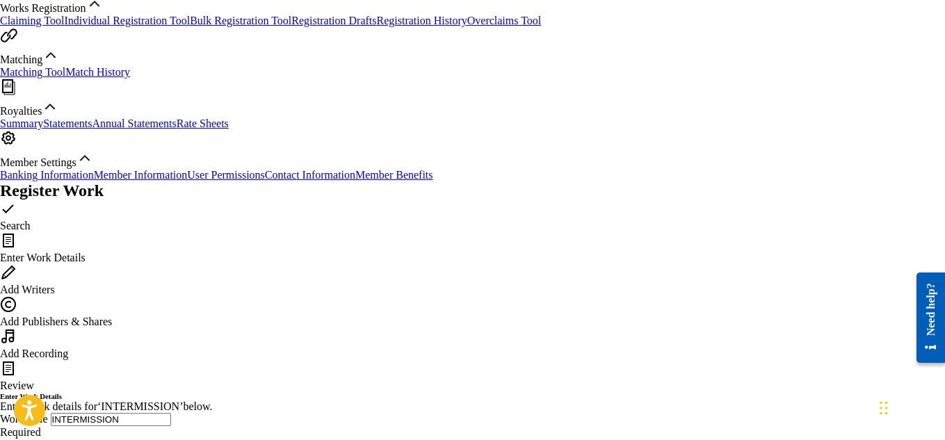
scroll to position [459, 0]
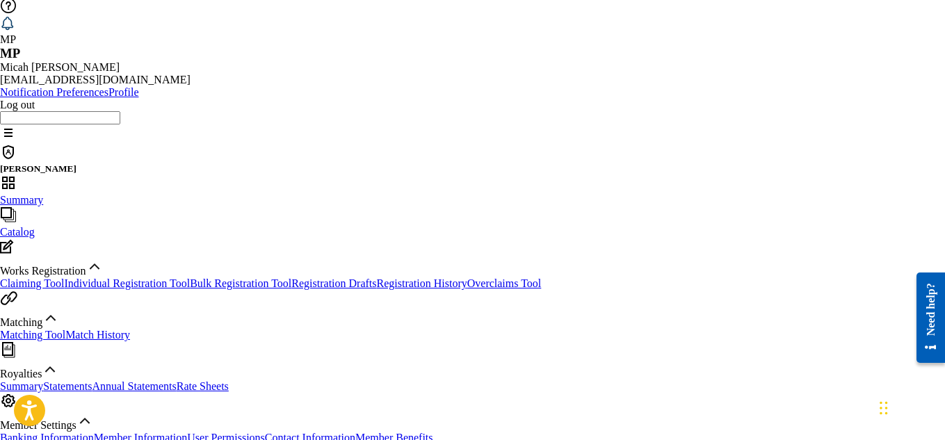
scroll to position [325, 0]
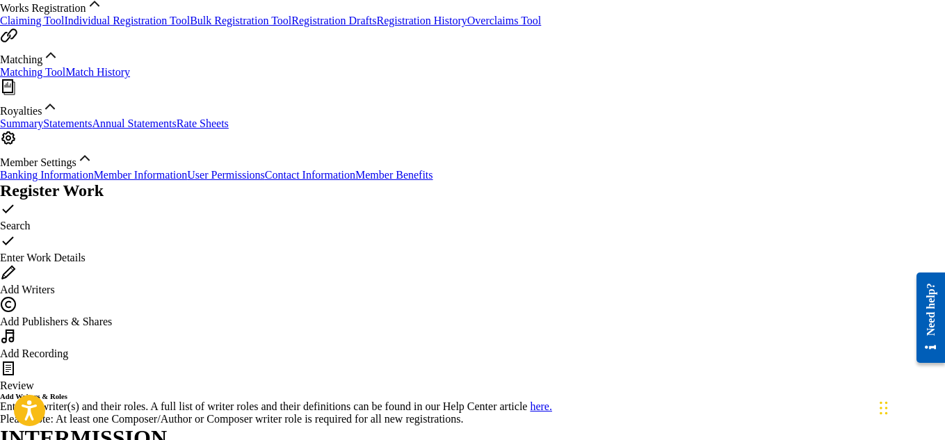
type input "[PERSON_NAME]"
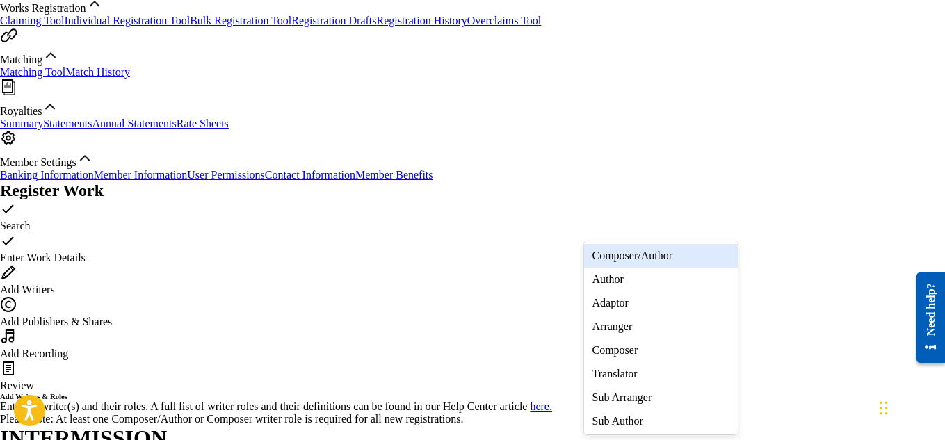
click at [613, 265] on div "Composer/Author" at bounding box center [661, 256] width 154 height 24
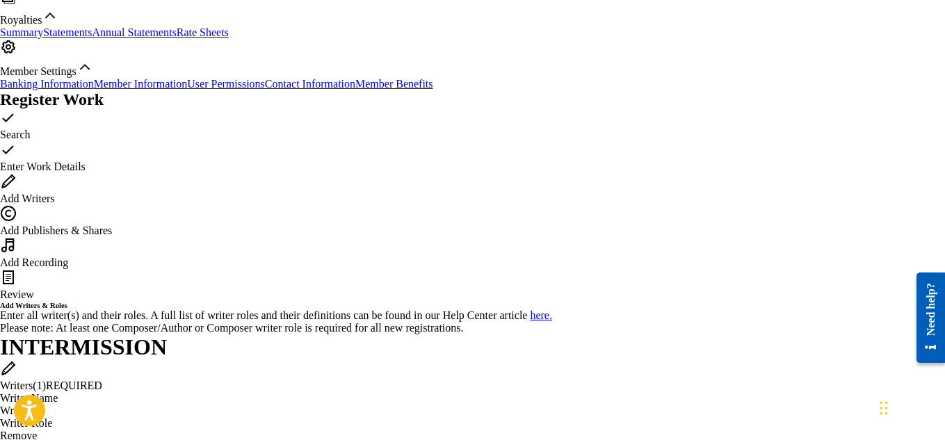
scroll to position [418, 0]
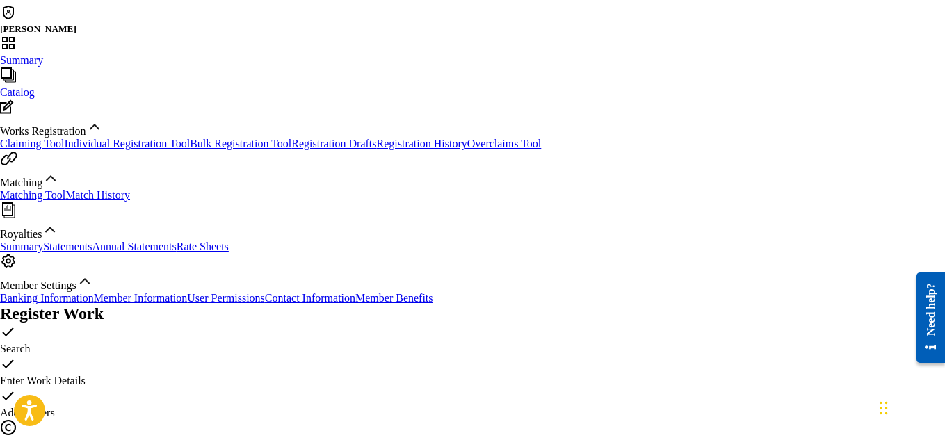
scroll to position [206, 0]
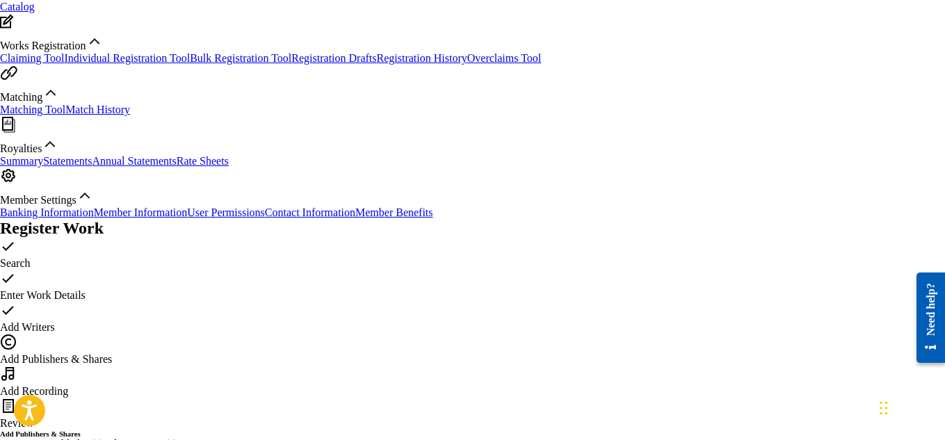
scroll to position [303, 0]
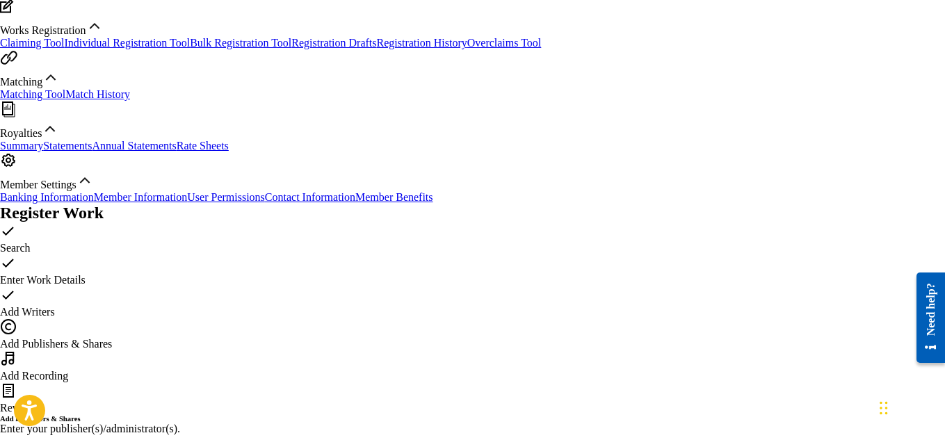
type input "100"
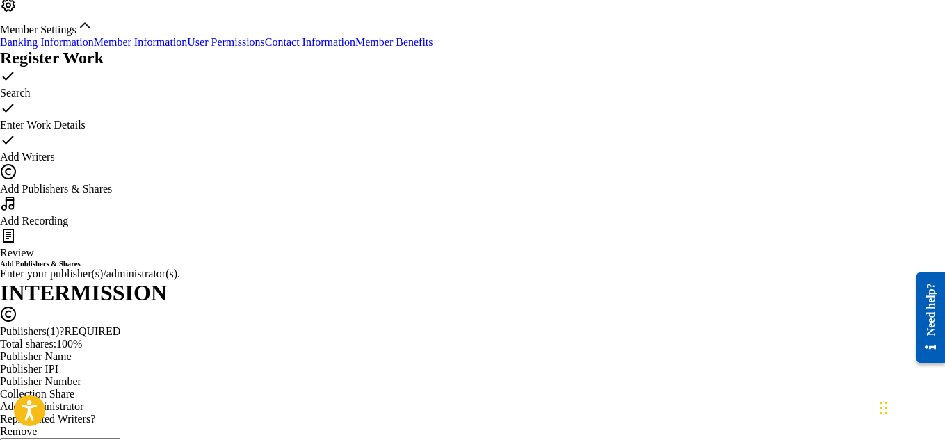
scroll to position [460, 0]
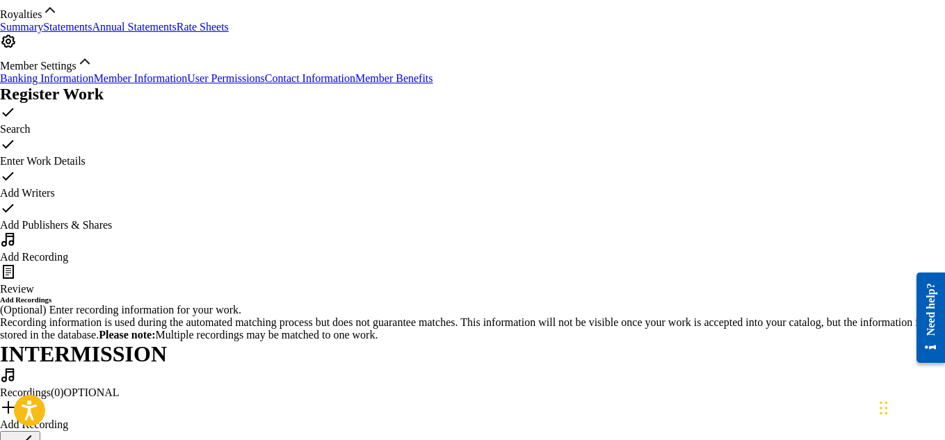
scroll to position [295, 0]
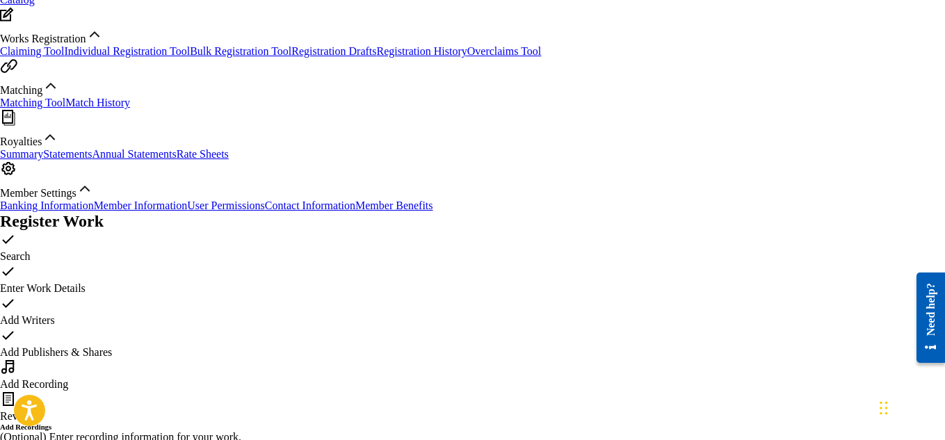
paste input "INTERMISSION"
type input "INTERMISSION"
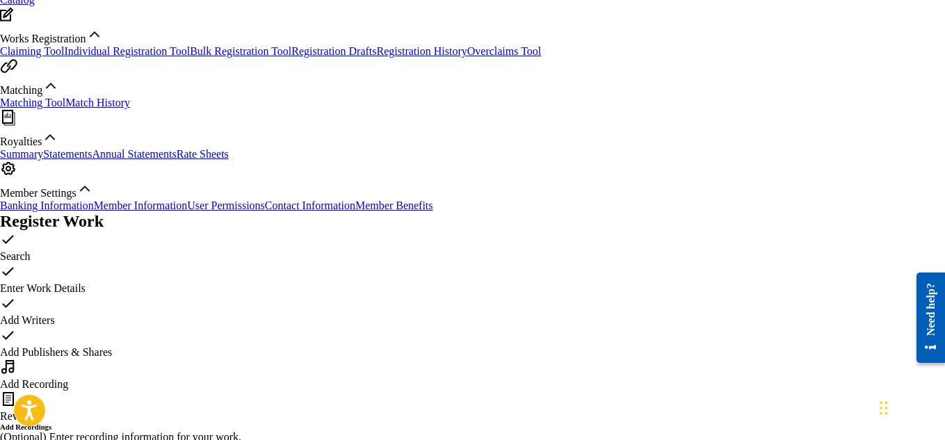
type input "Young Dread"
paste input "USCGJ1533093"
type input "USCGJ1533093"
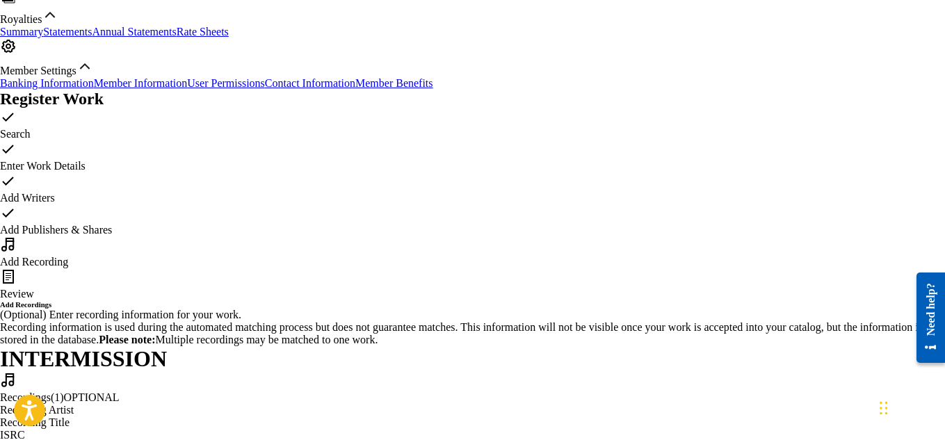
paste input "INTERMISSION"
type input "INTERMISSION"
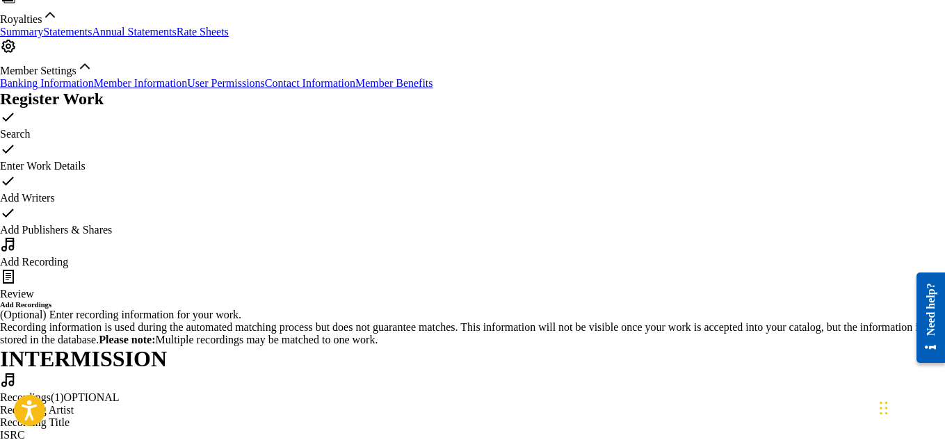
paste input "INTERMISSION"
type input "INTERMISSION"
type input "Young Dread"
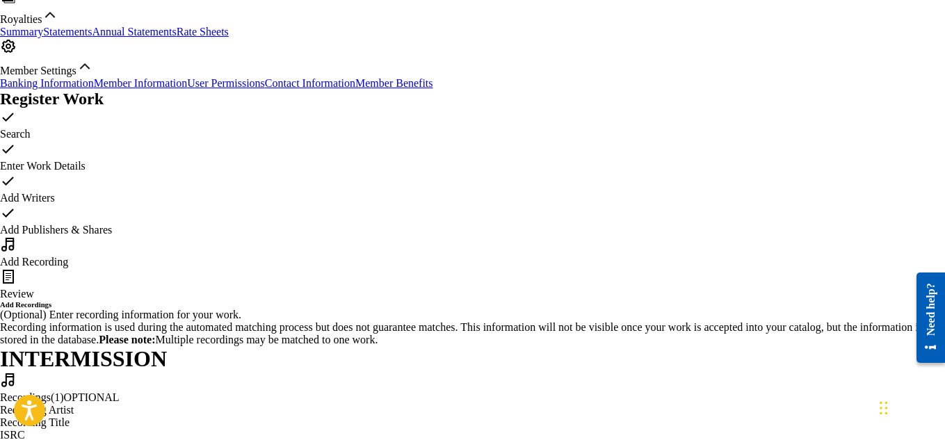
paste input "GBSMU1242420"
type input "GBSMU1242420"
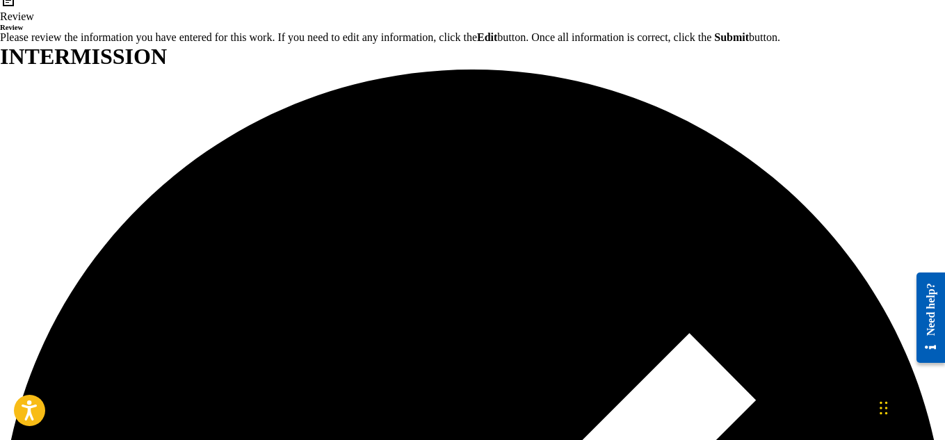
scroll to position [815, 0]
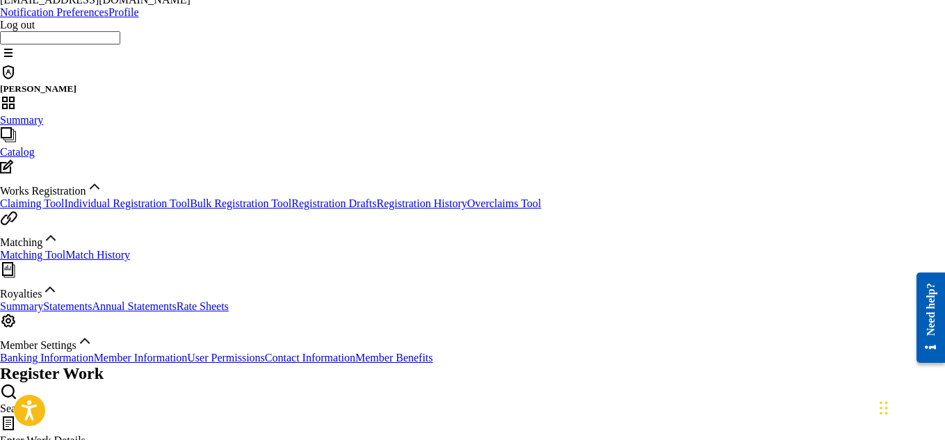
scroll to position [162, 0]
